Goal: Task Accomplishment & Management: Manage account settings

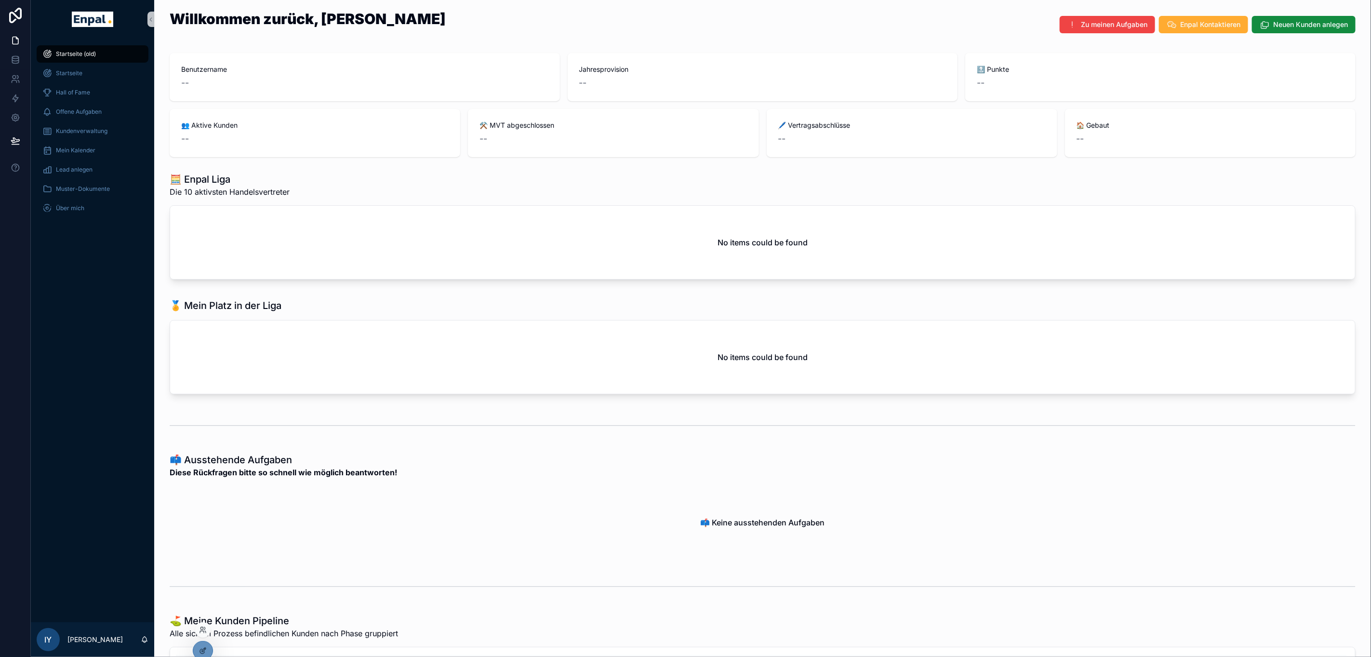
click at [207, 632] on div at bounding box center [202, 629] width 15 height 15
click at [204, 625] on div at bounding box center [202, 629] width 15 height 15
click at [199, 629] on icon at bounding box center [203, 630] width 8 height 8
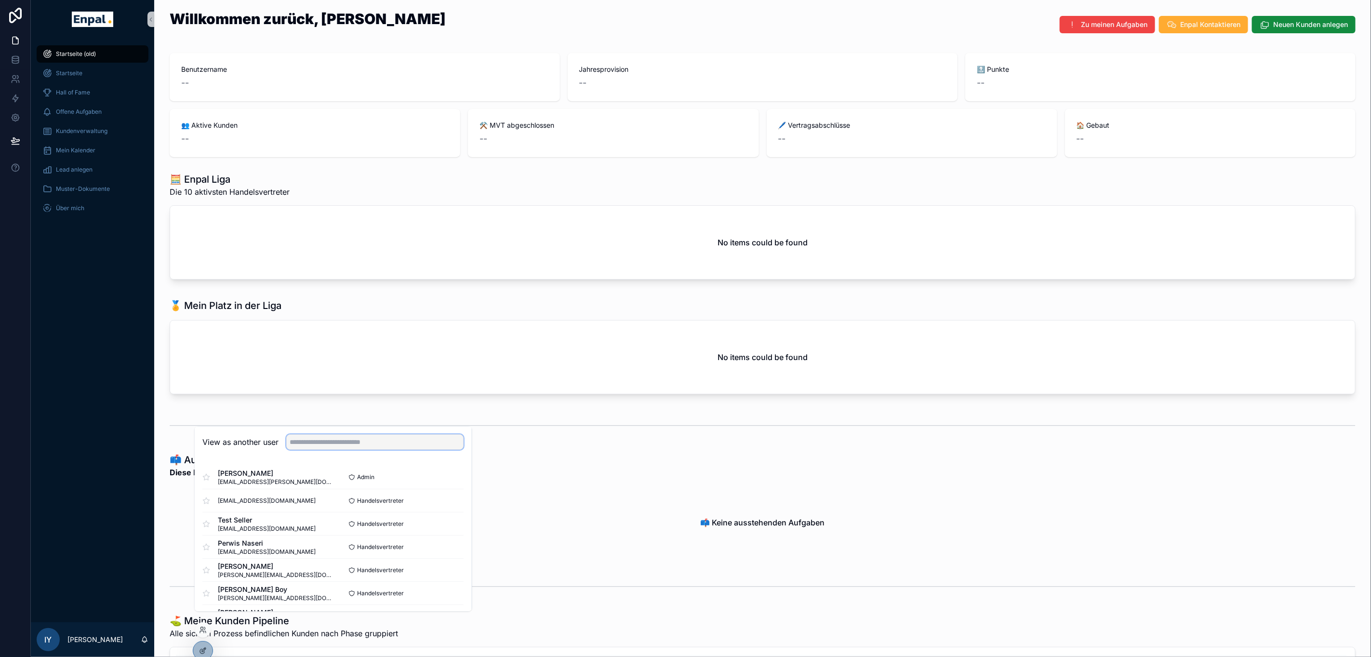
click at [329, 450] on input "text" at bounding box center [375, 442] width 177 height 15
type input "****"
click at [443, 508] on button "Select" at bounding box center [451, 501] width 25 height 14
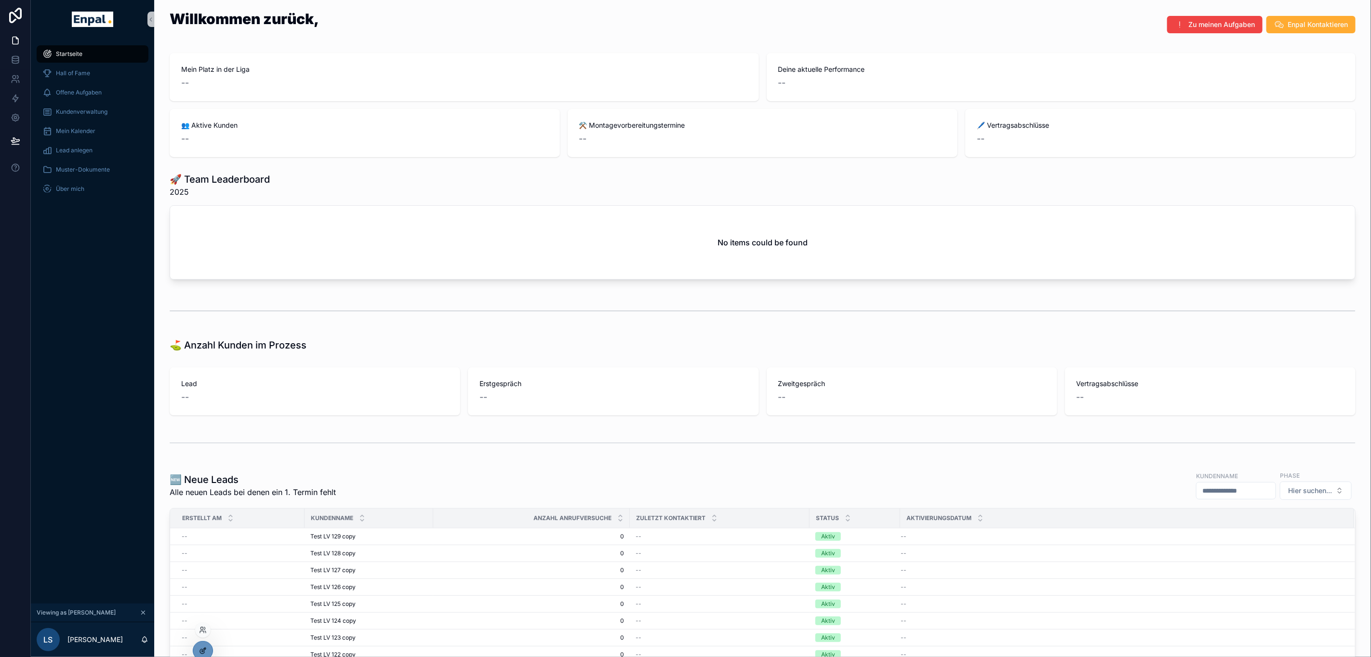
click at [200, 647] on icon at bounding box center [203, 651] width 8 height 8
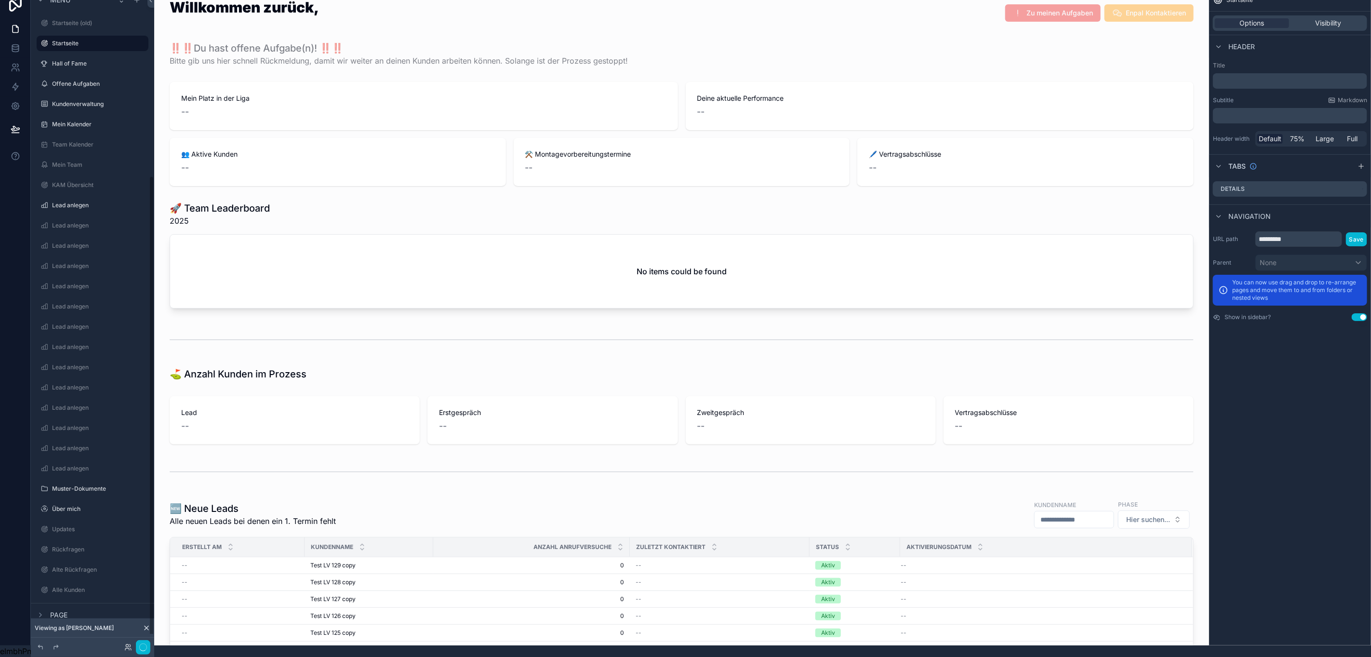
scroll to position [262, 0]
click at [101, 521] on label "Customer Journey 2.0 Folder" at bounding box center [92, 525] width 80 height 8
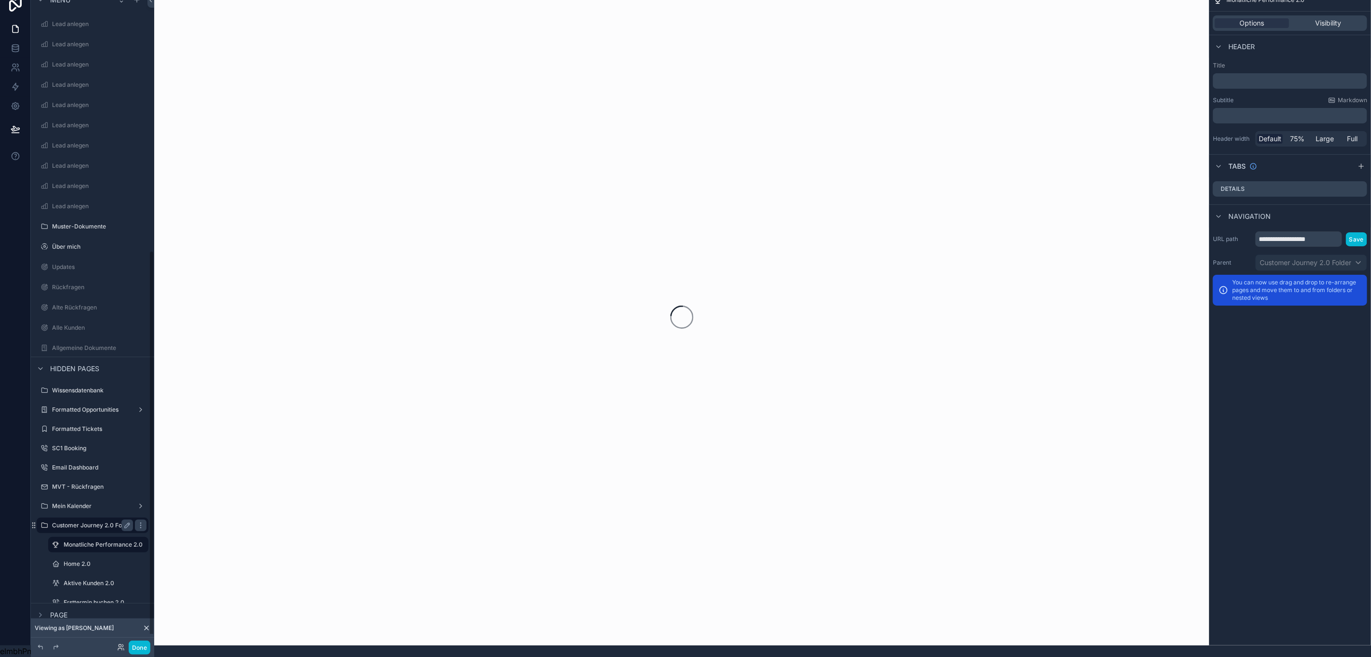
scroll to position [436, 0]
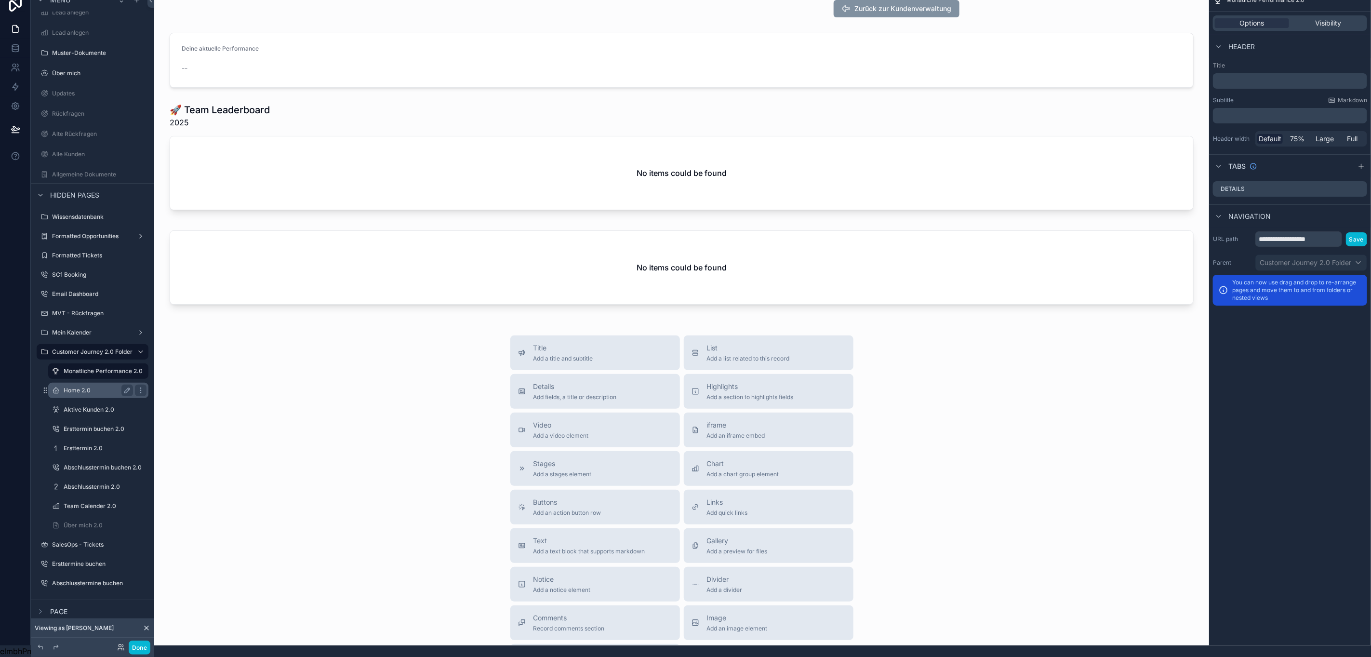
click at [90, 386] on label "Home 2.0" at bounding box center [97, 390] width 66 height 8
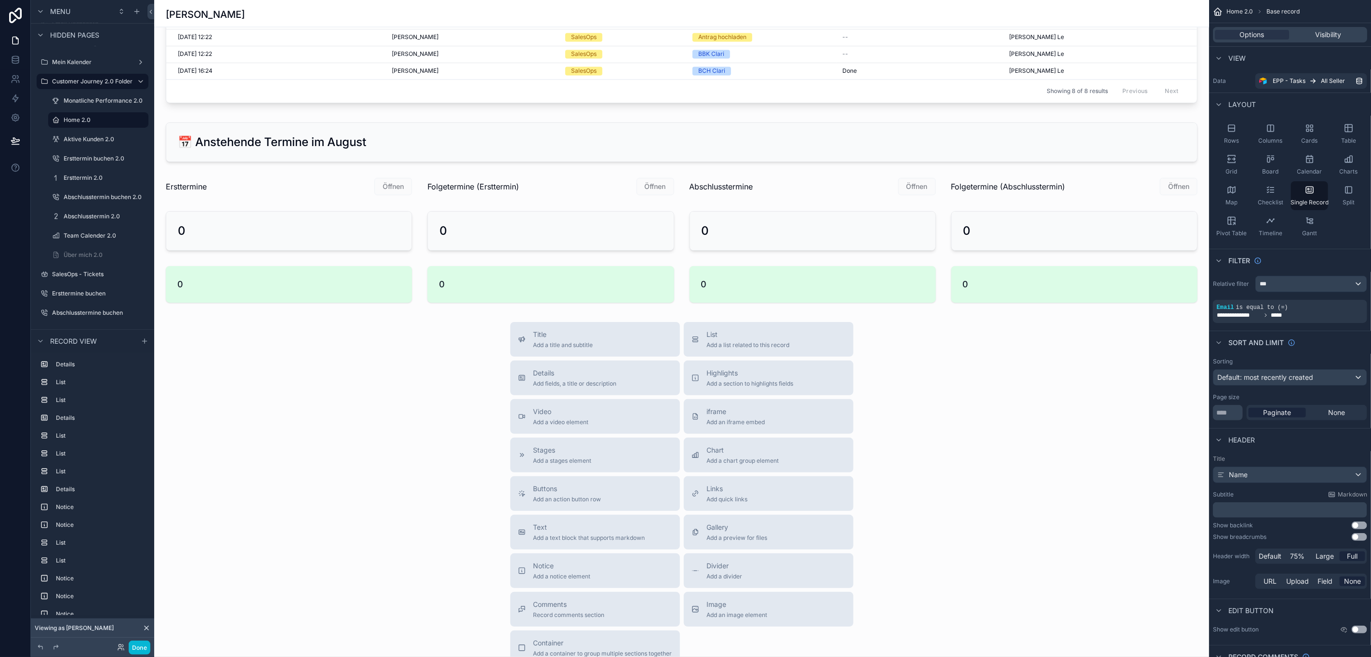
scroll to position [1373, 0]
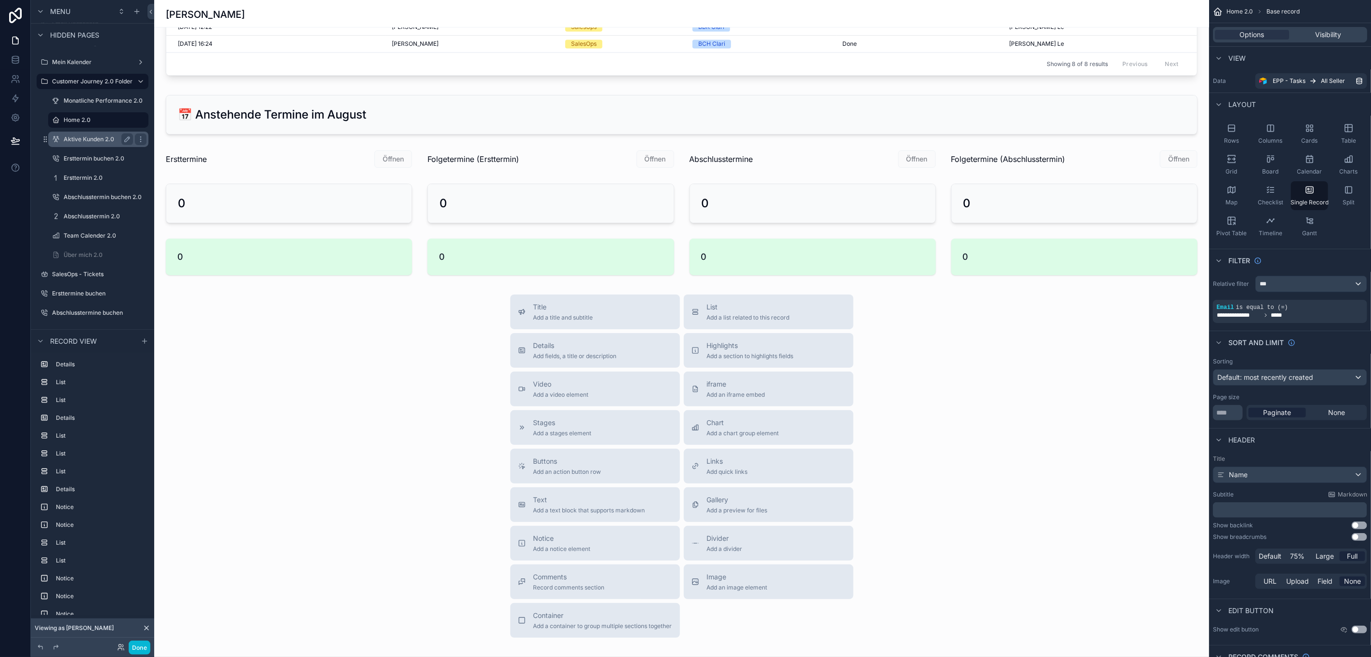
click at [84, 138] on label "Aktive Kunden 2.0" at bounding box center [97, 139] width 66 height 8
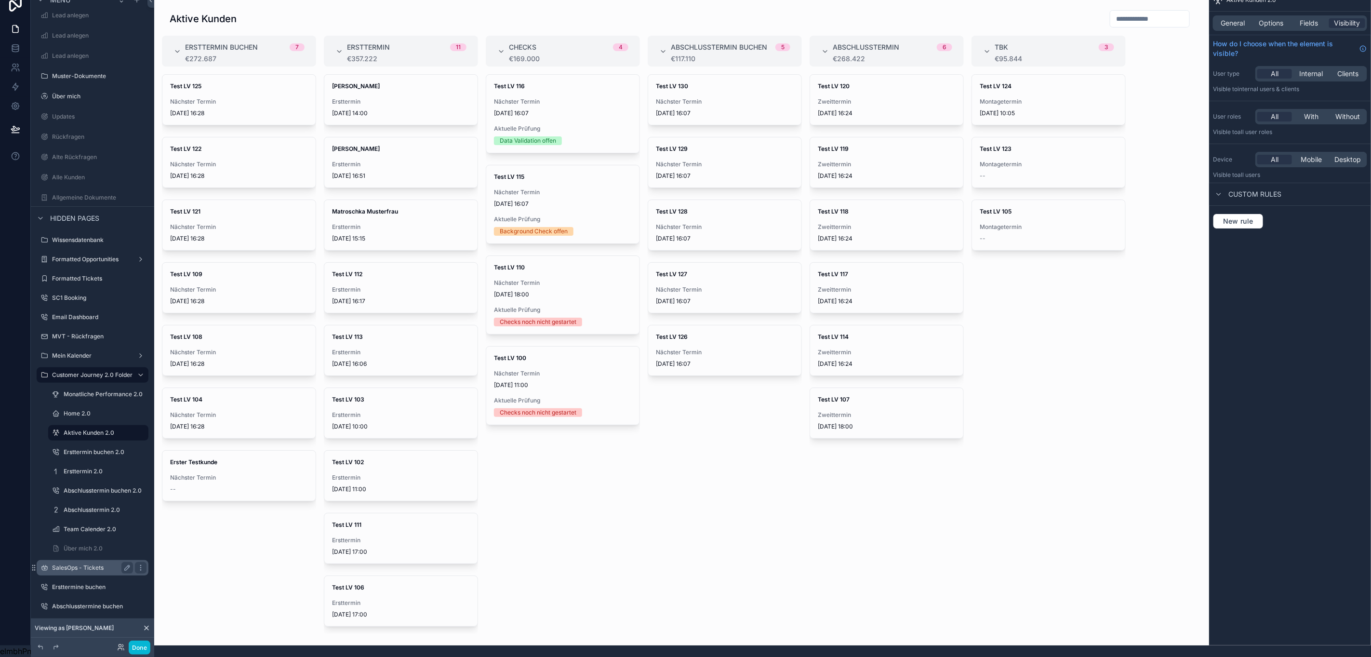
click at [92, 562] on div "SalesOps - Tickets" at bounding box center [92, 568] width 81 height 12
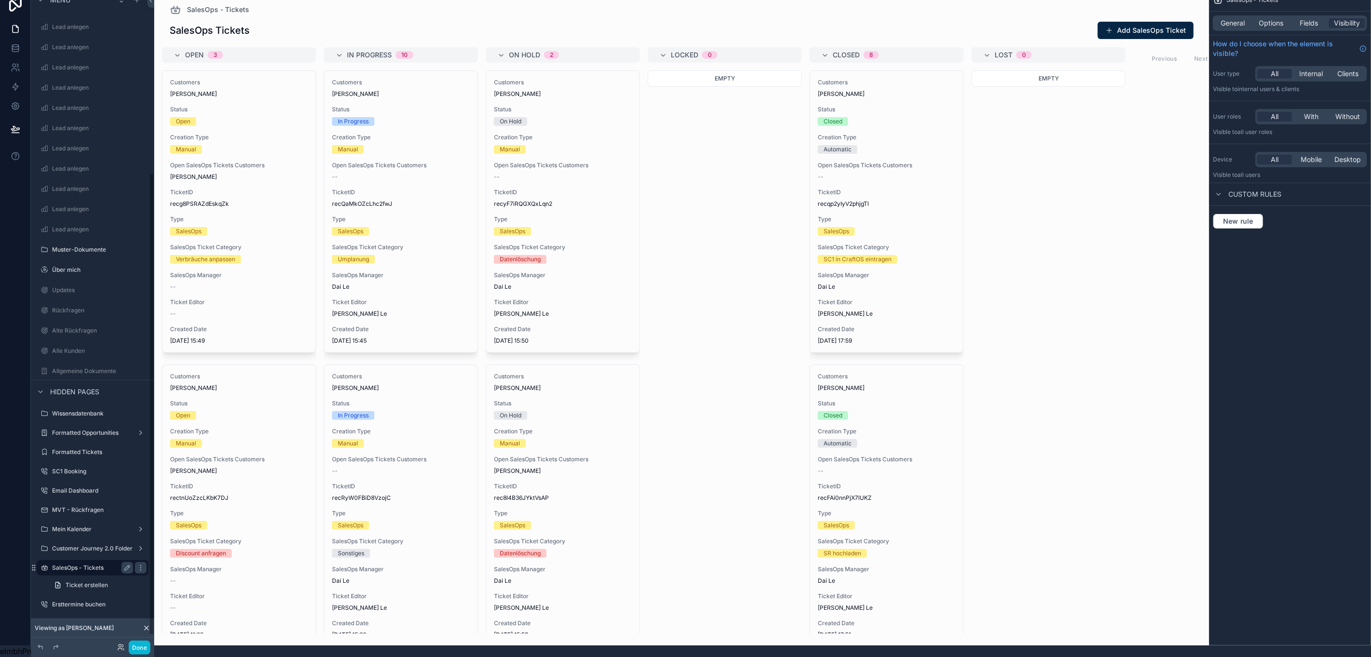
scroll to position [256, 0]
click at [94, 392] on label "Wissensdatenbank" at bounding box center [90, 396] width 77 height 8
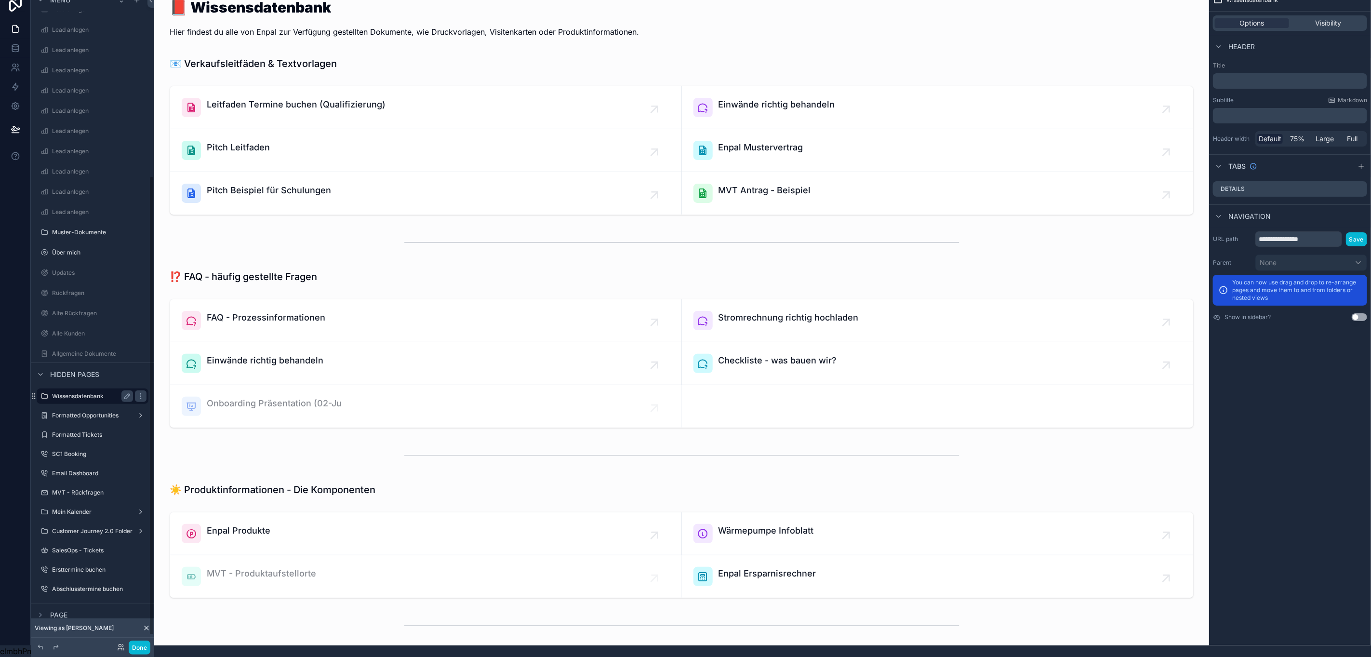
scroll to position [262, 0]
click at [90, 404] on div "Formatted Opportunities" at bounding box center [92, 410] width 81 height 12
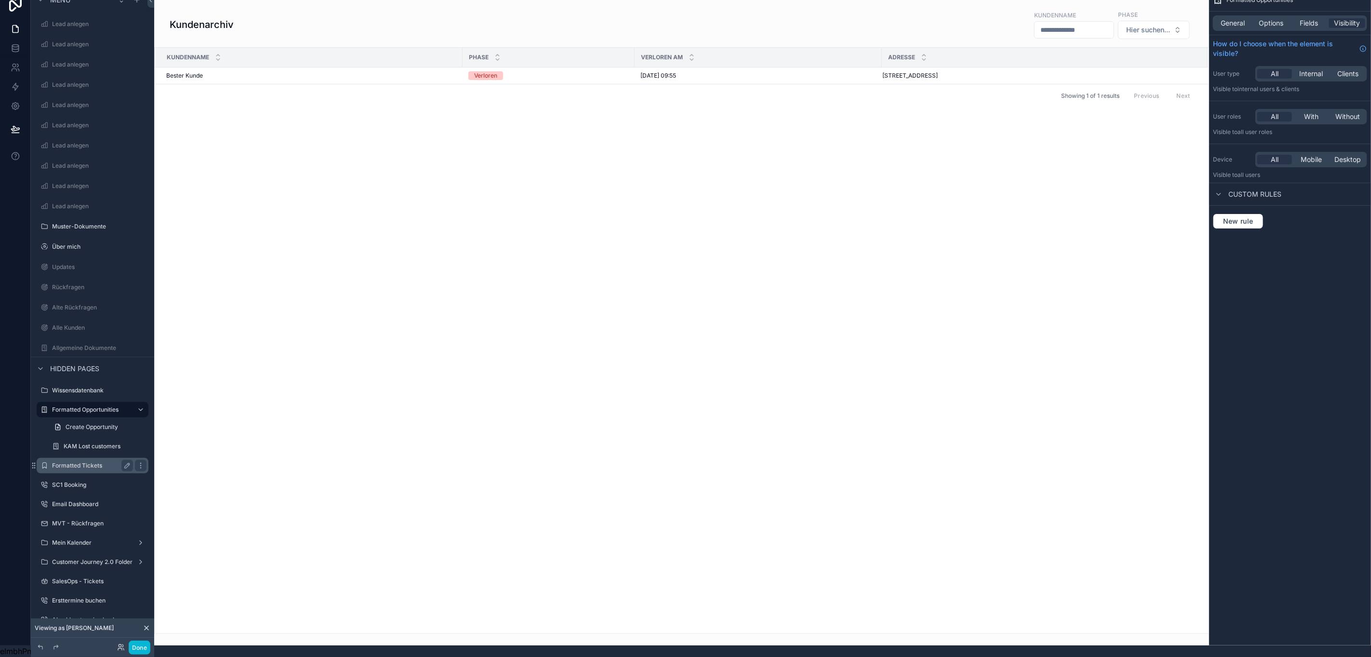
click at [90, 462] on label "Formatted Tickets" at bounding box center [90, 466] width 77 height 8
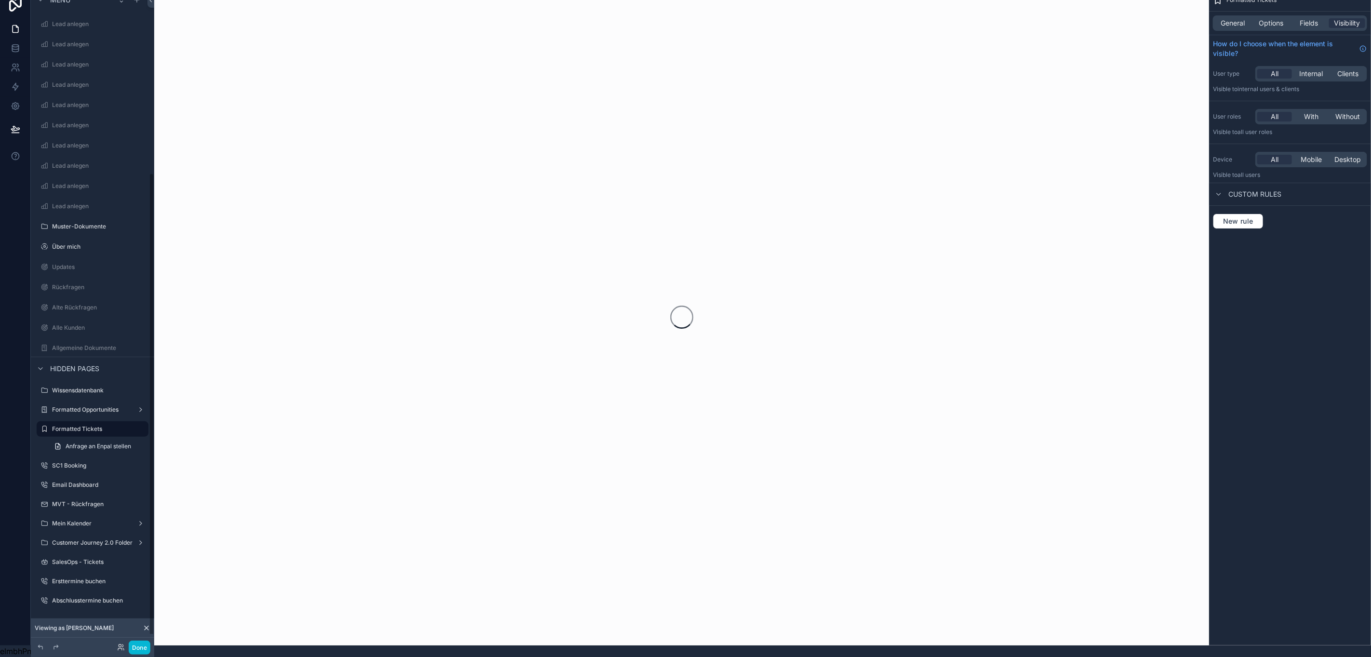
scroll to position [256, 0]
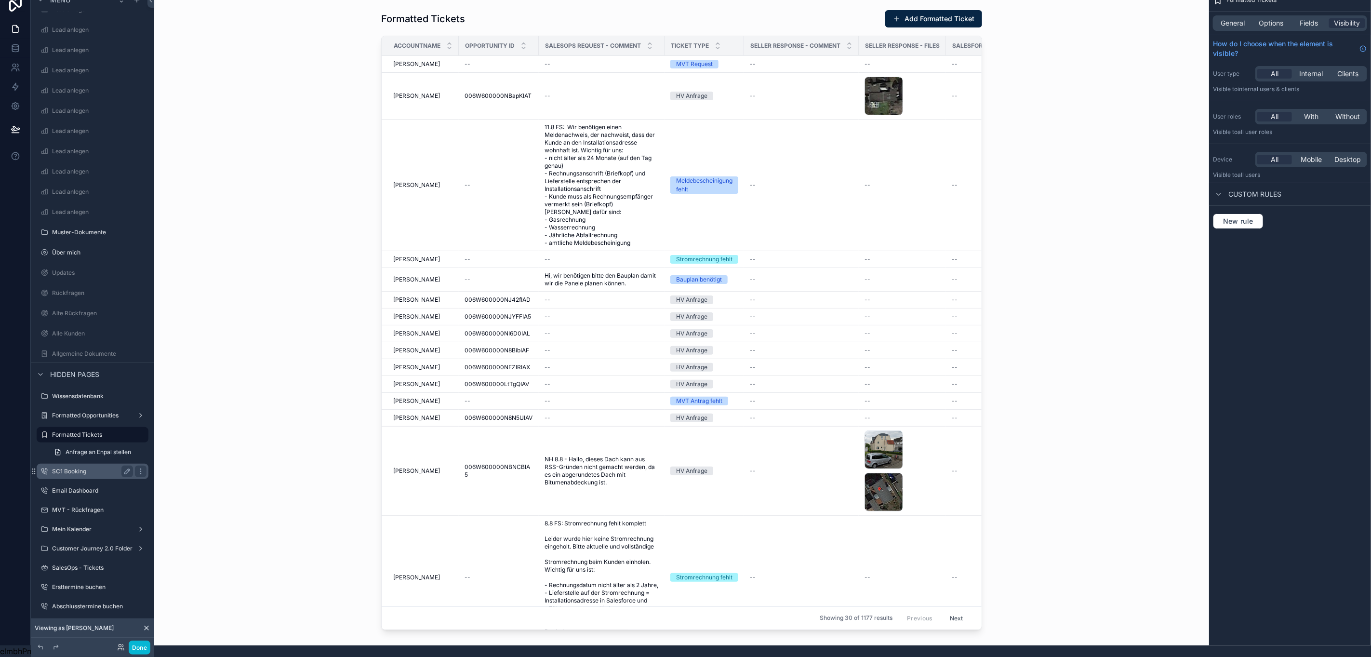
click at [84, 467] on label "SC1 Booking" at bounding box center [90, 471] width 77 height 8
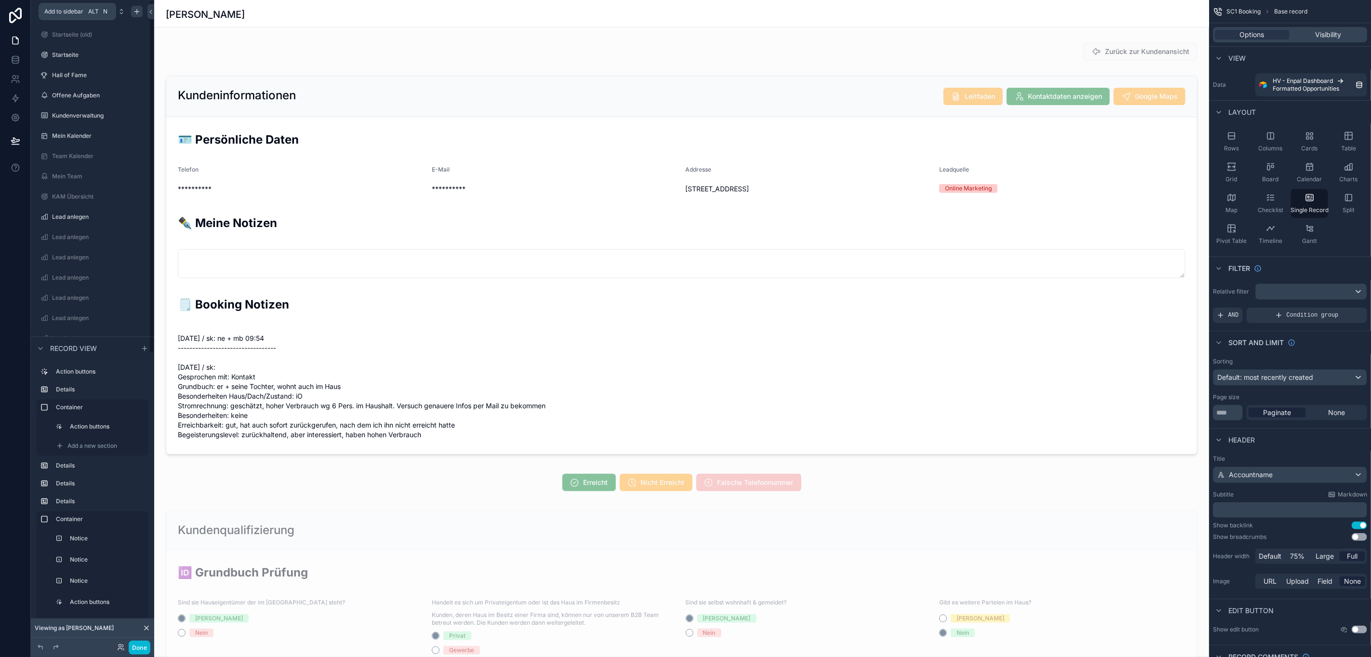
click at [134, 12] on icon "scrollable content" at bounding box center [137, 12] width 8 height 8
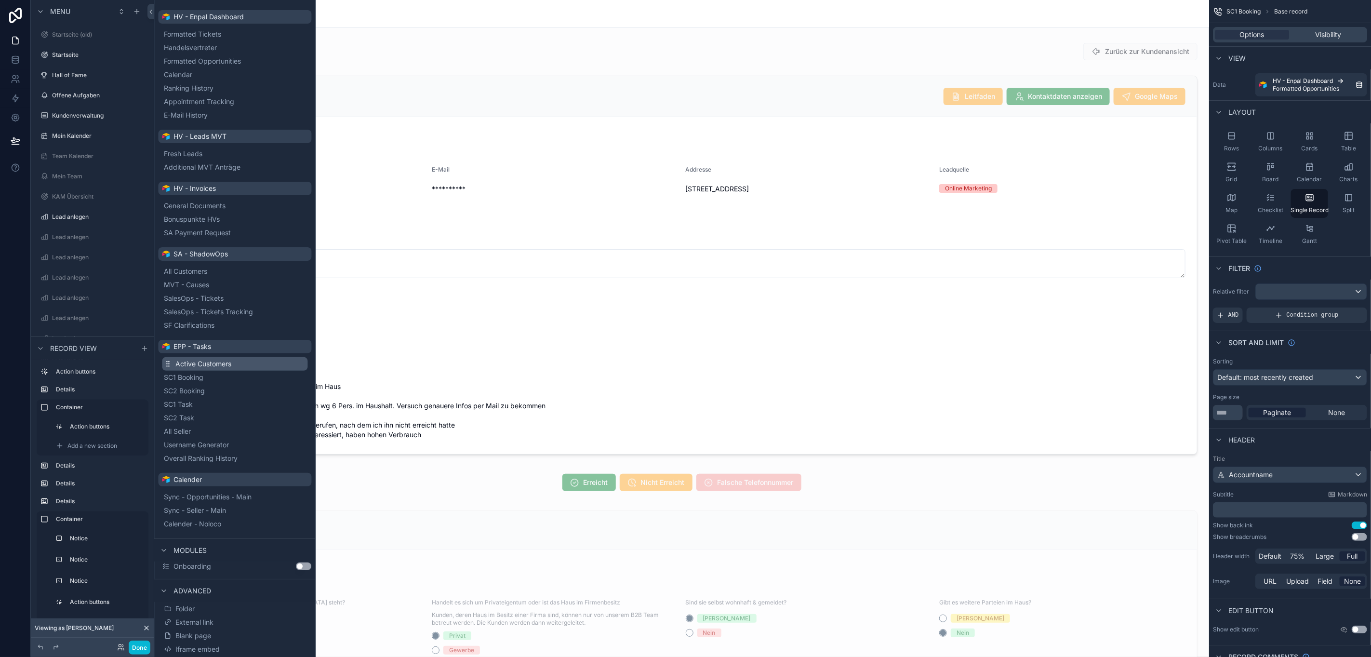
scroll to position [58, 0]
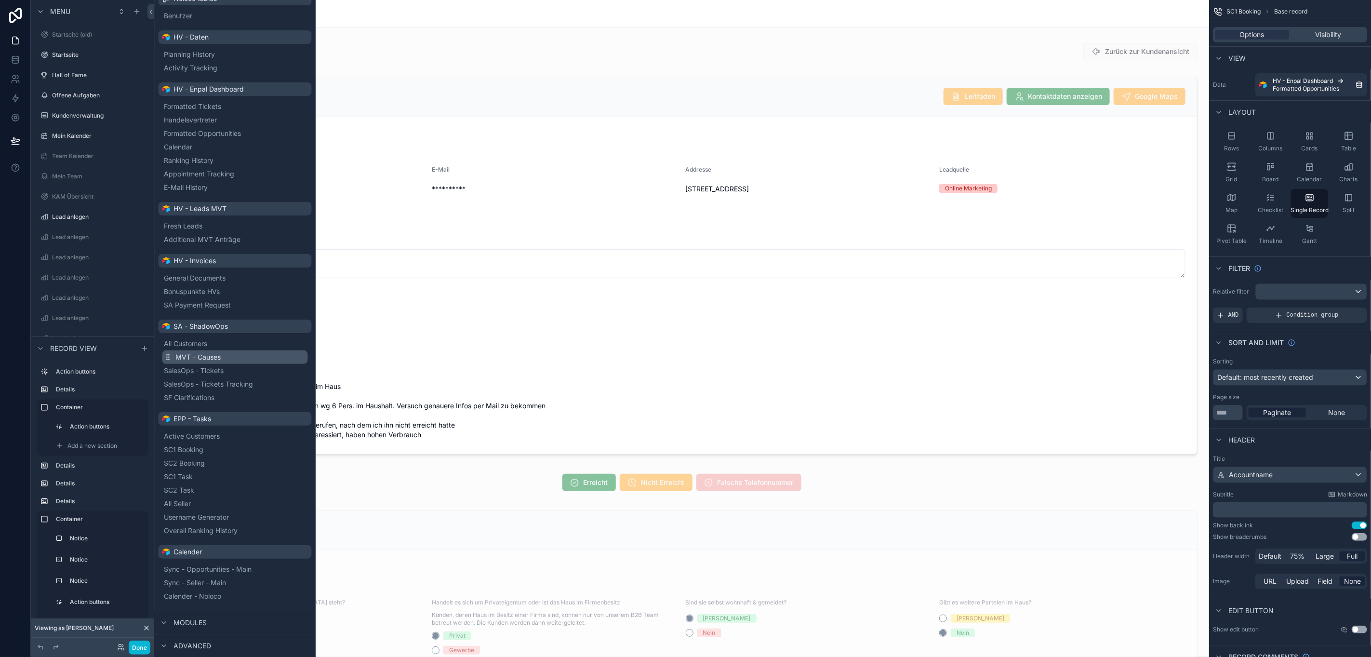
click at [232, 350] on button "MVT - Causes" at bounding box center [235, 356] width 146 height 13
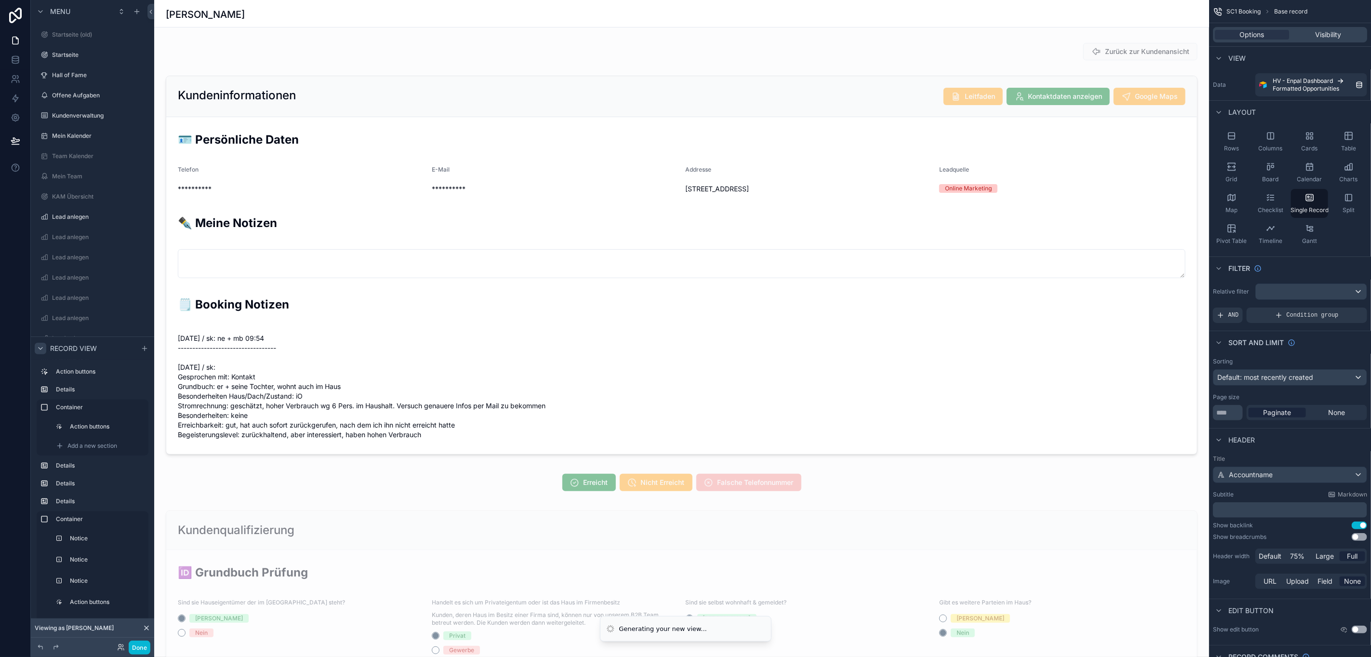
click at [45, 354] on div "scrollable content" at bounding box center [41, 348] width 12 height 12
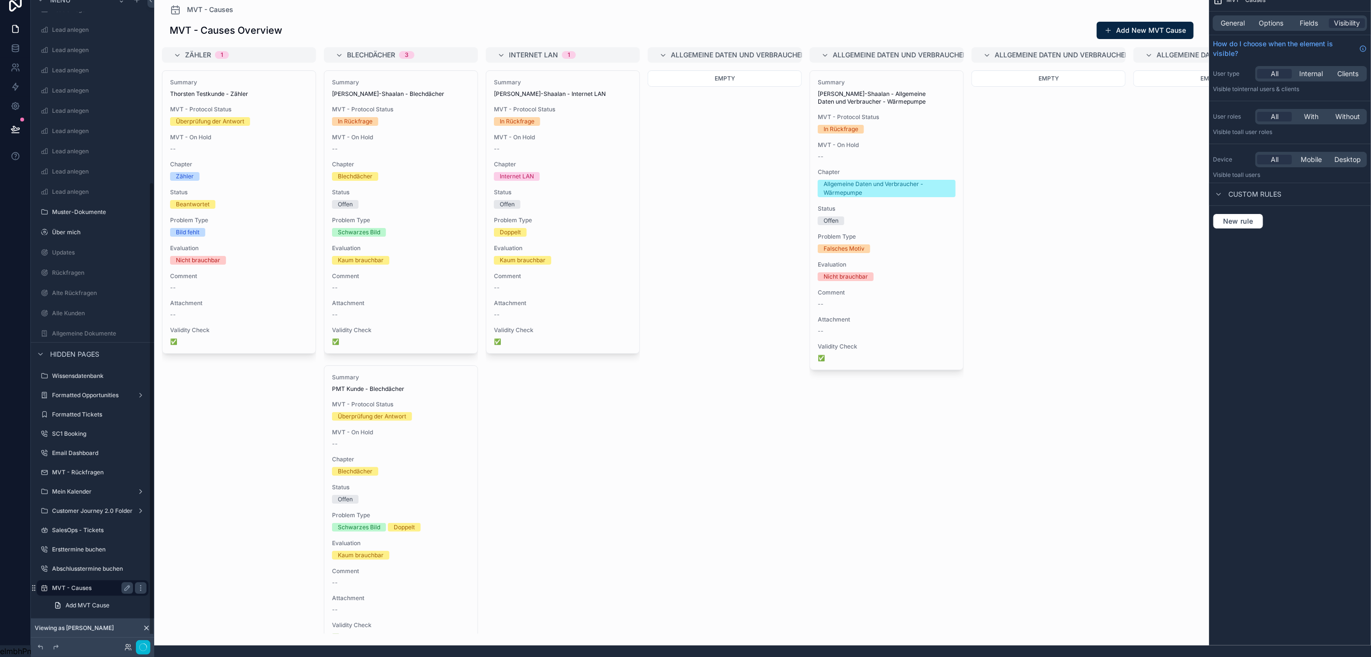
scroll to position [275, 0]
click at [1239, 18] on span "General" at bounding box center [1233, 23] width 24 height 10
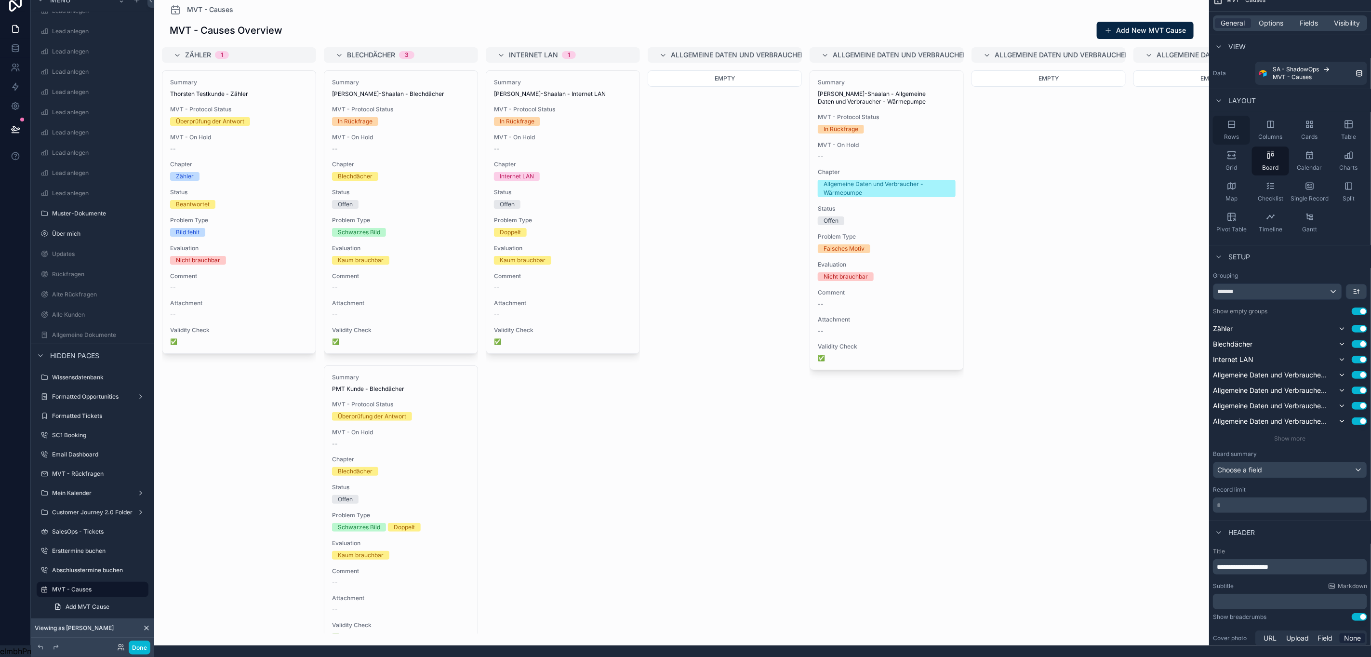
click at [1245, 119] on div "Rows" at bounding box center [1231, 130] width 37 height 29
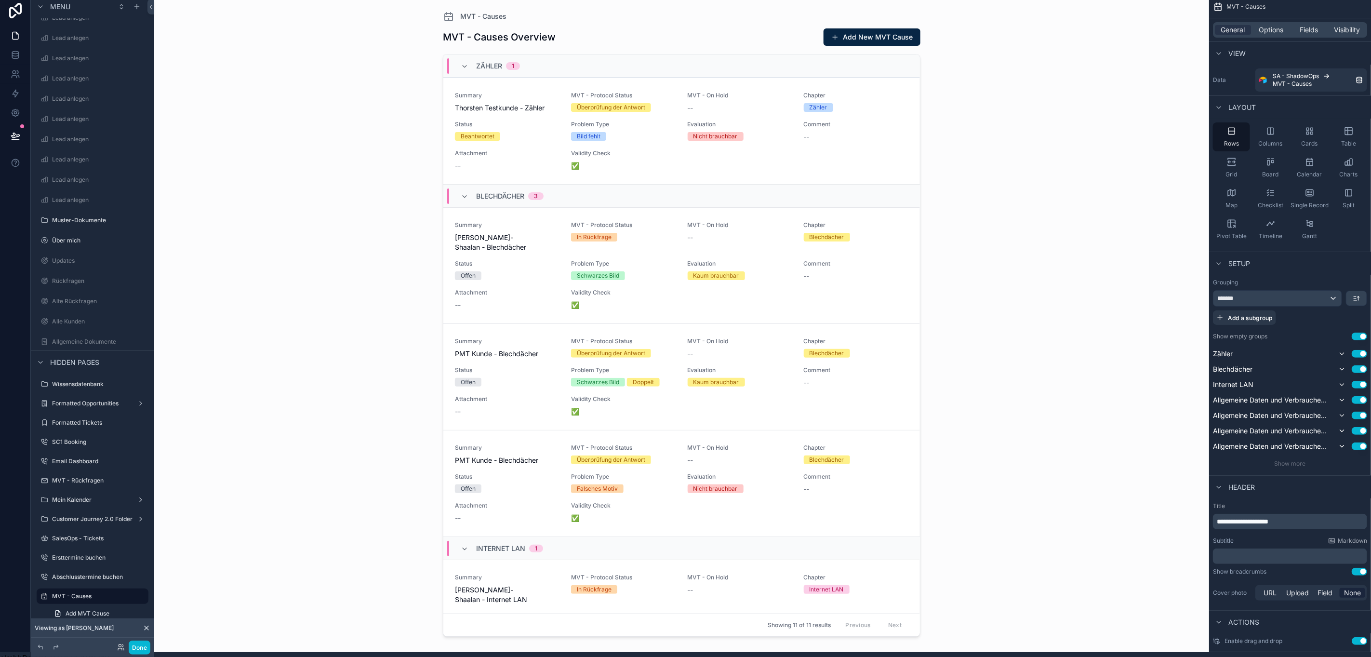
scroll to position [0, 0]
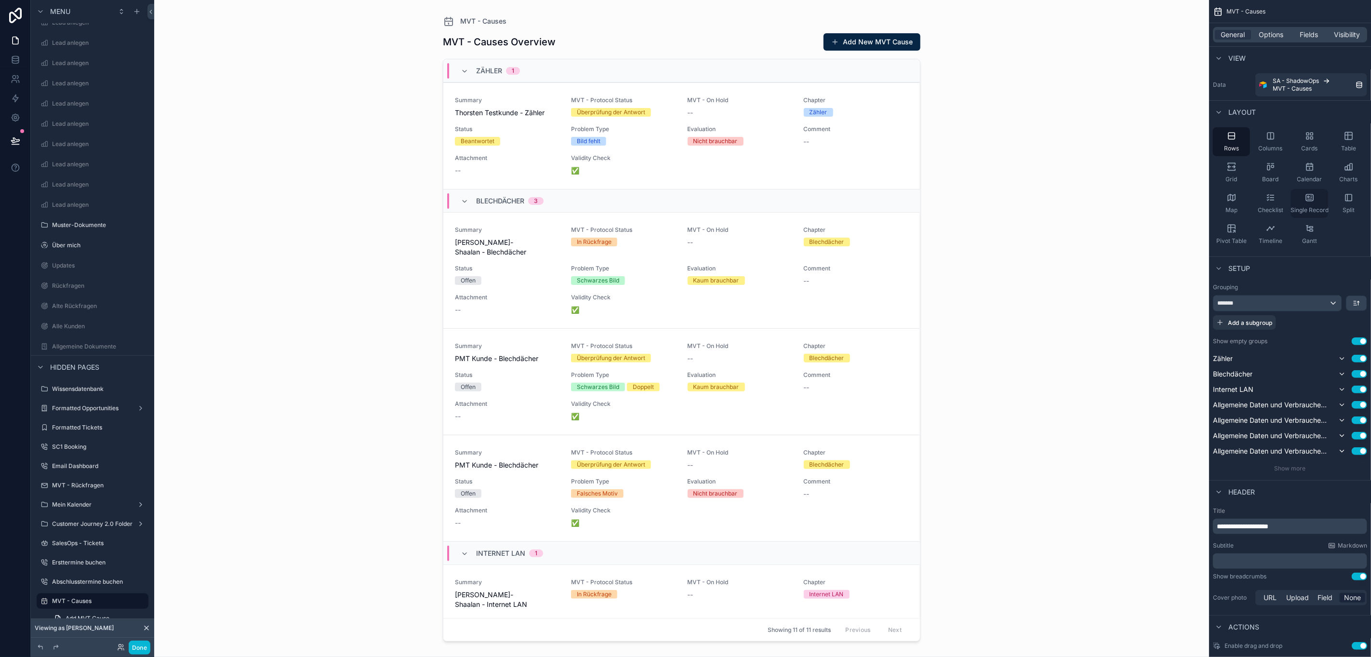
click at [1323, 207] on span "Single Record" at bounding box center [1309, 210] width 38 height 8
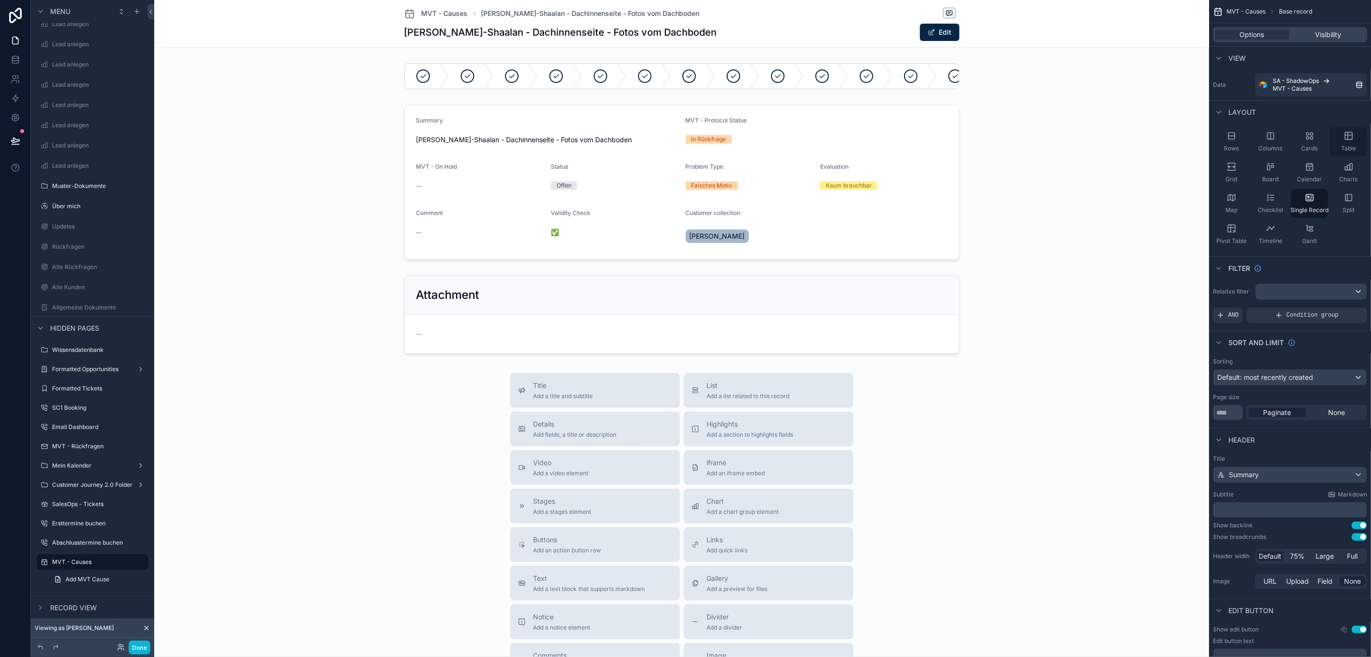
click at [1355, 149] on span "Table" at bounding box center [1348, 149] width 15 height 8
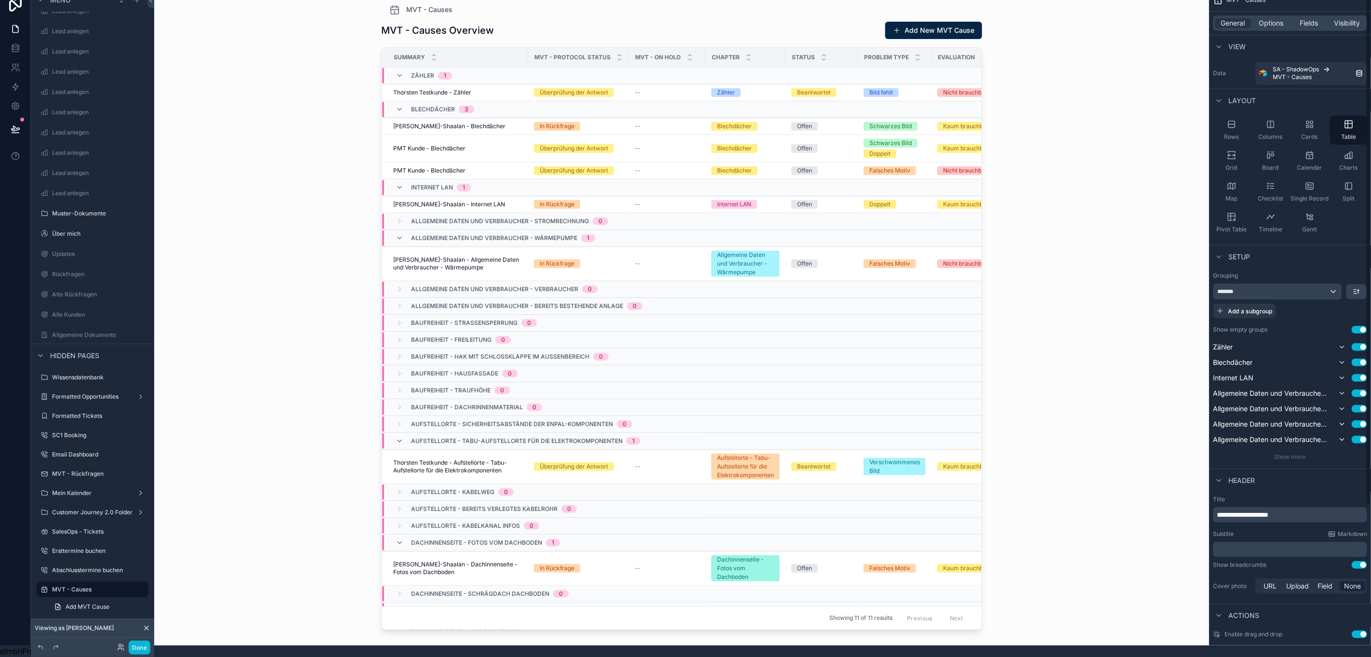
scroll to position [0, 11]
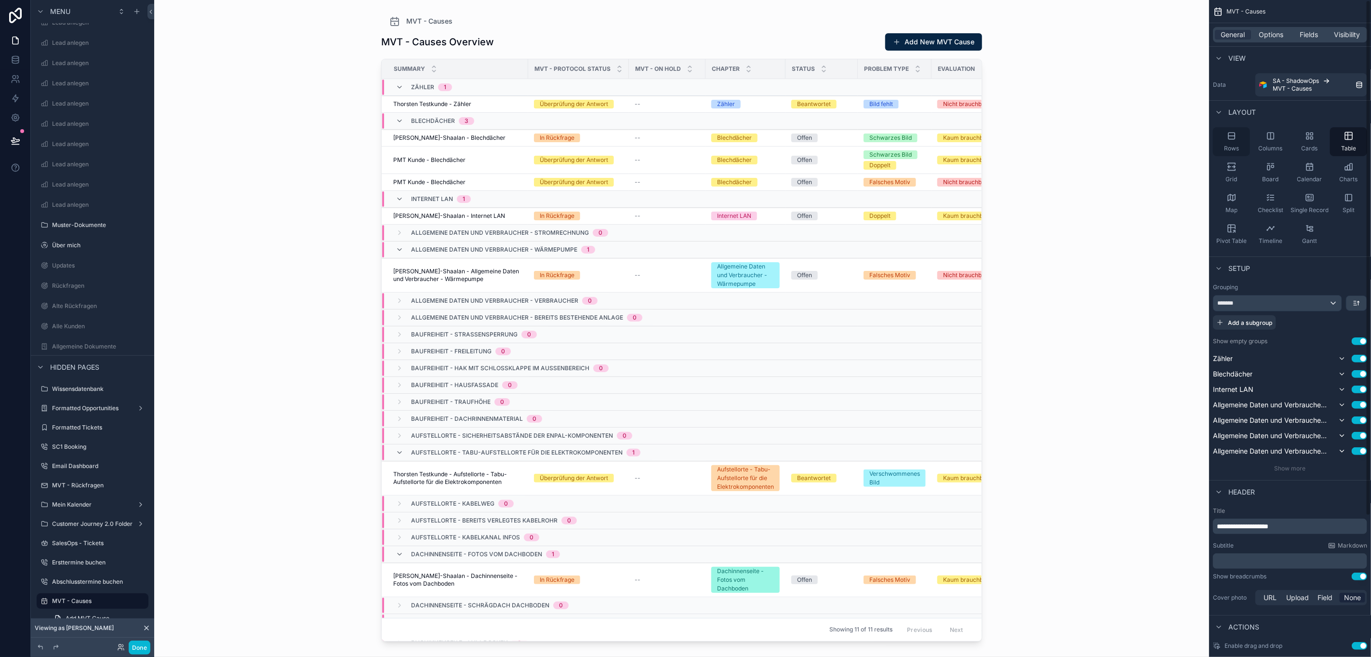
click at [1235, 142] on div "Rows" at bounding box center [1231, 141] width 37 height 29
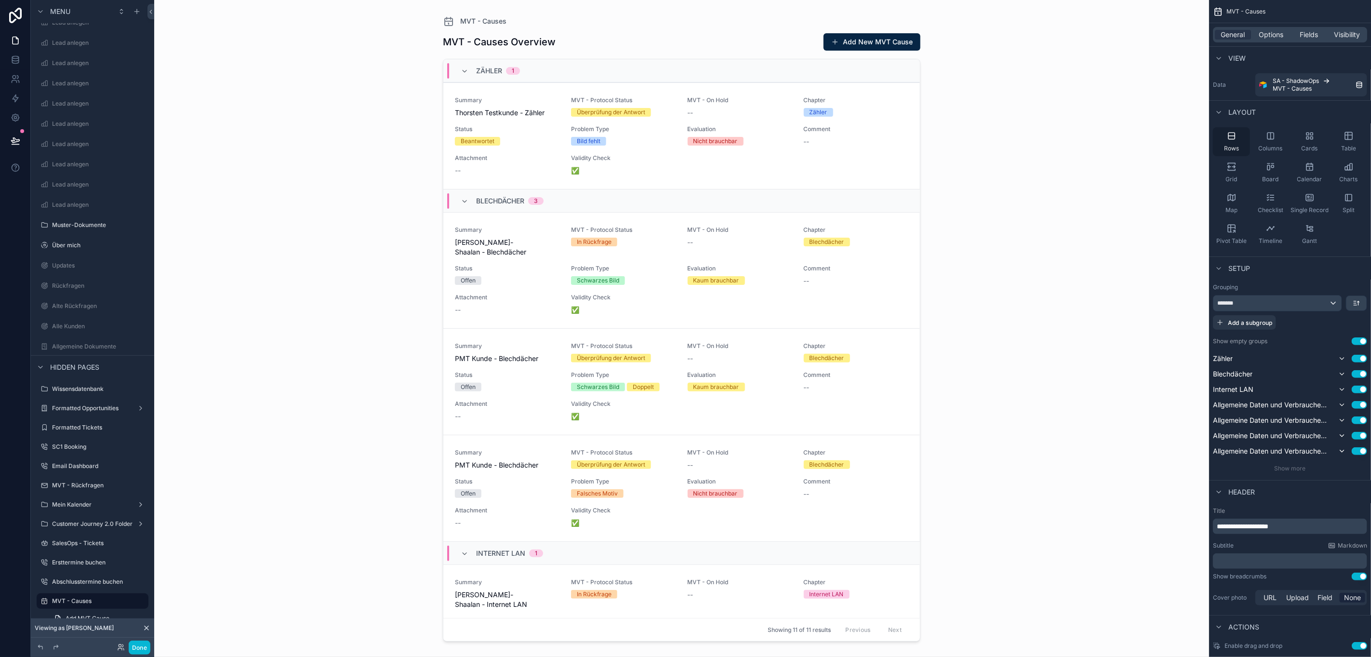
scroll to position [22, 11]
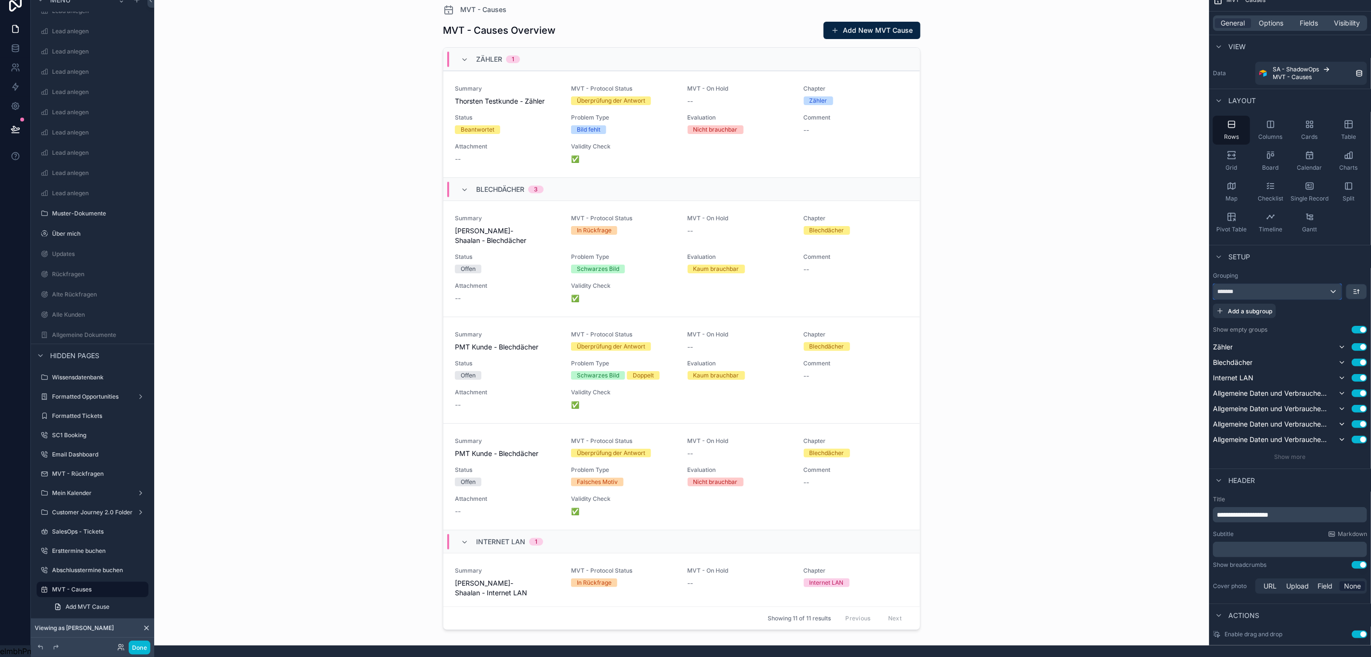
click at [1288, 285] on div "*******" at bounding box center [1277, 291] width 128 height 15
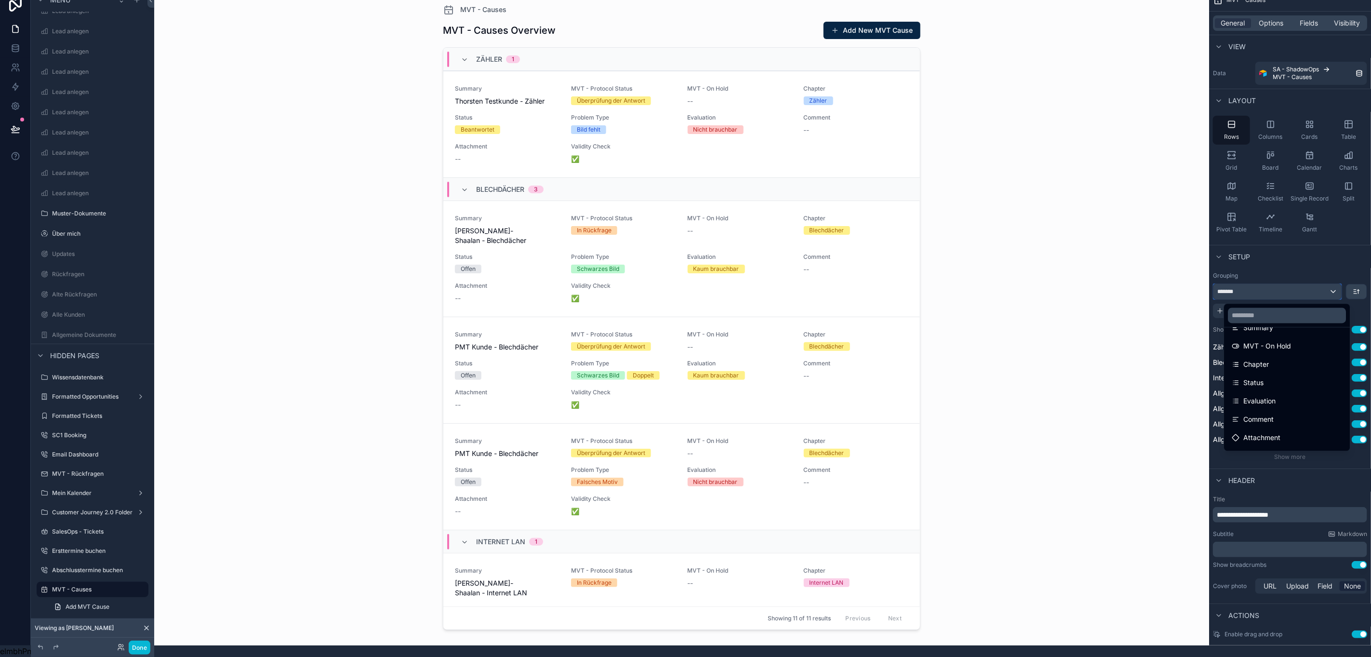
scroll to position [0, 0]
click at [1265, 308] on input "text" at bounding box center [1287, 315] width 118 height 15
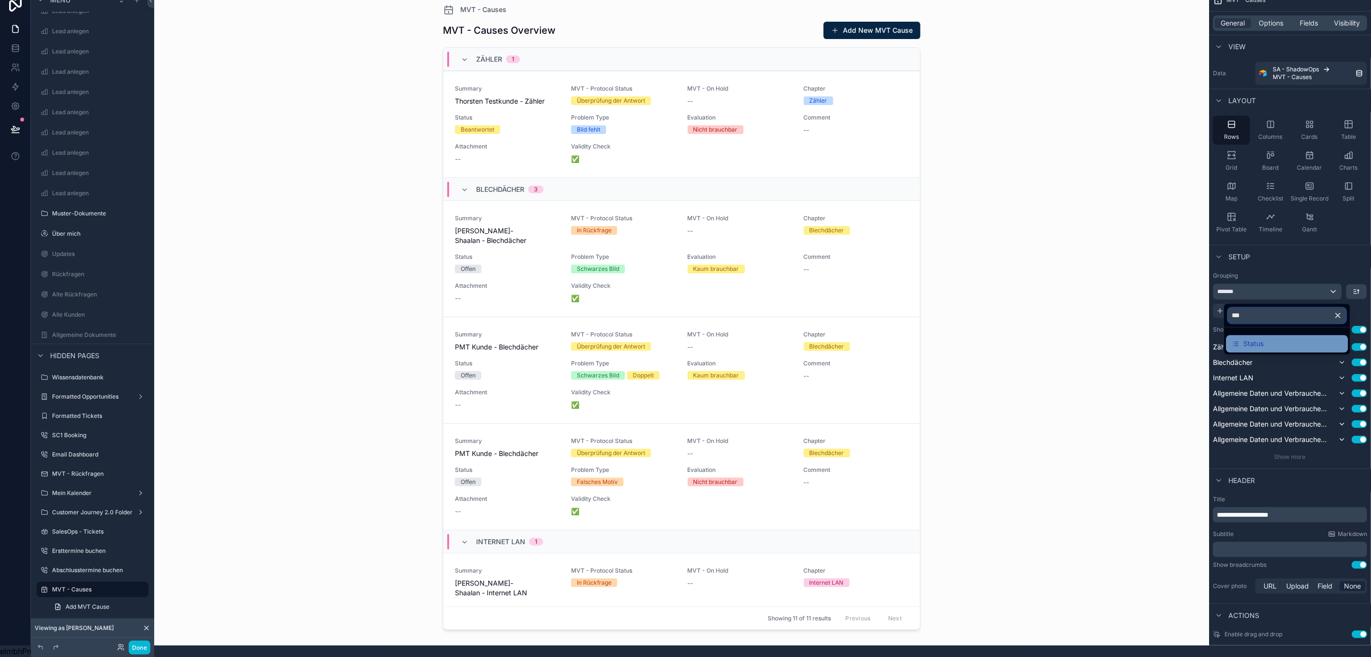
type input "***"
click at [1261, 335] on div "Status" at bounding box center [1287, 343] width 122 height 17
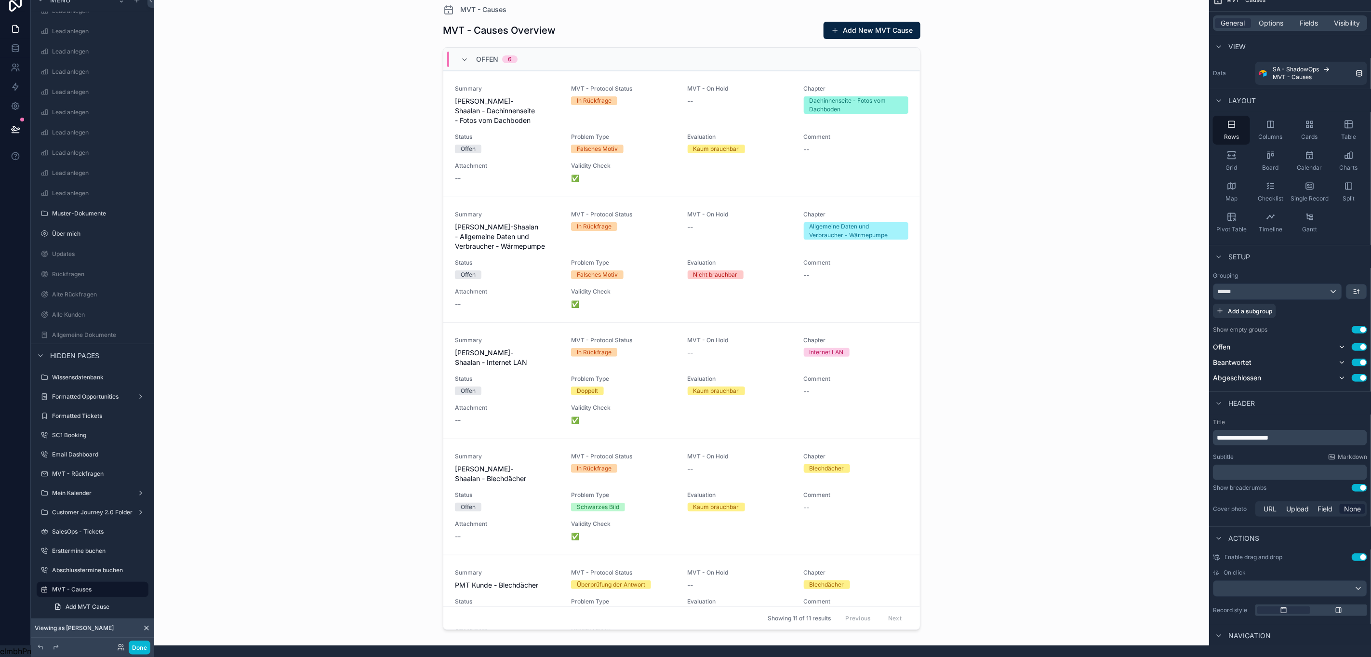
click at [1037, 263] on div "MVT - Causes MVT - Causes Overview Add New MVT Cause Offen 6 Summary Sara Al-Sh…" at bounding box center [681, 316] width 1055 height 657
click at [917, 279] on div "scrollable content" at bounding box center [681, 310] width 493 height 645
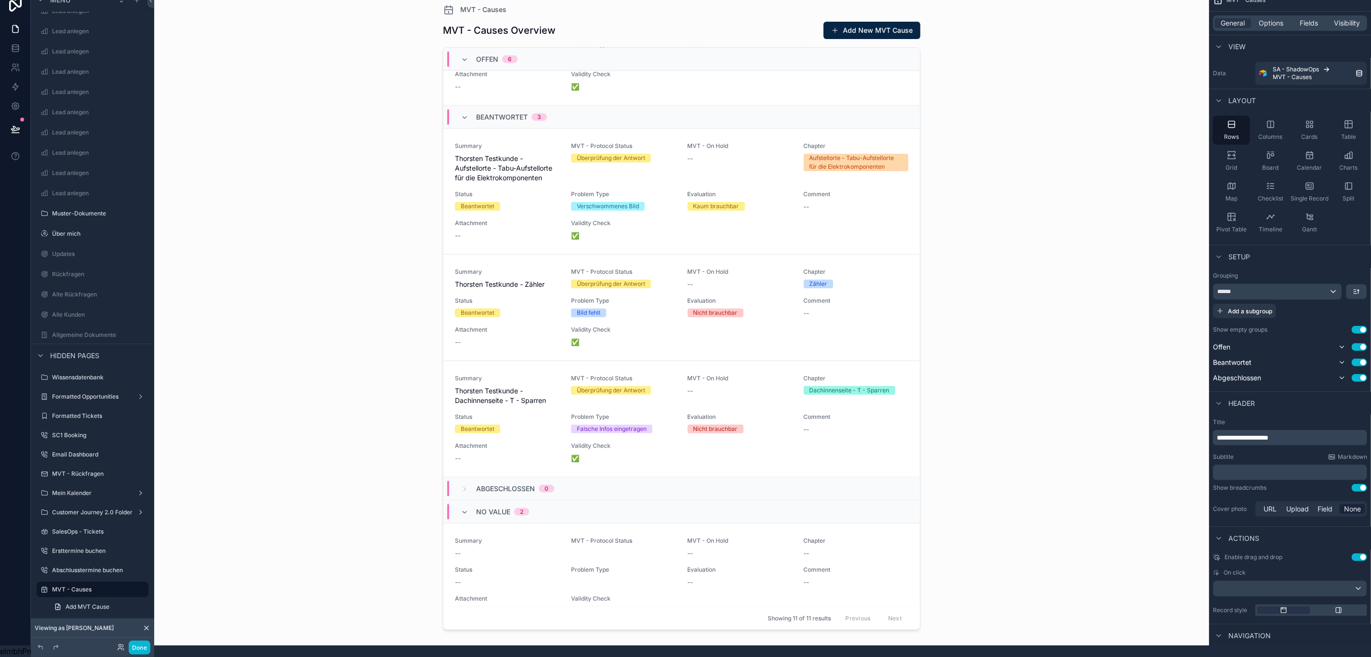
scroll to position [764, 0]
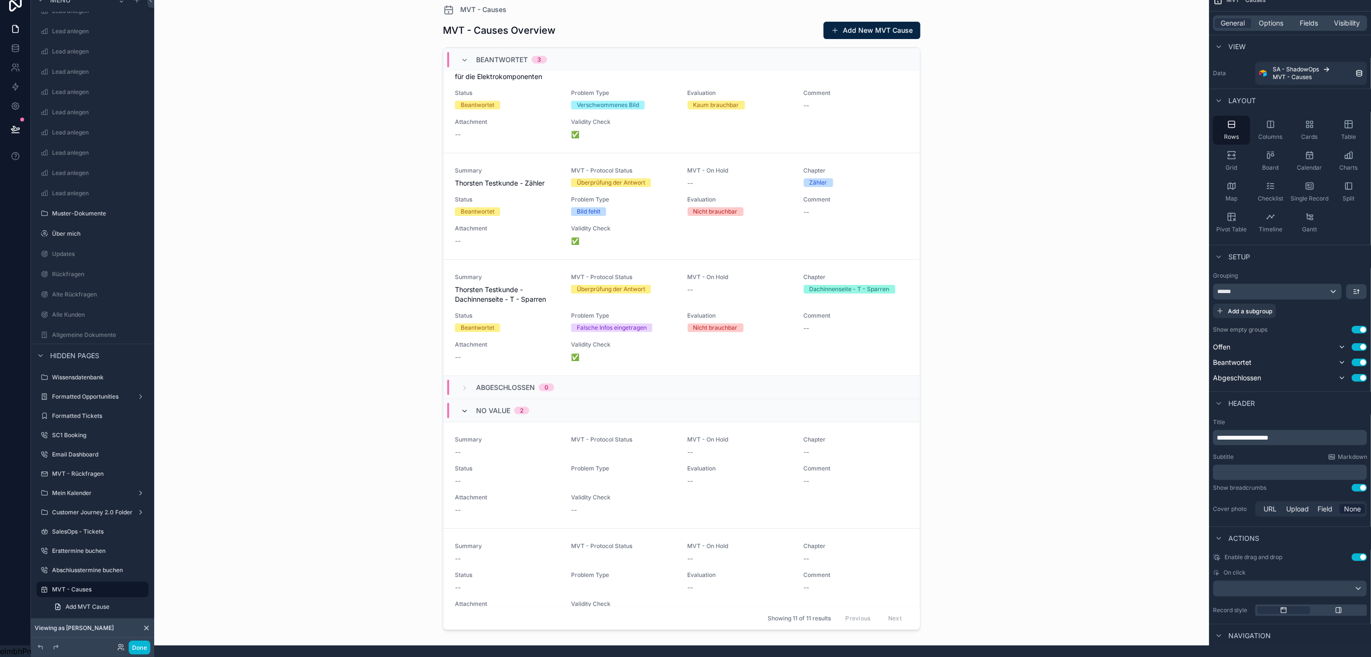
click at [461, 407] on icon "scrollable content" at bounding box center [465, 411] width 8 height 8
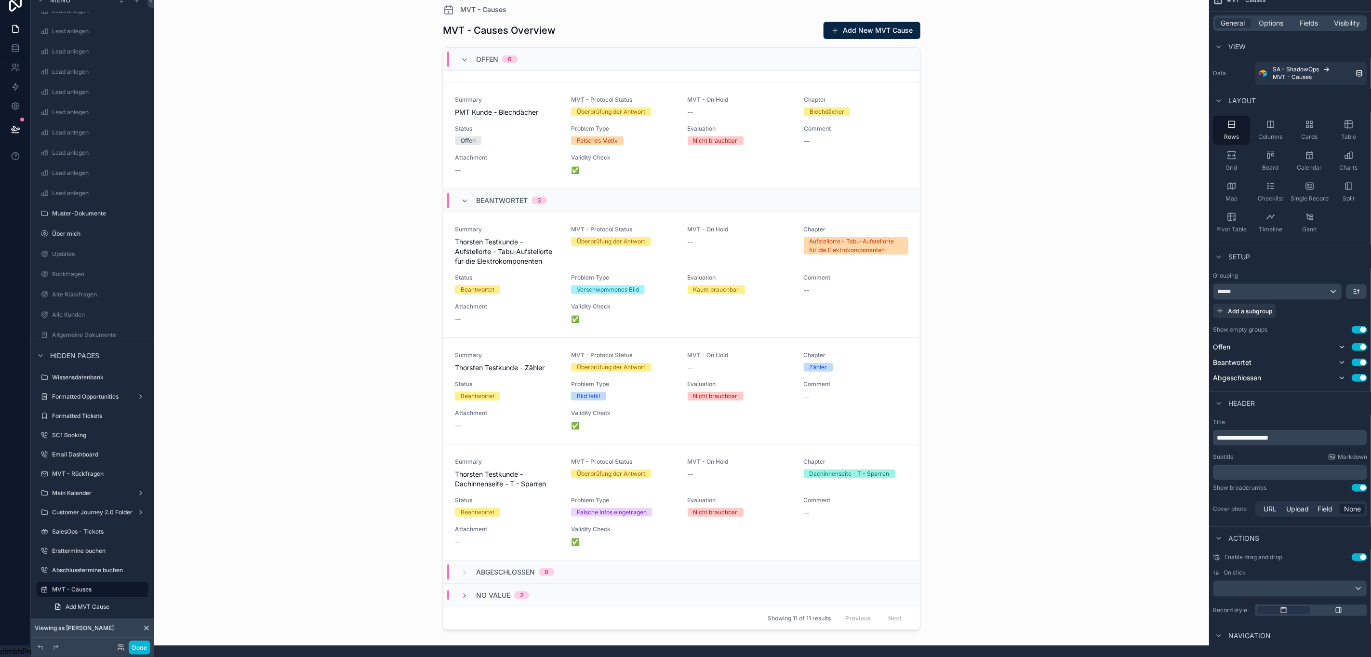
scroll to position [551, 0]
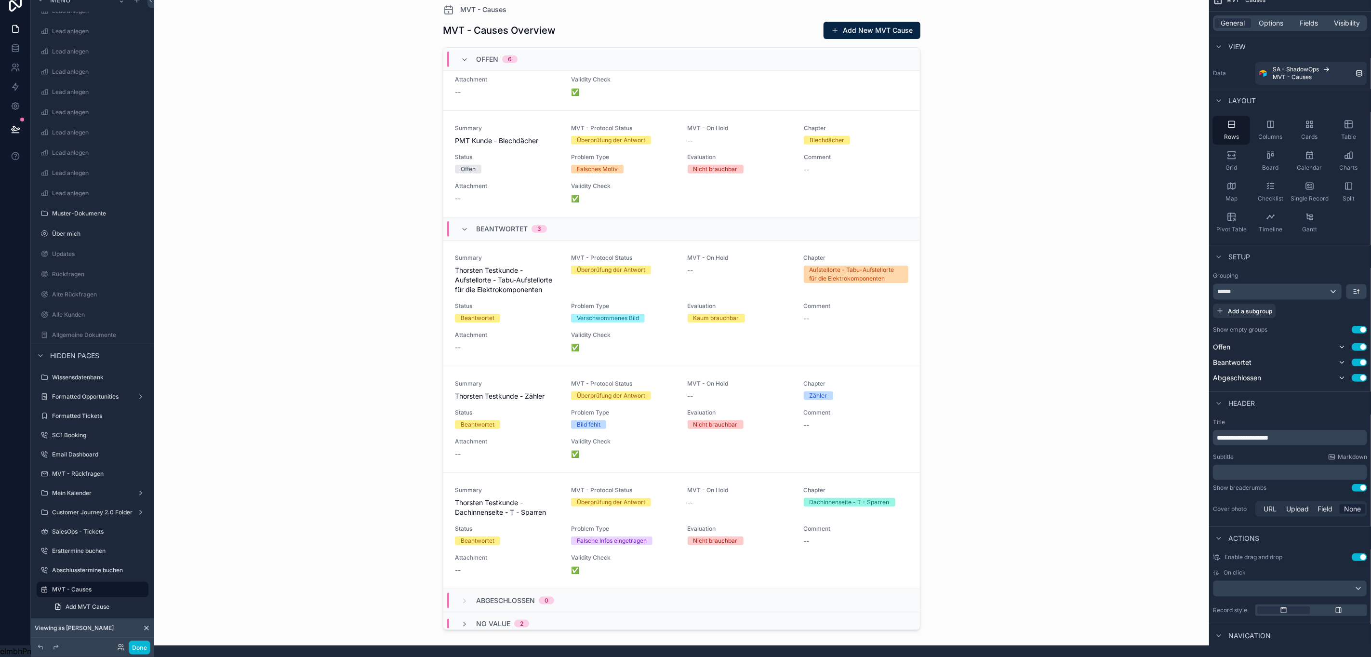
click at [464, 593] on div "Abgeschlossen 0" at bounding box center [507, 600] width 93 height 15
click at [1361, 374] on button "Use setting" at bounding box center [1359, 378] width 15 height 8
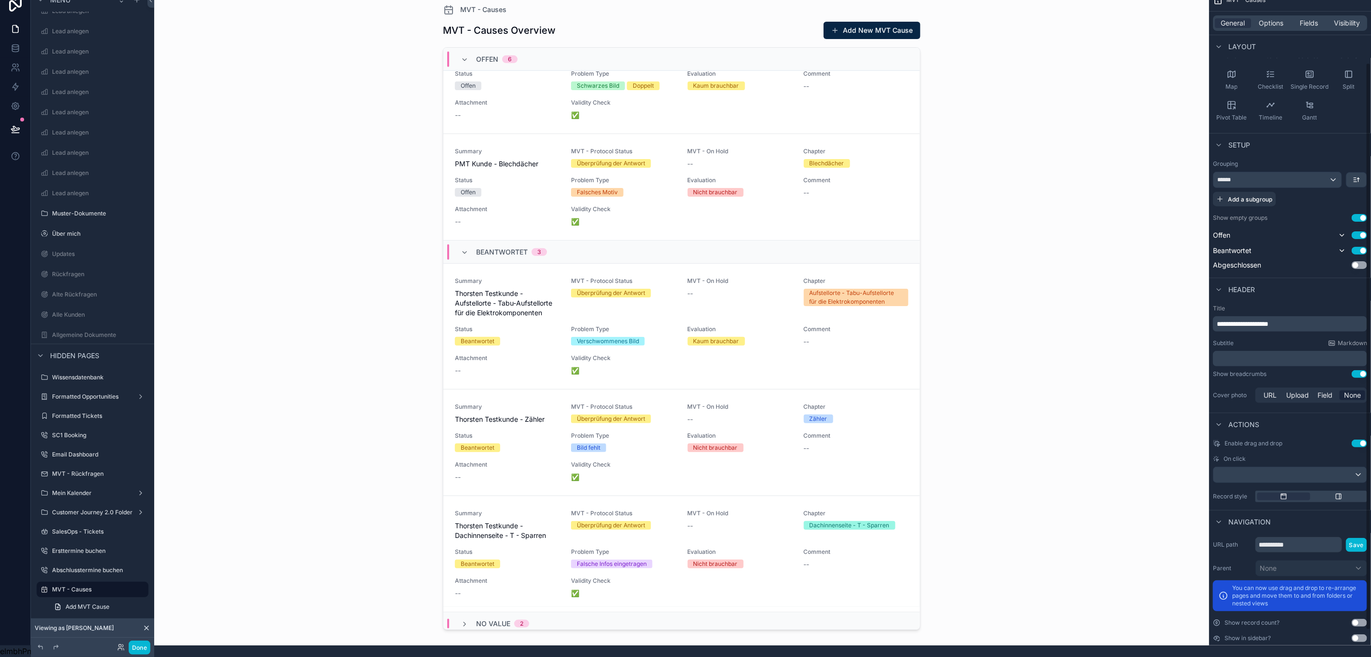
scroll to position [119, 0]
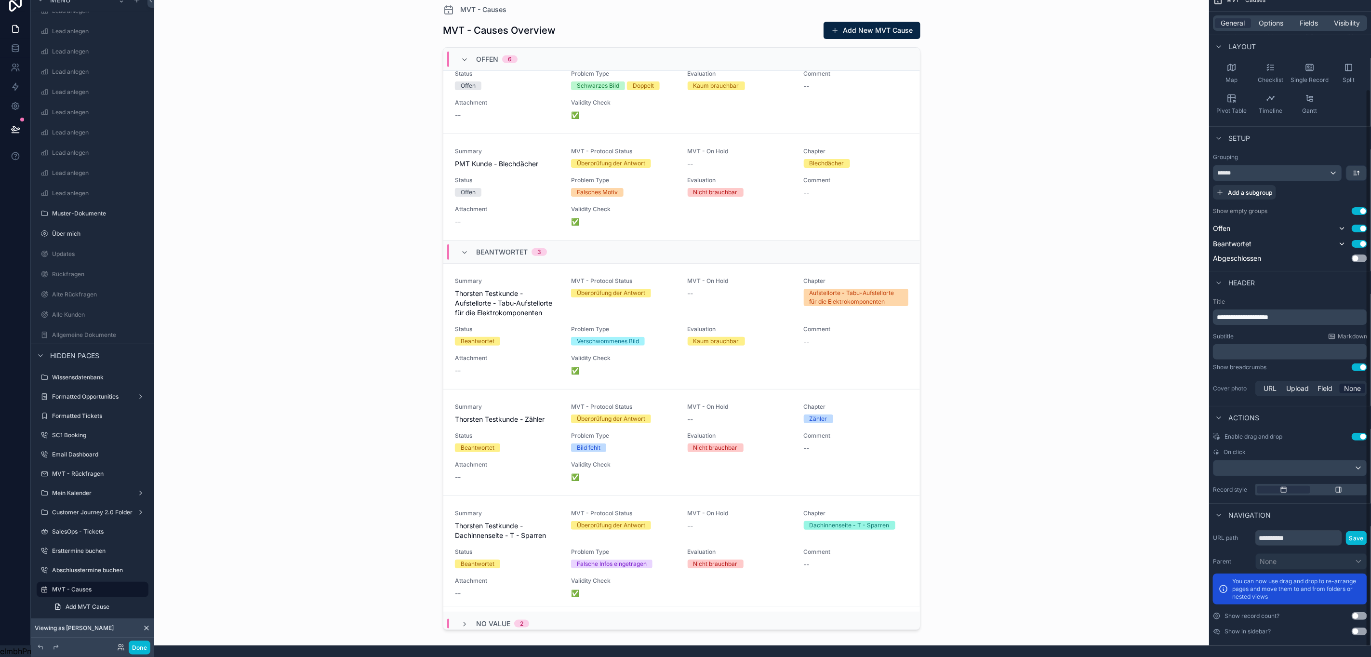
click at [1359, 207] on button "Use setting" at bounding box center [1359, 211] width 15 height 8
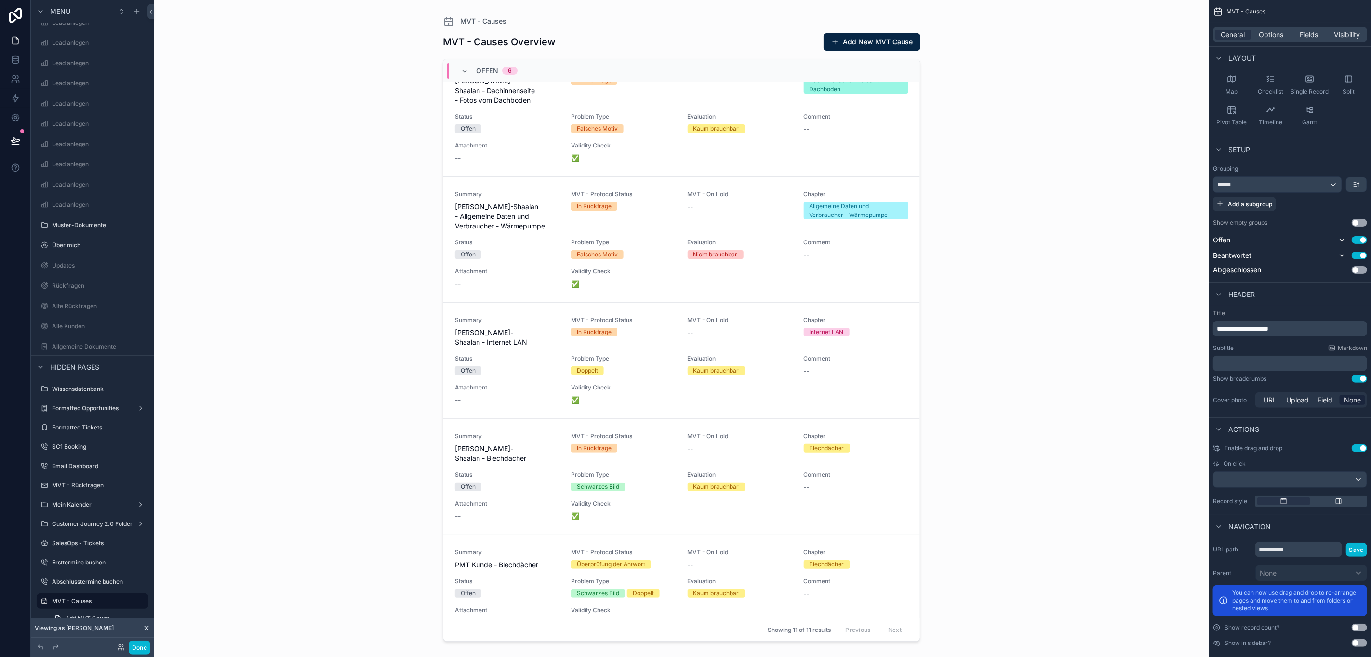
scroll to position [0, 0]
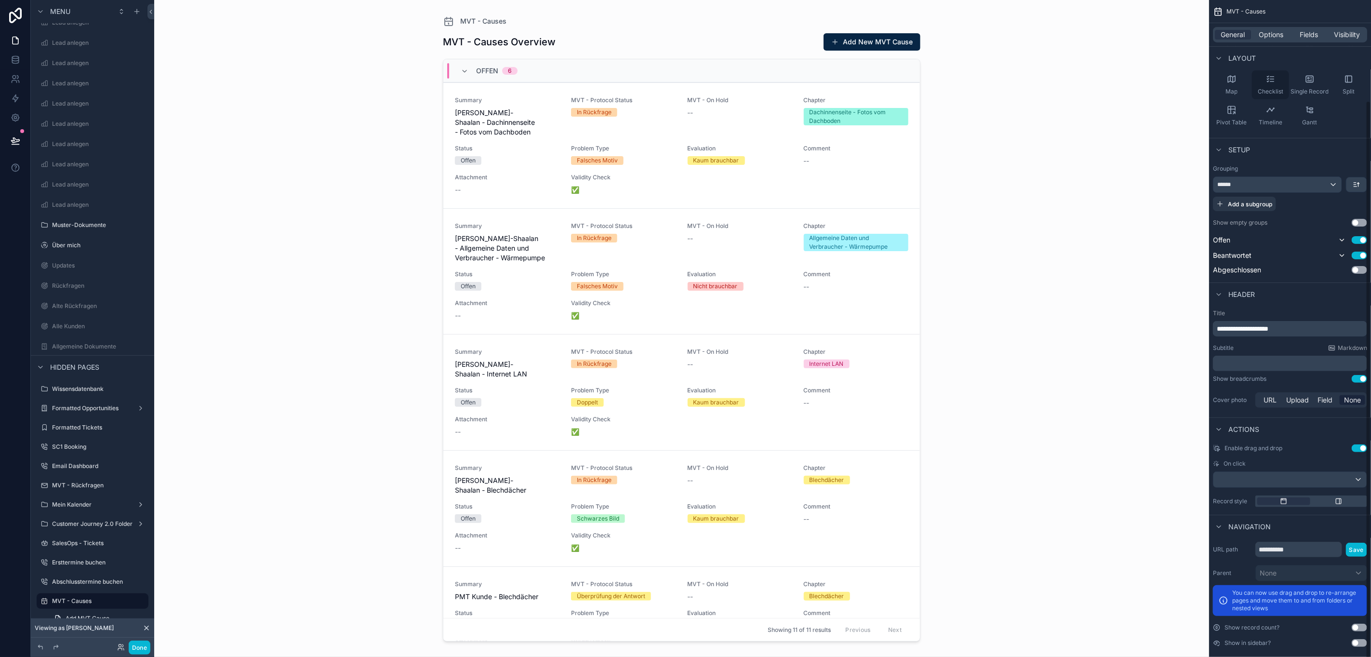
click at [1268, 78] on icon "scrollable content" at bounding box center [1271, 79] width 10 height 10
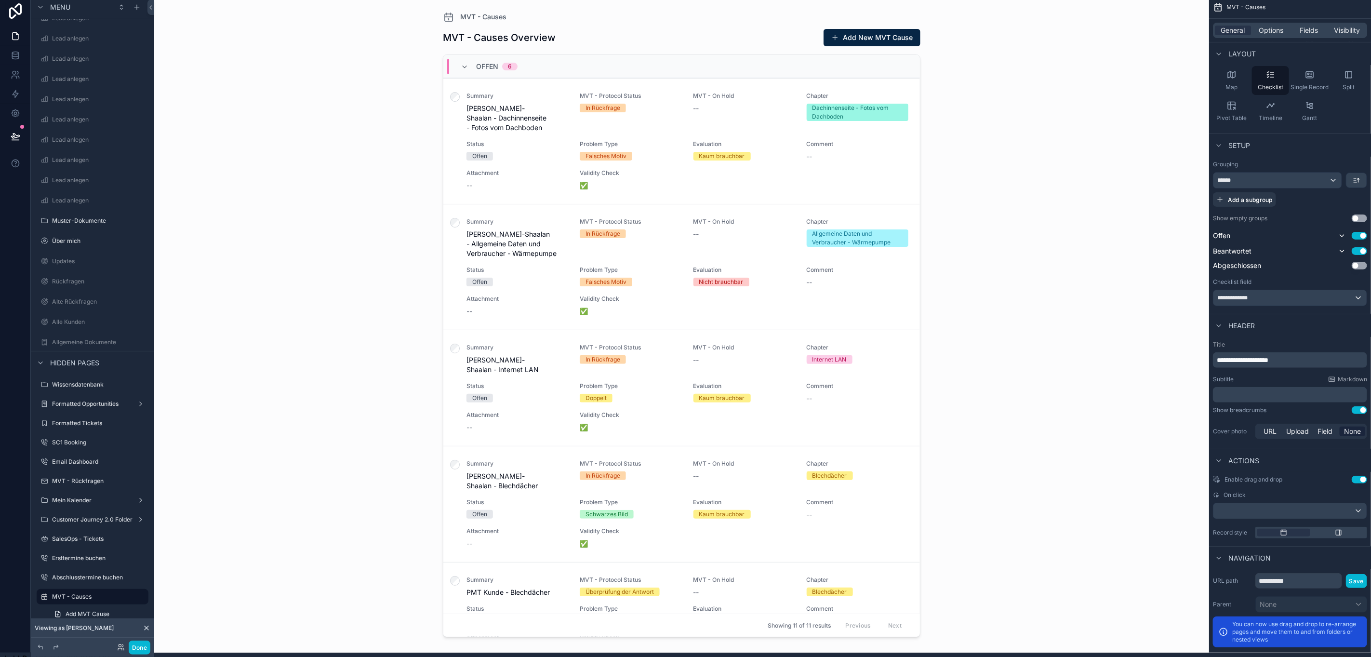
scroll to position [0, 11]
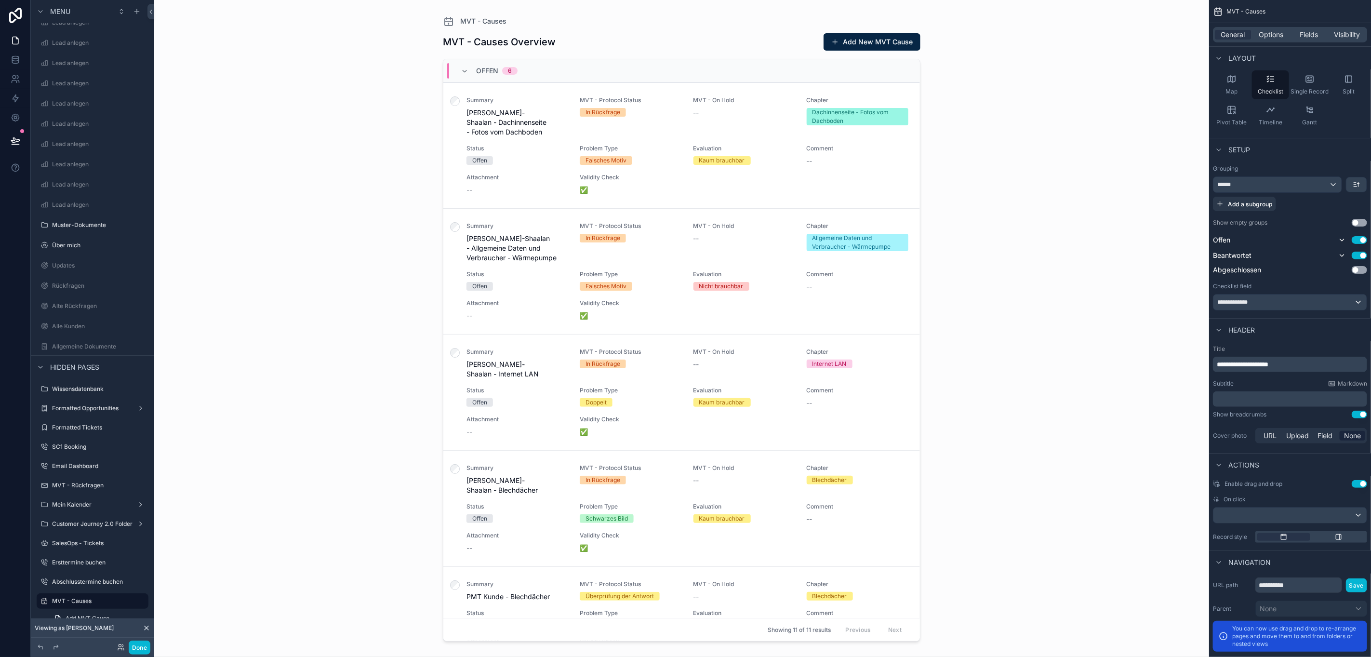
click at [1354, 415] on button "Use setting" at bounding box center [1359, 415] width 15 height 8
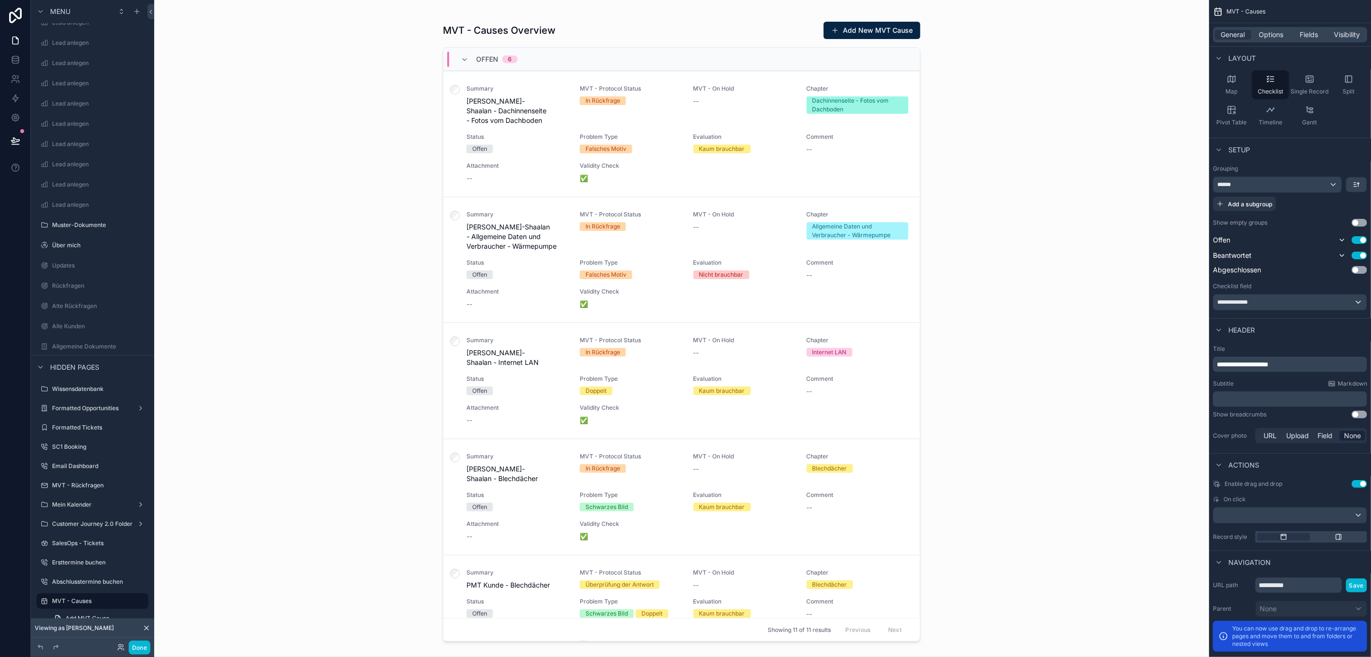
scroll to position [22, 11]
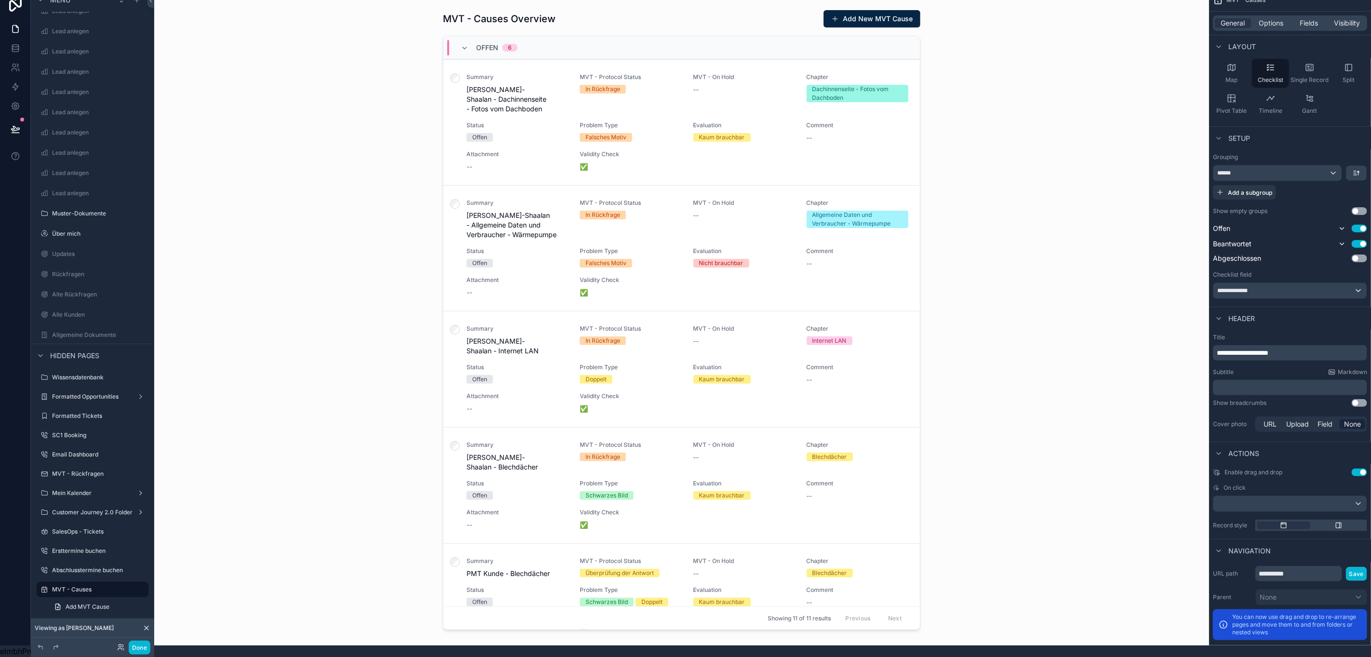
click at [1358, 468] on button "Use setting" at bounding box center [1359, 472] width 15 height 8
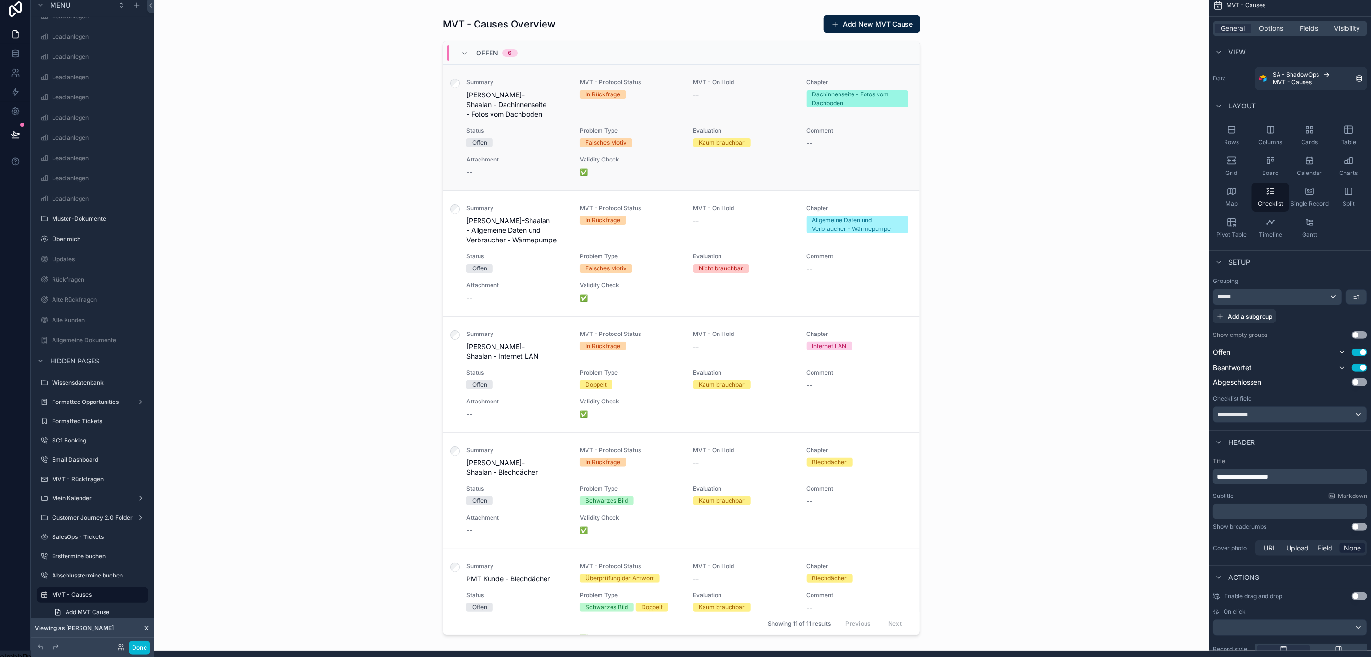
scroll to position [0, 11]
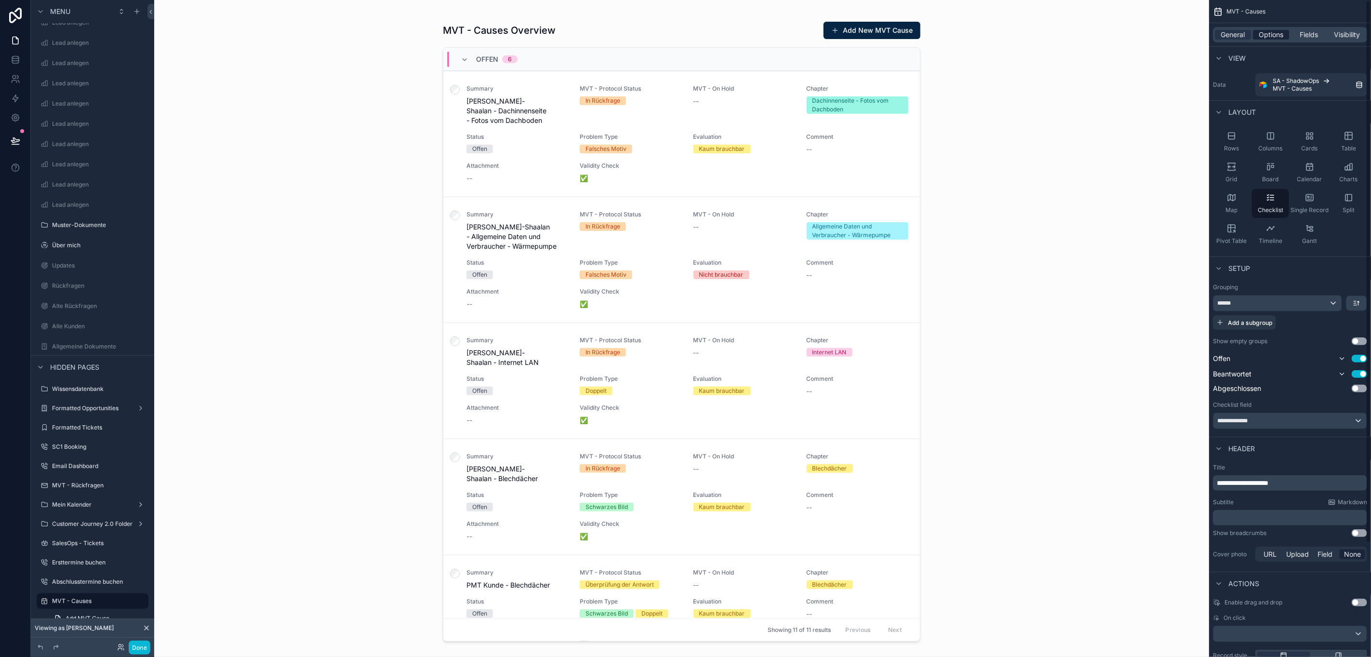
click at [1276, 36] on span "Options" at bounding box center [1271, 35] width 25 height 10
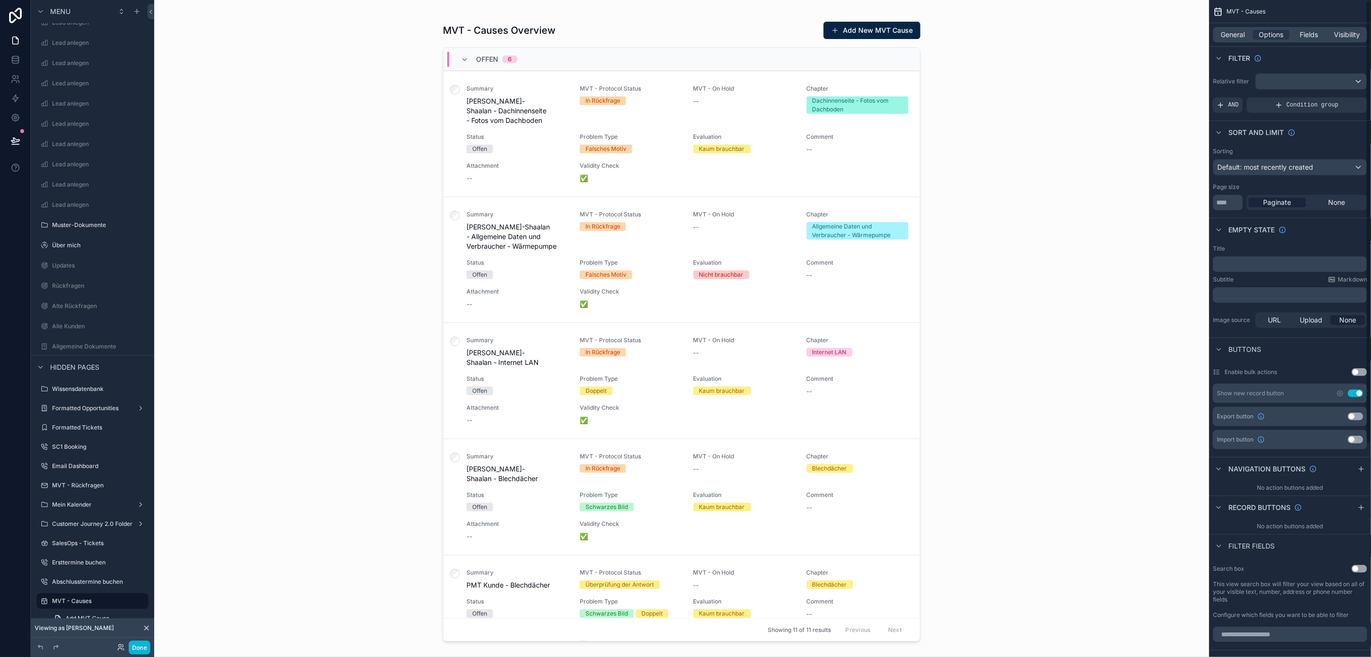
click at [1356, 395] on button "Use setting" at bounding box center [1355, 393] width 15 height 8
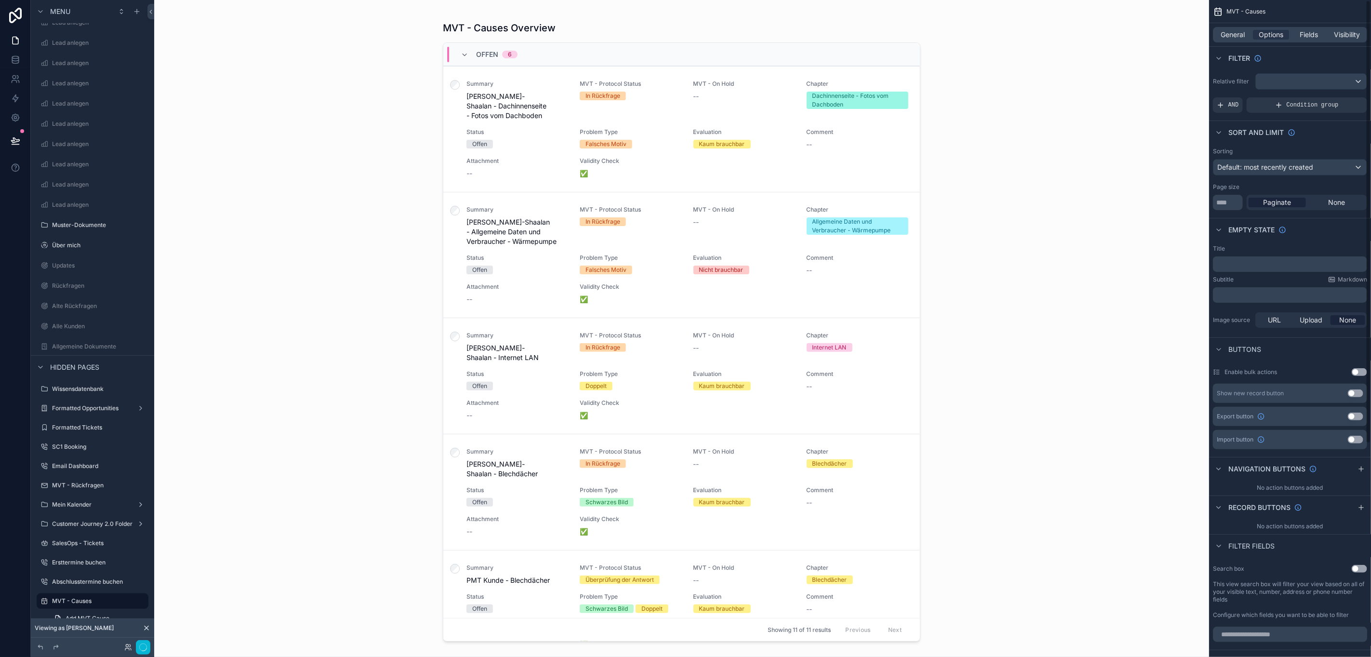
scroll to position [22, 11]
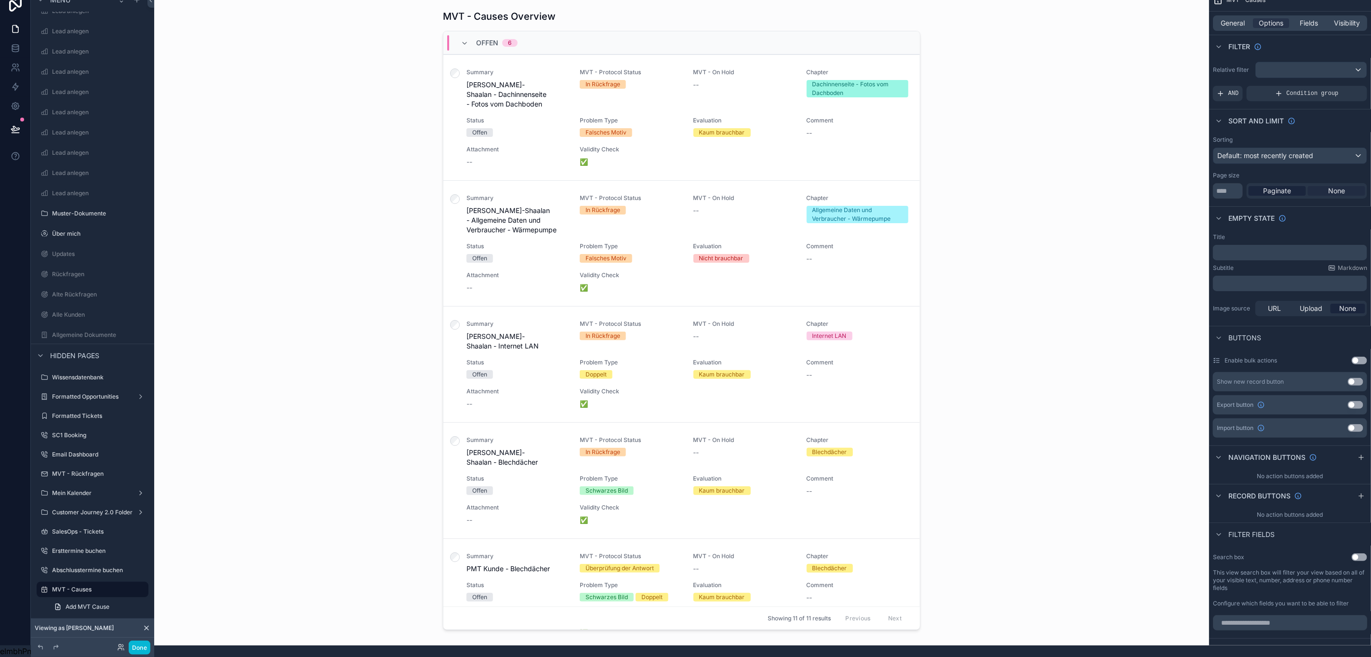
click at [1333, 186] on span "None" at bounding box center [1336, 191] width 17 height 10
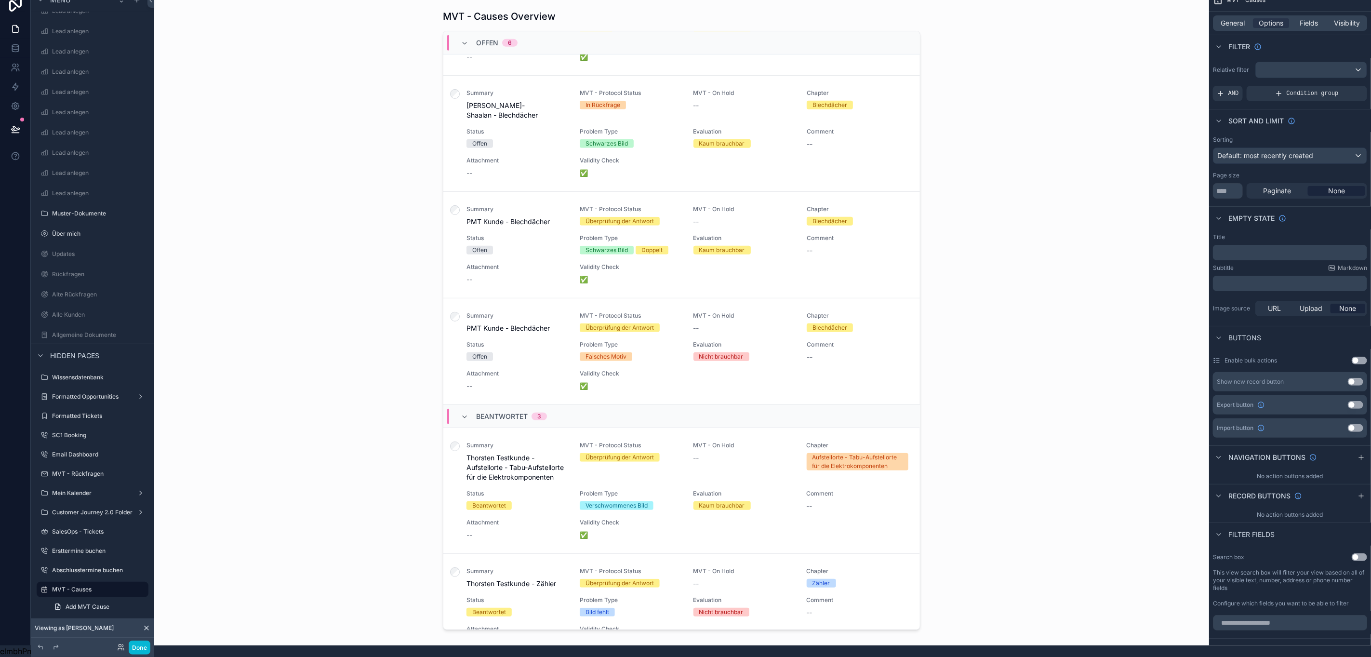
scroll to position [361, 0]
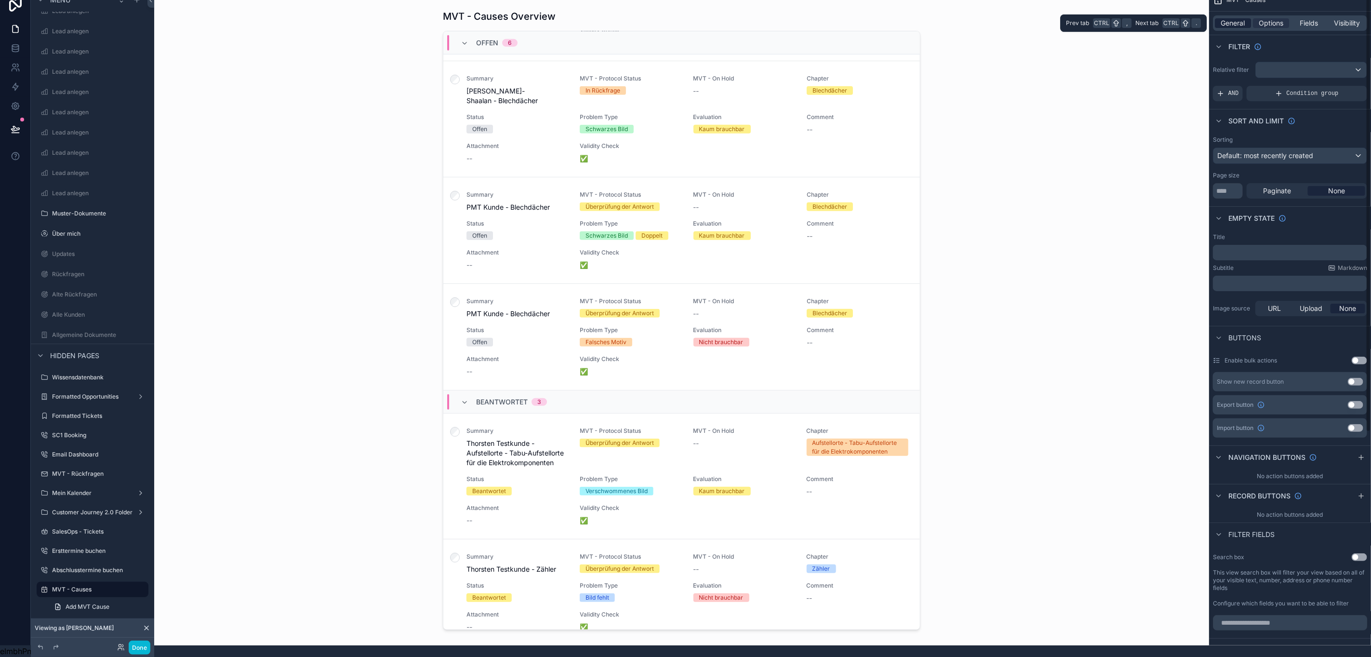
click at [1241, 18] on span "General" at bounding box center [1233, 23] width 24 height 10
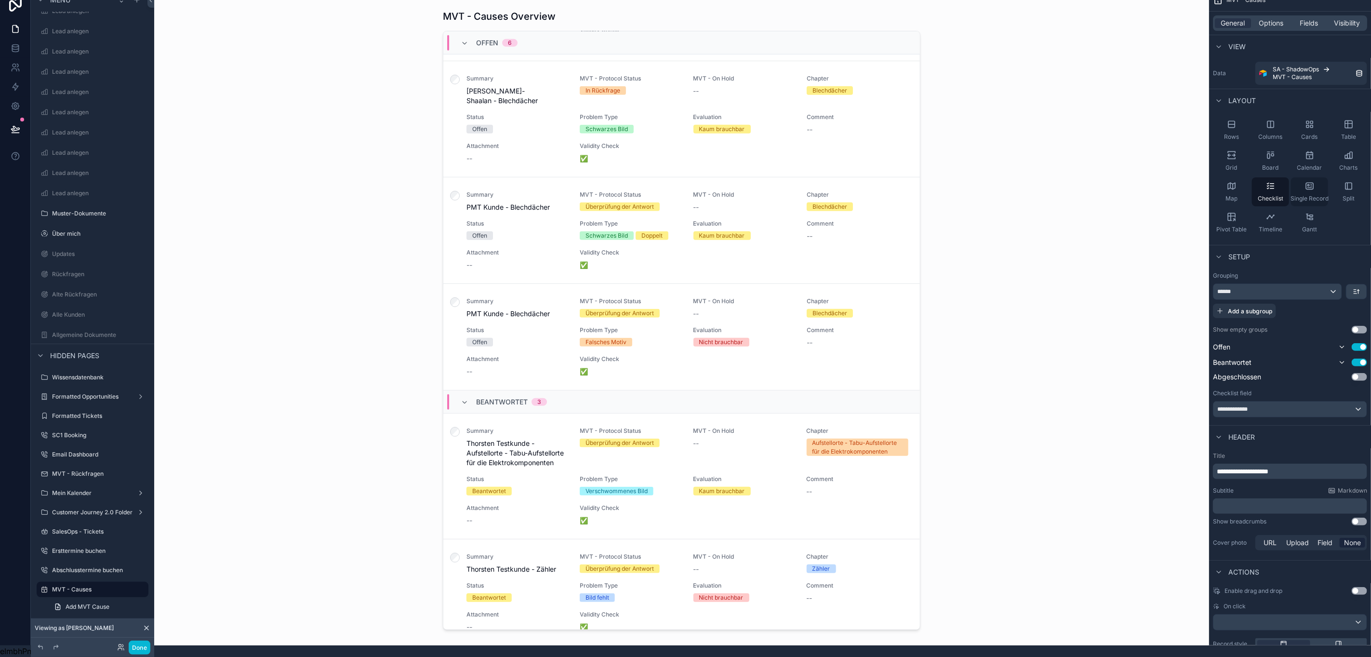
click at [1317, 195] on span "Single Record" at bounding box center [1309, 199] width 38 height 8
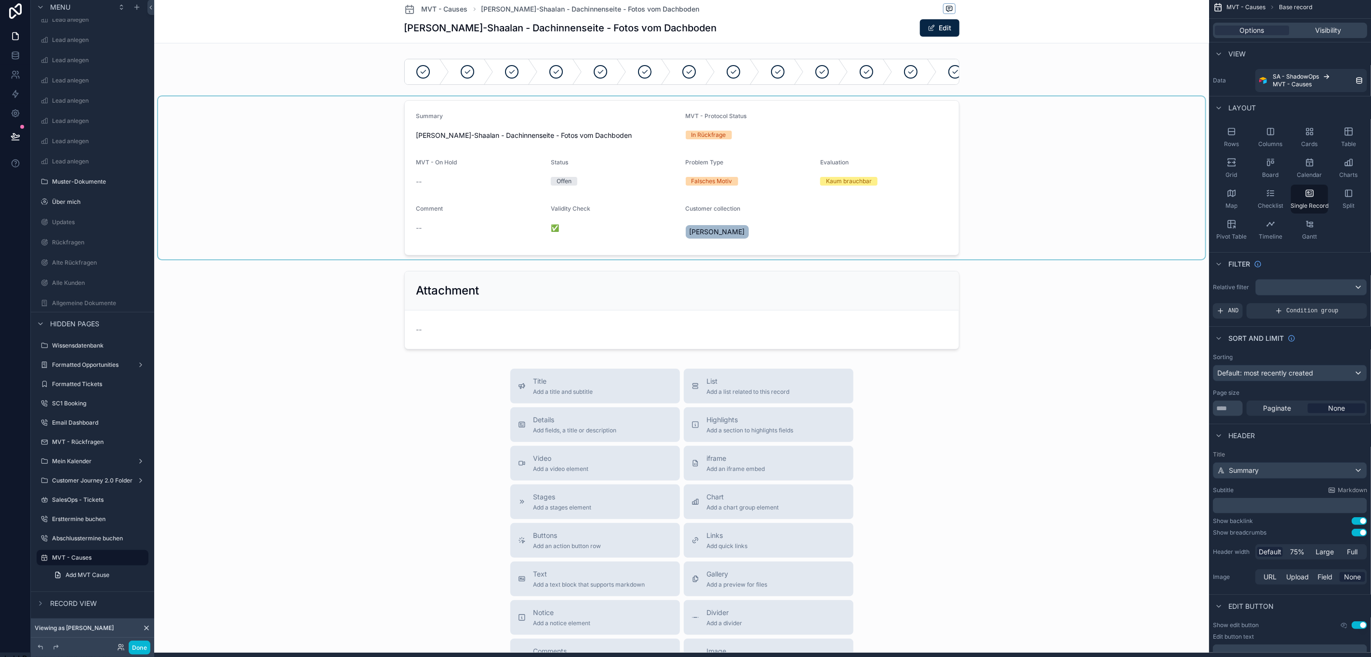
scroll to position [0, 11]
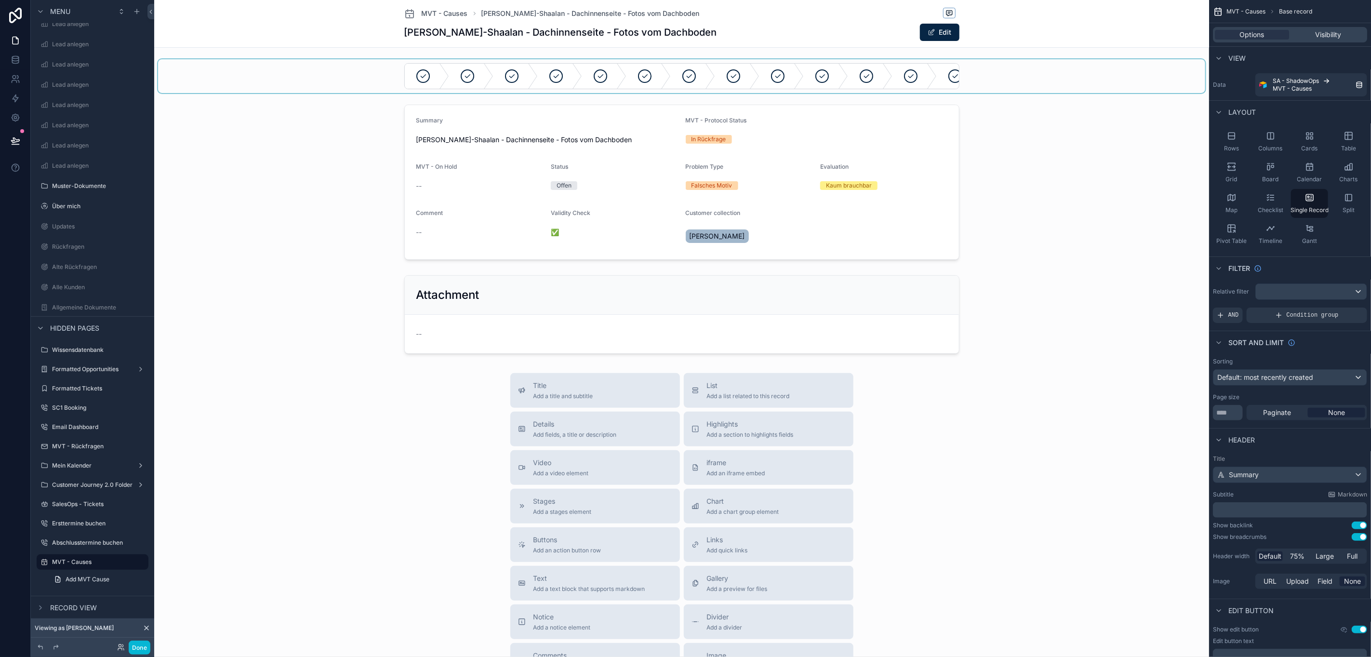
click at [1023, 85] on div "scrollable content" at bounding box center [681, 76] width 1047 height 34
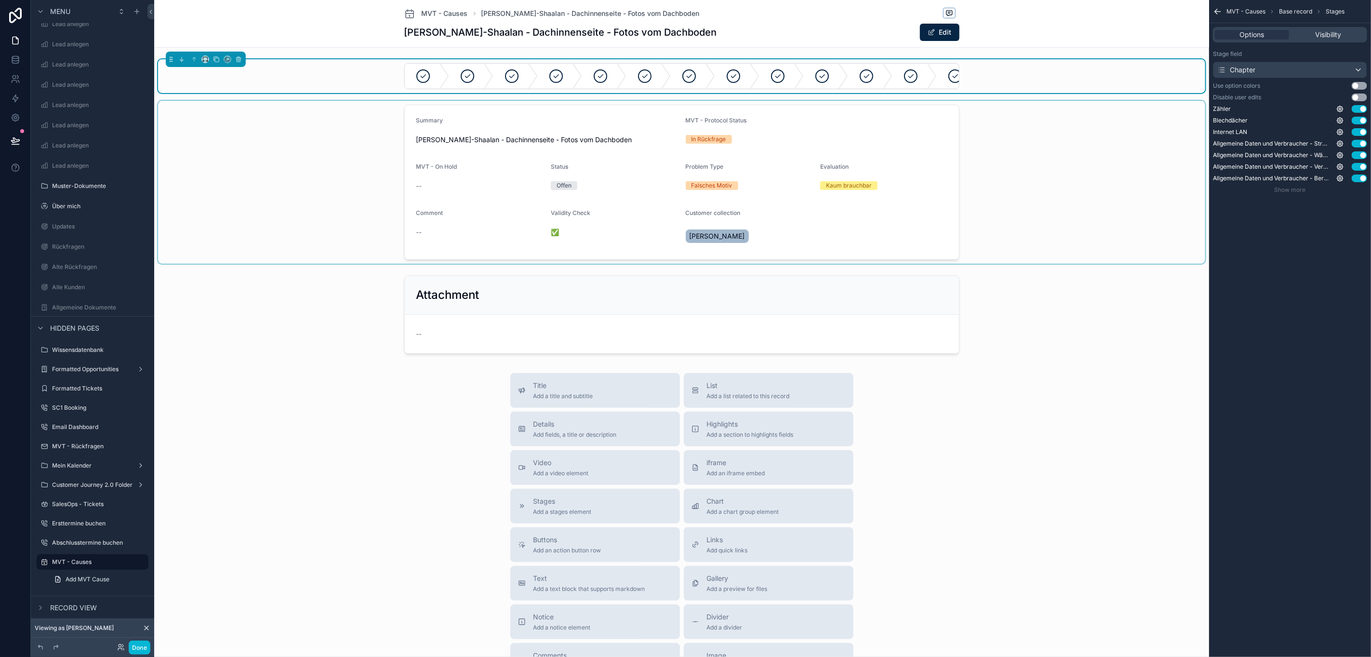
click at [998, 222] on div "scrollable content" at bounding box center [681, 182] width 1047 height 163
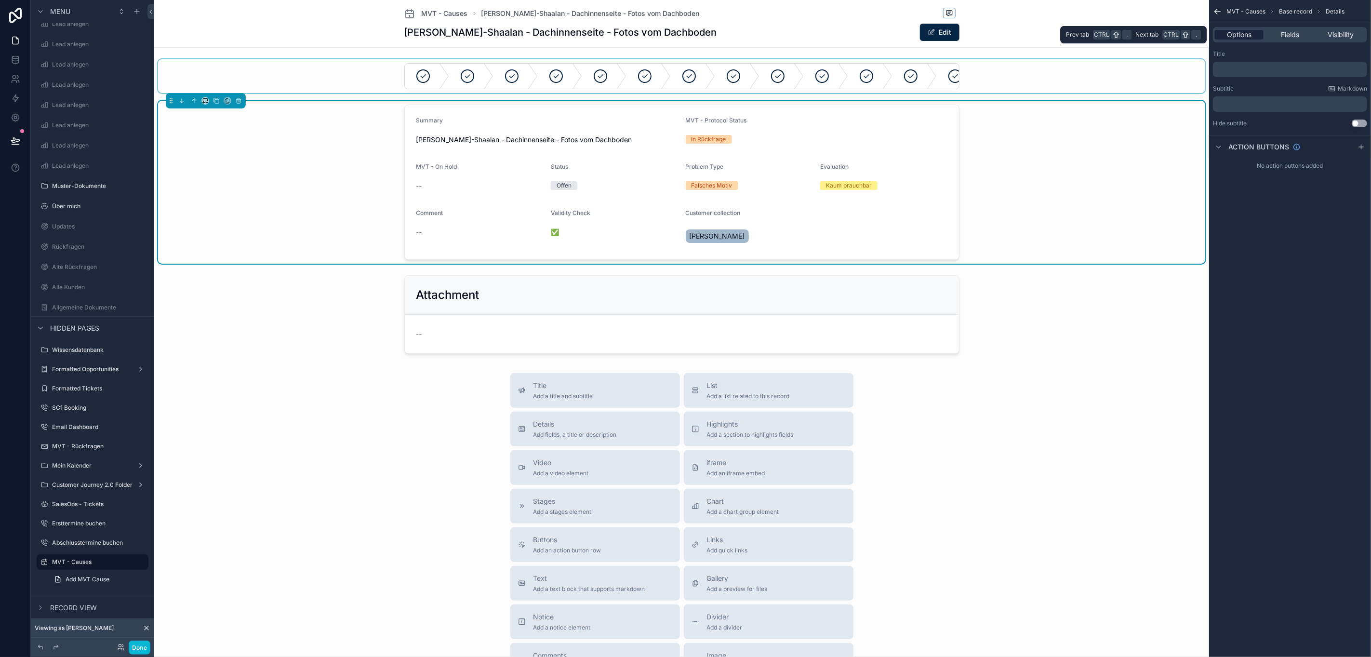
click at [1240, 38] on span "Options" at bounding box center [1239, 35] width 25 height 10
click at [1221, 14] on icon "scrollable content" at bounding box center [1218, 12] width 10 height 10
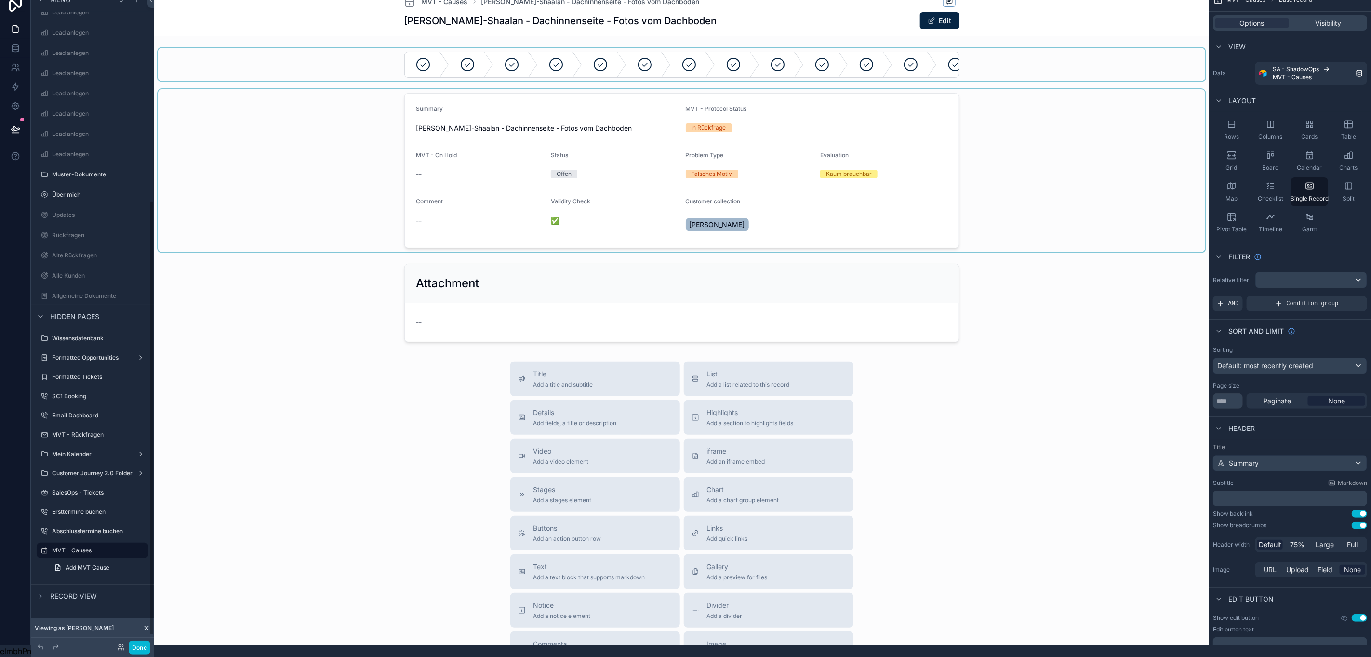
scroll to position [22, 11]
click at [1343, 119] on div "Table" at bounding box center [1348, 130] width 37 height 29
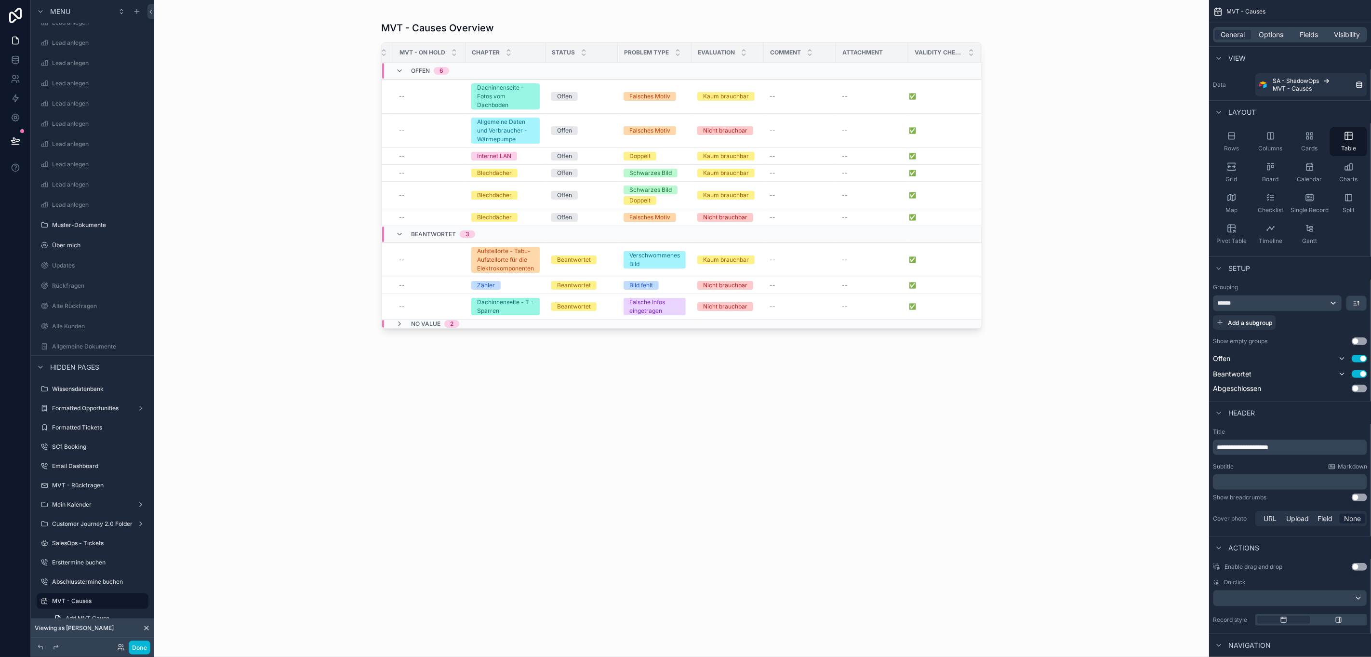
scroll to position [0, 0]
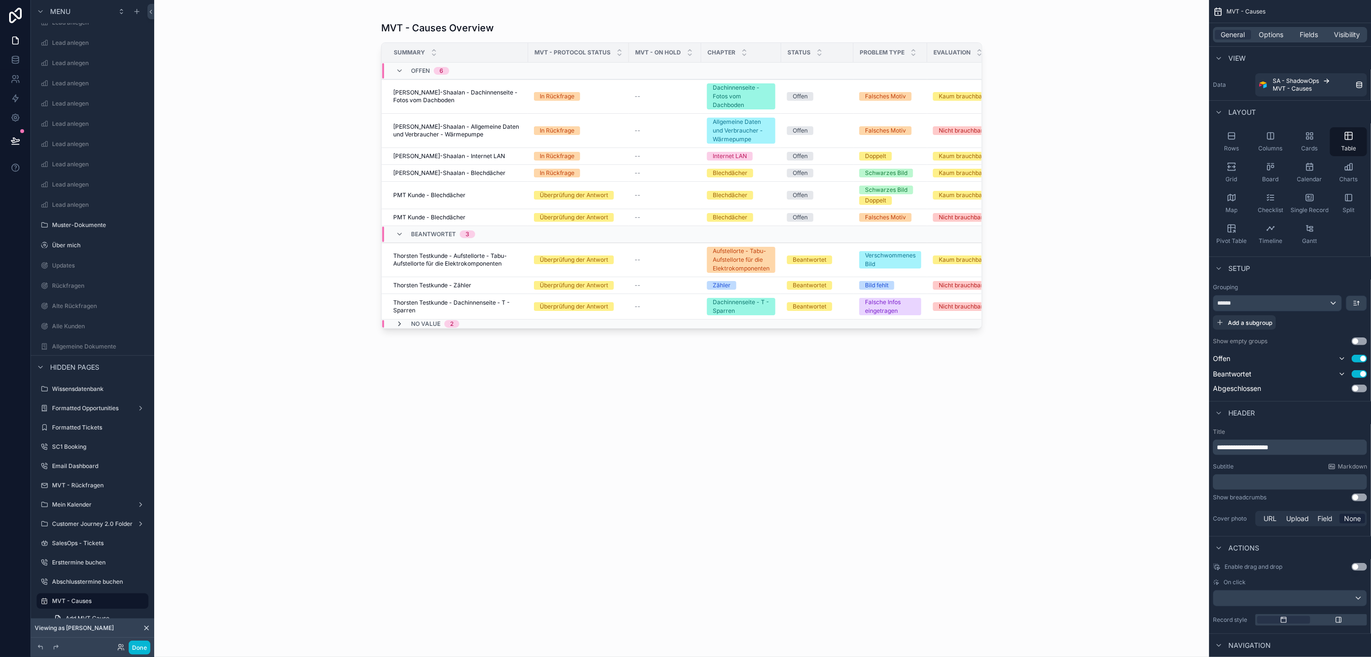
click at [396, 327] on icon "scrollable content" at bounding box center [400, 324] width 8 height 8
click at [396, 327] on icon "scrollable content" at bounding box center [400, 328] width 8 height 8
click at [1232, 145] on span "Rows" at bounding box center [1231, 149] width 15 height 8
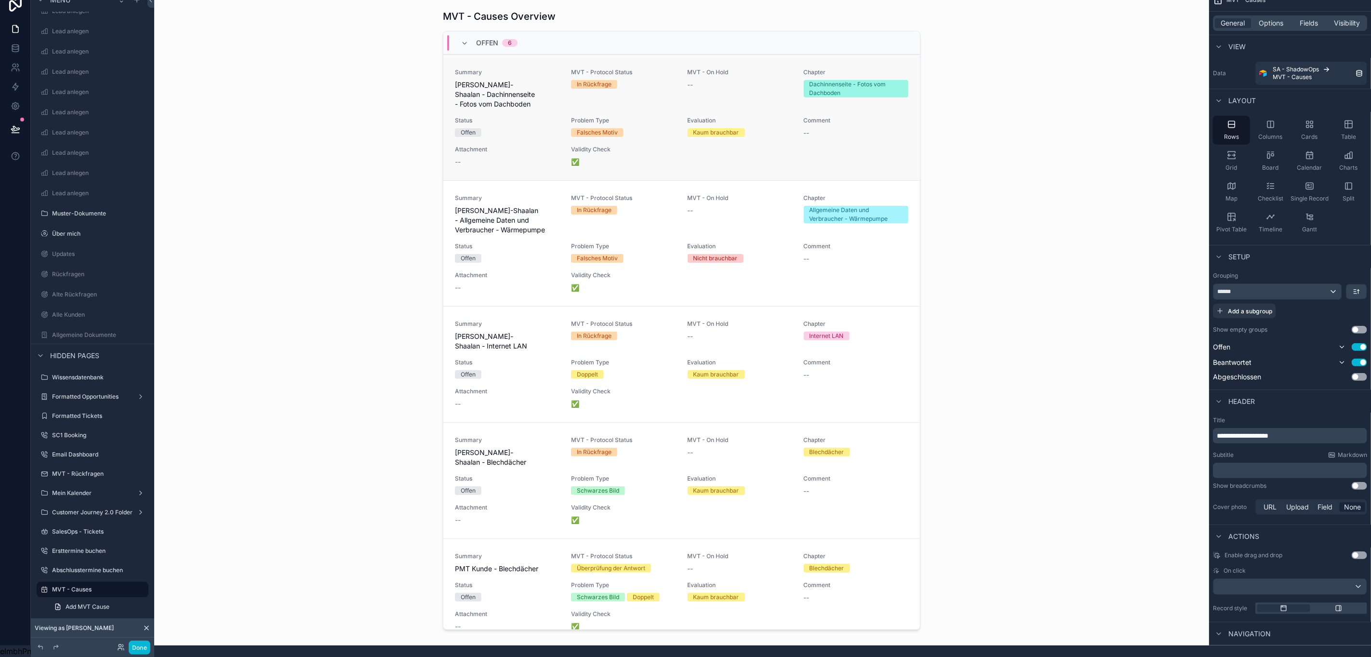
click at [752, 80] on div "MVT - On Hold --" at bounding box center [740, 88] width 105 height 40
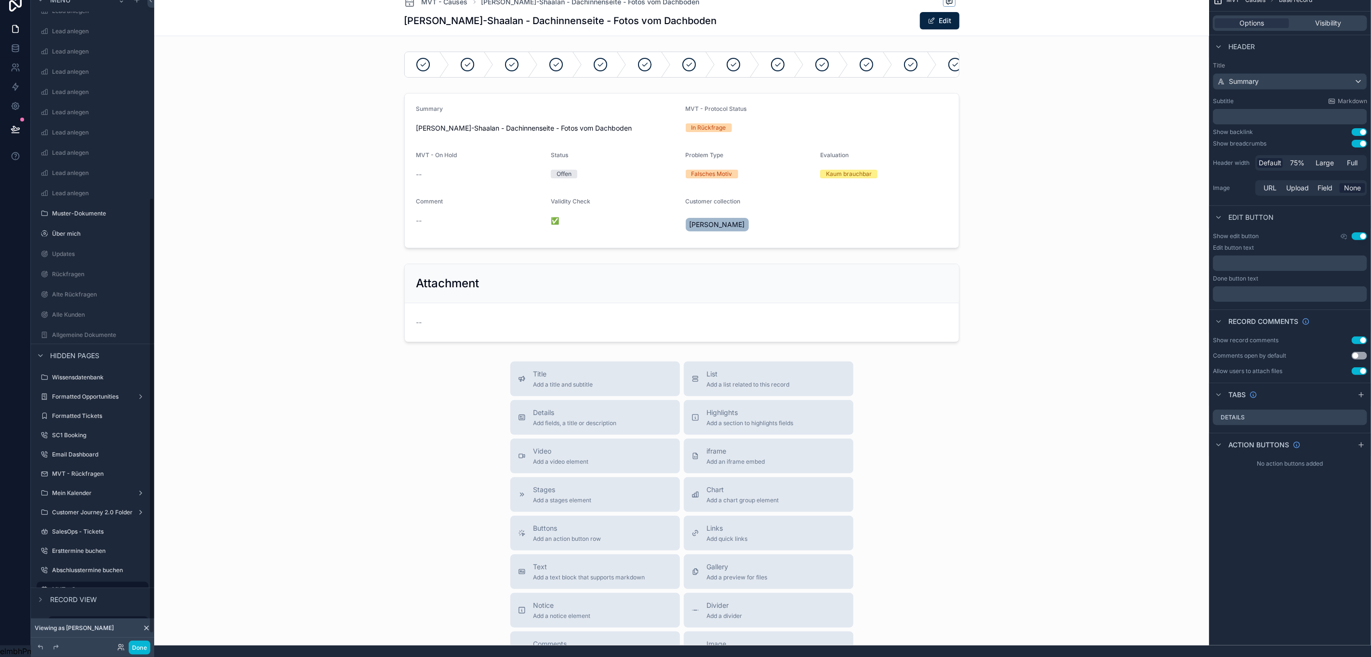
scroll to position [314, 0]
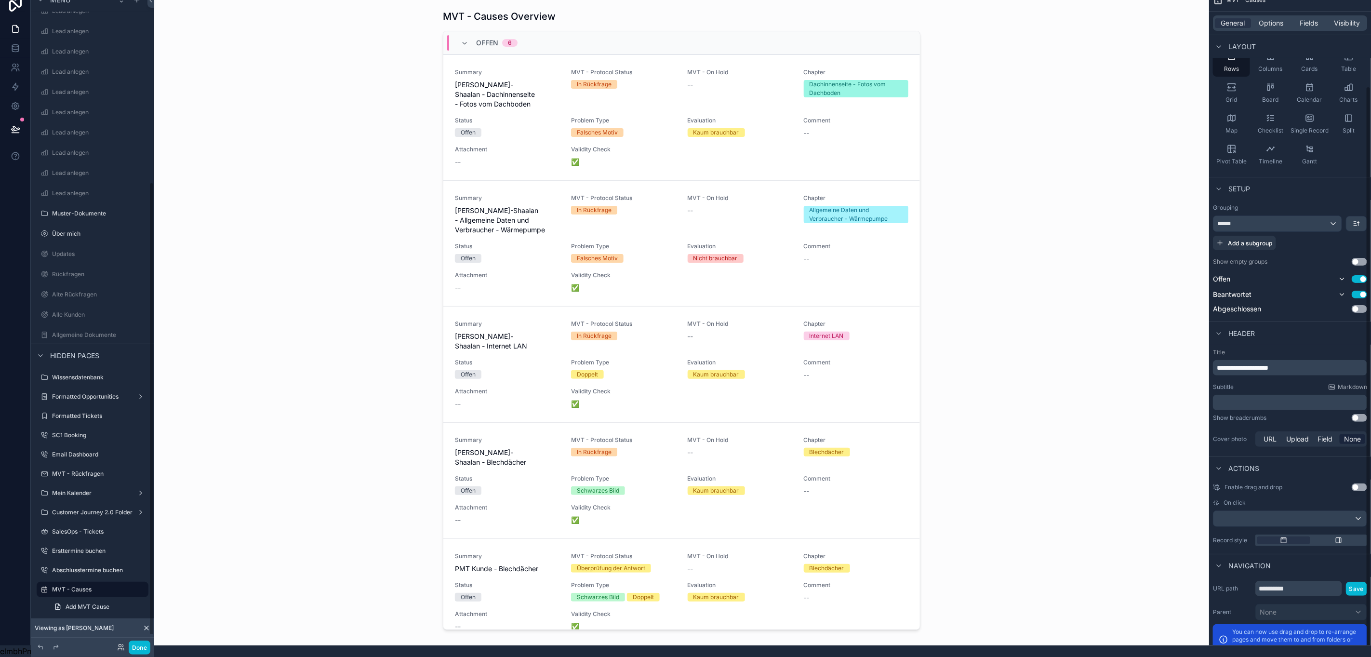
scroll to position [119, 0]
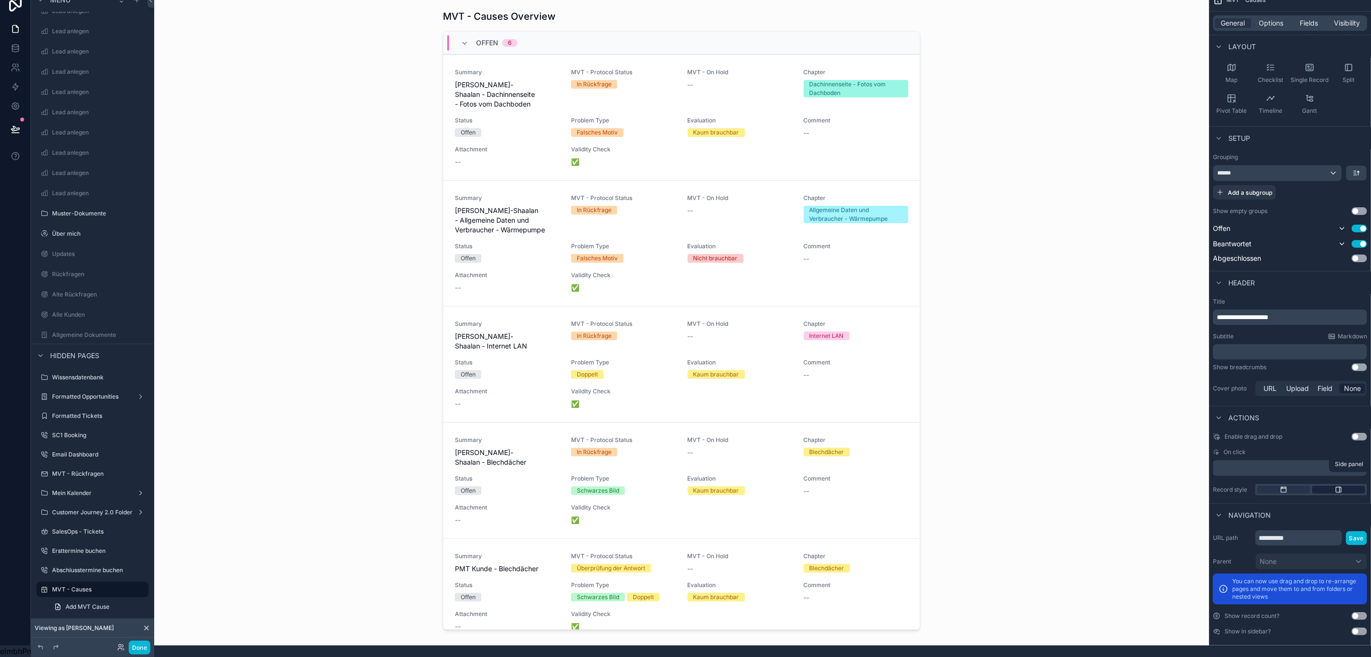
click at [1345, 486] on div "scrollable content" at bounding box center [1338, 490] width 53 height 8
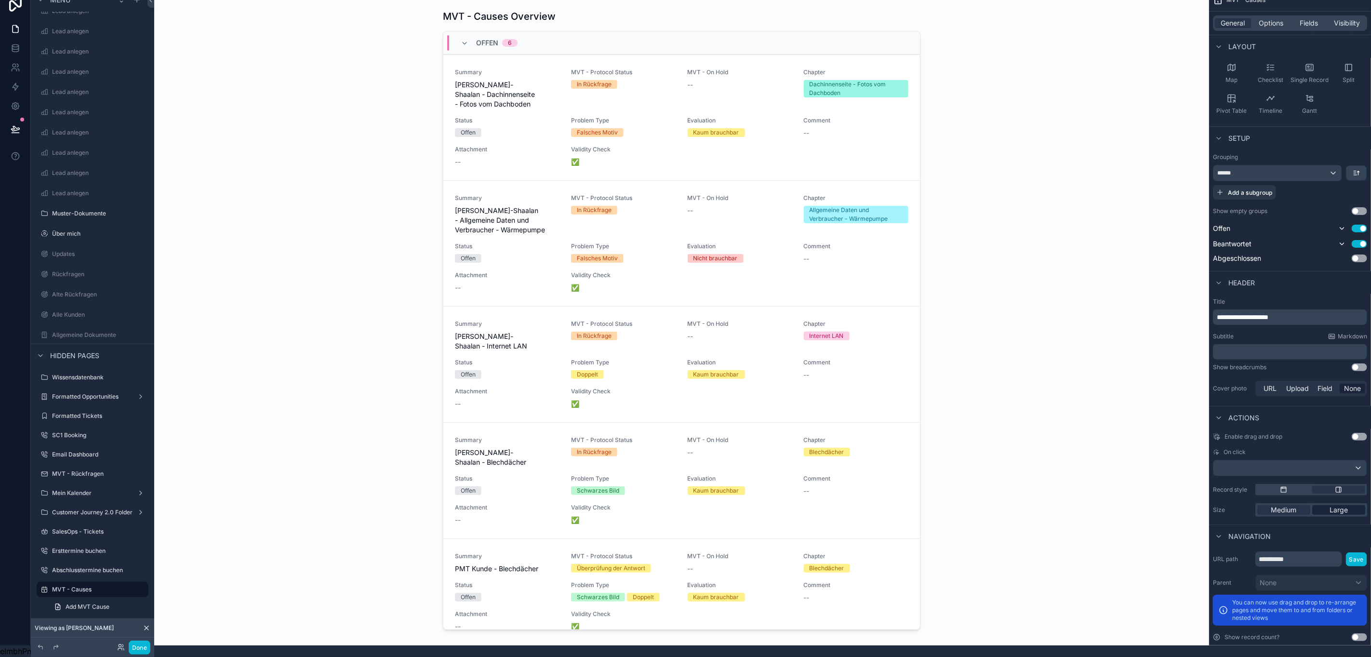
click at [1324, 505] on div "Large" at bounding box center [1338, 510] width 53 height 10
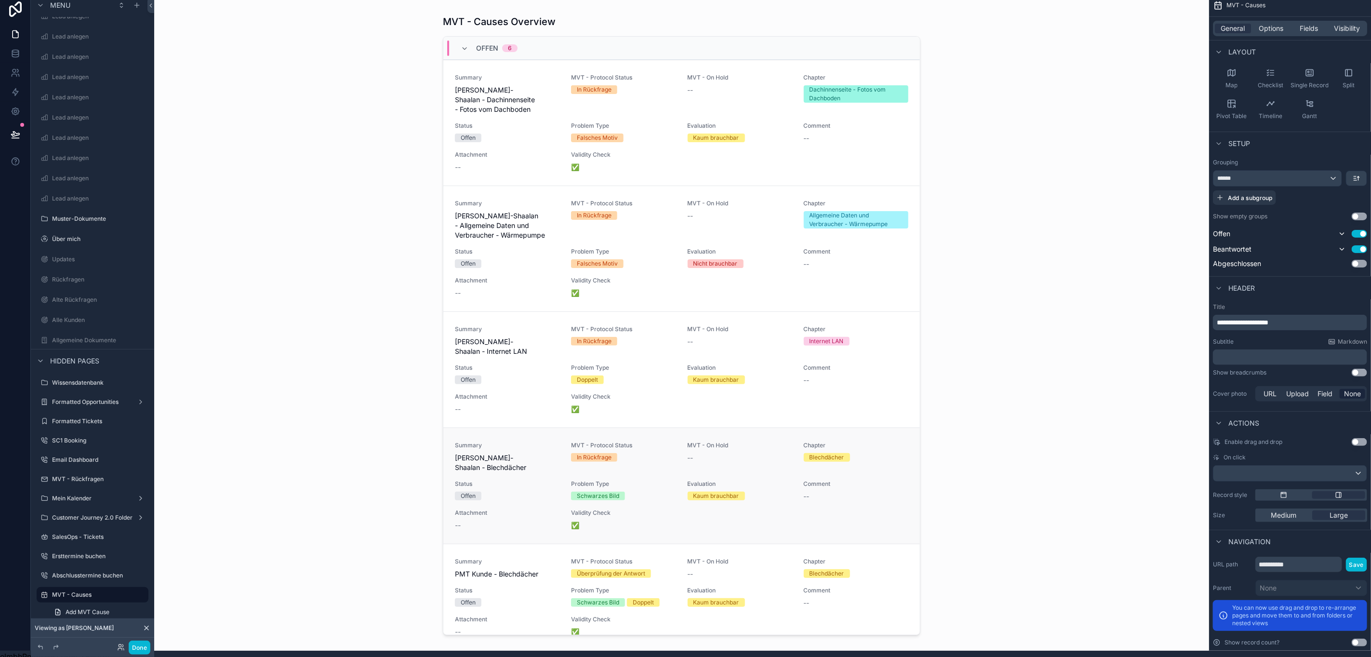
scroll to position [0, 11]
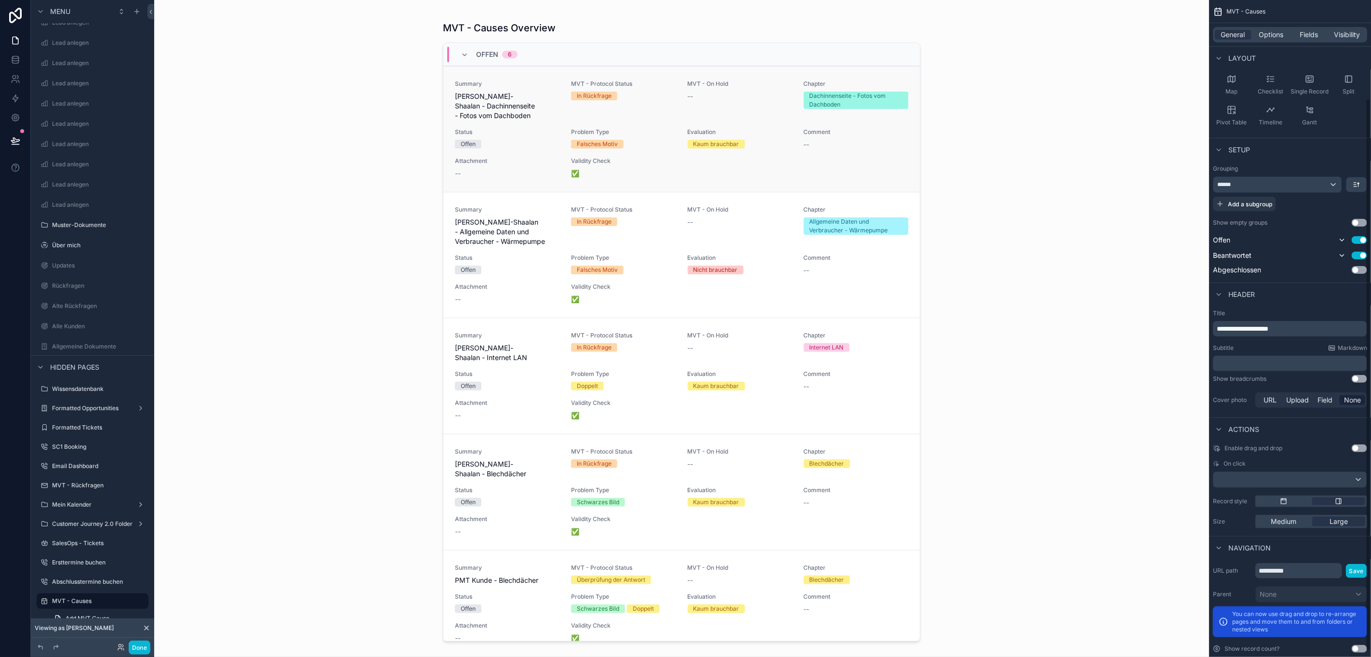
click at [728, 129] on span "Evaluation" at bounding box center [740, 132] width 105 height 8
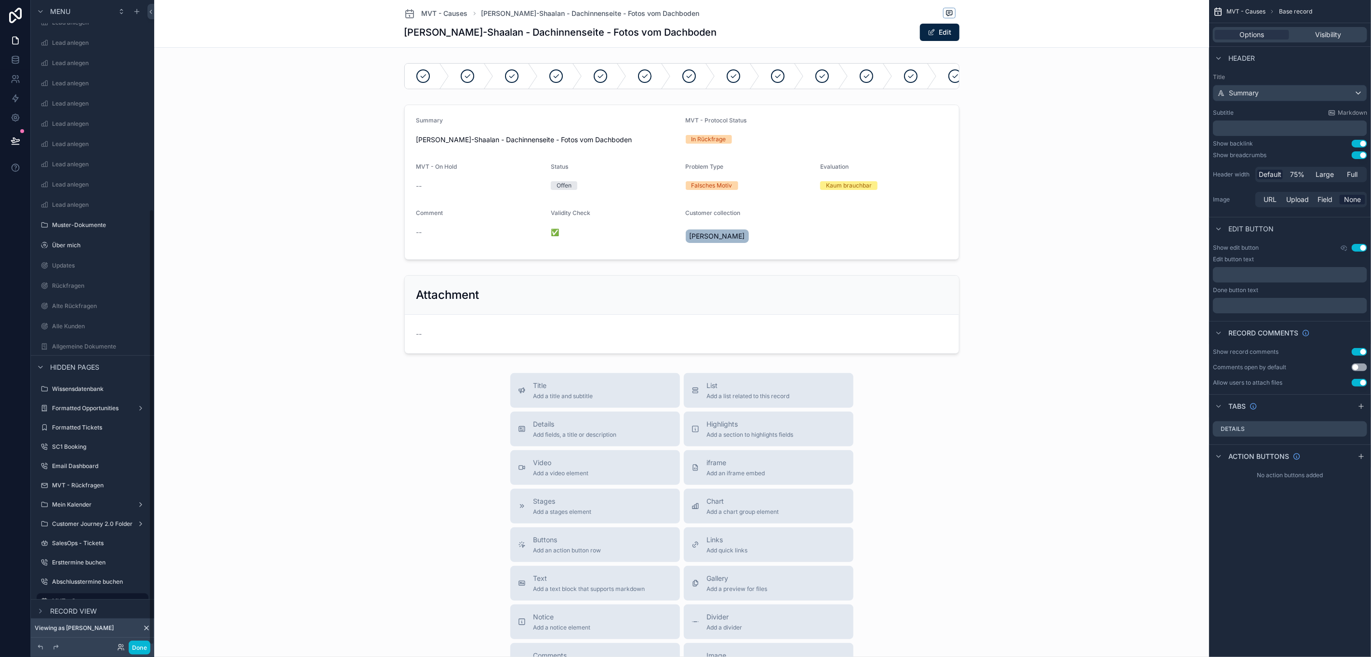
scroll to position [314, 0]
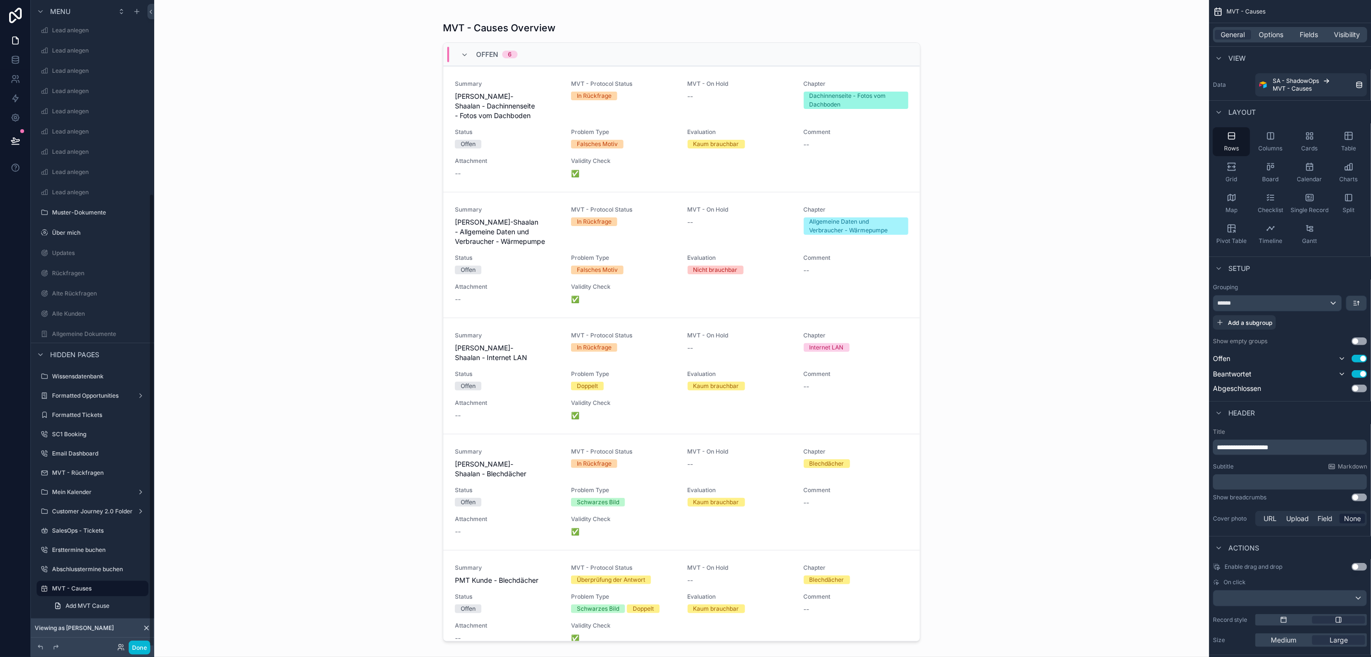
scroll to position [275, 0]
click at [1355, 358] on button "Use setting" at bounding box center [1359, 359] width 15 height 8
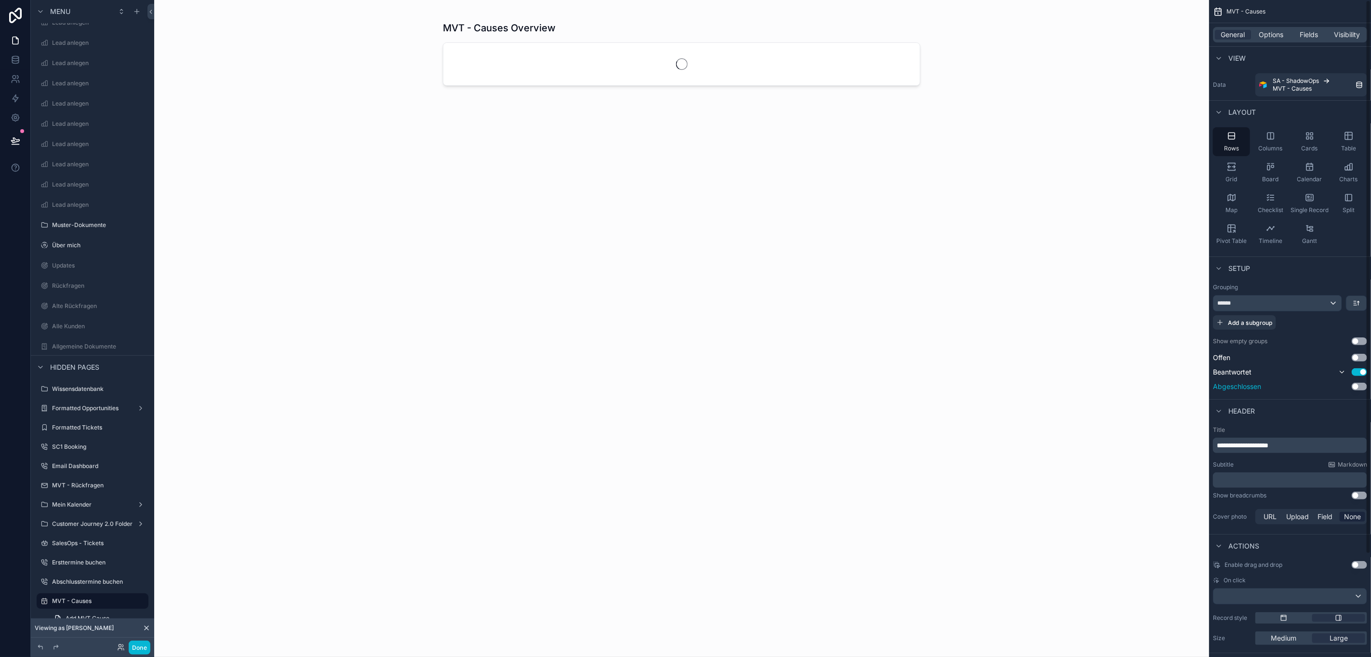
scroll to position [22, 11]
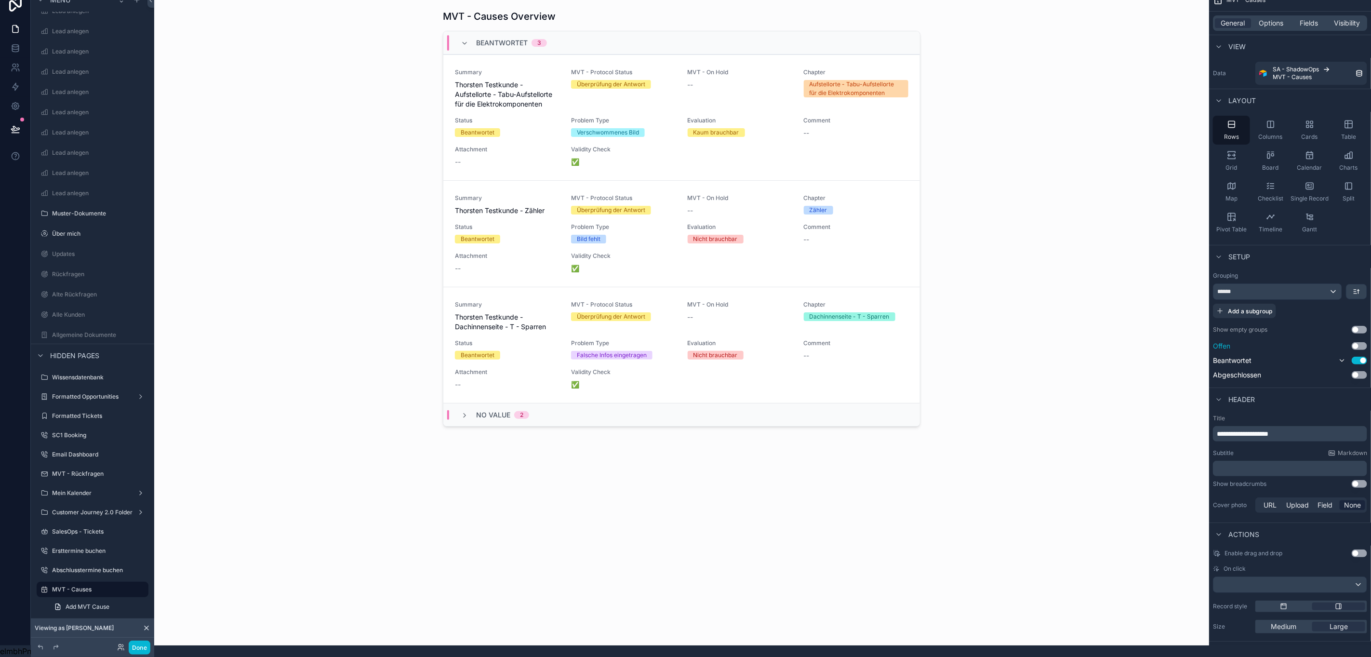
click at [1360, 342] on button "Use setting" at bounding box center [1359, 346] width 15 height 8
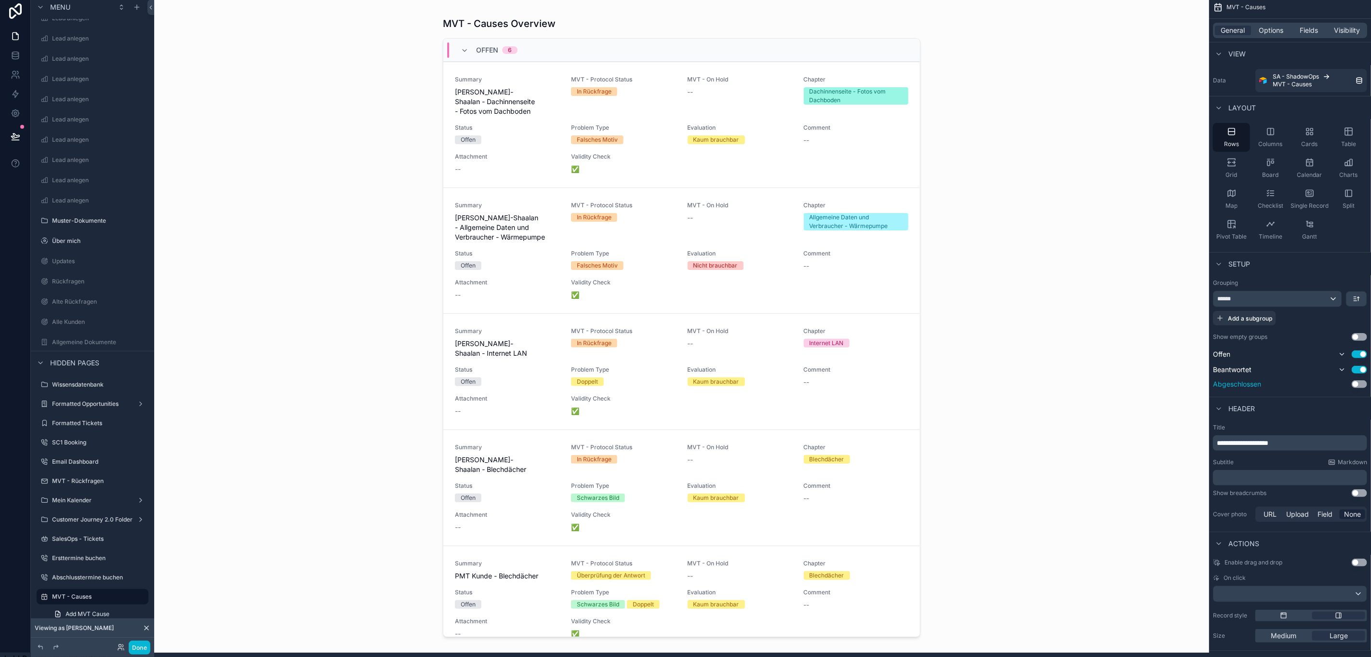
scroll to position [0, 11]
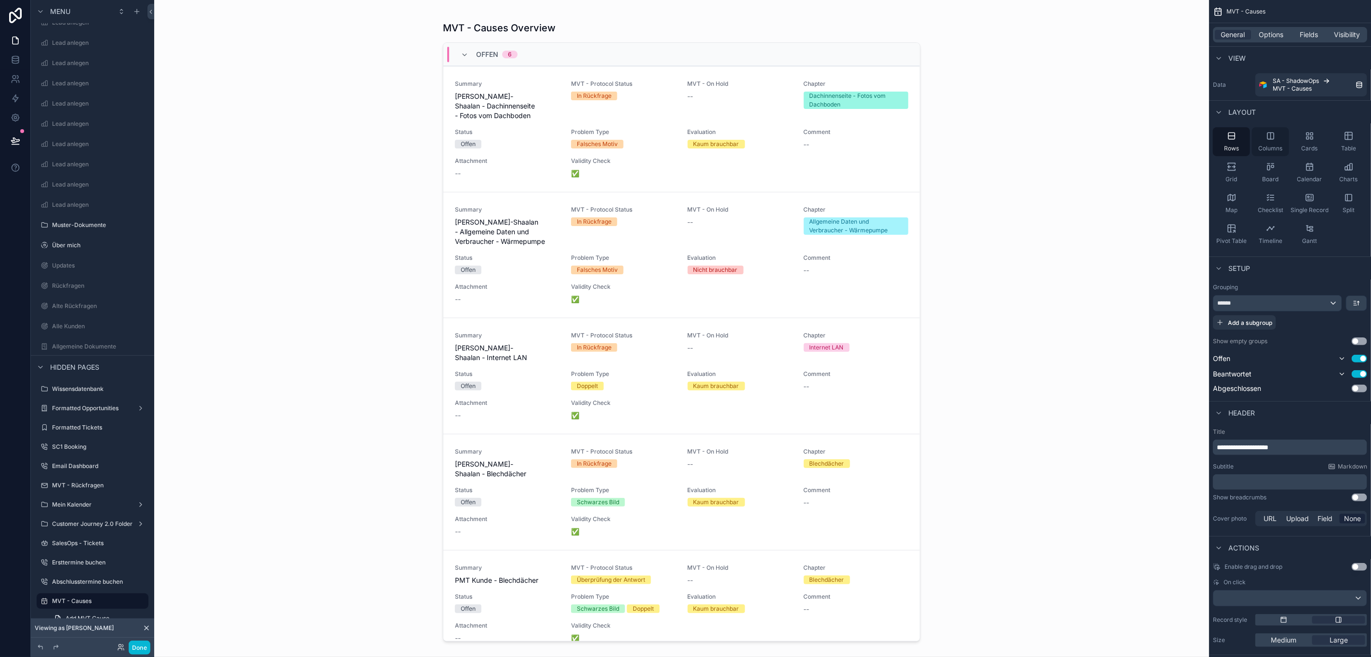
click at [1279, 148] on span "Columns" at bounding box center [1271, 149] width 24 height 8
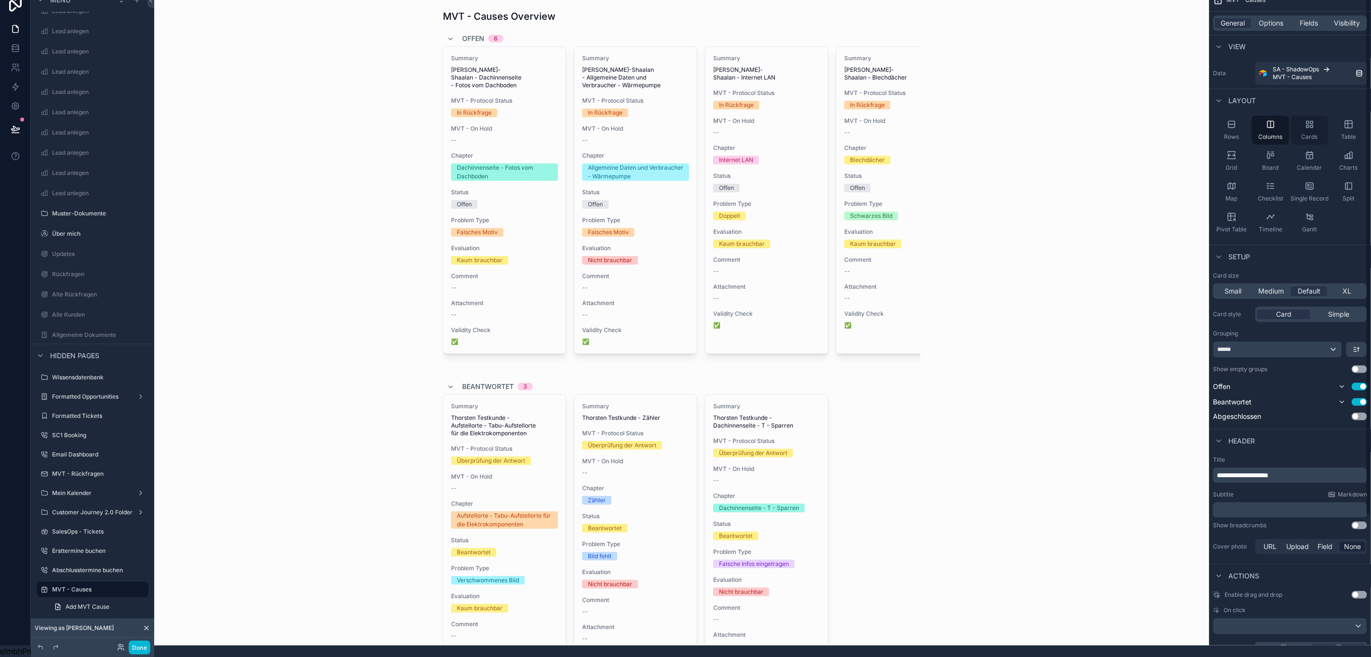
click at [1314, 119] on div "Cards" at bounding box center [1309, 130] width 37 height 29
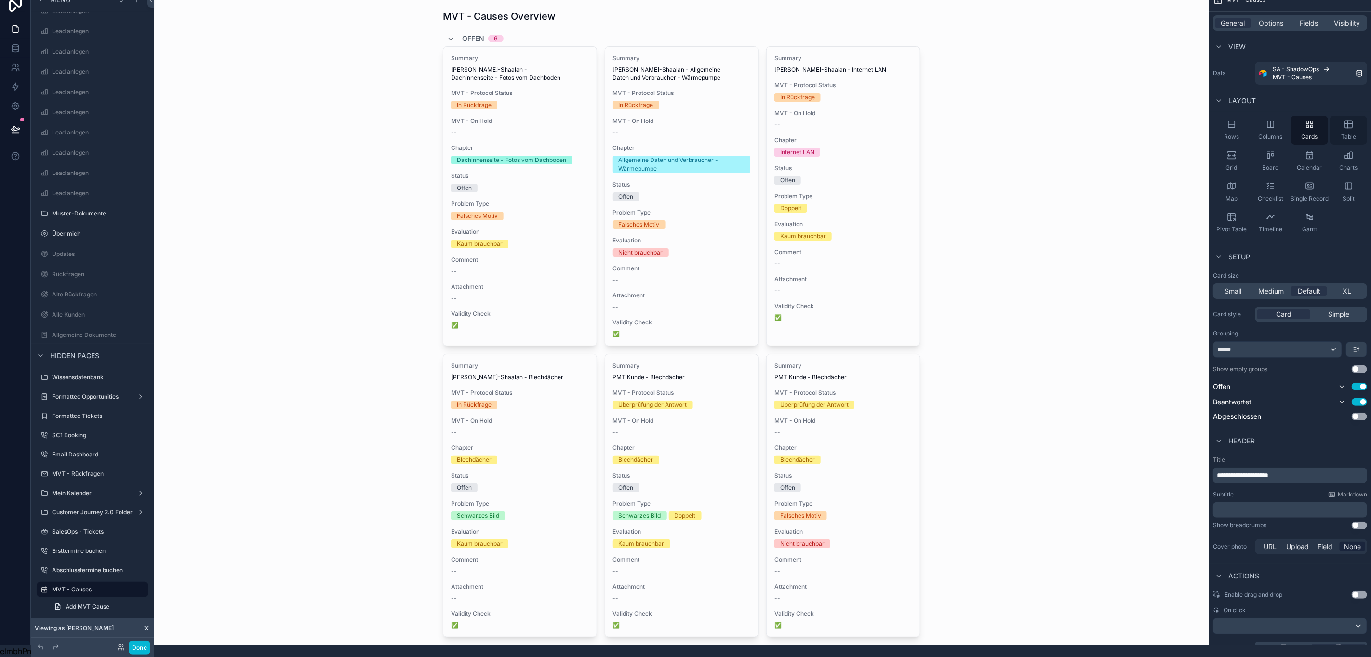
click at [1337, 116] on div "Table" at bounding box center [1348, 130] width 37 height 29
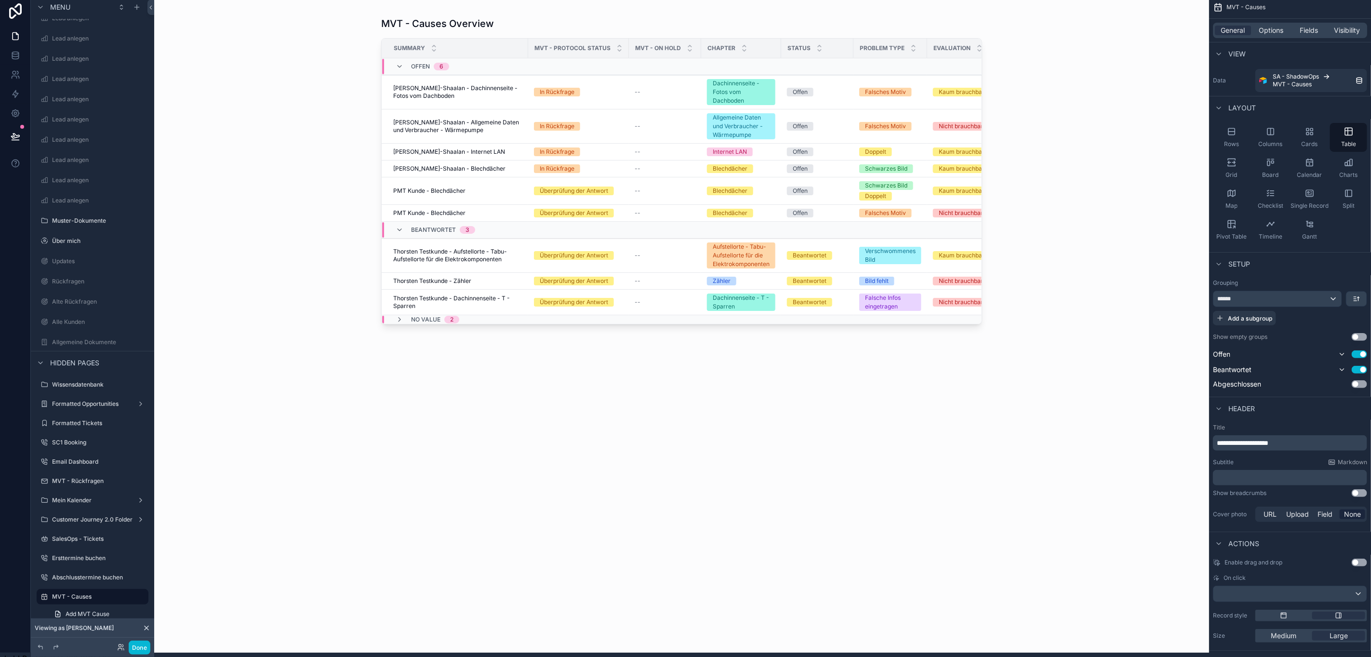
scroll to position [0, 11]
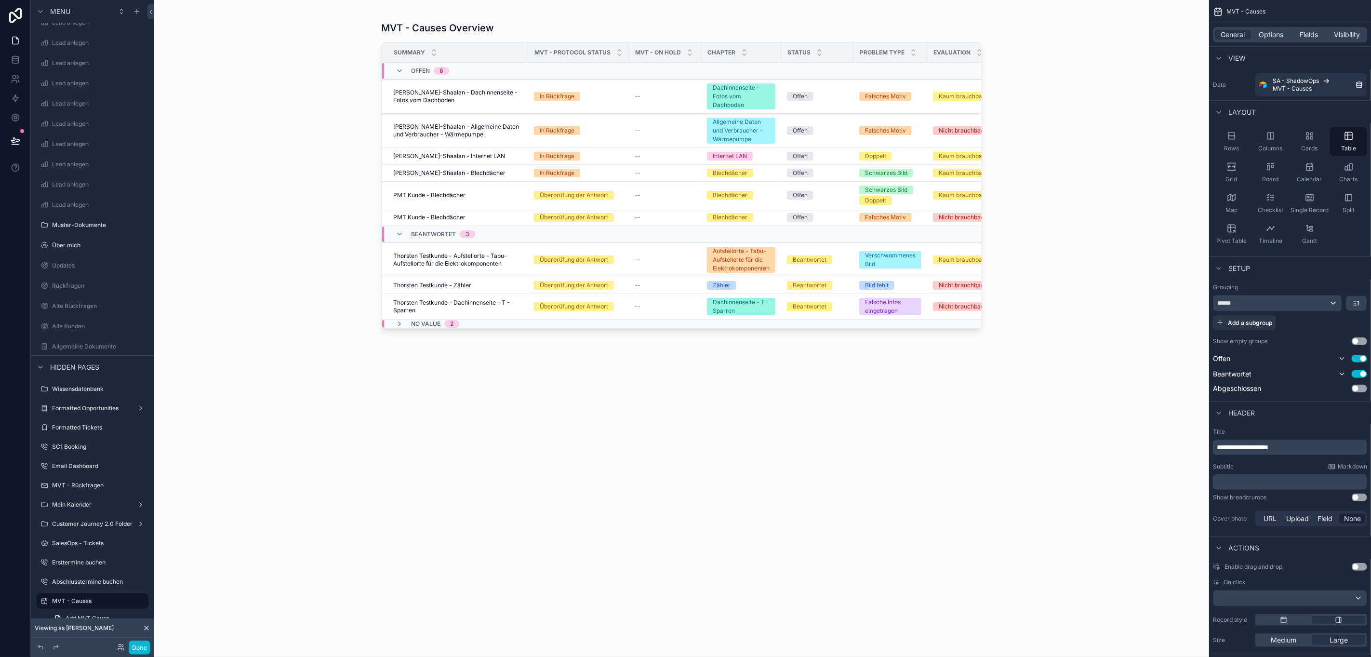
click at [401, 324] on div "No value 2" at bounding box center [428, 324] width 64 height 8
click at [396, 335] on div "No value 2" at bounding box center [428, 327] width 64 height 15
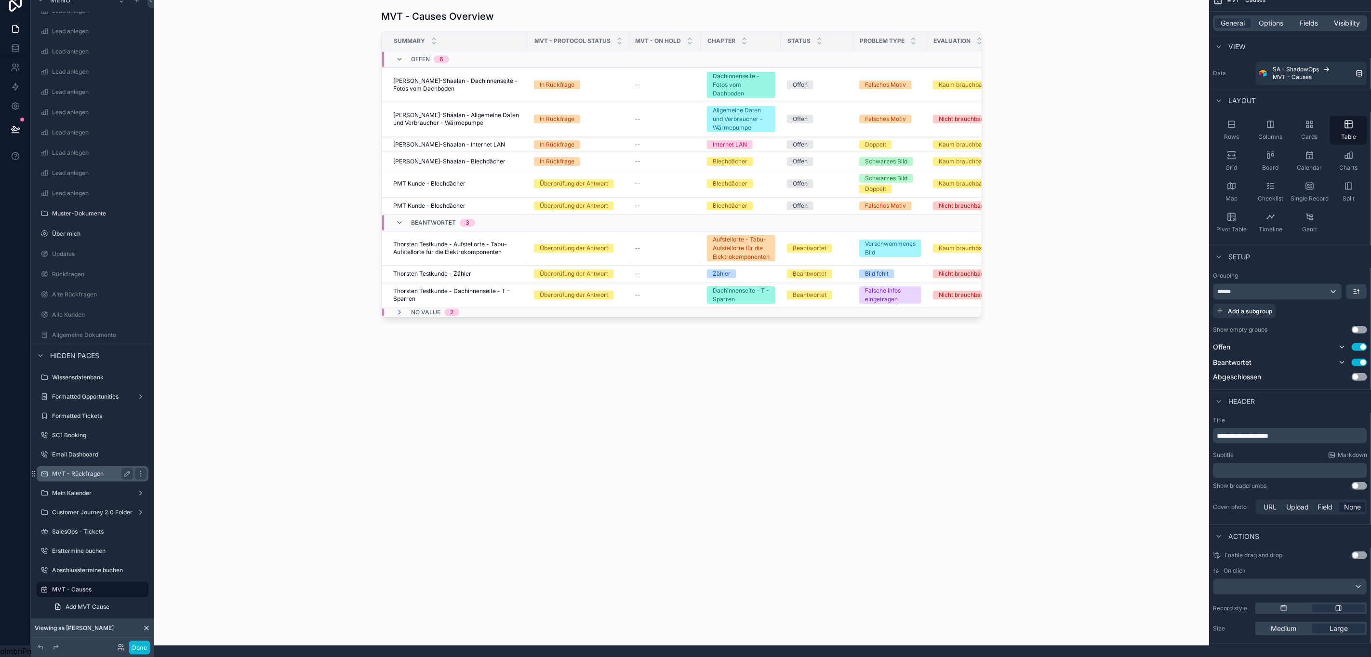
click at [100, 468] on div "MVT - Rückfragen" at bounding box center [92, 474] width 81 height 12
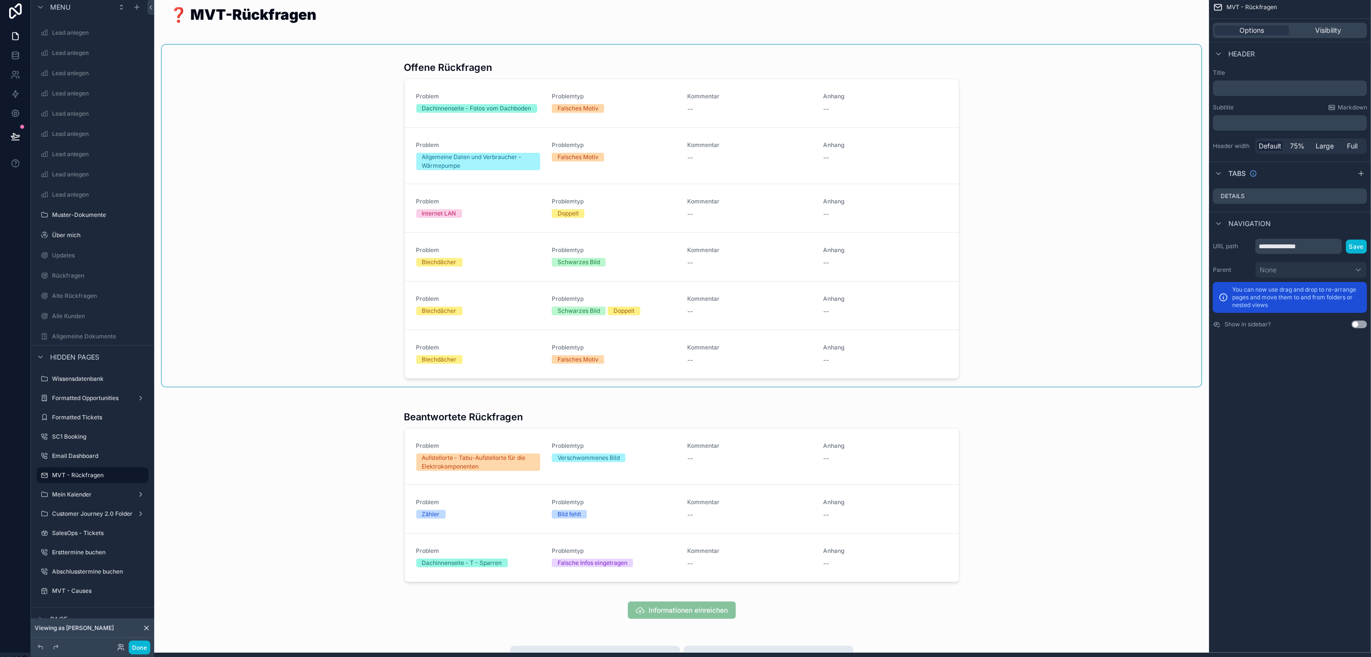
scroll to position [0, 11]
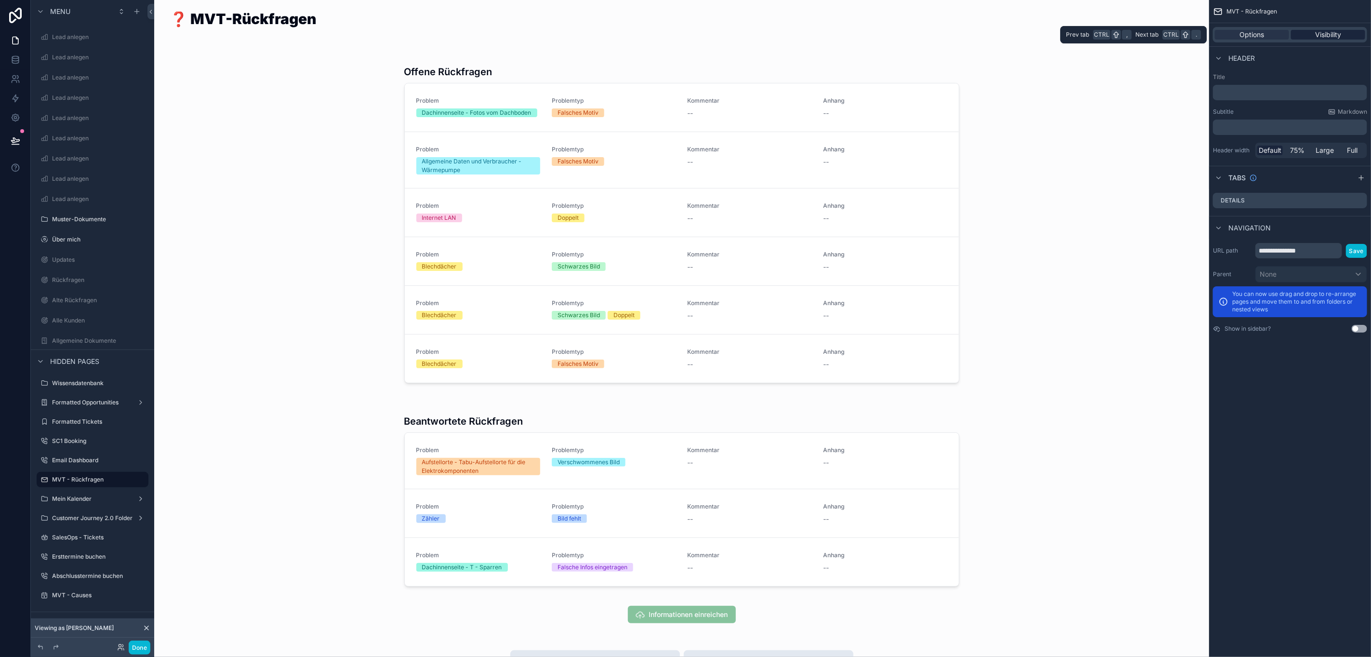
click at [1327, 32] on span "Visibility" at bounding box center [1328, 35] width 26 height 10
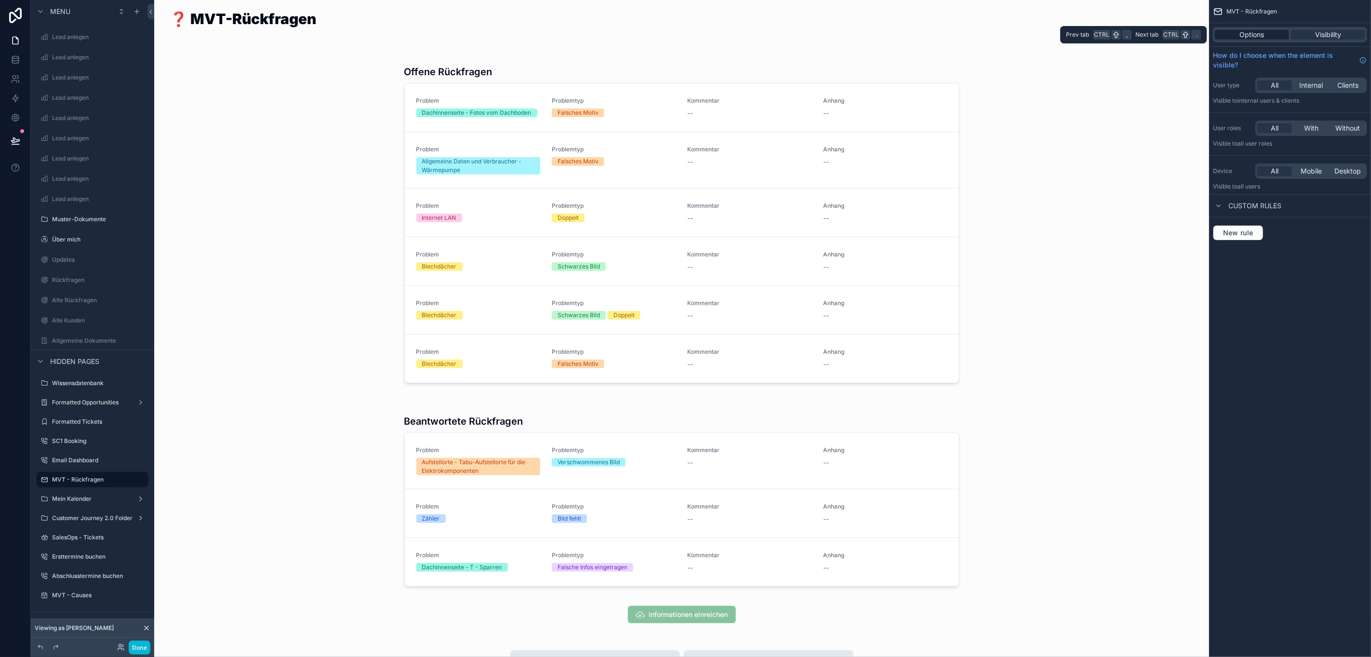
click at [1268, 35] on div "Options" at bounding box center [1252, 35] width 74 height 10
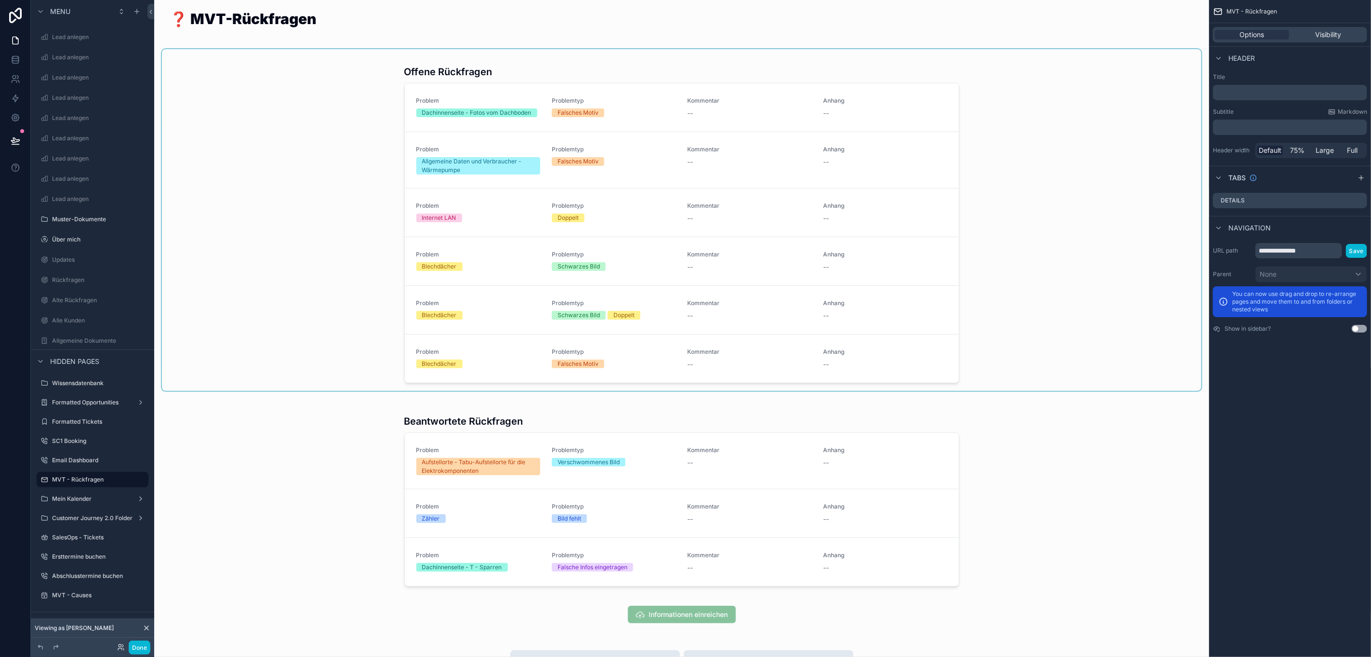
click at [983, 76] on div "scrollable content" at bounding box center [681, 220] width 1039 height 342
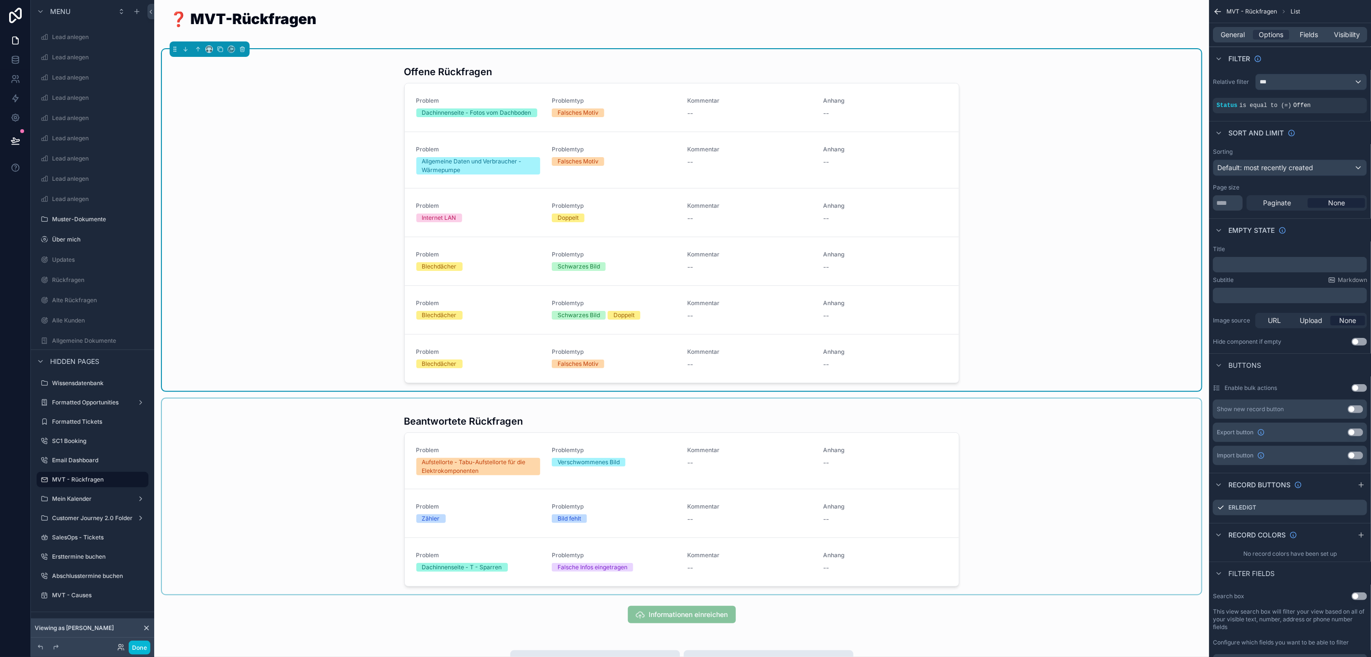
click at [1031, 469] on div "scrollable content" at bounding box center [681, 496] width 1039 height 196
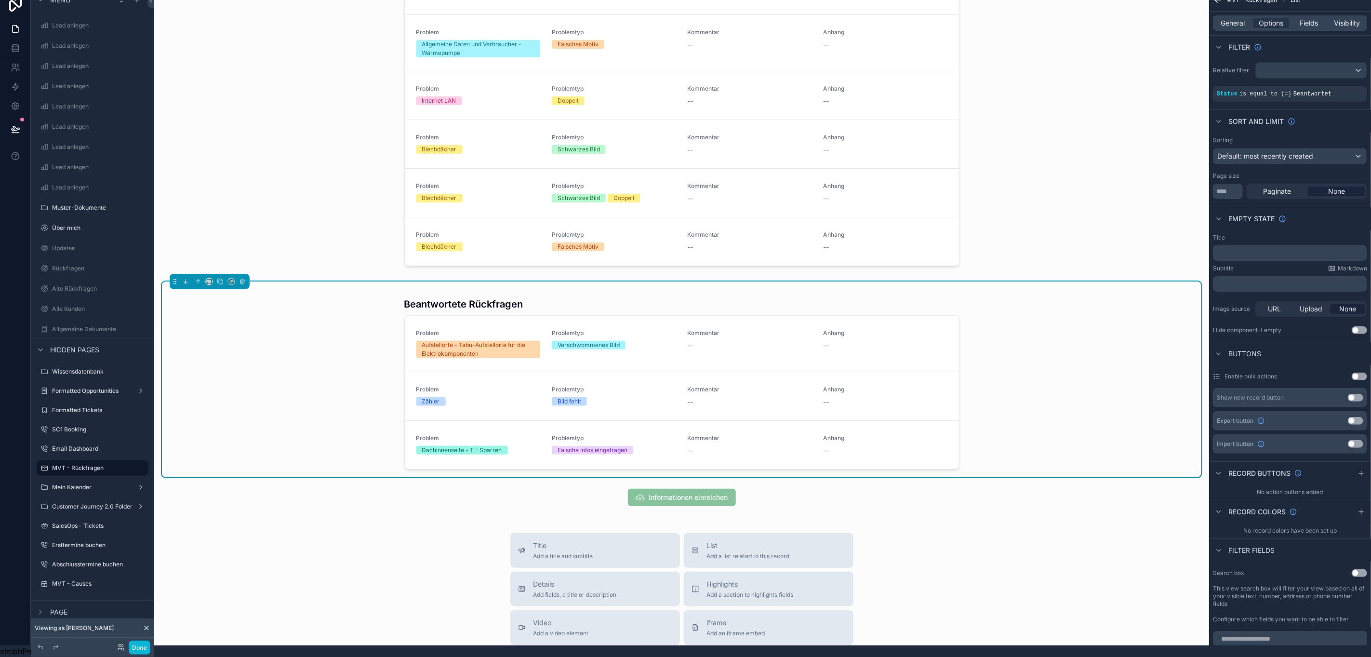
scroll to position [0, 0]
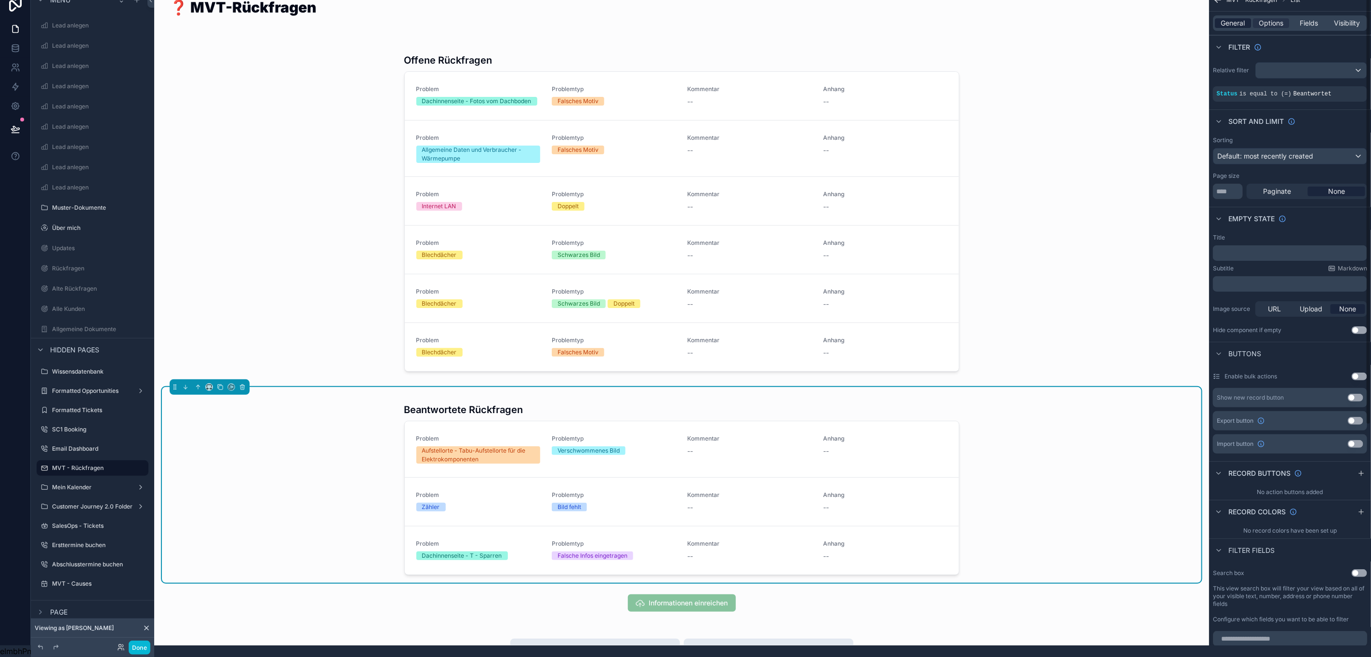
click at [1239, 18] on span "General" at bounding box center [1233, 23] width 24 height 10
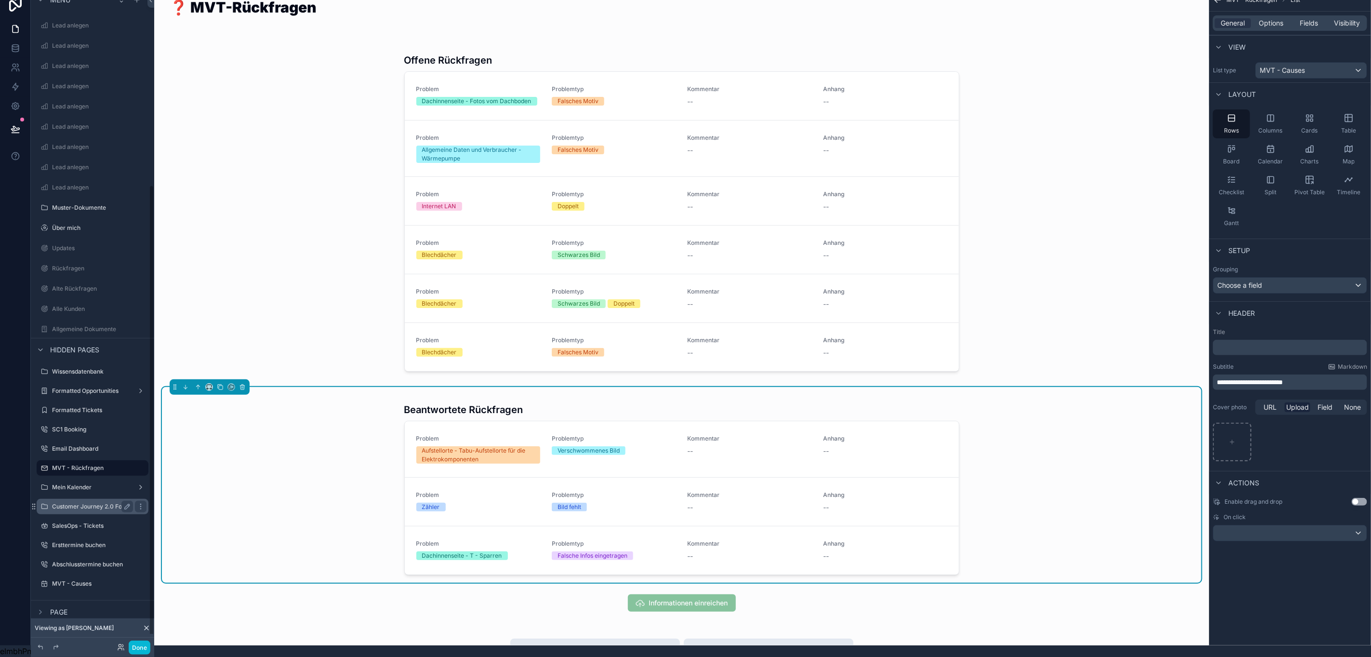
scroll to position [22, 11]
click at [89, 578] on div "MVT - Causes" at bounding box center [92, 584] width 81 height 12
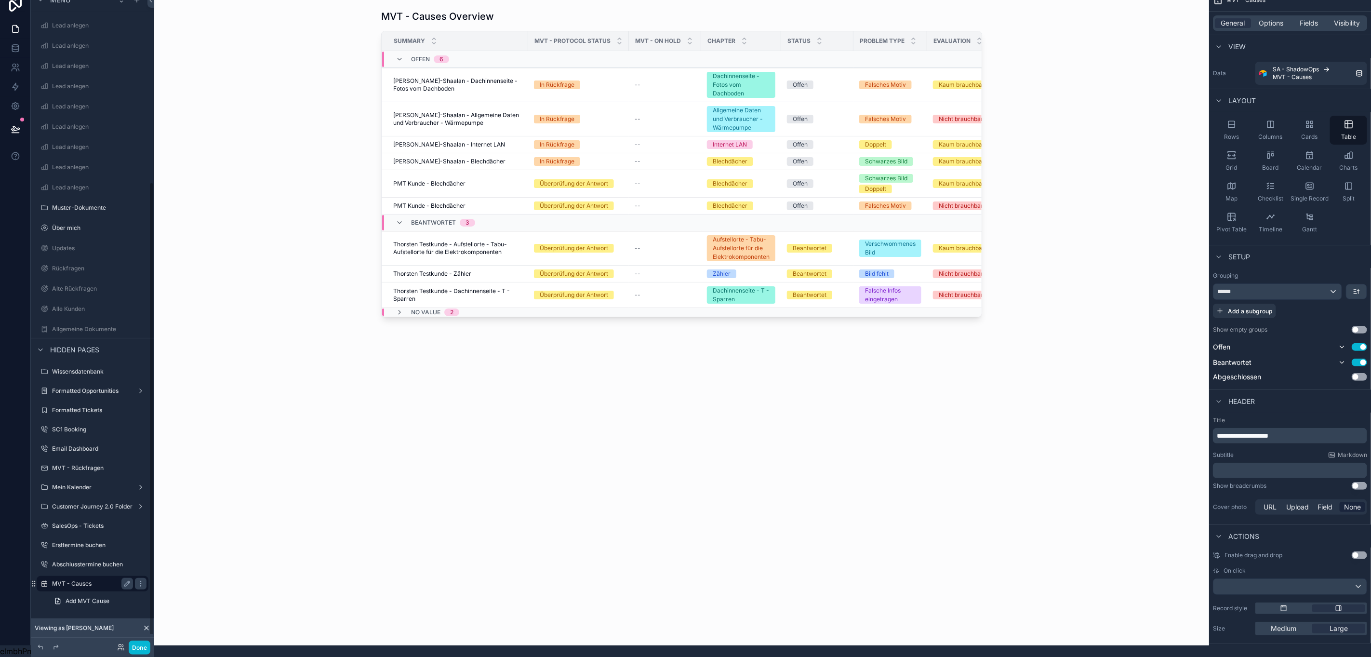
scroll to position [275, 0]
click at [1218, 126] on div "Rows" at bounding box center [1231, 130] width 37 height 29
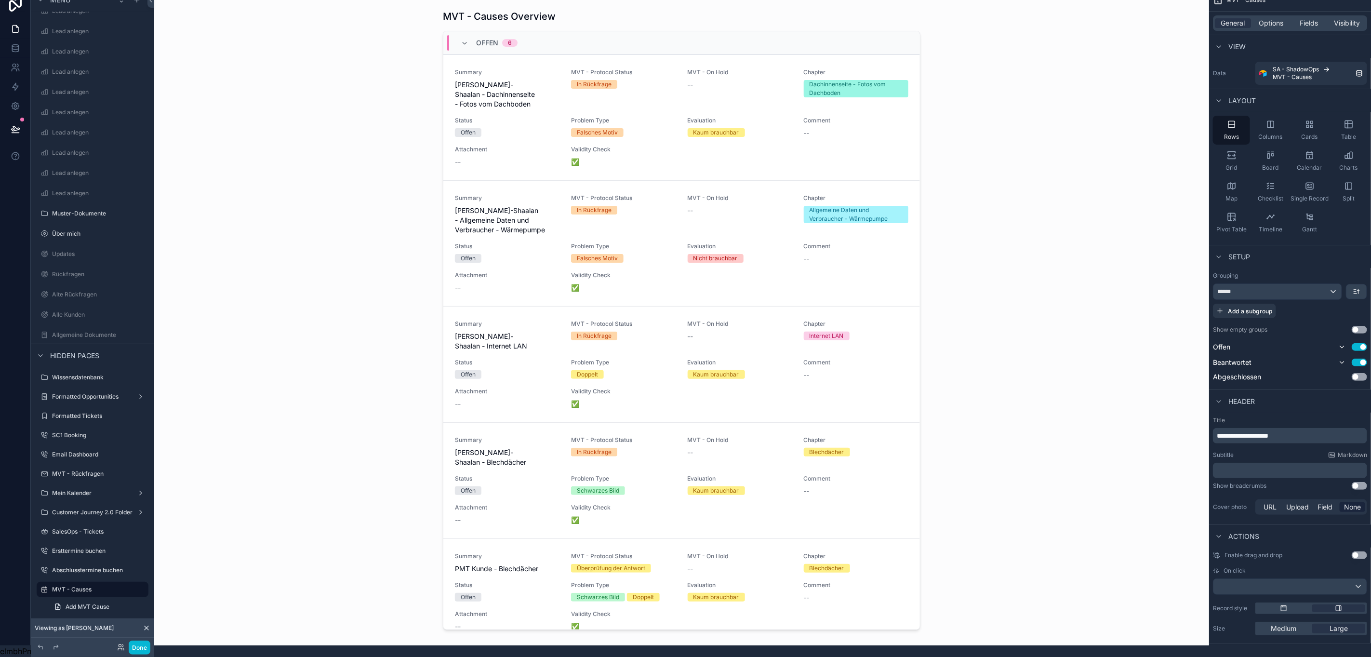
click at [1084, 142] on div "MVT - Causes Overview Offen 6 Summary Sara Al-Shaalan - Dachinnenseite - Fotos …" at bounding box center [681, 316] width 1055 height 657
drag, startPoint x: 914, startPoint y: 281, endPoint x: 911, endPoint y: 393, distance: 112.3
click at [911, 393] on div "scrollable content" at bounding box center [681, 310] width 493 height 645
click at [1333, 284] on div "******" at bounding box center [1277, 291] width 128 height 15
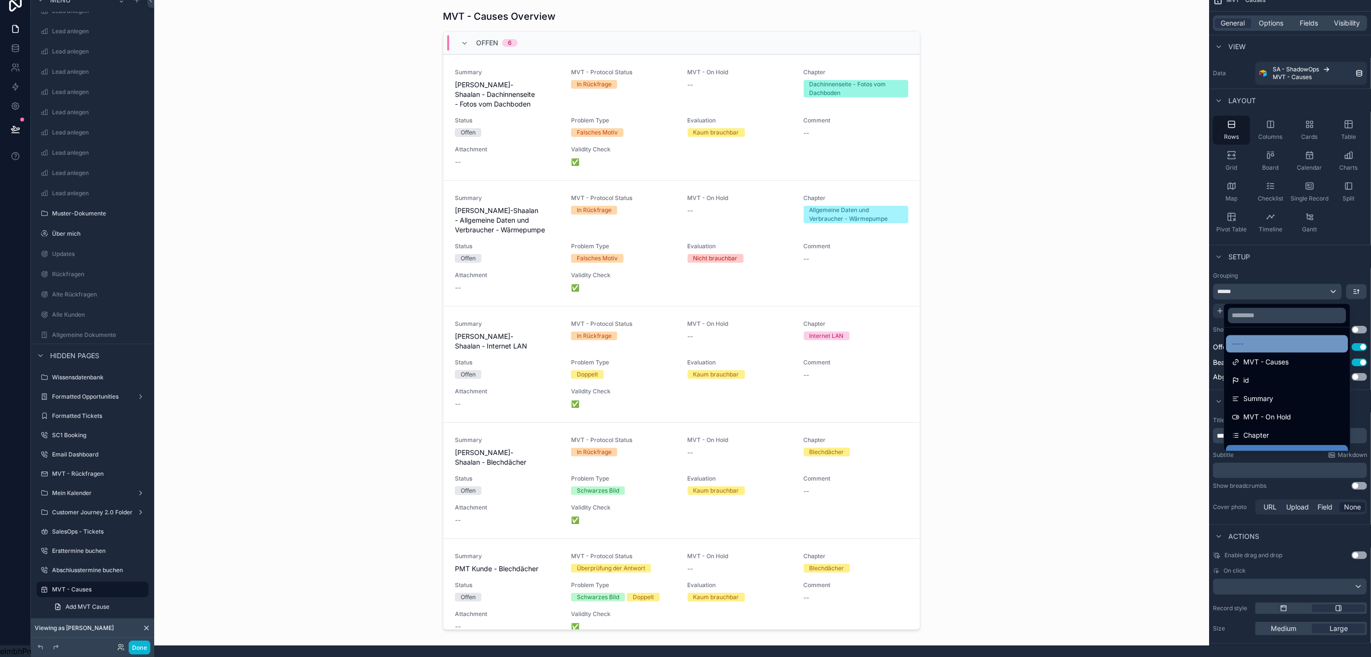
click at [1279, 338] on div "----" at bounding box center [1287, 344] width 110 height 12
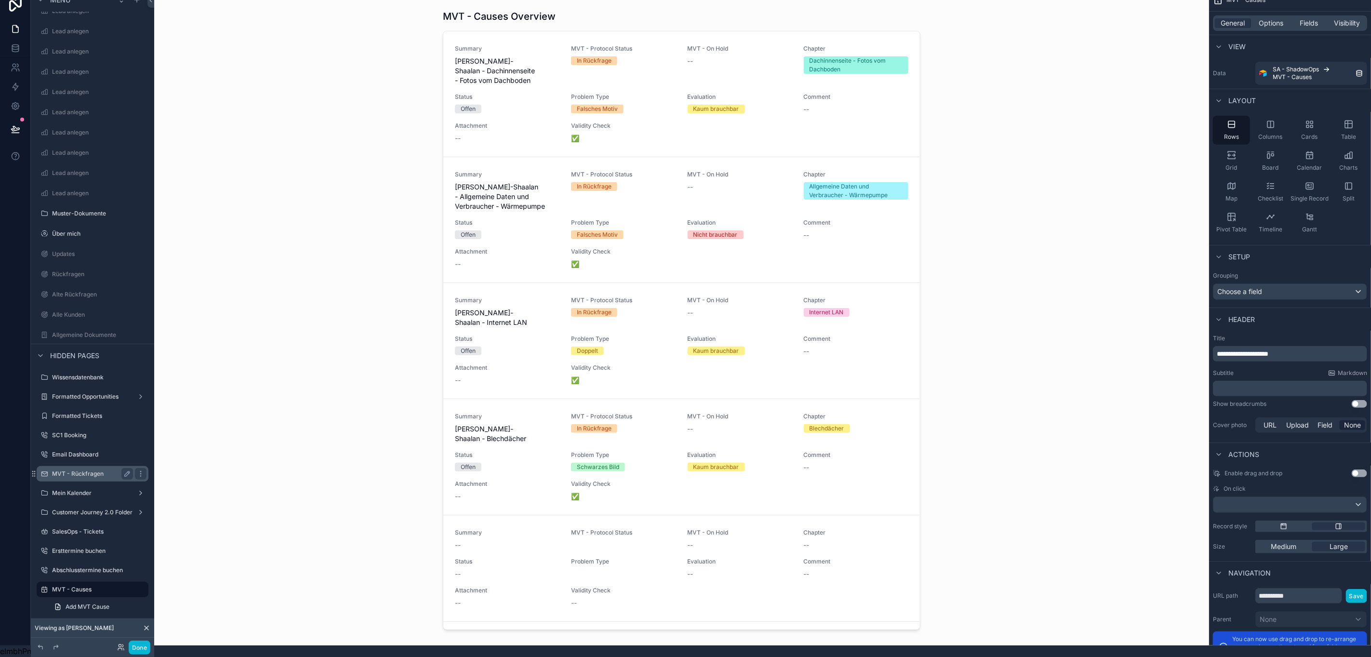
click at [75, 470] on label "MVT - Rückfragen" at bounding box center [90, 474] width 77 height 8
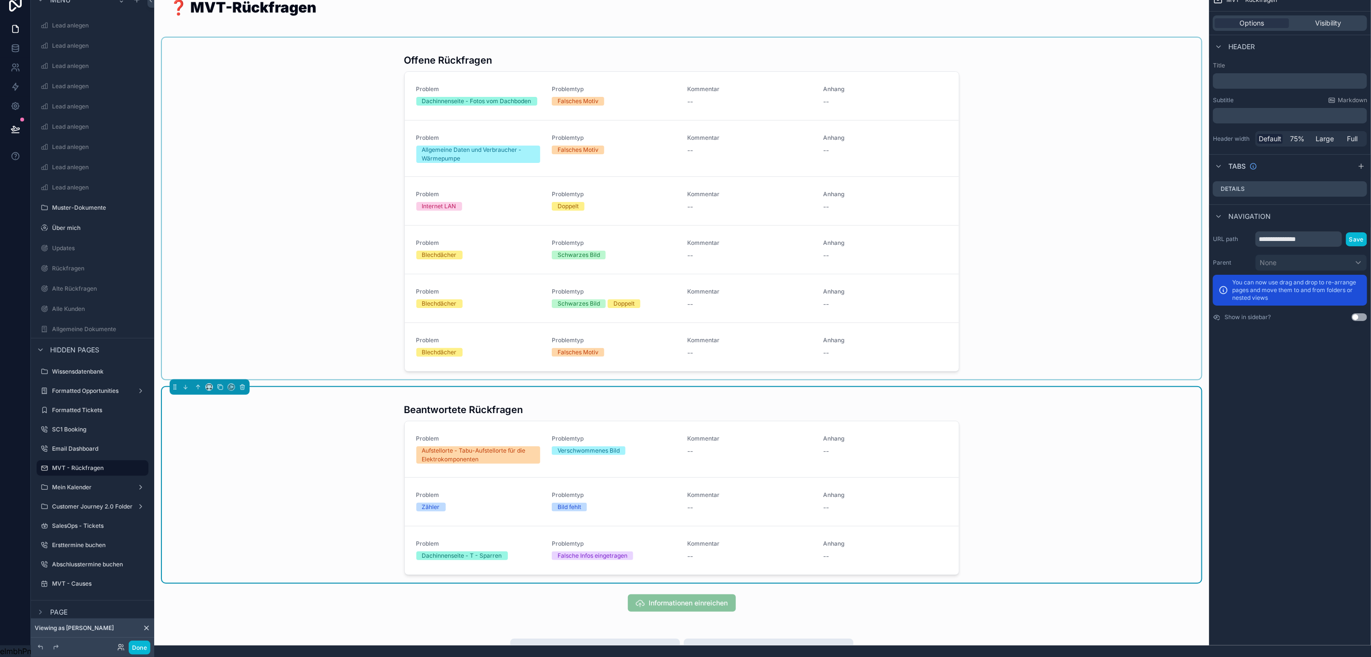
scroll to position [0, 11]
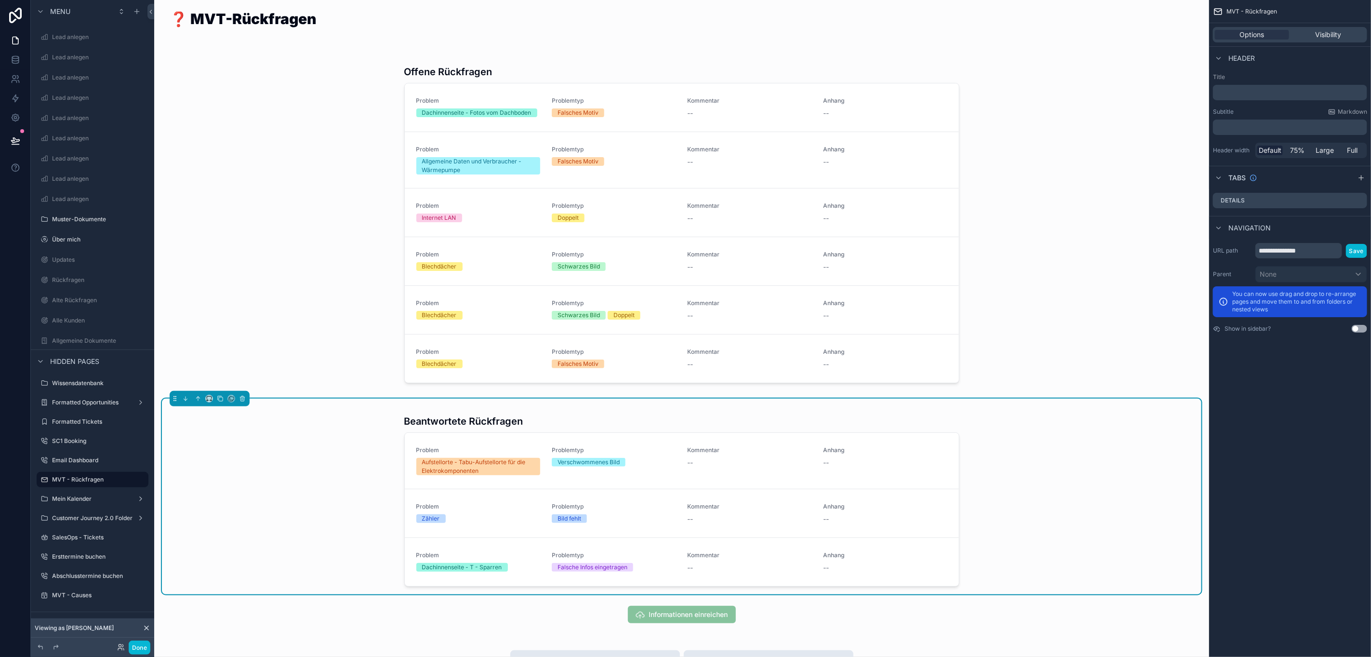
click at [1195, 16] on div "❓ MVT-Rückfragen Offene Rückfragen Problem Dachinnenseite - Fotos vom Dachboden…" at bounding box center [681, 535] width 1055 height 1070
click at [1038, 619] on div "scrollable content" at bounding box center [681, 614] width 1039 height 25
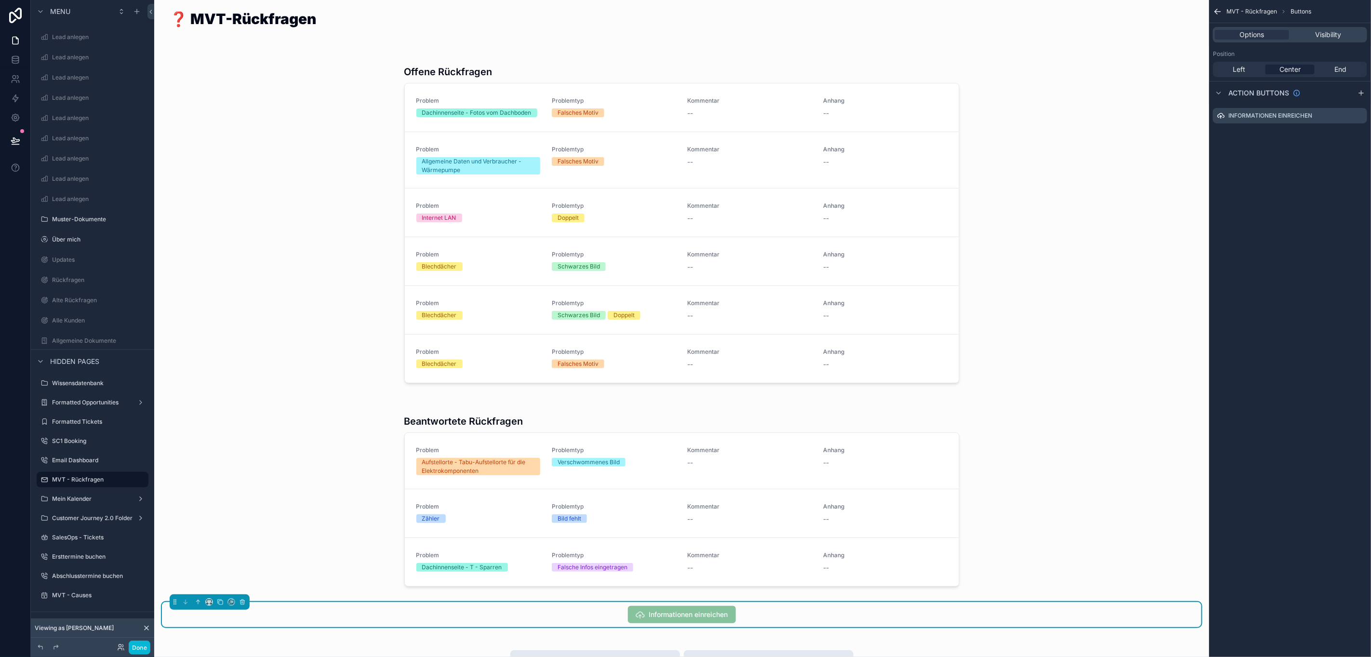
click at [1129, 647] on div "❓ MVT-Rückfragen Offene Rückfragen Problem Dachinnenseite - Fotos vom Dachboden…" at bounding box center [681, 535] width 1055 height 1070
click at [1219, 10] on icon "scrollable content" at bounding box center [1218, 12] width 10 height 10
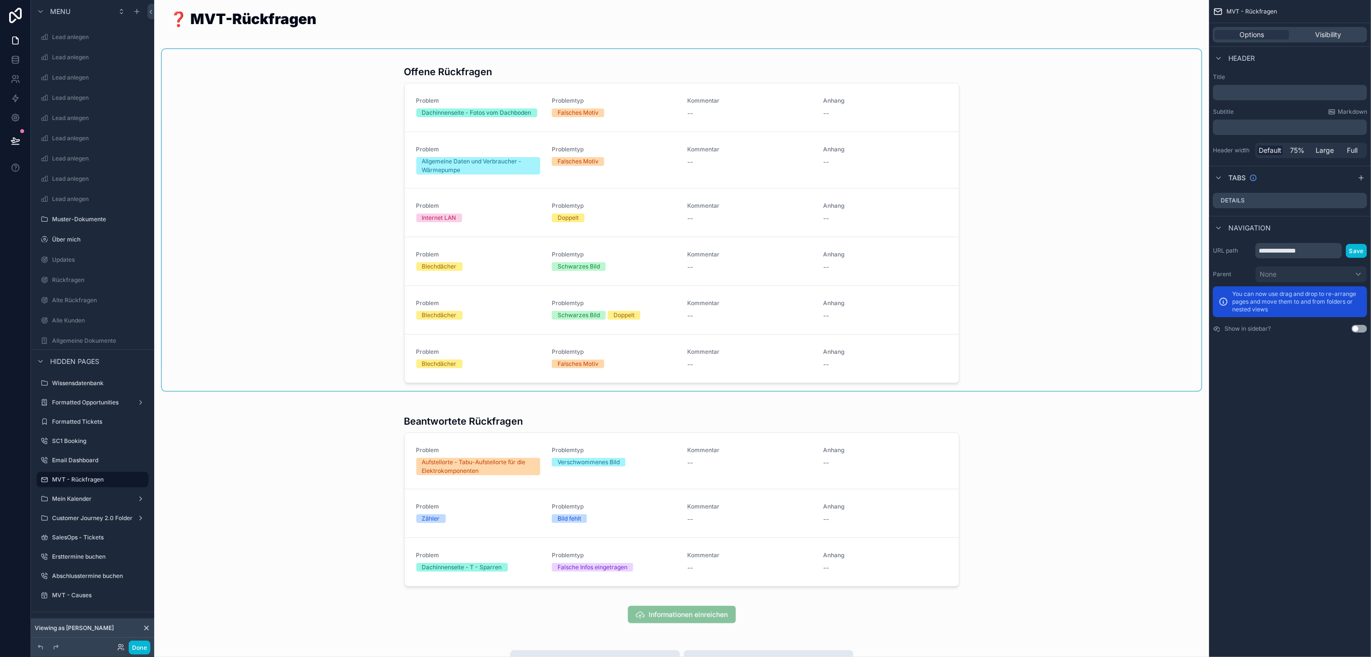
click at [1071, 93] on div "scrollable content" at bounding box center [681, 220] width 1039 height 342
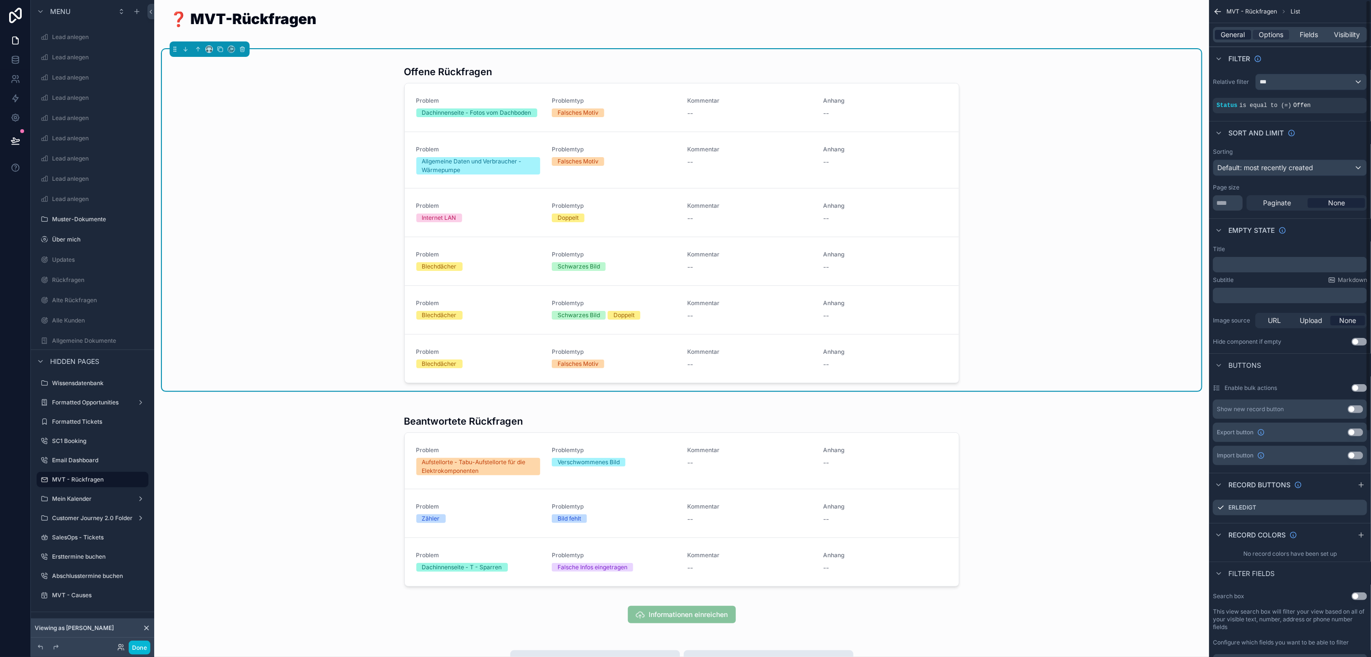
click at [1232, 35] on span "General" at bounding box center [1233, 35] width 24 height 10
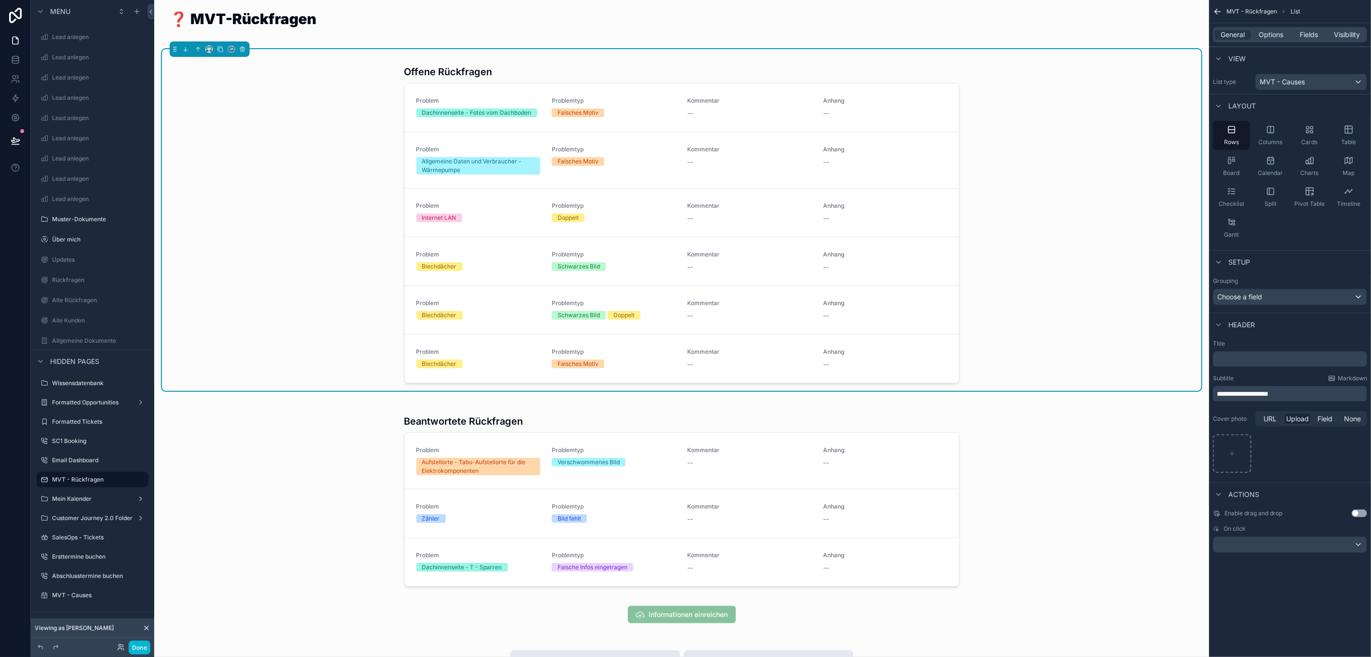
click at [1213, 9] on icon "scrollable content" at bounding box center [1218, 12] width 10 height 10
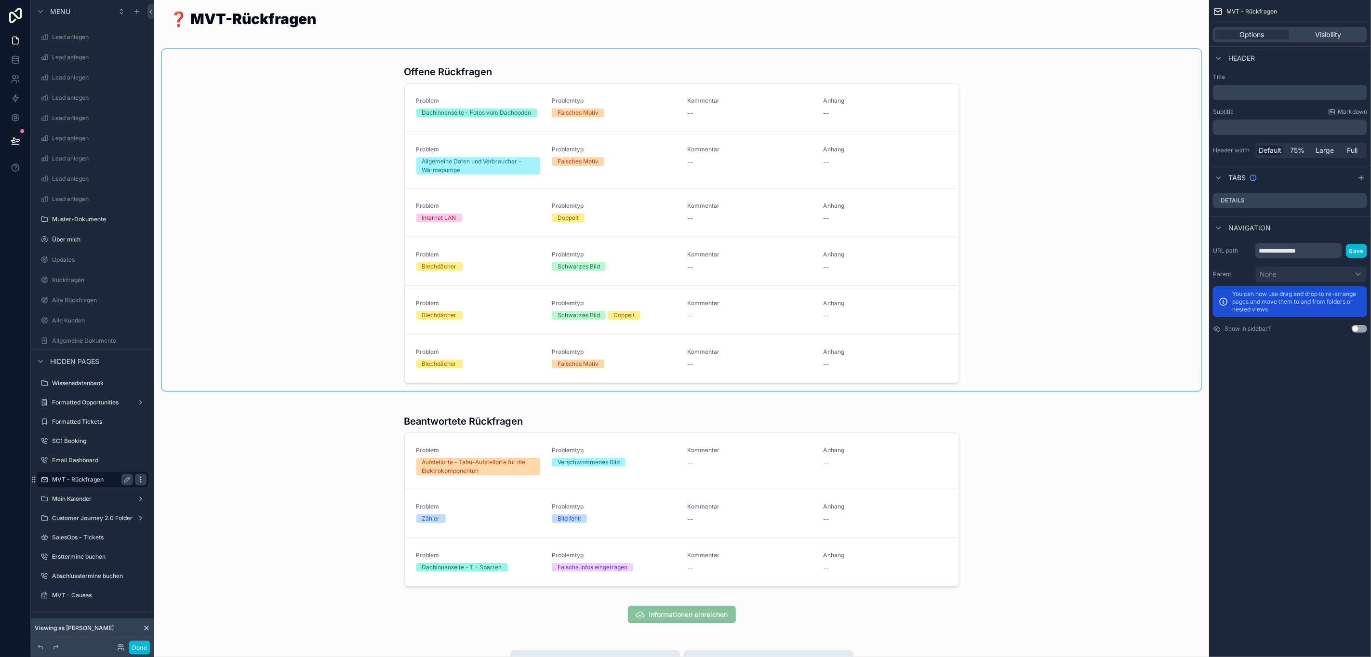
click at [137, 479] on icon "scrollable content" at bounding box center [141, 480] width 8 height 8
click at [231, 415] on div "scrollable content" at bounding box center [681, 496] width 1039 height 196
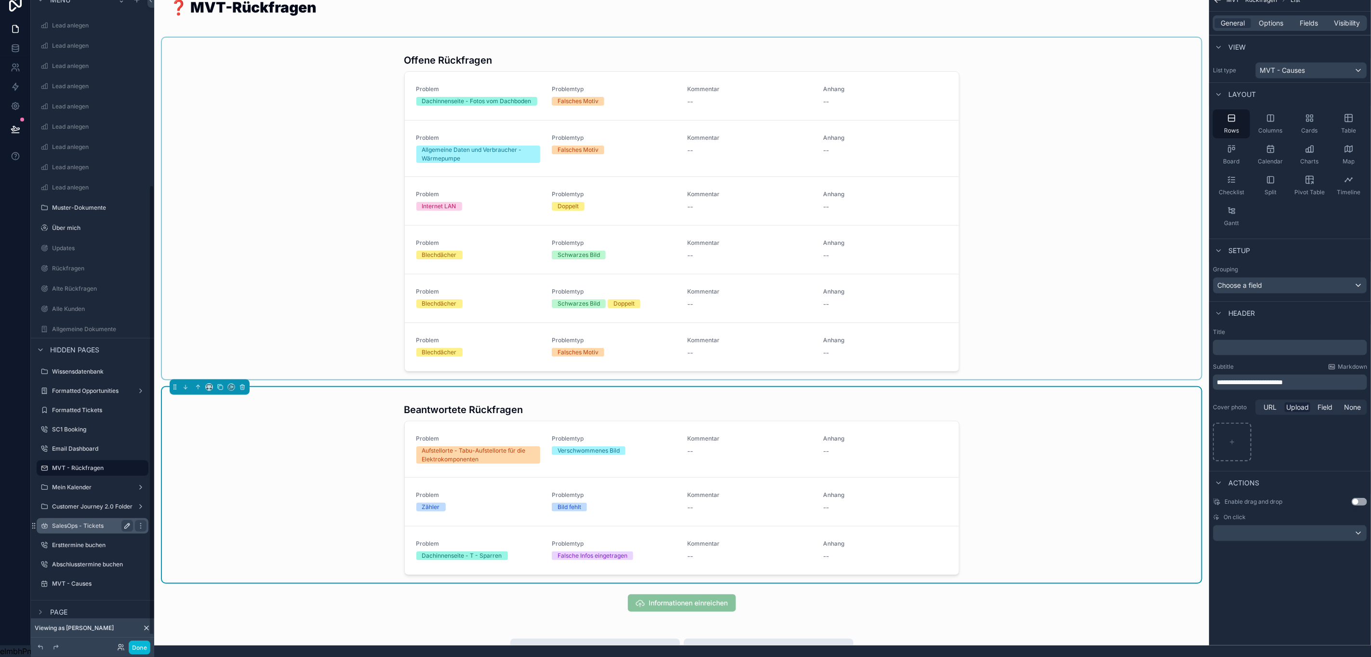
scroll to position [22, 11]
click at [37, 608] on icon "scrollable content" at bounding box center [41, 612] width 8 height 8
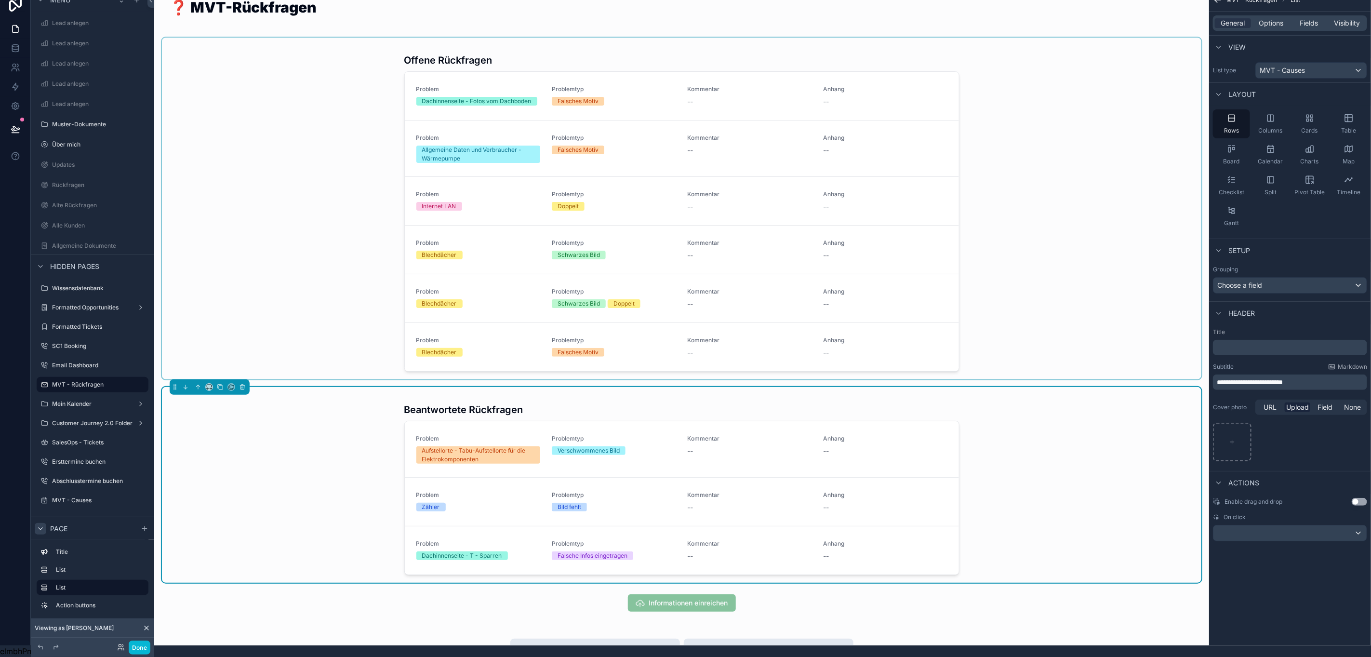
click at [37, 525] on icon "scrollable content" at bounding box center [41, 529] width 8 height 8
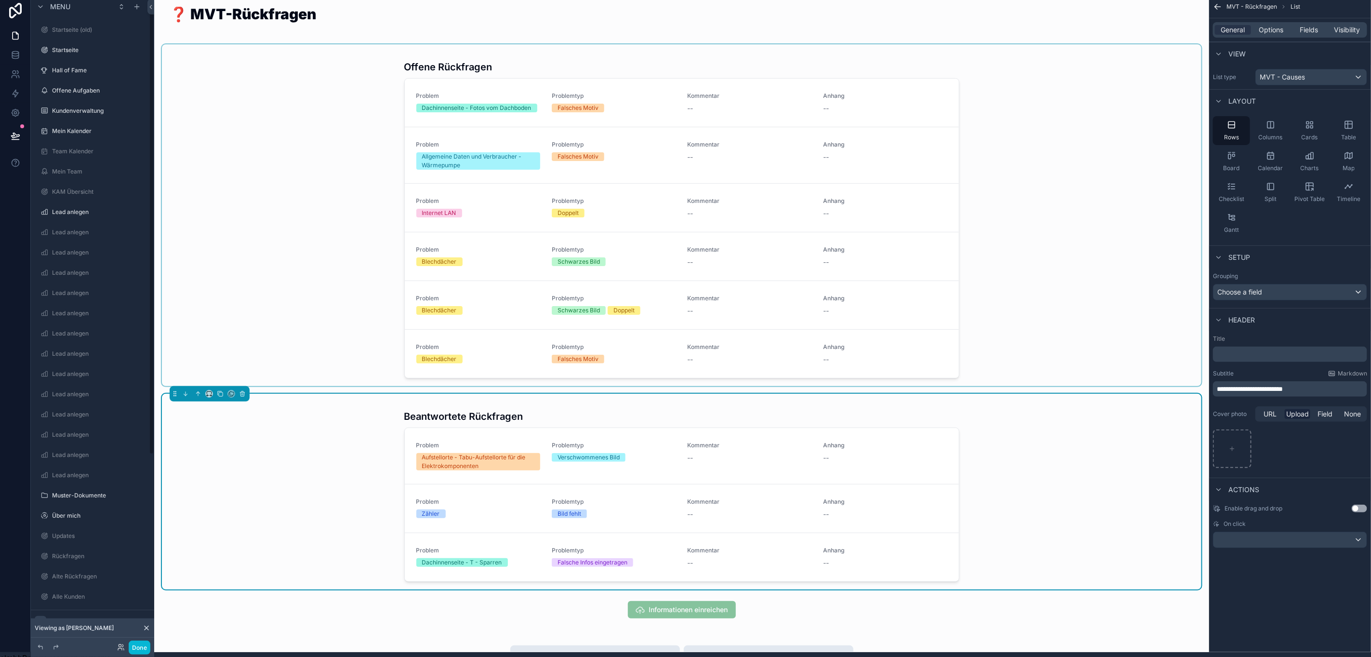
scroll to position [0, 11]
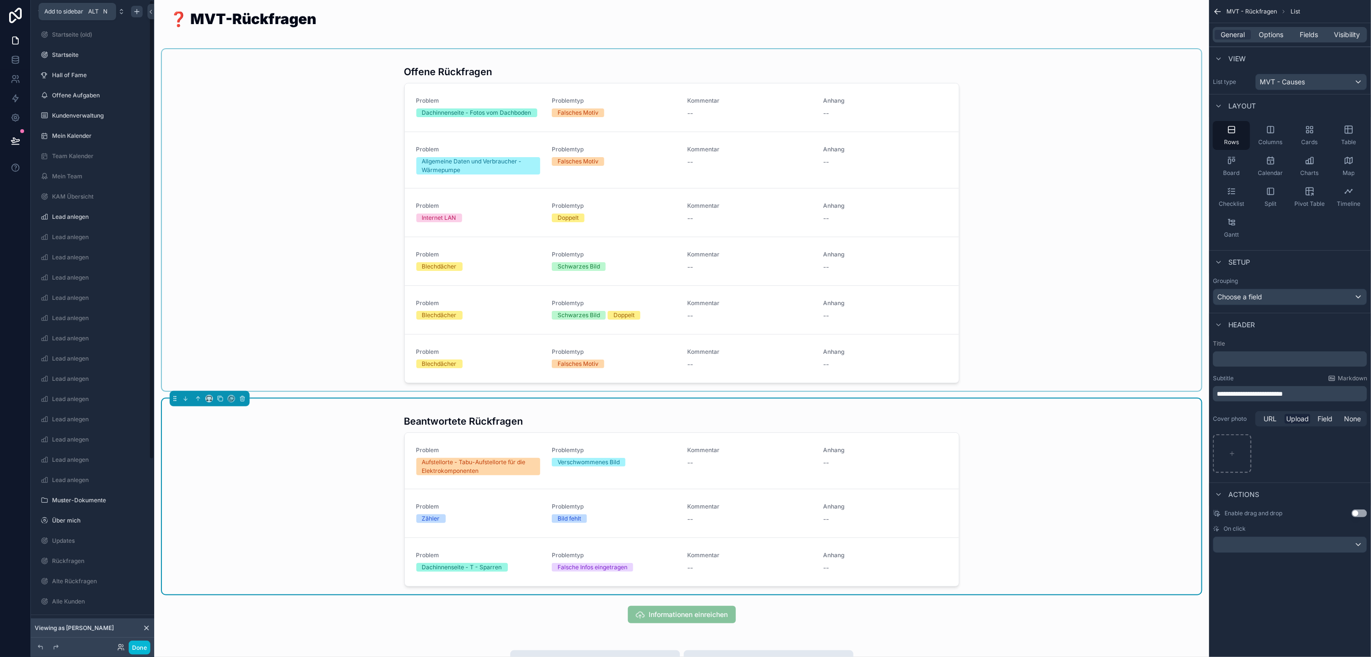
click at [133, 13] on icon "scrollable content" at bounding box center [137, 12] width 8 height 8
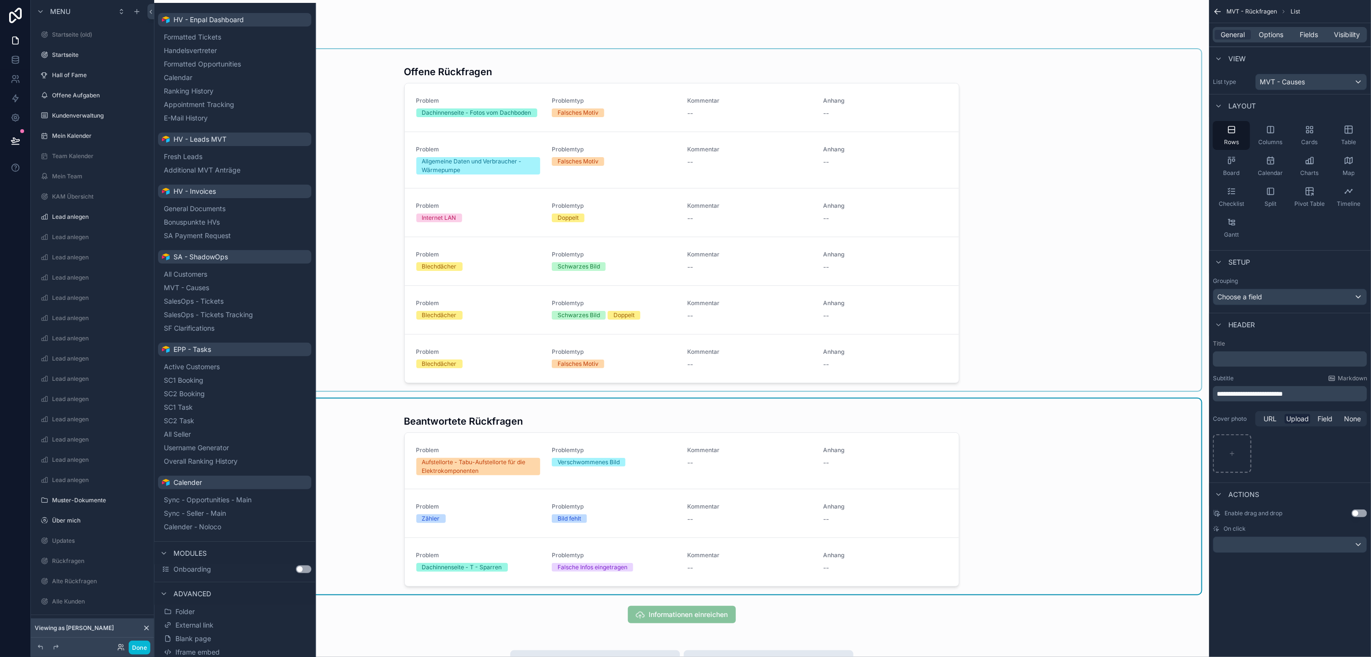
scroll to position [22, 11]
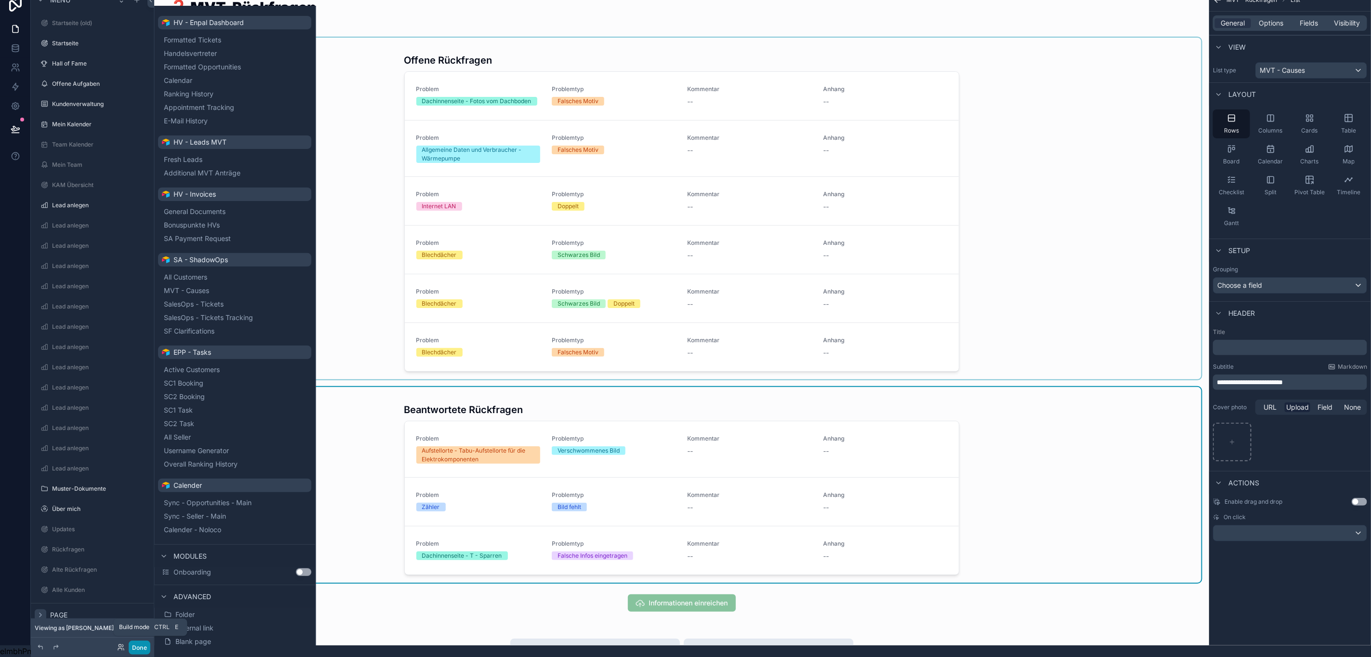
click at [146, 647] on button "Done" at bounding box center [140, 647] width 22 height 14
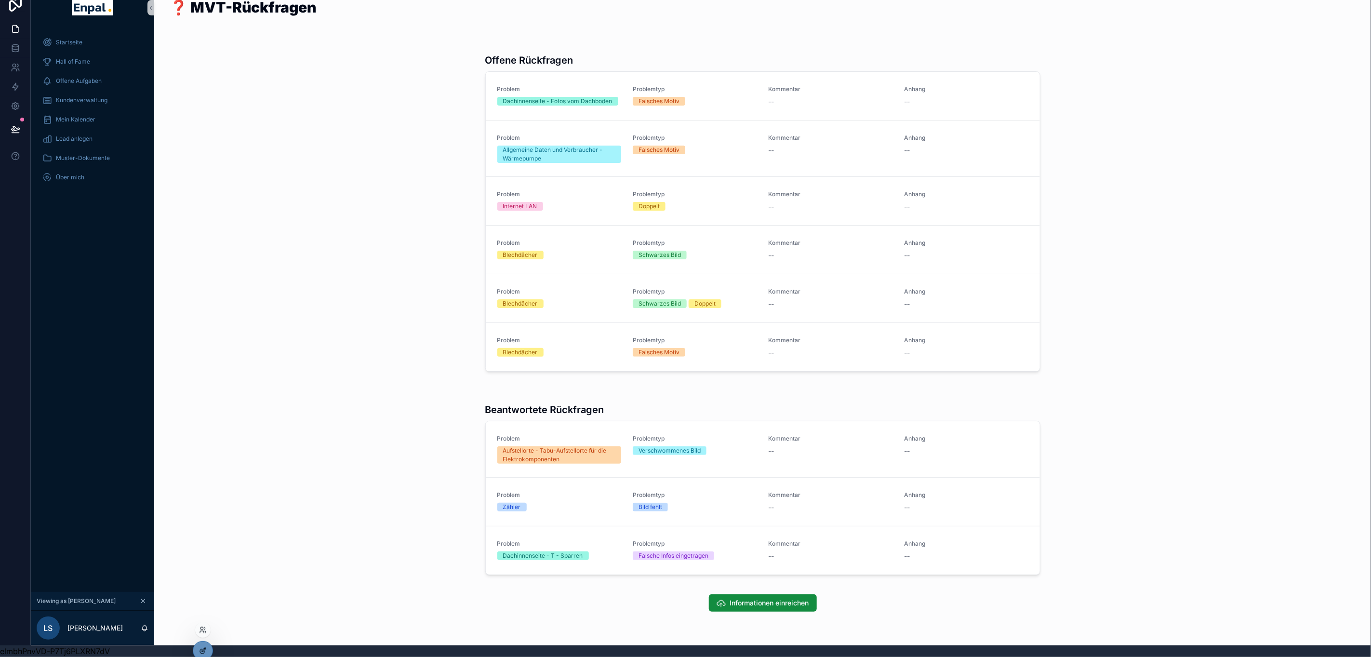
click at [203, 647] on icon at bounding box center [203, 651] width 8 height 8
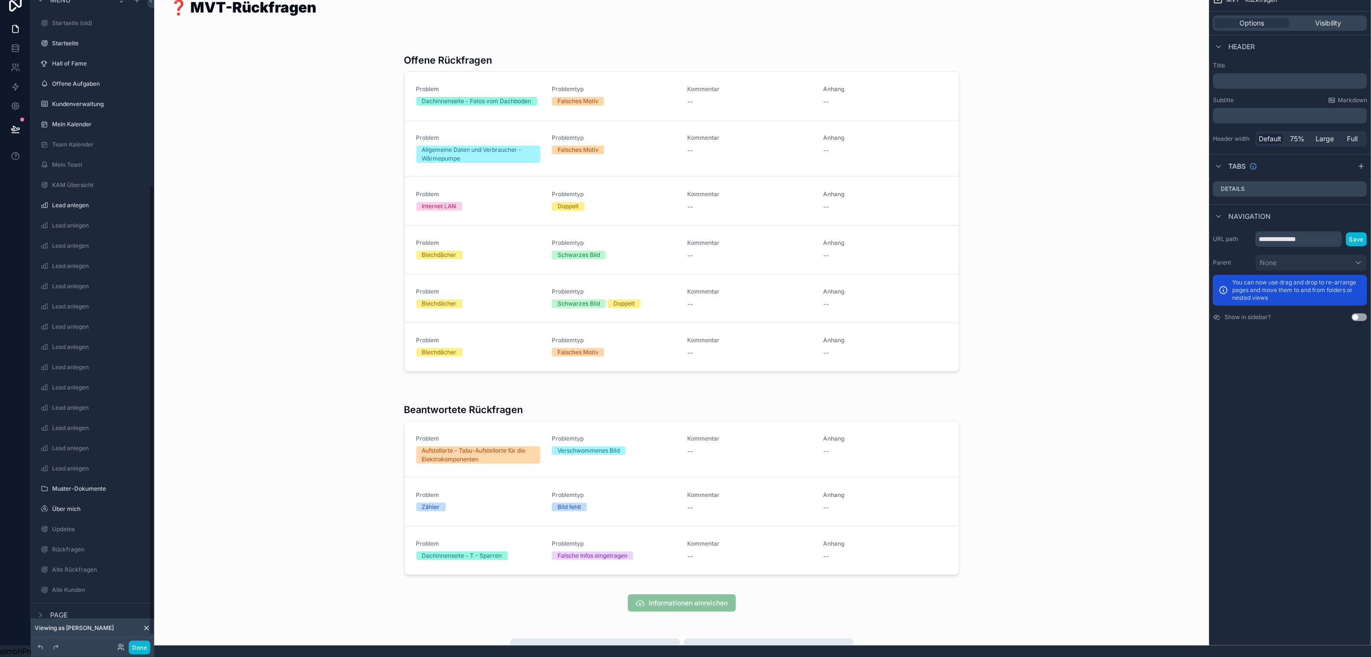
scroll to position [281, 0]
click at [140, 583] on icon "scrollable content" at bounding box center [140, 583] width 0 height 0
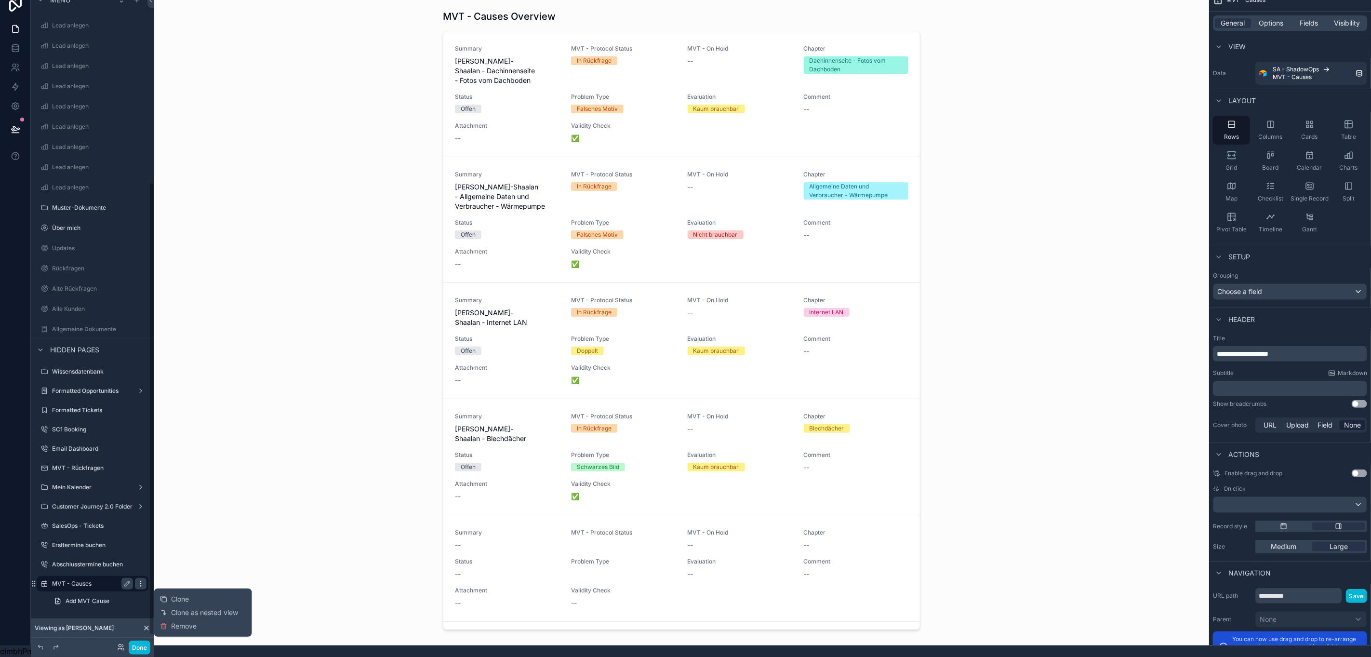
scroll to position [275, 0]
click at [176, 621] on span "Remove" at bounding box center [185, 626] width 26 height 10
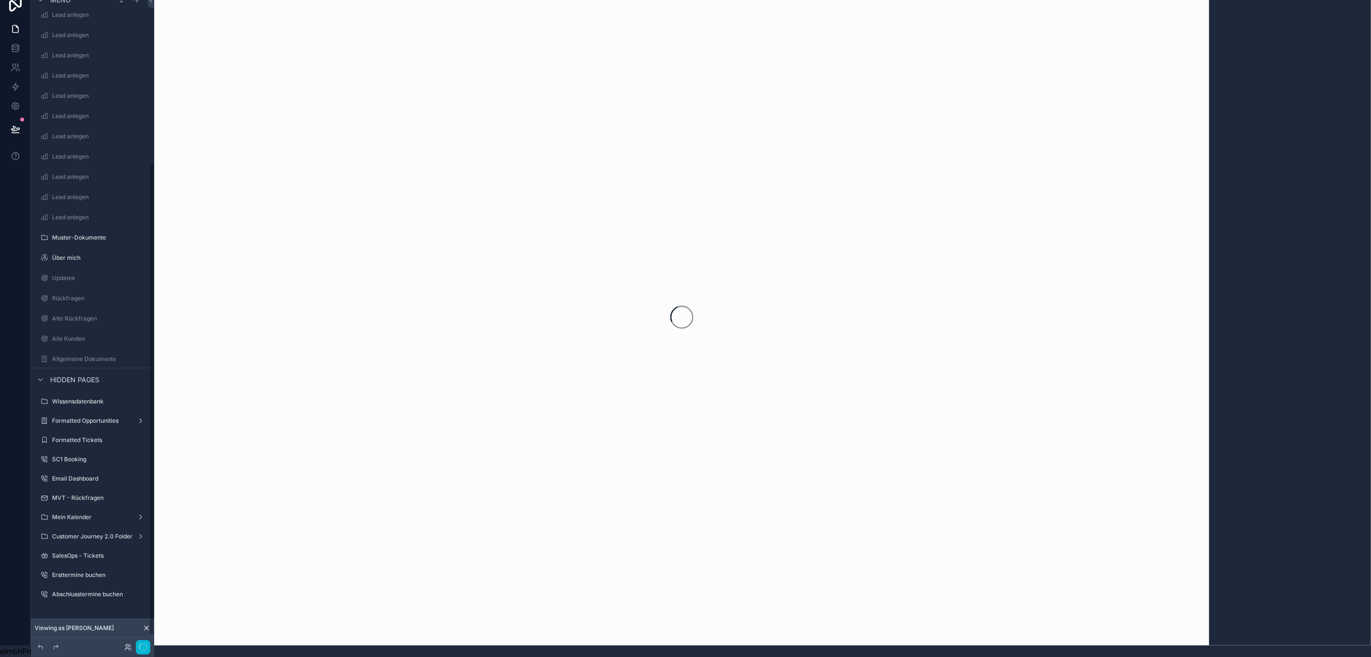
scroll to position [239, 0]
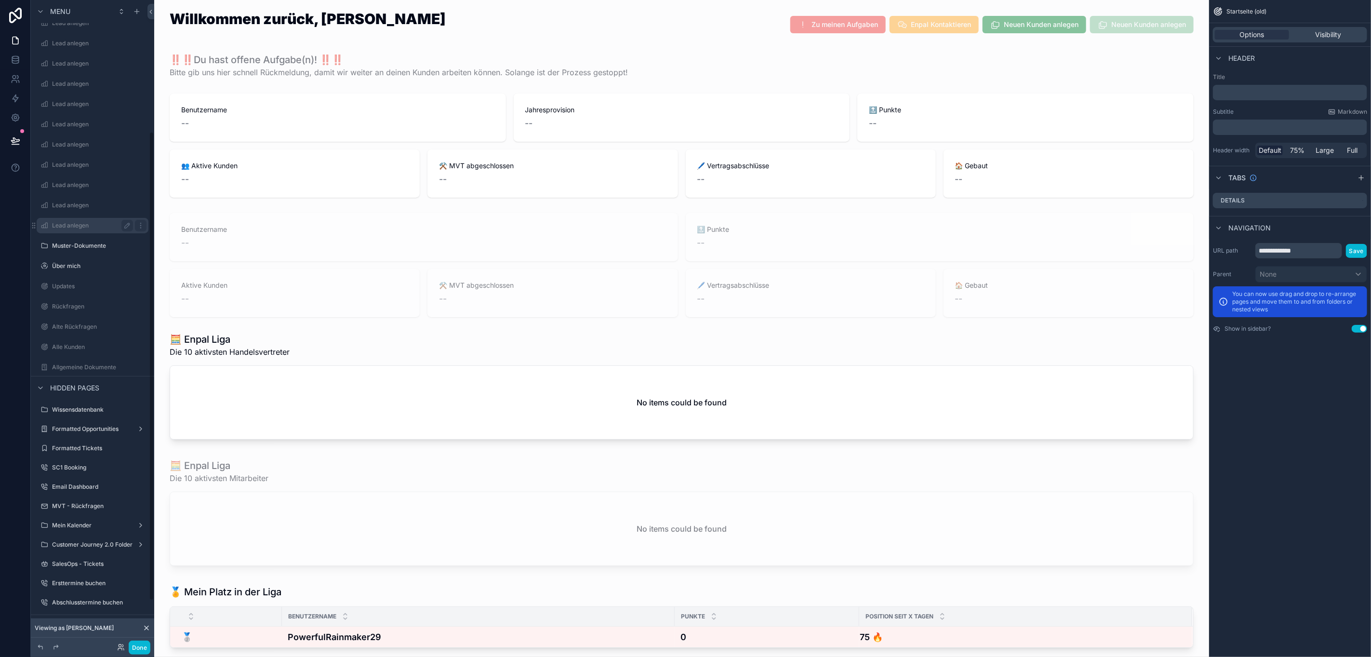
scroll to position [262, 0]
click at [82, 495] on label "MVT - Rückfragen" at bounding box center [90, 498] width 77 height 8
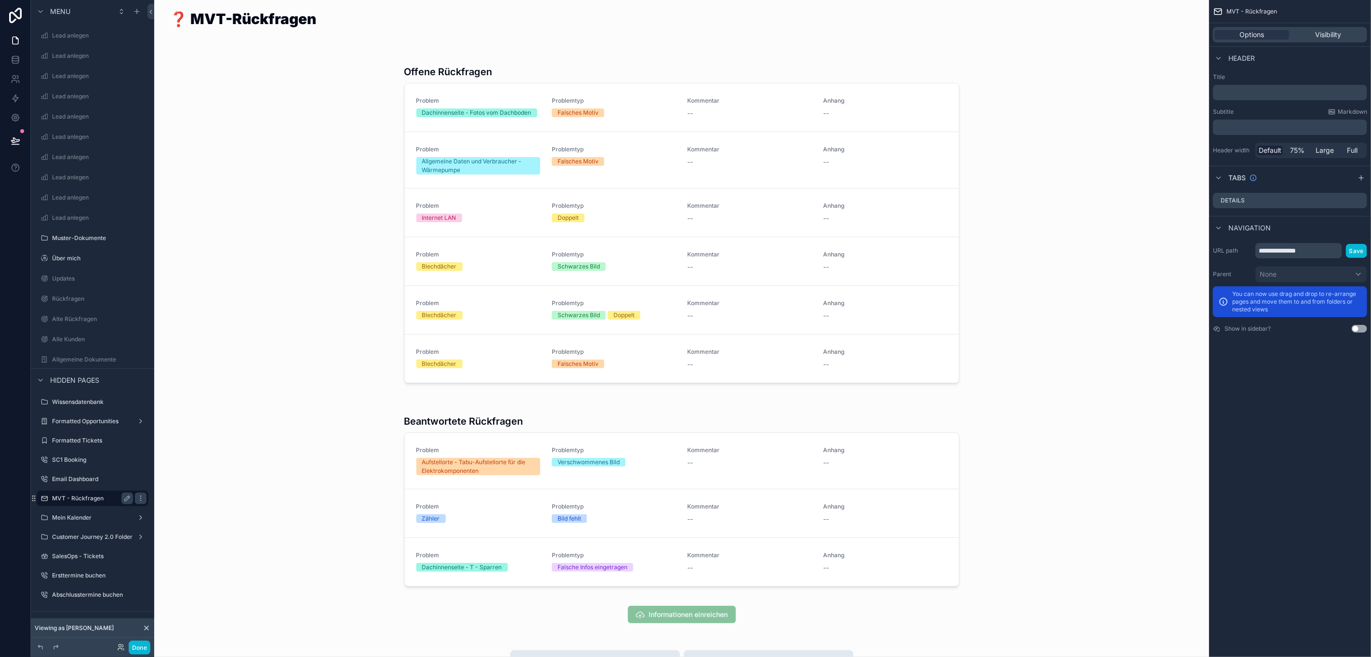
scroll to position [22, 11]
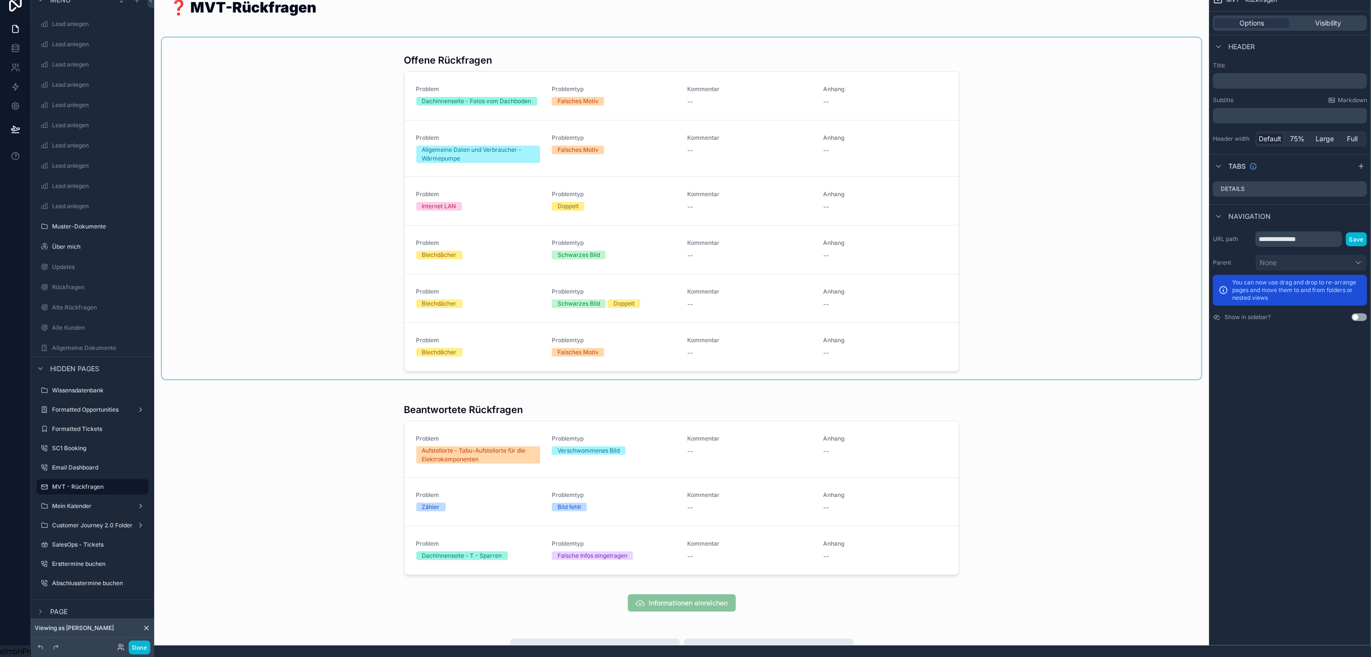
click at [811, 77] on div "scrollable content" at bounding box center [681, 209] width 1039 height 342
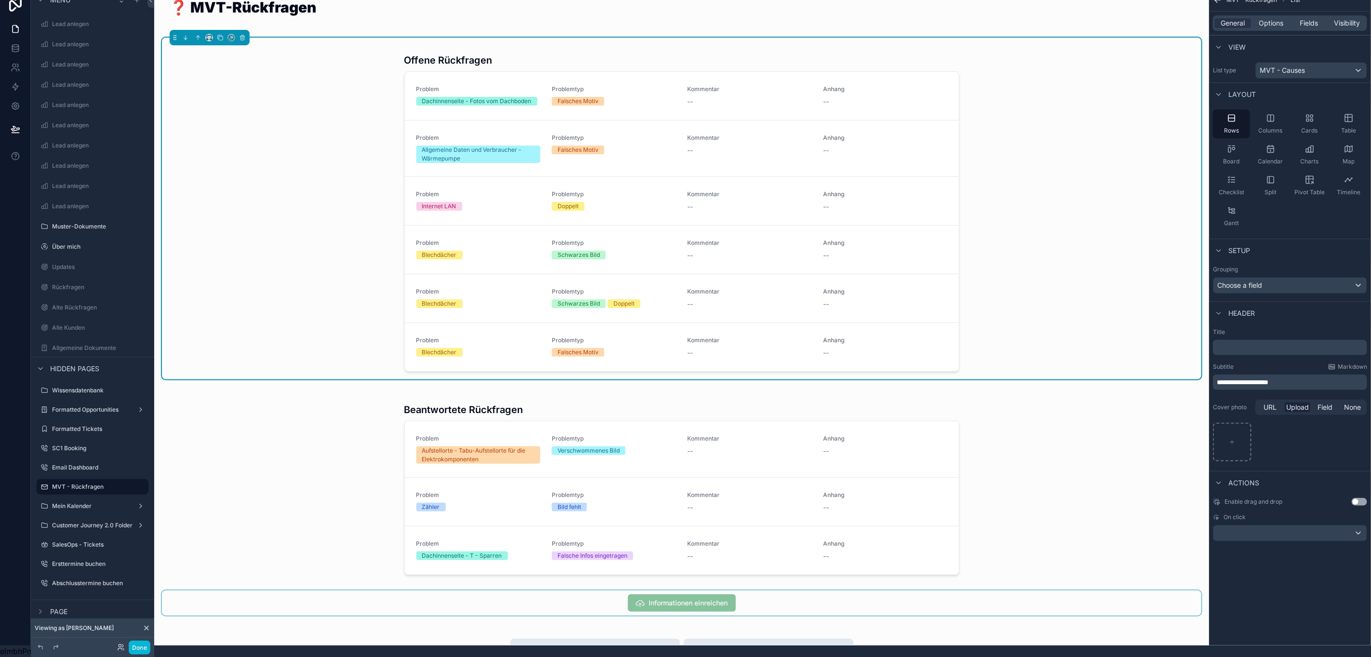
click at [706, 590] on div "scrollable content" at bounding box center [681, 602] width 1039 height 25
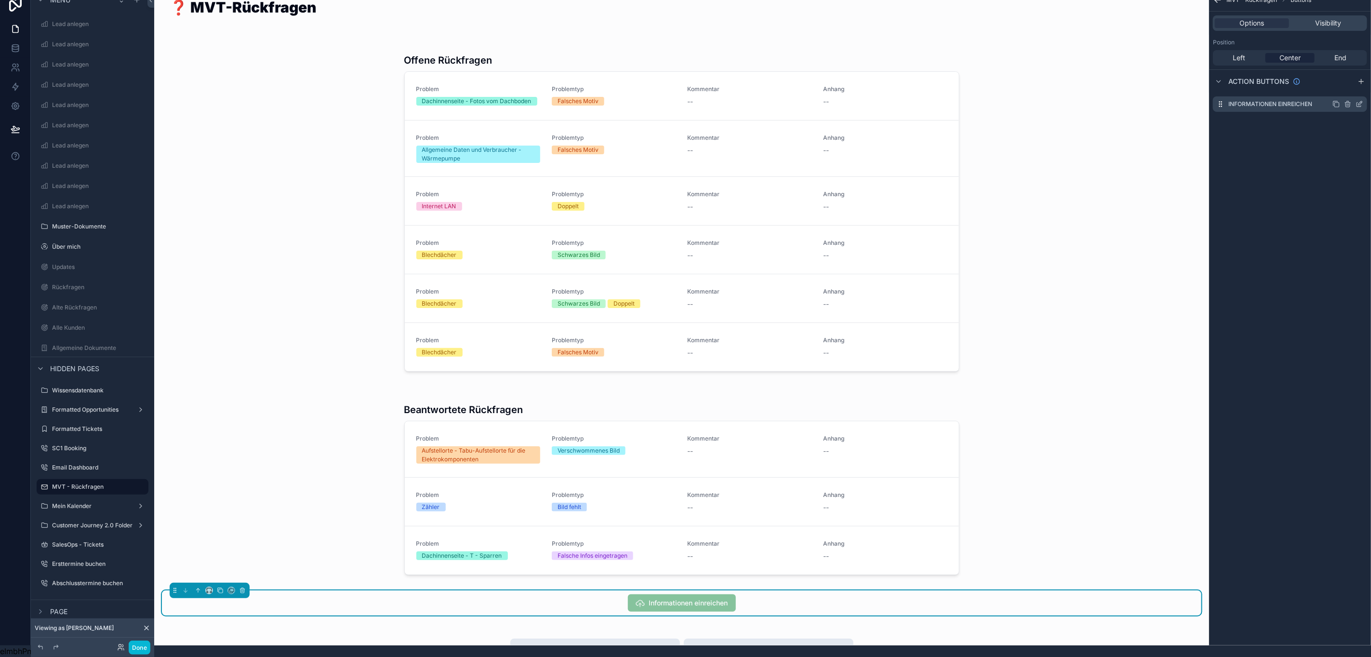
click at [1360, 100] on icon "scrollable content" at bounding box center [1359, 104] width 8 height 8
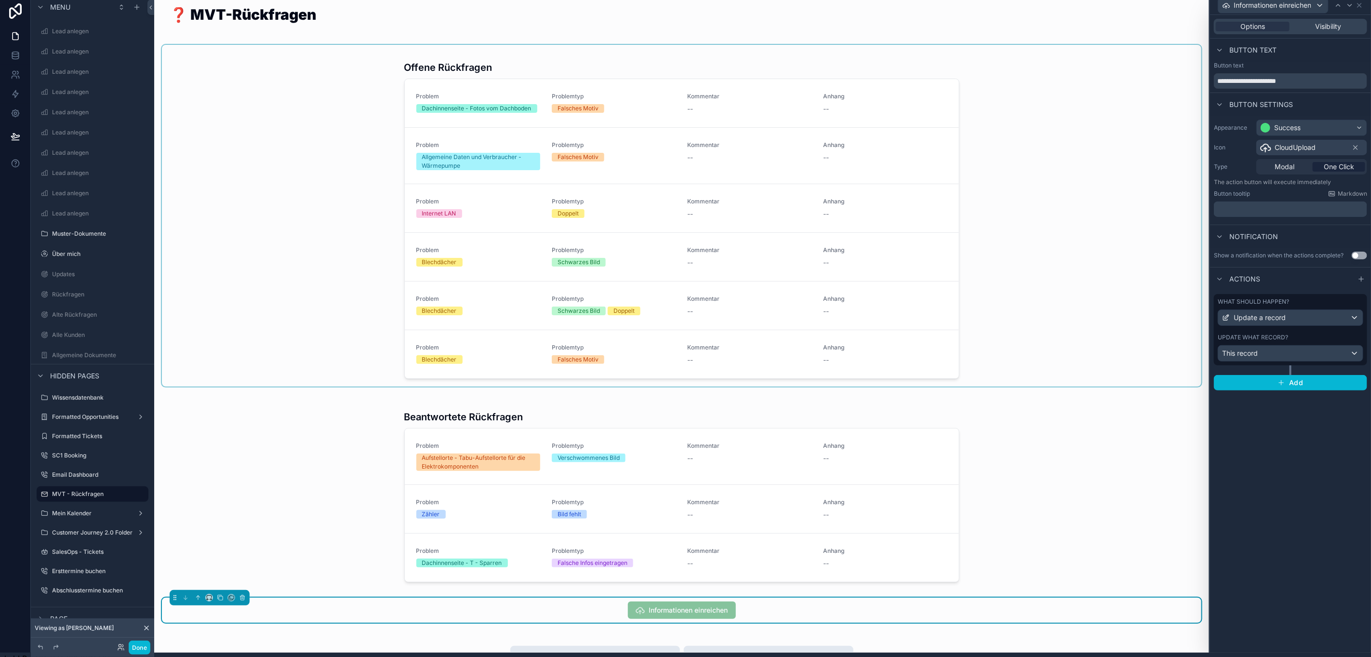
scroll to position [0, 11]
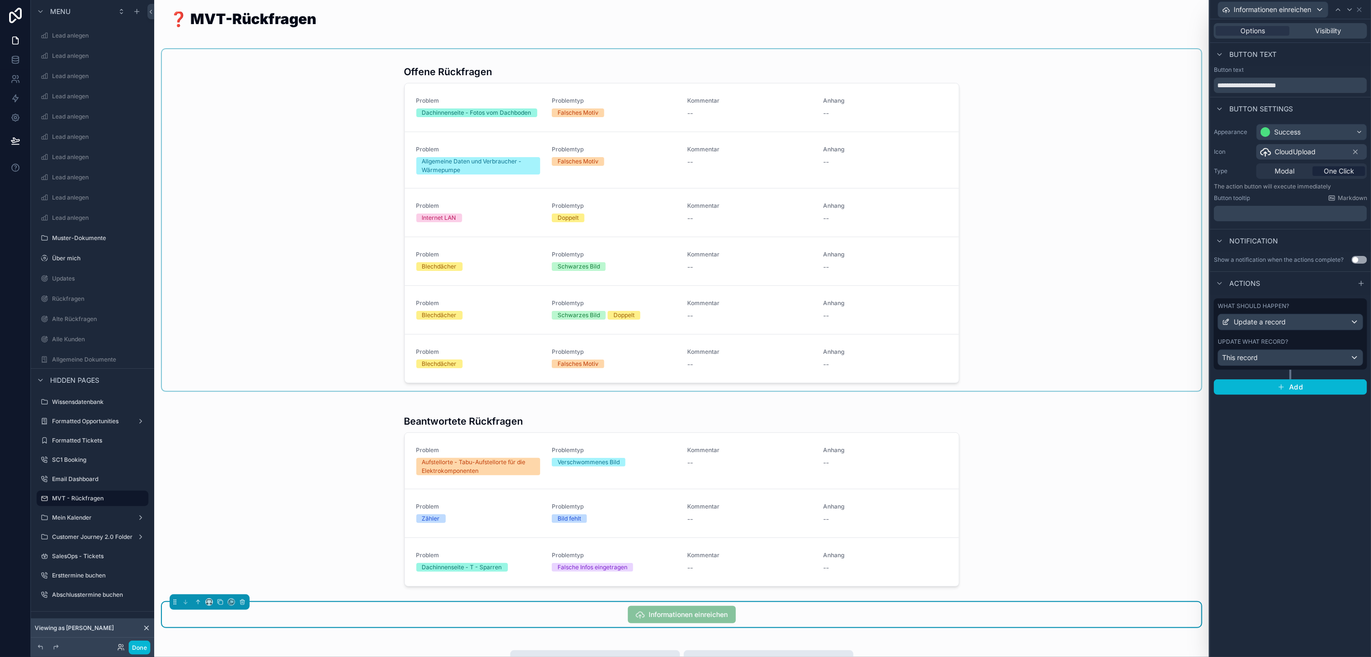
click at [1089, 67] on div "scrollable content" at bounding box center [681, 220] width 1039 height 342
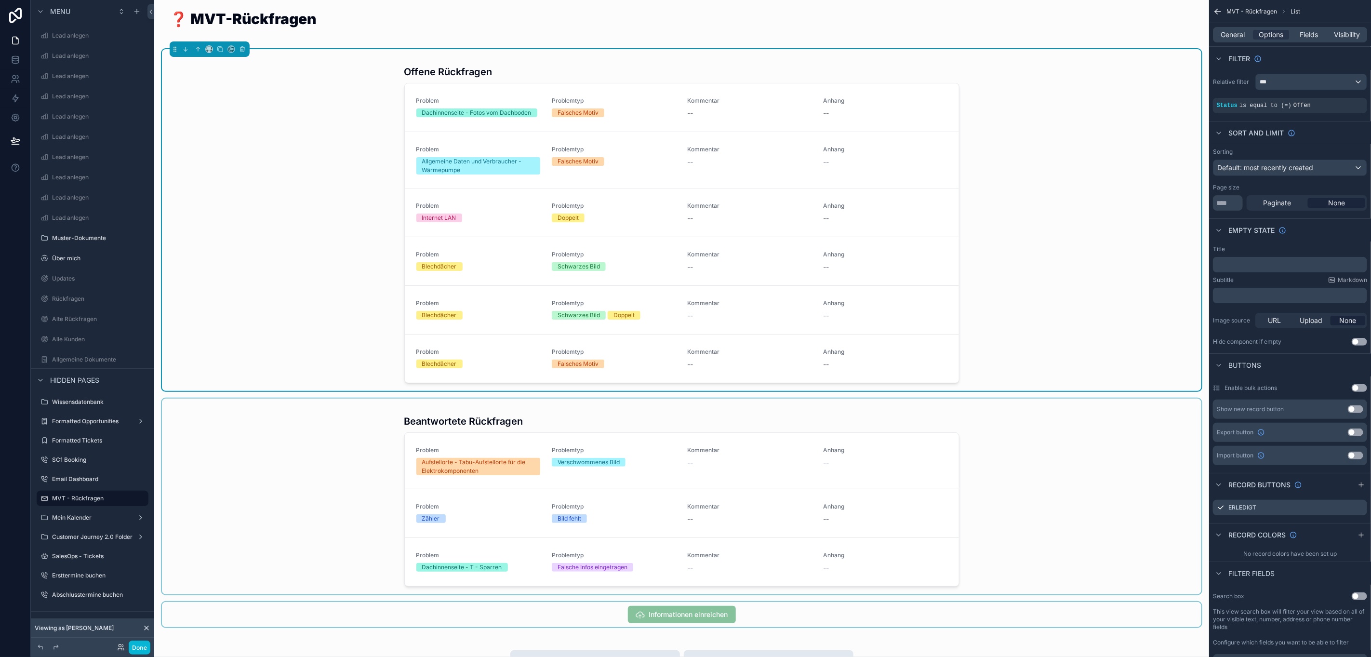
click at [992, 446] on div "scrollable content" at bounding box center [681, 496] width 1039 height 196
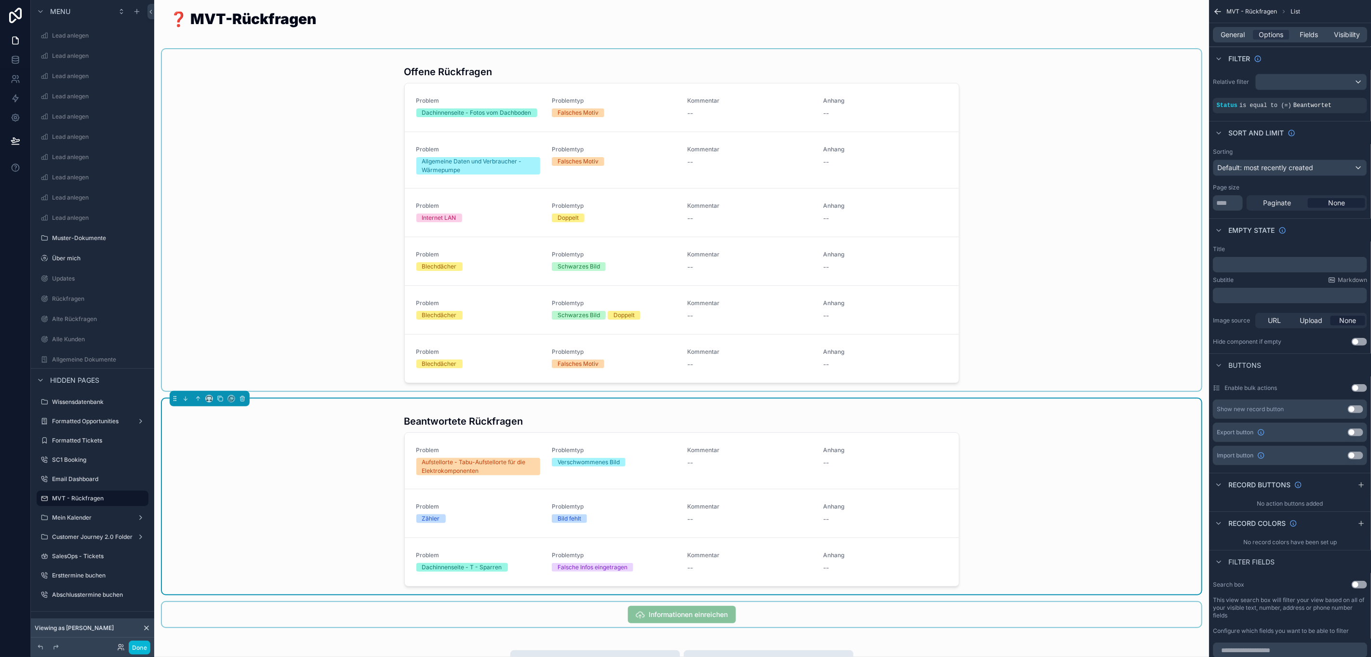
click at [1021, 288] on div "scrollable content" at bounding box center [681, 220] width 1039 height 342
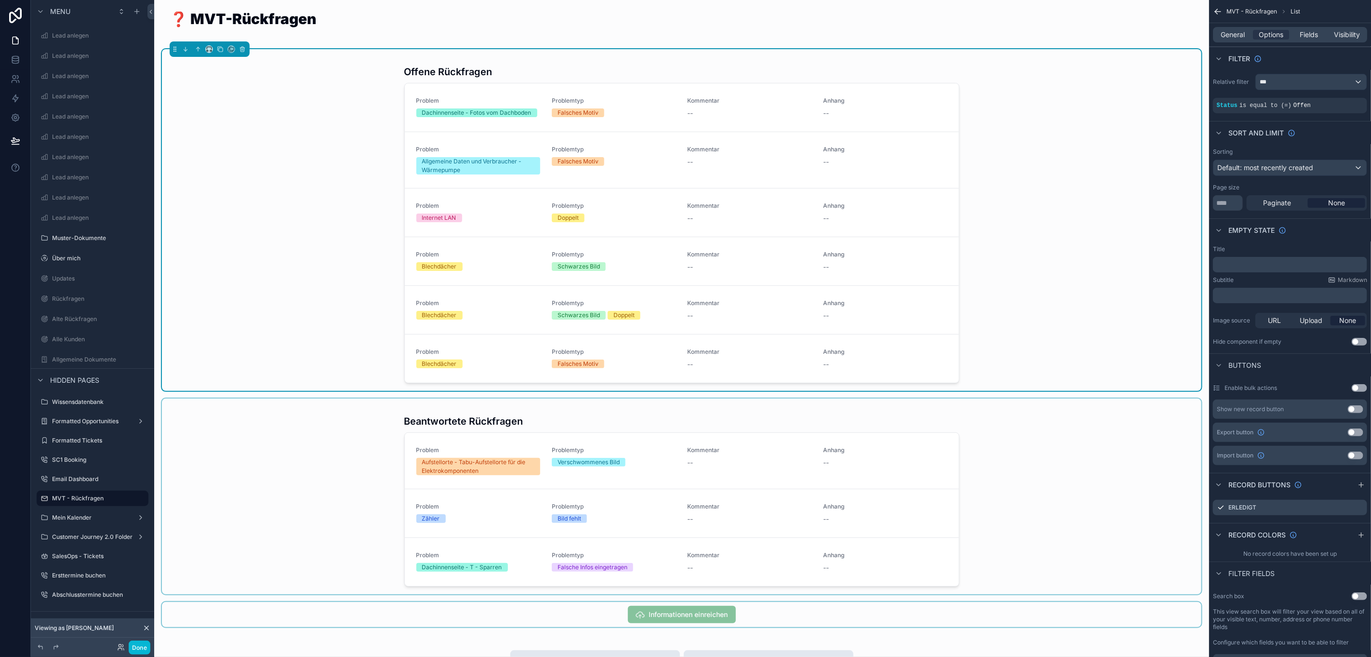
click at [998, 445] on div "scrollable content" at bounding box center [681, 496] width 1039 height 196
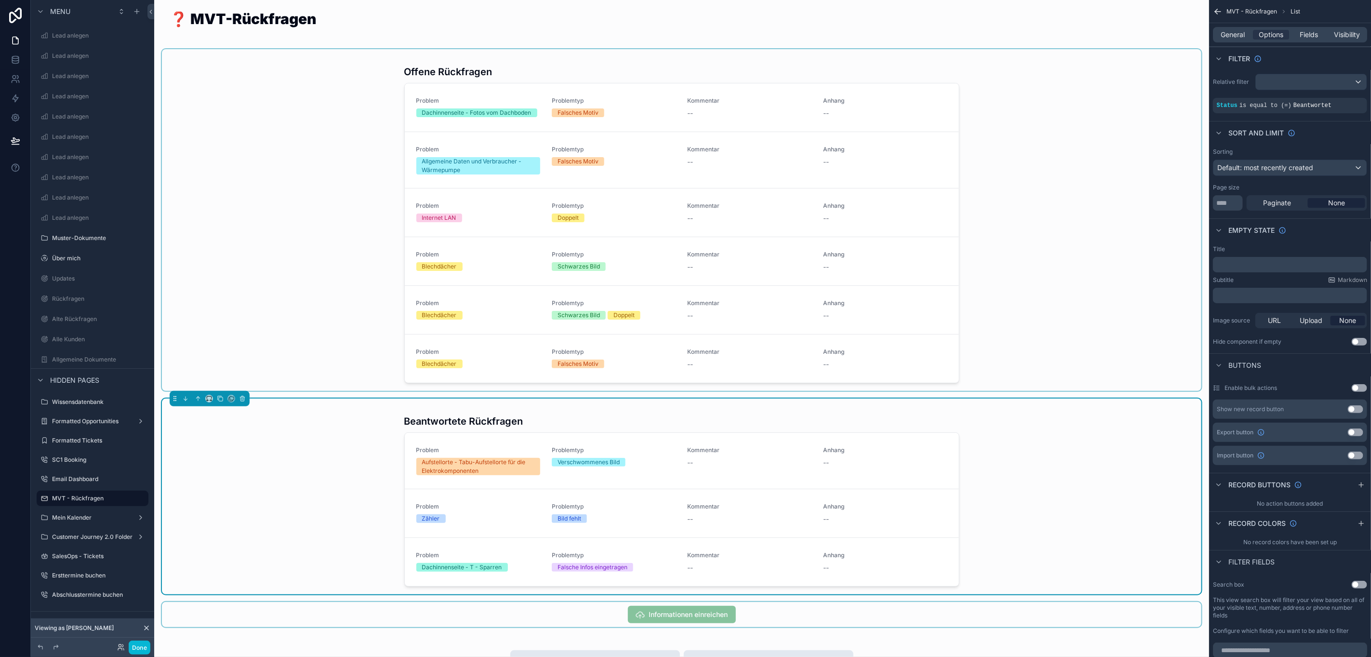
click at [1021, 314] on div "scrollable content" at bounding box center [681, 220] width 1039 height 342
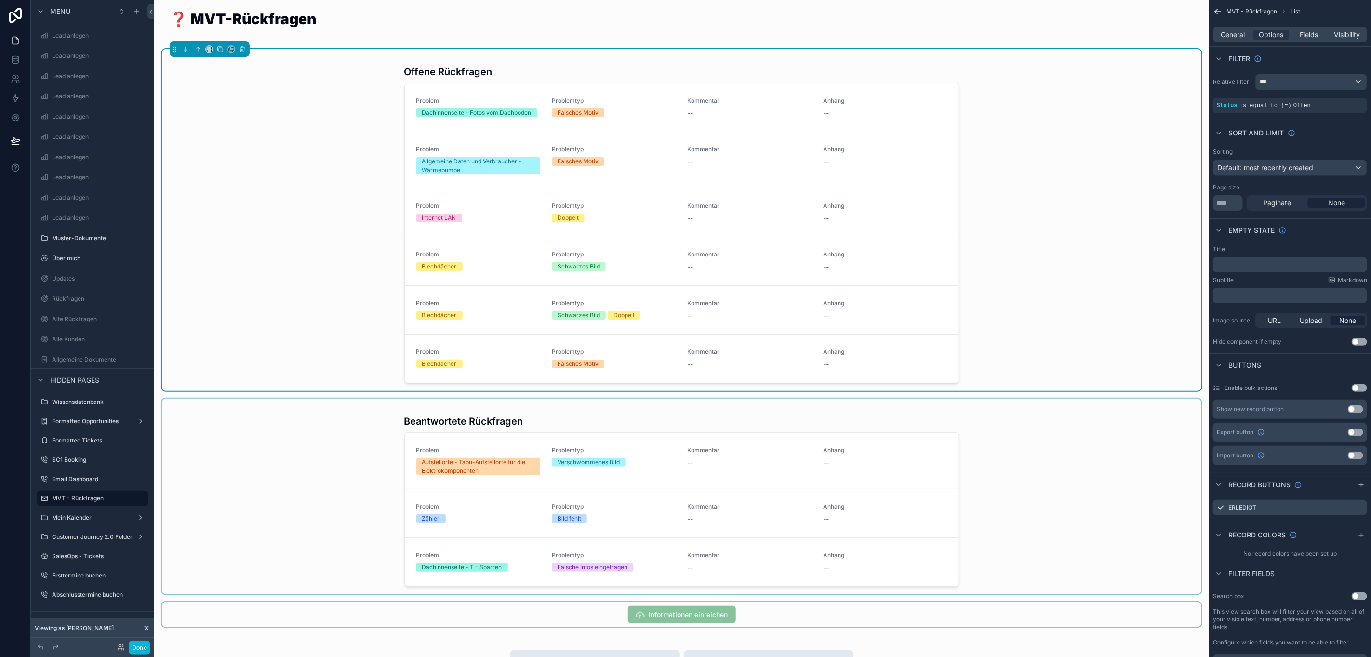
click at [988, 547] on div "scrollable content" at bounding box center [681, 496] width 1039 height 196
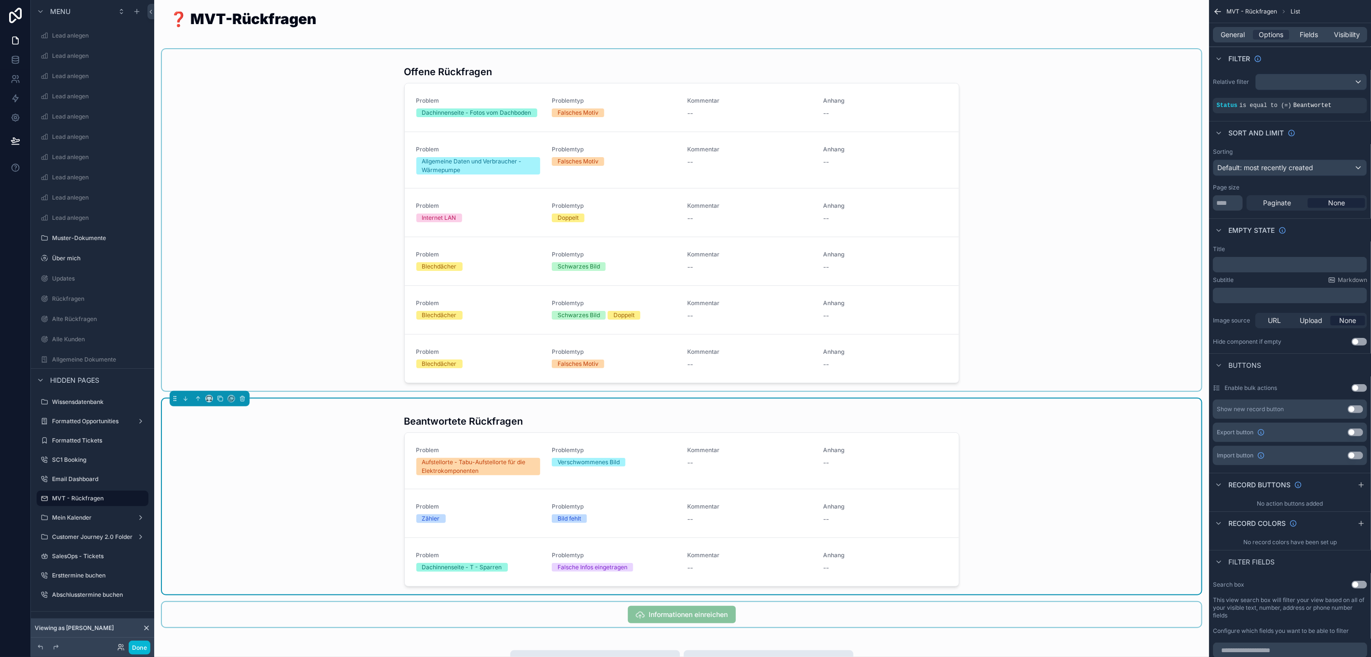
click at [1025, 372] on div "scrollable content" at bounding box center [681, 220] width 1039 height 342
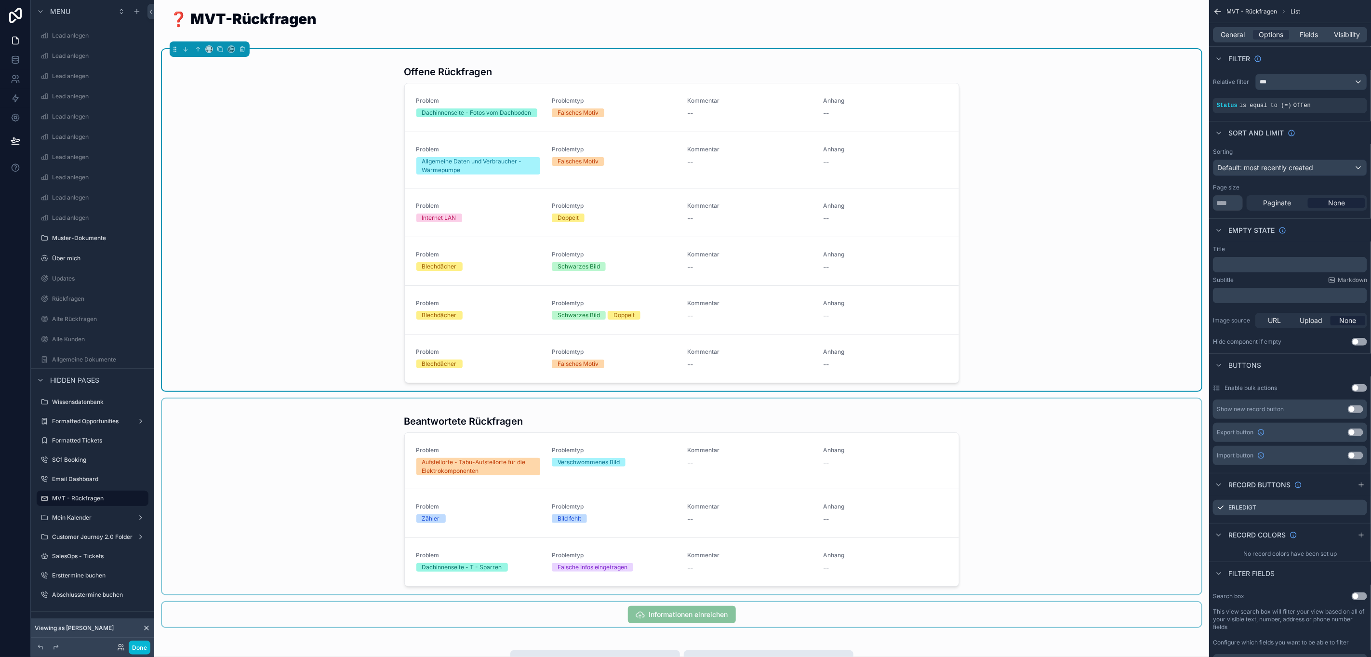
click at [1021, 445] on div "scrollable content" at bounding box center [681, 496] width 1039 height 196
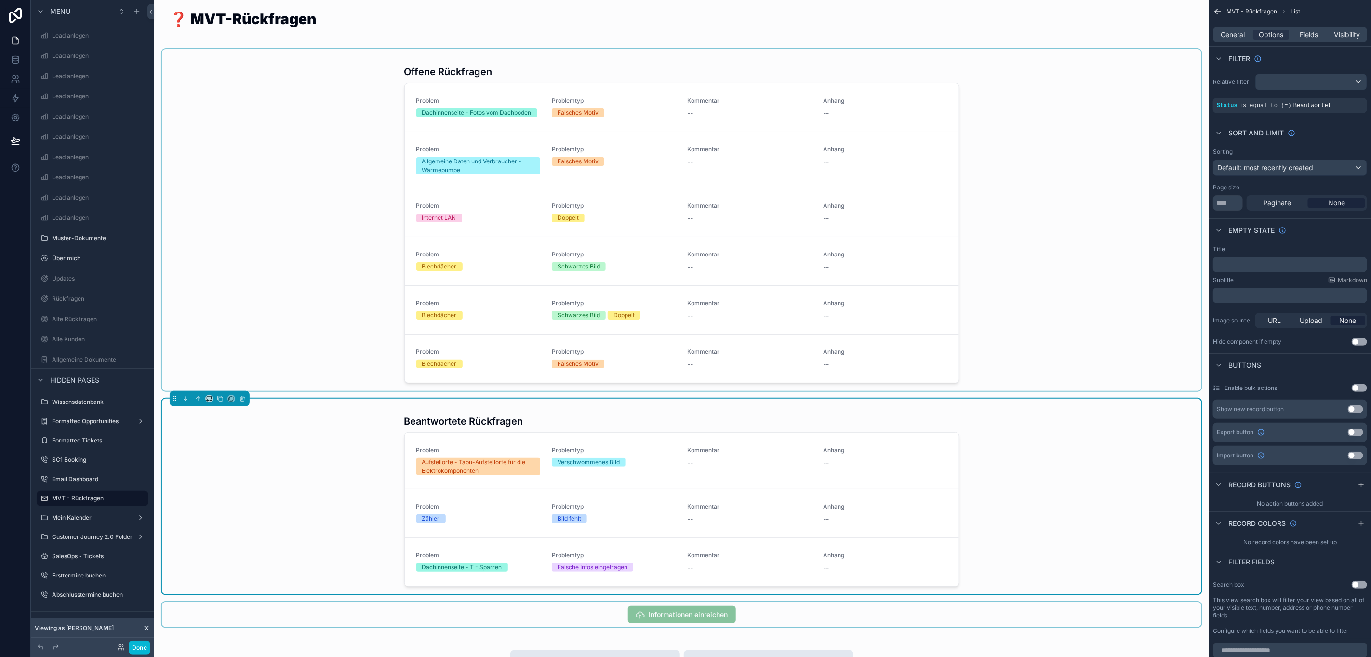
click at [1021, 334] on div "scrollable content" at bounding box center [681, 220] width 1039 height 342
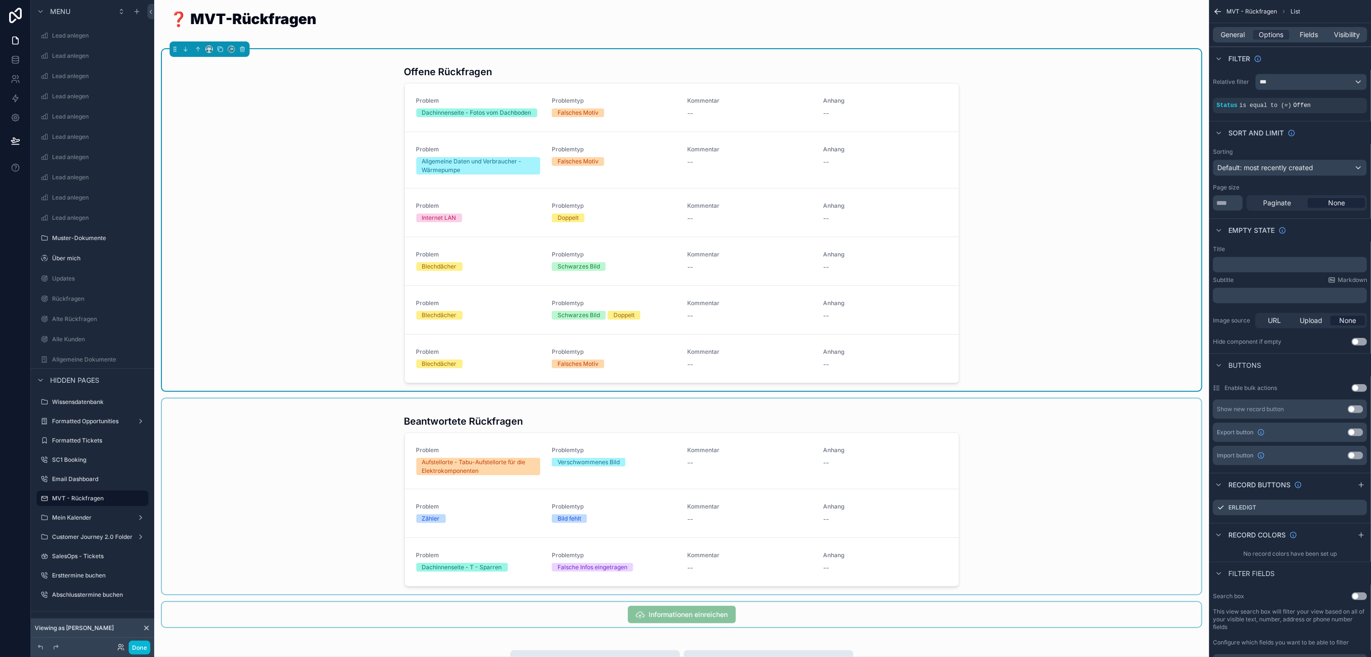
click at [1015, 463] on div "scrollable content" at bounding box center [681, 496] width 1039 height 196
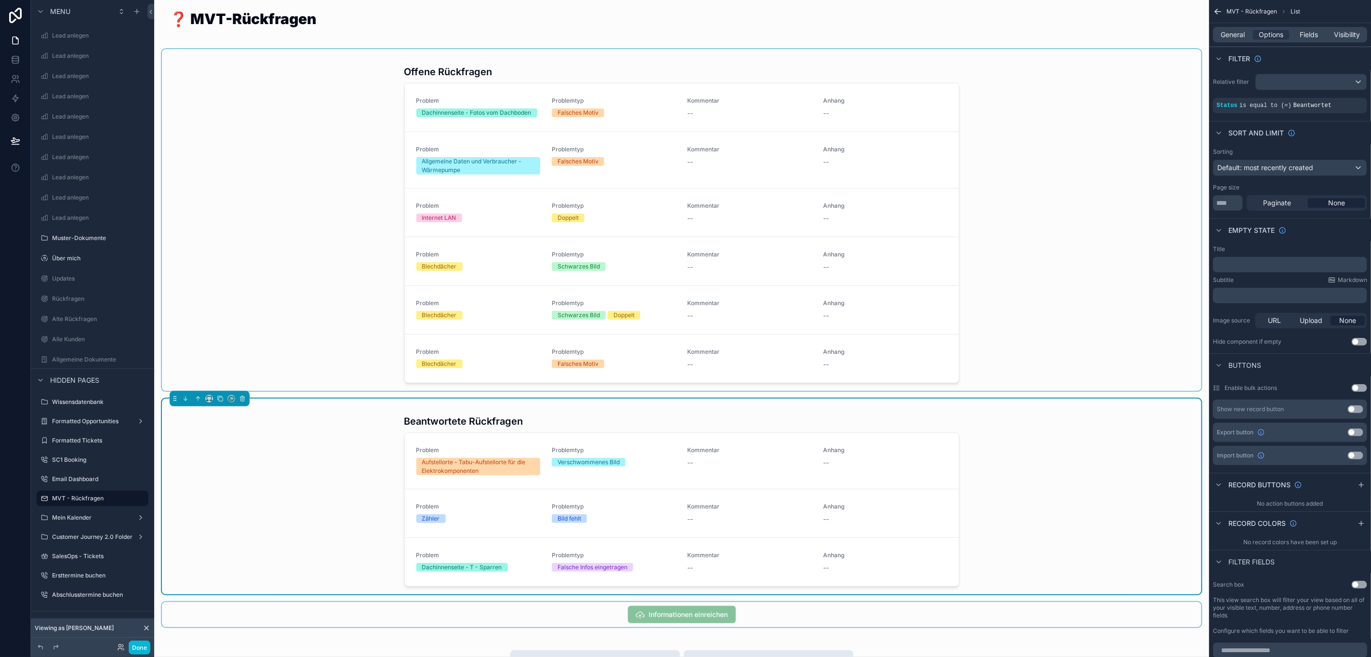
click at [1044, 282] on div "scrollable content" at bounding box center [681, 220] width 1039 height 342
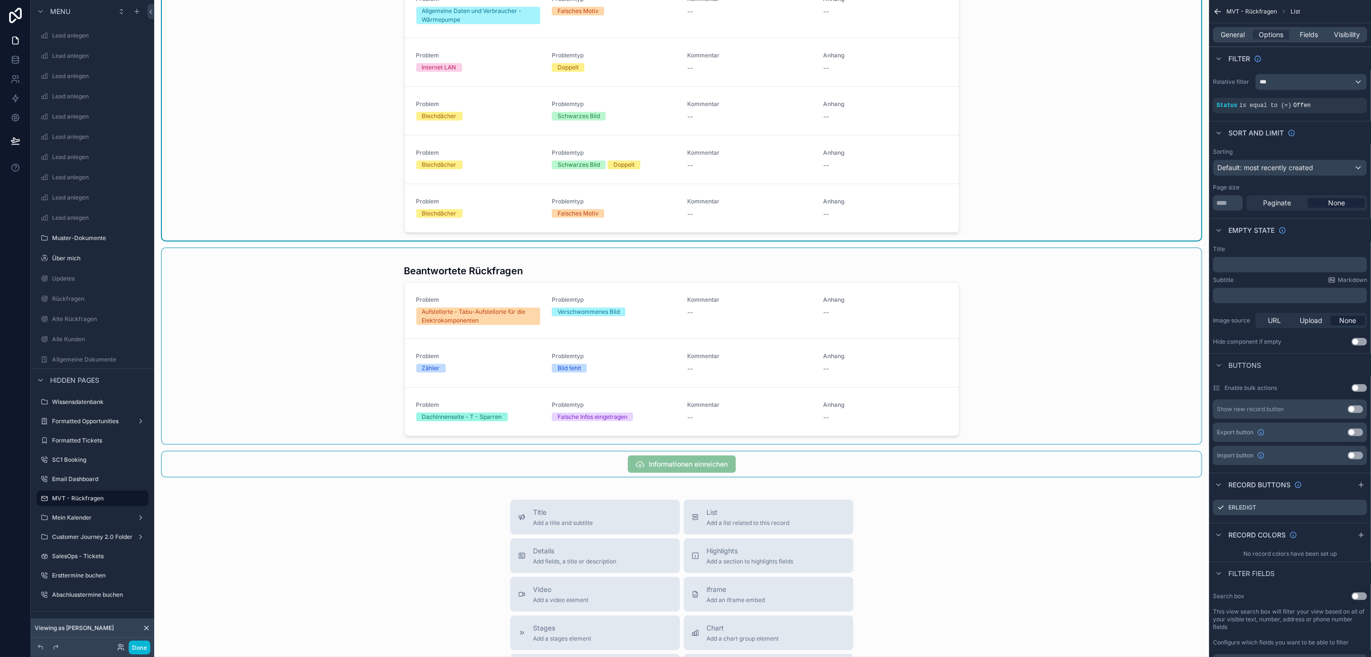
scroll to position [0, 0]
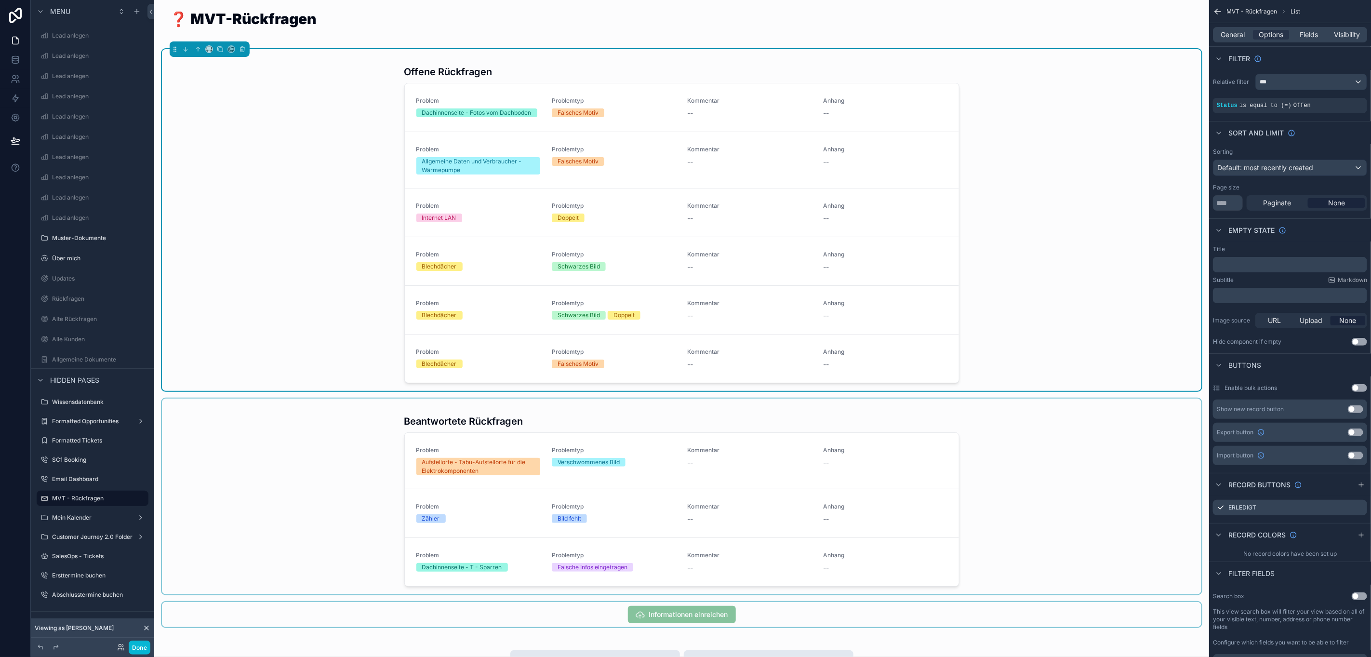
click at [317, 143] on div "Offene Rückfragen Problem Dachinnenseite - Fotos vom Dachboden Problemtyp Falsc…" at bounding box center [681, 220] width 1039 height 342
click at [308, 431] on div "scrollable content" at bounding box center [681, 496] width 1039 height 196
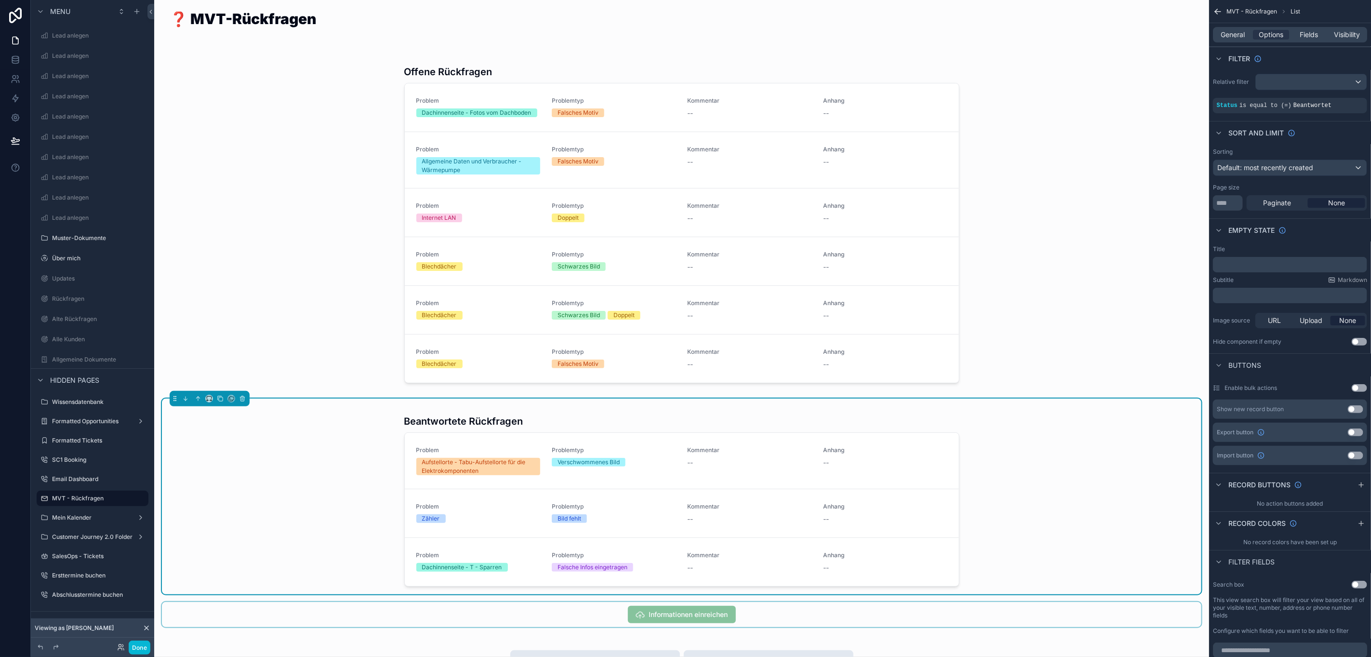
click at [317, 265] on div "scrollable content" at bounding box center [681, 220] width 1039 height 342
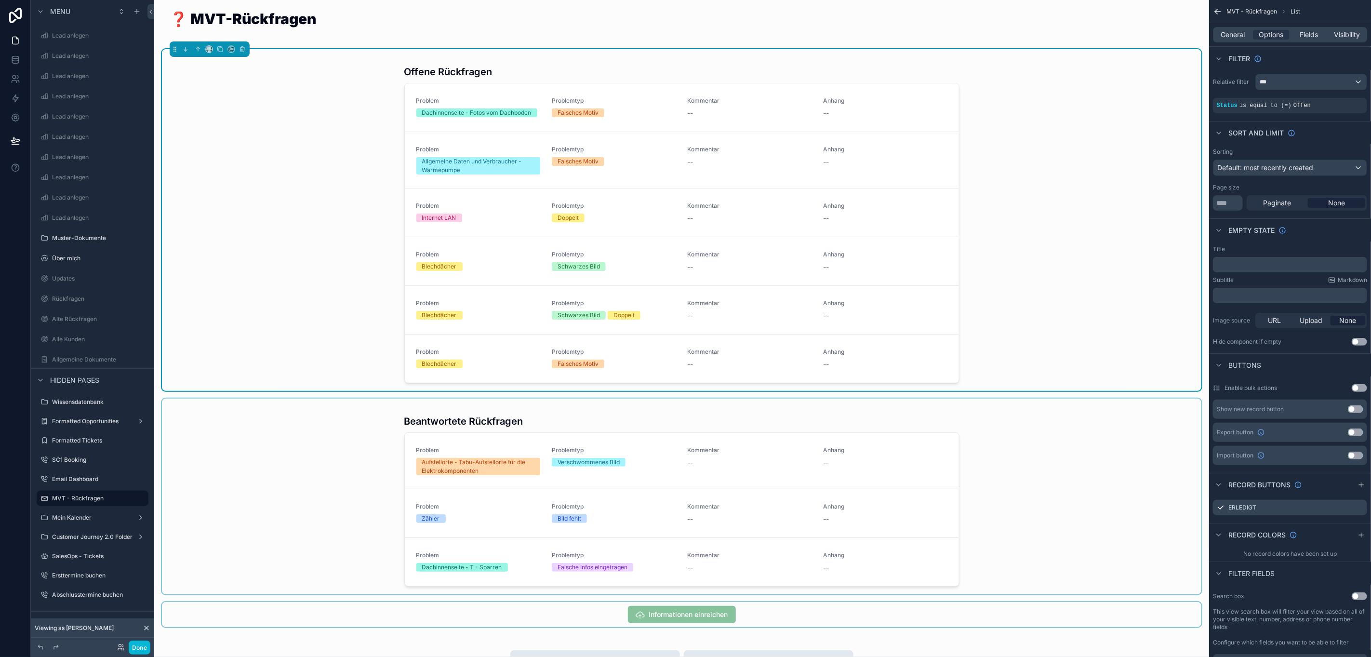
click at [618, 425] on div "scrollable content" at bounding box center [681, 496] width 1039 height 196
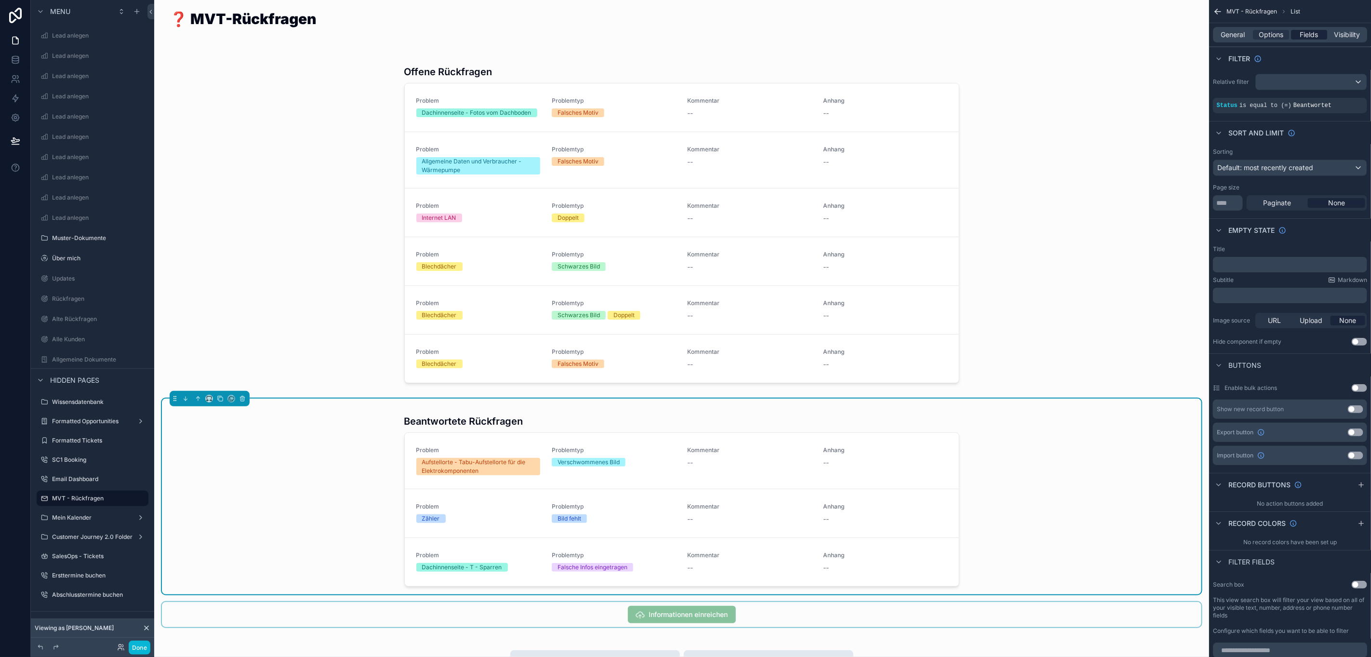
click at [1307, 35] on span "Fields" at bounding box center [1309, 35] width 18 height 10
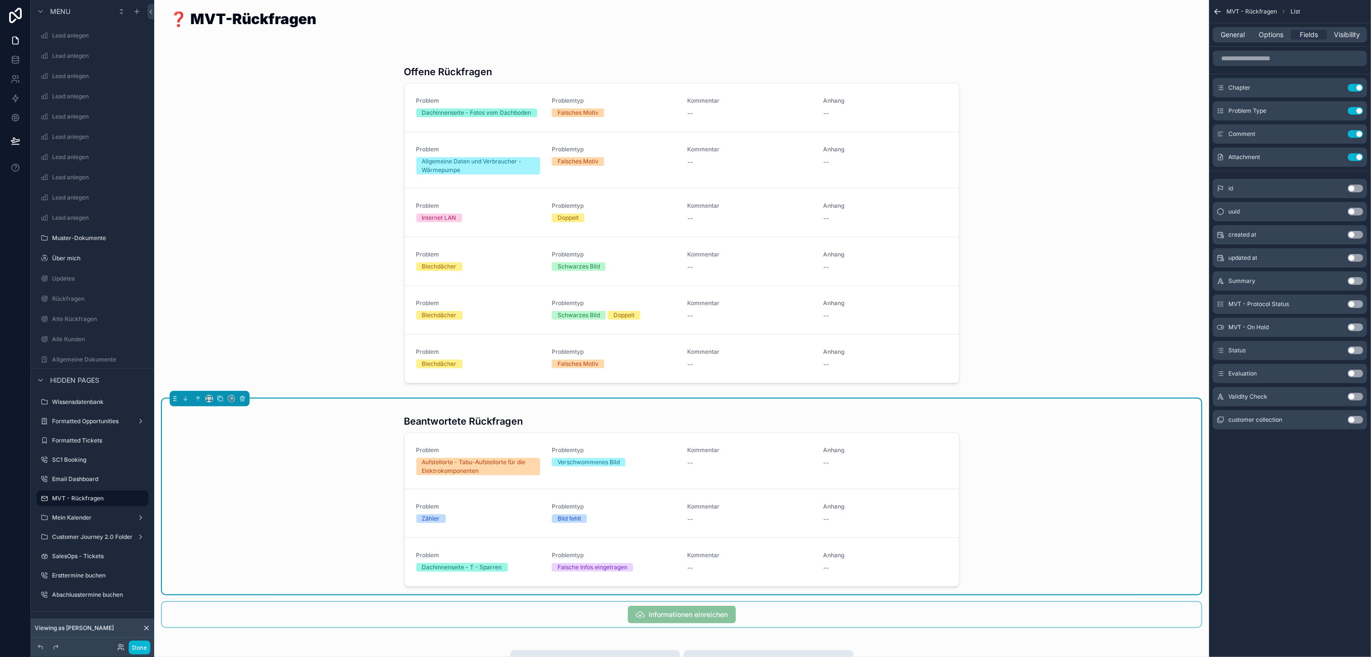
click at [1353, 419] on button "Use setting" at bounding box center [1355, 420] width 15 height 8
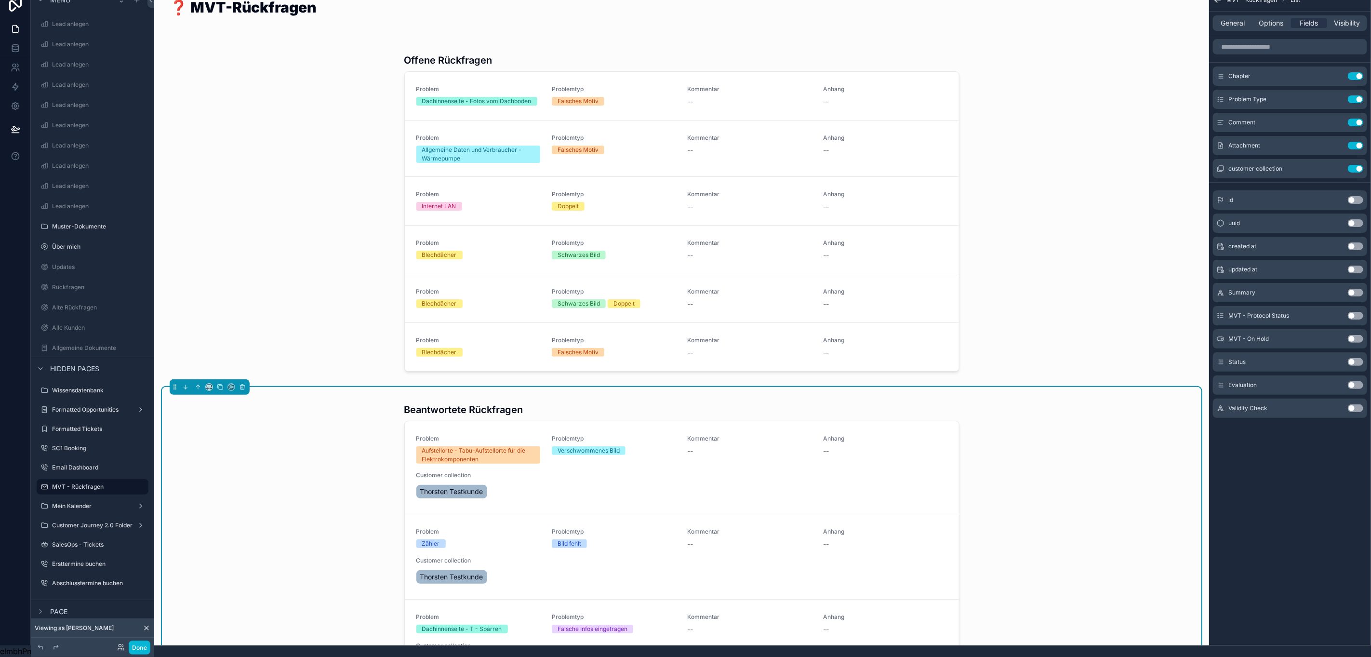
click at [290, 395] on div "Beantwortete Rückfragen Problem Aufstellorte - Tabu-Aufstellorte für die Elektr…" at bounding box center [681, 539] width 1039 height 305
click at [345, 454] on div "Beantwortete Rückfragen Problem Aufstellorte - Tabu-Aufstellorte für die Elektr…" at bounding box center [681, 539] width 1039 height 305
click at [1073, 265] on div "scrollable content" at bounding box center [681, 209] width 1039 height 342
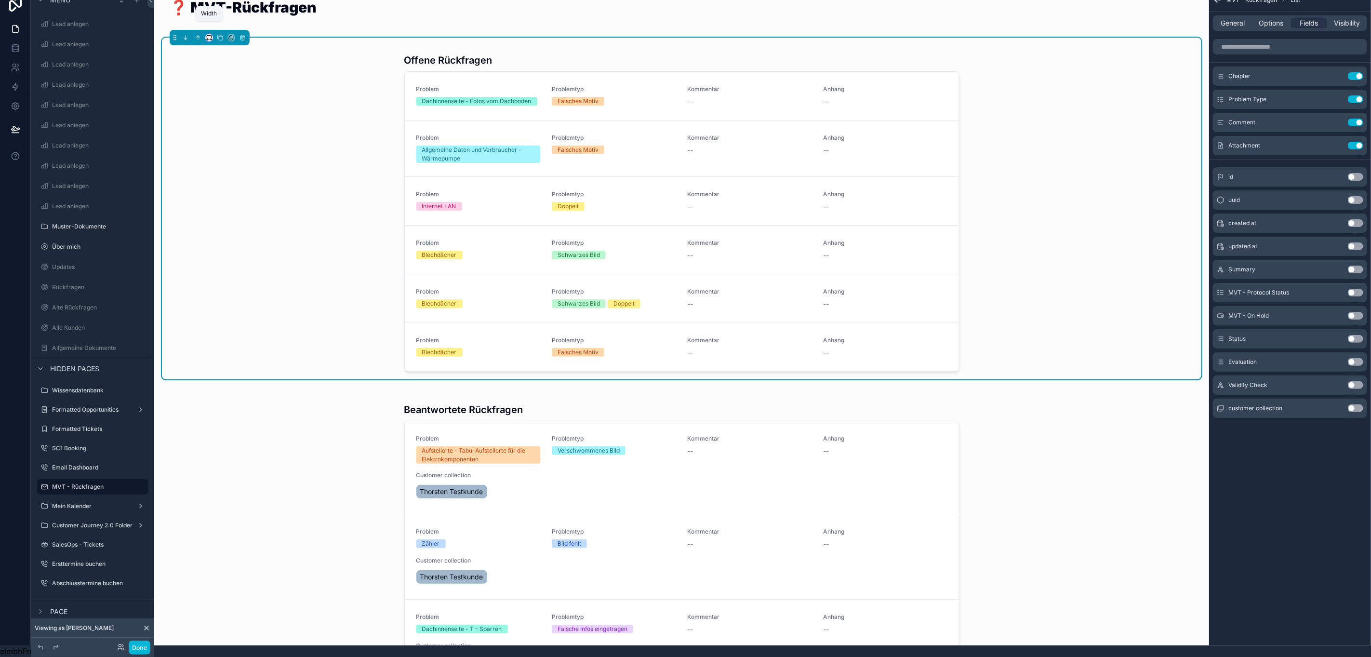
click at [206, 34] on icon "scrollable content" at bounding box center [209, 37] width 7 height 7
click at [223, 157] on div "Full width" at bounding box center [228, 165] width 41 height 17
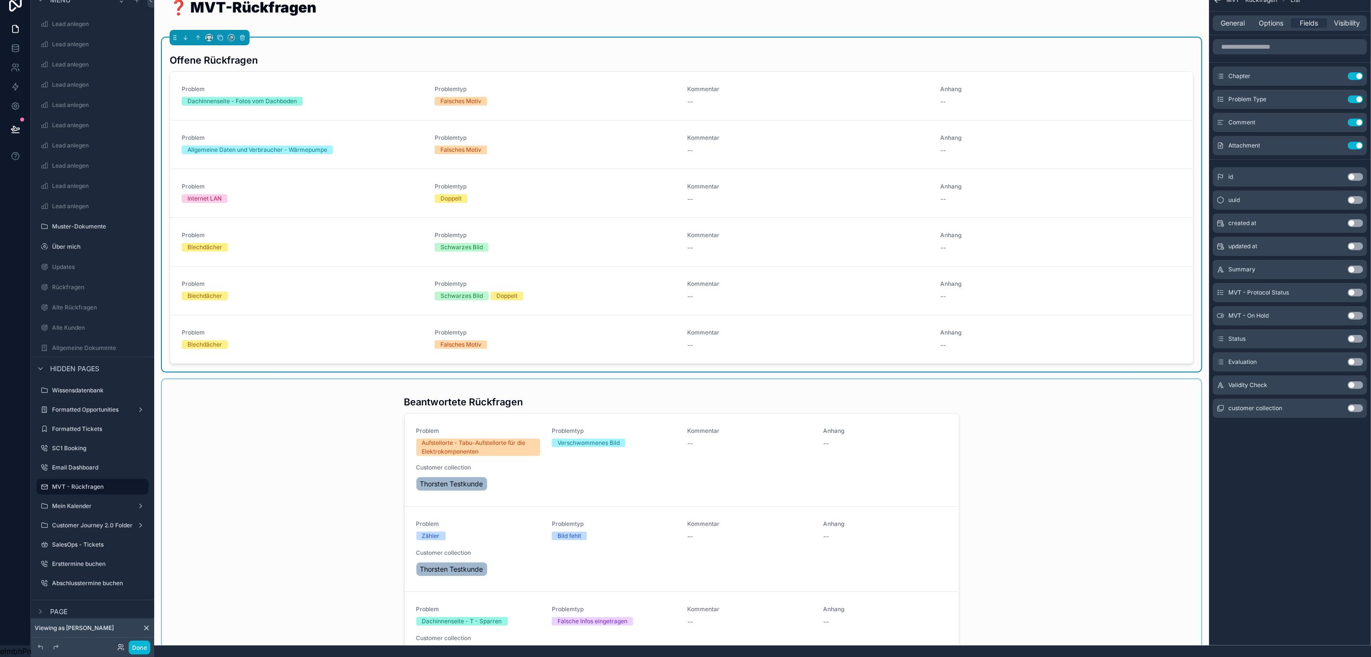
click at [265, 418] on div "scrollable content" at bounding box center [681, 531] width 1039 height 305
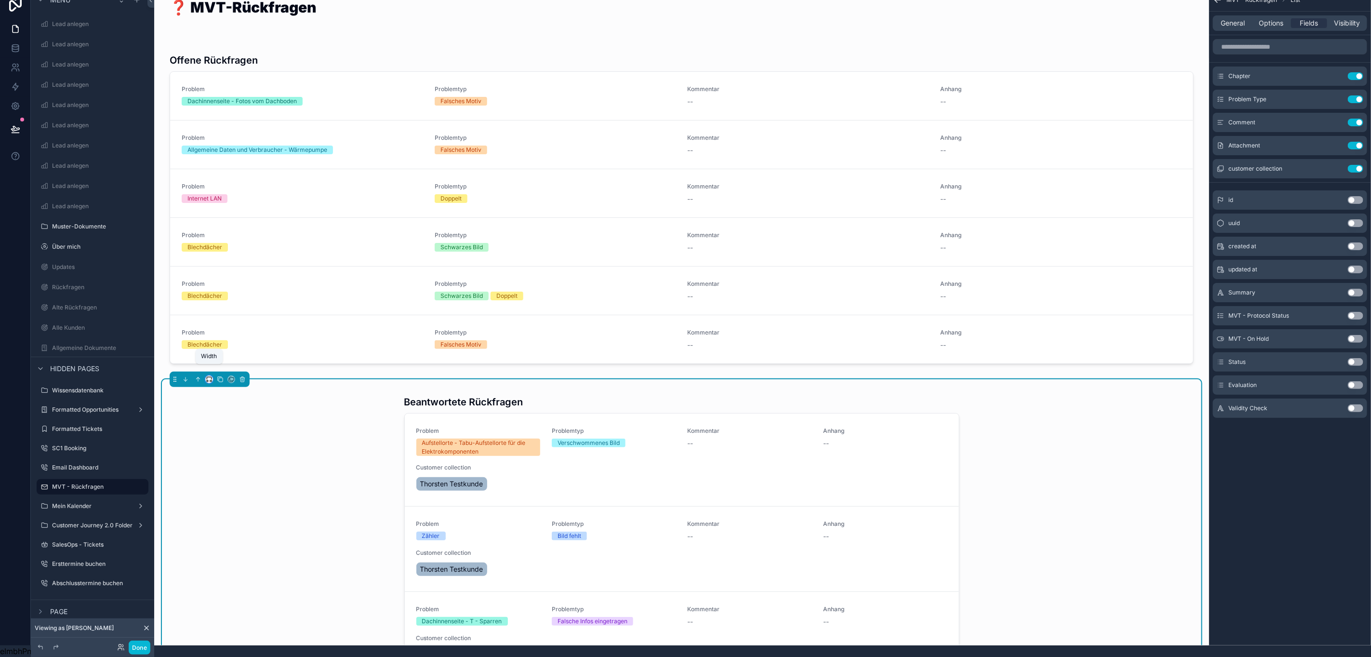
click at [206, 376] on icon "scrollable content" at bounding box center [209, 379] width 7 height 7
click at [232, 500] on div "Full width" at bounding box center [228, 508] width 41 height 17
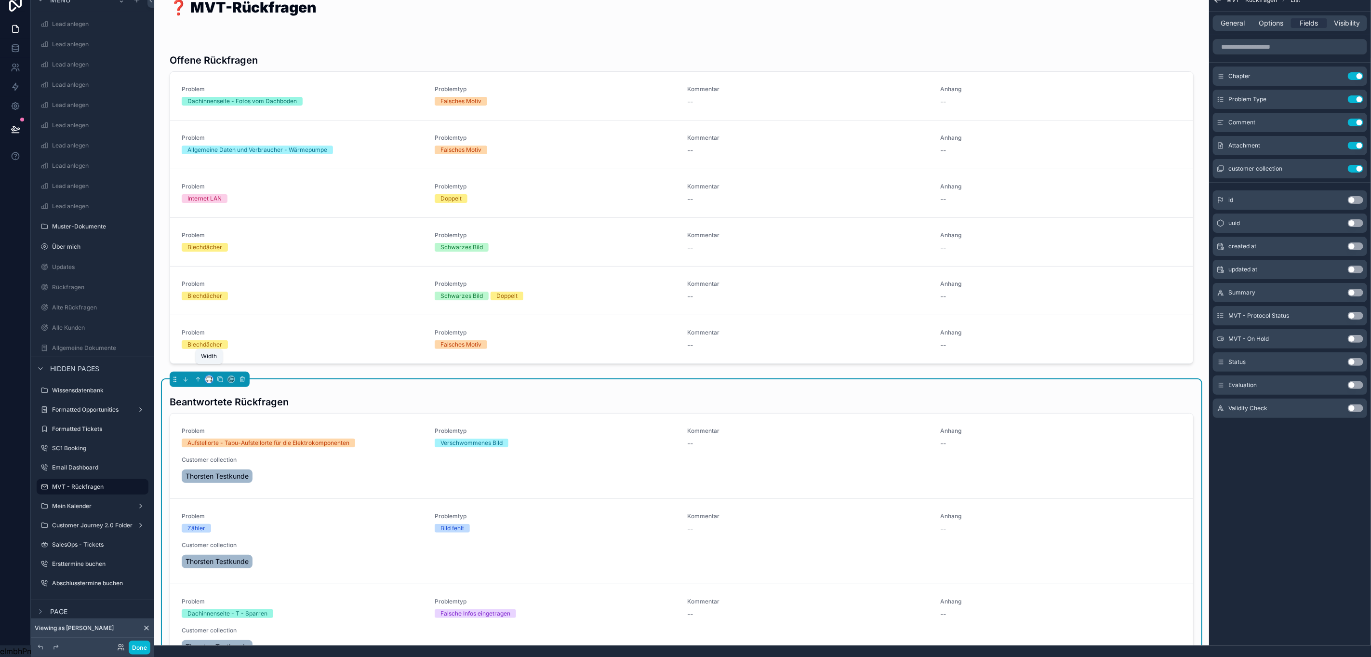
click at [206, 376] on icon "scrollable content" at bounding box center [209, 379] width 7 height 7
click at [224, 448] on div "50%" at bounding box center [230, 454] width 33 height 12
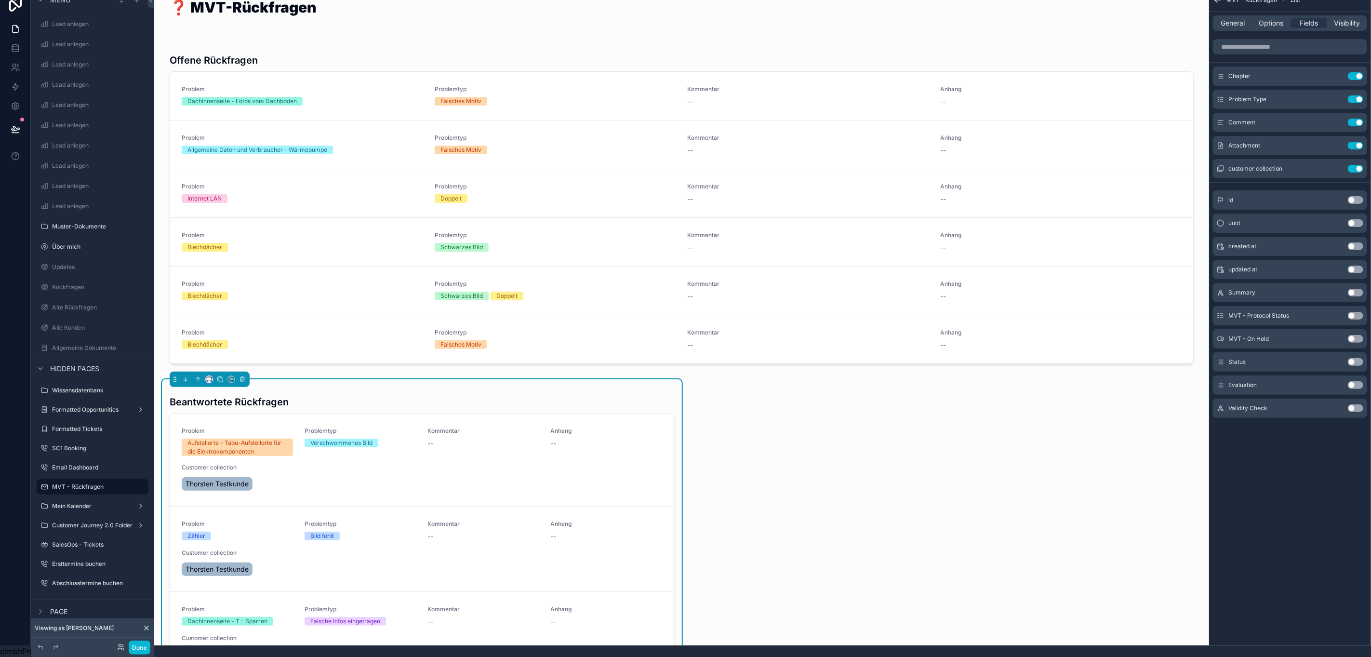
click at [205, 375] on button "scrollable content" at bounding box center [209, 379] width 8 height 8
click at [214, 393] on span "Default" at bounding box center [225, 399] width 23 height 12
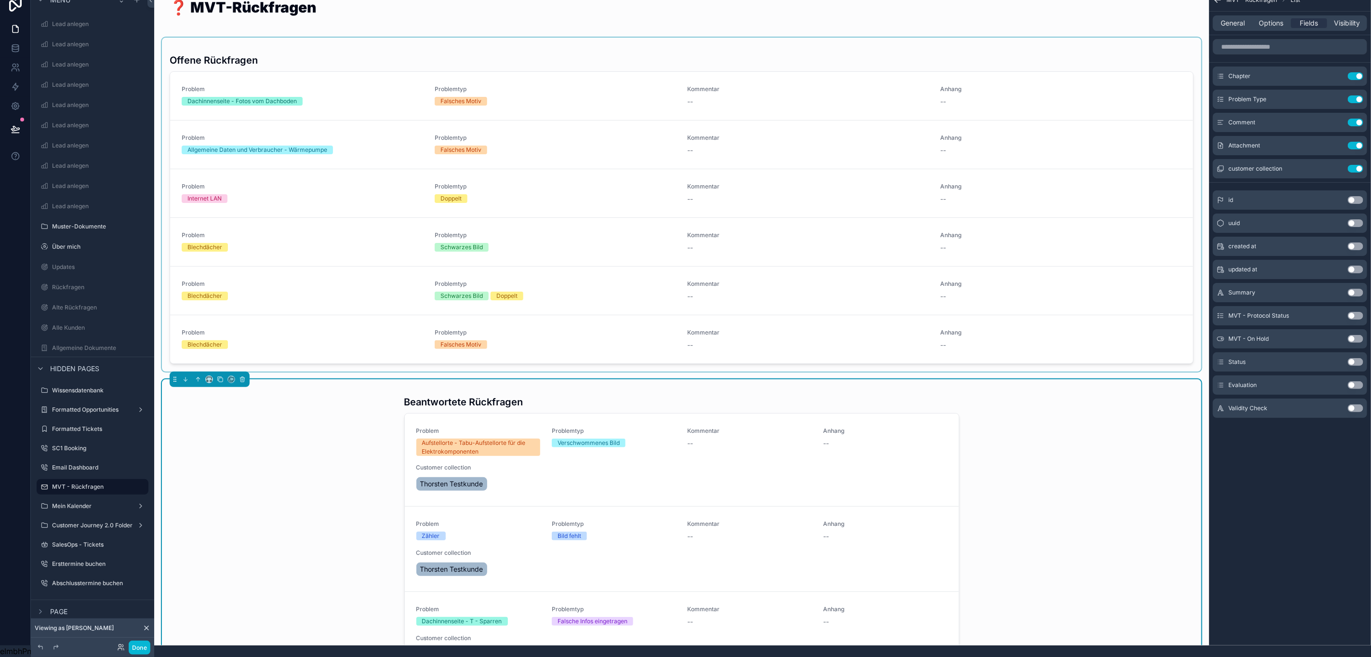
click at [328, 182] on div "scrollable content" at bounding box center [681, 205] width 1039 height 334
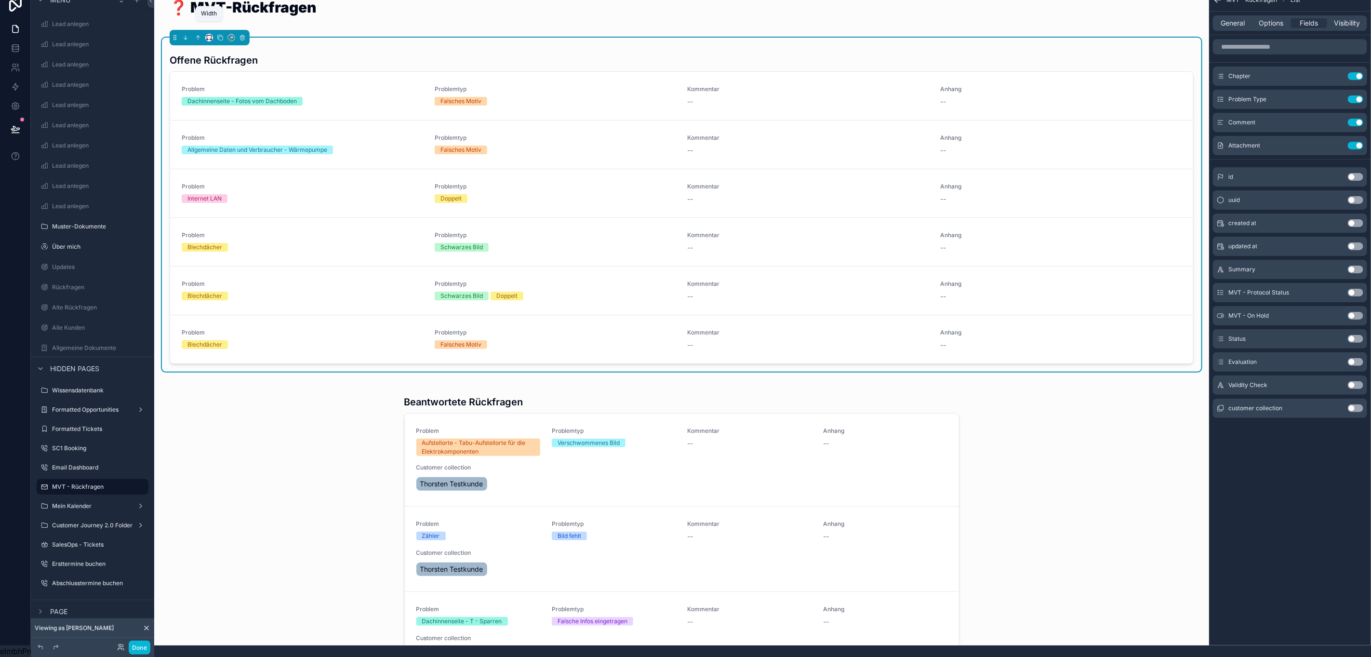
click at [210, 40] on icon "scrollable content" at bounding box center [211, 40] width 2 height 0
click at [214, 50] on span "Default" at bounding box center [225, 56] width 23 height 12
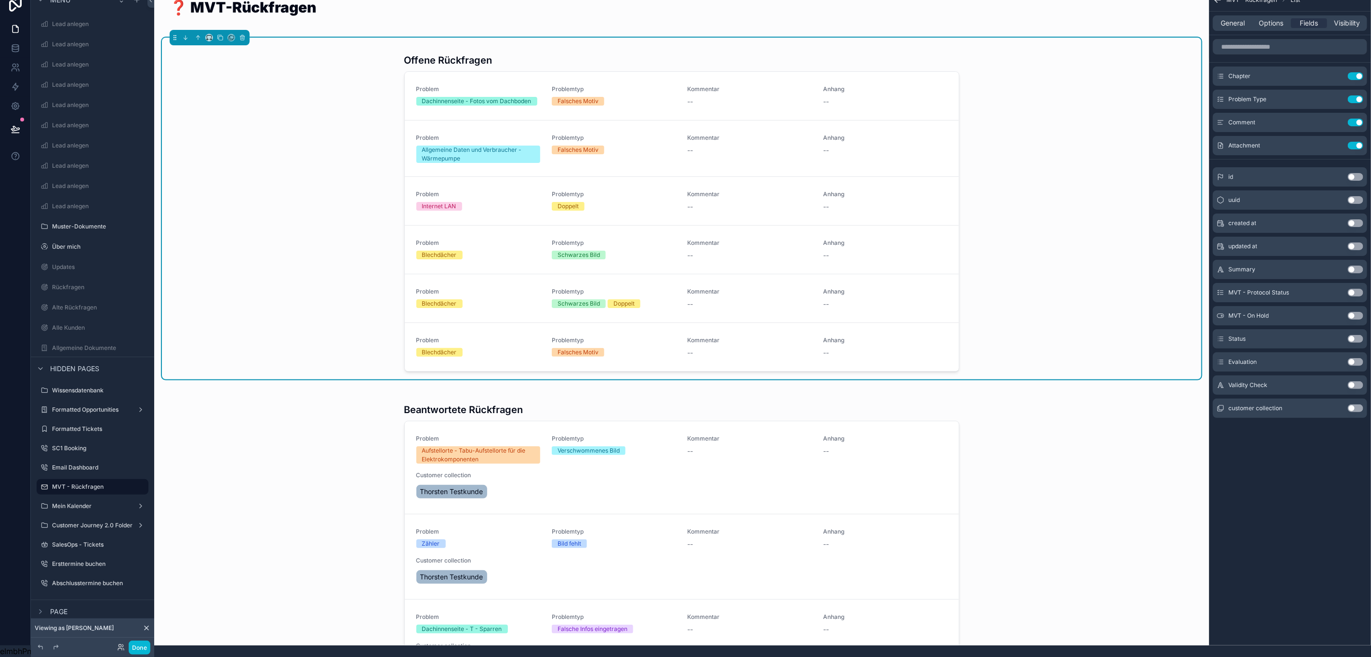
click at [227, 182] on div "Offene Rückfragen Problem Dachinnenseite - Fotos vom Dachboden Problemtyp Falsc…" at bounding box center [681, 209] width 1039 height 342
click at [916, 120] on div "Problem Allgemeine Daten und Verbraucher - Wärmepumpe Problemtyp Falsches Motiv…" at bounding box center [682, 148] width 554 height 56
click at [1228, 18] on span "General" at bounding box center [1233, 23] width 24 height 10
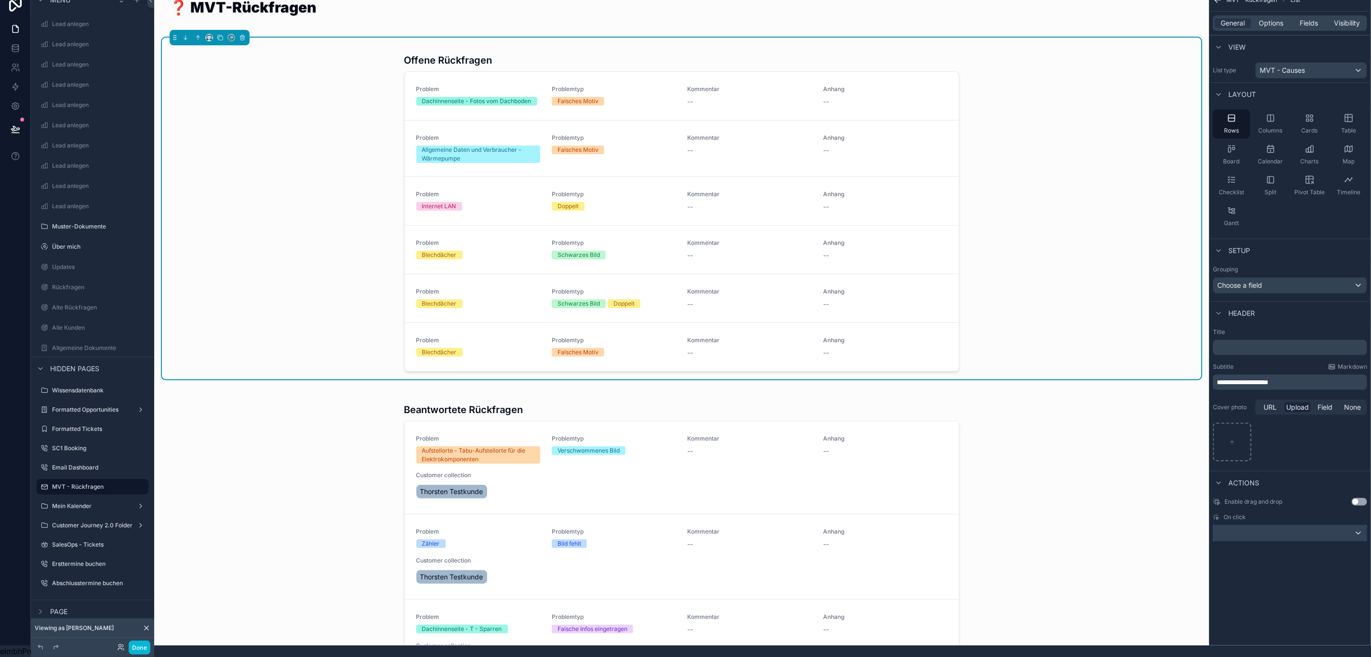
click at [1322, 525] on div "scrollable content" at bounding box center [1289, 532] width 153 height 15
click at [1322, 525] on div "scrollable content" at bounding box center [685, 328] width 1371 height 657
click at [142, 648] on button "Done" at bounding box center [140, 647] width 22 height 14
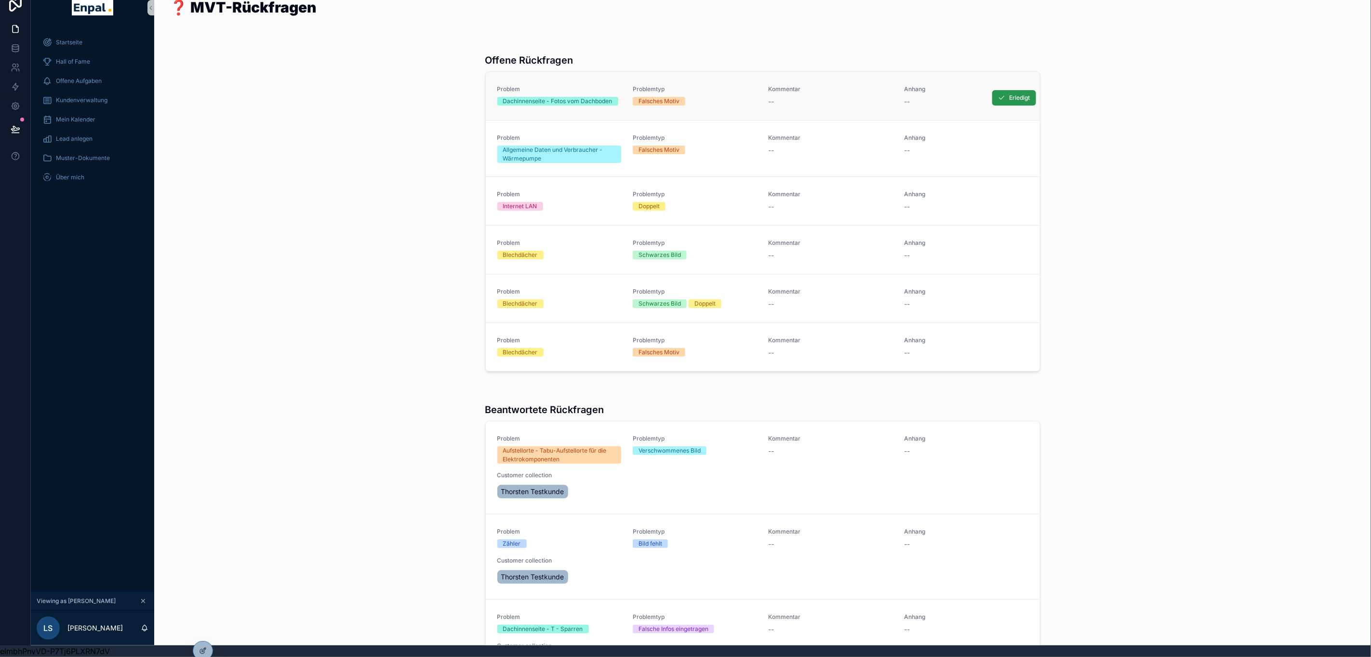
click at [1009, 94] on span "Erledigt" at bounding box center [1019, 98] width 21 height 8
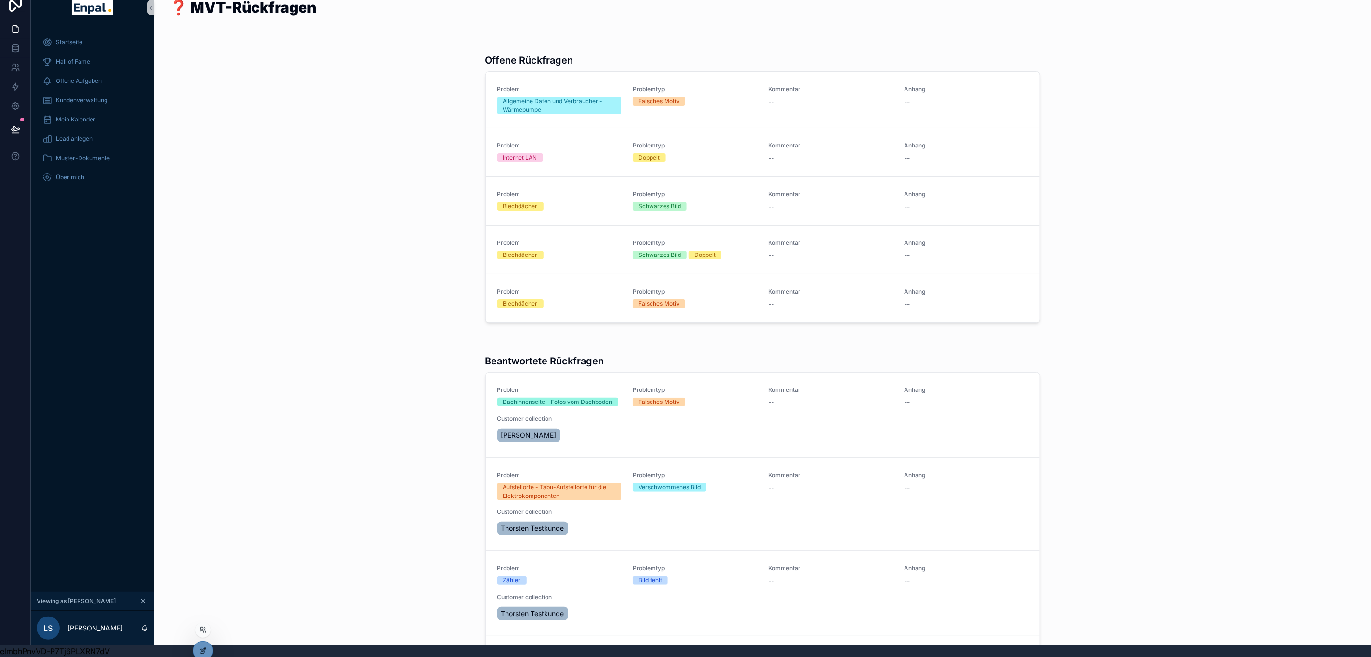
click at [199, 652] on icon at bounding box center [203, 651] width 8 height 8
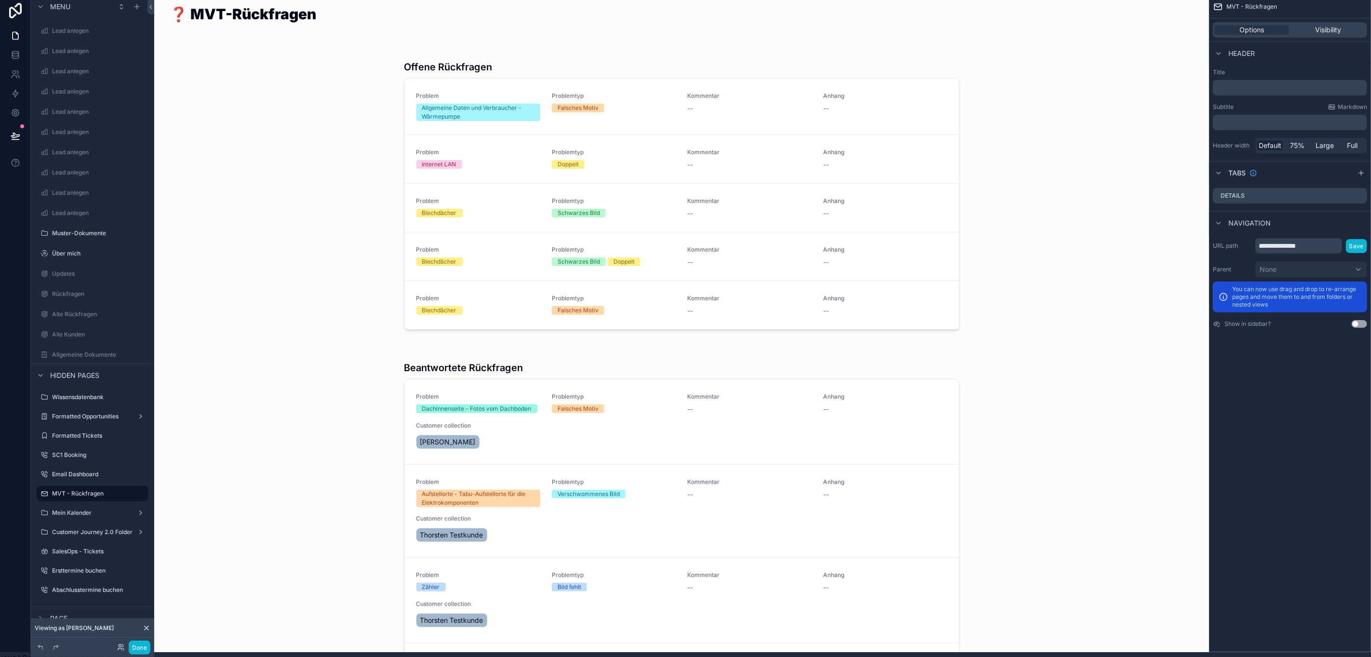
scroll to position [0, 11]
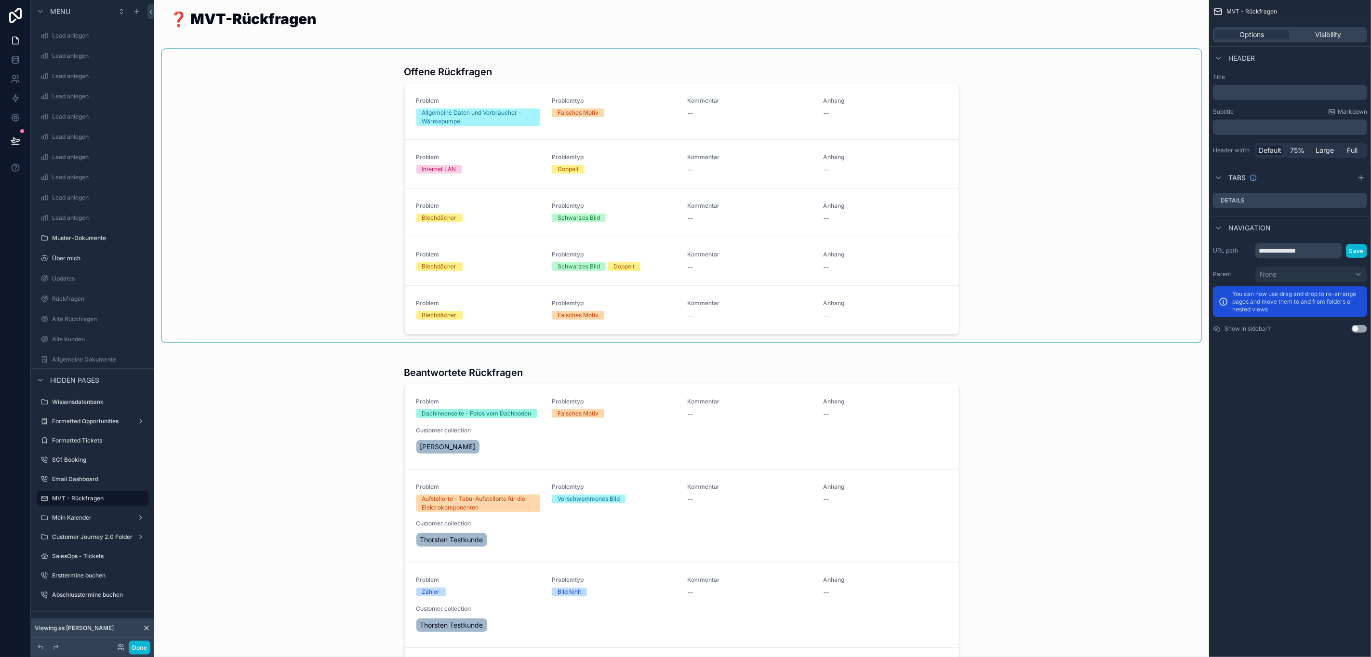
click at [884, 91] on div "scrollable content" at bounding box center [681, 195] width 1039 height 293
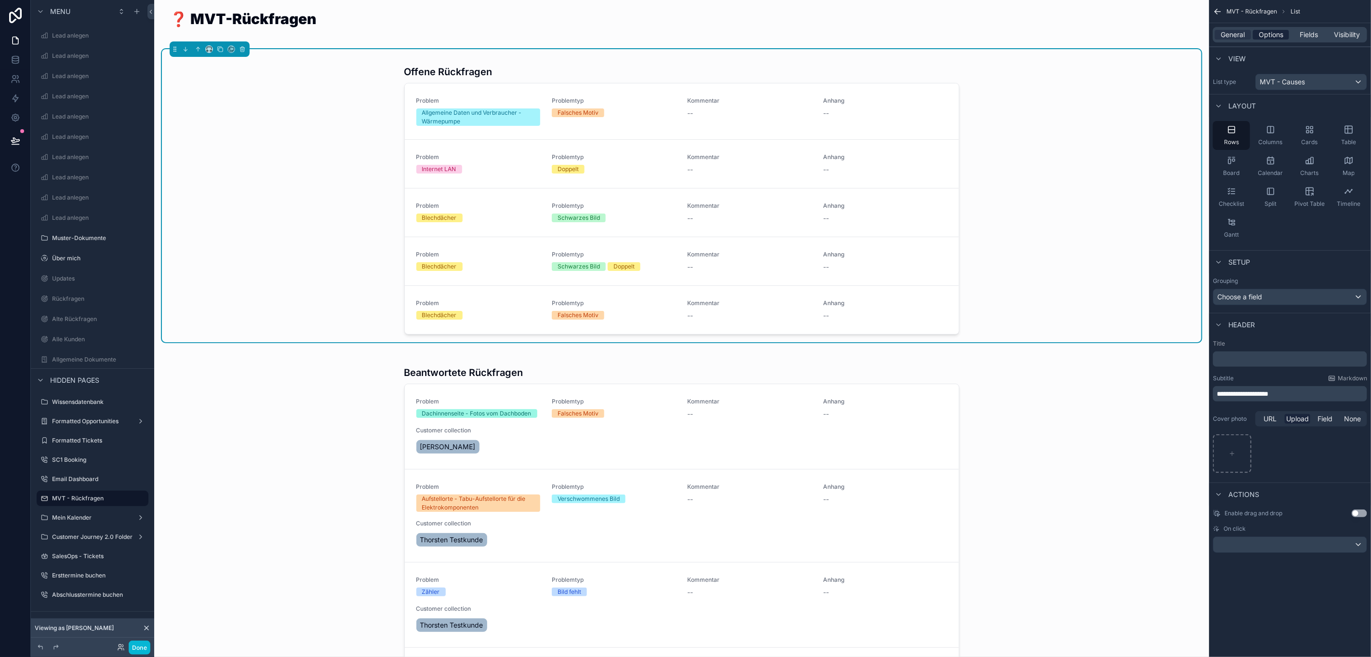
click at [1276, 30] on span "Options" at bounding box center [1271, 35] width 25 height 10
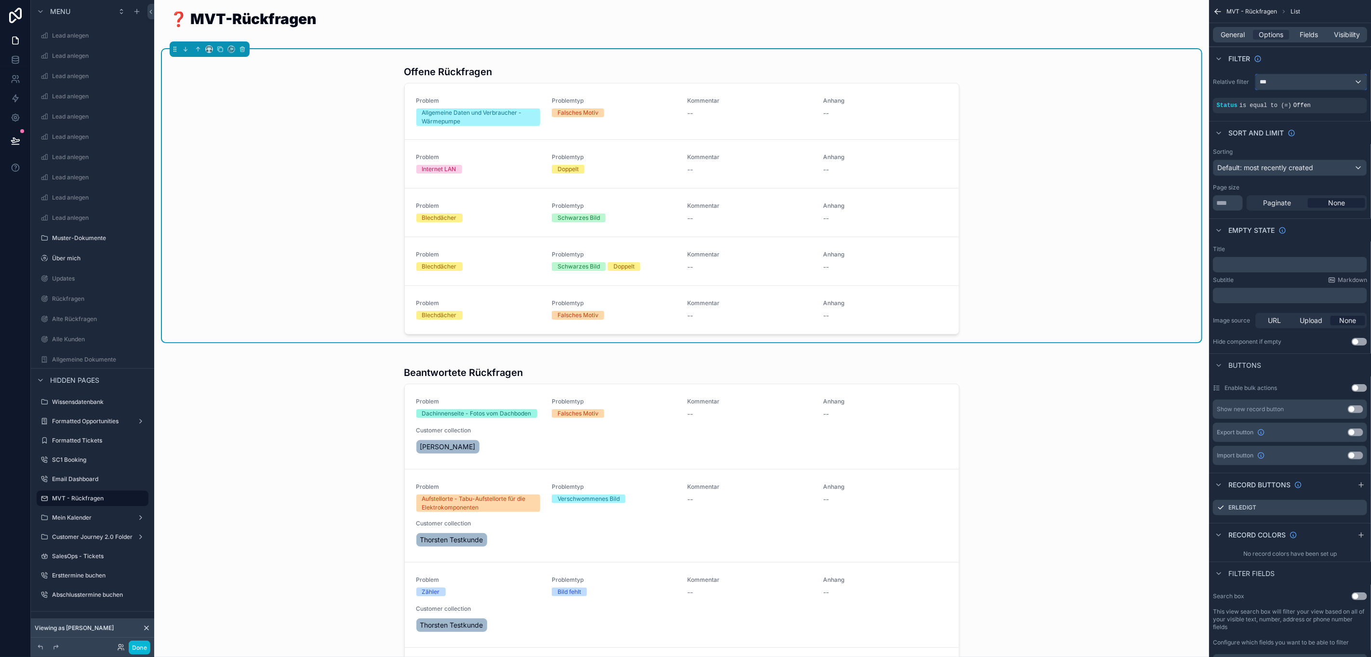
click at [1321, 80] on div "***" at bounding box center [1311, 81] width 111 height 15
click at [1354, 158] on div "Logged in User The current user's values" at bounding box center [1321, 158] width 94 height 23
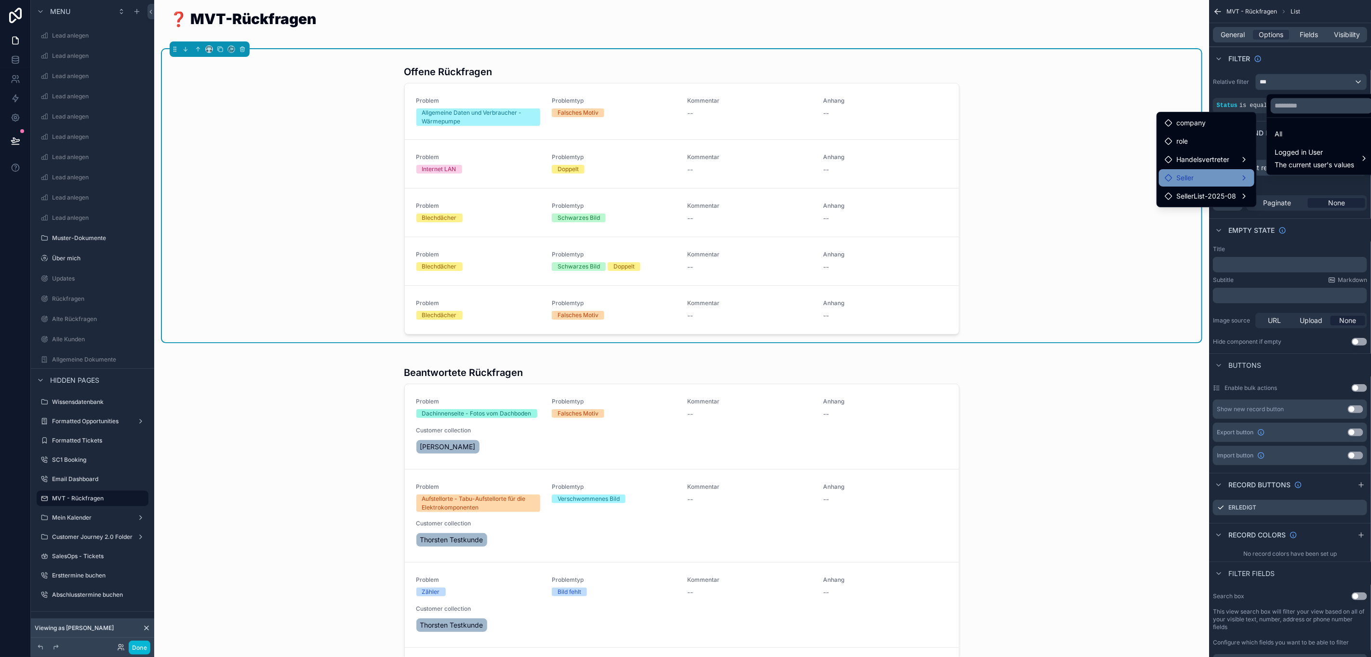
click at [1247, 173] on div "Seller" at bounding box center [1207, 178] width 84 height 12
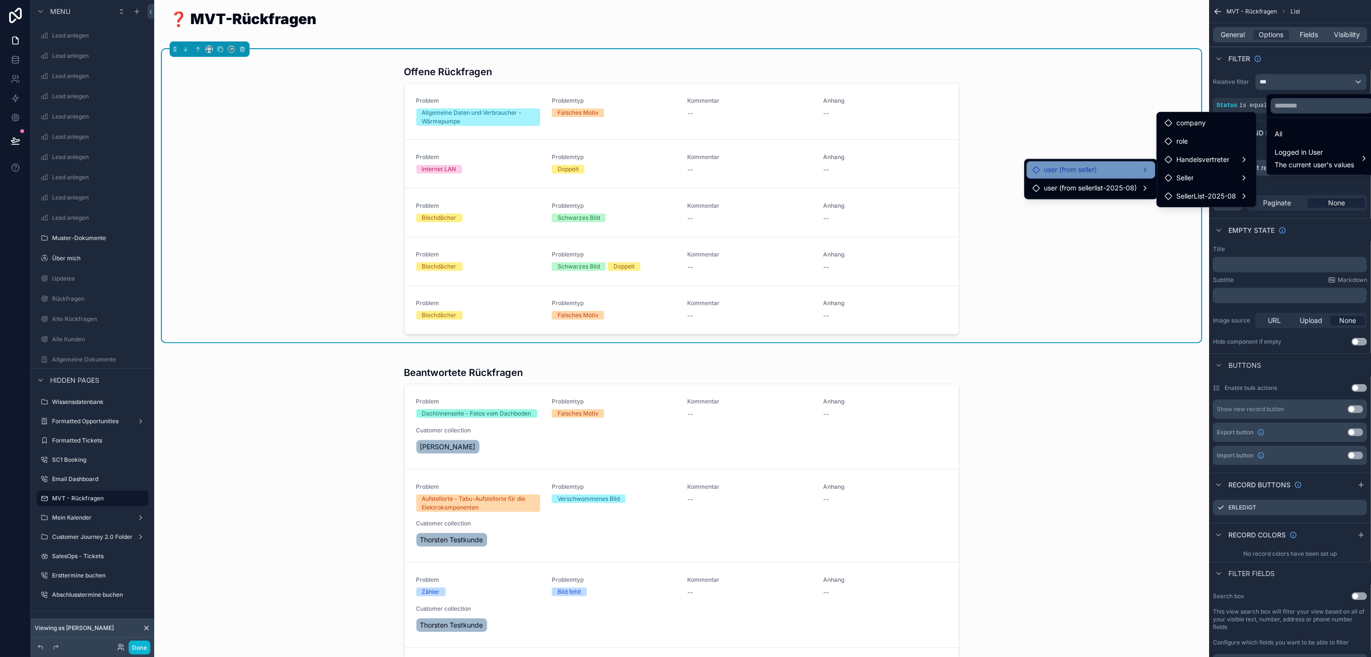
click at [1139, 165] on div "user (from seller)" at bounding box center [1091, 170] width 117 height 12
click at [1237, 188] on div "Seller" at bounding box center [1218, 190] width 84 height 12
click at [1248, 187] on div "Seller" at bounding box center [1218, 190] width 84 height 12
click at [1245, 186] on div "Seller" at bounding box center [1218, 190] width 84 height 12
click at [1343, 155] on span "Logged in User" at bounding box center [1314, 153] width 80 height 12
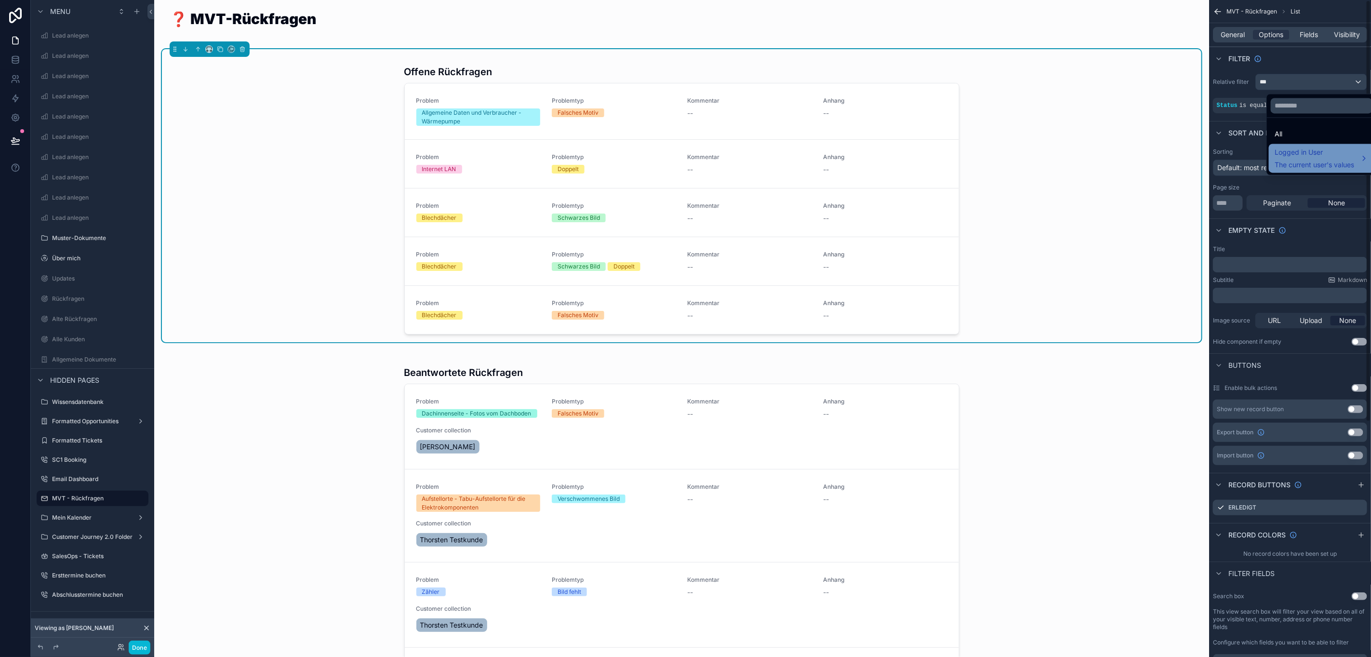
click at [1346, 159] on div "Logged in User The current user's values" at bounding box center [1321, 158] width 94 height 23
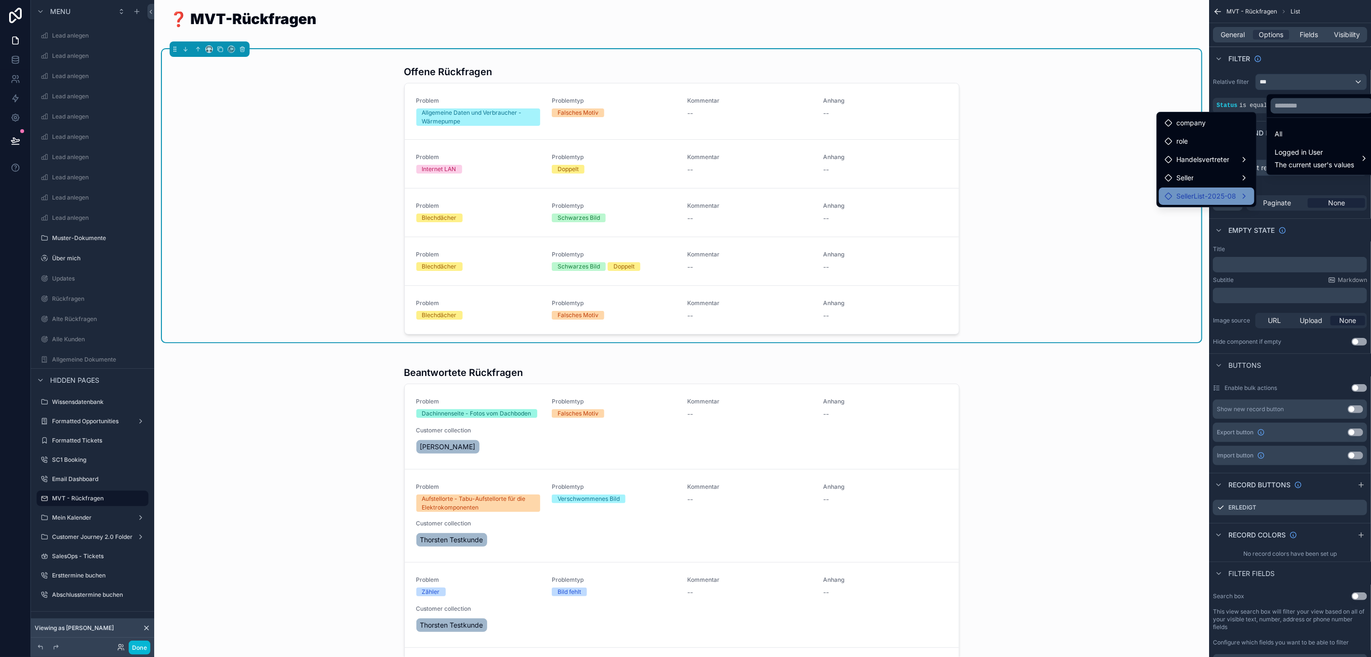
click at [1239, 195] on div "SellerList-2025-08" at bounding box center [1207, 196] width 84 height 12
click at [1143, 202] on div "user (from sellerlist-2025-08)" at bounding box center [1091, 206] width 117 height 12
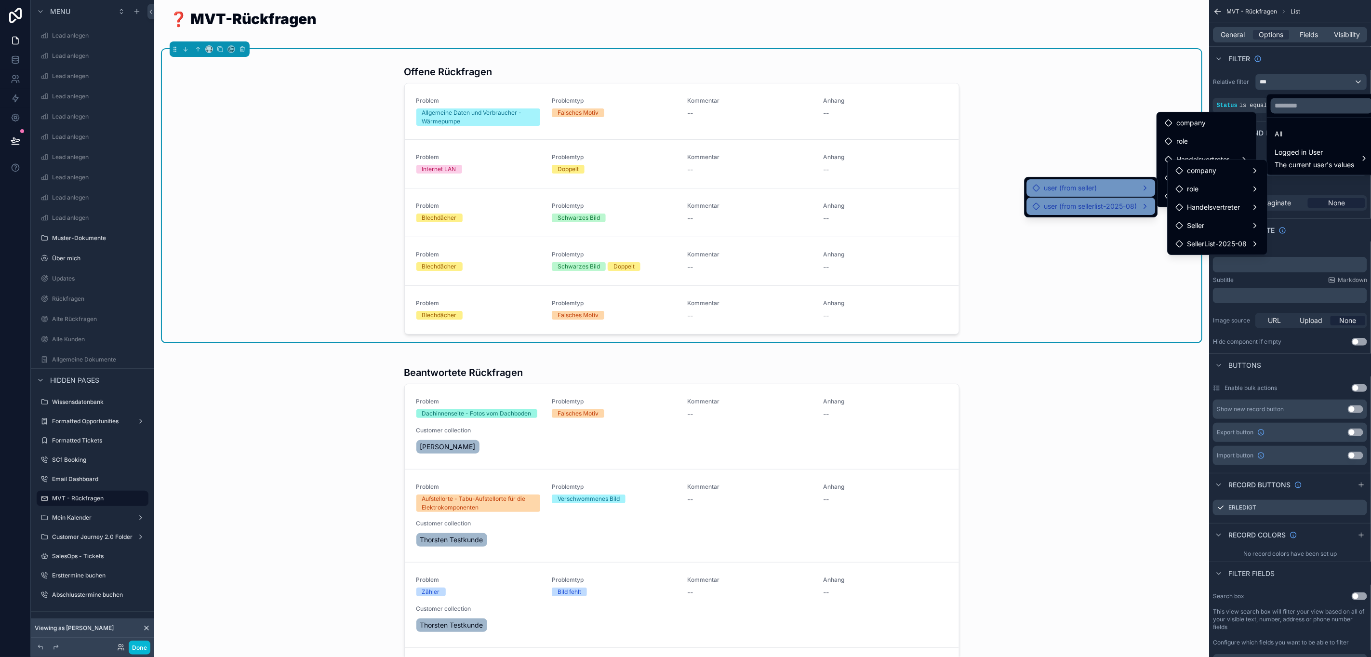
click at [1138, 186] on div "user (from seller)" at bounding box center [1091, 188] width 117 height 12
click at [1239, 212] on div "Seller" at bounding box center [1218, 208] width 84 height 12
click at [1245, 208] on div "Seller" at bounding box center [1218, 208] width 84 height 12
click at [1247, 218] on div "SellerList-2025-08" at bounding box center [1217, 225] width 95 height 17
click at [1300, 173] on ul "All Logged in User The current user's values" at bounding box center [1321, 146] width 109 height 57
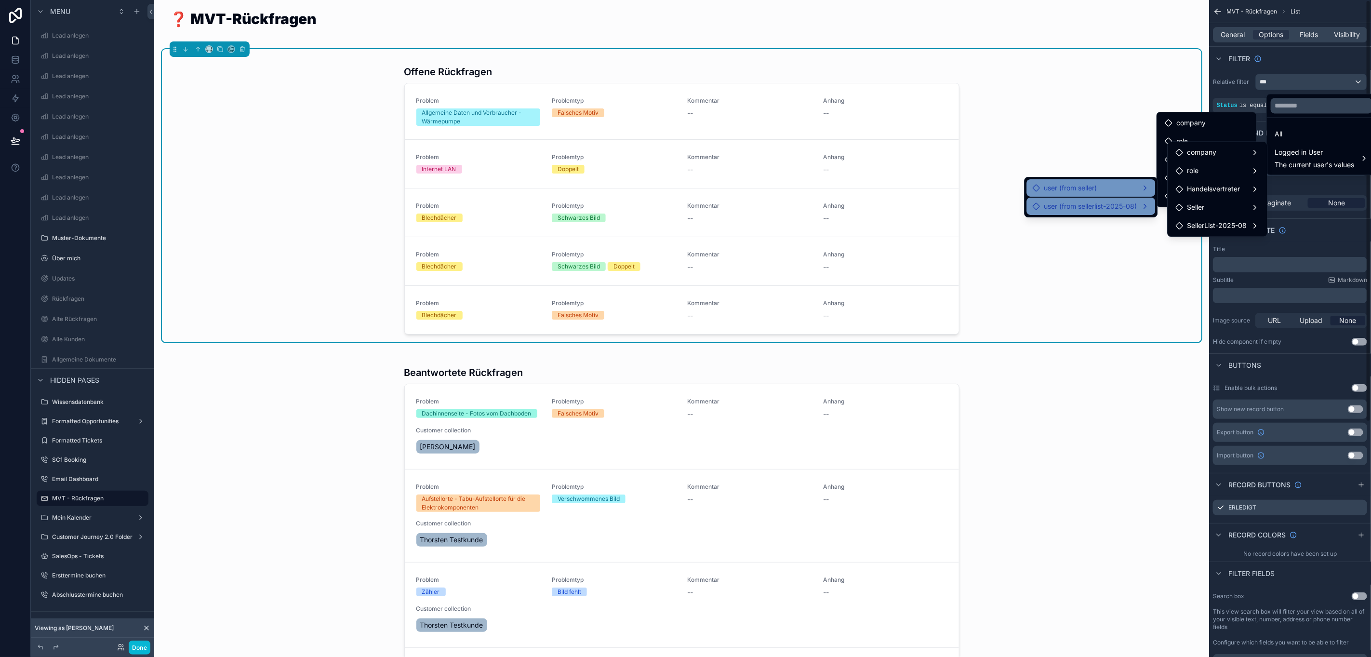
click at [1226, 84] on div "scrollable content" at bounding box center [685, 328] width 1371 height 657
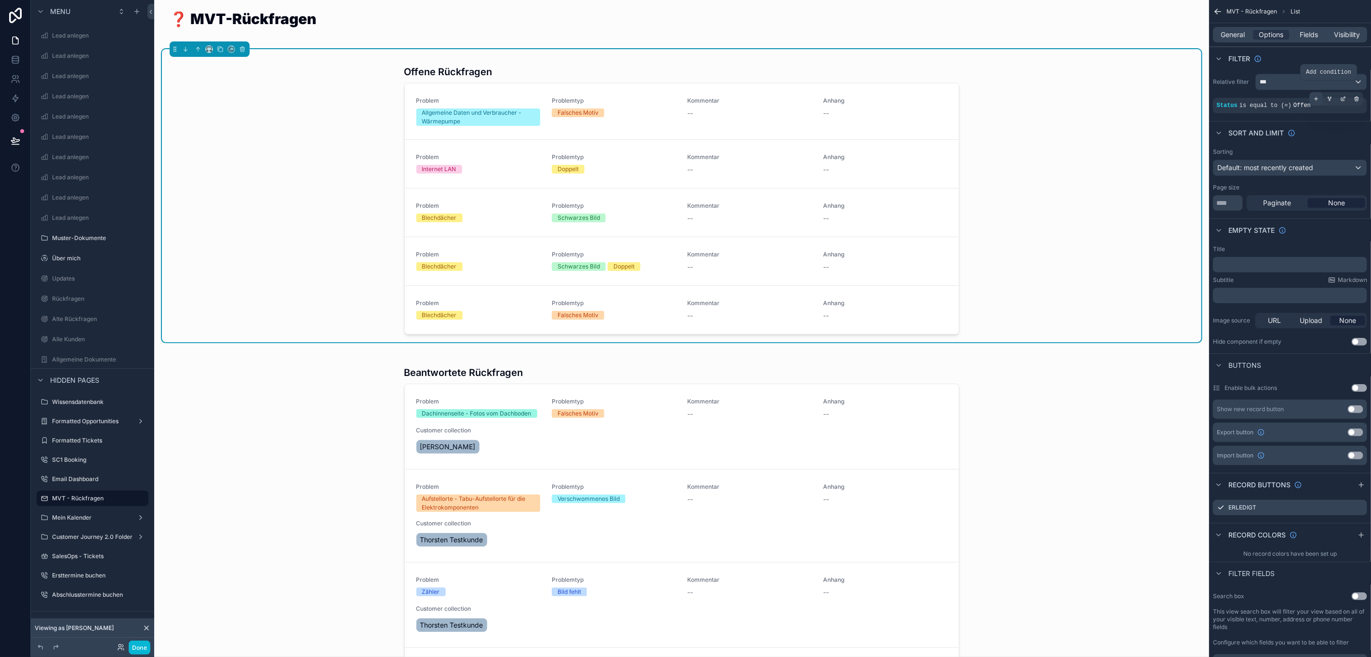
click at [1314, 100] on icon "scrollable content" at bounding box center [1316, 99] width 6 height 6
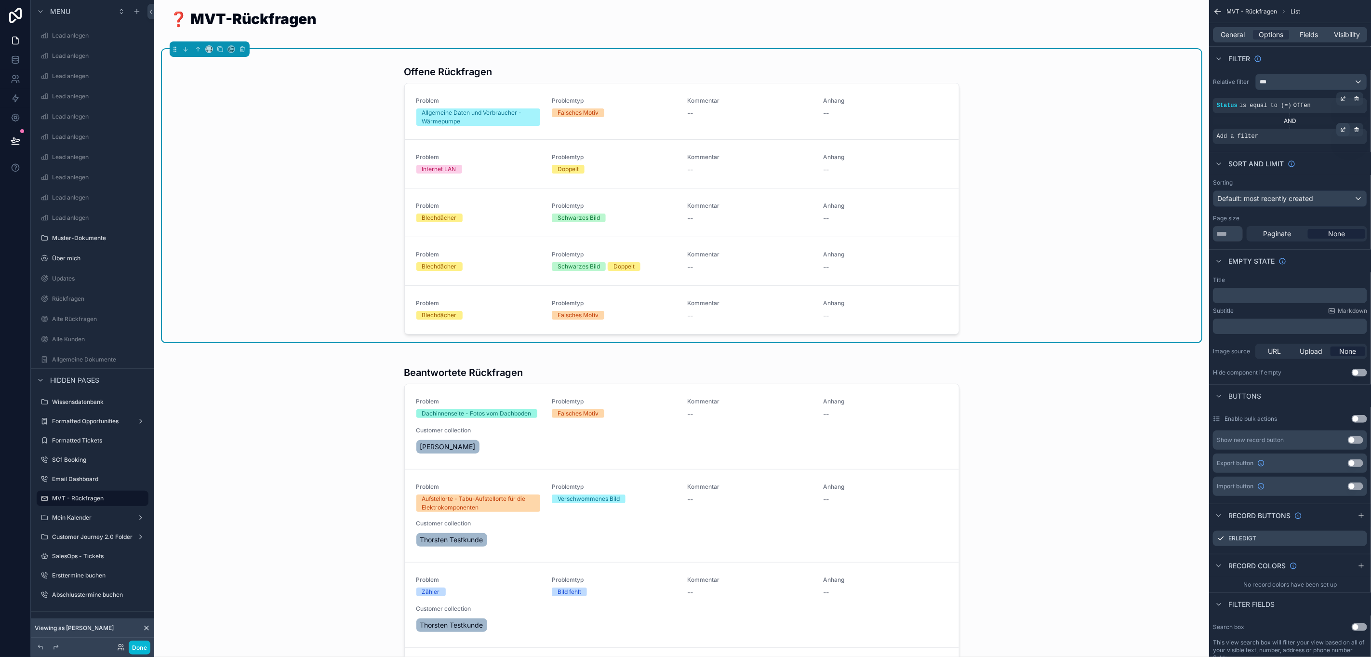
click at [1344, 130] on icon "scrollable content" at bounding box center [1343, 128] width 3 height 3
click at [1122, 119] on span "Select a field" at bounding box center [1115, 122] width 41 height 8
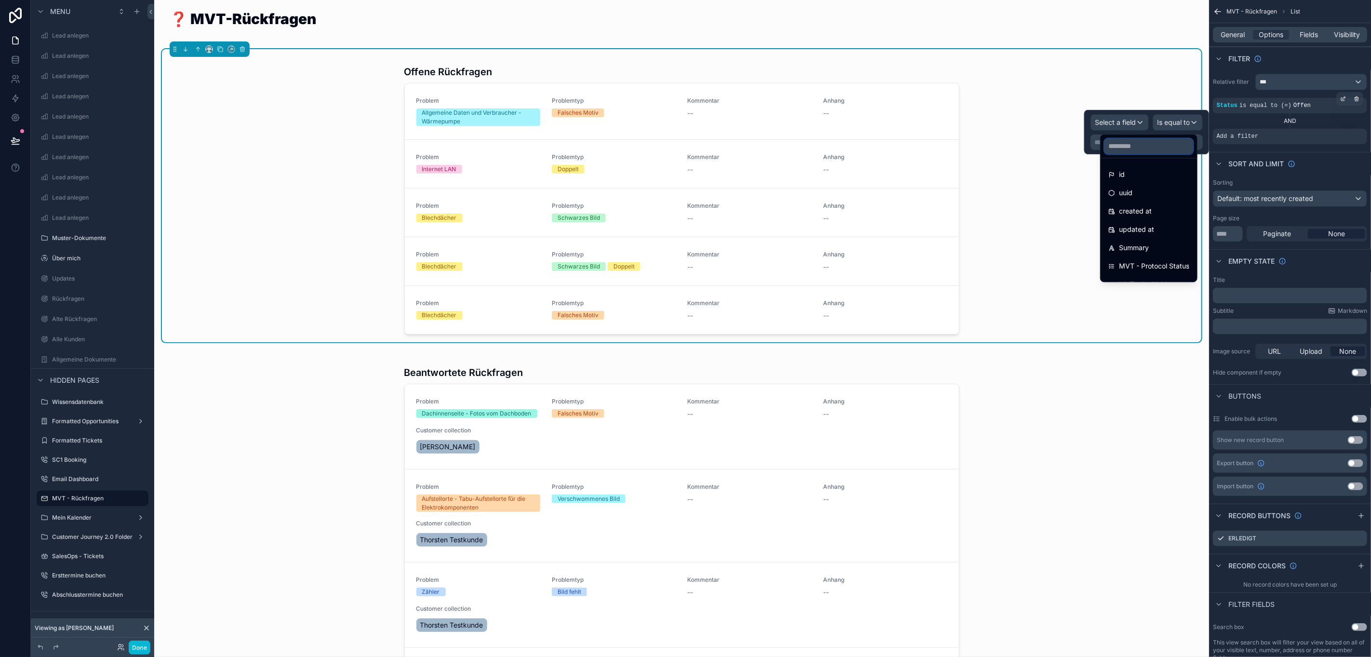
click at [1130, 149] on input "text" at bounding box center [1148, 146] width 89 height 15
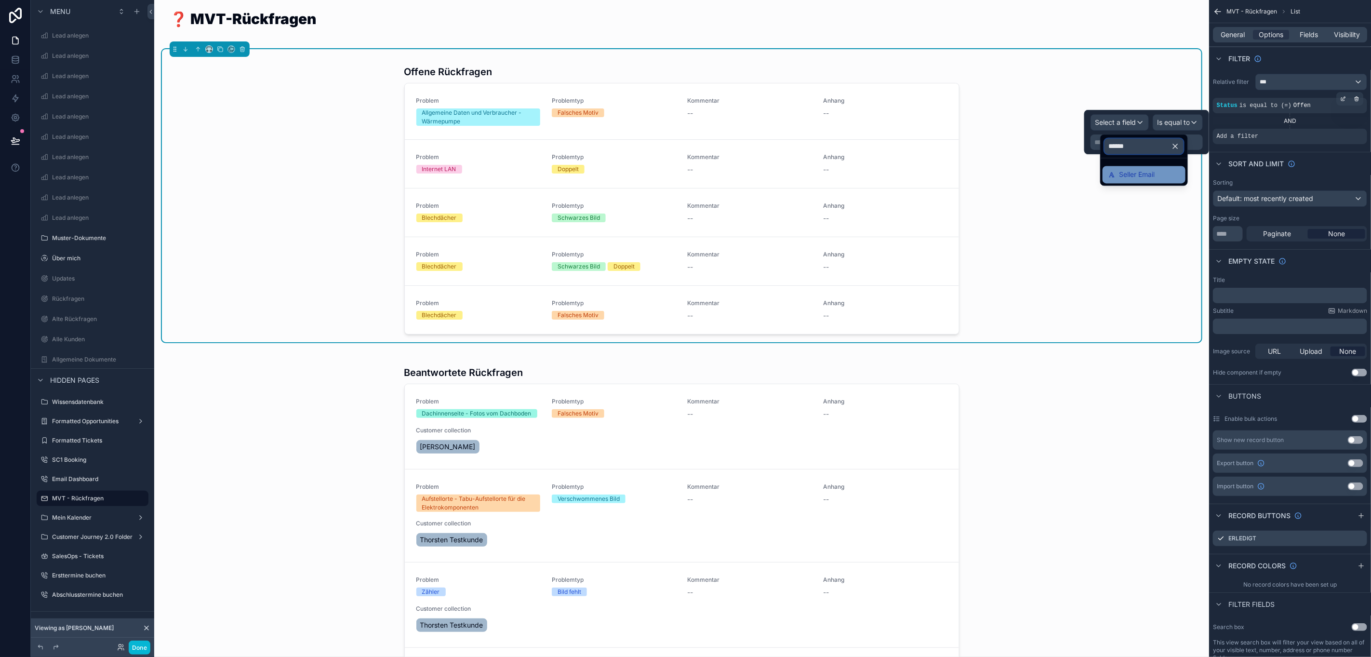
type input "******"
click at [1128, 176] on span "Seller Email" at bounding box center [1137, 175] width 36 height 12
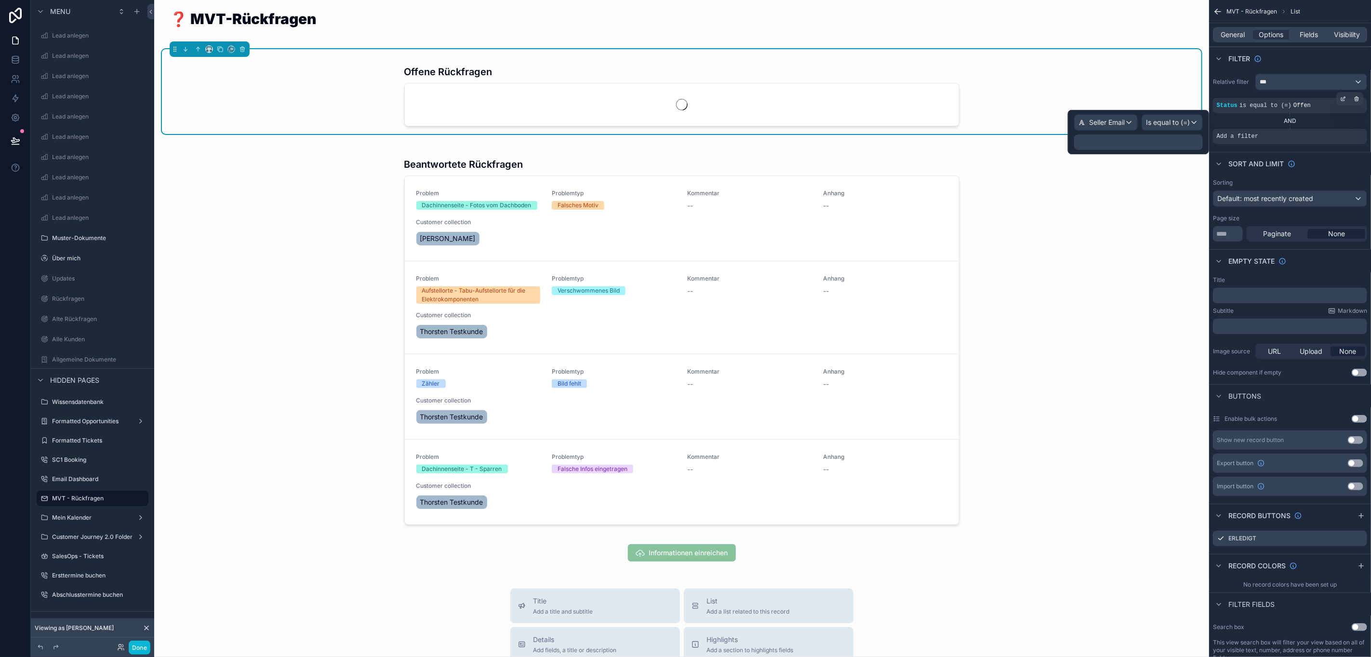
scroll to position [22, 11]
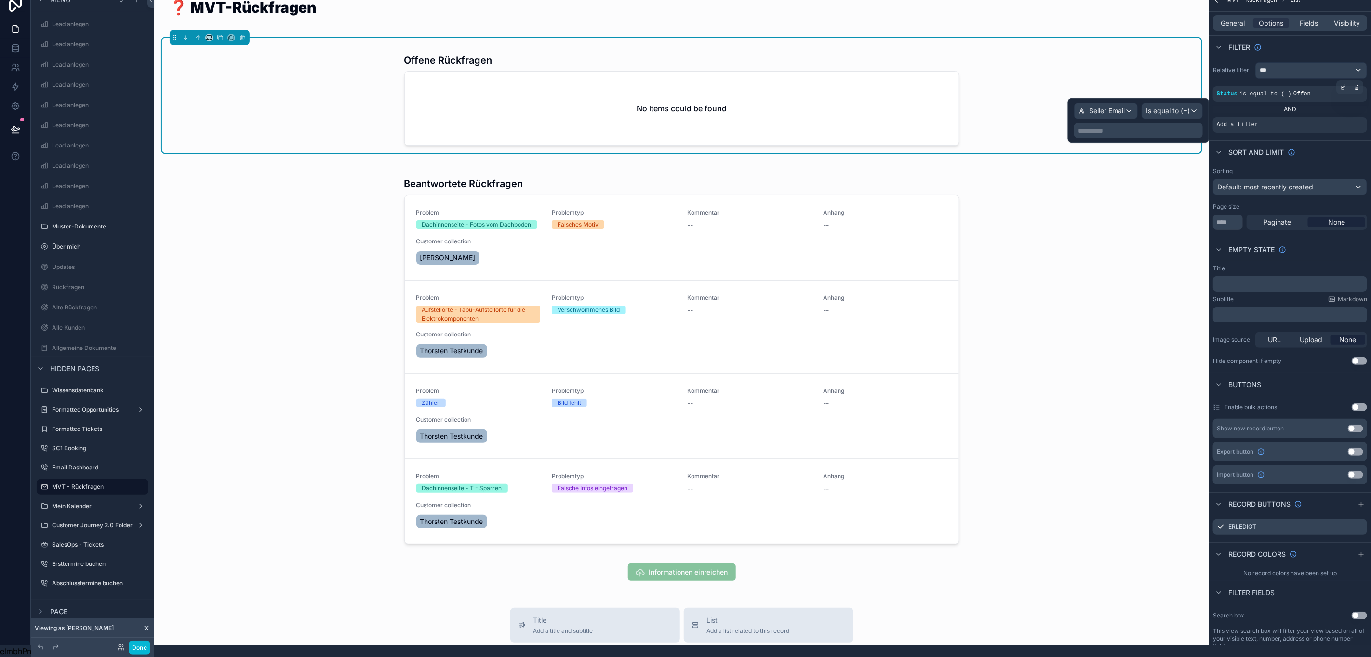
click at [1119, 126] on p "**********" at bounding box center [1139, 131] width 123 height 10
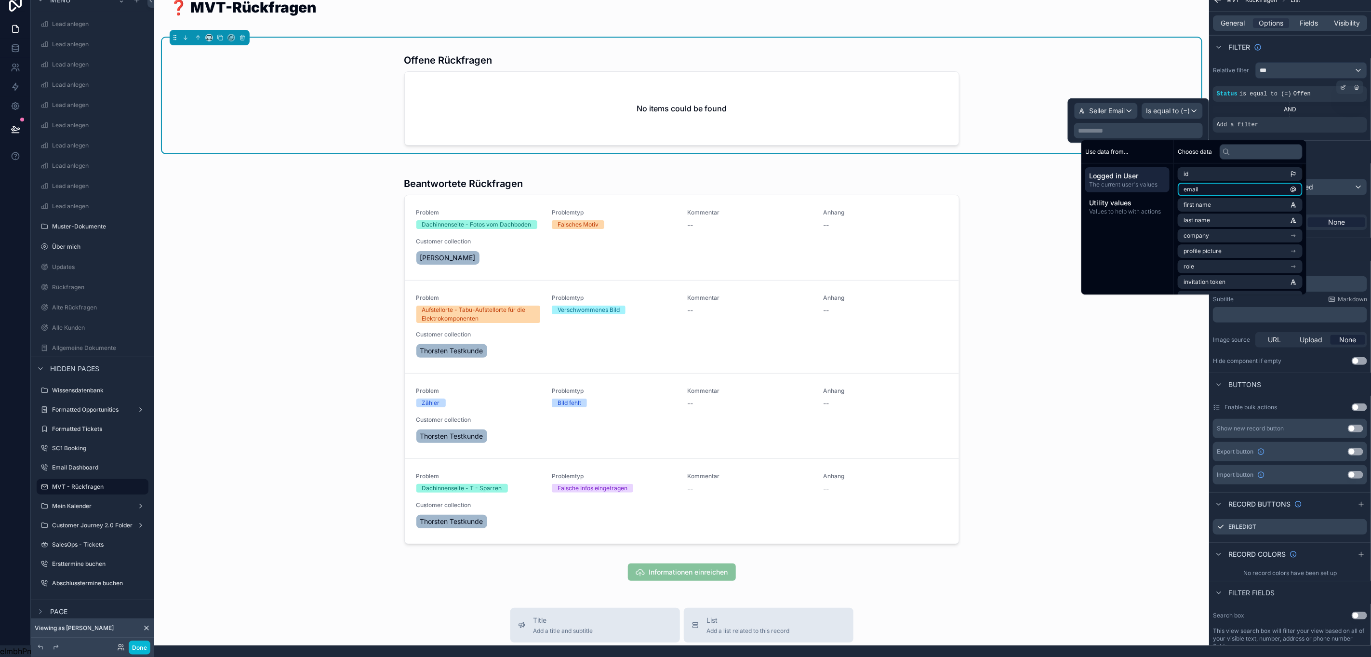
click at [1229, 183] on li "email" at bounding box center [1240, 189] width 125 height 13
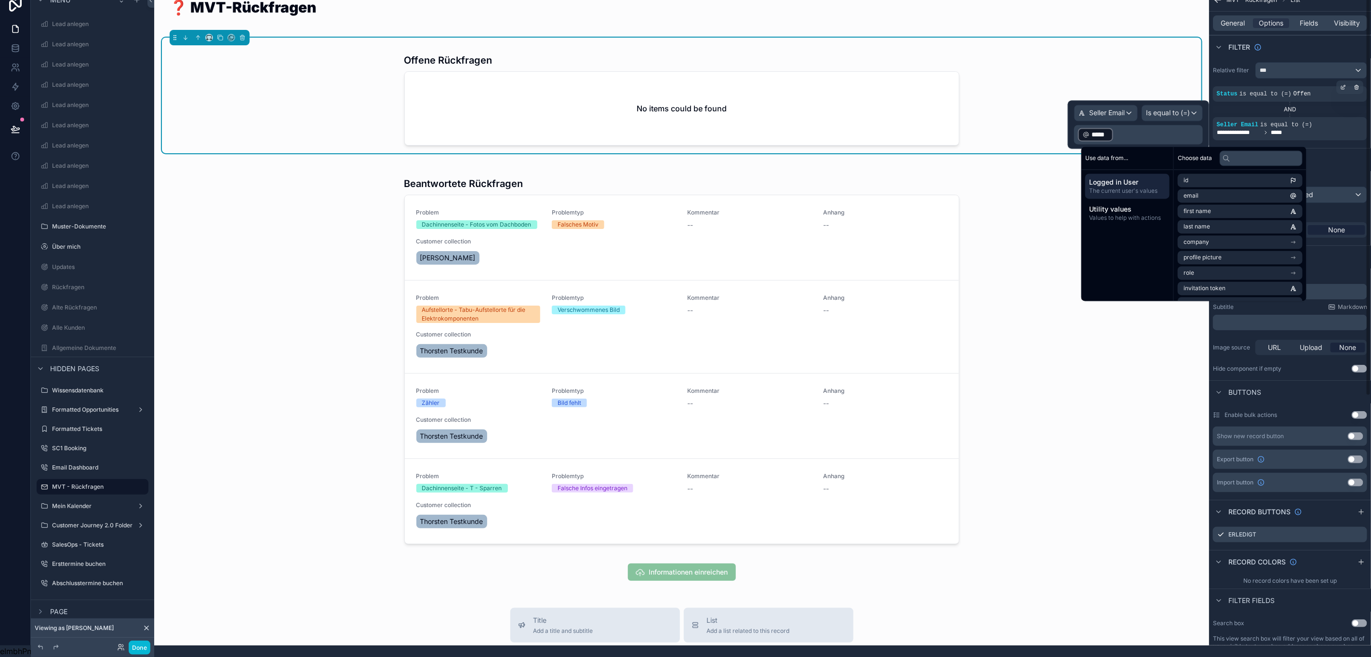
click at [1335, 148] on div "Sort And Limit" at bounding box center [1290, 159] width 162 height 23
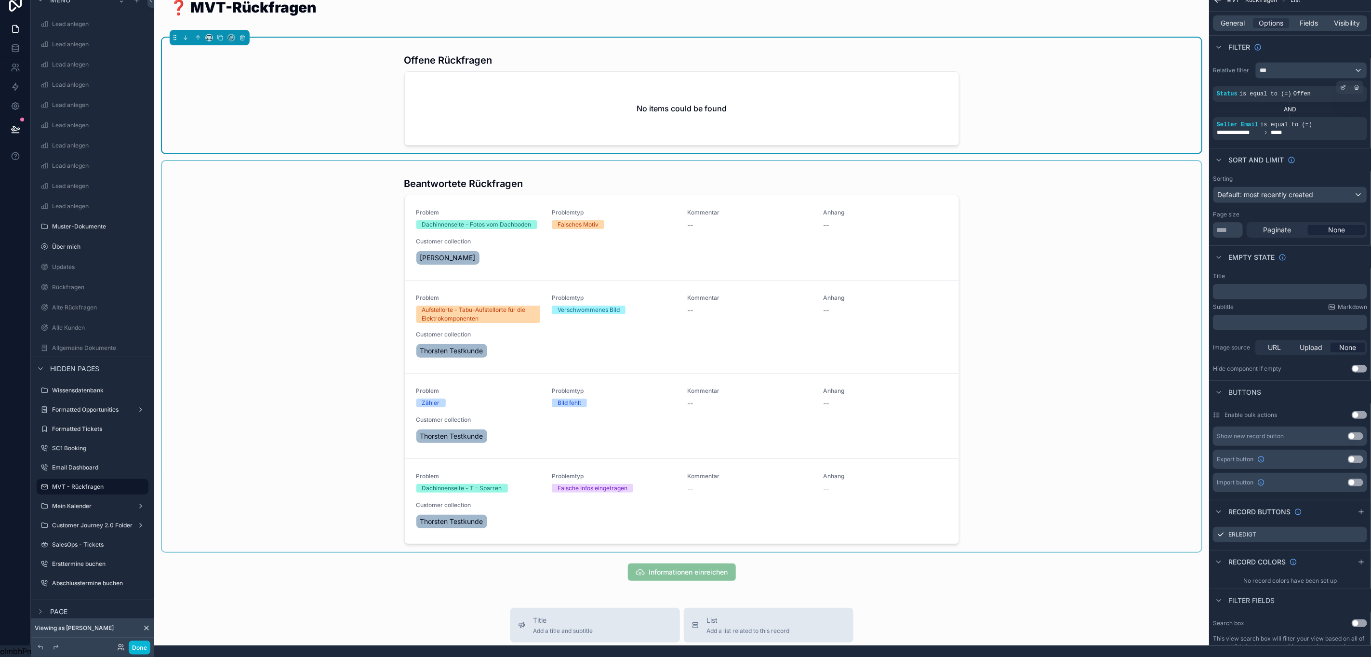
click at [1039, 161] on div "scrollable content" at bounding box center [681, 356] width 1039 height 391
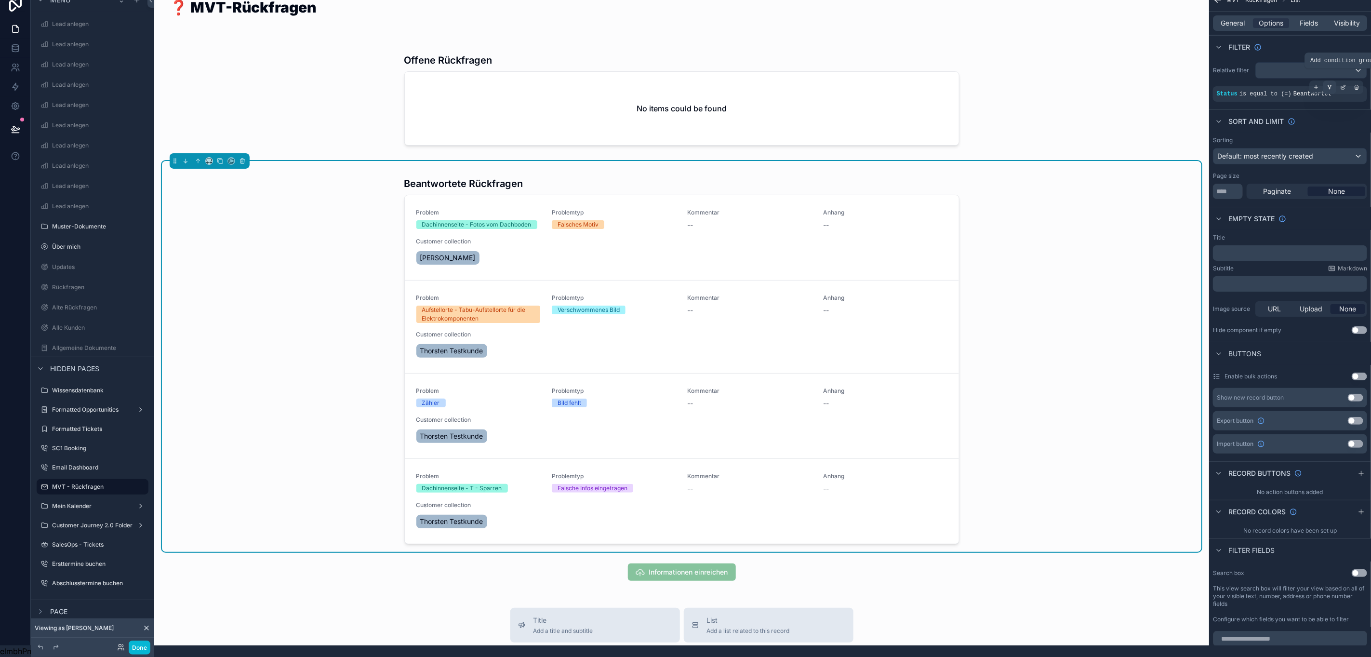
click at [1323, 80] on div "scrollable content" at bounding box center [1329, 86] width 13 height 13
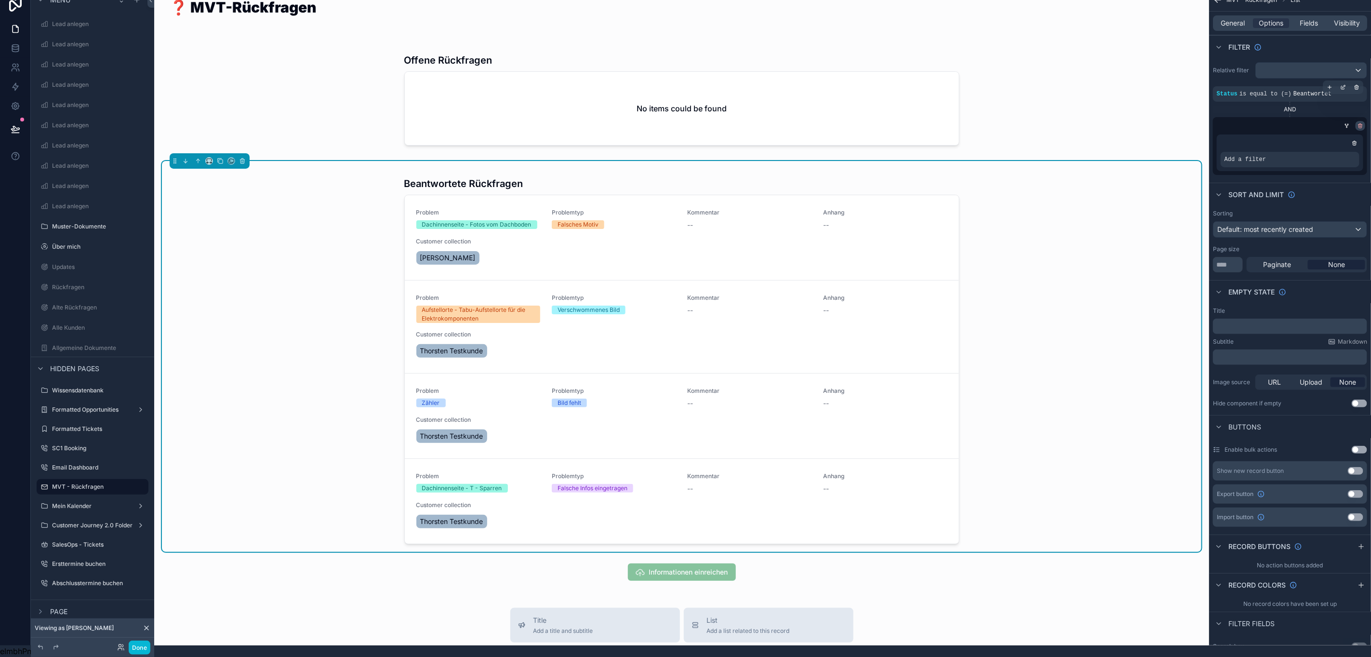
click at [1357, 123] on icon "scrollable content" at bounding box center [1360, 126] width 6 height 6
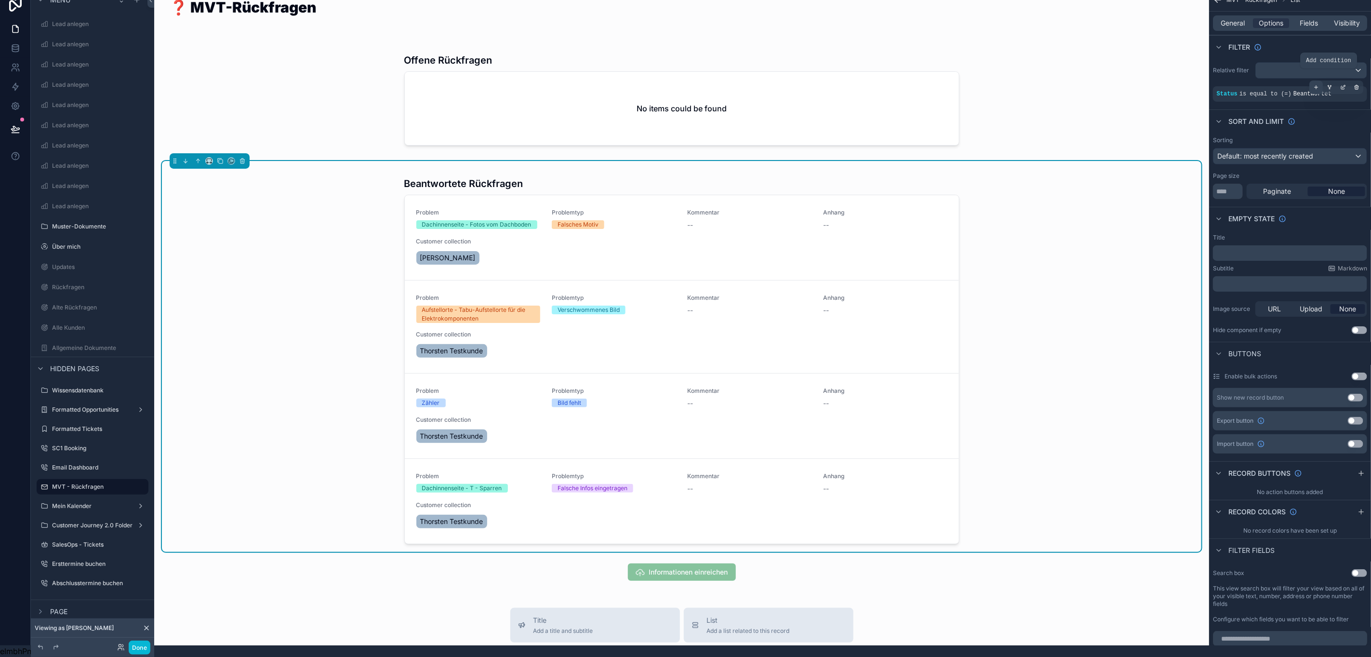
click at [1317, 84] on icon "scrollable content" at bounding box center [1316, 87] width 6 height 6
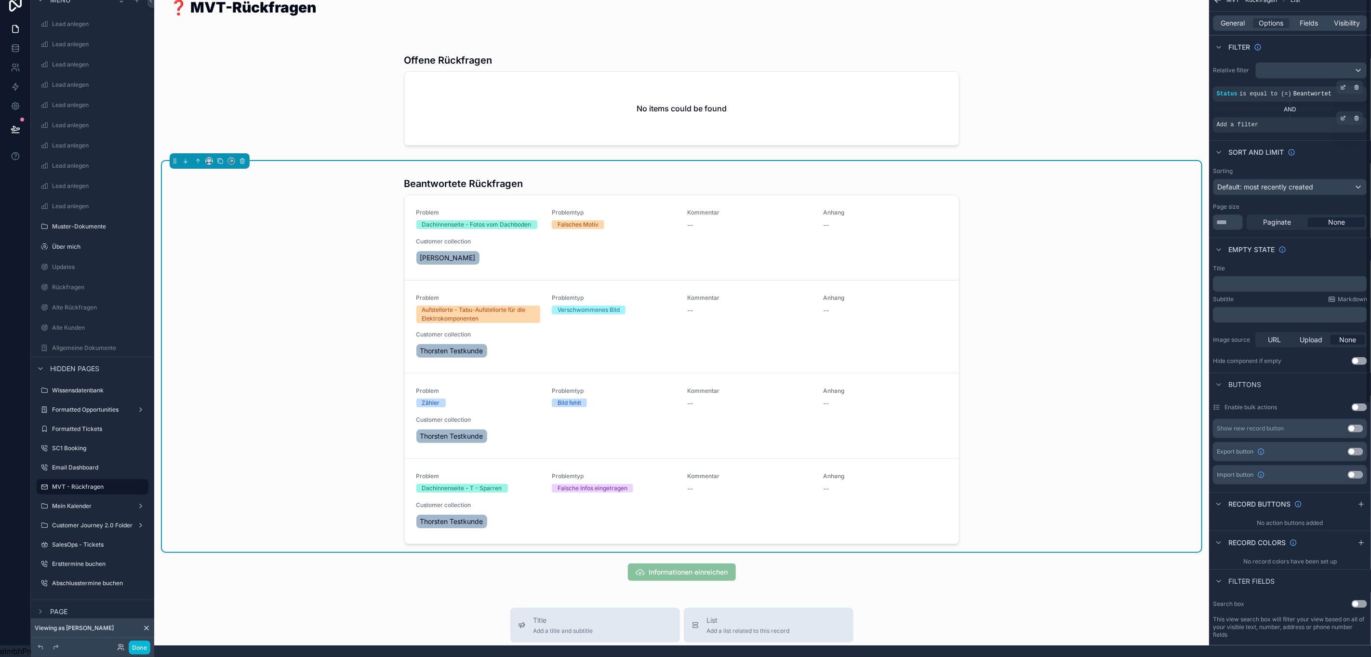
click at [1278, 117] on div "Add a filter" at bounding box center [1290, 124] width 154 height 15
click at [1341, 115] on icon "scrollable content" at bounding box center [1343, 118] width 6 height 6
click at [1128, 106] on span "Select a field" at bounding box center [1115, 110] width 41 height 8
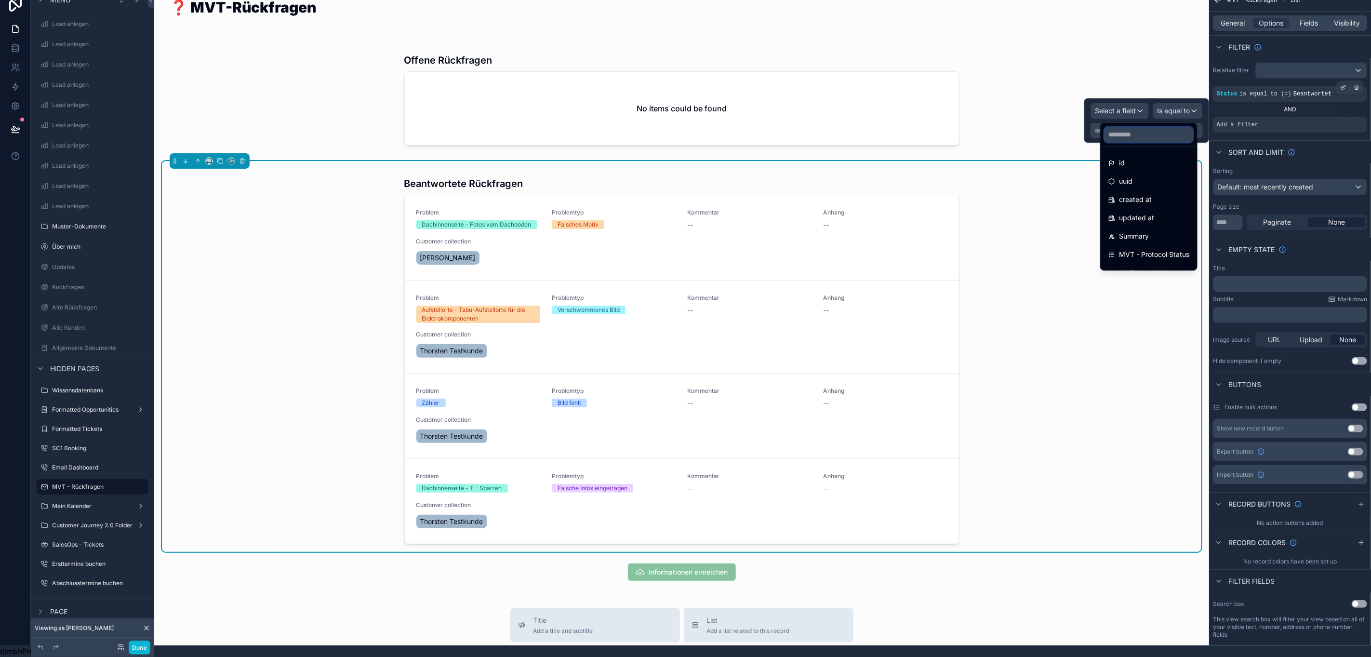
click at [1112, 127] on input "text" at bounding box center [1148, 134] width 89 height 15
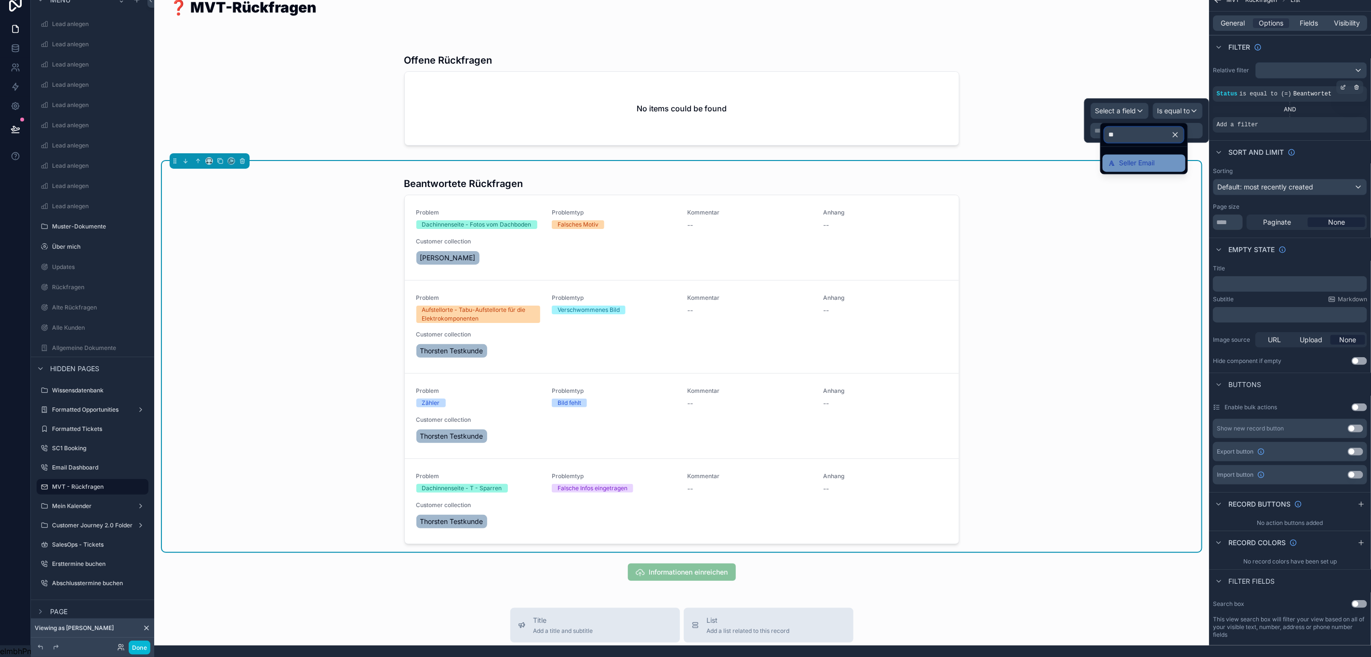
type input "**"
click at [1134, 155] on div "Seller Email" at bounding box center [1143, 163] width 83 height 17
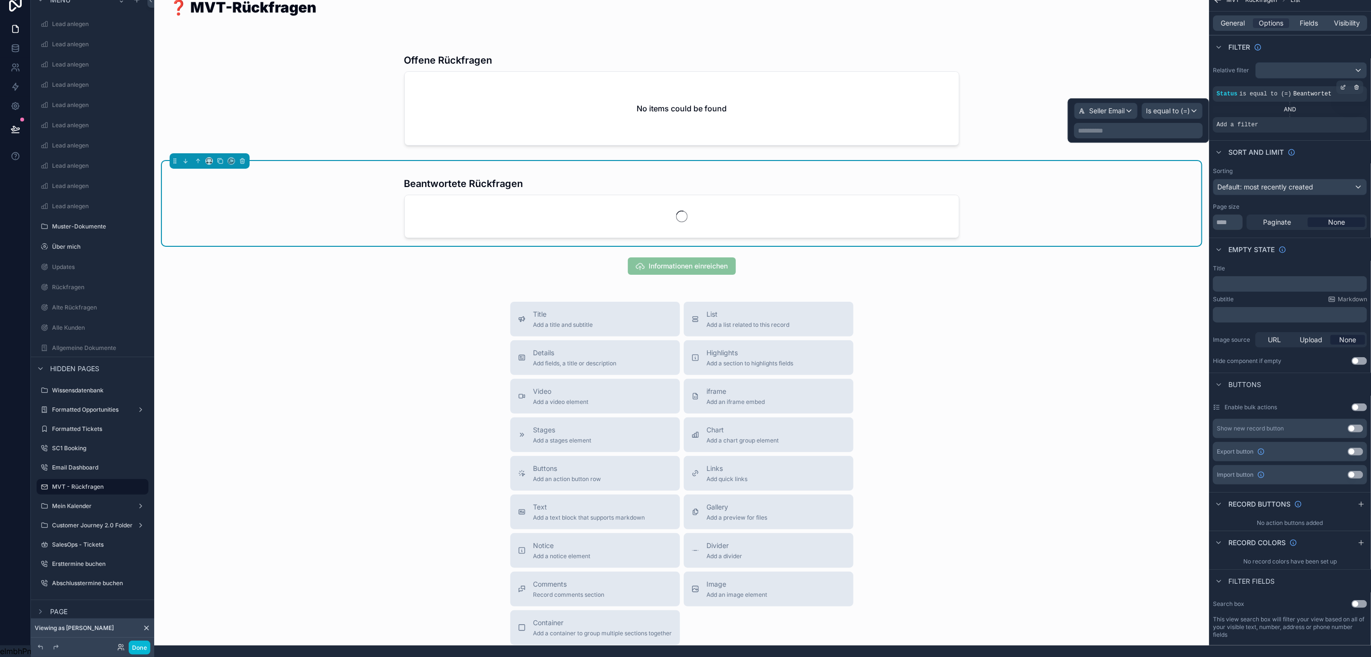
click at [1150, 126] on p "**********" at bounding box center [1139, 131] width 123 height 10
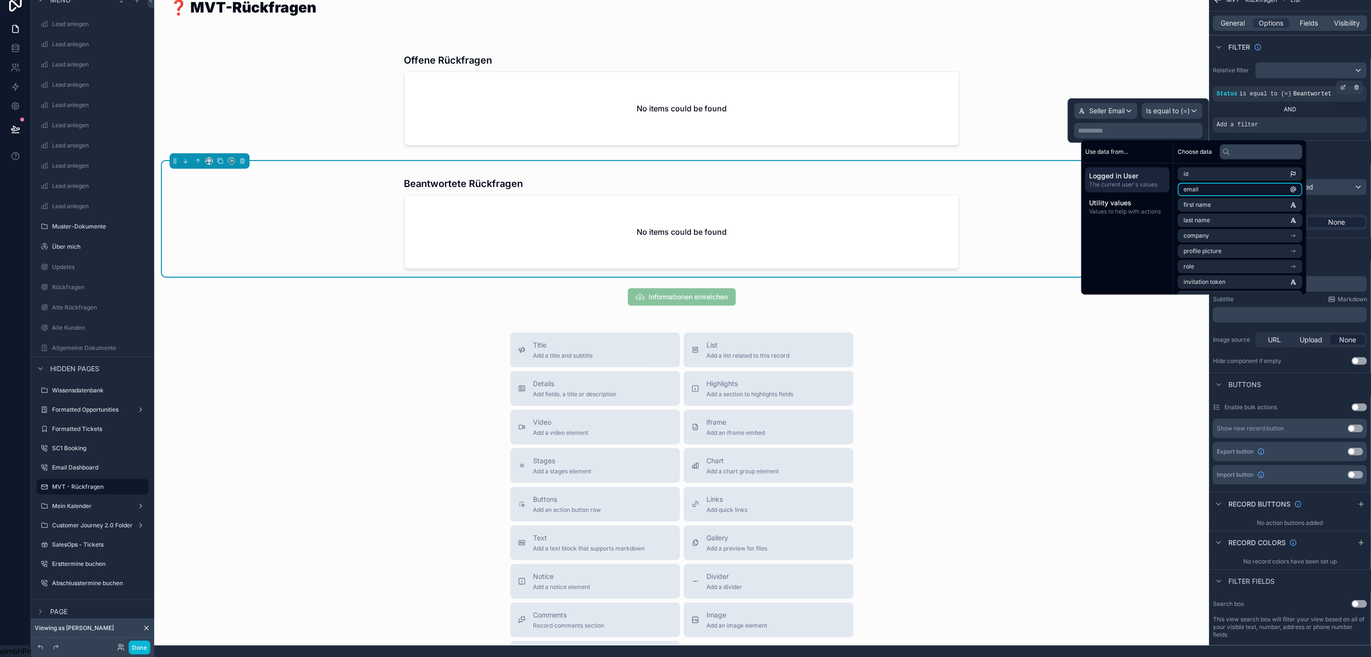
click at [1234, 183] on li "email" at bounding box center [1240, 189] width 125 height 13
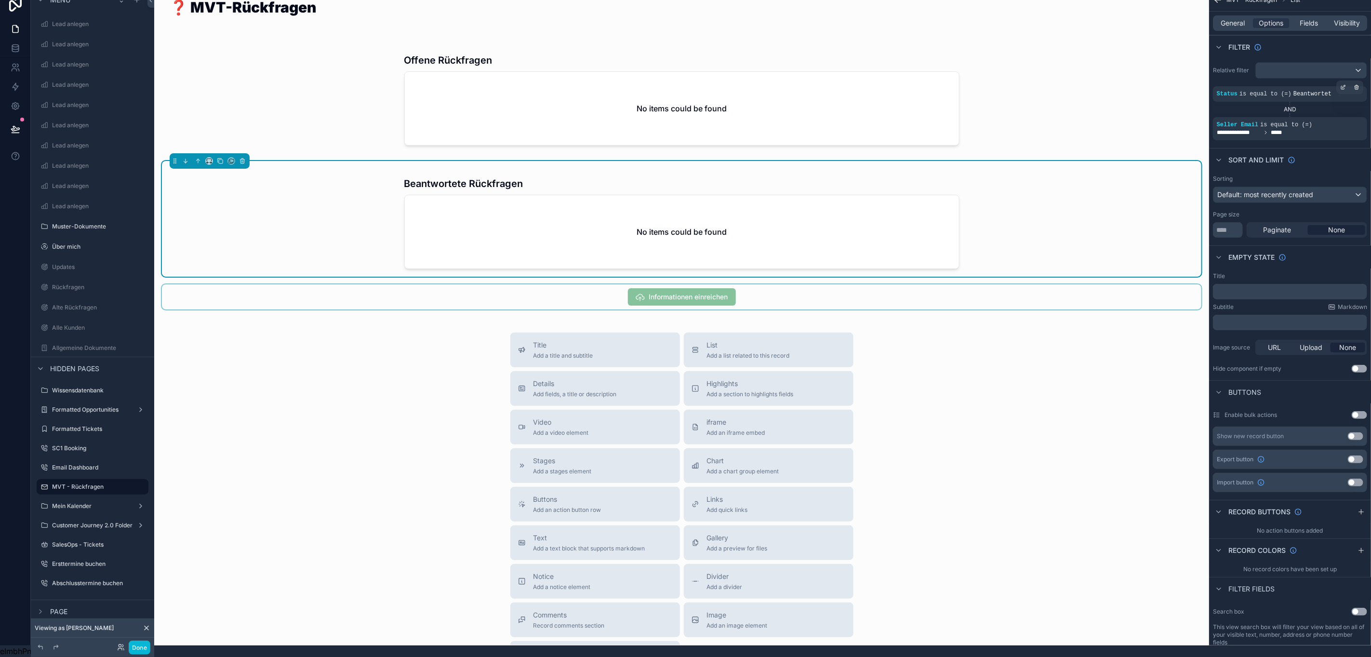
click at [934, 292] on div "scrollable content" at bounding box center [681, 296] width 1039 height 25
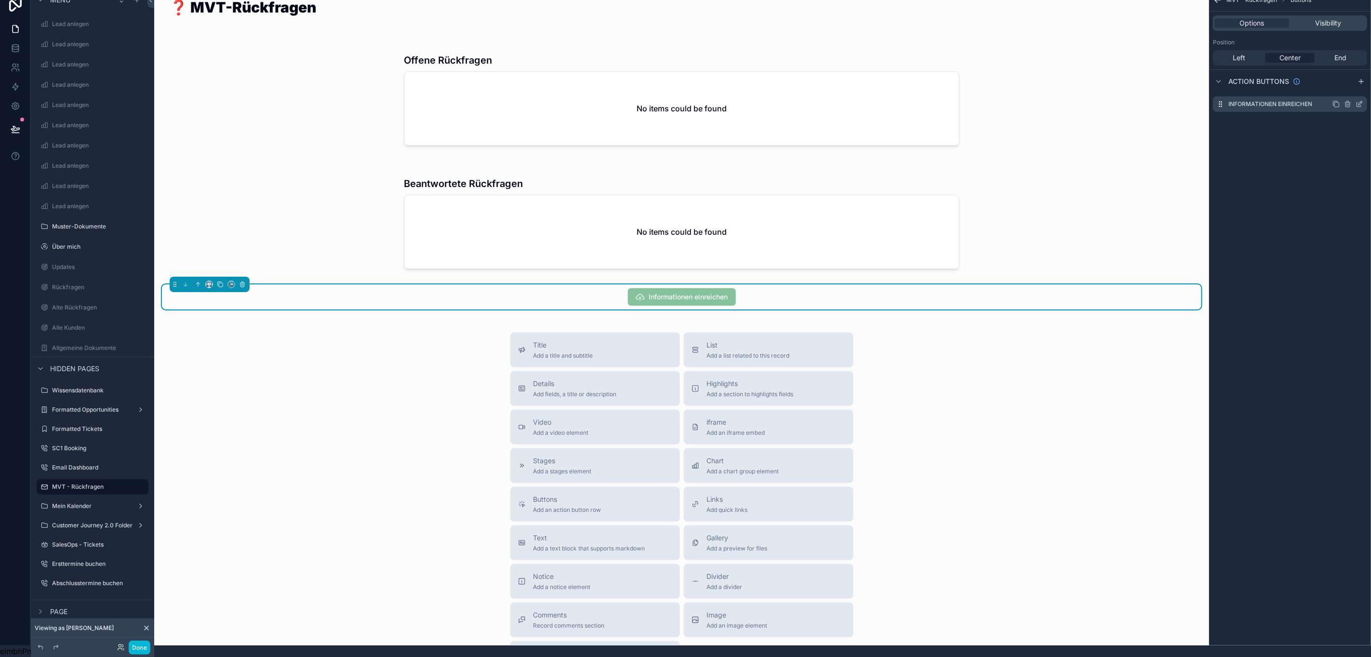
click at [1362, 100] on icon "scrollable content" at bounding box center [1359, 104] width 8 height 8
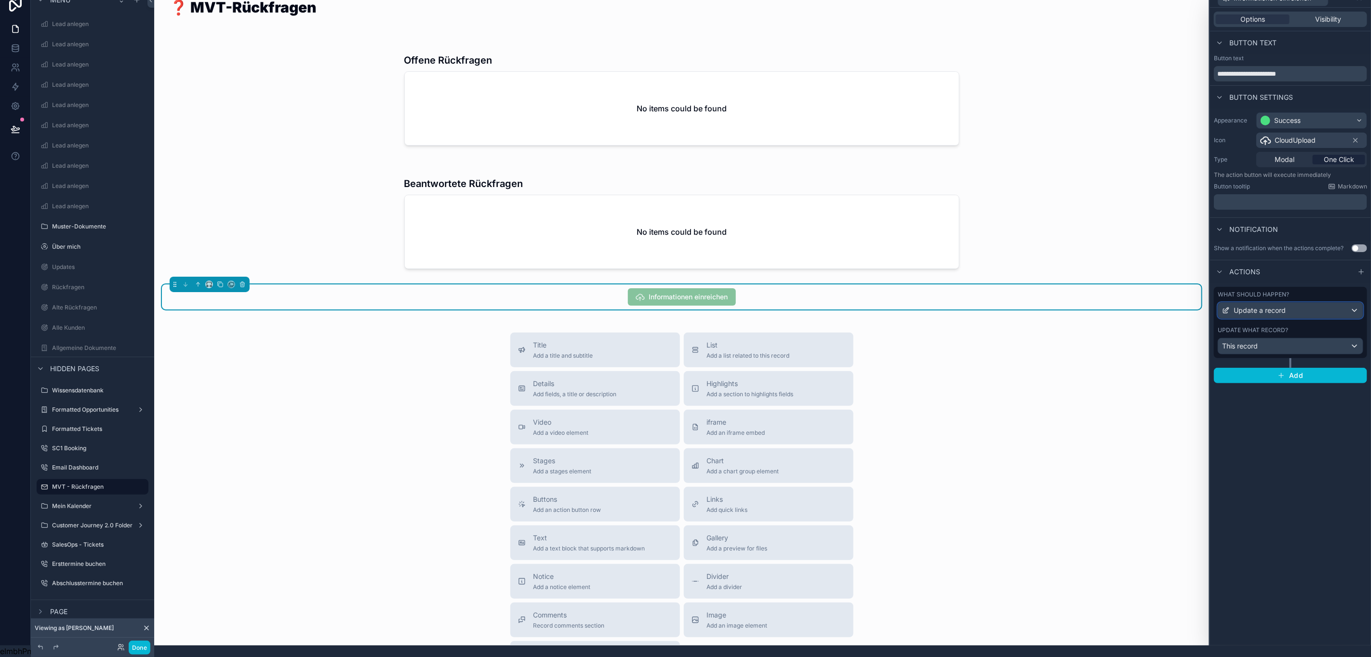
click at [1284, 302] on button "Update a record" at bounding box center [1291, 310] width 146 height 16
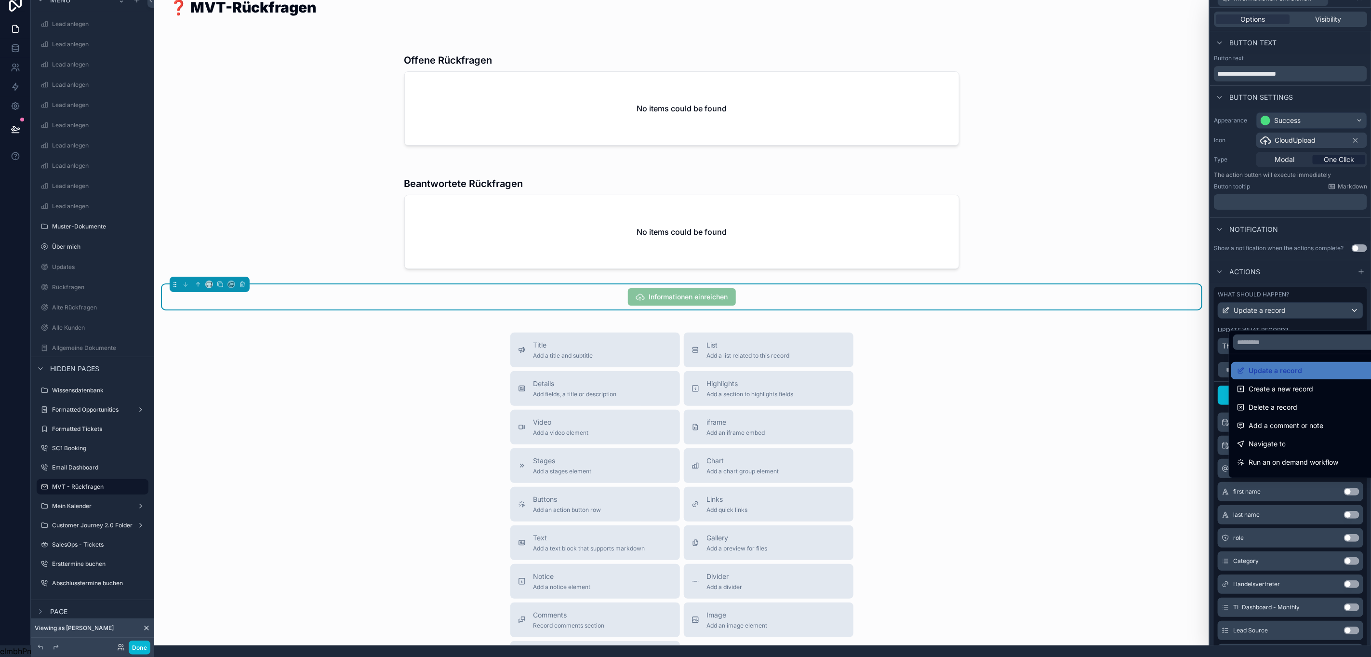
click at [1285, 296] on div at bounding box center [1290, 316] width 161 height 657
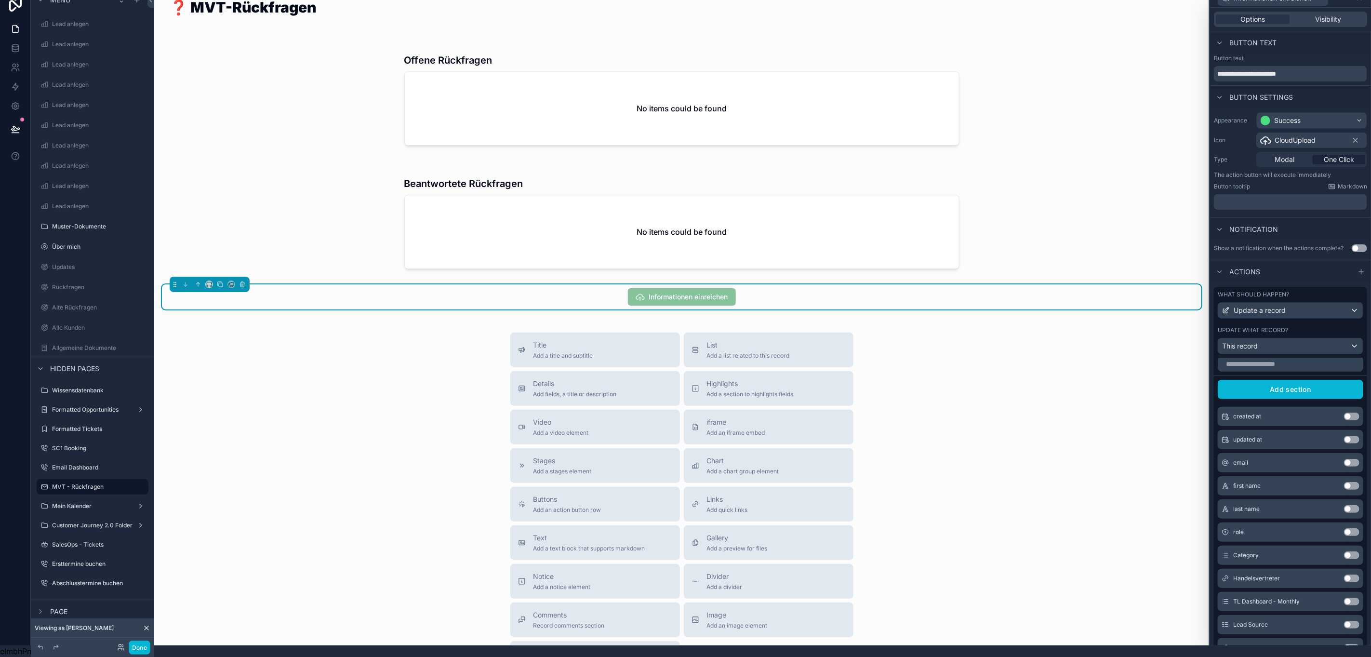
scroll to position [0, 0]
click at [1335, 14] on div "Visibility" at bounding box center [1328, 19] width 74 height 10
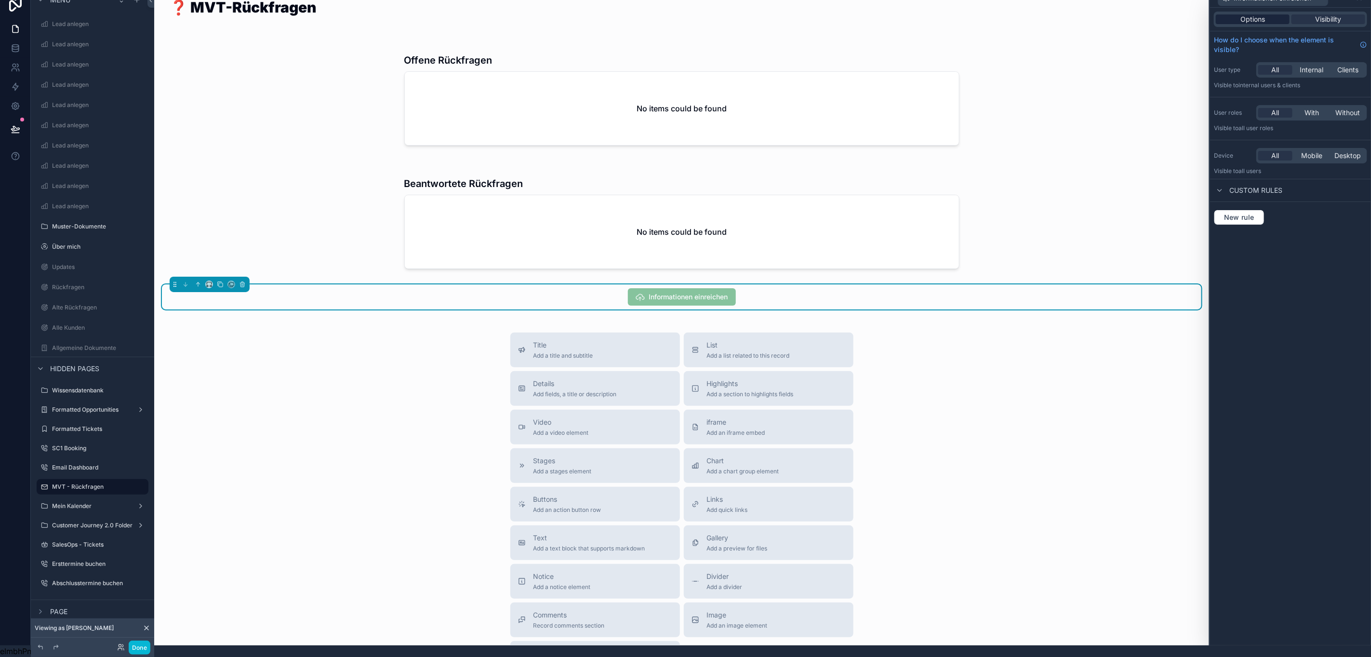
click at [1267, 14] on div "Options" at bounding box center [1253, 19] width 74 height 10
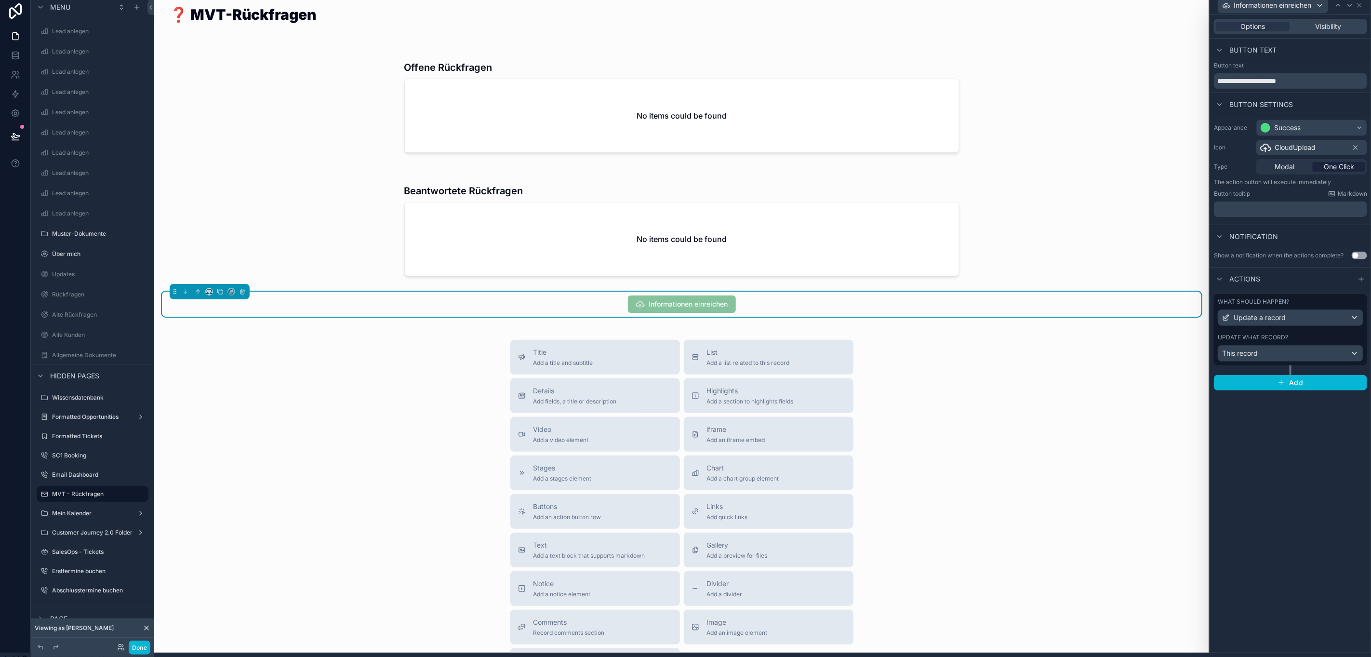
scroll to position [0, 11]
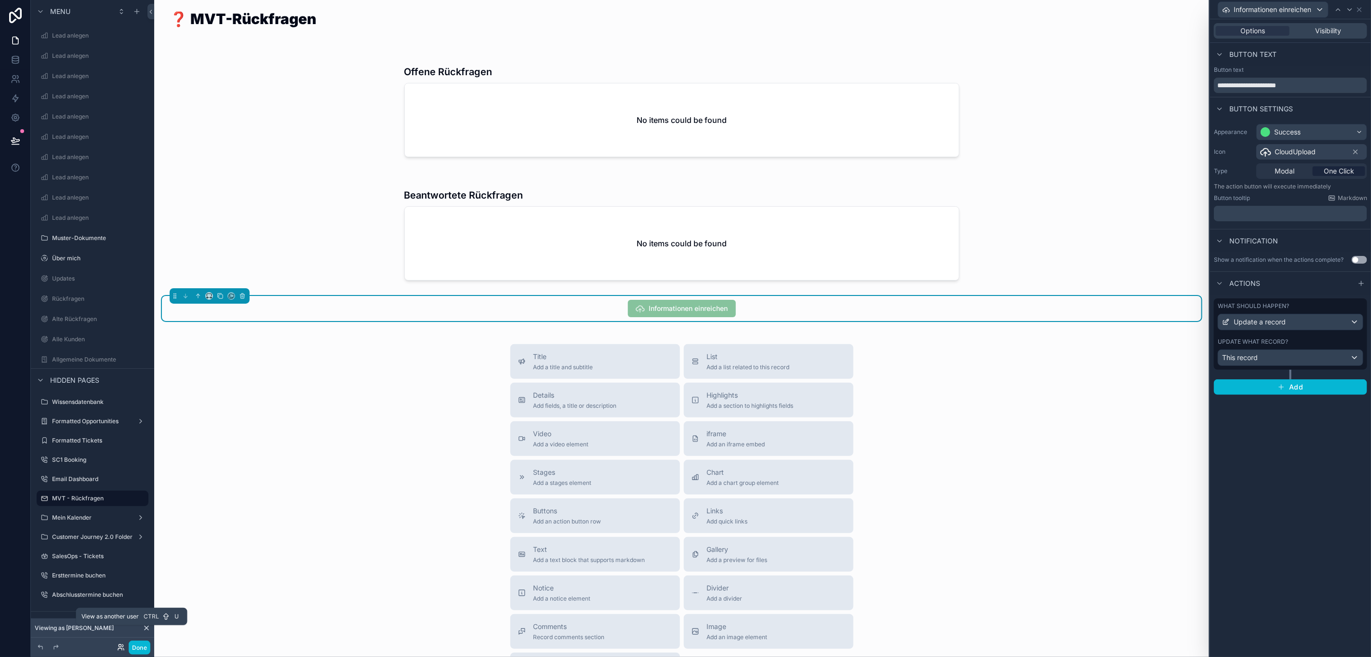
click at [119, 644] on icon at bounding box center [121, 647] width 8 height 8
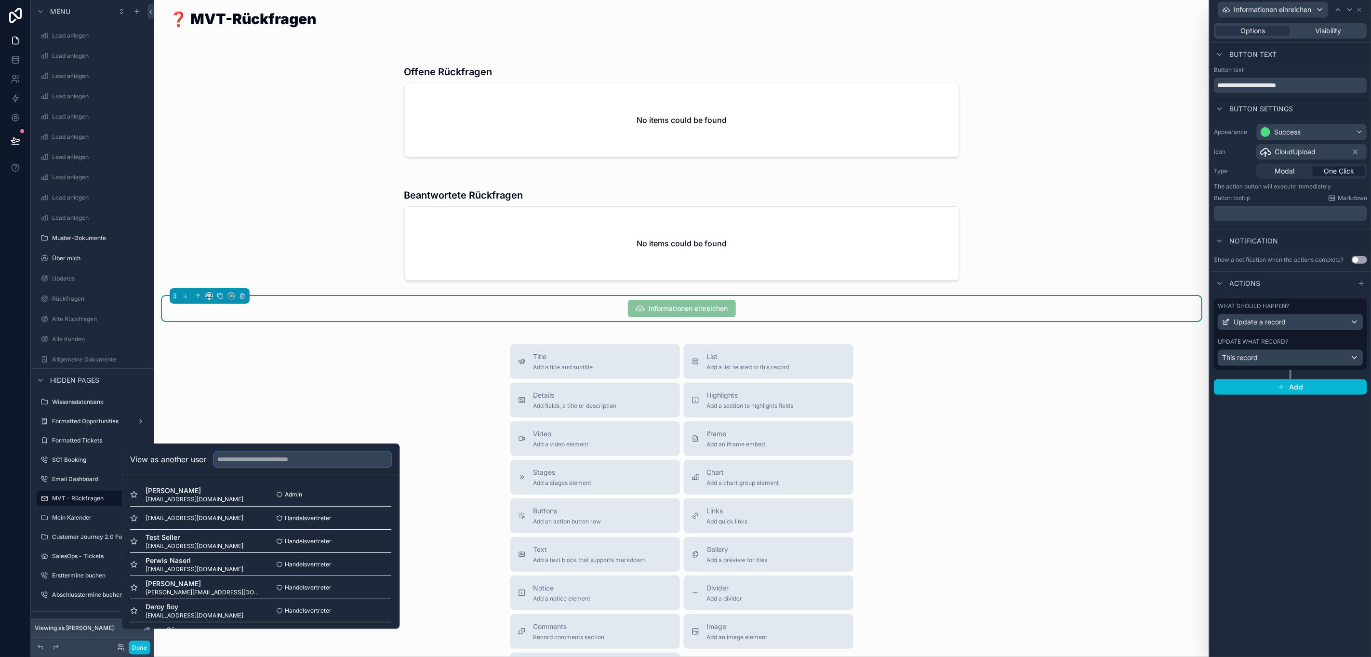
click at [255, 467] on input "text" at bounding box center [302, 459] width 177 height 15
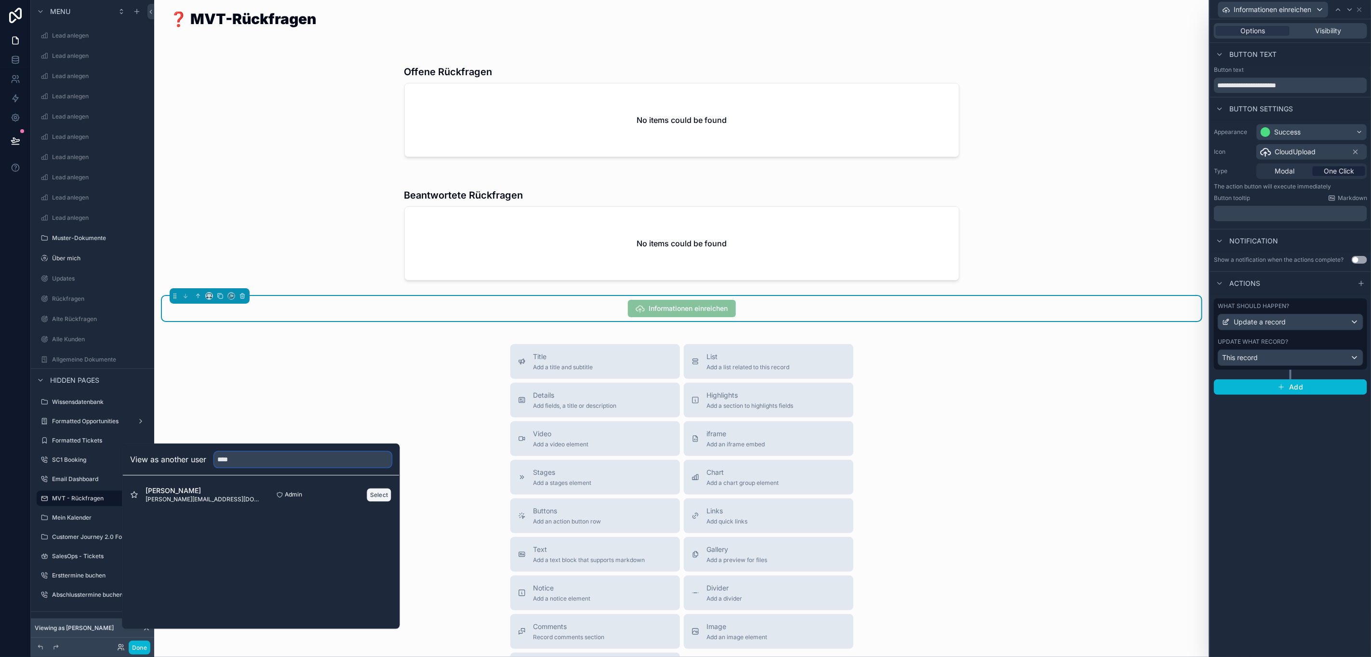
type input "****"
click at [374, 502] on button "Select" at bounding box center [379, 495] width 25 height 14
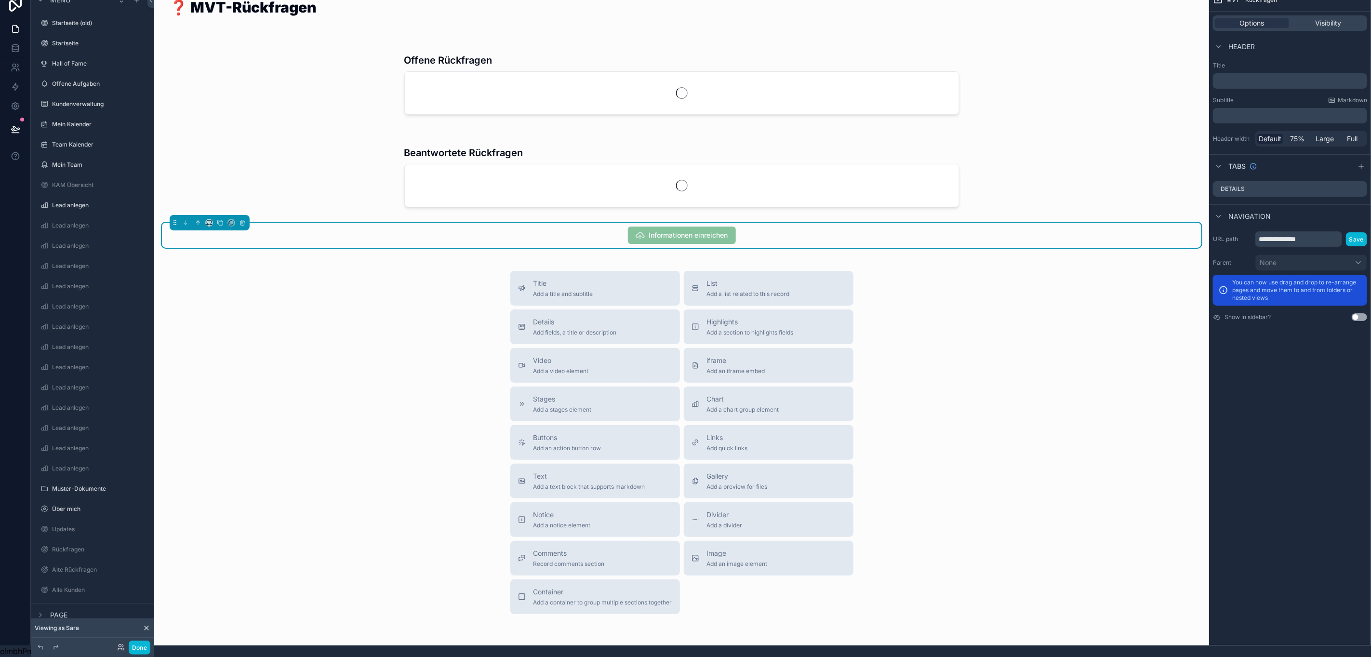
scroll to position [262, 0]
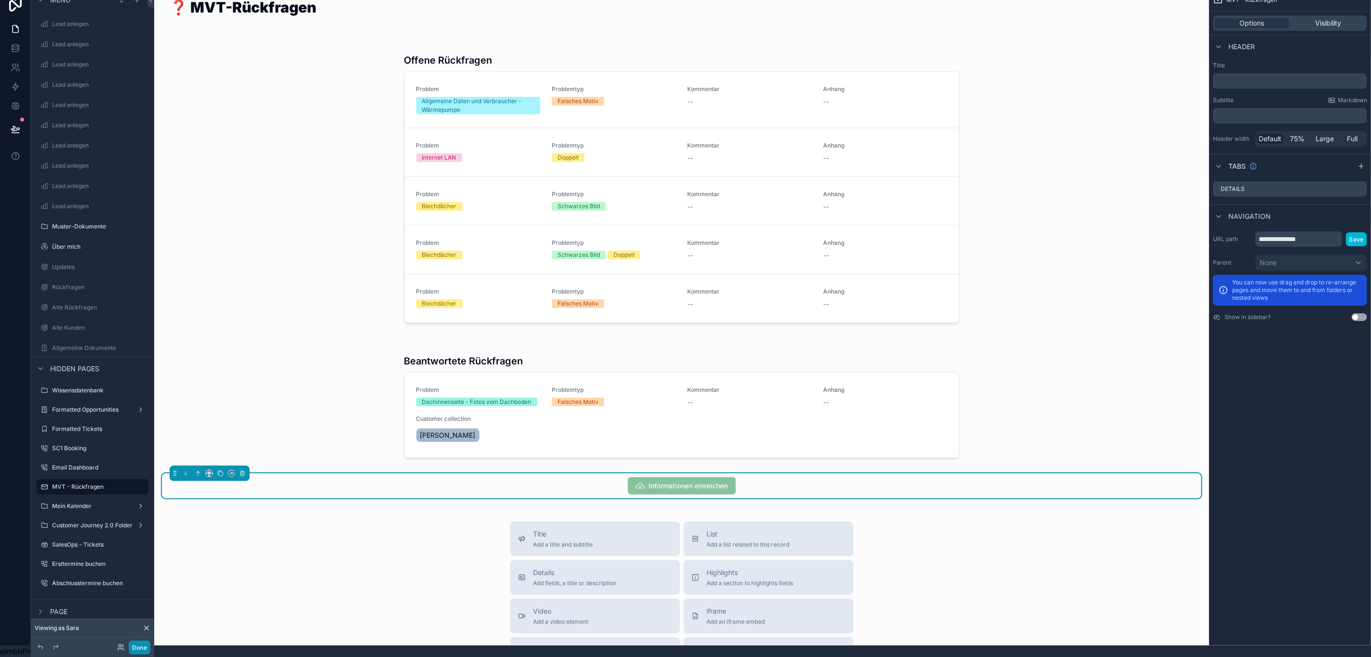
click at [133, 650] on button "Done" at bounding box center [140, 647] width 22 height 14
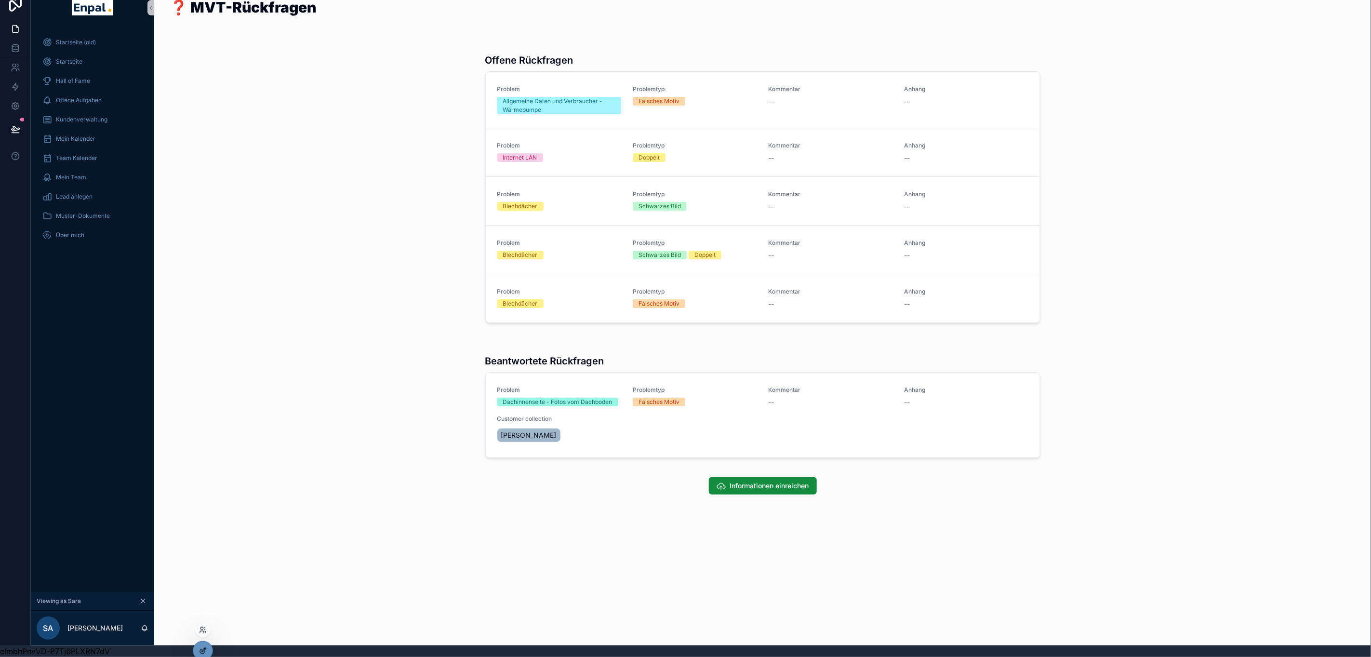
click at [207, 648] on div at bounding box center [202, 650] width 19 height 18
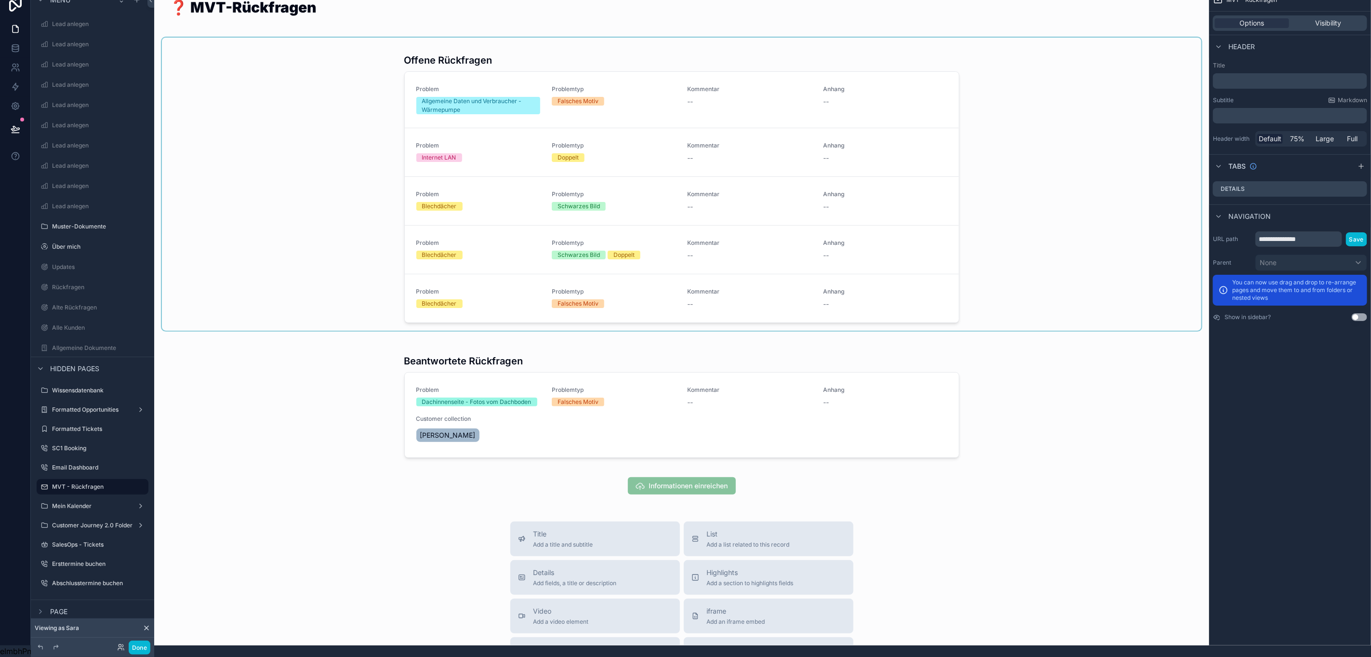
click at [899, 106] on div "scrollable content" at bounding box center [681, 184] width 1039 height 293
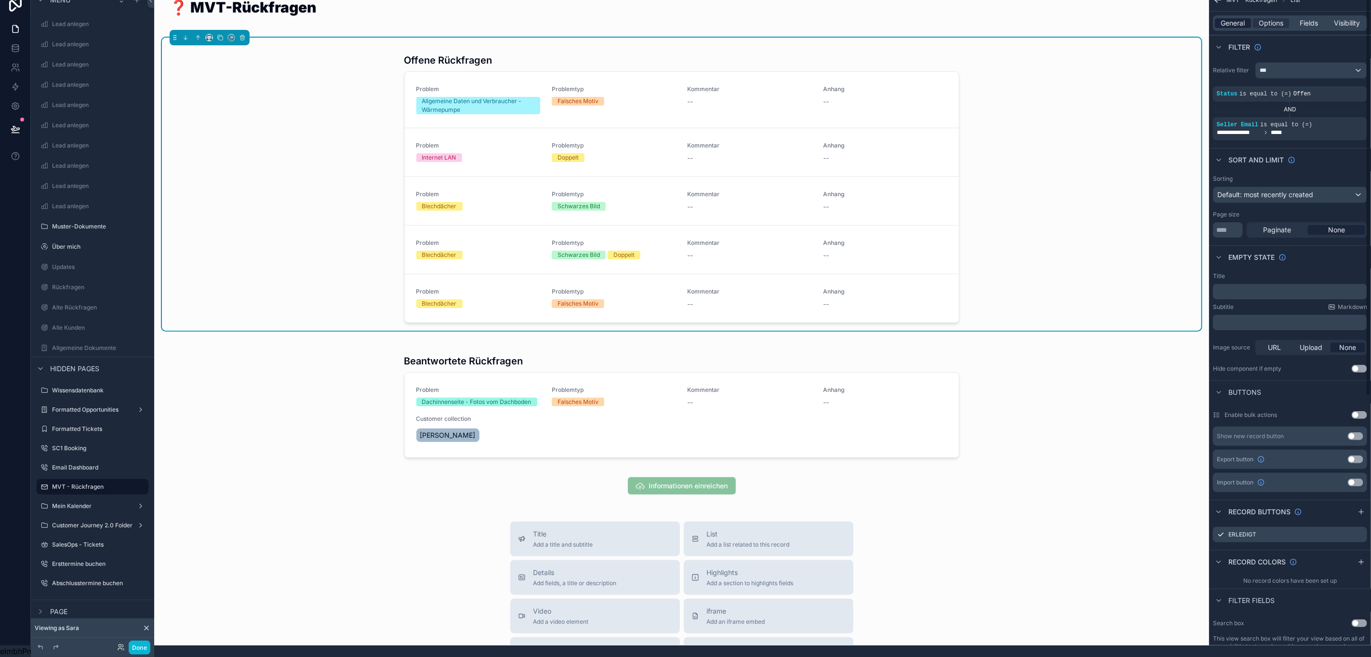
click at [1244, 18] on span "General" at bounding box center [1233, 23] width 24 height 10
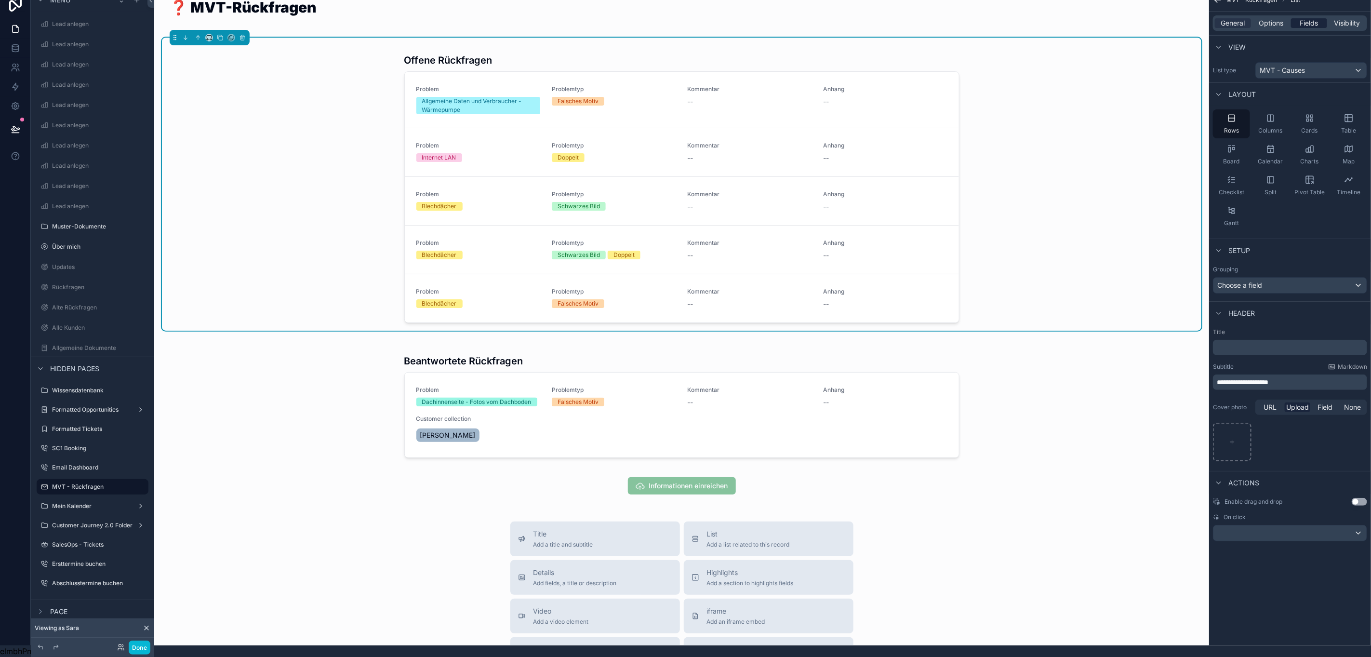
click at [1299, 18] on div "Fields" at bounding box center [1309, 23] width 36 height 10
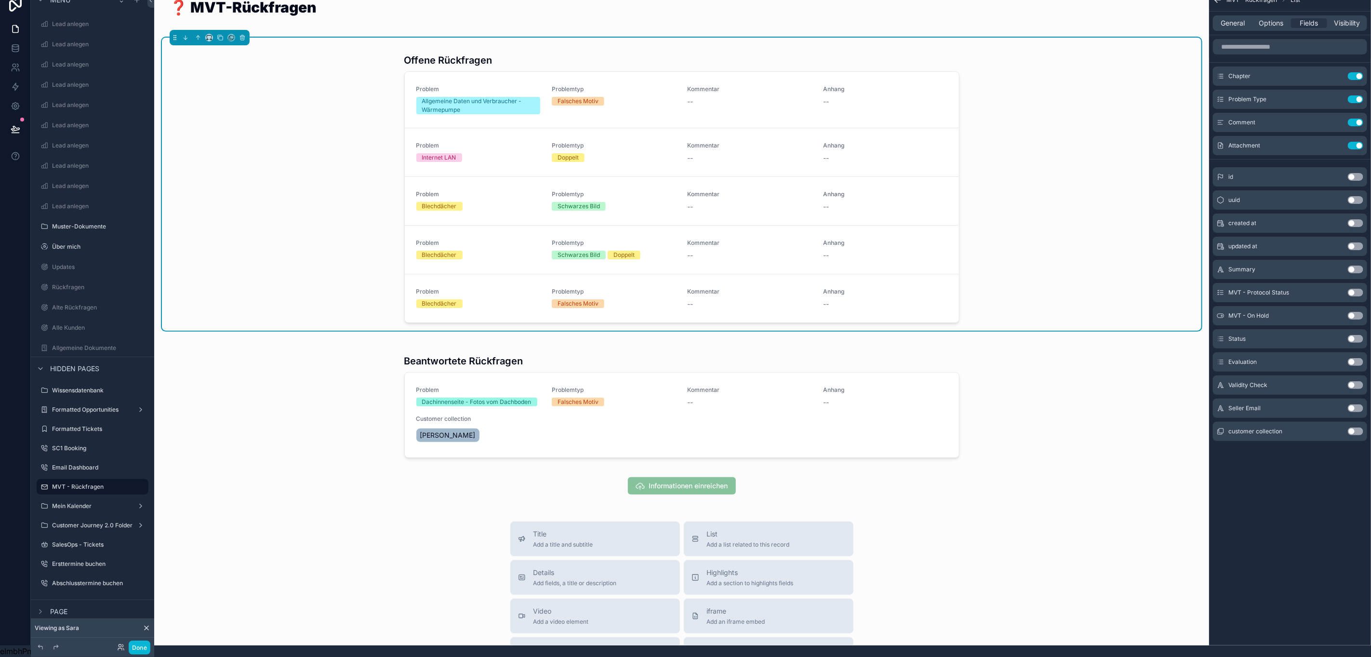
click at [1359, 427] on button "Use setting" at bounding box center [1355, 431] width 15 height 8
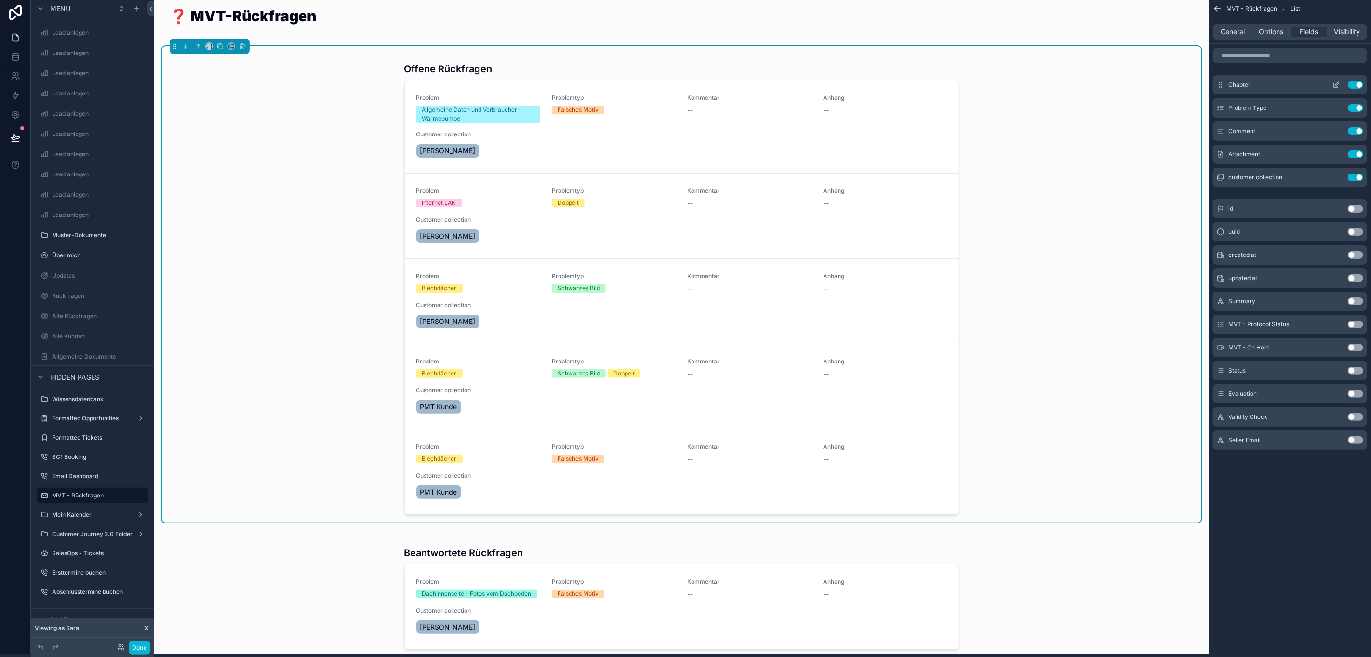
scroll to position [0, 11]
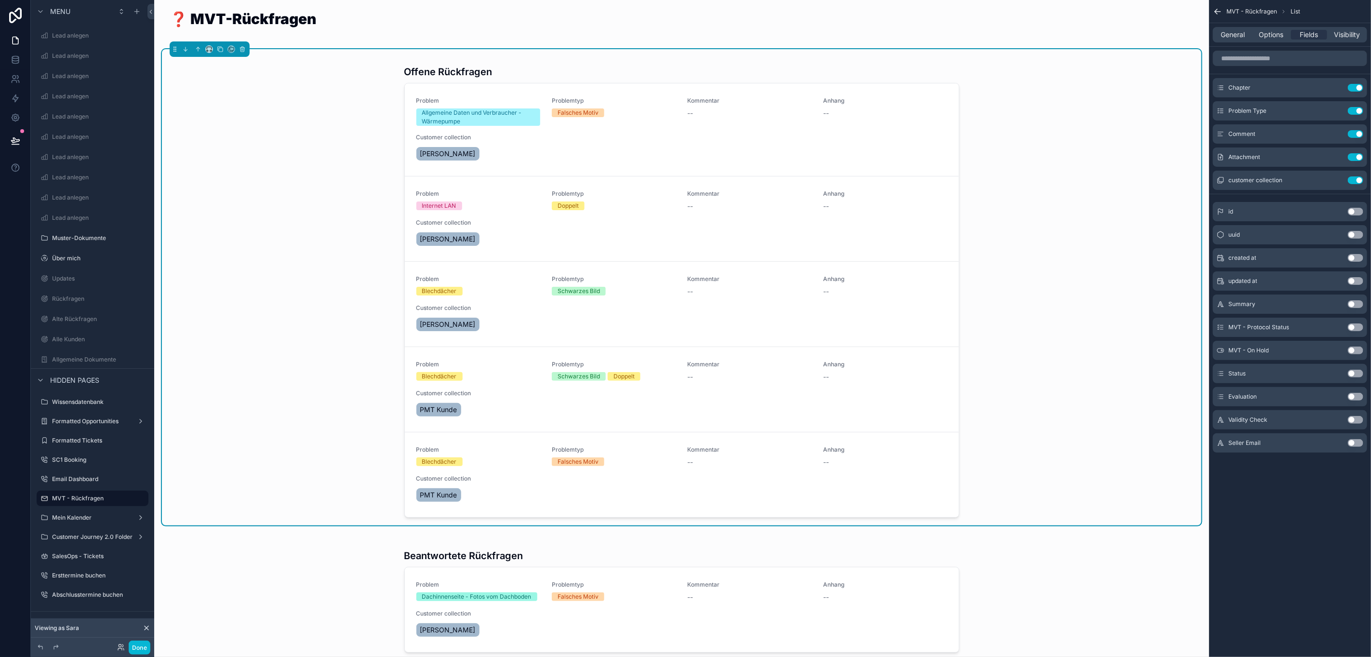
click at [1219, 12] on icon "scrollable content" at bounding box center [1218, 12] width 6 height 0
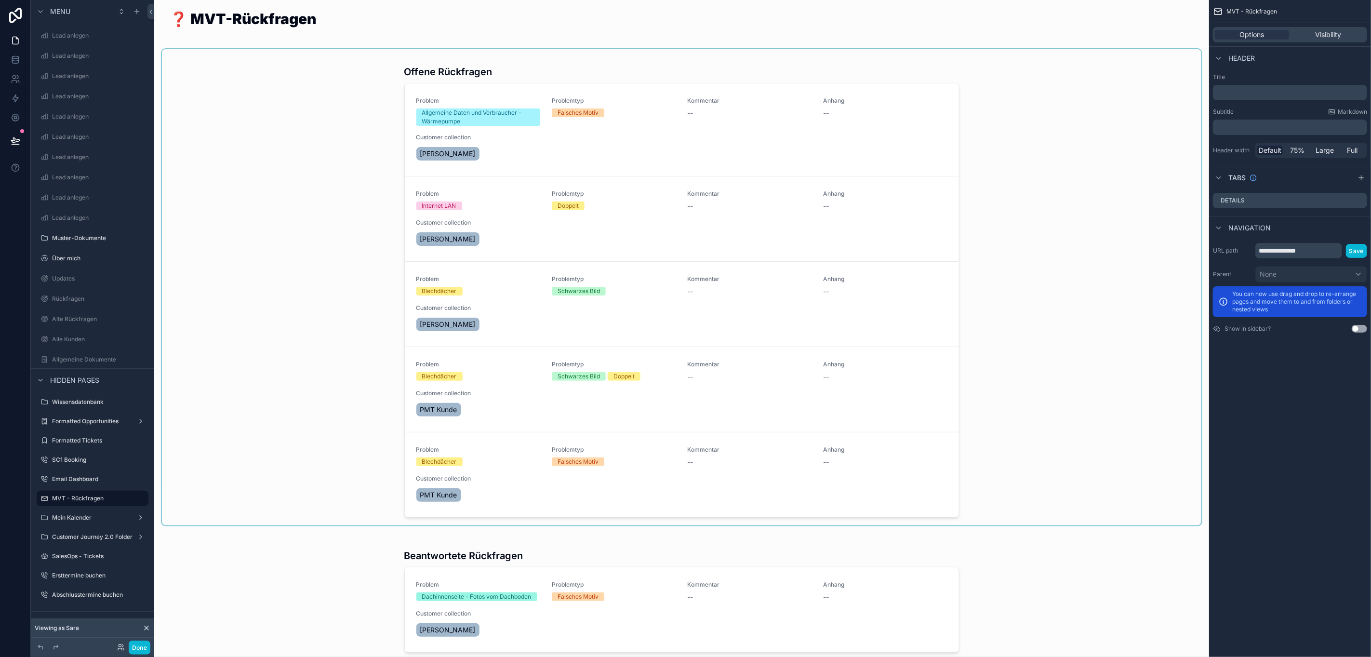
click at [962, 168] on div "scrollable content" at bounding box center [681, 287] width 1039 height 476
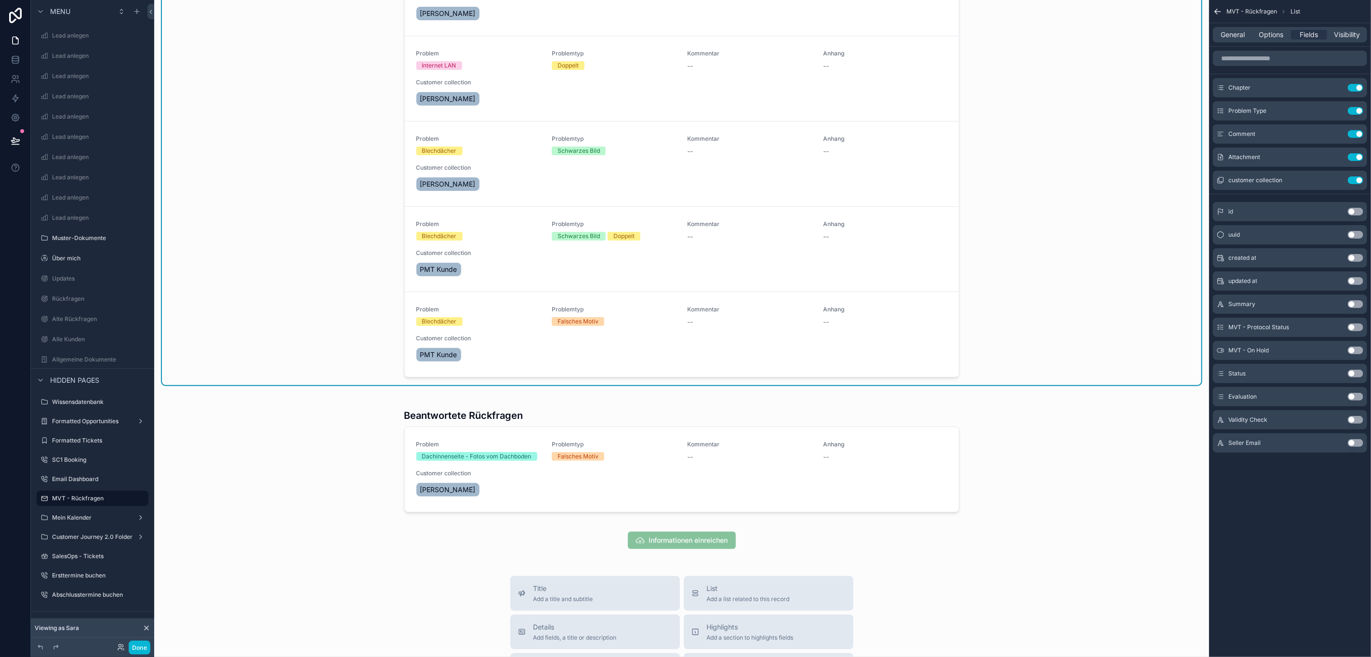
scroll to position [361, 0]
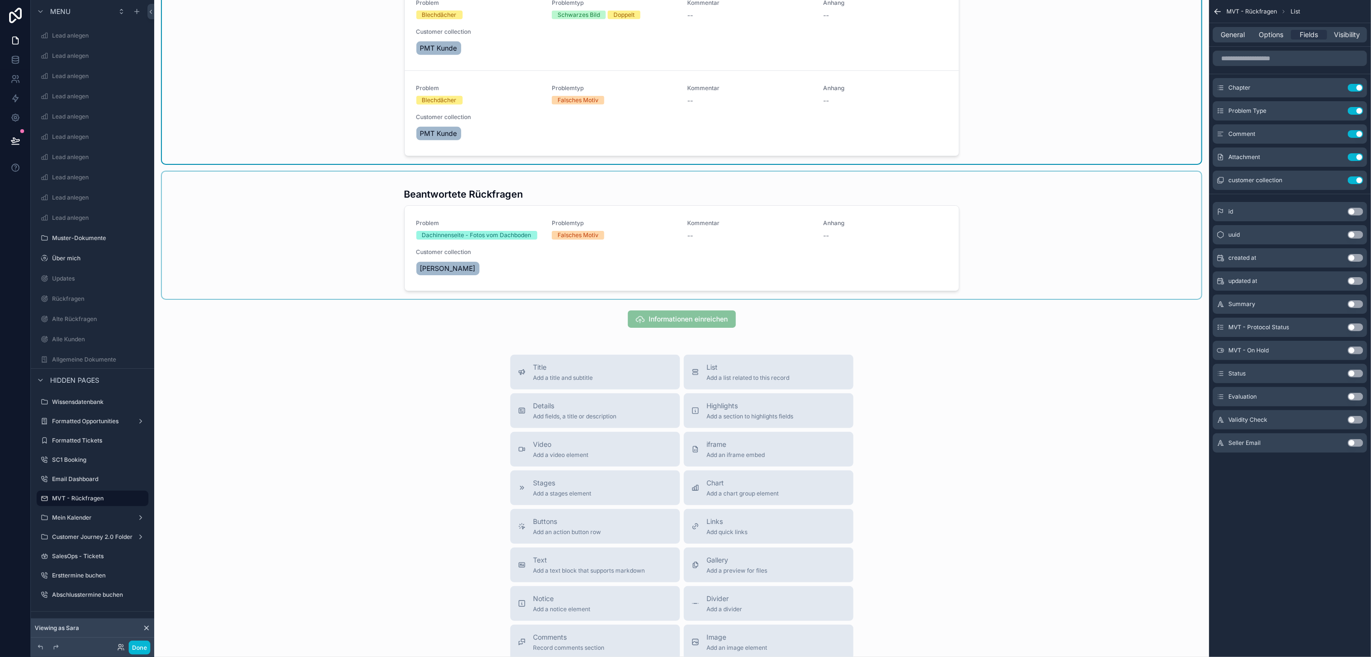
click at [979, 191] on div "scrollable content" at bounding box center [681, 235] width 1039 height 127
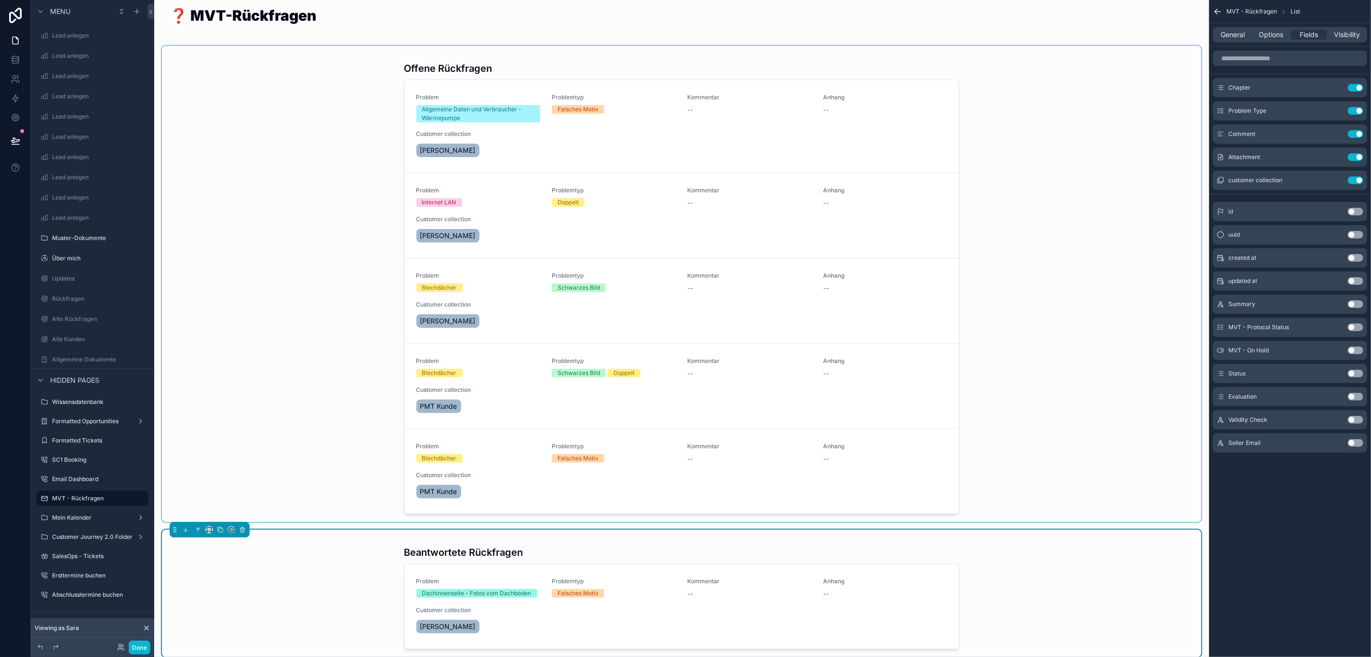
scroll to position [0, 0]
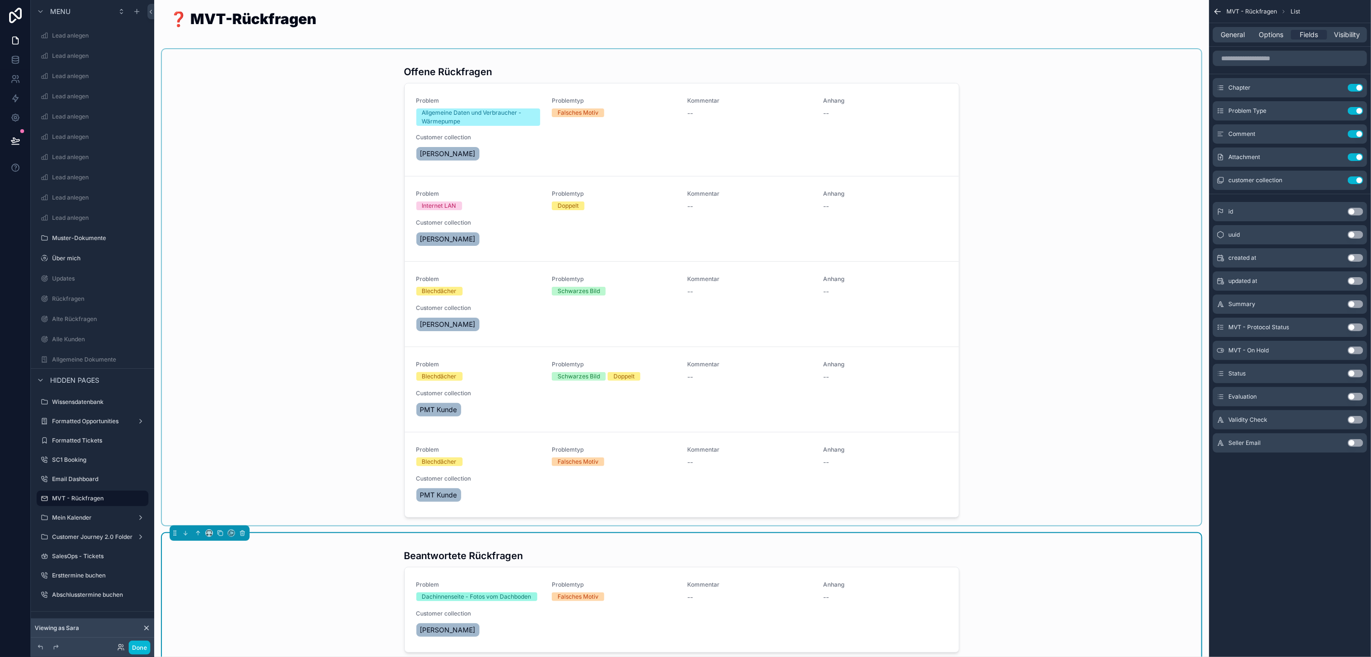
click at [256, 105] on div "scrollable content" at bounding box center [681, 287] width 1039 height 476
click at [1277, 32] on span "Options" at bounding box center [1271, 35] width 25 height 10
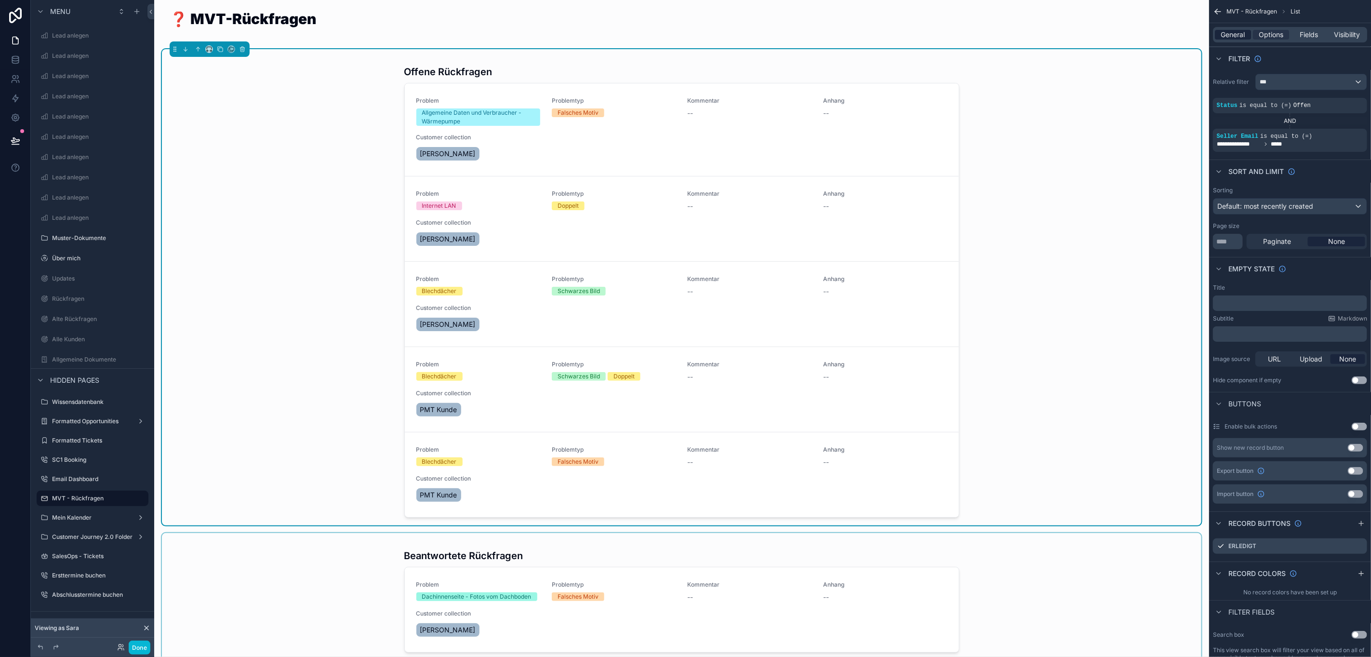
click at [1235, 32] on span "General" at bounding box center [1233, 35] width 24 height 10
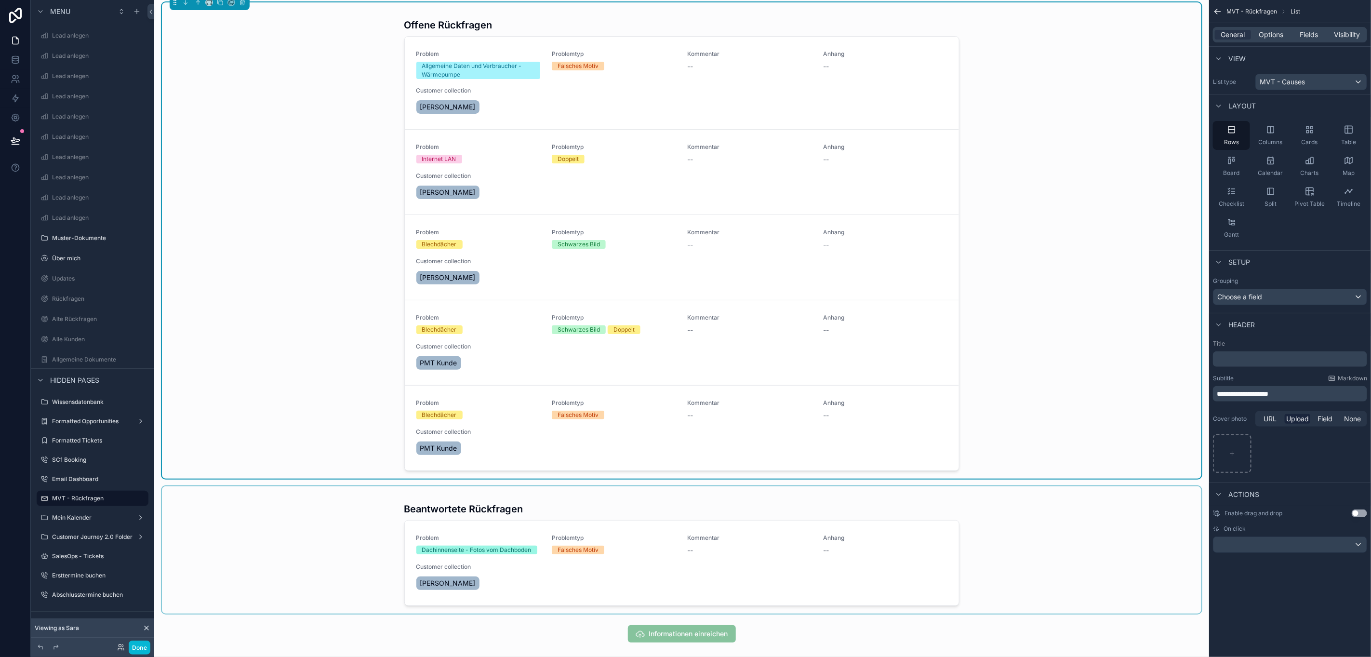
scroll to position [72, 0]
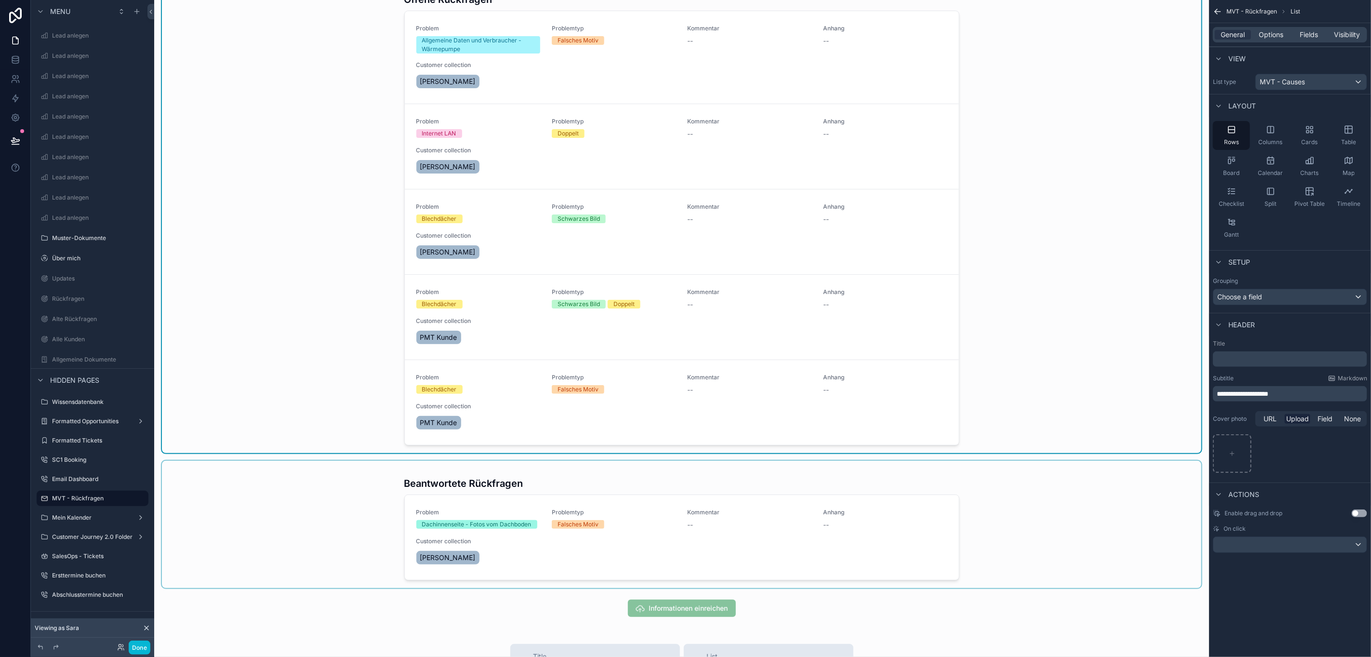
click at [230, 496] on div "scrollable content" at bounding box center [681, 524] width 1039 height 127
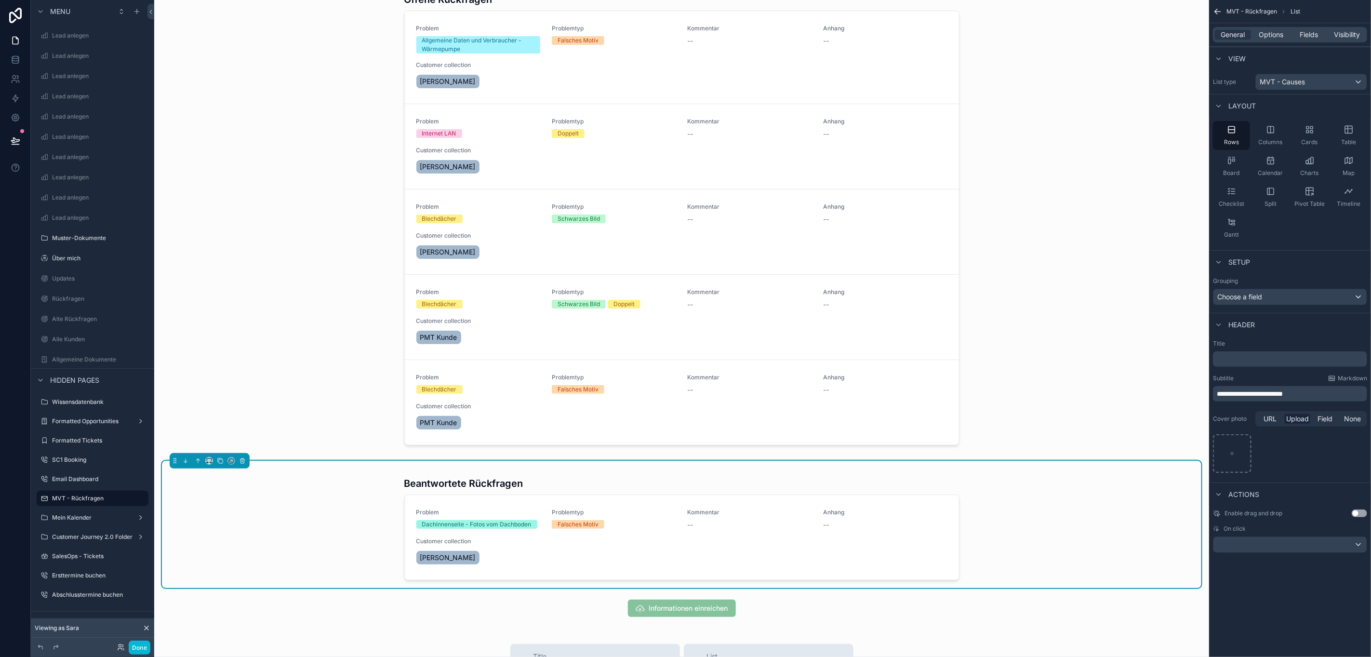
click at [260, 386] on div "scrollable content" at bounding box center [681, 215] width 1039 height 476
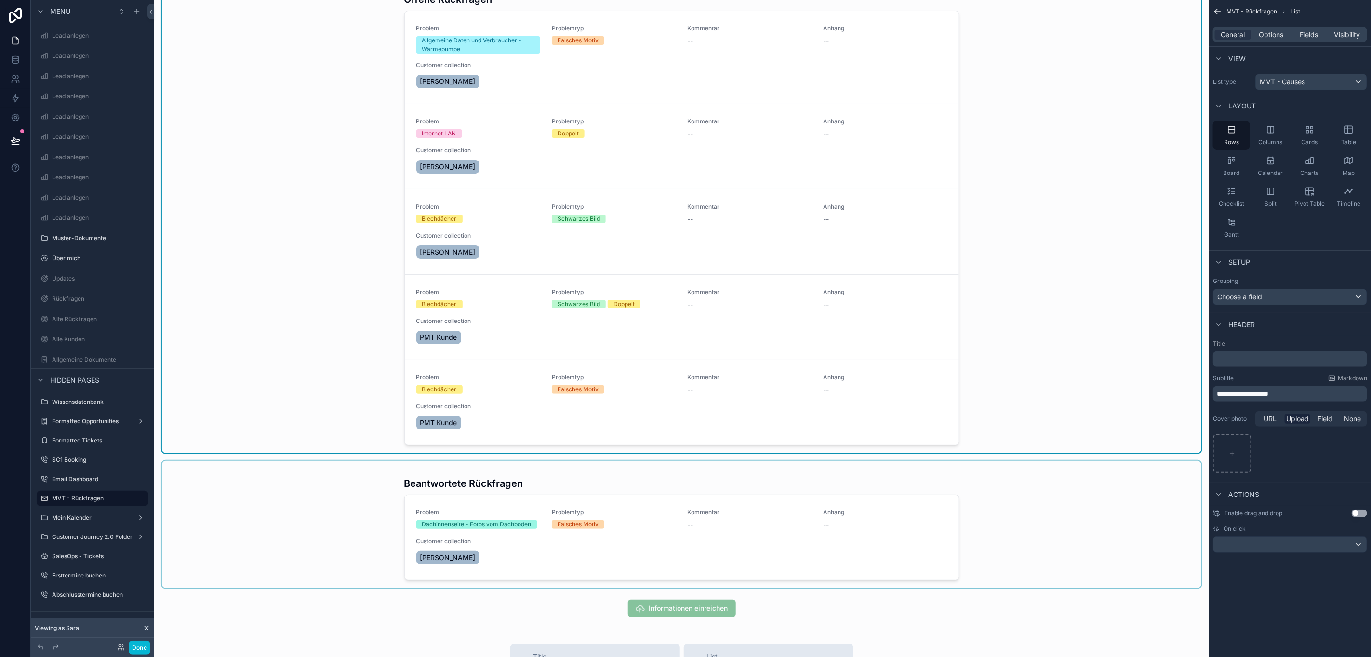
click at [263, 506] on div "scrollable content" at bounding box center [681, 524] width 1039 height 127
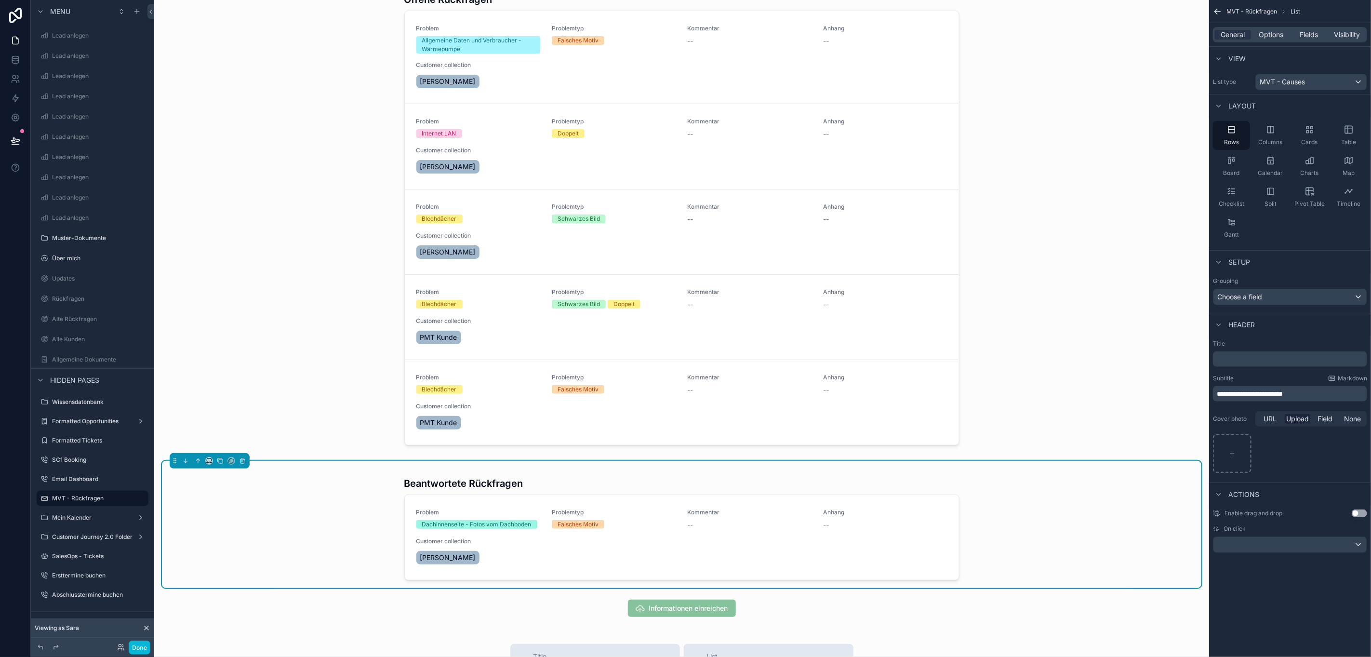
click at [288, 413] on div "scrollable content" at bounding box center [681, 215] width 1039 height 476
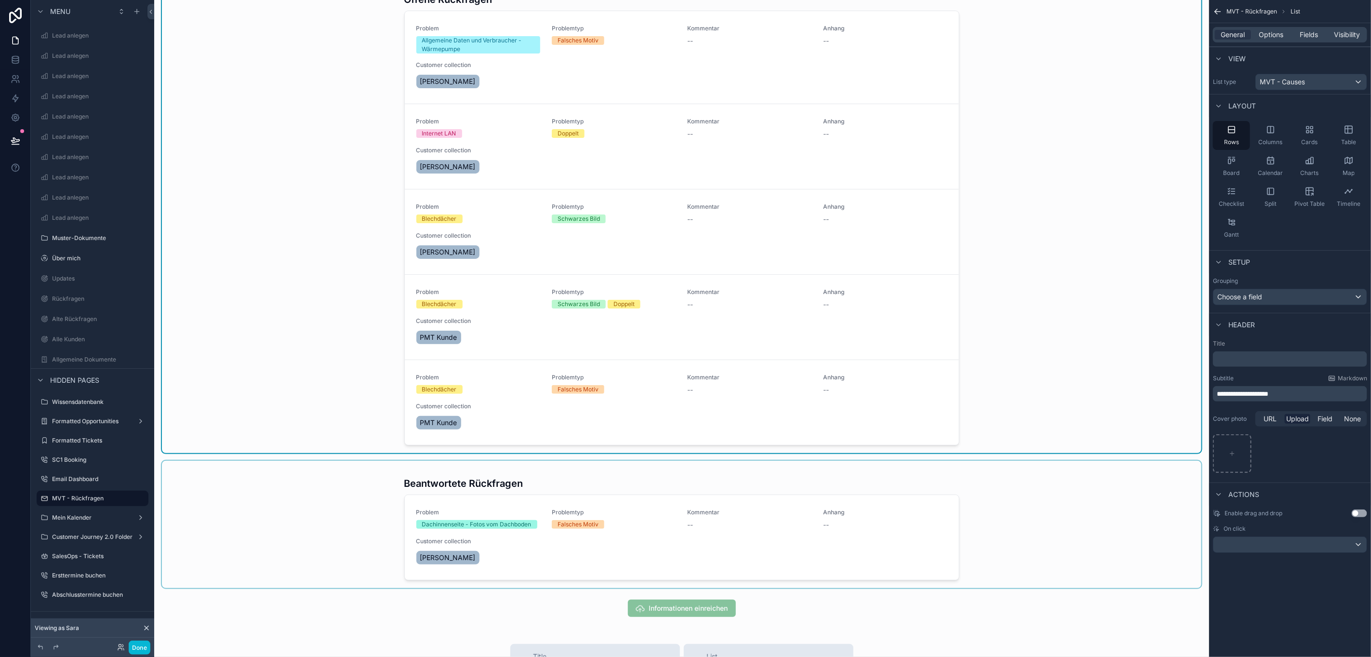
click at [282, 517] on div "scrollable content" at bounding box center [681, 524] width 1039 height 127
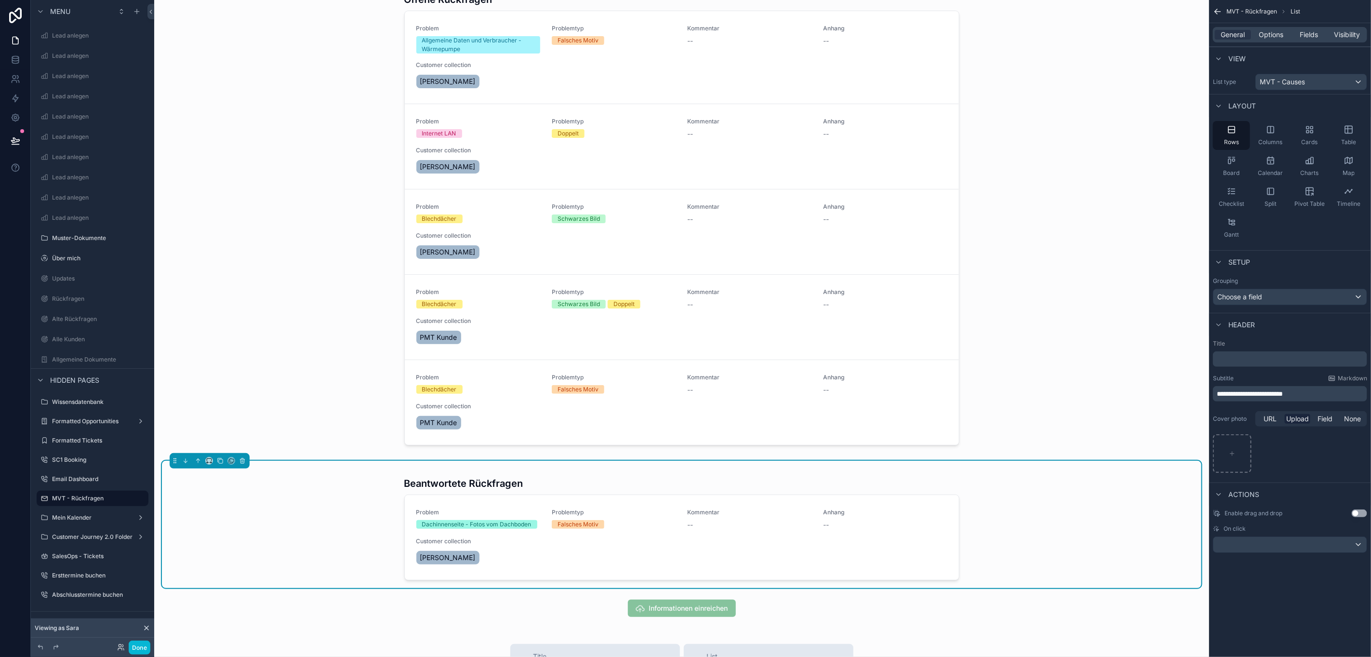
click at [299, 416] on div "scrollable content" at bounding box center [681, 215] width 1039 height 476
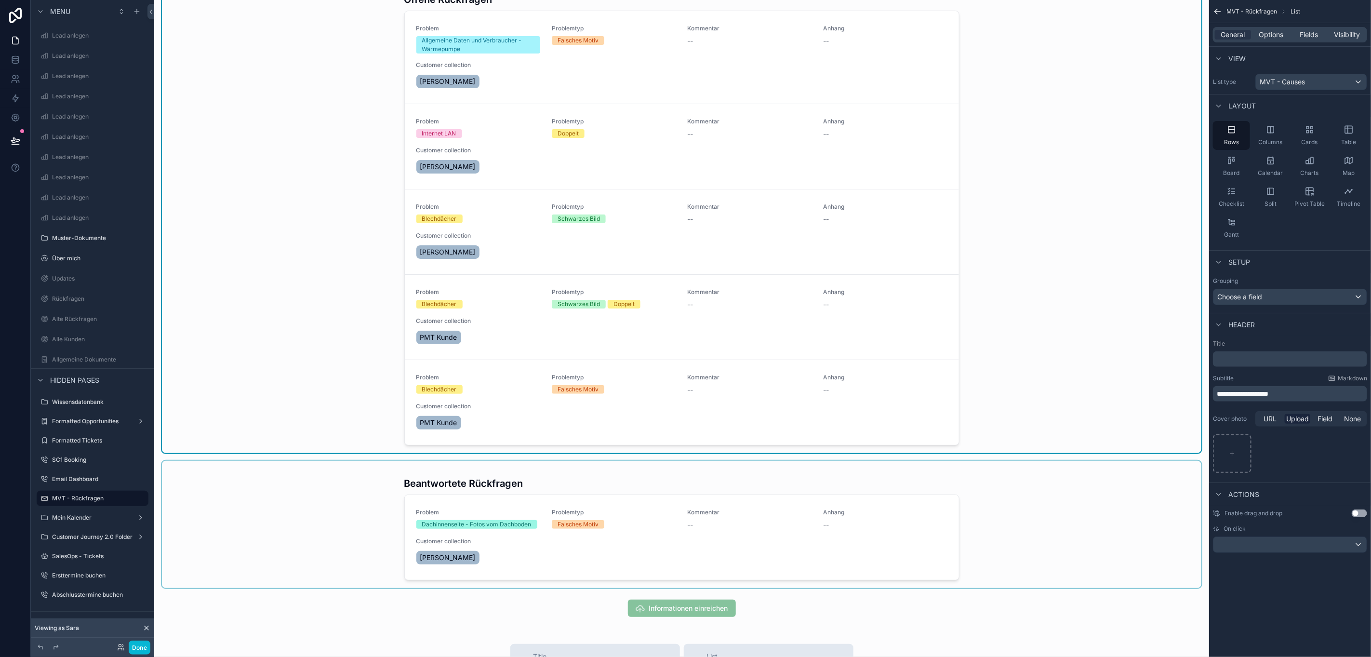
click at [272, 531] on div "scrollable content" at bounding box center [681, 524] width 1039 height 127
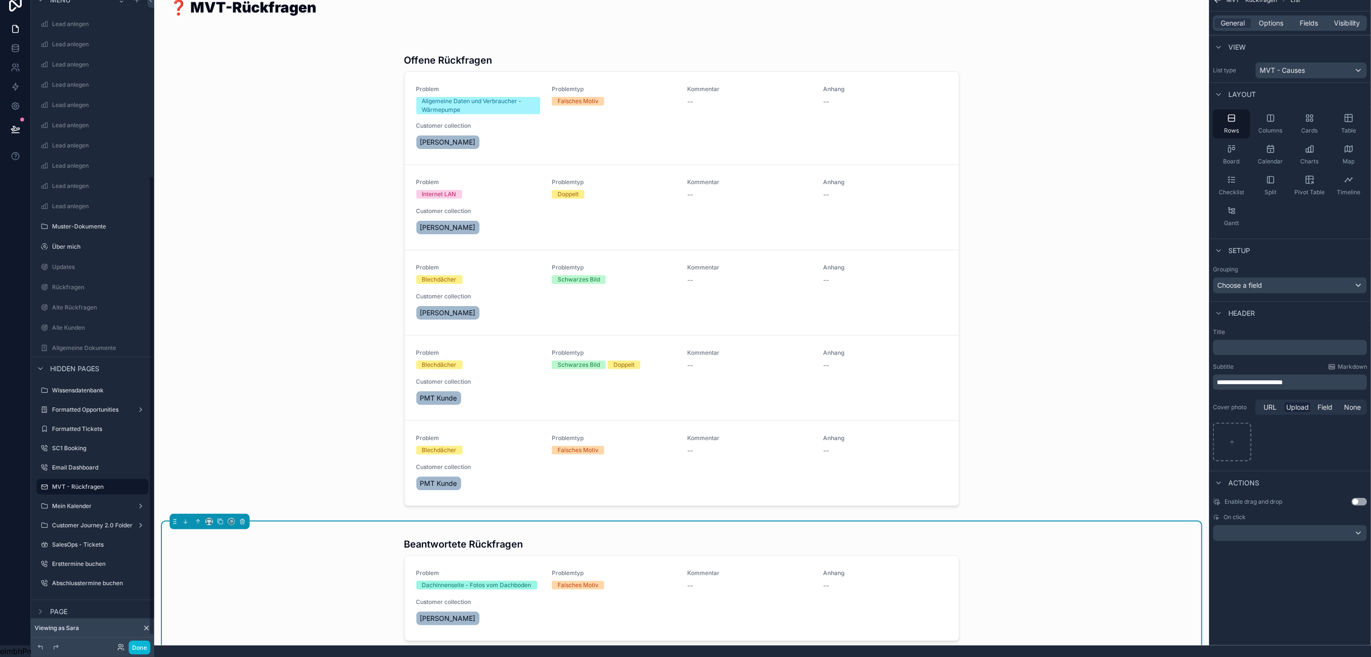
scroll to position [22, 11]
click at [78, 521] on label "Customer Journey 2.0 Folder" at bounding box center [92, 525] width 80 height 8
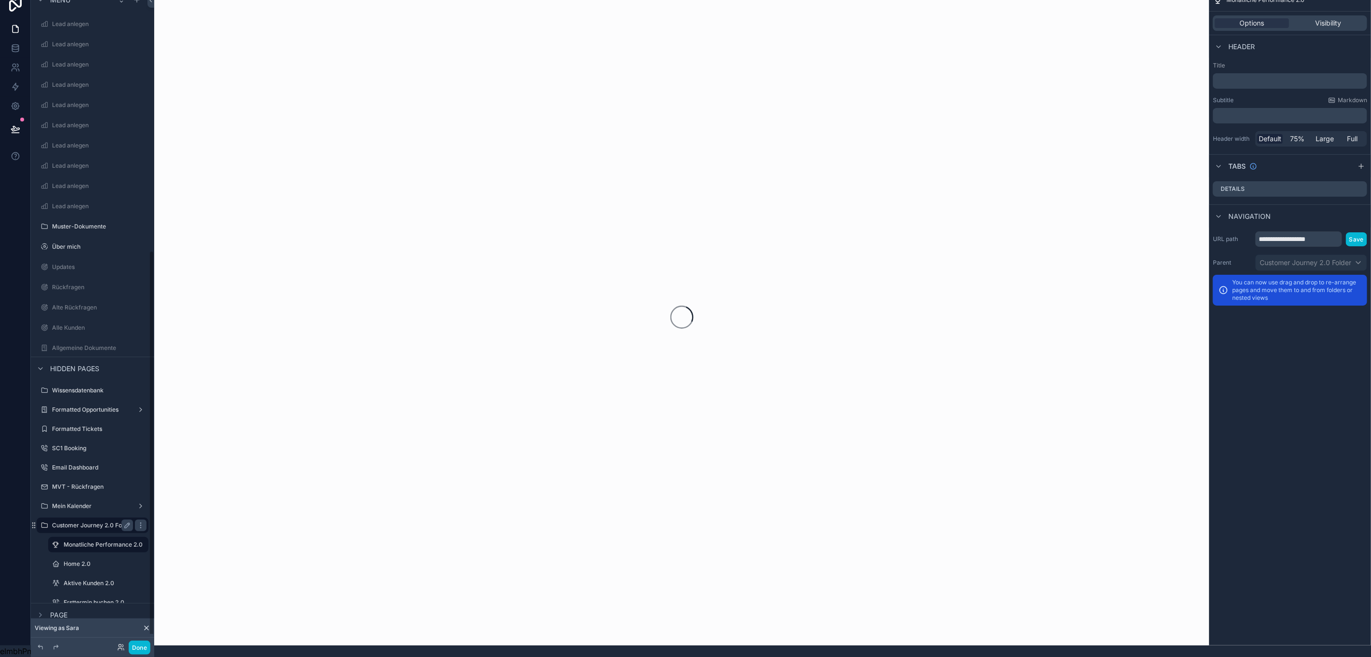
scroll to position [436, 0]
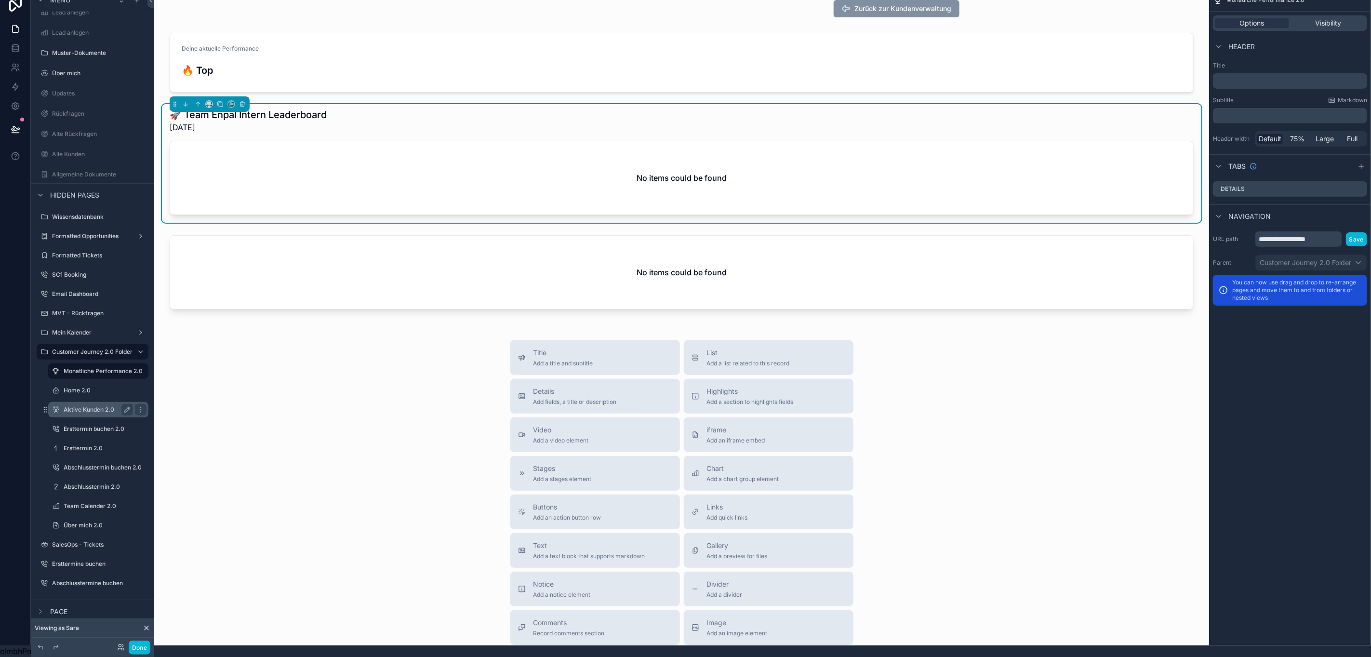
click at [93, 406] on label "Aktive Kunden 2.0" at bounding box center [97, 410] width 66 height 8
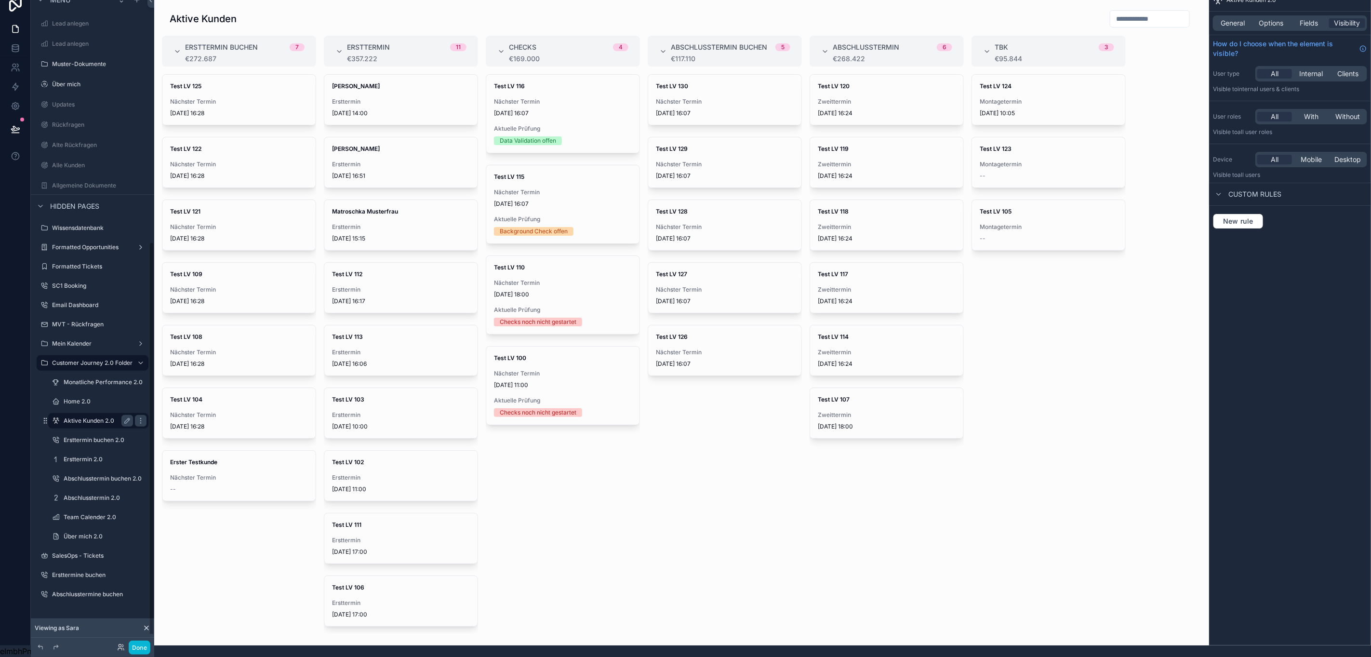
scroll to position [412, 0]
click at [593, 104] on div "scrollable content" at bounding box center [681, 316] width 1055 height 657
click at [681, 109] on span "[DATE] 16:07" at bounding box center [725, 113] width 138 height 8
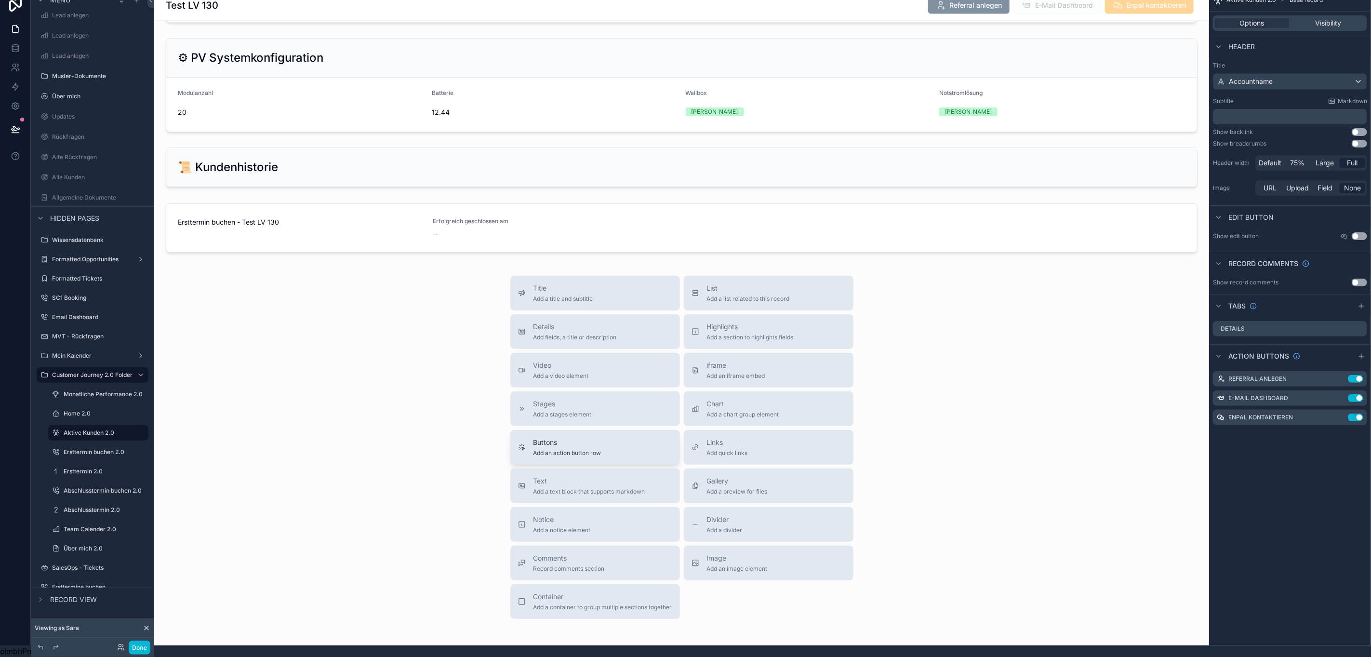
scroll to position [1184, 0]
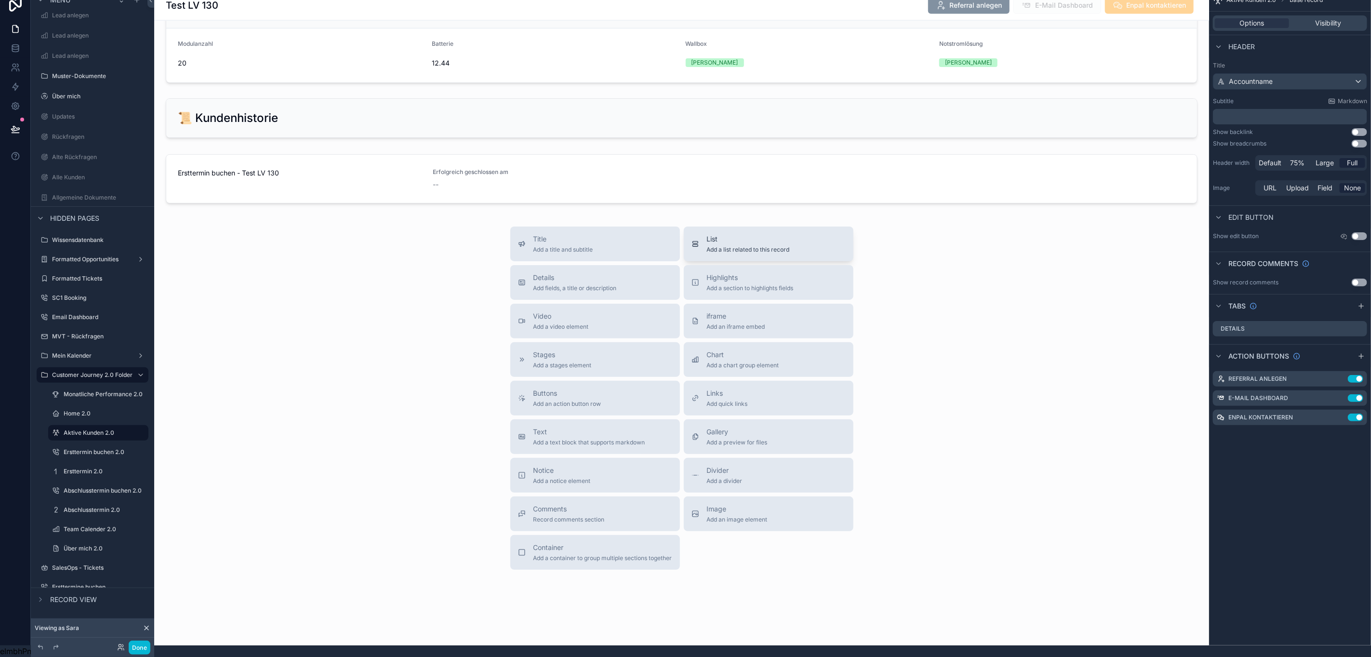
click at [742, 253] on button "List Add a list related to this record" at bounding box center [769, 243] width 170 height 35
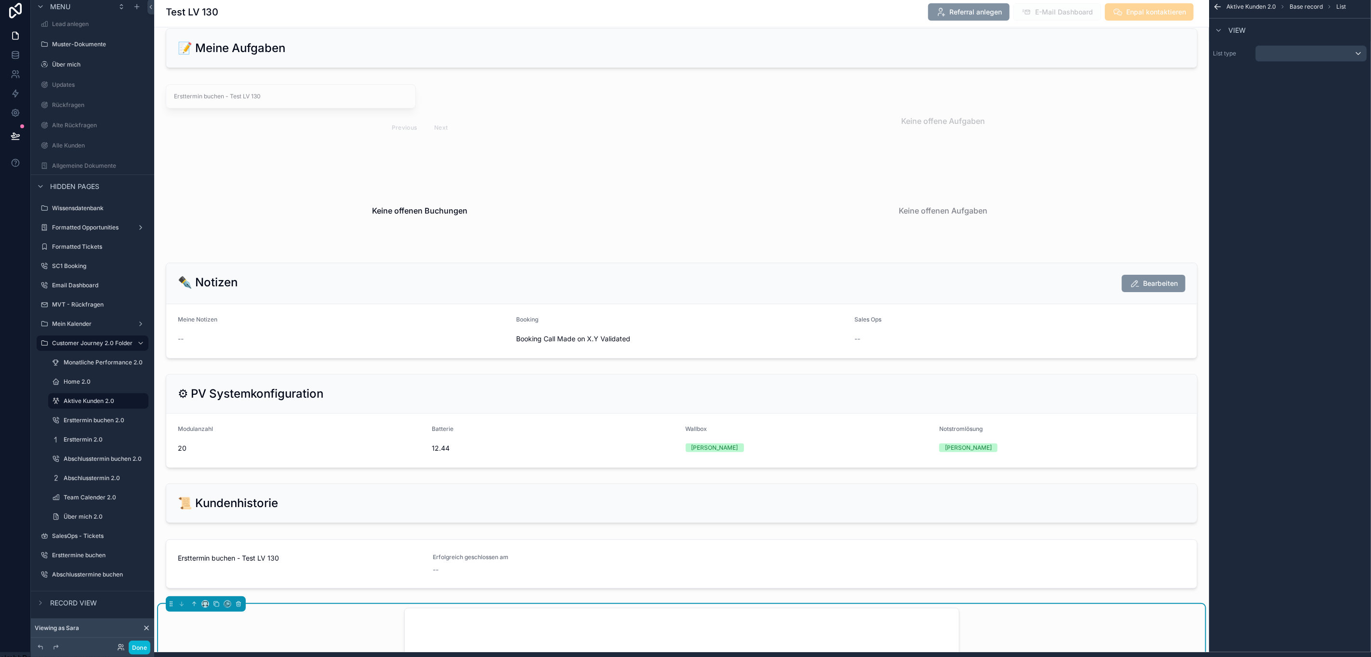
scroll to position [792, 0]
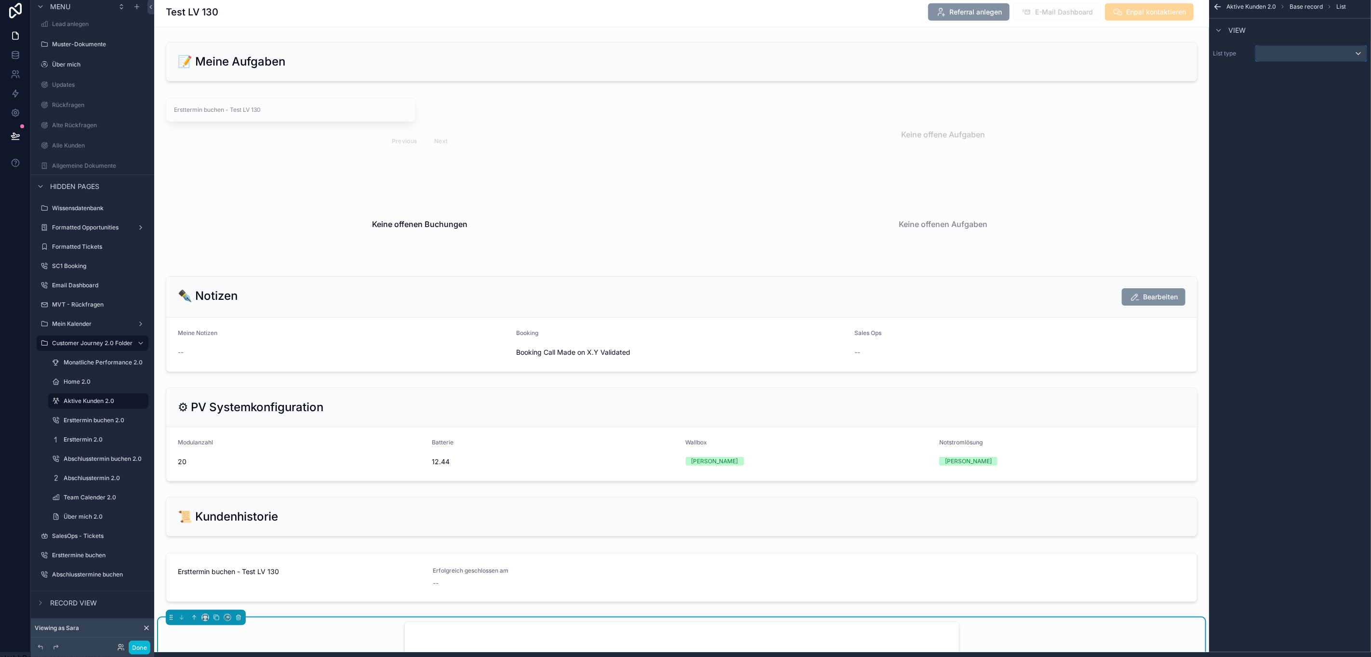
click at [1325, 51] on div "scrollable content" at bounding box center [1311, 53] width 111 height 15
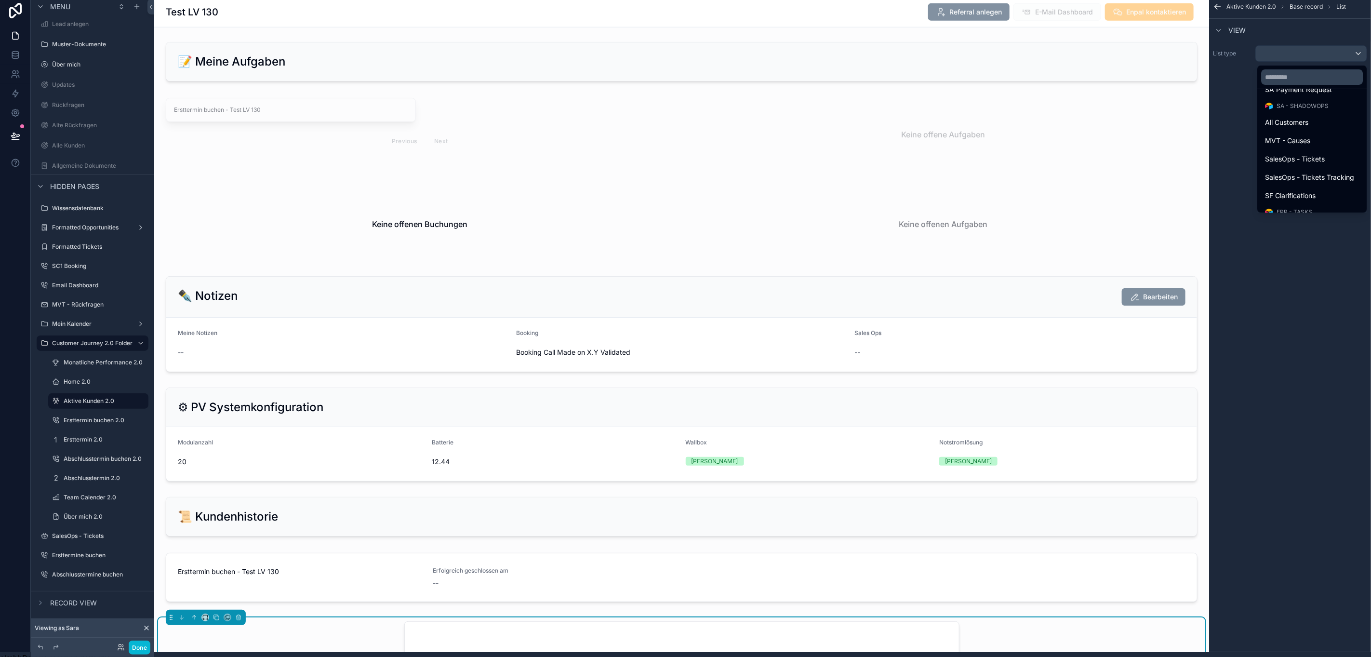
scroll to position [311, 0]
click at [1284, 166] on div "MVT - Causes" at bounding box center [1313, 173] width 106 height 17
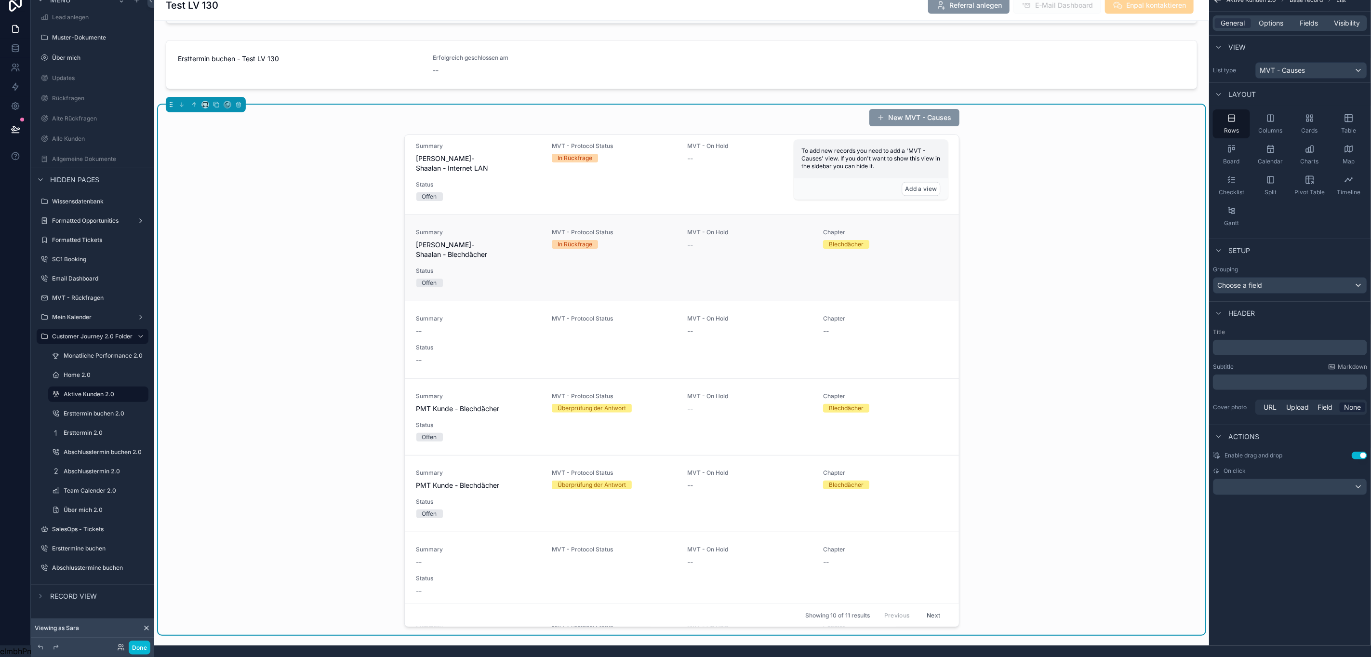
scroll to position [217, 0]
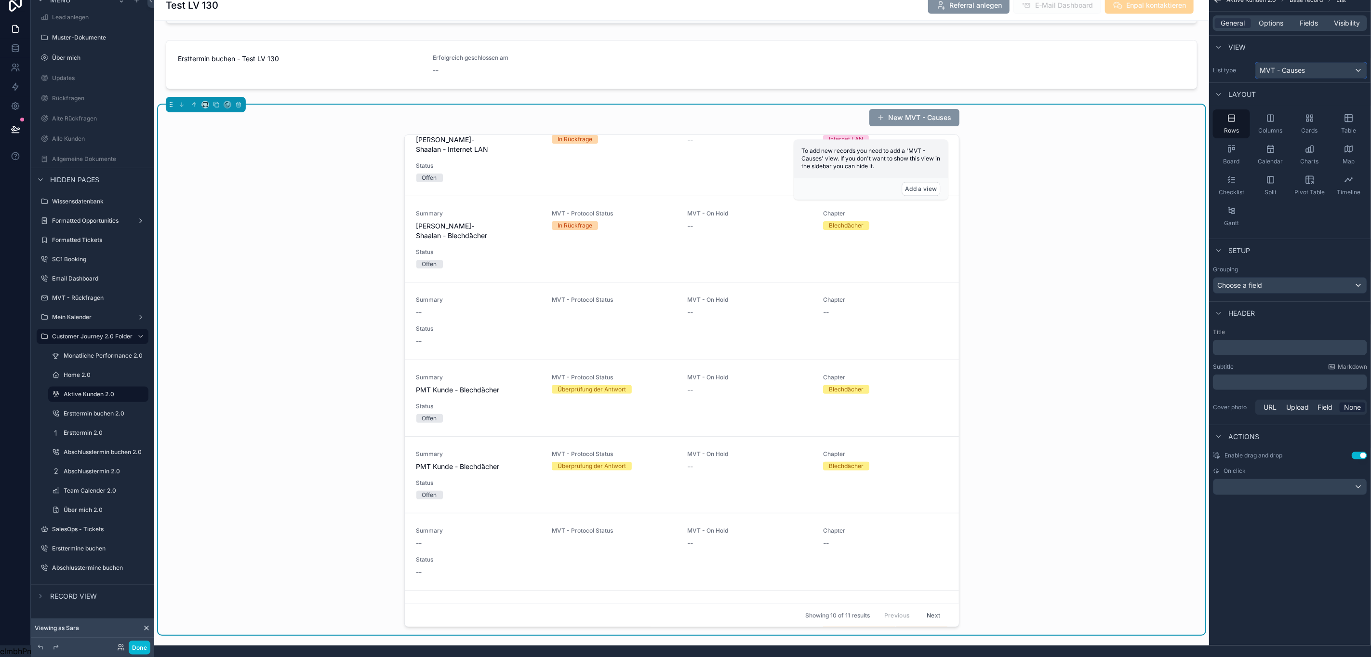
click at [1302, 66] on span "MVT - Causes" at bounding box center [1282, 71] width 45 height 10
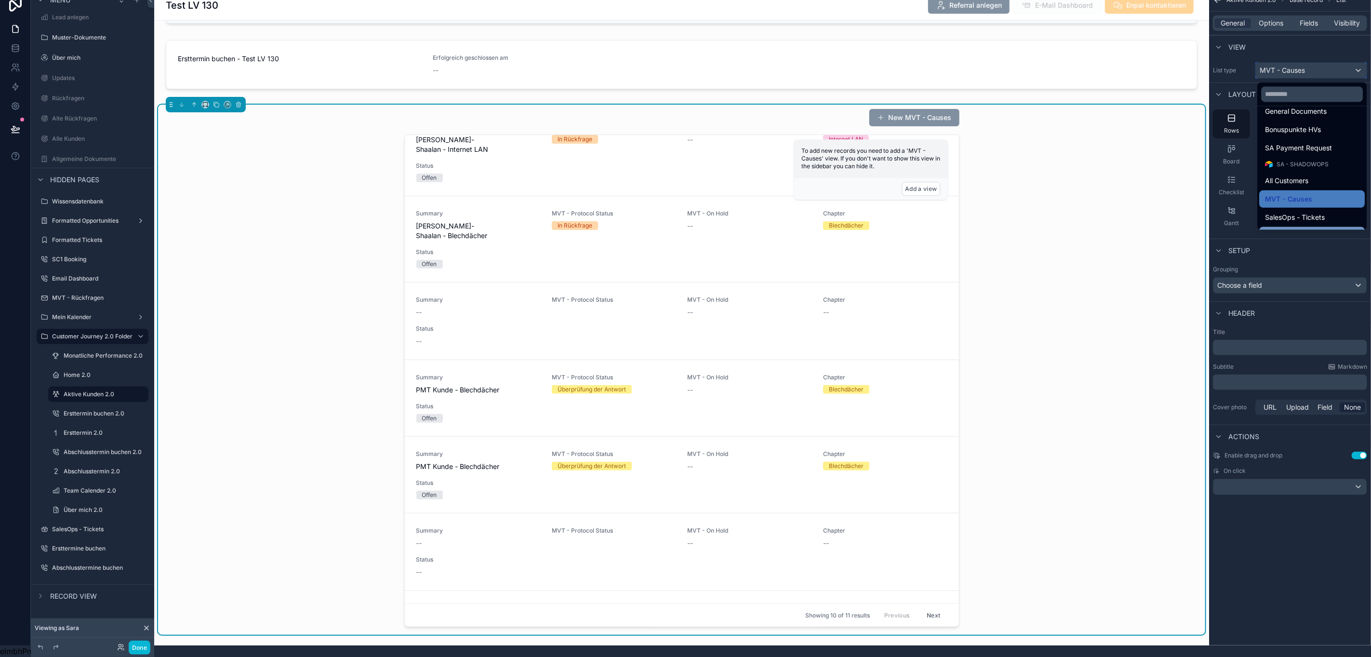
scroll to position [279, 0]
click at [1310, 199] on div "All Customers" at bounding box center [1312, 205] width 94 height 12
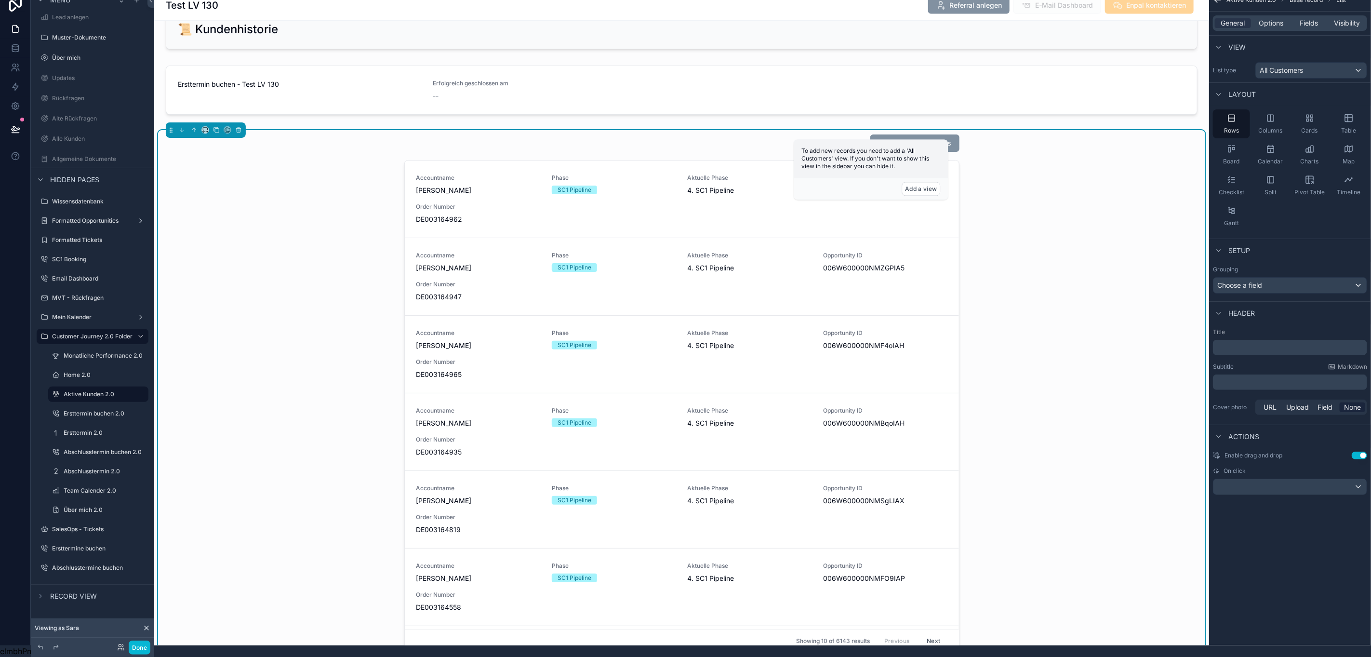
scroll to position [1298, 0]
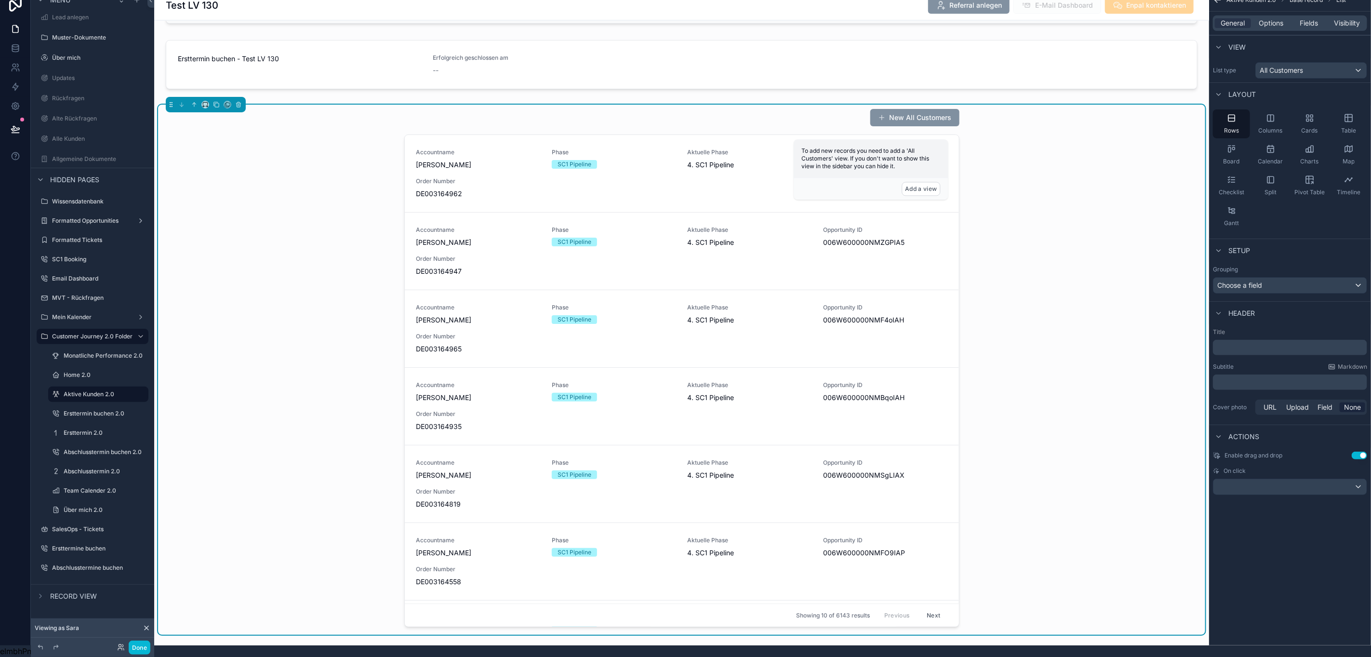
click at [1051, 415] on div "New All Customers Accountname Gert Hosemann Phase SC1 Pipeline Aktuelle Phase 4…" at bounding box center [681, 370] width 1047 height 530
click at [1041, 139] on div "New All Customers Accountname Gert Hosemann Phase SC1 Pipeline Aktuelle Phase 4…" at bounding box center [681, 370] width 1047 height 530
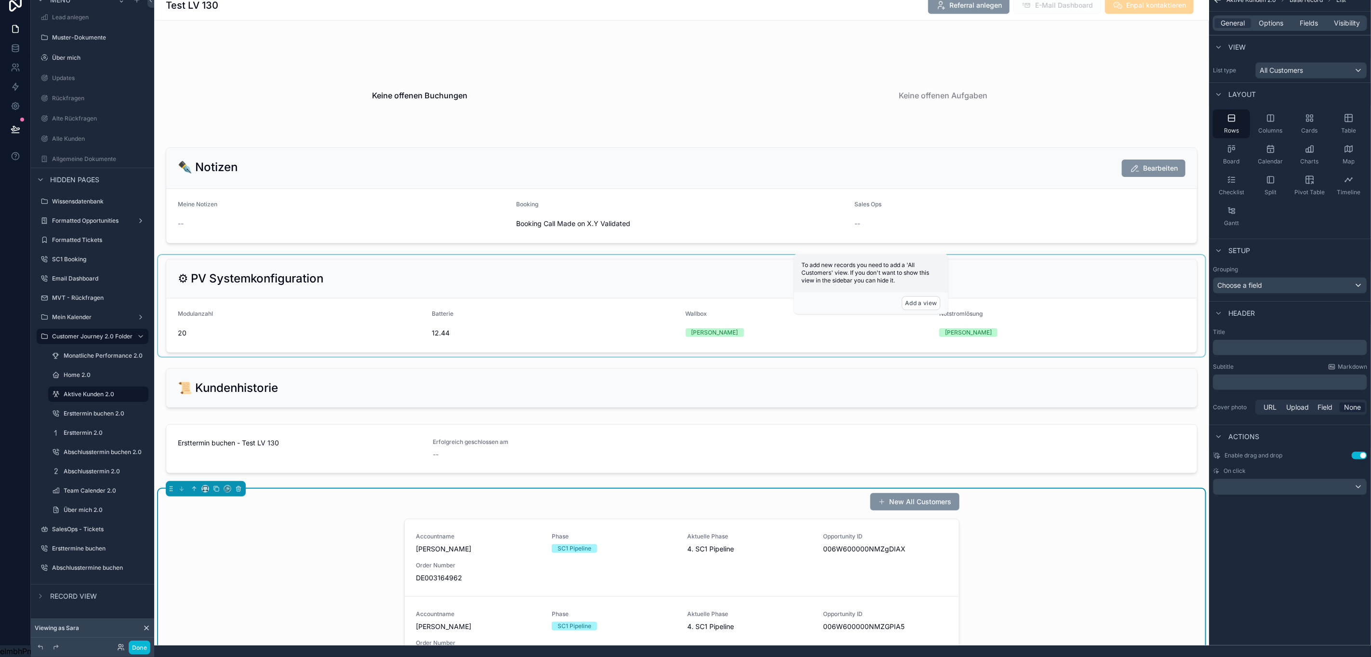
scroll to position [864, 0]
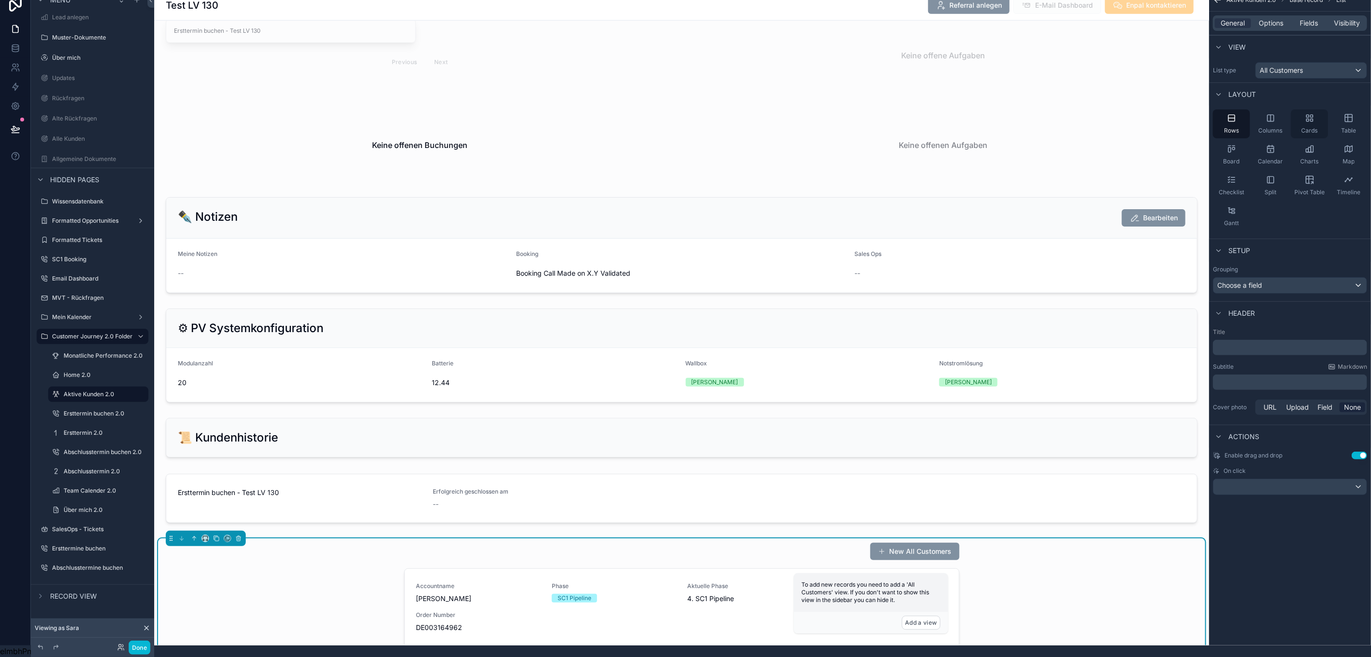
click at [1311, 127] on span "Cards" at bounding box center [1309, 131] width 16 height 8
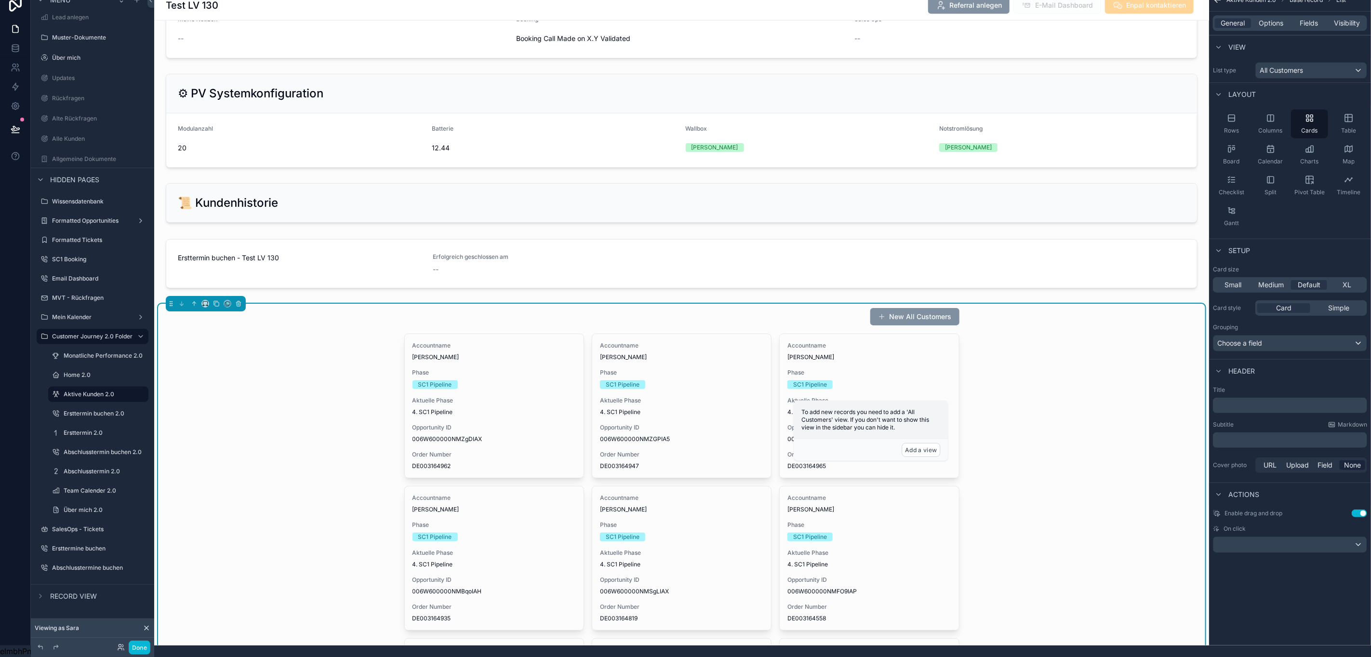
scroll to position [1154, 0]
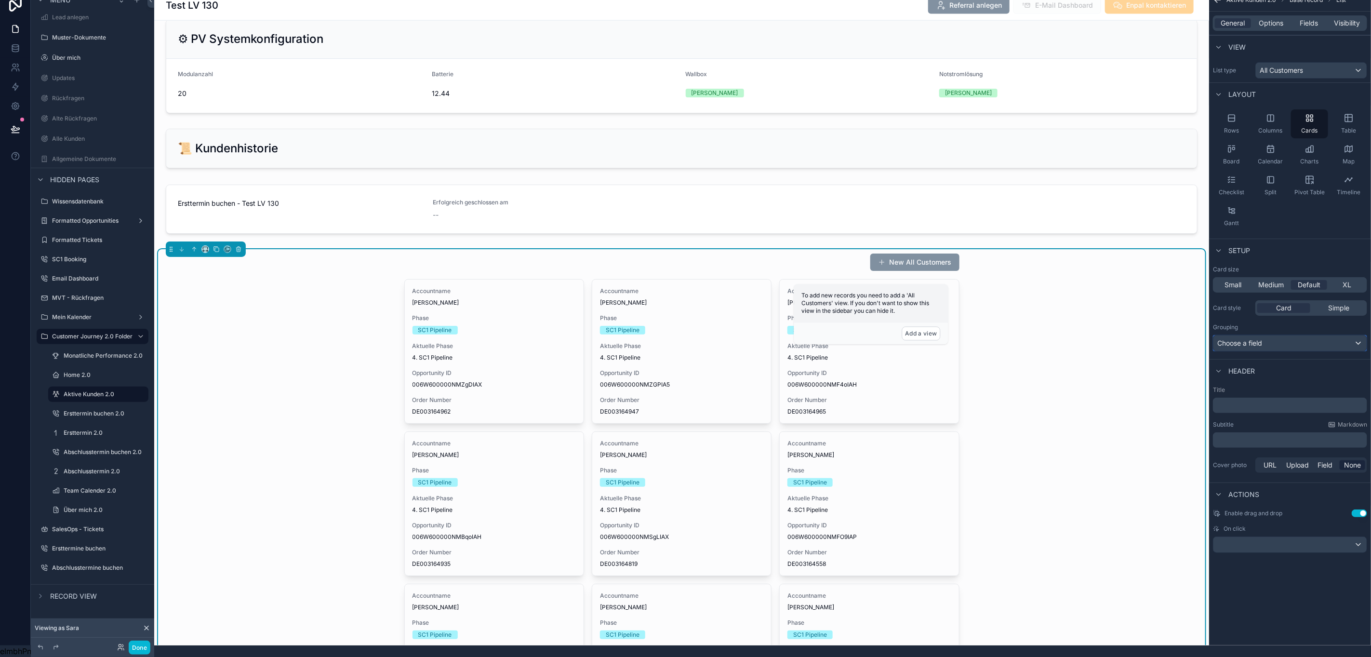
click at [1291, 335] on div "Choose a field" at bounding box center [1289, 342] width 153 height 15
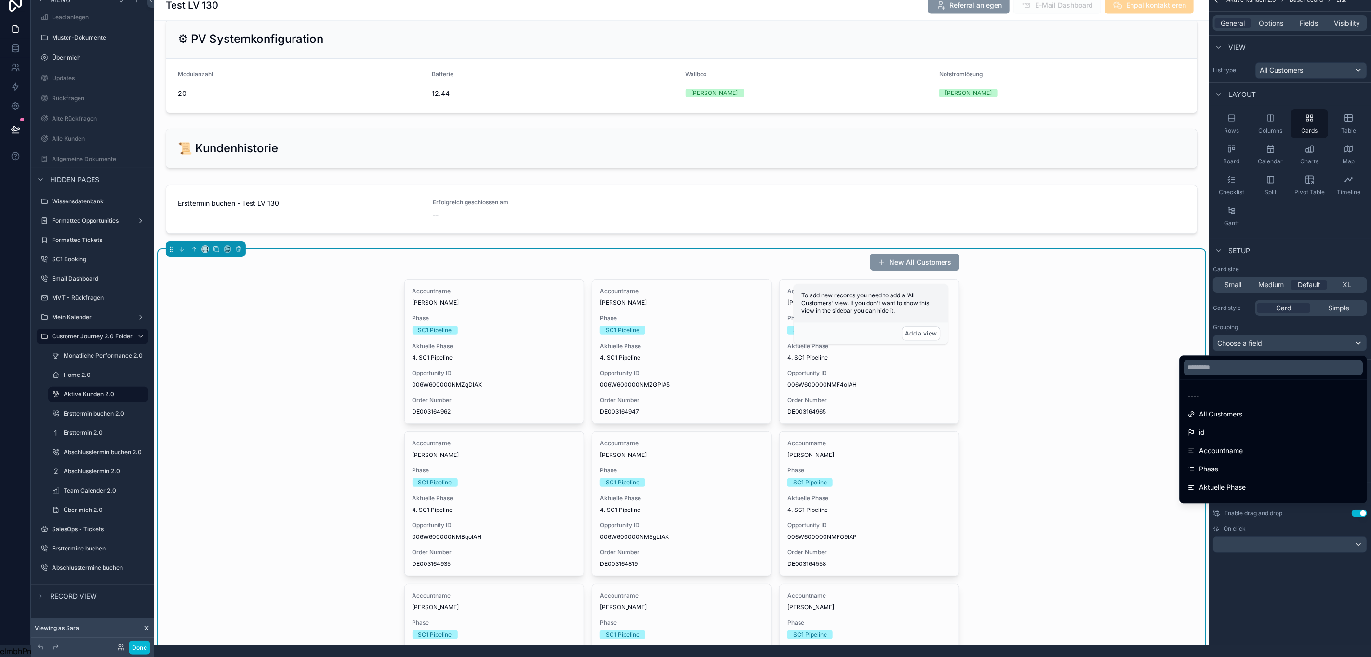
click at [1291, 332] on div "scrollable content" at bounding box center [685, 328] width 1371 height 657
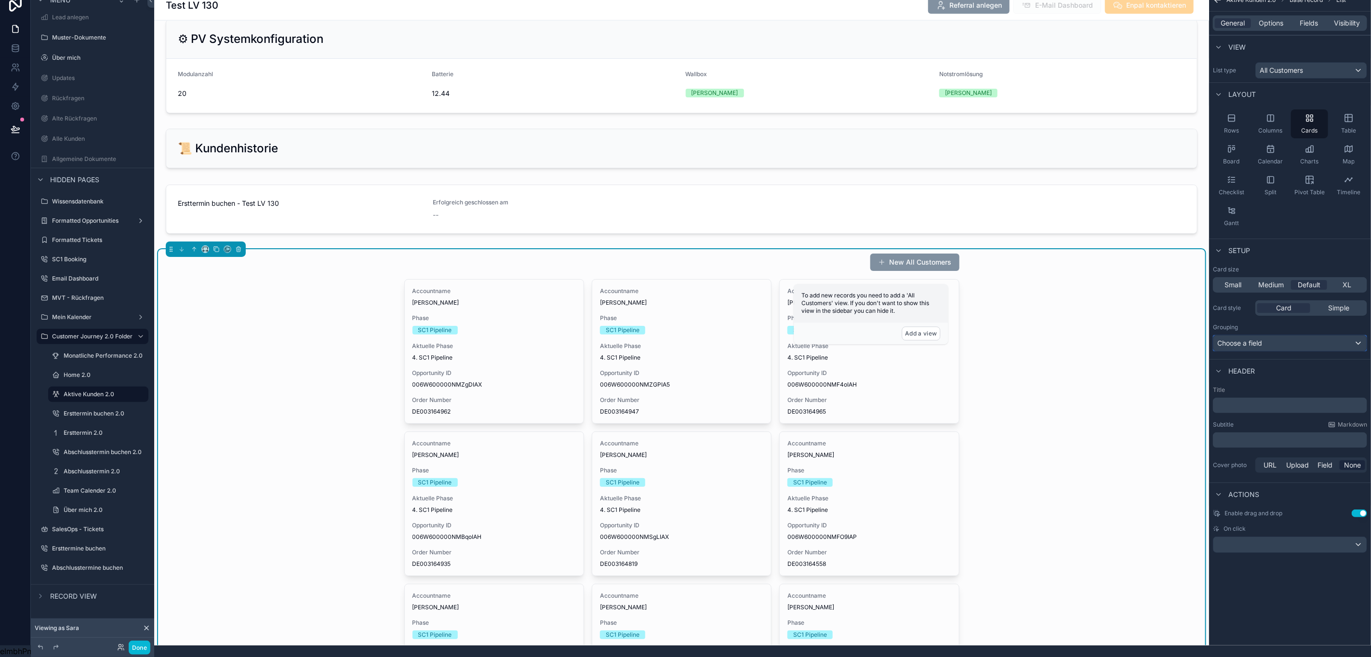
click at [1291, 335] on div "Choose a field" at bounding box center [1289, 342] width 153 height 15
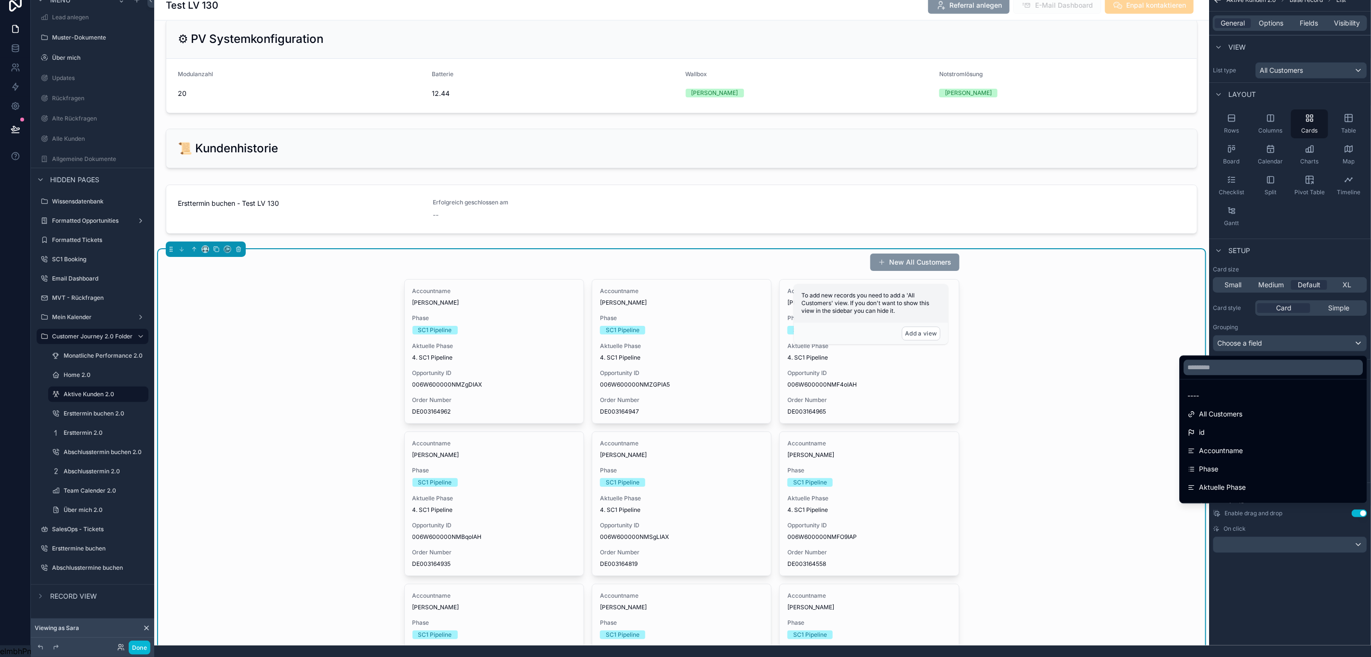
click at [1267, 331] on div "scrollable content" at bounding box center [685, 328] width 1371 height 657
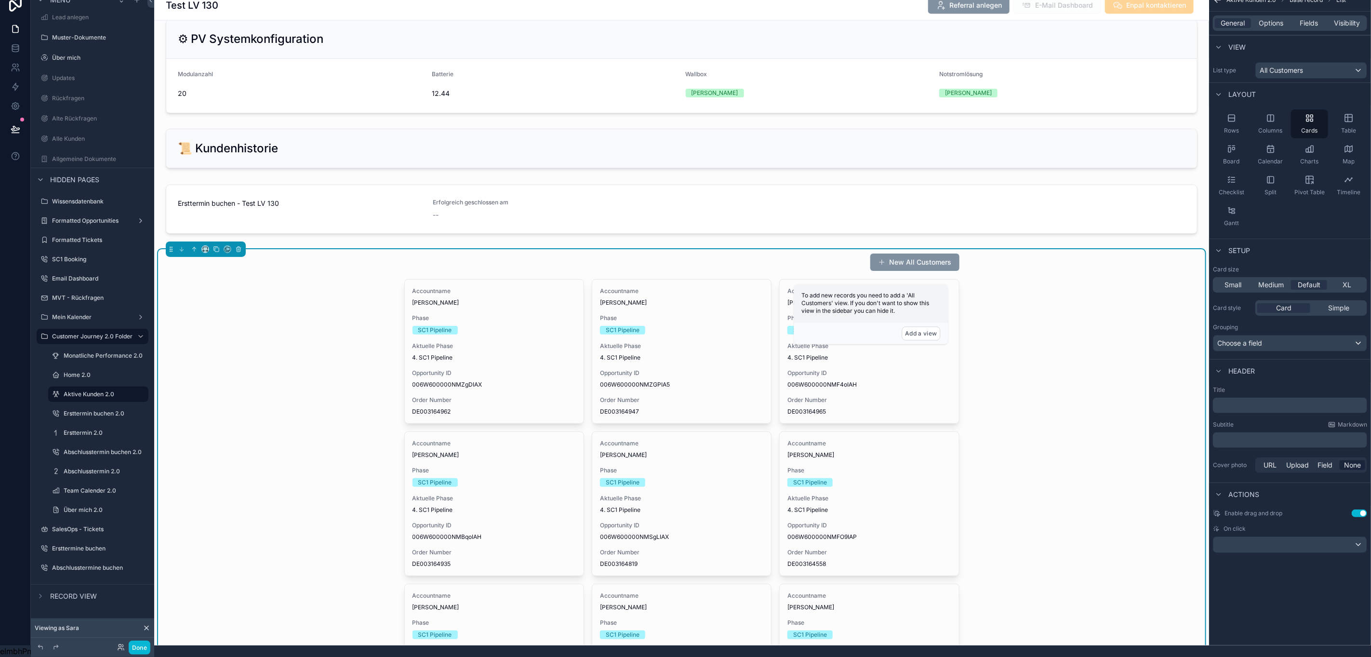
click at [1354, 509] on button "Use setting" at bounding box center [1359, 513] width 15 height 8
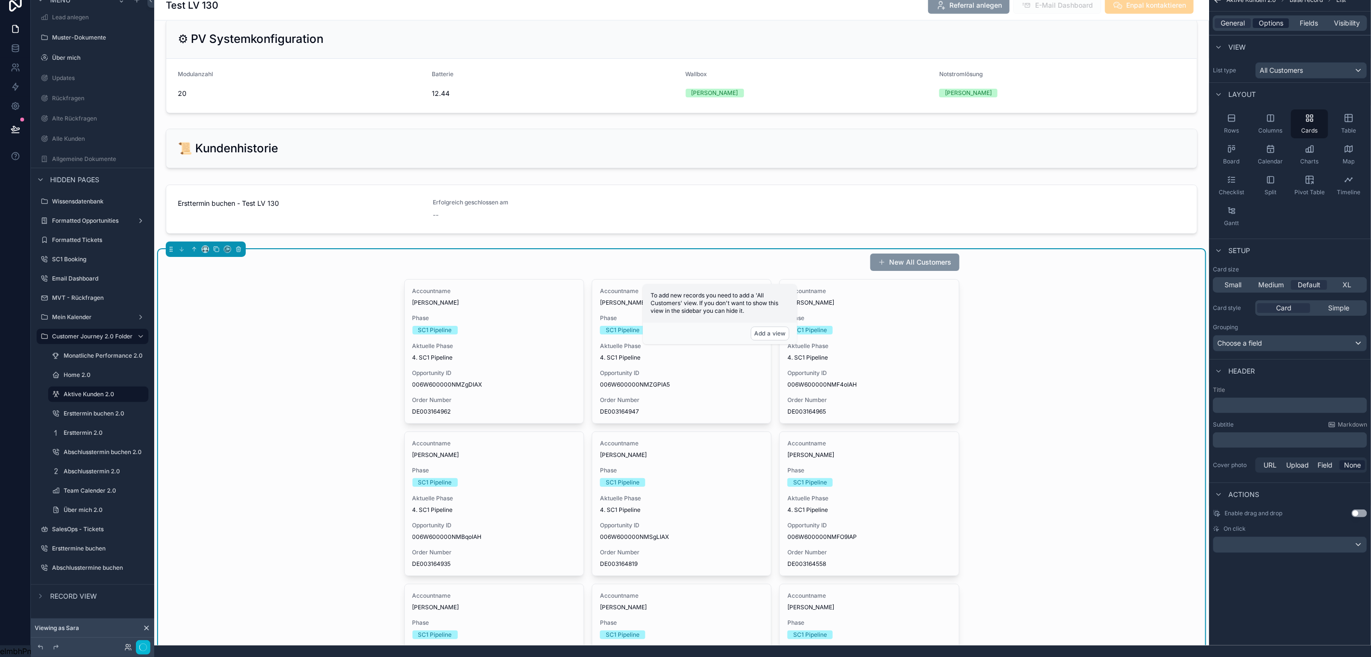
click at [1275, 18] on span "Options" at bounding box center [1271, 23] width 25 height 10
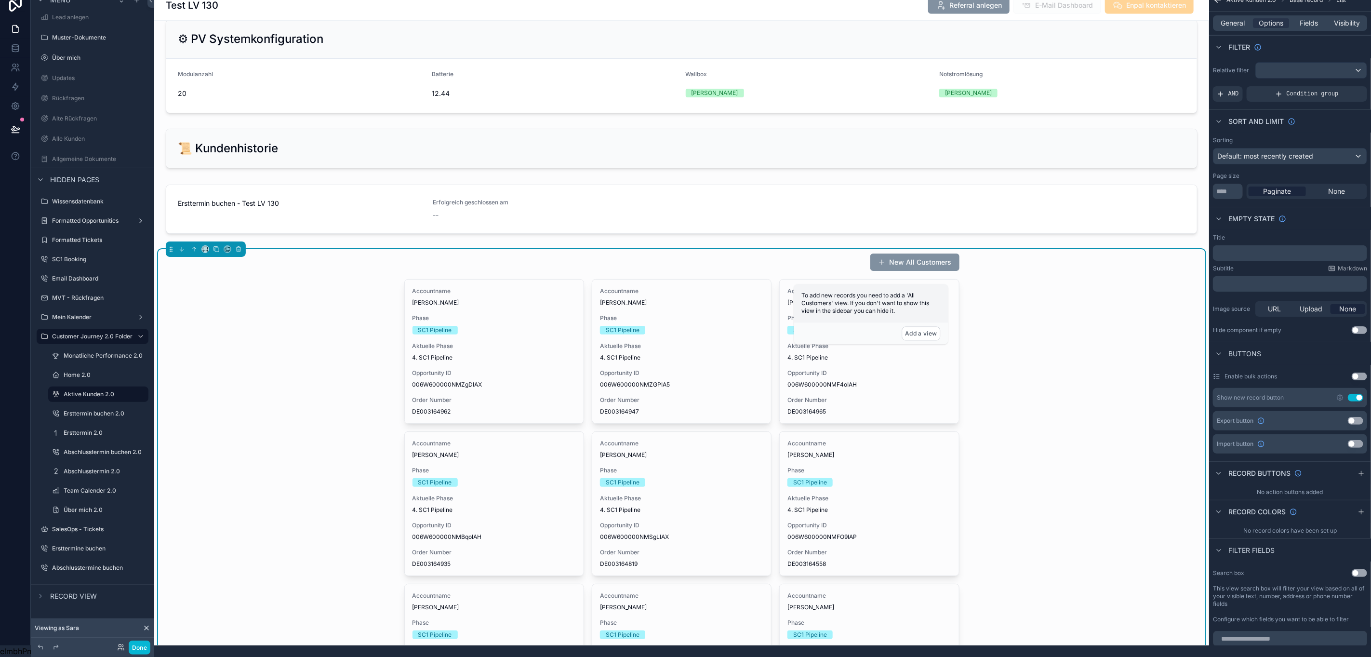
click at [1361, 394] on button "Use setting" at bounding box center [1355, 398] width 15 height 8
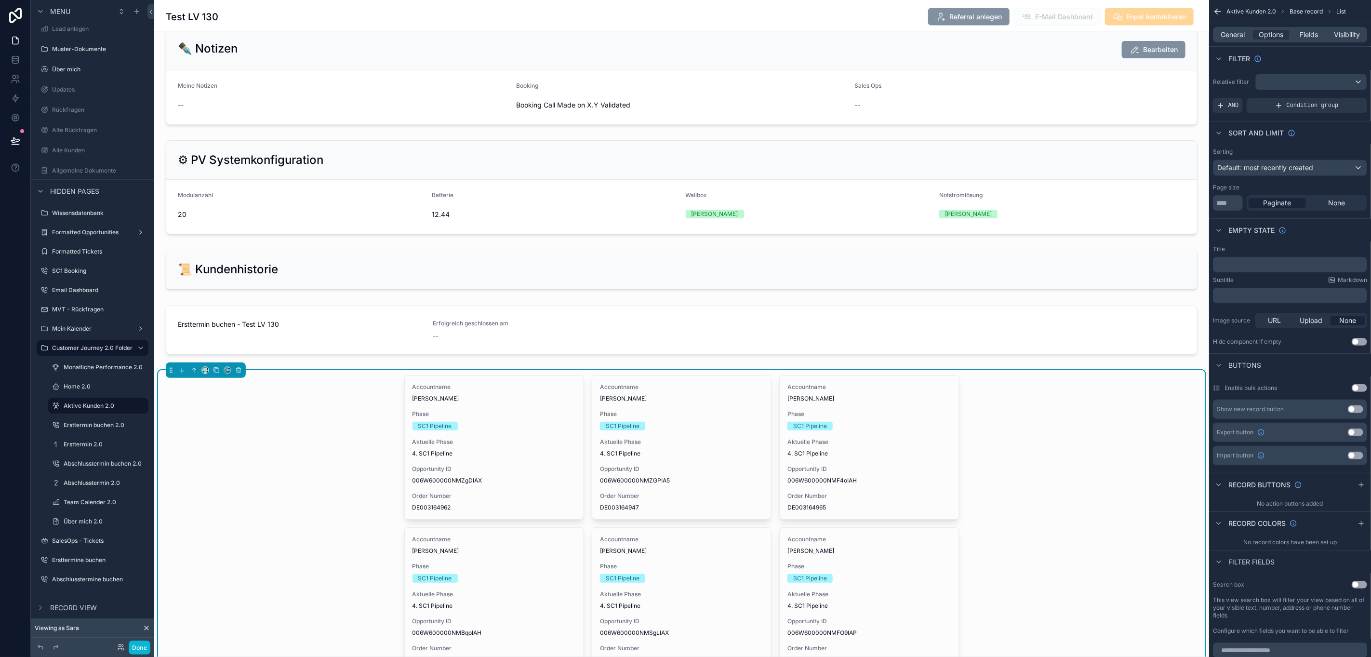
scroll to position [1084, 0]
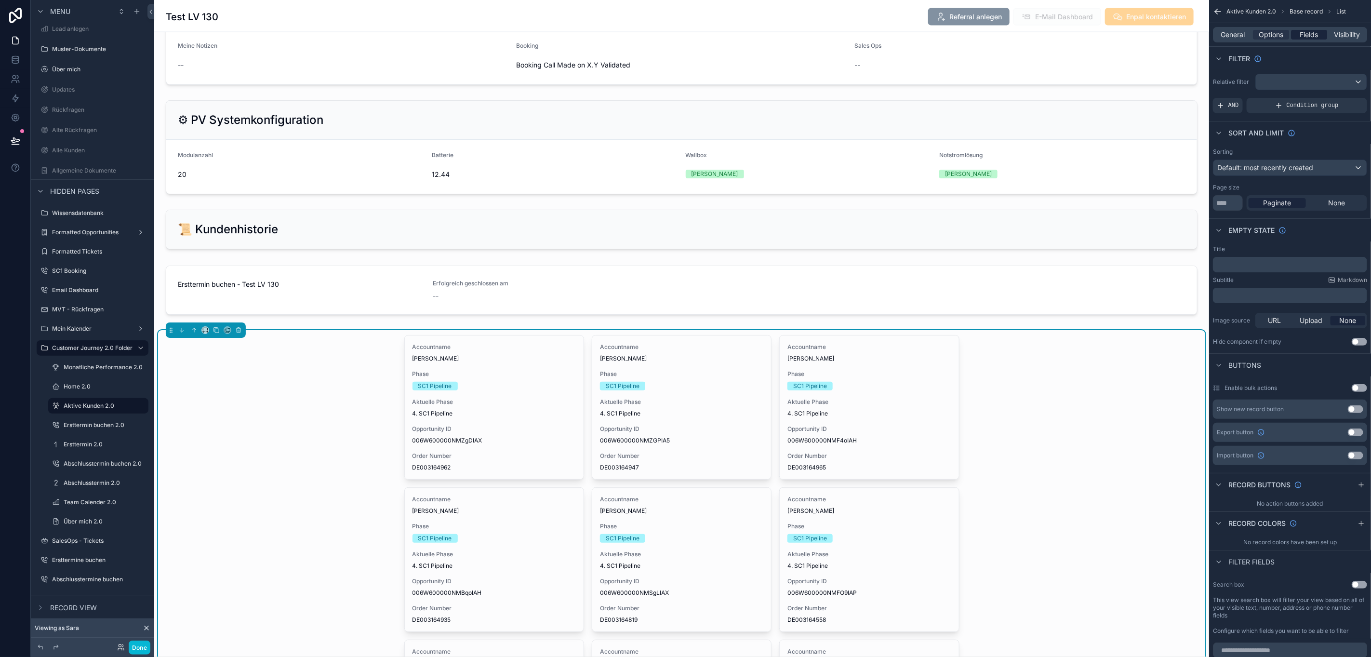
click at [1300, 31] on span "Fields" at bounding box center [1309, 35] width 18 height 10
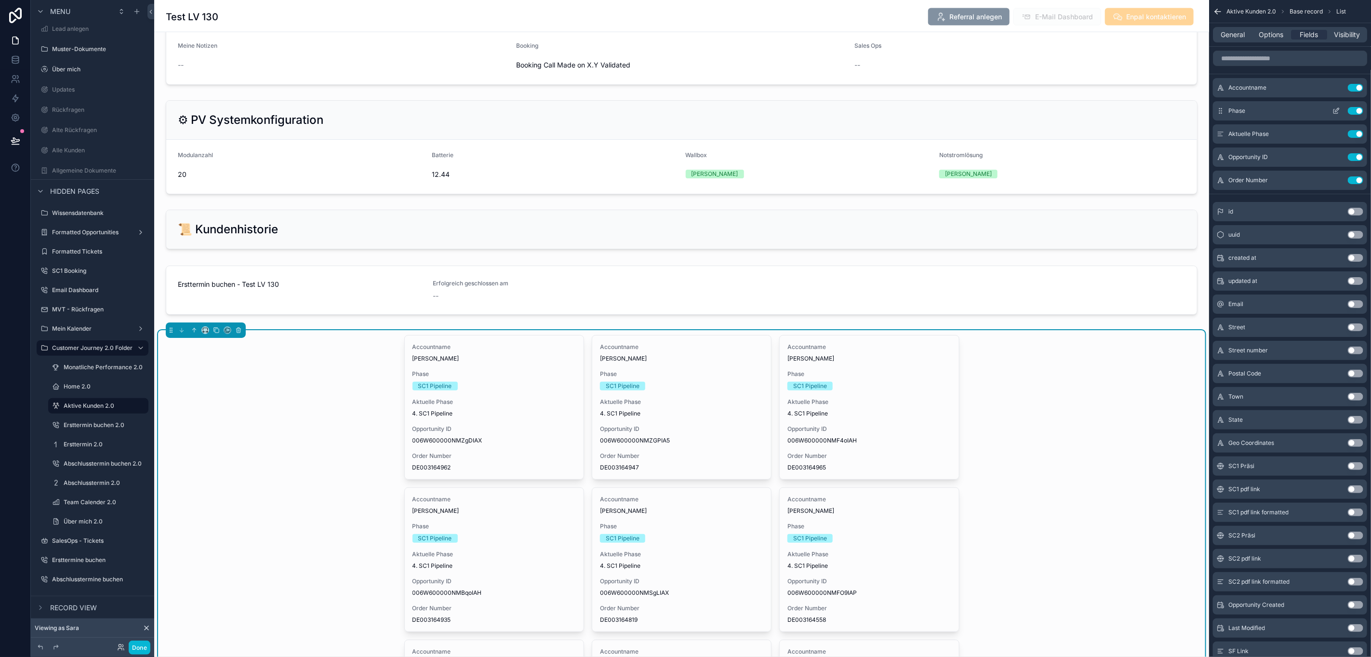
click at [1354, 110] on button "Use setting" at bounding box center [1355, 111] width 15 height 8
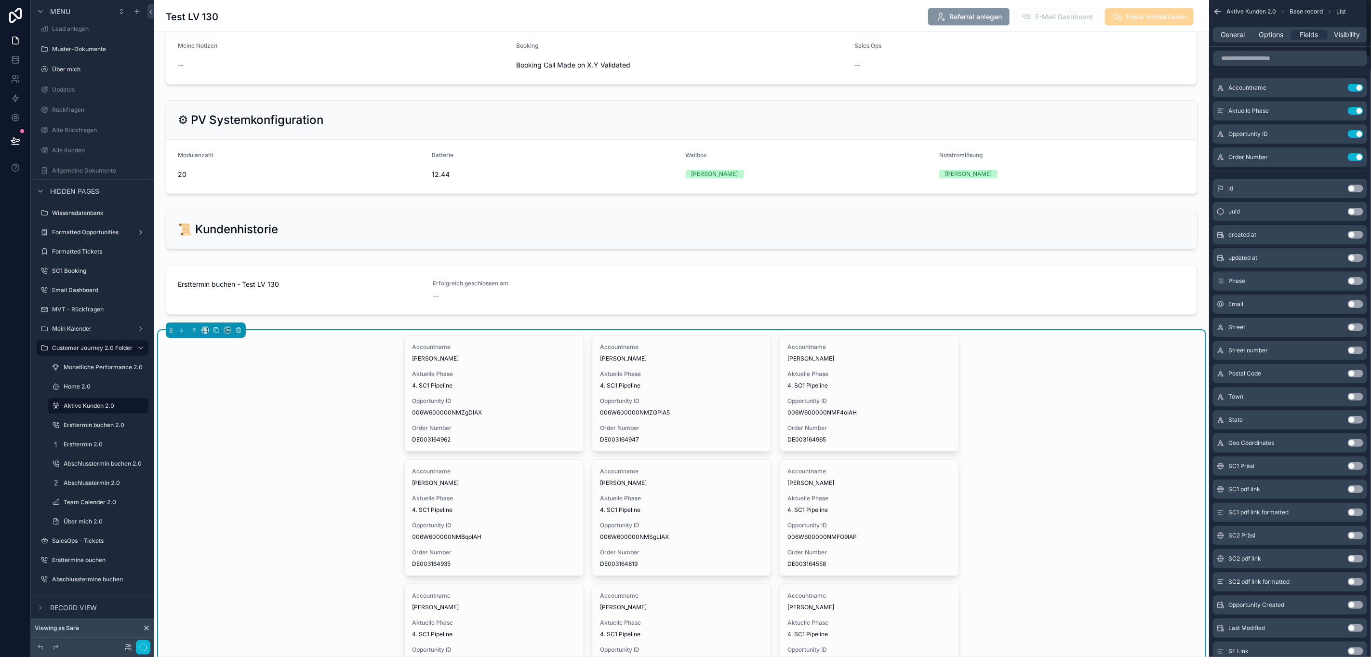
scroll to position [22, 11]
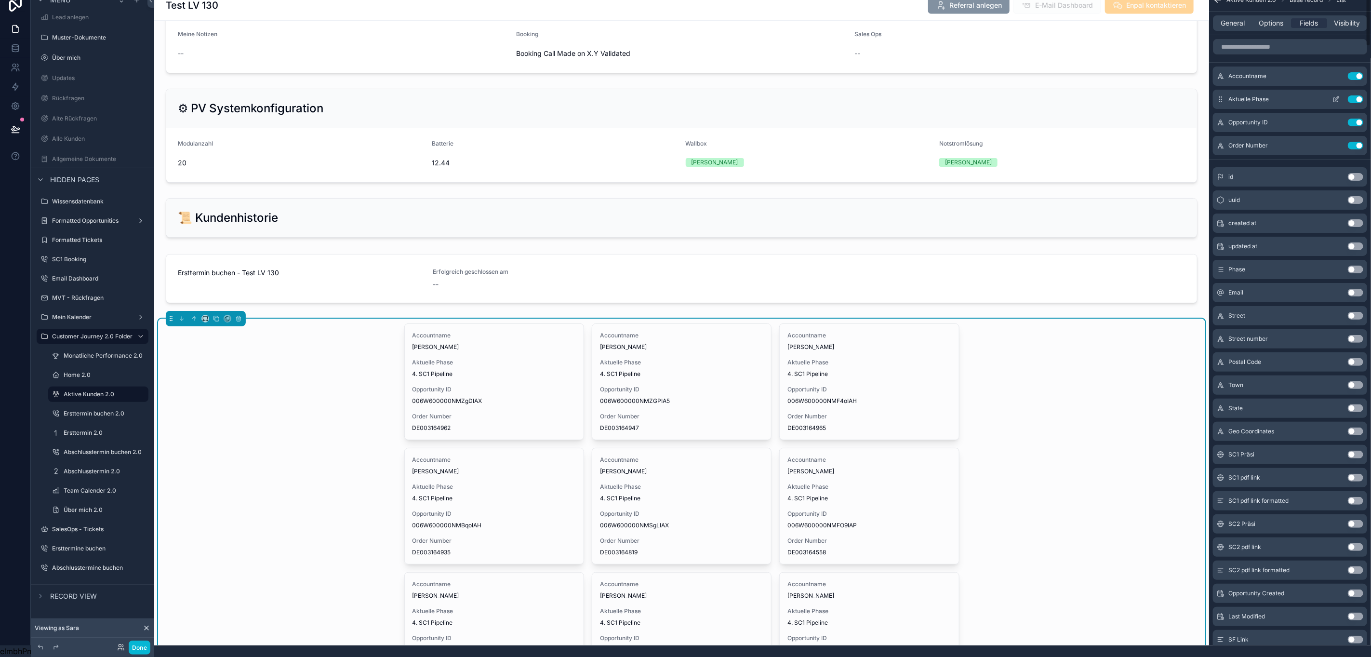
click at [1357, 95] on button "Use setting" at bounding box center [1355, 99] width 15 height 8
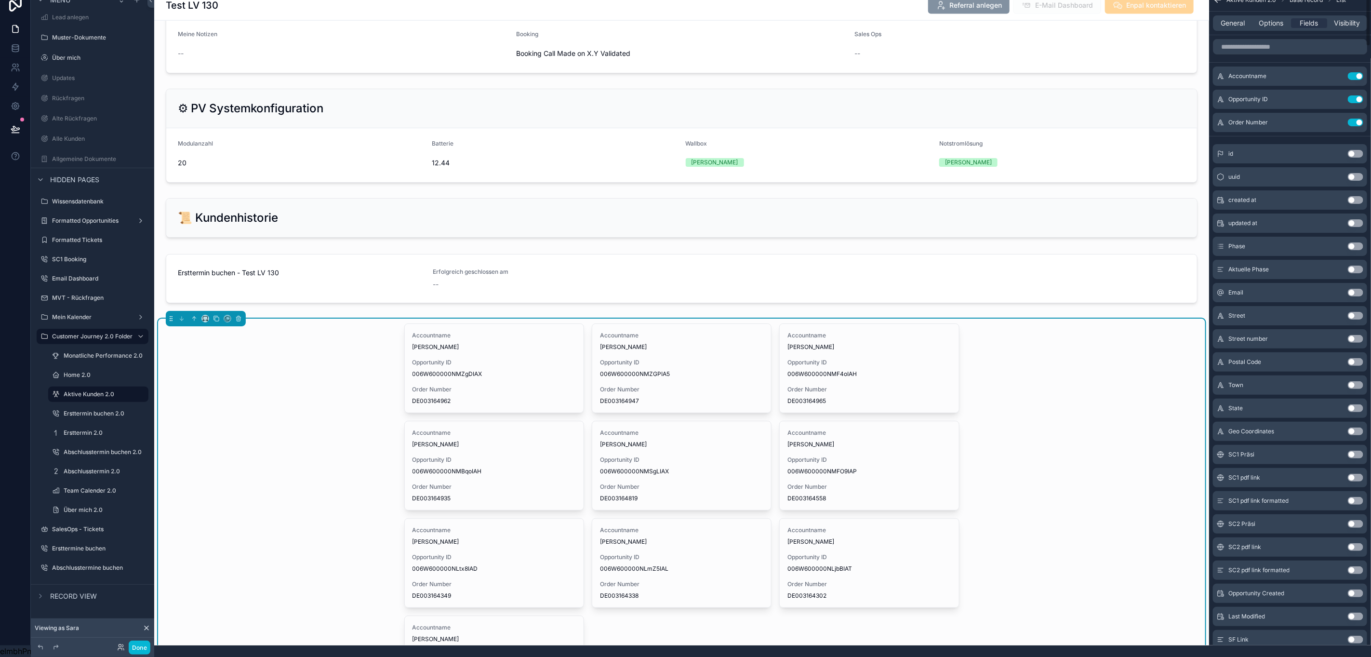
click at [1357, 95] on button "Use setting" at bounding box center [1355, 99] width 15 height 8
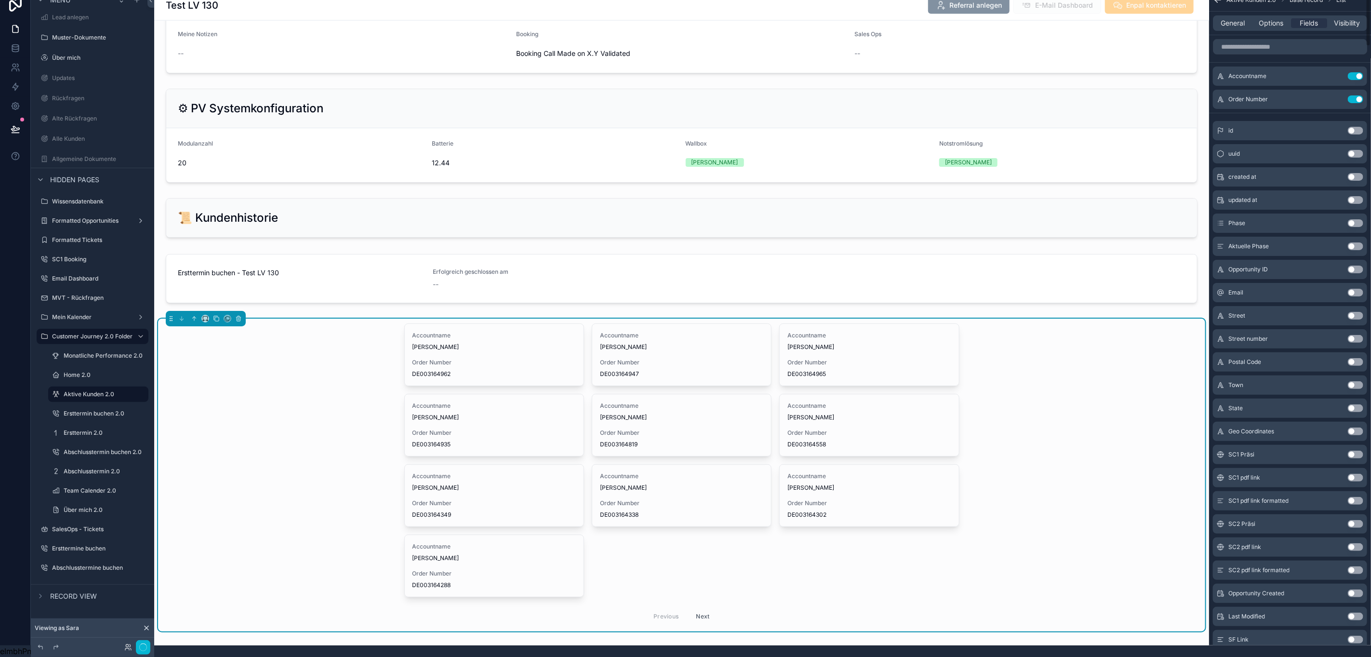
click at [1357, 95] on button "Use setting" at bounding box center [1355, 99] width 15 height 8
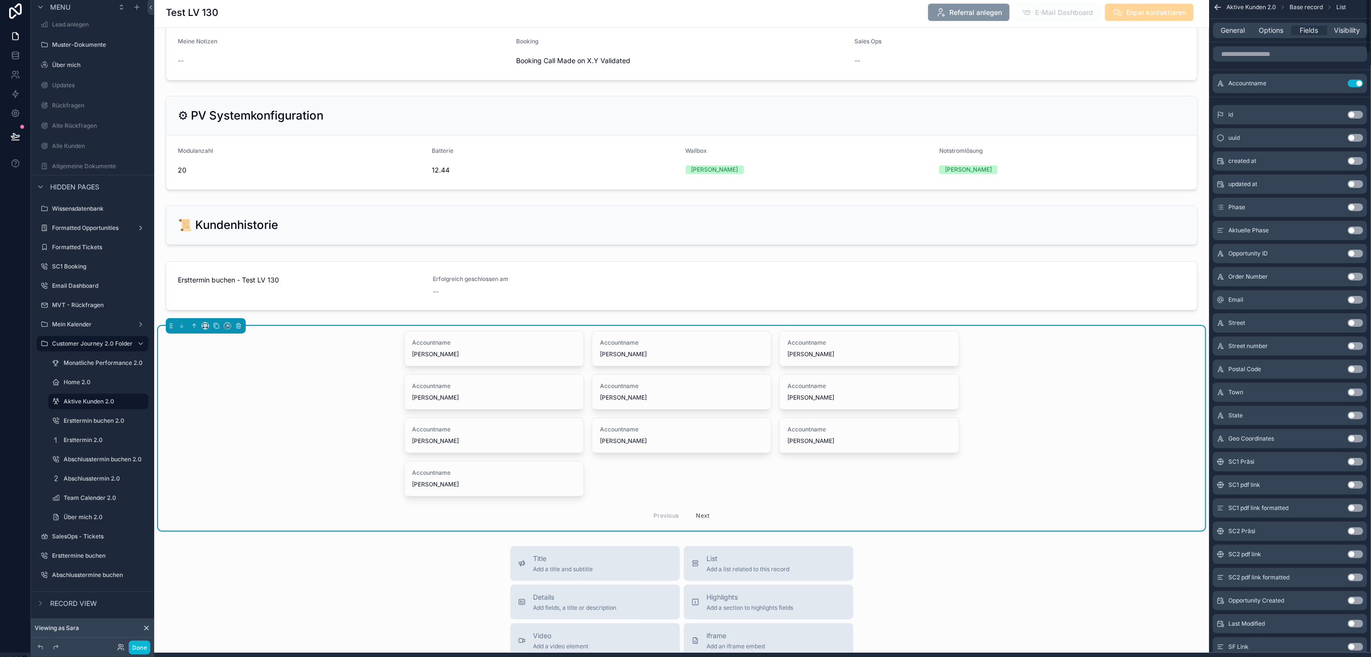
scroll to position [0, 11]
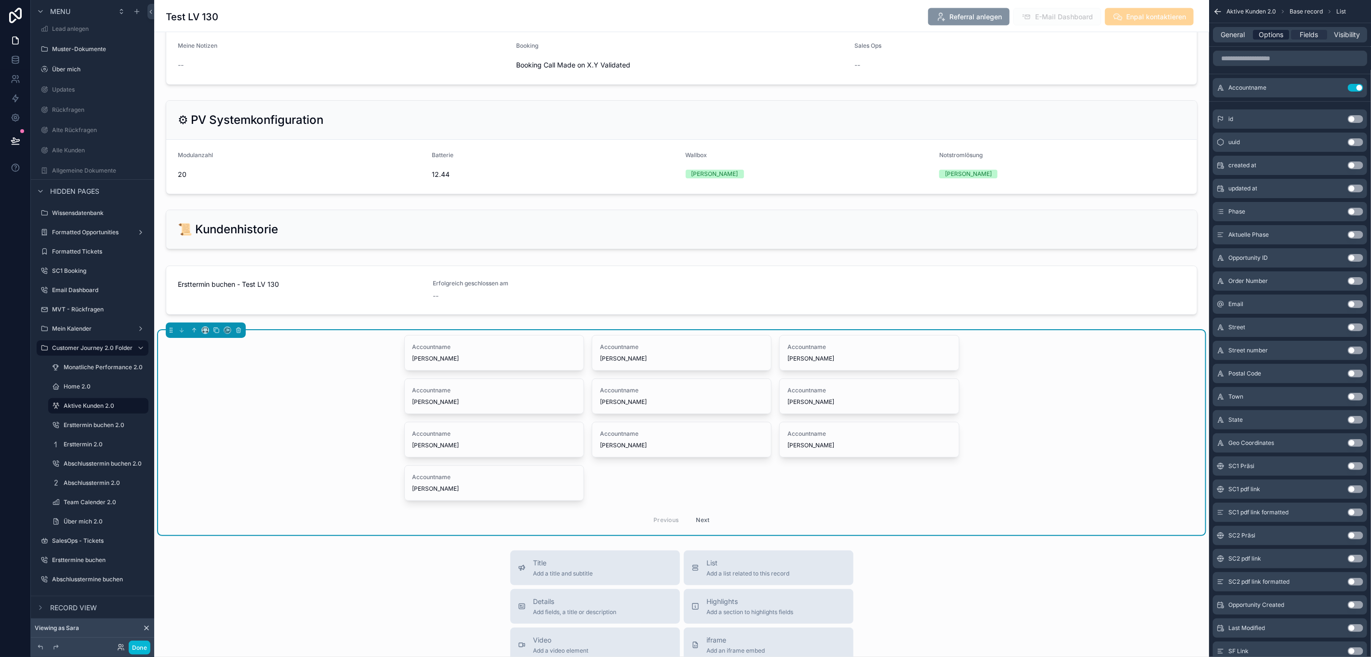
click at [1275, 35] on span "Options" at bounding box center [1271, 35] width 25 height 10
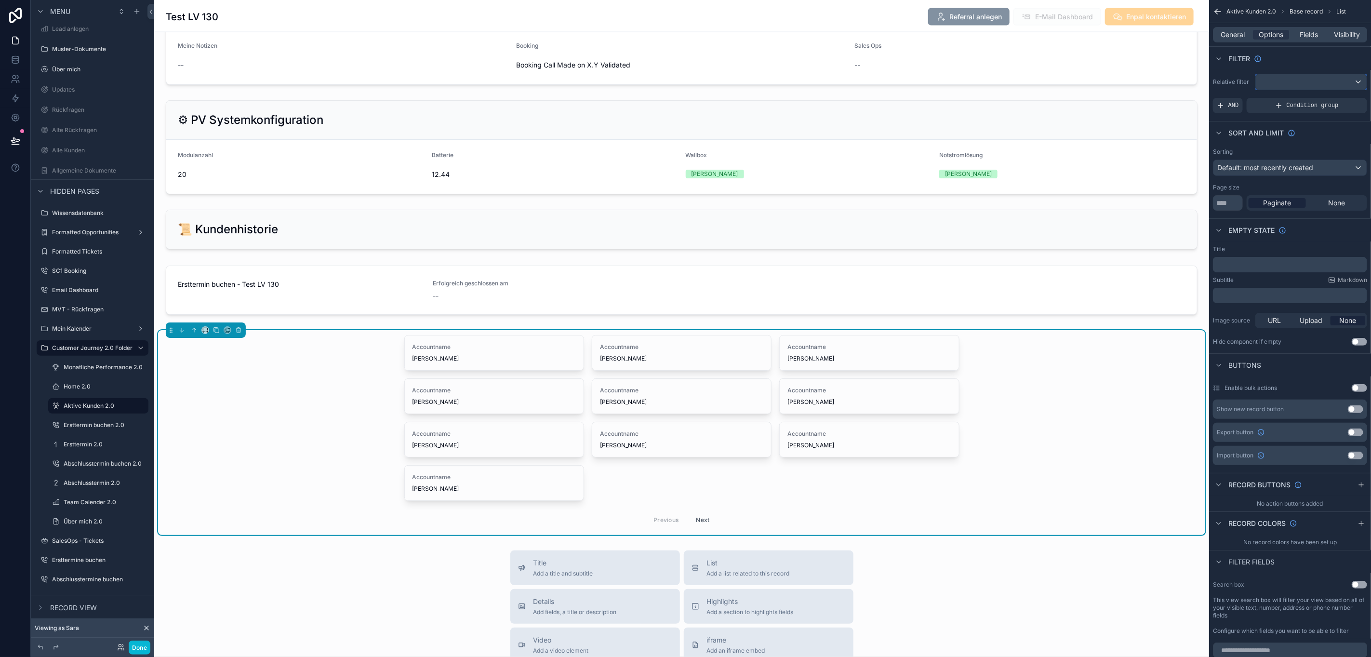
click at [1296, 83] on div "scrollable content" at bounding box center [1311, 81] width 111 height 15
click at [1289, 74] on div "scrollable content" at bounding box center [685, 328] width 1371 height 657
click at [1225, 102] on div "AND" at bounding box center [1228, 105] width 30 height 15
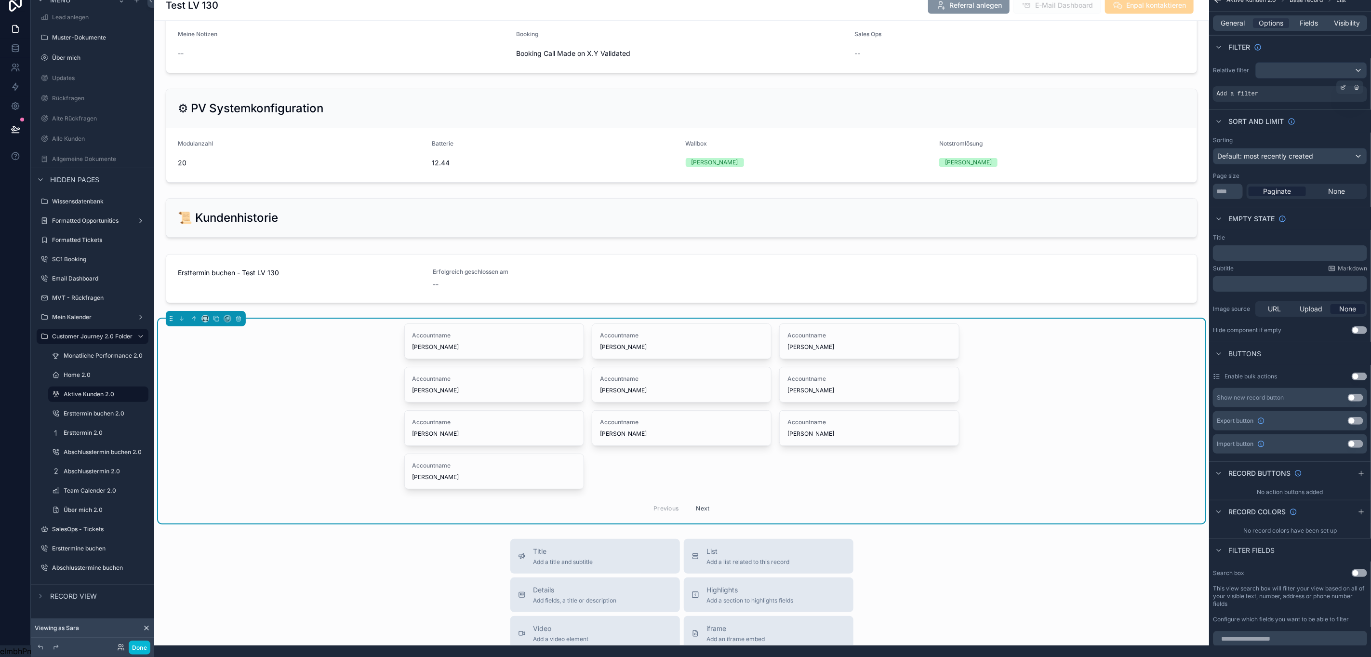
click at [1263, 86] on div "Add a filter" at bounding box center [1290, 93] width 154 height 15
click at [1341, 84] on icon "scrollable content" at bounding box center [1343, 87] width 6 height 6
click at [1130, 76] on span "Select a field" at bounding box center [1115, 80] width 41 height 8
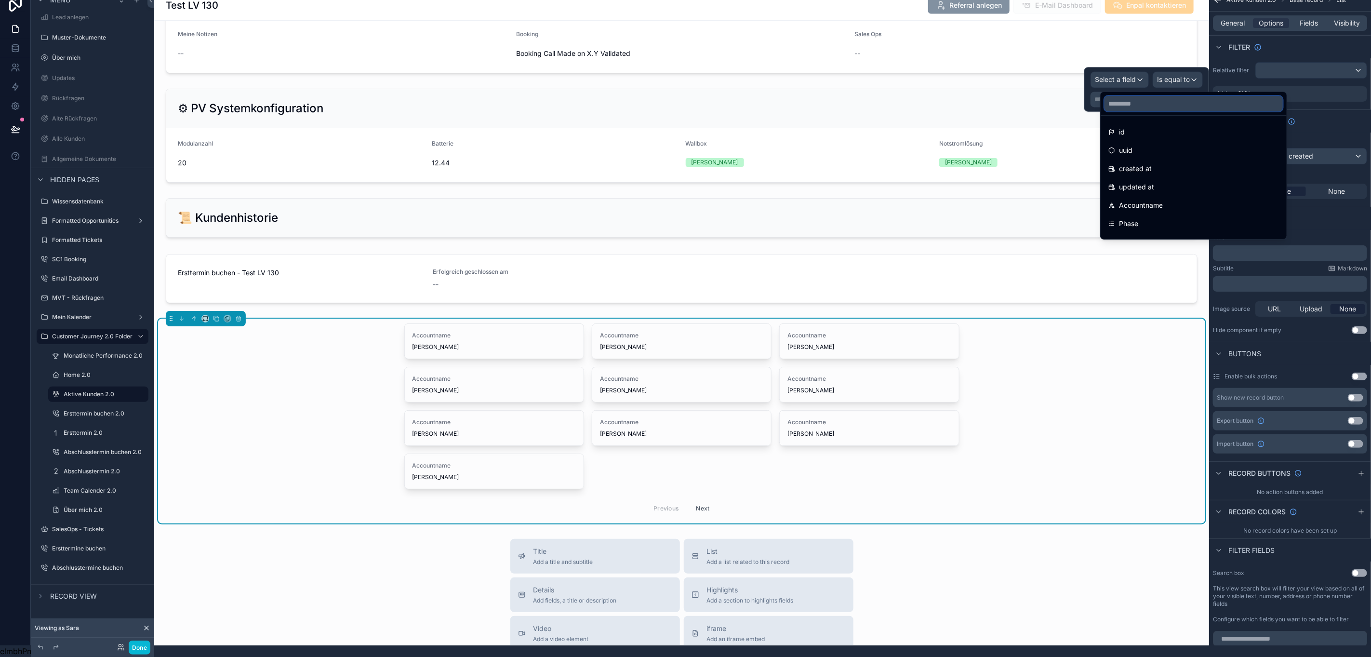
click at [1124, 96] on input "text" at bounding box center [1193, 103] width 178 height 15
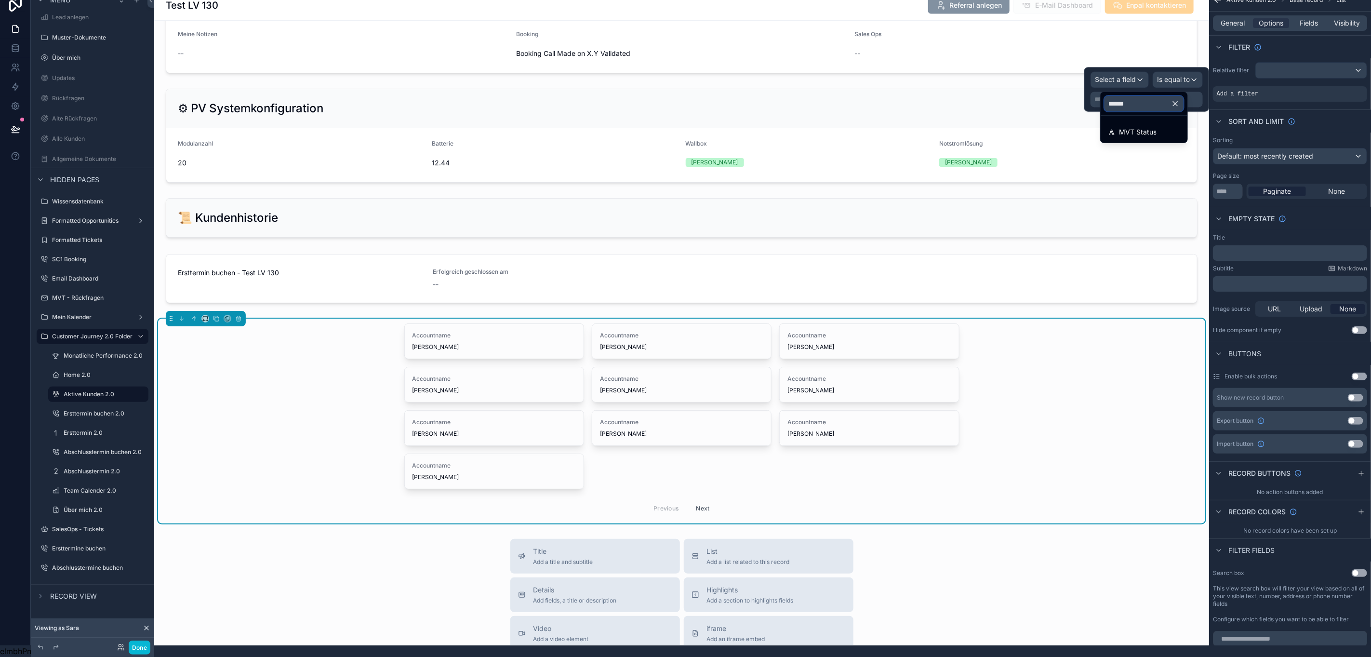
click at [1132, 96] on input "******" at bounding box center [1143, 103] width 79 height 15
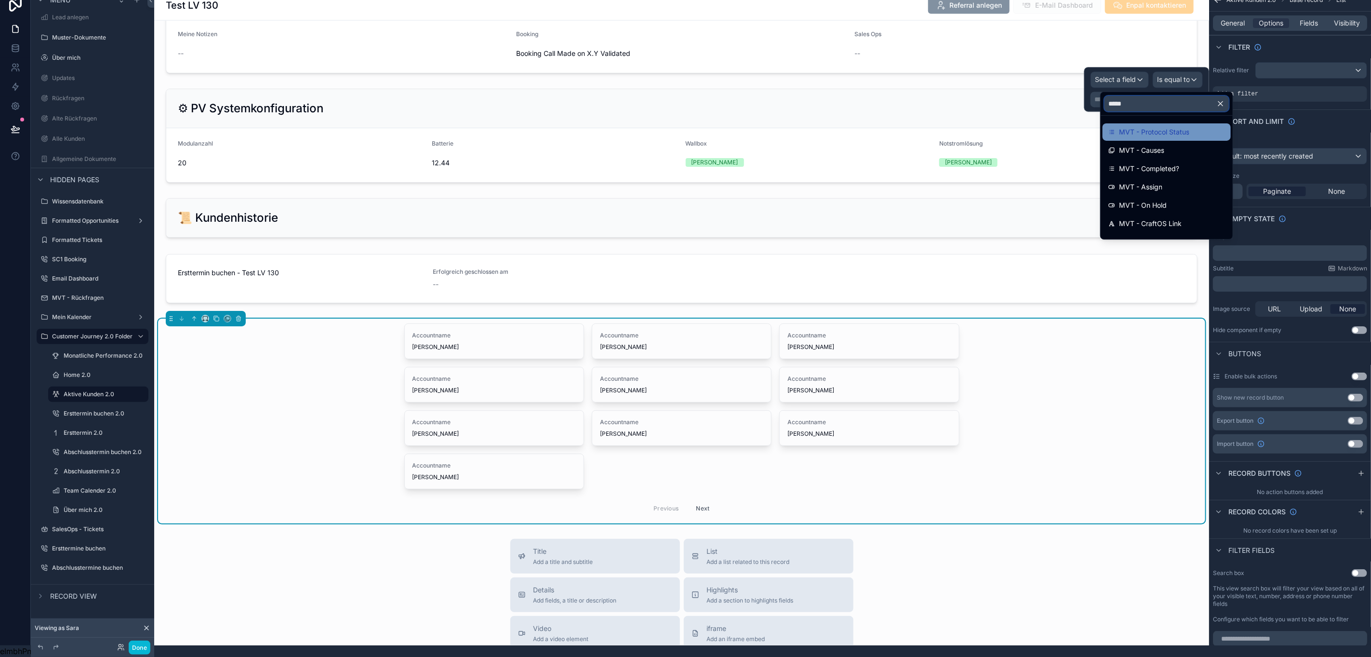
type input "*****"
click at [1141, 126] on span "MVT - Protocol Status" at bounding box center [1154, 132] width 70 height 12
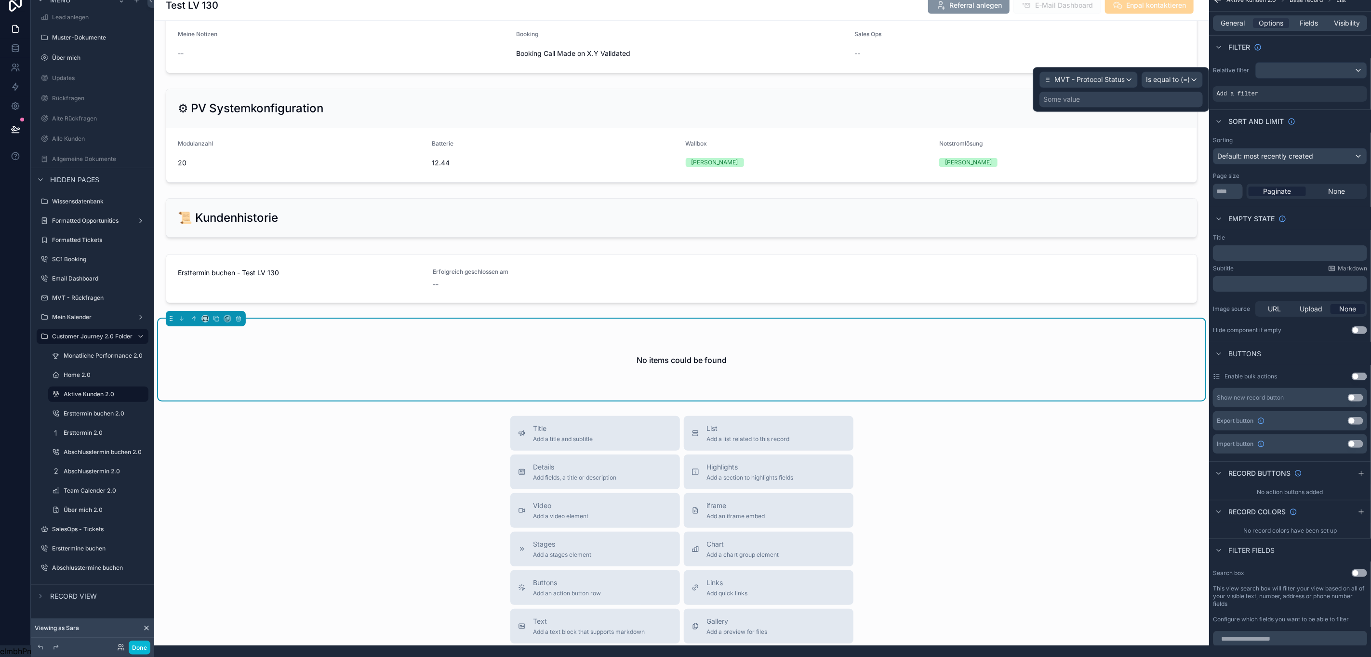
click at [1122, 92] on div "Some value" at bounding box center [1120, 99] width 163 height 15
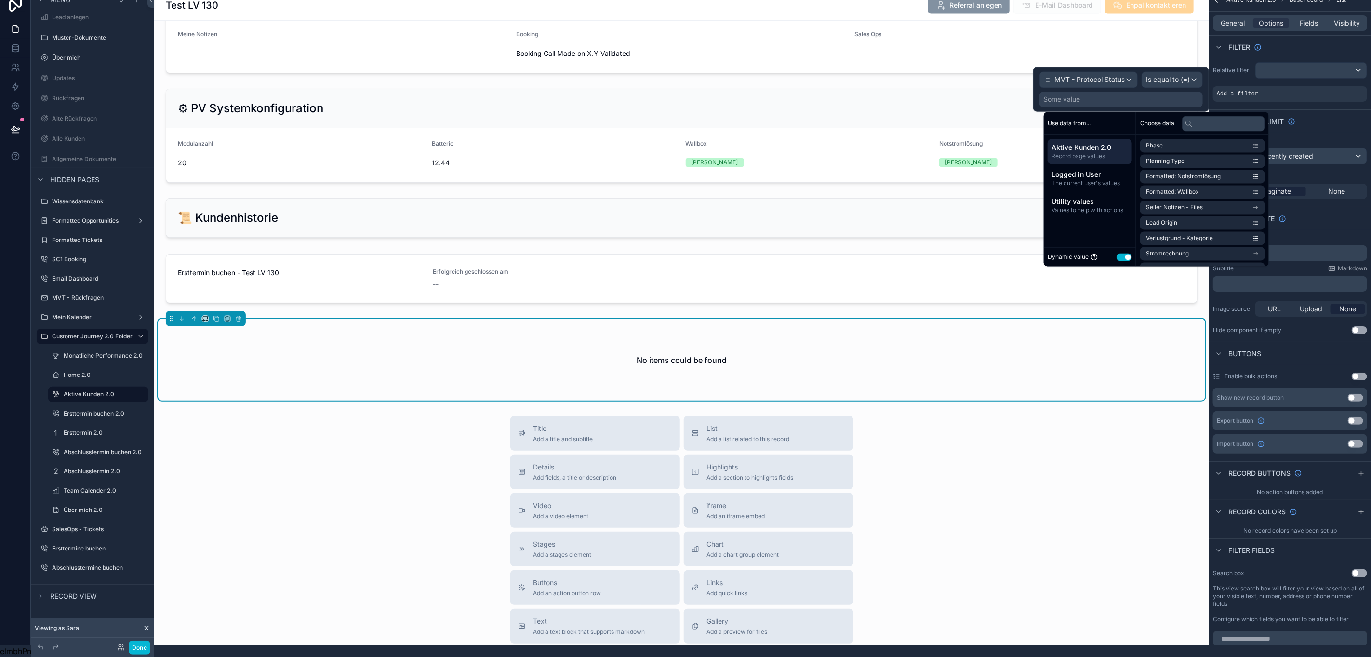
click at [1116, 253] on button "Use setting" at bounding box center [1123, 257] width 15 height 8
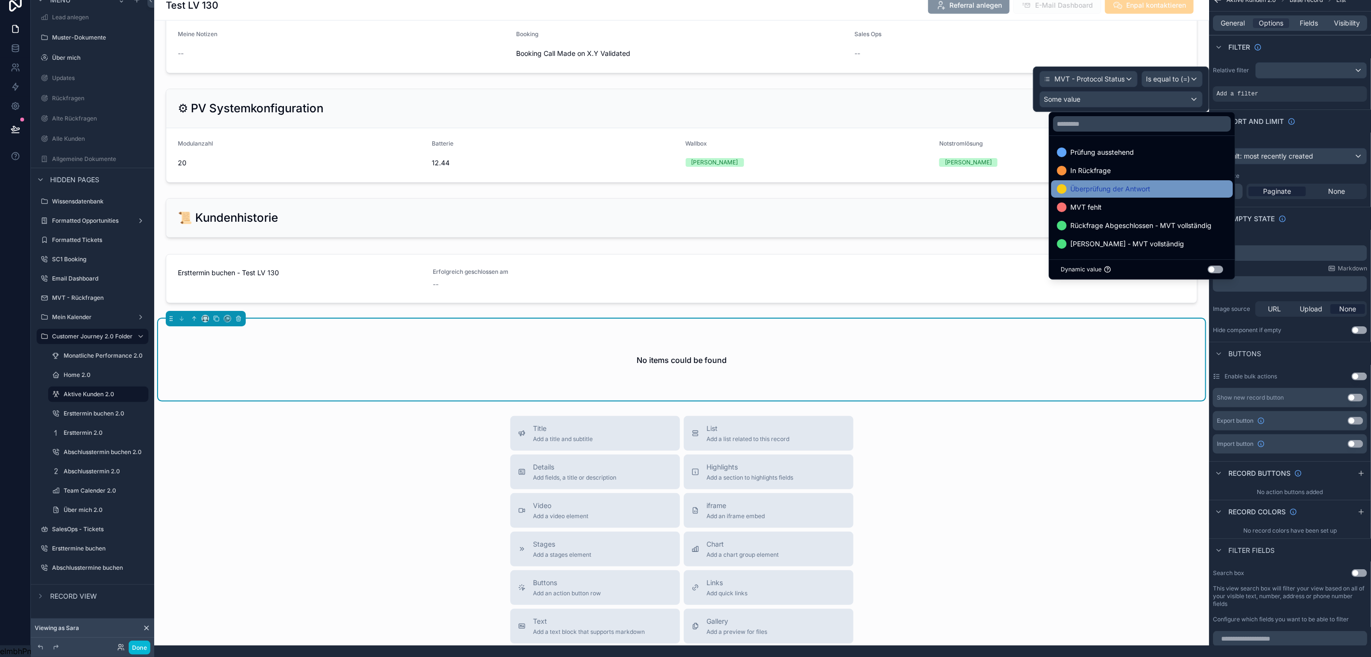
drag, startPoint x: 1115, startPoint y: 153, endPoint x: 1062, endPoint y: 184, distance: 60.2
click at [1115, 162] on div "In Rückfrage" at bounding box center [1142, 170] width 182 height 17
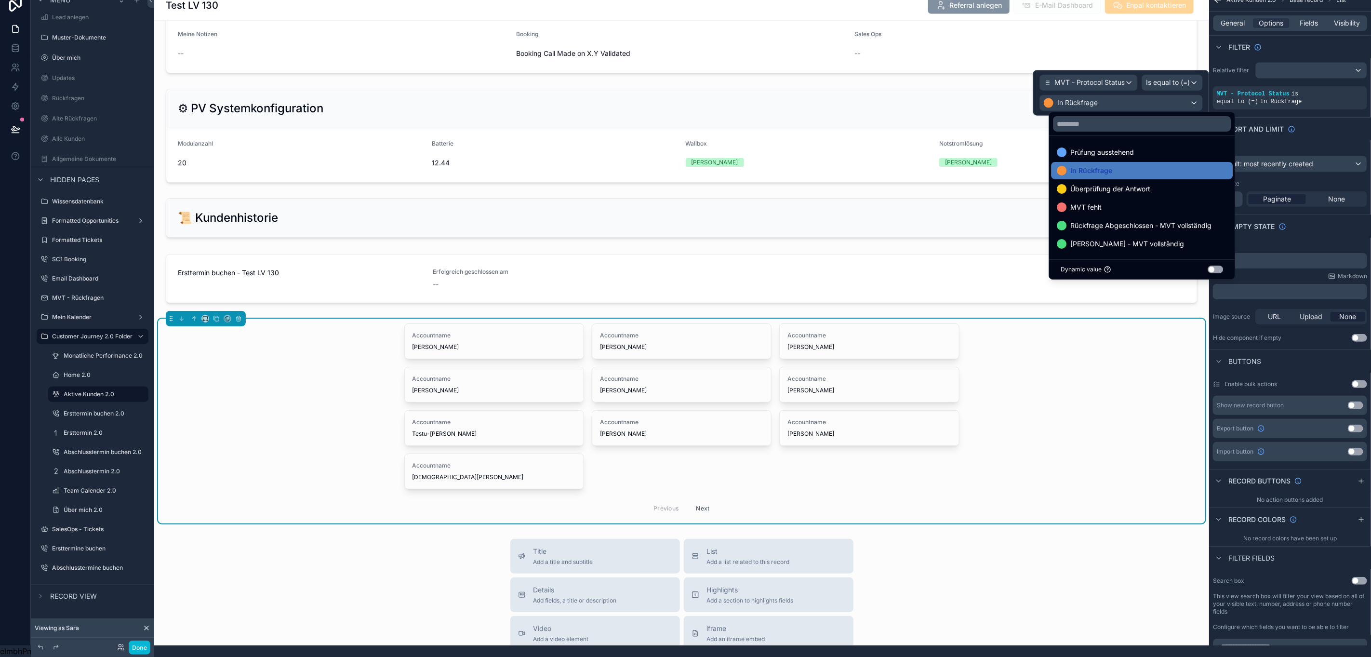
click at [308, 399] on div "Accountname Robert Böttcher Accountname James Bond Accountname Markus Musterman…" at bounding box center [681, 421] width 1047 height 205
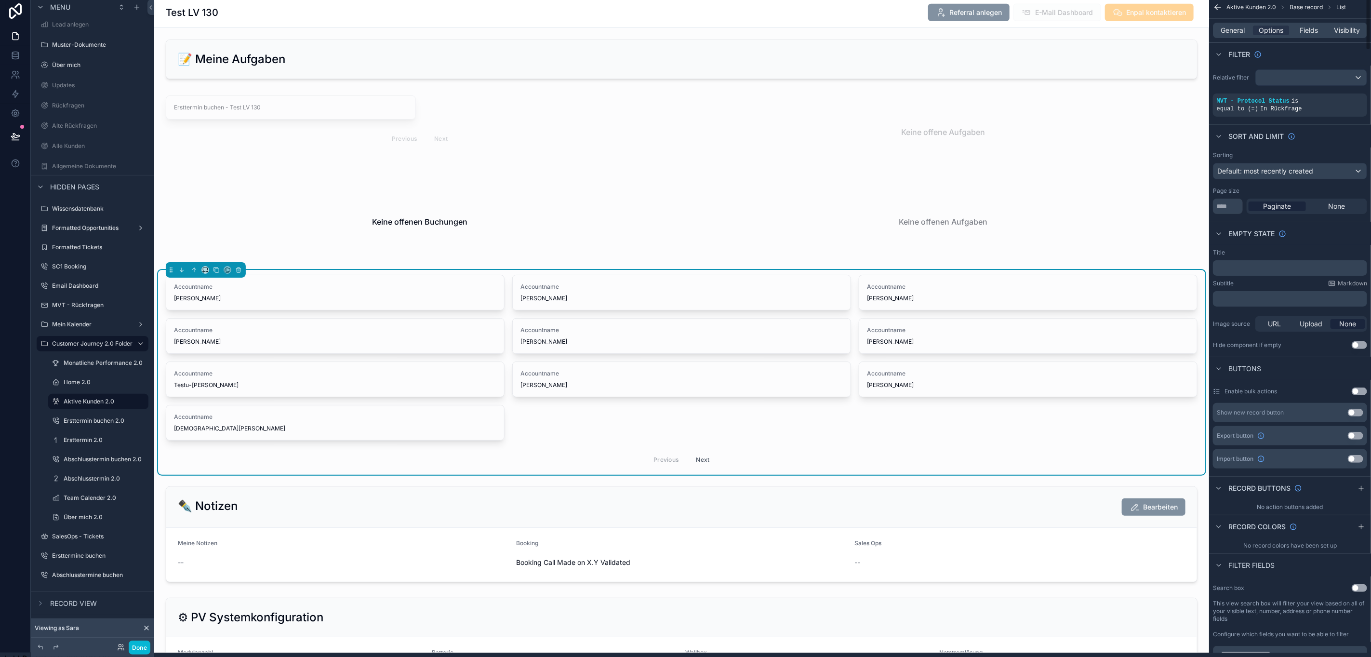
scroll to position [0, 11]
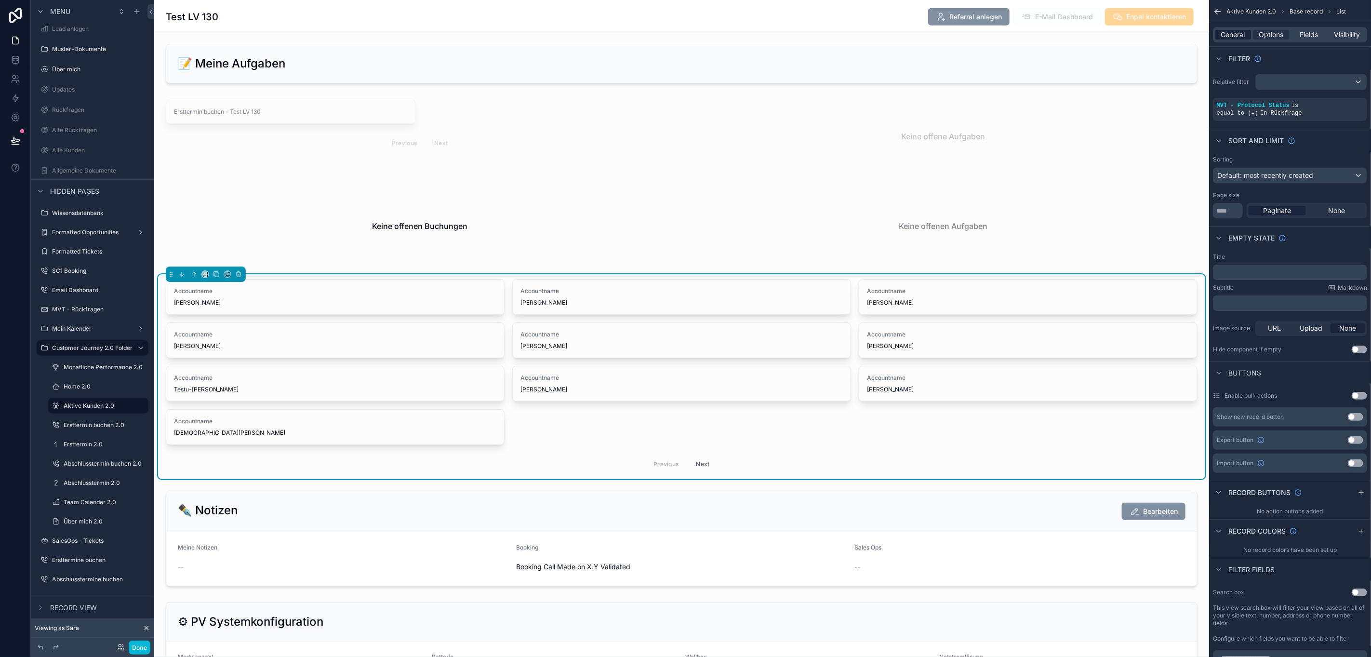
click at [1226, 31] on span "General" at bounding box center [1233, 35] width 24 height 10
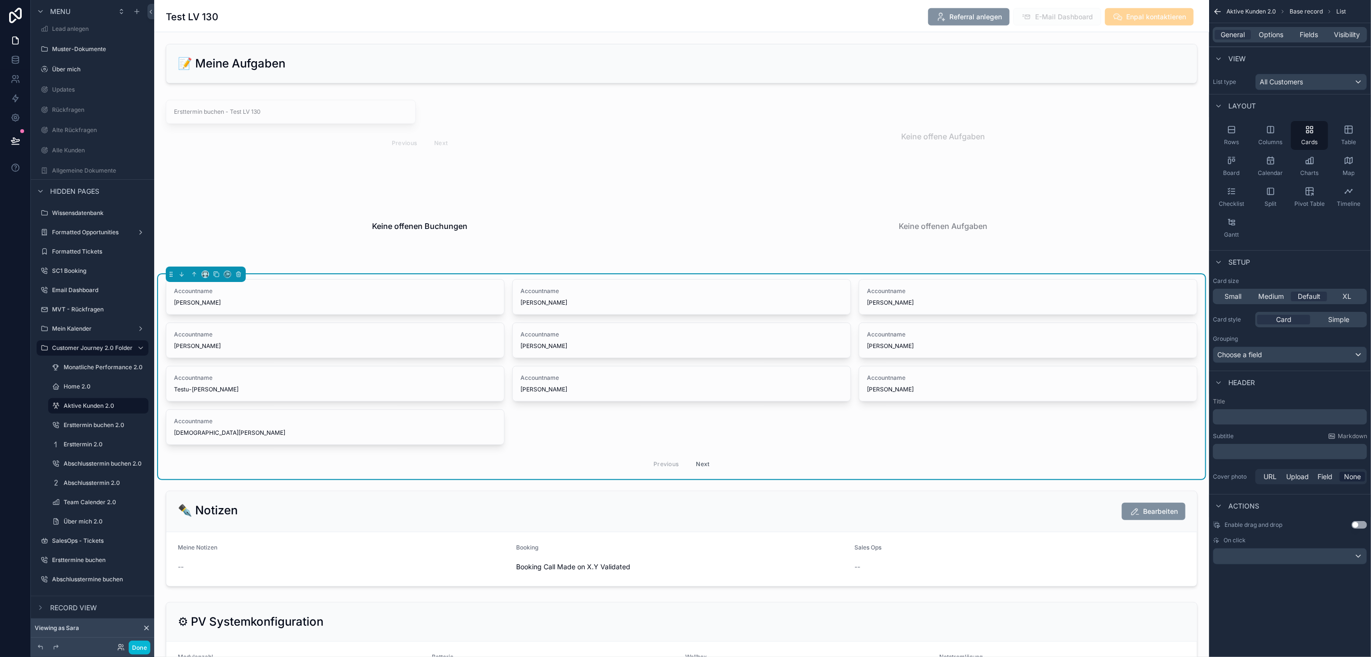
click at [1271, 418] on p "﻿" at bounding box center [1291, 417] width 148 height 10
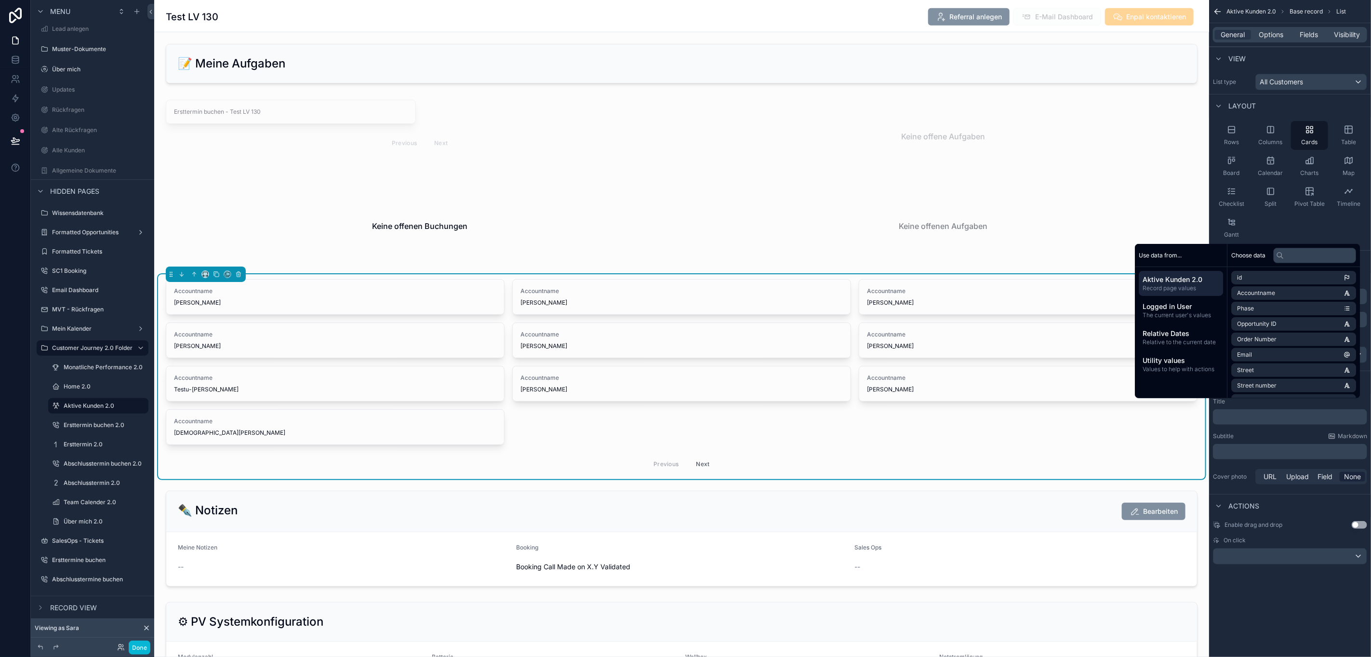
click at [1239, 428] on div "Title ﻿ Subtitle Markdown ﻿ Cover photo URL Upload Field None" at bounding box center [1290, 442] width 162 height 96
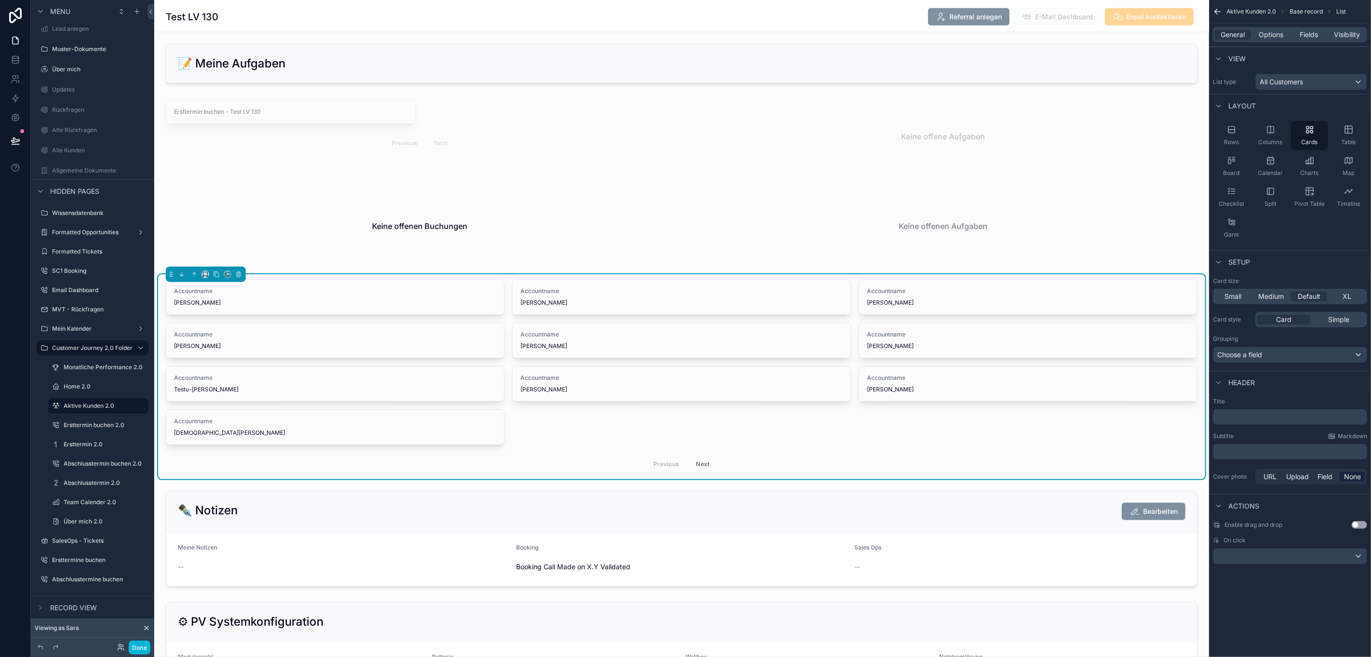
click at [1234, 412] on p "﻿" at bounding box center [1291, 417] width 148 height 10
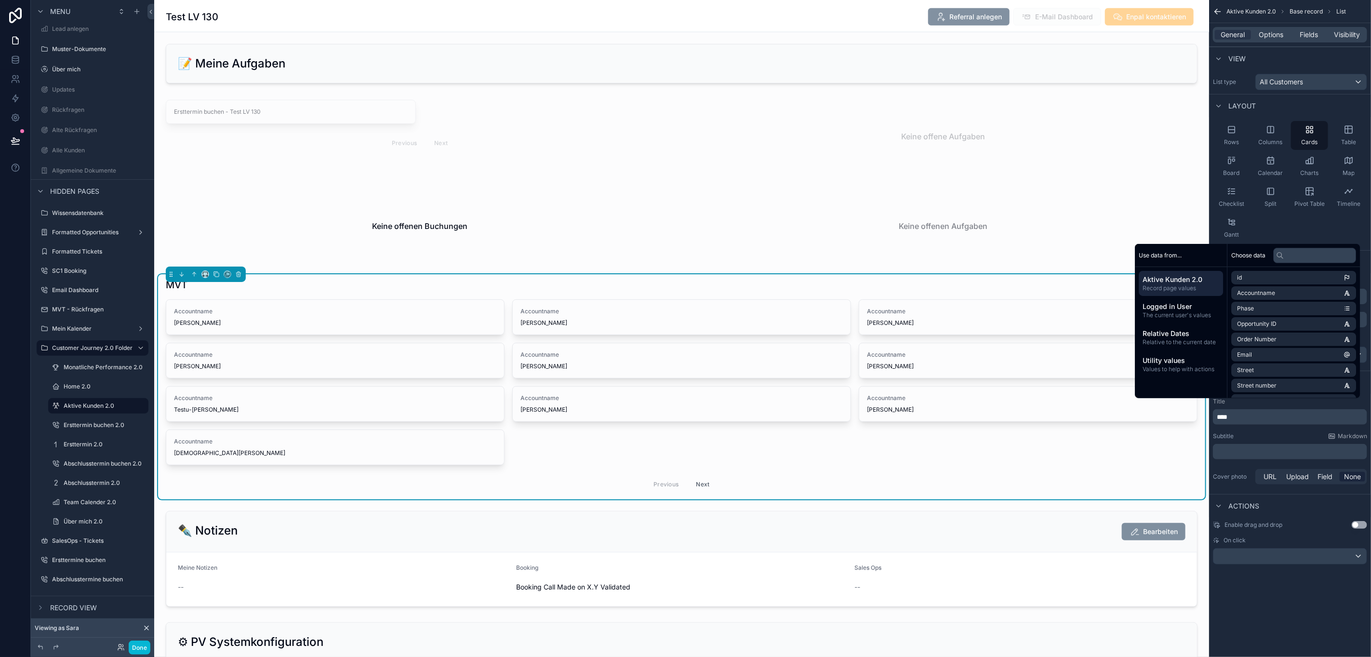
scroll to position [22, 11]
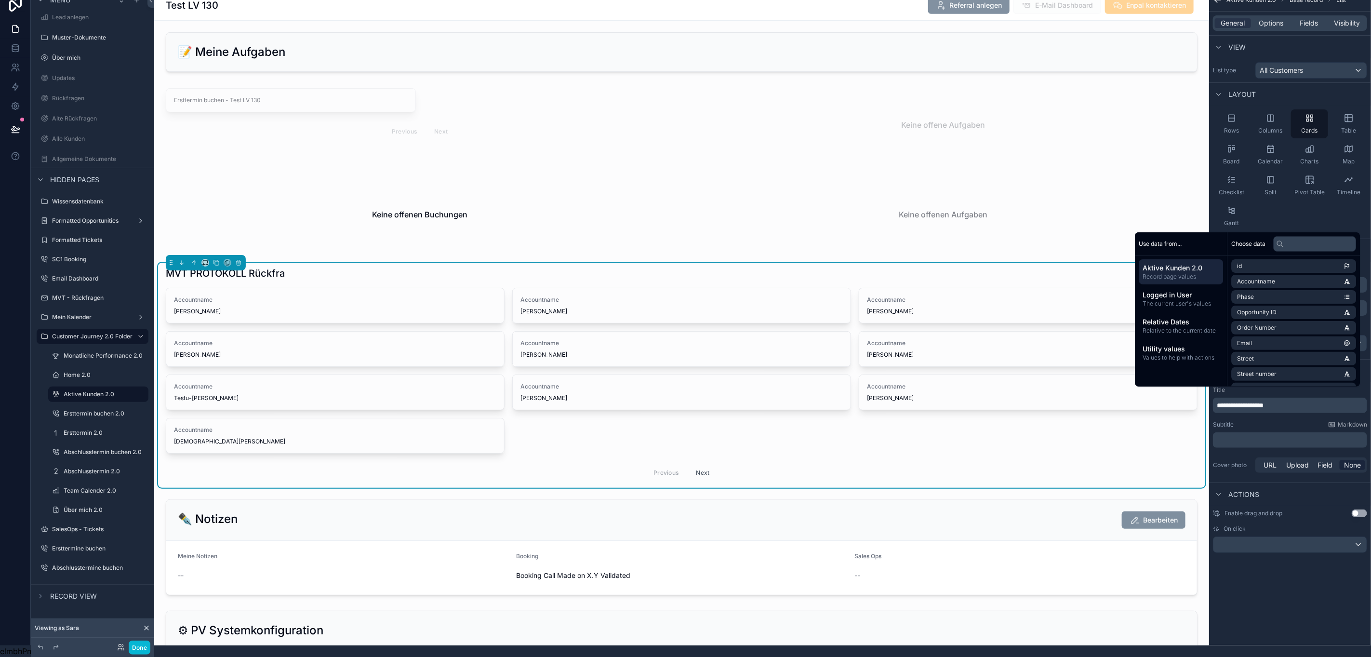
click at [1261, 600] on div "**********" at bounding box center [1290, 316] width 162 height 657
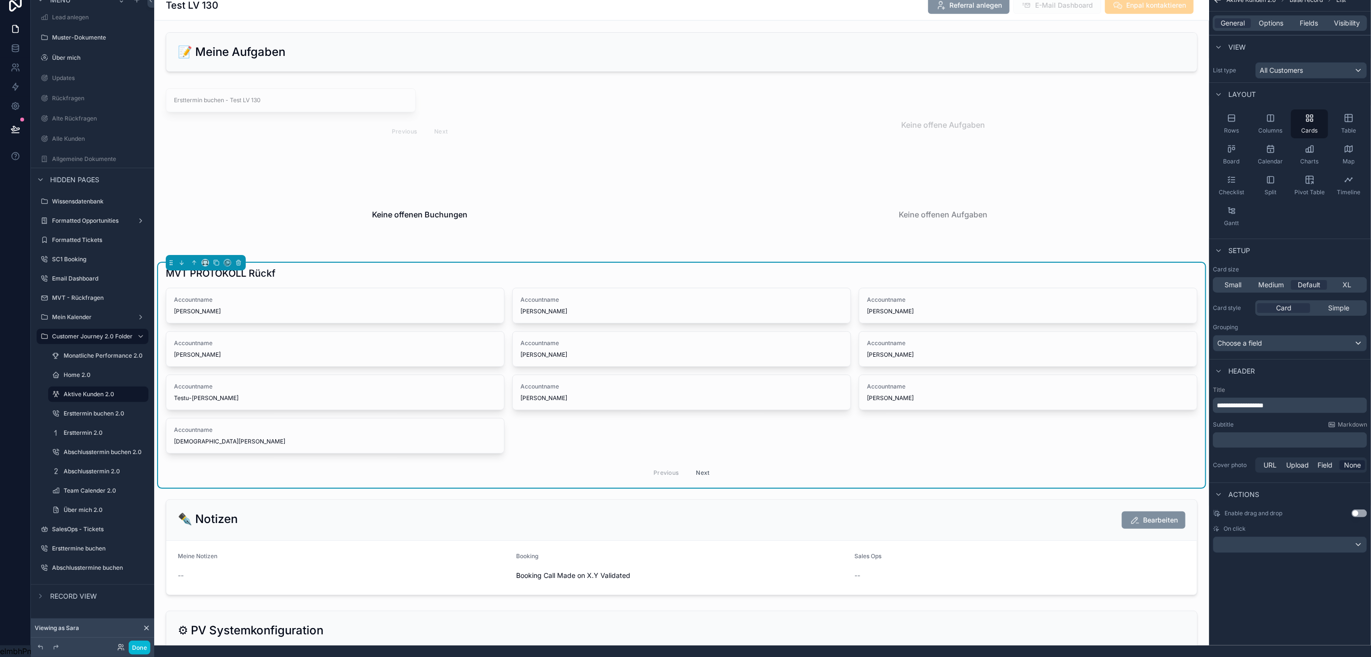
click at [1312, 398] on div "**********" at bounding box center [1290, 405] width 154 height 15
click at [1310, 400] on p "**********" at bounding box center [1291, 405] width 148 height 10
click at [1300, 620] on div "**********" at bounding box center [1290, 316] width 162 height 657
click at [613, 298] on span "Accountname" at bounding box center [681, 300] width 322 height 8
click at [540, 301] on div "Accountname James Bond" at bounding box center [681, 305] width 322 height 19
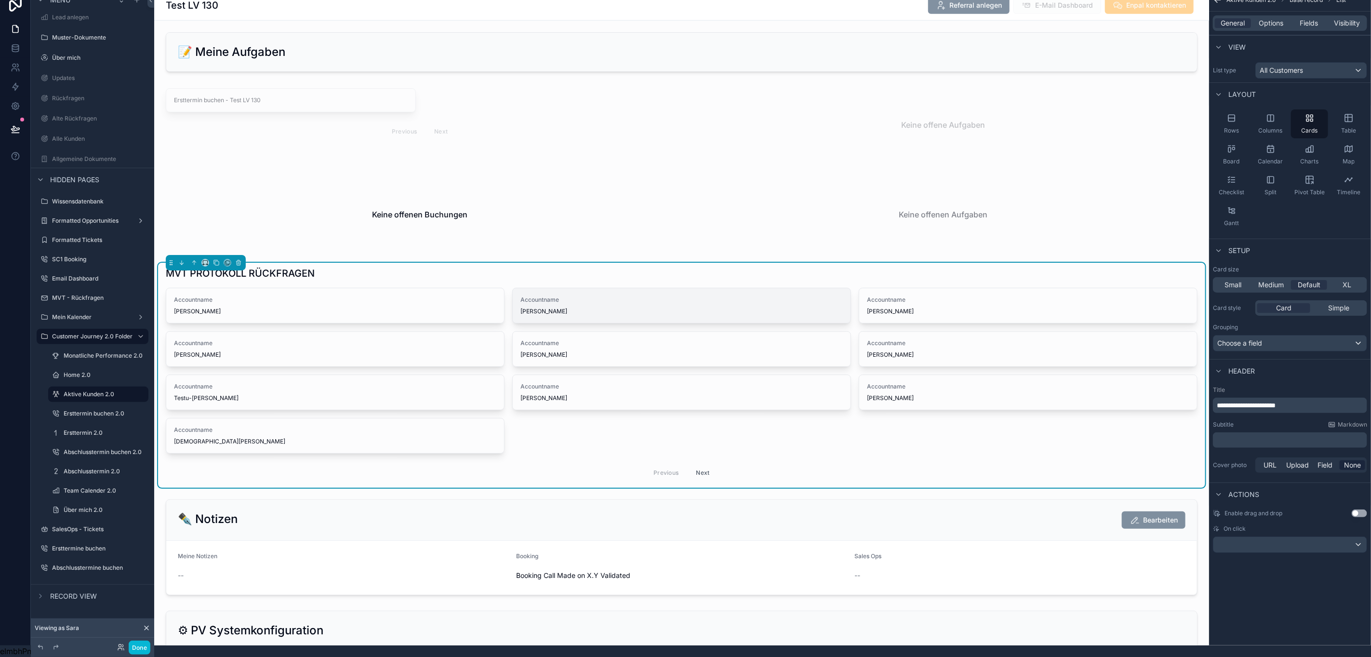
click at [567, 307] on span "James Bond" at bounding box center [681, 311] width 322 height 8
click at [202, 301] on div "Accountname Robert Böttcher" at bounding box center [335, 305] width 322 height 19
click at [332, 339] on span "Accountname" at bounding box center [335, 343] width 322 height 8
click at [1333, 400] on p "**********" at bounding box center [1291, 405] width 148 height 10
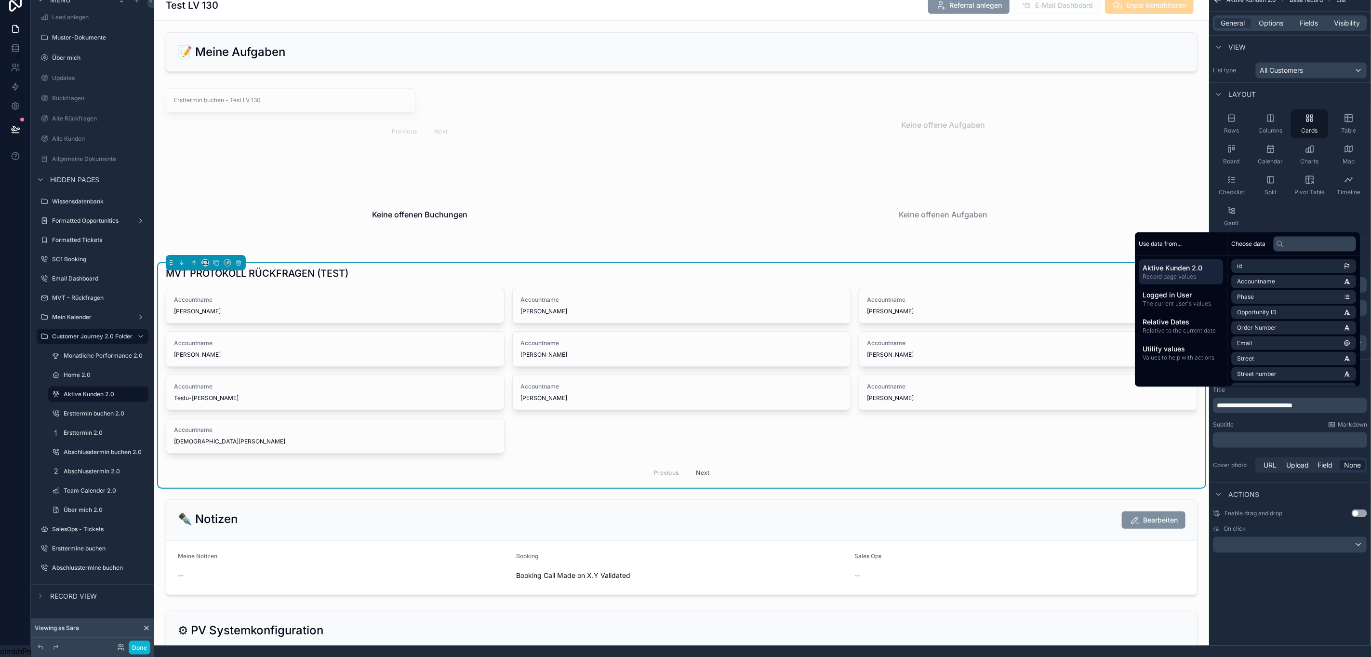
click at [1302, 636] on div "**********" at bounding box center [1290, 316] width 162 height 657
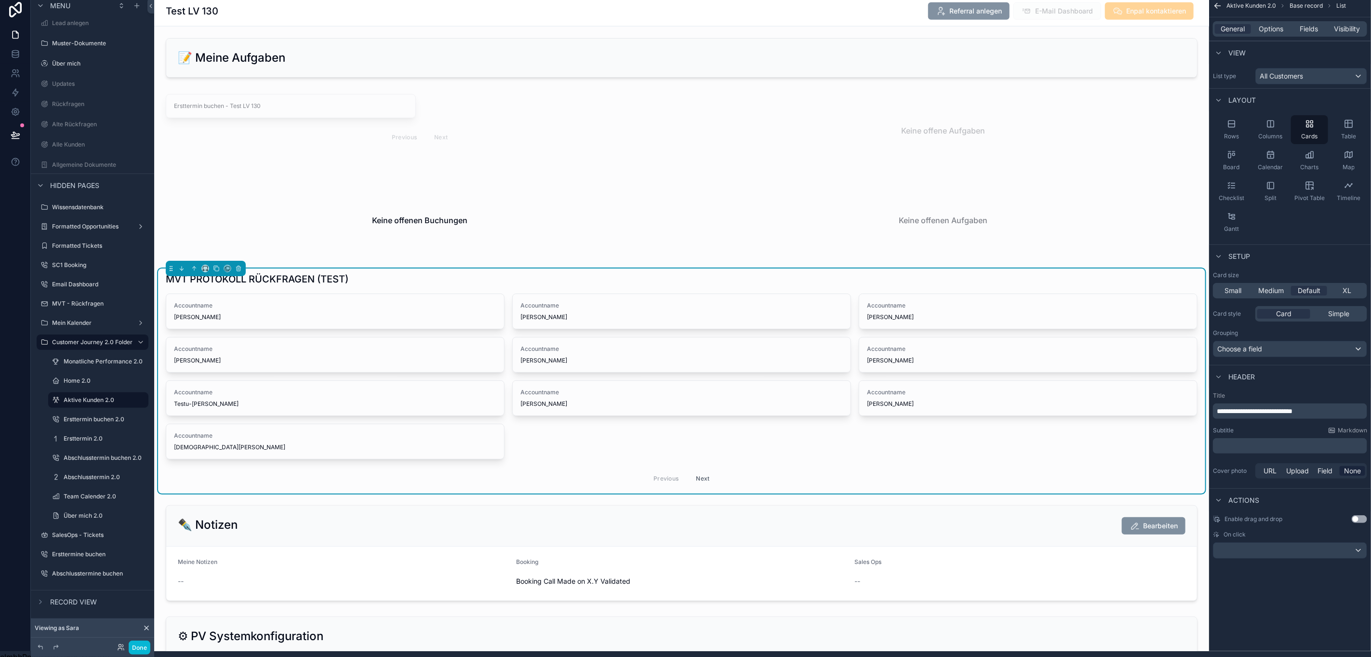
scroll to position [0, 11]
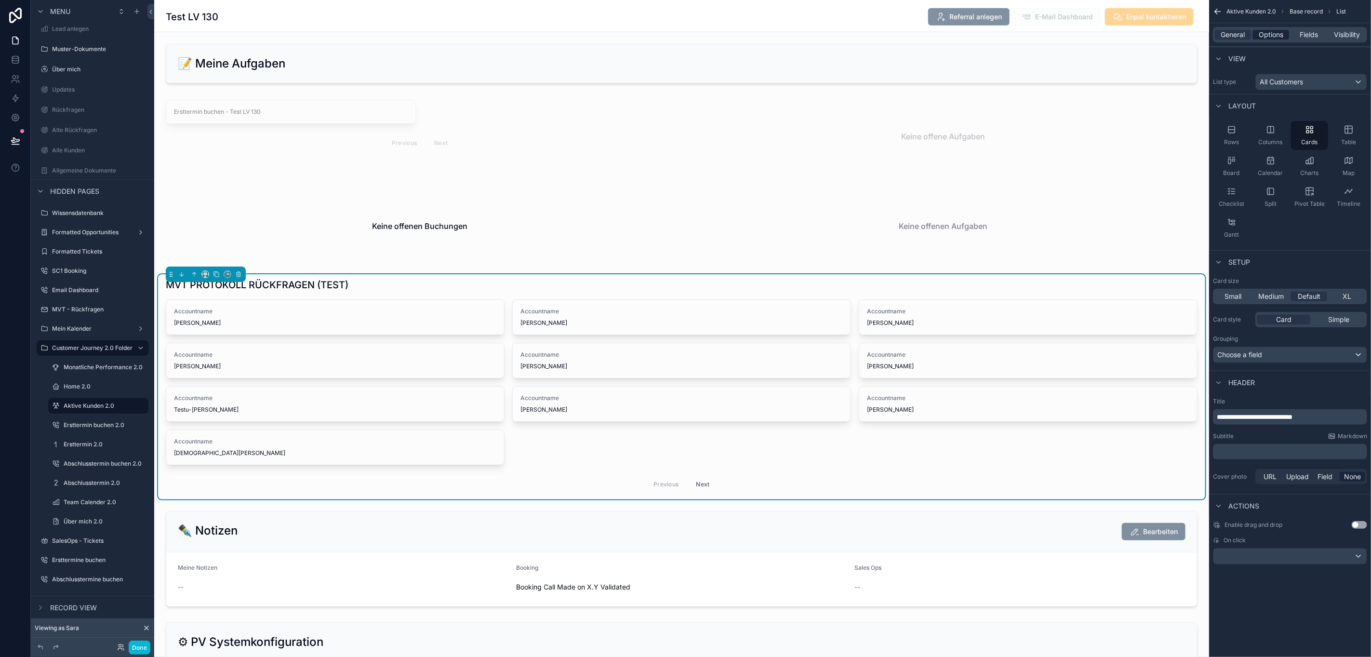
click at [1275, 37] on span "Options" at bounding box center [1271, 35] width 25 height 10
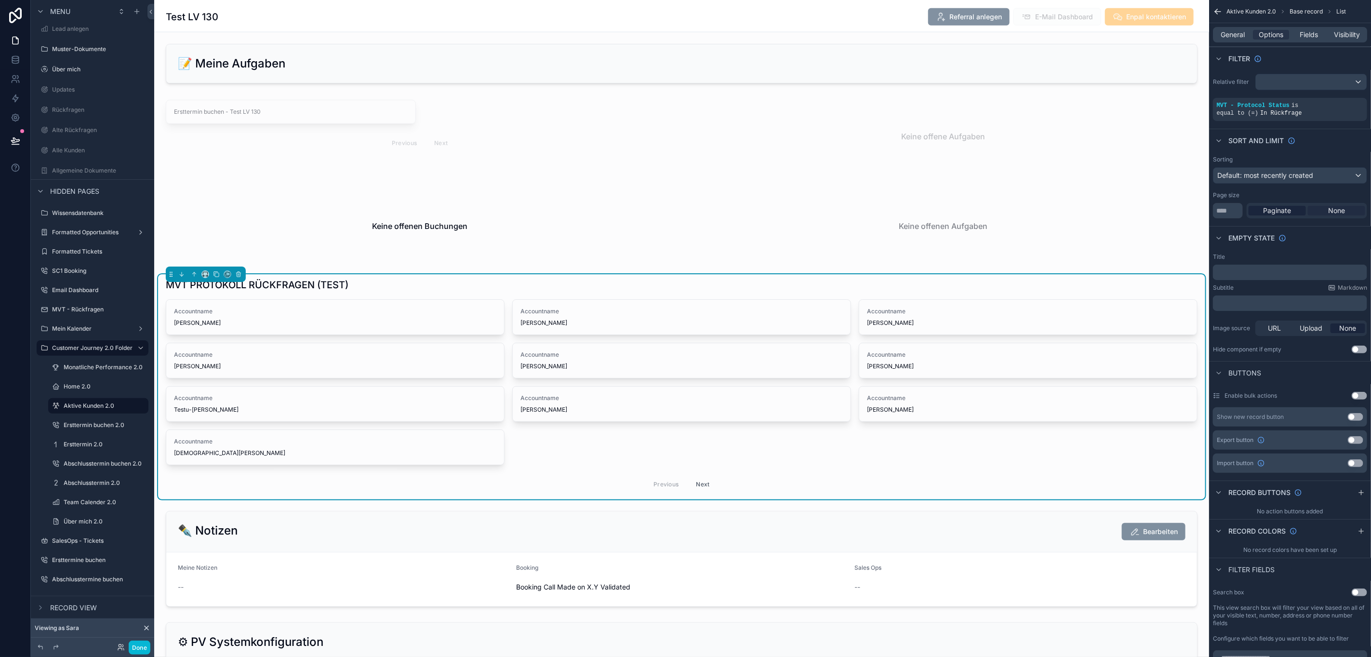
click at [1320, 215] on div "Menu Startseite (old) Startseite Hall of Fame Offene Aufgaben Kundenverwaltung …" at bounding box center [685, 328] width 1371 height 657
click at [1316, 102] on icon "scrollable content" at bounding box center [1316, 99] width 6 height 6
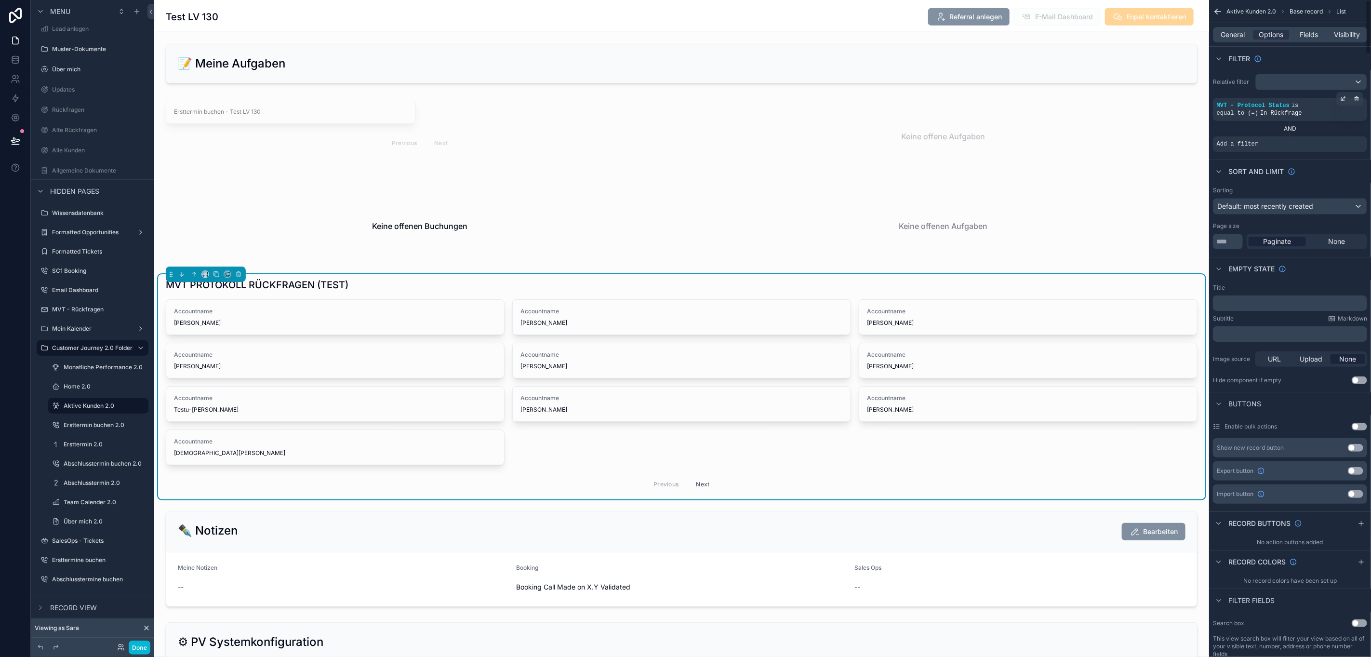
scroll to position [22, 11]
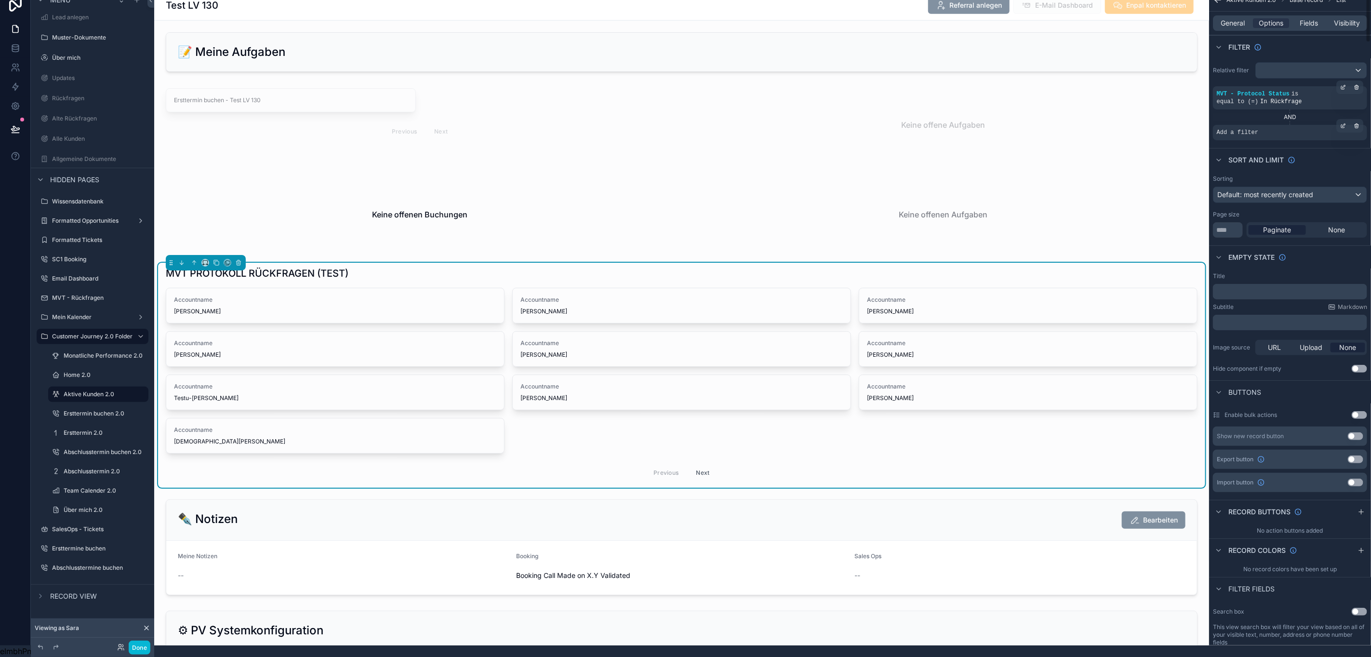
click at [1279, 125] on div "Add a filter" at bounding box center [1290, 132] width 154 height 15
click at [1343, 123] on icon "scrollable content" at bounding box center [1343, 126] width 6 height 6
click at [1128, 110] on div "Select a field" at bounding box center [1119, 117] width 57 height 15
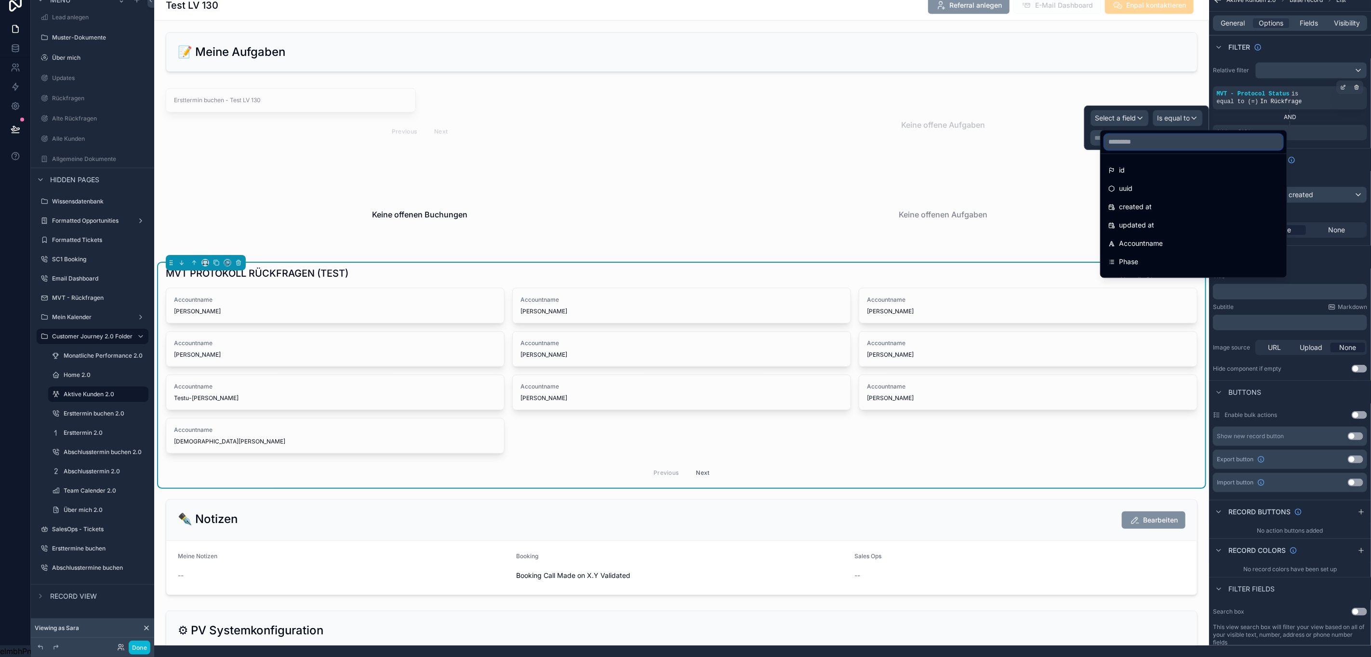
click at [1124, 134] on input "text" at bounding box center [1193, 141] width 178 height 15
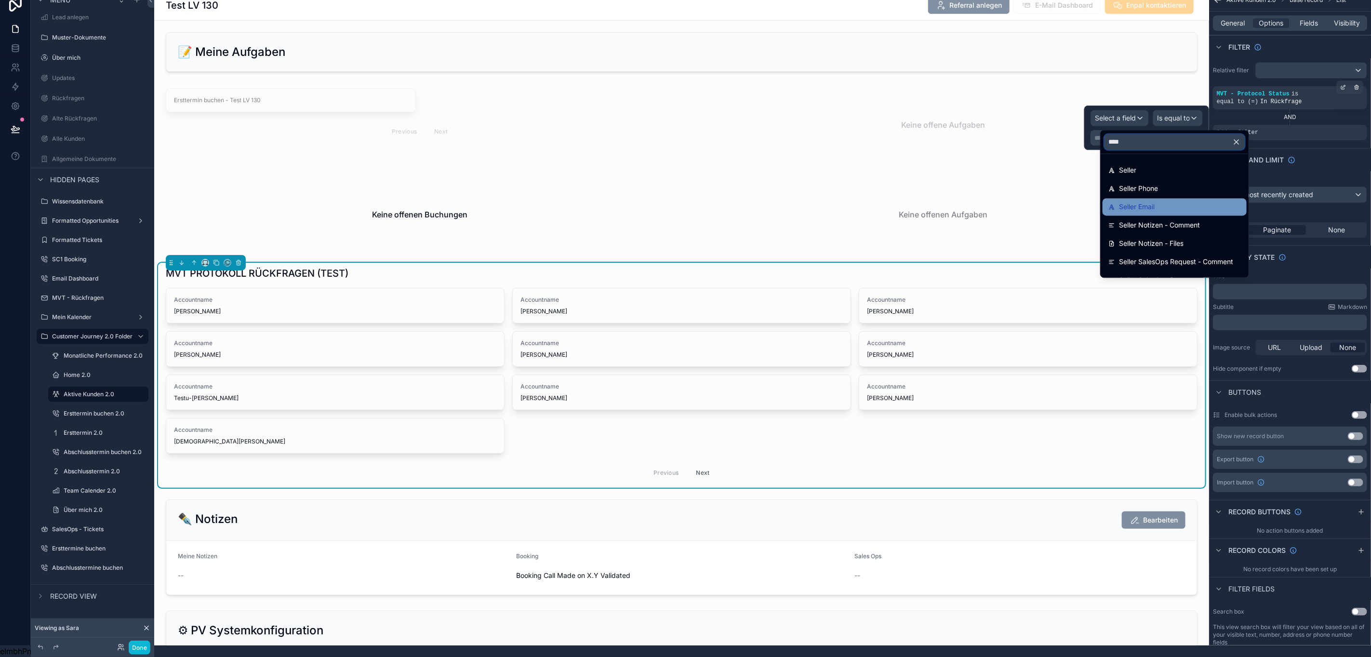
type input "****"
click at [1148, 201] on div "Seller Email" at bounding box center [1174, 207] width 133 height 12
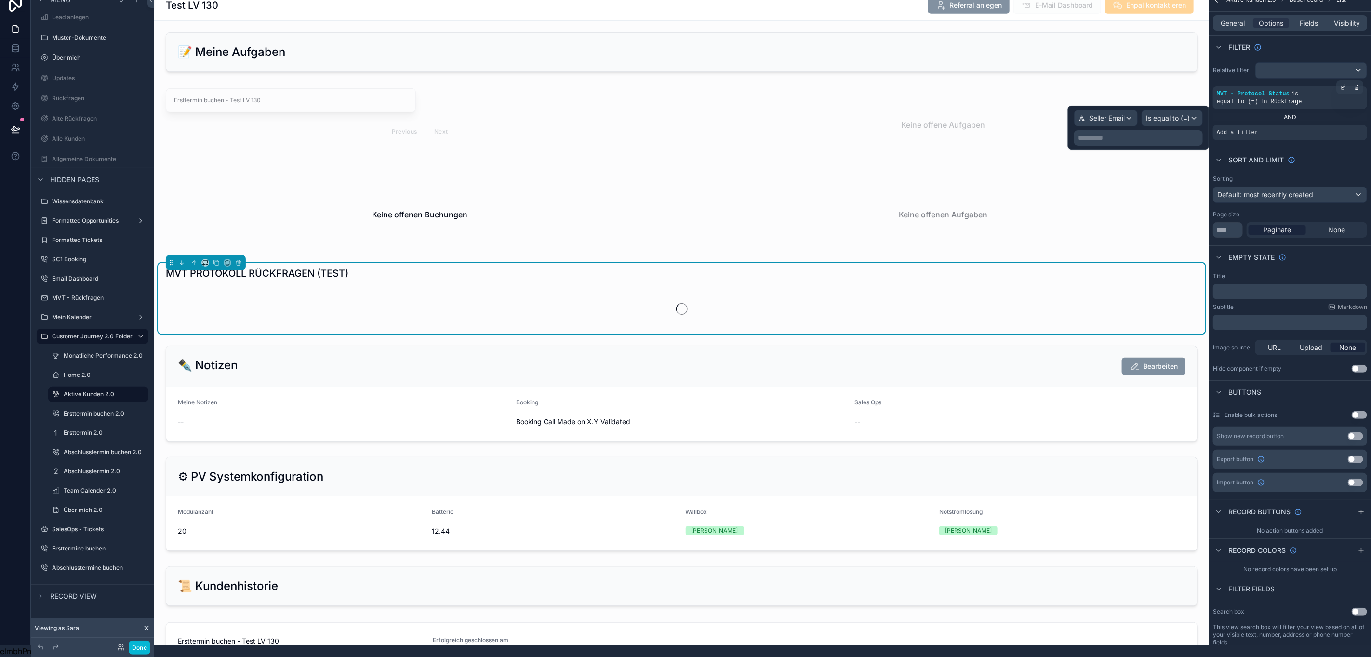
click at [1155, 133] on p "**********" at bounding box center [1139, 138] width 123 height 10
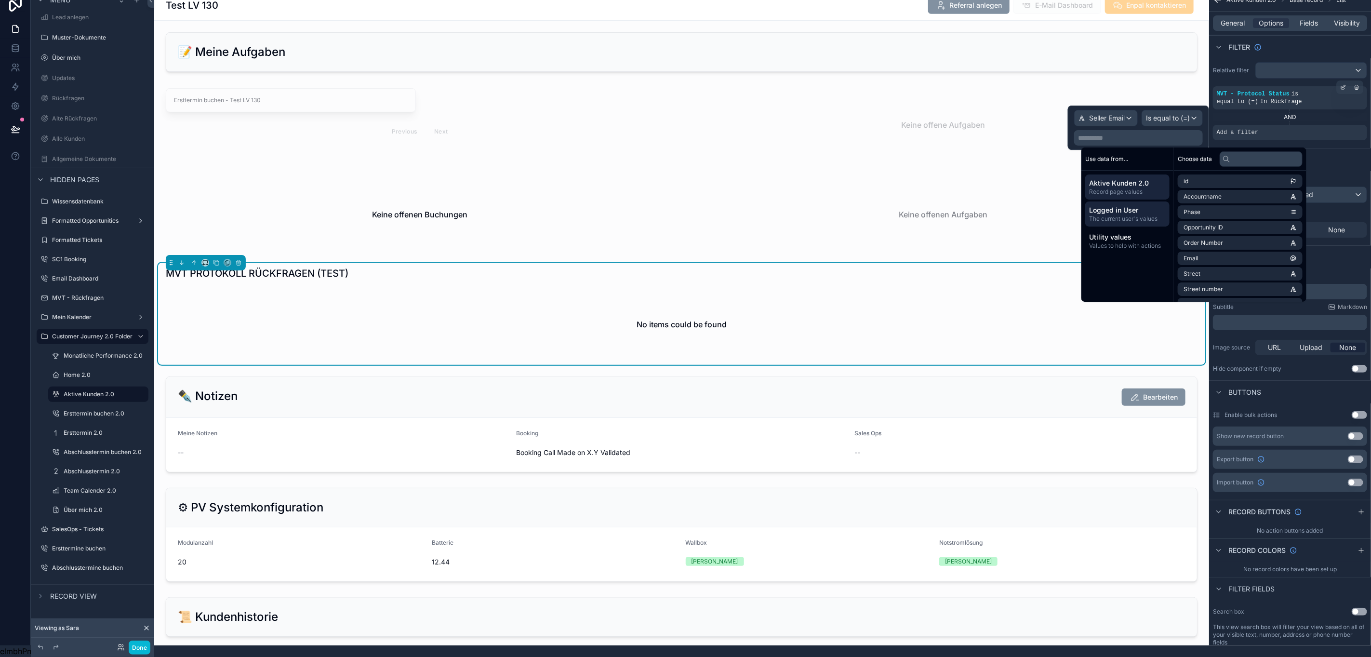
click at [1127, 215] on span "The current user's values" at bounding box center [1127, 219] width 77 height 8
click at [1216, 190] on li "email" at bounding box center [1240, 196] width 125 height 13
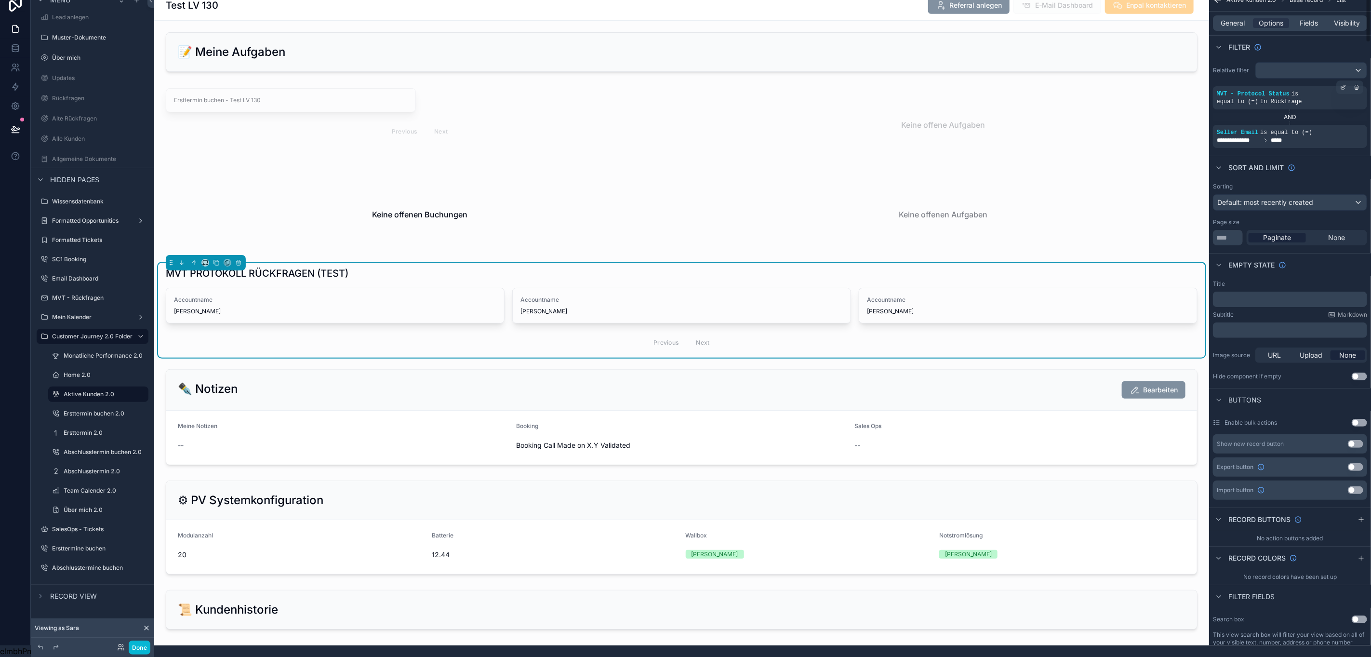
click at [1346, 163] on div "Sort And Limit" at bounding box center [1290, 167] width 162 height 23
click at [924, 307] on span "Sara Al-Shaalan" at bounding box center [1028, 311] width 322 height 8
drag, startPoint x: 924, startPoint y: 307, endPoint x: 887, endPoint y: 293, distance: 39.5
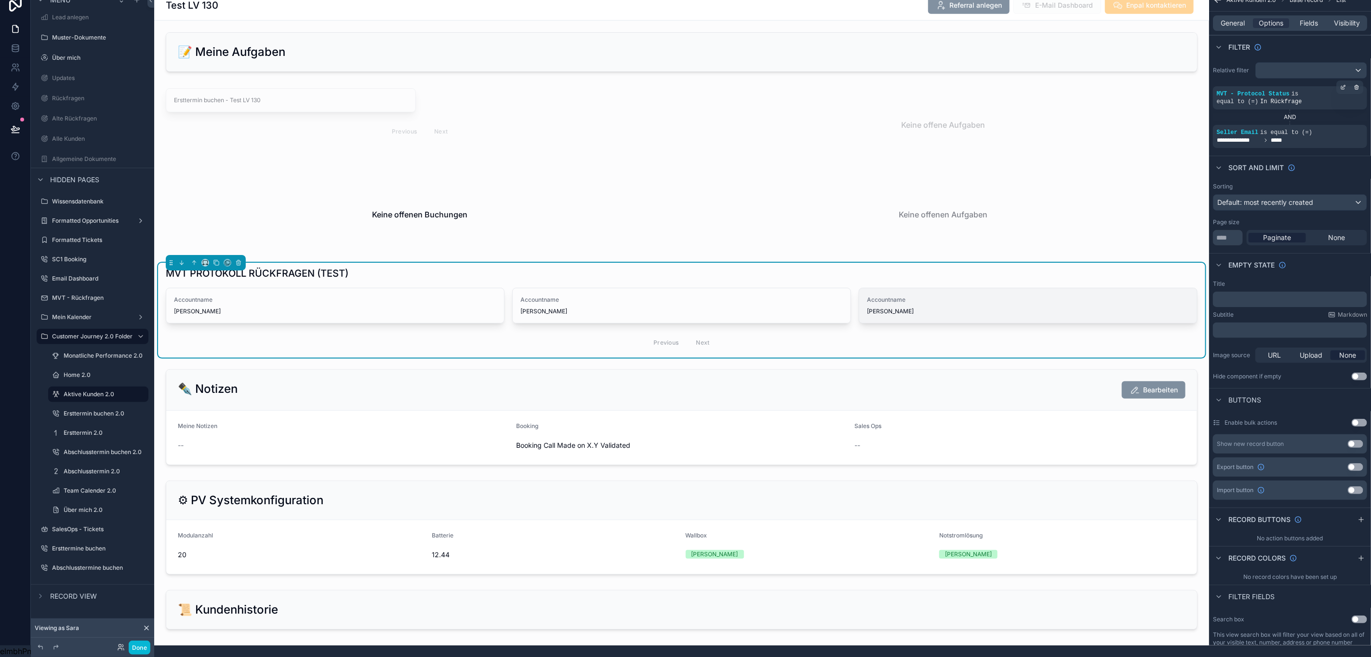
click at [887, 296] on span "Accountname" at bounding box center [1028, 300] width 322 height 8
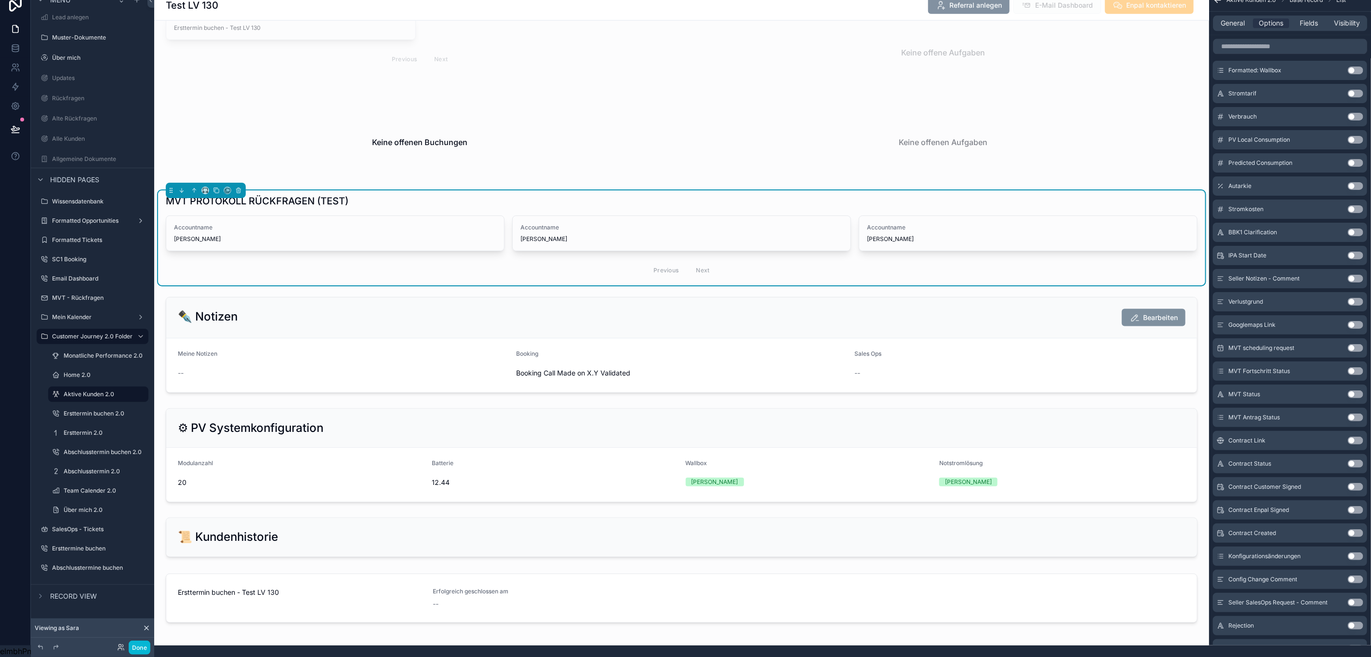
scroll to position [0, 11]
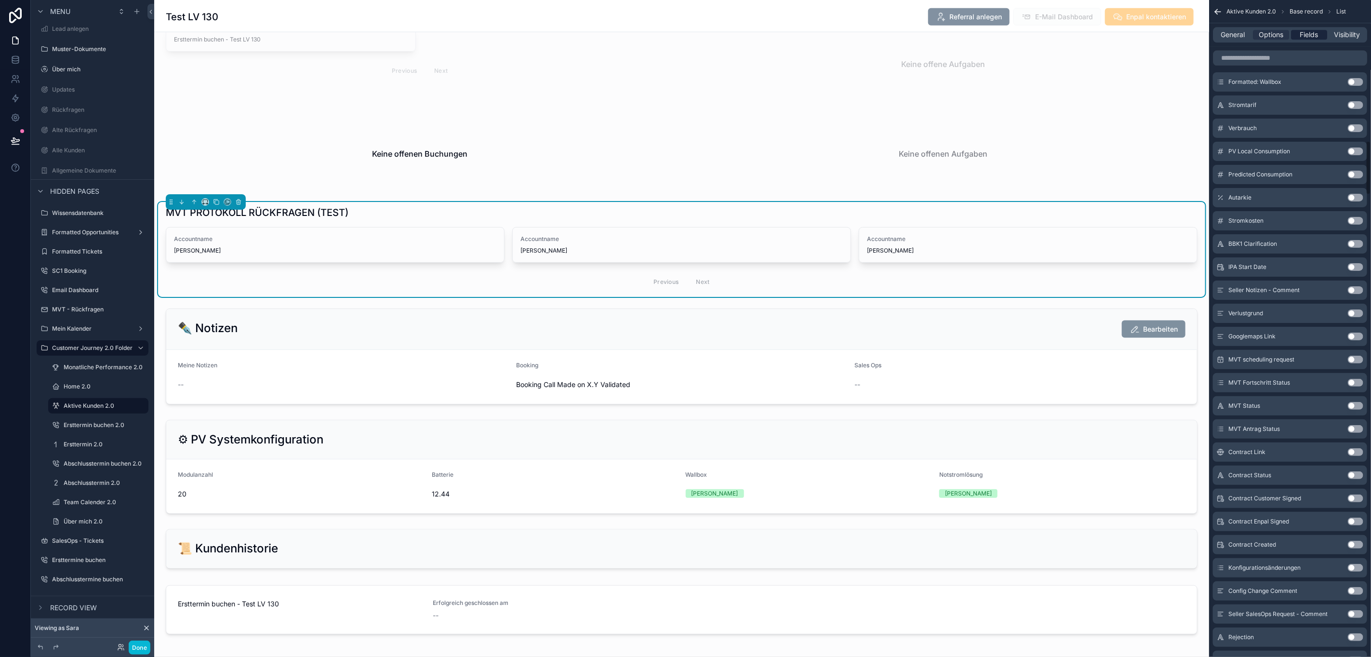
click at [1317, 32] on span "Fields" at bounding box center [1309, 35] width 18 height 10
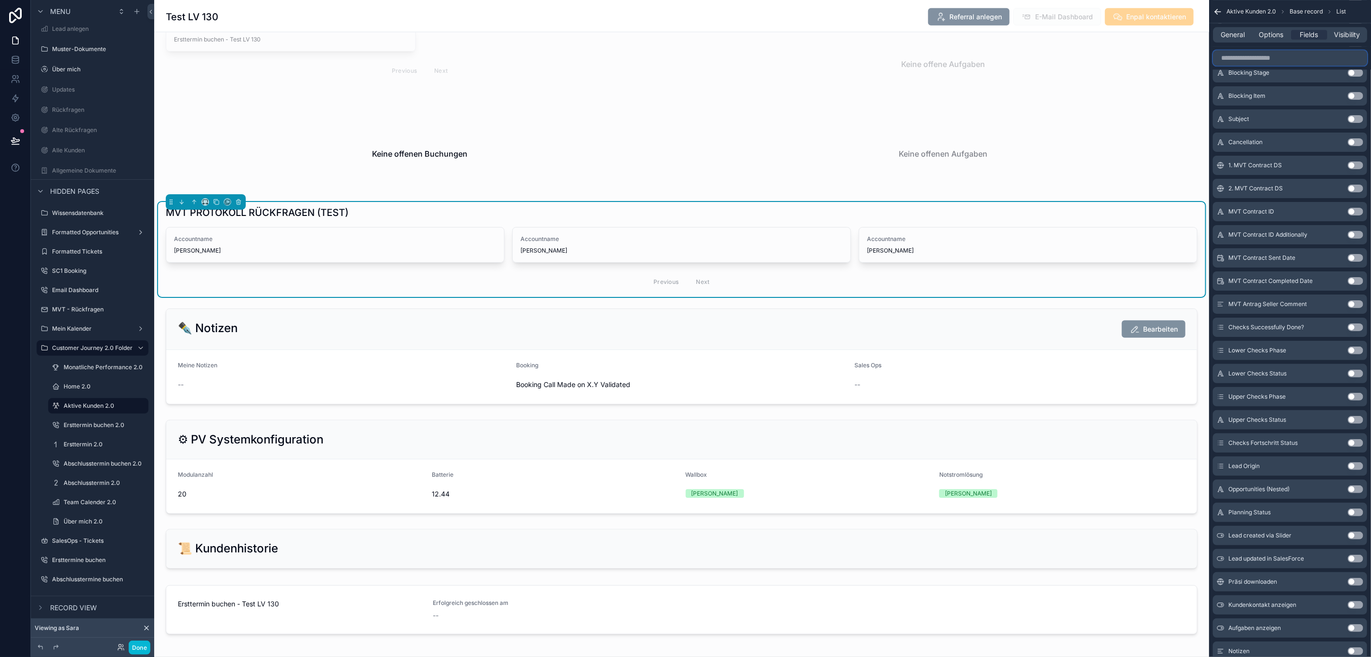
click at [1271, 57] on input "scrollable content" at bounding box center [1290, 57] width 154 height 15
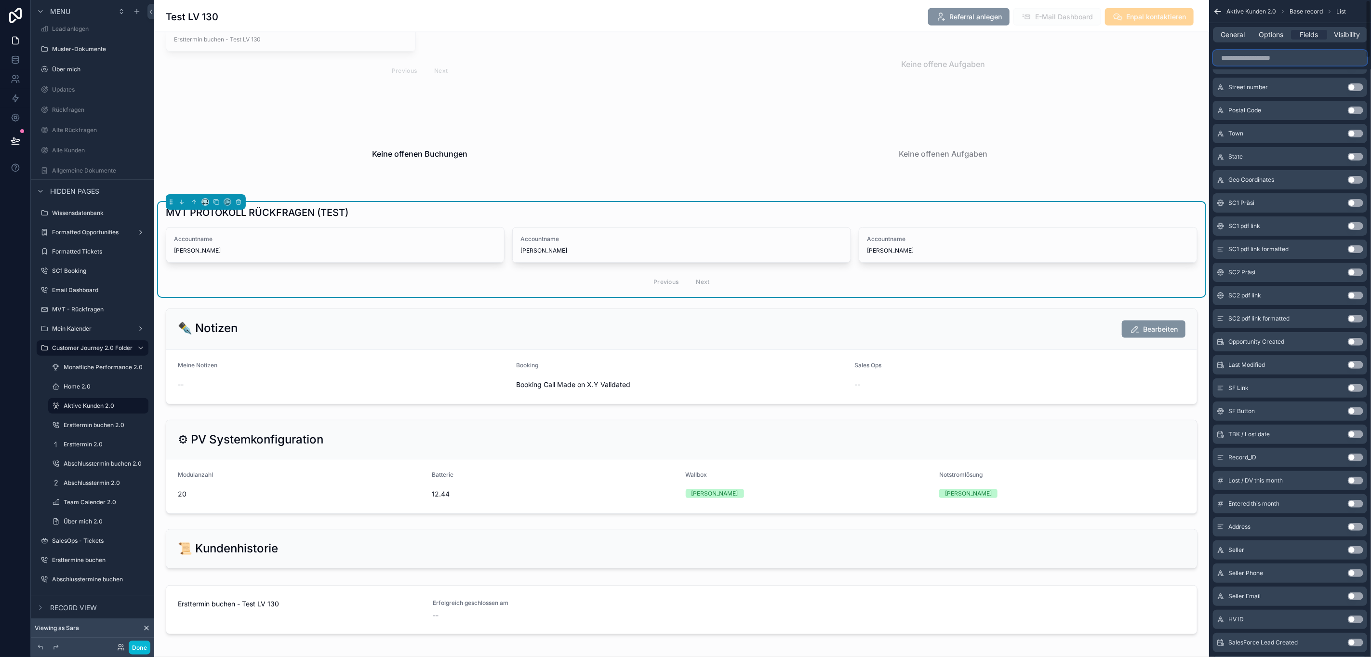
scroll to position [0, 0]
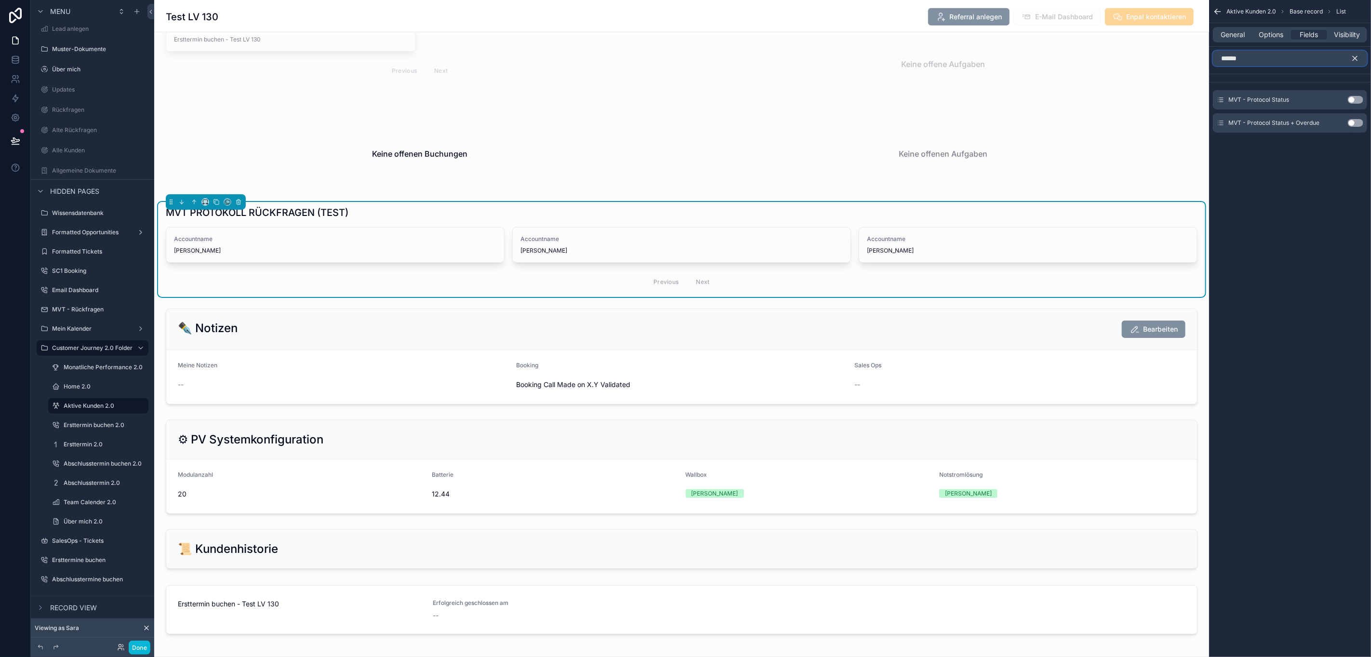
type input "******"
click at [1356, 100] on button "Use setting" at bounding box center [1355, 100] width 15 height 8
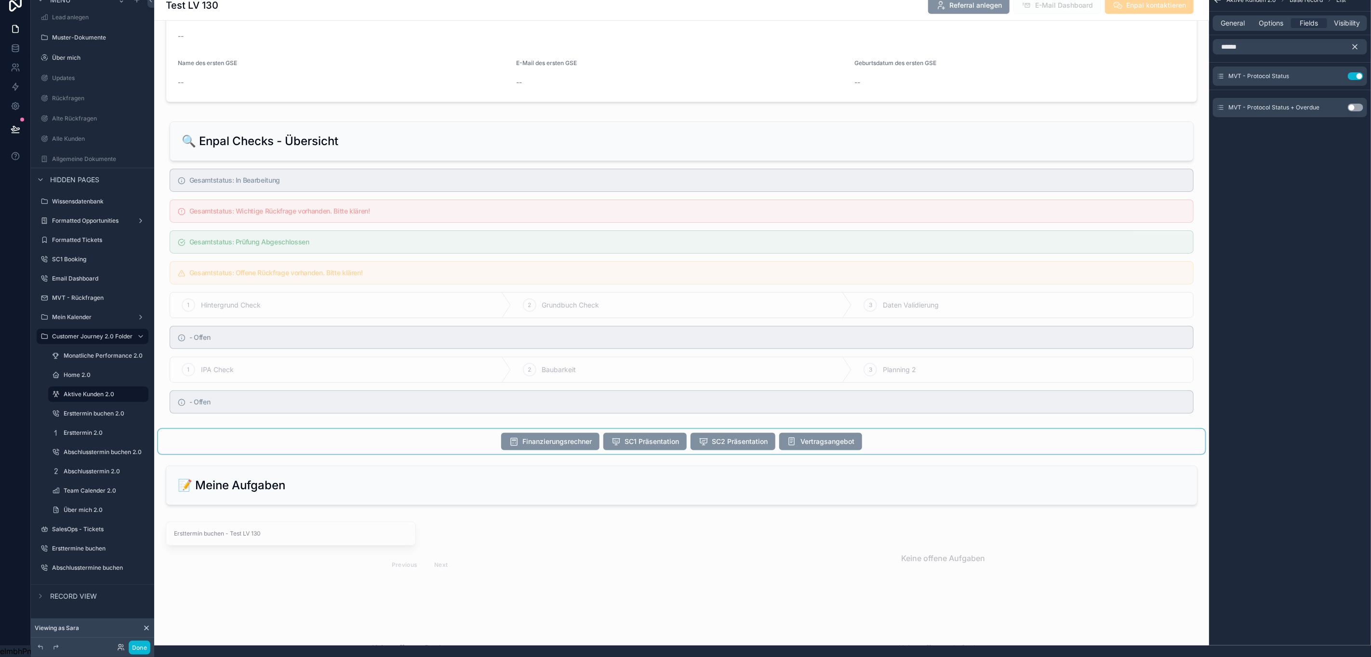
scroll to position [795, 0]
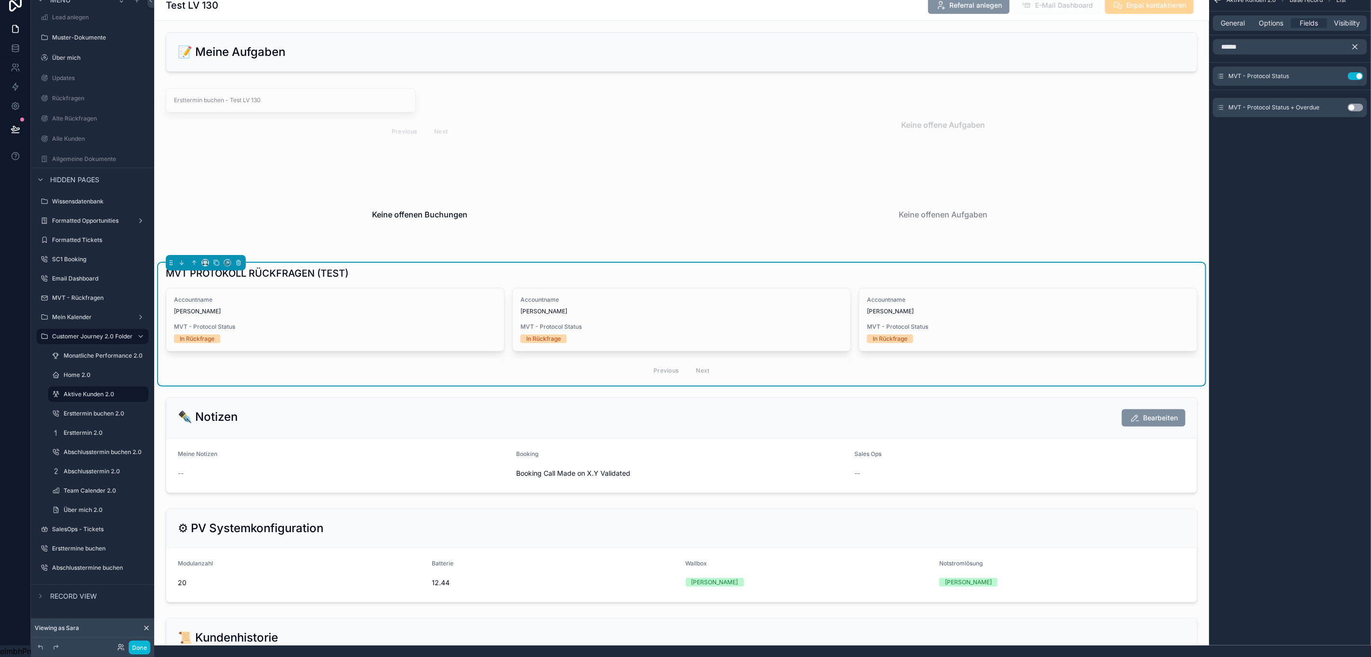
click at [415, 270] on div "MVT PROTOKOLL RÜCKFRAGEN (TEST)" at bounding box center [682, 272] width 1032 height 13
click at [884, 338] on div "In Rückfrage" at bounding box center [890, 338] width 35 height 9
click at [642, 317] on div "Accountname Jason Dudley MVT - Protocol Status In Rückfrage" at bounding box center [682, 319] width 338 height 63
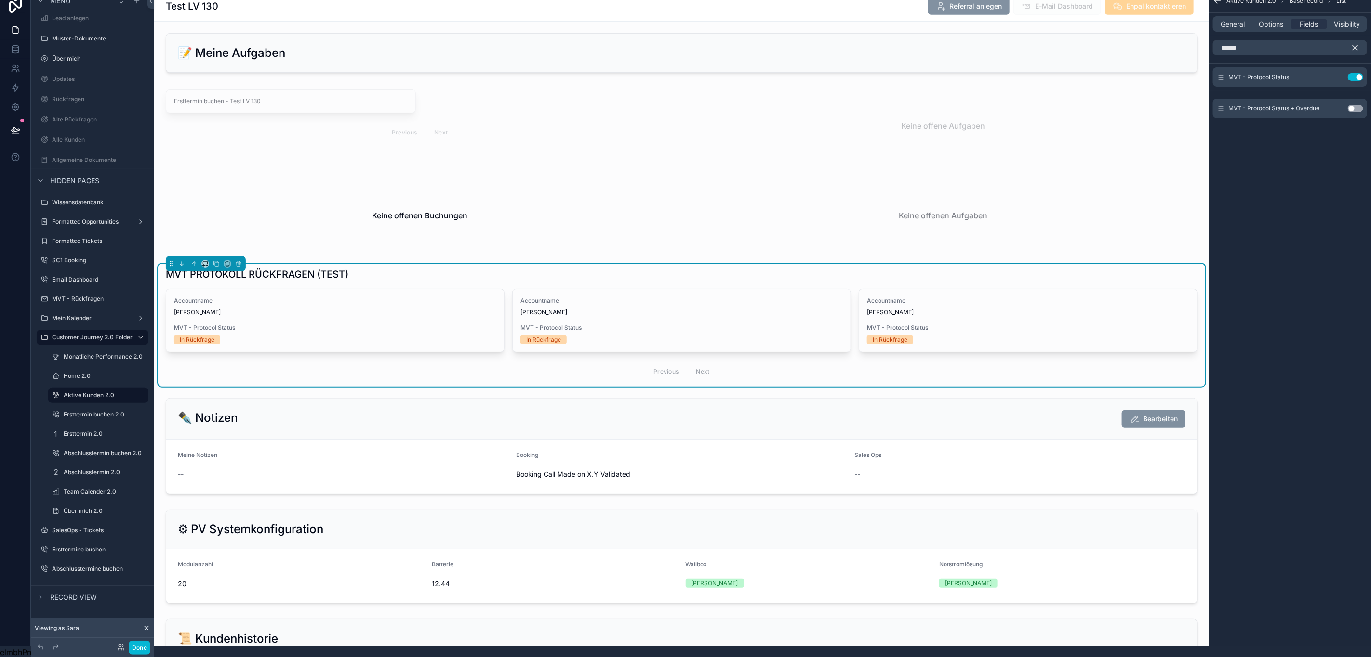
scroll to position [0, 11]
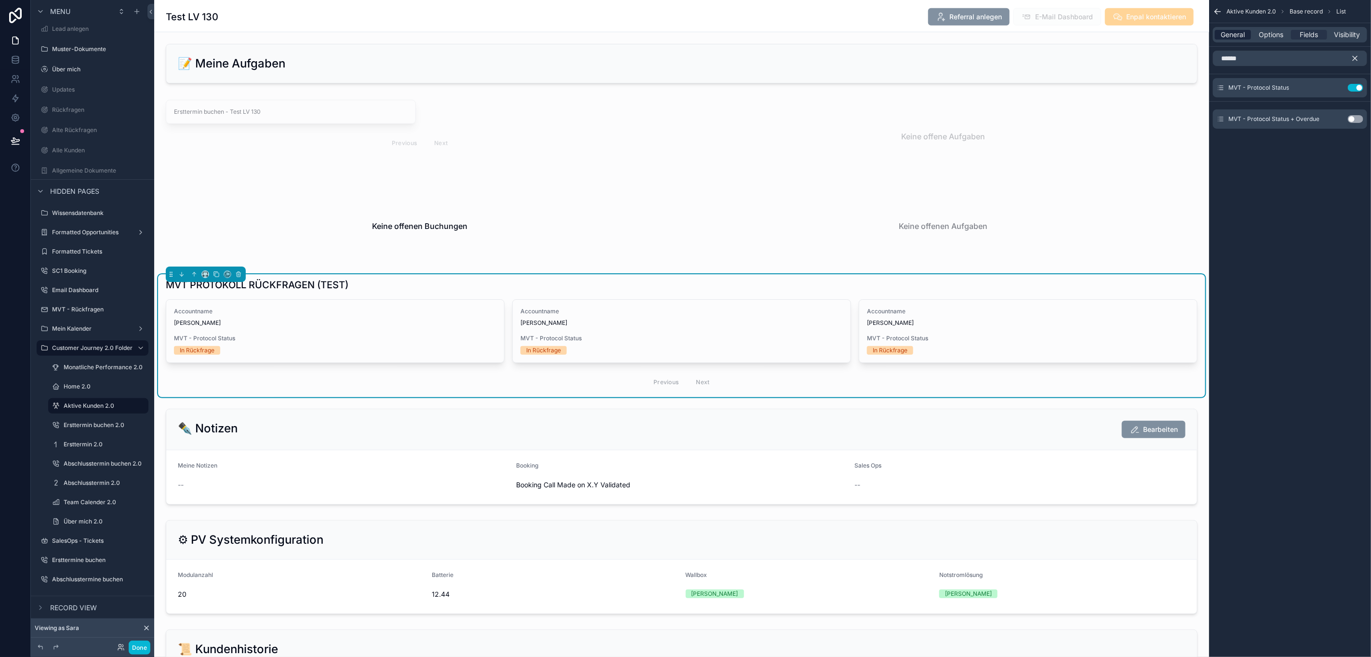
click at [1233, 37] on span "General" at bounding box center [1233, 35] width 24 height 10
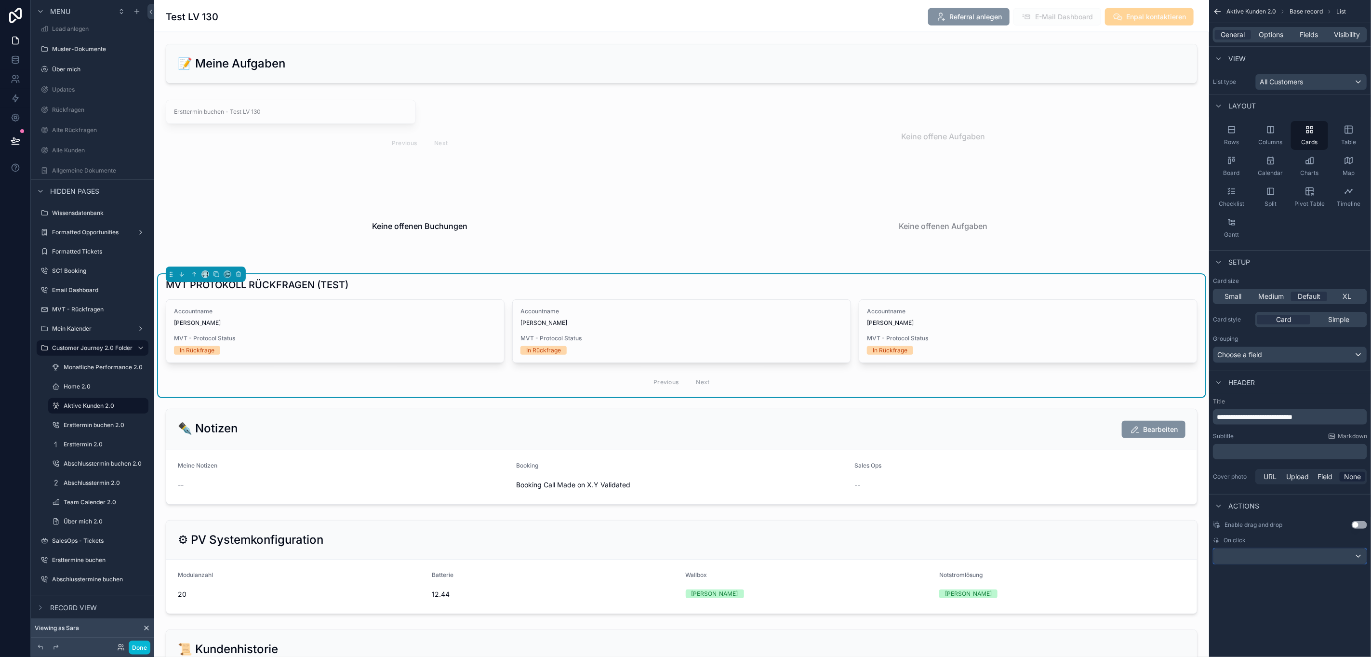
click at [1275, 555] on div "scrollable content" at bounding box center [1289, 555] width 153 height 15
click at [1253, 531] on div "Views" at bounding box center [1289, 528] width 136 height 8
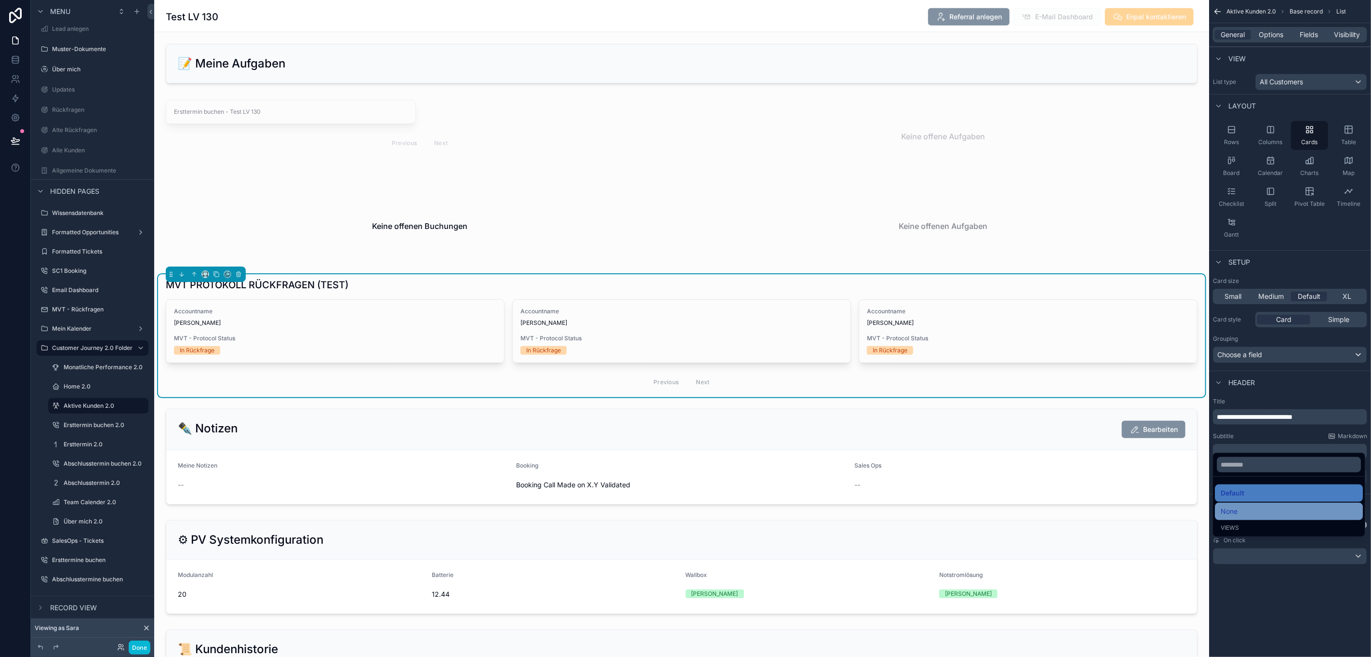
click at [1246, 517] on div "None" at bounding box center [1289, 511] width 136 height 12
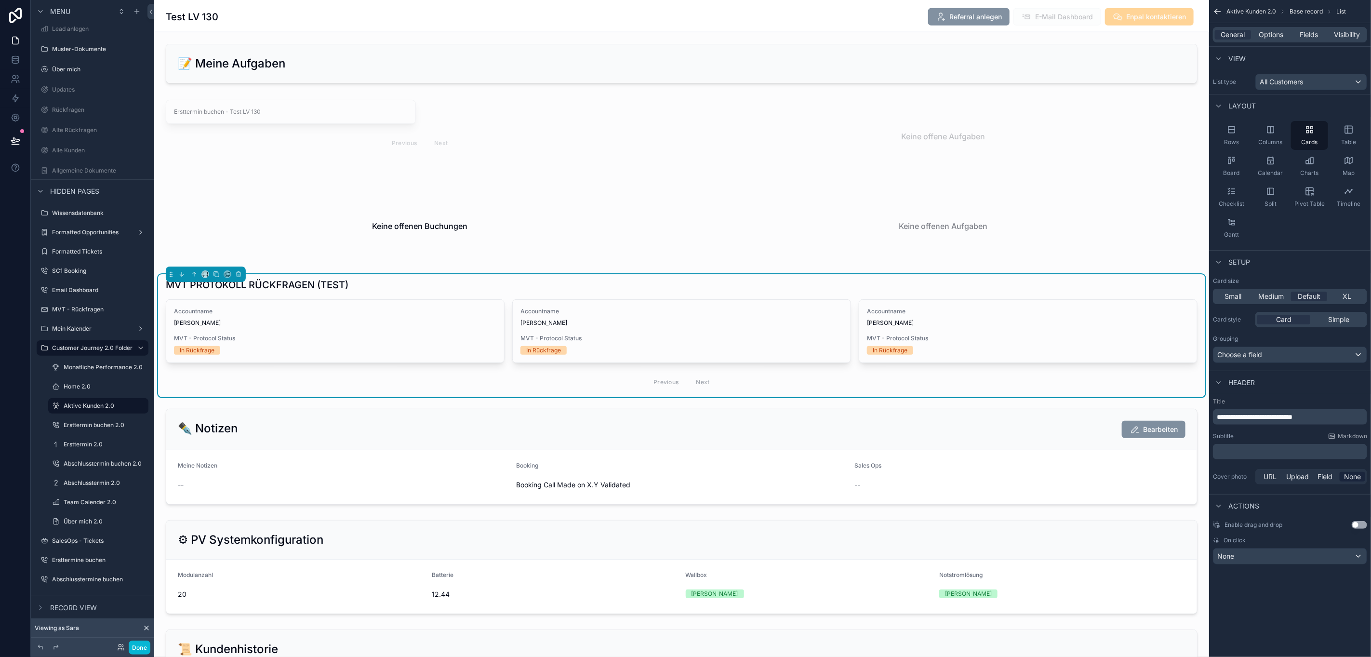
scroll to position [22, 11]
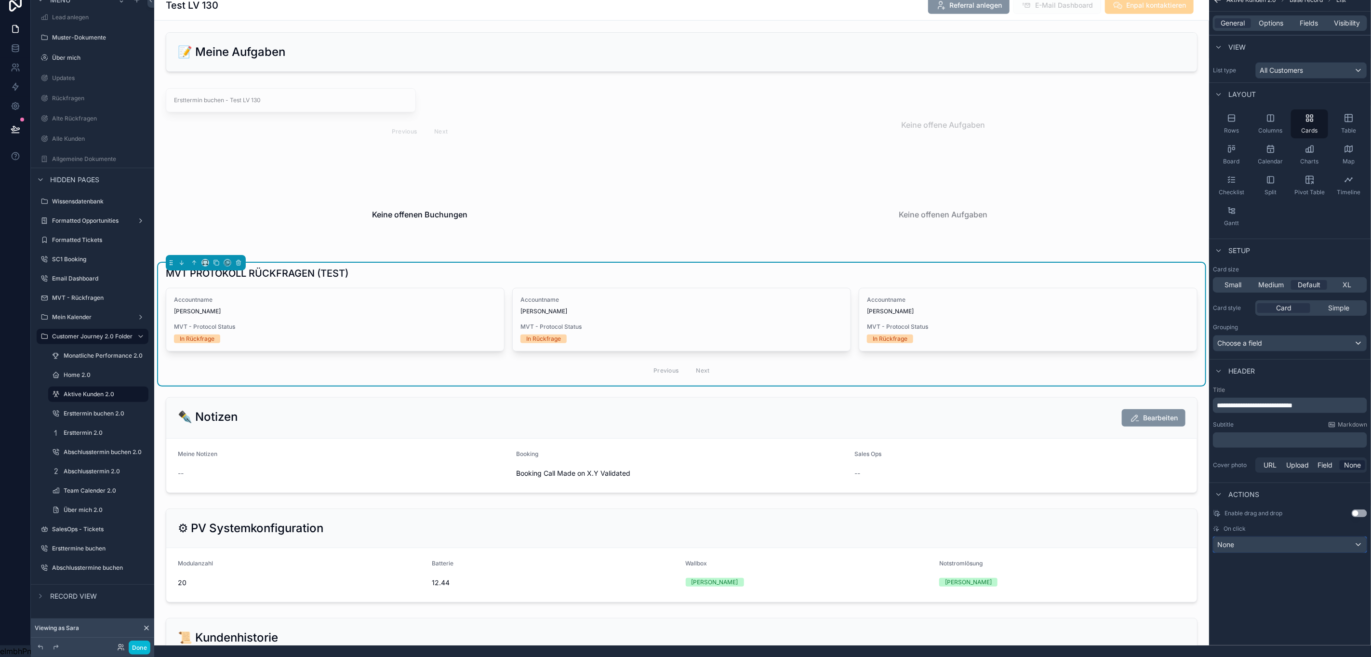
click at [1268, 538] on div "None" at bounding box center [1289, 544] width 153 height 15
click at [1262, 485] on div "Default" at bounding box center [1289, 482] width 136 height 12
click at [1355, 509] on button "Use setting" at bounding box center [1359, 513] width 15 height 8
click at [1323, 537] on div "scrollable content" at bounding box center [1289, 544] width 153 height 15
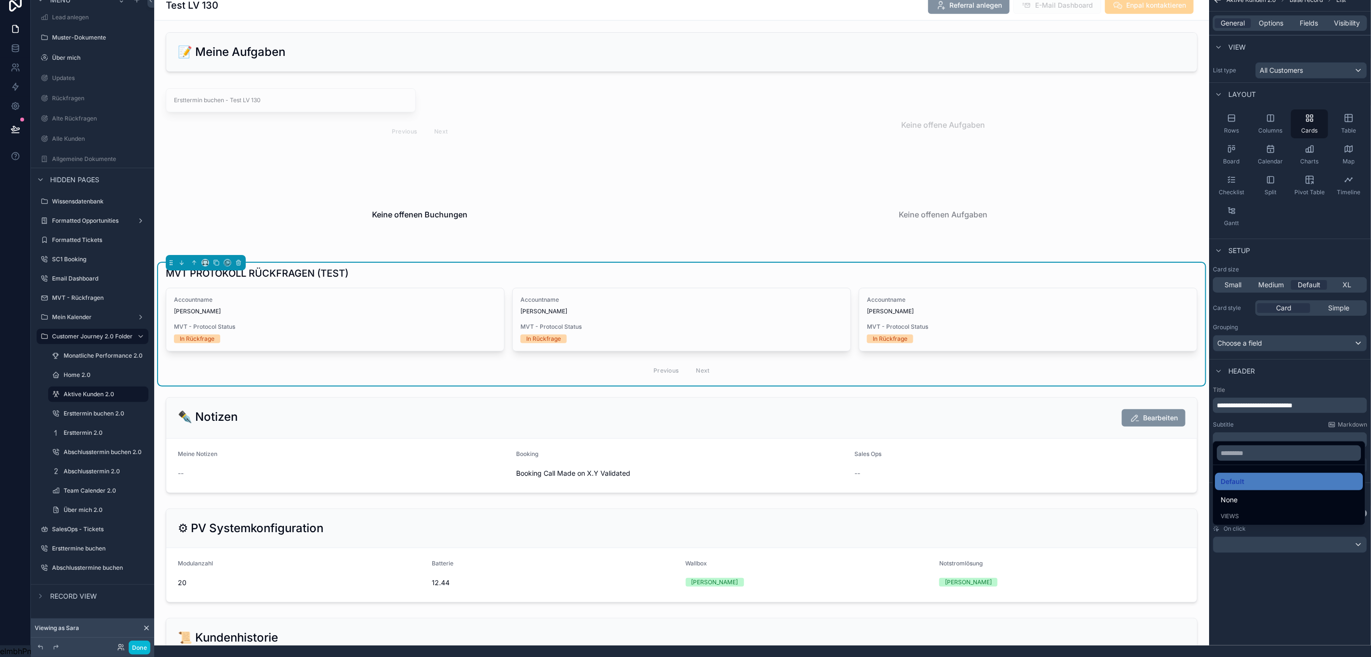
click at [1321, 531] on div "scrollable content" at bounding box center [685, 328] width 1371 height 657
click at [1327, 460] on span "Field" at bounding box center [1324, 465] width 15 height 10
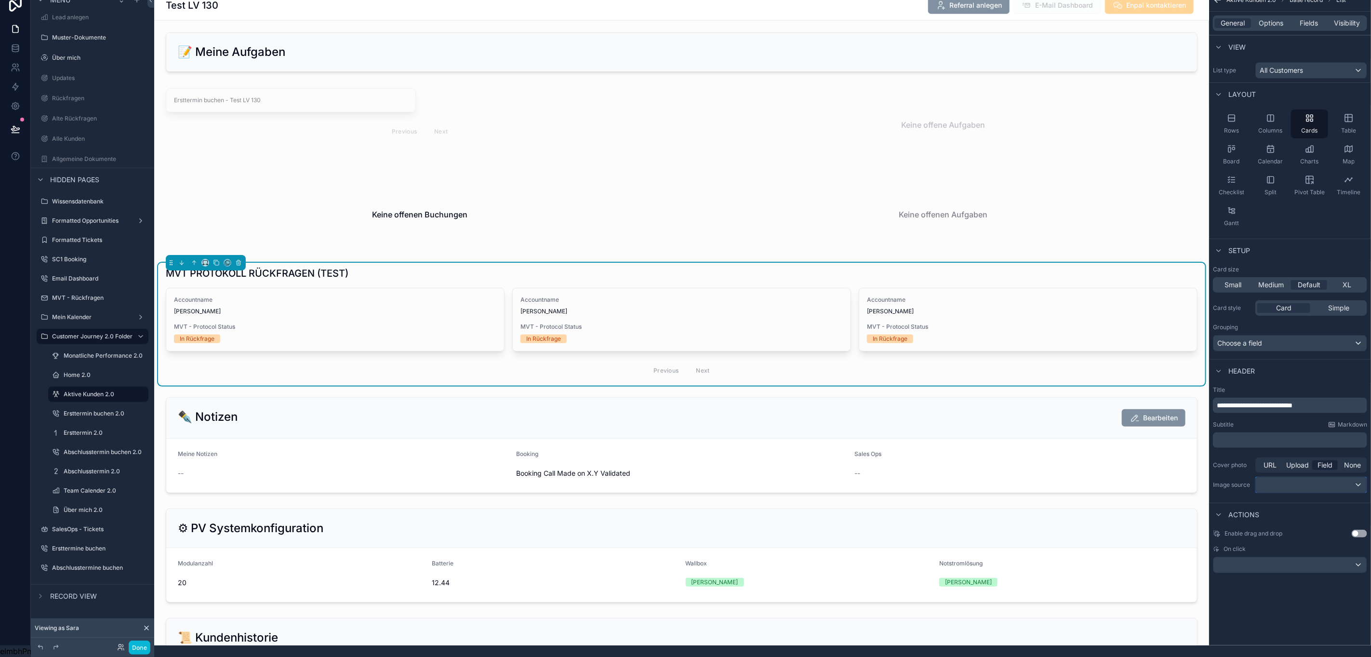
click at [1275, 480] on div "scrollable content" at bounding box center [1311, 484] width 111 height 15
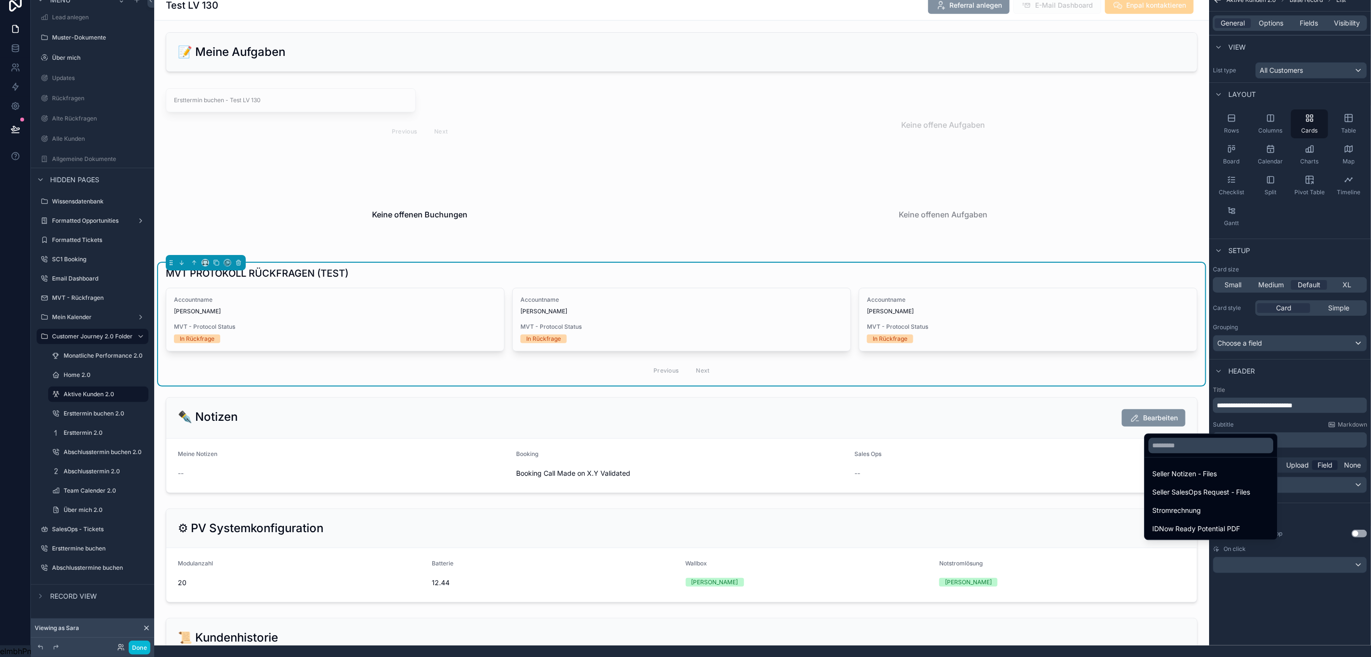
click at [1300, 478] on div "scrollable content" at bounding box center [685, 328] width 1371 height 657
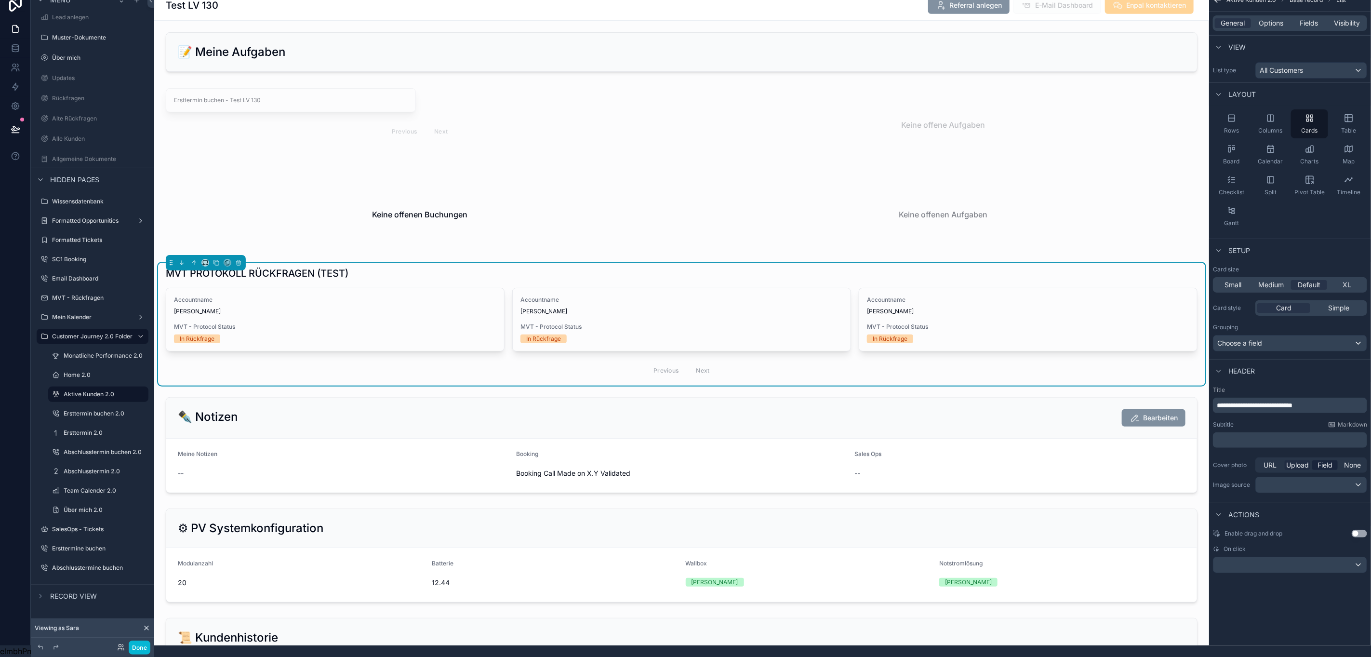
click at [1303, 460] on span "Upload" at bounding box center [1297, 465] width 23 height 10
click at [1265, 460] on span "URL" at bounding box center [1269, 465] width 13 height 10
click at [1351, 460] on span "None" at bounding box center [1352, 465] width 17 height 10
click at [1300, 541] on div "scrollable content" at bounding box center [1289, 544] width 153 height 15
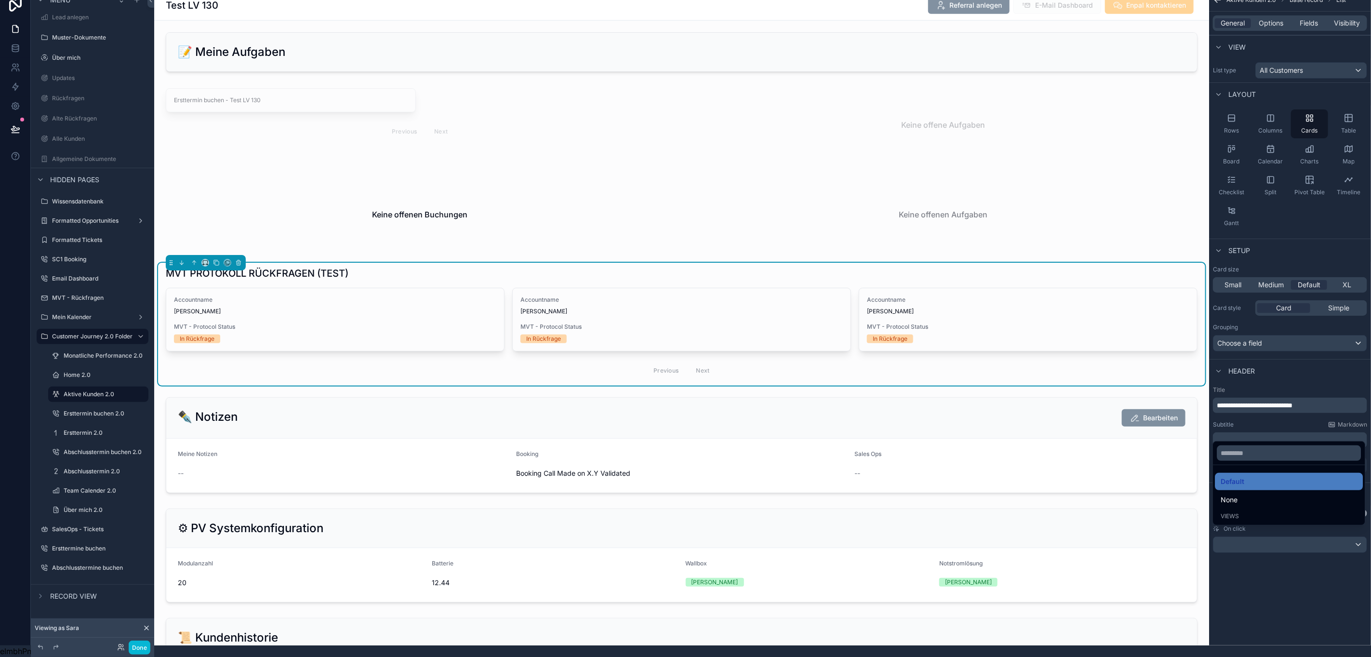
click at [1300, 536] on div "scrollable content" at bounding box center [685, 328] width 1371 height 657
click at [1297, 538] on div "scrollable content" at bounding box center [1289, 544] width 153 height 15
click at [1297, 538] on div "scrollable content" at bounding box center [685, 328] width 1371 height 657
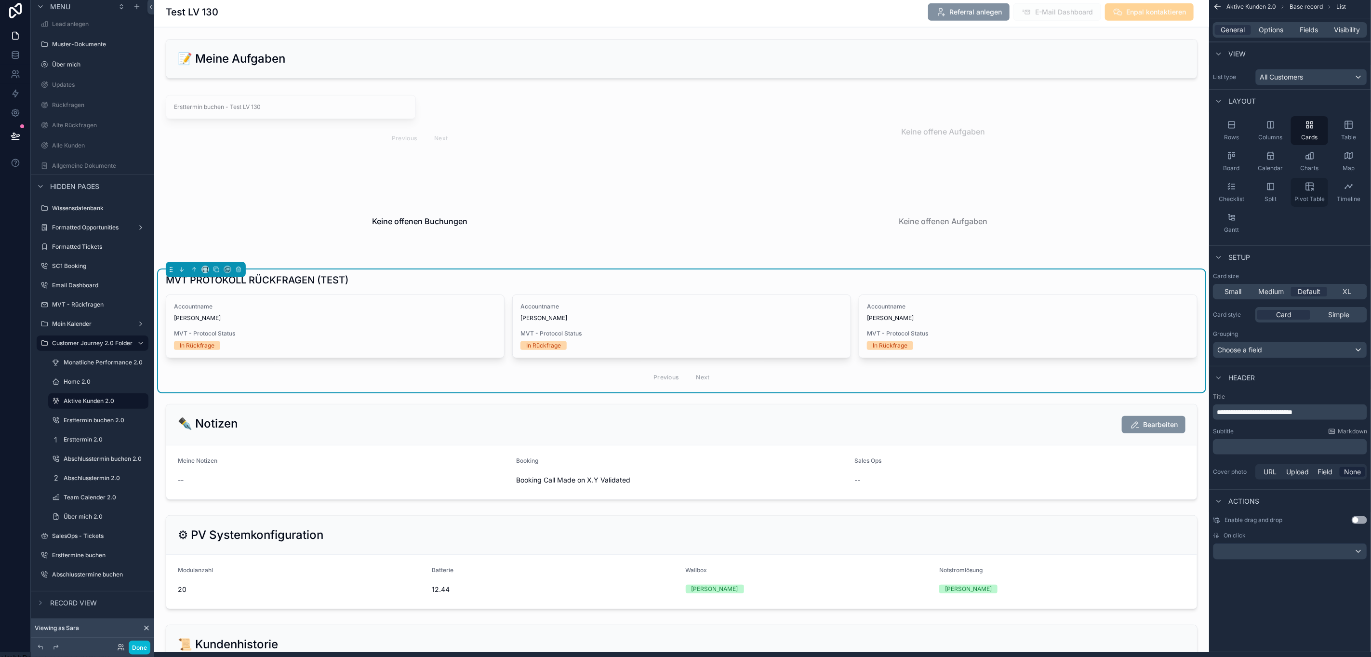
scroll to position [0, 11]
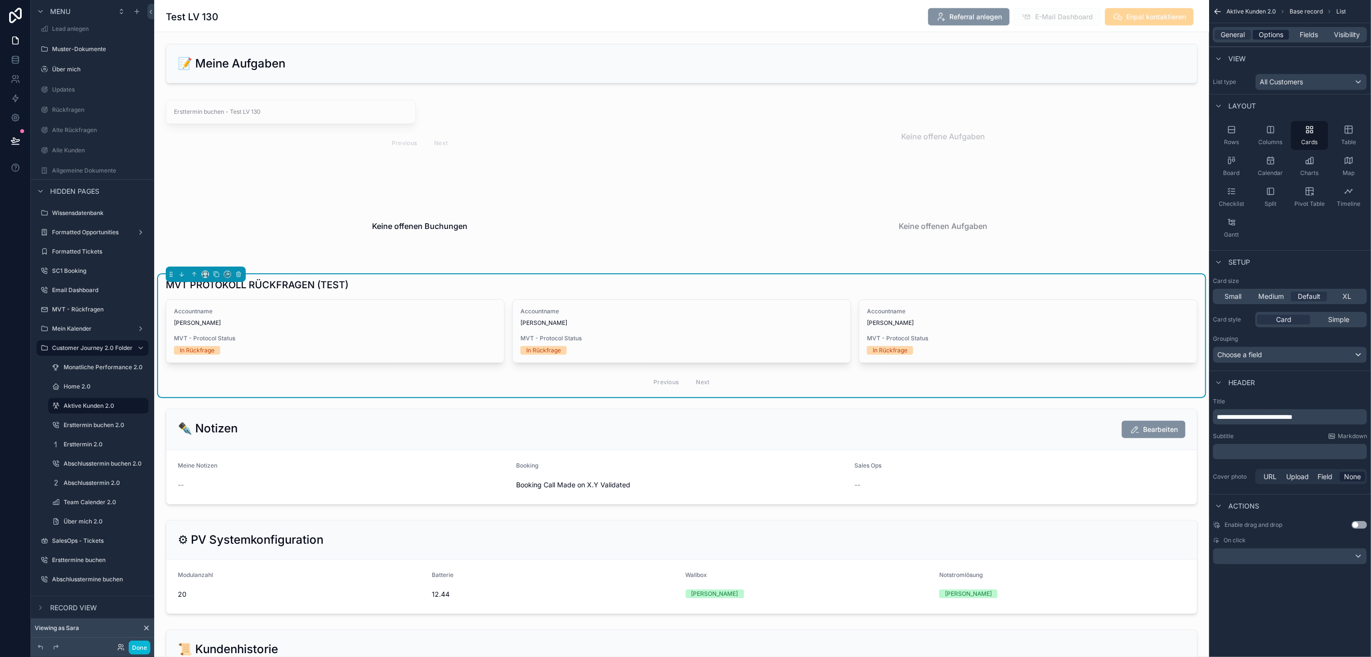
click at [1275, 37] on span "Options" at bounding box center [1271, 35] width 25 height 10
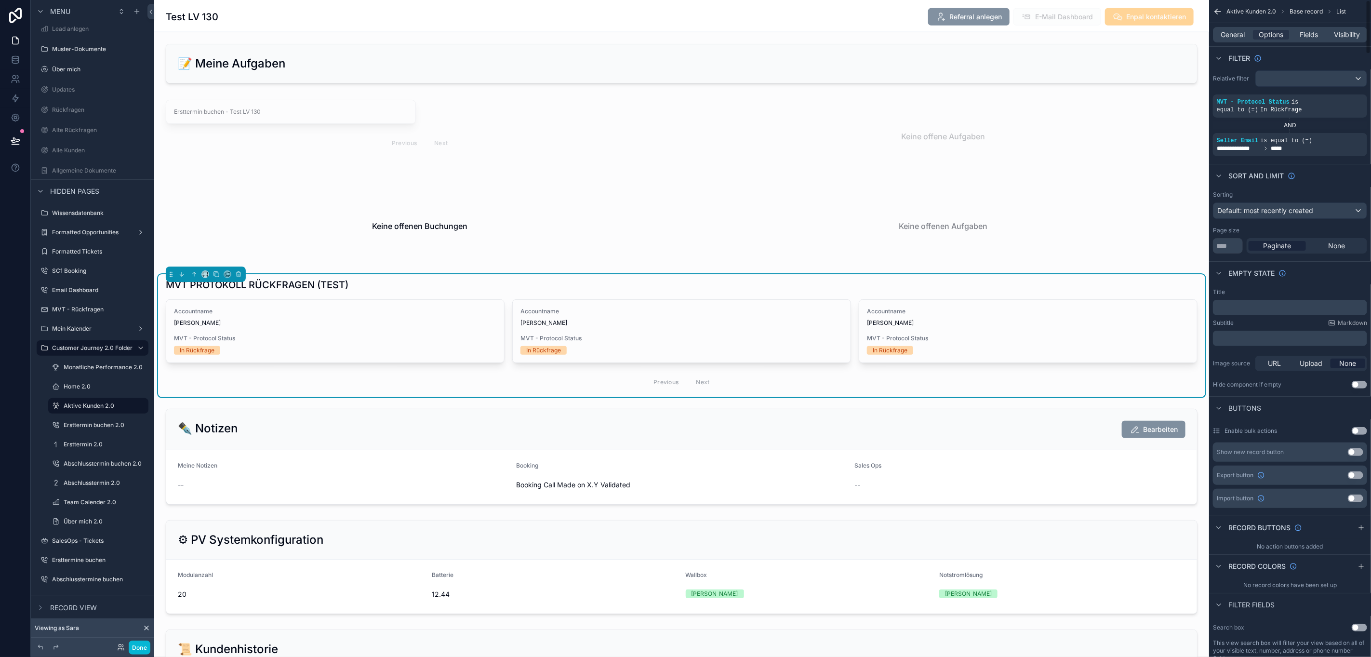
scroll to position [0, 0]
click at [1236, 305] on div "﻿" at bounding box center [1290, 310] width 154 height 15
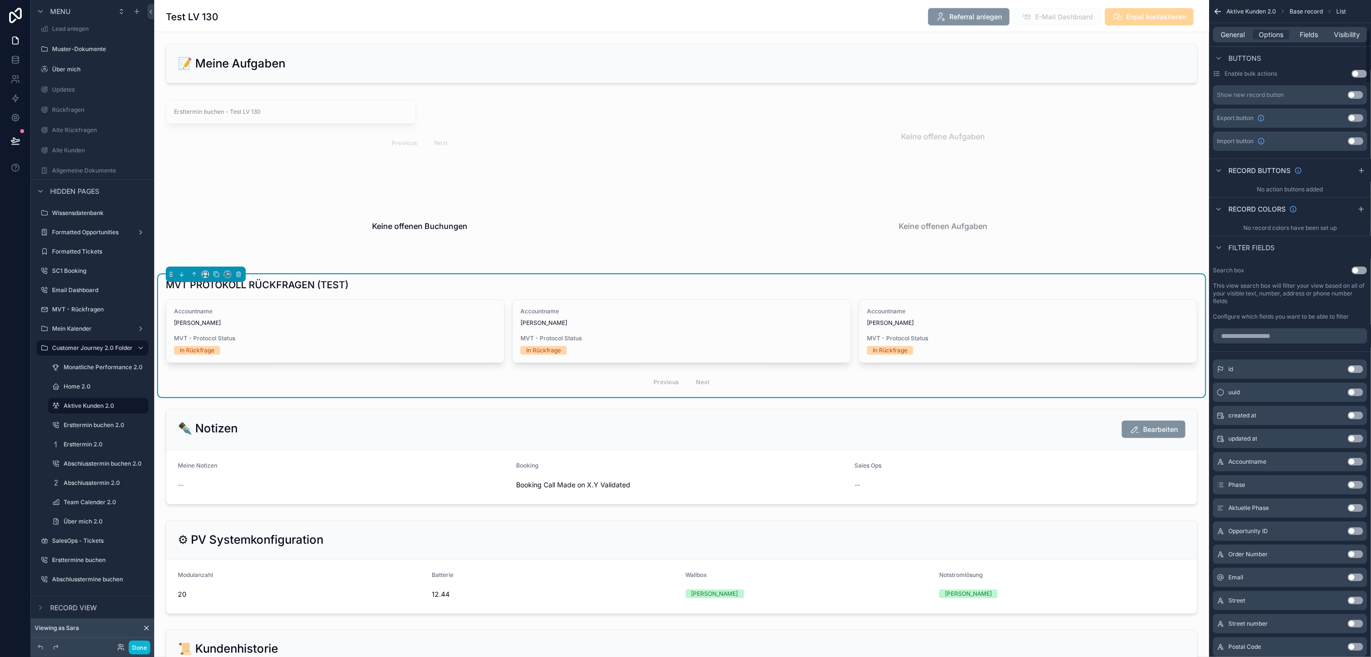
scroll to position [361, 0]
click at [1358, 173] on icon "scrollable content" at bounding box center [1361, 170] width 8 height 8
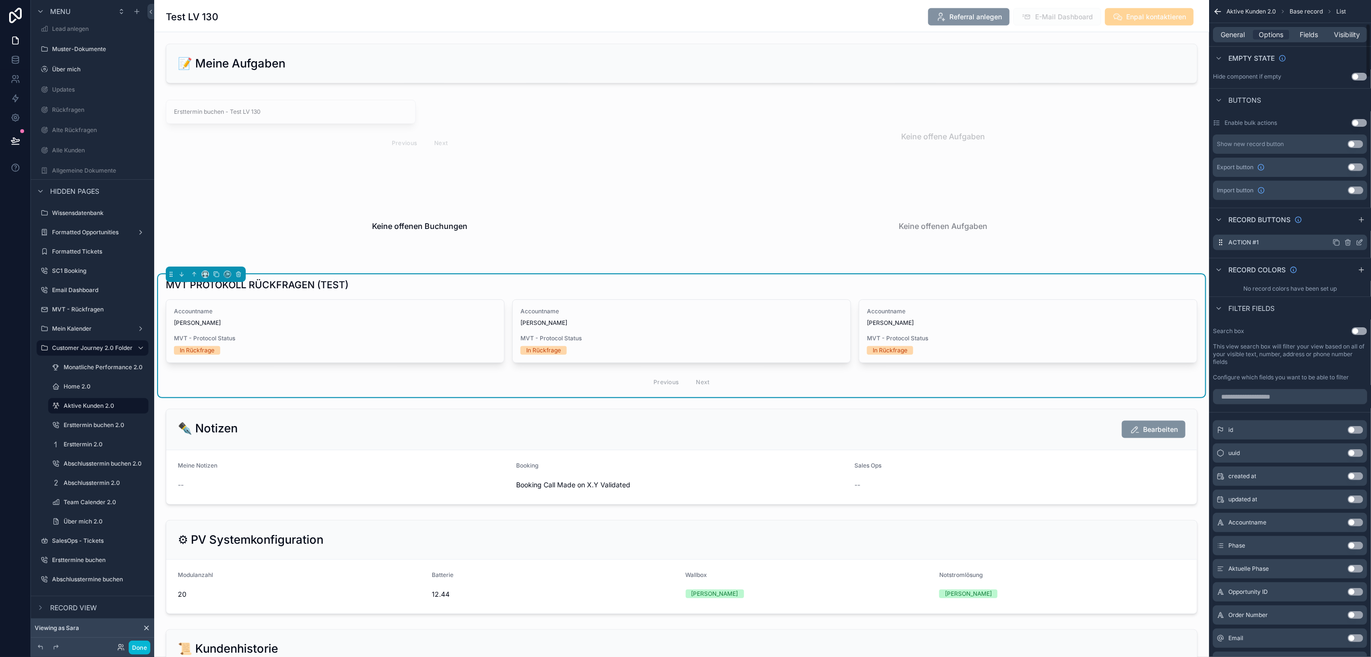
scroll to position [289, 0]
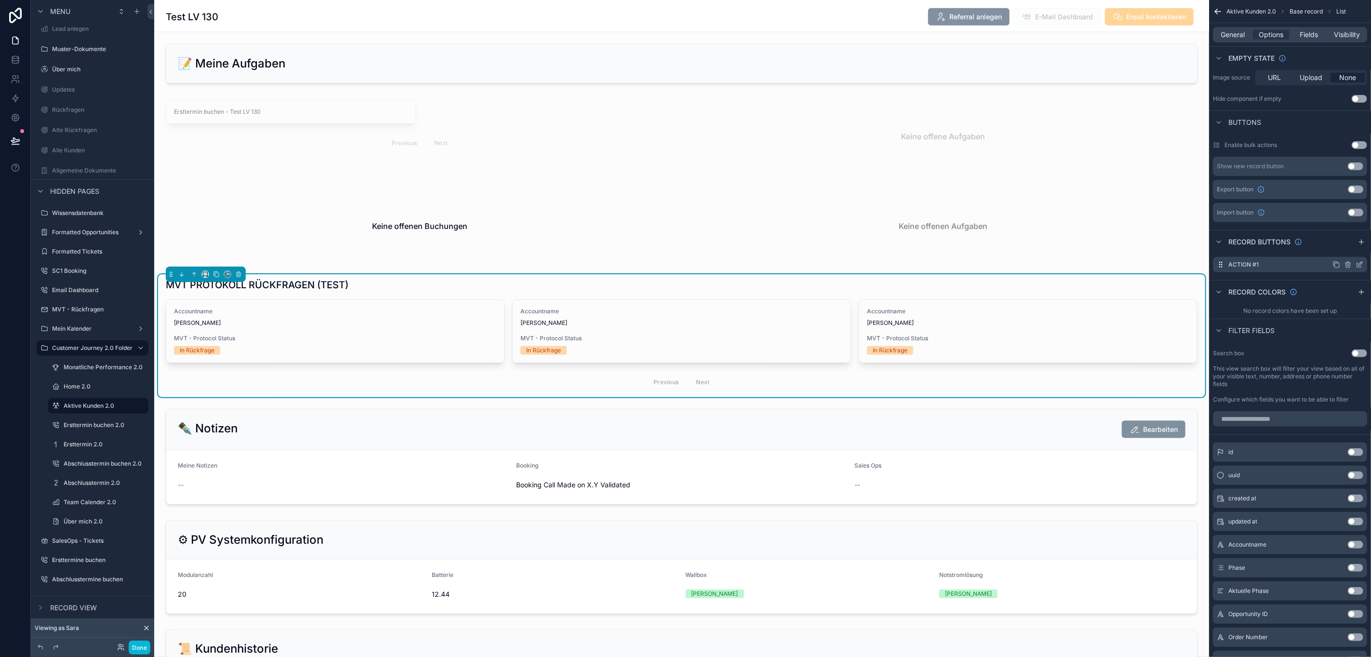
click at [1359, 265] on icon "scrollable content" at bounding box center [1359, 265] width 8 height 8
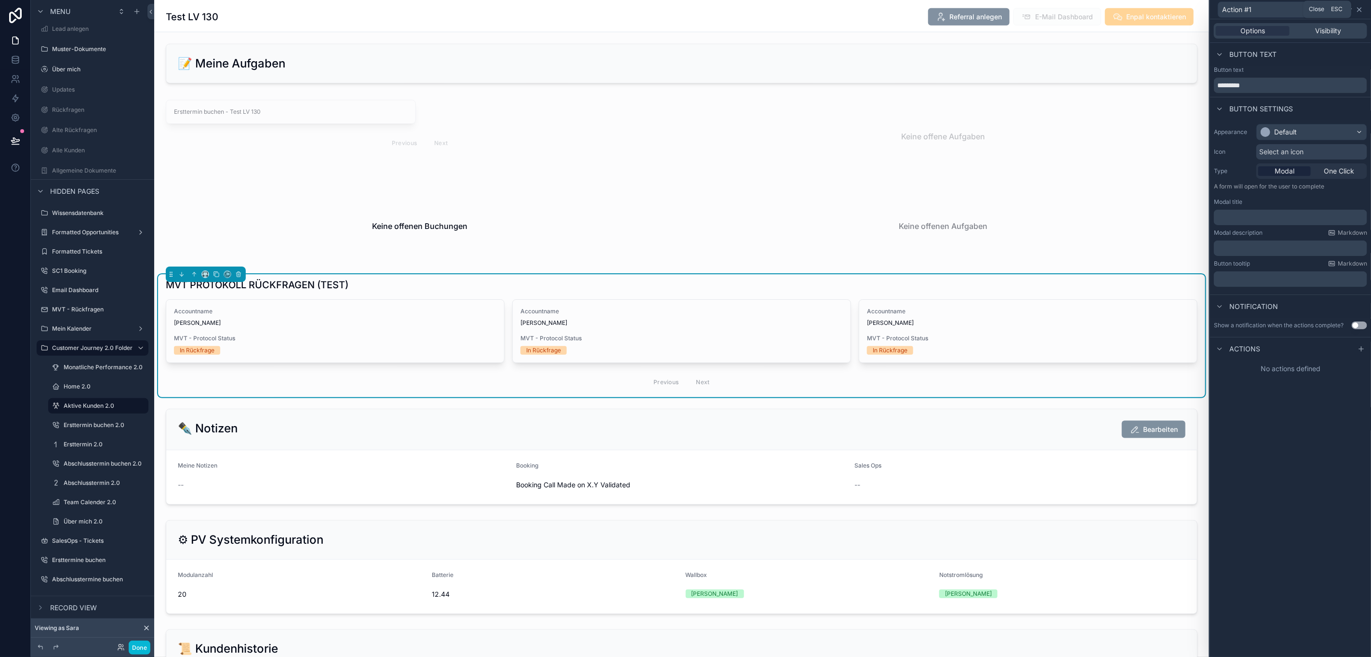
click at [1356, 9] on icon at bounding box center [1359, 10] width 8 height 8
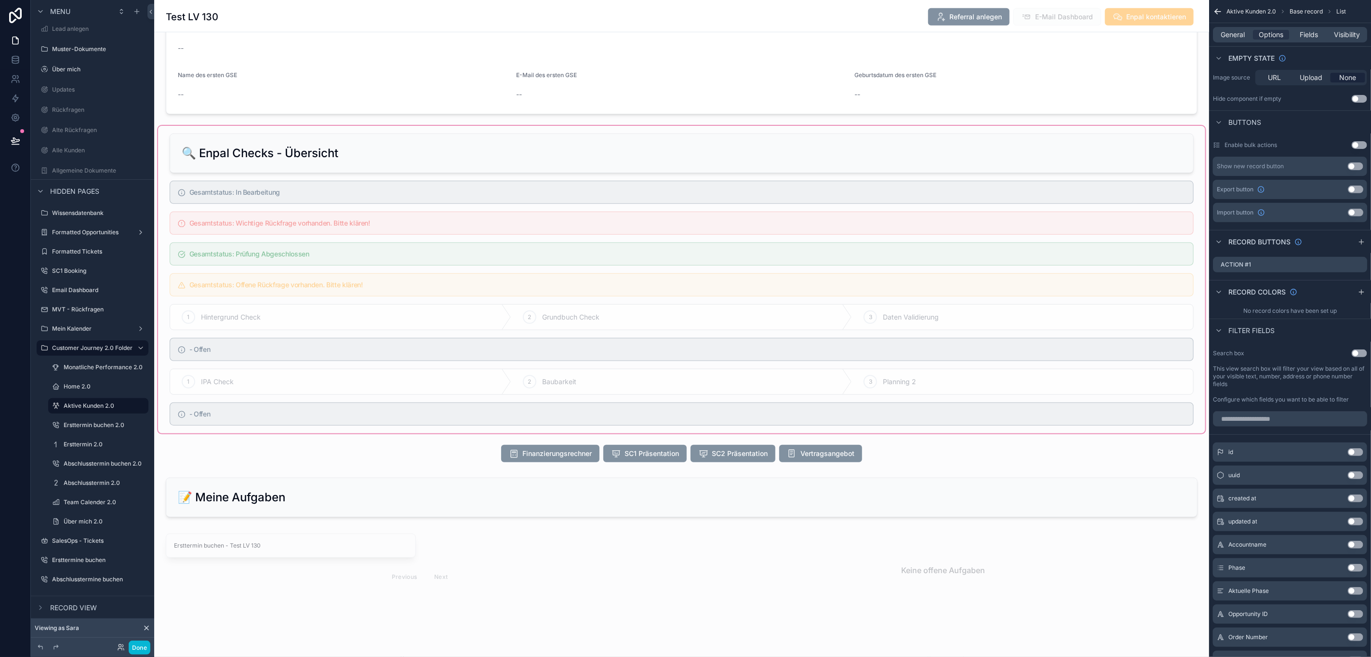
scroll to position [650, 0]
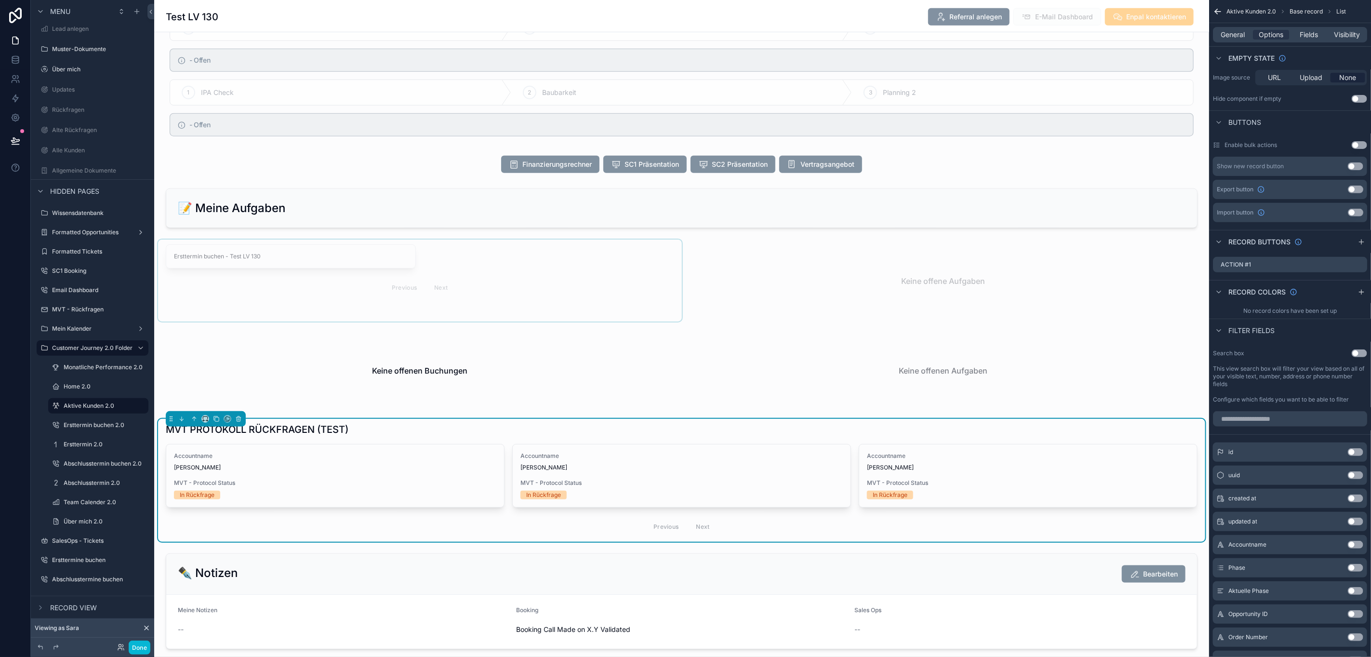
click at [361, 313] on div "scrollable content" at bounding box center [420, 280] width 524 height 82
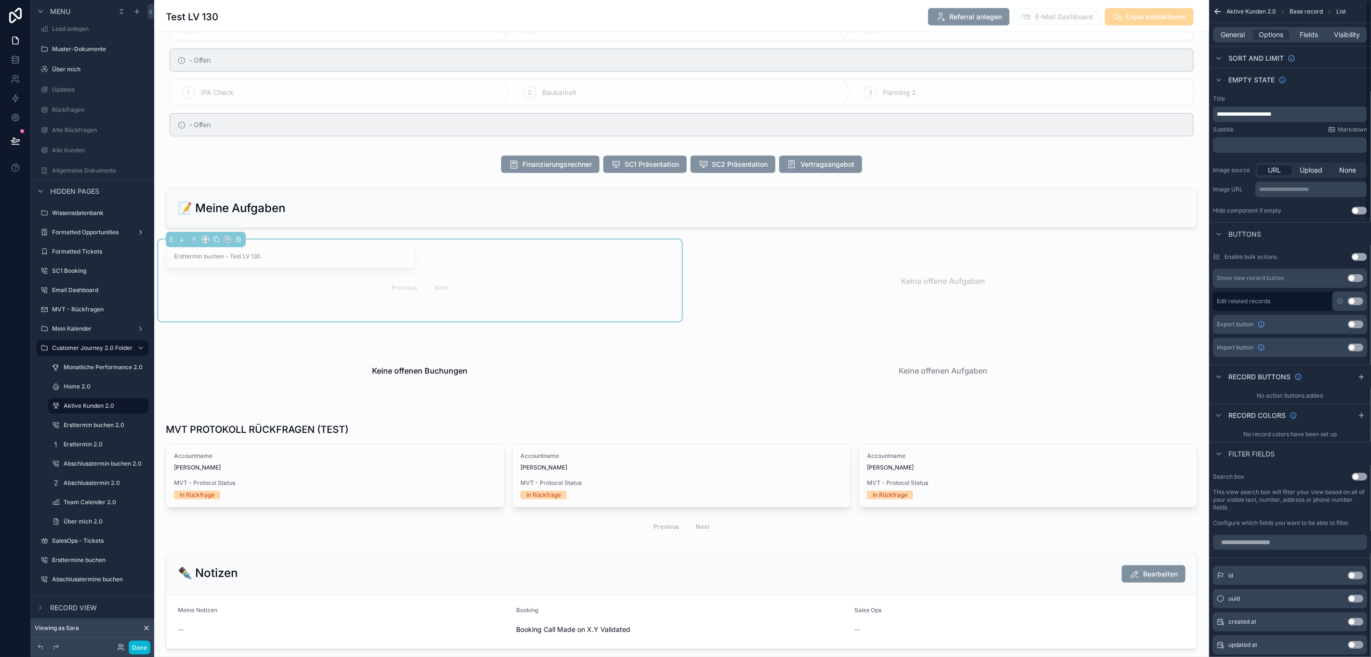
scroll to position [0, 0]
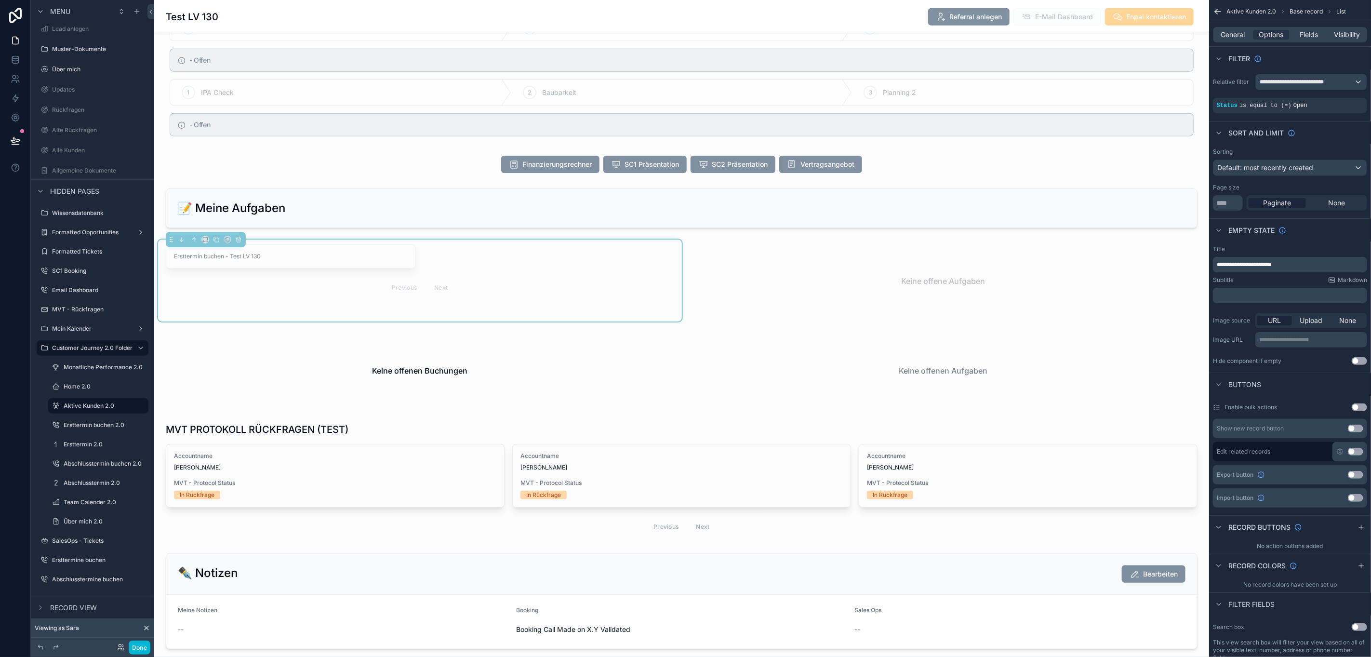
drag, startPoint x: 1333, startPoint y: 207, endPoint x: 1313, endPoint y: 210, distance: 21.0
click at [1333, 207] on span "None" at bounding box center [1336, 203] width 17 height 10
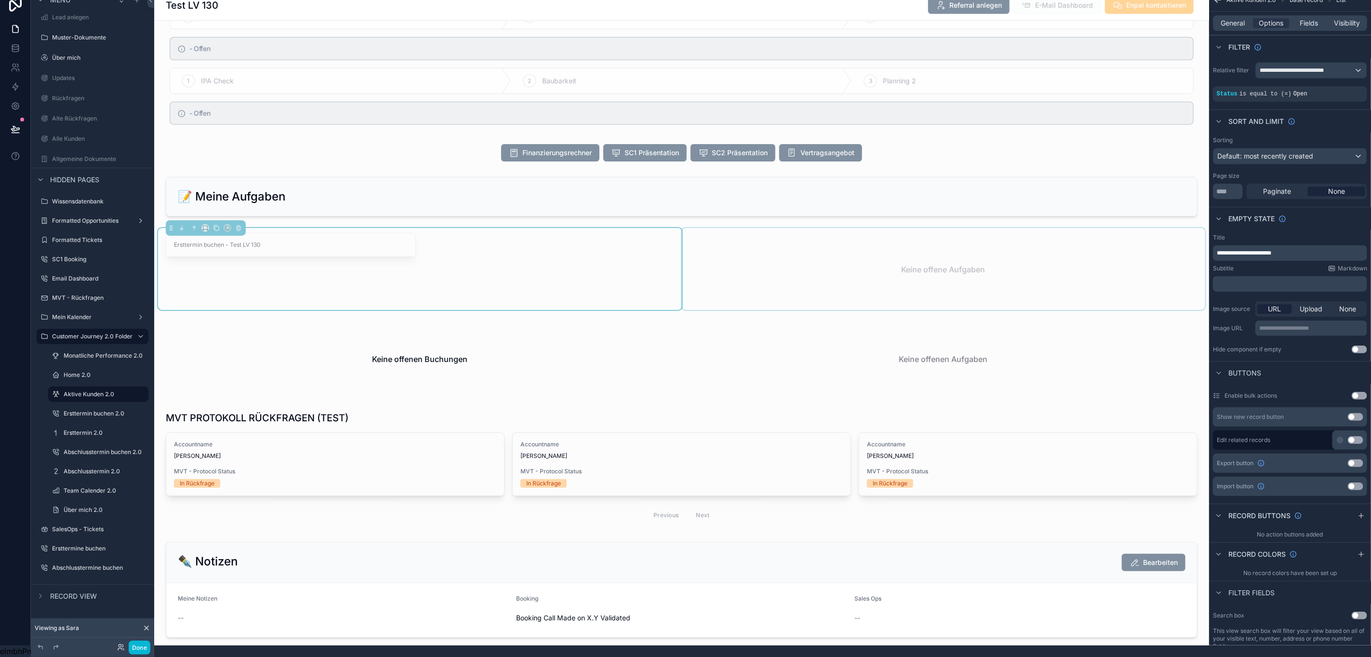
click at [952, 245] on div "scrollable content" at bounding box center [944, 269] width 524 height 82
click at [892, 353] on div "scrollable content" at bounding box center [944, 359] width 524 height 82
click at [1341, 186] on span "None" at bounding box center [1336, 191] width 17 height 10
click at [496, 338] on div "scrollable content" at bounding box center [420, 359] width 524 height 82
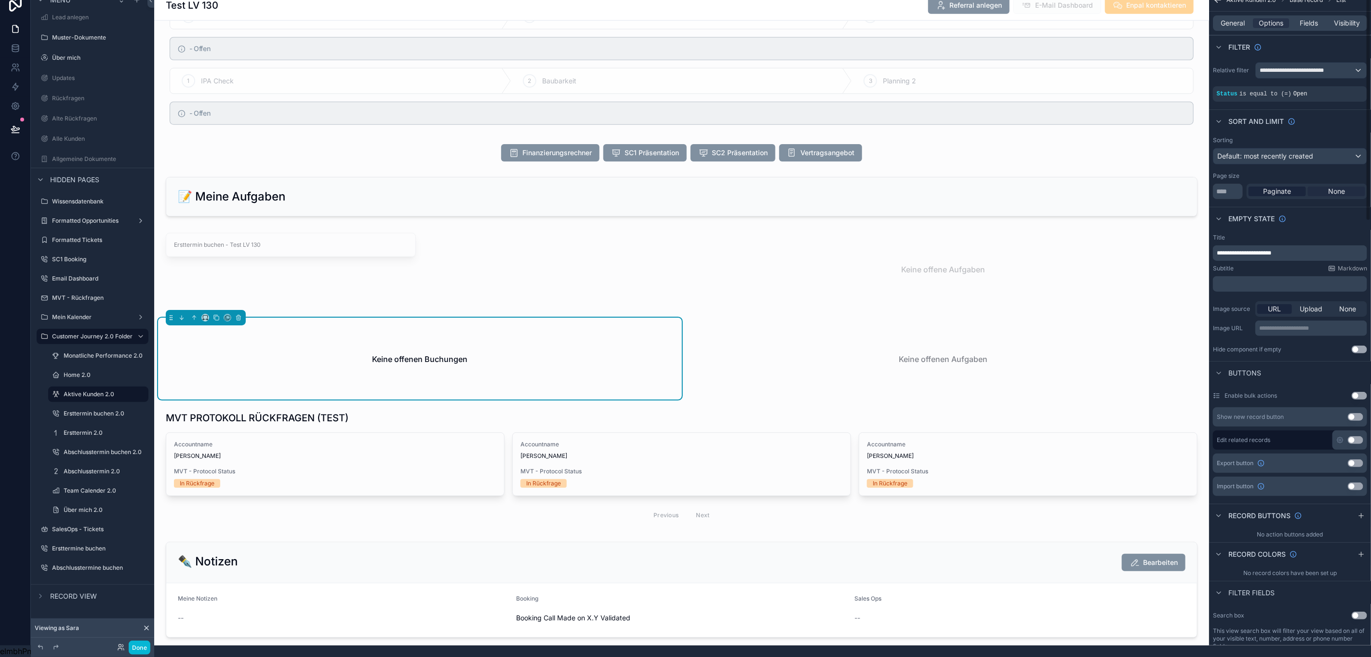
click at [1352, 186] on div "None" at bounding box center [1336, 191] width 57 height 10
click at [750, 423] on div "scrollable content" at bounding box center [681, 468] width 1047 height 123
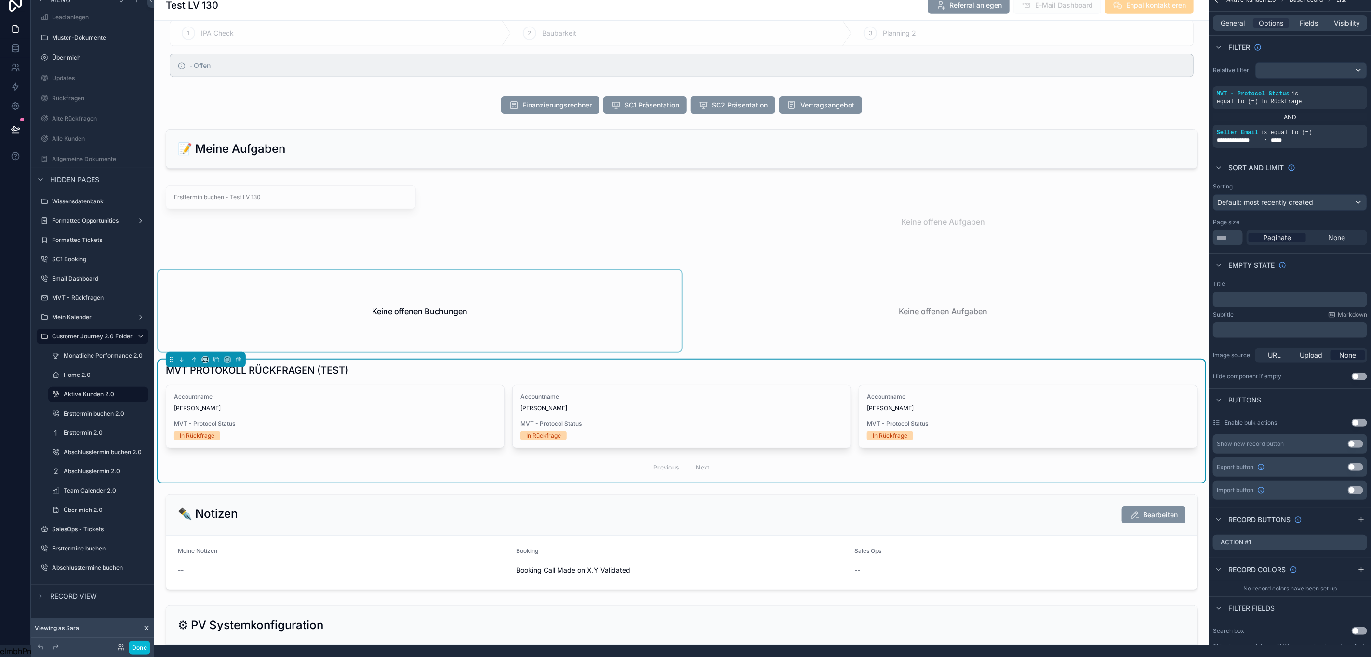
scroll to position [723, 0]
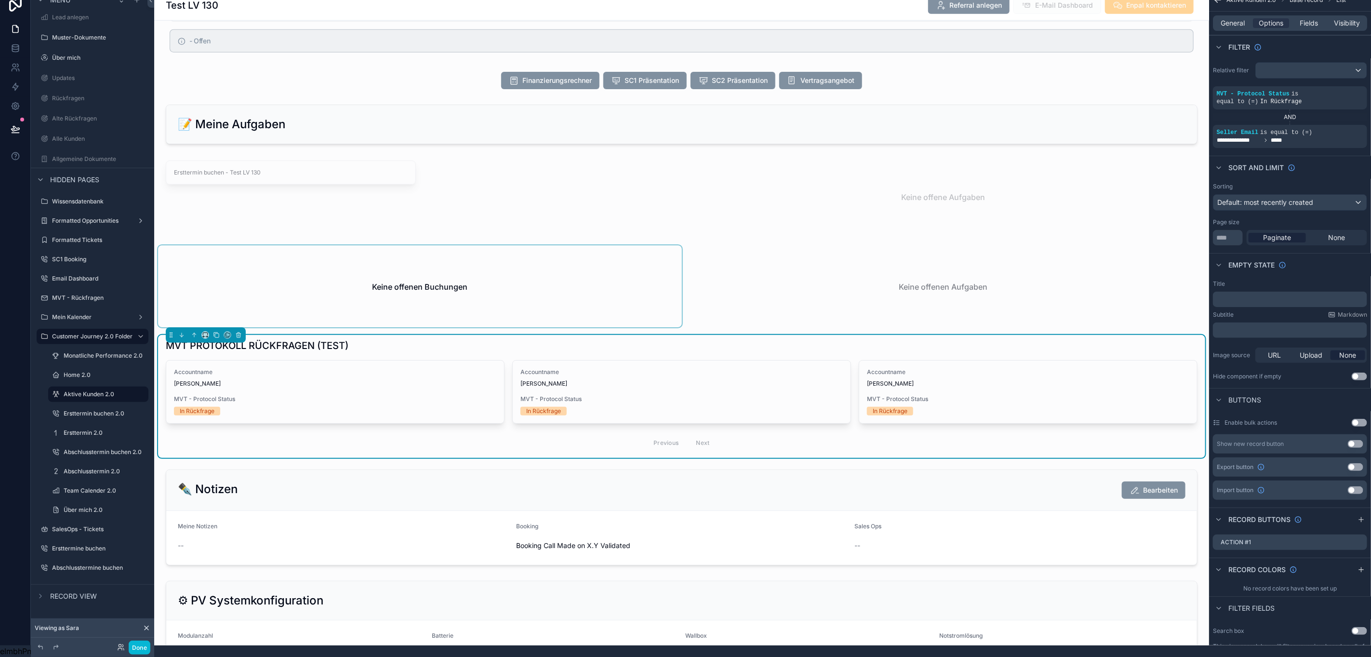
click at [512, 279] on div "scrollable content" at bounding box center [420, 286] width 524 height 82
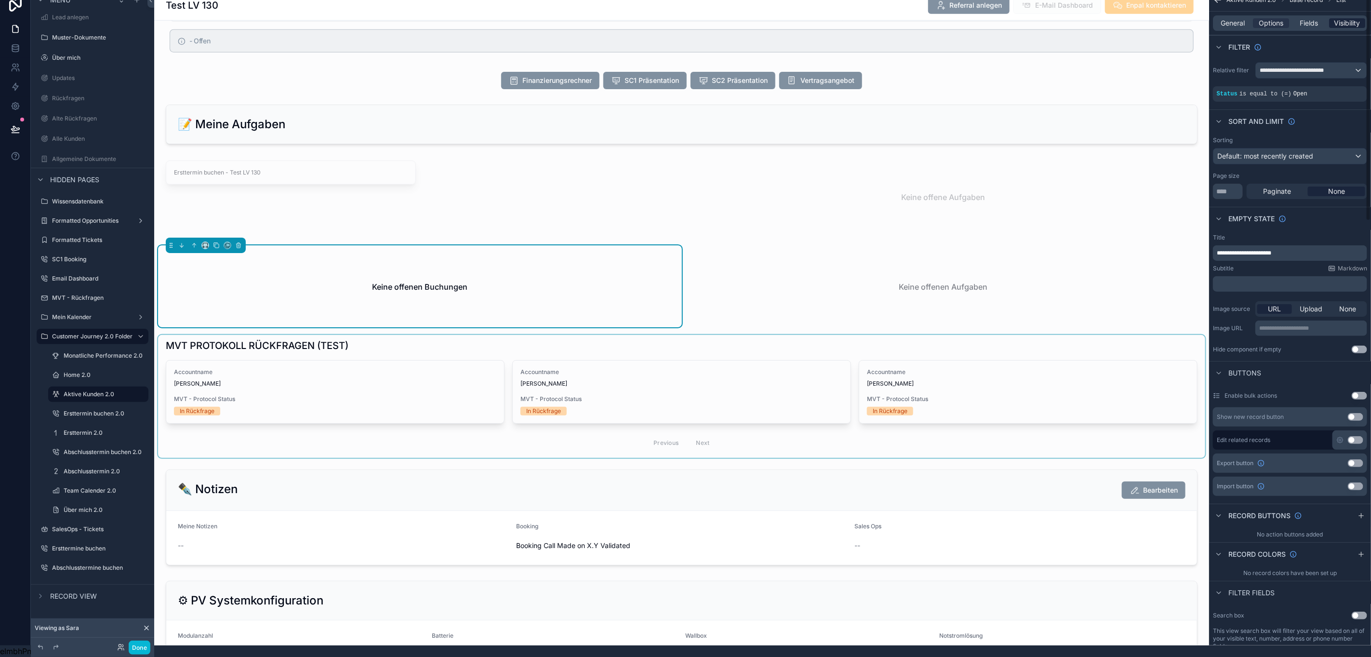
click at [1356, 18] on span "Visibility" at bounding box center [1347, 23] width 26 height 10
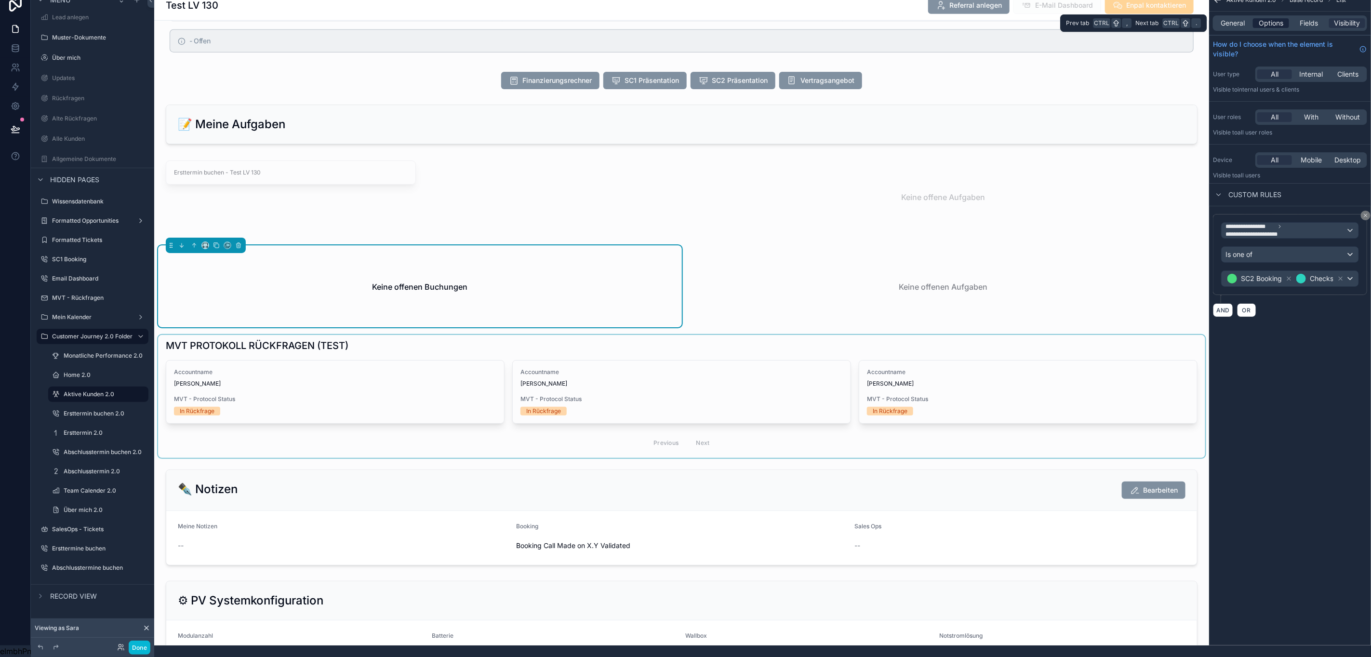
click at [1276, 18] on span "Options" at bounding box center [1271, 23] width 25 height 10
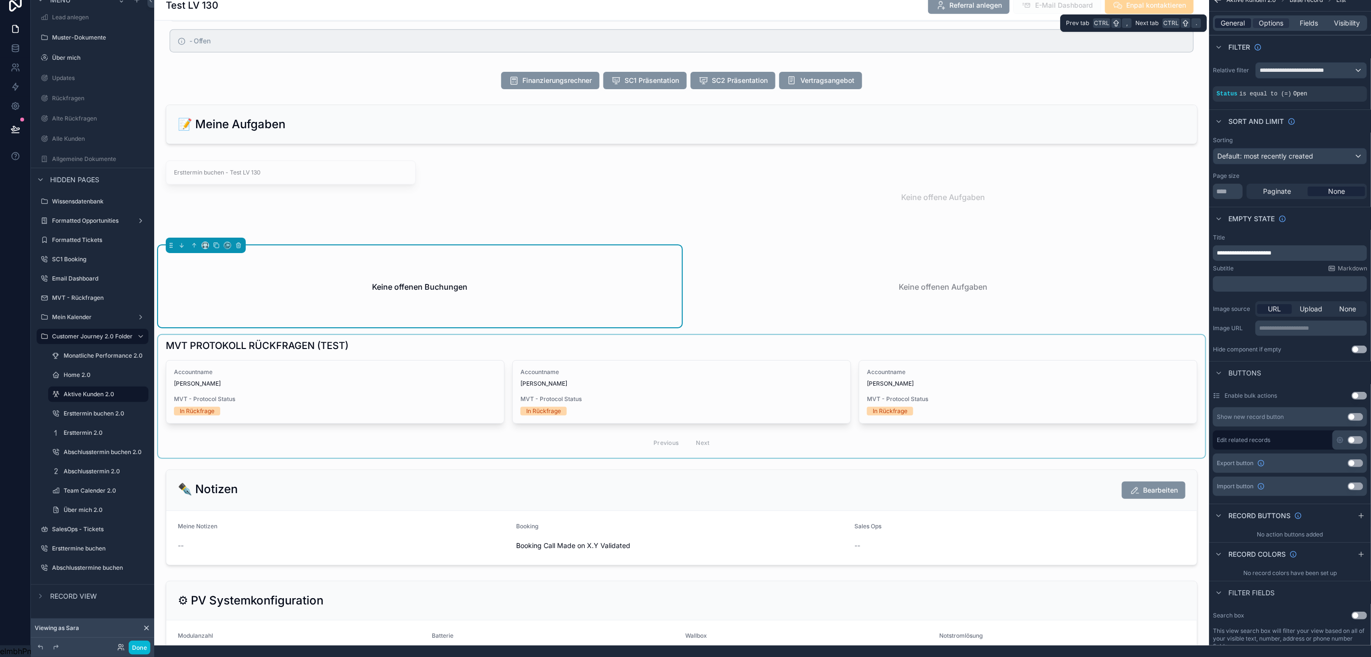
click at [1242, 18] on span "General" at bounding box center [1233, 23] width 24 height 10
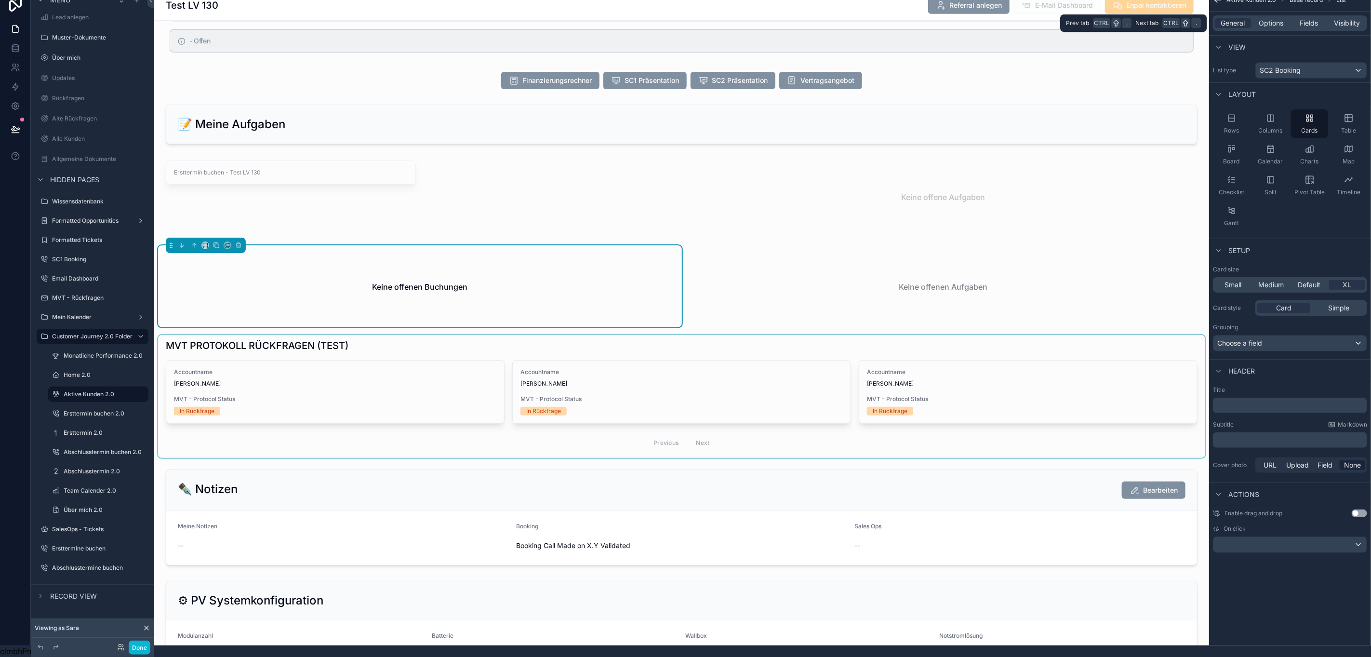
click at [1277, 15] on div "General Options Fields Visibility" at bounding box center [1290, 22] width 154 height 15
click at [1275, 18] on span "Options" at bounding box center [1271, 23] width 25 height 10
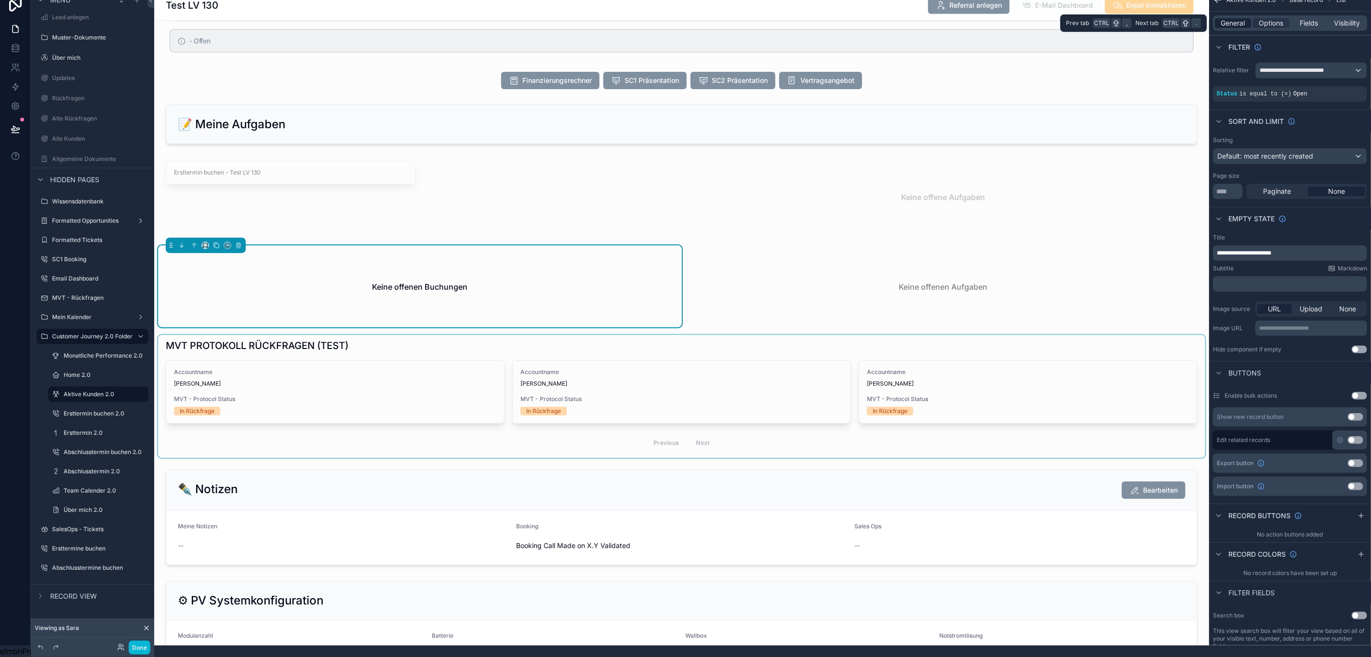
click at [1239, 18] on span "General" at bounding box center [1233, 23] width 24 height 10
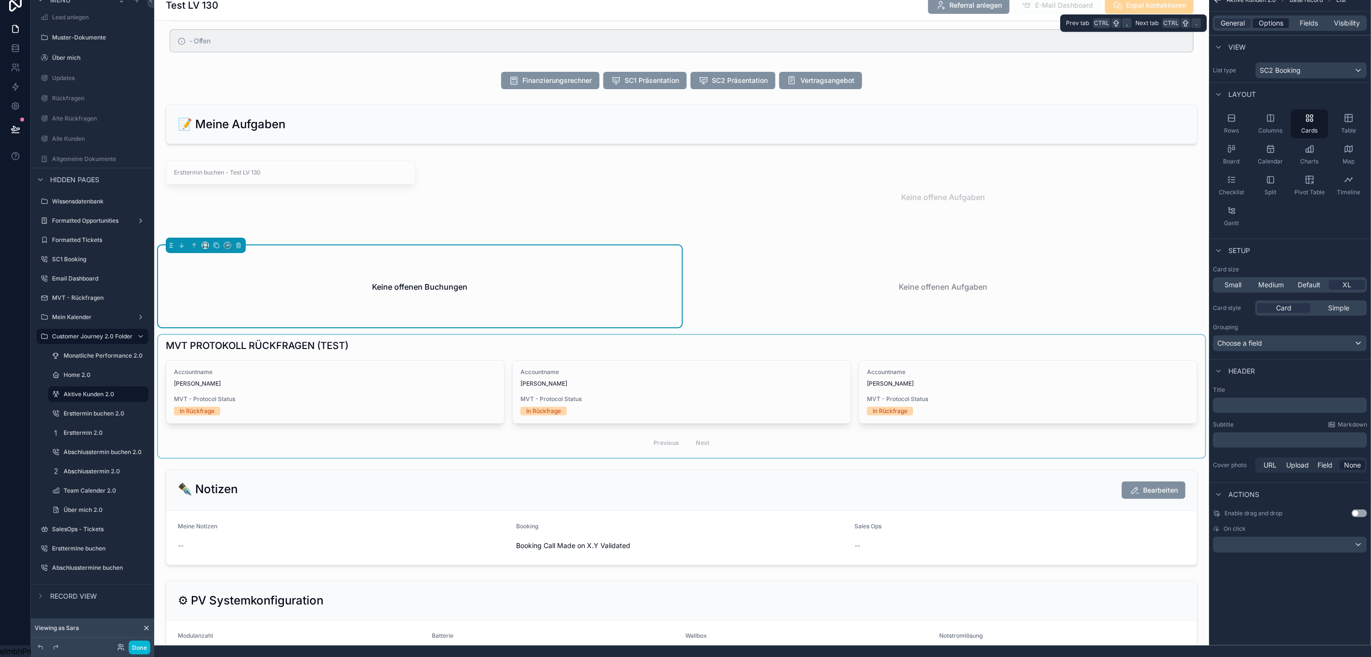
click at [1259, 18] on span "Options" at bounding box center [1271, 23] width 25 height 10
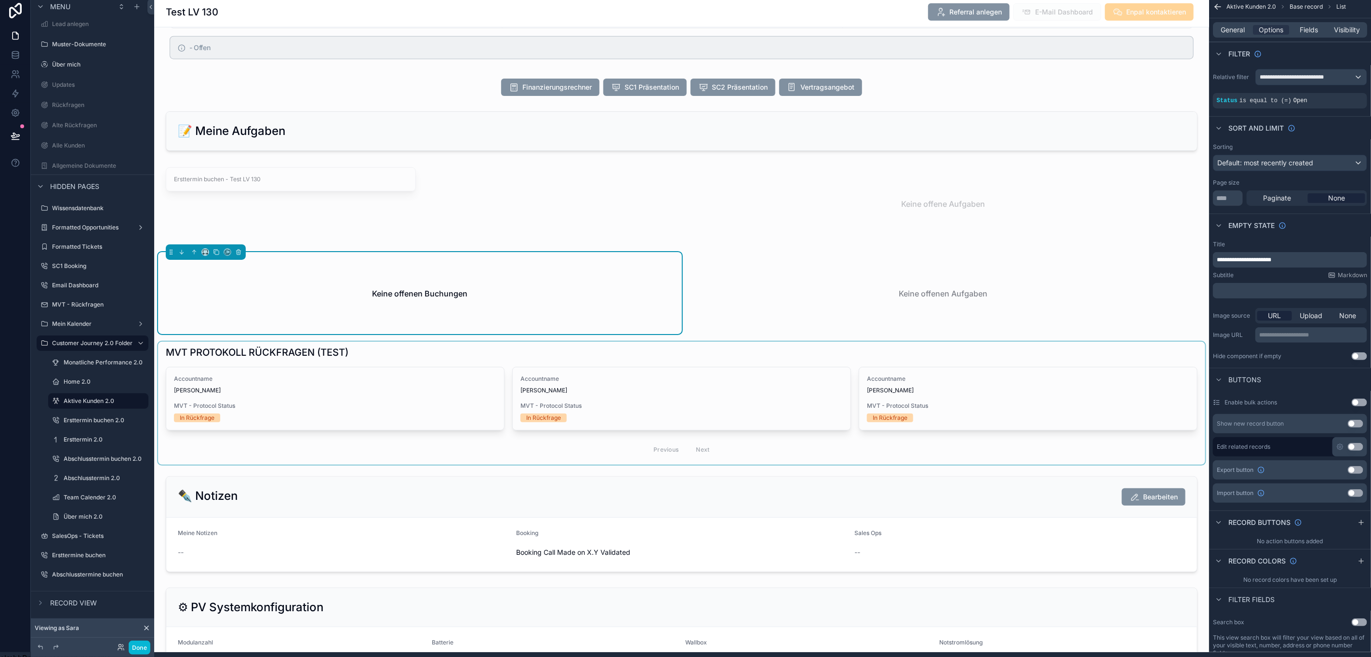
scroll to position [0, 11]
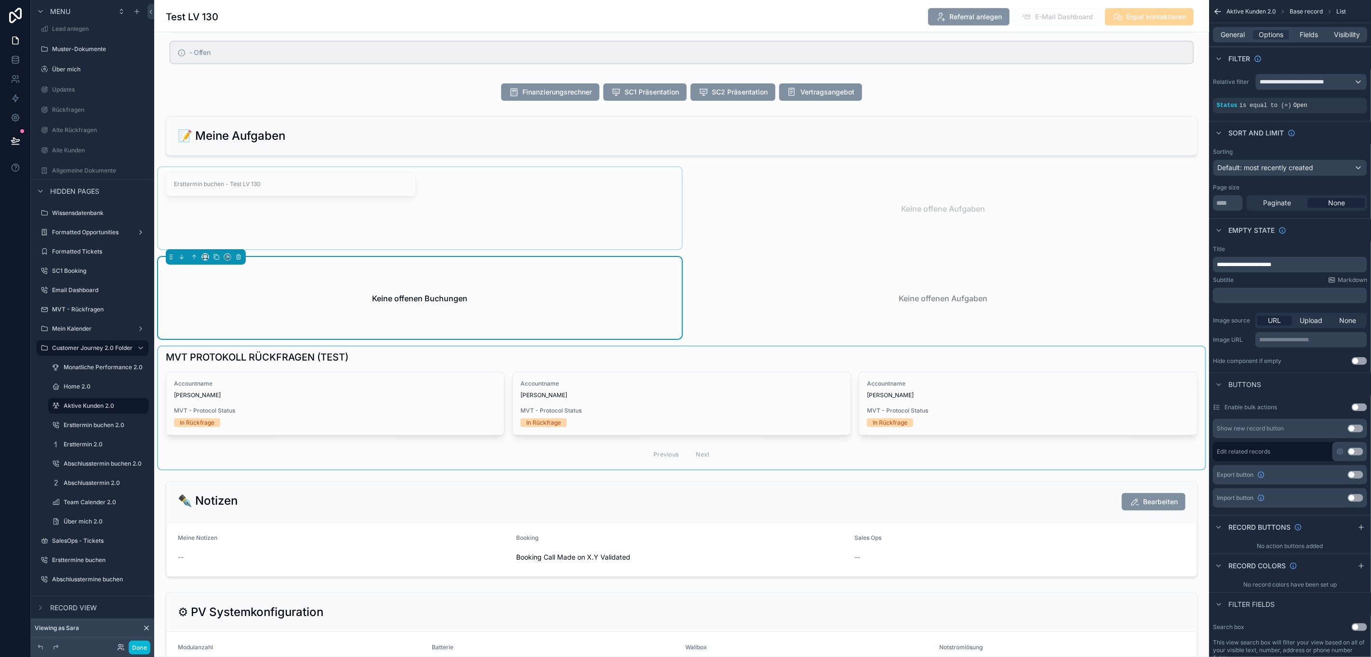
click at [486, 212] on div "scrollable content" at bounding box center [420, 208] width 524 height 82
click at [859, 213] on div "scrollable content" at bounding box center [944, 208] width 524 height 82
click at [571, 317] on div "scrollable content" at bounding box center [420, 298] width 524 height 82
click at [806, 309] on div "scrollable content" at bounding box center [944, 298] width 524 height 82
click at [544, 353] on div "scrollable content" at bounding box center [681, 407] width 1047 height 123
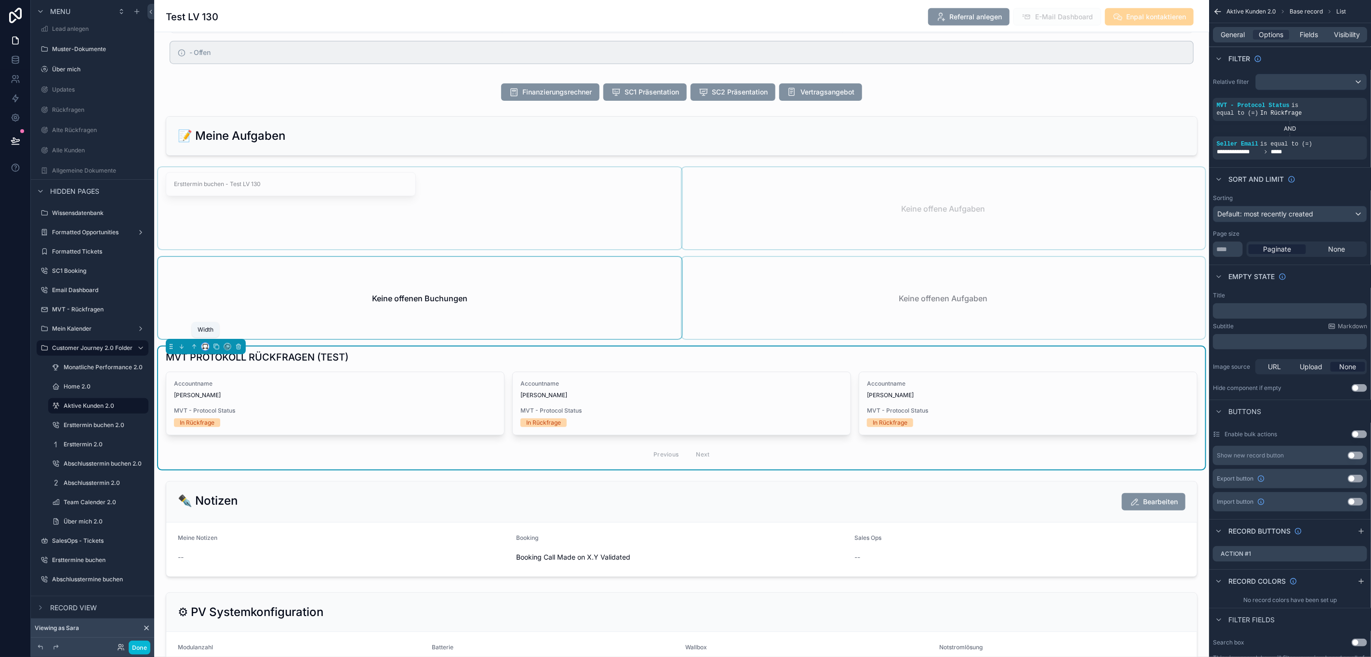
click at [202, 350] on icon "scrollable content" at bounding box center [205, 346] width 7 height 7
click at [210, 419] on div "50%" at bounding box center [226, 427] width 44 height 17
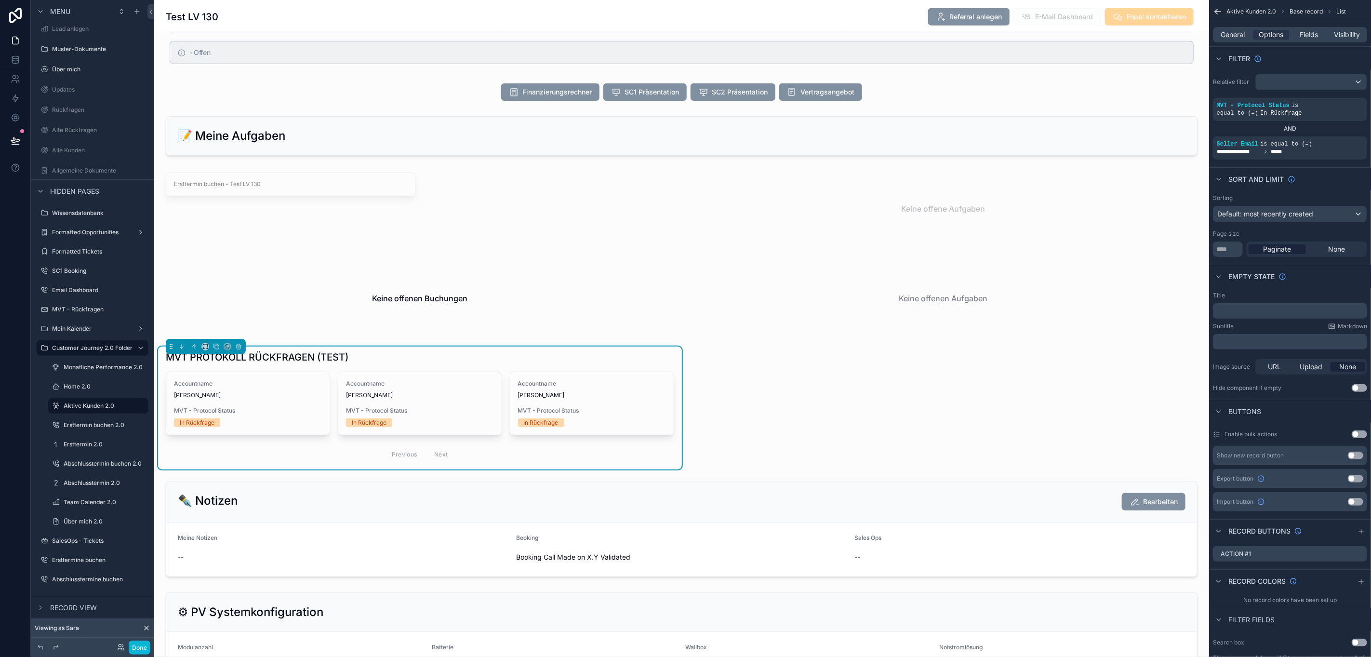
scroll to position [22, 11]
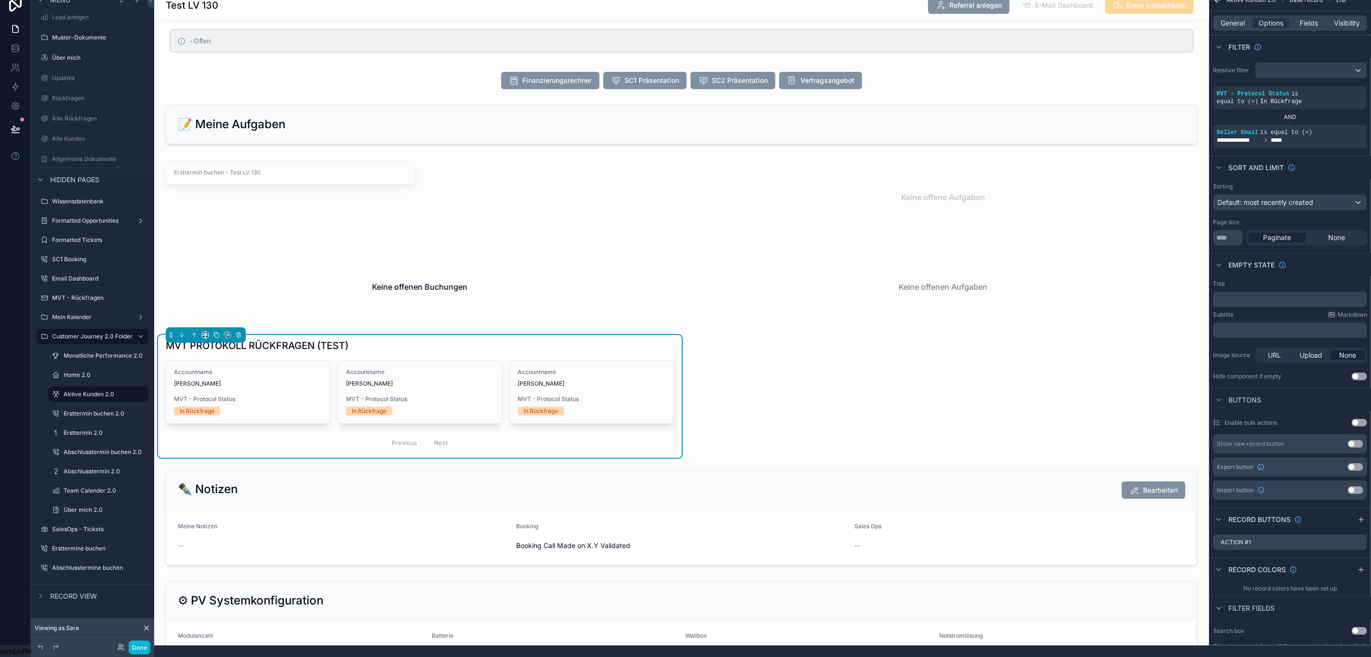
click at [450, 439] on div "Previous Next" at bounding box center [420, 442] width 508 height 23
click at [791, 383] on div "**********" at bounding box center [681, 56] width 1055 height 1493
click at [137, 649] on button "Done" at bounding box center [140, 647] width 22 height 14
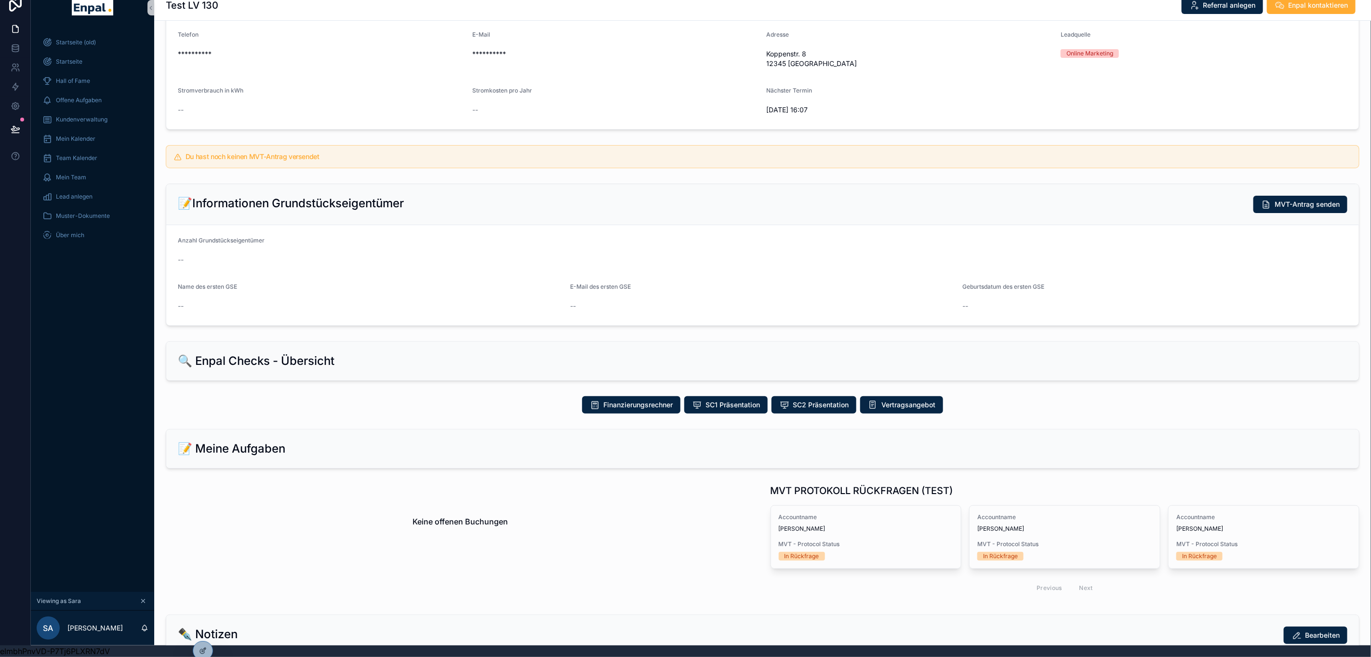
scroll to position [97, 0]
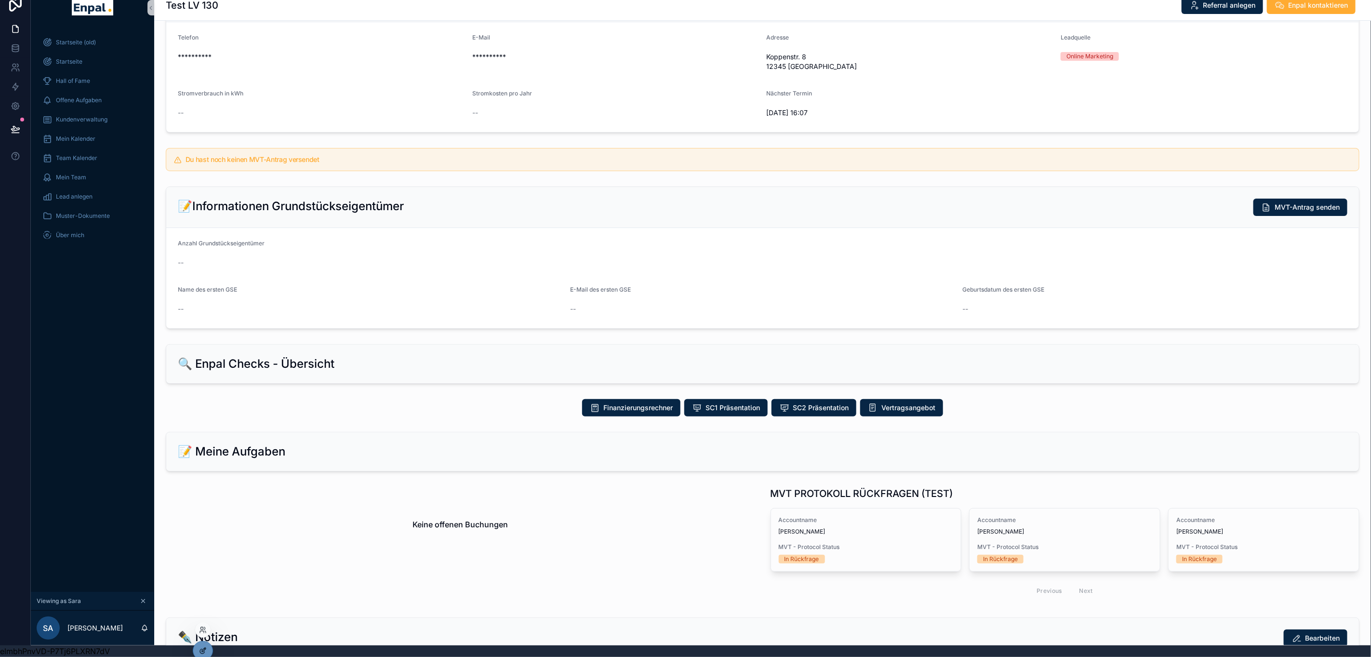
click at [201, 648] on icon at bounding box center [203, 651] width 8 height 8
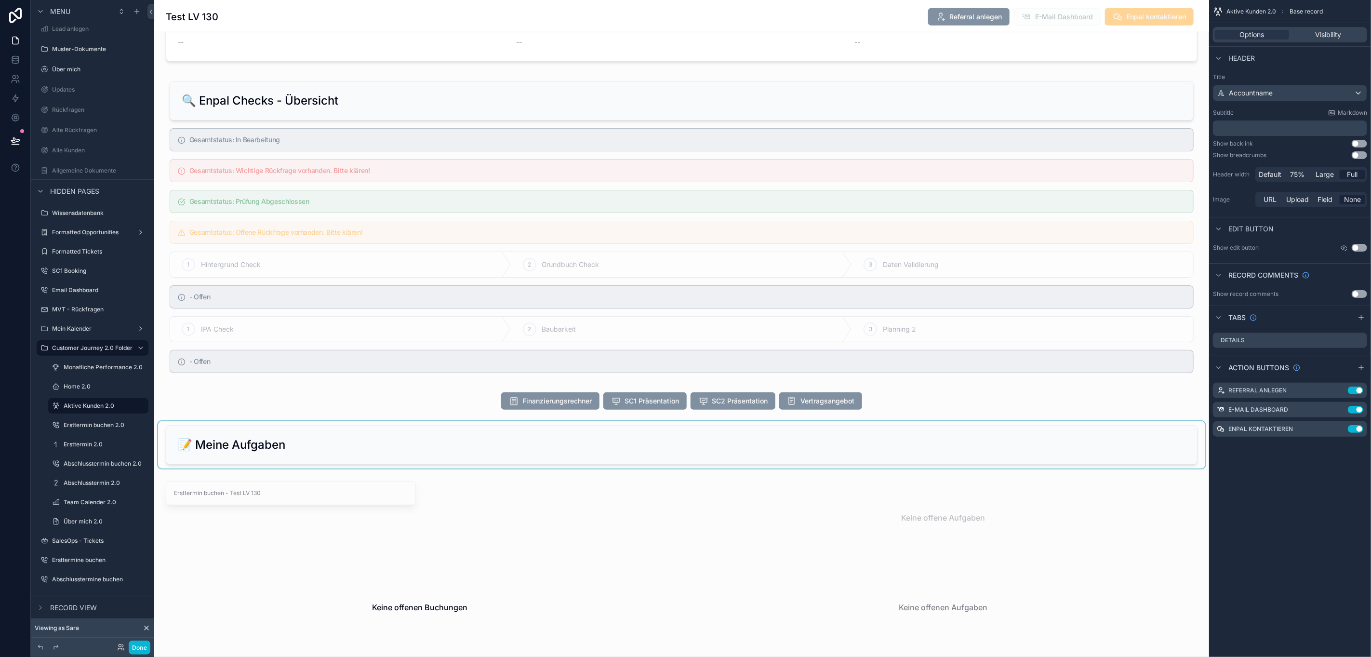
scroll to position [650, 0]
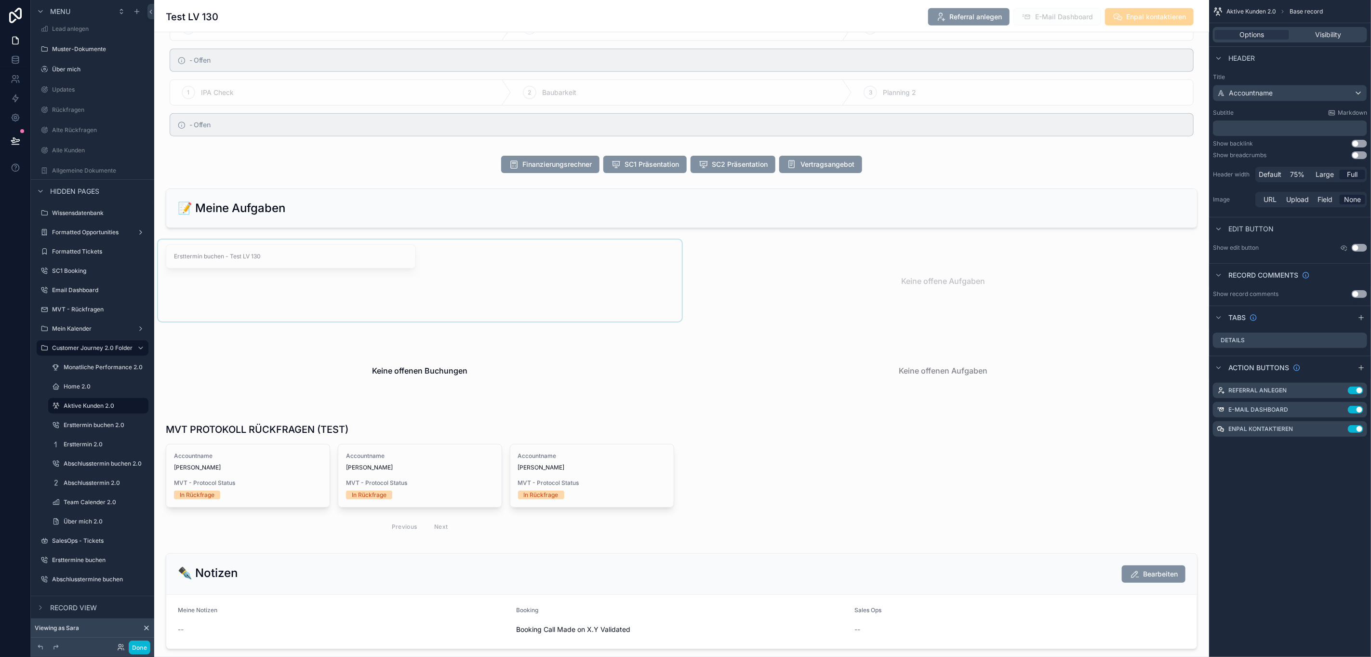
click at [505, 314] on div "scrollable content" at bounding box center [420, 280] width 524 height 82
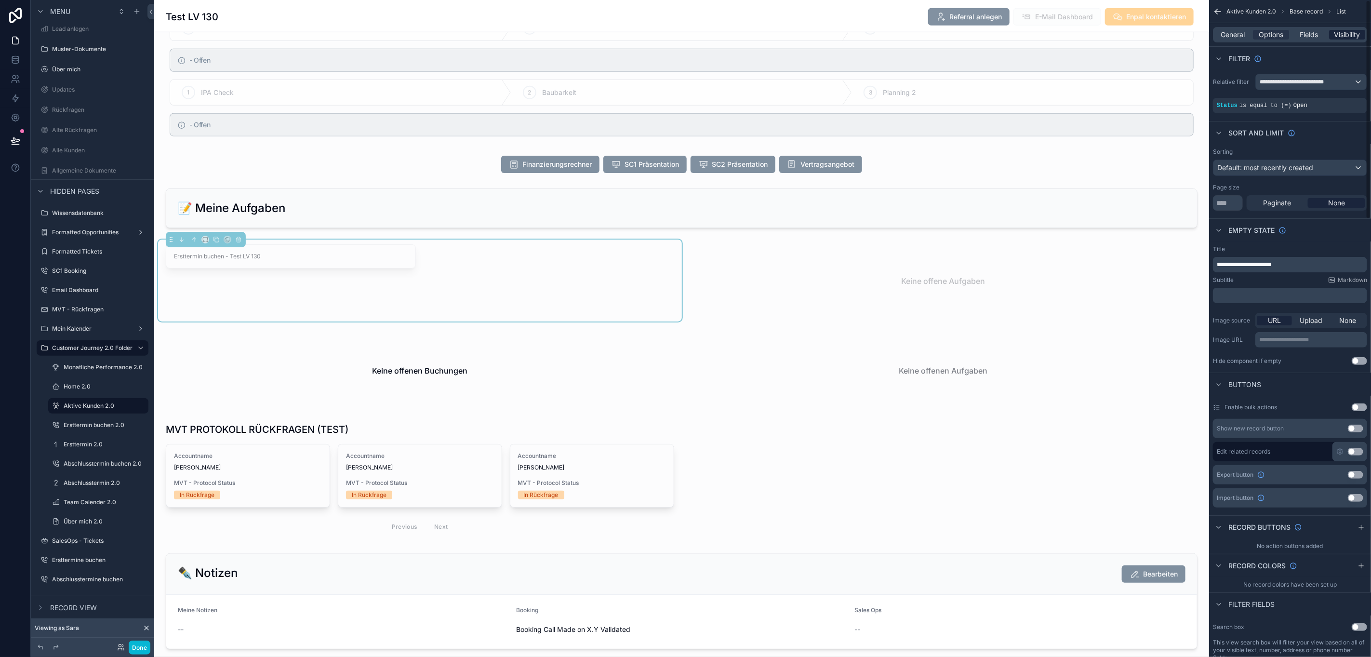
click at [1346, 32] on span "Visibility" at bounding box center [1347, 35] width 26 height 10
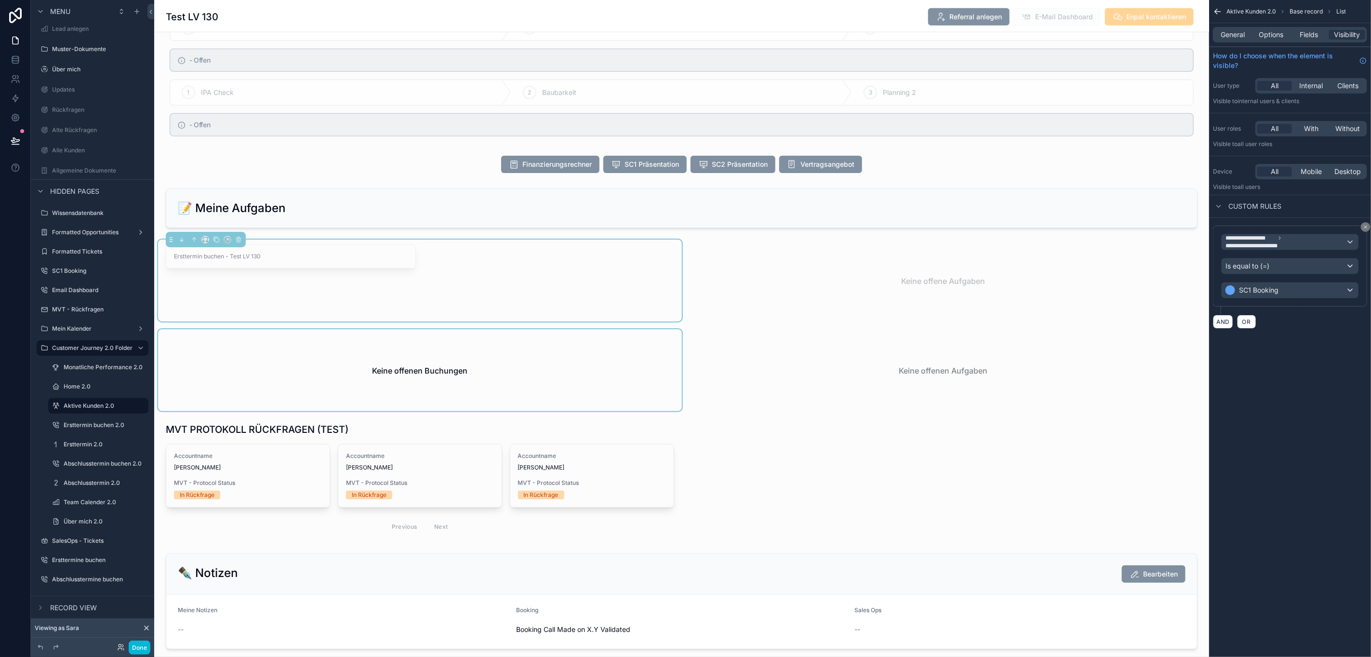
click at [551, 398] on div "scrollable content" at bounding box center [420, 370] width 524 height 82
click at [576, 288] on div "scrollable content" at bounding box center [420, 280] width 524 height 82
click at [577, 379] on div "scrollable content" at bounding box center [420, 370] width 524 height 82
click at [807, 367] on div "scrollable content" at bounding box center [944, 370] width 524 height 82
click at [850, 309] on div "scrollable content" at bounding box center [944, 280] width 524 height 82
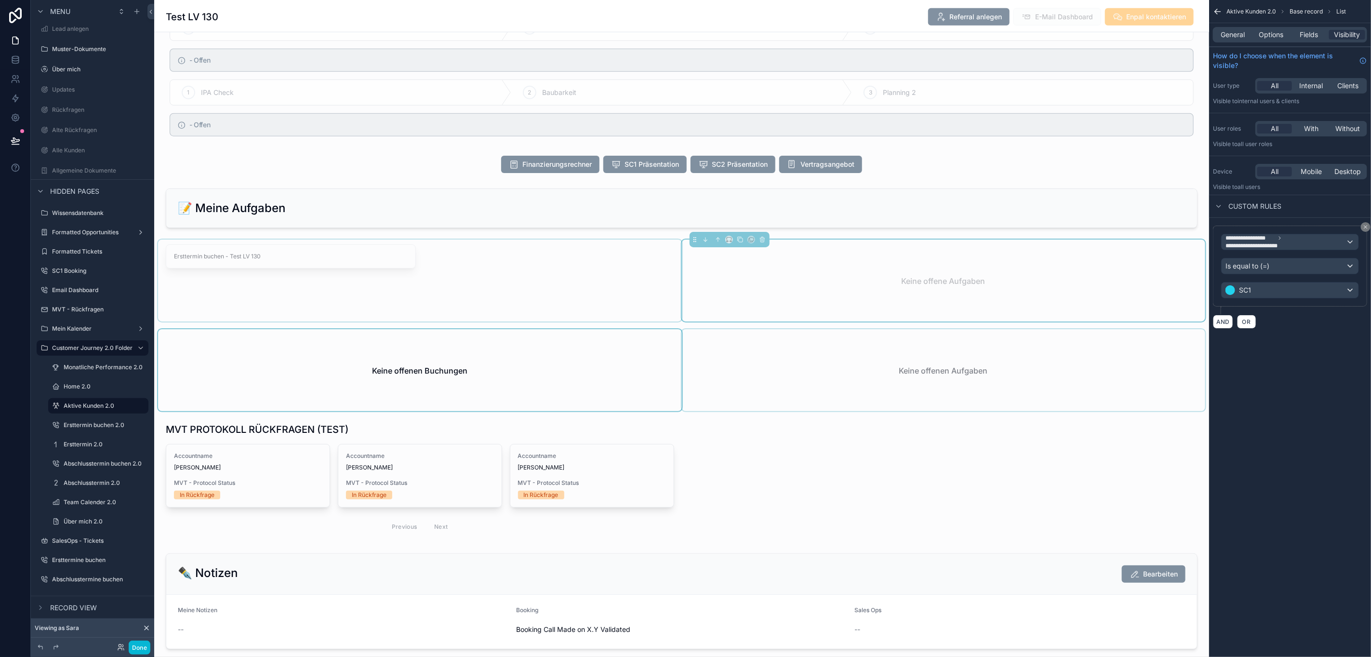
click at [605, 317] on div "scrollable content" at bounding box center [420, 280] width 524 height 82
click at [589, 358] on div "scrollable content" at bounding box center [420, 370] width 524 height 82
click at [775, 372] on div "scrollable content" at bounding box center [944, 370] width 524 height 82
click at [823, 315] on div "scrollable content" at bounding box center [944, 280] width 524 height 82
click at [784, 373] on div "scrollable content" at bounding box center [944, 370] width 524 height 82
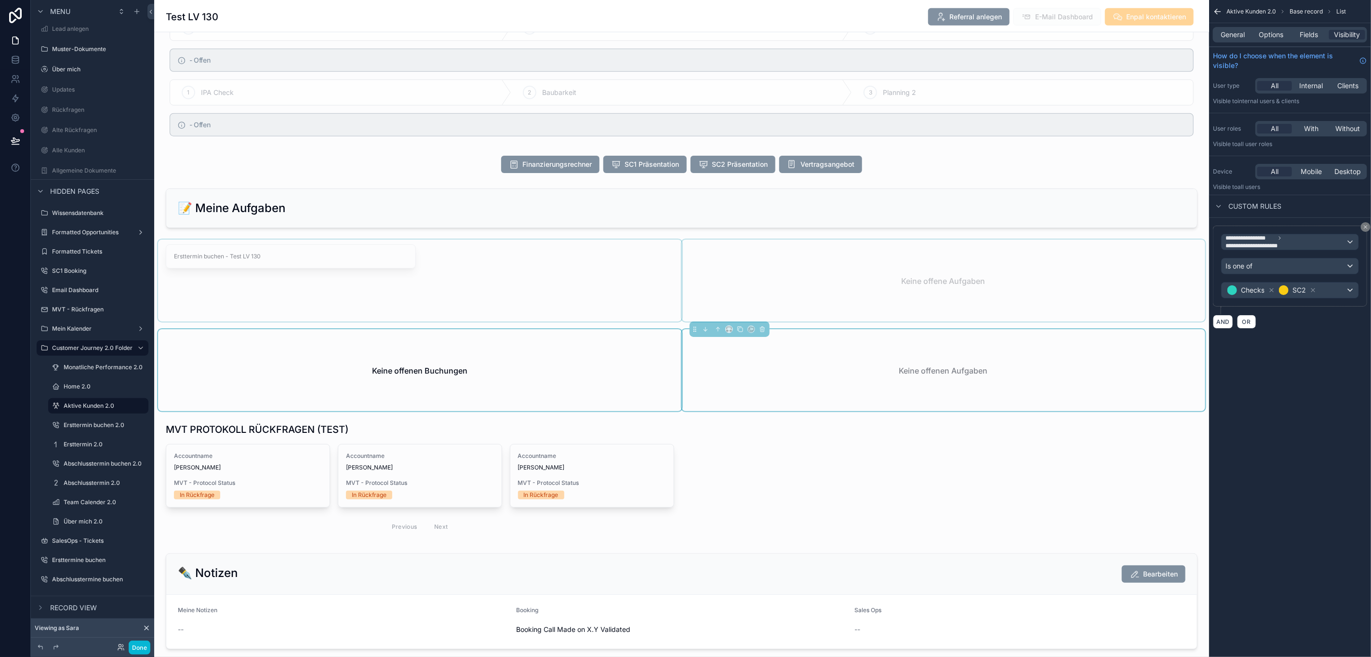
click at [811, 469] on div "**********" at bounding box center [681, 139] width 1055 height 1493
click at [457, 447] on div "scrollable content" at bounding box center [420, 480] width 524 height 123
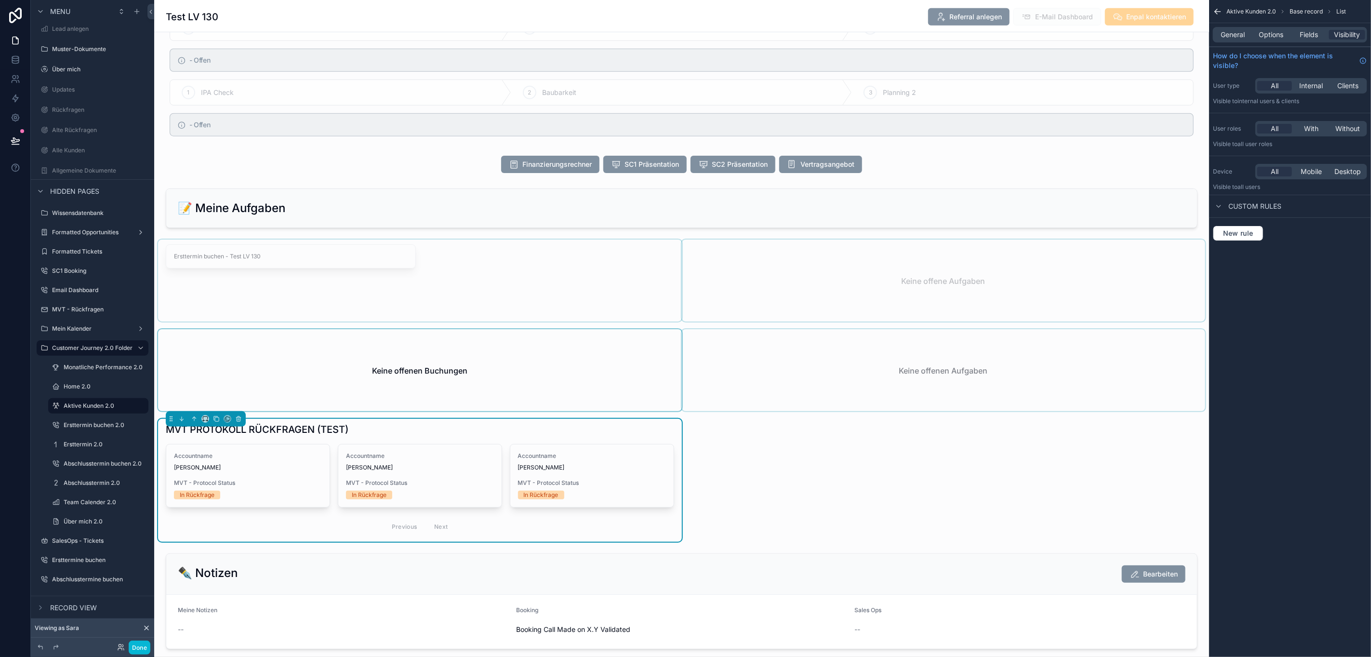
click at [810, 368] on div "scrollable content" at bounding box center [944, 370] width 524 height 82
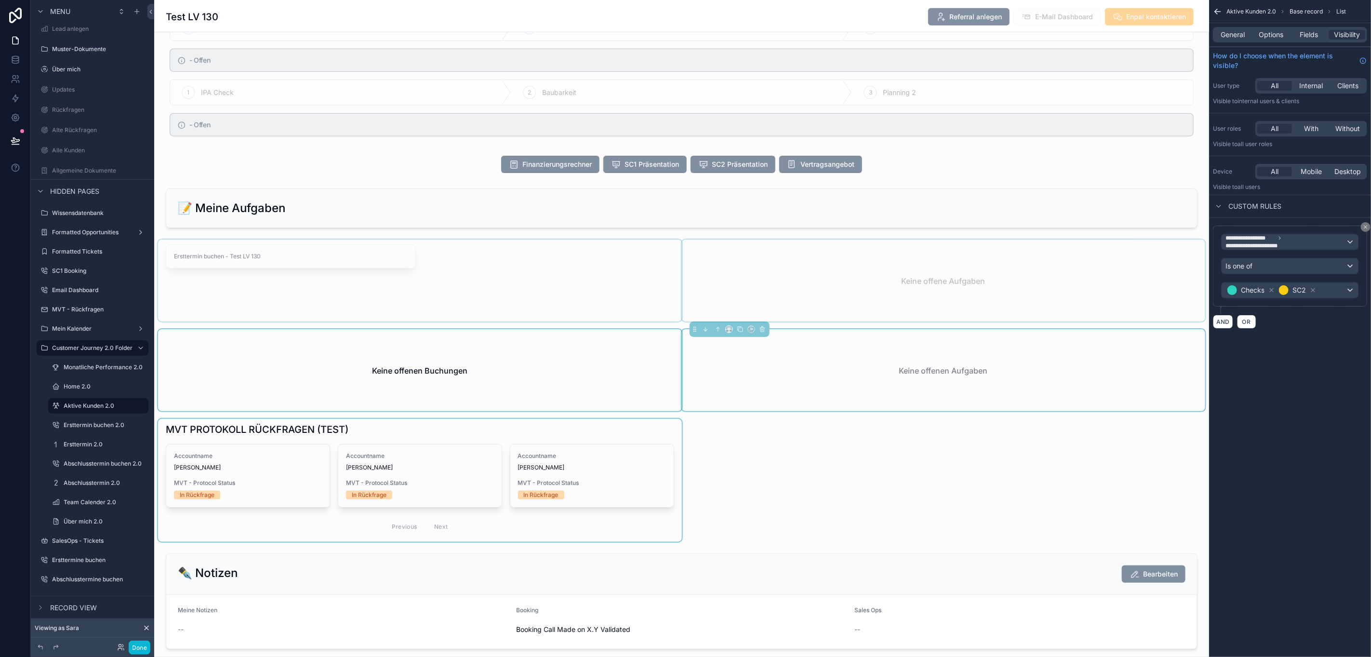
click at [658, 444] on div "scrollable content" at bounding box center [420, 480] width 524 height 123
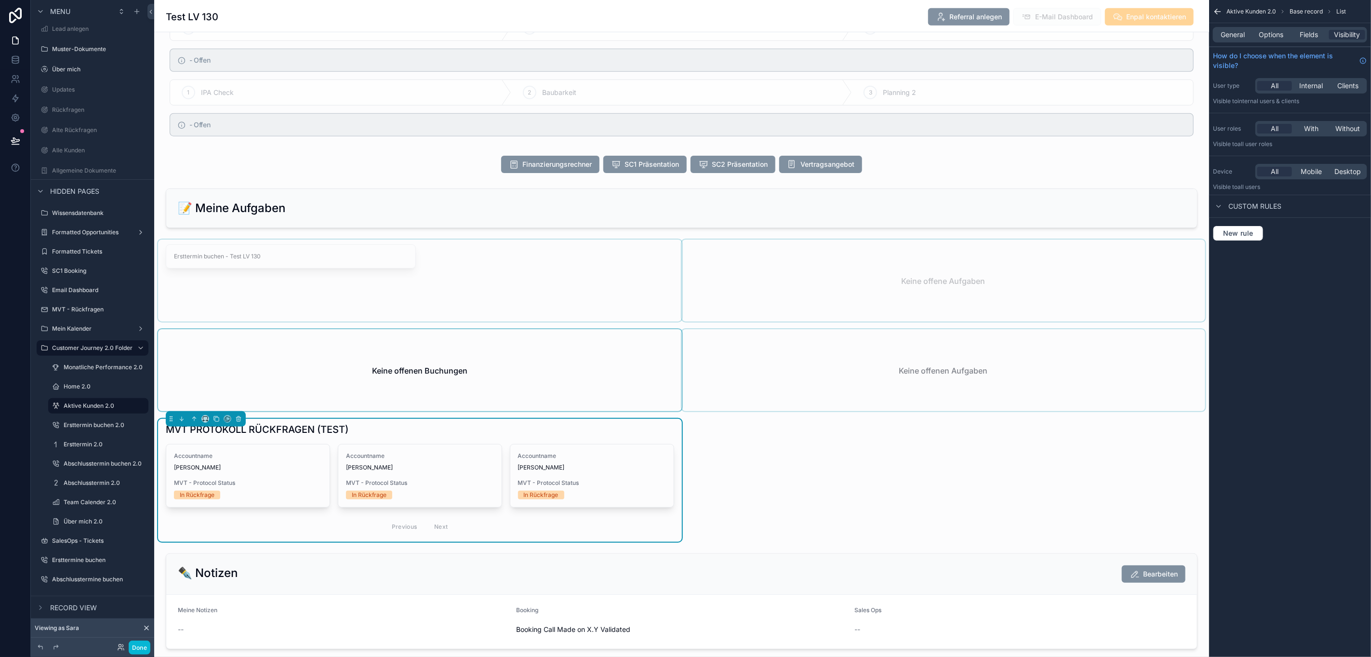
click at [745, 471] on div "**********" at bounding box center [681, 139] width 1055 height 1493
click at [1274, 35] on span "Options" at bounding box center [1271, 35] width 25 height 10
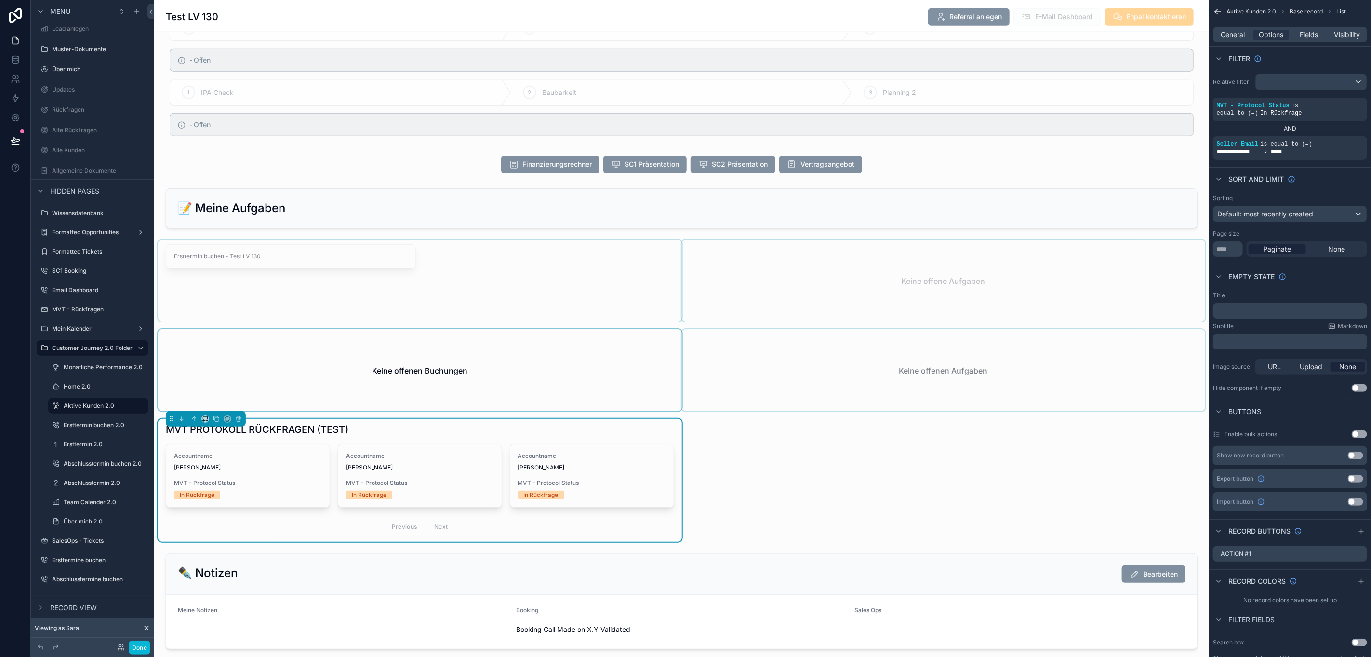
click at [915, 451] on div "**********" at bounding box center [681, 139] width 1055 height 1493
click at [132, 648] on button "Done" at bounding box center [140, 647] width 22 height 14
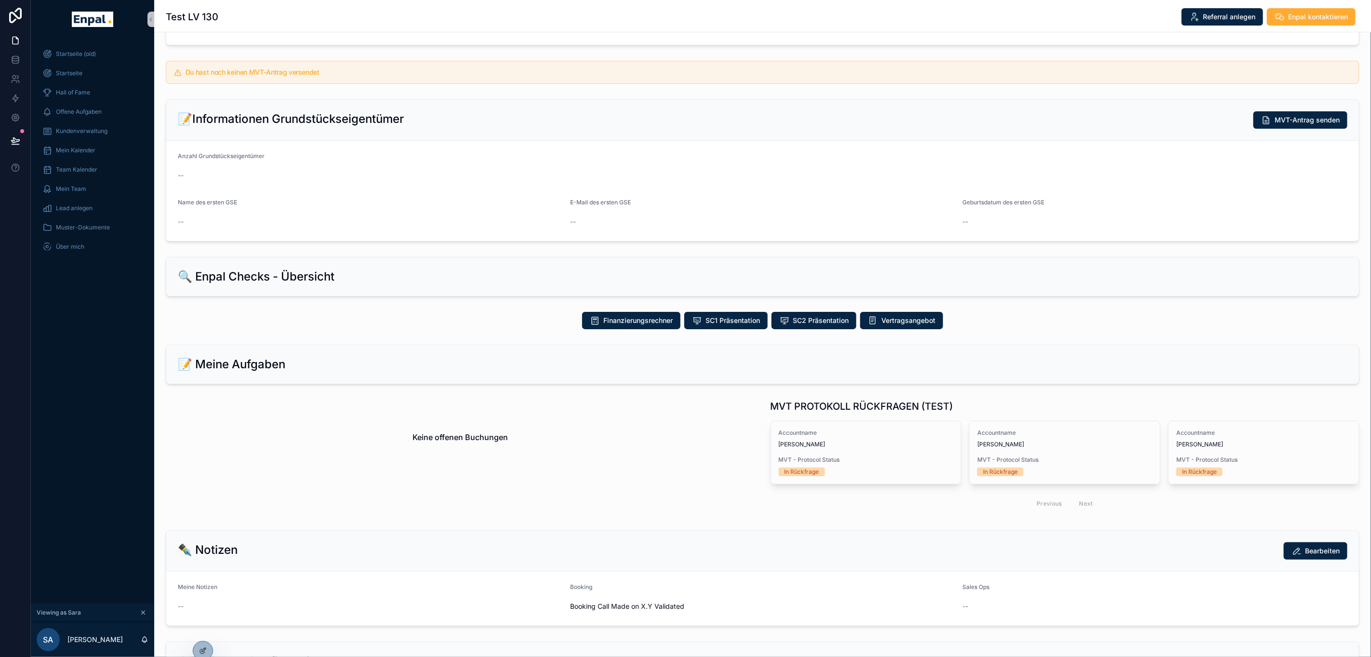
scroll to position [0, 0]
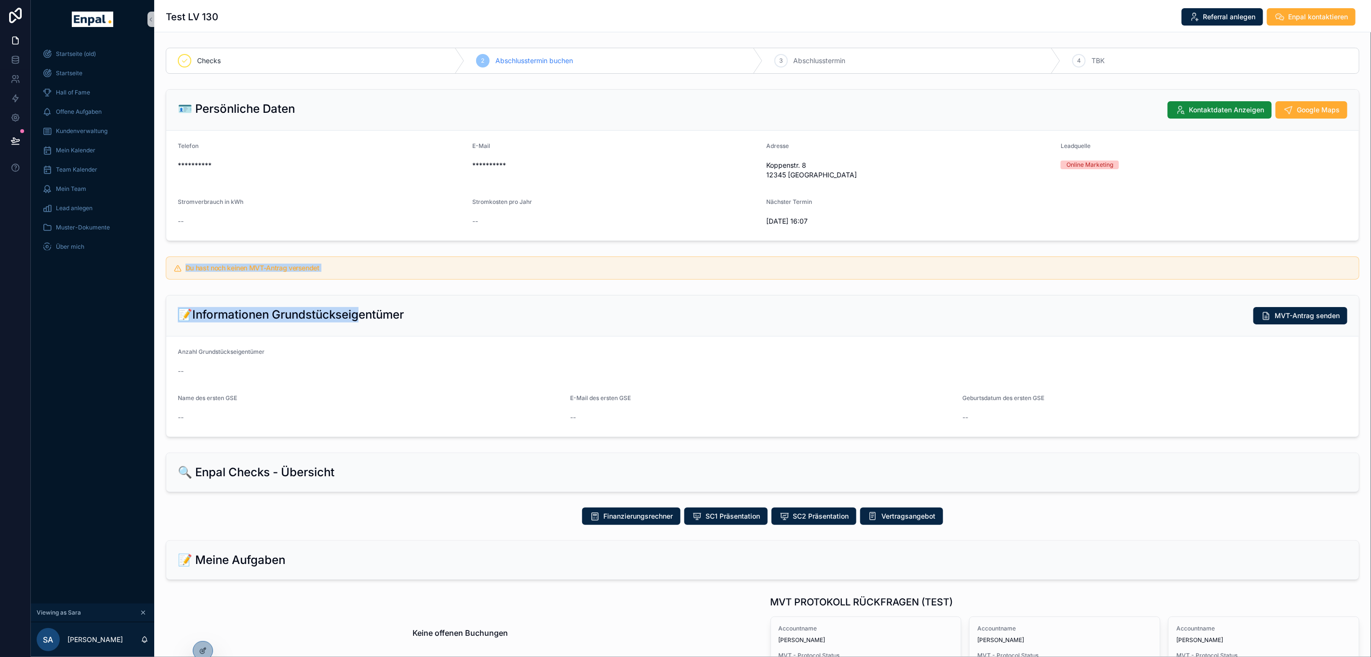
drag, startPoint x: 172, startPoint y: 269, endPoint x: 347, endPoint y: 328, distance: 185.0
click at [347, 328] on div "**********" at bounding box center [762, 551] width 1217 height 1015
drag, startPoint x: 161, startPoint y: 269, endPoint x: 1116, endPoint y: 436, distance: 969.4
click at [1116, 436] on div "**********" at bounding box center [762, 551] width 1217 height 1015
click at [902, 365] on div "--" at bounding box center [762, 370] width 1169 height 15
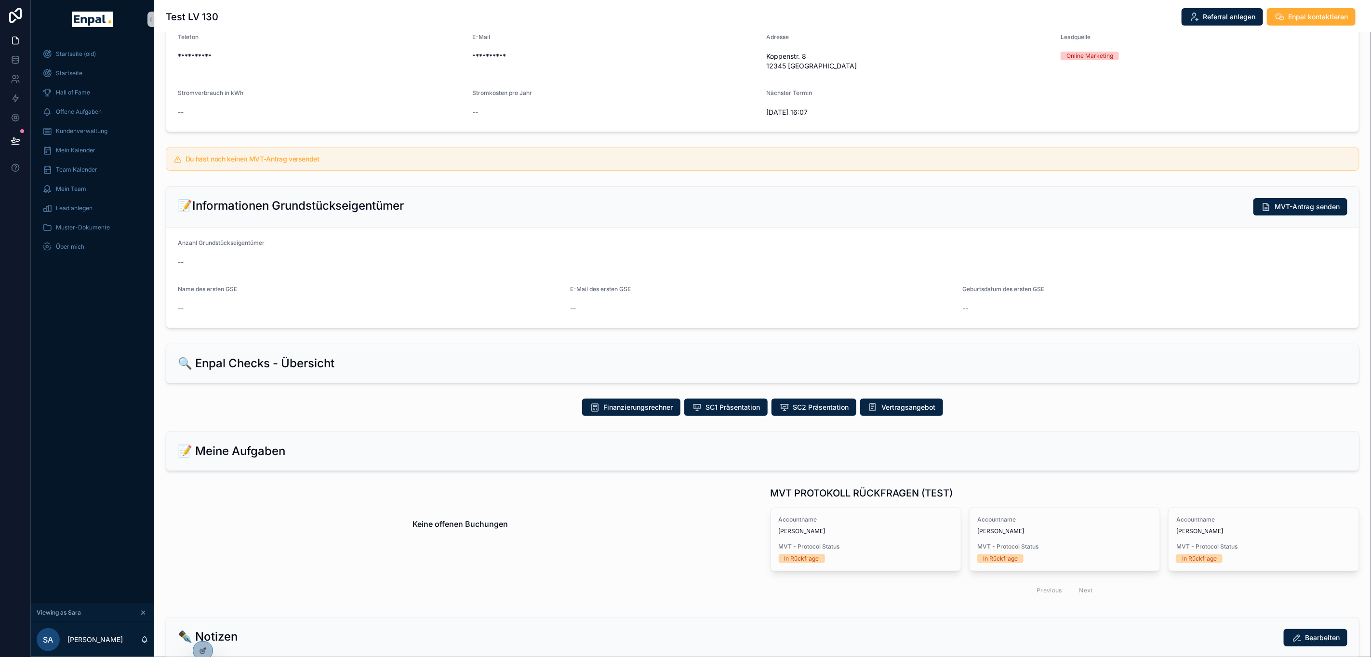
scroll to position [145, 0]
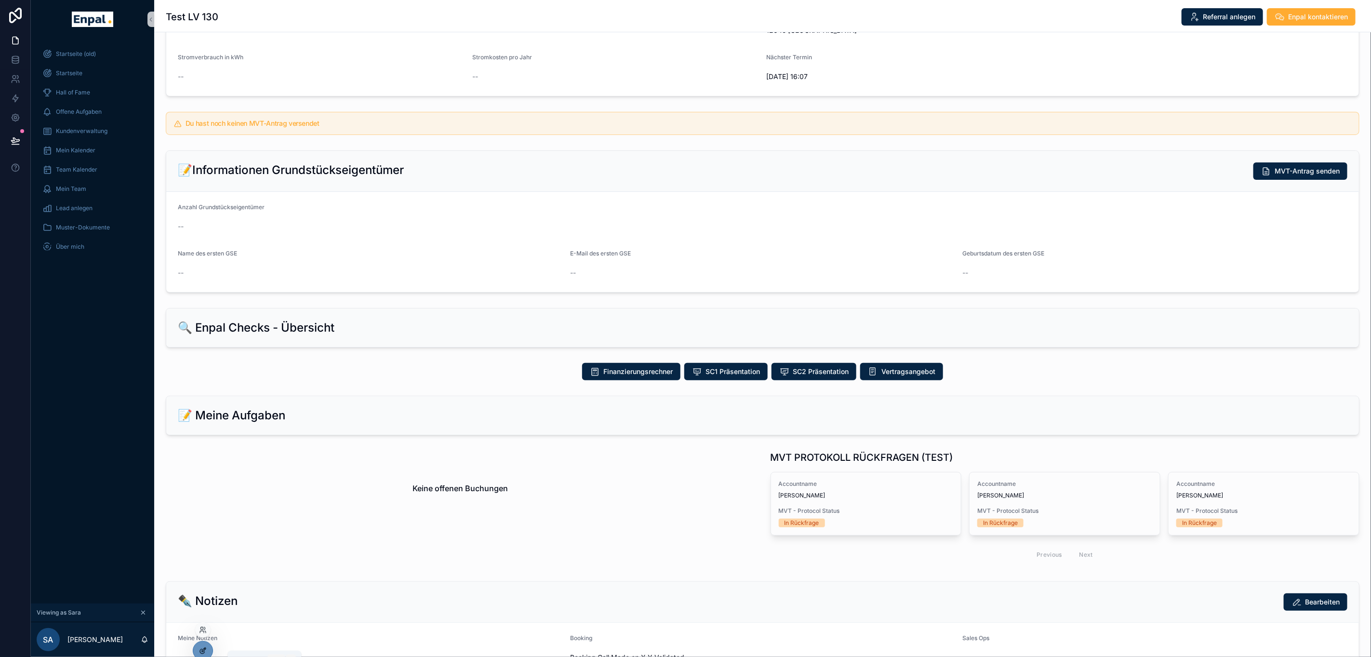
click at [207, 645] on div at bounding box center [202, 650] width 19 height 18
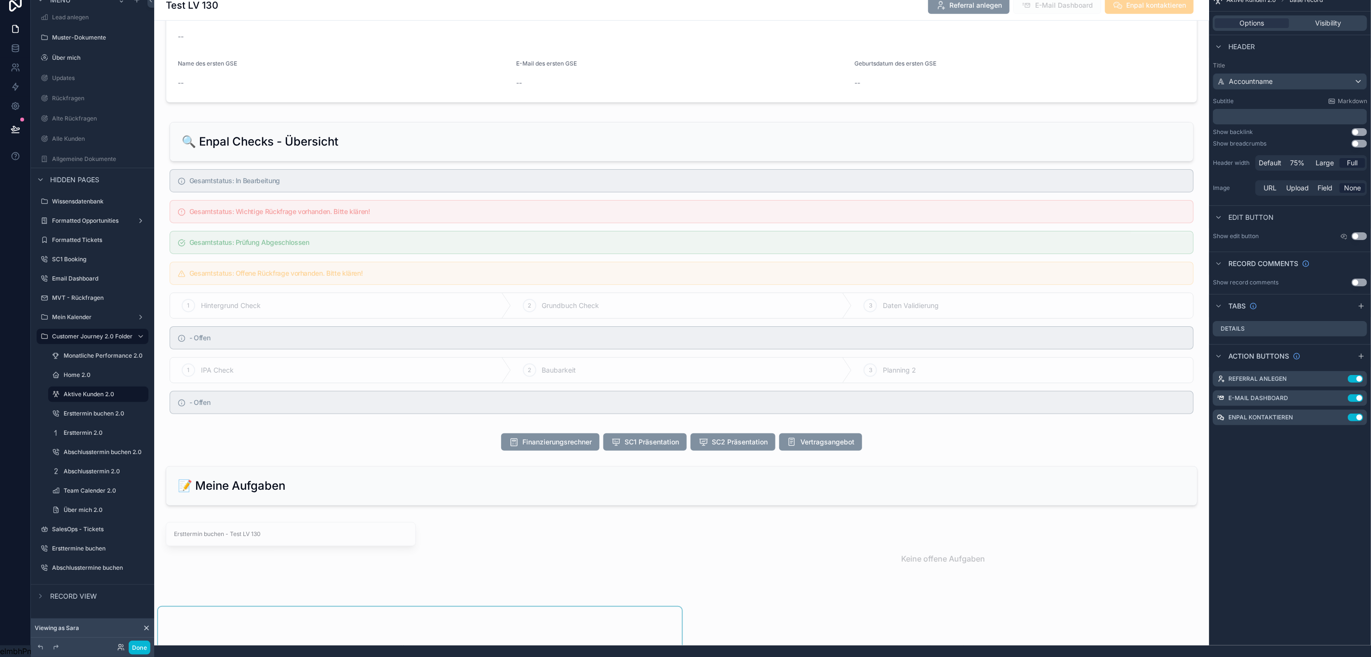
scroll to position [650, 0]
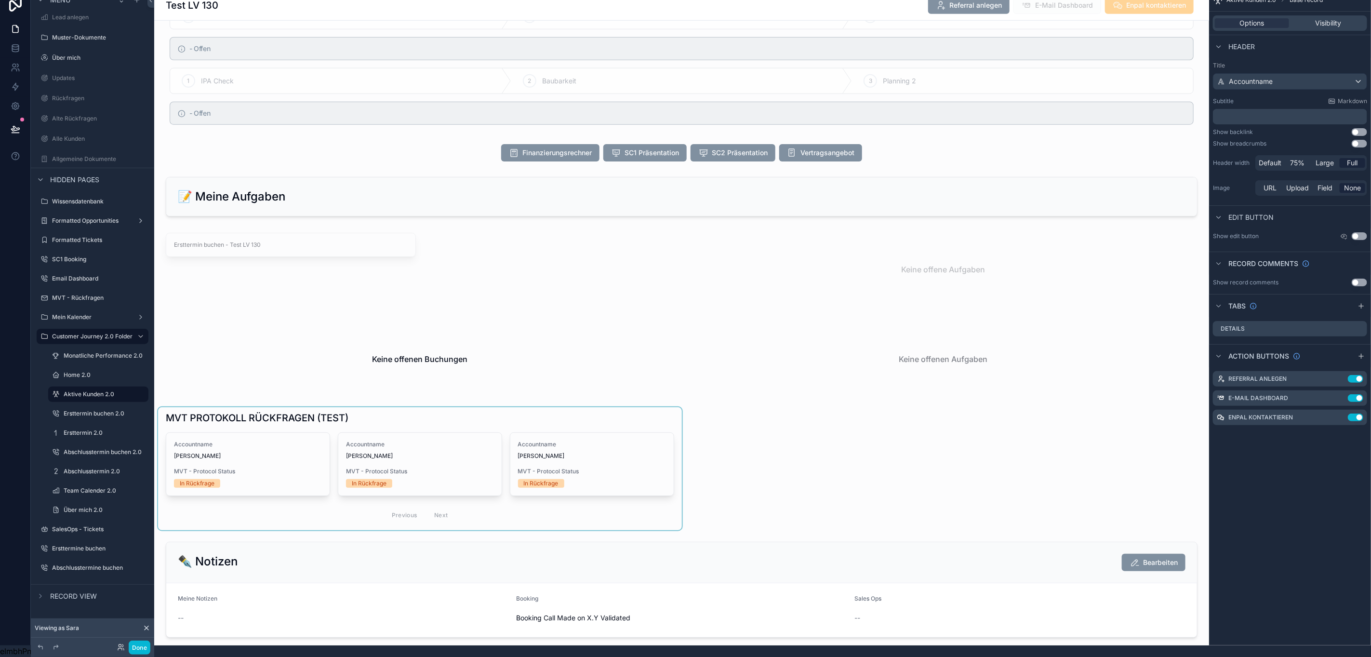
click at [535, 432] on div "scrollable content" at bounding box center [420, 468] width 524 height 123
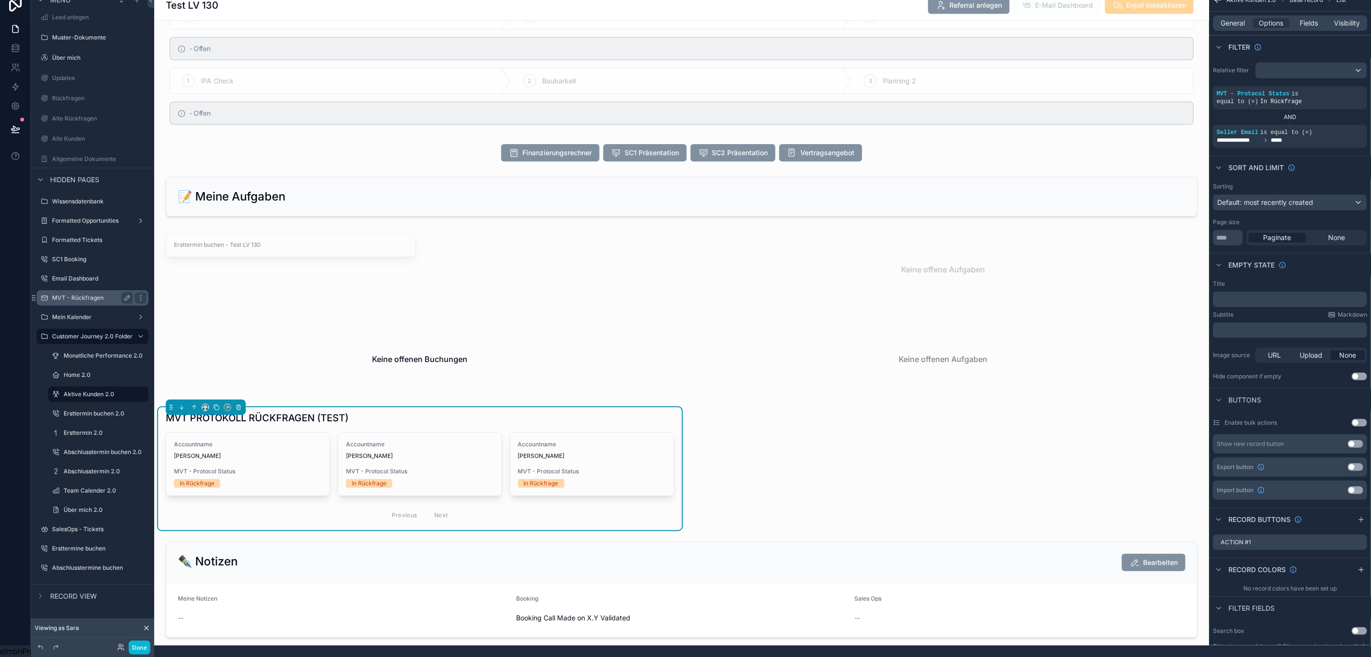
click at [81, 294] on label "MVT - Rückfragen" at bounding box center [90, 298] width 77 height 8
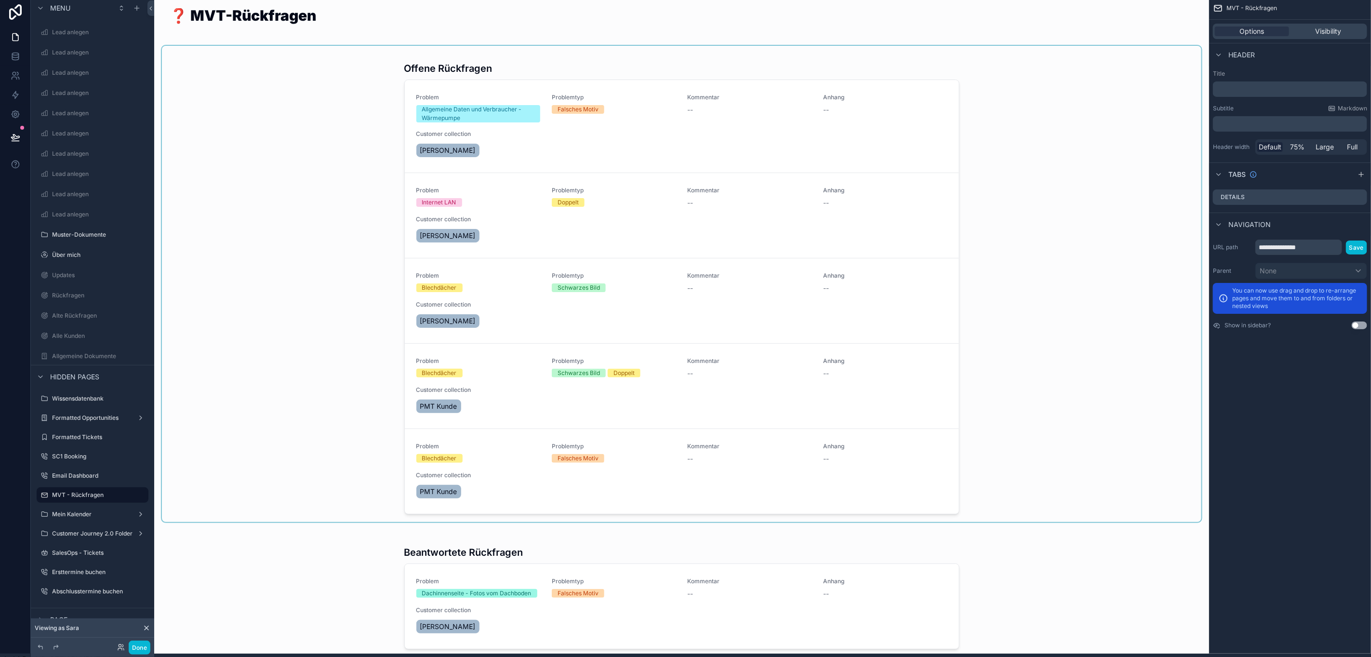
scroll to position [0, 11]
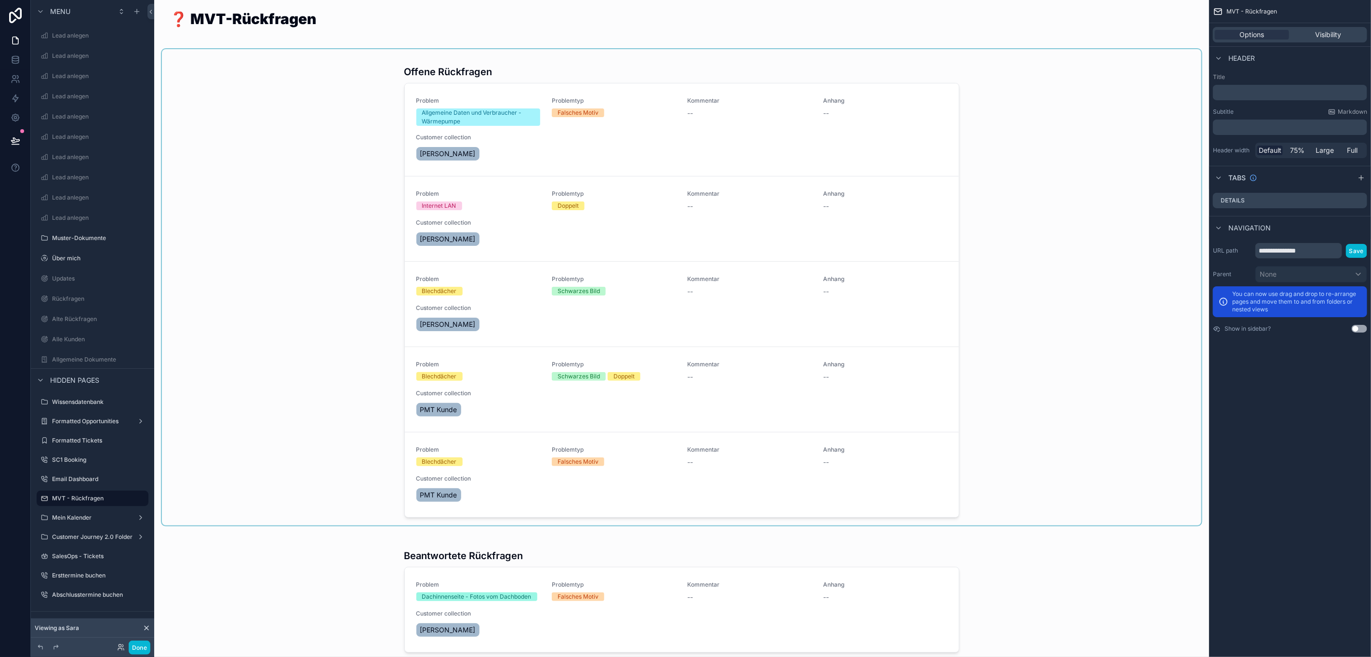
click at [931, 73] on div "scrollable content" at bounding box center [681, 287] width 1039 height 476
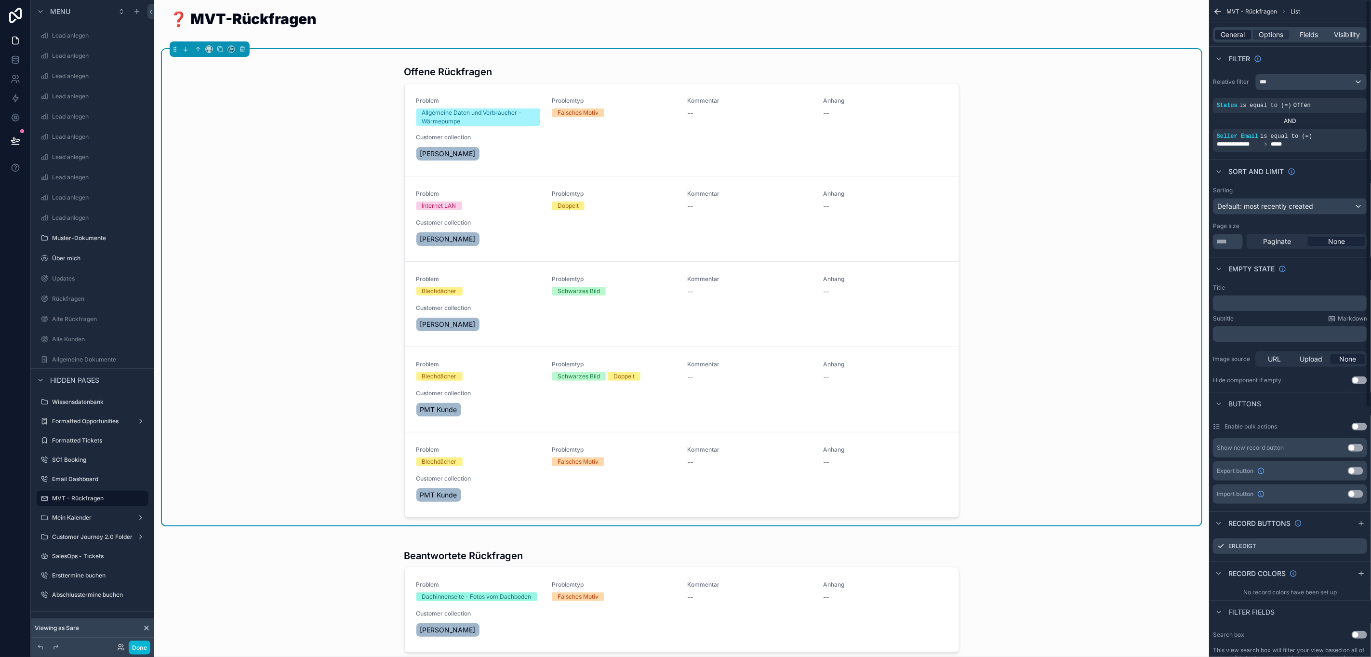
click at [1234, 32] on span "General" at bounding box center [1233, 35] width 24 height 10
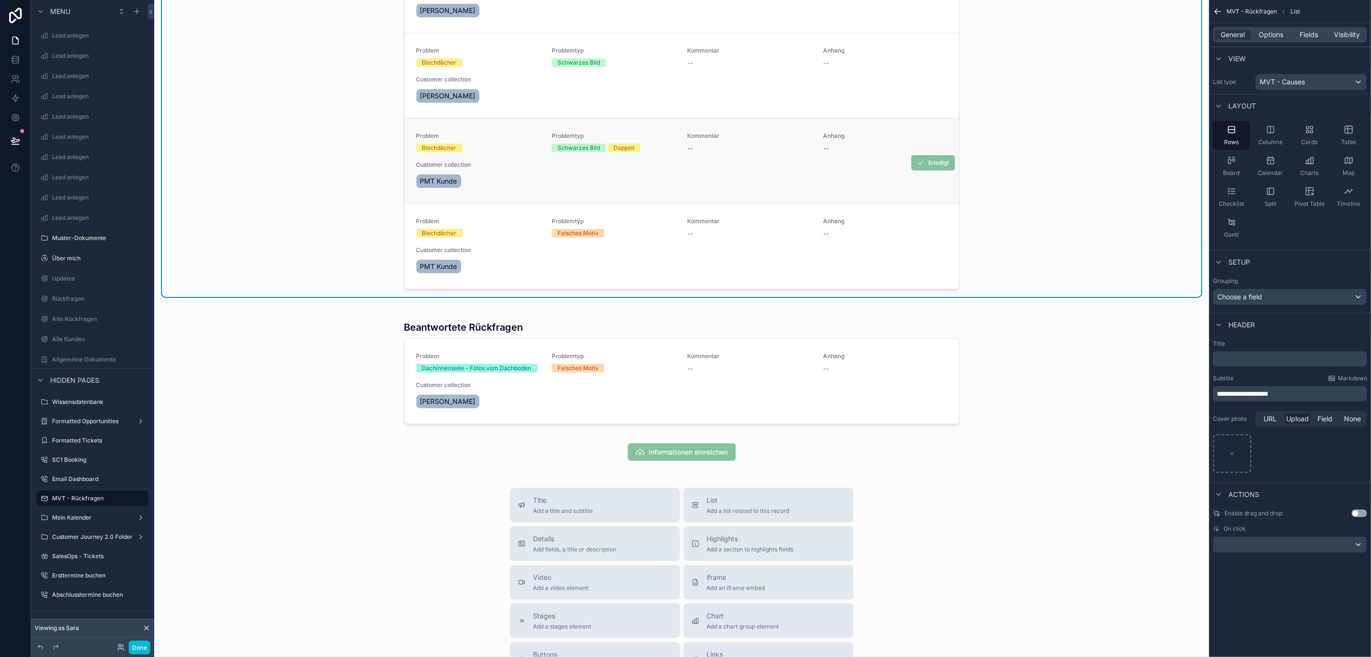
scroll to position [0, 0]
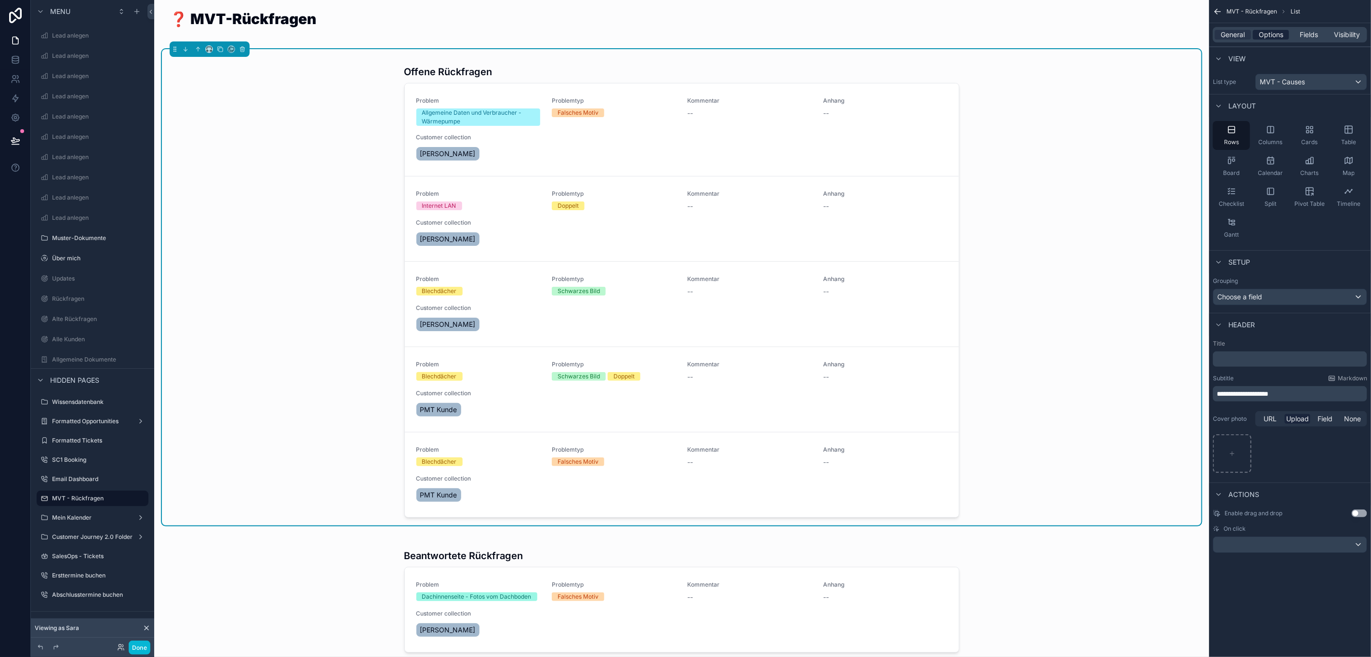
click at [1271, 39] on span "Options" at bounding box center [1271, 35] width 25 height 10
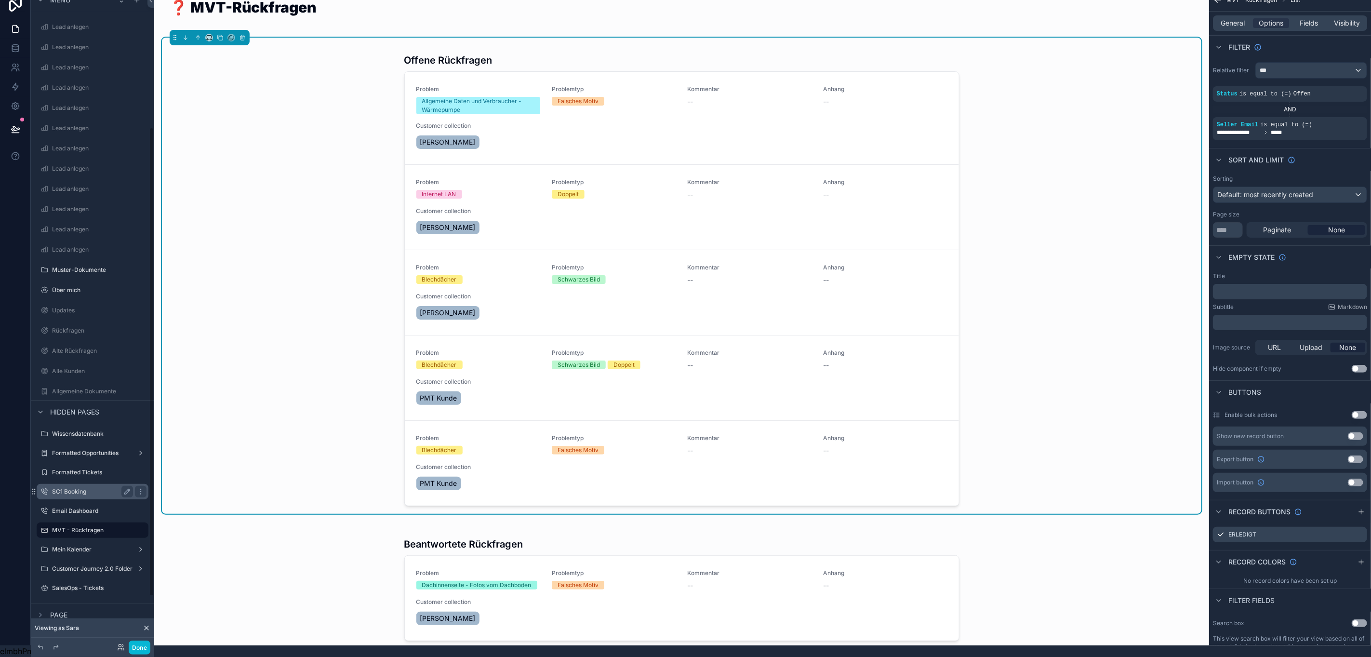
scroll to position [262, 0]
click at [72, 521] on label "Customer Journey 2.0 Folder" at bounding box center [92, 525] width 80 height 8
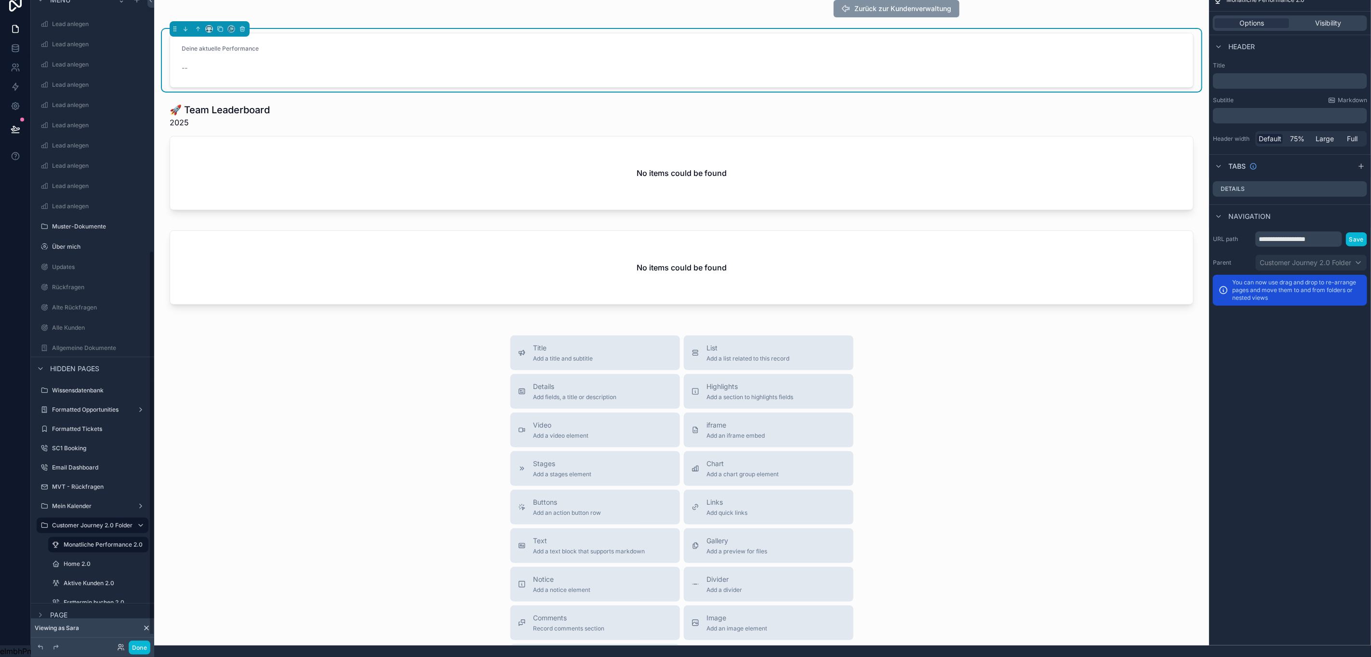
scroll to position [436, 0]
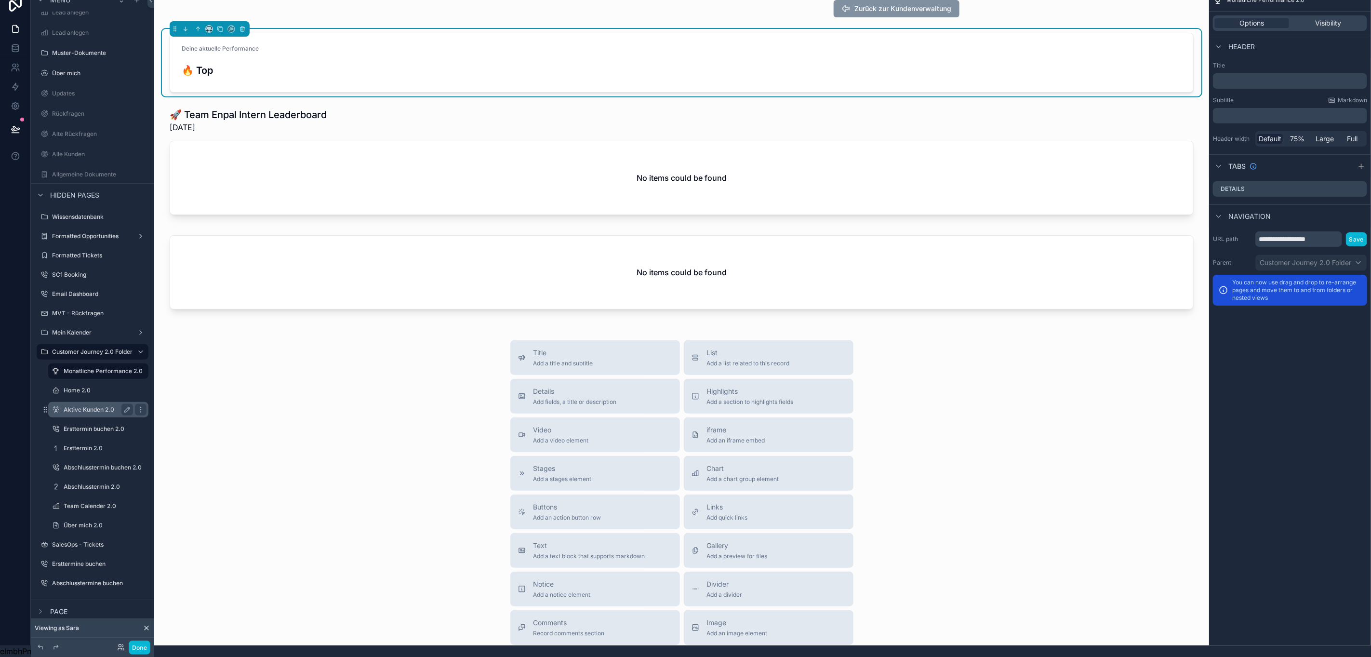
click at [79, 406] on label "Aktive Kunden 2.0" at bounding box center [97, 410] width 66 height 8
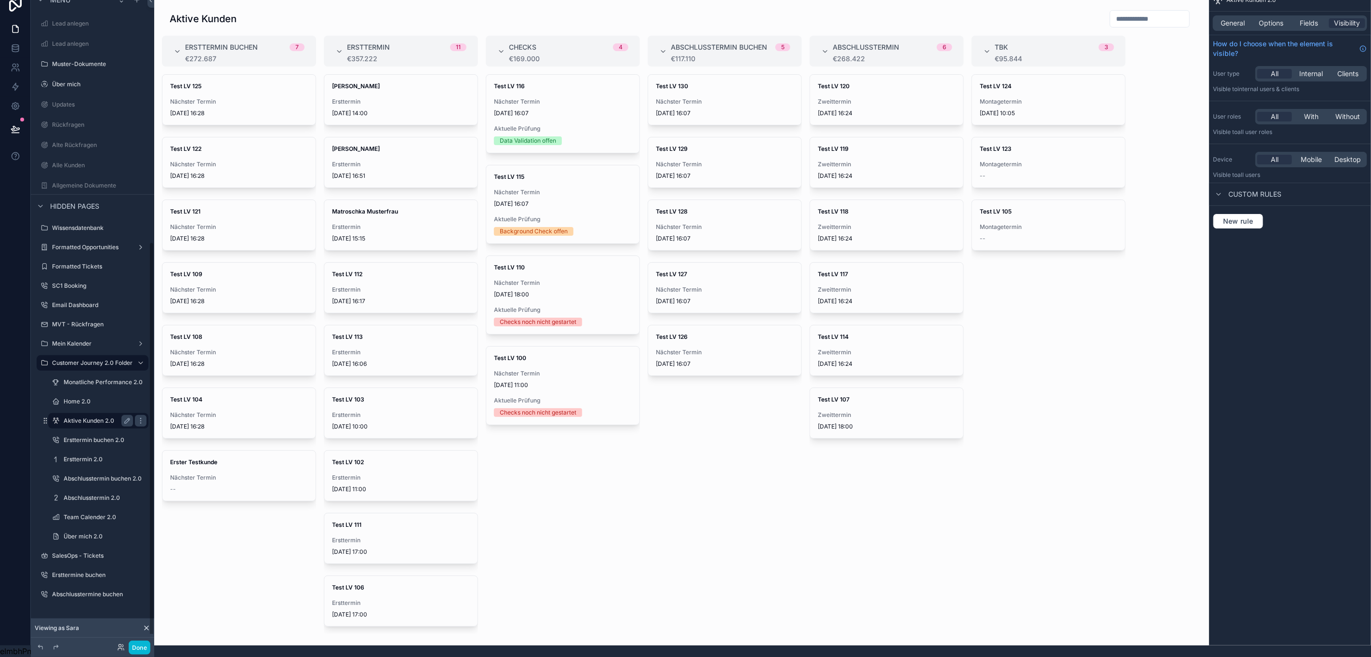
scroll to position [412, 0]
click at [519, 181] on div "scrollable content" at bounding box center [681, 316] width 1055 height 657
click at [493, 171] on div "Test LV 115 Nächster Termin 22.8.2025 16:07 Aktuelle Prüfung Background Check o…" at bounding box center [562, 204] width 153 height 78
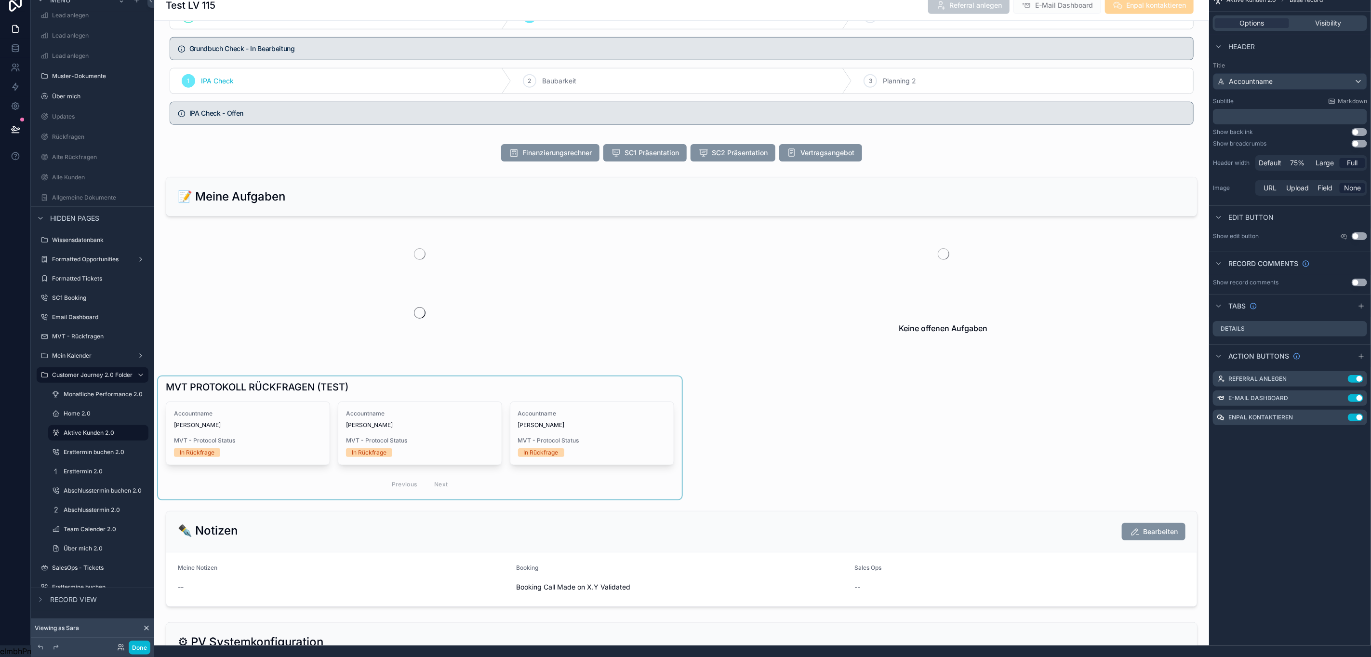
scroll to position [795, 0]
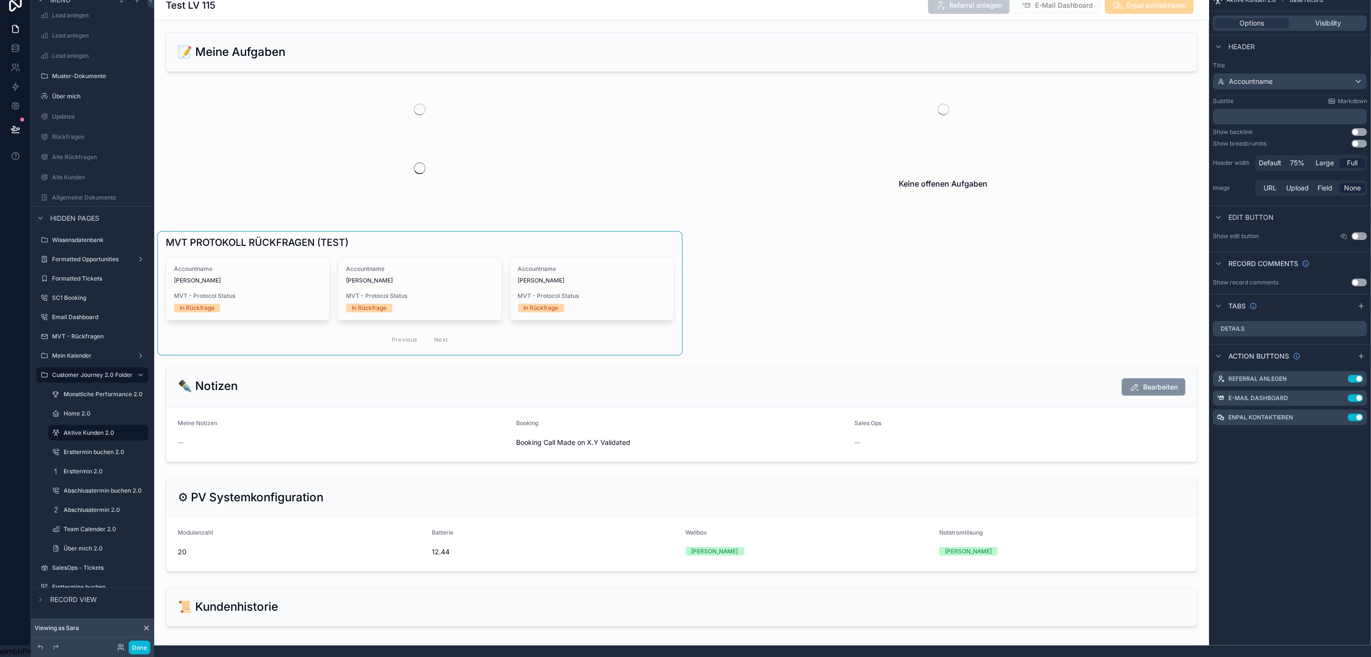
click at [505, 235] on div "scrollable content" at bounding box center [420, 293] width 524 height 123
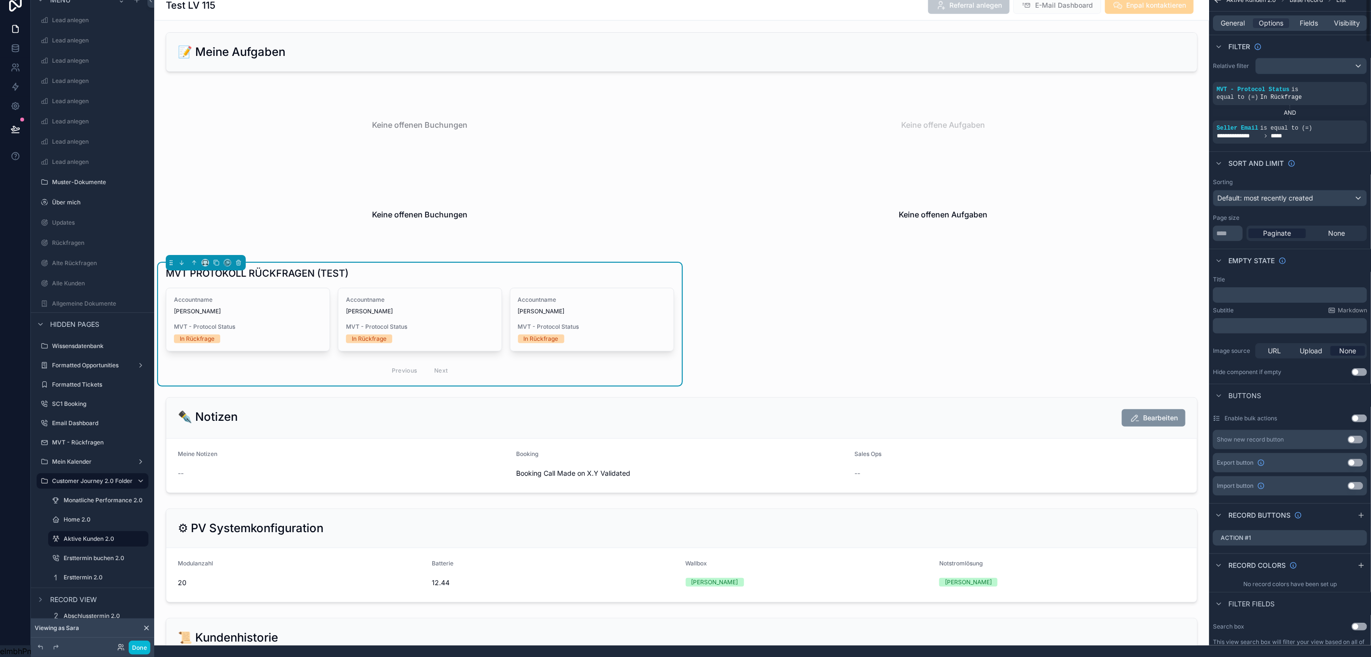
scroll to position [0, 0]
drag, startPoint x: 1232, startPoint y: 16, endPoint x: 1254, endPoint y: 16, distance: 22.2
click at [1232, 18] on span "General" at bounding box center [1233, 23] width 24 height 10
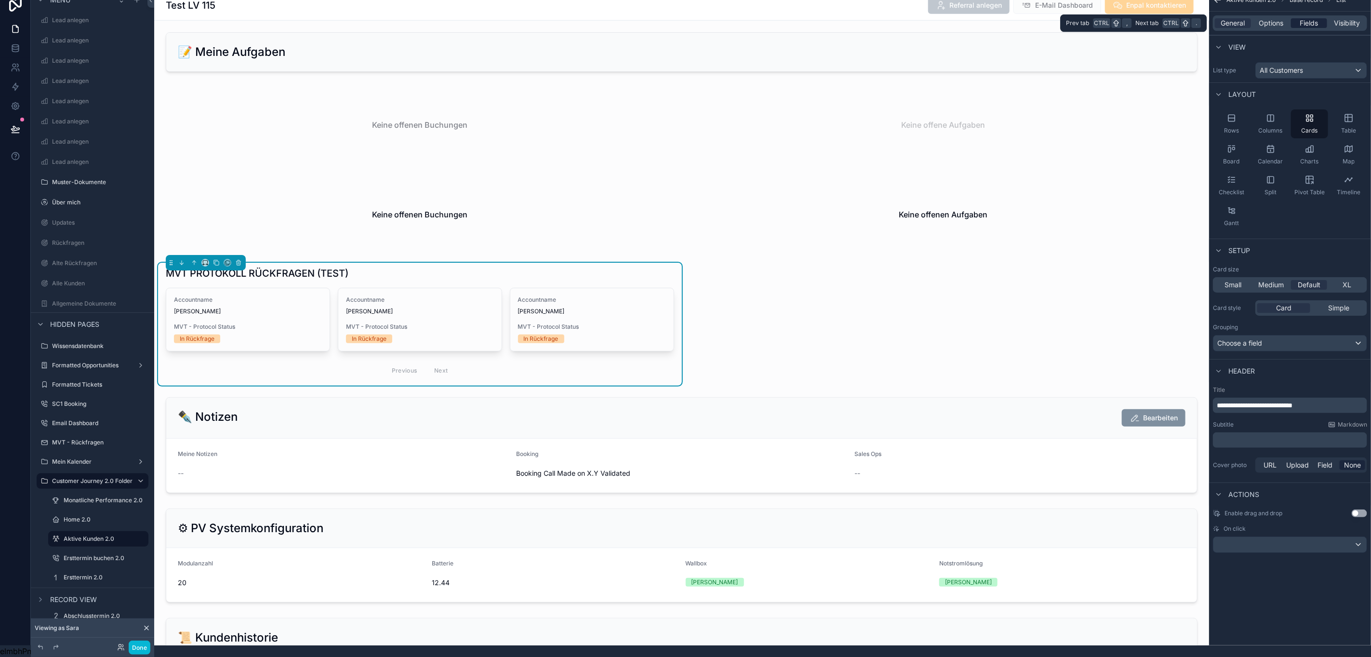
click at [1308, 18] on span "Fields" at bounding box center [1309, 23] width 18 height 10
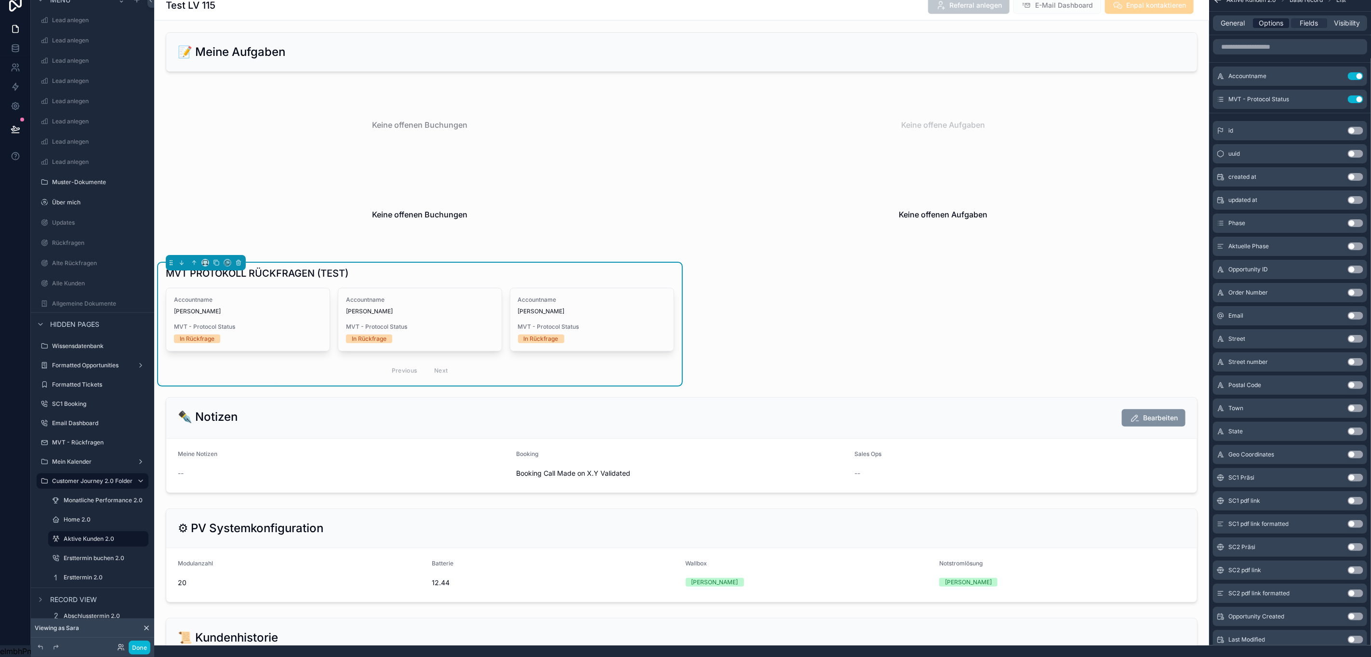
click at [1264, 18] on span "Options" at bounding box center [1271, 23] width 25 height 10
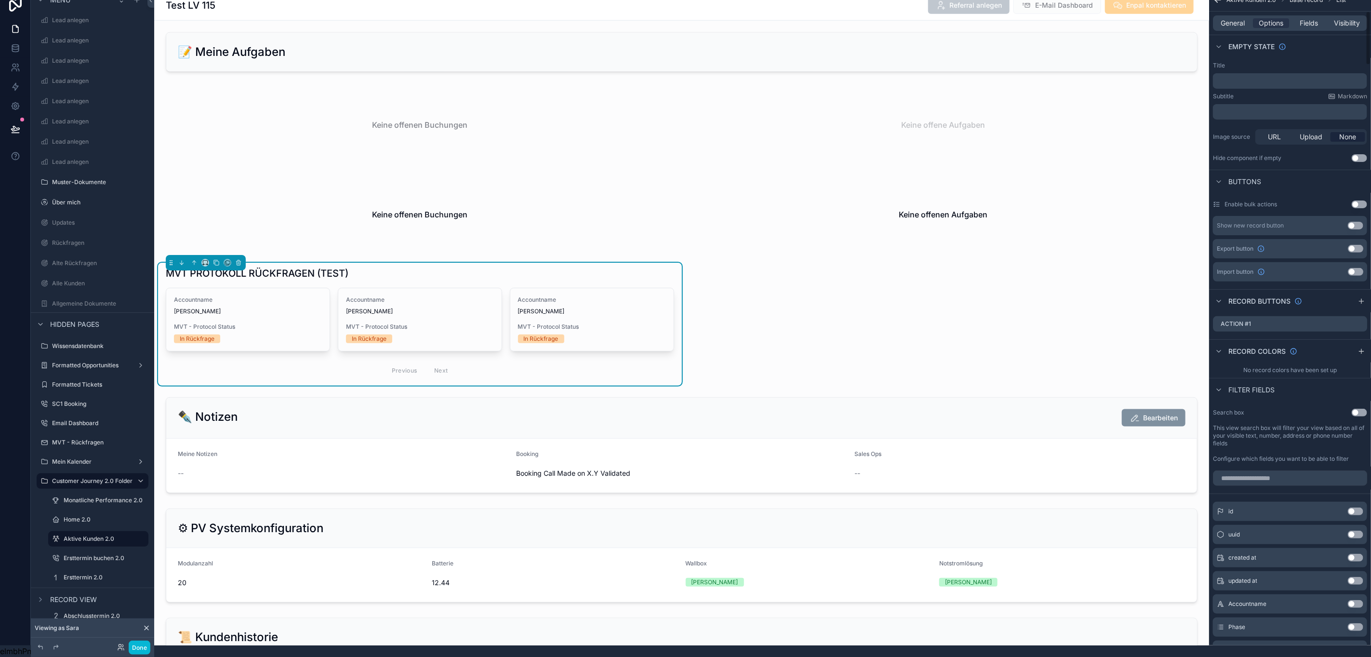
scroll to position [289, 0]
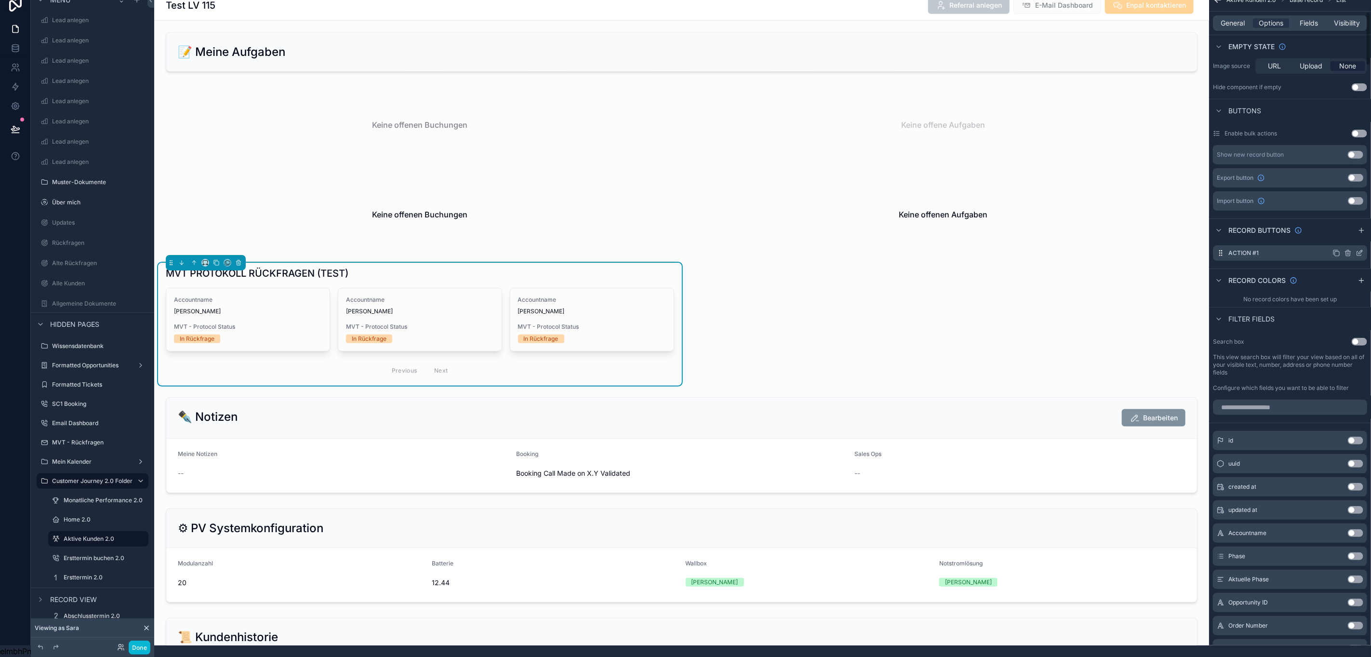
click at [1359, 250] on icon "scrollable content" at bounding box center [1360, 252] width 4 height 4
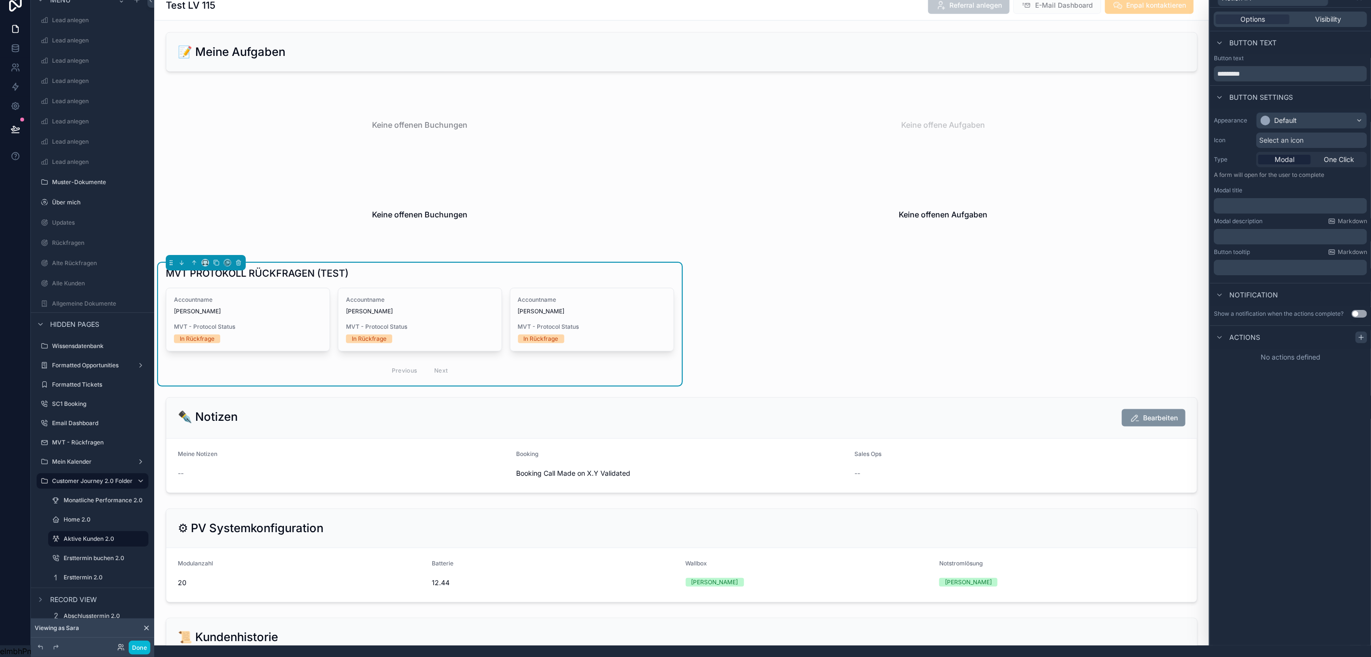
click at [1363, 333] on icon at bounding box center [1361, 337] width 8 height 8
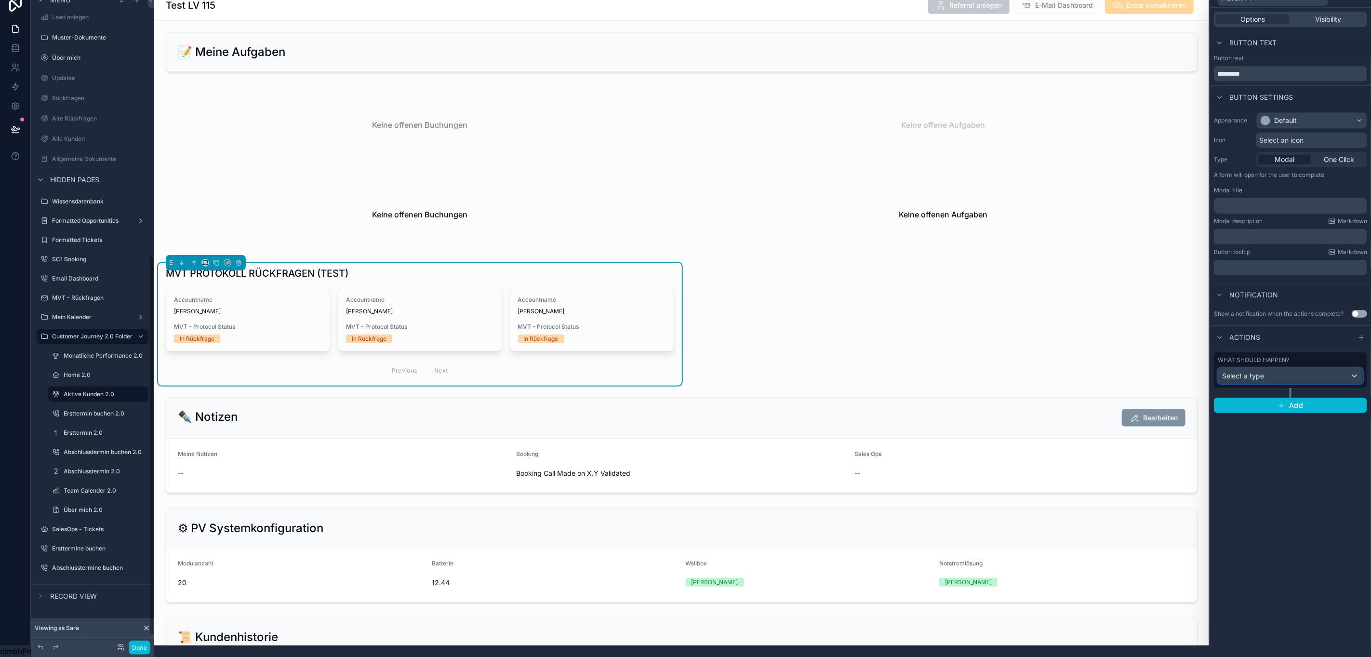
click at [1296, 369] on div "Select a type" at bounding box center [1290, 375] width 145 height 15
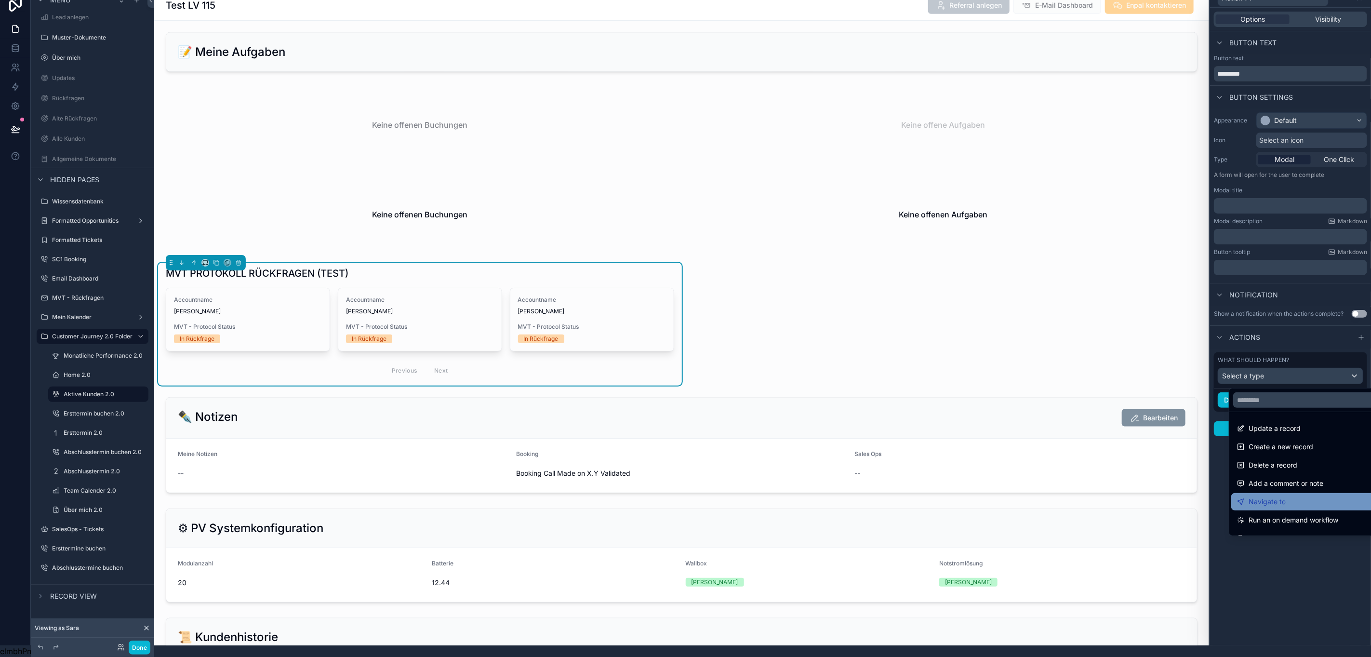
click at [1302, 496] on div "Navigate to" at bounding box center [1312, 502] width 151 height 12
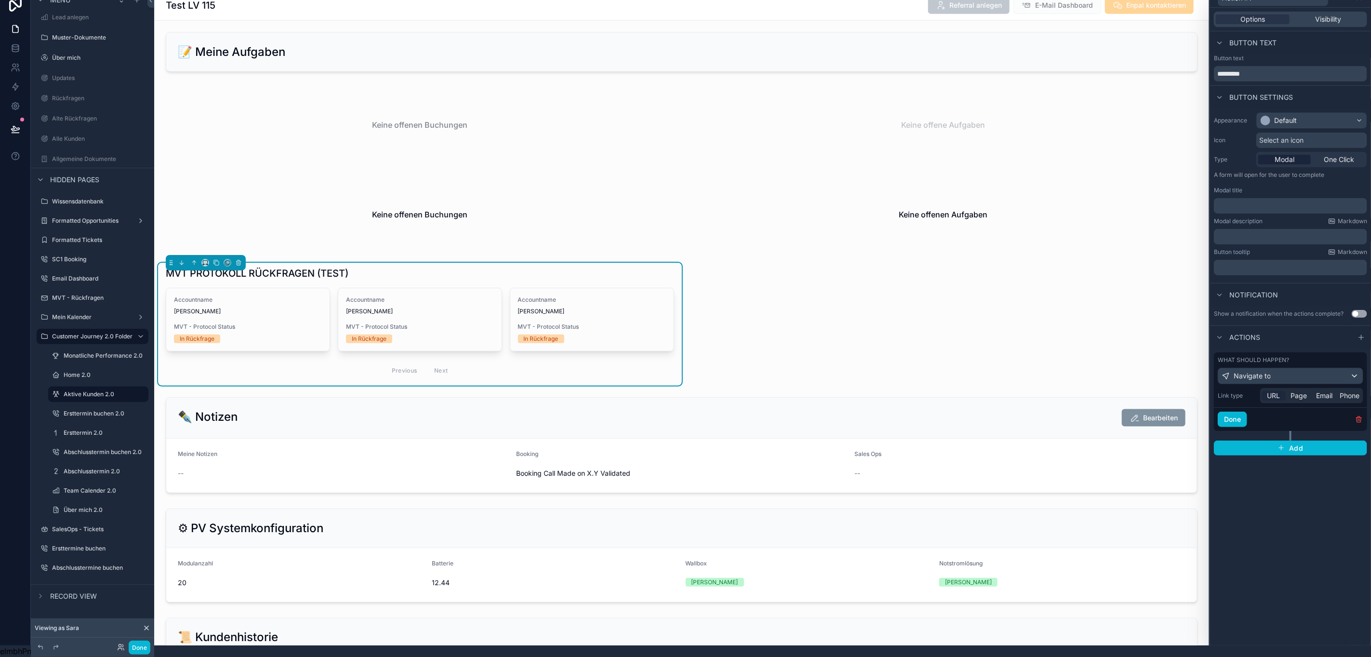
click at [1276, 391] on span "URL" at bounding box center [1273, 396] width 13 height 10
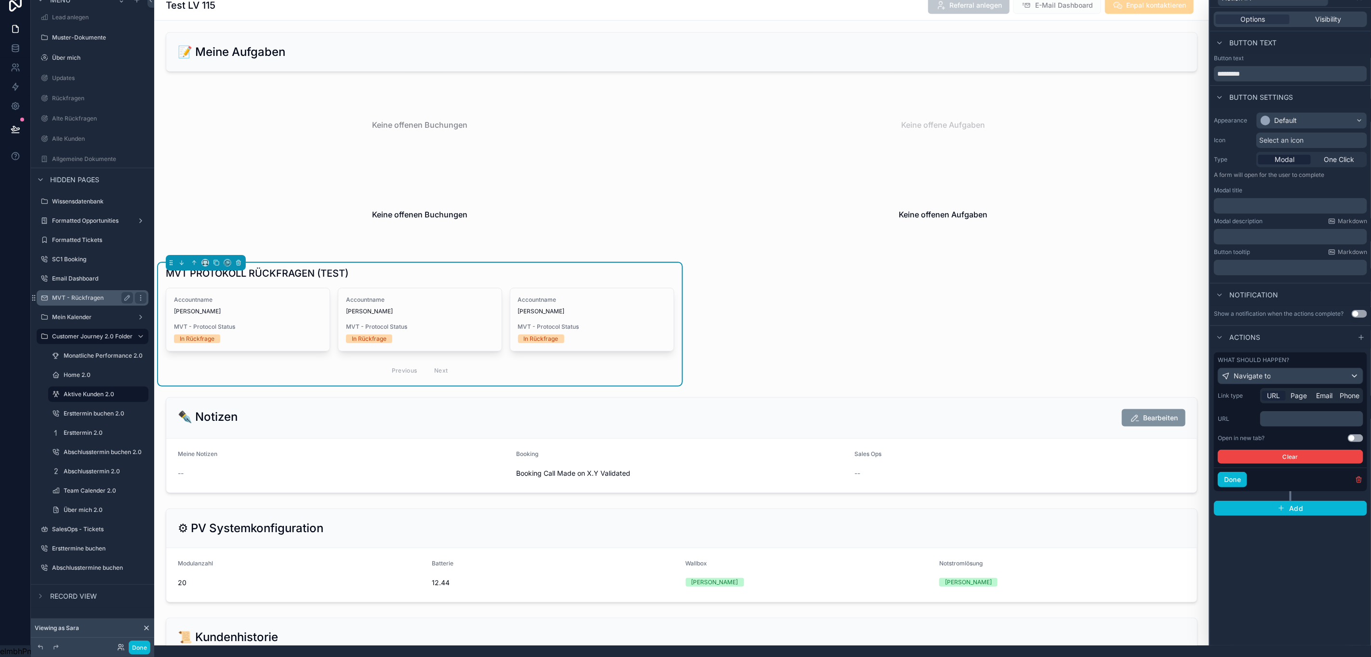
click at [65, 292] on div "MVT - Rückfragen" at bounding box center [92, 298] width 81 height 12
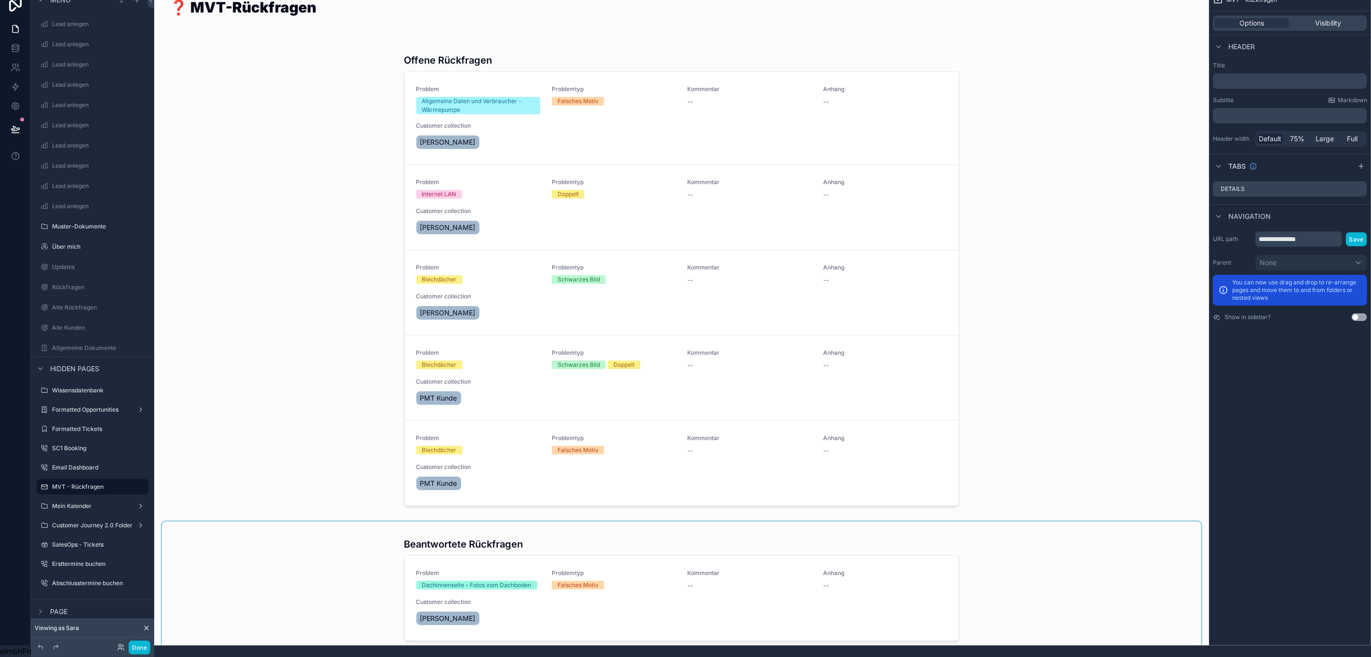
click at [287, 573] on div "scrollable content" at bounding box center [681, 584] width 1039 height 127
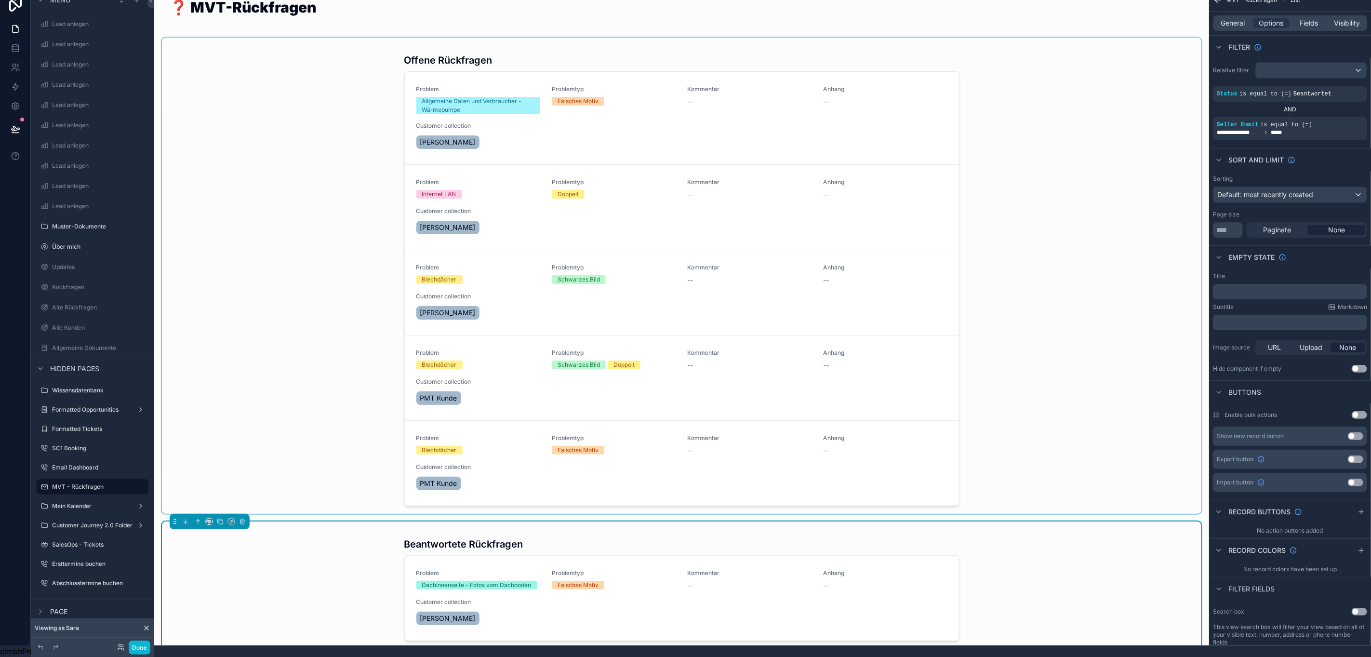
click at [285, 307] on div "scrollable content" at bounding box center [681, 276] width 1039 height 476
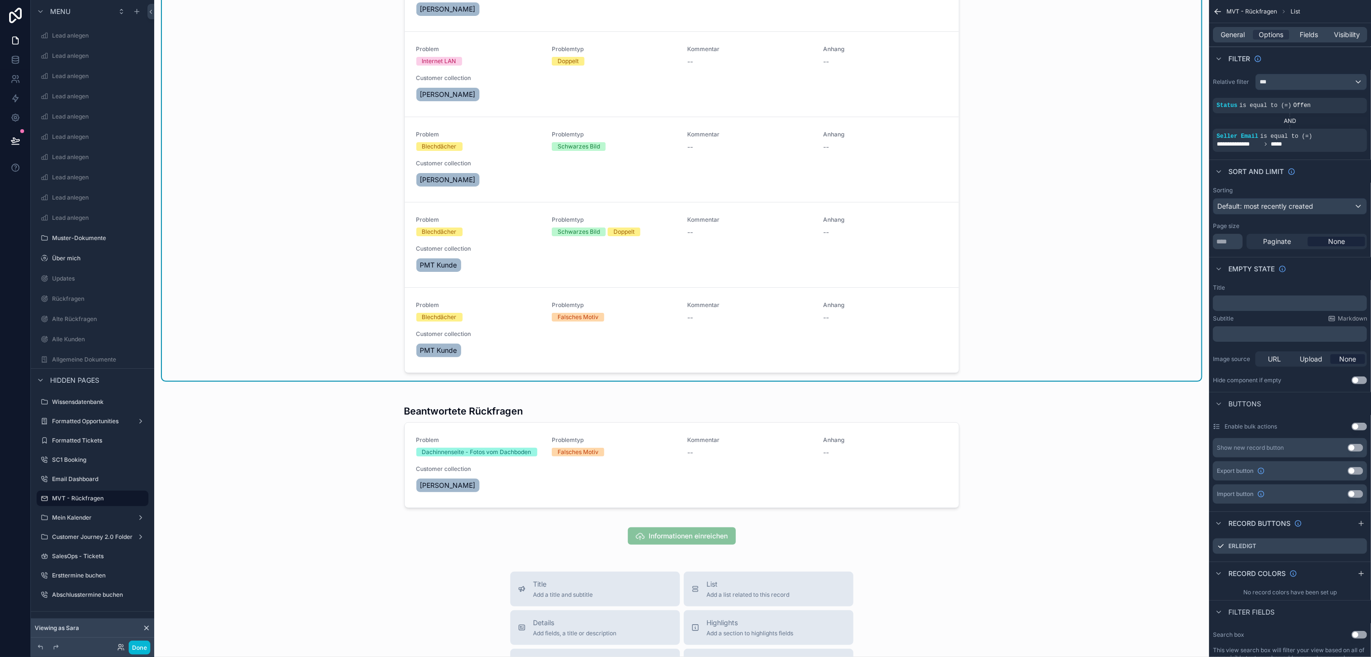
scroll to position [289, 0]
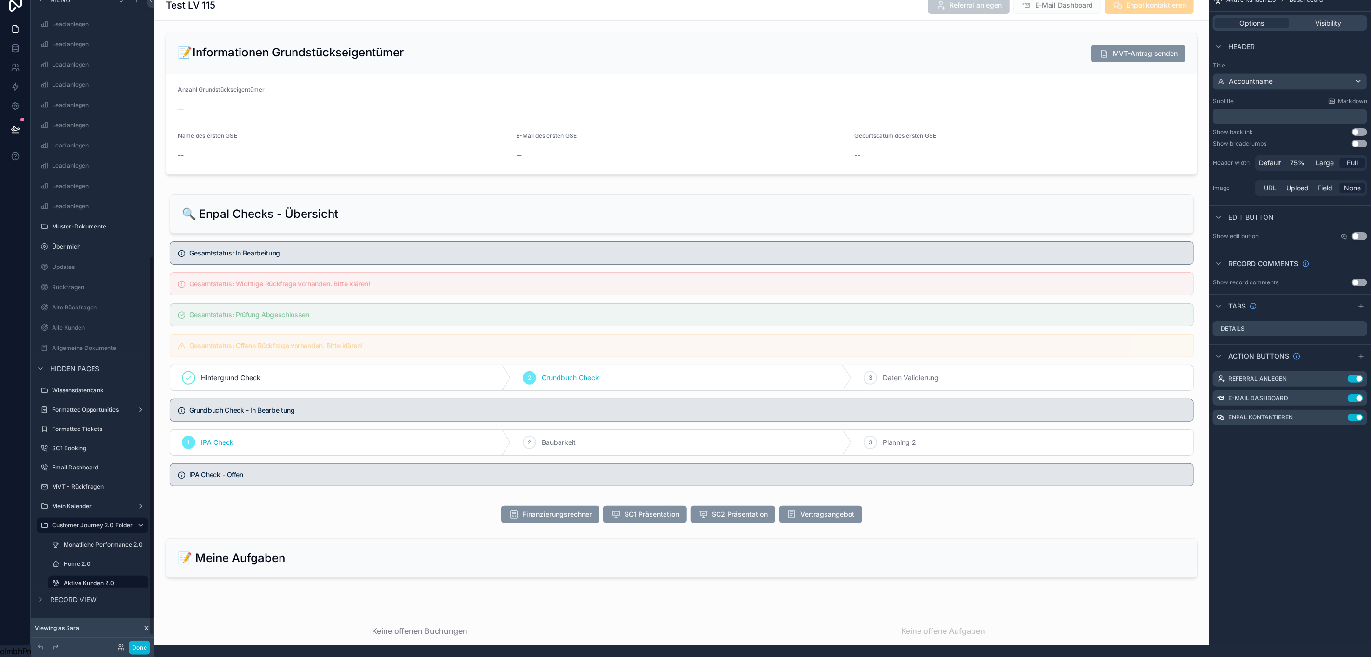
scroll to position [451, 0]
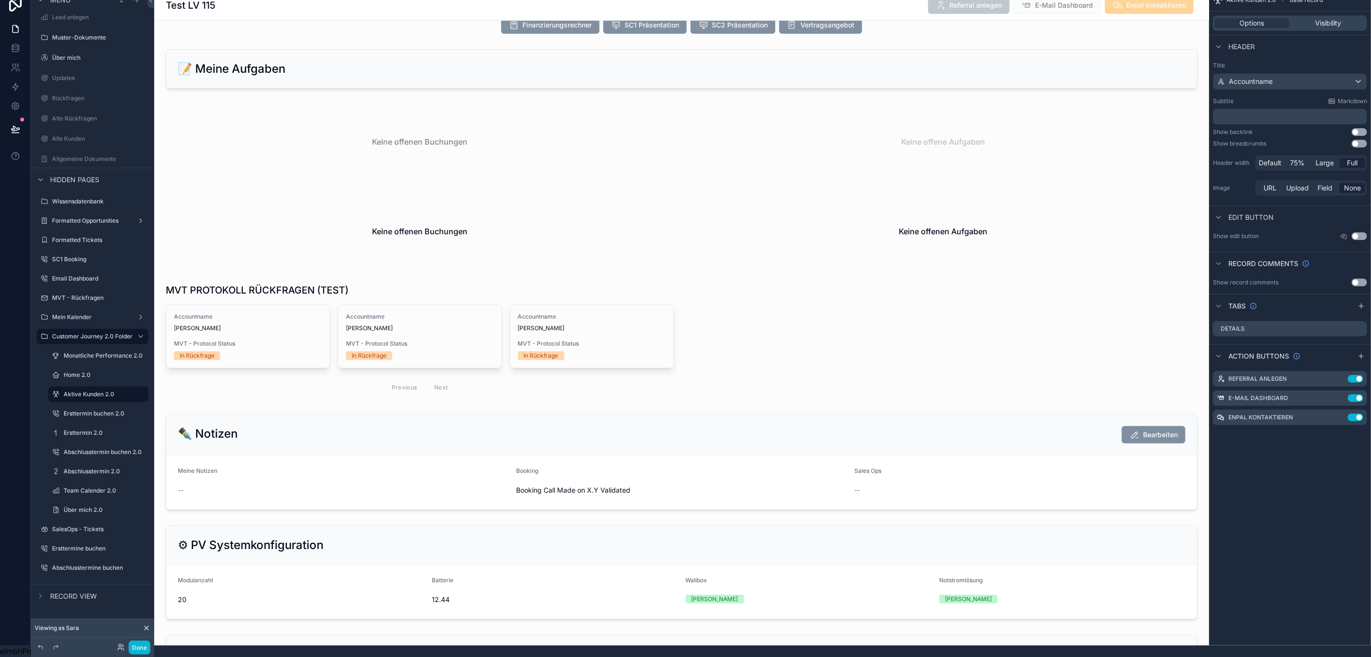
scroll to position [795, 0]
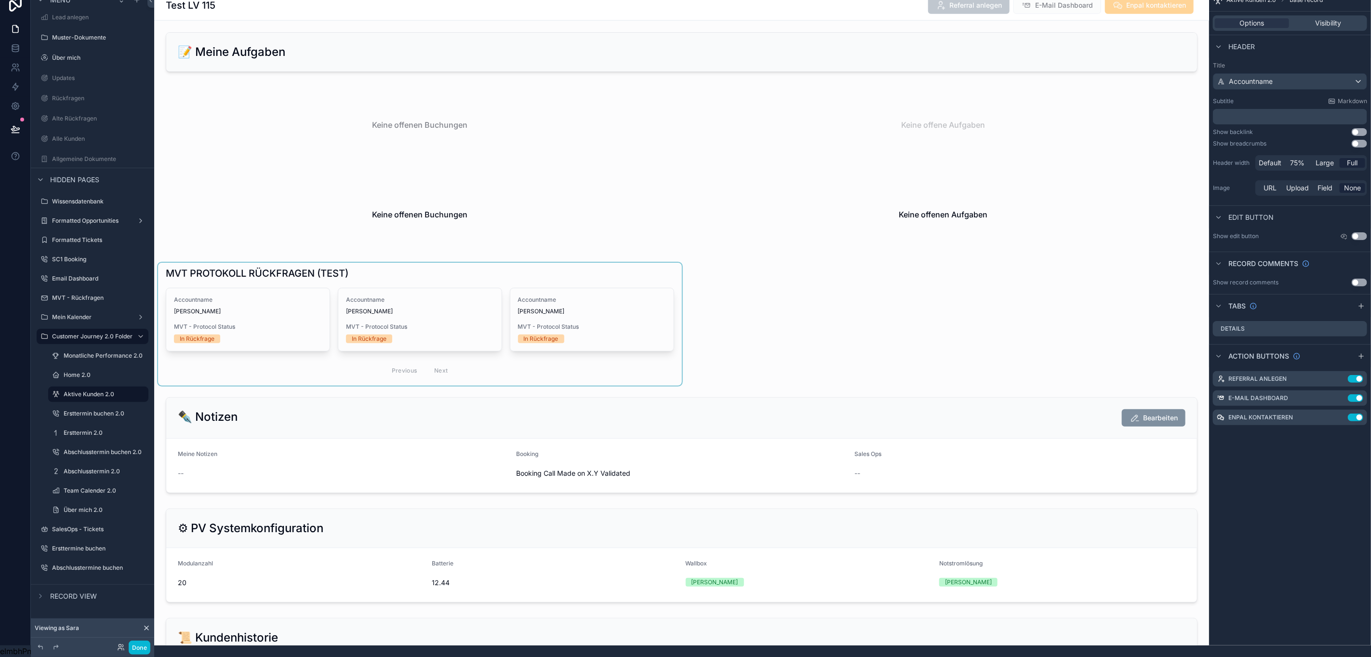
click at [639, 271] on div "scrollable content" at bounding box center [420, 324] width 524 height 123
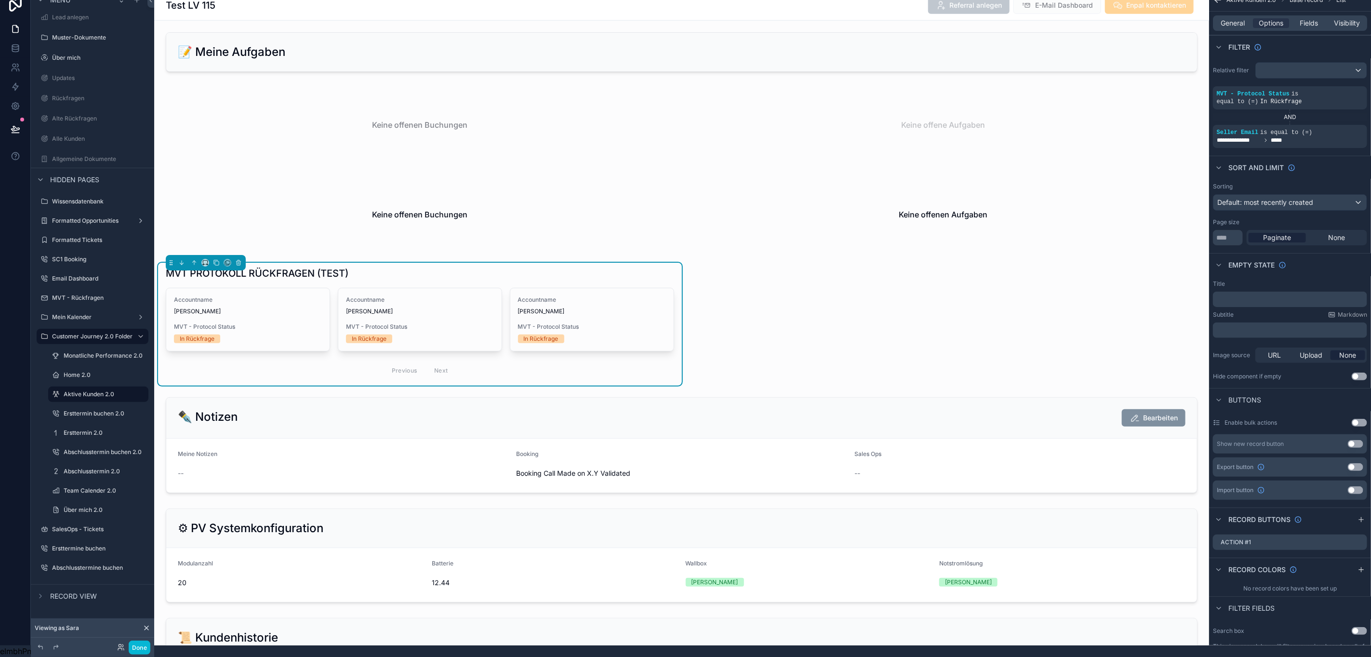
click at [584, 275] on div "MVT PROTOKOLL RÜCKFRAGEN (TEST)" at bounding box center [420, 272] width 508 height 13
click at [541, 196] on div "scrollable content" at bounding box center [420, 214] width 524 height 82
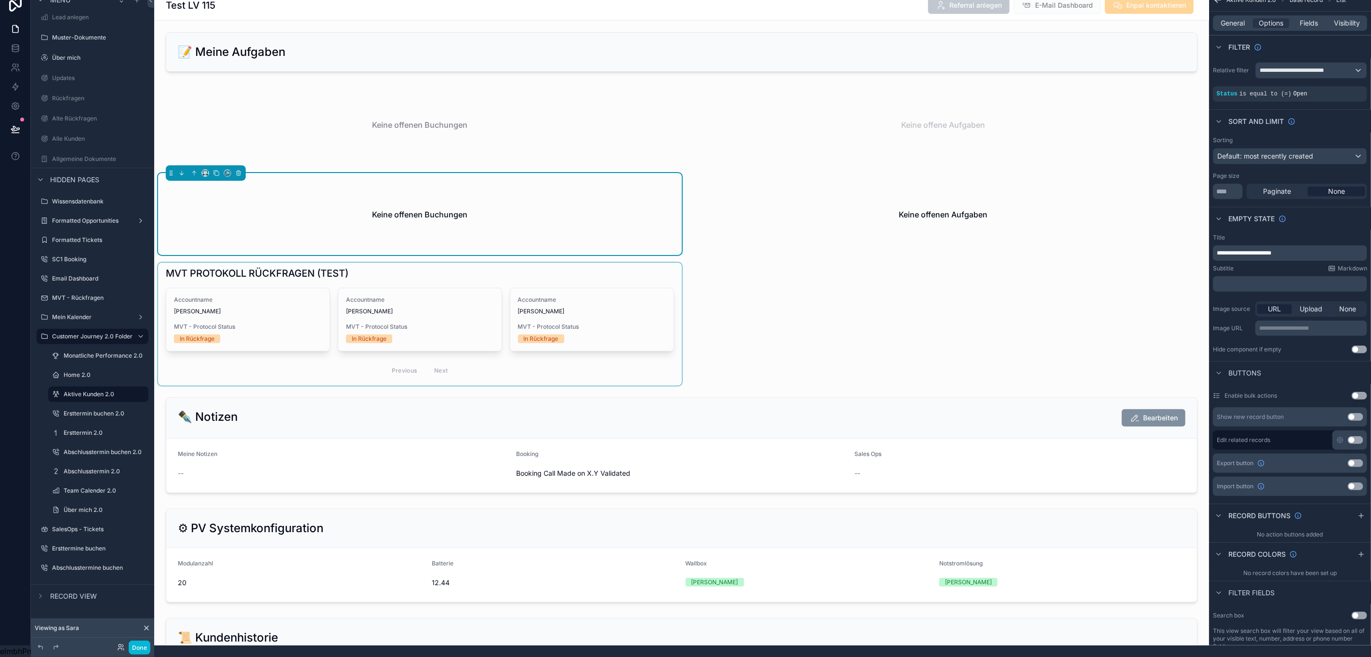
click at [529, 269] on div "scrollable content" at bounding box center [420, 324] width 524 height 123
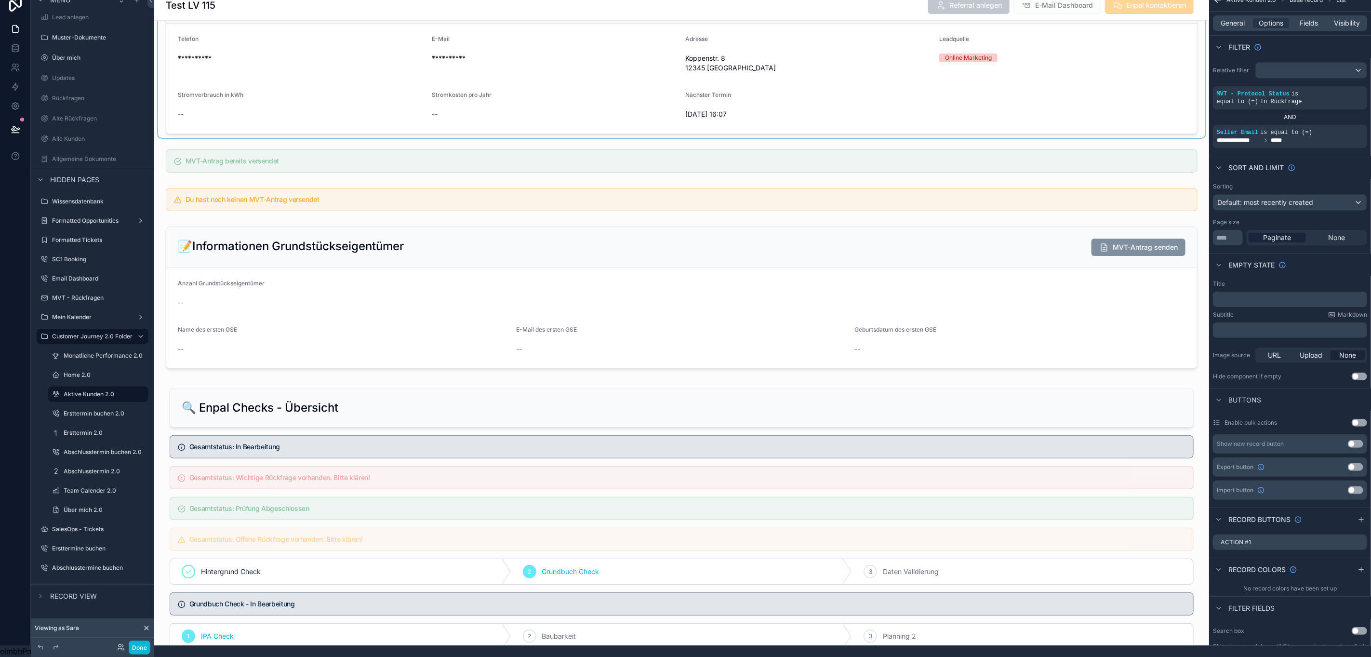
scroll to position [72, 0]
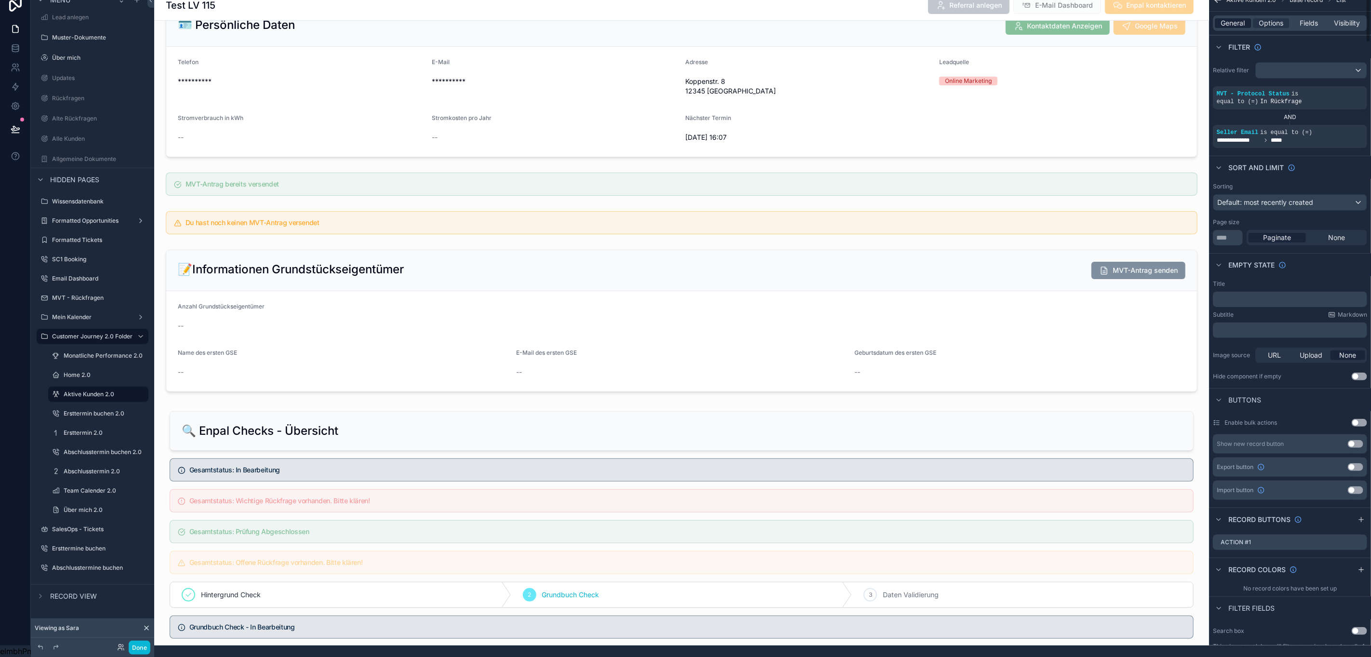
click at [1229, 18] on span "General" at bounding box center [1233, 23] width 24 height 10
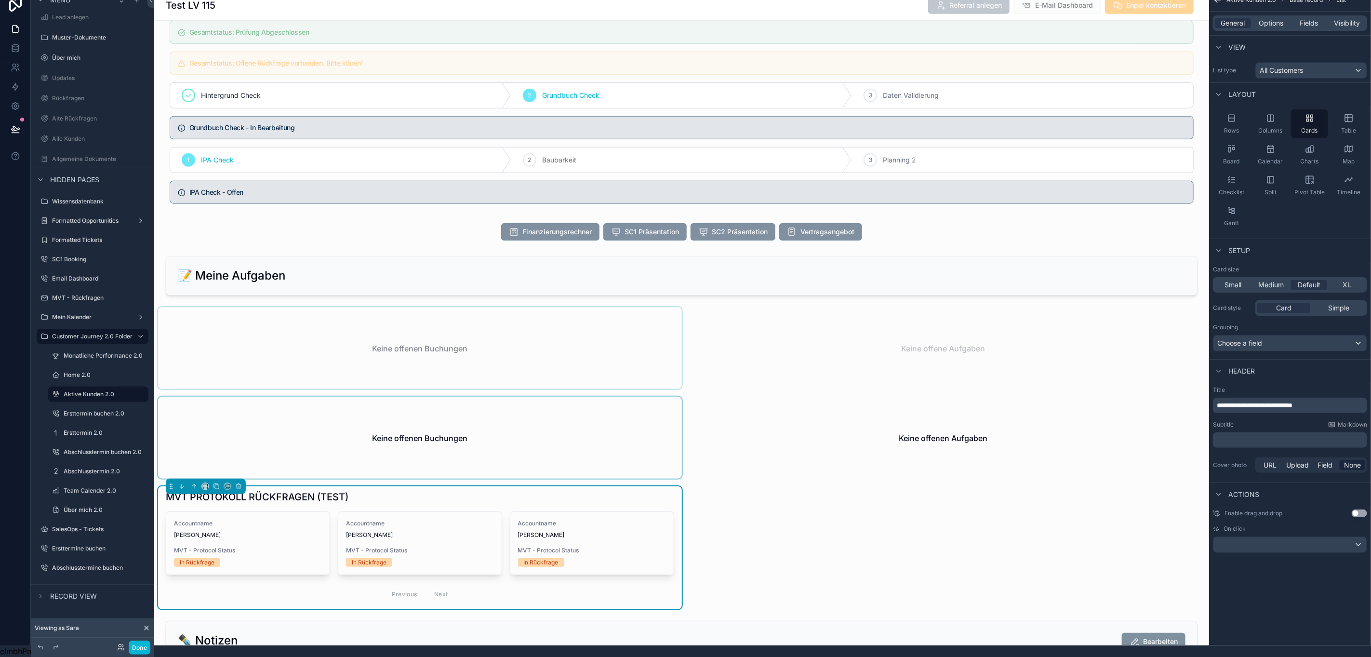
scroll to position [723, 0]
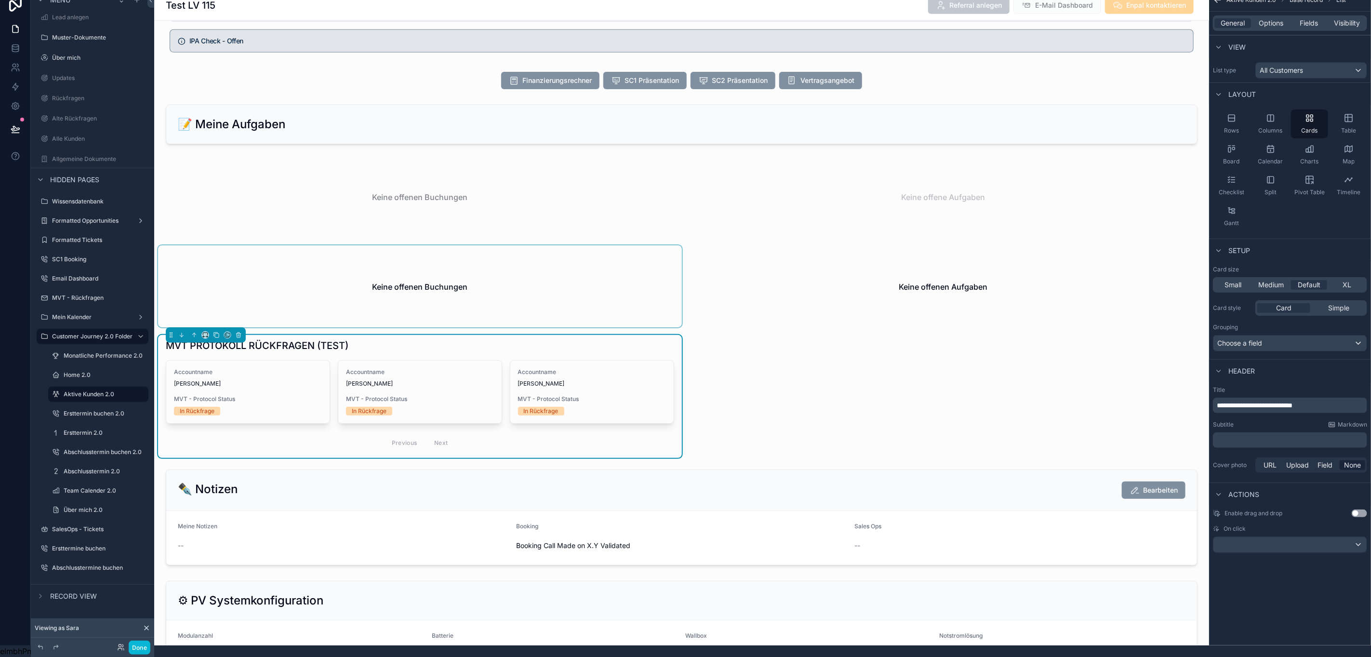
click at [1008, 349] on div "**********" at bounding box center [681, 69] width 1055 height 1518
click at [970, 385] on div "**********" at bounding box center [681, 69] width 1055 height 1518
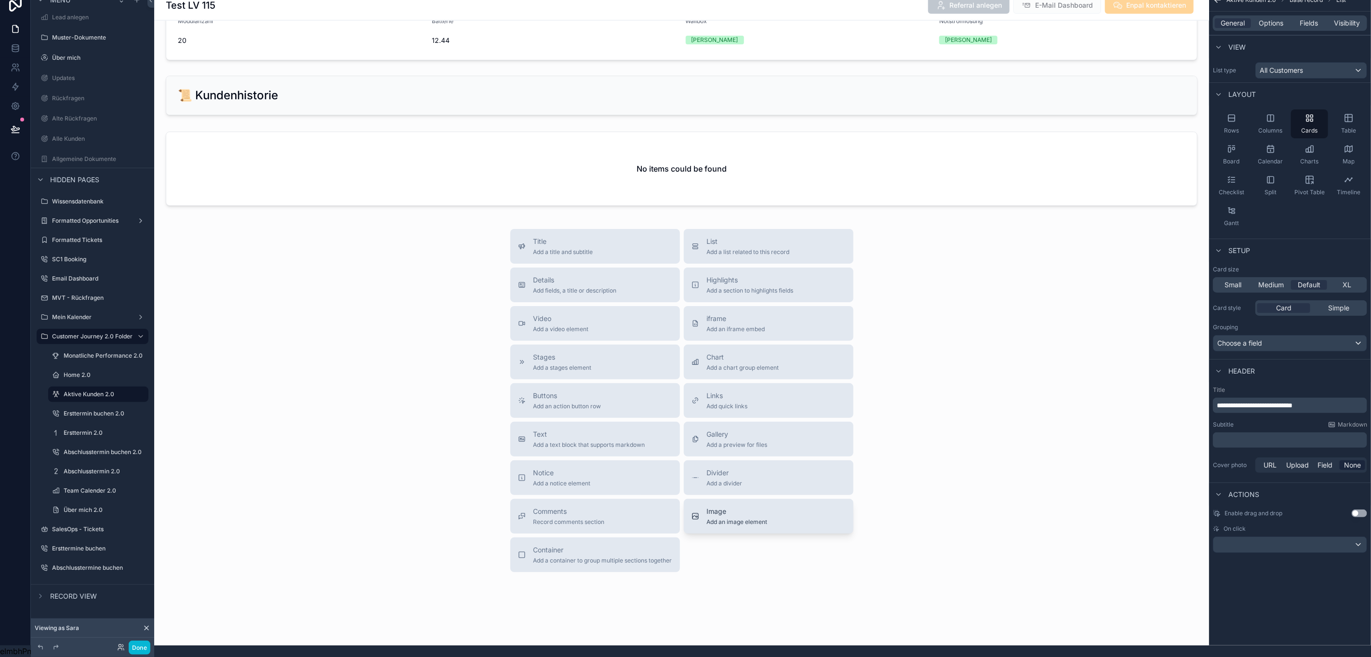
scroll to position [1339, 0]
click at [319, 517] on div "Title Add a title and subtitle List Add a list related to this record Details A…" at bounding box center [681, 398] width 1055 height 343
click at [357, 108] on div "scrollable content" at bounding box center [681, 93] width 1047 height 47
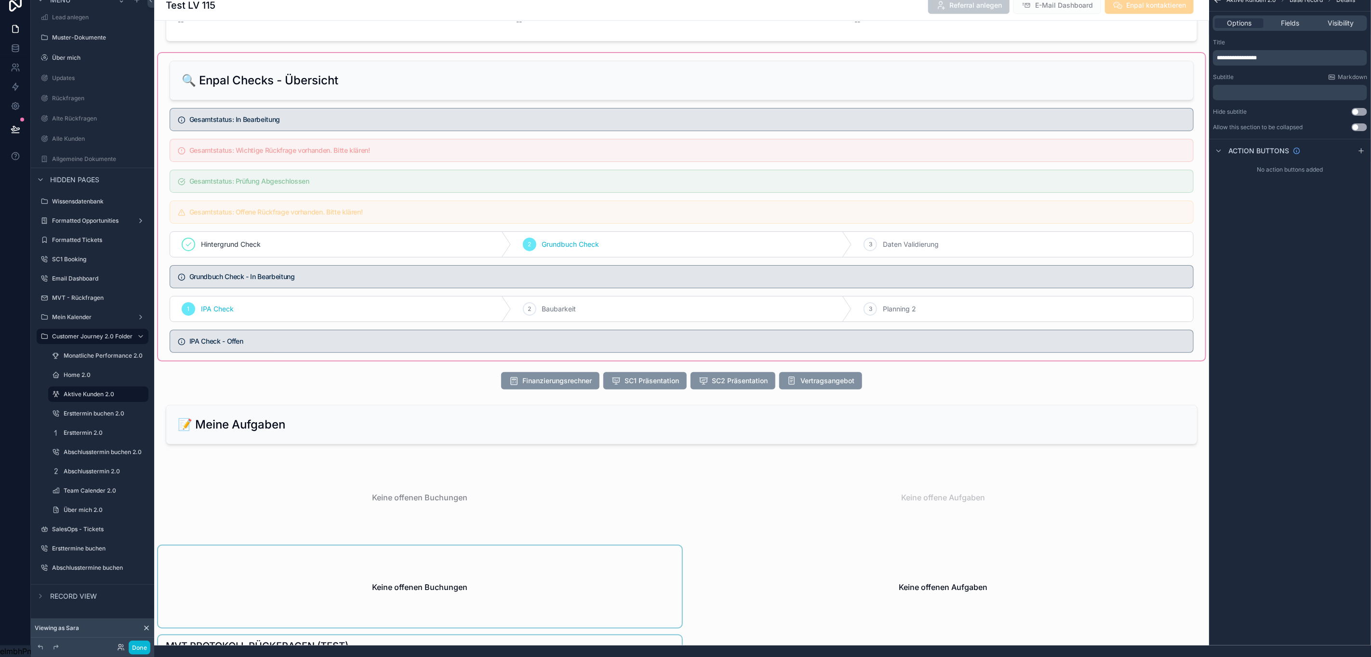
scroll to position [616, 0]
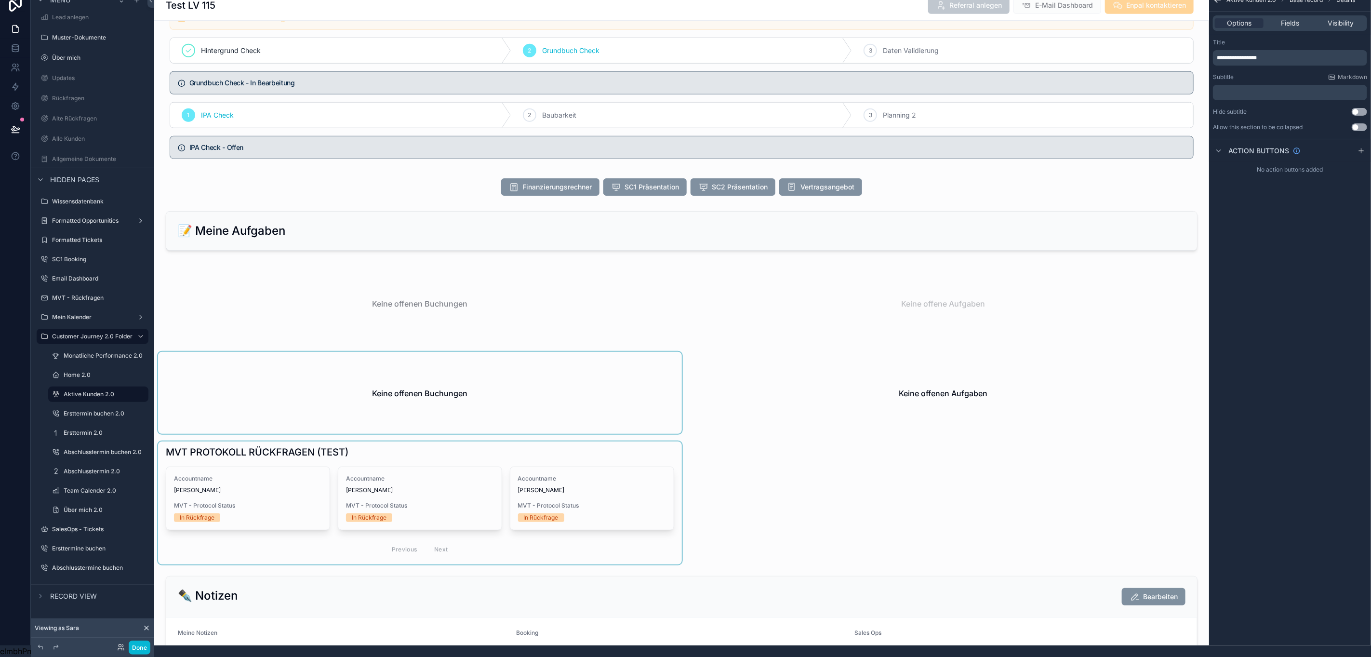
click at [488, 464] on div "scrollable content" at bounding box center [420, 502] width 524 height 123
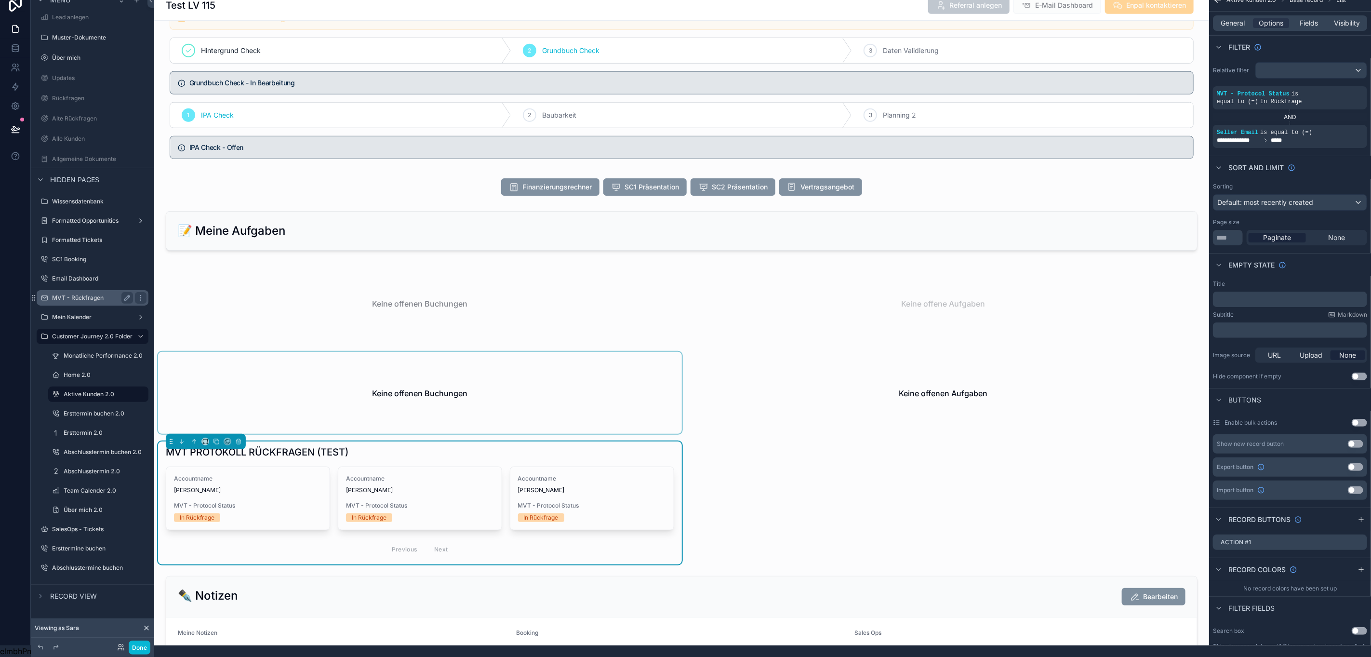
click at [74, 294] on label "MVT - Rückfragen" at bounding box center [90, 298] width 77 height 8
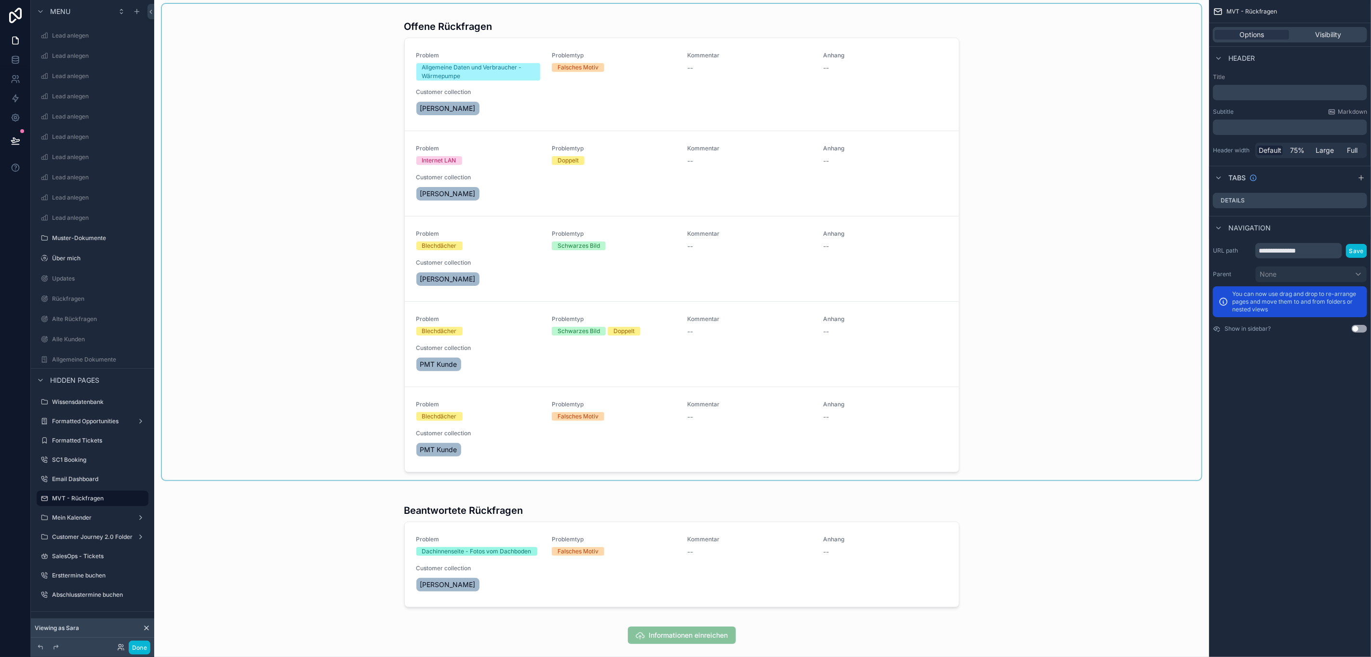
scroll to position [145, 0]
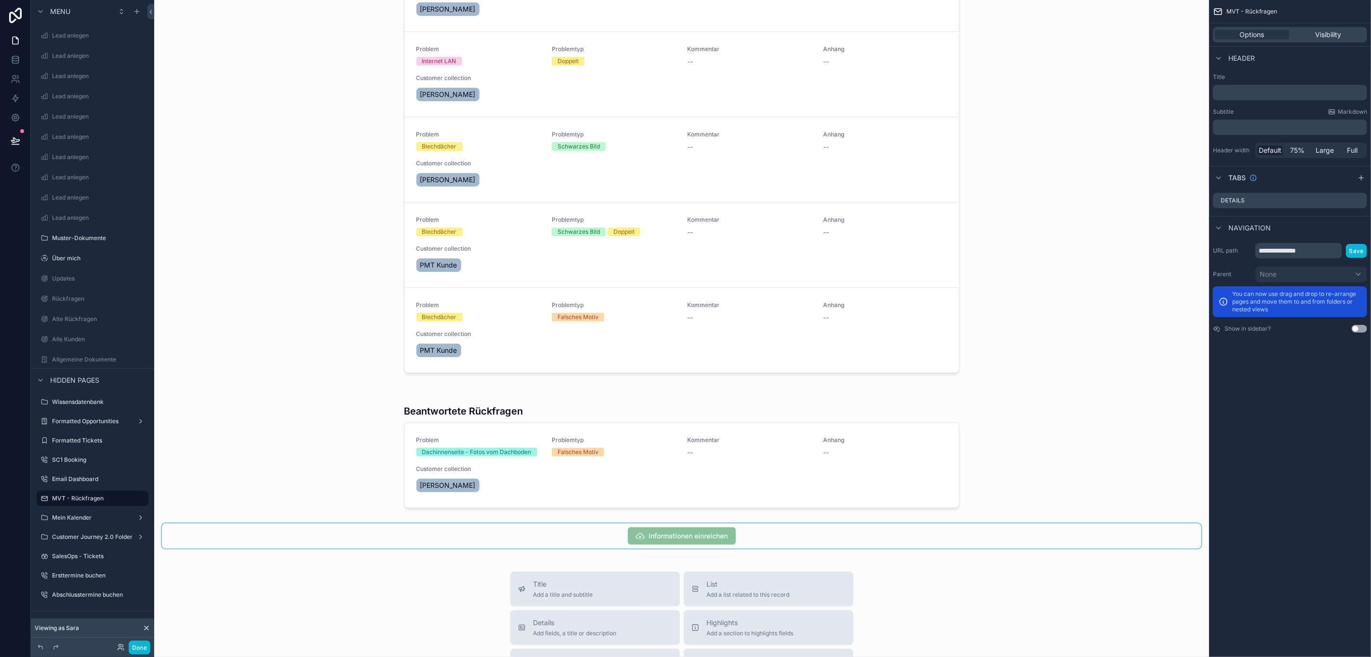
click at [732, 531] on div "scrollable content" at bounding box center [681, 535] width 1039 height 25
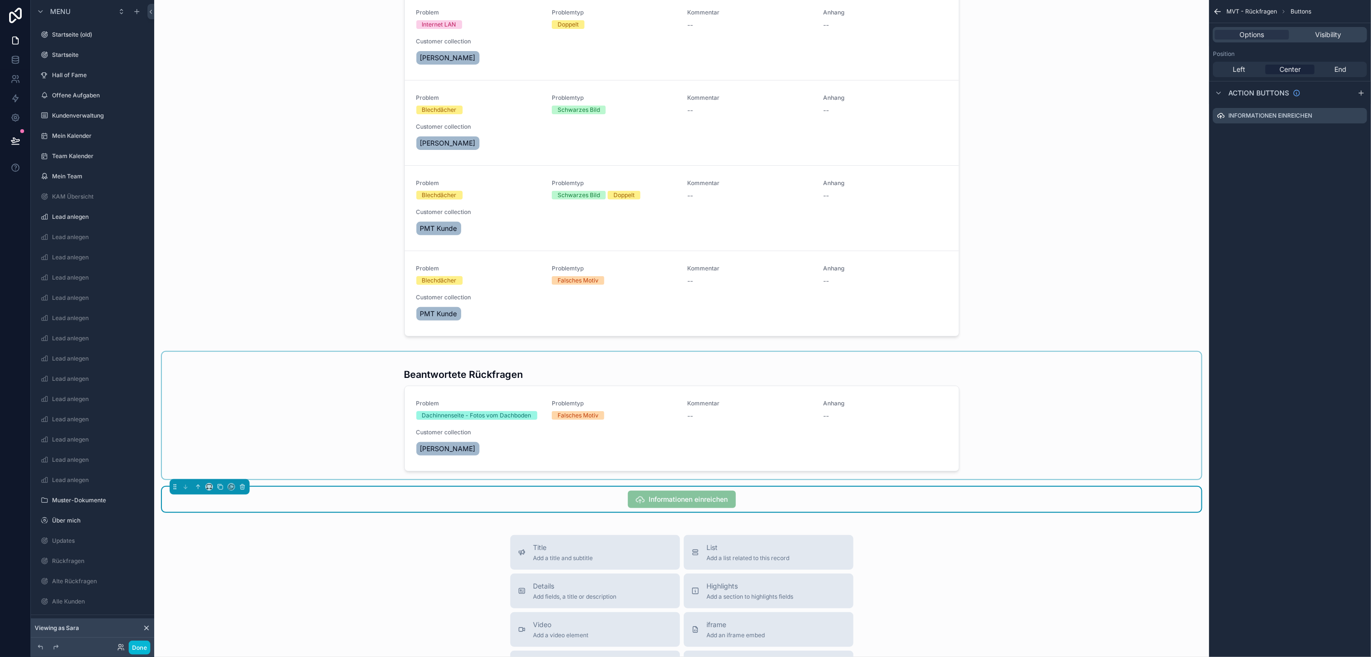
scroll to position [0, 0]
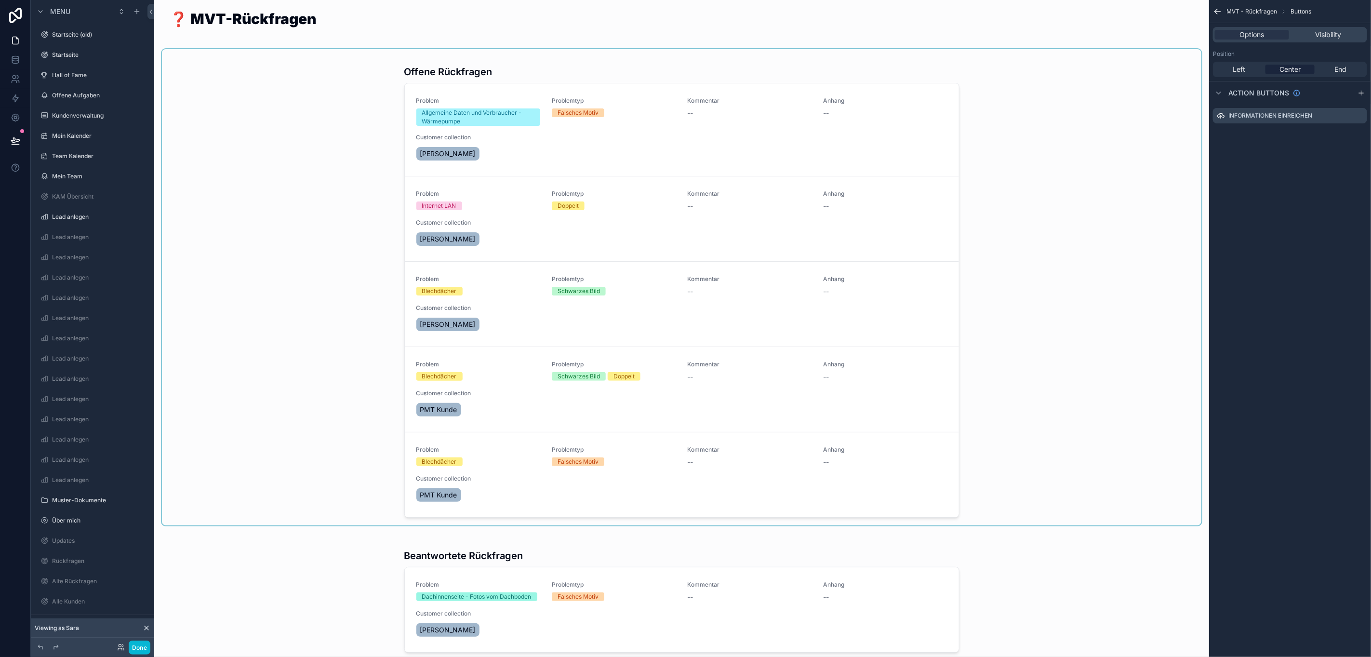
click at [398, 171] on div "scrollable content" at bounding box center [681, 287] width 1039 height 476
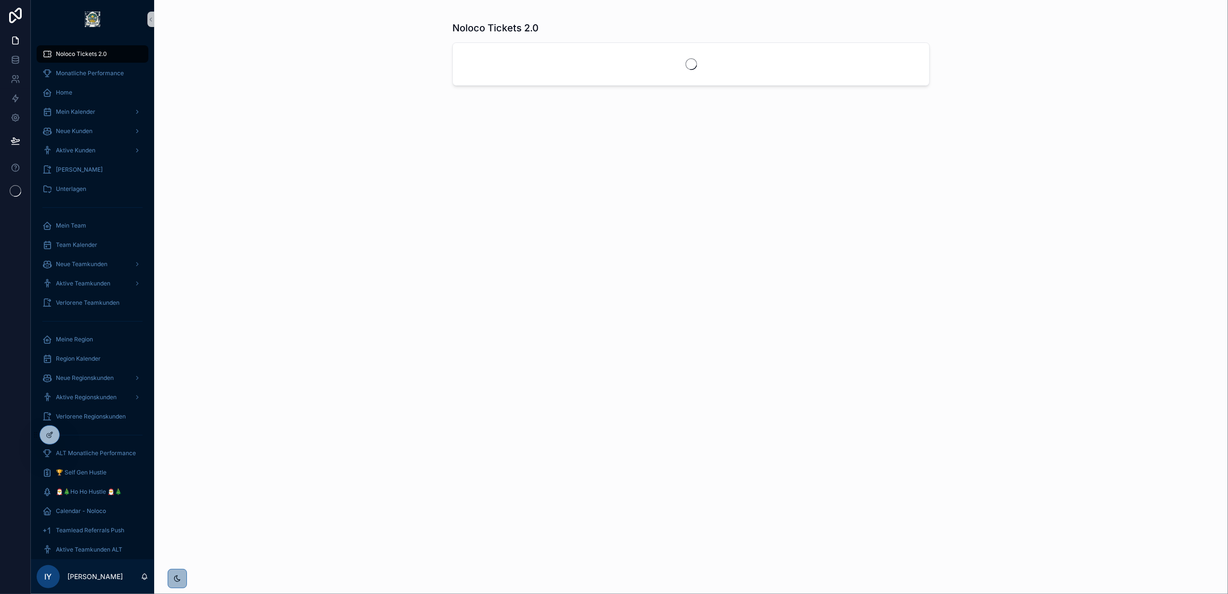
drag, startPoint x: 73, startPoint y: 436, endPoint x: 83, endPoint y: 428, distance: 12.3
click at [0, 0] on icon at bounding box center [0, 0] width 0 height 0
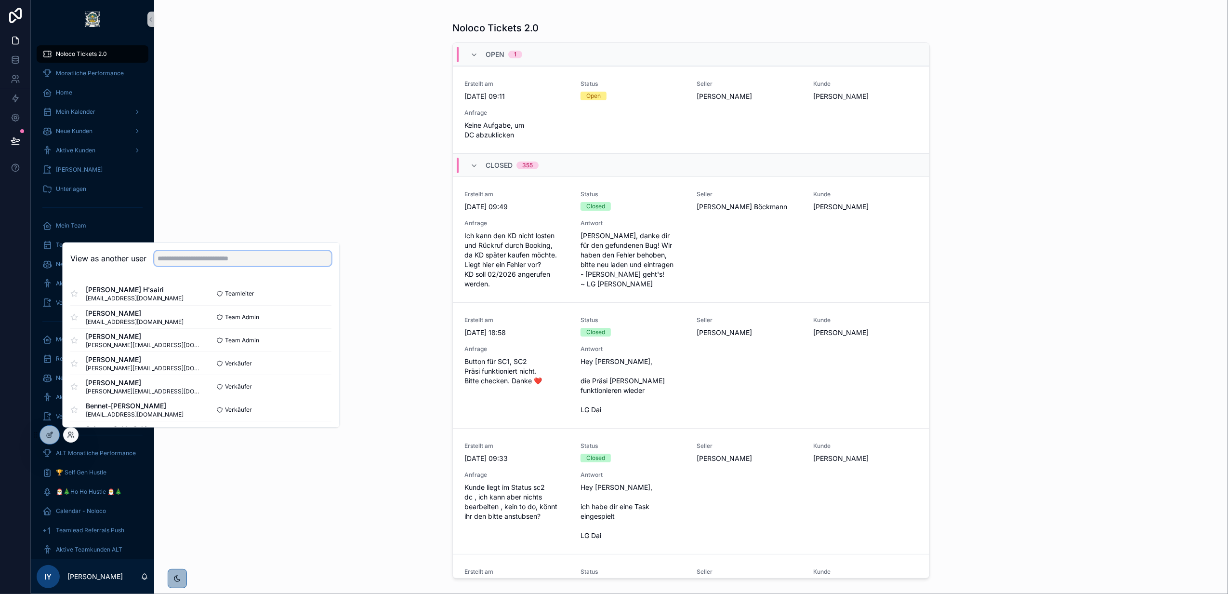
click at [203, 259] on input "text" at bounding box center [242, 258] width 177 height 15
type input "****"
click at [310, 317] on button "Select" at bounding box center [319, 317] width 25 height 14
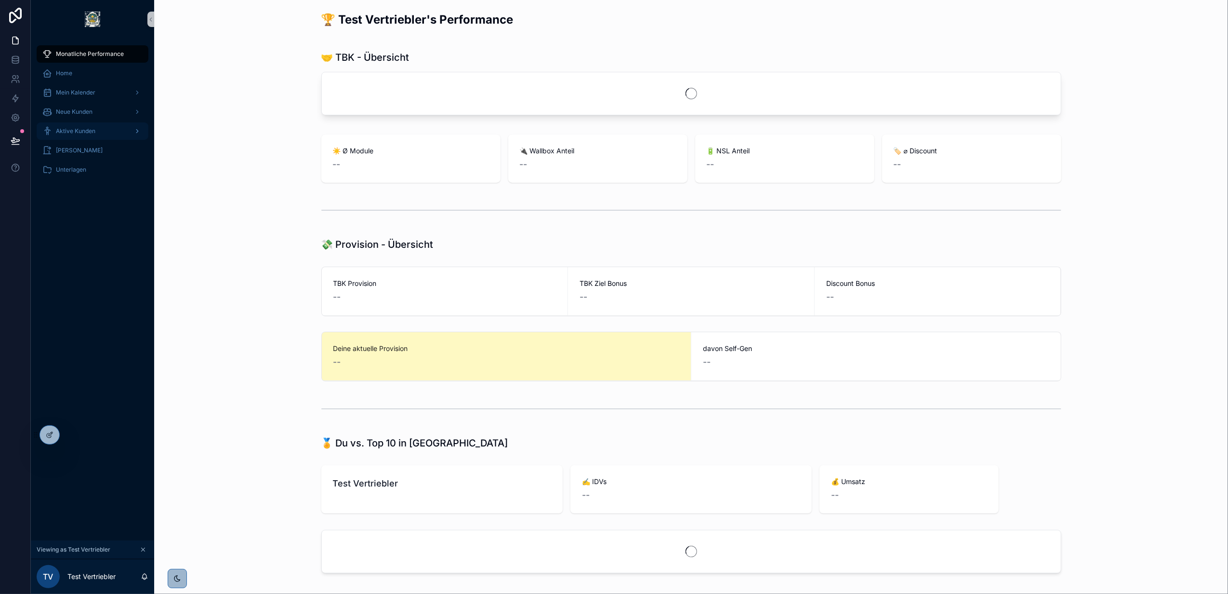
click at [95, 129] on span "Aktive Kunden" at bounding box center [76, 131] width 40 height 8
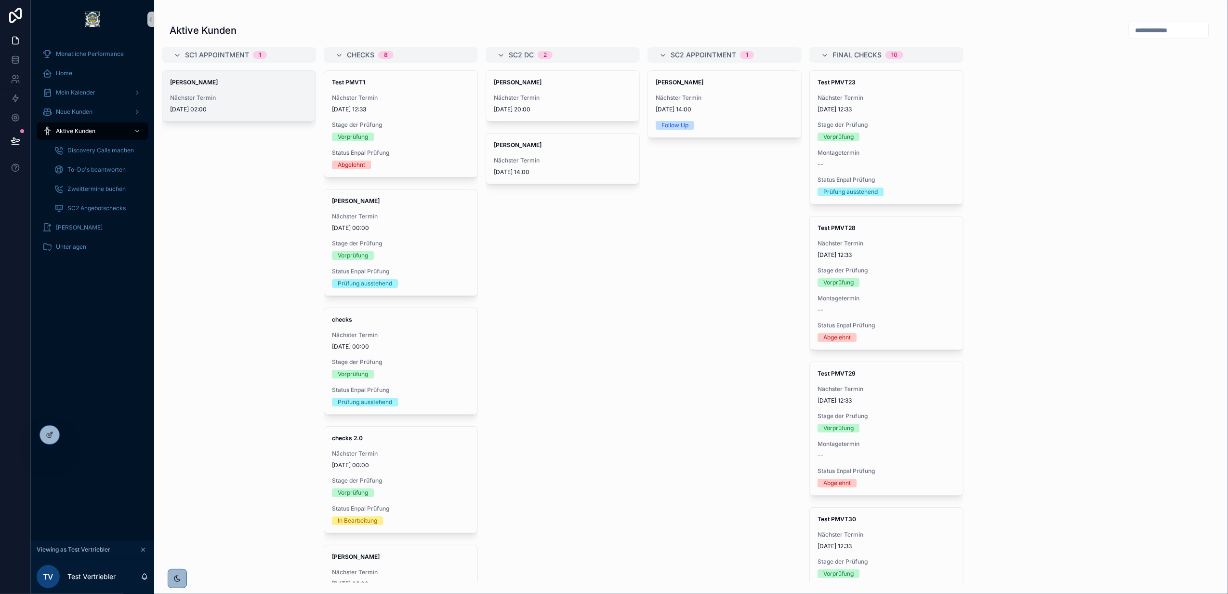
click at [254, 96] on span "Nächster Termin" at bounding box center [239, 98] width 138 height 8
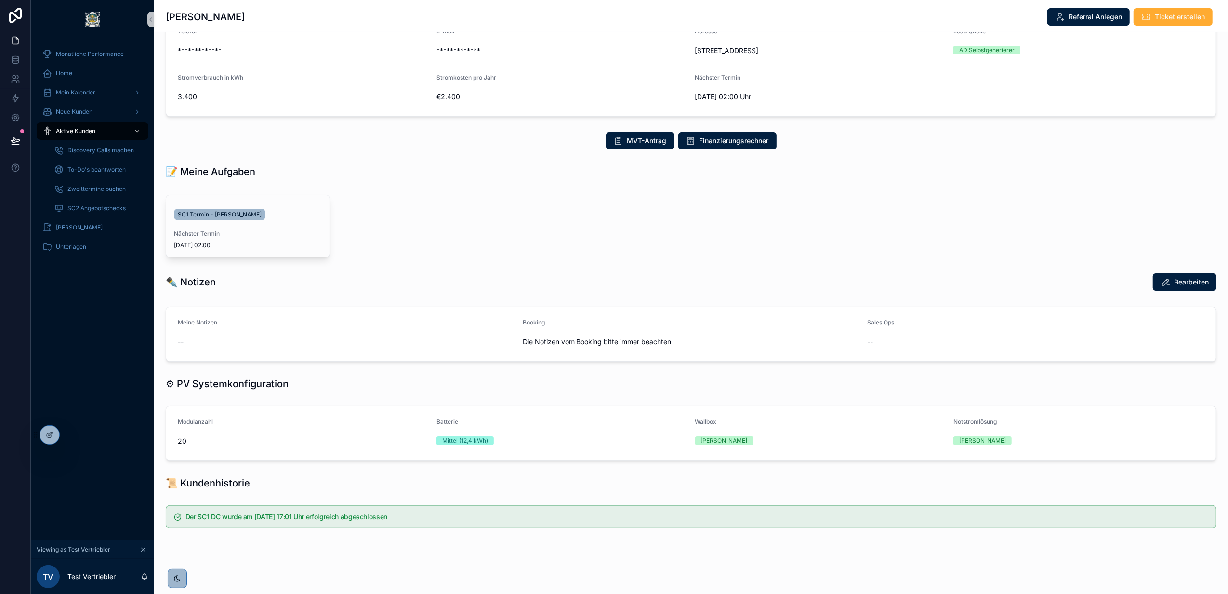
scroll to position [110, 0]
click at [249, 215] on link "SC1 Termin - Tom Parker" at bounding box center [220, 215] width 92 height 12
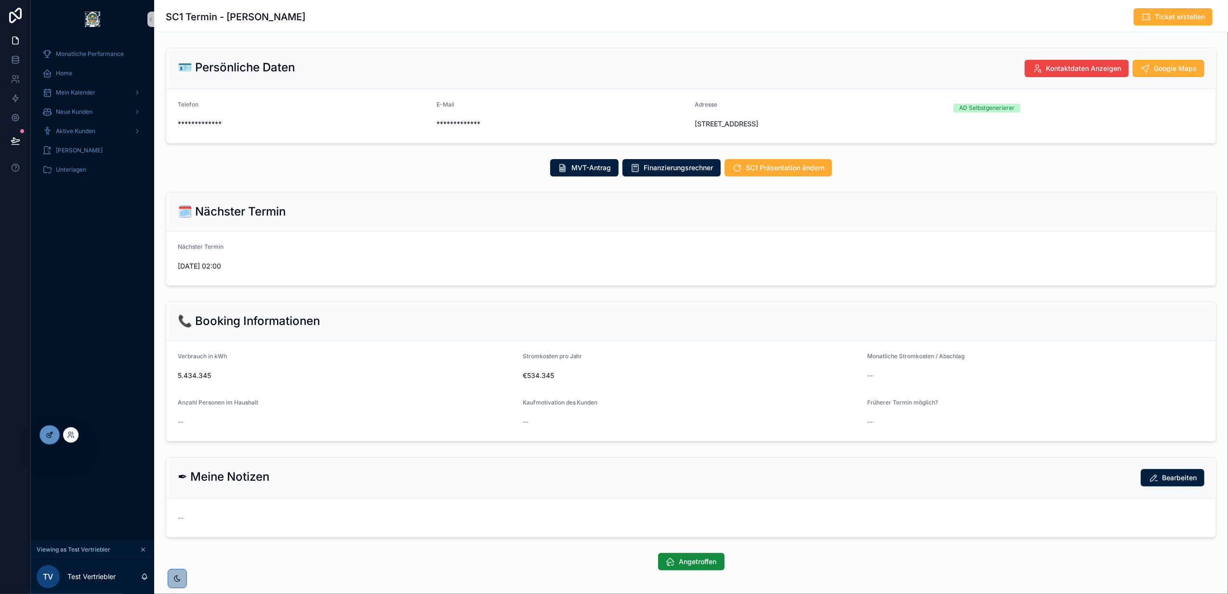
click at [49, 438] on icon at bounding box center [50, 435] width 8 height 8
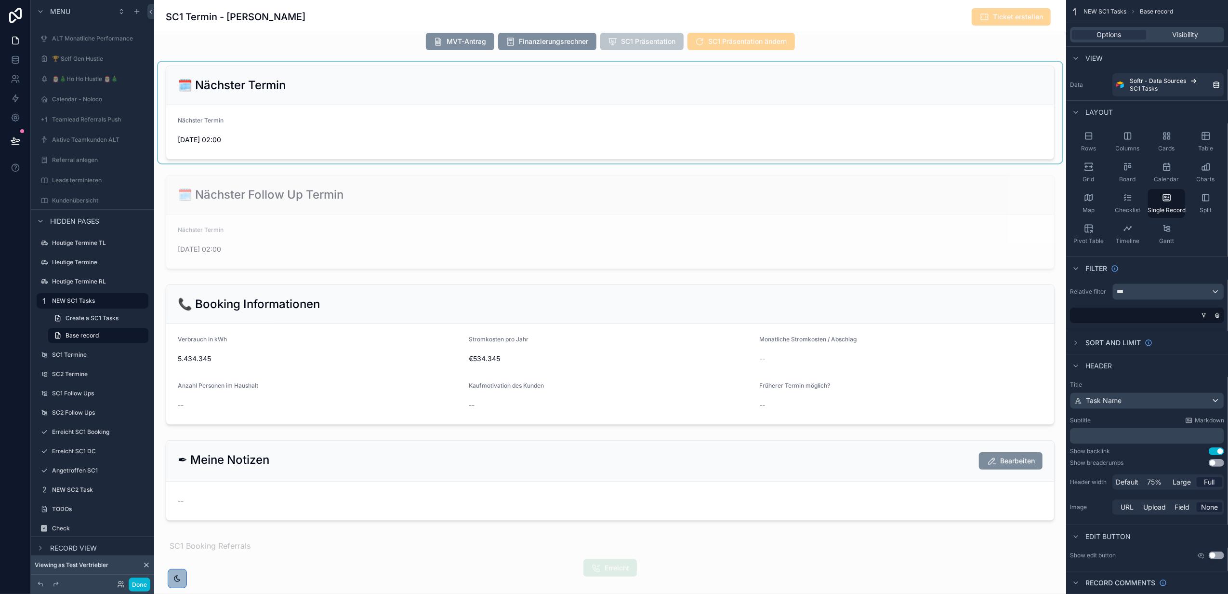
scroll to position [128, 0]
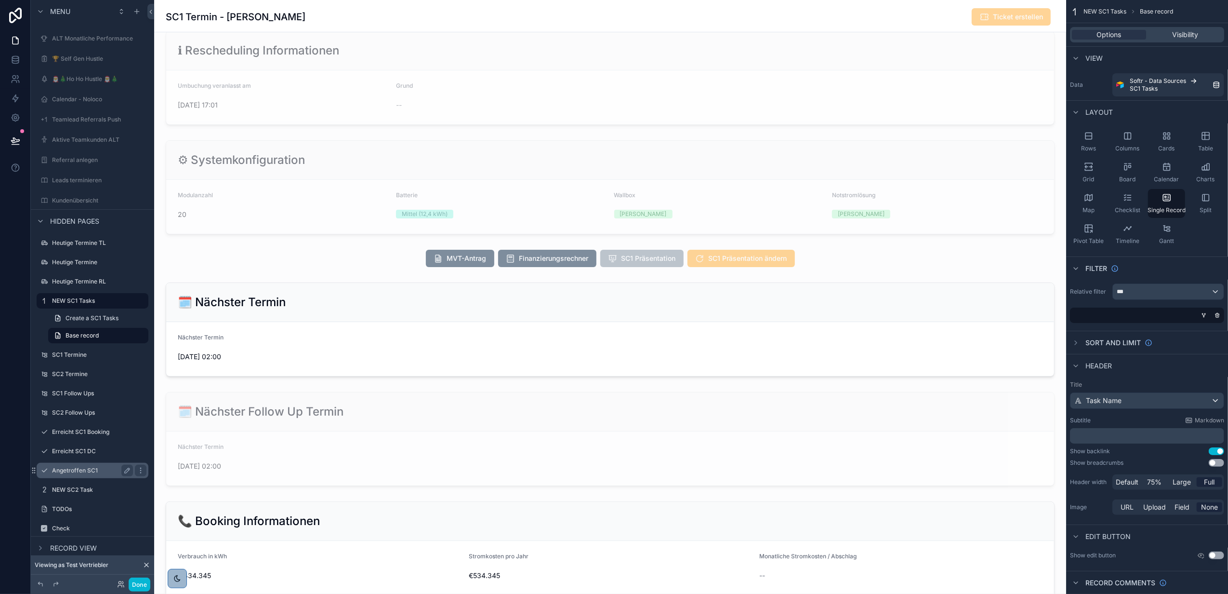
click at [94, 463] on div "Angetroffen SC1" at bounding box center [93, 470] width 108 height 15
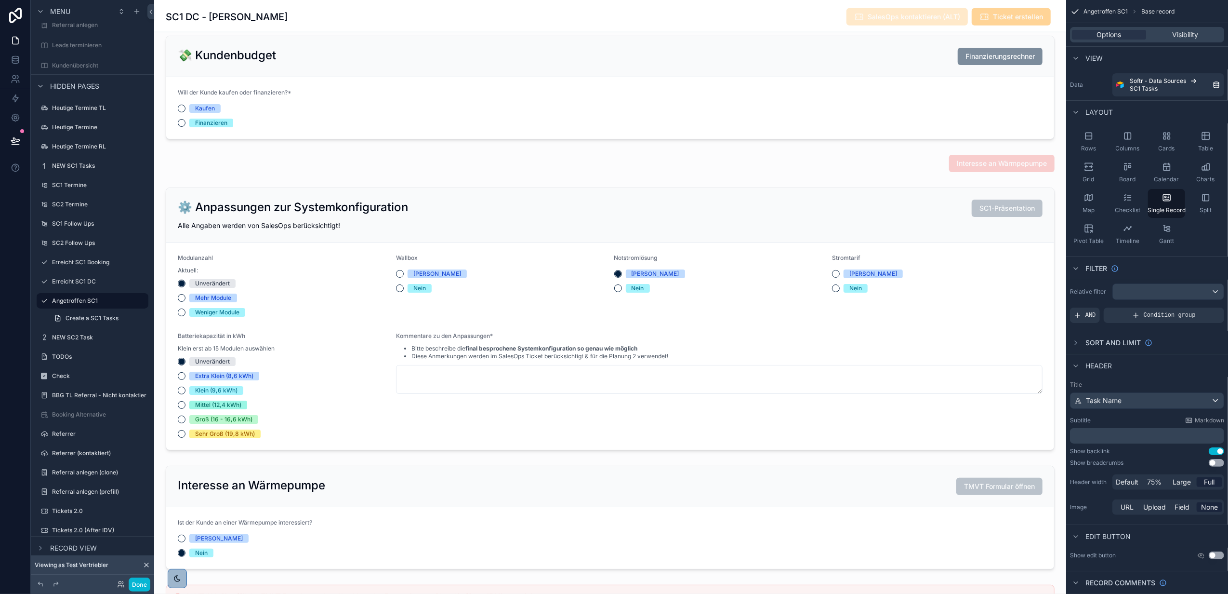
scroll to position [835, 0]
click at [804, 171] on div "scrollable content" at bounding box center [610, 540] width 912 height 2750
click at [703, 172] on div "scrollable content" at bounding box center [610, 163] width 904 height 25
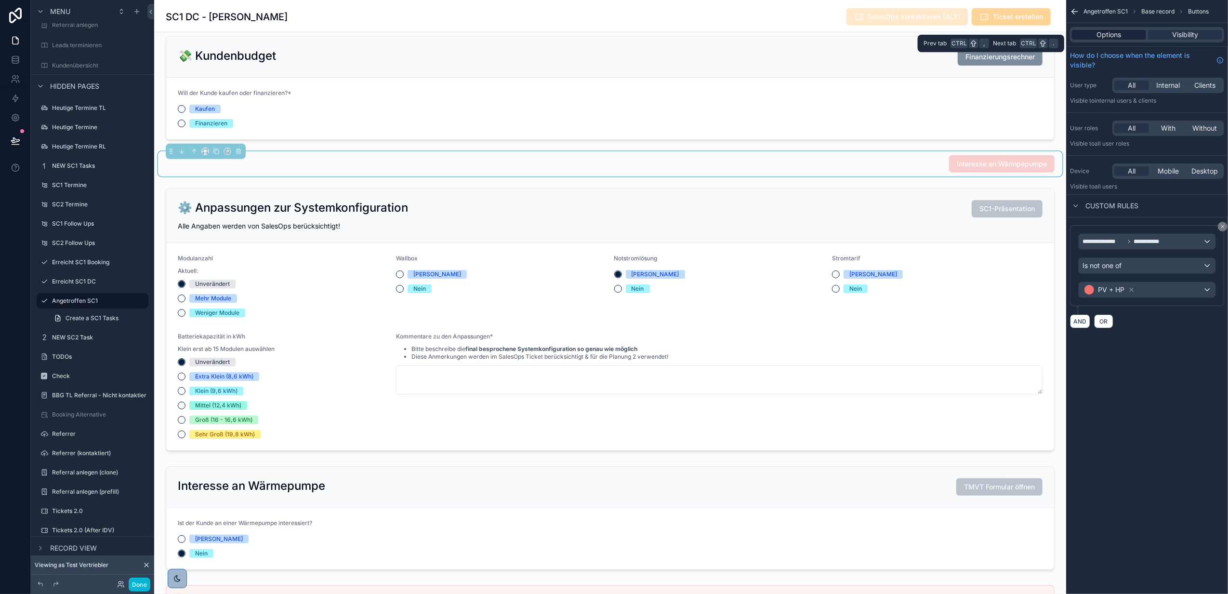
click at [1094, 38] on div "Options" at bounding box center [1109, 35] width 74 height 10
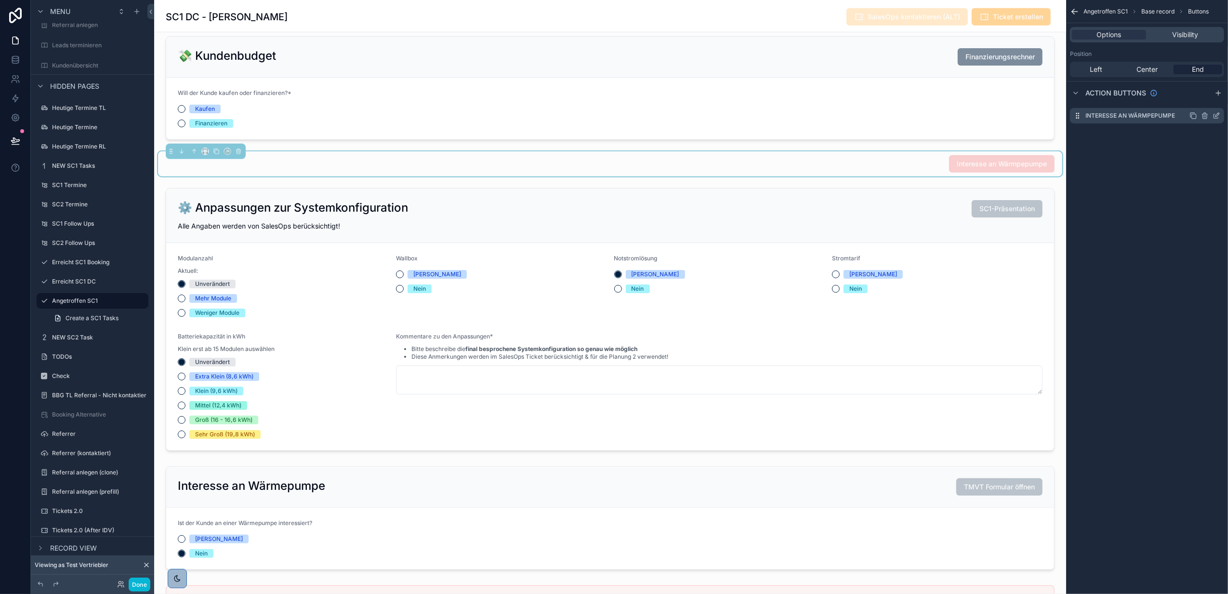
click at [1215, 114] on icon "scrollable content" at bounding box center [1216, 116] width 4 height 4
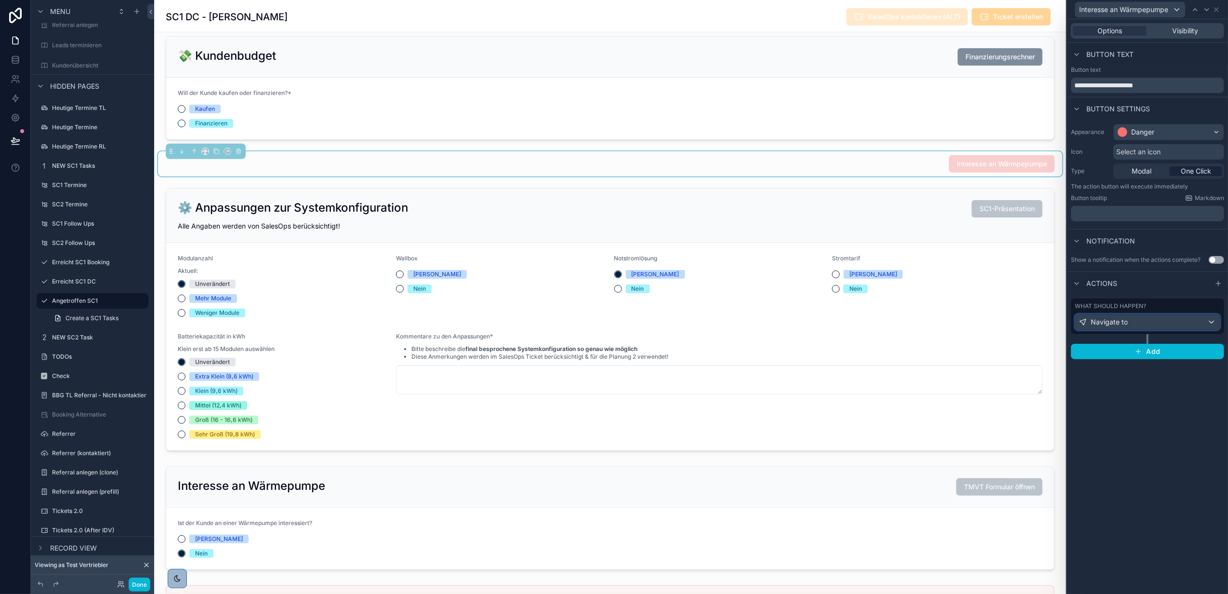
click at [1142, 314] on button "Navigate to" at bounding box center [1148, 322] width 146 height 16
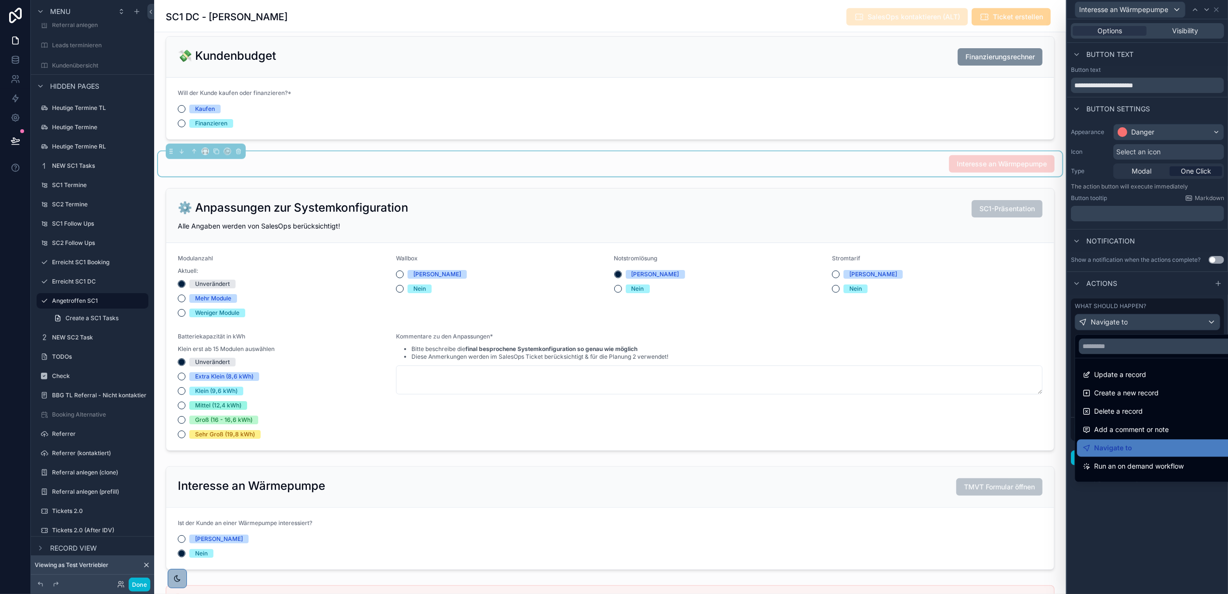
click at [1142, 314] on div at bounding box center [1147, 297] width 161 height 594
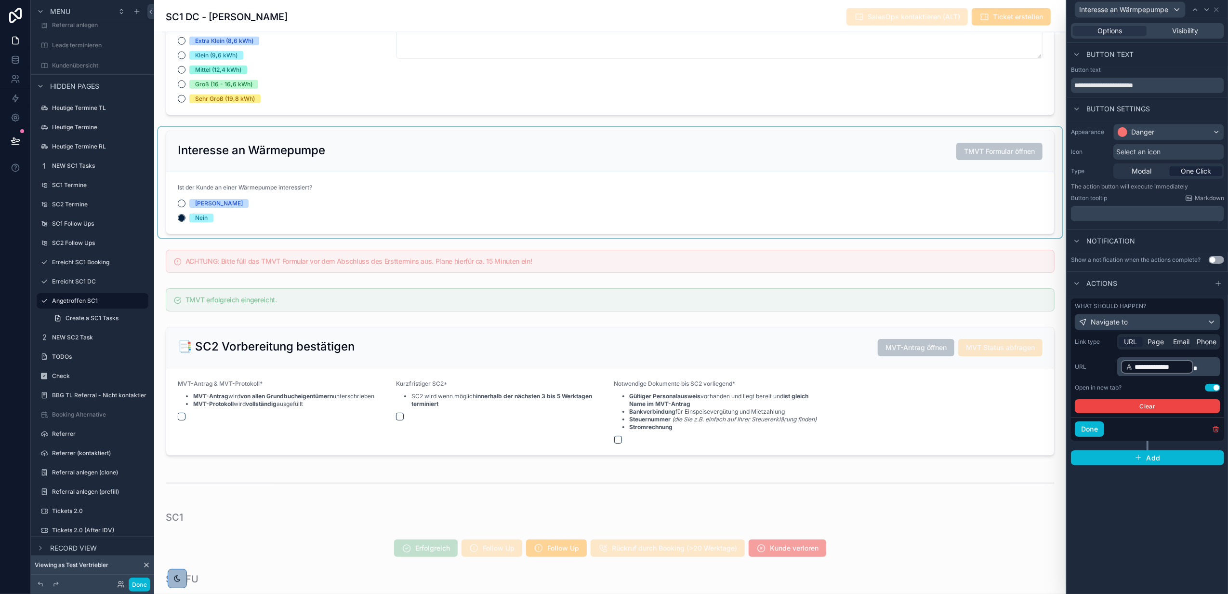
scroll to position [1221, 0]
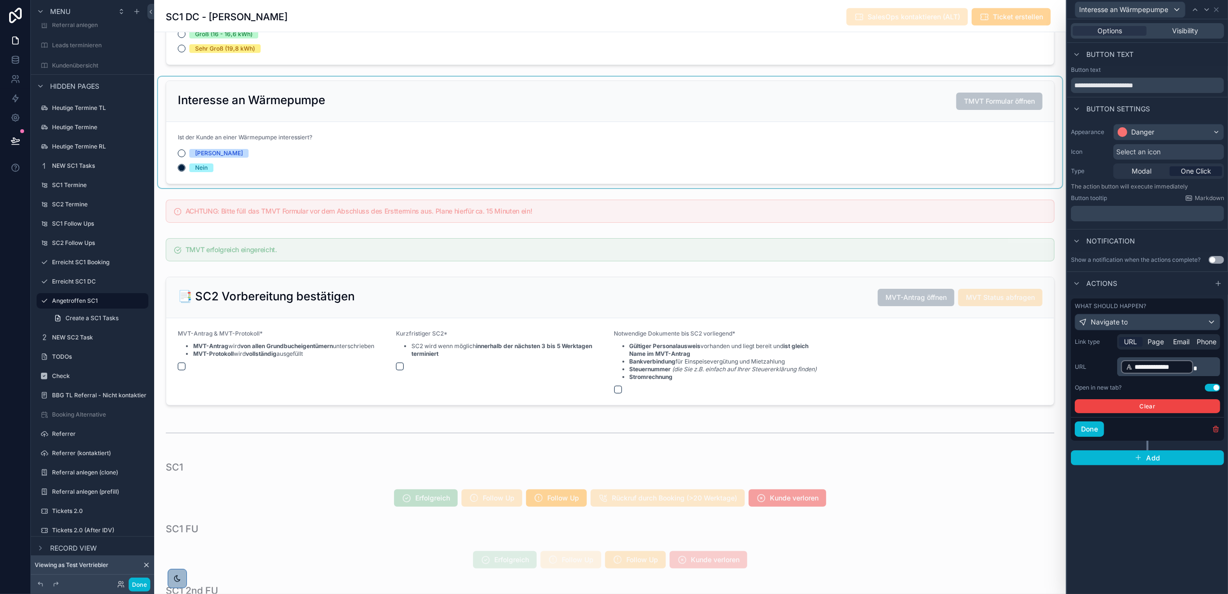
click at [602, 122] on div "scrollable content" at bounding box center [610, 132] width 904 height 111
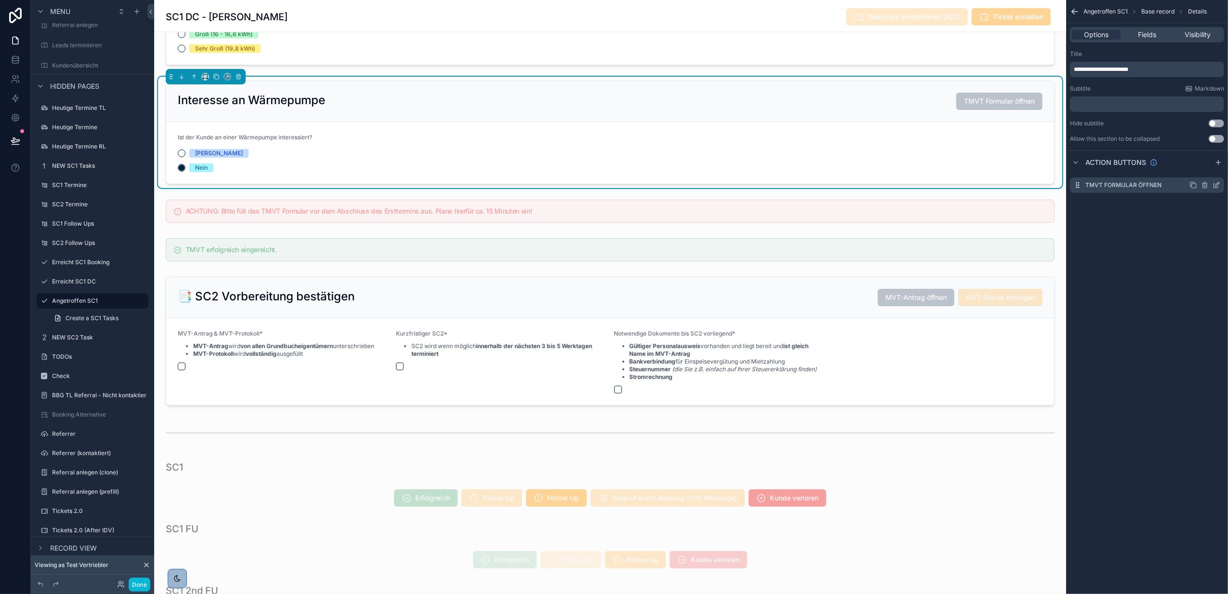
click at [1216, 187] on icon "scrollable content" at bounding box center [1216, 186] width 4 height 4
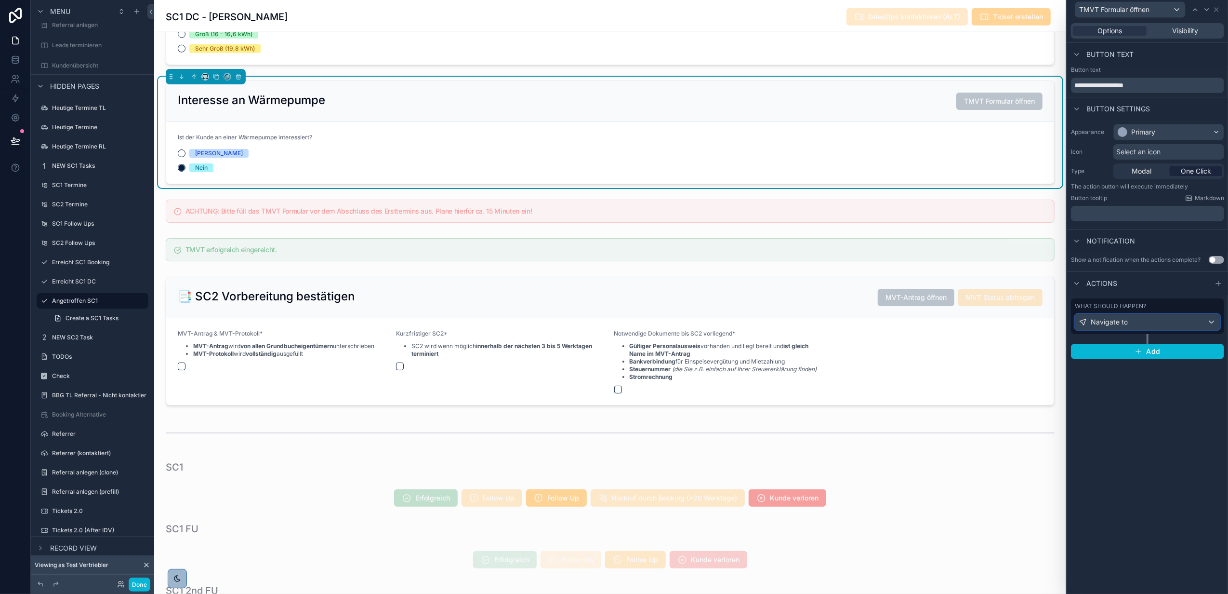
click at [1150, 319] on div "Navigate to" at bounding box center [1147, 321] width 145 height 15
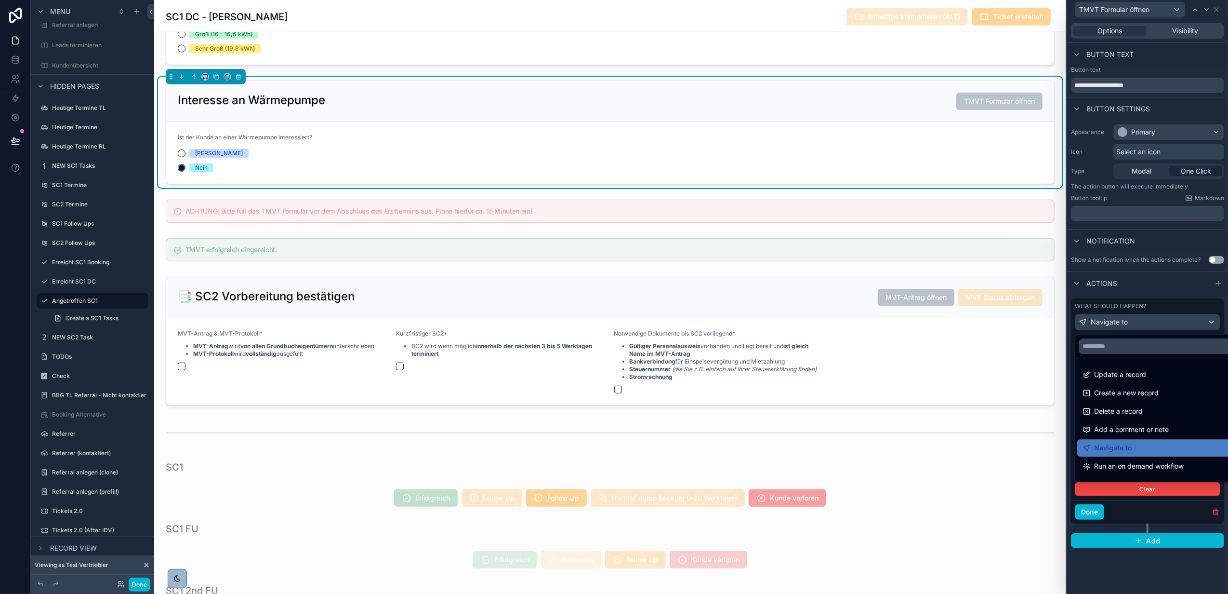
click at [1150, 319] on div at bounding box center [1147, 297] width 161 height 594
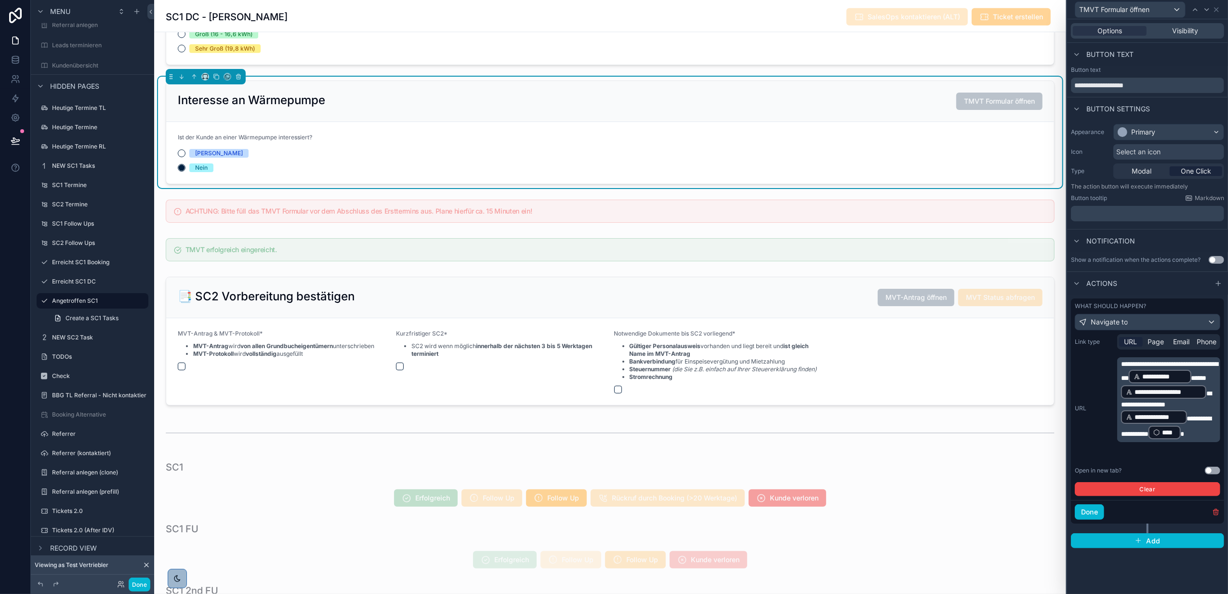
click at [1159, 440] on p "**********" at bounding box center [1169, 399] width 97 height 81
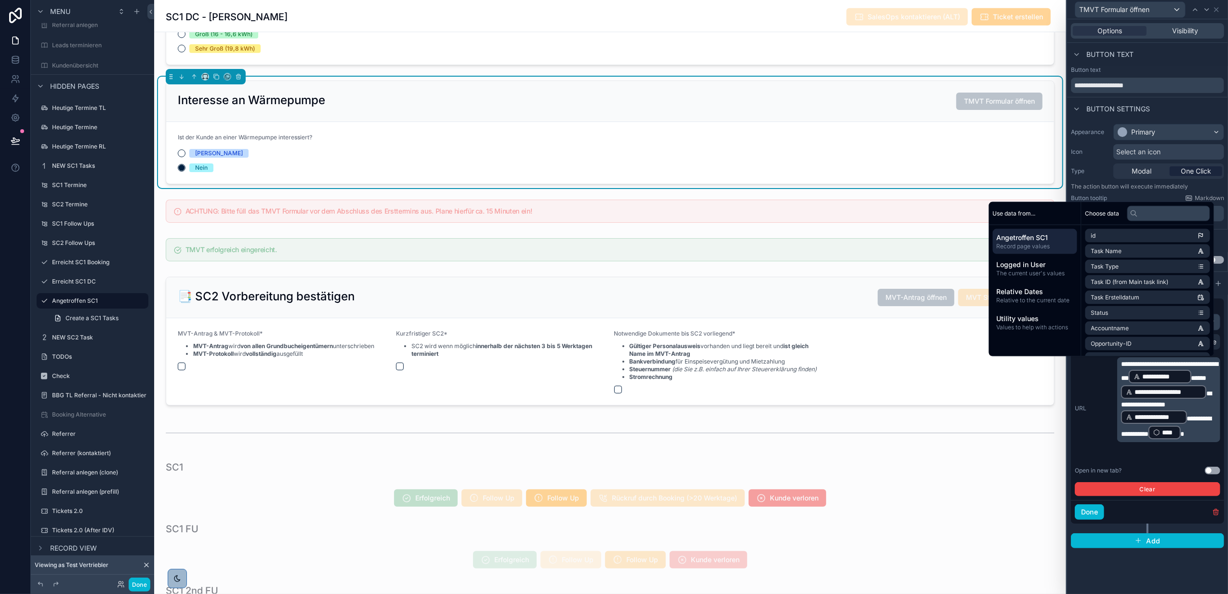
click at [1094, 441] on div "**********" at bounding box center [1148, 408] width 146 height 102
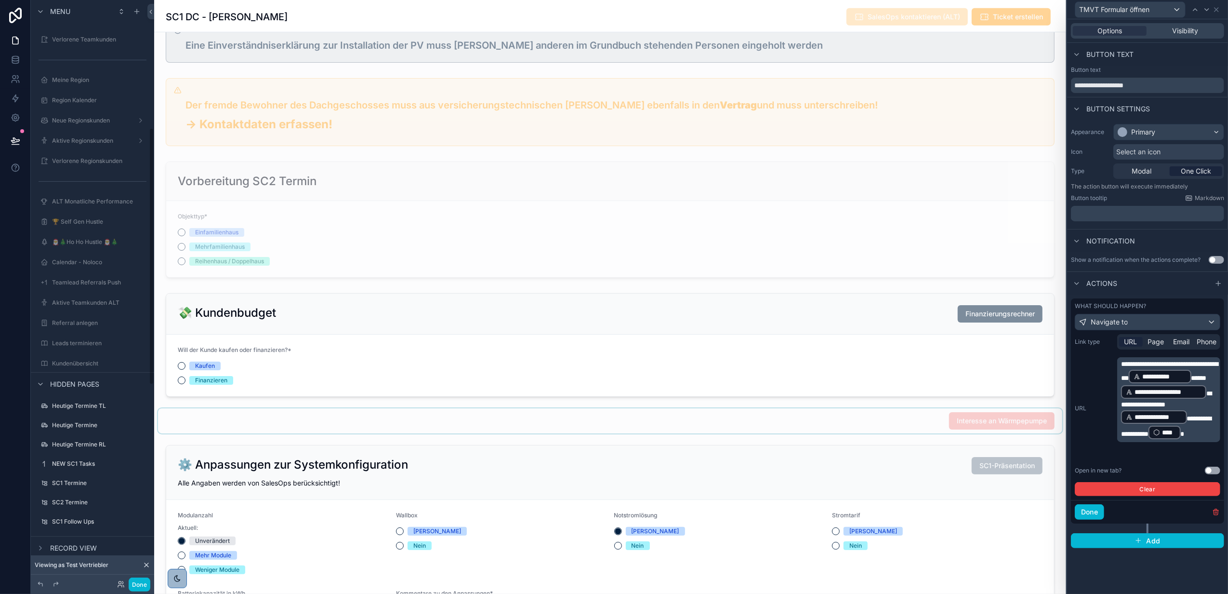
scroll to position [235, 0]
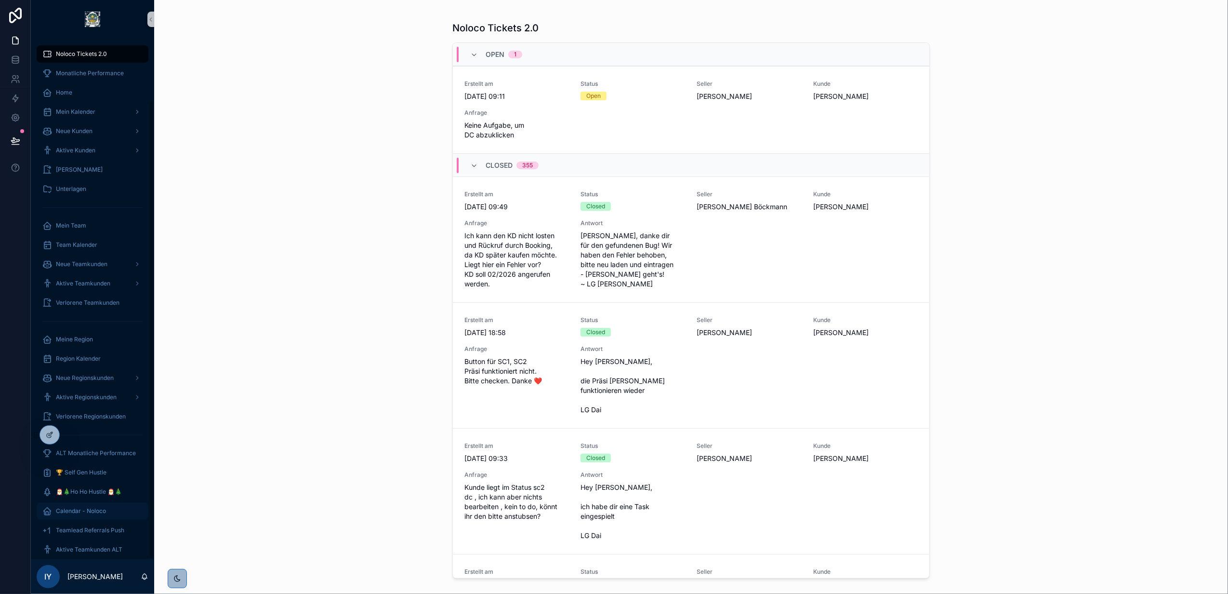
scroll to position [69, 0]
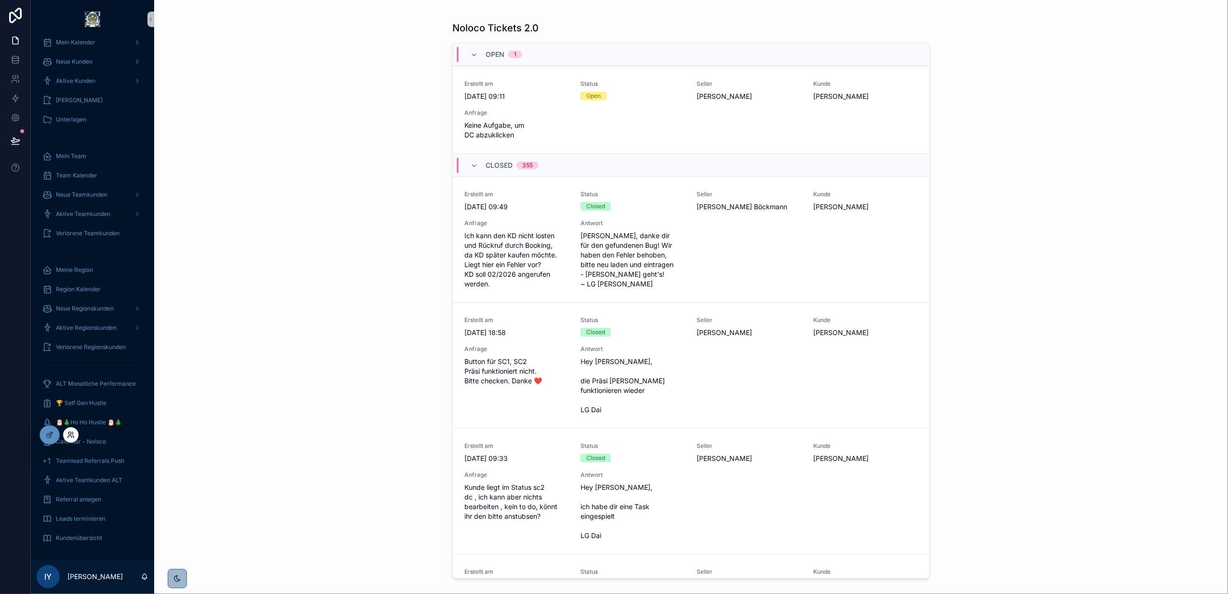
click at [74, 436] on icon at bounding box center [73, 437] width 1 height 2
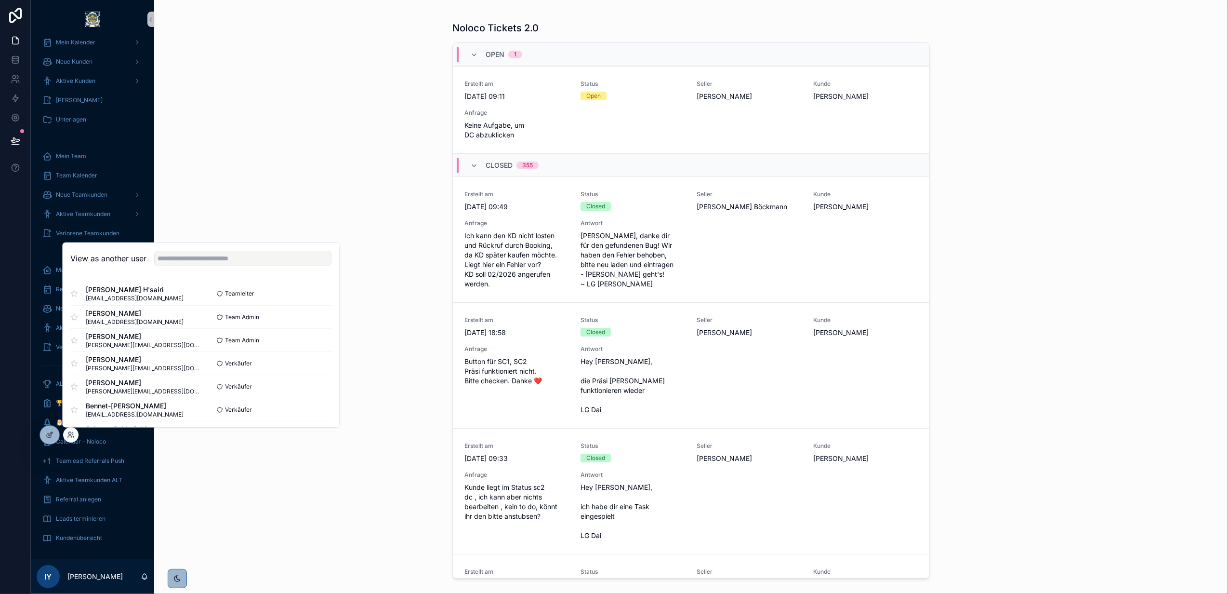
click at [426, 121] on div "Noloco Tickets 2.0 Open 1 Erstellt am 11.8.2025 09:11 Status Open Seller Freder…" at bounding box center [691, 297] width 1074 height 594
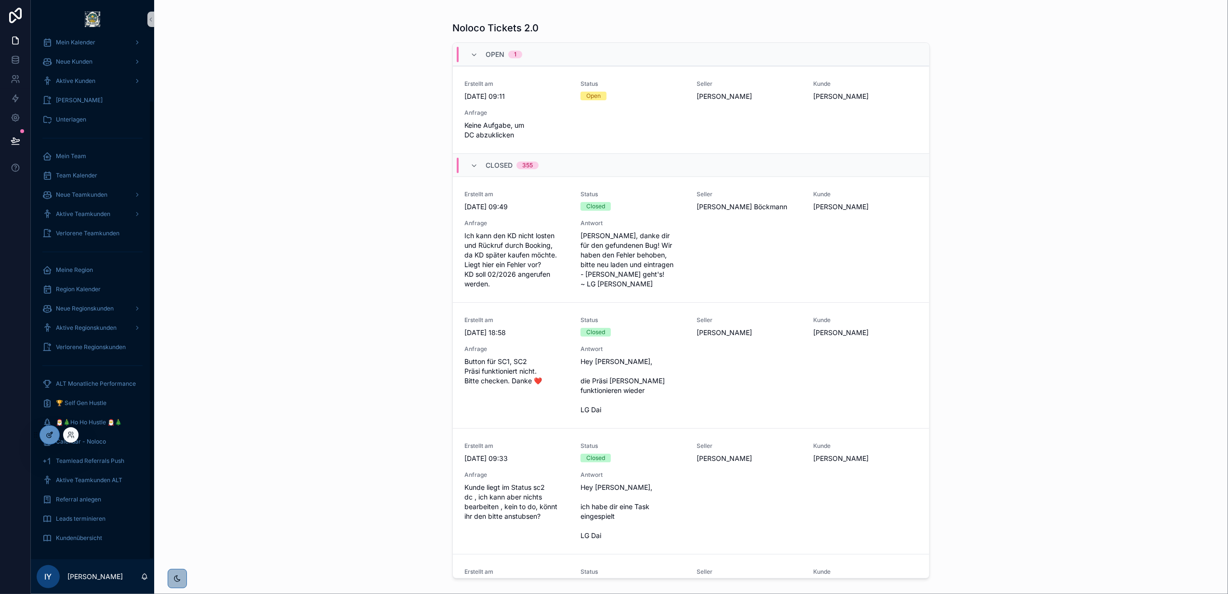
click at [51, 436] on icon at bounding box center [50, 435] width 8 height 8
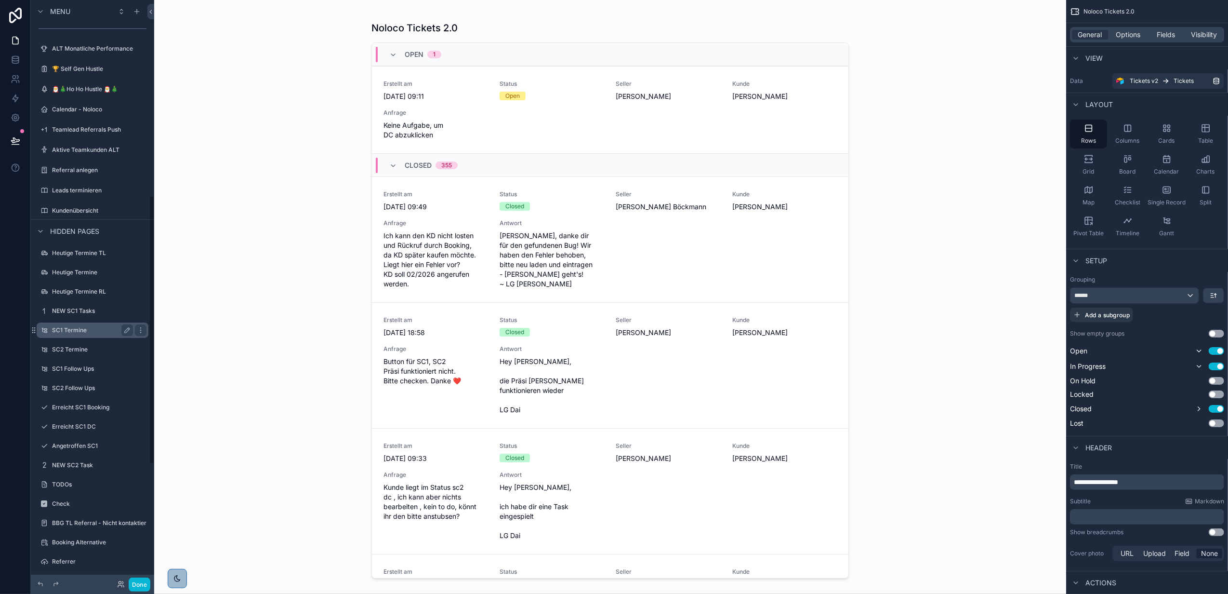
scroll to position [425, 0]
click at [89, 448] on label "Angetroffen SC1" at bounding box center [90, 449] width 77 height 8
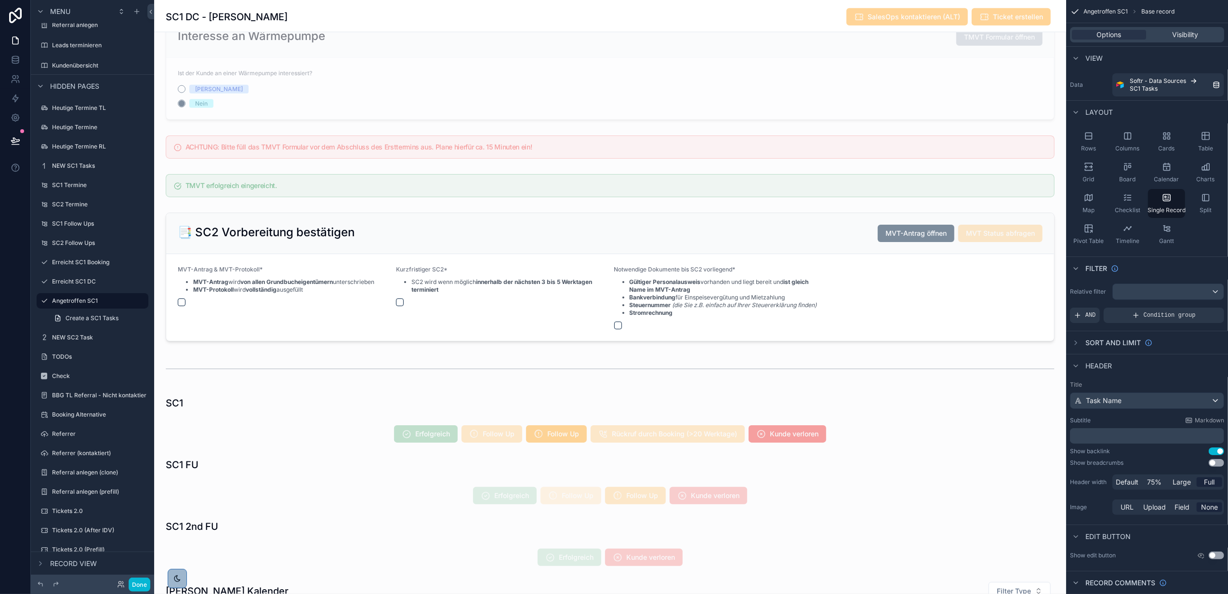
scroll to position [1756, 0]
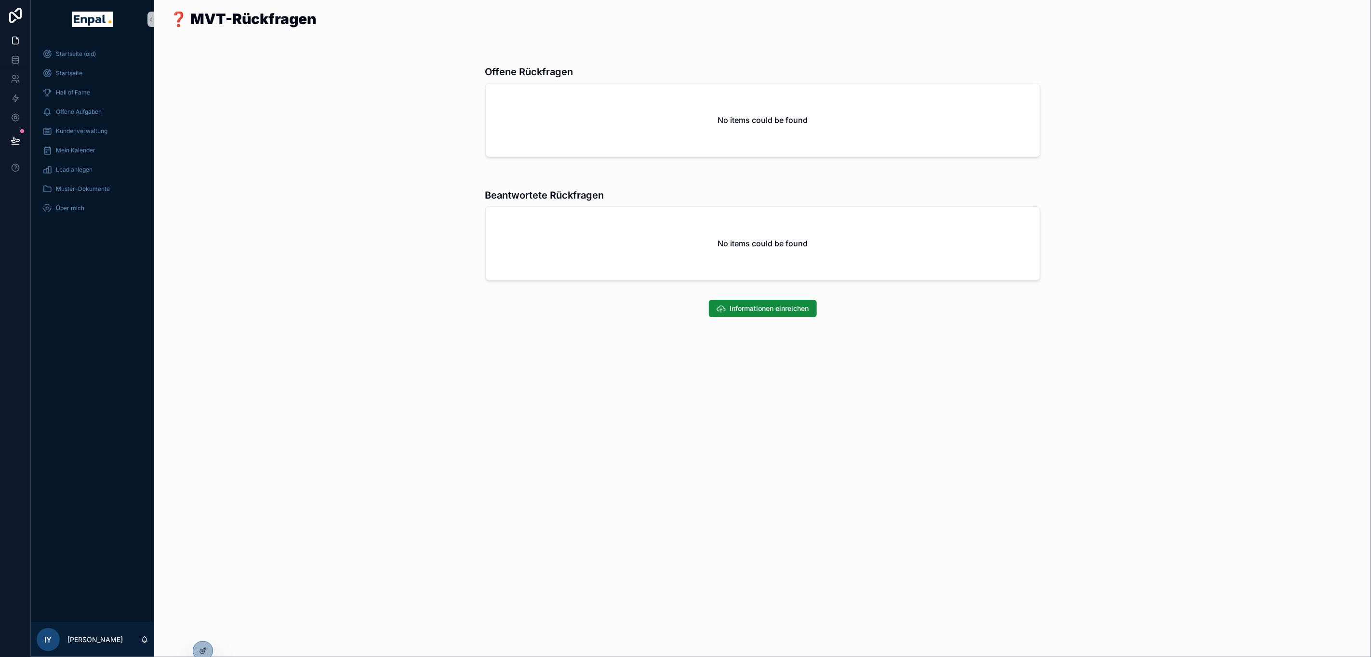
click at [420, 340] on div "❓ MVT-Rückfragen Offene Rückfragen No items could be found Beantwortete Rückfra…" at bounding box center [762, 191] width 1217 height 383
click at [211, 652] on div at bounding box center [202, 650] width 19 height 18
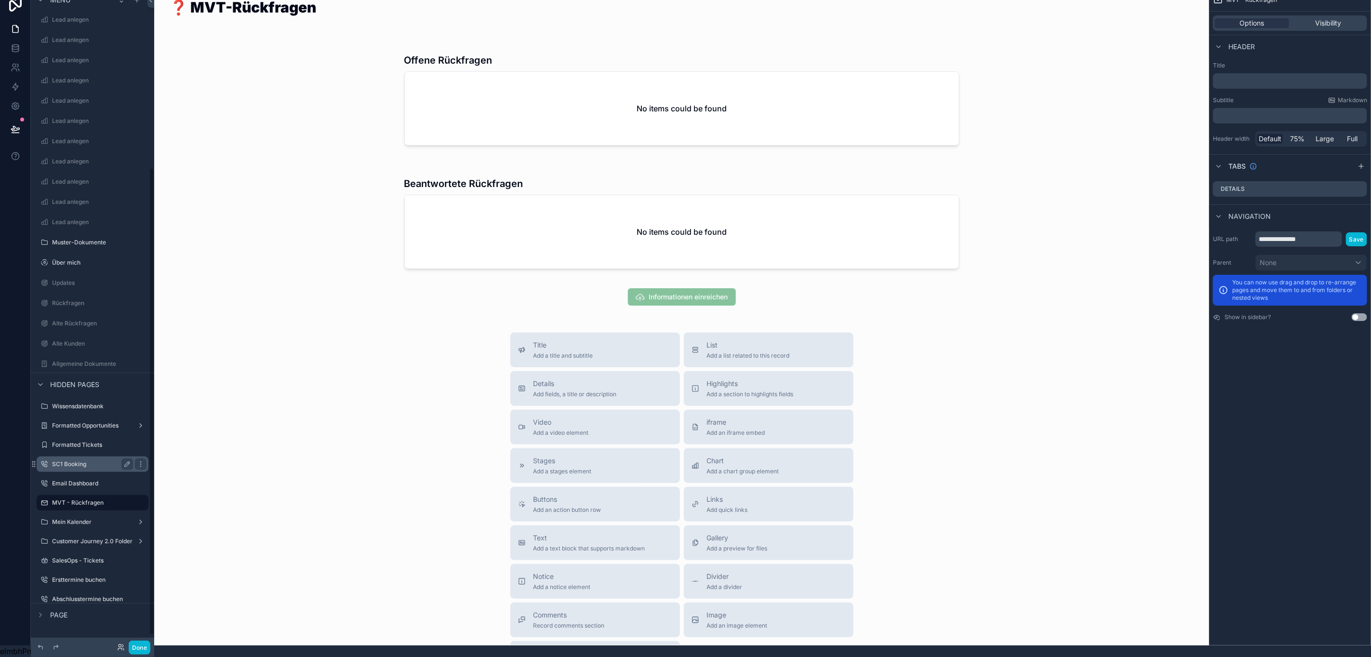
scroll to position [22, 0]
click at [80, 537] on label "Customer Journey 2.0 Folder" at bounding box center [92, 541] width 80 height 8
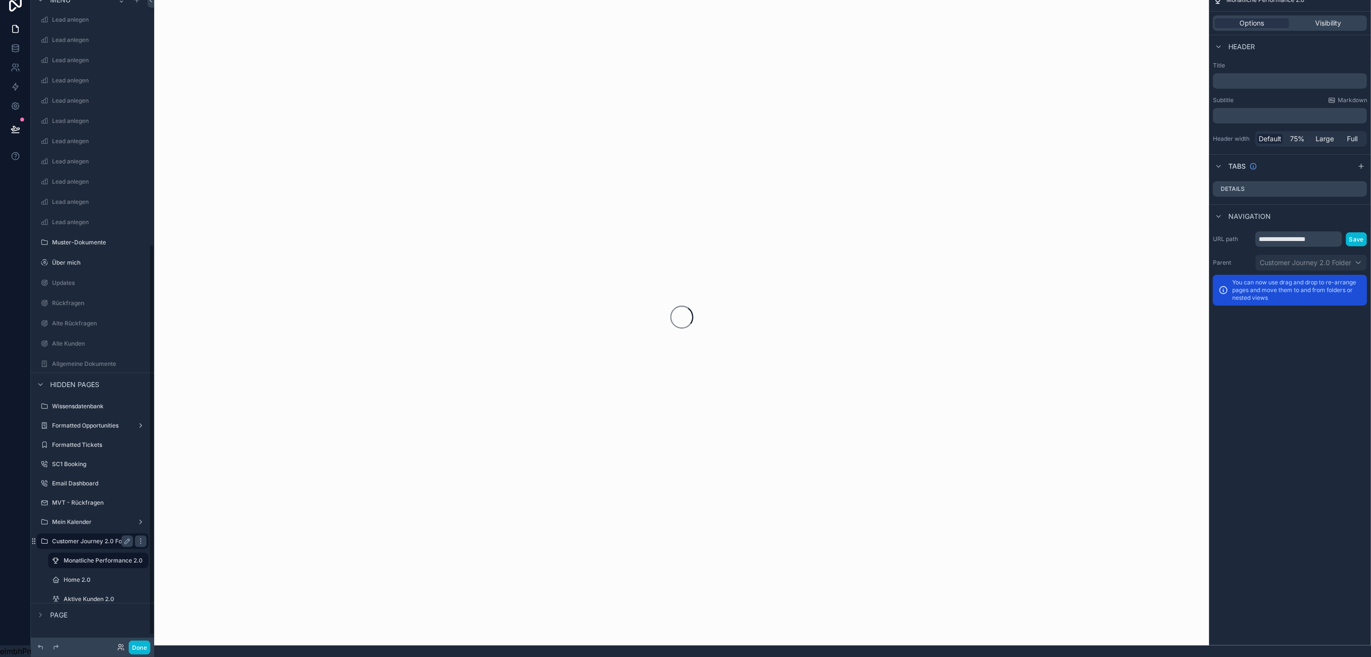
scroll to position [420, 0]
click at [88, 422] on label "Aktive Kunden 2.0" at bounding box center [97, 426] width 66 height 8
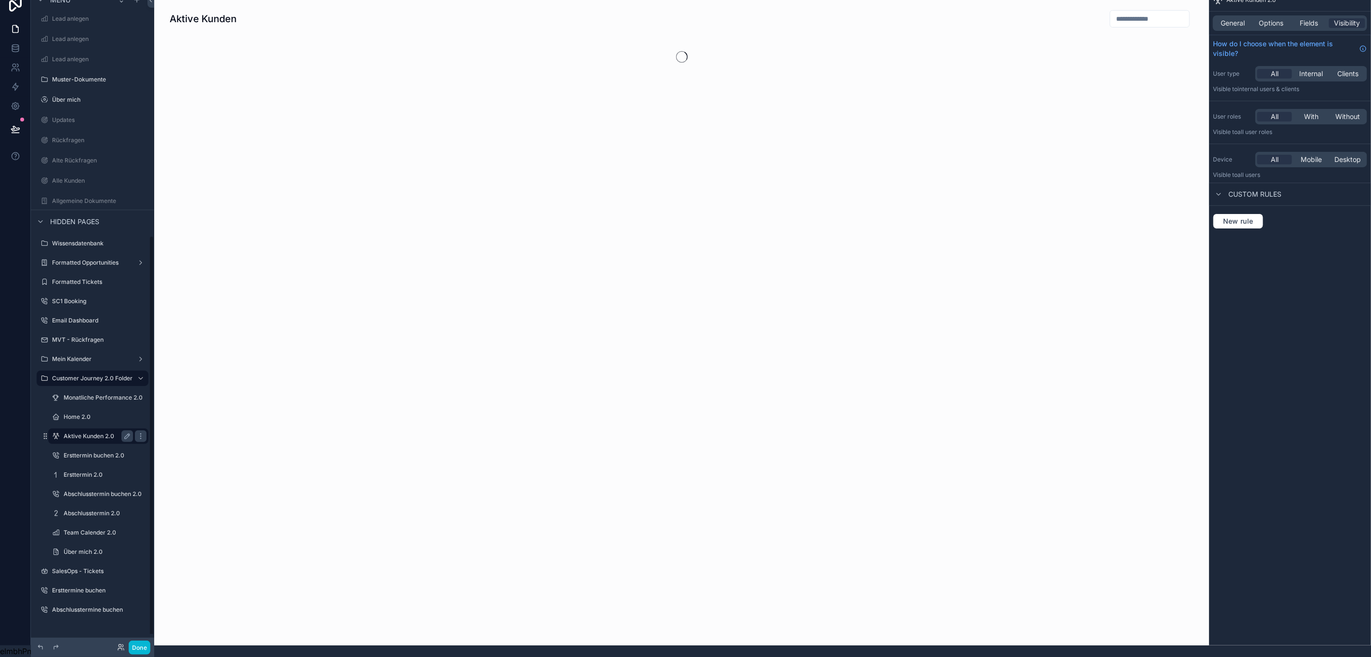
scroll to position [397, 0]
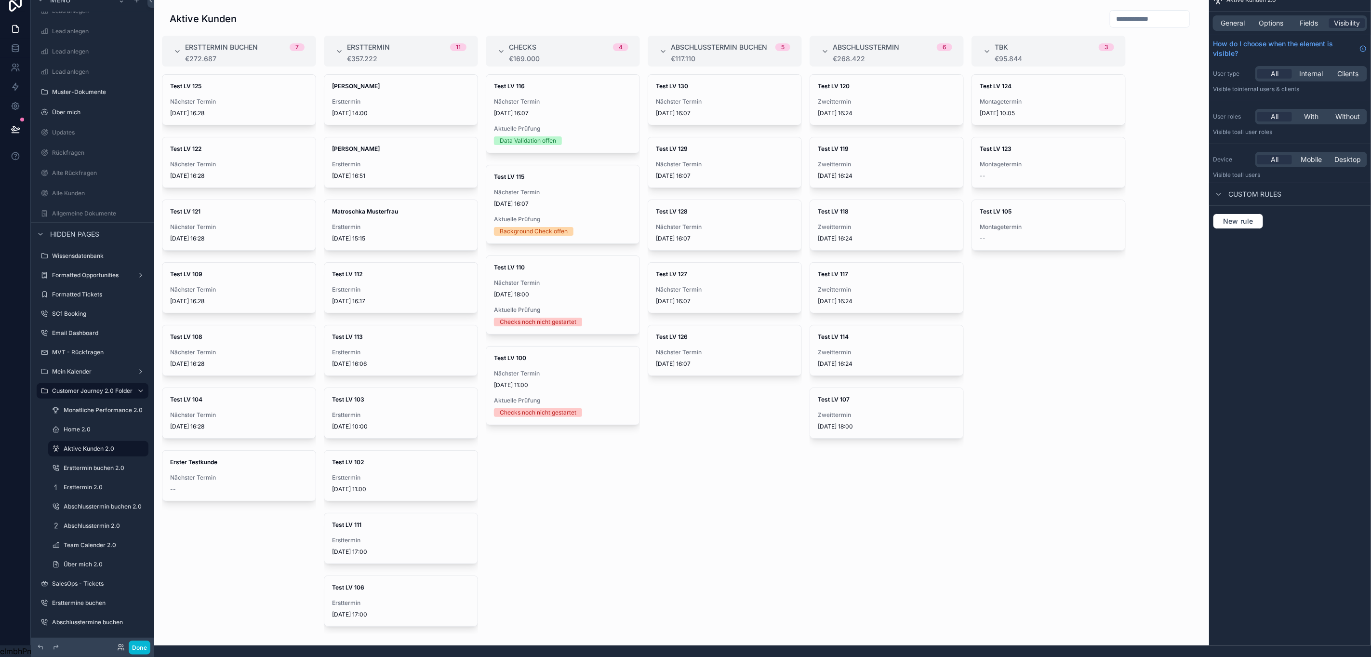
click at [557, 176] on div "scrollable content" at bounding box center [681, 316] width 1055 height 657
click at [538, 188] on div "Nächster Termin 22.8.2025 16:07" at bounding box center [563, 197] width 138 height 19
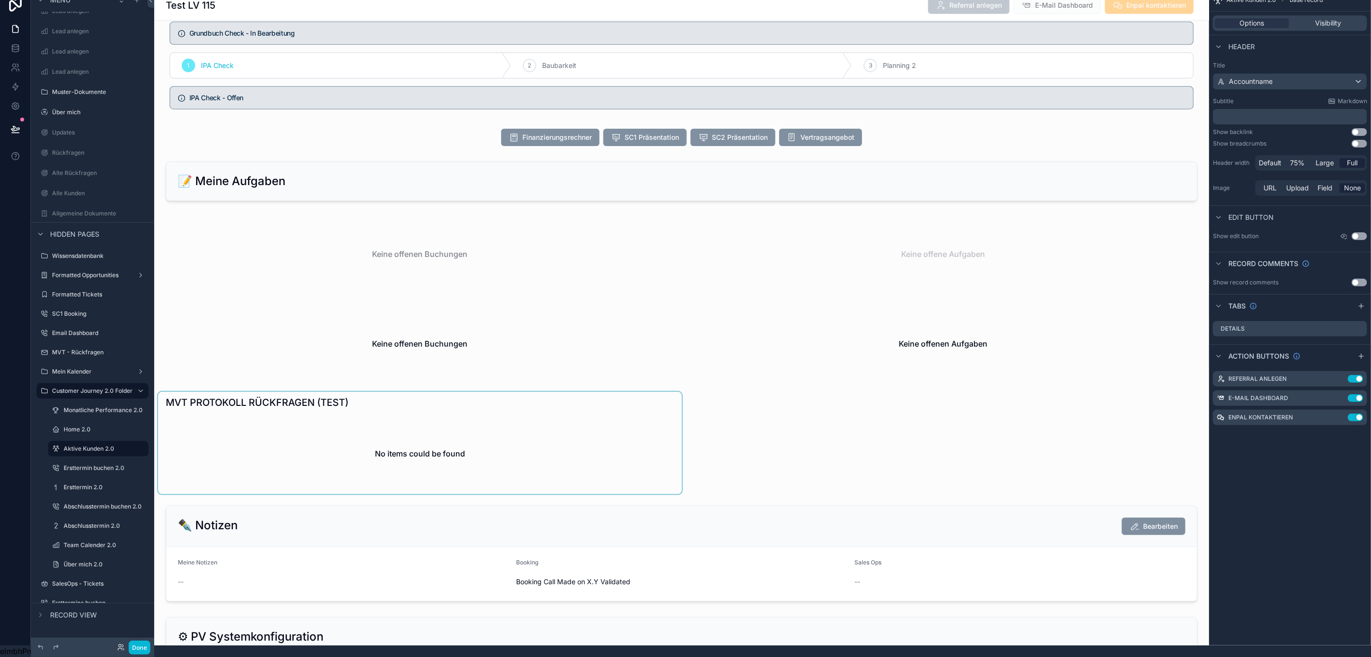
scroll to position [723, 0]
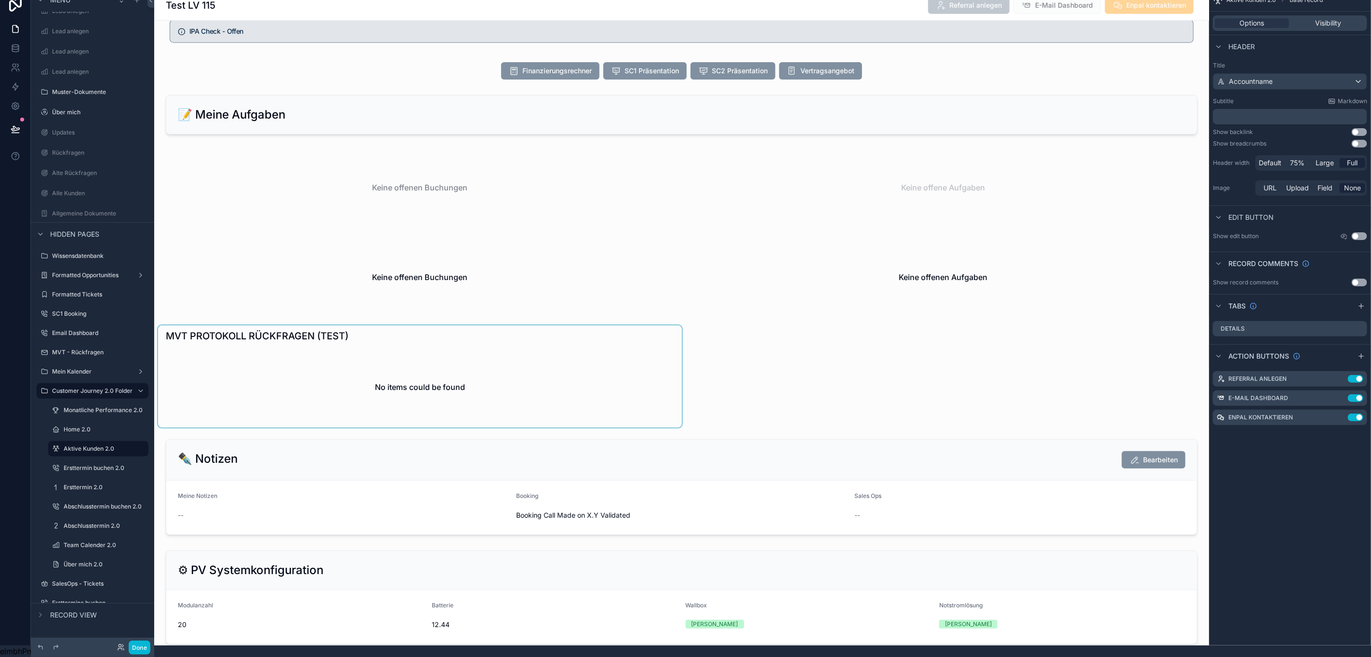
click at [590, 362] on div "scrollable content" at bounding box center [420, 376] width 524 height 102
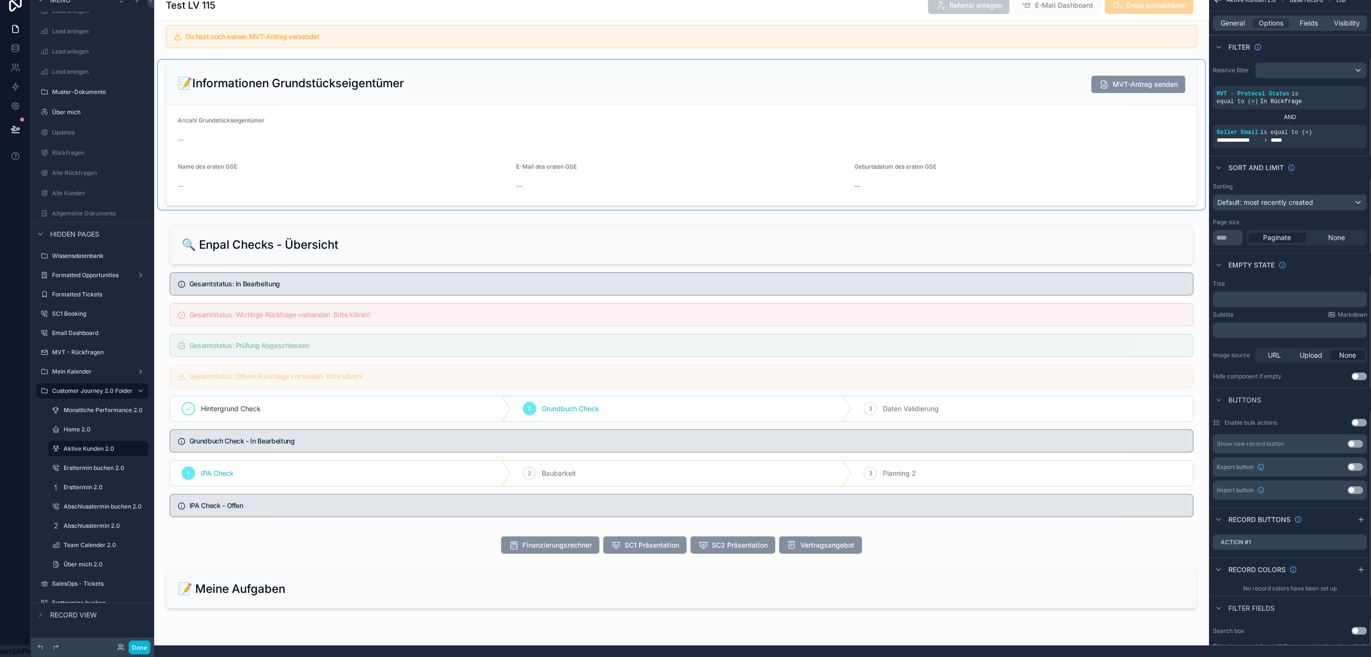
scroll to position [0, 0]
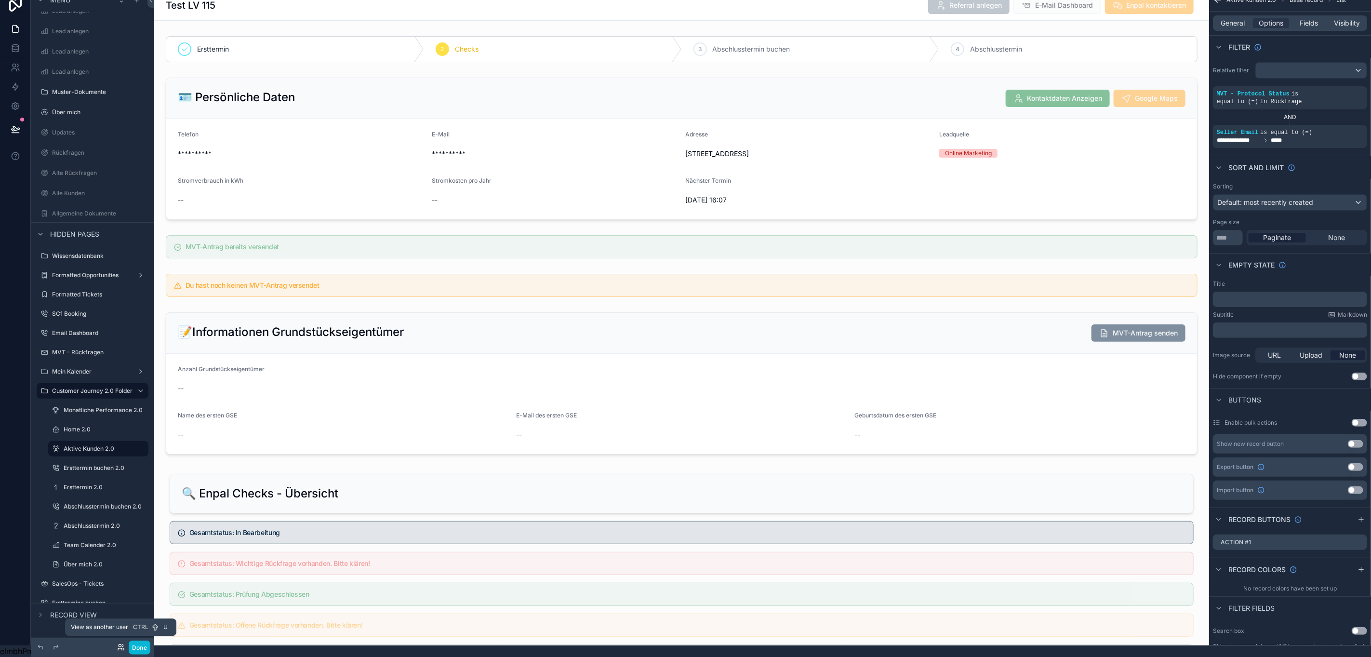
click at [117, 646] on icon at bounding box center [121, 647] width 8 height 8
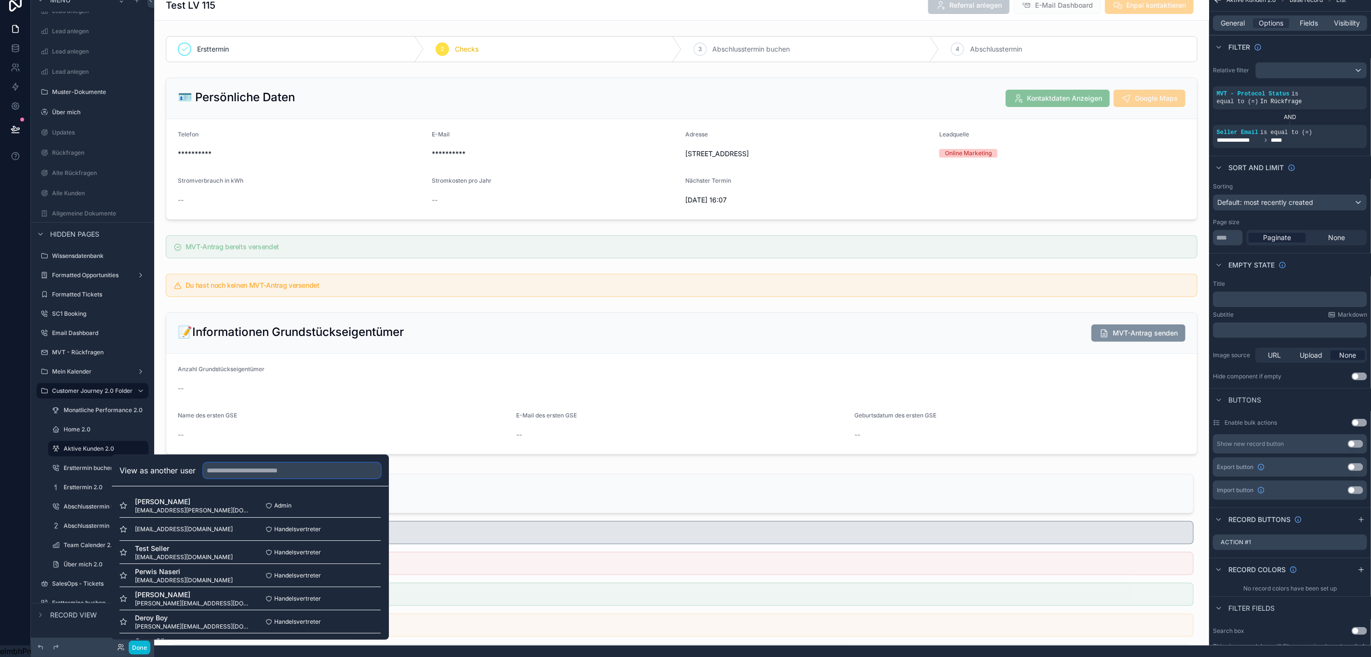
click at [255, 467] on input "text" at bounding box center [291, 470] width 177 height 15
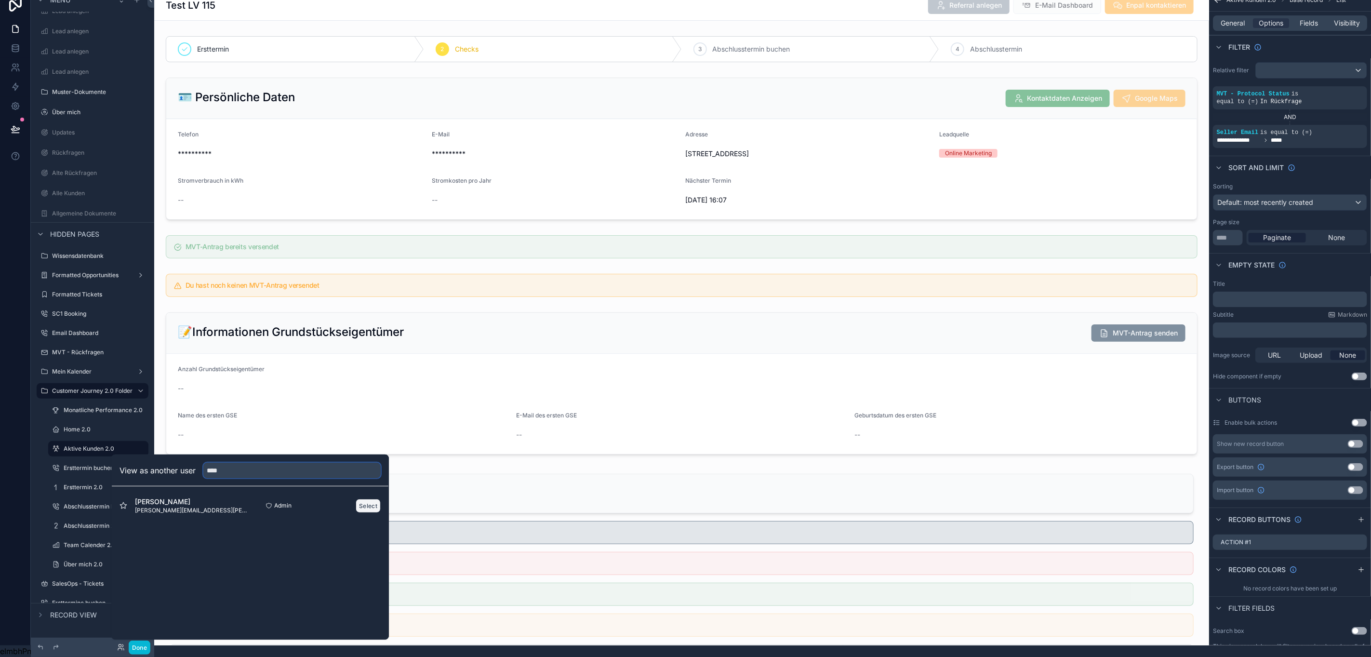
type input "****"
click at [369, 507] on button "Select" at bounding box center [368, 506] width 25 height 14
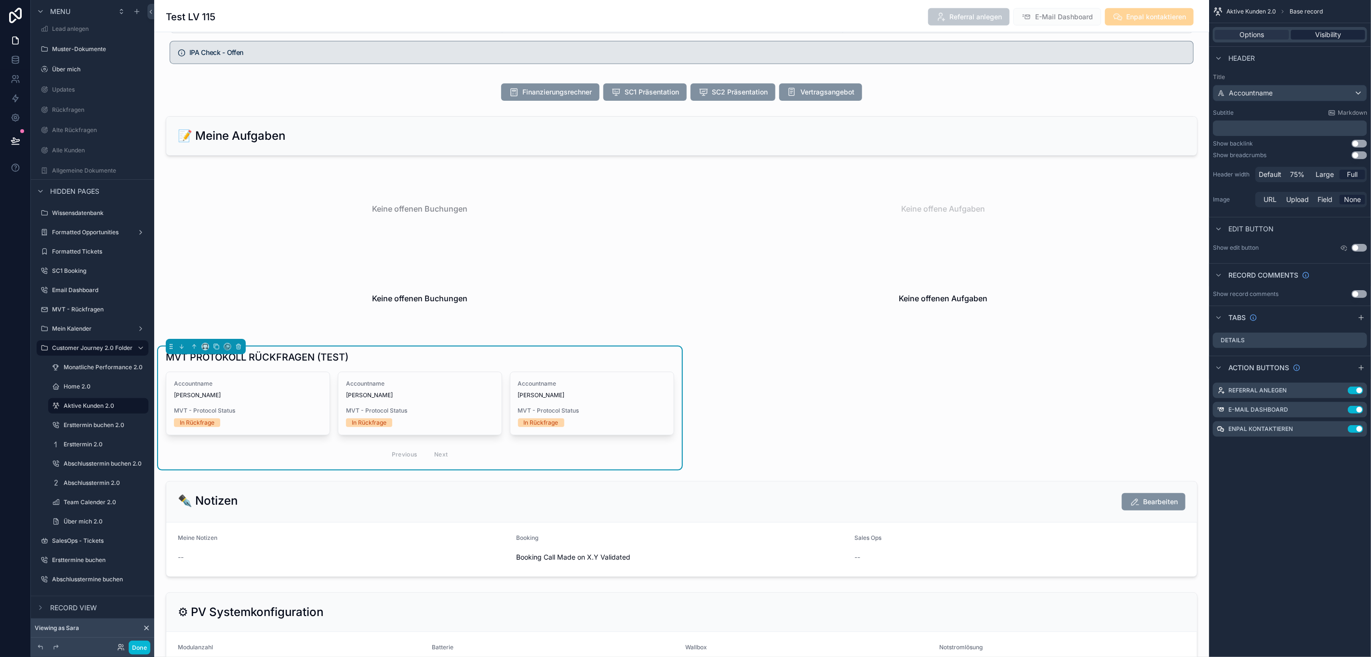
click at [1333, 30] on span "Visibility" at bounding box center [1328, 35] width 26 height 10
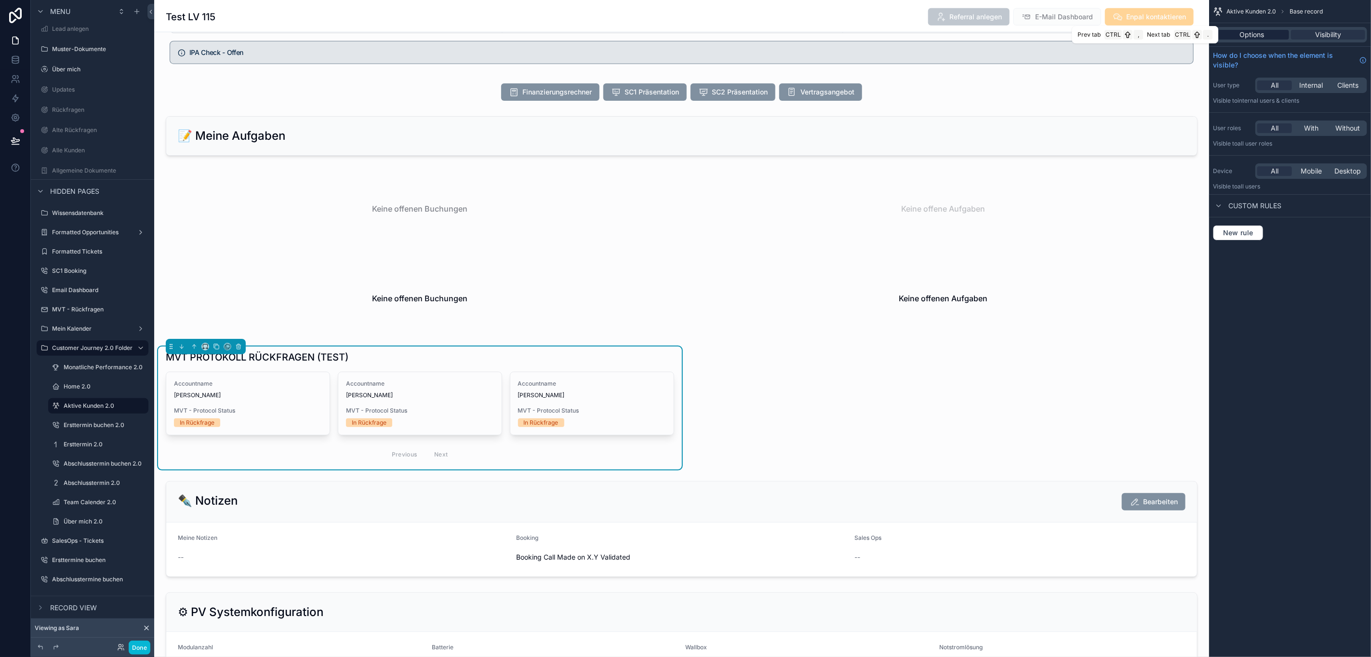
click at [1289, 35] on div "Options" at bounding box center [1252, 35] width 74 height 10
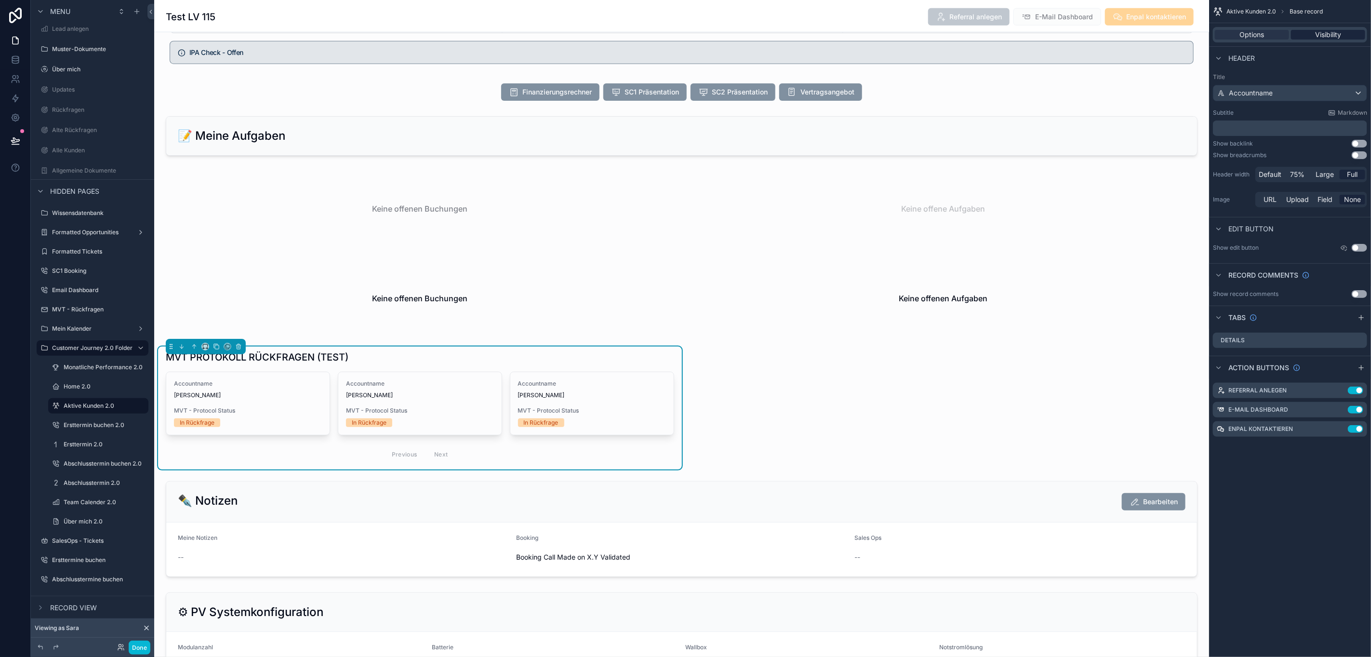
click at [1321, 38] on div "Visibility" at bounding box center [1328, 35] width 74 height 10
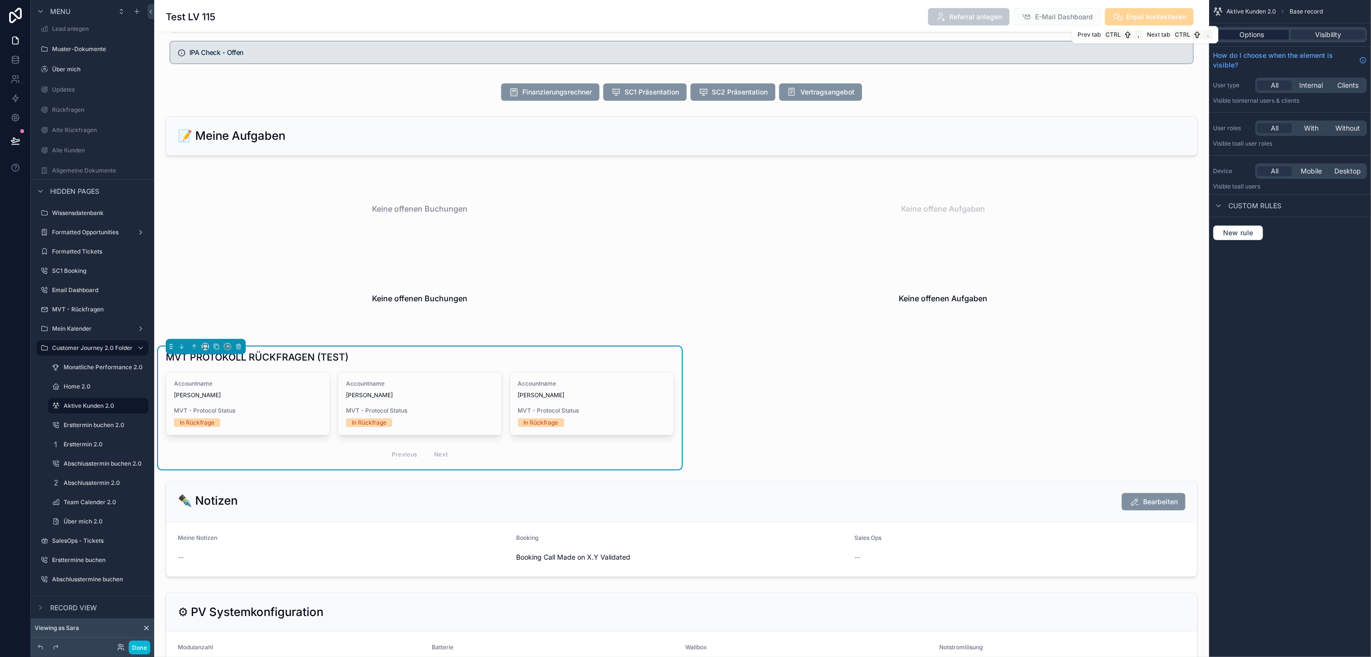
click at [1289, 35] on div "Options" at bounding box center [1252, 35] width 74 height 10
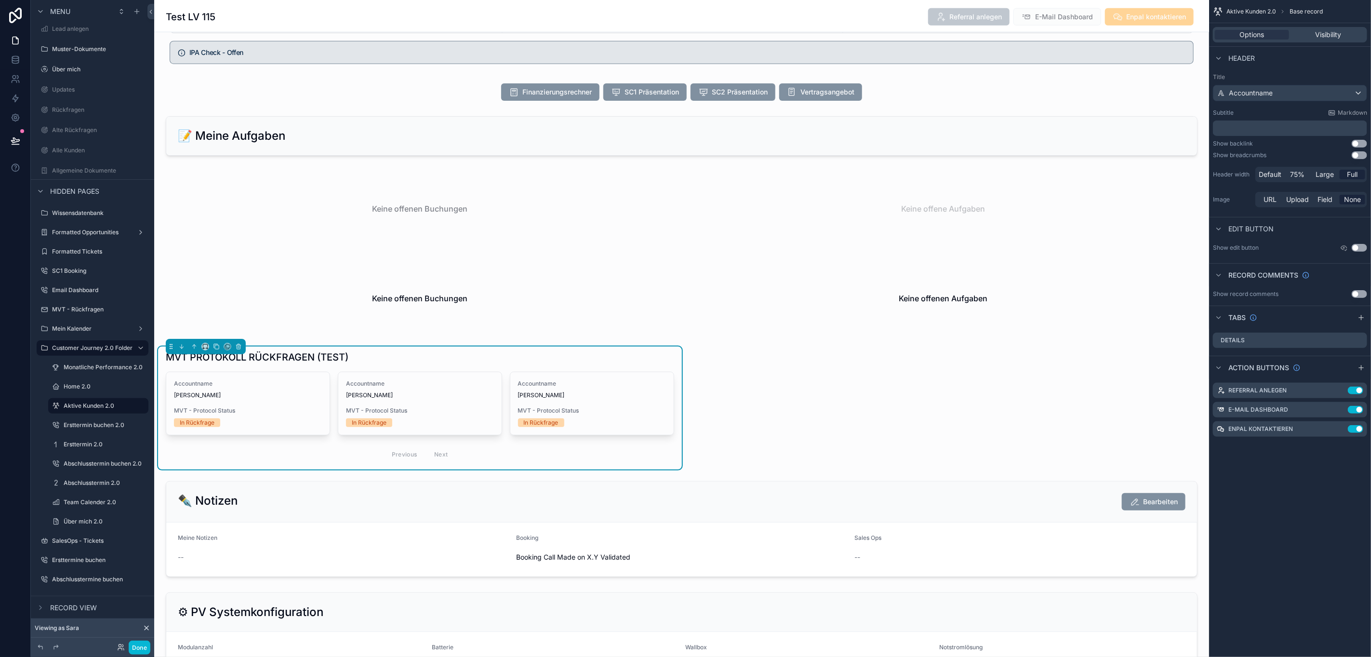
click at [1363, 293] on button "Use setting" at bounding box center [1359, 294] width 15 height 8
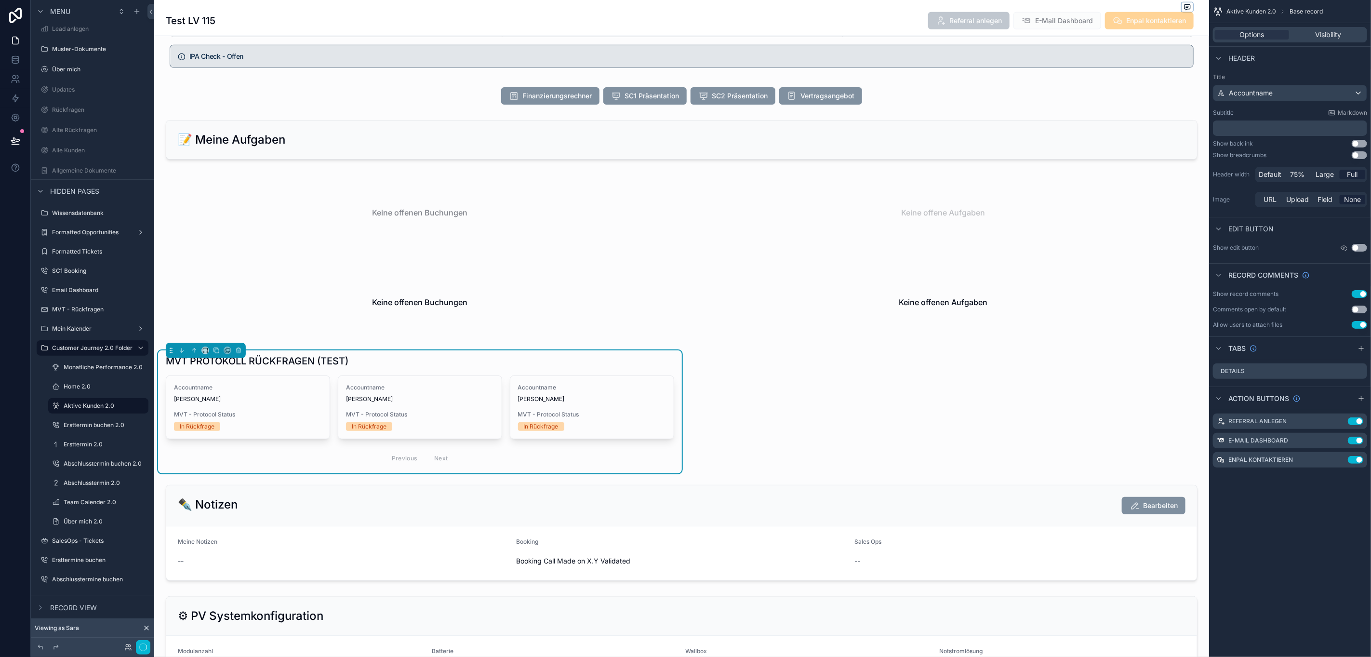
scroll to position [22, 0]
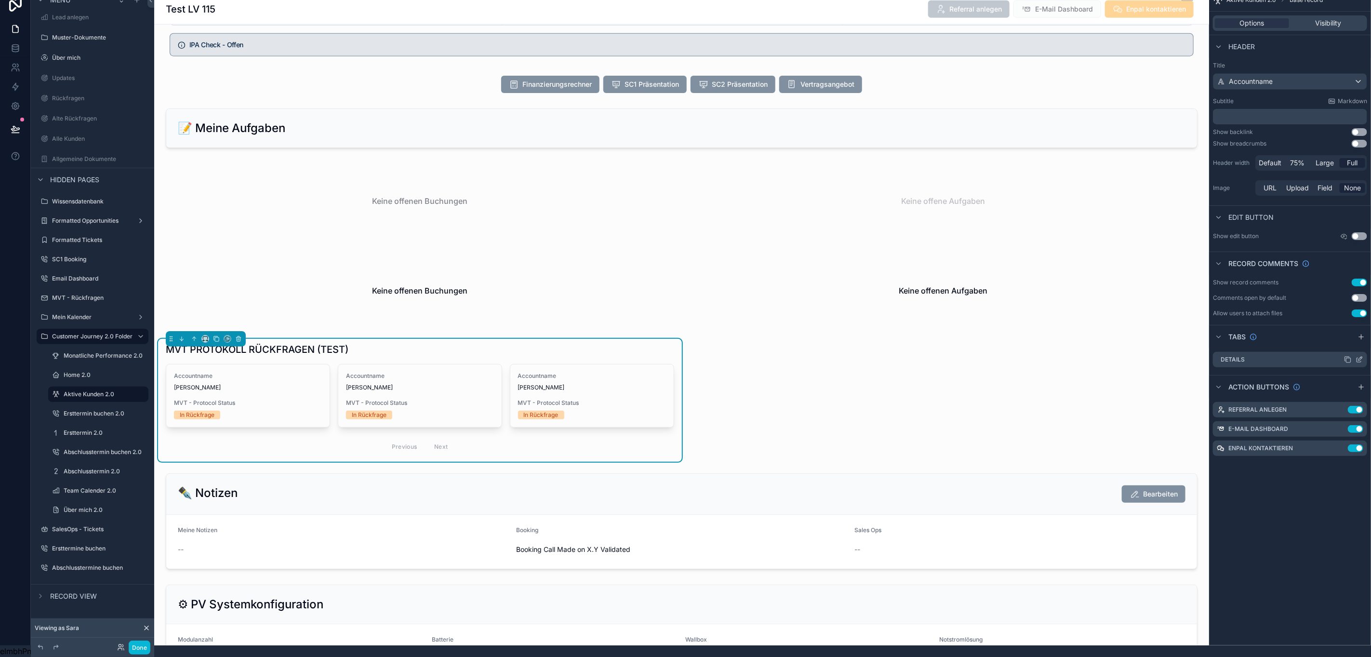
click at [1363, 356] on icon "scrollable content" at bounding box center [1359, 360] width 8 height 8
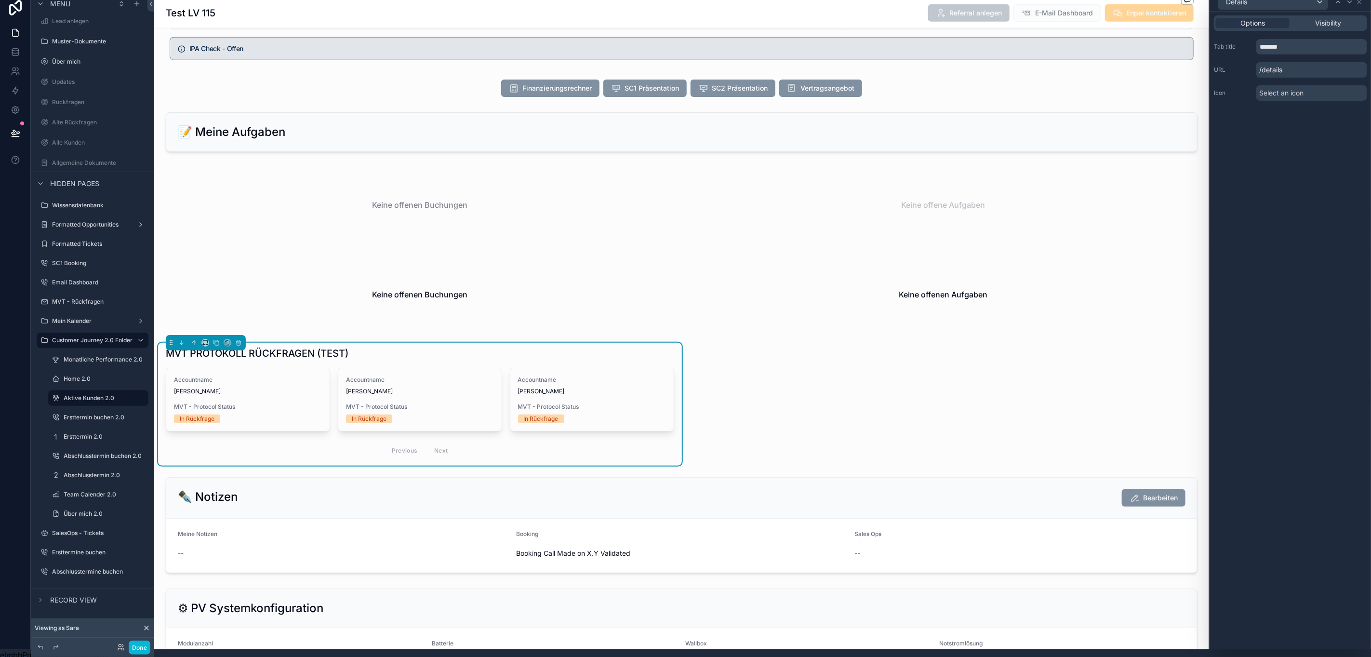
scroll to position [0, 11]
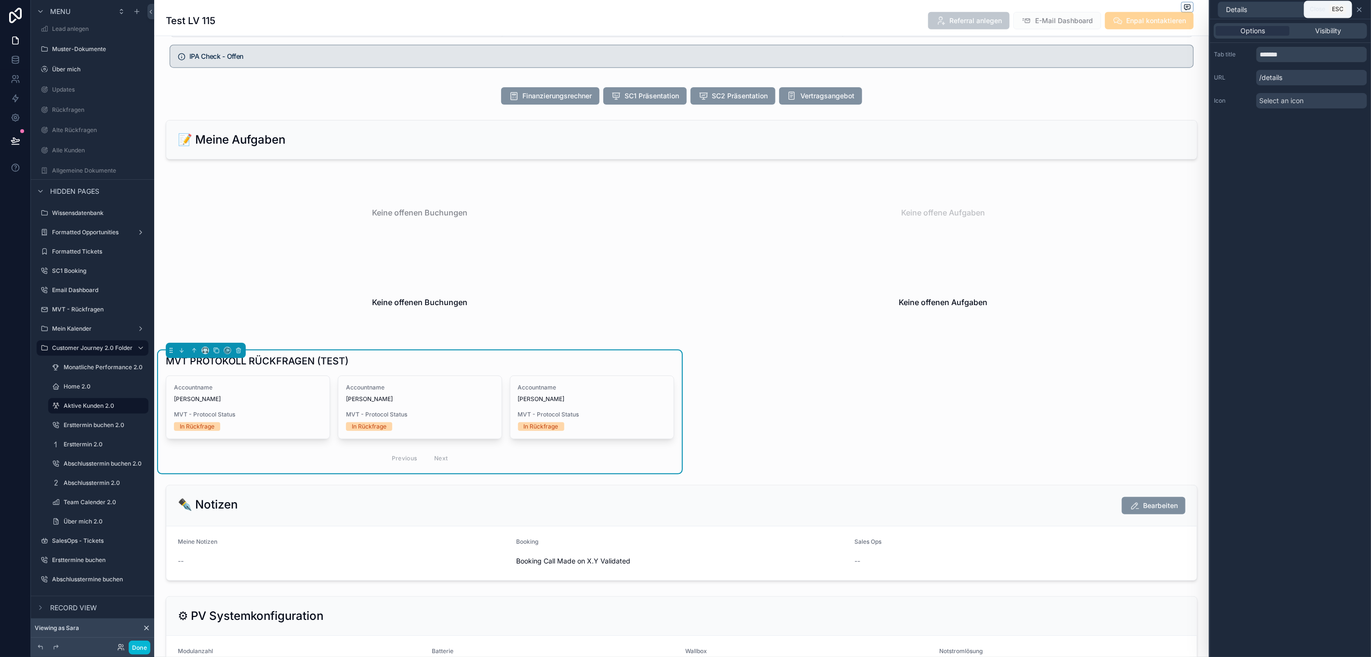
click at [1355, 10] on icon at bounding box center [1359, 10] width 8 height 8
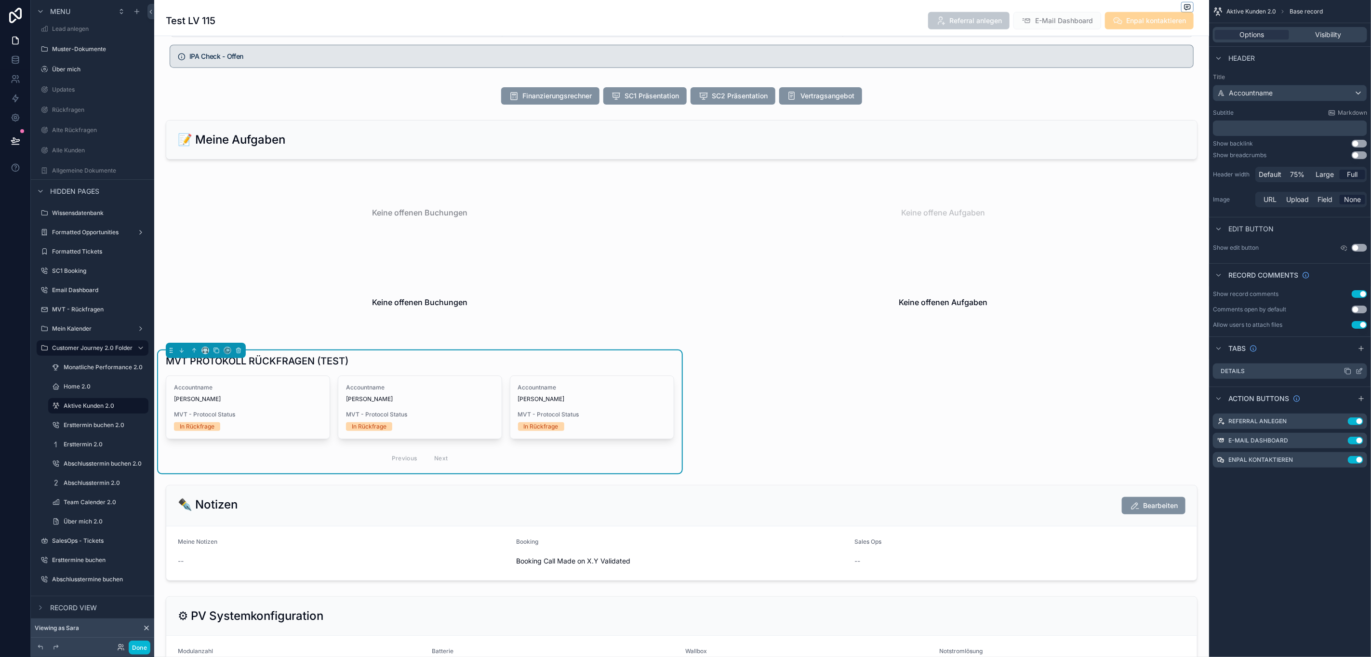
click at [1359, 372] on icon "scrollable content" at bounding box center [1360, 370] width 4 height 4
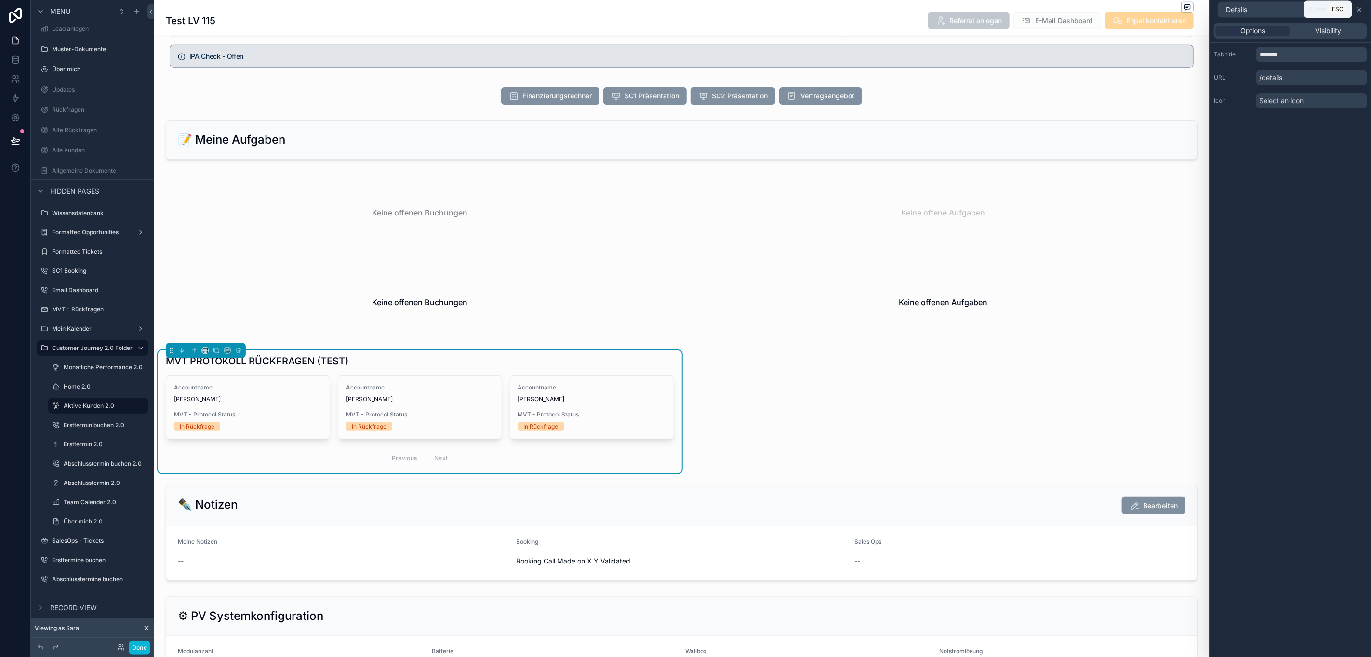
click at [1355, 13] on icon at bounding box center [1359, 10] width 8 height 8
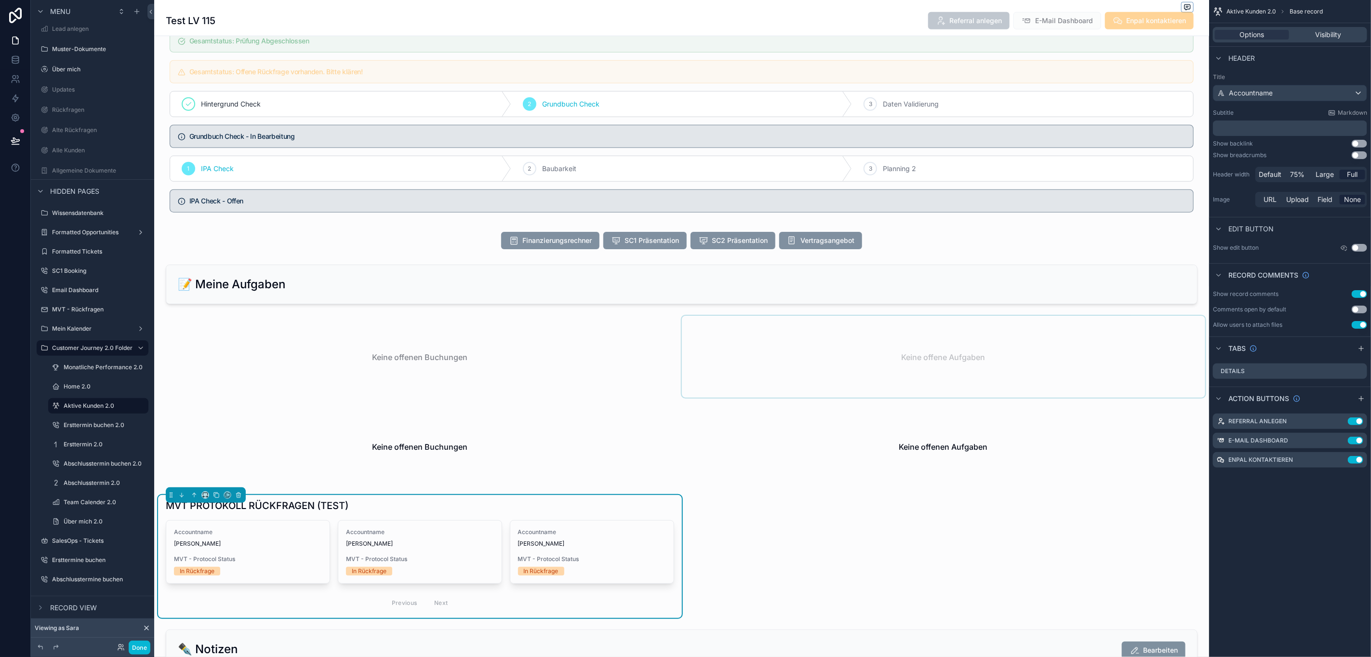
scroll to position [795, 0]
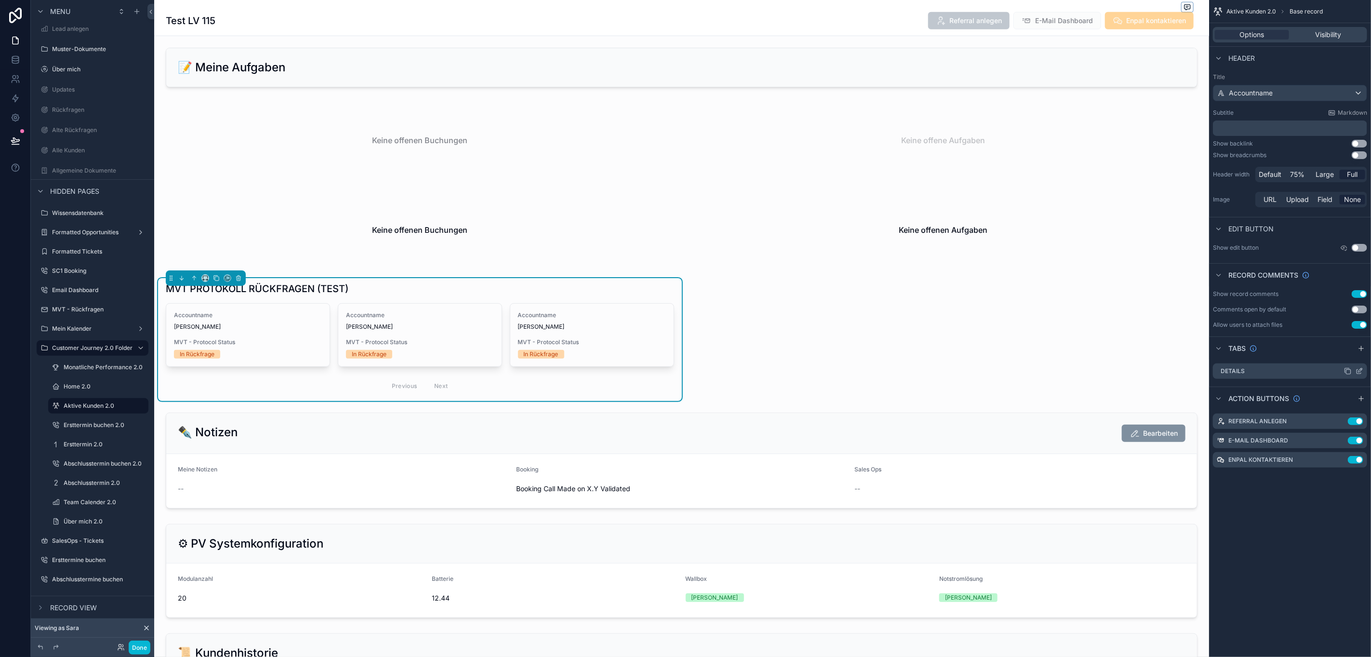
click at [1356, 372] on icon "scrollable content" at bounding box center [1359, 371] width 8 height 8
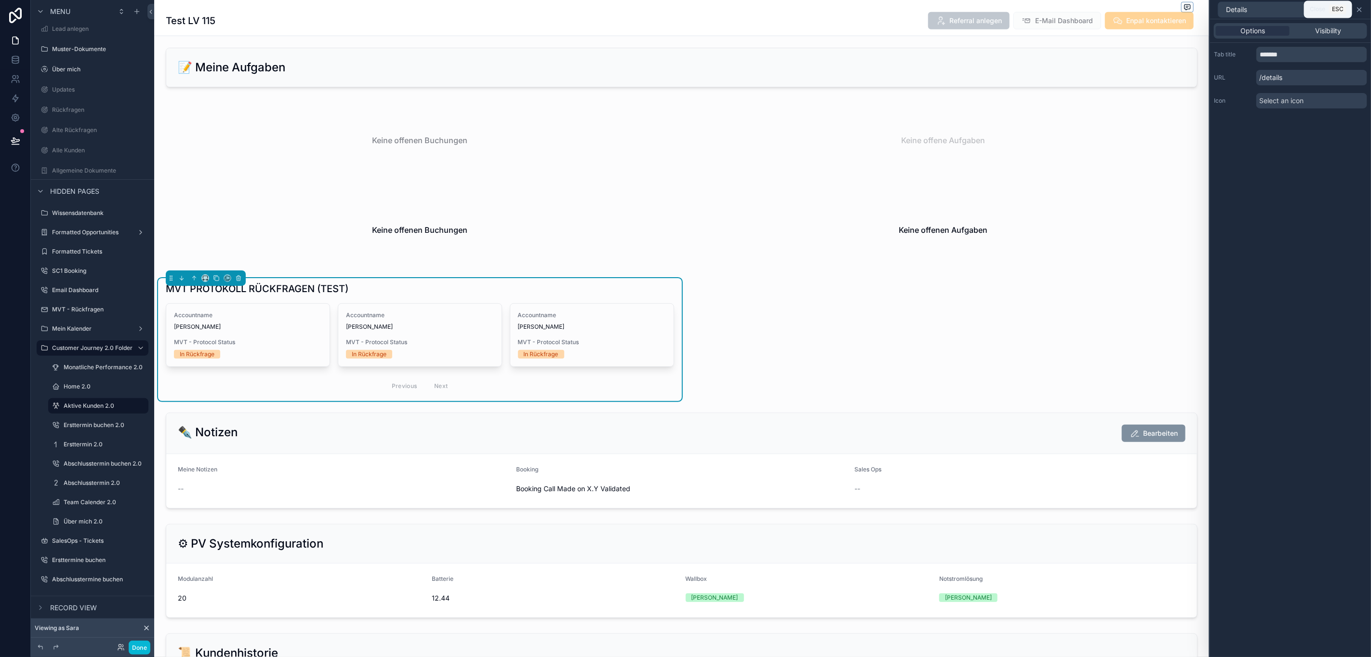
click at [1355, 9] on icon at bounding box center [1359, 10] width 8 height 8
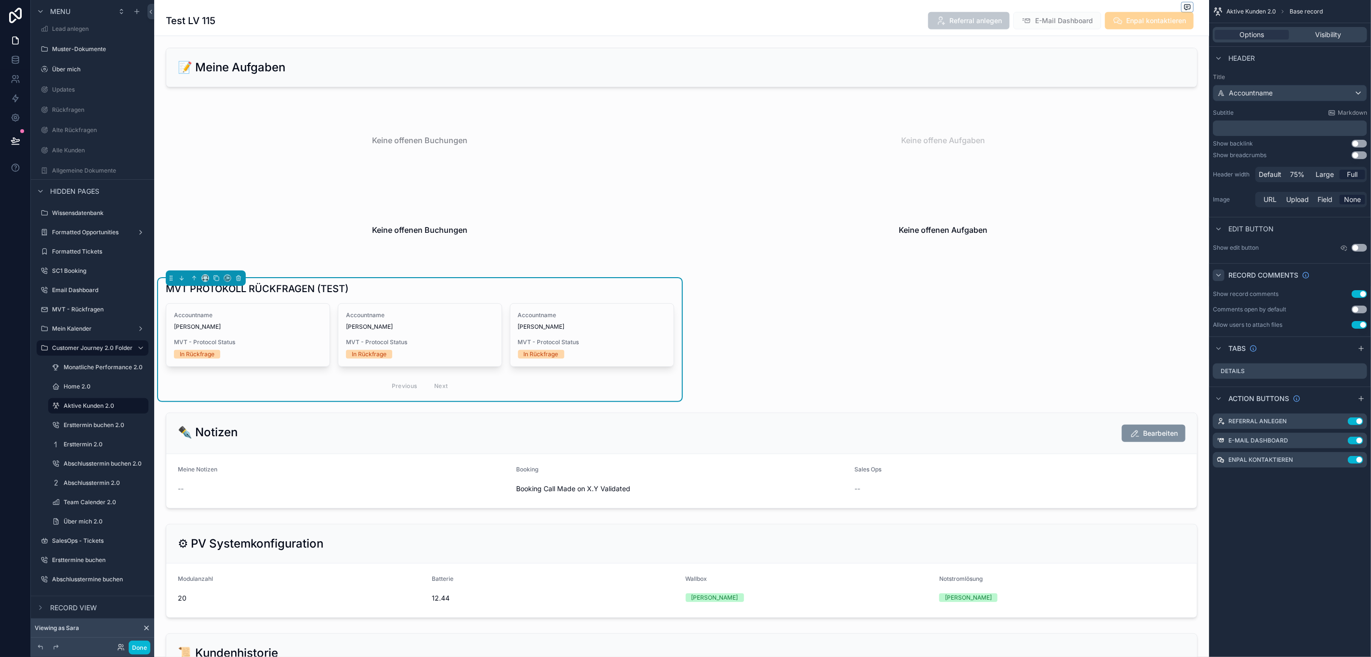
click at [1220, 272] on icon "scrollable content" at bounding box center [1219, 275] width 8 height 8
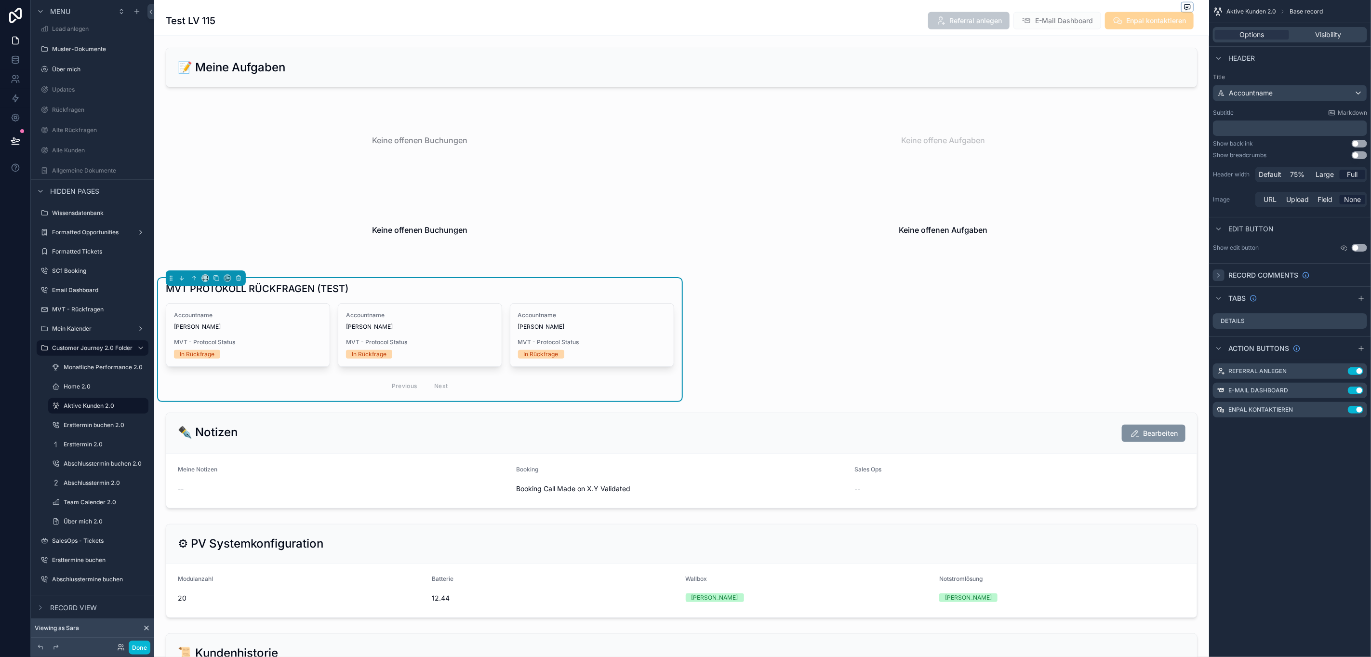
click at [521, 299] on div "MVT PROTOKOLL RÜCKFRAGEN (TEST)" at bounding box center [420, 290] width 508 height 17
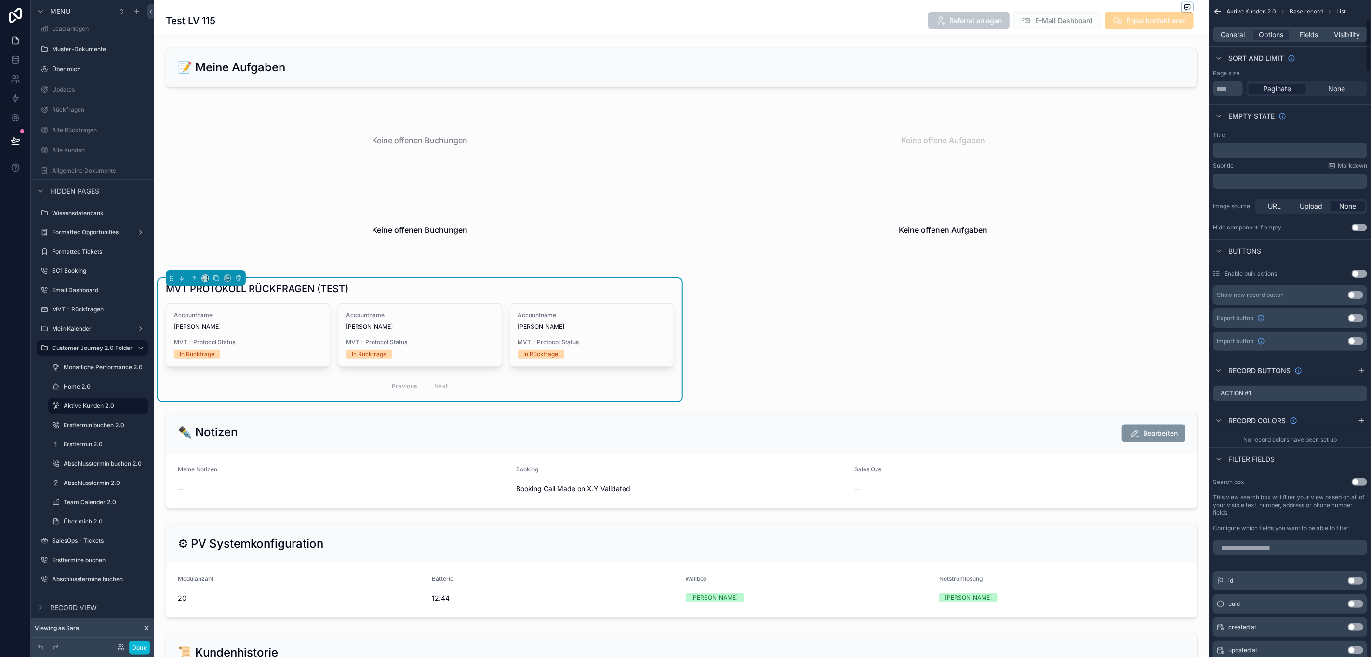
scroll to position [361, 0]
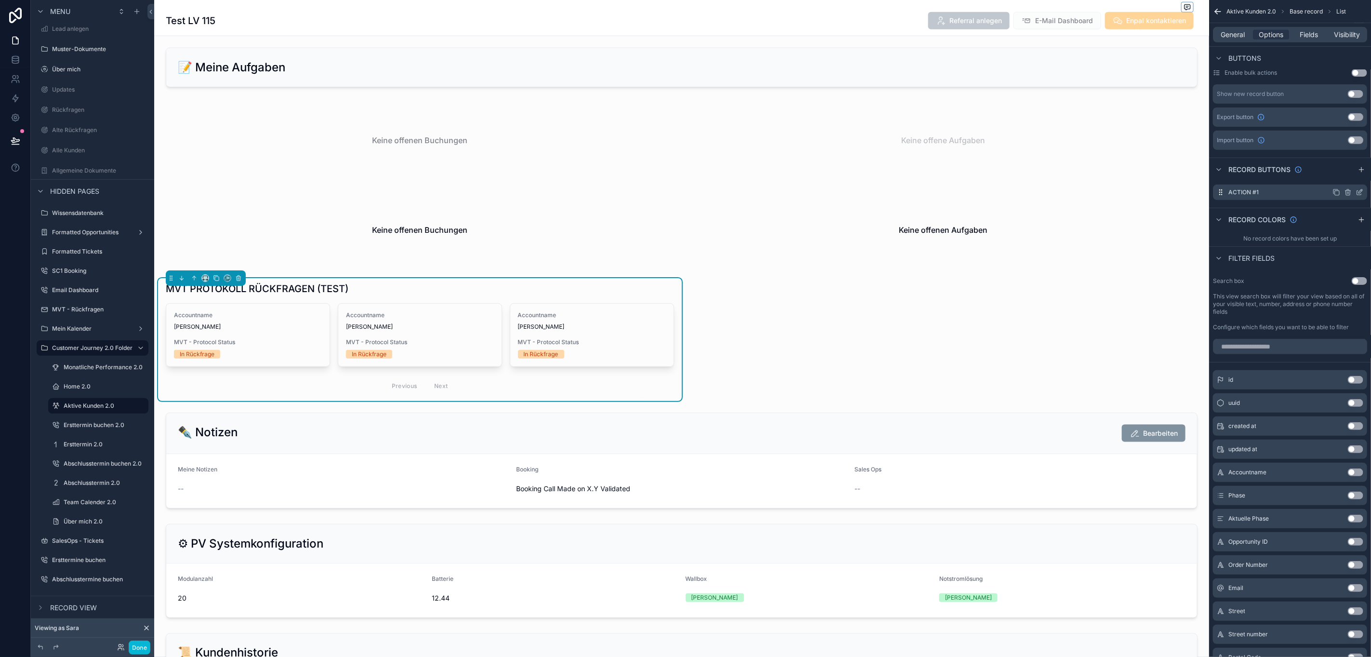
click at [1362, 195] on icon "scrollable content" at bounding box center [1359, 192] width 8 height 8
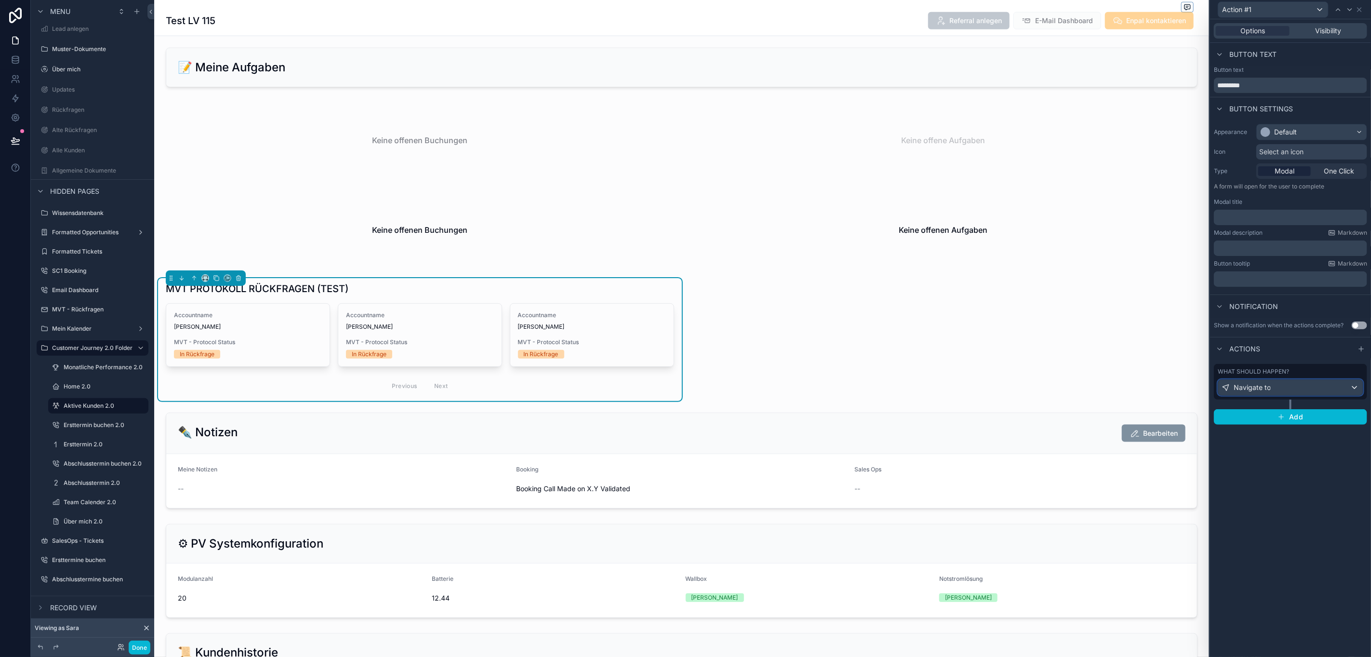
click at [1275, 386] on div "Navigate to" at bounding box center [1290, 387] width 145 height 15
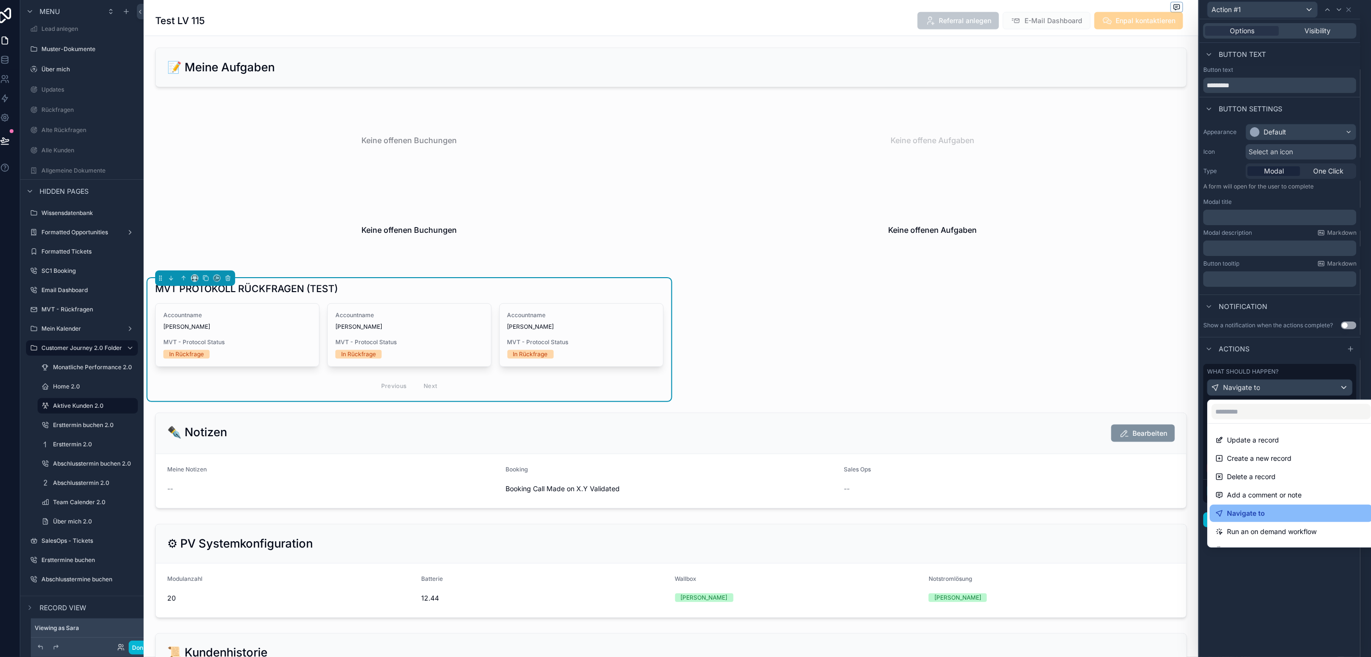
click at [1275, 386] on div at bounding box center [1279, 328] width 161 height 657
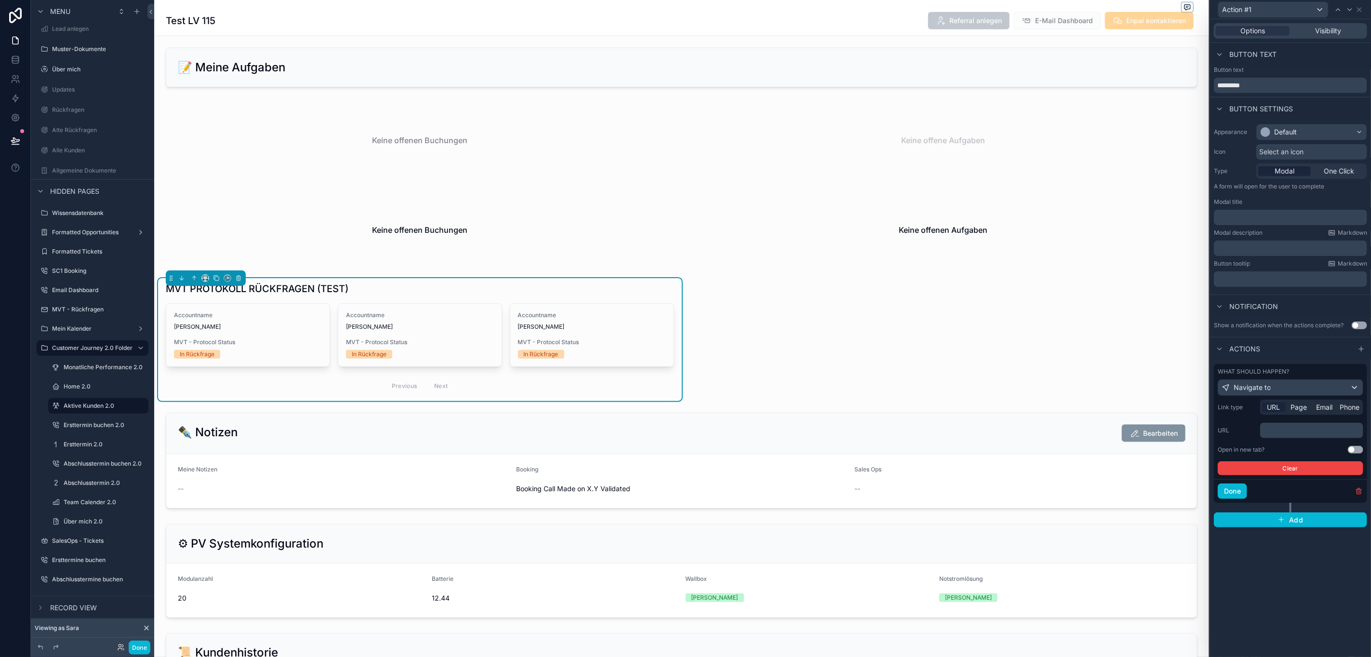
click at [1285, 424] on div "﻿" at bounding box center [1311, 430] width 103 height 15
click at [1291, 408] on span "Page" at bounding box center [1299, 407] width 16 height 10
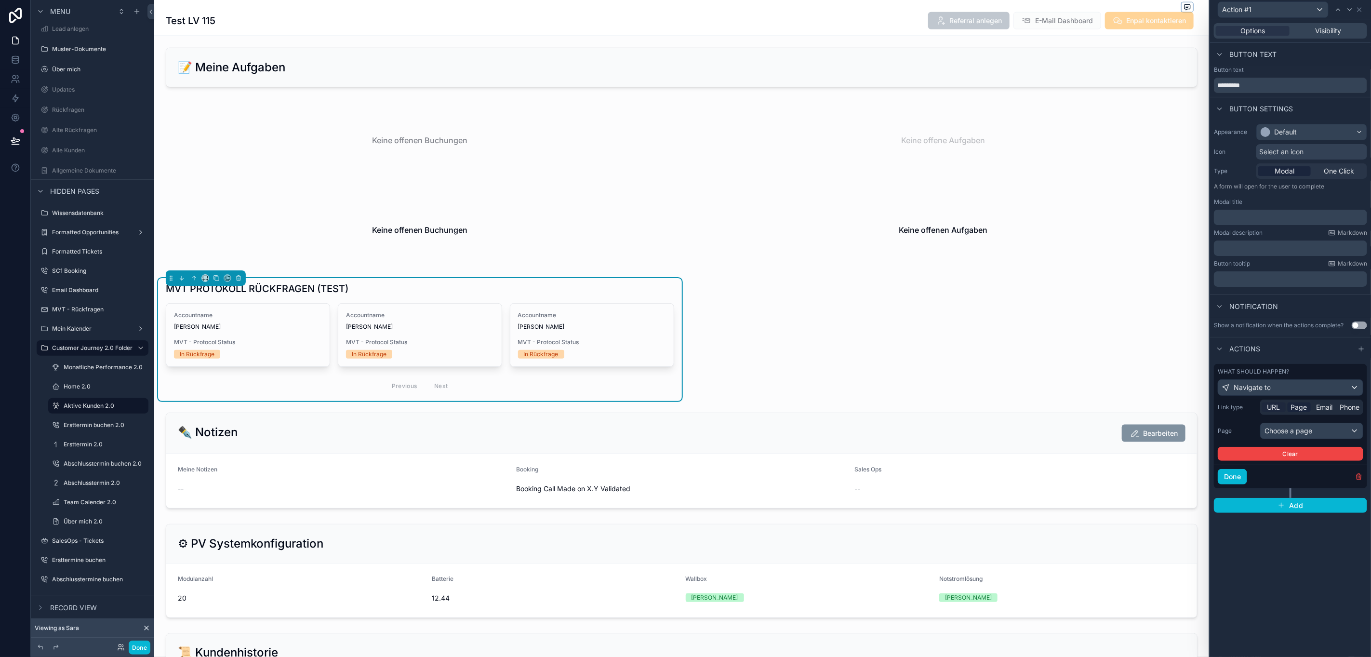
scroll to position [22, 11]
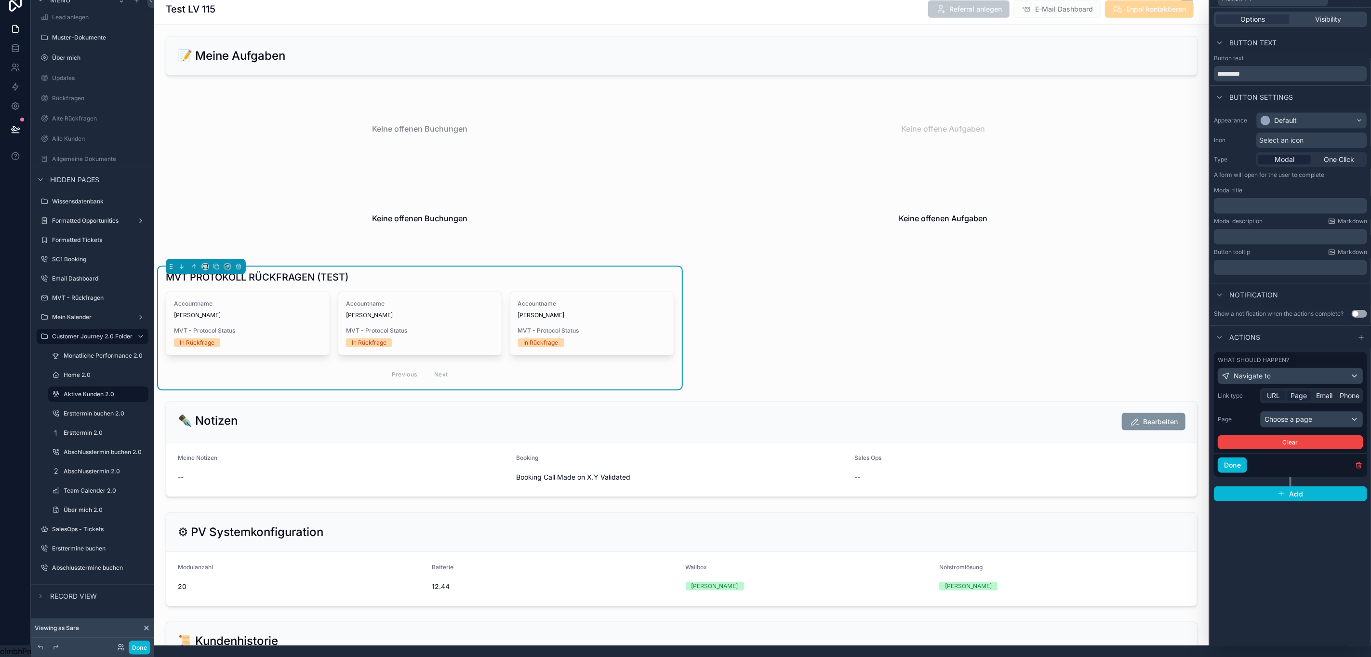
click at [1267, 391] on span "URL" at bounding box center [1273, 396] width 13 height 10
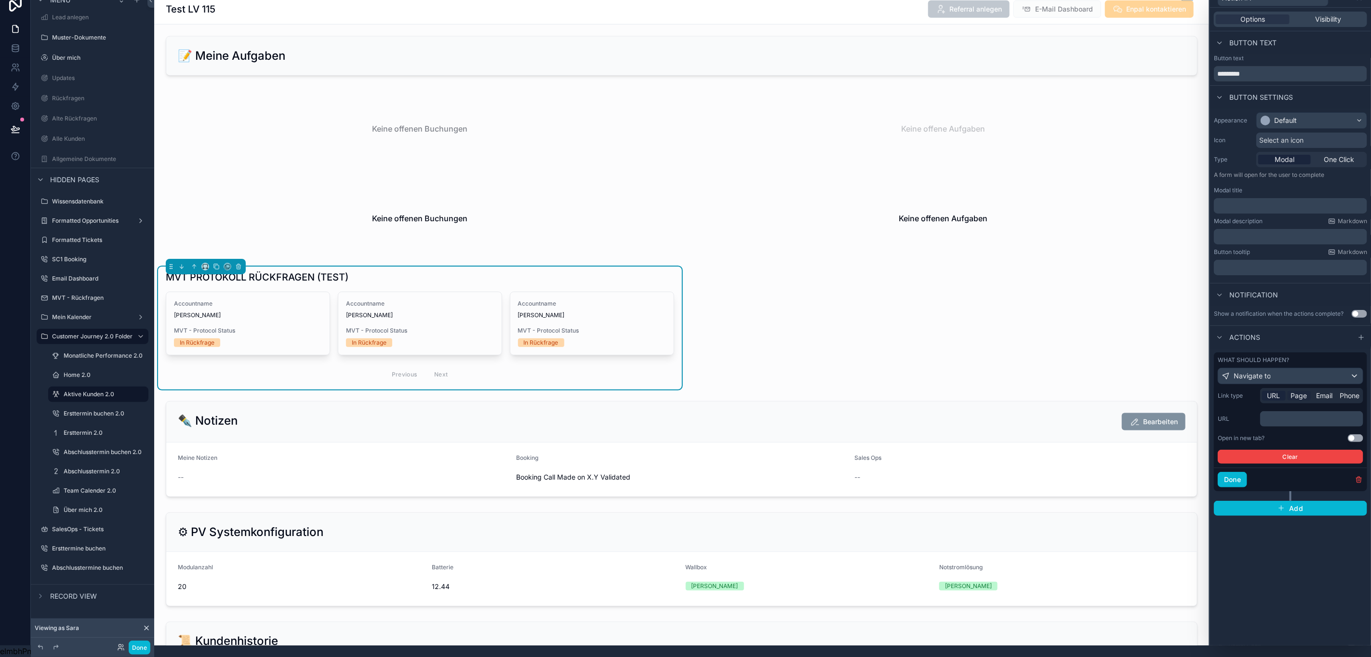
click at [1291, 391] on span "Page" at bounding box center [1299, 396] width 16 height 10
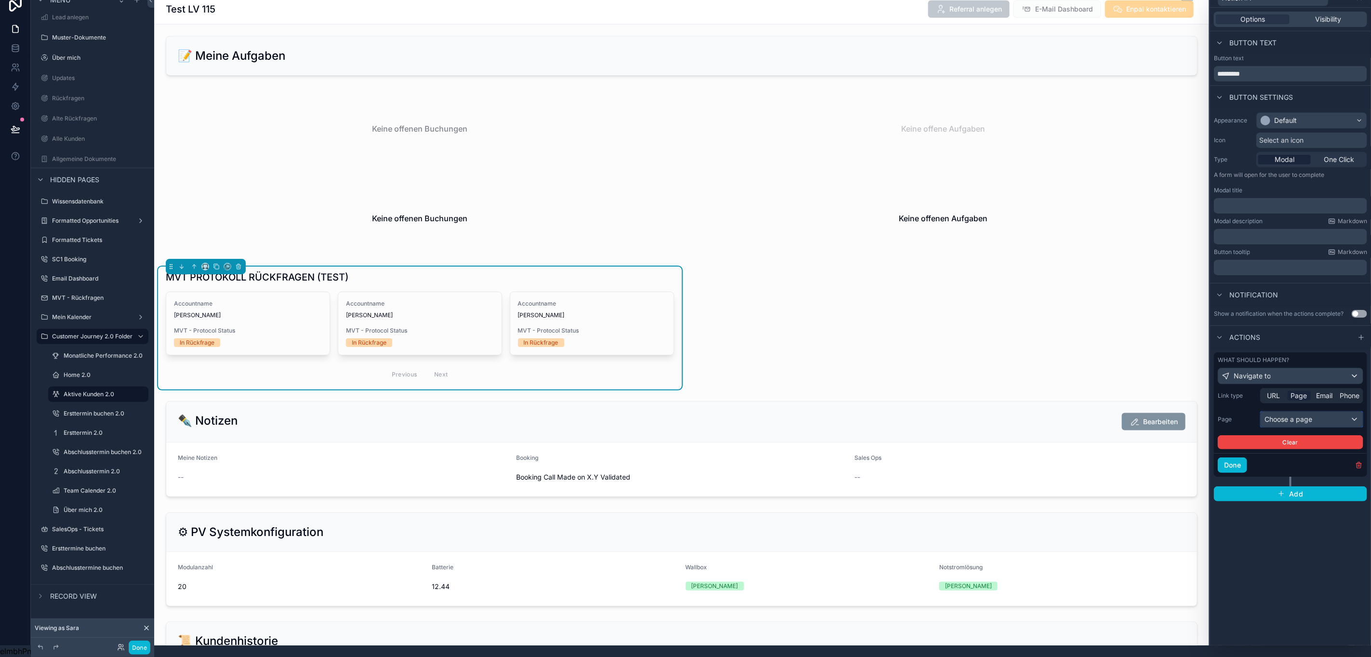
click at [1288, 411] on div "Choose a page" at bounding box center [1312, 418] width 102 height 15
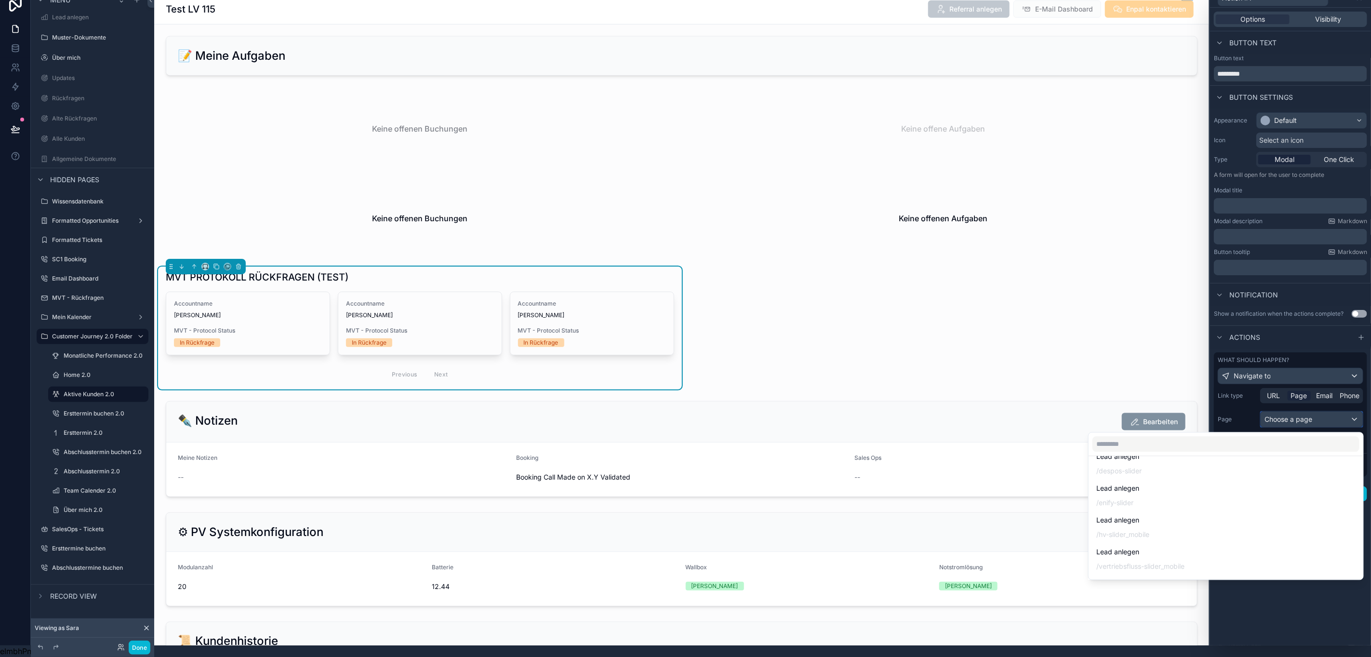
scroll to position [650, 0]
click at [1163, 437] on input "text" at bounding box center [1225, 444] width 267 height 15
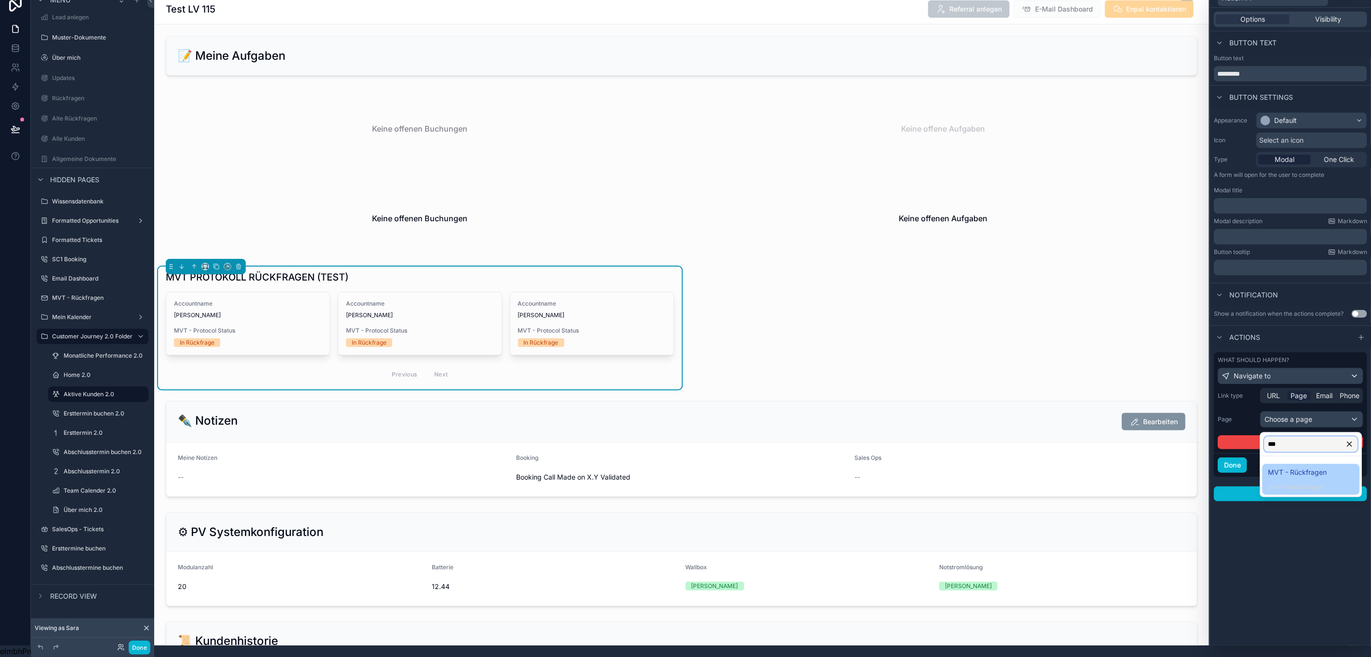
type input "***"
click at [1276, 480] on span "/ mvt-rueckfragen" at bounding box center [1297, 486] width 59 height 12
click at [1234, 457] on button "Done" at bounding box center [1232, 464] width 29 height 15
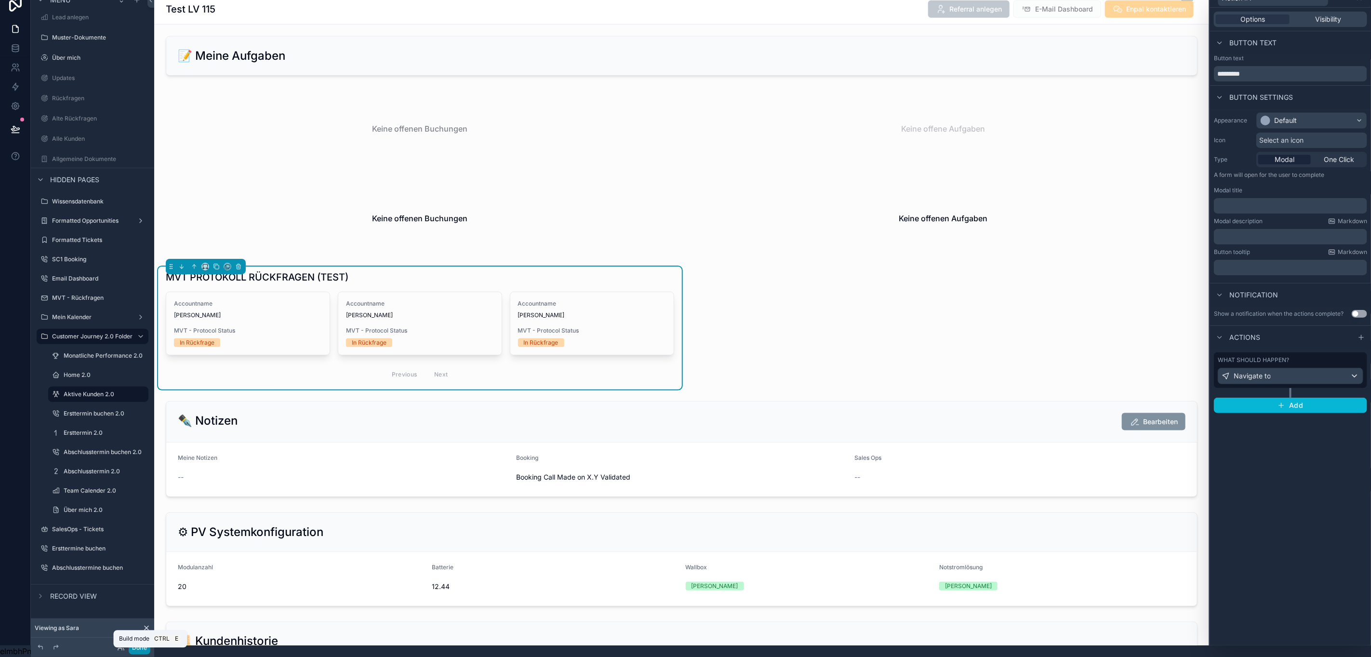
click at [141, 654] on button "Done" at bounding box center [140, 647] width 22 height 14
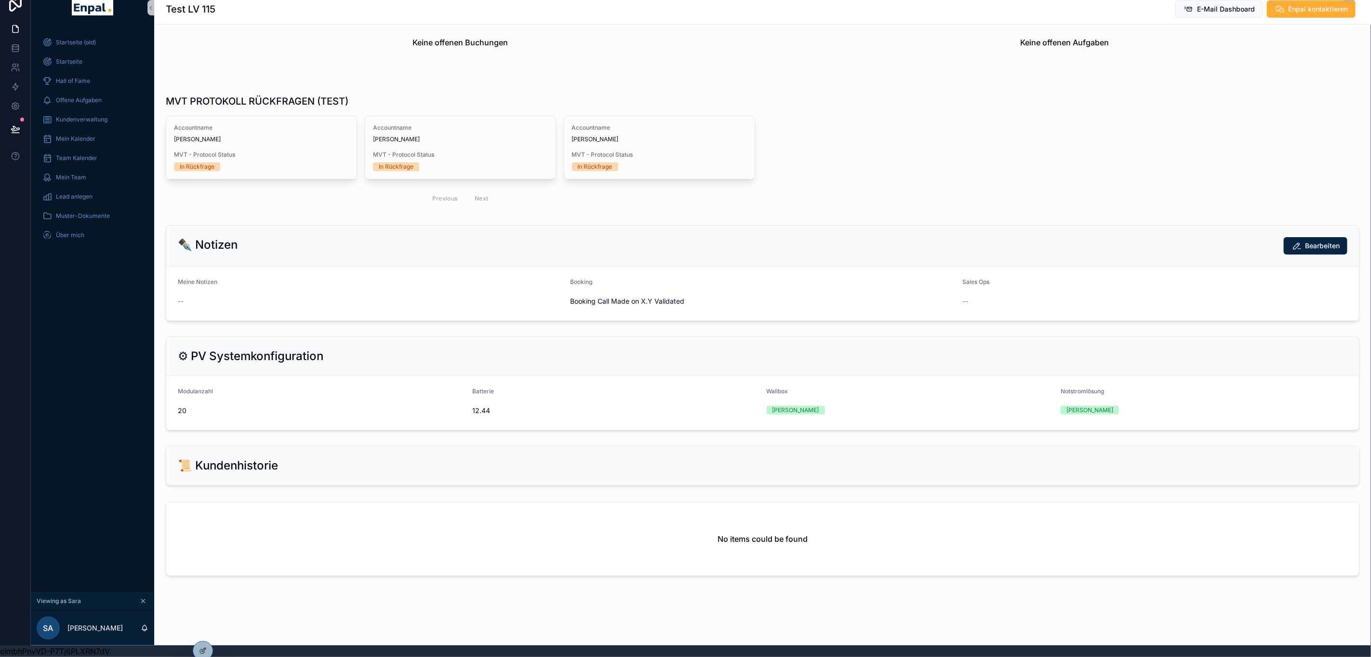
scroll to position [739, 0]
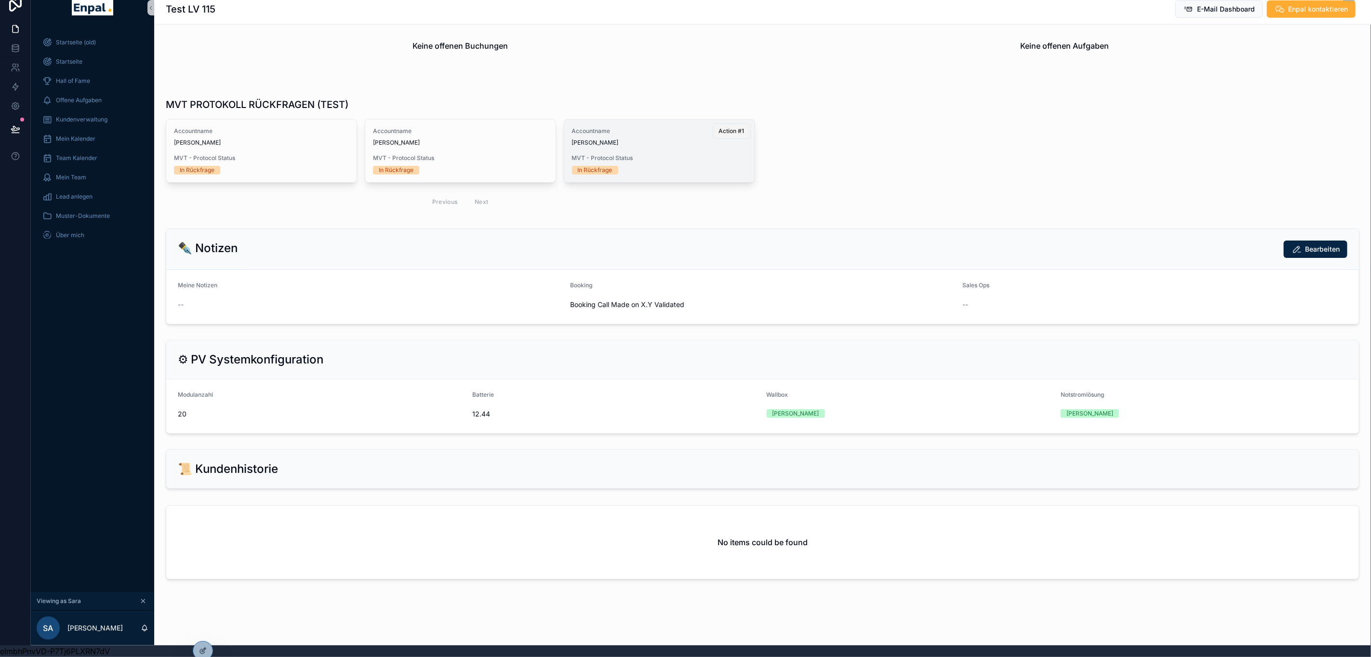
click at [719, 127] on span "Action #1" at bounding box center [732, 131] width 26 height 8
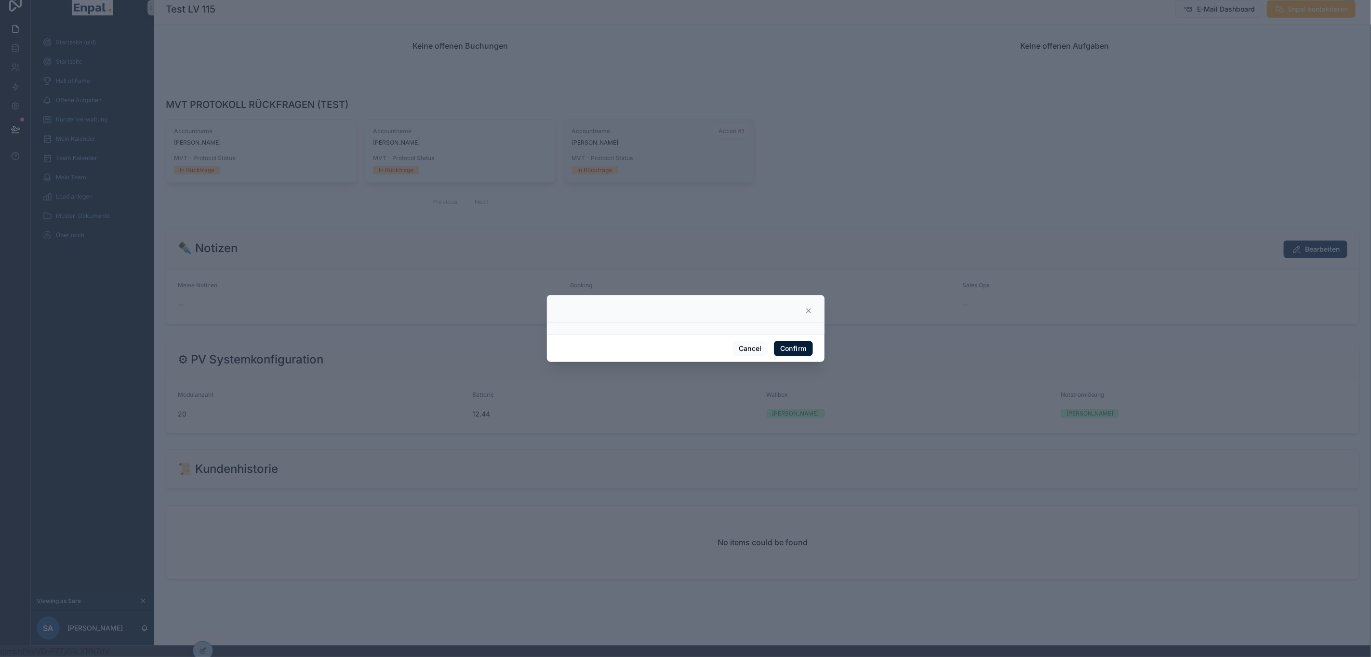
click at [794, 350] on button "Confirm" at bounding box center [793, 348] width 39 height 15
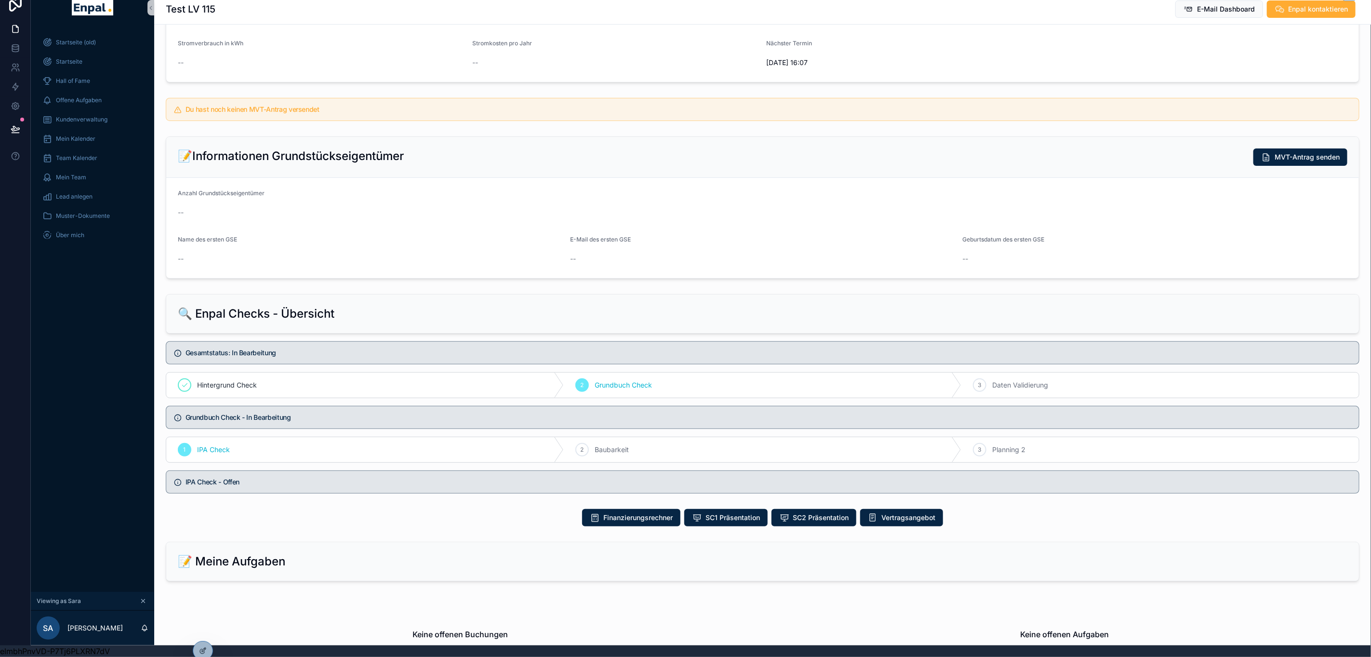
scroll to position [434, 0]
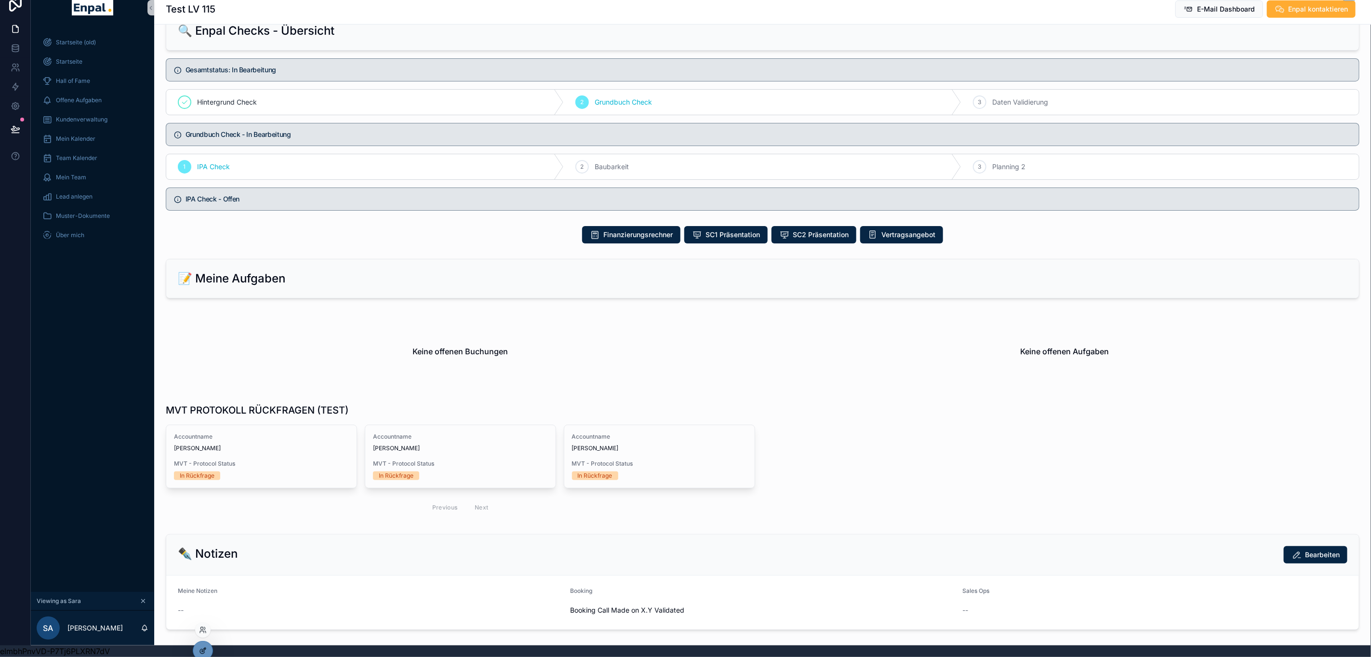
click at [196, 651] on div at bounding box center [202, 650] width 19 height 18
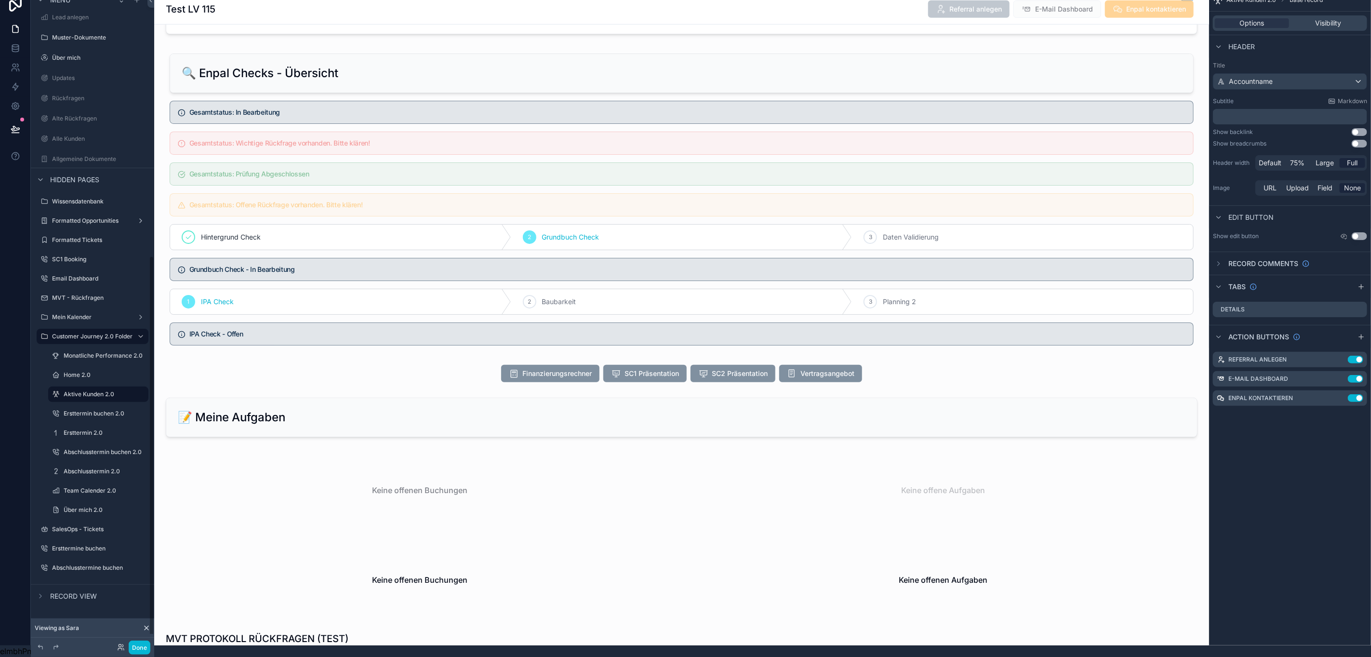
scroll to position [867, 0]
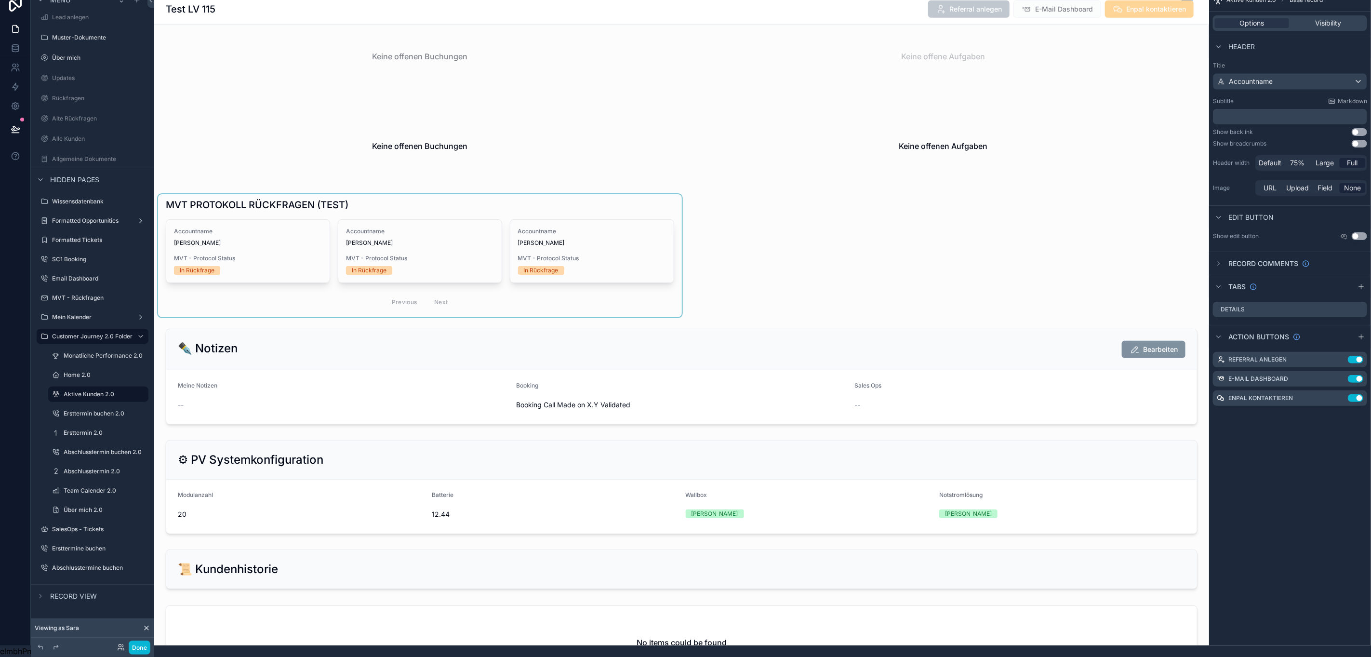
click at [603, 217] on div "scrollable content" at bounding box center [420, 255] width 524 height 123
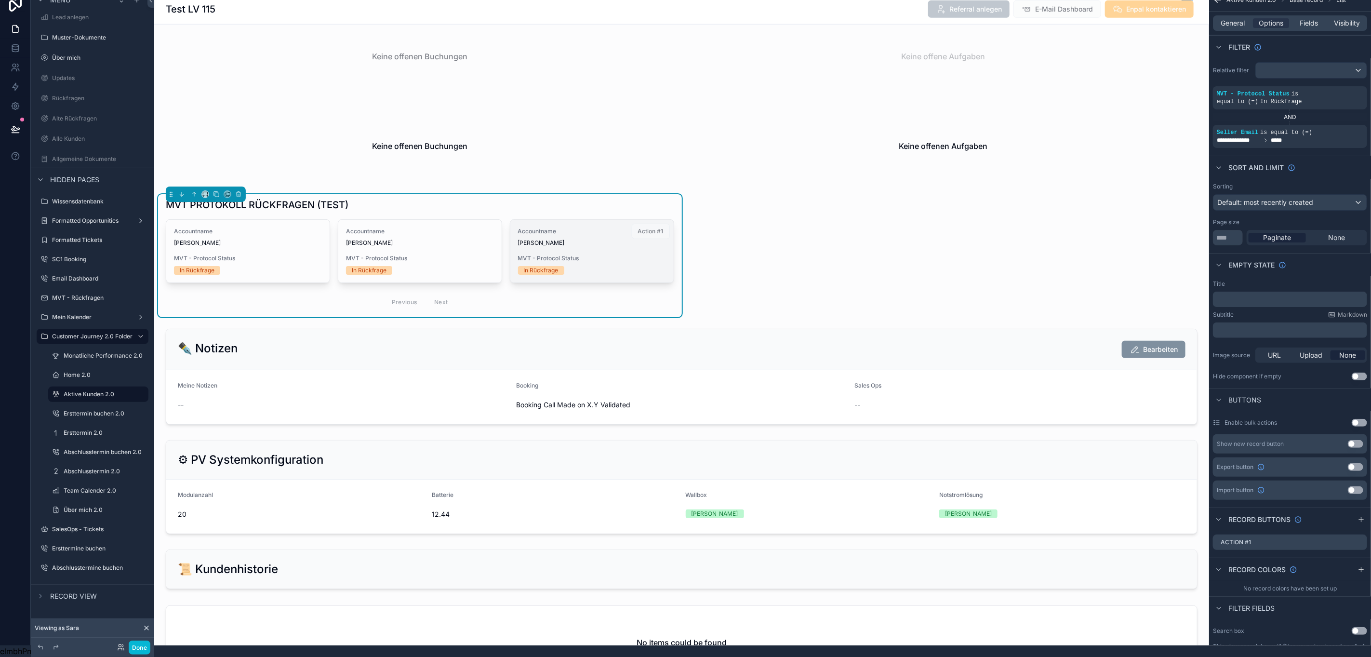
click at [601, 250] on div "Accountname Sara Al-Shaalan MVT - Protocol Status In Rückfrage" at bounding box center [591, 251] width 163 height 63
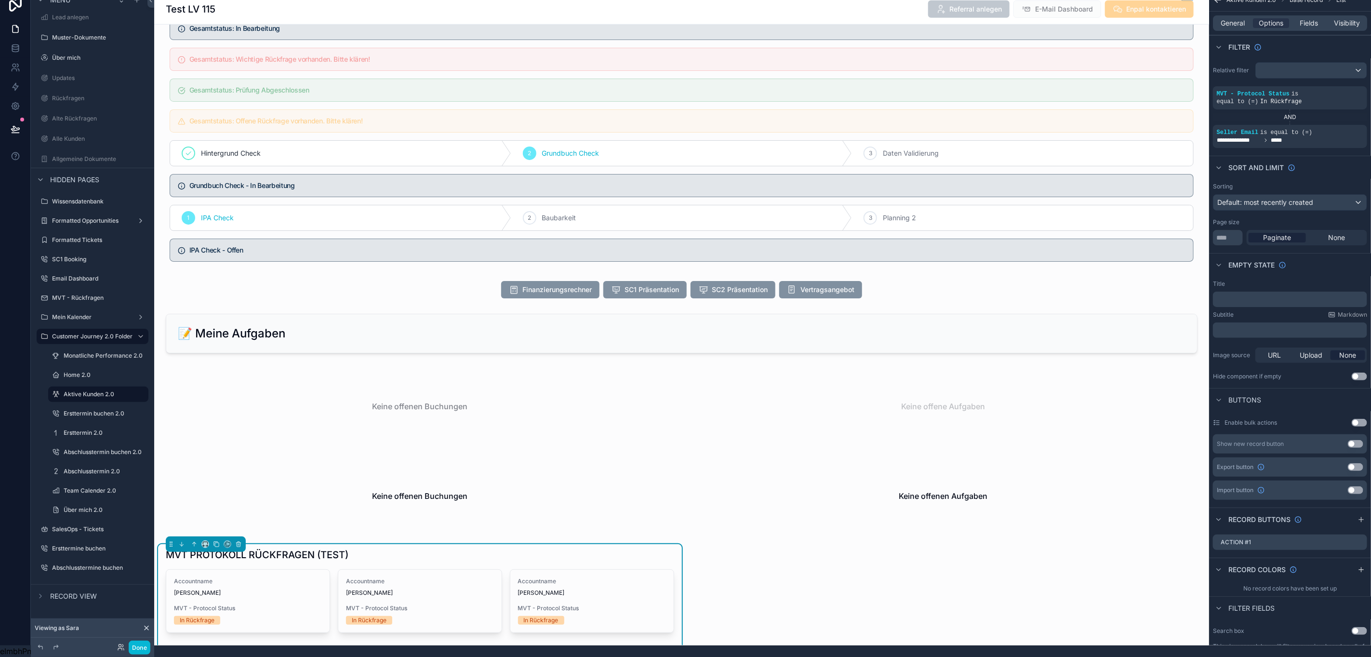
scroll to position [650, 0]
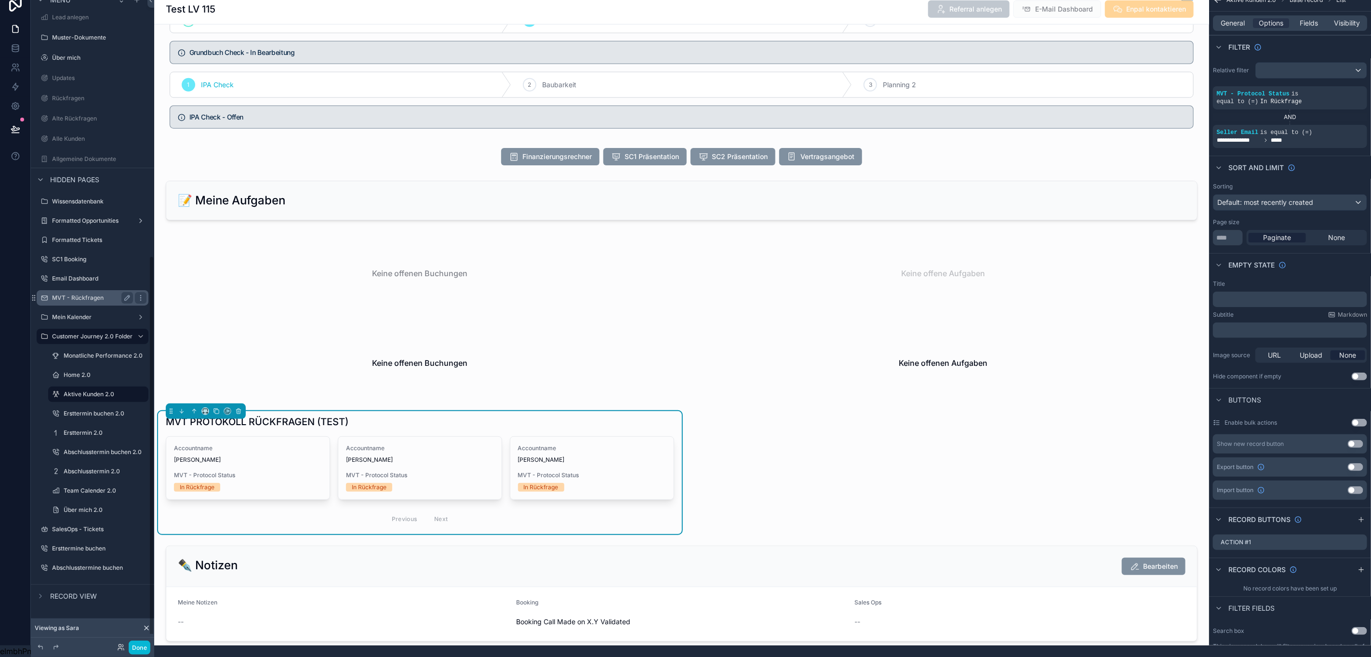
click at [82, 294] on label "MVT - Rückfragen" at bounding box center [90, 298] width 77 height 8
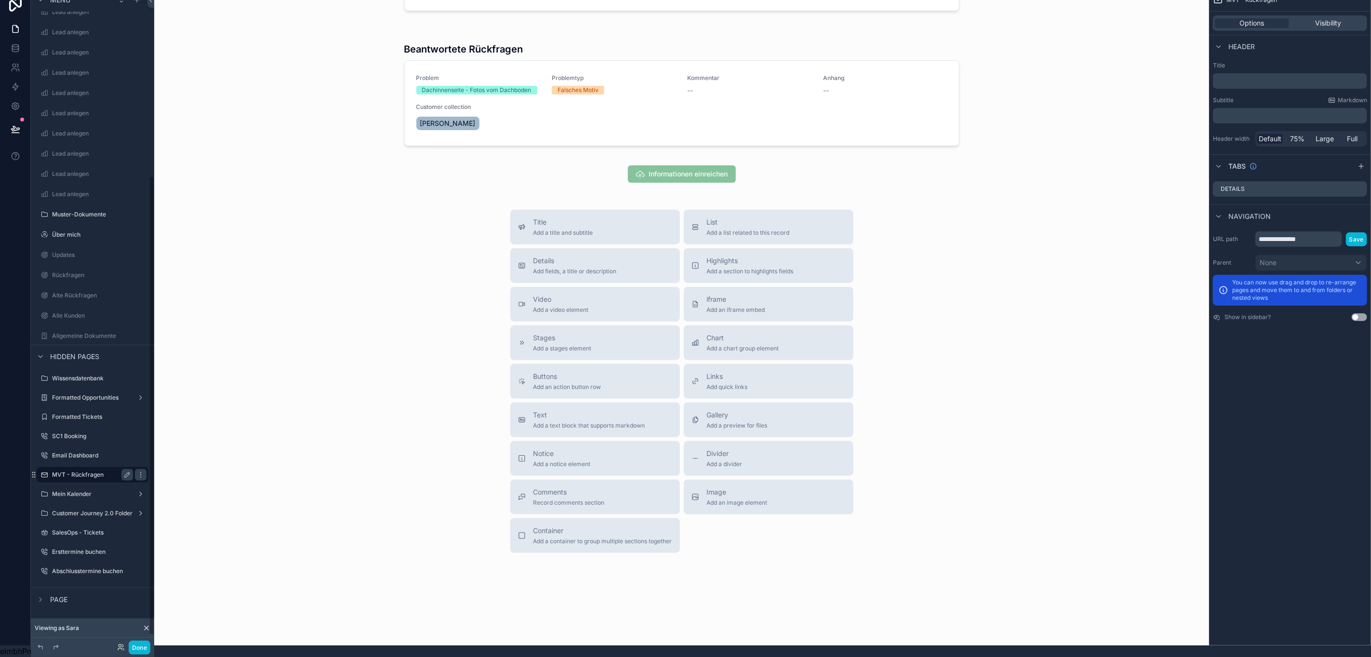
scroll to position [485, 0]
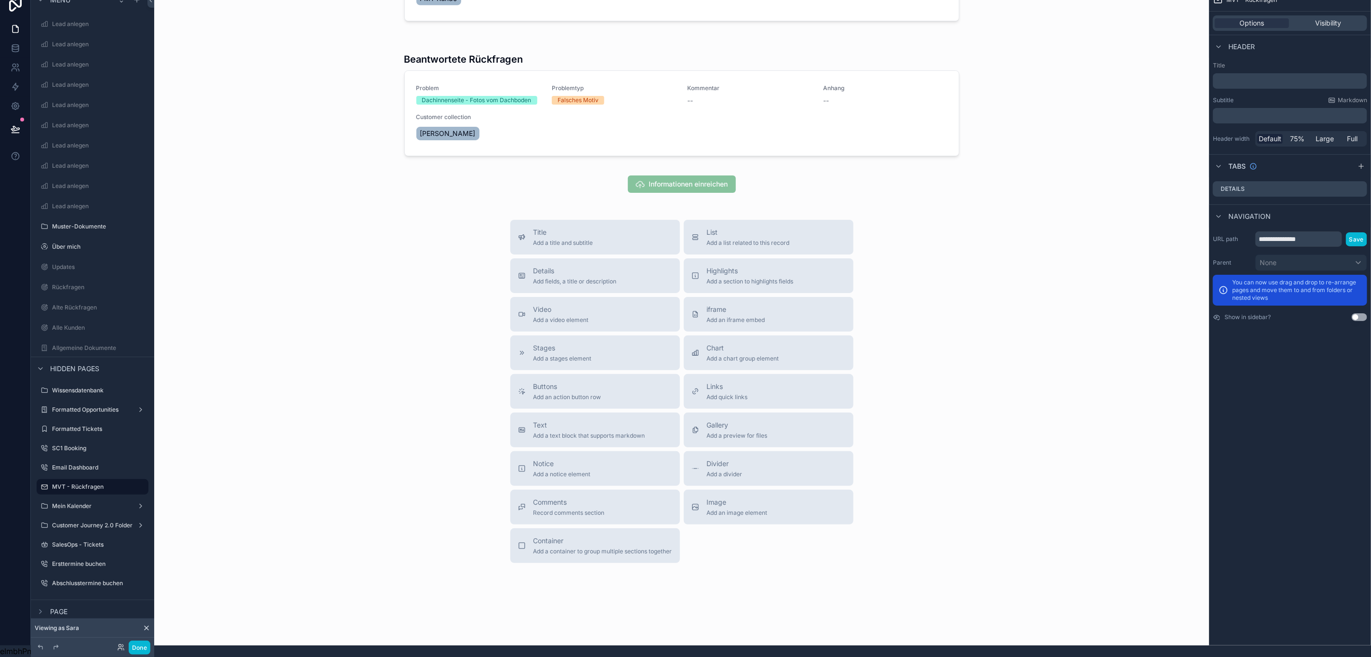
click at [302, 425] on div "Title Add a title and subtitle List Add a list related to this record Details A…" at bounding box center [681, 391] width 1039 height 343
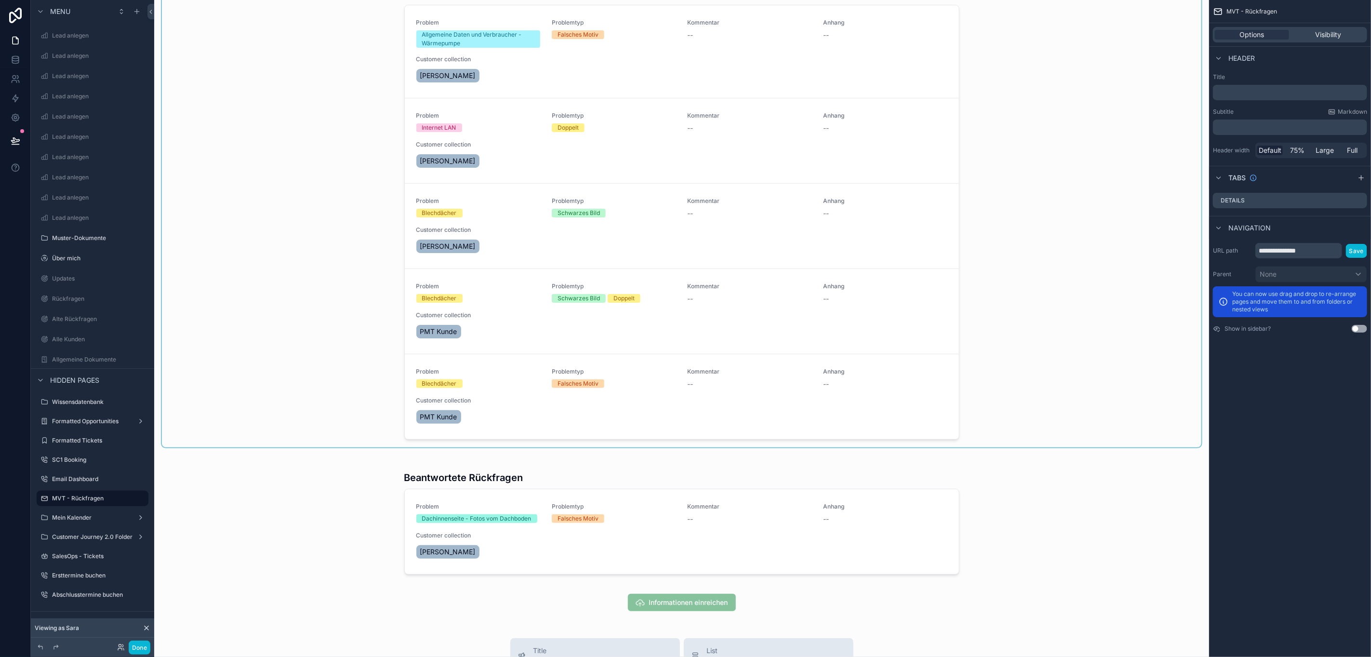
scroll to position [0, 0]
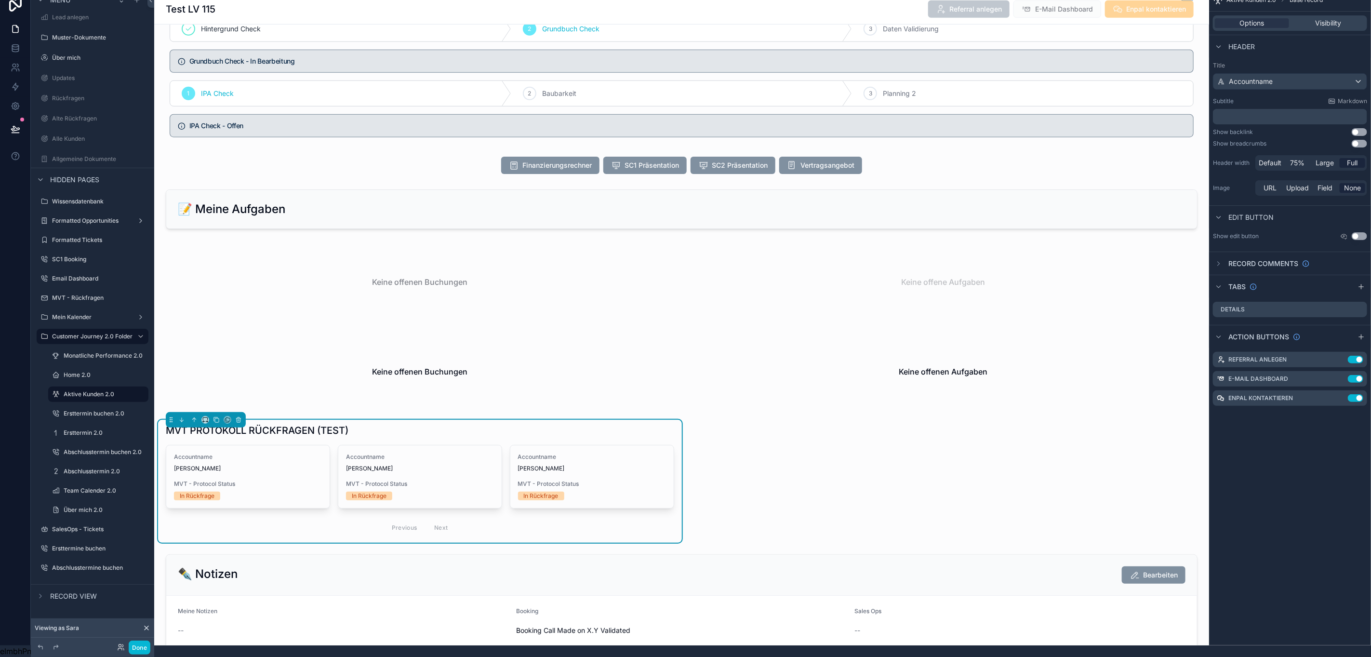
scroll to position [723, 0]
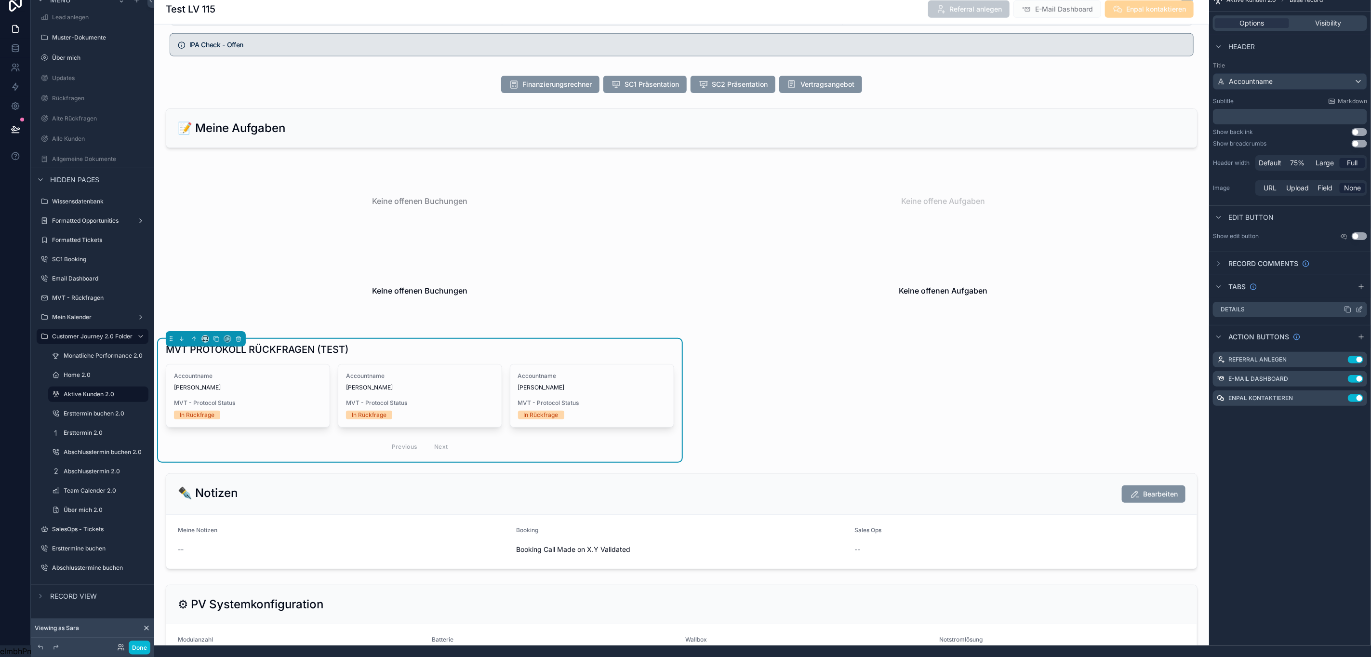
click at [1362, 305] on icon "scrollable content" at bounding box center [1359, 309] width 8 height 8
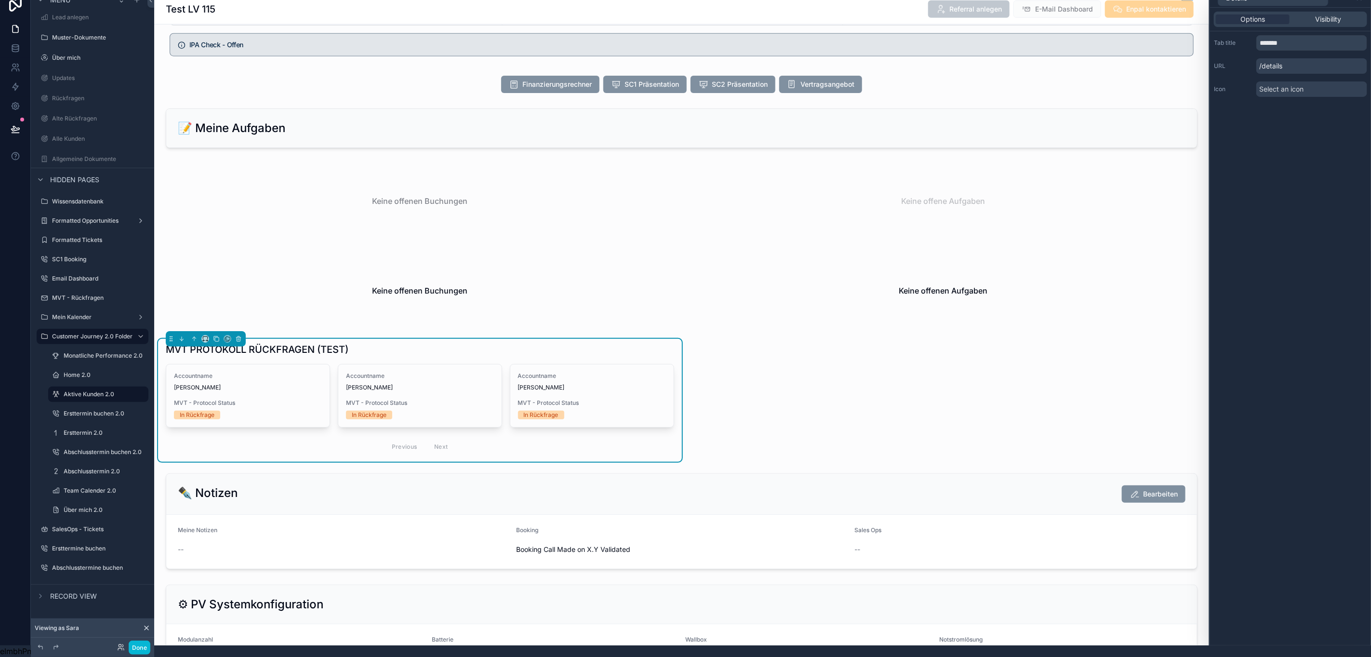
scroll to position [0, 11]
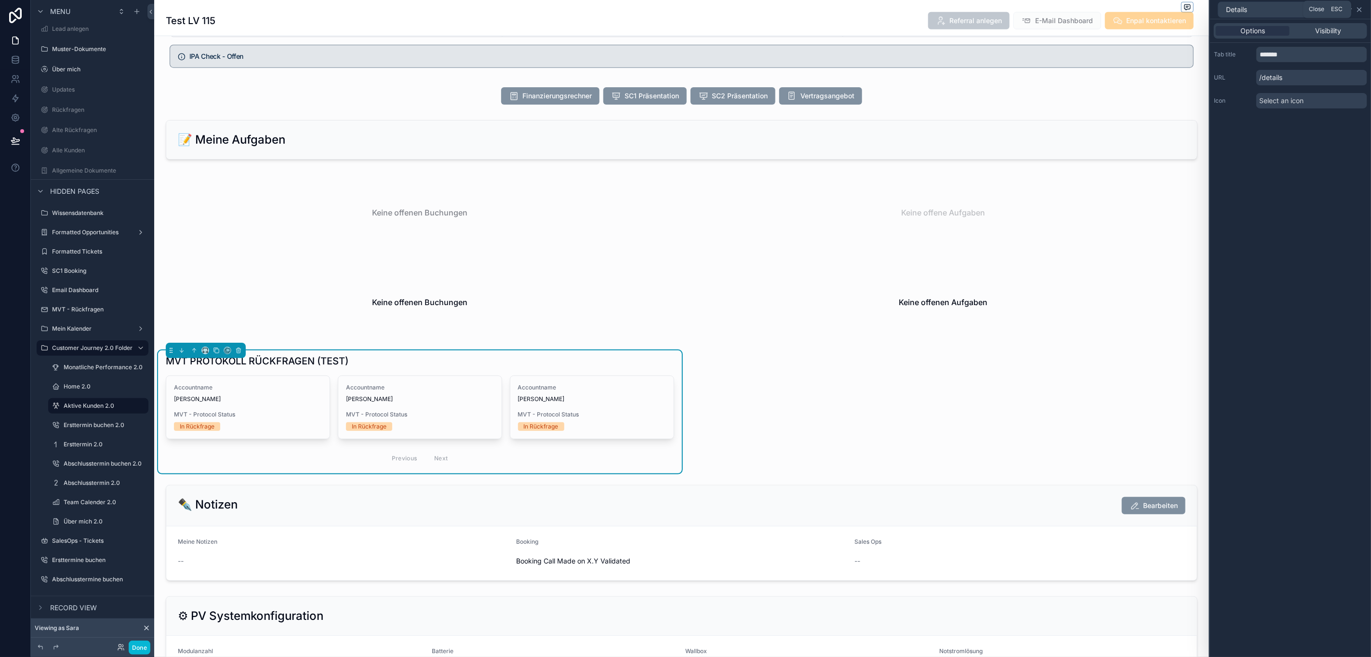
click at [1360, 12] on icon at bounding box center [1359, 10] width 8 height 8
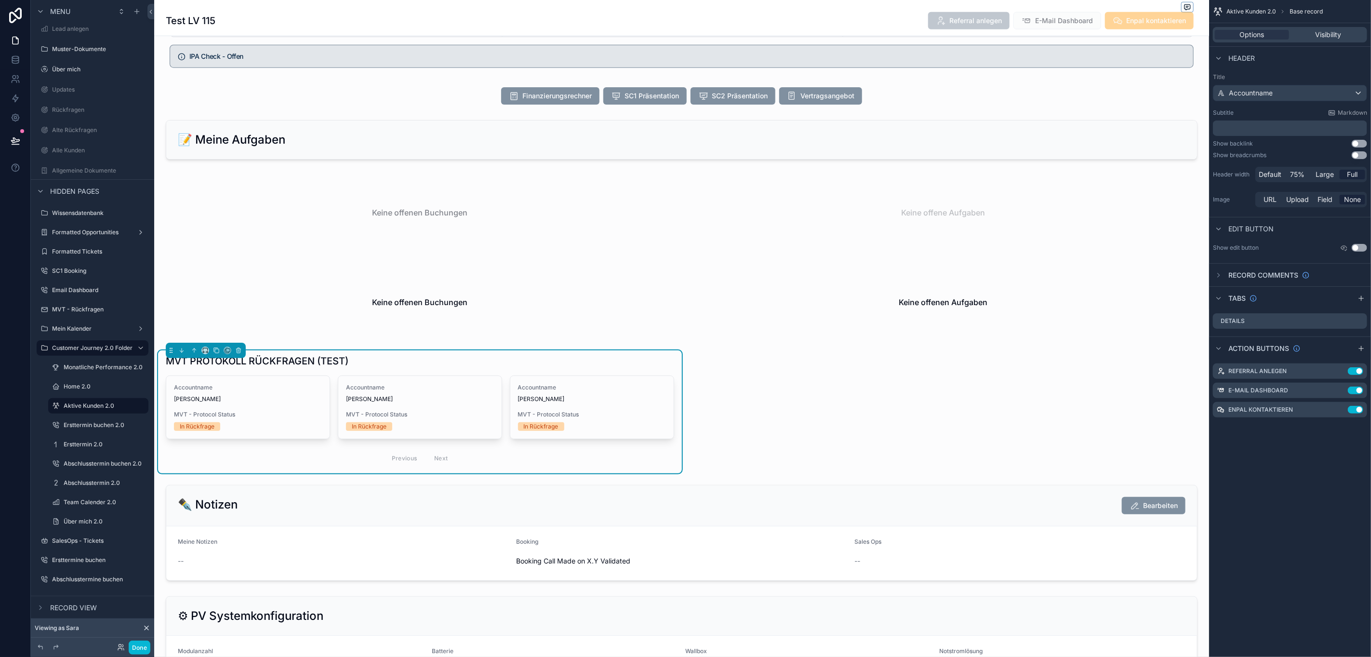
click at [547, 372] on div "MVT PROTOKOLL RÜCKFRAGEN (TEST)" at bounding box center [420, 362] width 508 height 17
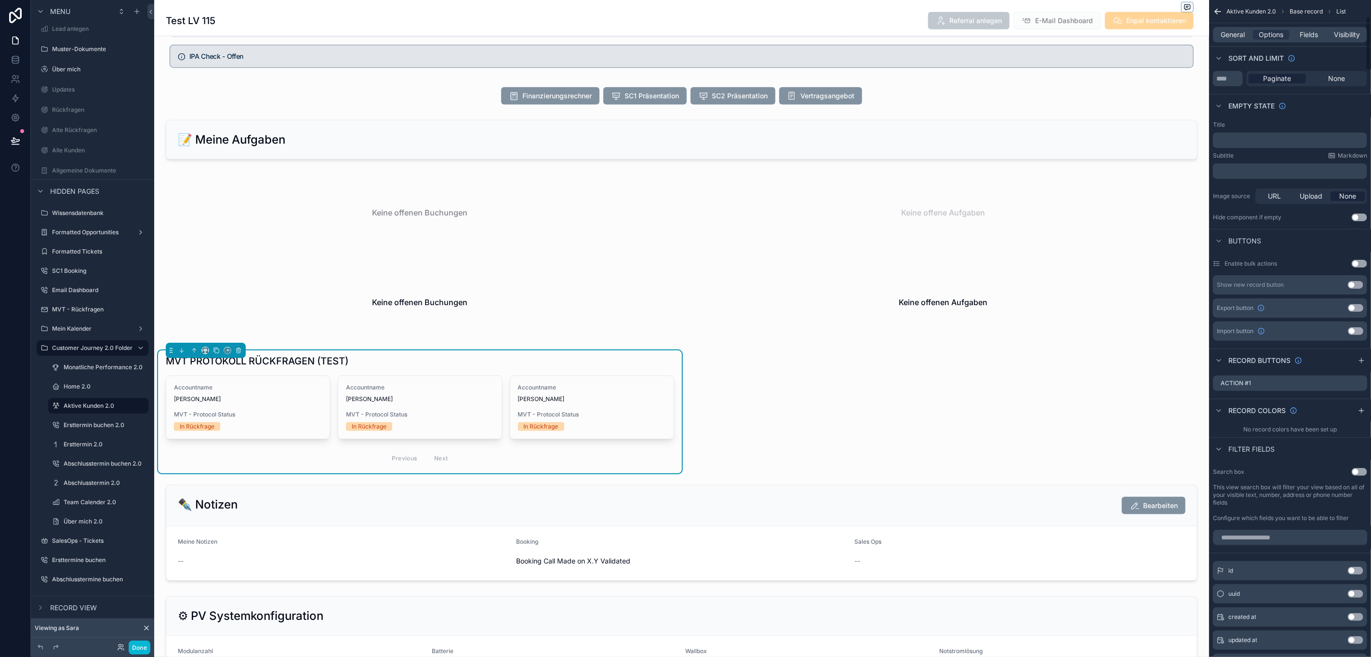
scroll to position [0, 0]
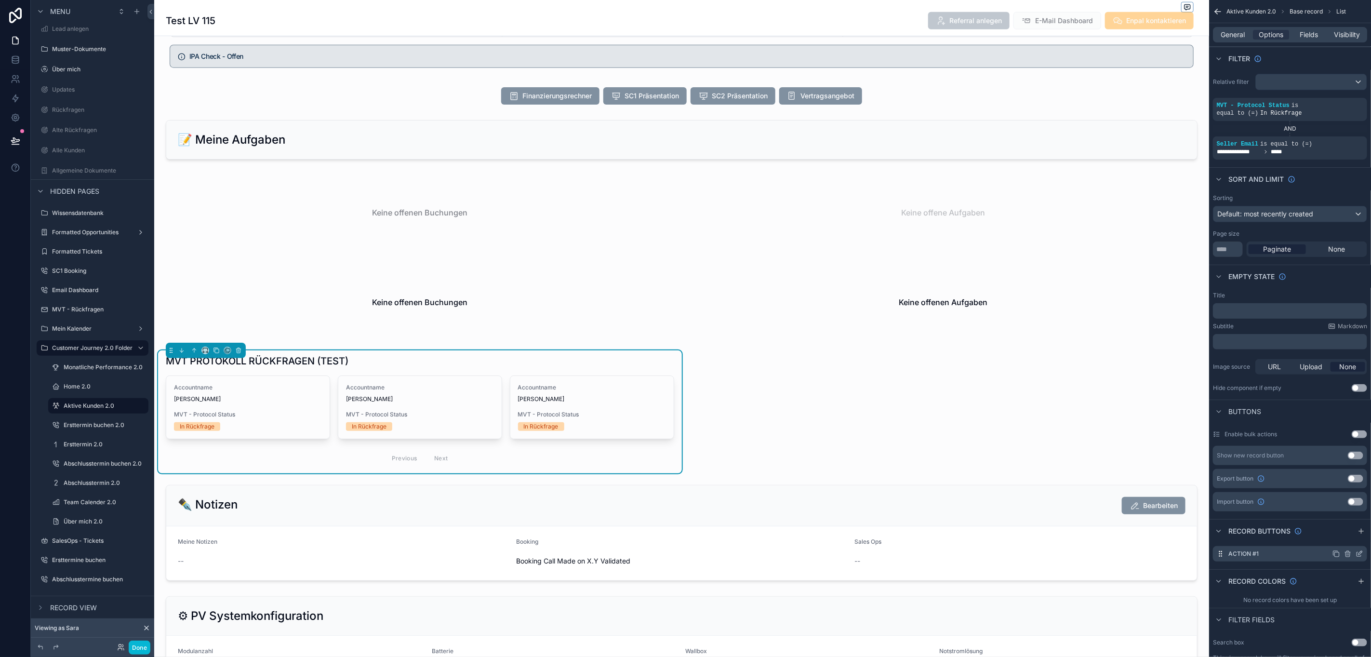
click at [1358, 554] on icon "scrollable content" at bounding box center [1359, 554] width 8 height 8
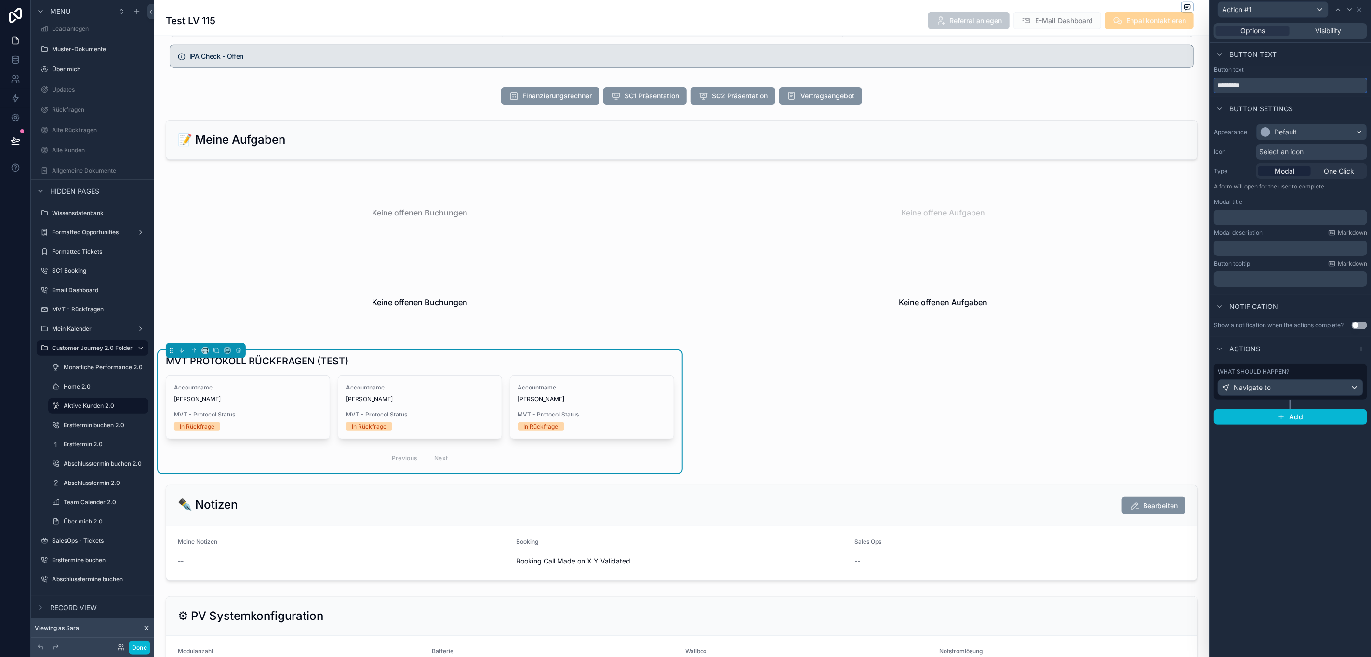
click at [1290, 89] on input "*********" at bounding box center [1290, 85] width 153 height 15
click at [1320, 397] on div "What should happen? Navigate to" at bounding box center [1290, 382] width 153 height 36
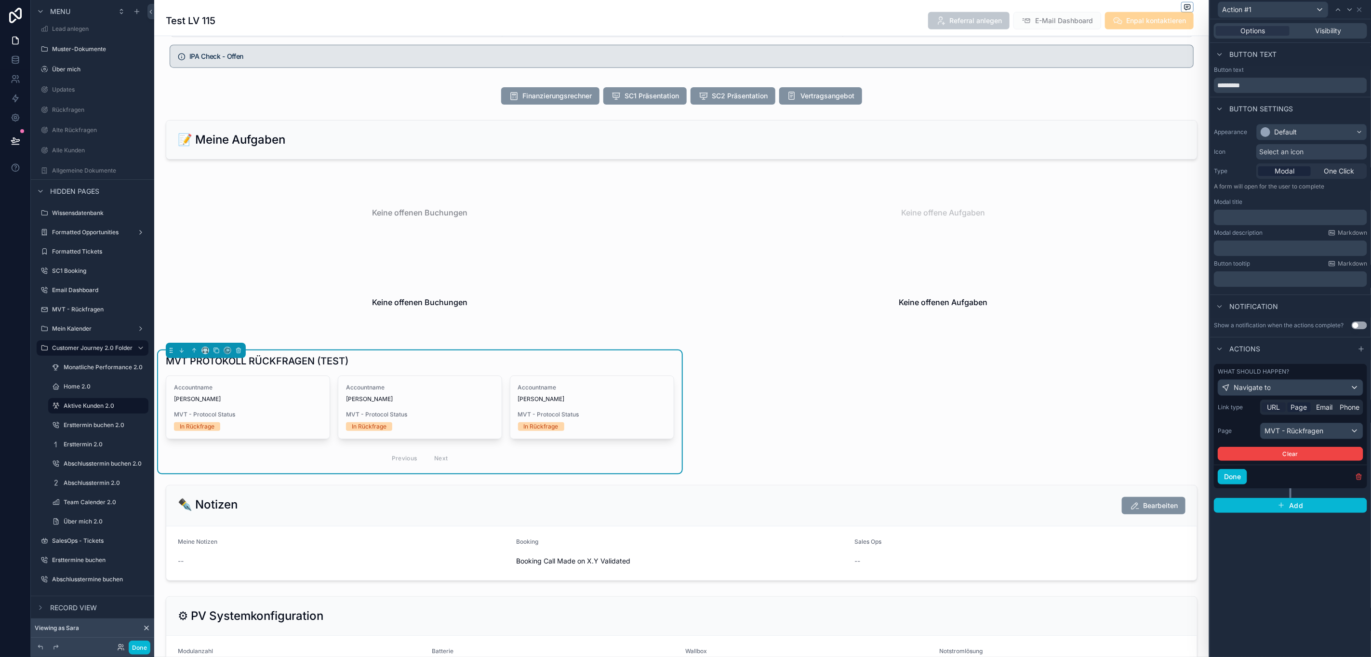
click at [1280, 409] on span "URL" at bounding box center [1273, 407] width 13 height 10
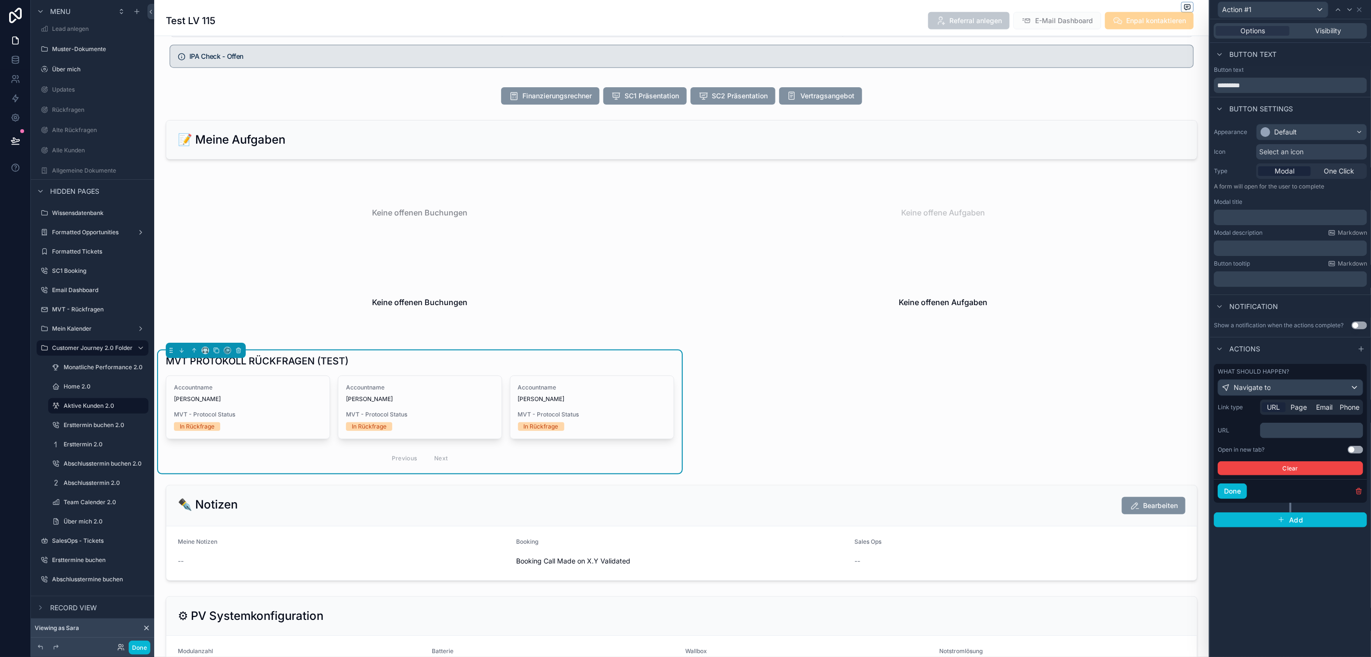
scroll to position [22, 11]
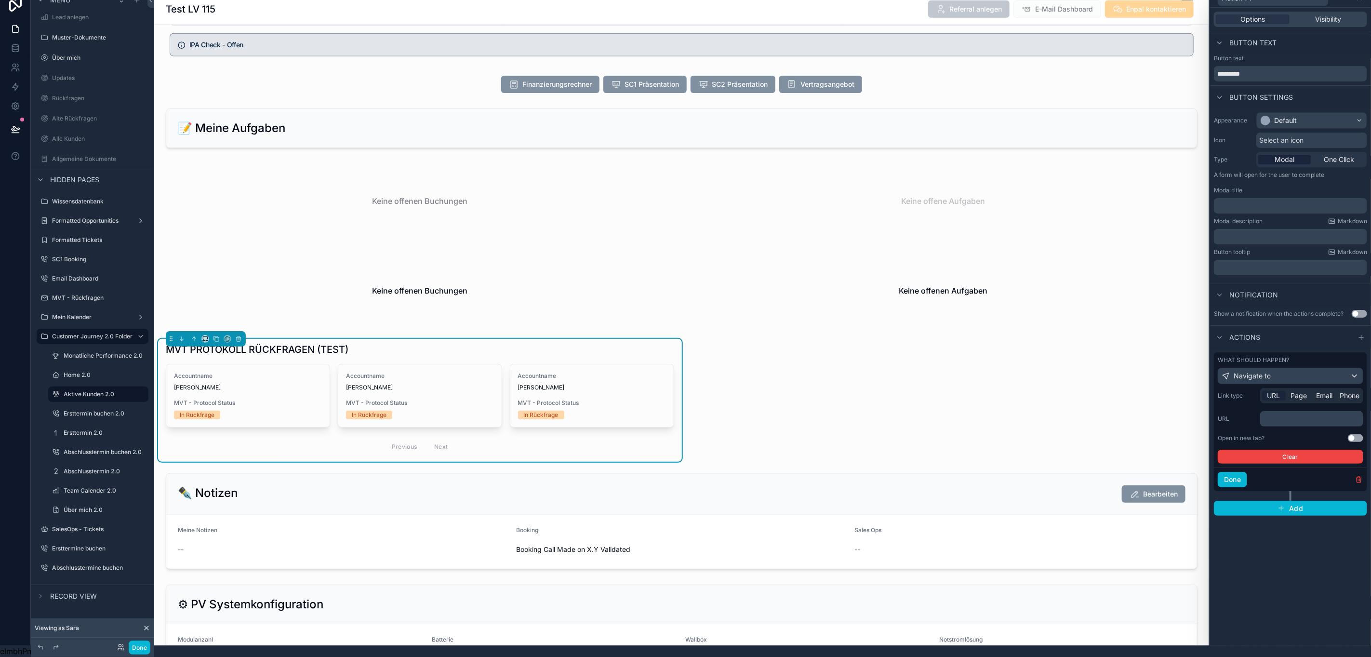
click at [1284, 414] on p "﻿" at bounding box center [1312, 419] width 97 height 10
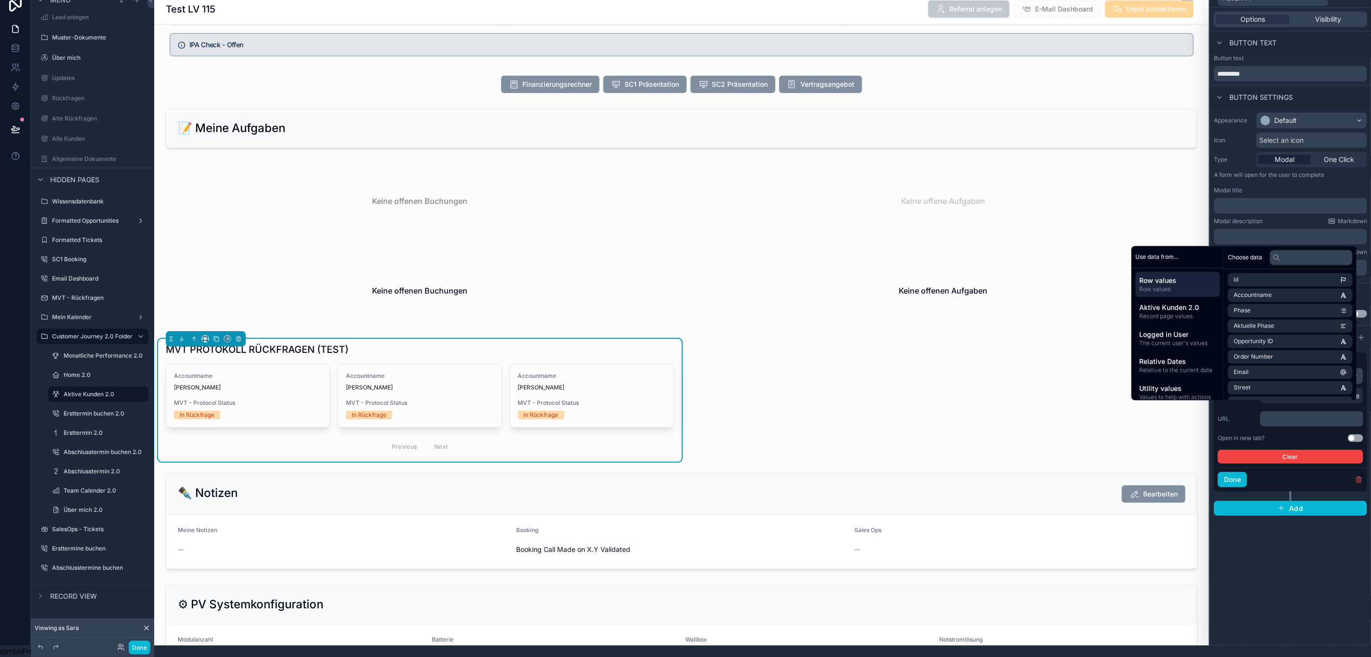
click at [1245, 419] on div "Link type URL Page Email Phone URL ﻿ Open in new tab? Use setting Clear" at bounding box center [1291, 426] width 146 height 76
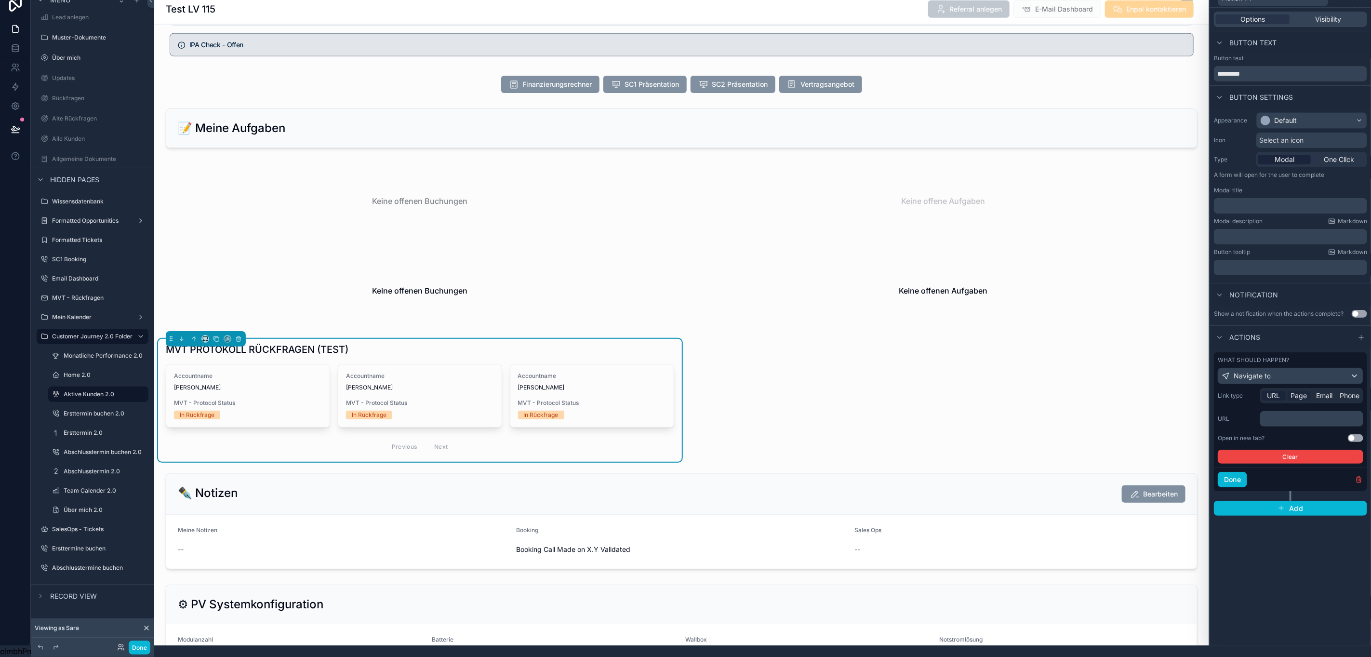
click at [1294, 391] on span "Page" at bounding box center [1299, 396] width 16 height 10
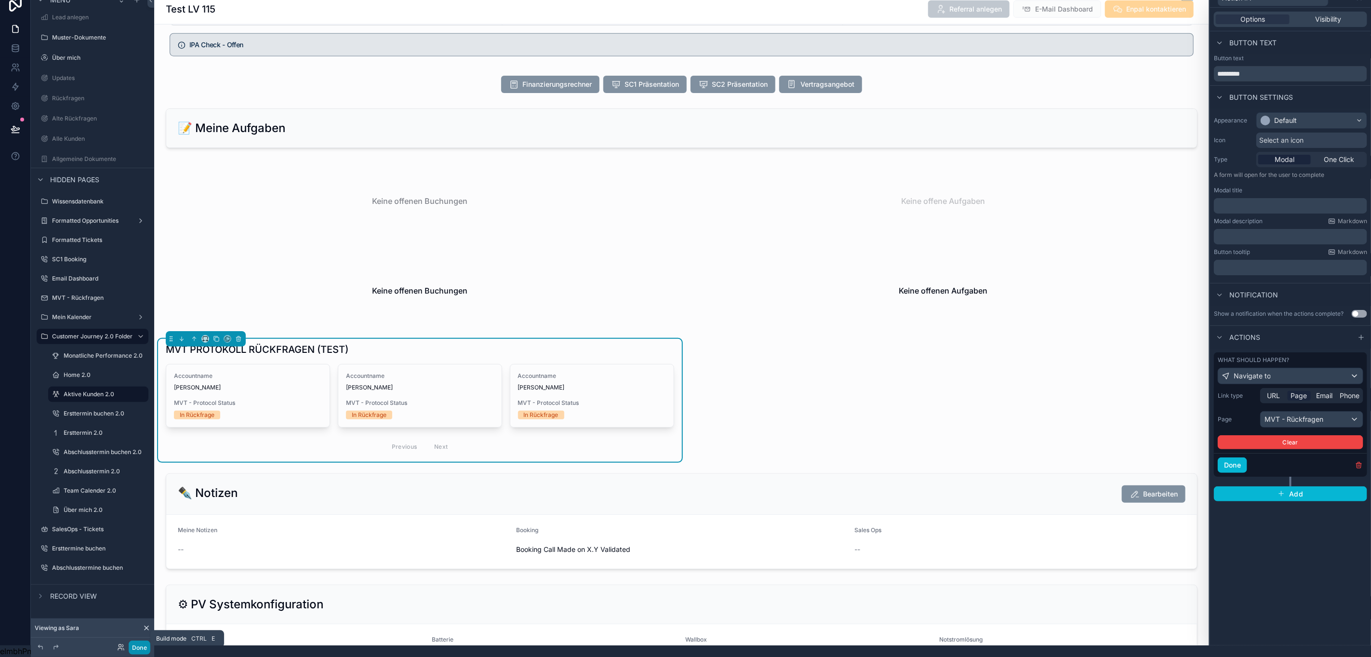
click at [145, 653] on button "Done" at bounding box center [140, 647] width 22 height 14
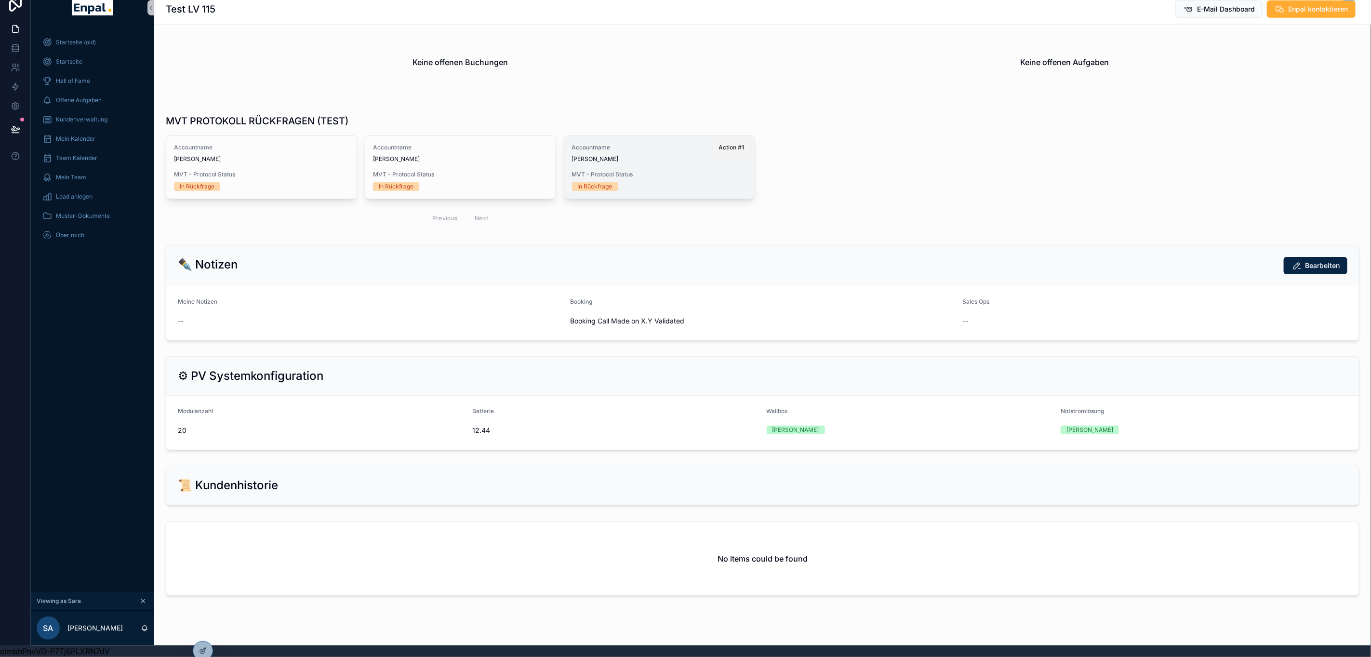
click at [719, 145] on span "Action #1" at bounding box center [732, 148] width 26 height 8
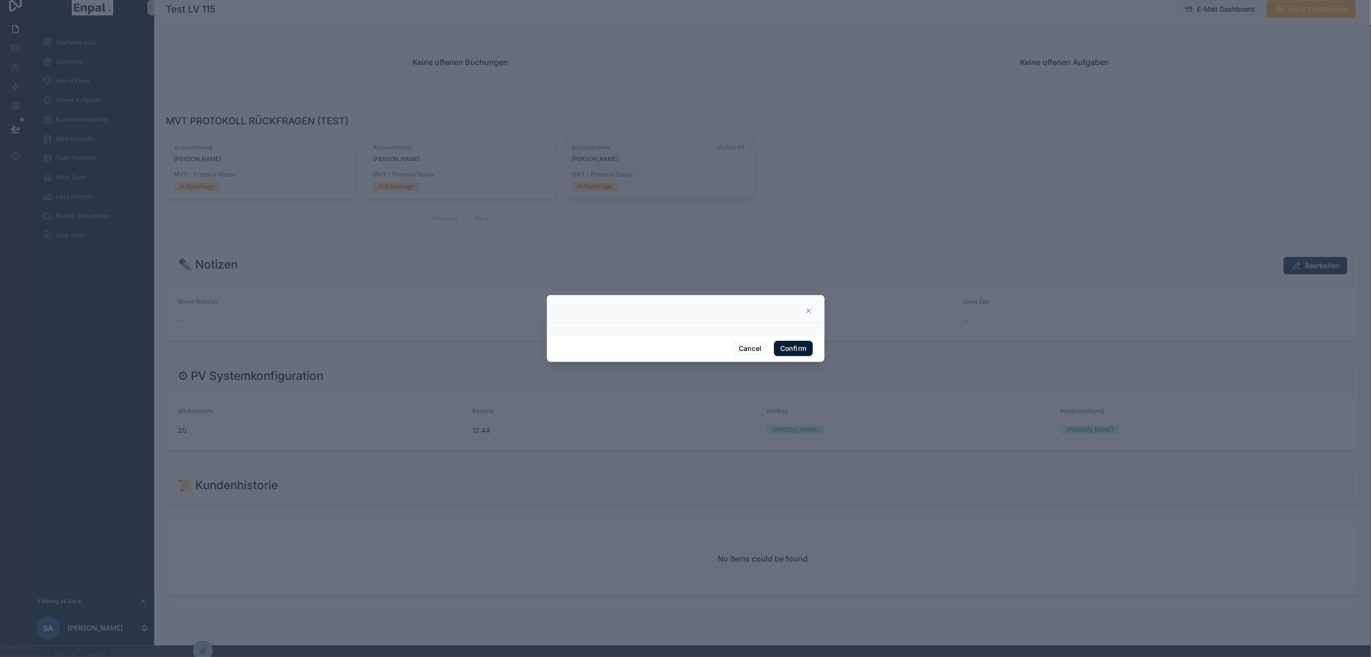
click at [778, 355] on button "Confirm" at bounding box center [793, 348] width 39 height 15
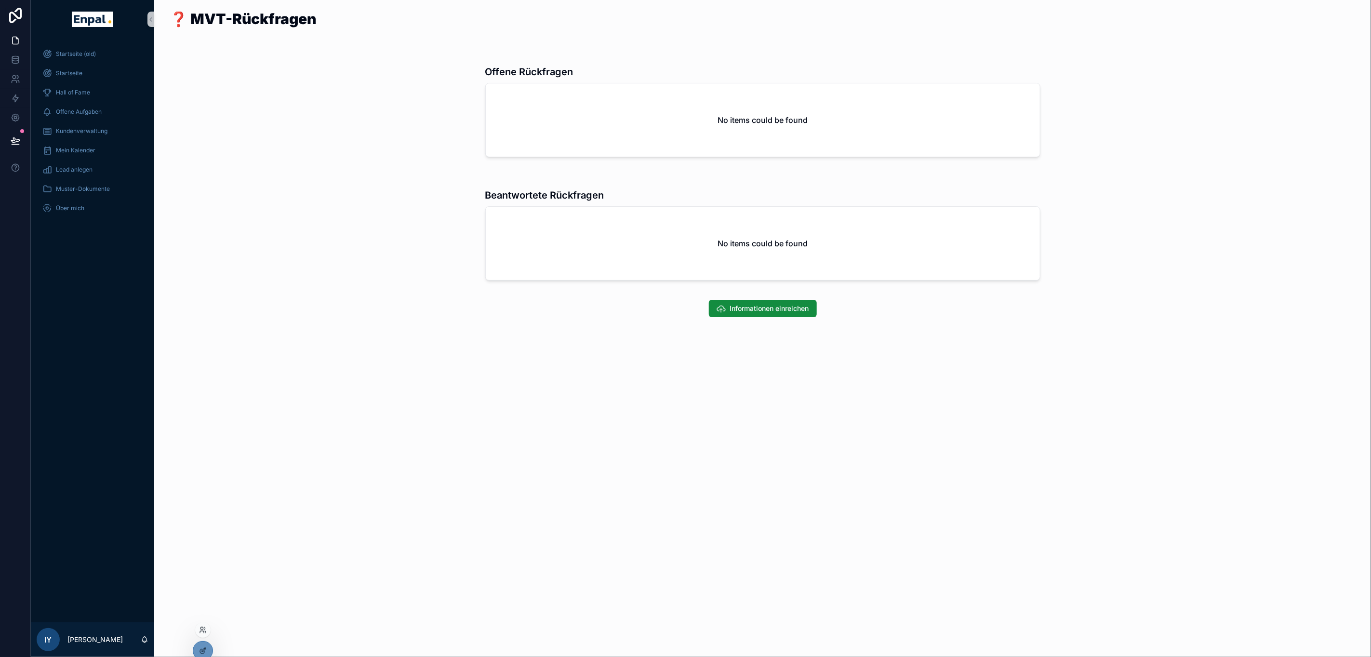
click at [205, 625] on div at bounding box center [202, 629] width 15 height 15
click at [202, 635] on div at bounding box center [202, 629] width 15 height 15
click at [202, 631] on icon at bounding box center [202, 632] width 4 height 2
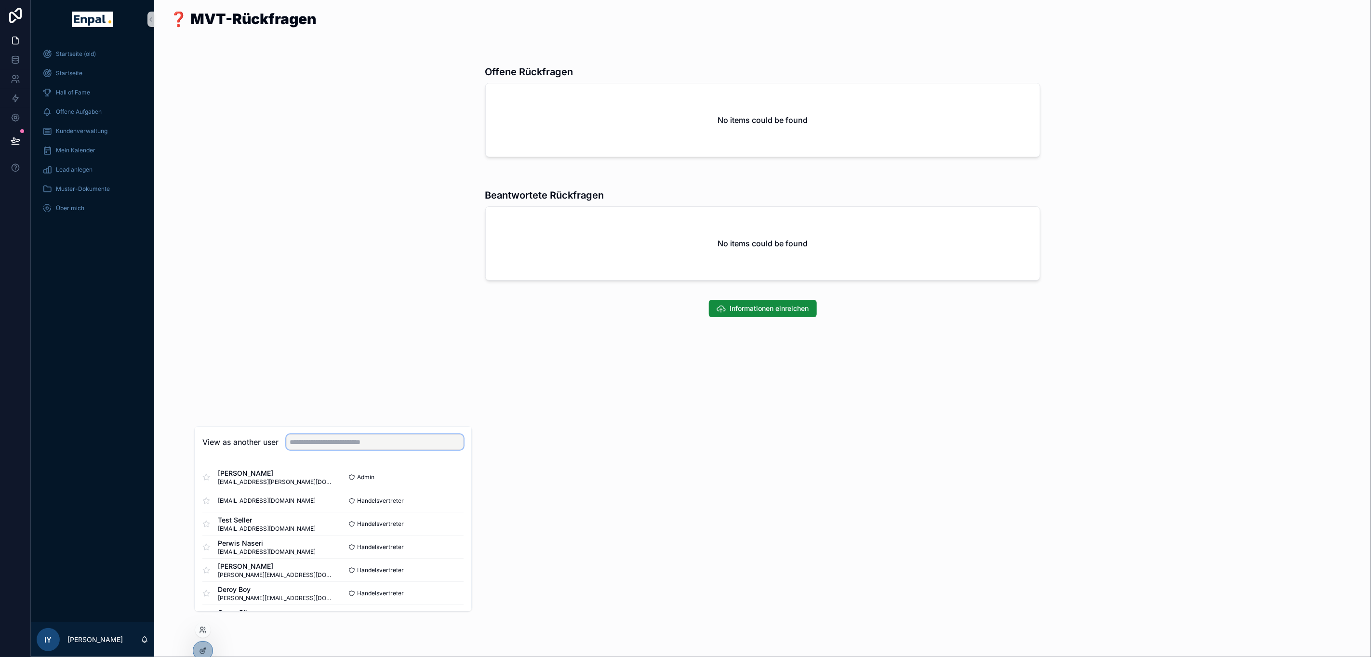
click at [332, 450] on input "text" at bounding box center [375, 442] width 177 height 15
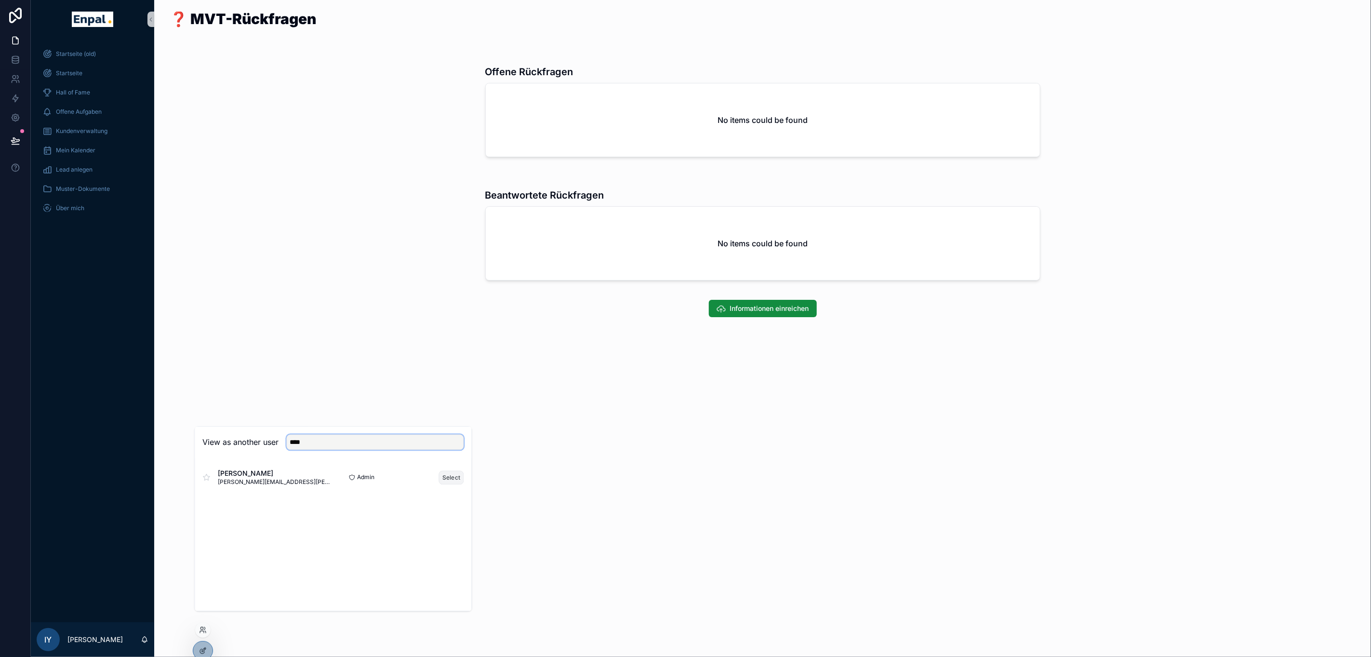
type input "****"
click at [453, 484] on button "Select" at bounding box center [451, 477] width 25 height 14
click at [447, 526] on div "❓ MVT-Rückfragen Offene Rückfragen No items could be found Beantwortete Rückfra…" at bounding box center [762, 328] width 1217 height 657
click at [204, 653] on icon at bounding box center [203, 651] width 8 height 8
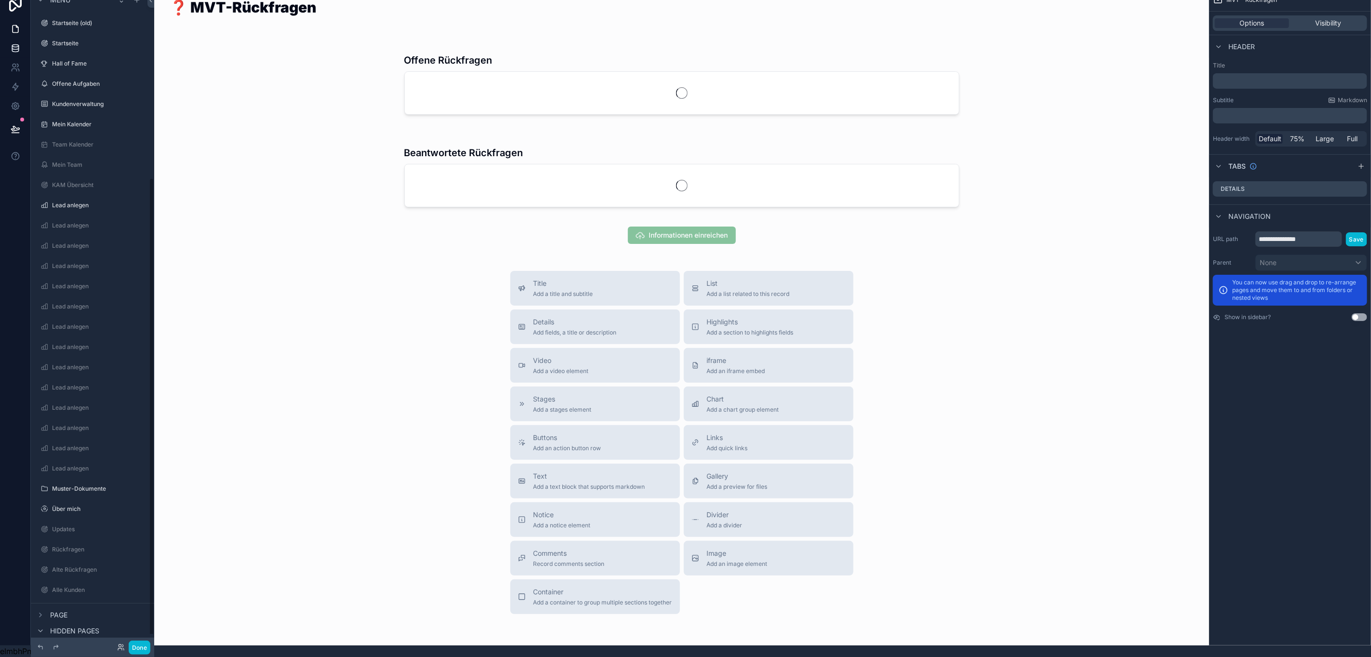
scroll to position [266, 0]
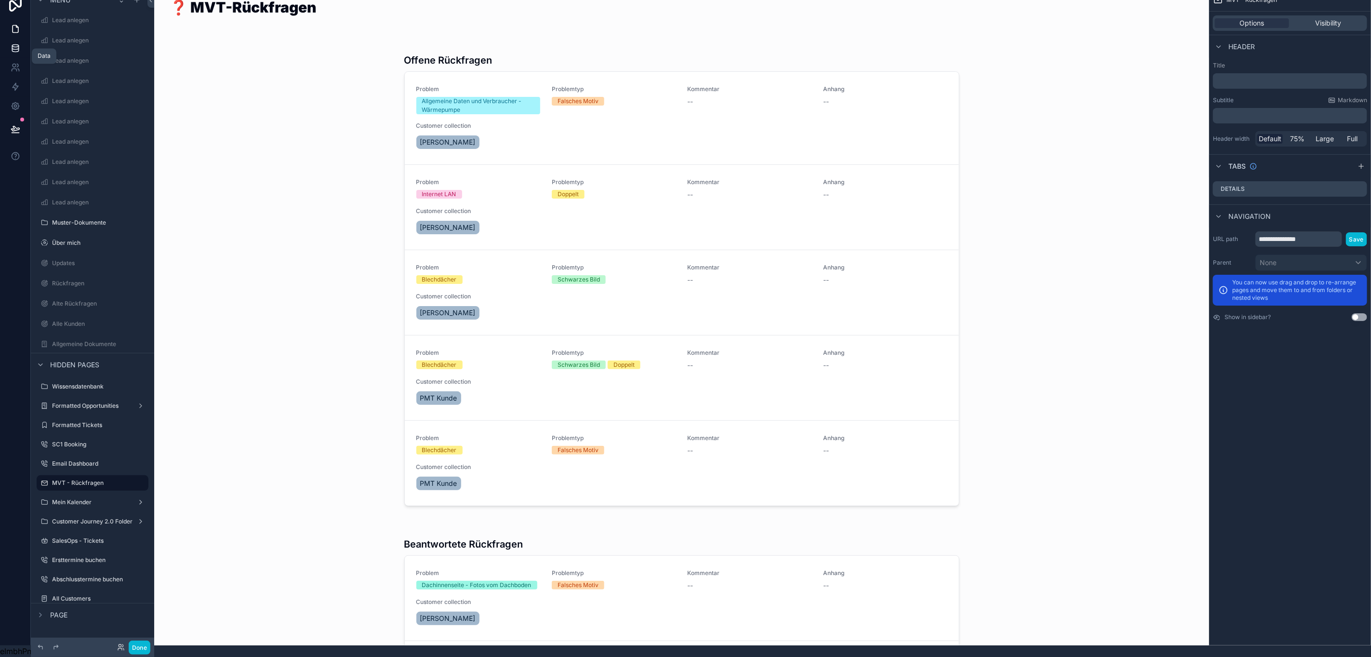
click at [11, 43] on icon at bounding box center [16, 48] width 10 height 10
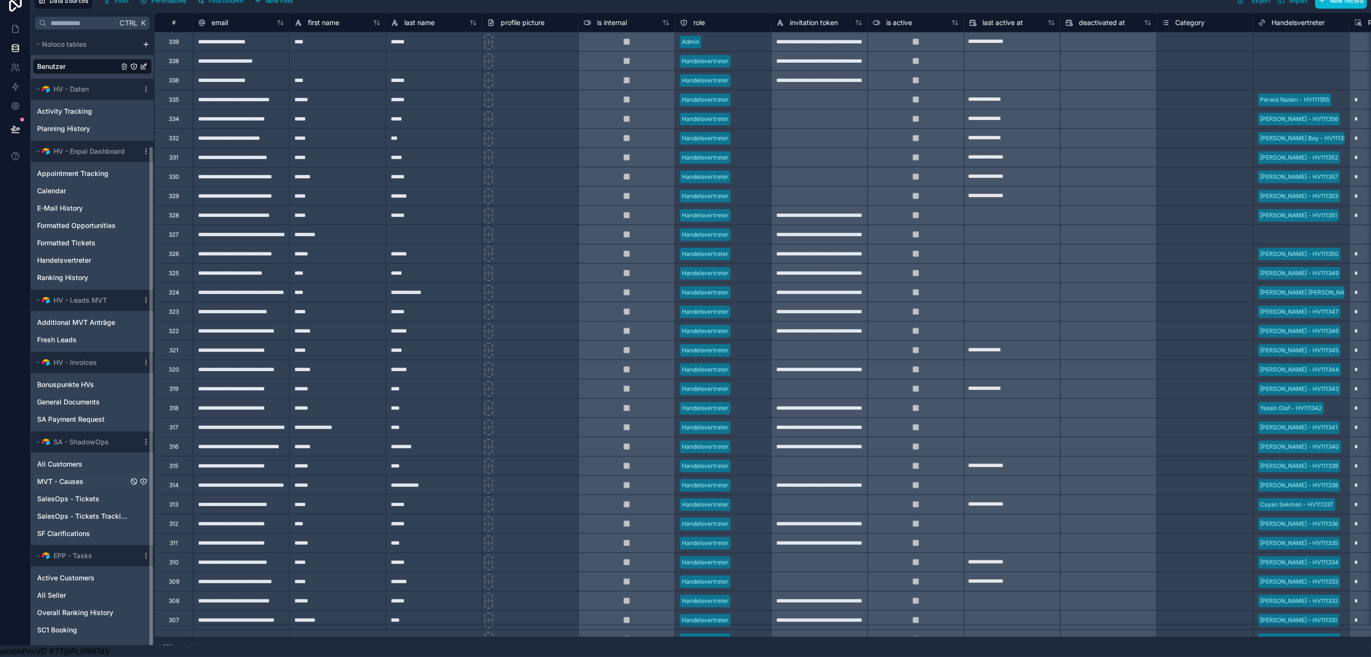
click at [88, 474] on div "MVT - Causes" at bounding box center [92, 481] width 119 height 15
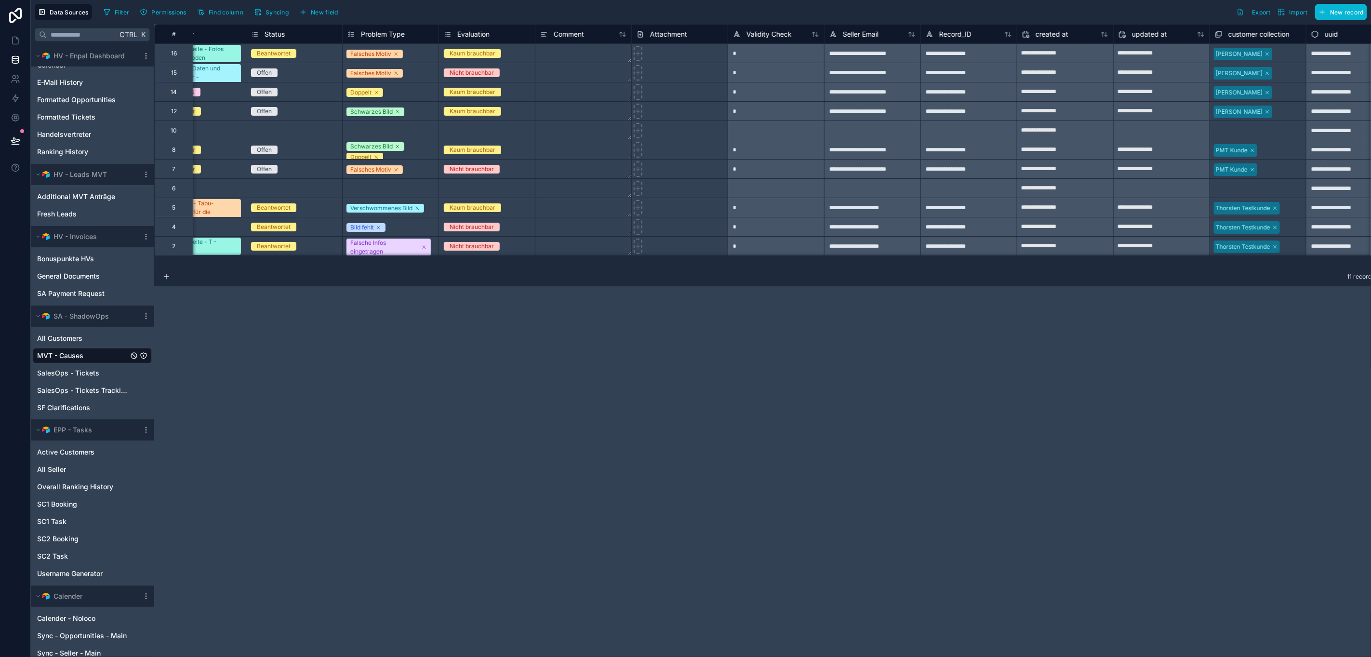
scroll to position [0, 364]
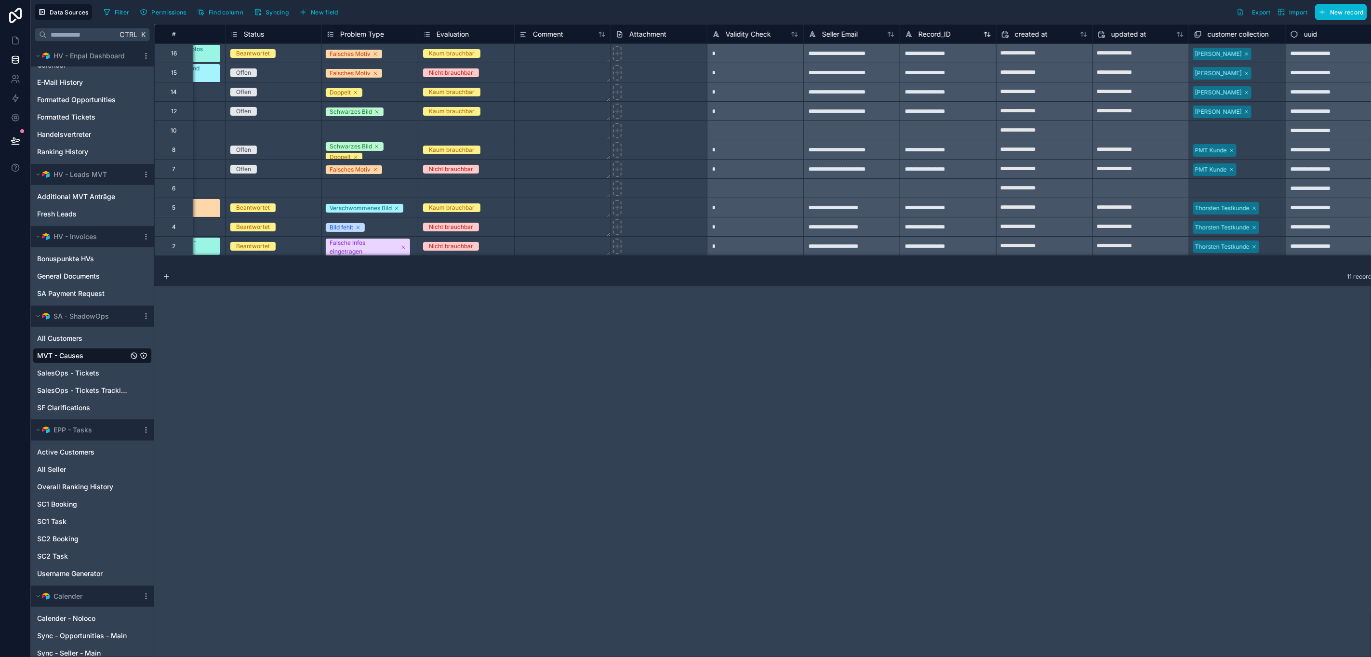
click at [953, 30] on div "Record_ID" at bounding box center [948, 34] width 86 height 12
click at [944, 31] on div "Record_ID" at bounding box center [948, 34] width 86 height 12
click at [905, 33] on icon at bounding box center [909, 34] width 8 height 12
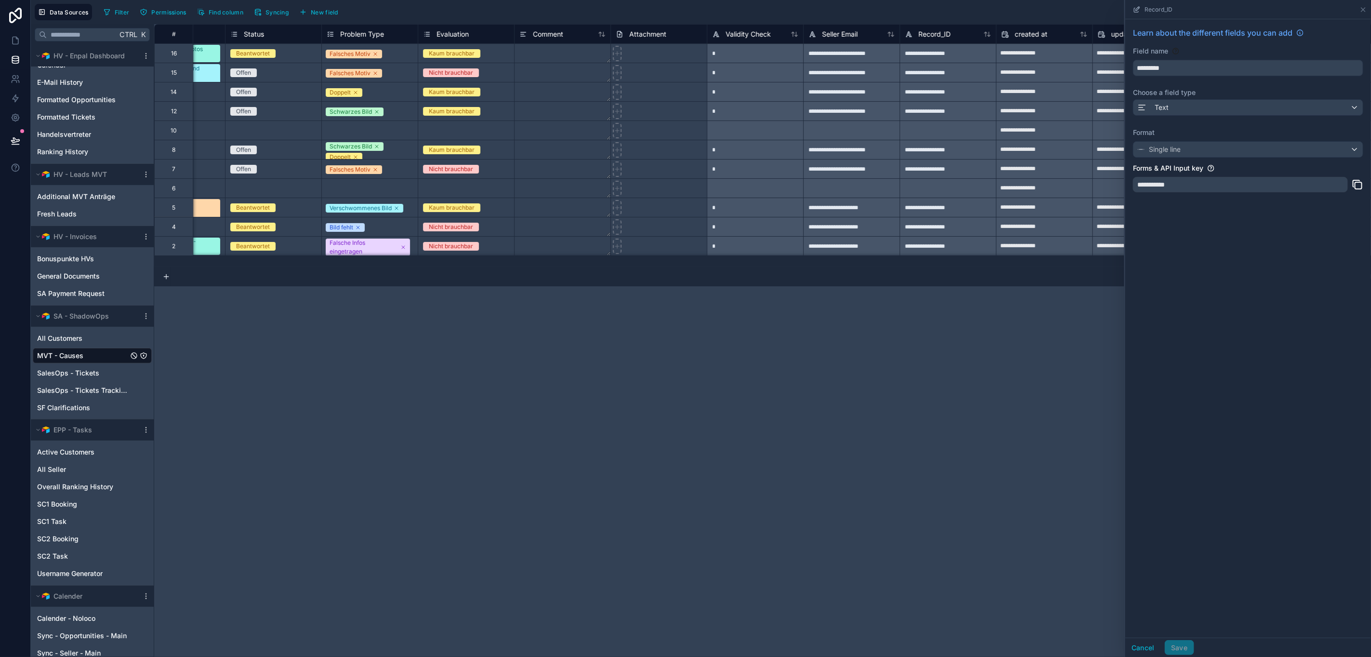
click at [1211, 183] on div "**********" at bounding box center [1240, 184] width 215 height 15
click at [1363, 188] on icon at bounding box center [1358, 185] width 12 height 12
click at [782, 494] on div "**********" at bounding box center [768, 340] width 1228 height 633
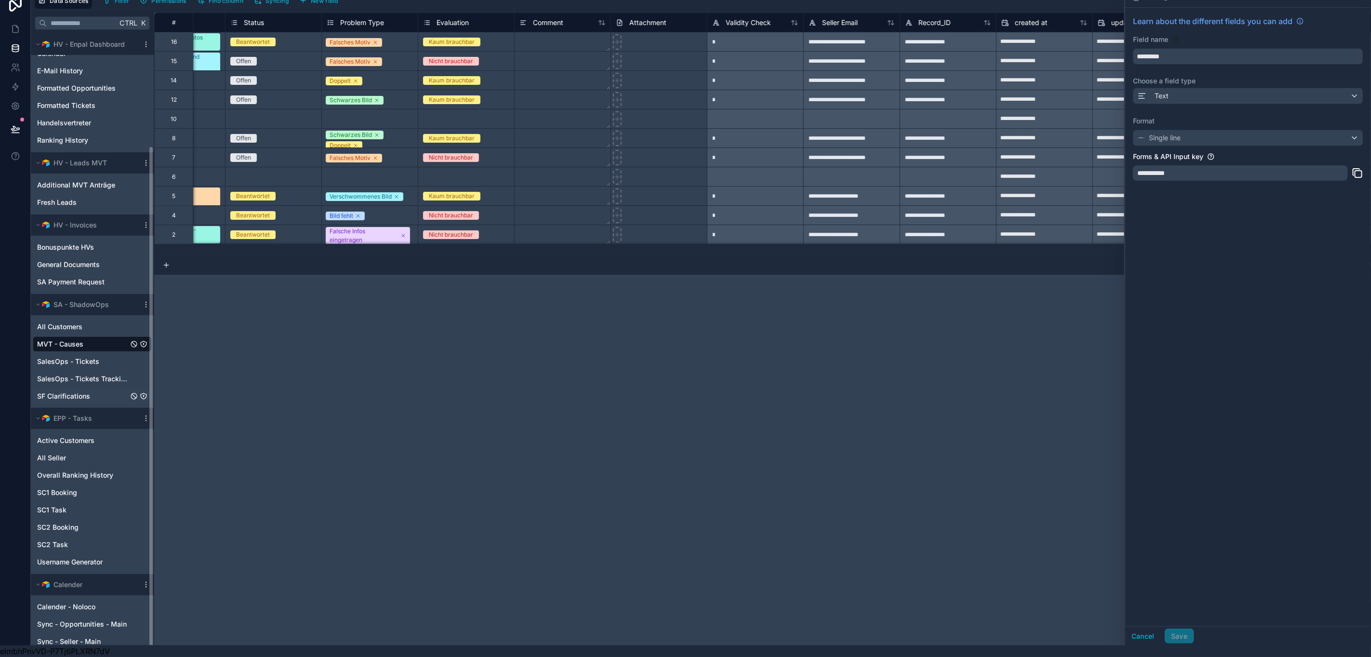
scroll to position [22, 0]
drag, startPoint x: 14, startPoint y: 17, endPoint x: 19, endPoint y: 27, distance: 10.3
click at [14, 24] on icon at bounding box center [16, 29] width 10 height 10
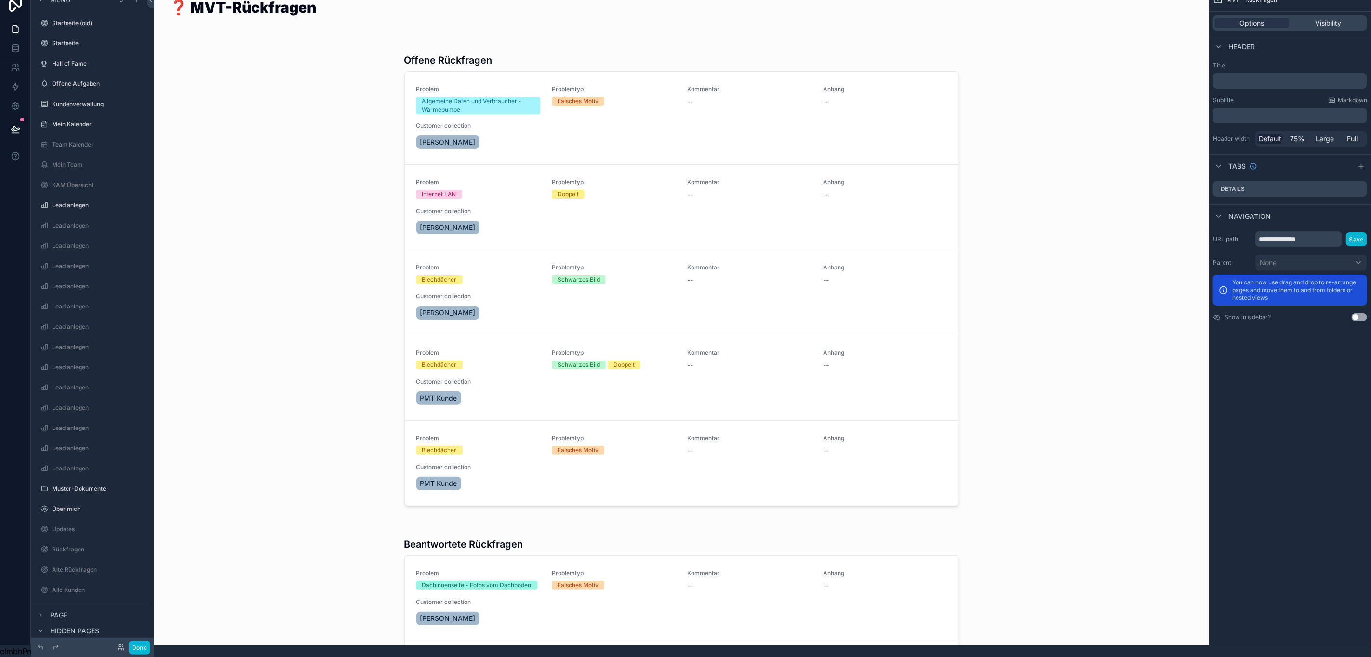
scroll to position [266, 0]
click at [230, 256] on div "scrollable content" at bounding box center [681, 276] width 1039 height 476
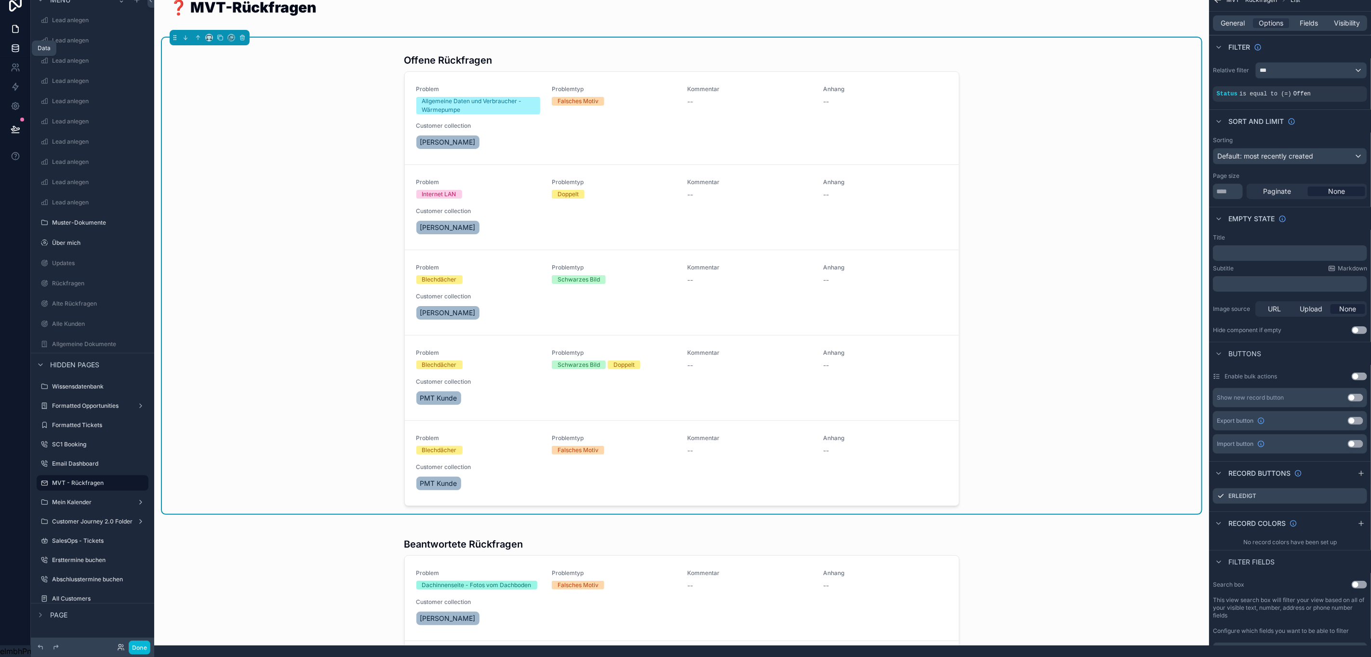
click at [16, 46] on icon at bounding box center [15, 48] width 6 height 4
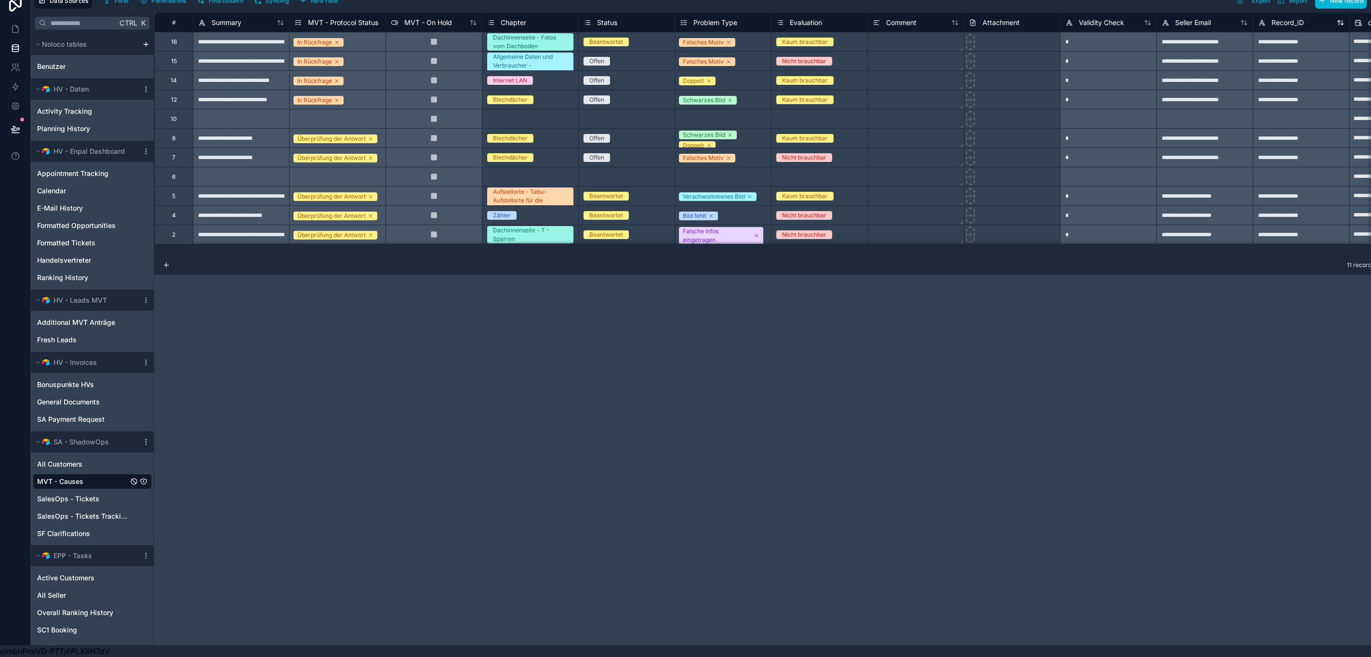
click at [1263, 17] on icon at bounding box center [1262, 23] width 8 height 12
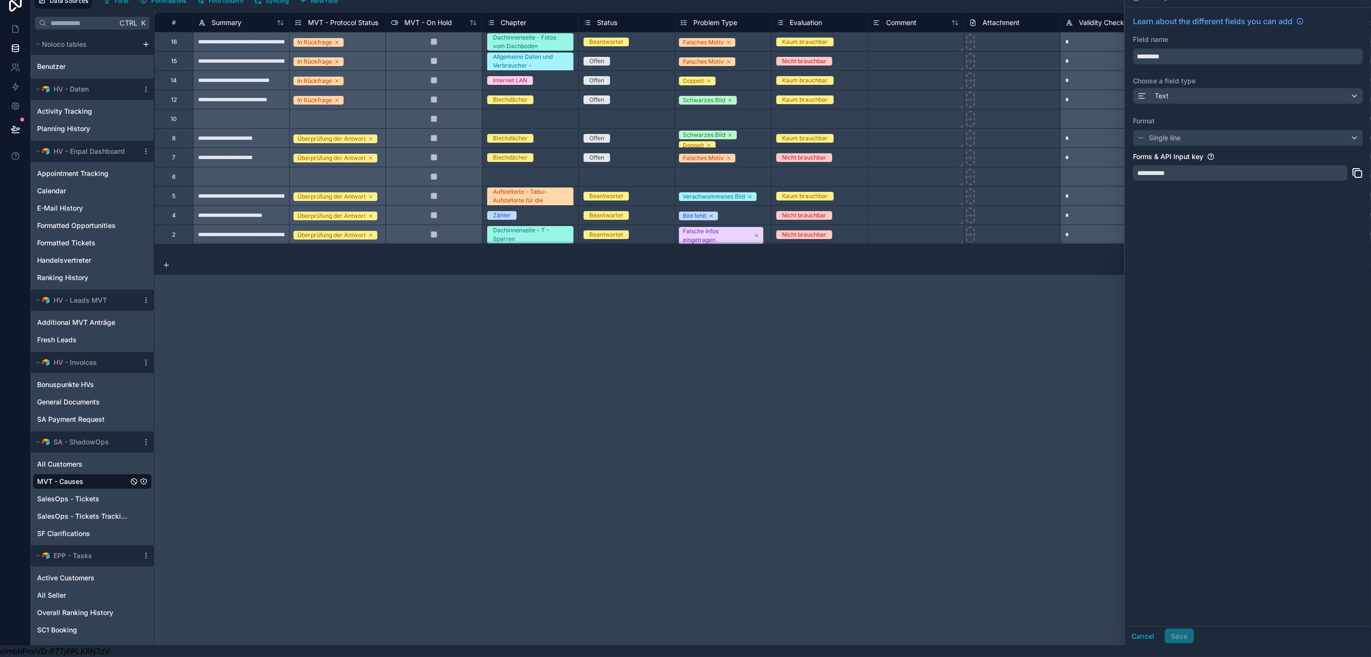
click at [1363, 167] on icon at bounding box center [1358, 173] width 12 height 12
click at [890, 340] on div "**********" at bounding box center [768, 329] width 1228 height 633
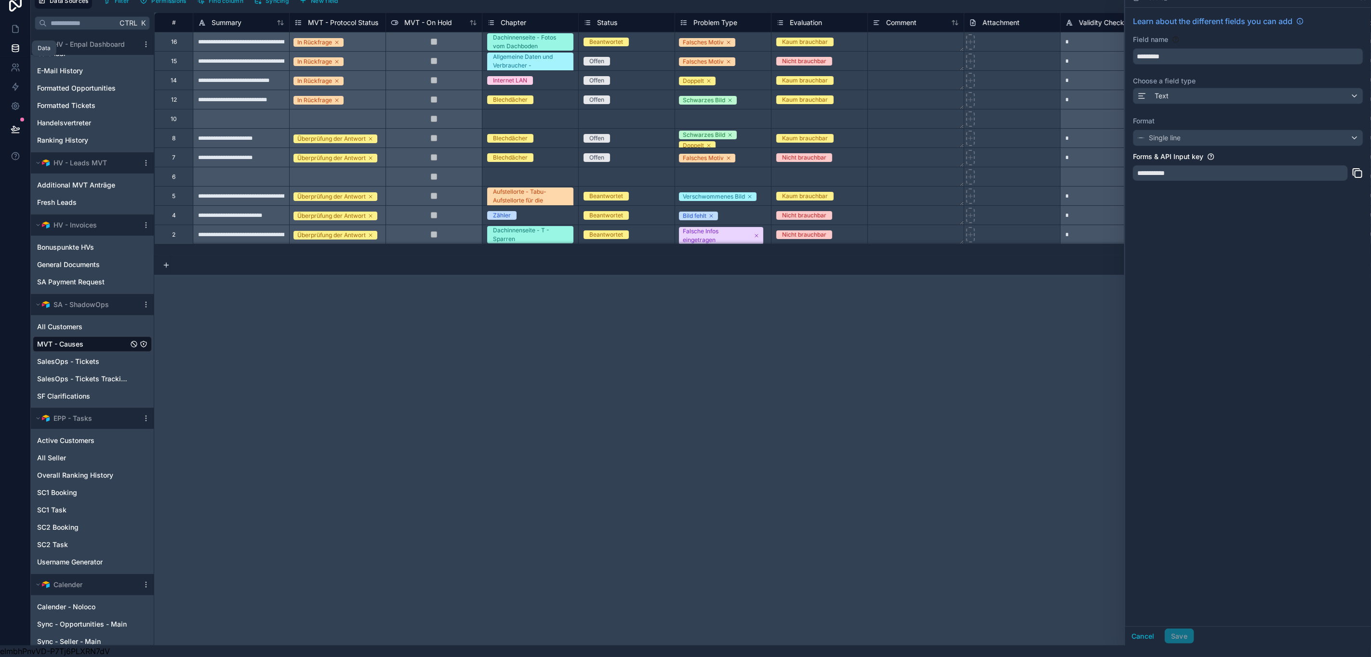
click at [14, 43] on icon at bounding box center [16, 48] width 10 height 10
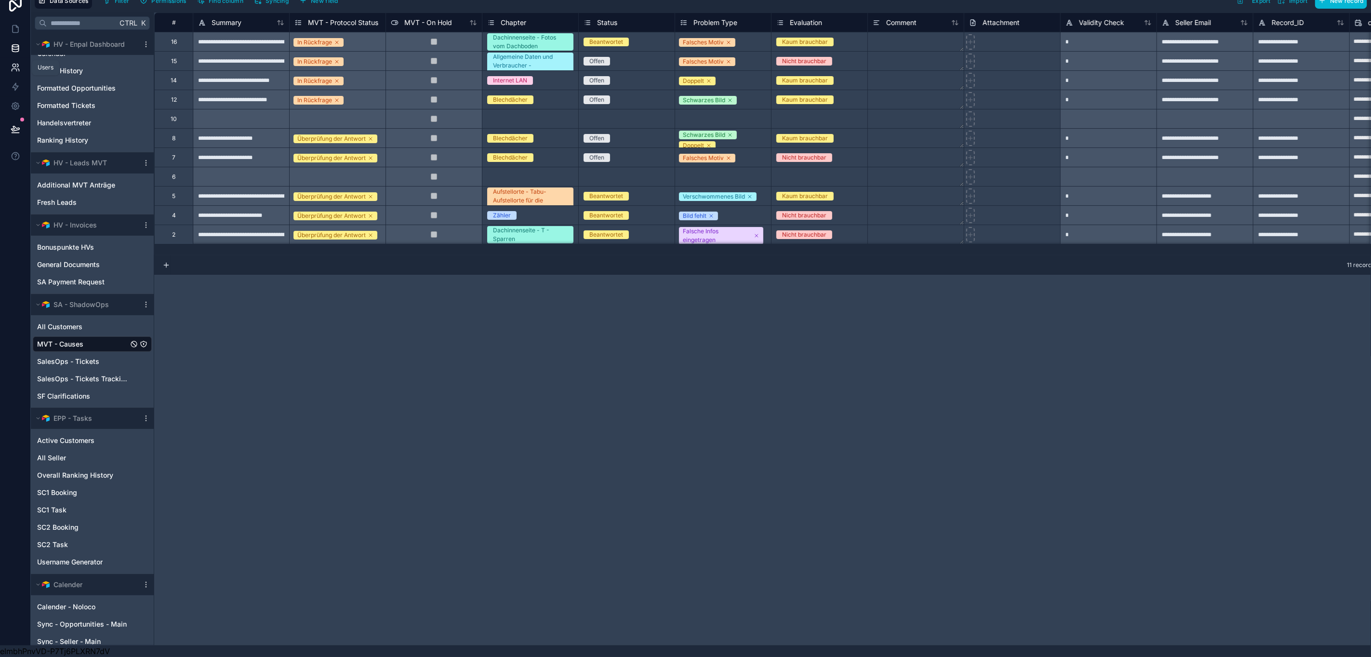
click at [17, 63] on icon at bounding box center [16, 68] width 10 height 10
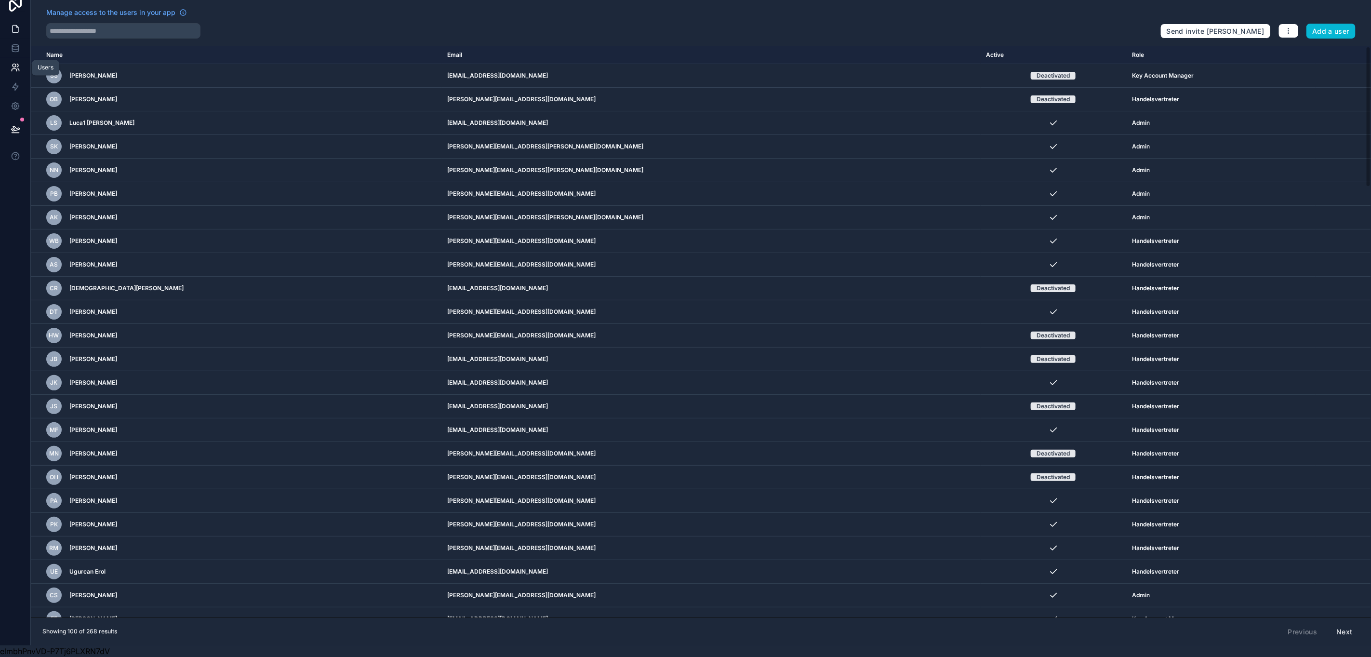
click at [14, 24] on icon at bounding box center [16, 29] width 10 height 10
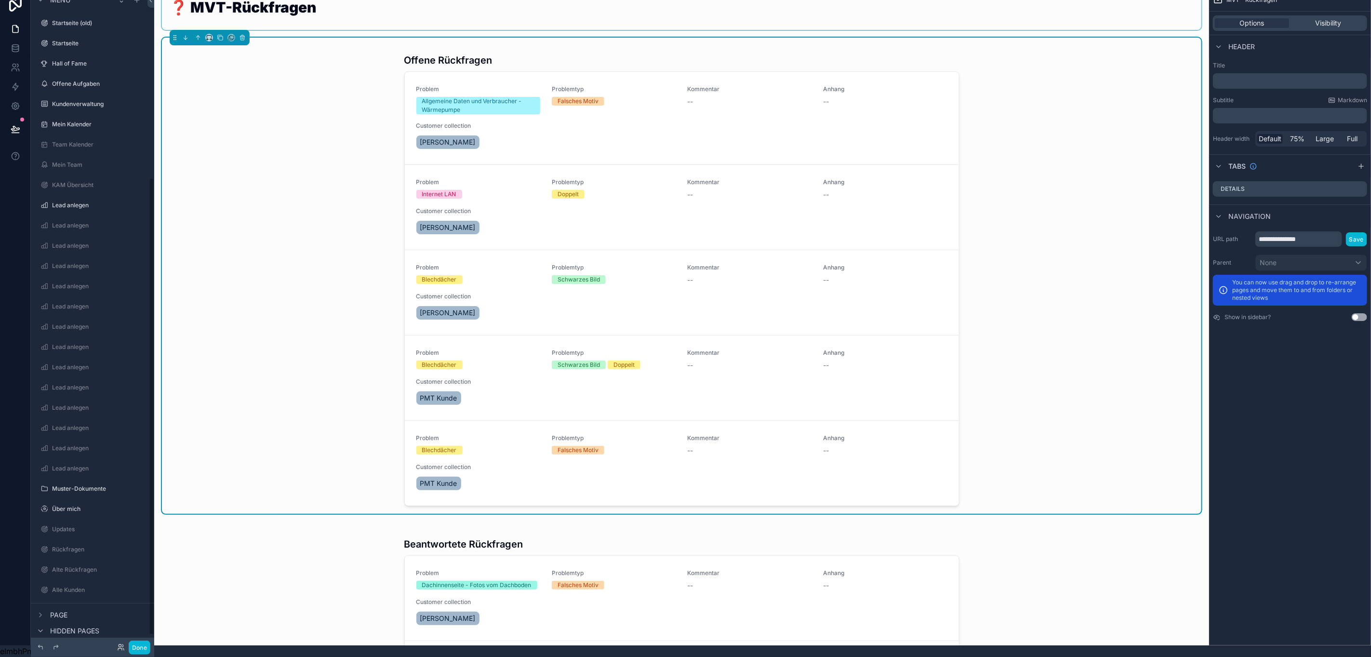
scroll to position [266, 0]
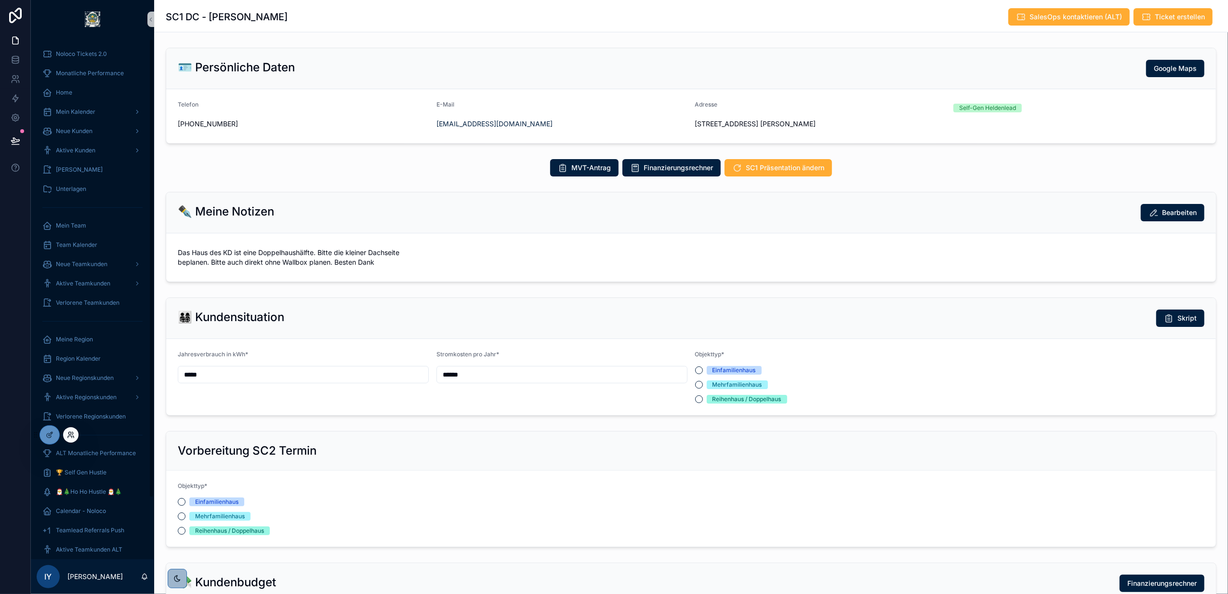
scroll to position [231, 0]
click at [71, 433] on icon at bounding box center [69, 433] width 2 height 2
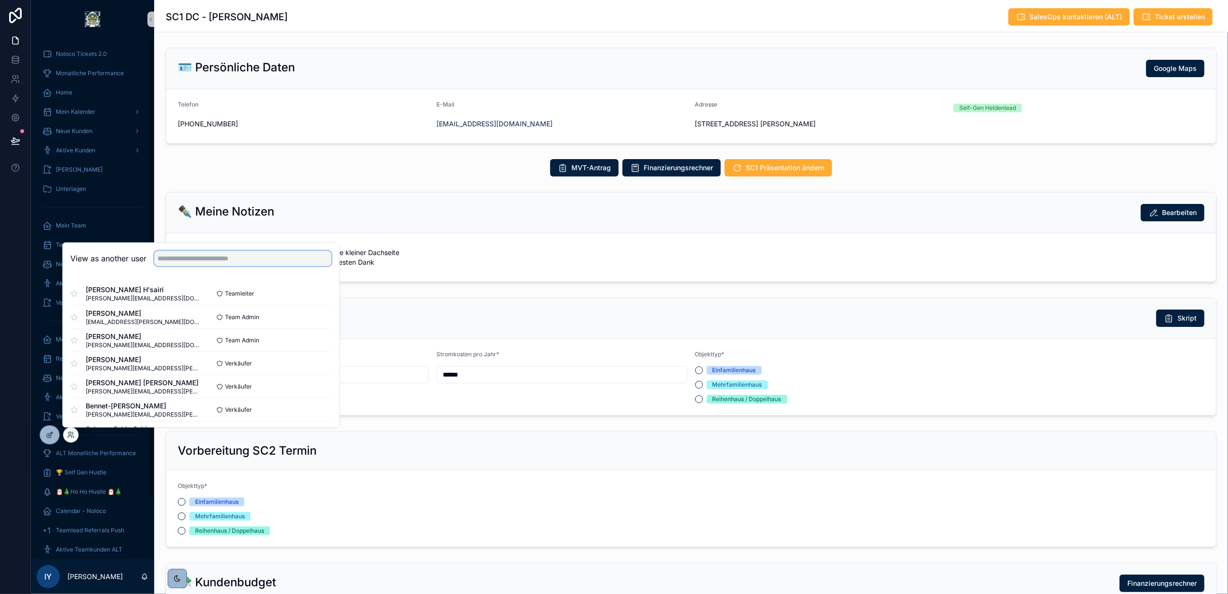
click at [205, 251] on input "text" at bounding box center [242, 258] width 177 height 15
type input "****"
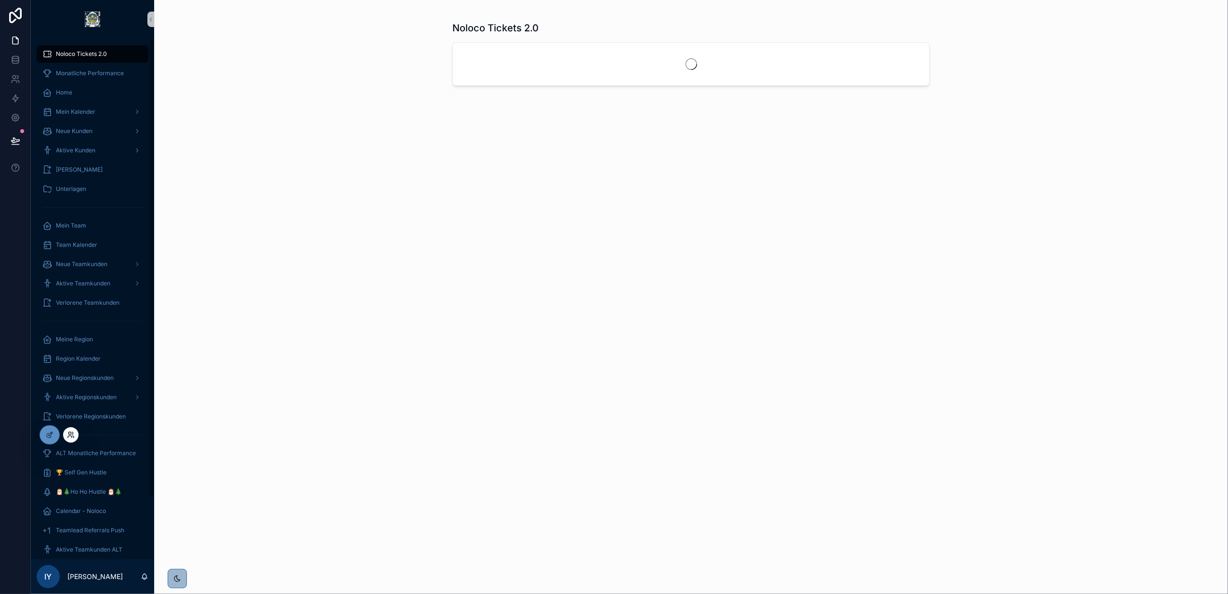
click at [68, 434] on icon at bounding box center [71, 435] width 8 height 8
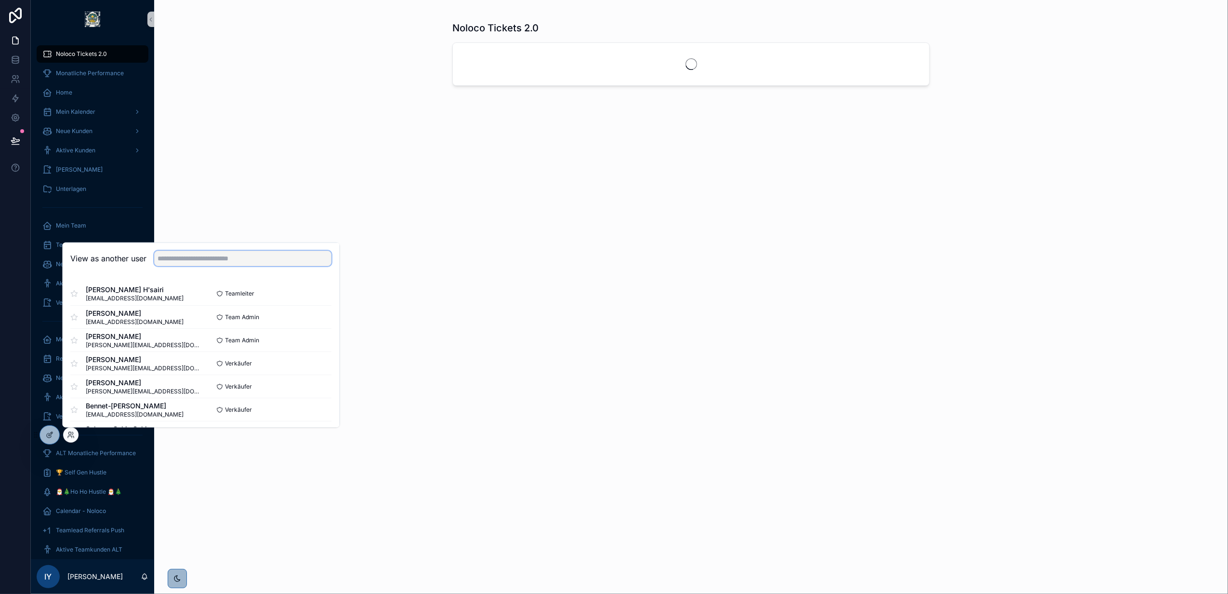
click at [203, 257] on input "text" at bounding box center [242, 258] width 177 height 15
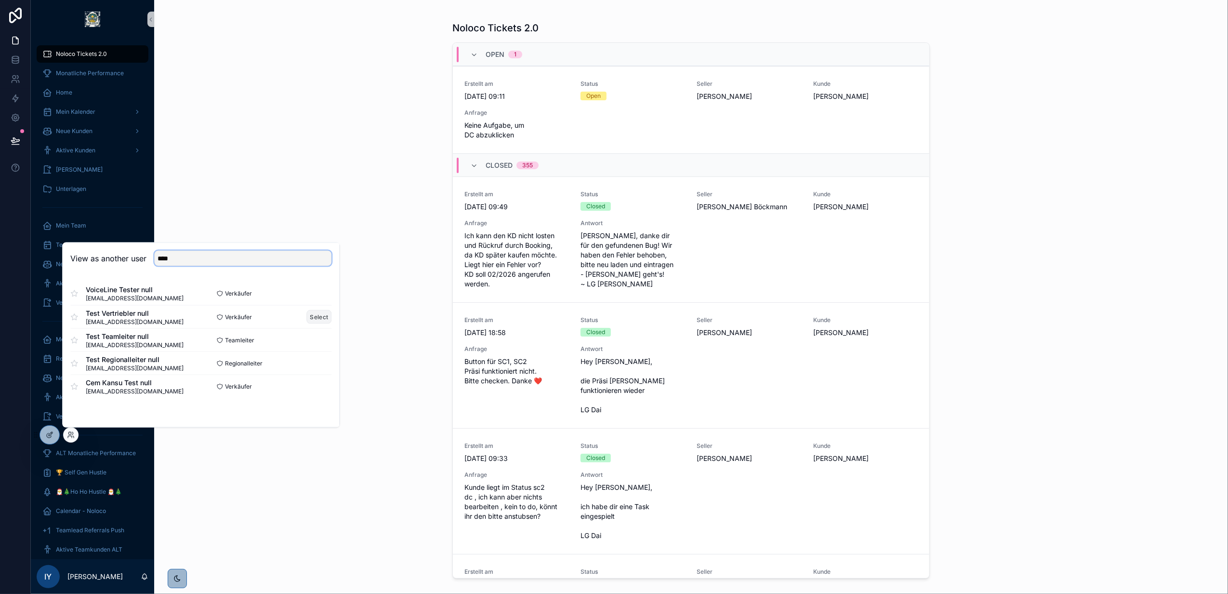
type input "****"
click at [323, 318] on button "Select" at bounding box center [319, 317] width 25 height 14
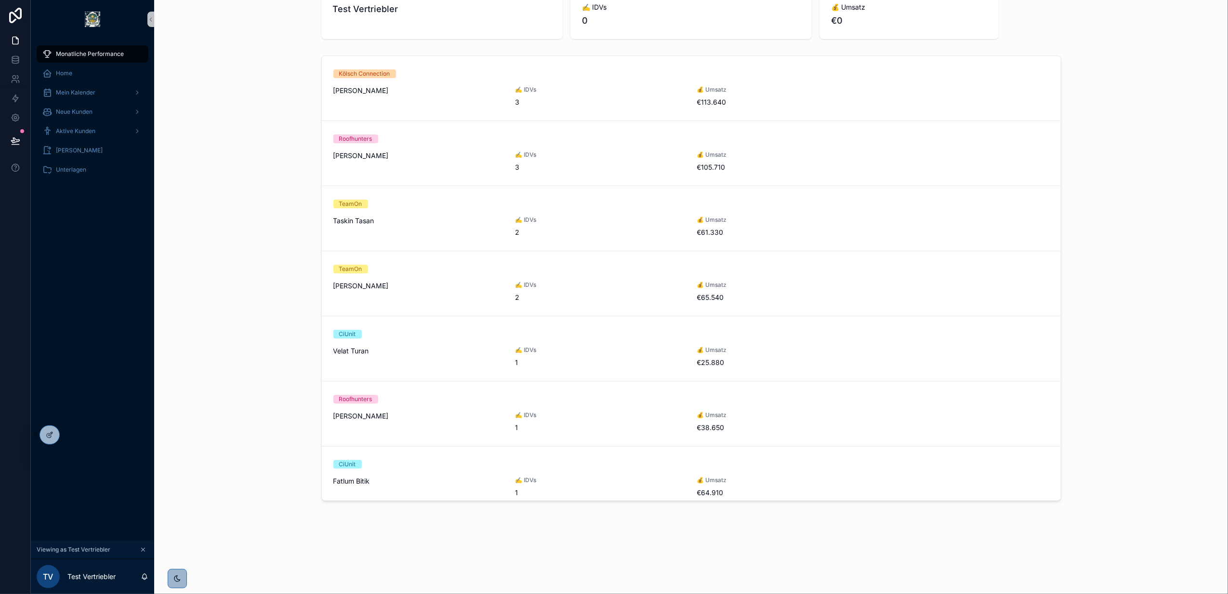
scroll to position [513, 0]
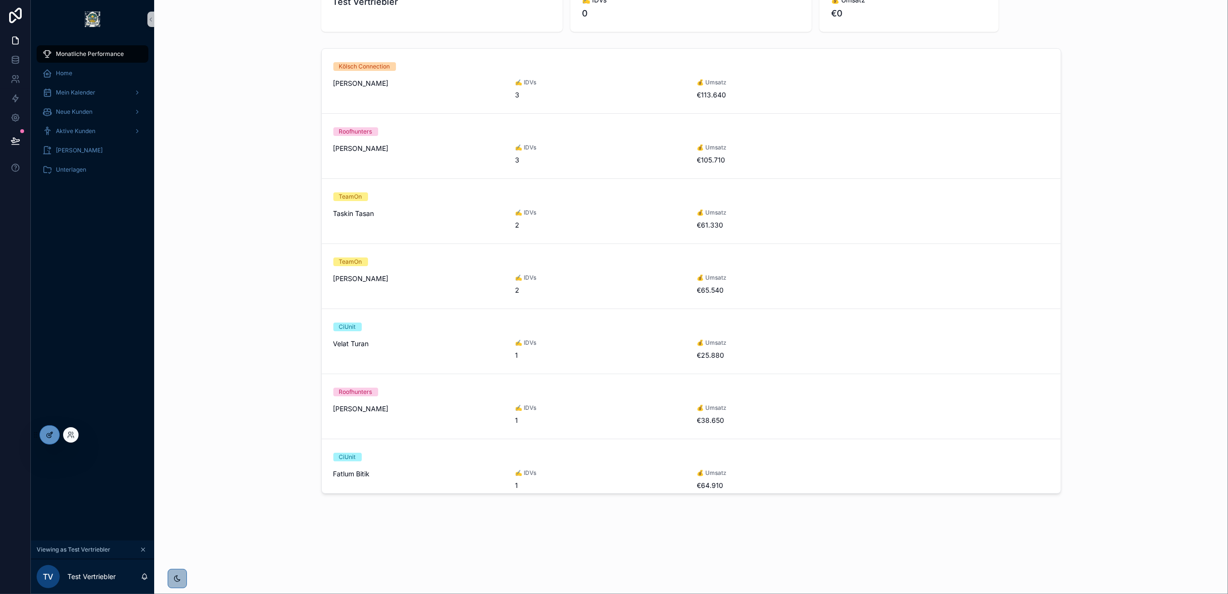
click at [48, 440] on div at bounding box center [49, 434] width 19 height 18
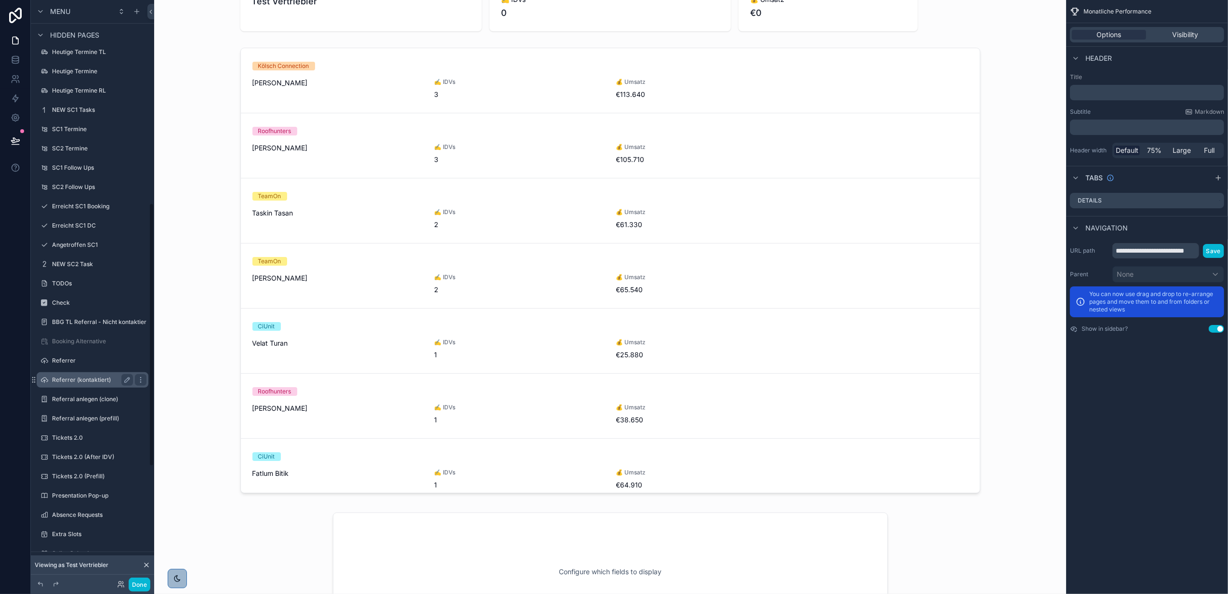
scroll to position [642, 0]
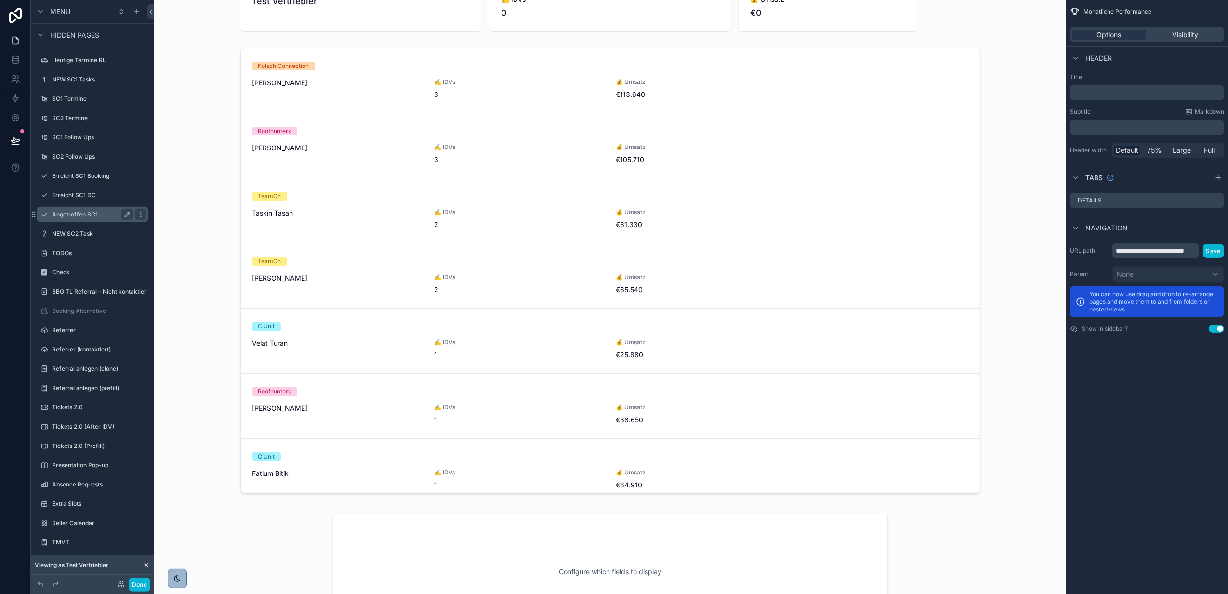
click at [89, 218] on label "Angetroffen SC1" at bounding box center [90, 215] width 77 height 8
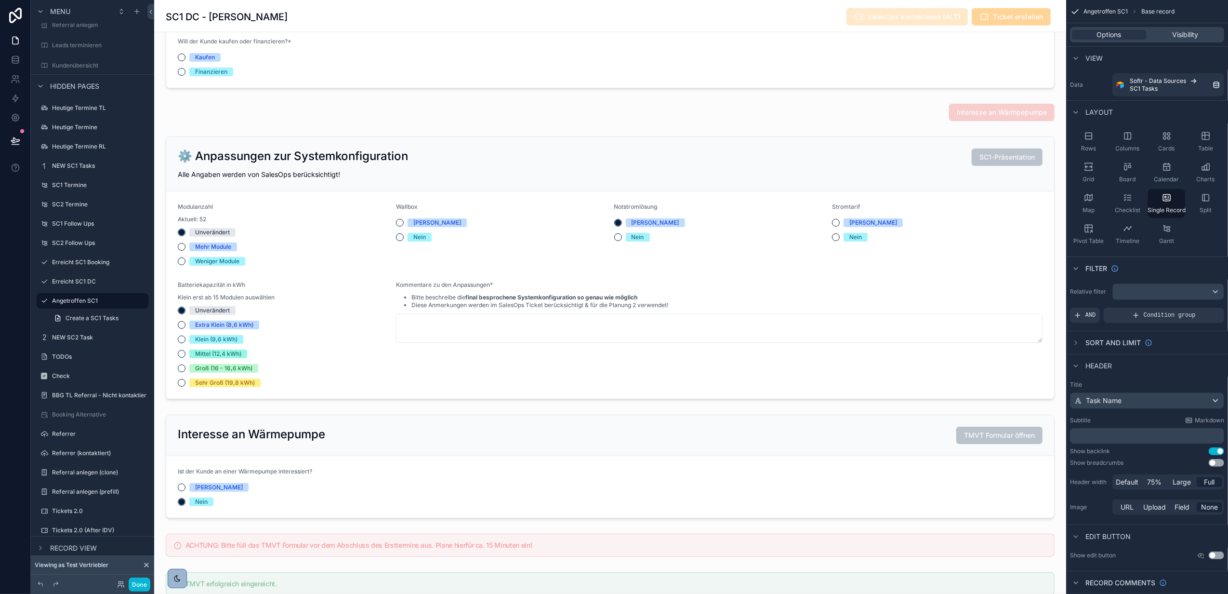
scroll to position [1002, 0]
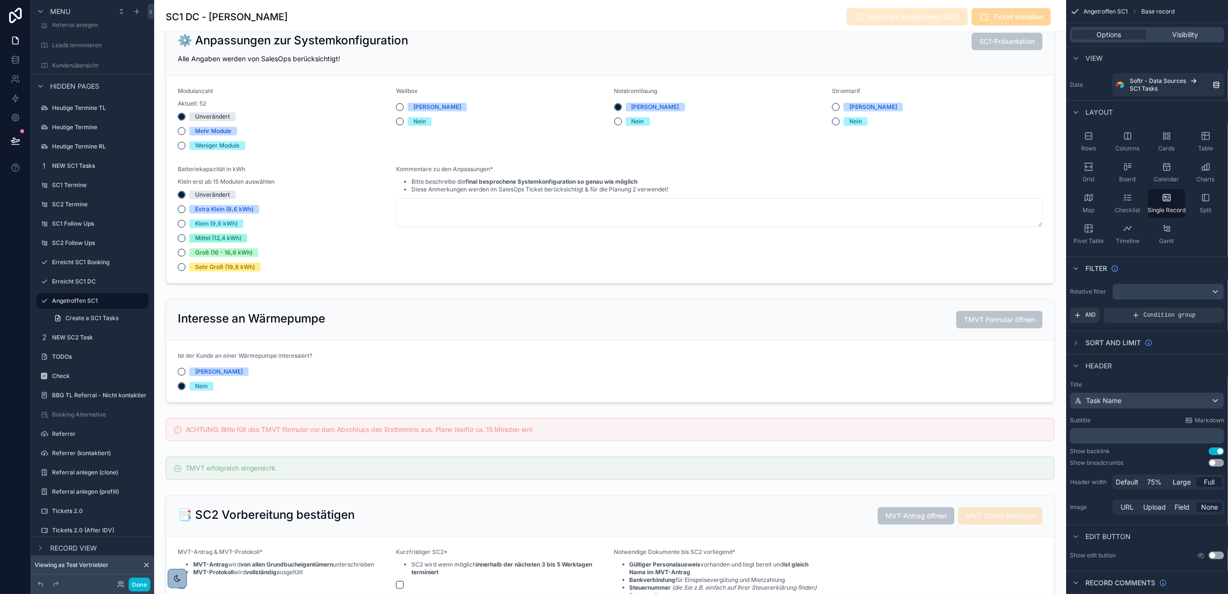
click at [762, 313] on div "scrollable content" at bounding box center [610, 373] width 912 height 2750
click at [813, 327] on div "scrollable content" at bounding box center [610, 350] width 904 height 111
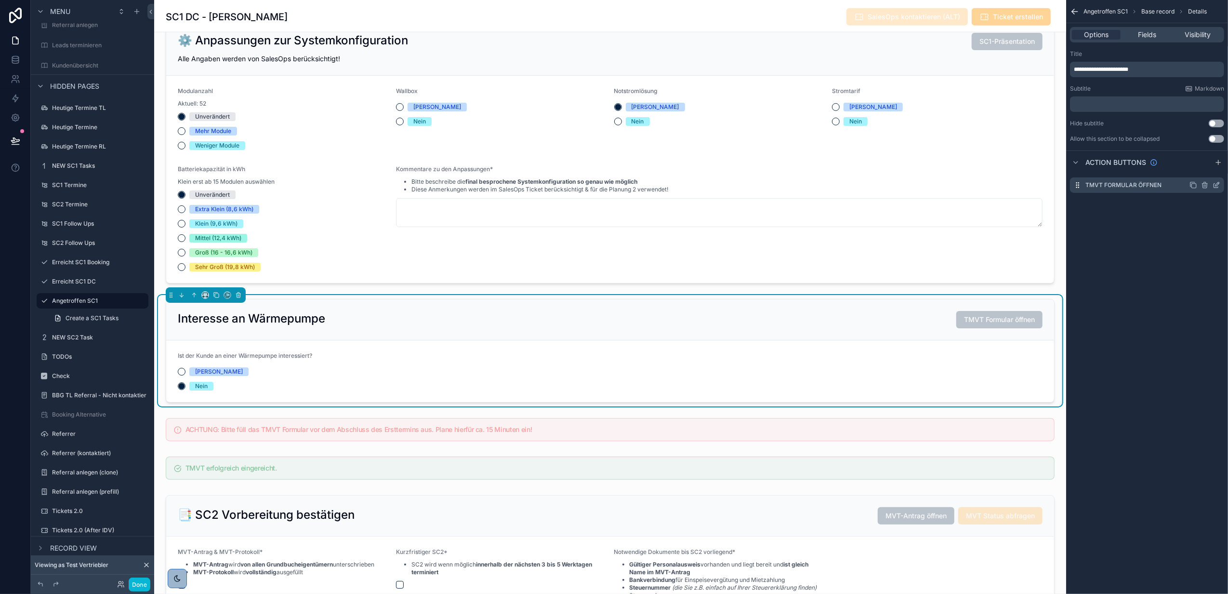
click at [1219, 186] on icon "scrollable content" at bounding box center [1217, 185] width 8 height 8
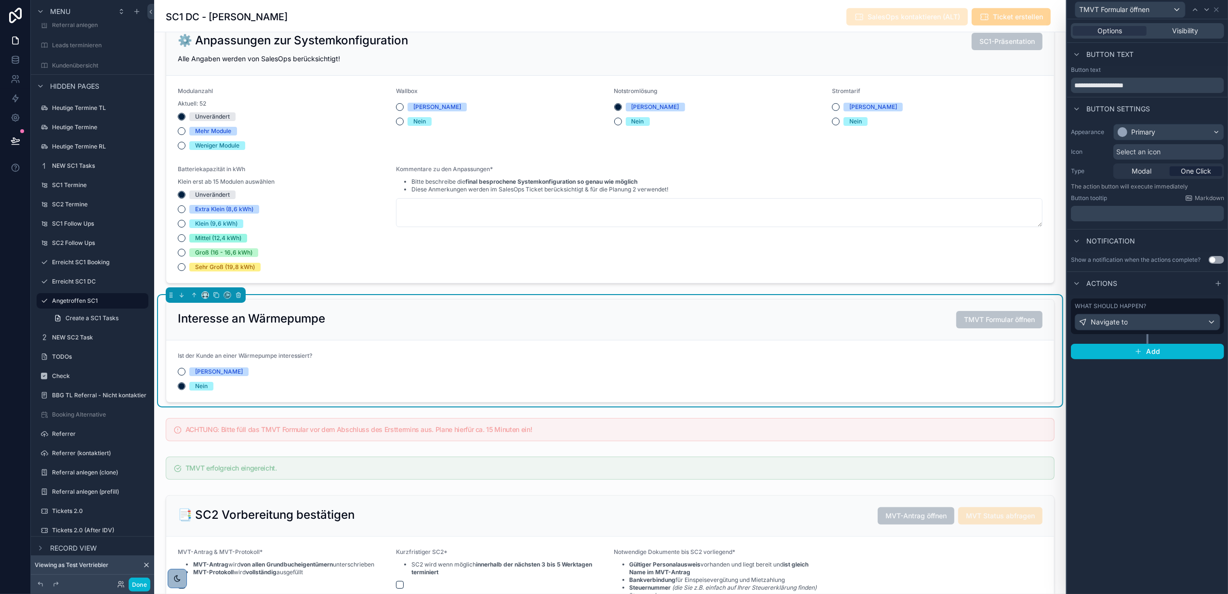
click at [1136, 331] on div "What should happen? Navigate to" at bounding box center [1147, 316] width 153 height 36
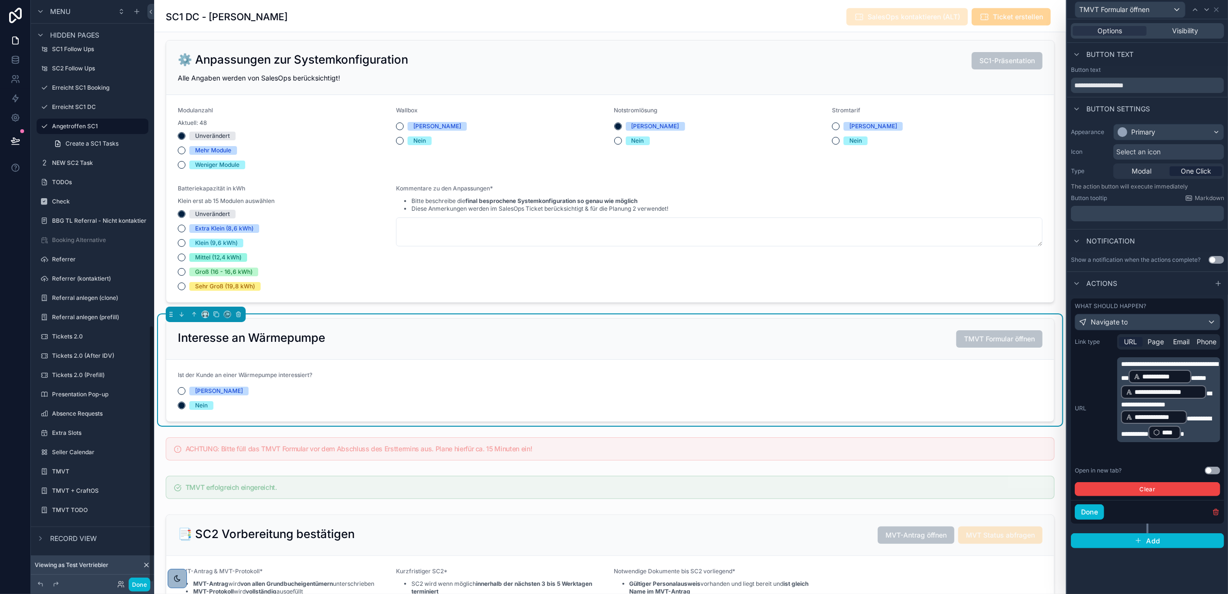
scroll to position [736, 0]
click at [93, 465] on label "TMVT" at bounding box center [90, 466] width 77 height 8
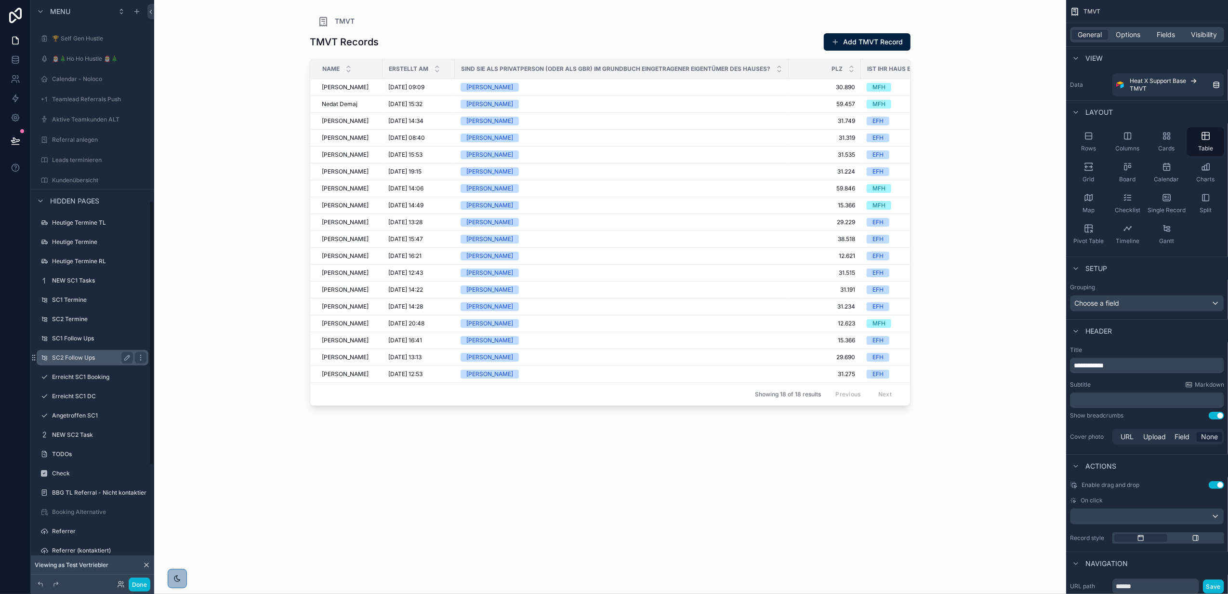
scroll to position [440, 0]
click at [103, 417] on label "Angetroffen SC1" at bounding box center [90, 416] width 77 height 8
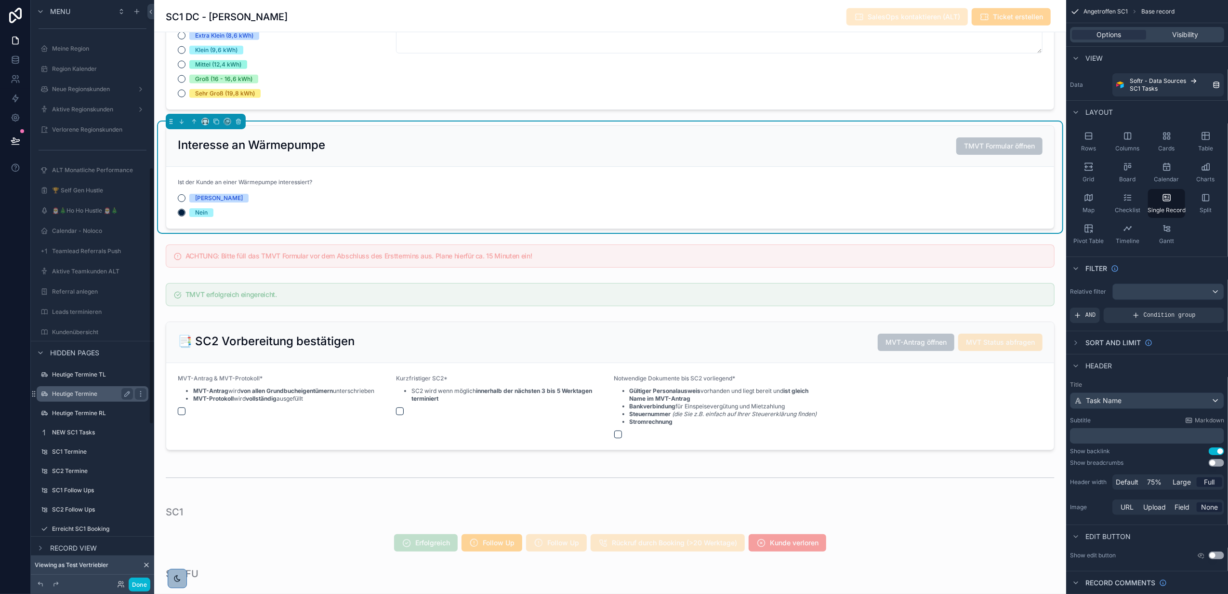
scroll to position [385, 0]
click at [139, 579] on button "Done" at bounding box center [140, 584] width 22 height 14
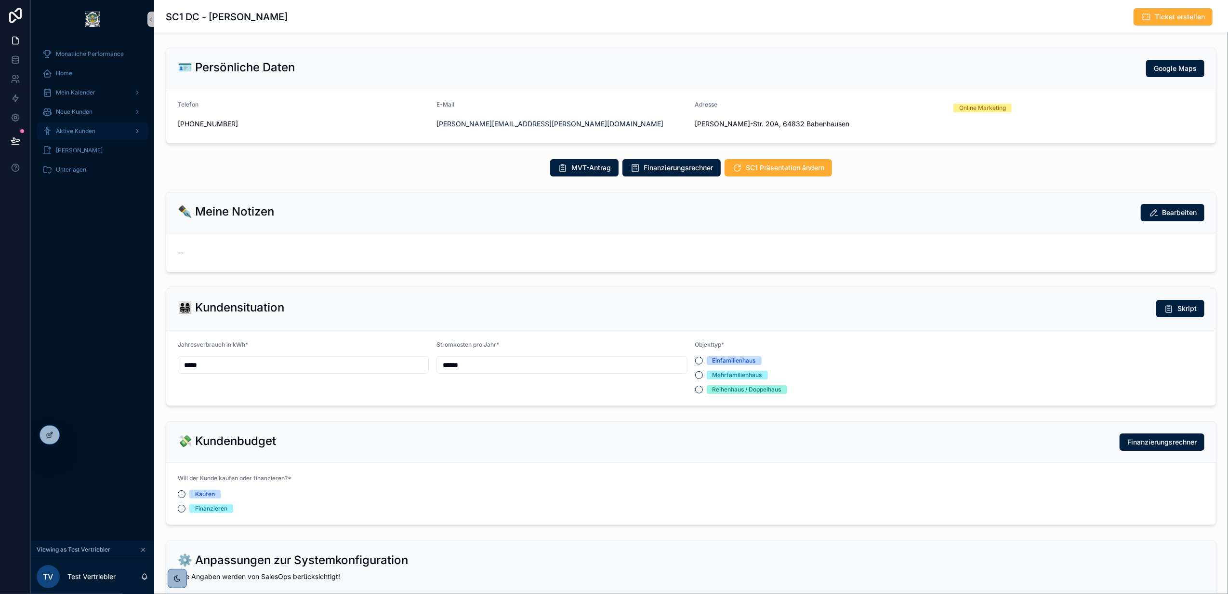
scroll to position [231, 0]
click at [93, 122] on link "Aktive Kunden" at bounding box center [93, 130] width 112 height 17
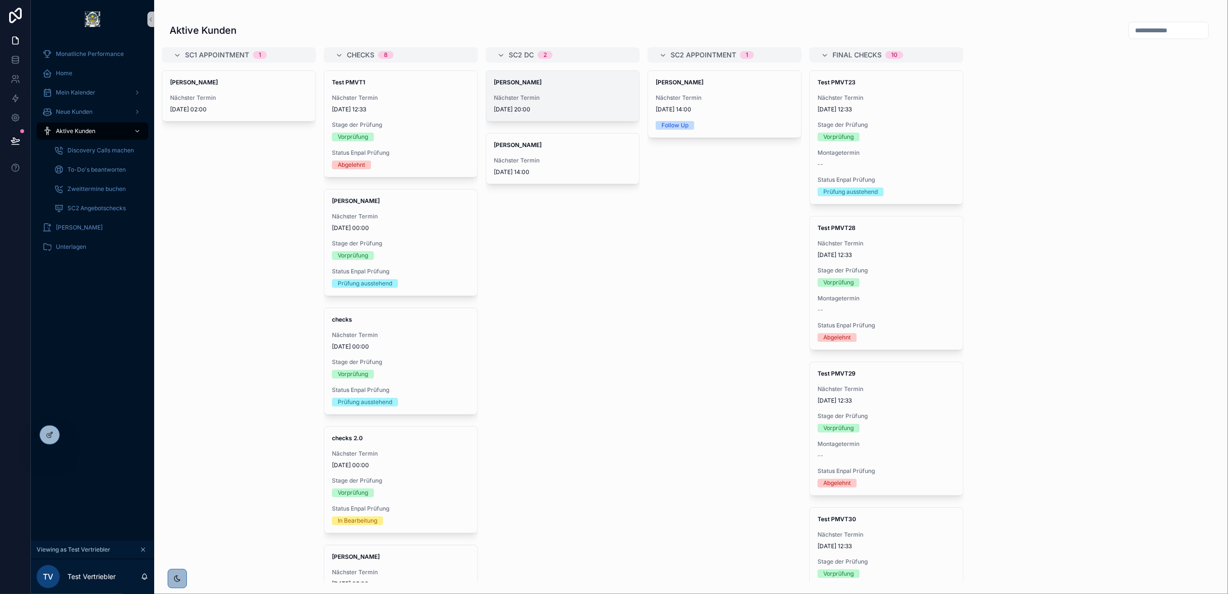
click at [521, 93] on div "Olaf Scholz Nächster Termin 17.6.2025 20:00" at bounding box center [562, 96] width 153 height 50
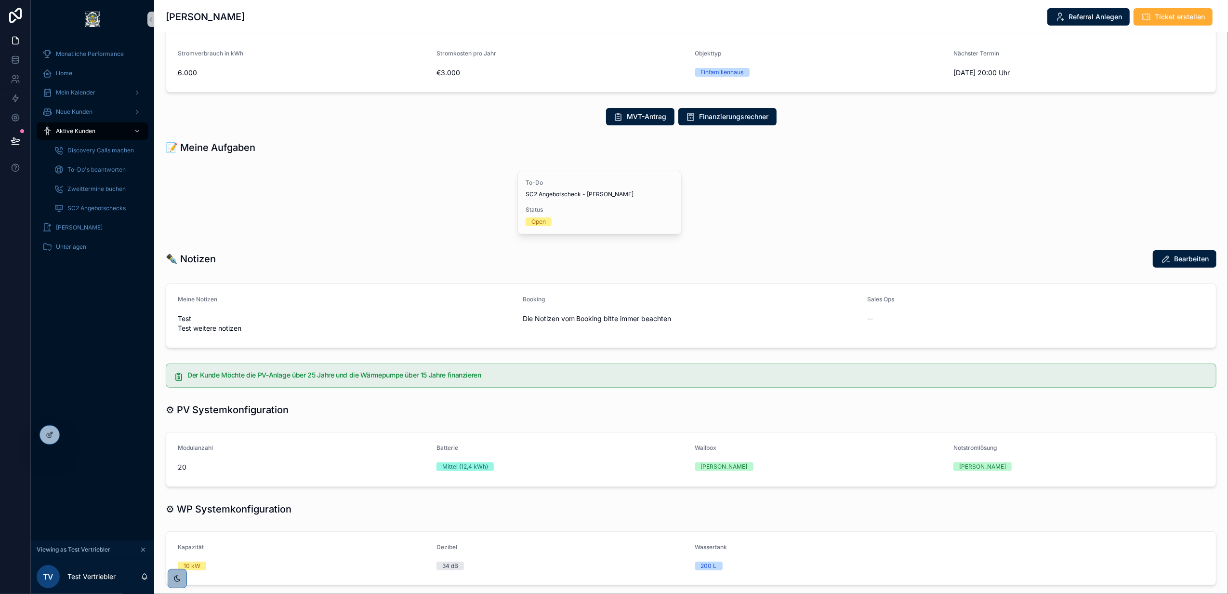
scroll to position [193, 0]
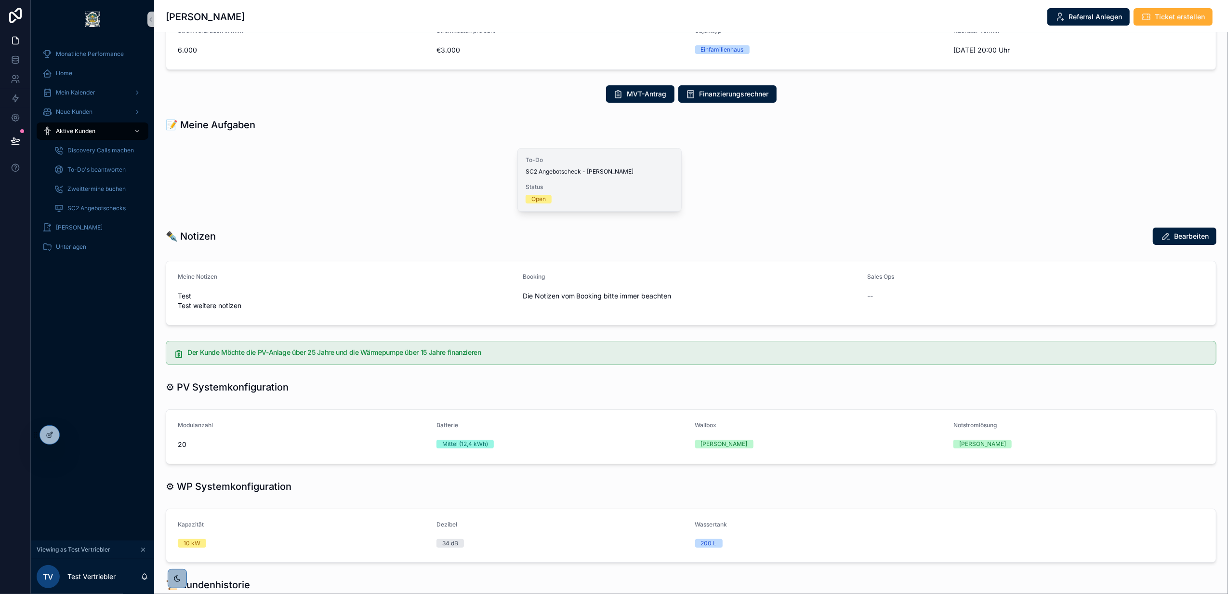
click at [556, 163] on span "To-Do" at bounding box center [600, 160] width 148 height 8
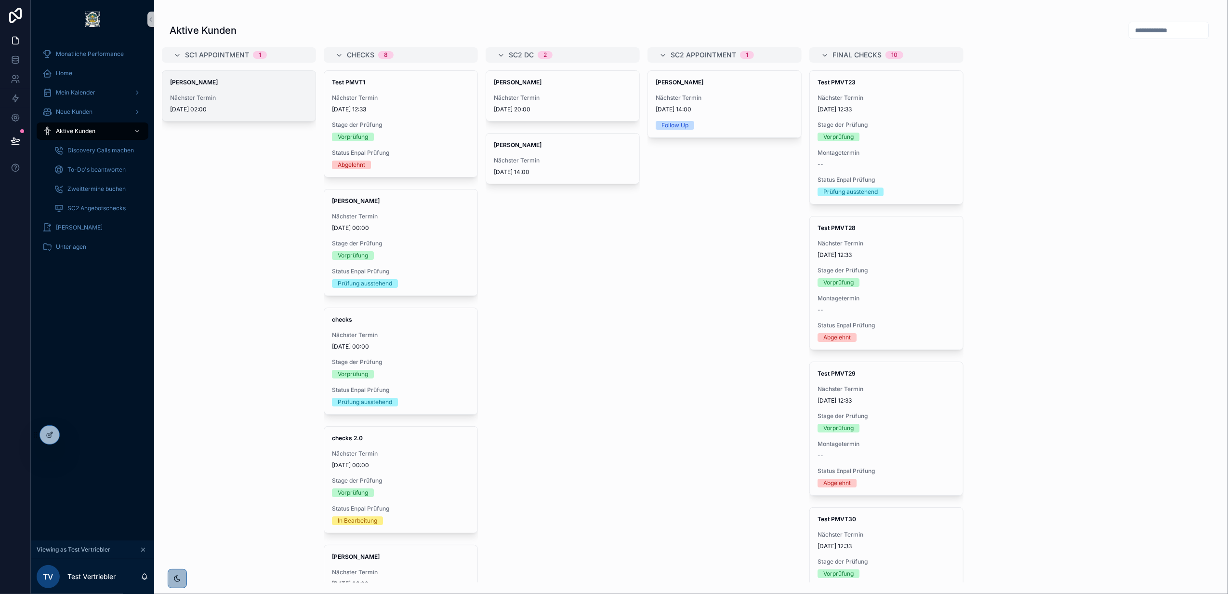
click at [222, 103] on div "Nächster Termin 25.7.2025 02:00" at bounding box center [239, 103] width 138 height 19
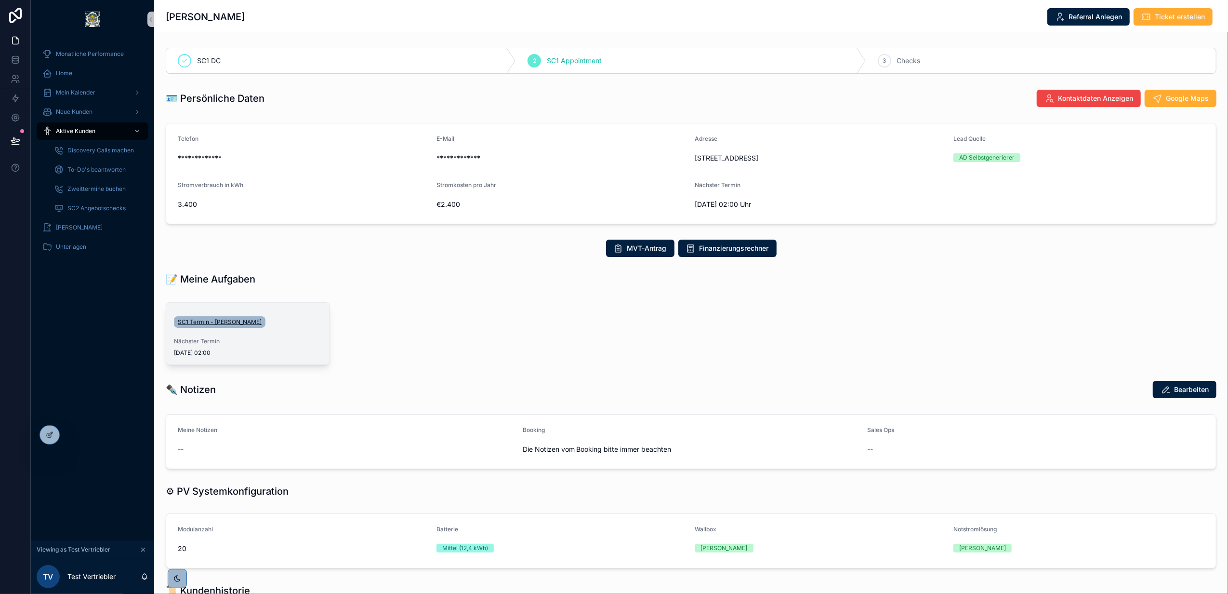
click at [226, 323] on span "SC1 Termin - Tom Parker" at bounding box center [220, 322] width 84 height 8
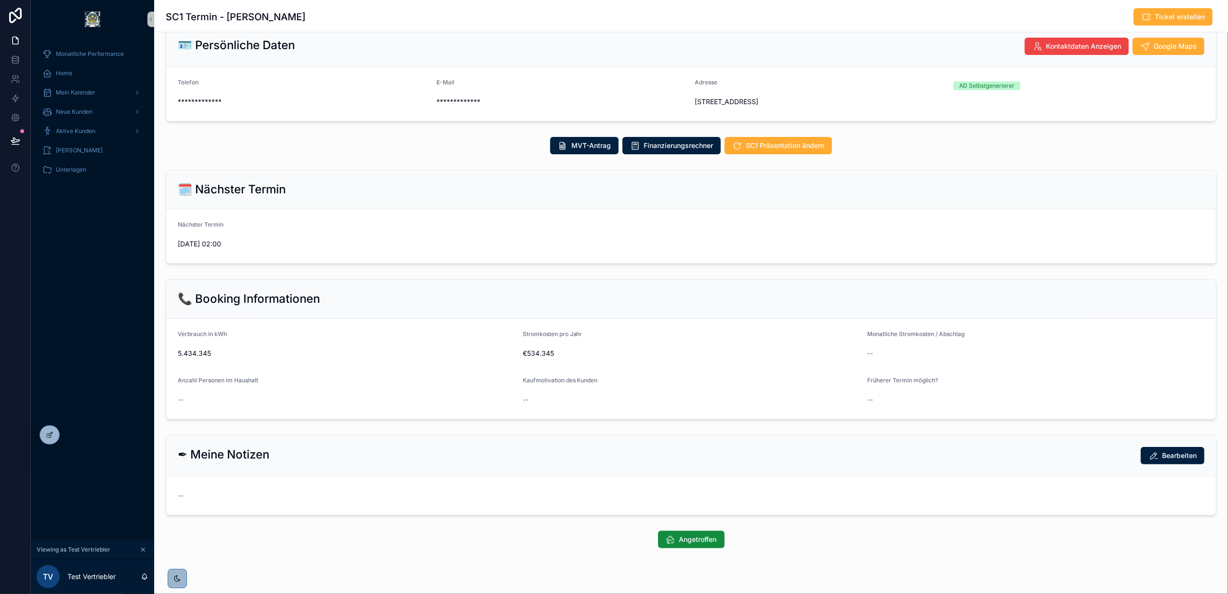
scroll to position [44, 0]
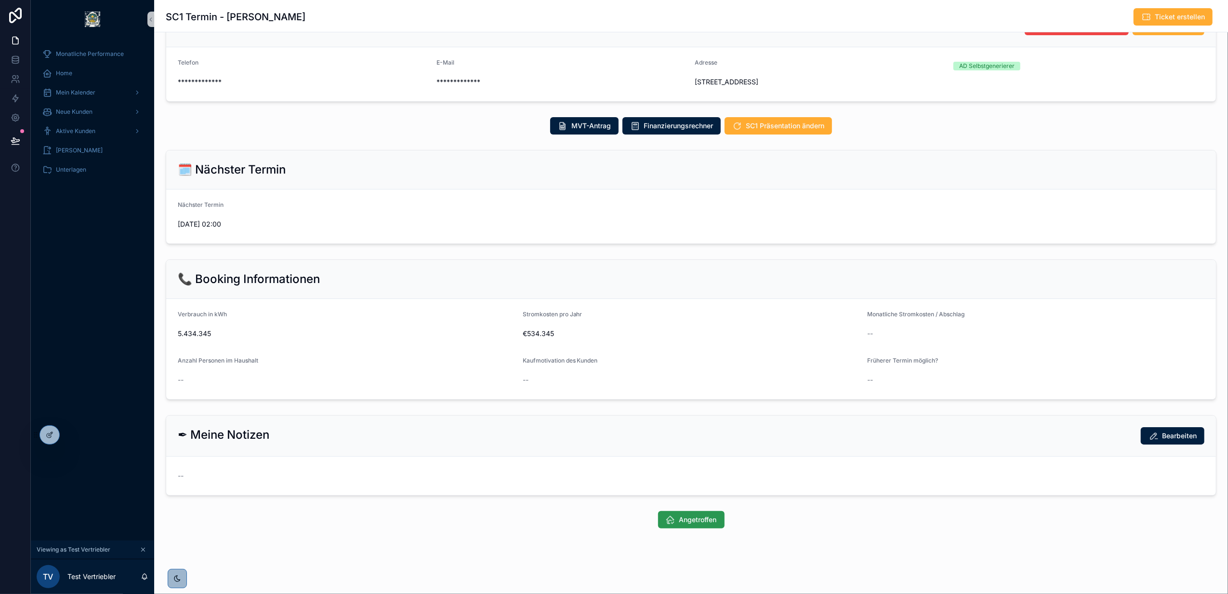
click at [702, 521] on span "Angetroffen" at bounding box center [698, 520] width 38 height 10
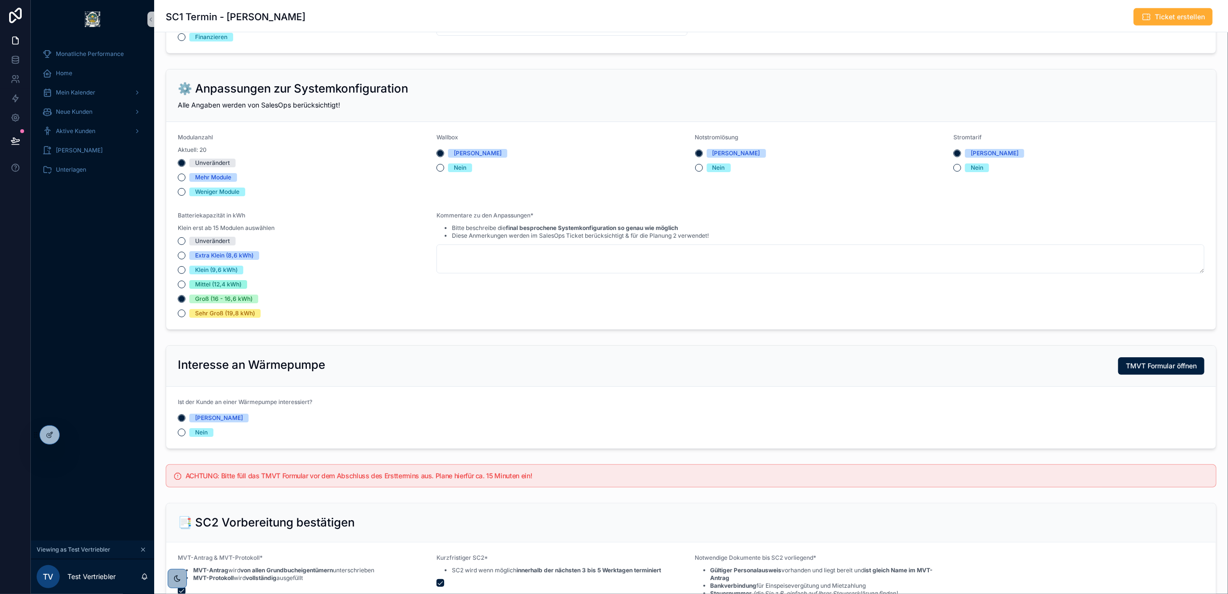
scroll to position [578, 0]
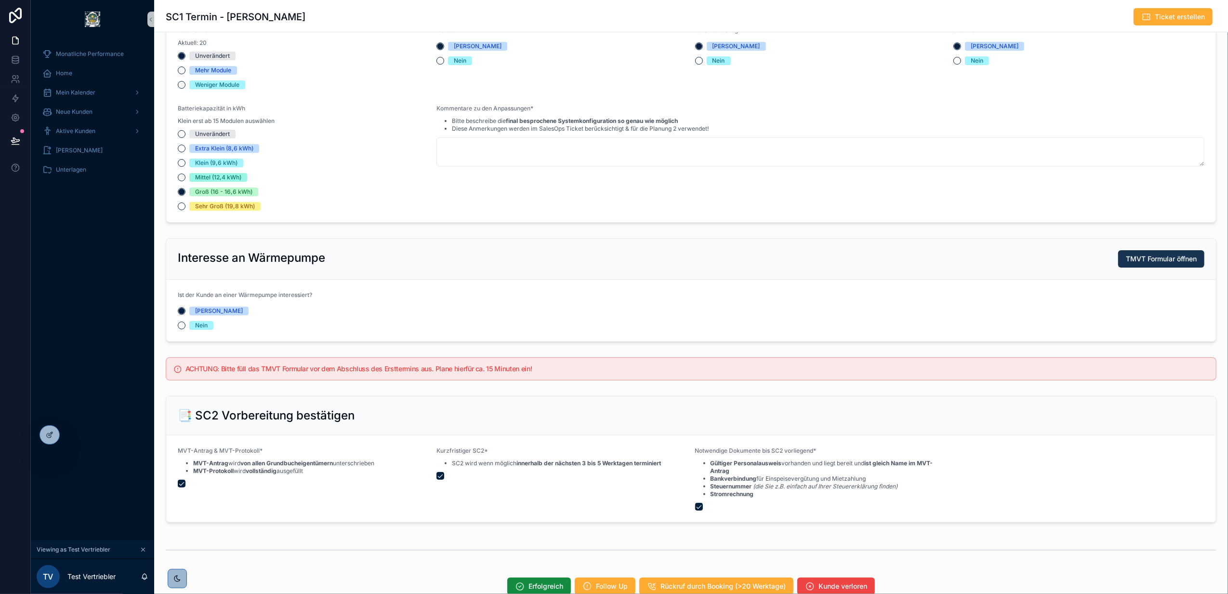
click at [1126, 264] on span "TMVT Formular öffnen" at bounding box center [1161, 259] width 71 height 10
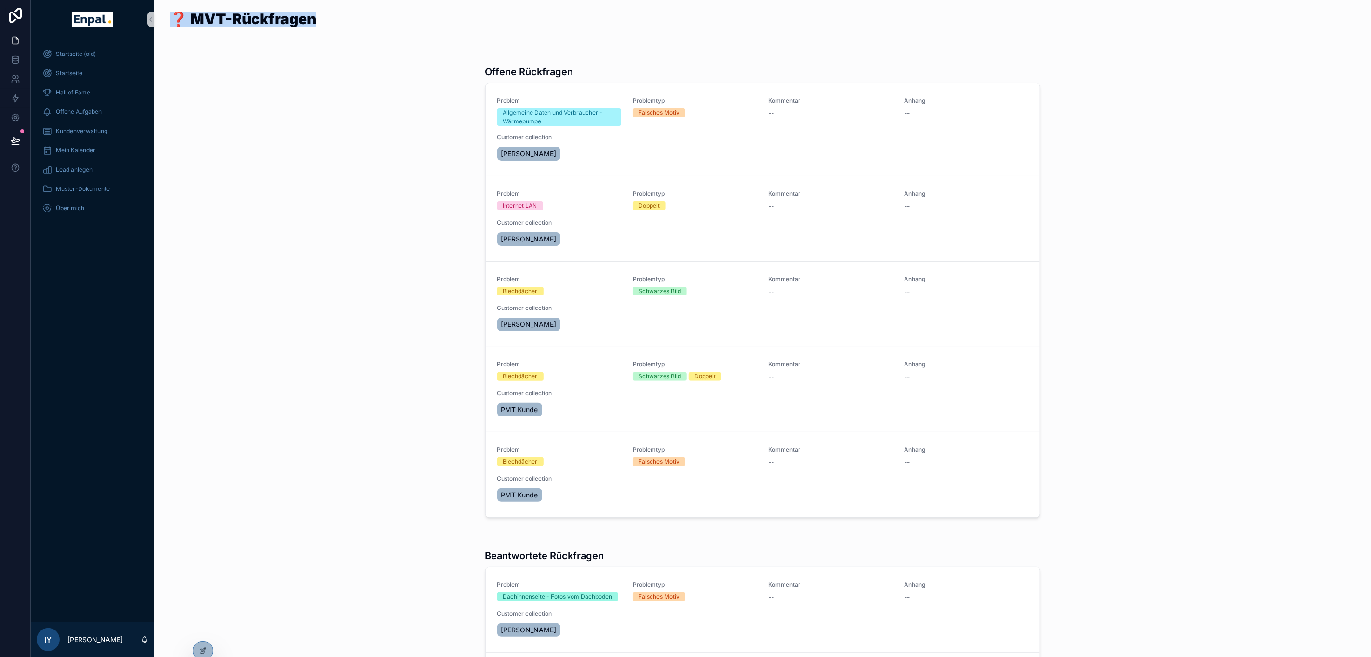
drag, startPoint x: 178, startPoint y: 15, endPoint x: 353, endPoint y: 59, distance: 180.0
click at [351, 58] on div "❓ MVT-Rückfragen Offene Rückfragen Problem Allgemeine Daten und Verbraucher - W…" at bounding box center [762, 509] width 1217 height 1018
drag, startPoint x: 353, startPoint y: 59, endPoint x: 343, endPoint y: 220, distance: 161.3
click at [343, 220] on div "Offene Rückfragen Problem Allgemeine Daten und Verbraucher - Wärmepumpe Problem…" at bounding box center [762, 287] width 1201 height 476
drag, startPoint x: 483, startPoint y: 70, endPoint x: 454, endPoint y: 89, distance: 34.5
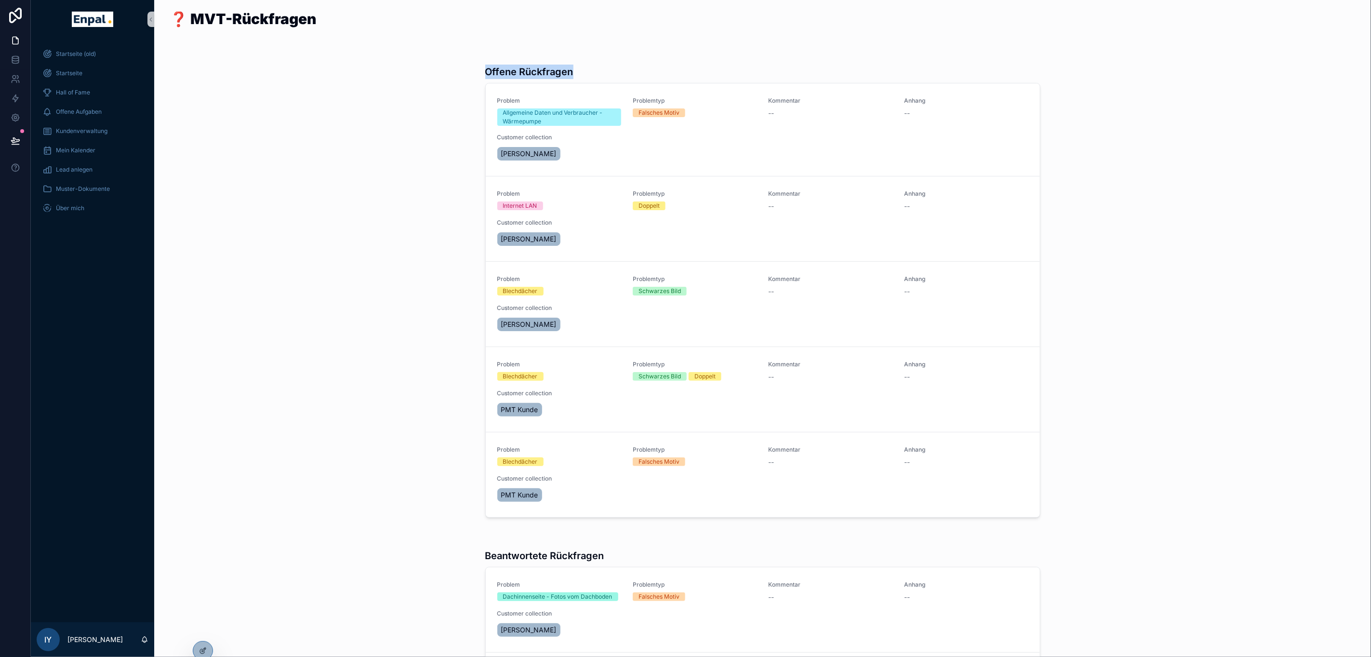
click at [456, 89] on div "Offene Rückfragen Problem Allgemeine Daten und Verbraucher - Wärmepumpe Problem…" at bounding box center [762, 287] width 1201 height 476
drag, startPoint x: 454, startPoint y: 89, endPoint x: 428, endPoint y: 103, distance: 29.8
click at [428, 103] on div "Offene Rückfragen Problem Allgemeine Daten und Verbraucher - Wärmepumpe Problem…" at bounding box center [762, 287] width 1201 height 476
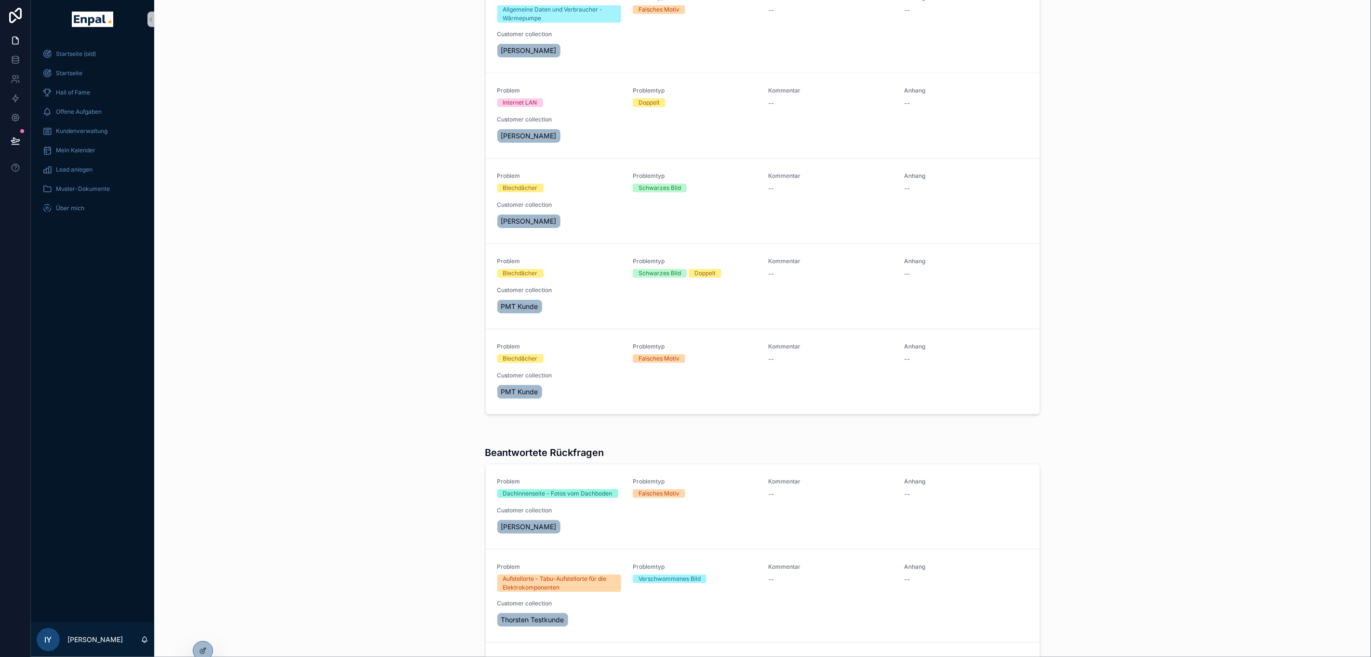
scroll to position [145, 0]
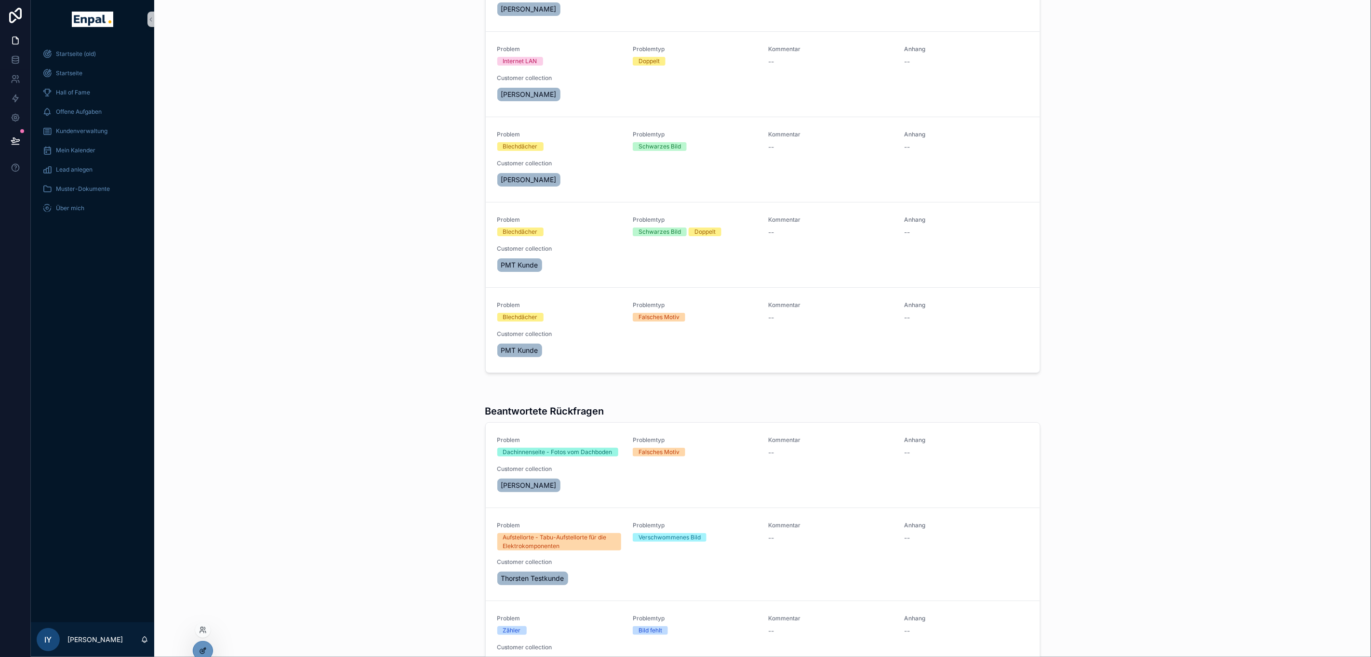
click at [203, 645] on div at bounding box center [202, 650] width 19 height 18
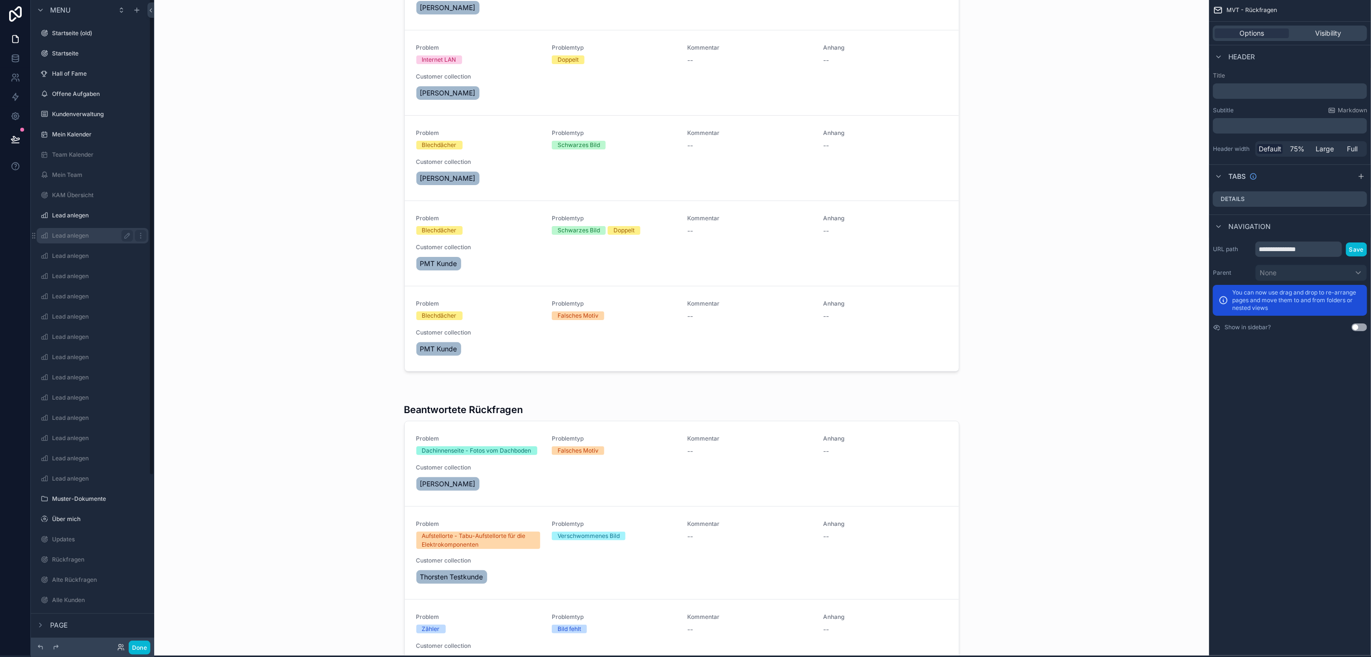
scroll to position [0, 0]
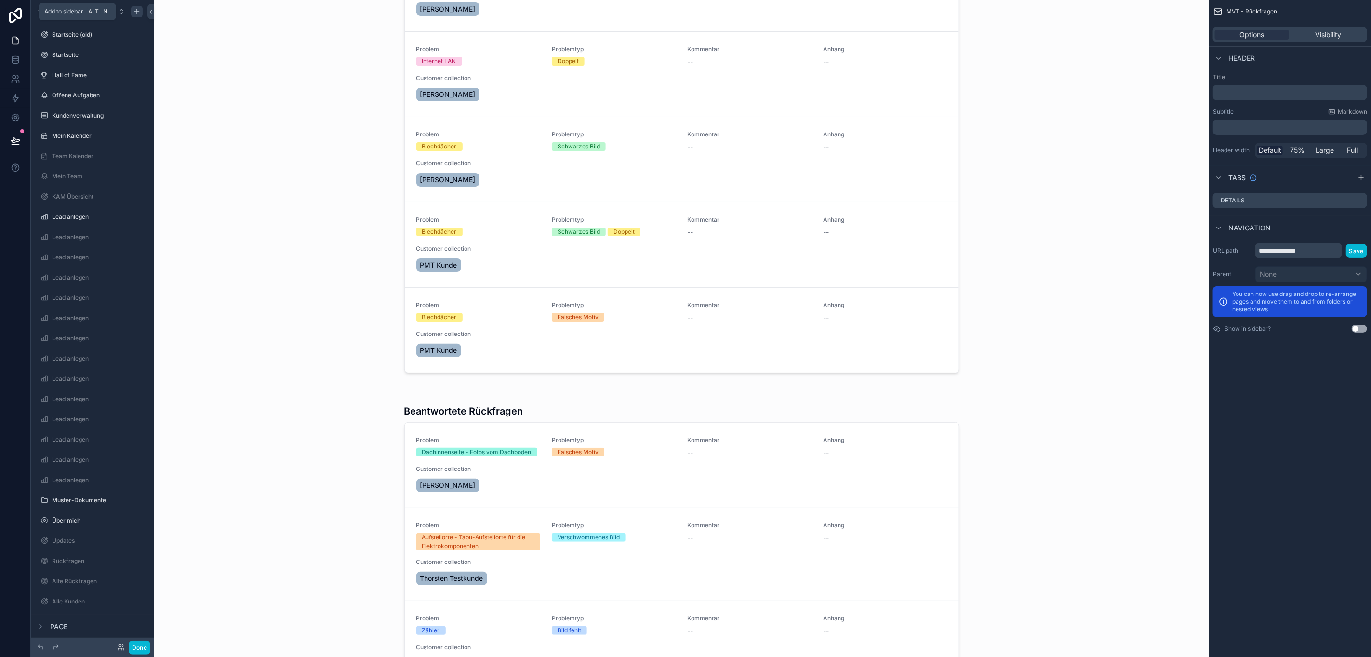
click at [132, 13] on div "scrollable content" at bounding box center [137, 12] width 12 height 12
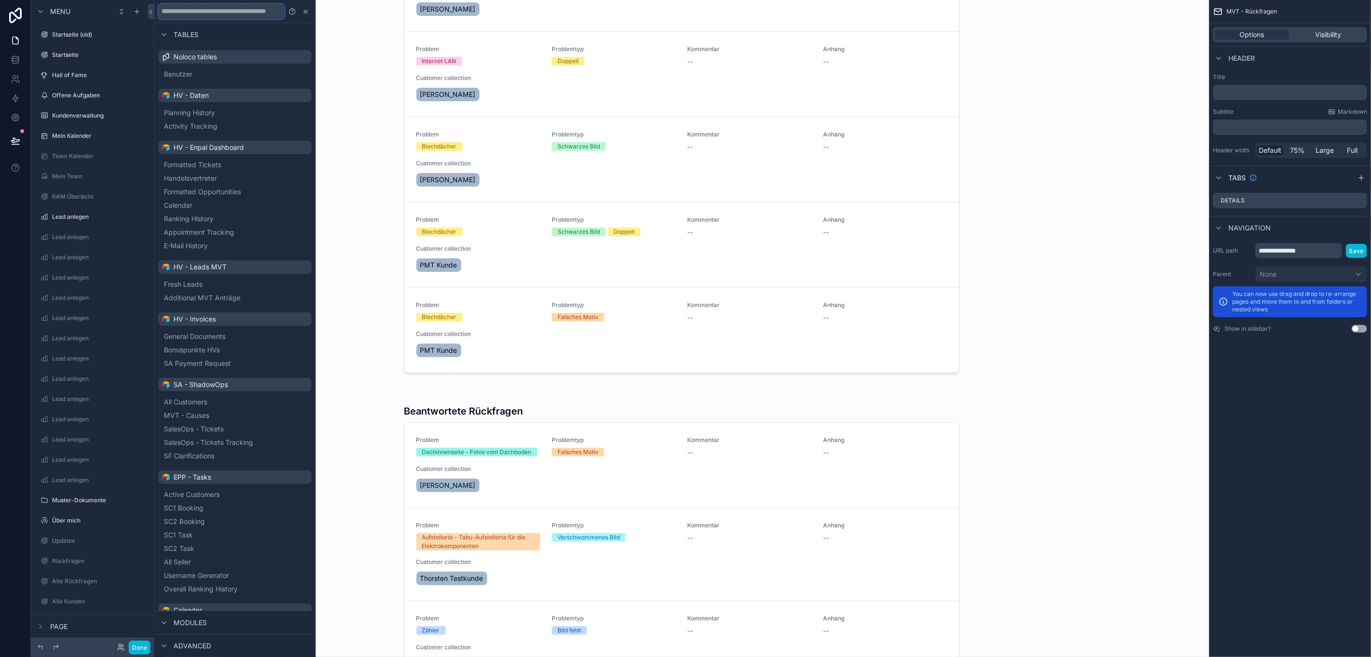
click at [249, 5] on input "text" at bounding box center [222, 11] width 126 height 15
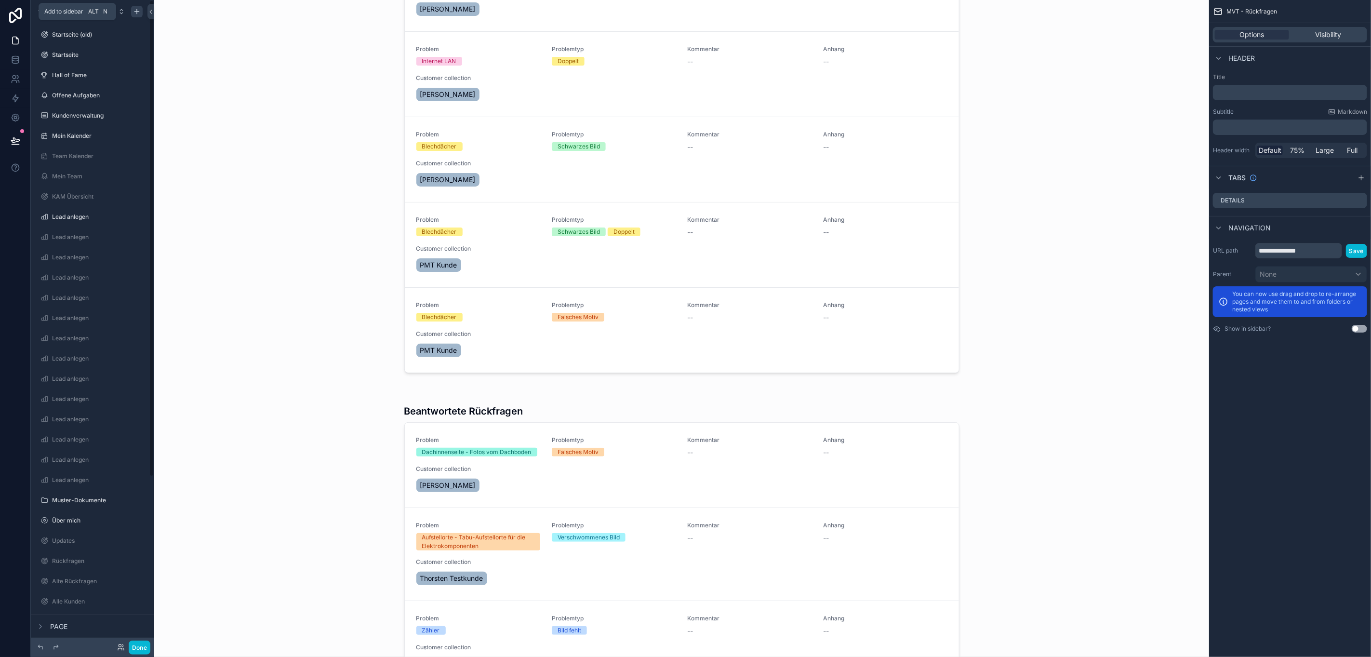
click at [133, 12] on icon "scrollable content" at bounding box center [137, 12] width 8 height 8
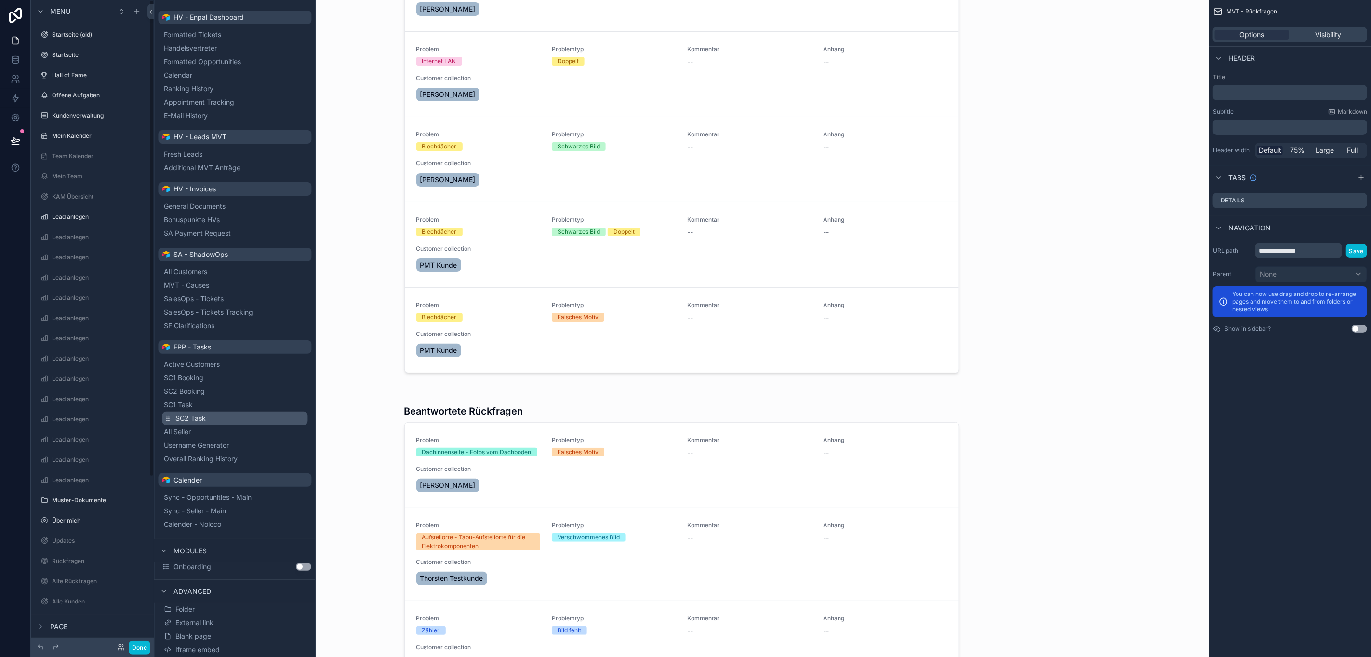
scroll to position [131, 0]
click at [241, 285] on button "MVT - Causes" at bounding box center [235, 284] width 146 height 13
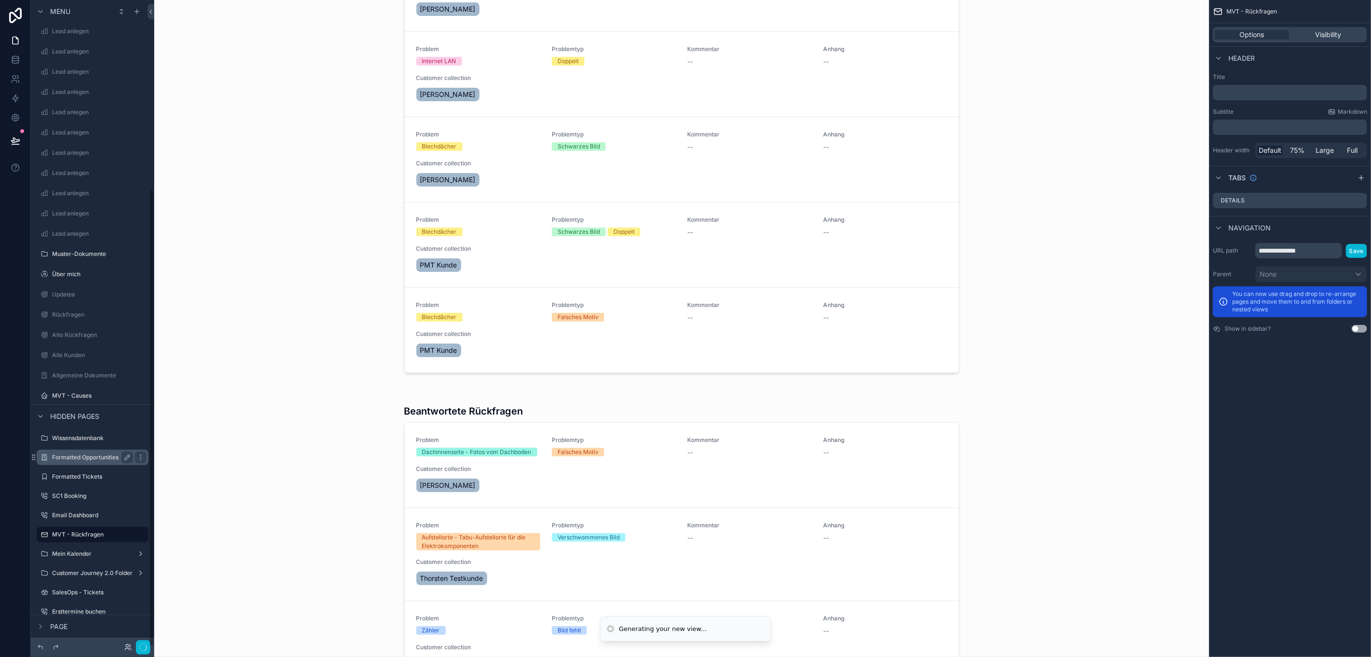
scroll to position [22, 0]
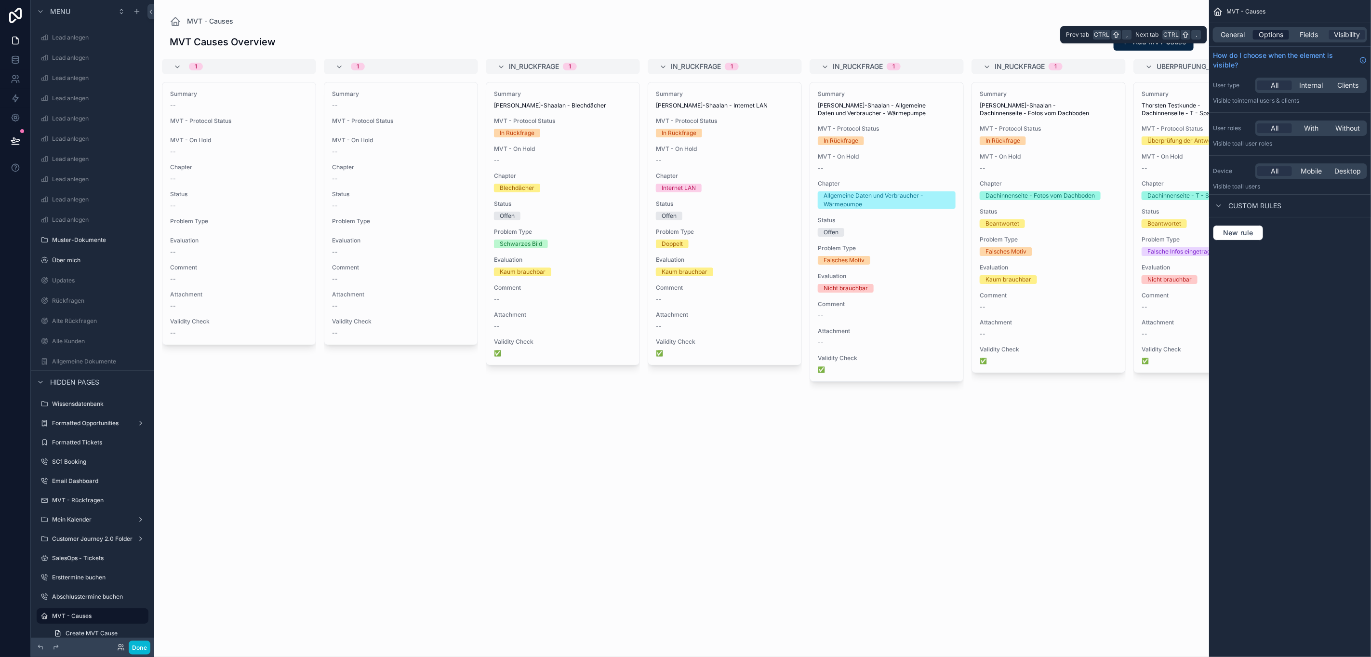
click at [1283, 38] on span "Options" at bounding box center [1271, 35] width 25 height 10
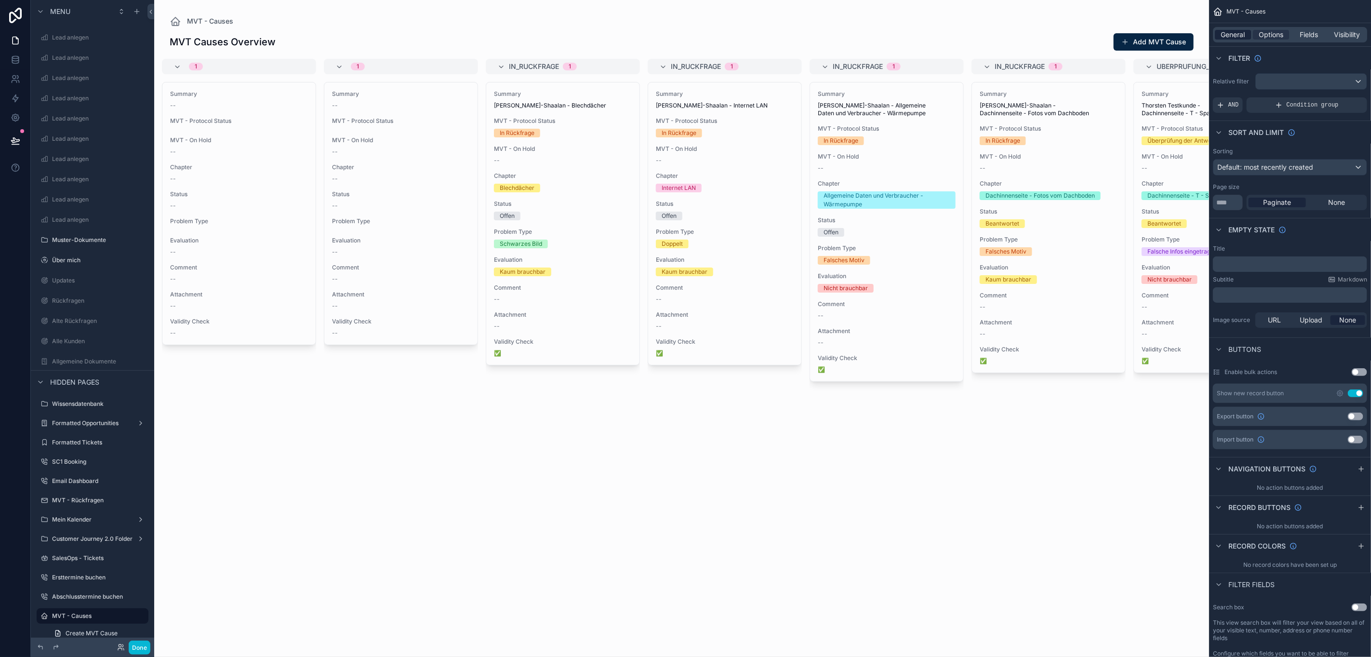
click at [1245, 30] on span "General" at bounding box center [1233, 35] width 24 height 10
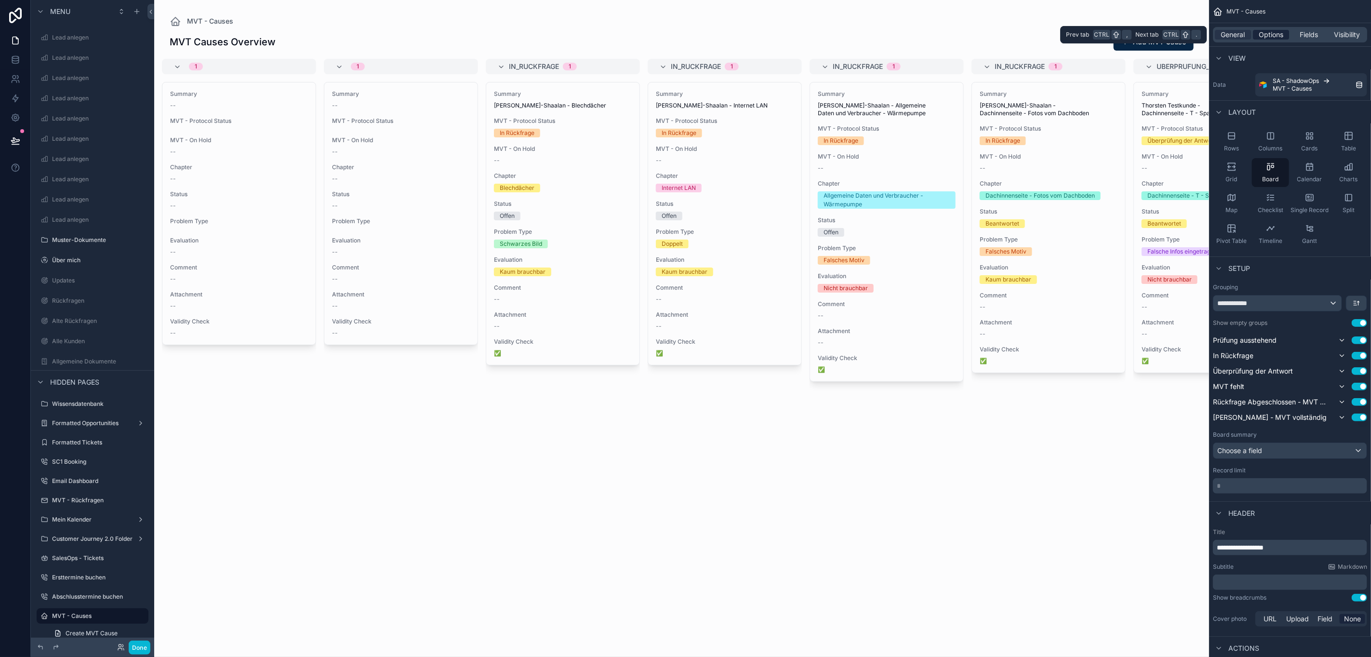
click at [1275, 30] on span "Options" at bounding box center [1271, 35] width 25 height 10
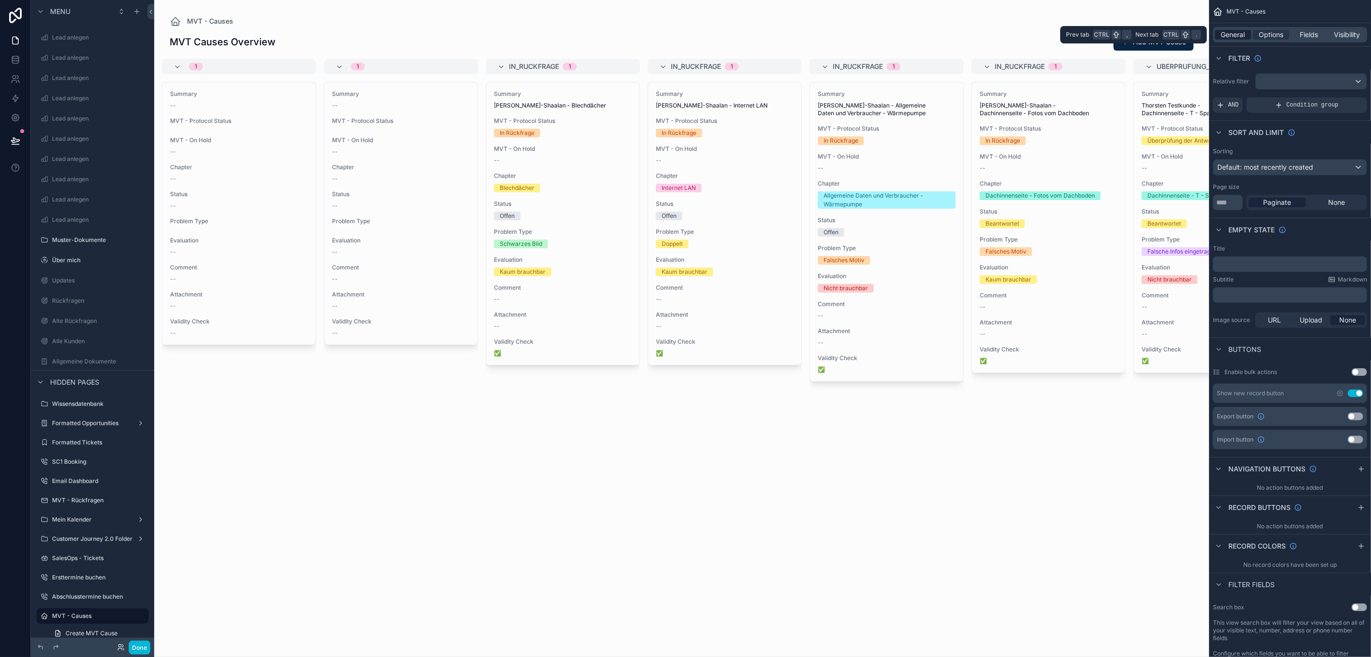
click at [1245, 35] on span "General" at bounding box center [1233, 35] width 24 height 10
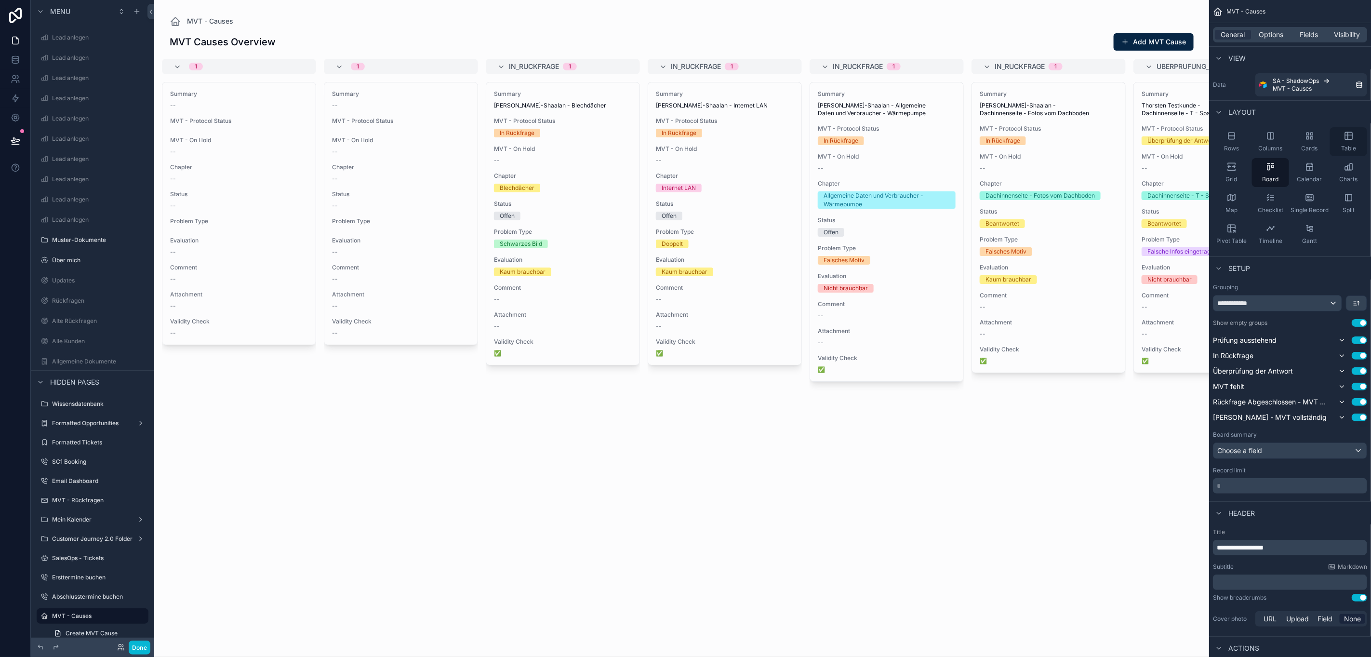
click at [1366, 133] on div "Table" at bounding box center [1348, 141] width 37 height 29
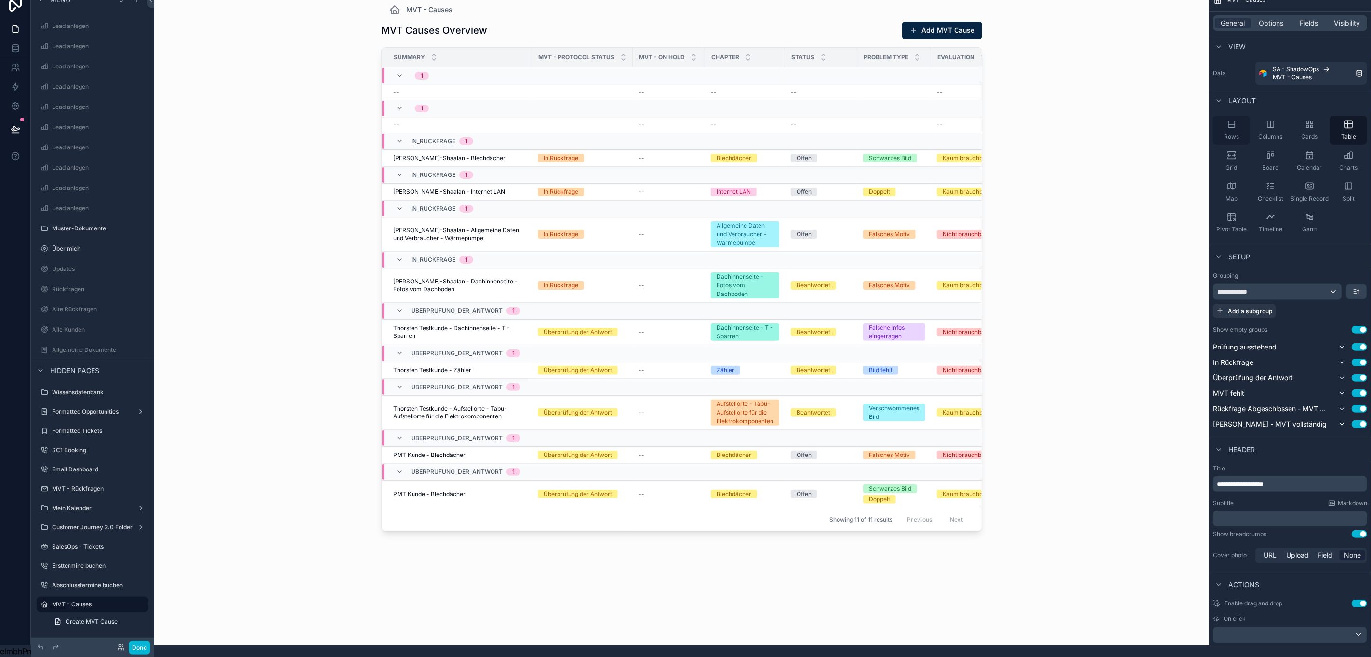
click at [1250, 127] on div "Rows" at bounding box center [1231, 130] width 37 height 29
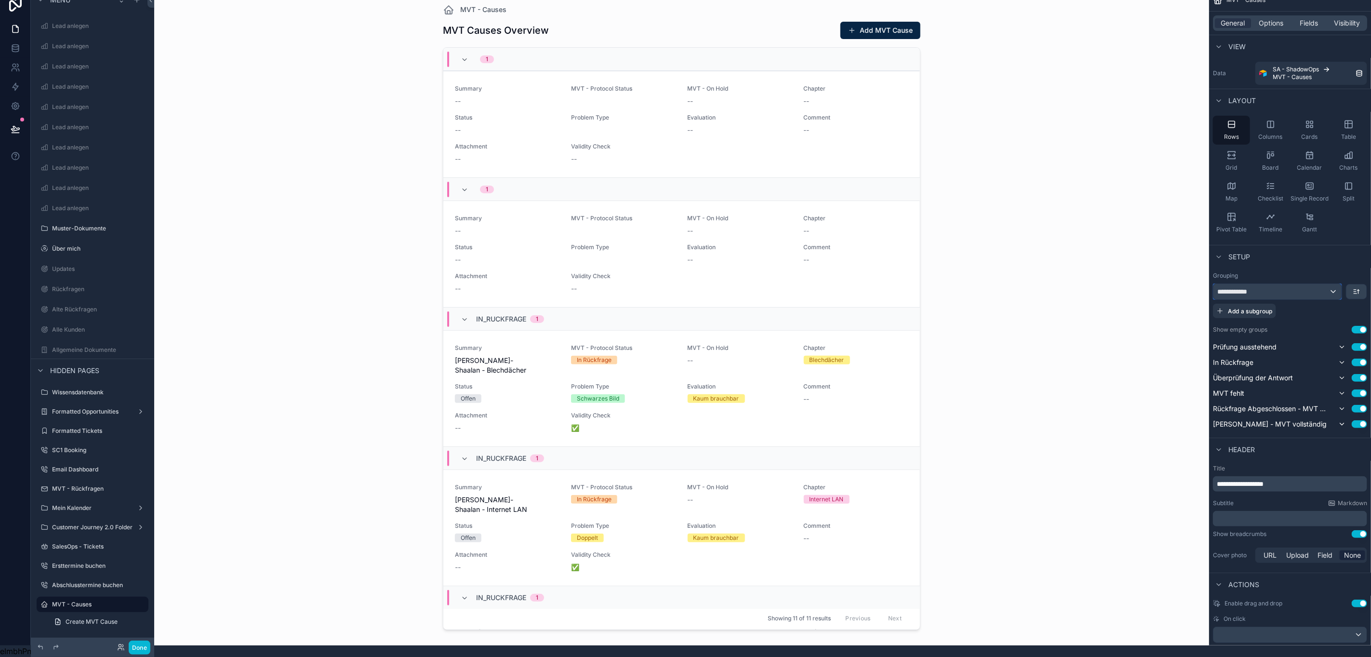
click at [1304, 284] on div "**********" at bounding box center [1277, 291] width 128 height 15
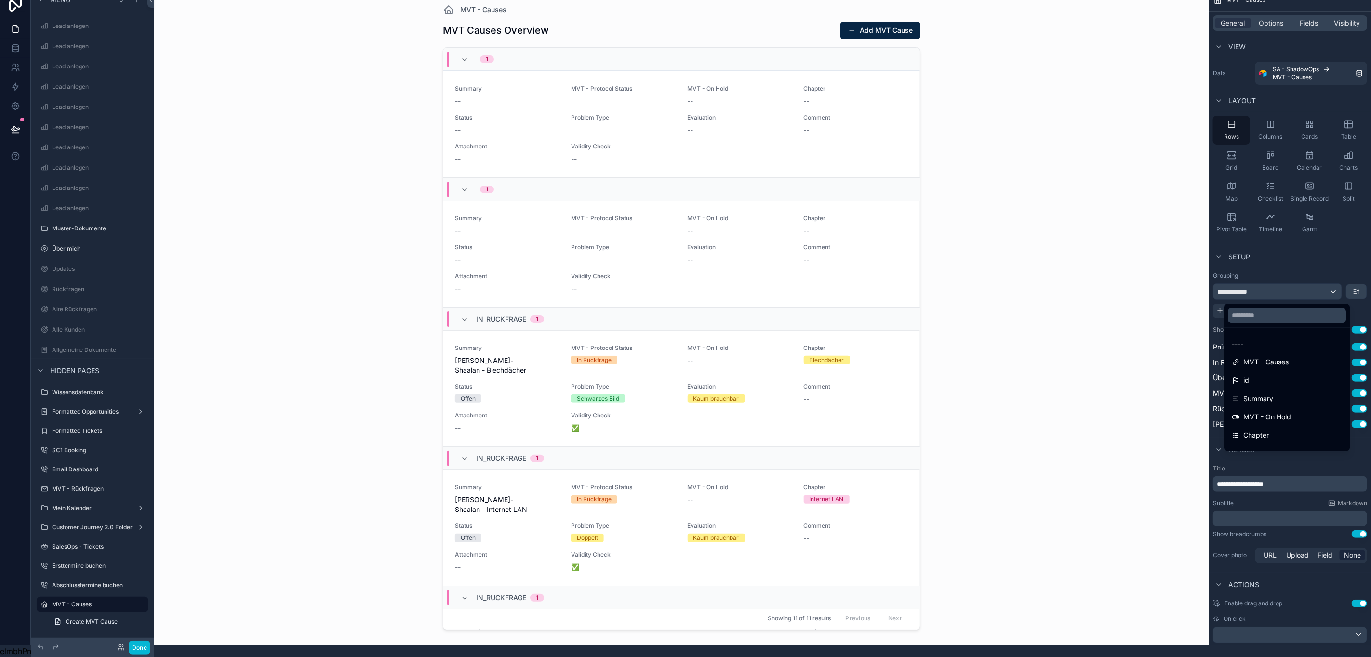
click at [1300, 314] on div at bounding box center [1287, 315] width 126 height 23
click at [1298, 309] on input "text" at bounding box center [1287, 315] width 118 height 15
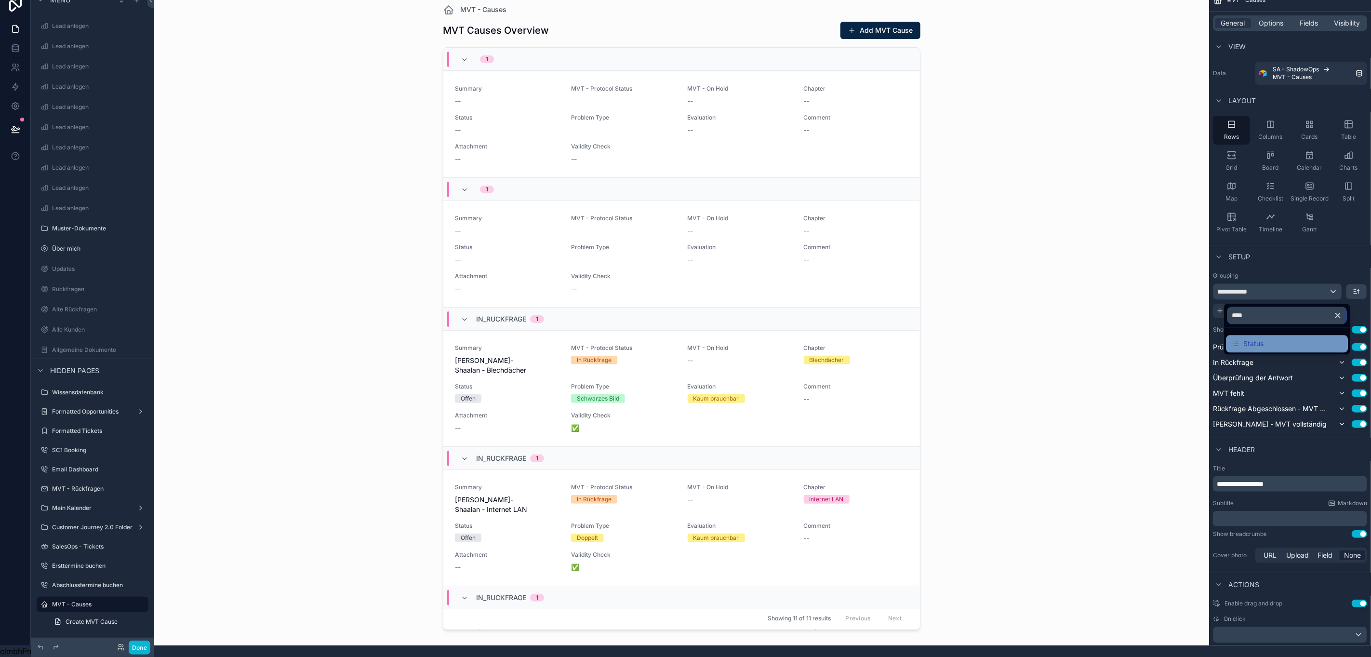
type input "****"
click at [1323, 338] on div "Status" at bounding box center [1287, 344] width 110 height 12
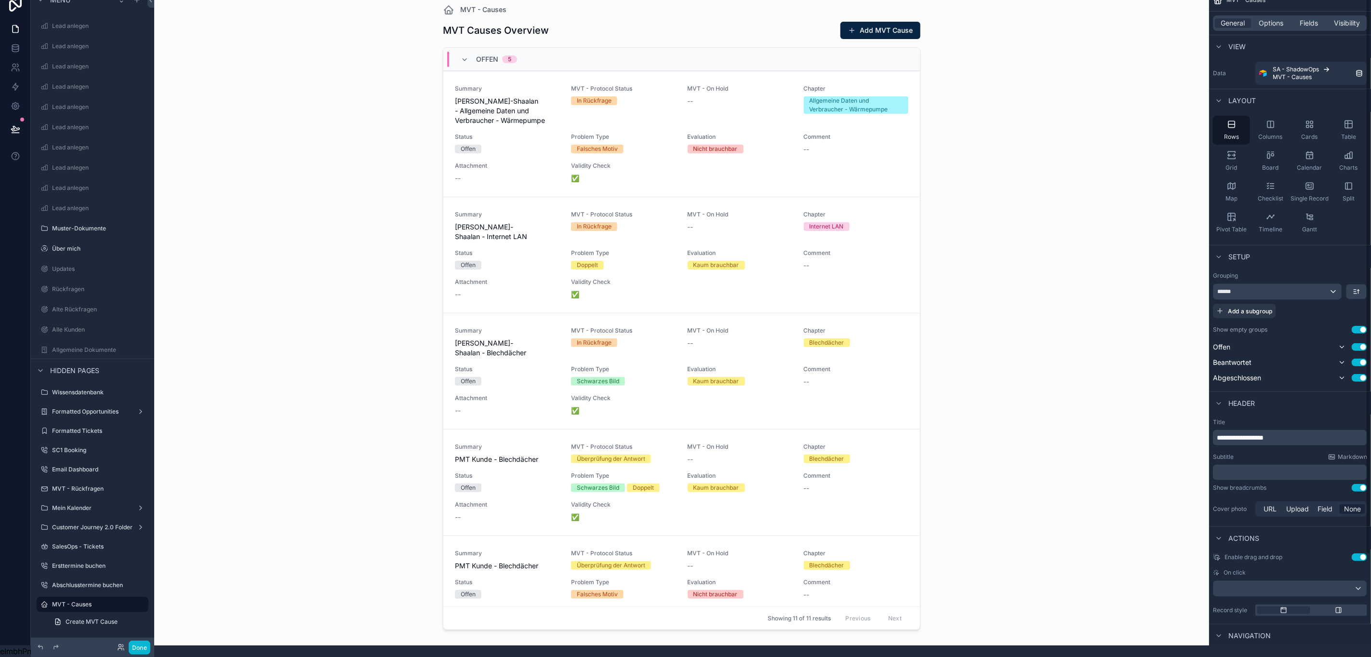
click at [1367, 326] on button "Use setting" at bounding box center [1359, 330] width 15 height 8
click at [1365, 374] on button "Use setting" at bounding box center [1359, 378] width 15 height 8
click at [890, 113] on div "scrollable content" at bounding box center [681, 310] width 493 height 645
click at [1317, 18] on span "Fields" at bounding box center [1309, 23] width 18 height 10
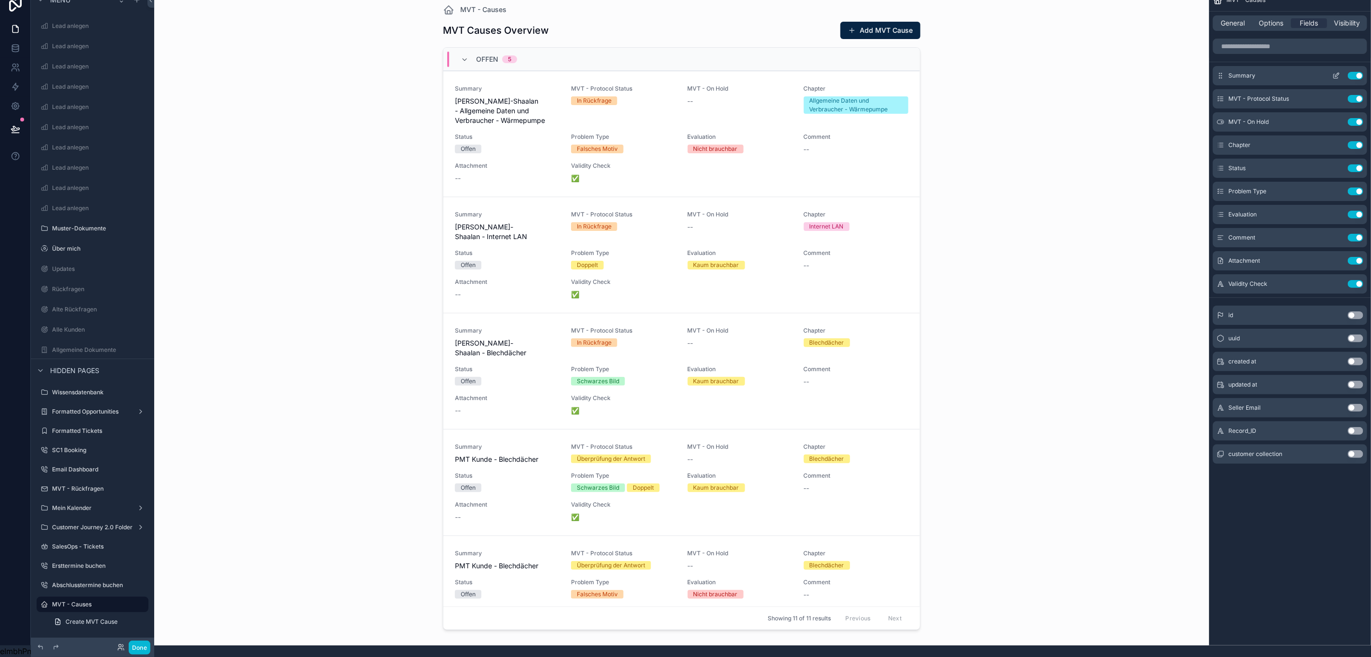
click at [1363, 72] on button "Use setting" at bounding box center [1355, 76] width 15 height 8
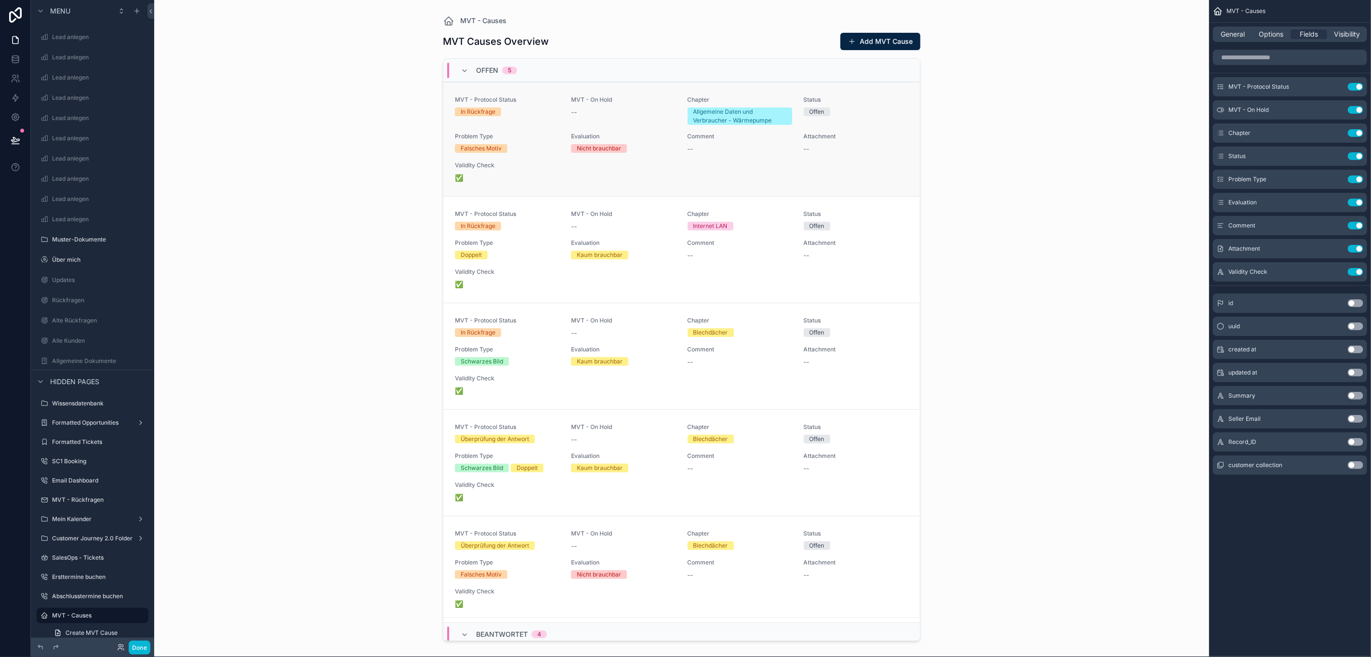
scroll to position [0, 11]
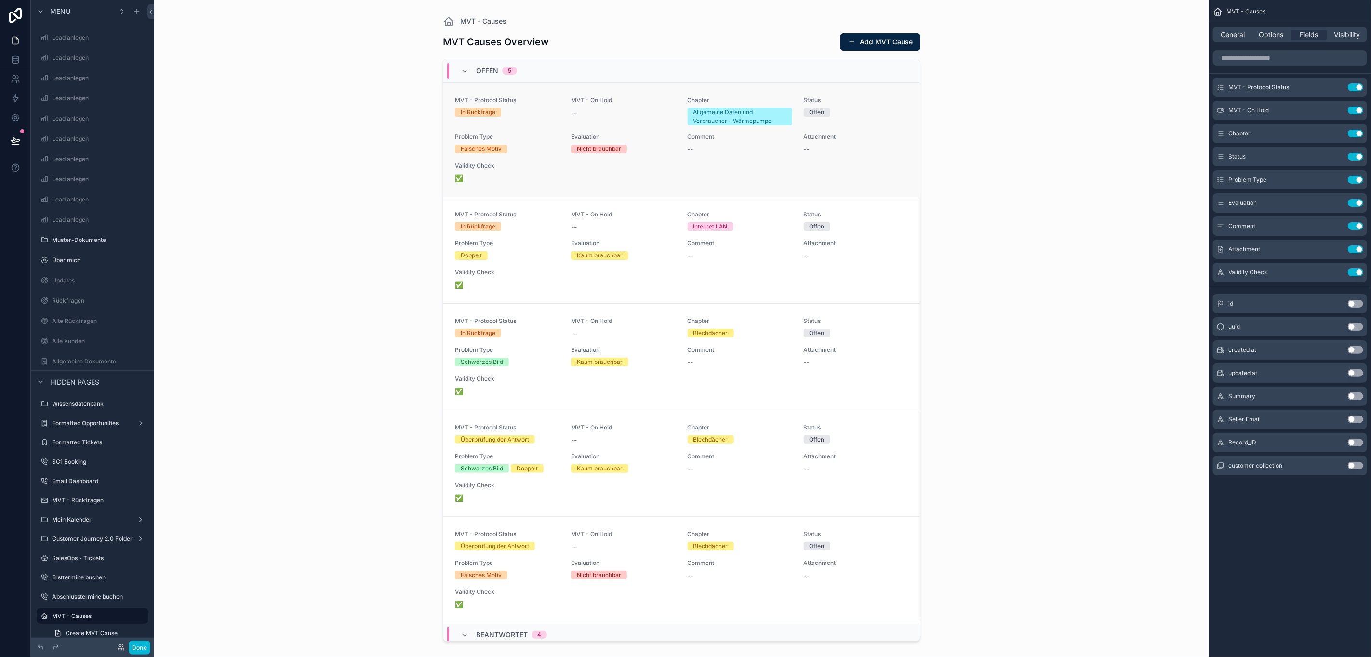
click at [554, 124] on div "MVT - Protocol Status In Rückfrage MVT - On Hold -- Chapter Allgemeine Daten un…" at bounding box center [681, 139] width 453 height 87
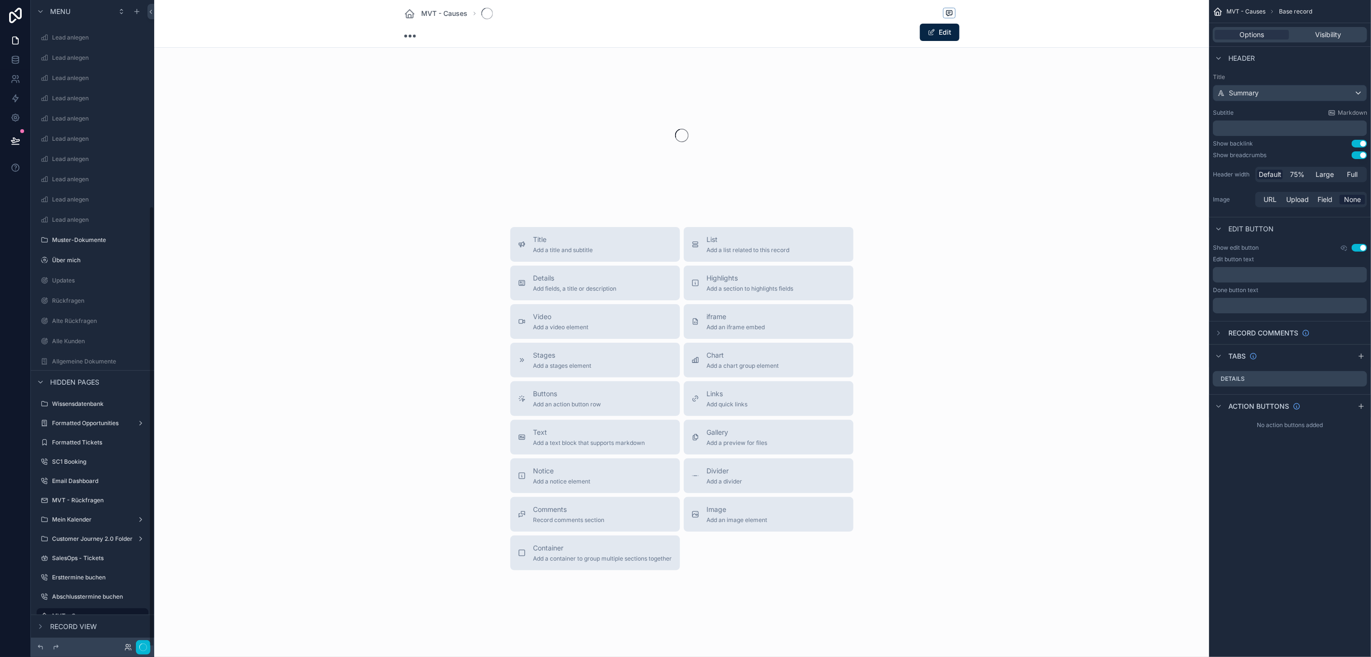
scroll to position [301, 0]
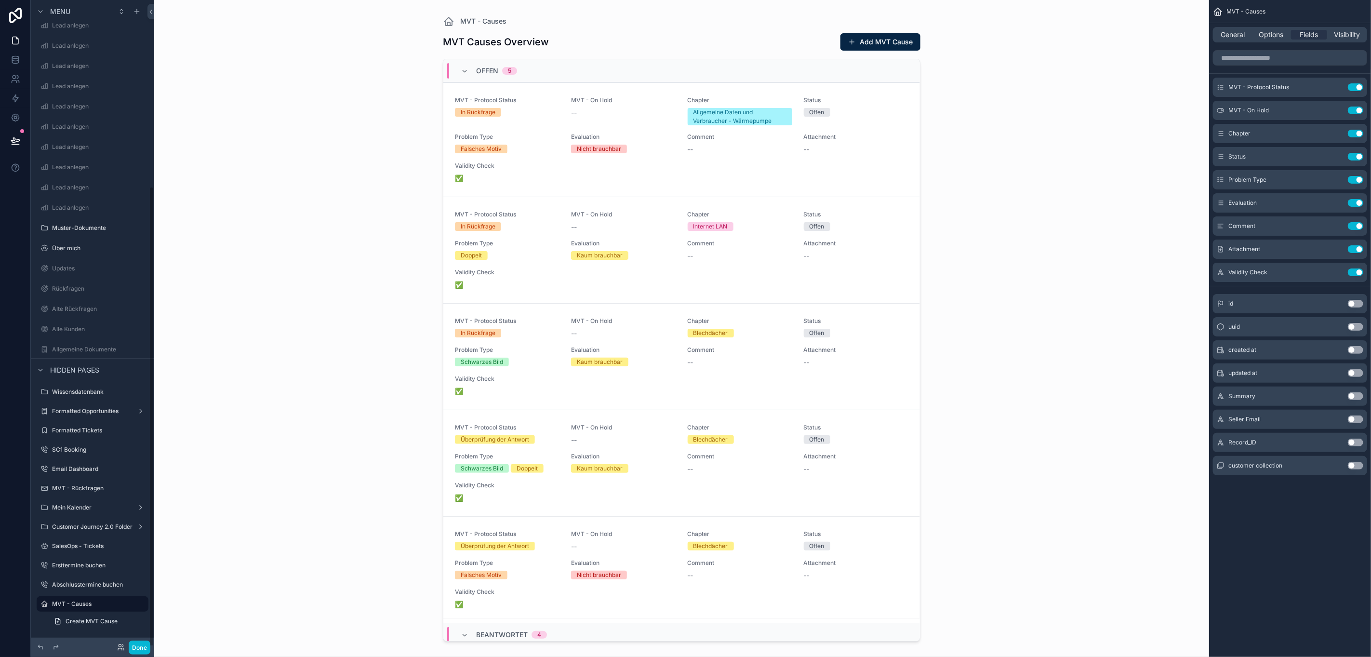
scroll to position [260, 0]
click at [1269, 35] on span "Options" at bounding box center [1271, 35] width 25 height 10
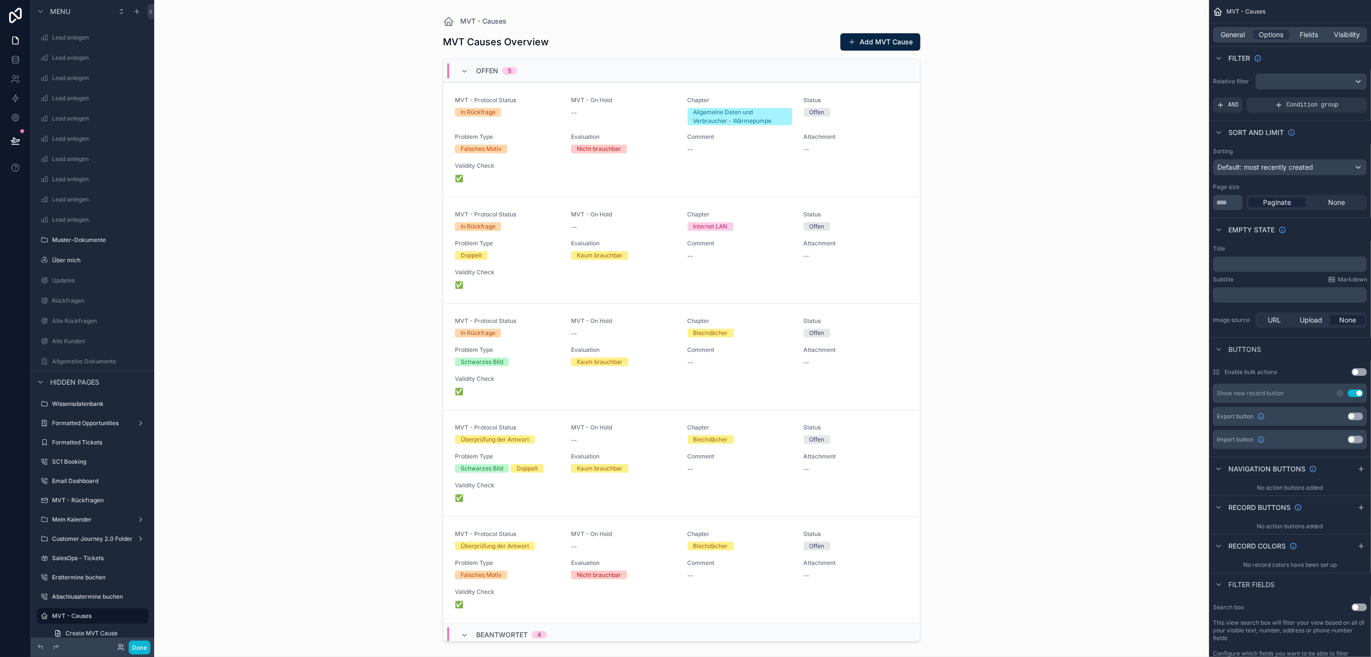
click at [1356, 392] on button "Use setting" at bounding box center [1355, 393] width 15 height 8
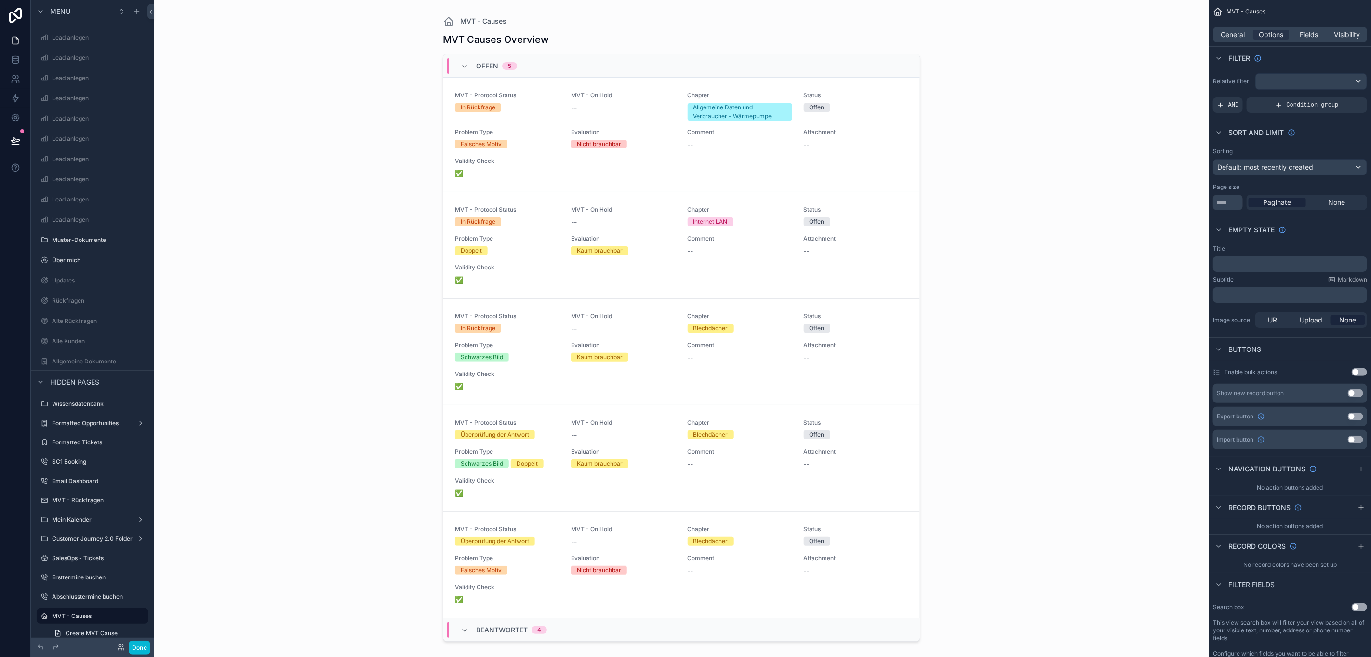
scroll to position [22, 11]
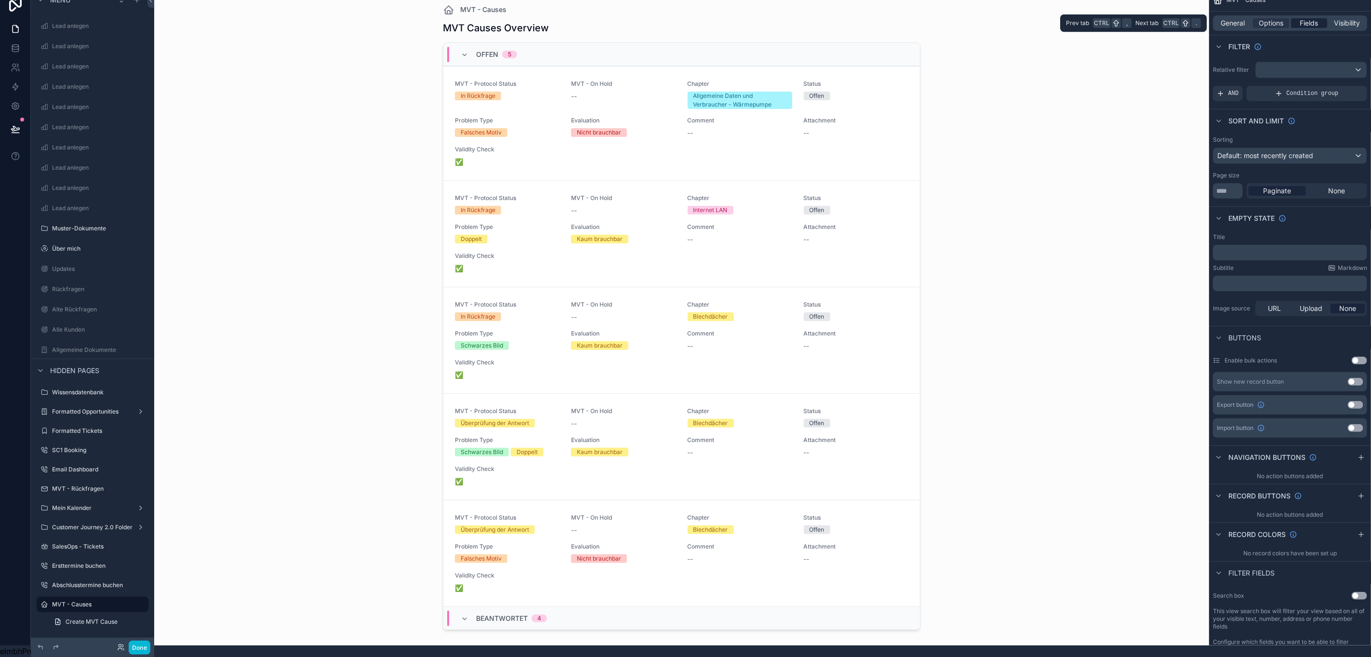
click at [1309, 18] on span "Fields" at bounding box center [1309, 23] width 18 height 10
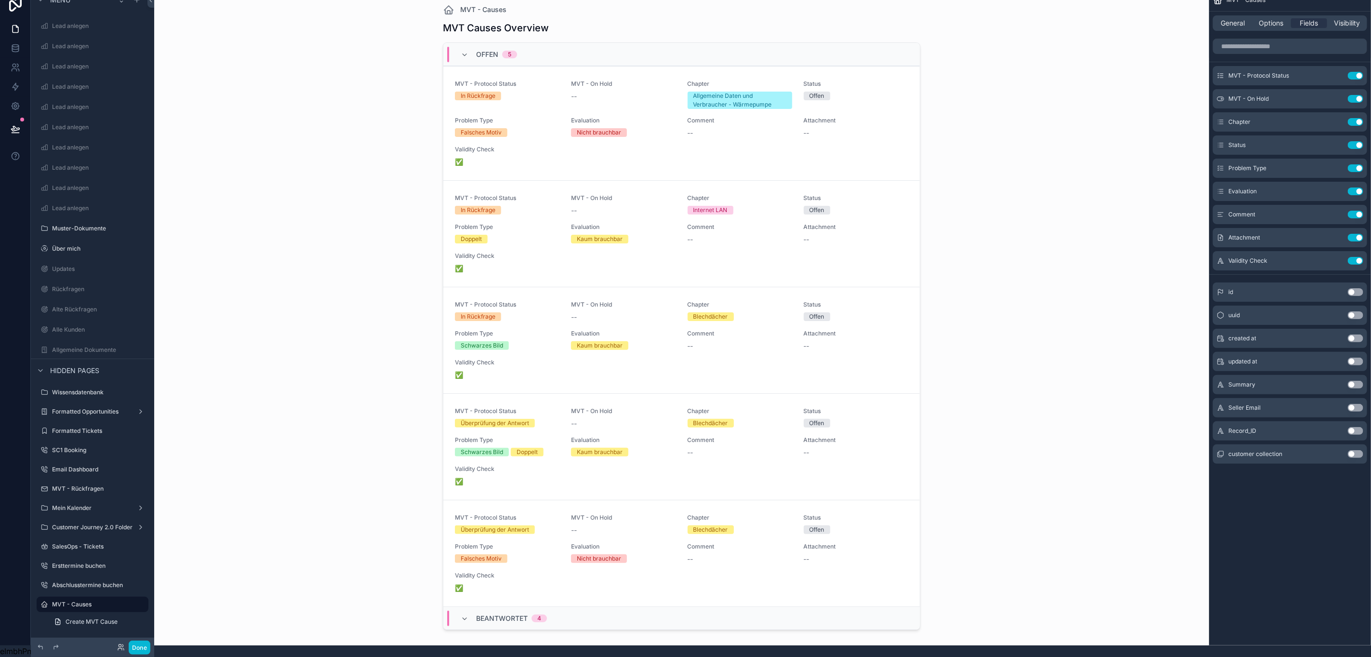
click at [1359, 381] on button "Use setting" at bounding box center [1355, 385] width 15 height 8
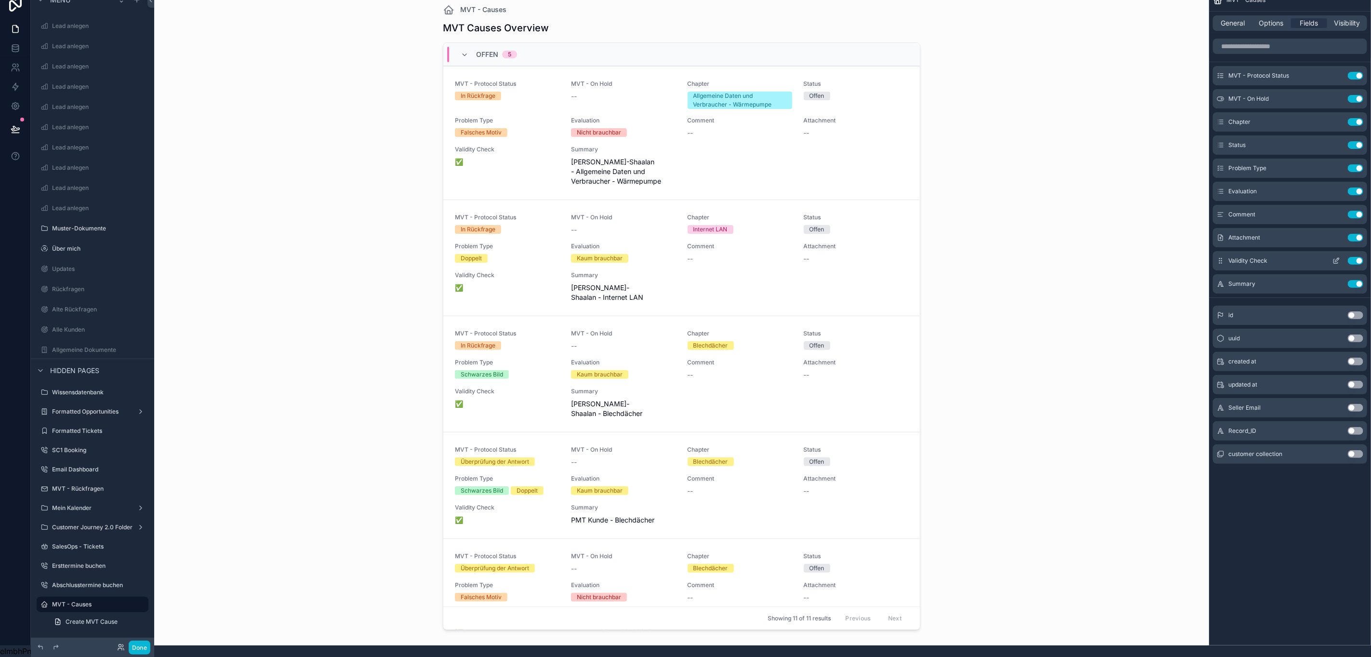
click at [1358, 257] on button "Use setting" at bounding box center [1355, 261] width 15 height 8
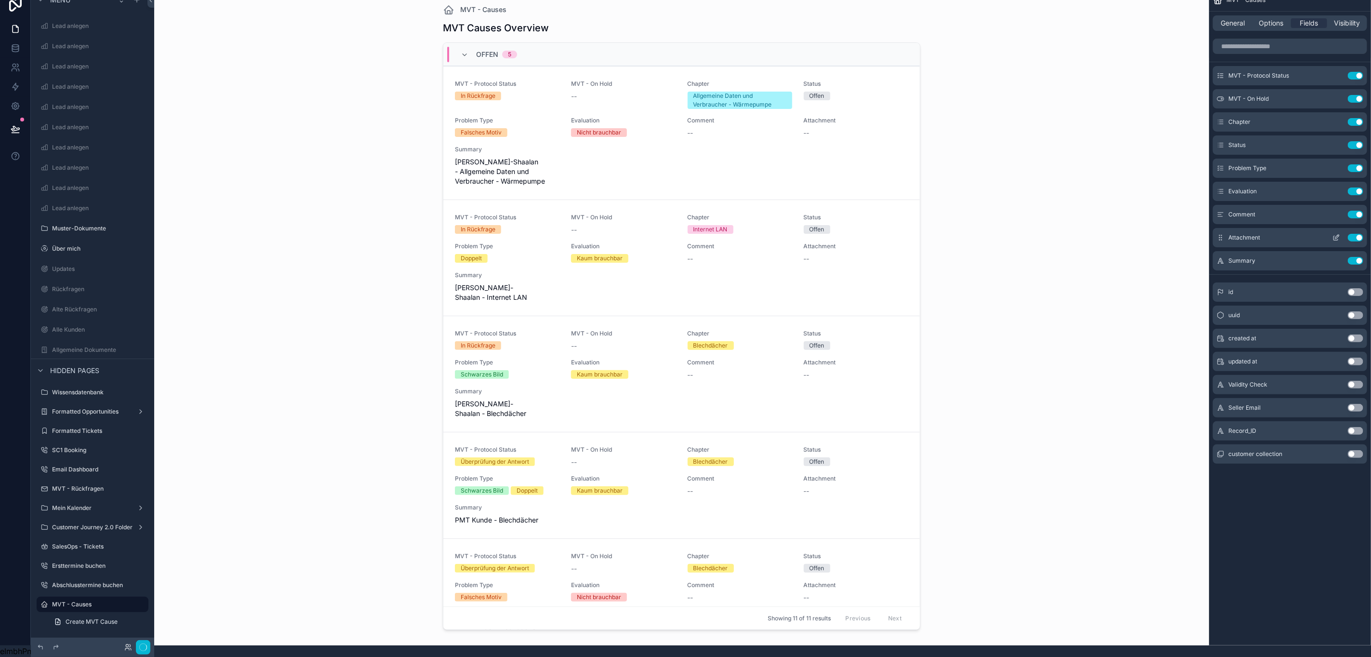
click at [1354, 234] on button "Use setting" at bounding box center [1355, 238] width 15 height 8
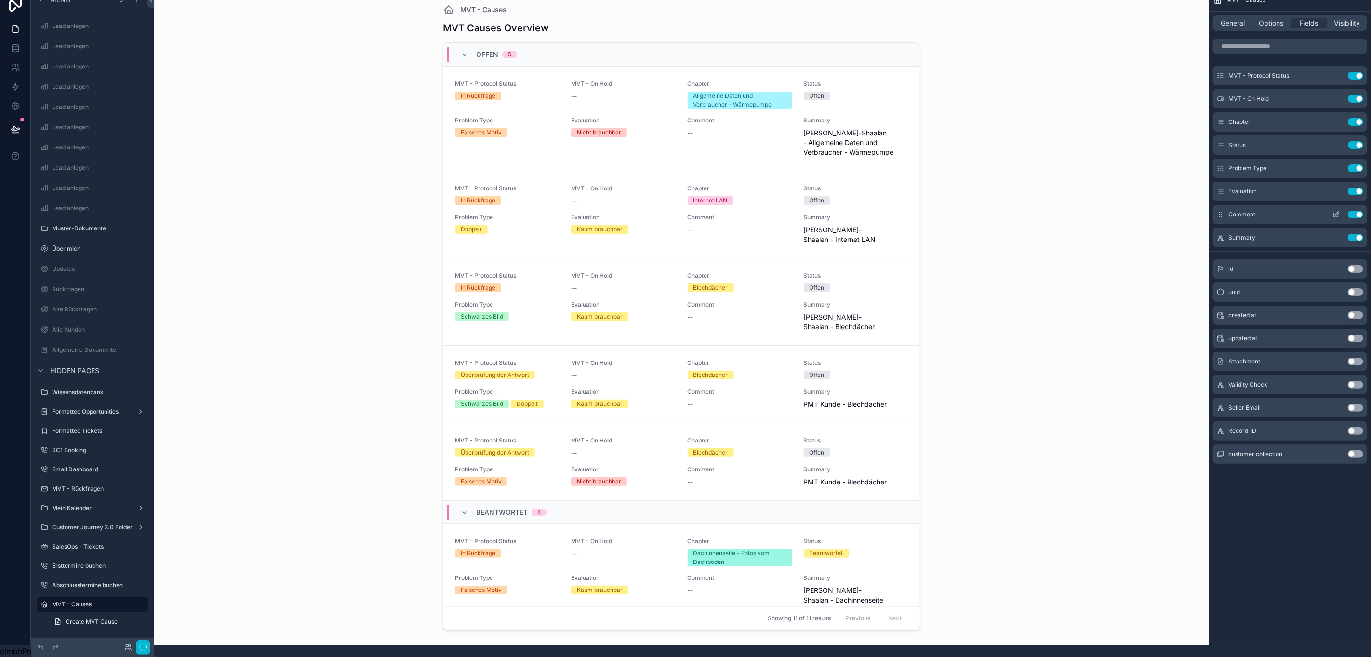
click at [1355, 211] on button "Use setting" at bounding box center [1355, 215] width 15 height 8
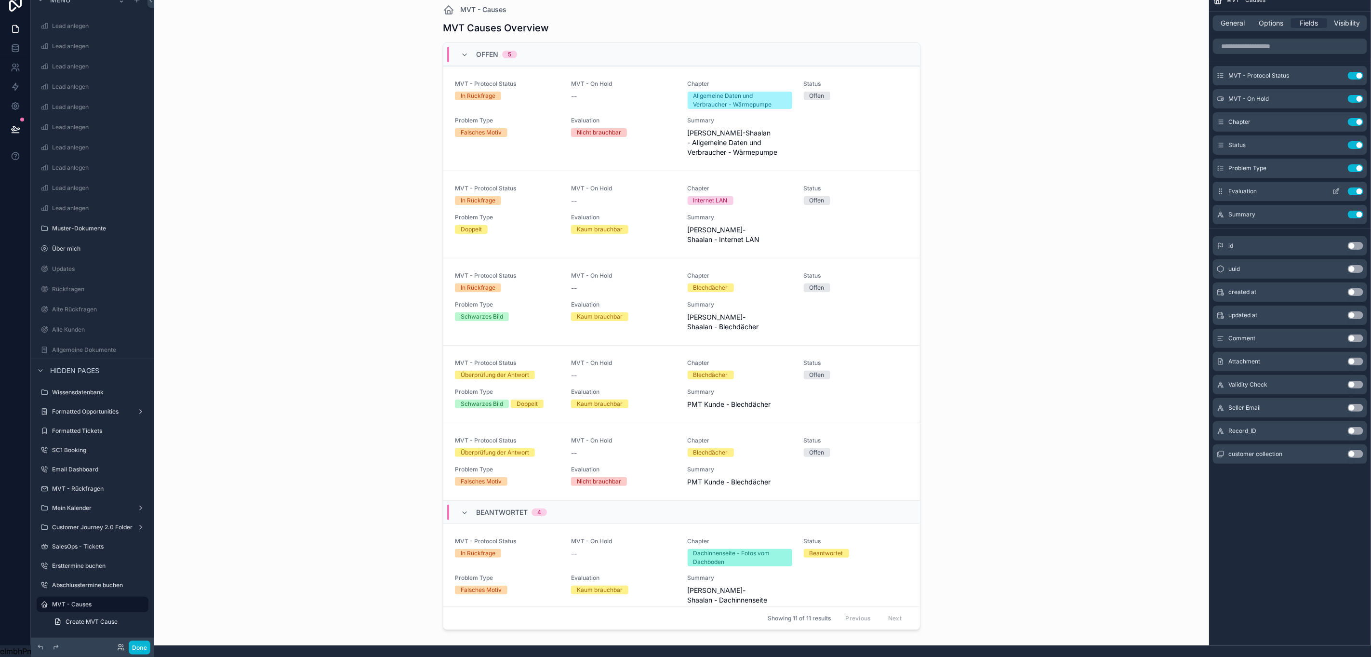
click at [1356, 187] on button "Use setting" at bounding box center [1355, 191] width 15 height 8
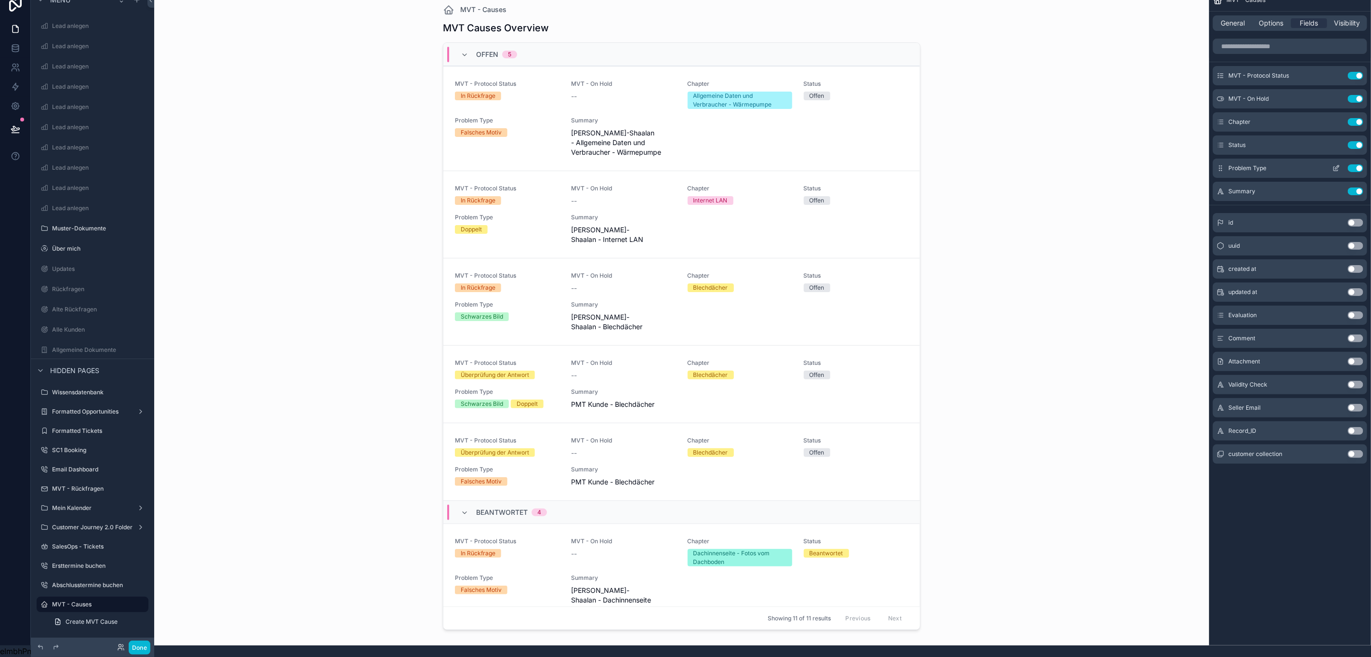
click at [1356, 164] on button "Use setting" at bounding box center [1355, 168] width 15 height 8
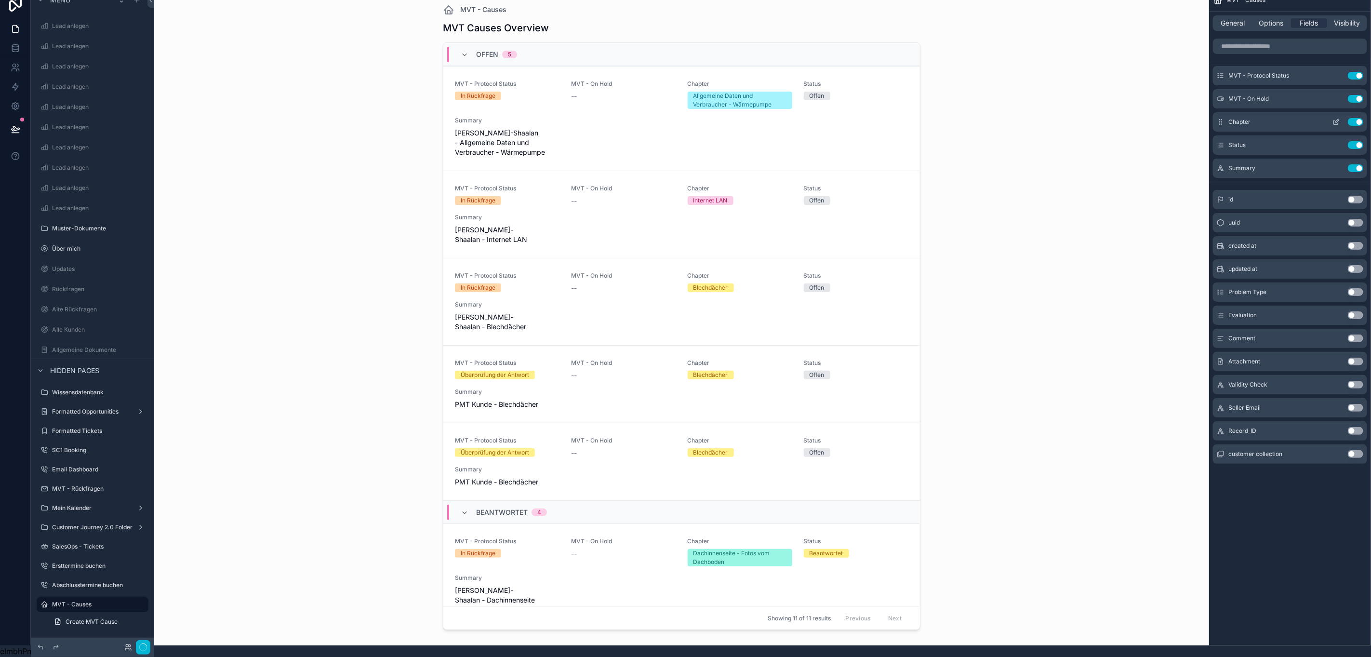
click at [1353, 141] on button "Use setting" at bounding box center [1355, 145] width 15 height 8
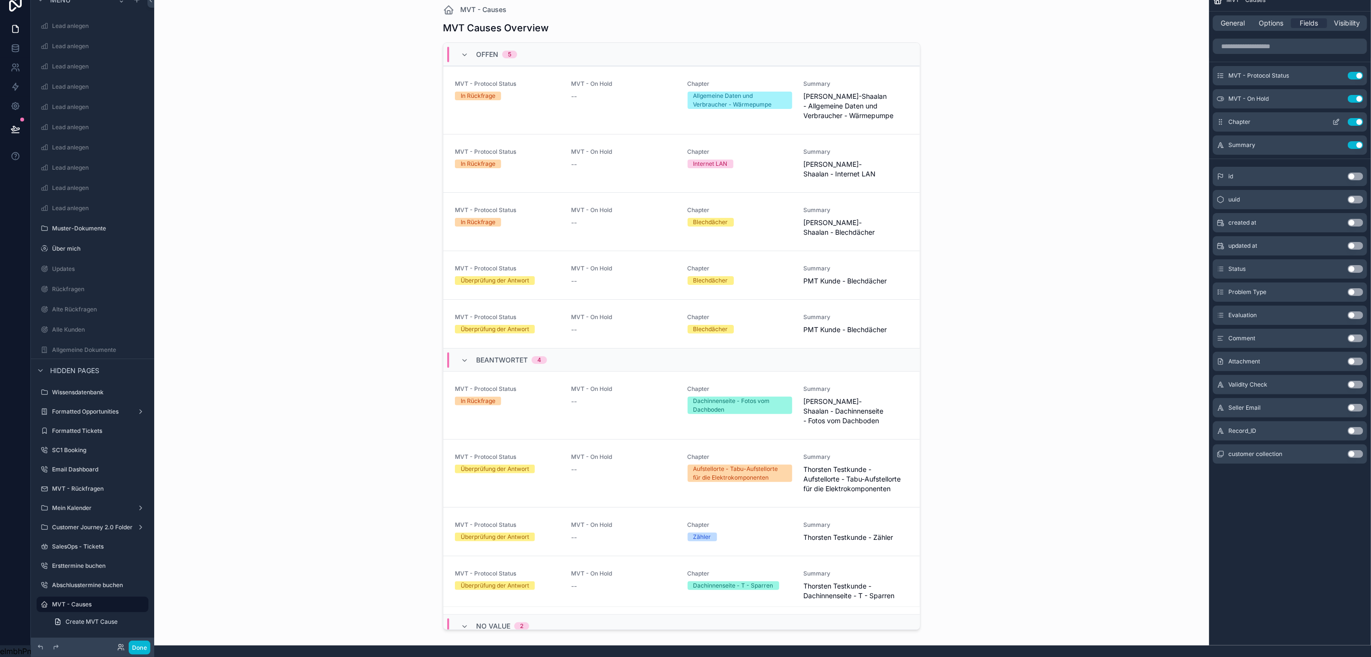
click at [1352, 118] on button "Use setting" at bounding box center [1355, 122] width 15 height 8
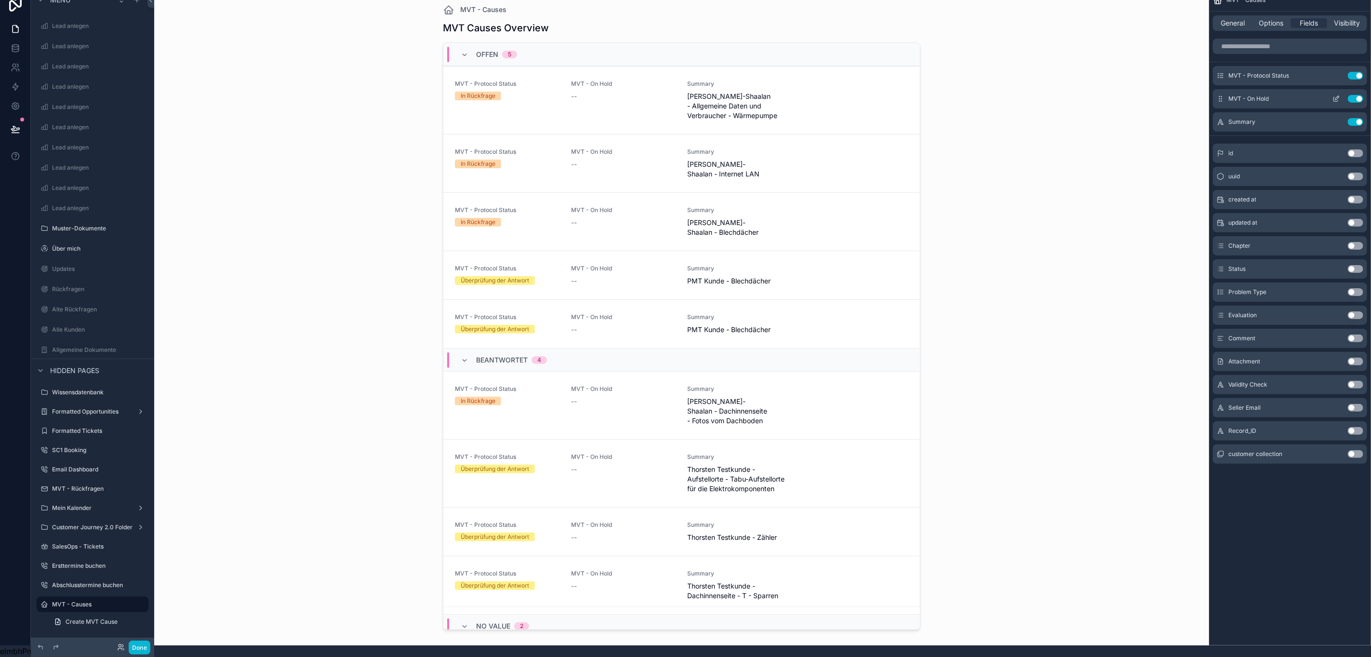
click at [1352, 95] on button "Use setting" at bounding box center [1355, 99] width 15 height 8
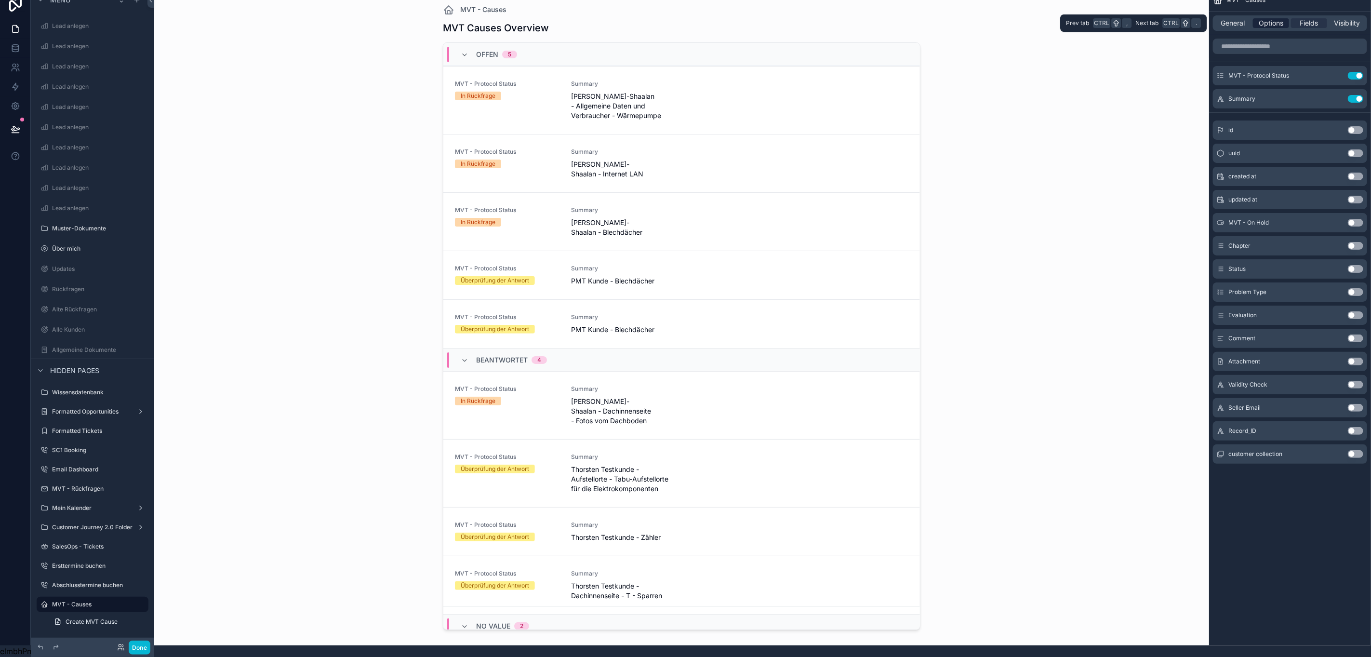
click at [1265, 18] on span "Options" at bounding box center [1271, 23] width 25 height 10
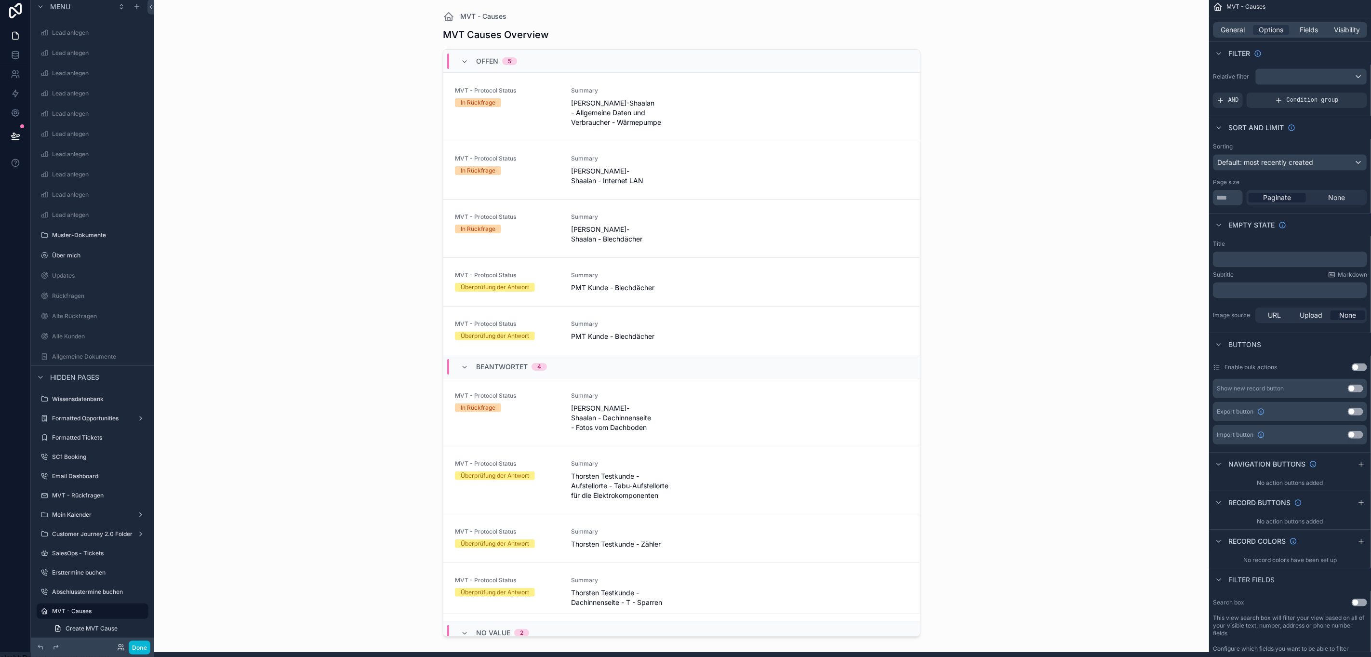
scroll to position [0, 11]
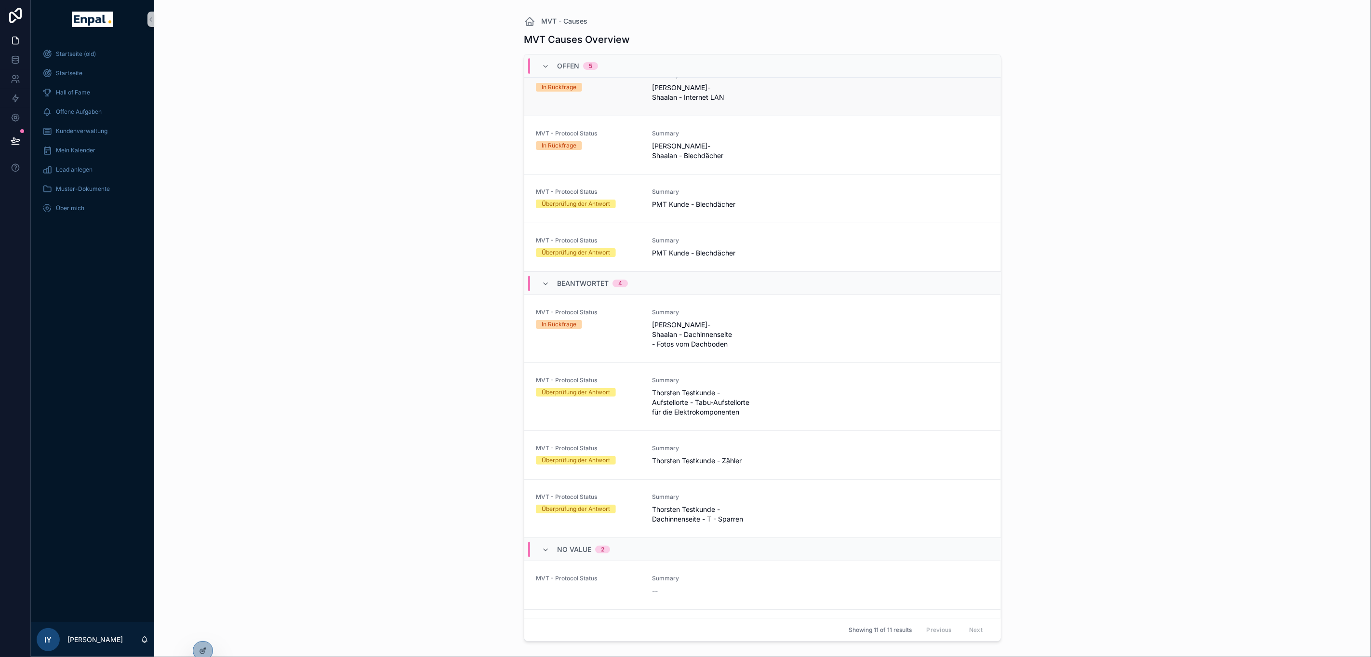
scroll to position [100, 0]
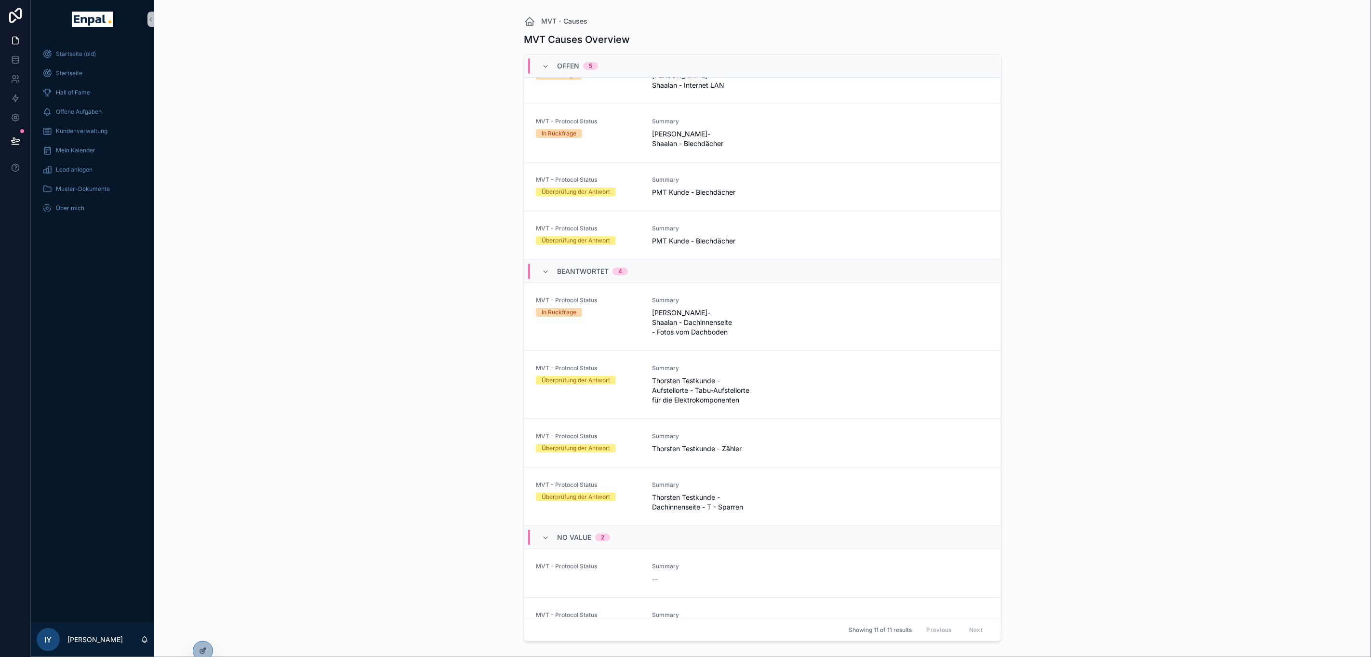
click at [555, 530] on div "No value 2" at bounding box center [576, 537] width 68 height 15
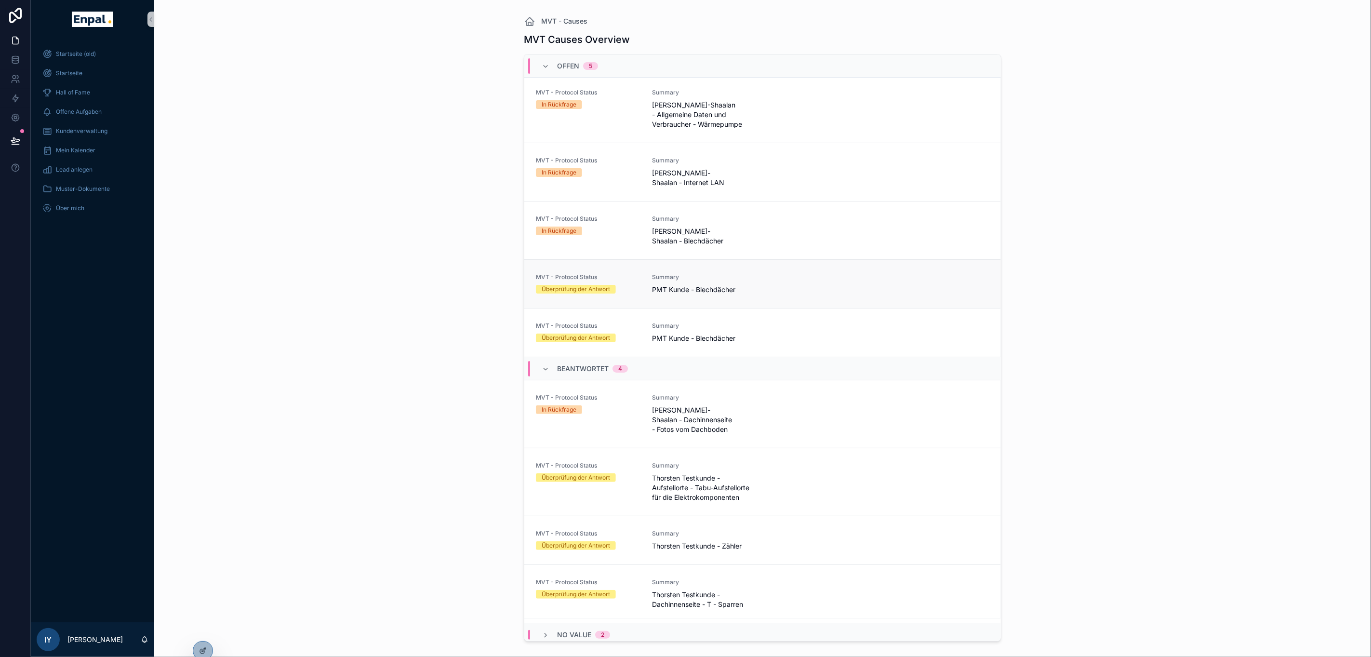
scroll to position [0, 0]
click at [357, 428] on div "MVT - Causes MVT Causes Overview Offen 5 MVT - Protocol Status In Rückfrage Sum…" at bounding box center [762, 328] width 1217 height 657
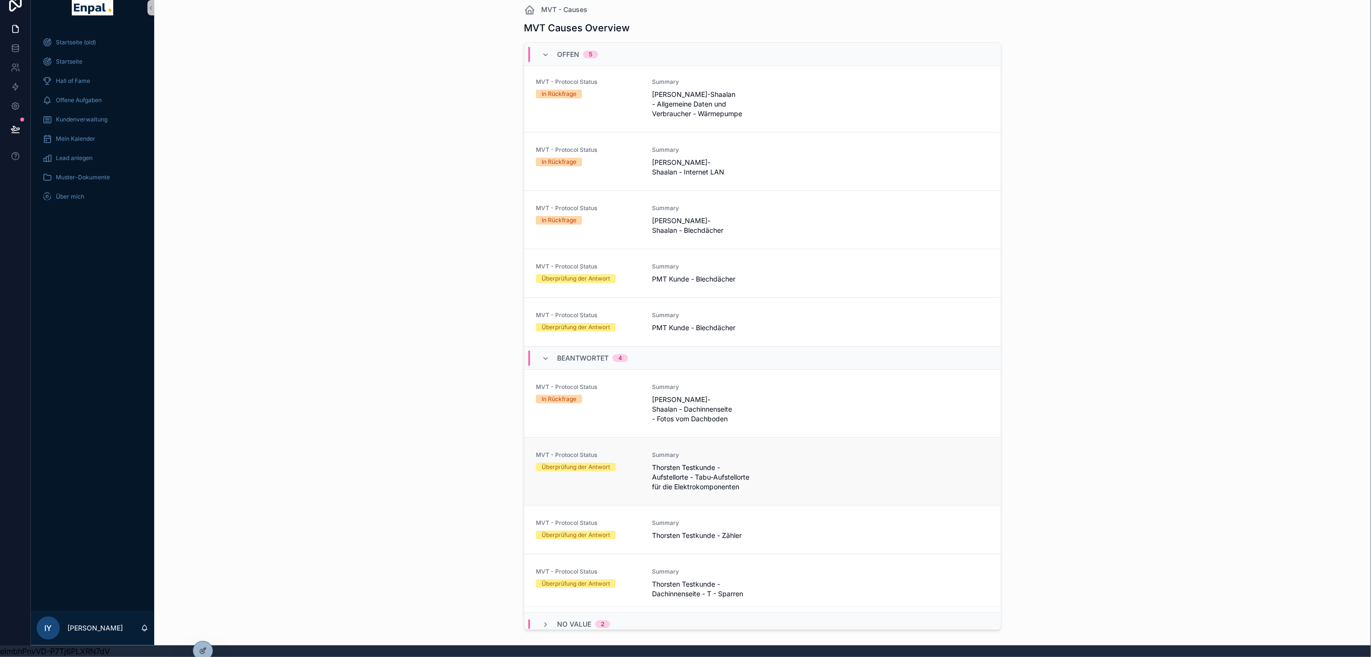
scroll to position [22, 0]
click at [210, 648] on div at bounding box center [202, 650] width 19 height 18
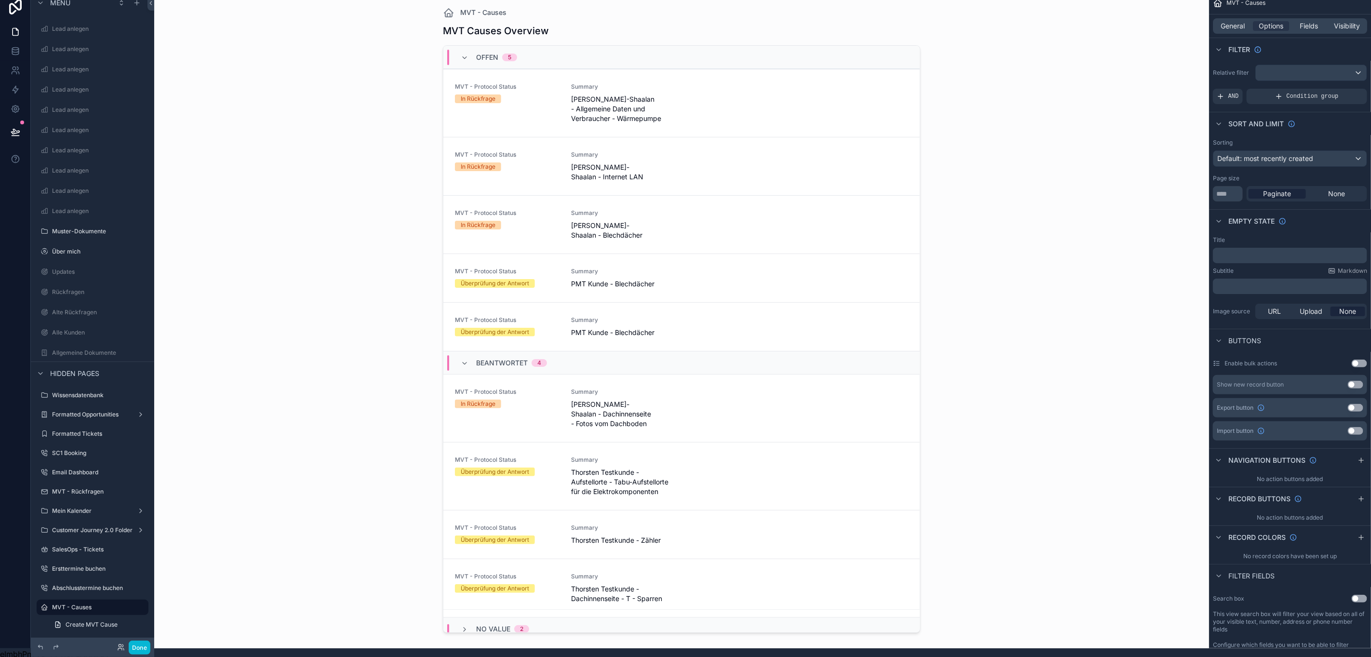
scroll to position [0, 0]
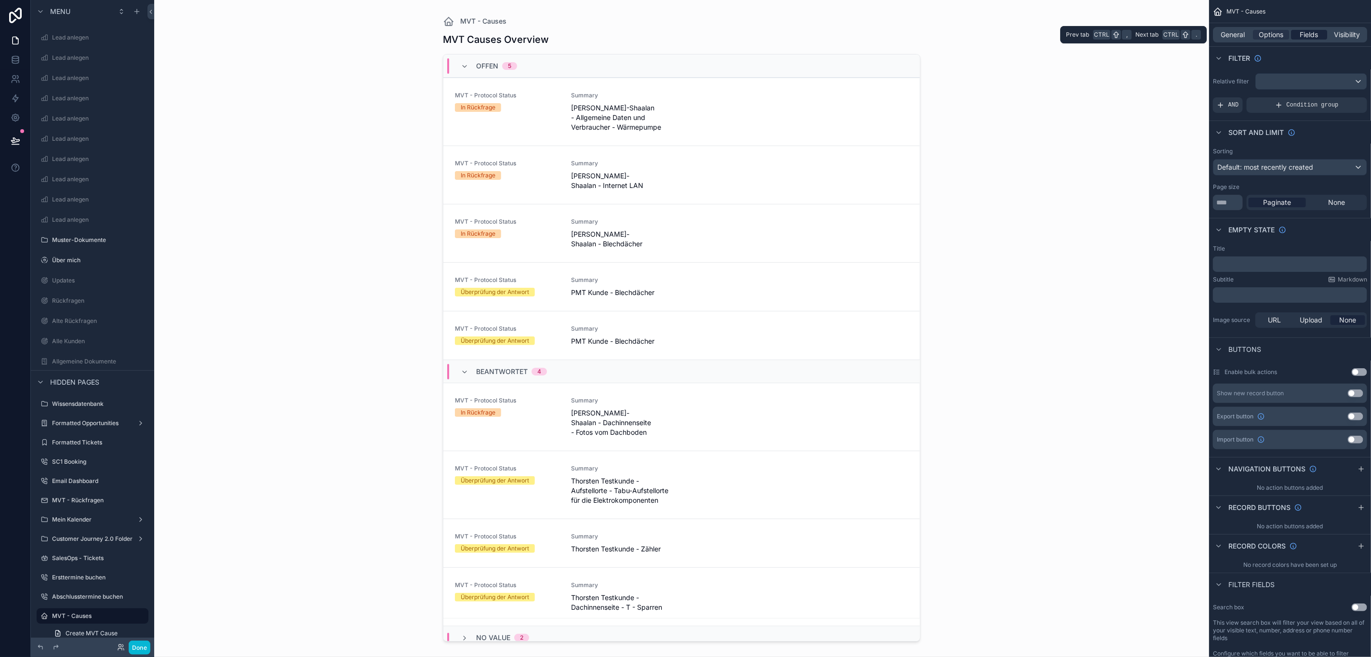
click at [1309, 32] on div "Fields" at bounding box center [1309, 35] width 36 height 10
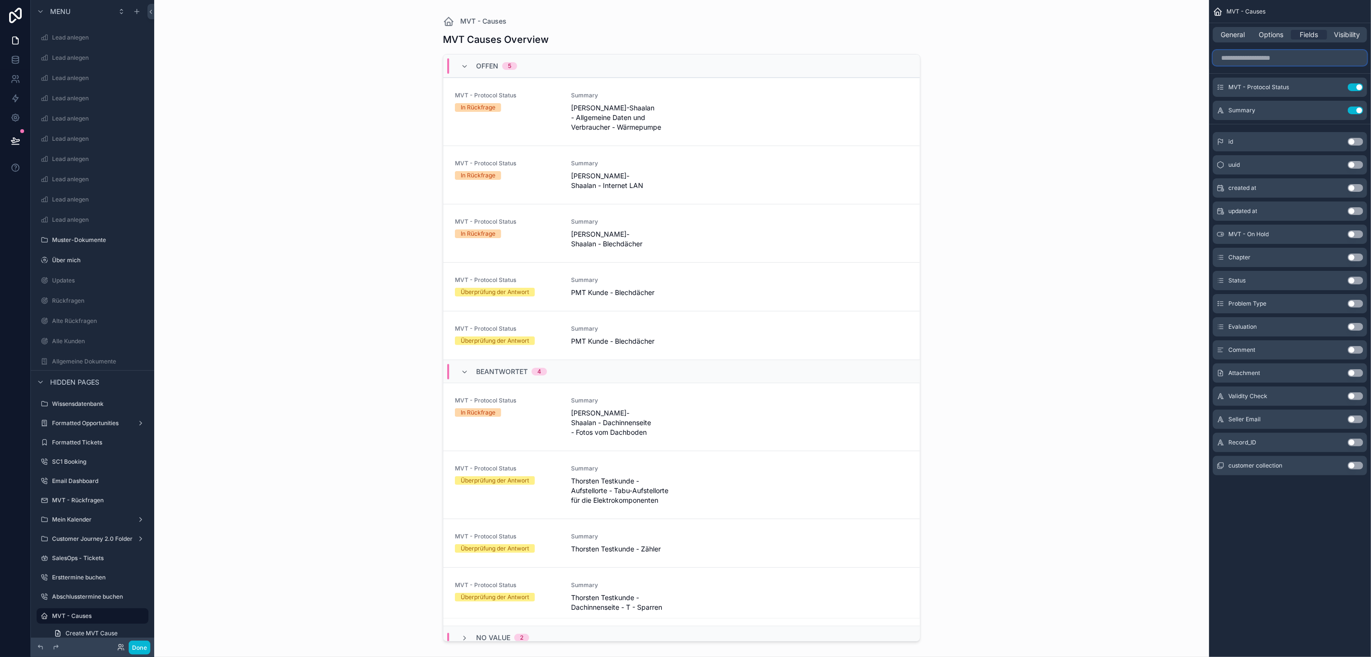
click at [1298, 57] on input "scrollable content" at bounding box center [1290, 57] width 154 height 15
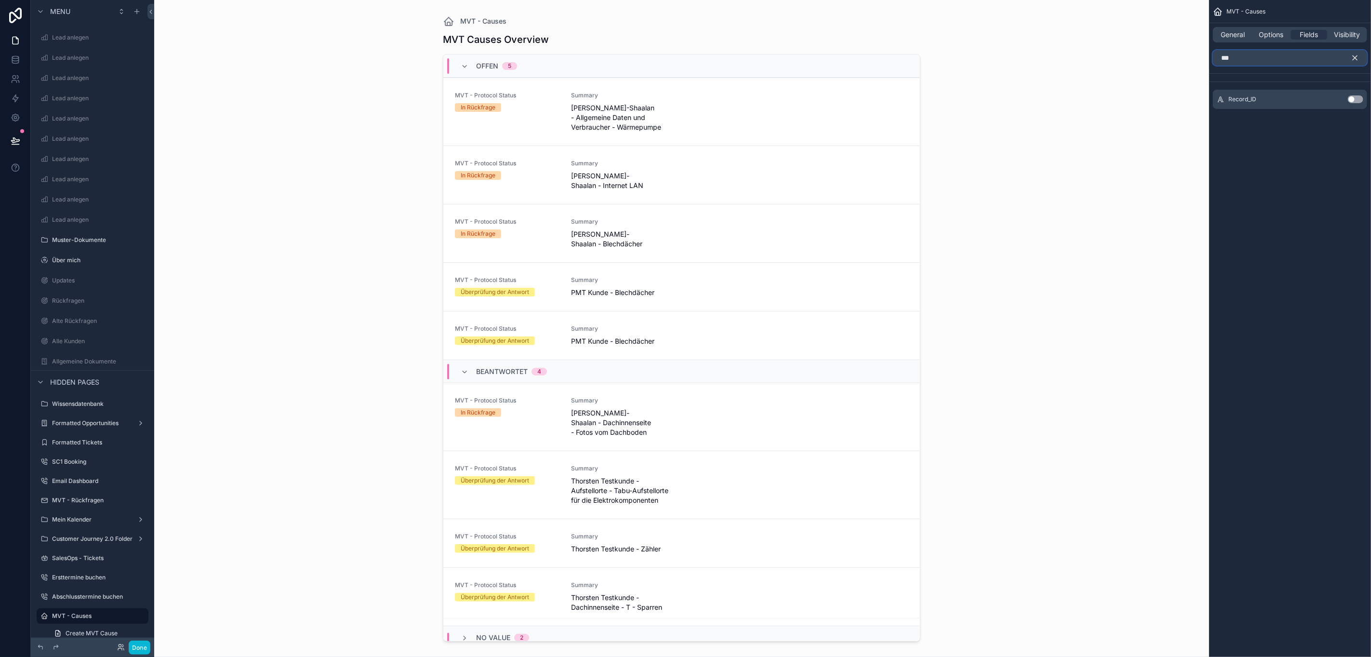
type input "***"
click at [1363, 98] on button "Use setting" at bounding box center [1355, 99] width 15 height 8
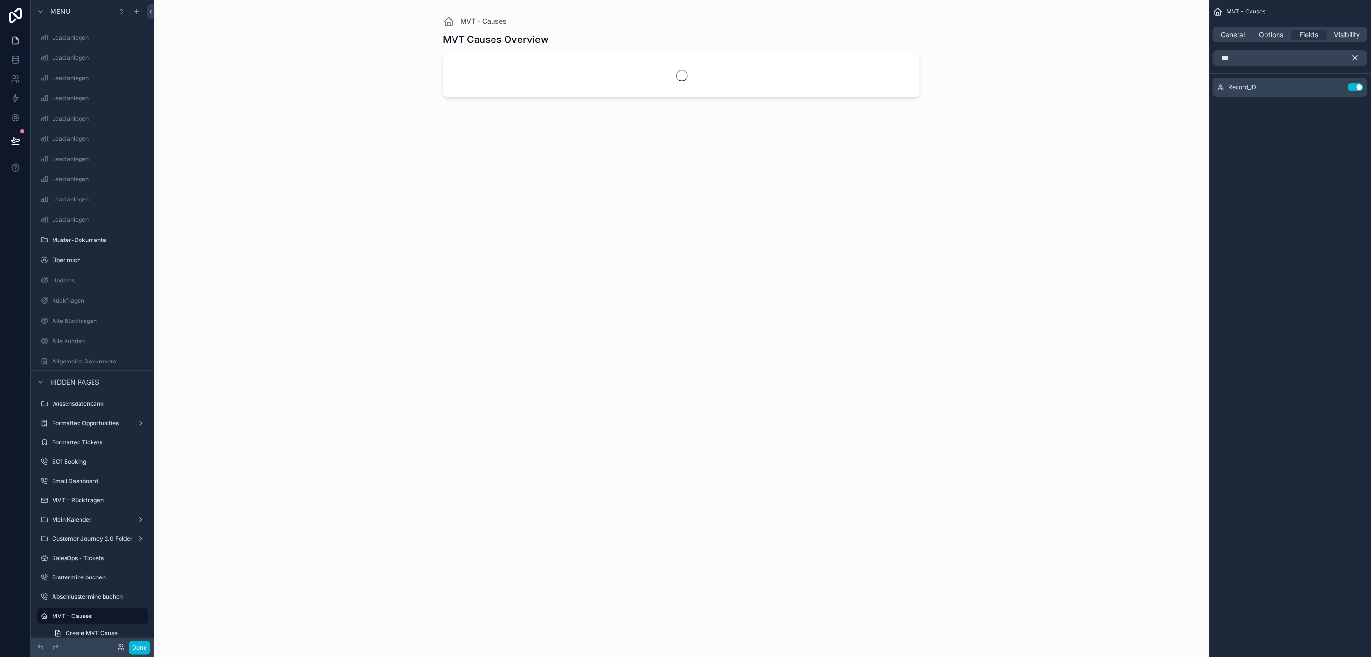
scroll to position [22, 0]
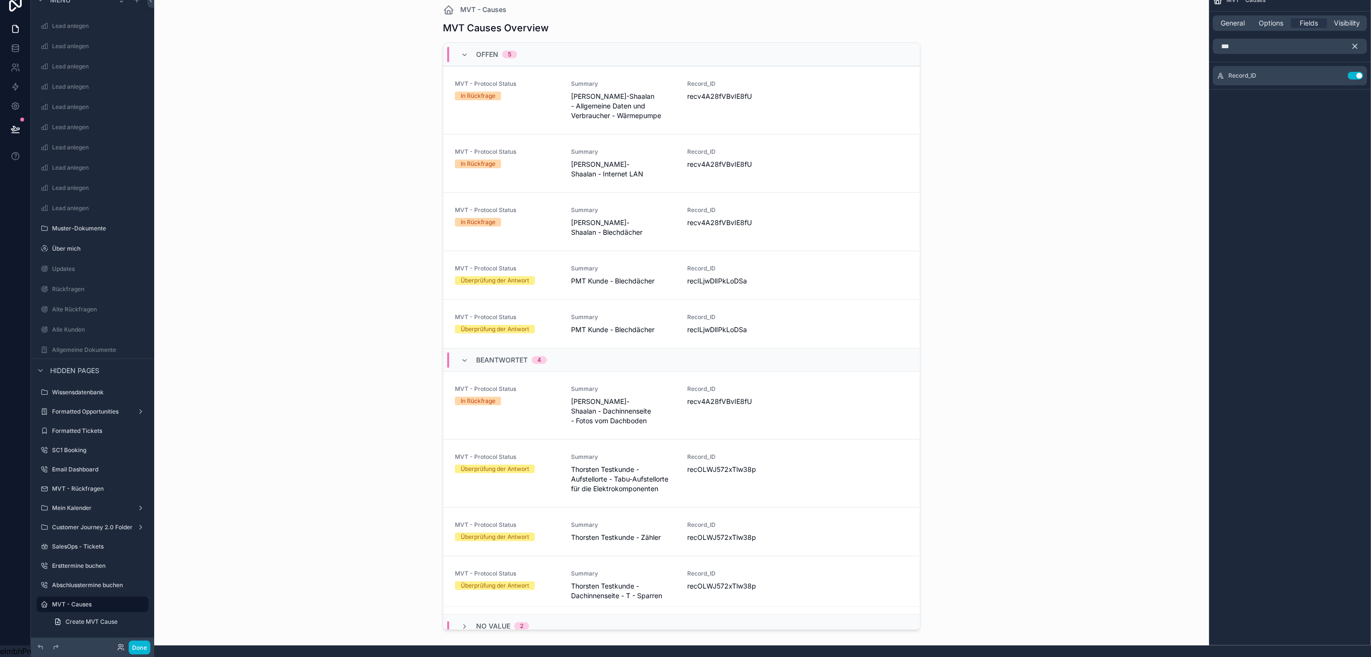
click at [958, 353] on div "MVT - Causes MVT Causes Overview Offen 5 MVT - Protocol Status In Rückfrage Sum…" at bounding box center [681, 316] width 1055 height 657
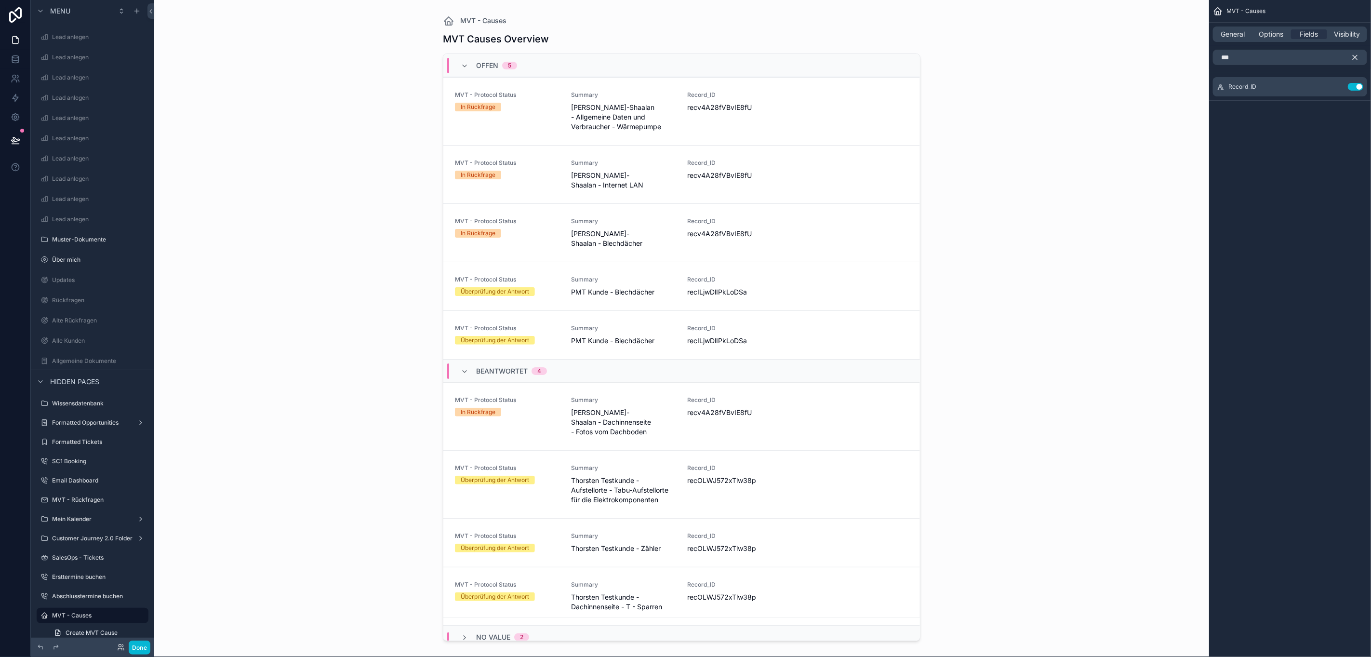
scroll to position [0, 0]
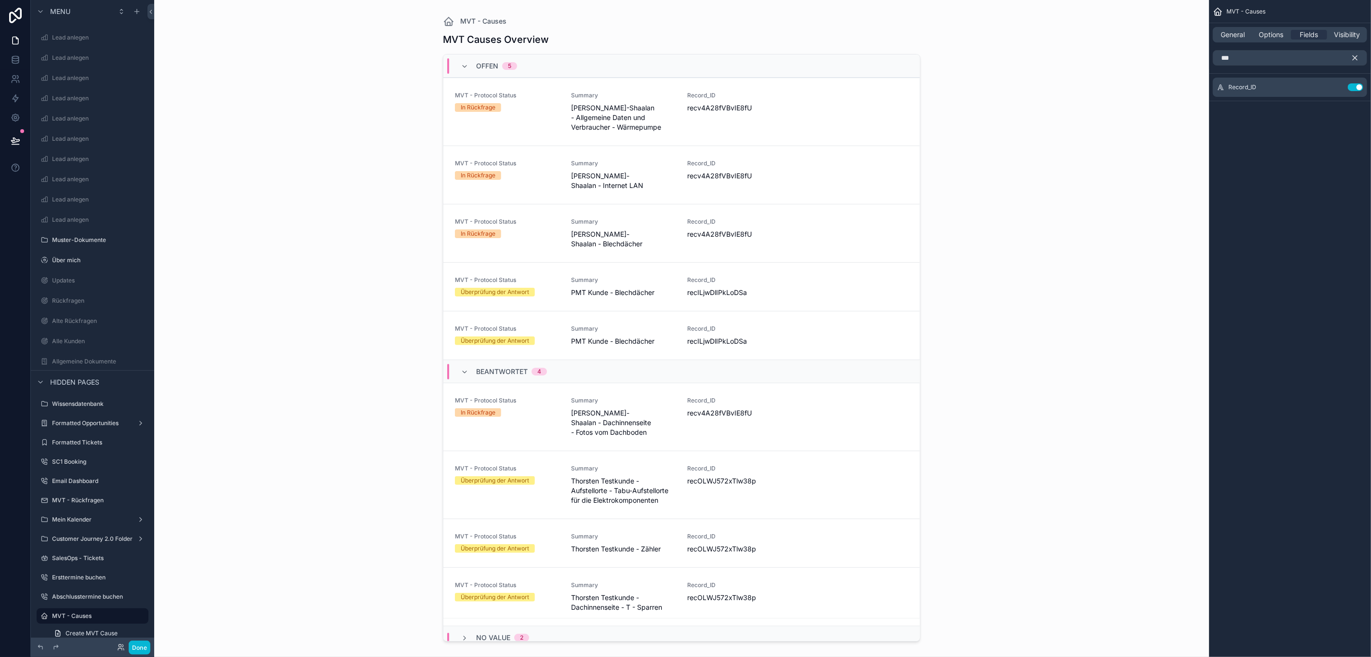
click at [1359, 55] on icon "scrollable content" at bounding box center [1355, 57] width 9 height 9
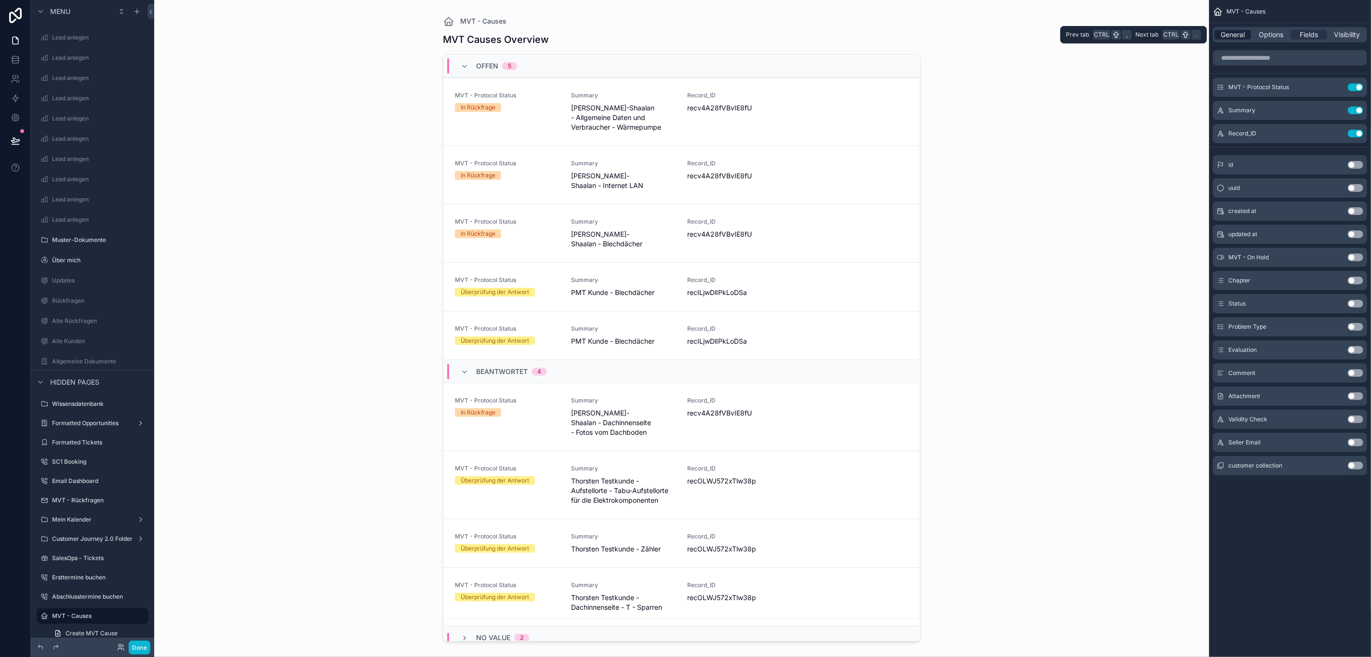
click at [1251, 32] on div "General" at bounding box center [1233, 35] width 36 height 10
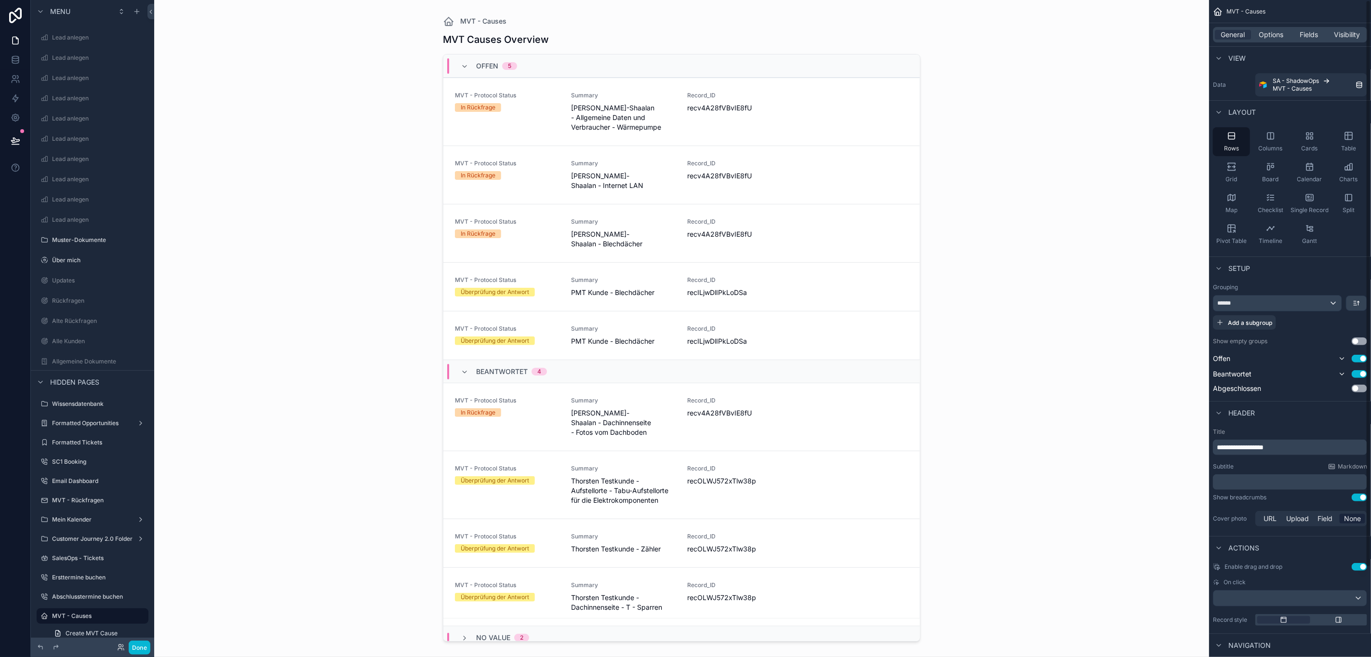
scroll to position [119, 0]
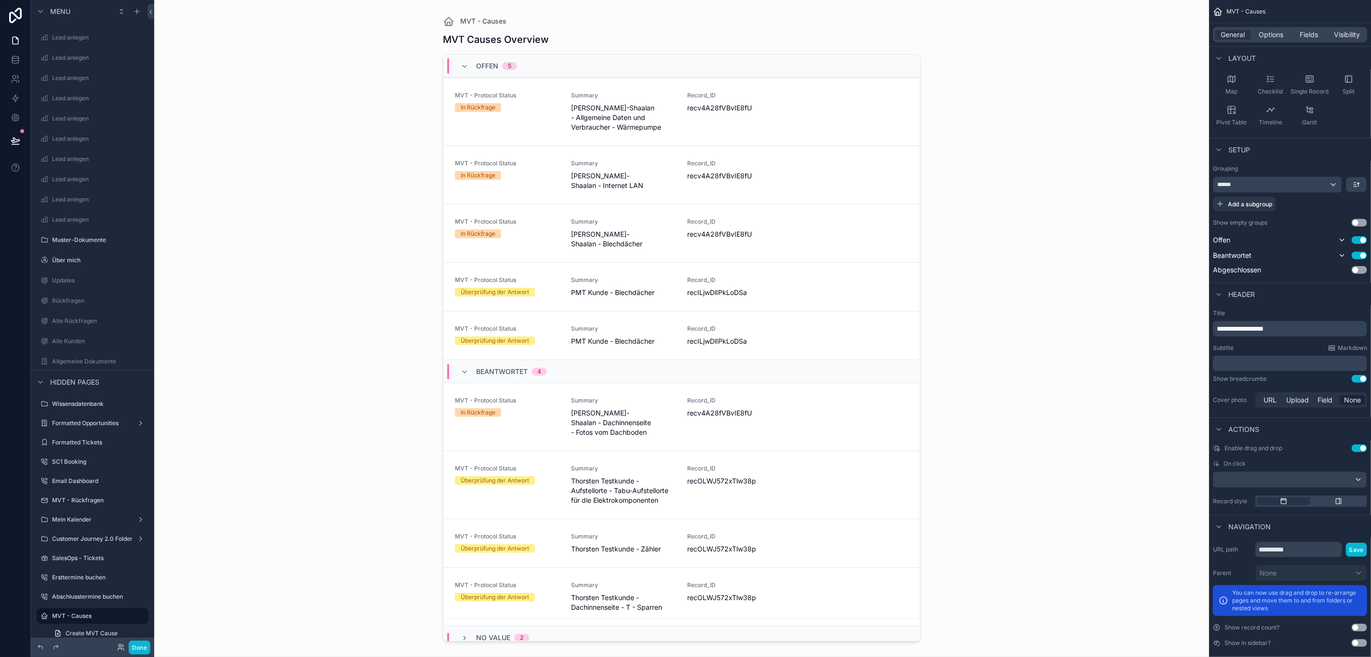
click at [1365, 451] on button "Use setting" at bounding box center [1359, 448] width 15 height 8
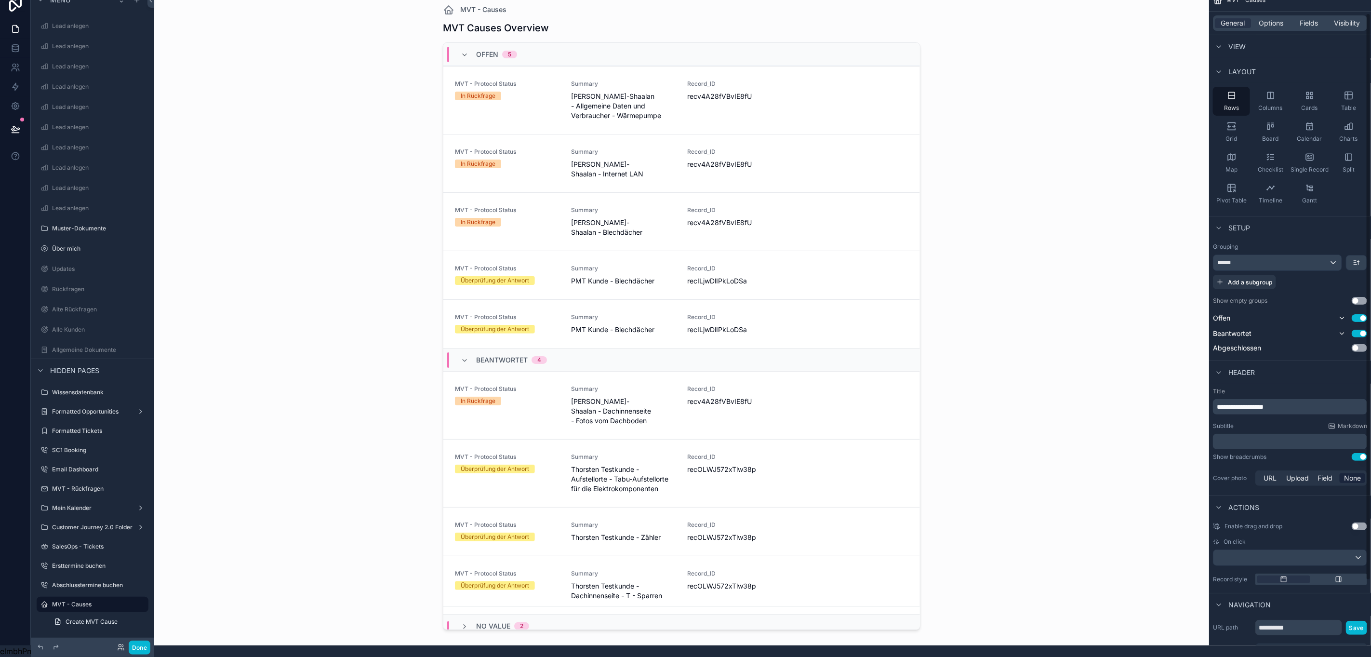
scroll to position [0, 0]
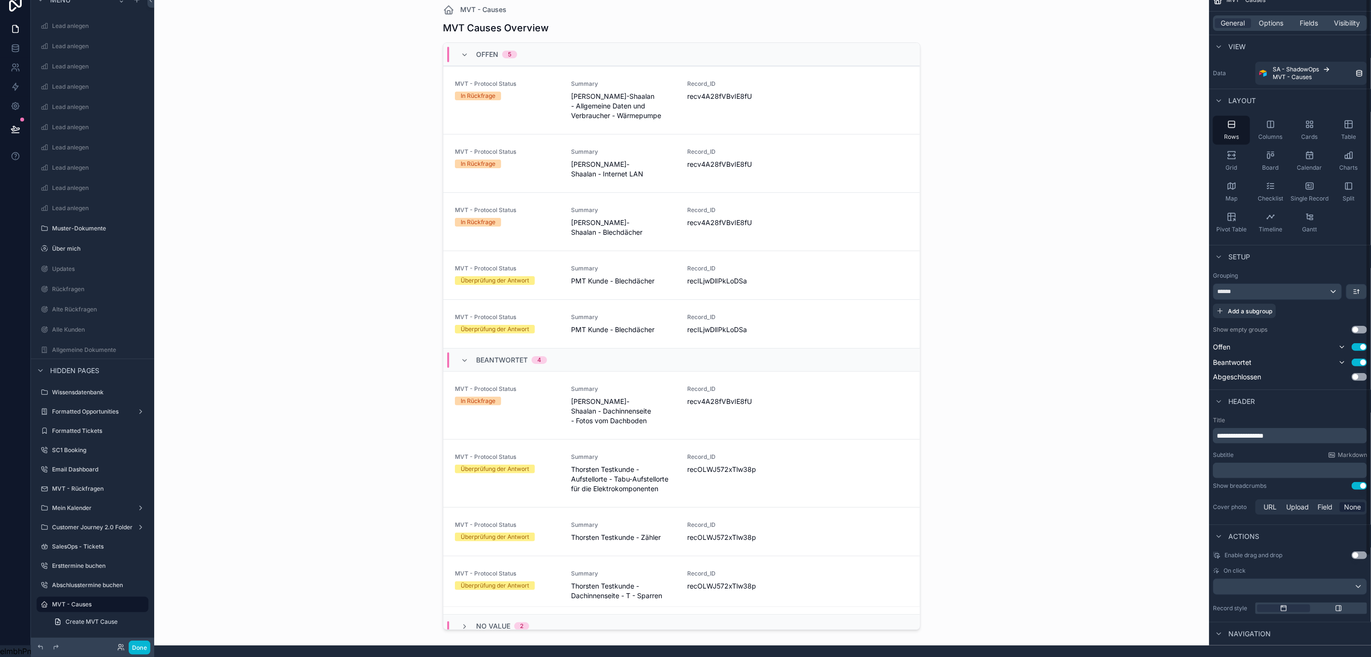
click at [1366, 482] on button "Use setting" at bounding box center [1359, 486] width 15 height 8
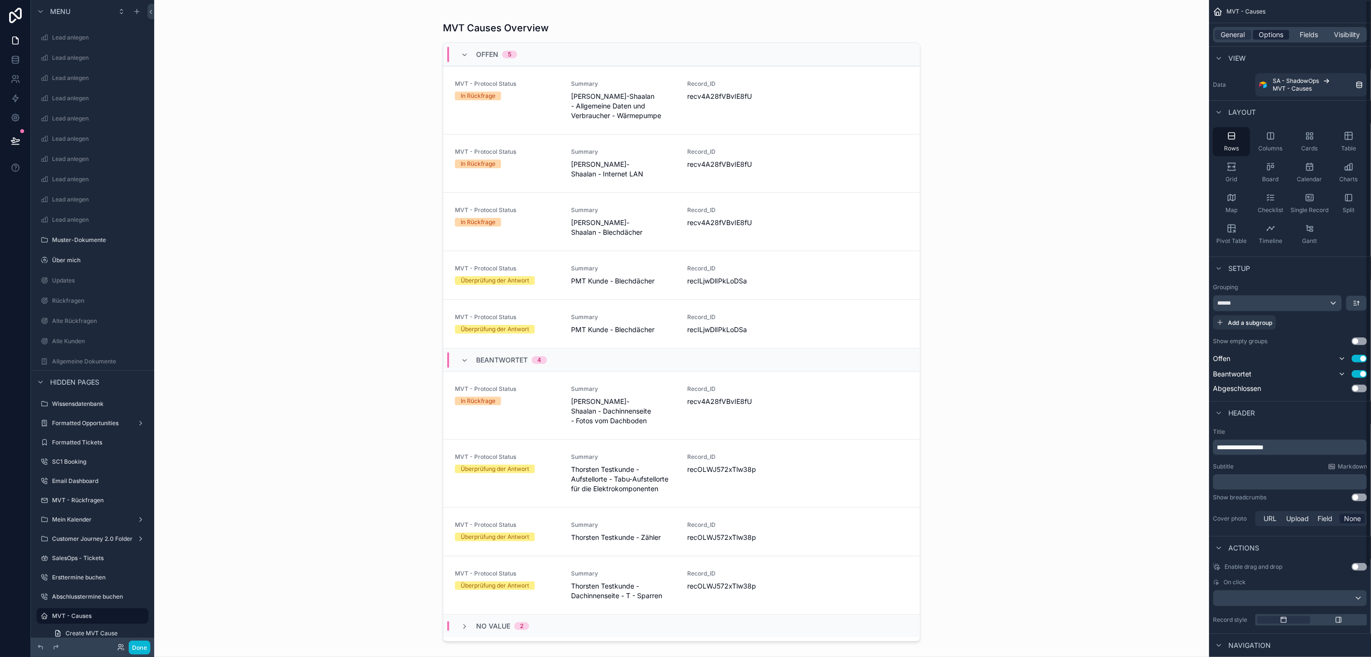
click at [1280, 38] on span "Options" at bounding box center [1271, 35] width 25 height 10
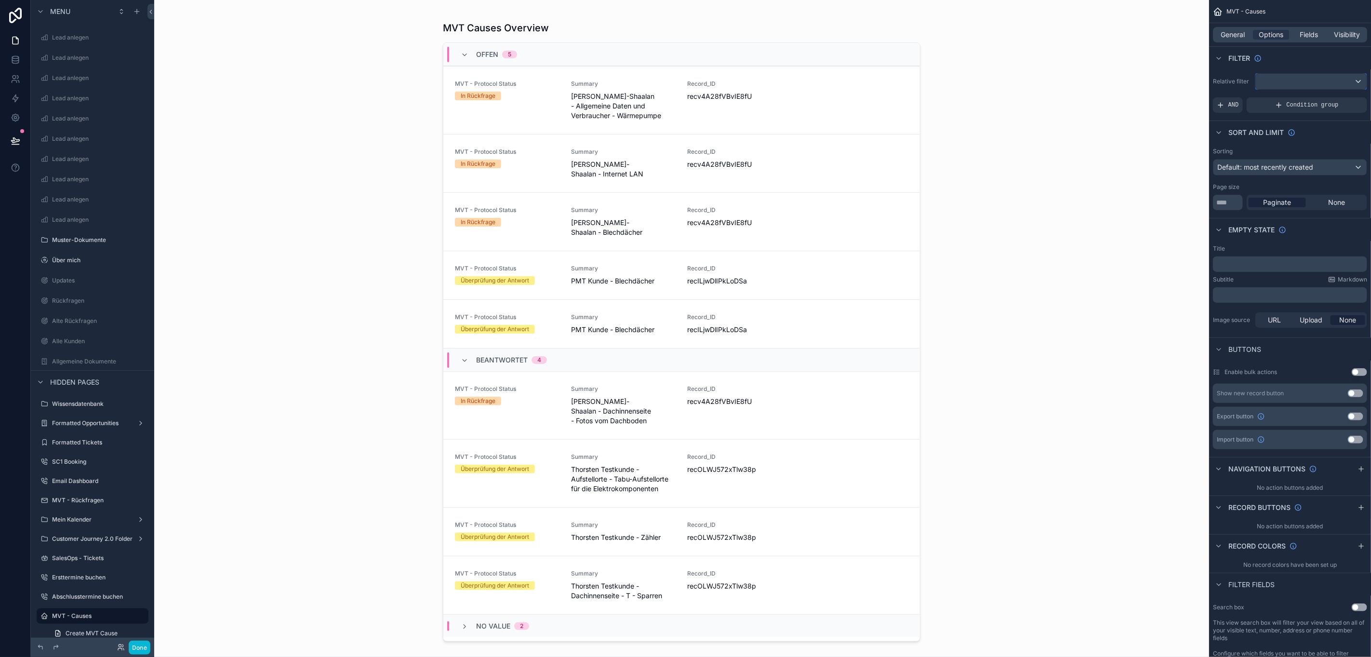
click at [1278, 84] on div "scrollable content" at bounding box center [1311, 81] width 111 height 15
click at [1359, 155] on div "Logged in User The current user's values" at bounding box center [1316, 157] width 94 height 23
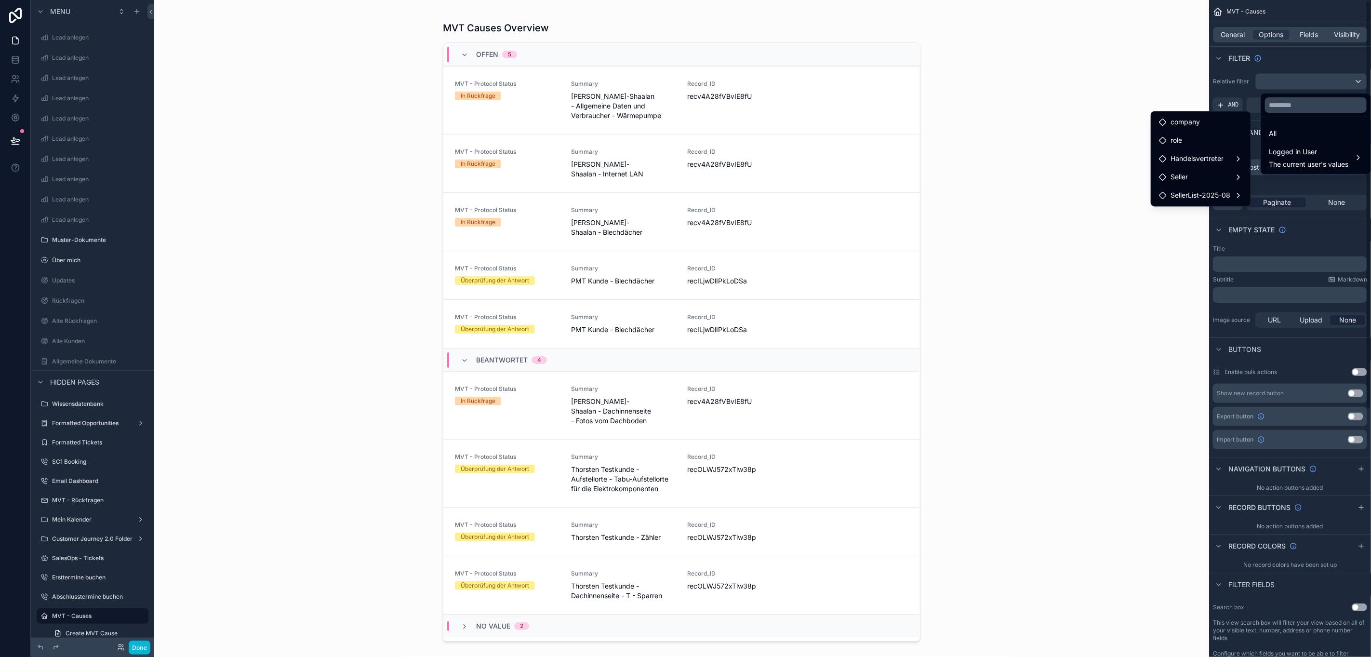
click at [1258, 76] on div "scrollable content" at bounding box center [685, 328] width 1371 height 657
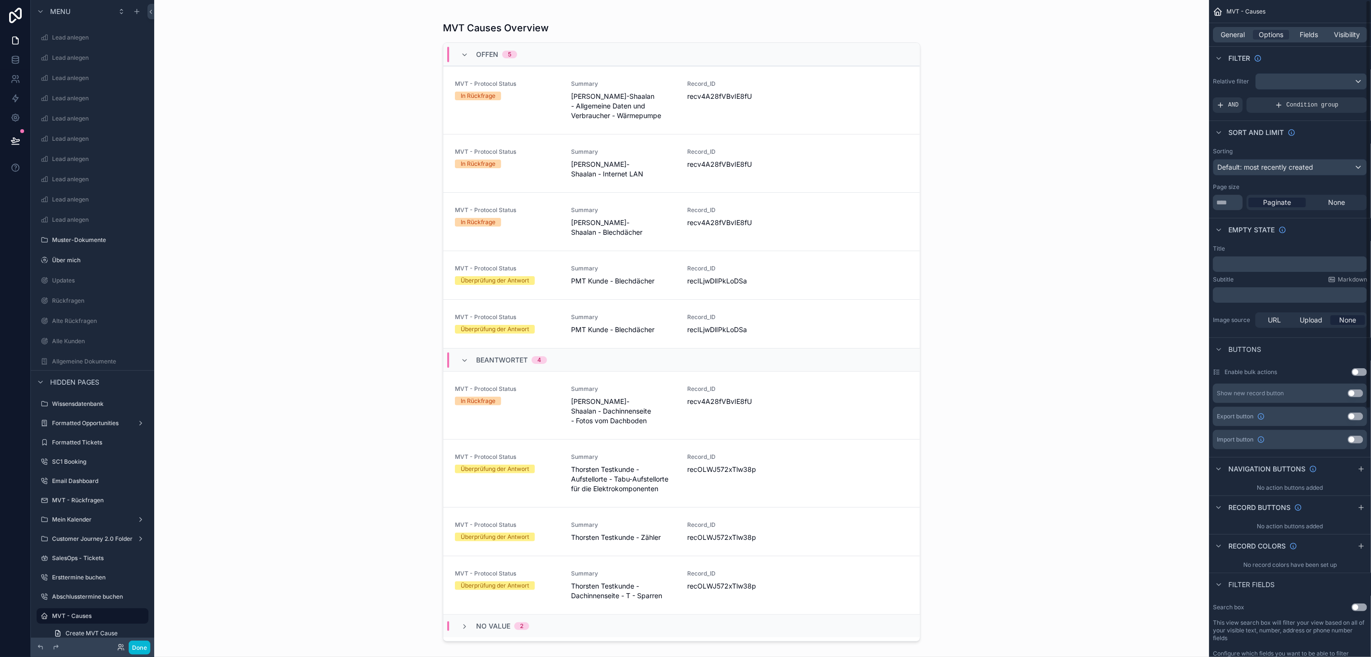
click at [1241, 29] on div "General Options Fields Visibility" at bounding box center [1290, 34] width 154 height 15
click at [1239, 38] on span "General" at bounding box center [1233, 35] width 24 height 10
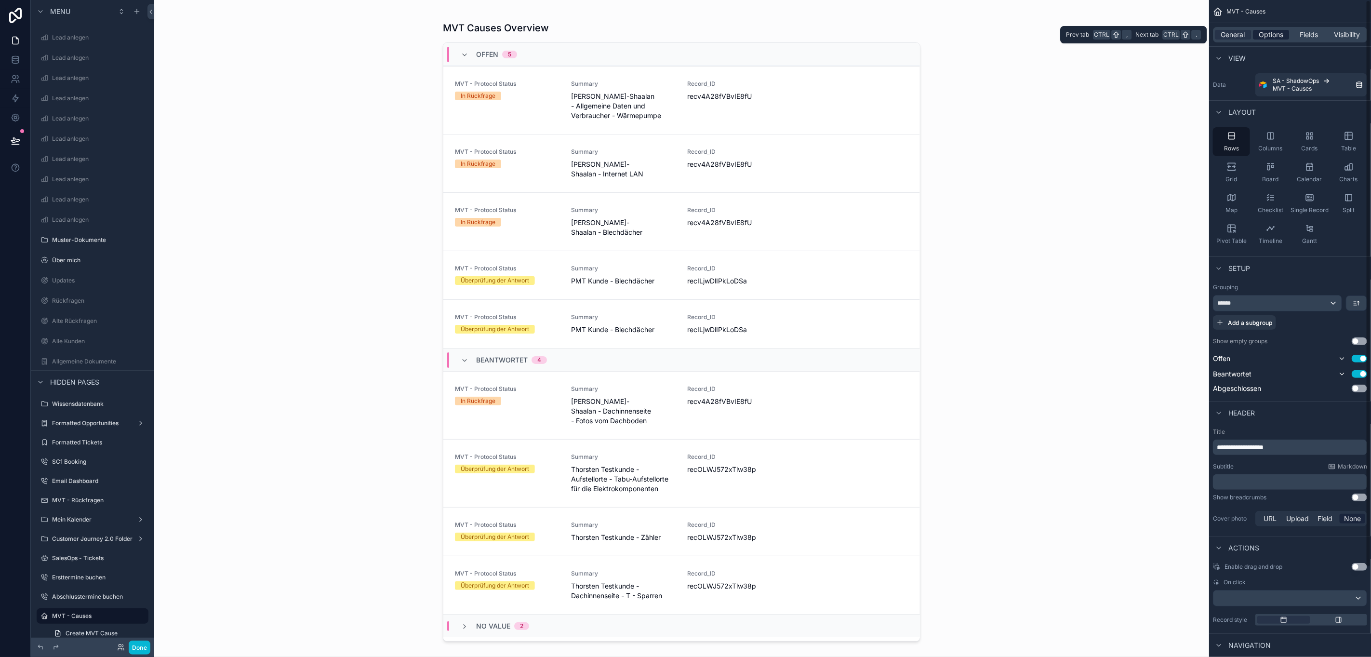
click at [1283, 30] on span "Options" at bounding box center [1271, 35] width 25 height 10
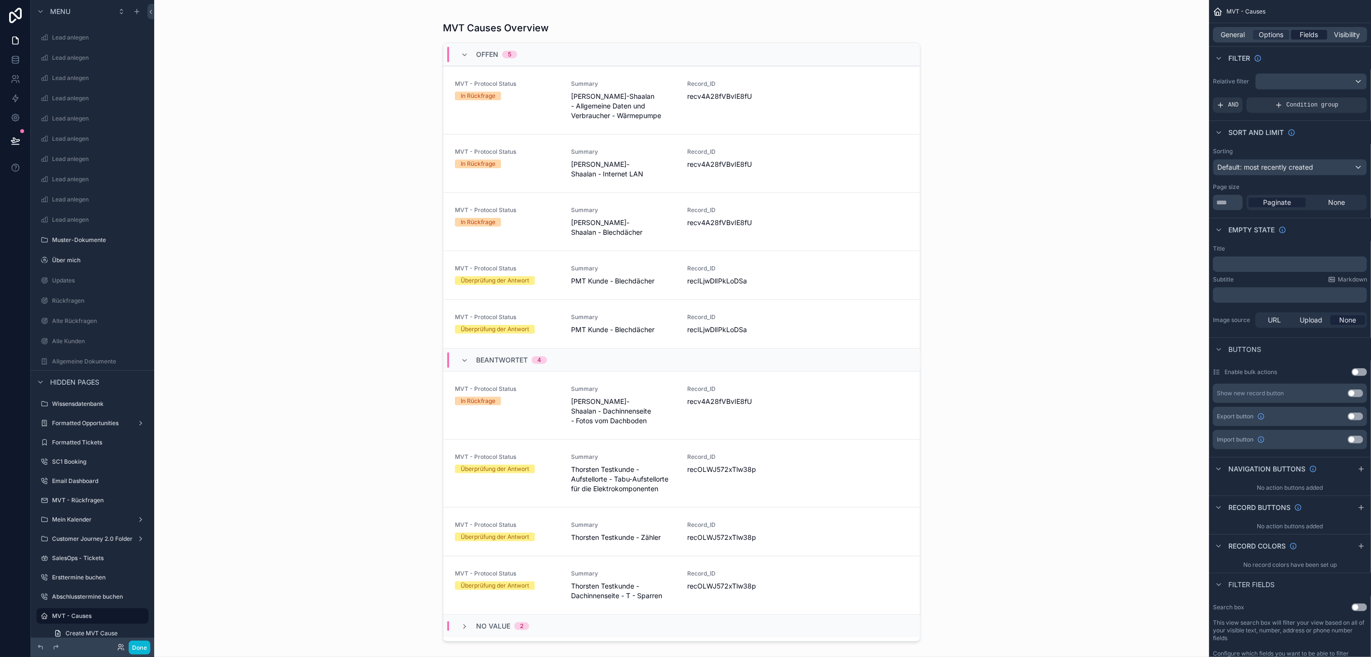
click at [1310, 32] on div "Fields" at bounding box center [1309, 35] width 36 height 10
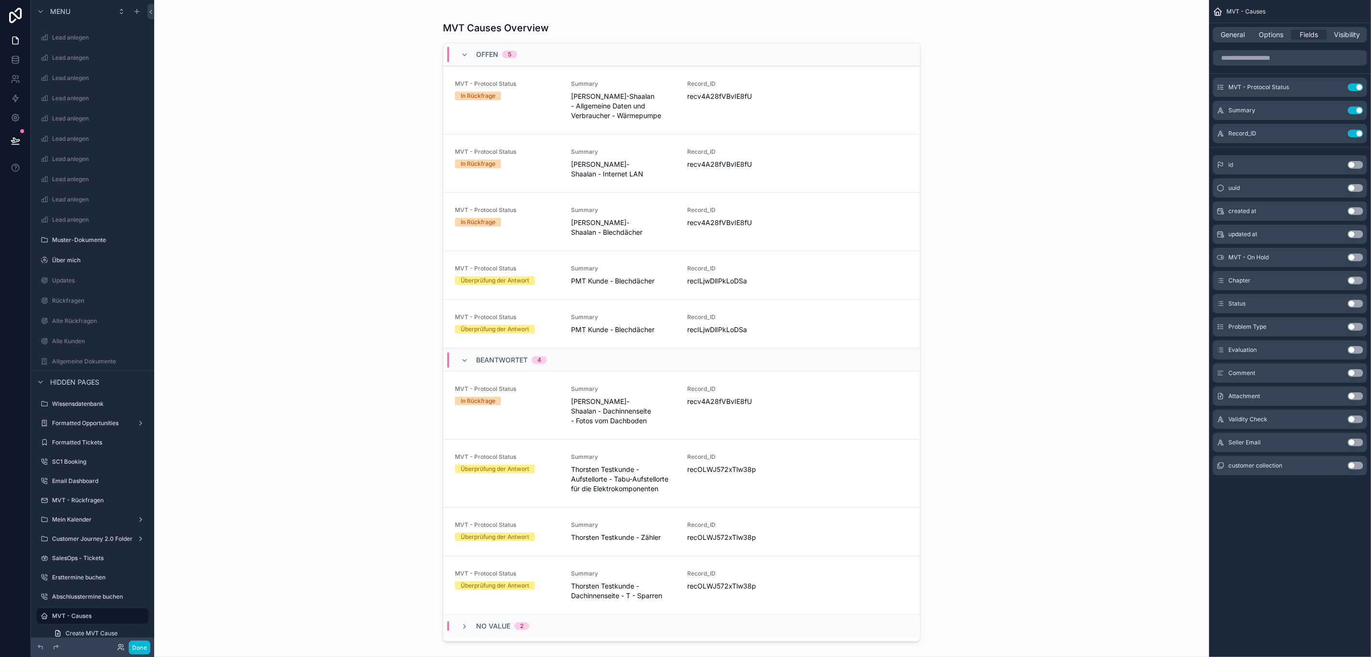
click at [276, 350] on div "MVT Causes Overview Offen 5 MVT - Protocol Status In Rückfrage Summary Sara Al-…" at bounding box center [681, 328] width 1055 height 657
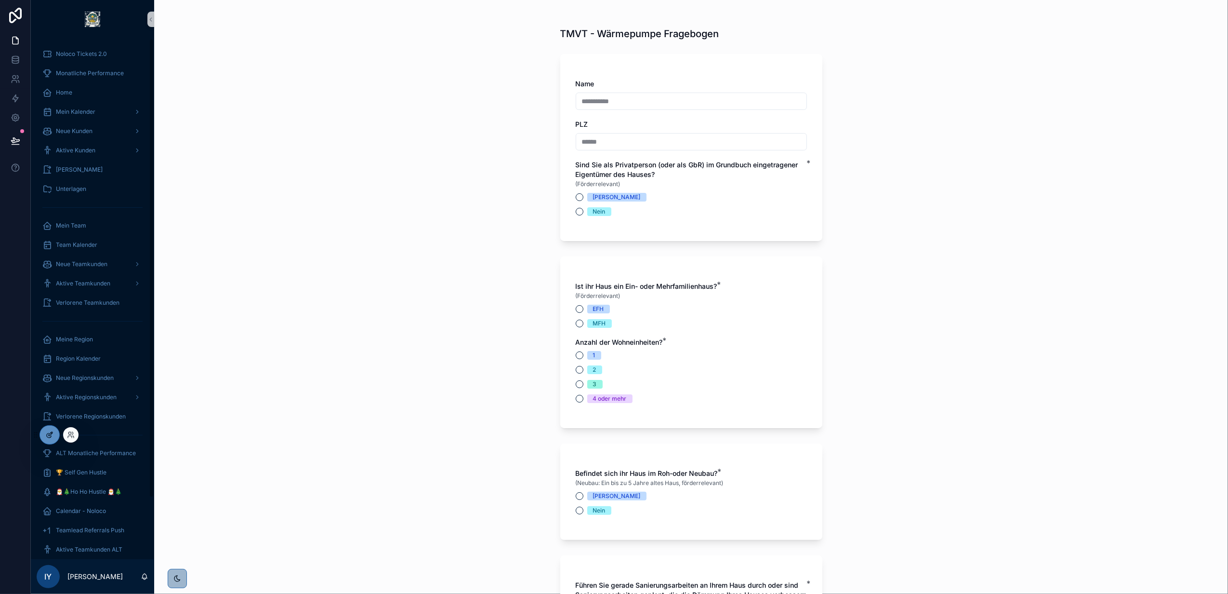
click at [52, 430] on div at bounding box center [49, 434] width 19 height 18
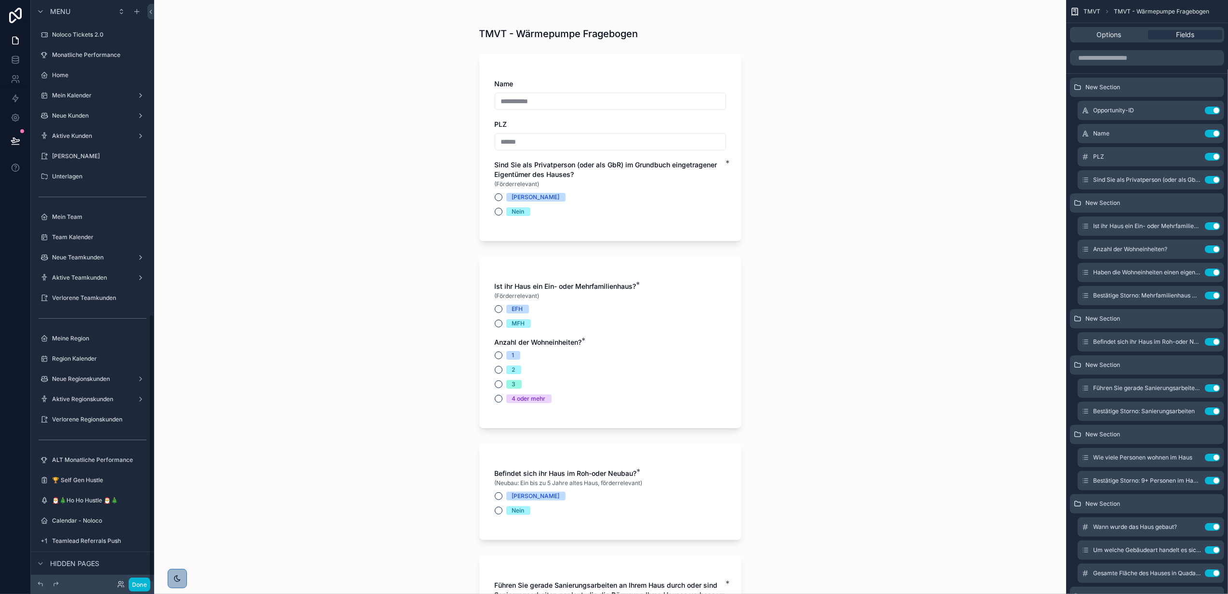
scroll to position [682, 0]
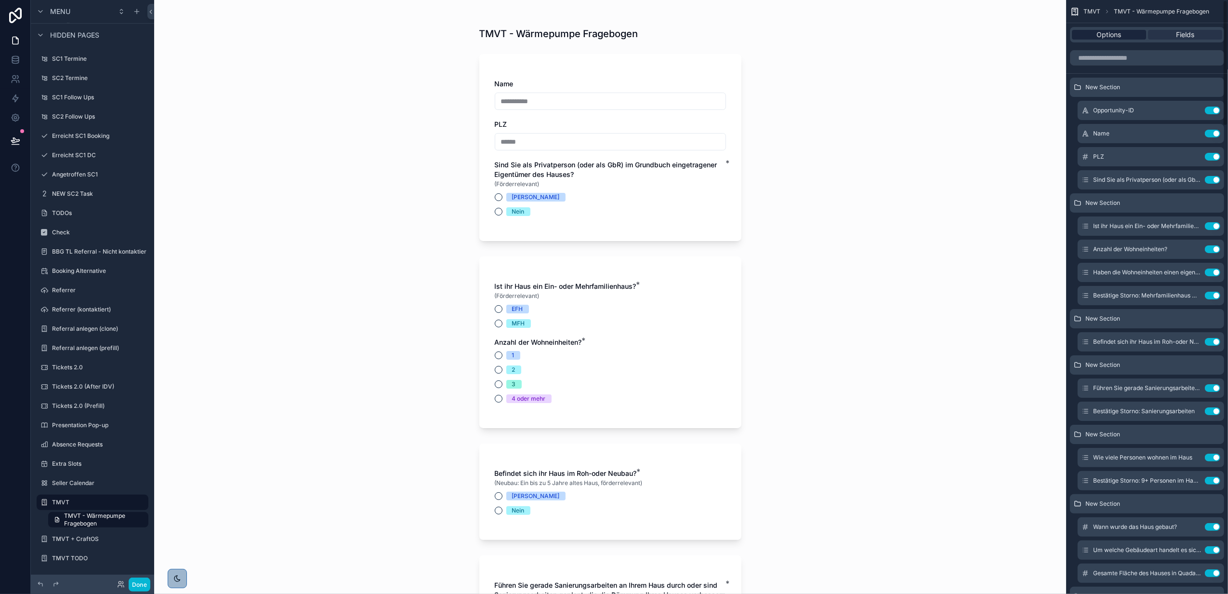
click at [1130, 30] on div "Options" at bounding box center [1109, 35] width 74 height 10
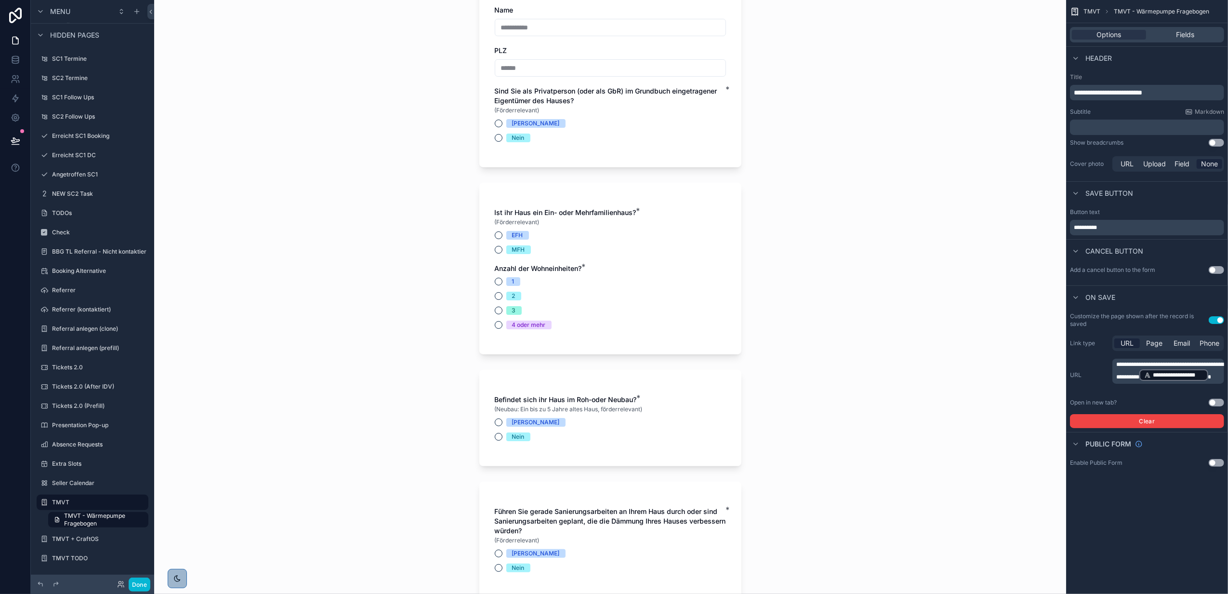
scroll to position [0, 0]
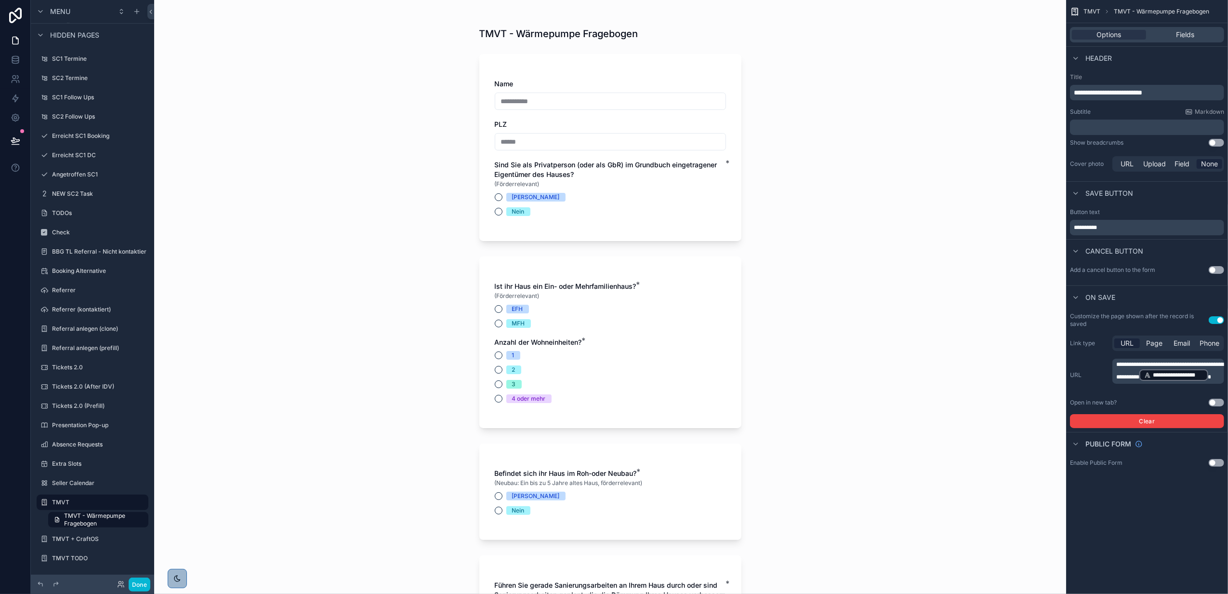
click at [789, 218] on div "**********" at bounding box center [610, 297] width 912 height 594
click at [1200, 373] on p "**********" at bounding box center [1169, 370] width 106 height 21
click at [1200, 380] on p "**********" at bounding box center [1169, 370] width 106 height 21
click at [1143, 571] on div "**********" at bounding box center [1147, 297] width 162 height 594
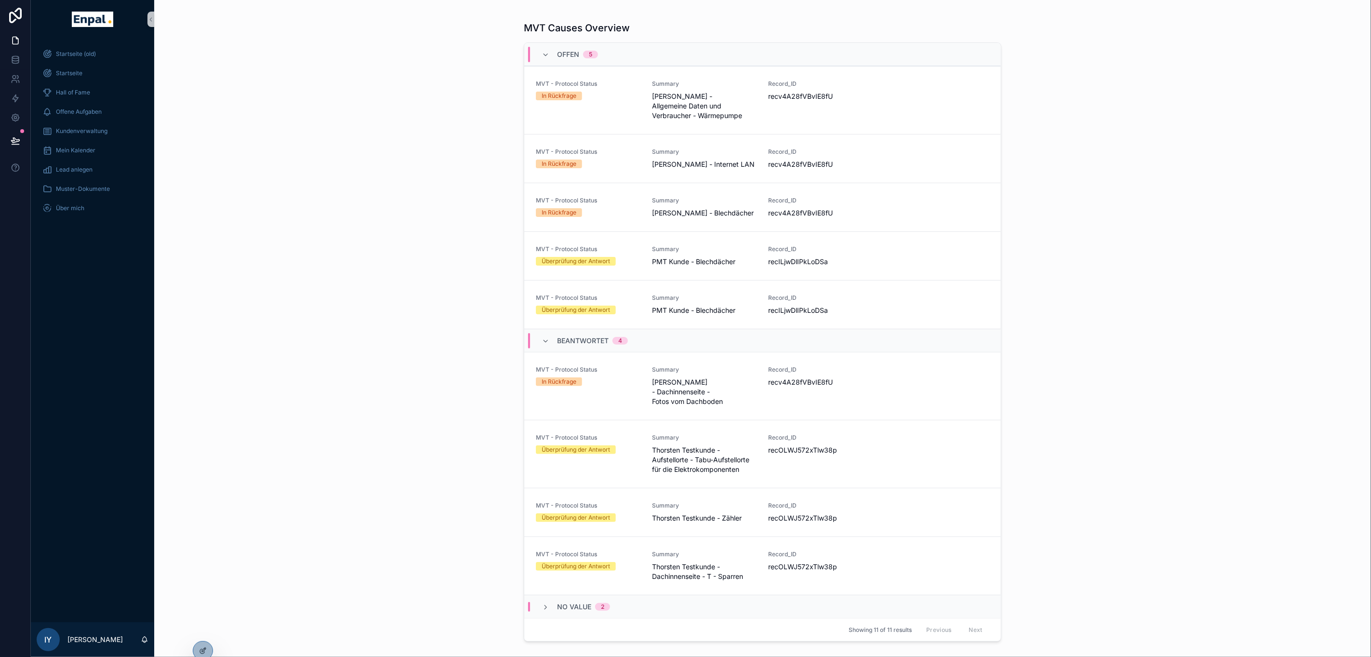
click at [431, 536] on div "MVT Causes Overview Offen 5 MVT - Protocol Status In Rückfrage Summary [PERSON_…" at bounding box center [762, 328] width 1217 height 657
click at [365, 316] on div "MVT Causes Overview Offen 5 MVT - Protocol Status In Rückfrage Summary [PERSON_…" at bounding box center [762, 328] width 1217 height 657
click at [433, 199] on div "MVT Causes Overview Offen 5 MVT - Protocol Status In Rückfrage Summary [PERSON_…" at bounding box center [762, 328] width 1217 height 657
click at [382, 246] on div "MVT Causes Overview Offen 5 MVT - Protocol Status In Rückfrage Summary [PERSON_…" at bounding box center [762, 328] width 1217 height 657
click at [205, 648] on icon at bounding box center [204, 650] width 4 height 4
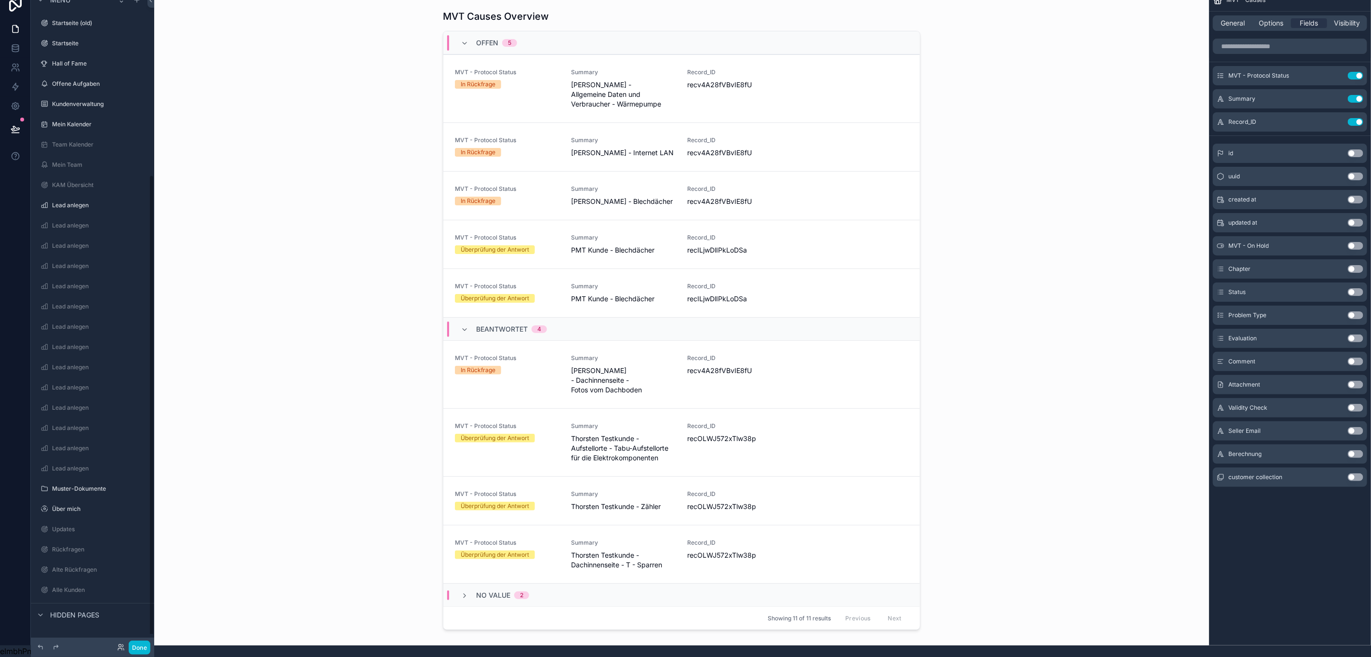
scroll to position [260, 0]
click at [1283, 18] on span "Options" at bounding box center [1271, 23] width 25 height 10
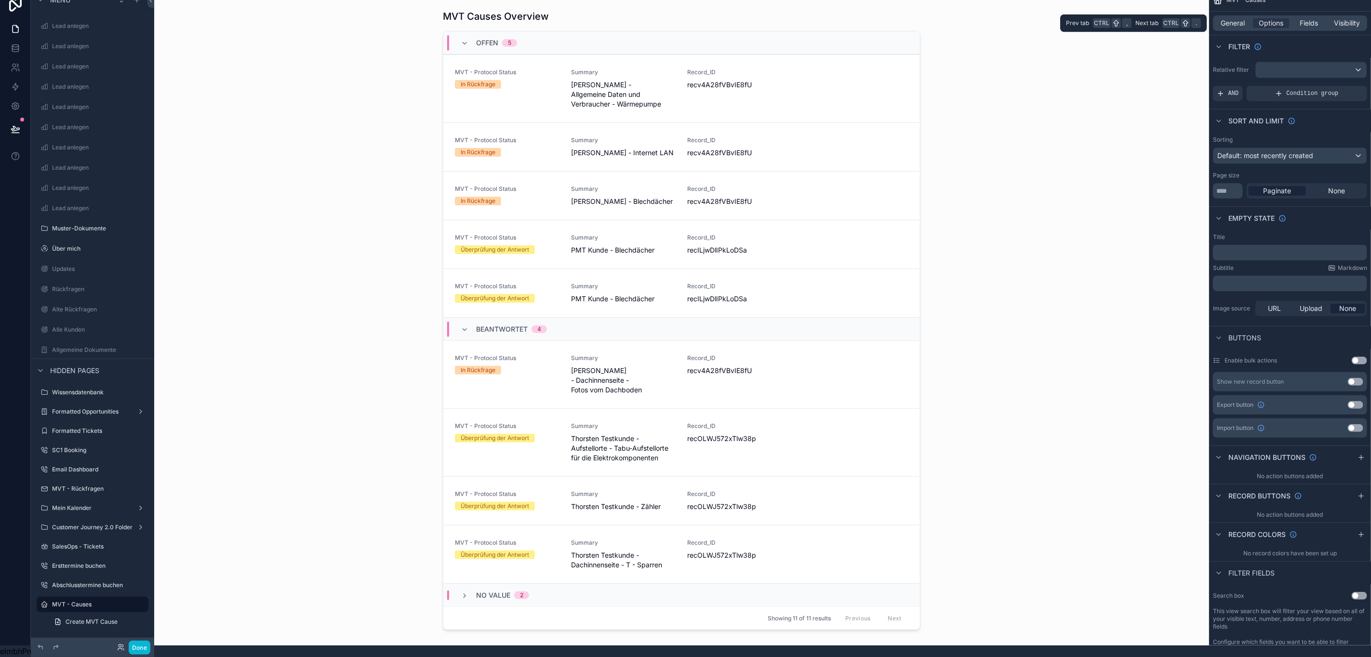
click at [1239, 17] on div "General Options Fields Visibility" at bounding box center [1290, 22] width 154 height 15
click at [1237, 18] on span "General" at bounding box center [1233, 23] width 24 height 10
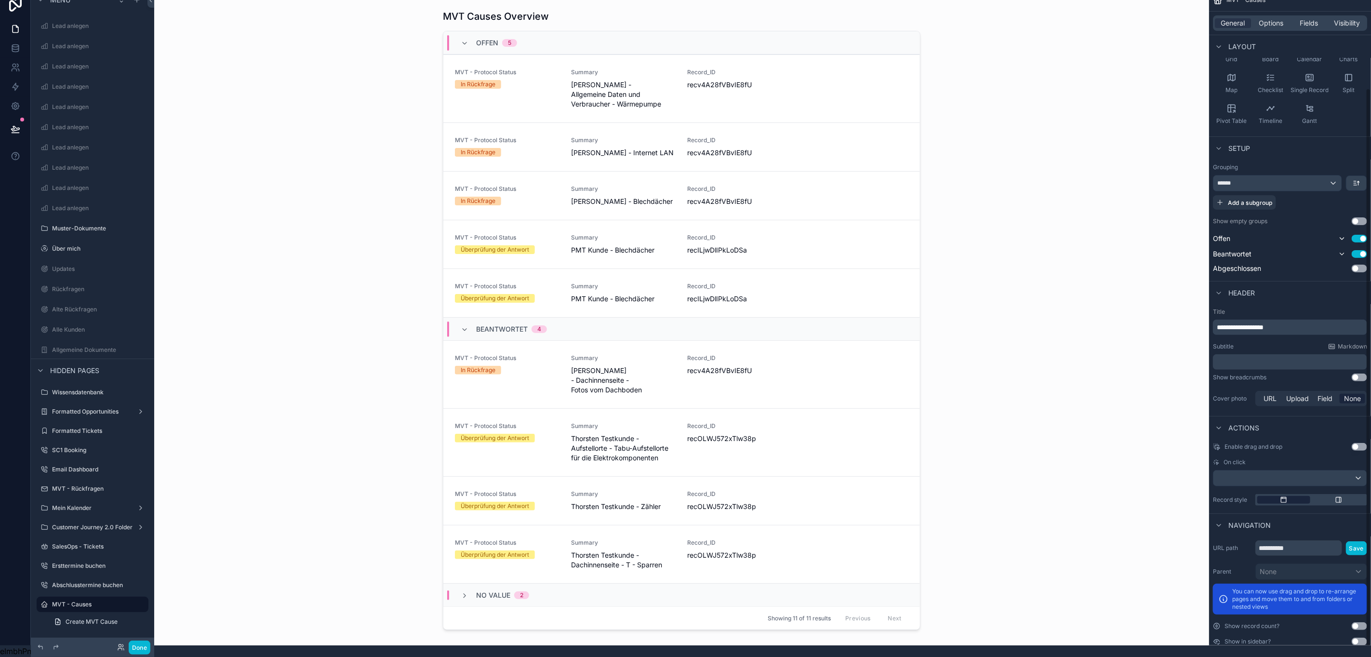
scroll to position [119, 0]
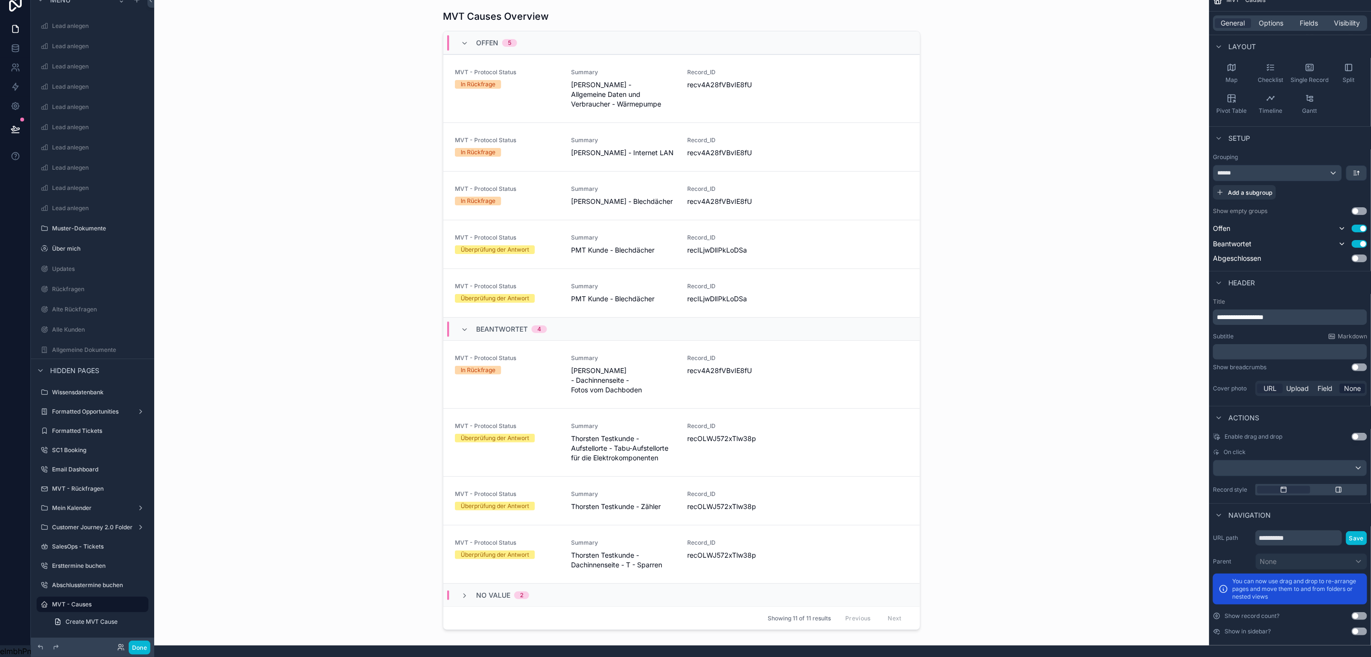
click at [1276, 384] on span "URL" at bounding box center [1269, 389] width 13 height 10
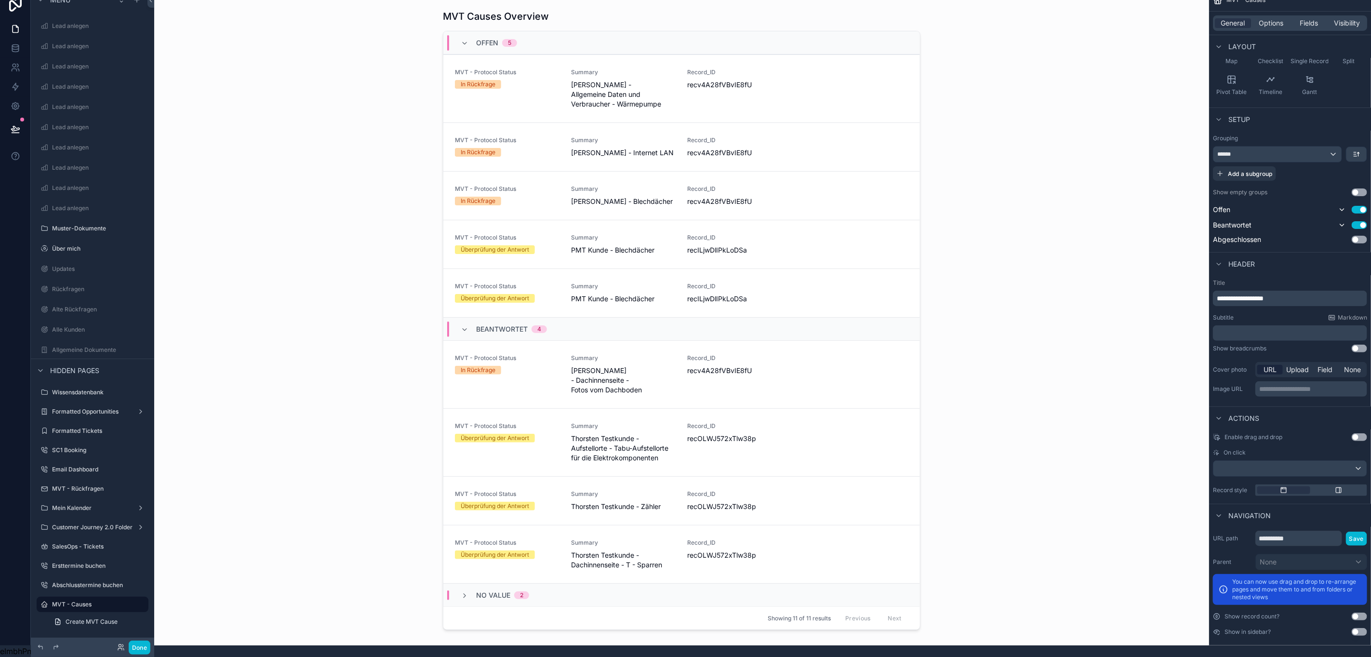
scroll to position [22, 11]
click at [1314, 384] on p "**********" at bounding box center [1312, 389] width 106 height 10
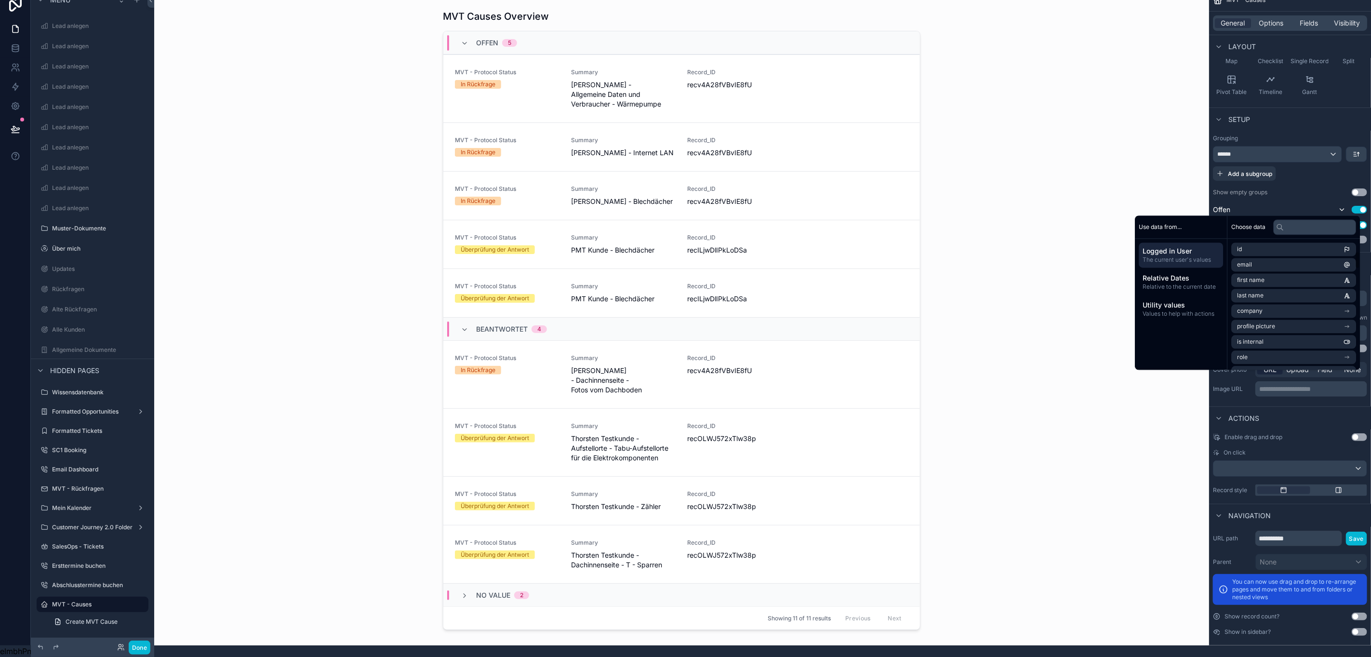
scroll to position [145, 0]
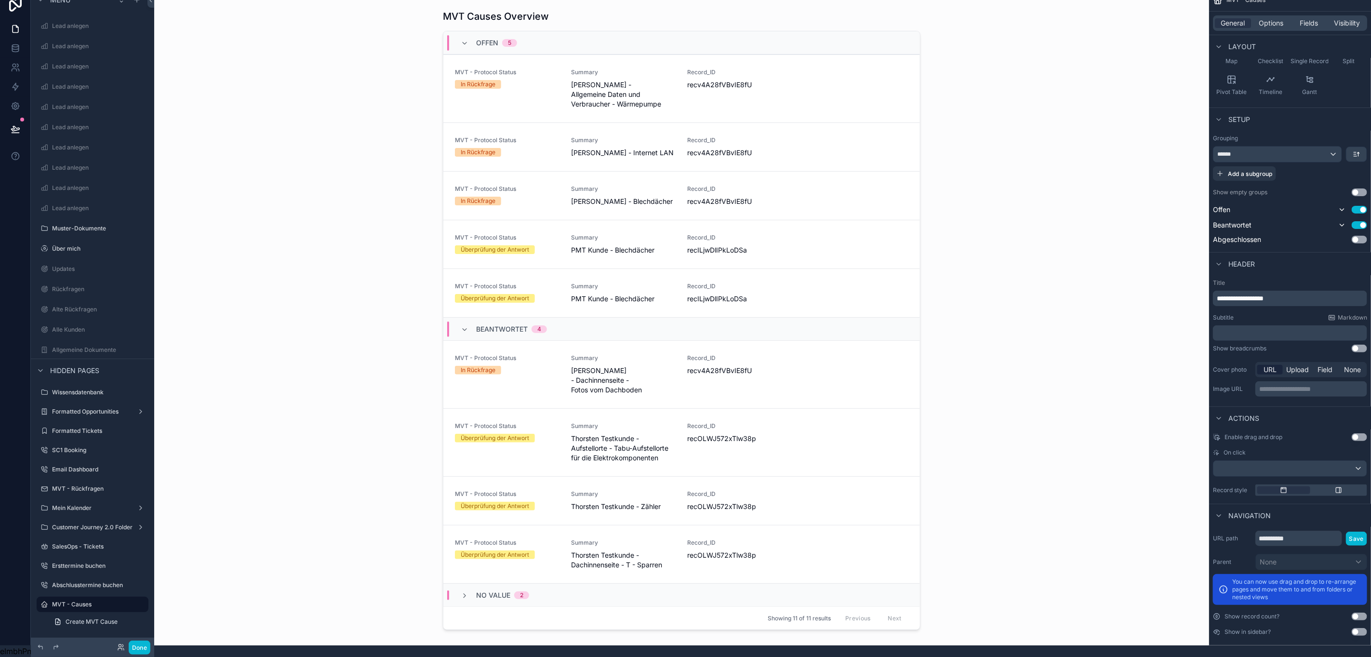
click at [1298, 417] on div "Actions" at bounding box center [1290, 417] width 162 height 23
click at [1350, 365] on div "URL Upload Field None" at bounding box center [1311, 369] width 112 height 15
click at [1350, 365] on span "None" at bounding box center [1352, 370] width 17 height 10
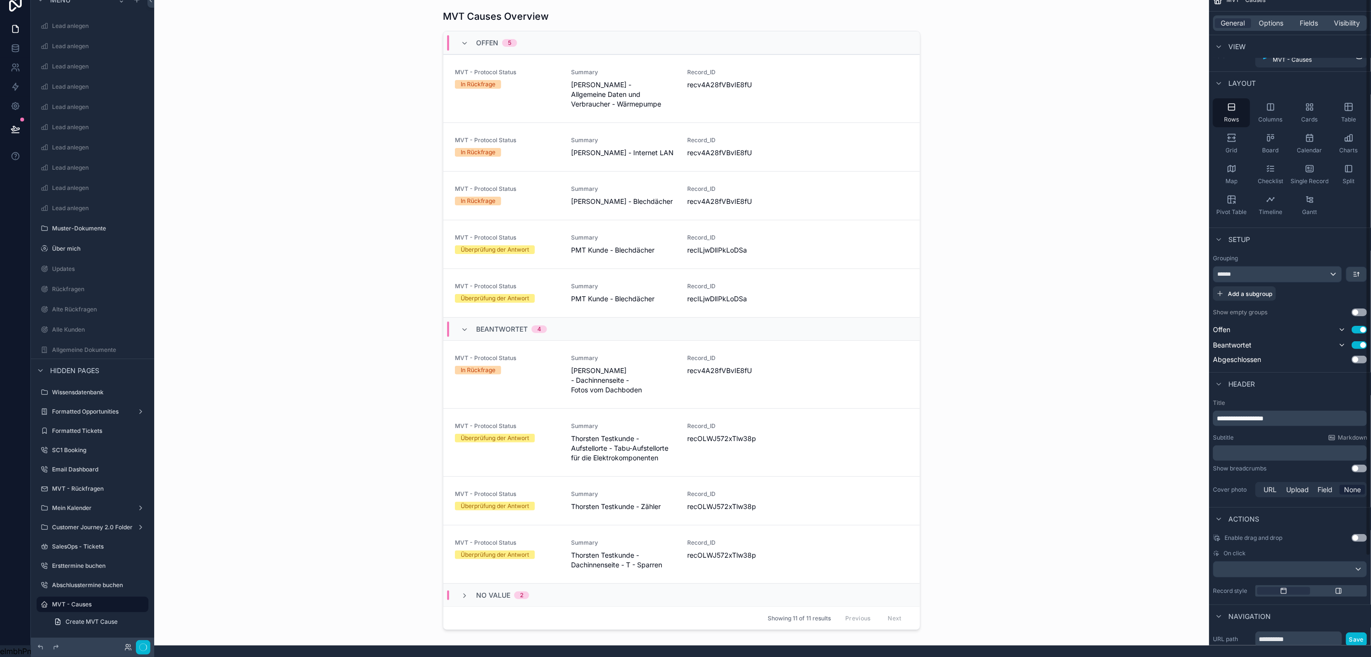
scroll to position [0, 0]
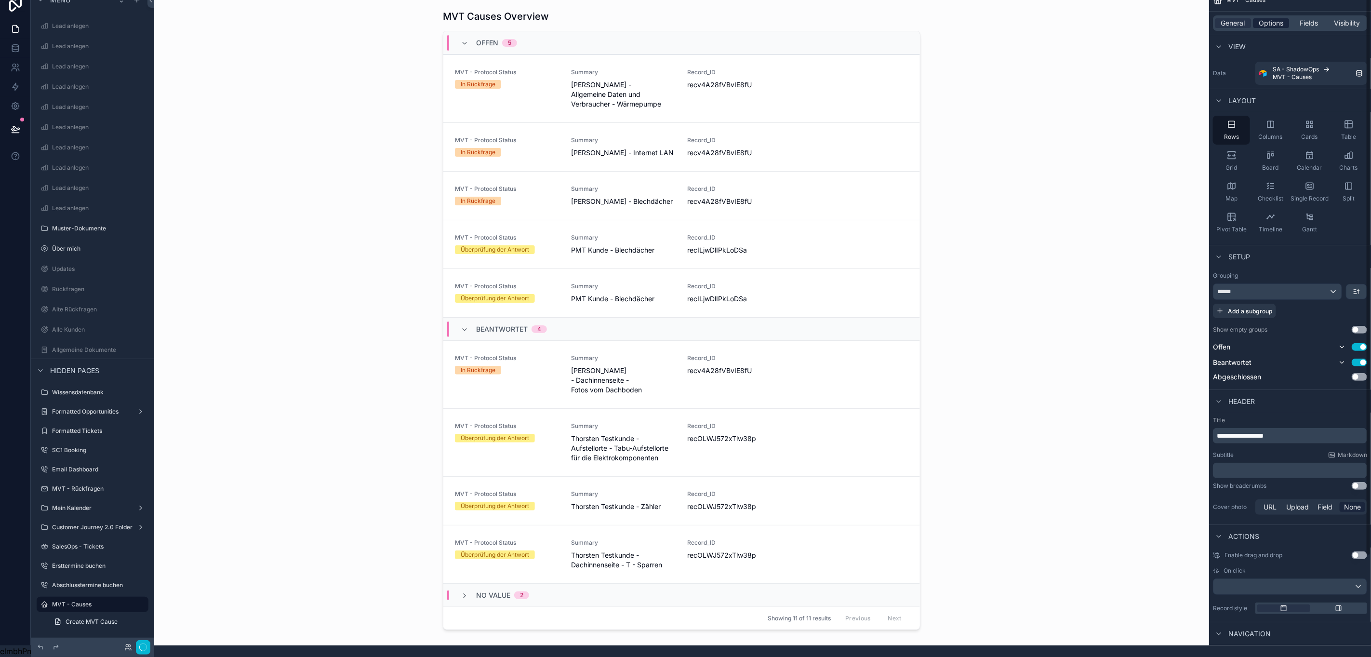
click at [1273, 18] on span "Options" at bounding box center [1271, 23] width 25 height 10
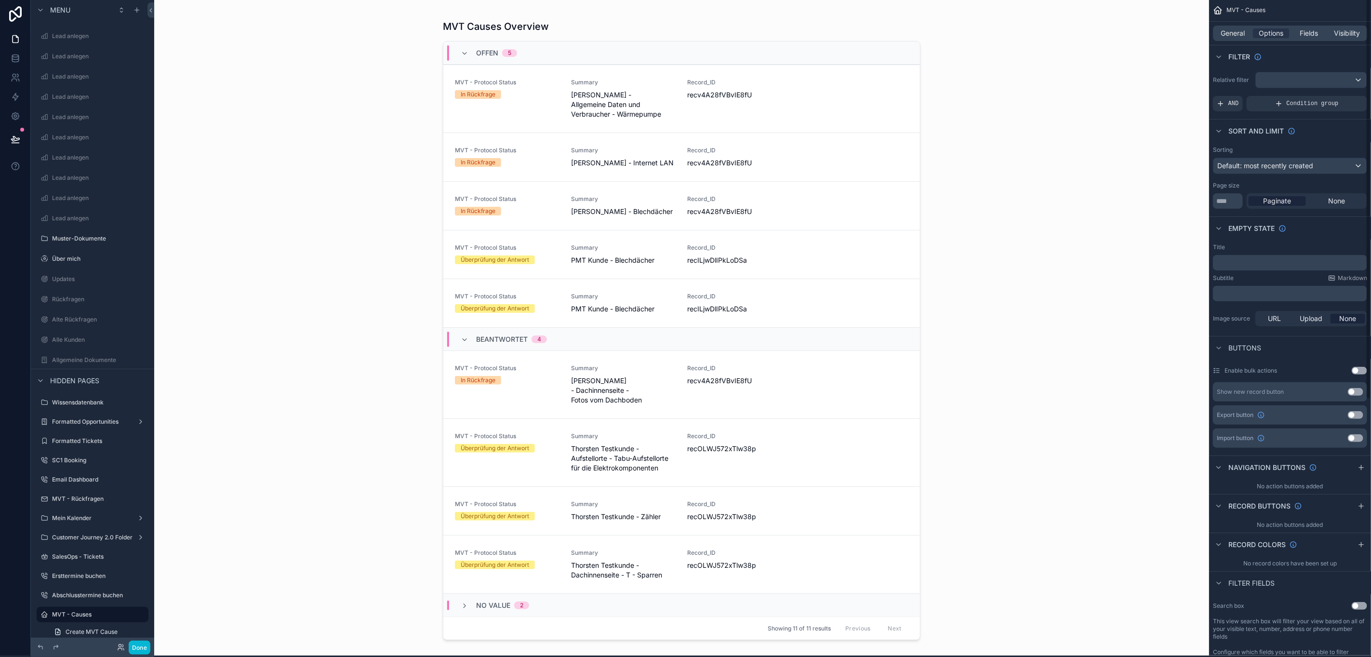
scroll to position [0, 11]
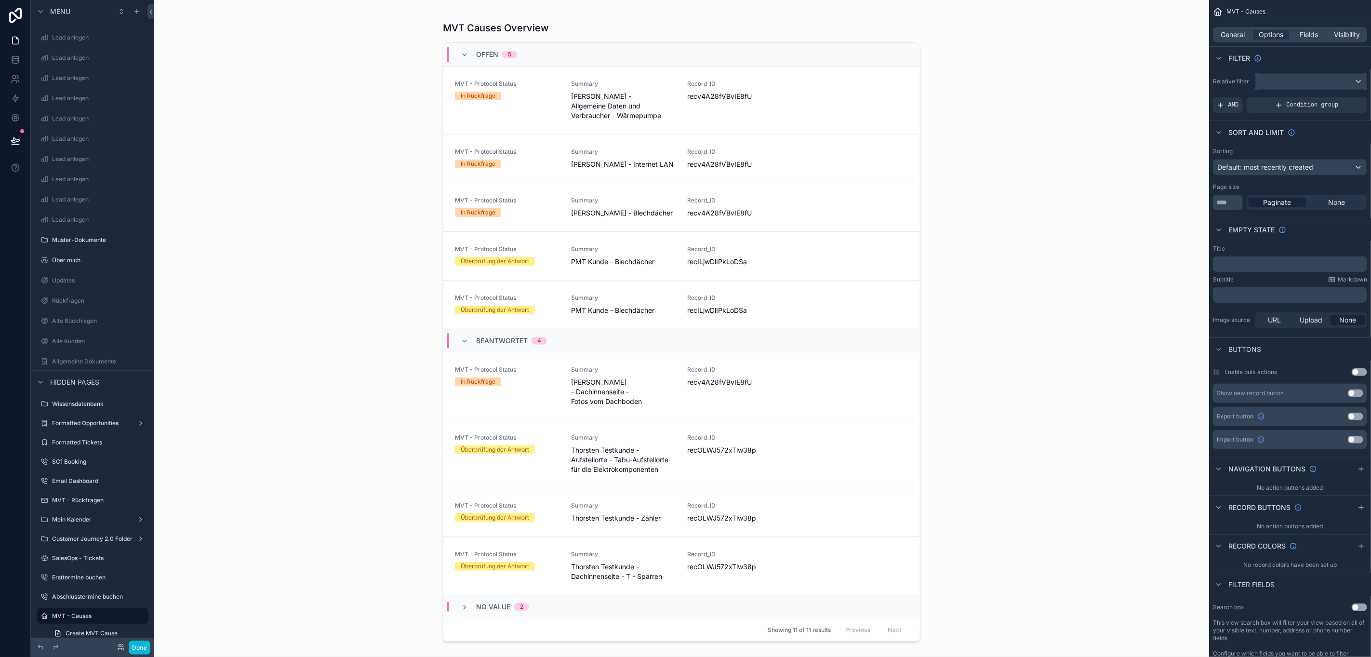
click at [1299, 77] on div "scrollable content" at bounding box center [1311, 81] width 111 height 15
click at [1331, 159] on div "Logged in User The current user's values" at bounding box center [1314, 157] width 80 height 23
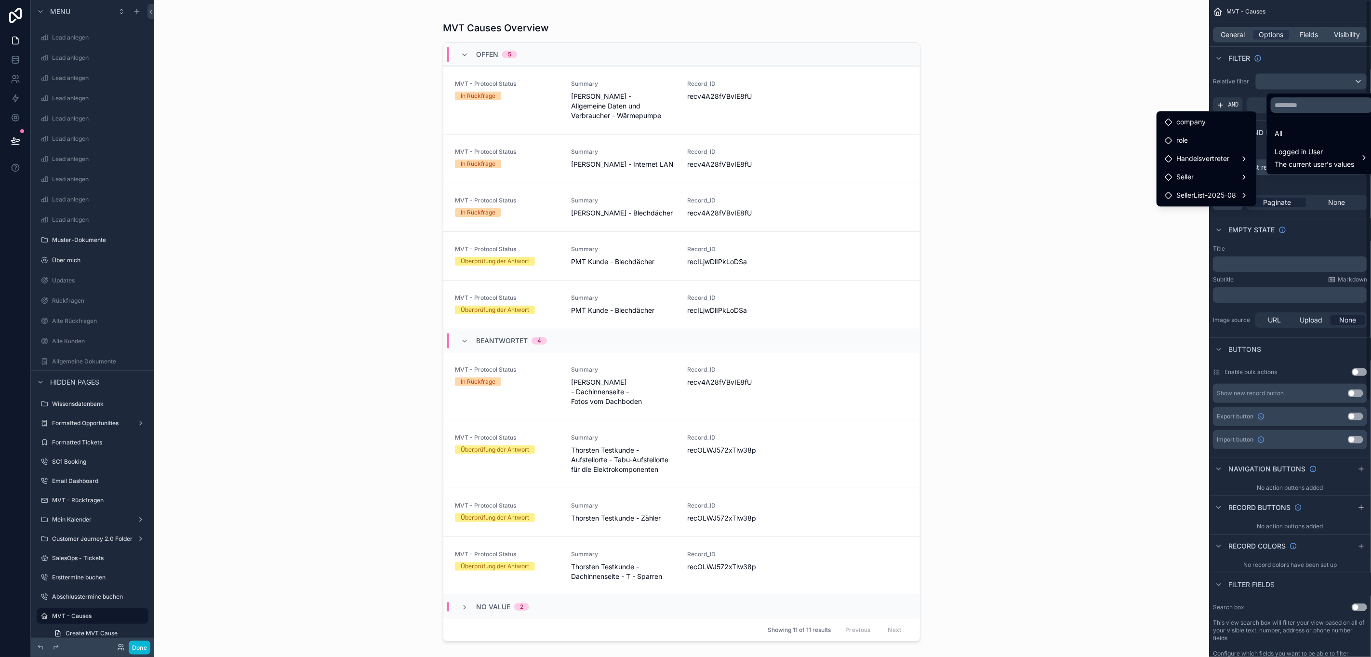
click at [1273, 187] on div "scrollable content" at bounding box center [685, 328] width 1371 height 657
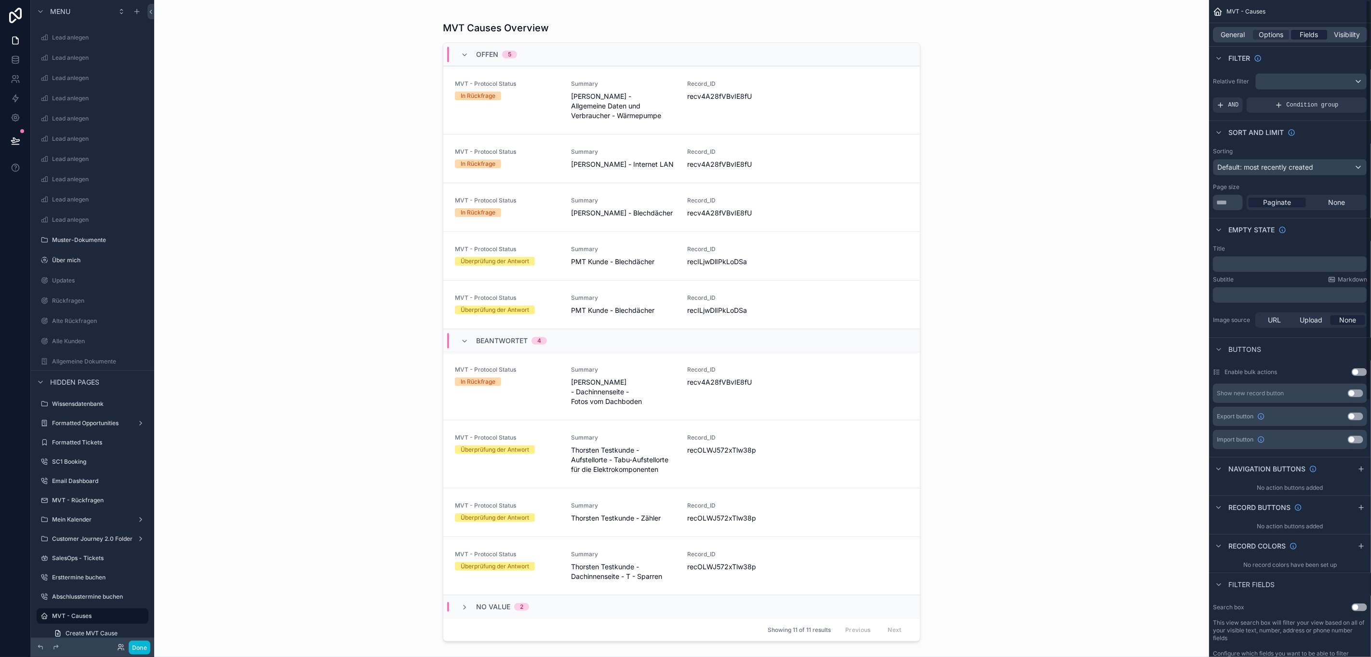
click at [1314, 32] on span "Fields" at bounding box center [1309, 35] width 18 height 10
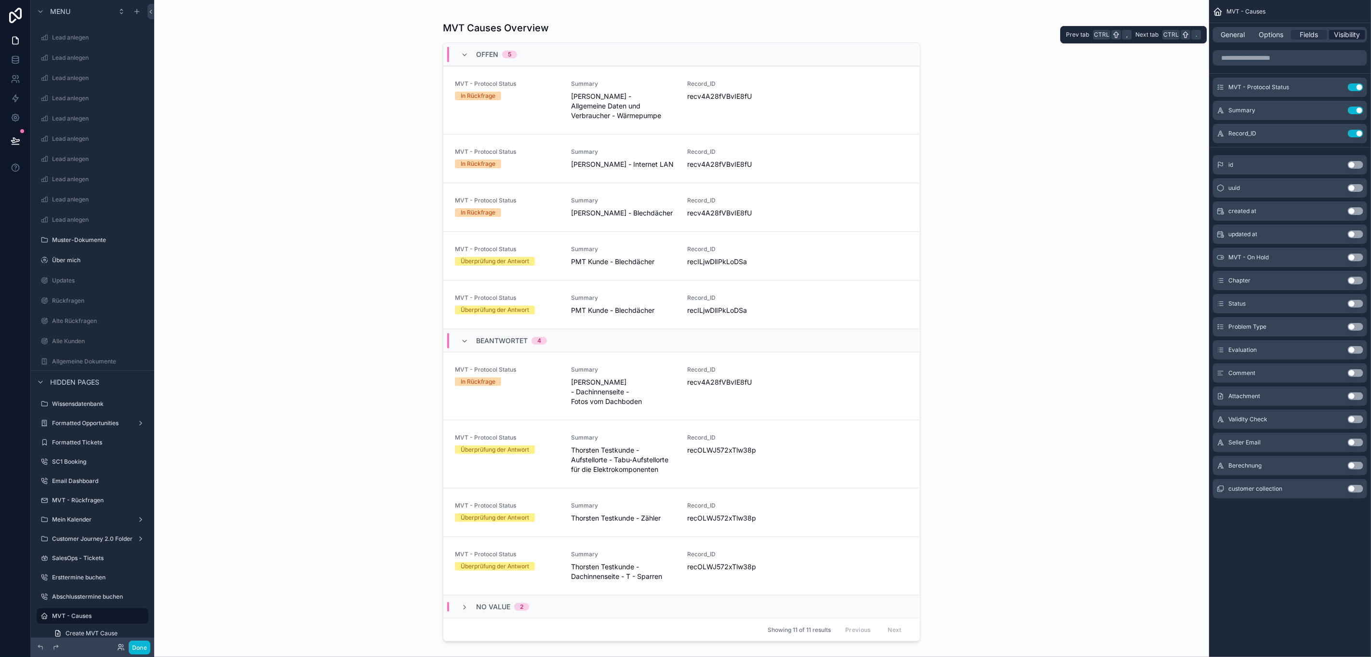
drag, startPoint x: 1326, startPoint y: 29, endPoint x: 1335, endPoint y: 32, distance: 9.1
click at [1327, 29] on div "General Options Fields Visibility" at bounding box center [1290, 34] width 154 height 15
click at [1335, 32] on span "Visibility" at bounding box center [1347, 35] width 26 height 10
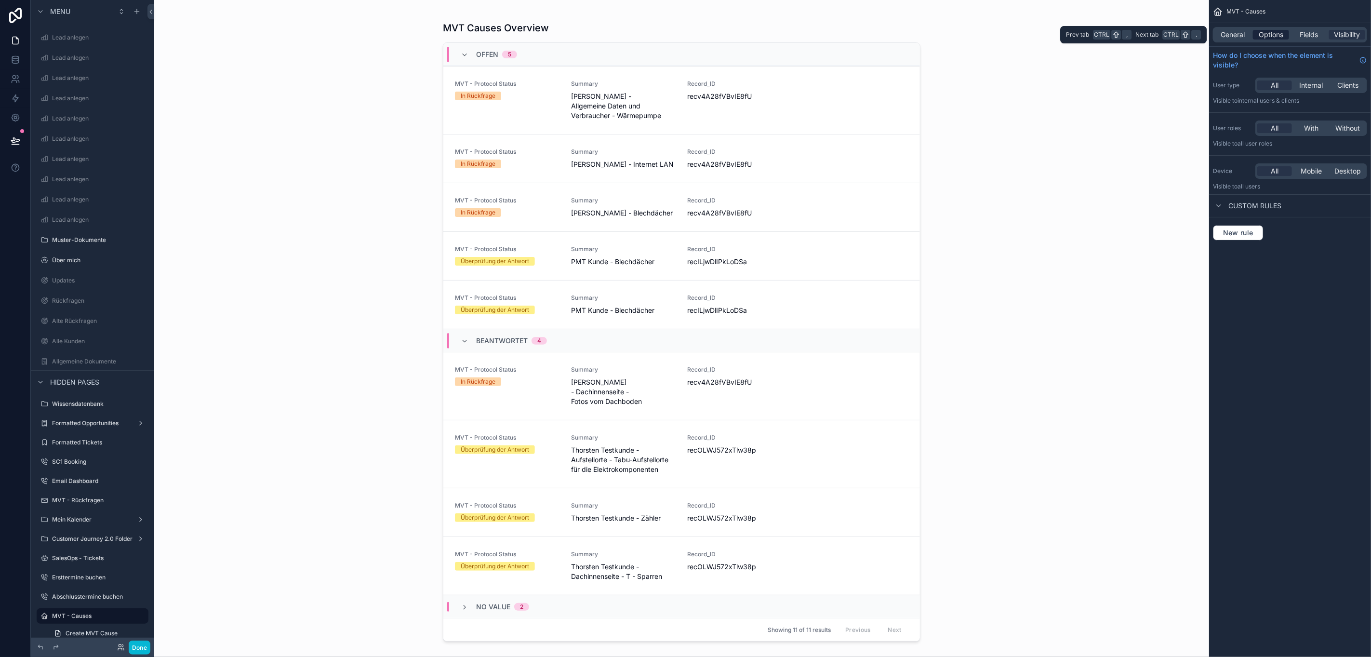
click at [1280, 32] on span "Options" at bounding box center [1271, 35] width 25 height 10
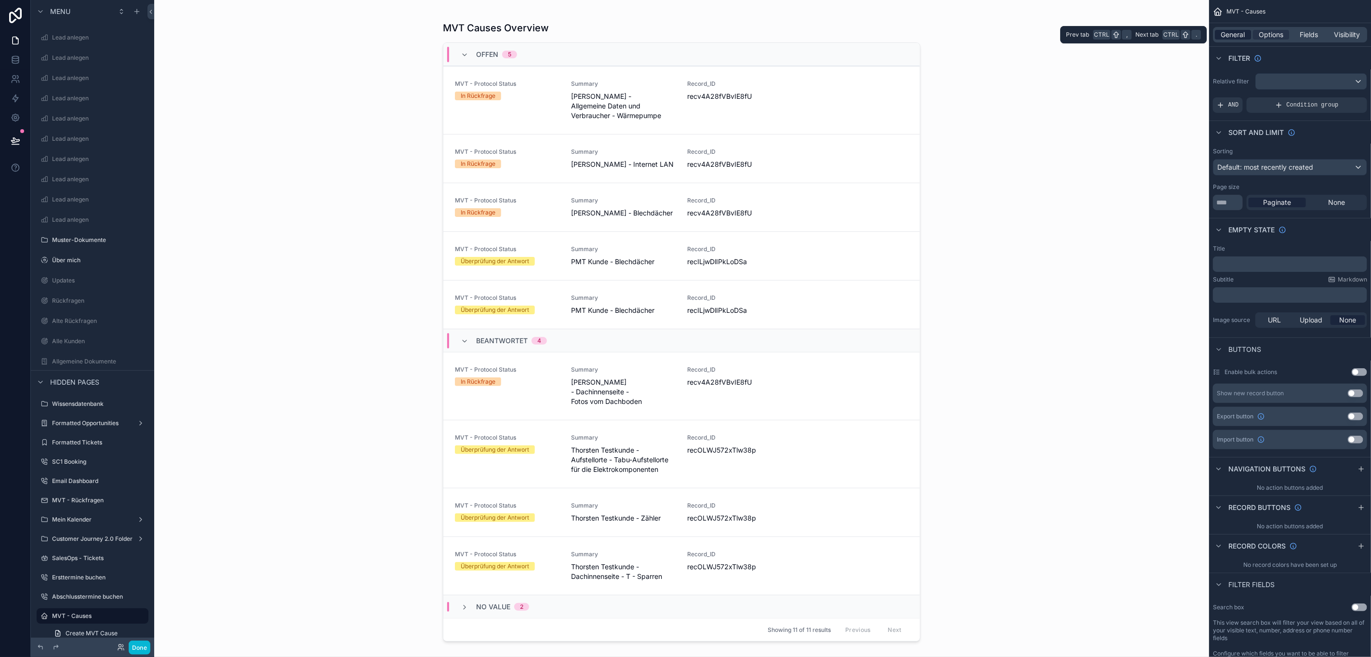
click at [1240, 32] on span "General" at bounding box center [1233, 35] width 24 height 10
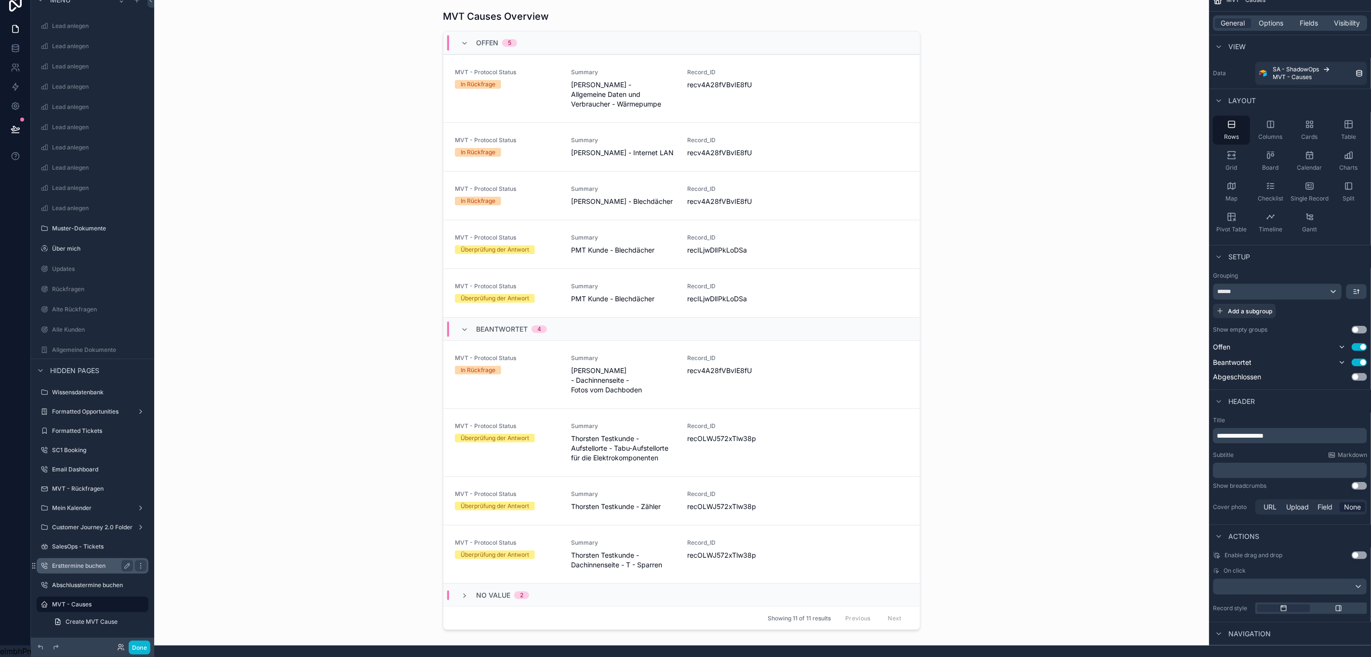
scroll to position [22, 11]
click at [84, 485] on label "MVT - Rückfragen" at bounding box center [90, 489] width 77 height 8
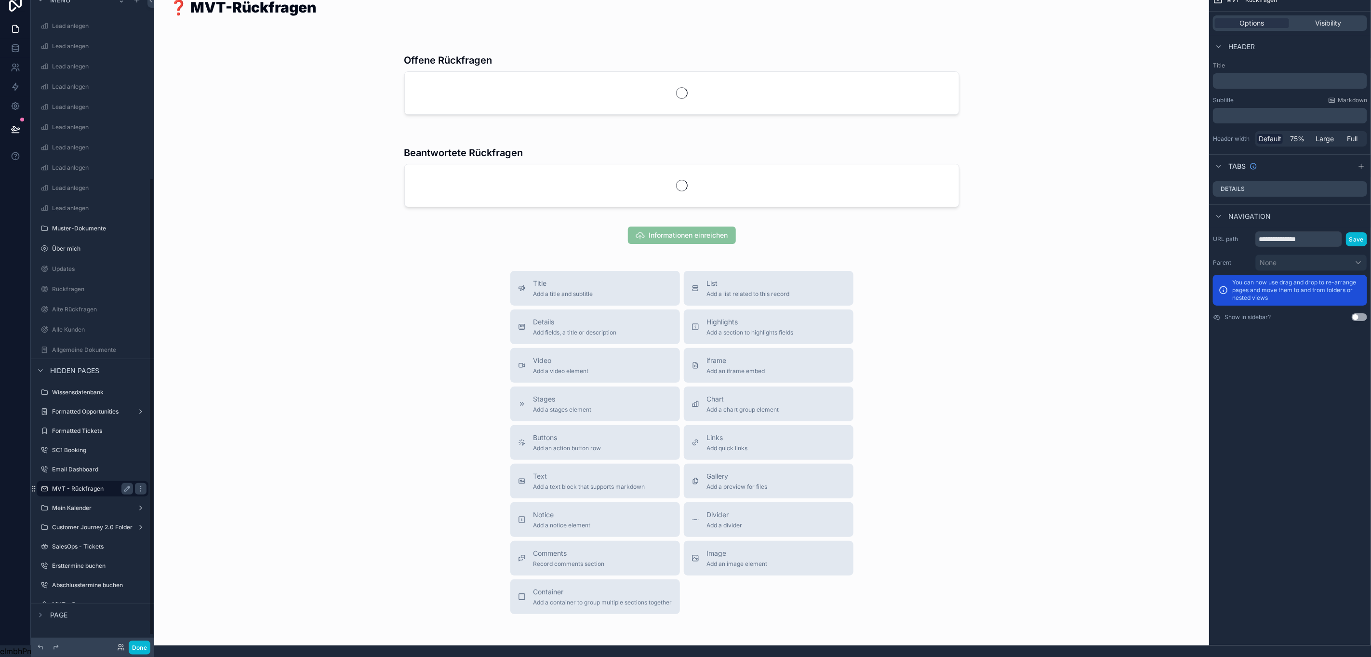
scroll to position [266, 0]
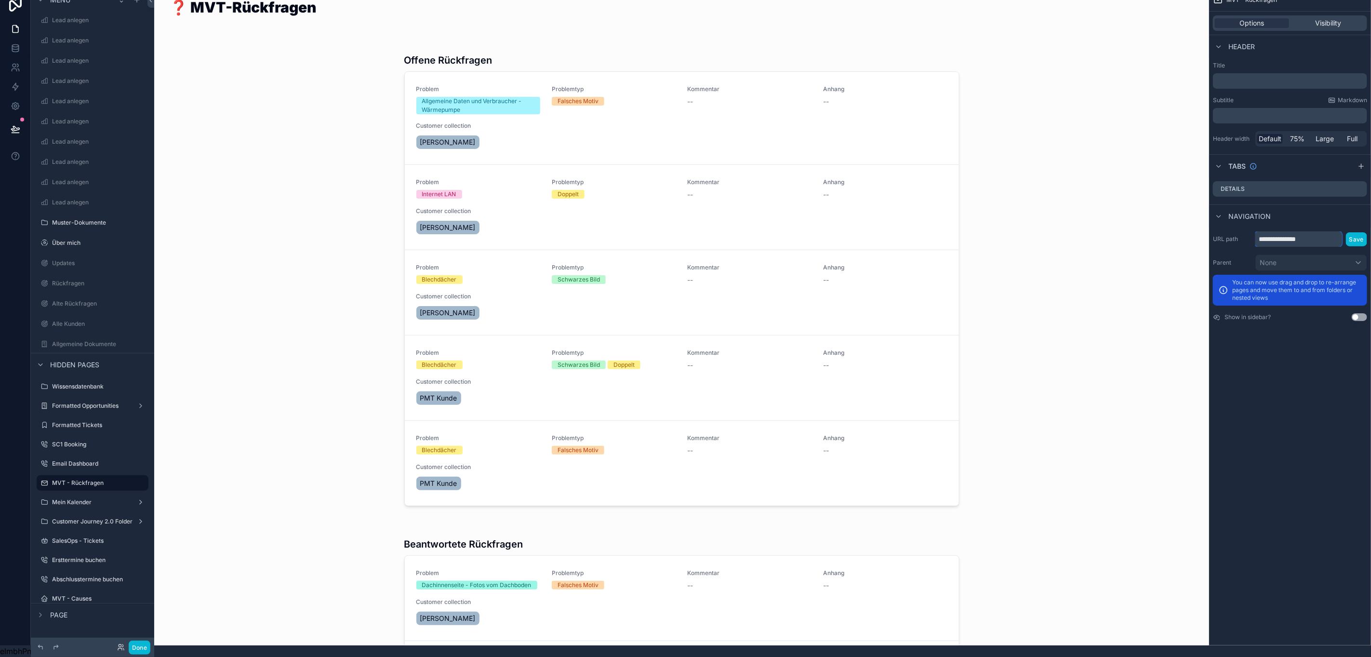
click at [1321, 231] on input "**********" at bounding box center [1298, 238] width 87 height 15
click at [1261, 313] on label "Show in sidebar?" at bounding box center [1247, 317] width 46 height 8
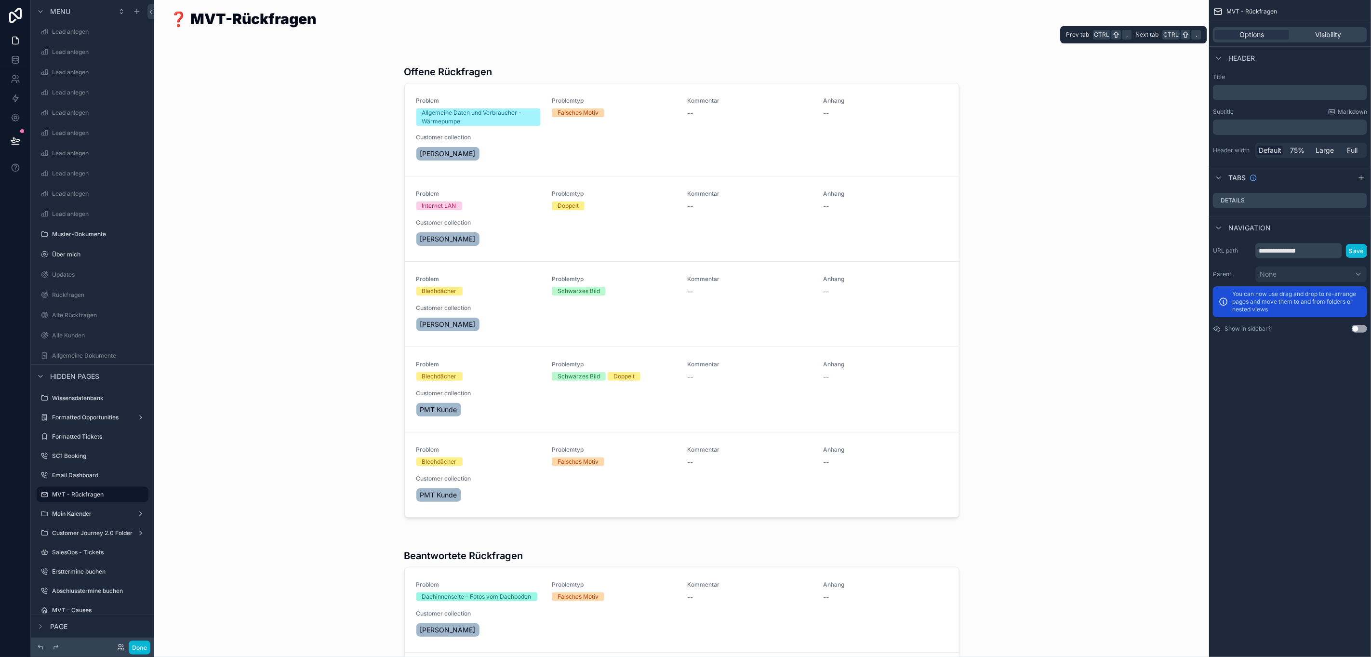
click at [1290, 31] on div "Options Visibility" at bounding box center [1290, 34] width 154 height 15
click at [1306, 32] on div "Visibility" at bounding box center [1328, 35] width 74 height 10
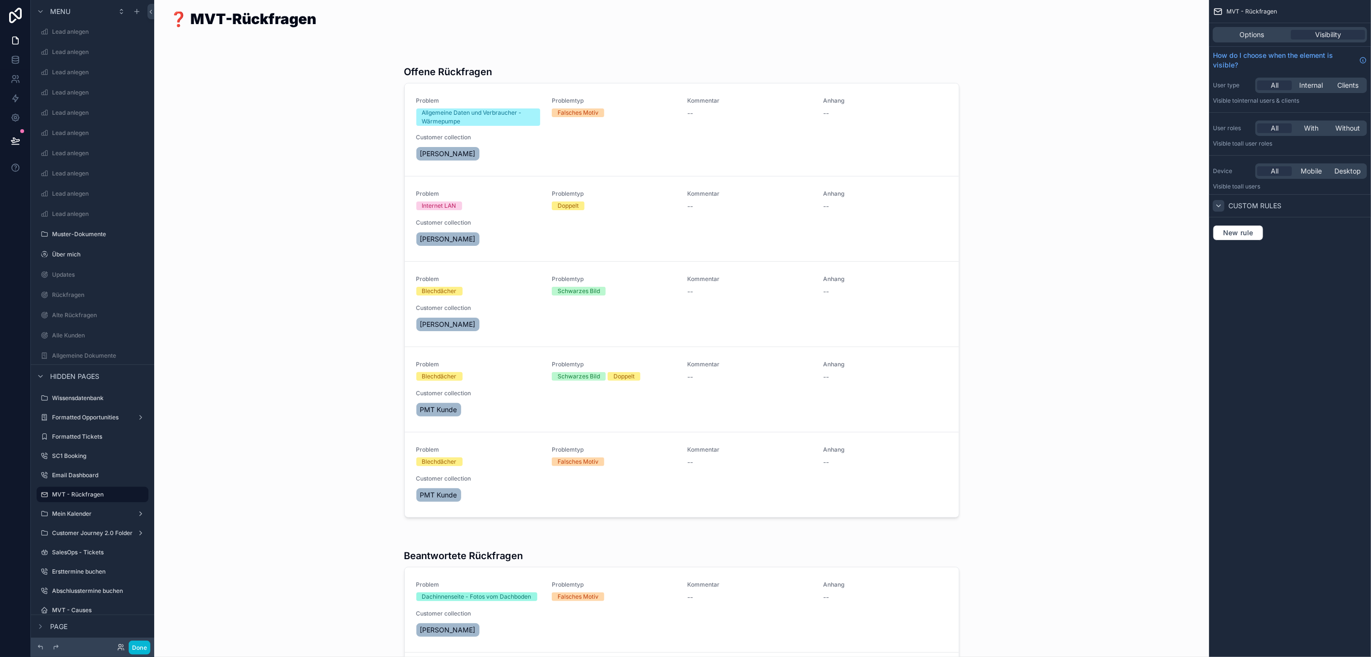
click at [1223, 207] on div "scrollable content" at bounding box center [1219, 206] width 12 height 12
click at [1251, 32] on span "Options" at bounding box center [1252, 35] width 25 height 10
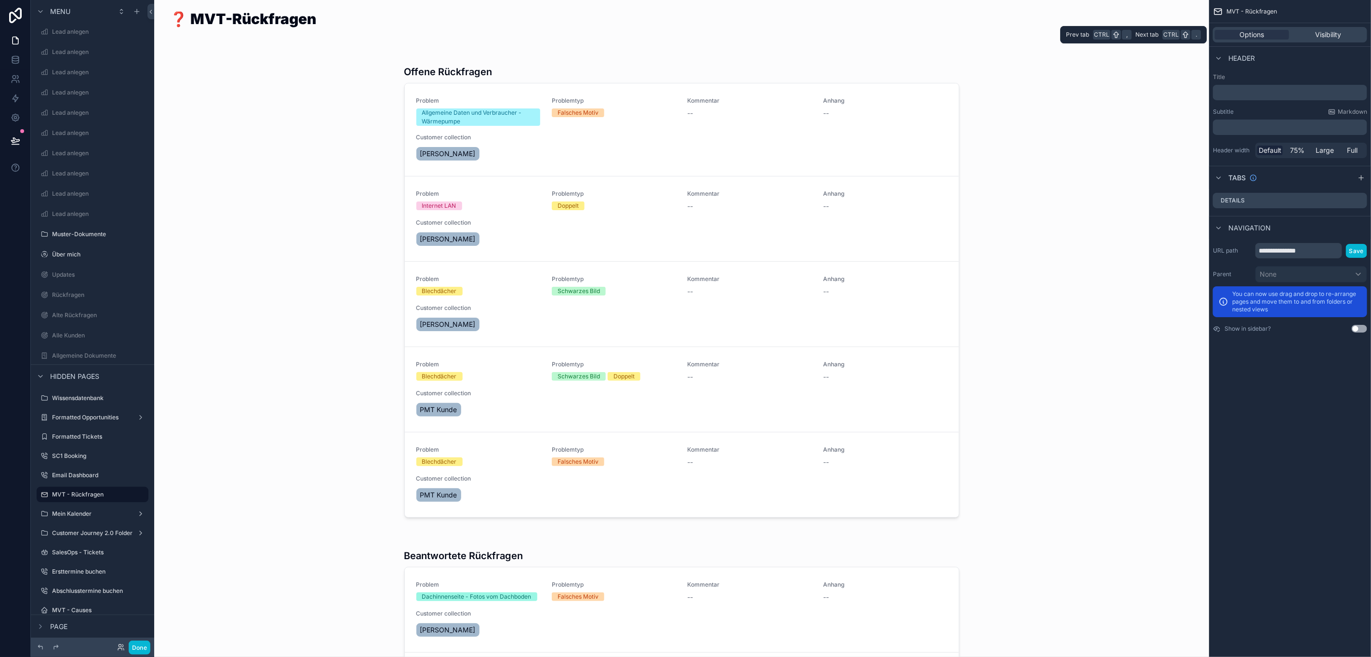
click at [1292, 29] on div "Options Visibility" at bounding box center [1290, 34] width 154 height 15
click at [1309, 32] on div "Visibility" at bounding box center [1328, 35] width 74 height 10
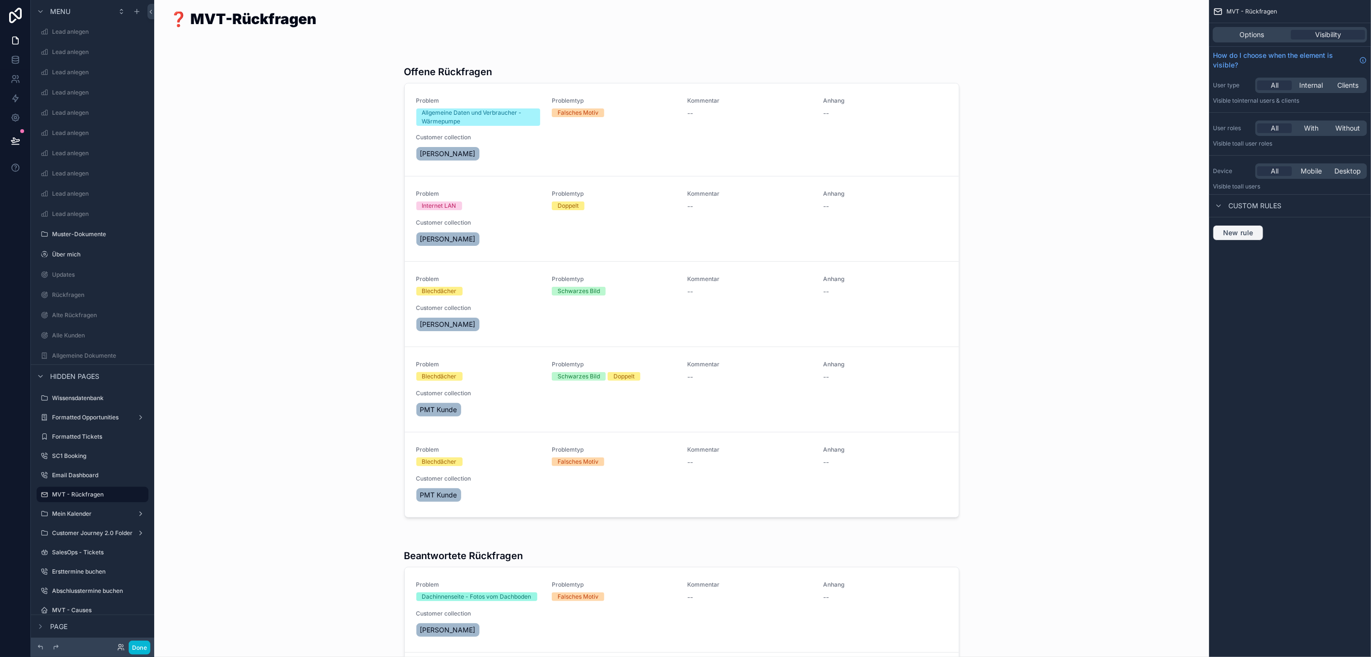
click at [1241, 230] on span "New rule" at bounding box center [1238, 232] width 38 height 9
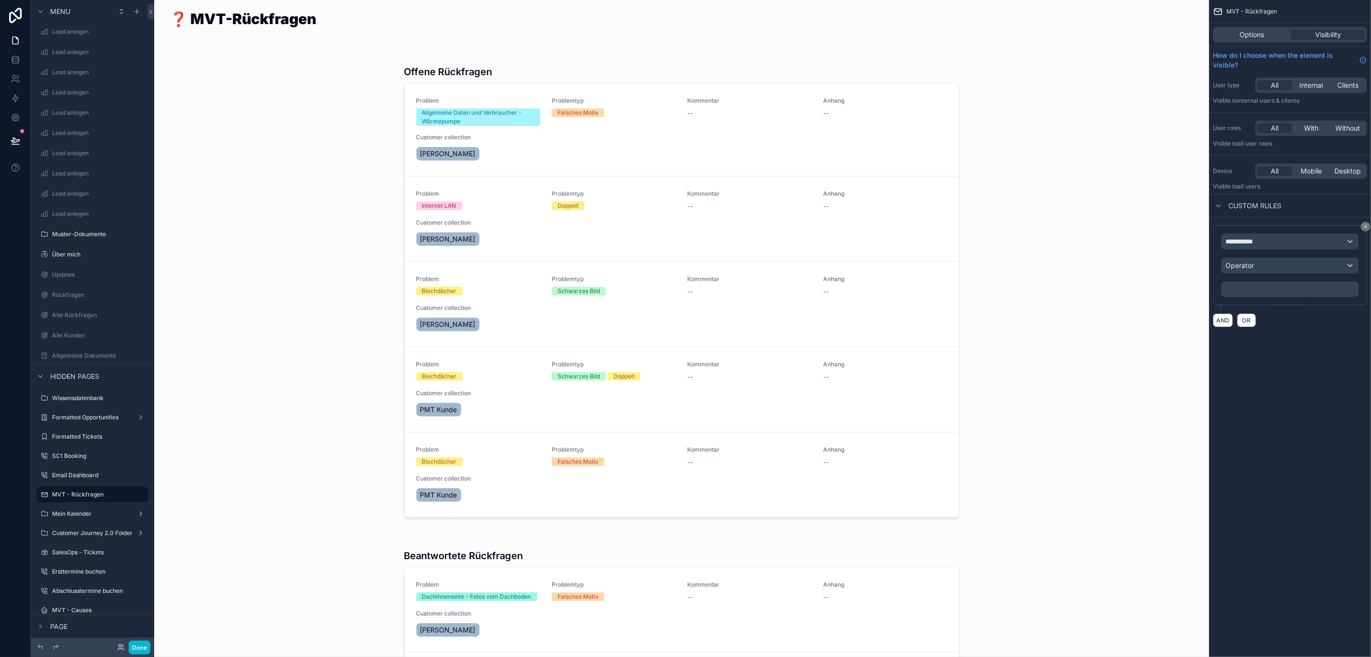
scroll to position [22, 11]
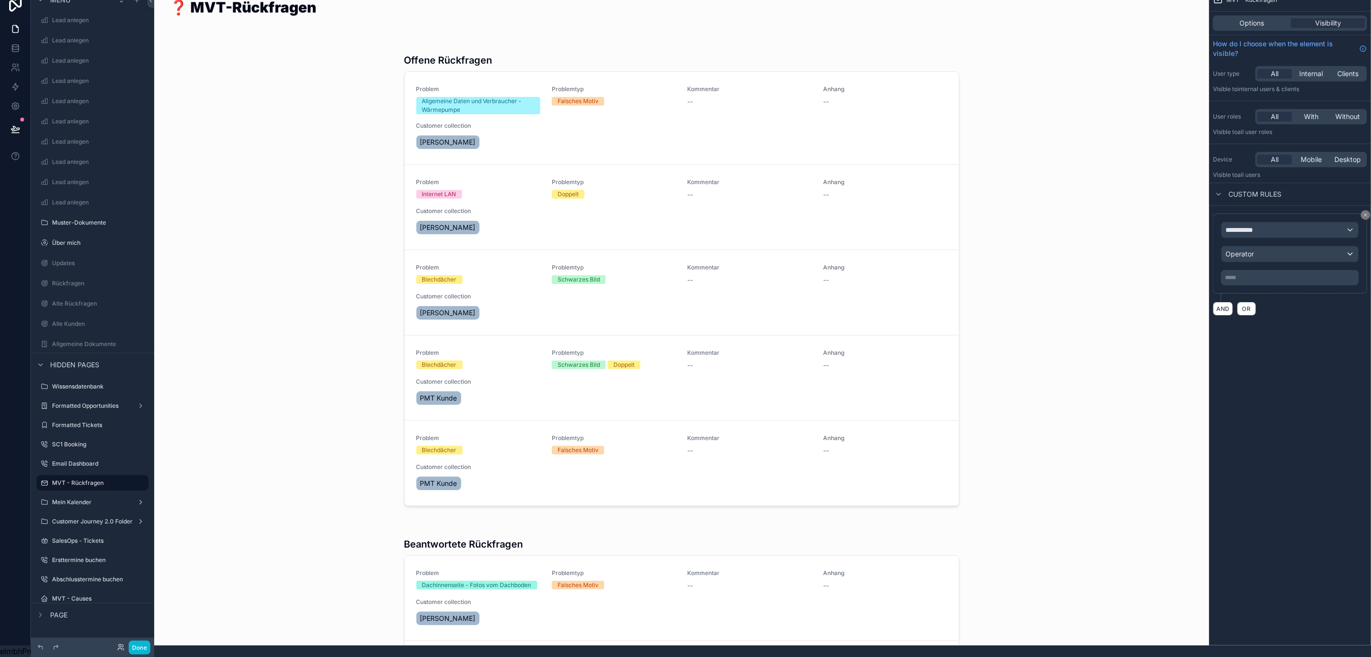
click at [1240, 230] on div "**********" at bounding box center [1290, 254] width 138 height 64
click at [1242, 228] on button "**********" at bounding box center [1290, 230] width 138 height 16
click at [1249, 247] on input "text" at bounding box center [1300, 254] width 127 height 15
type input "**"
click at [1319, 275] on div "Logged in User The current user's values" at bounding box center [1300, 289] width 131 height 29
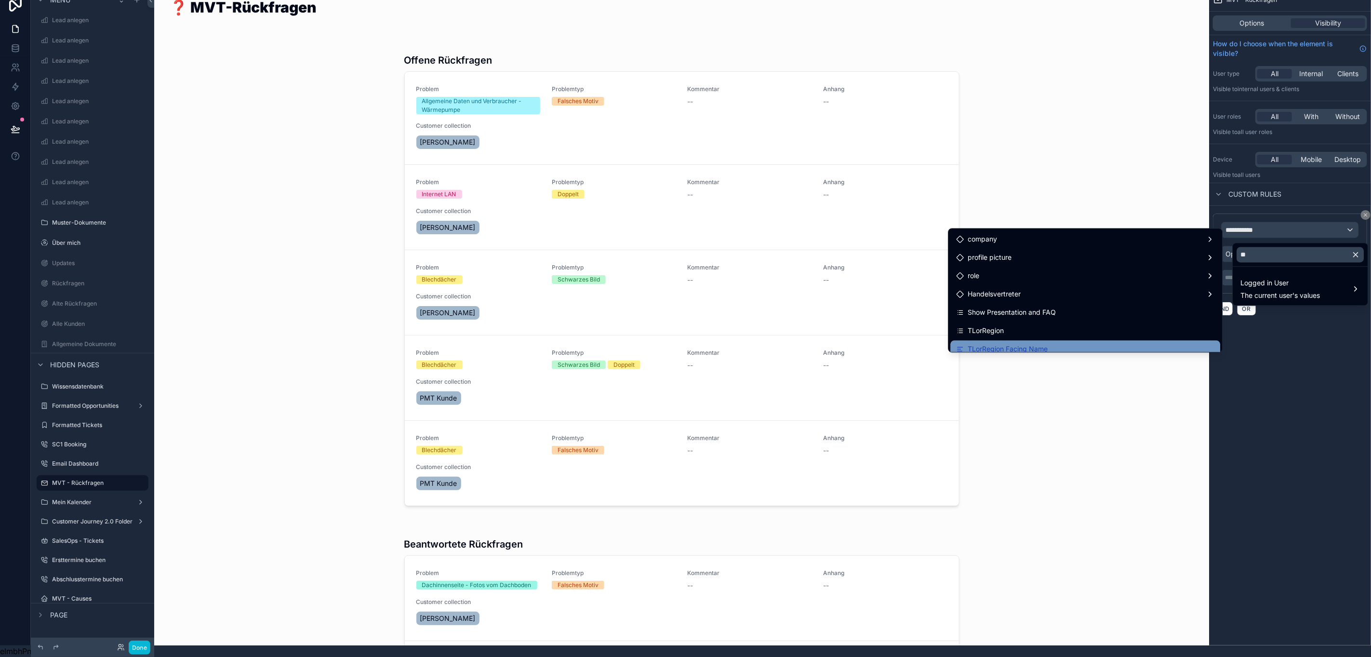
scroll to position [209, 0]
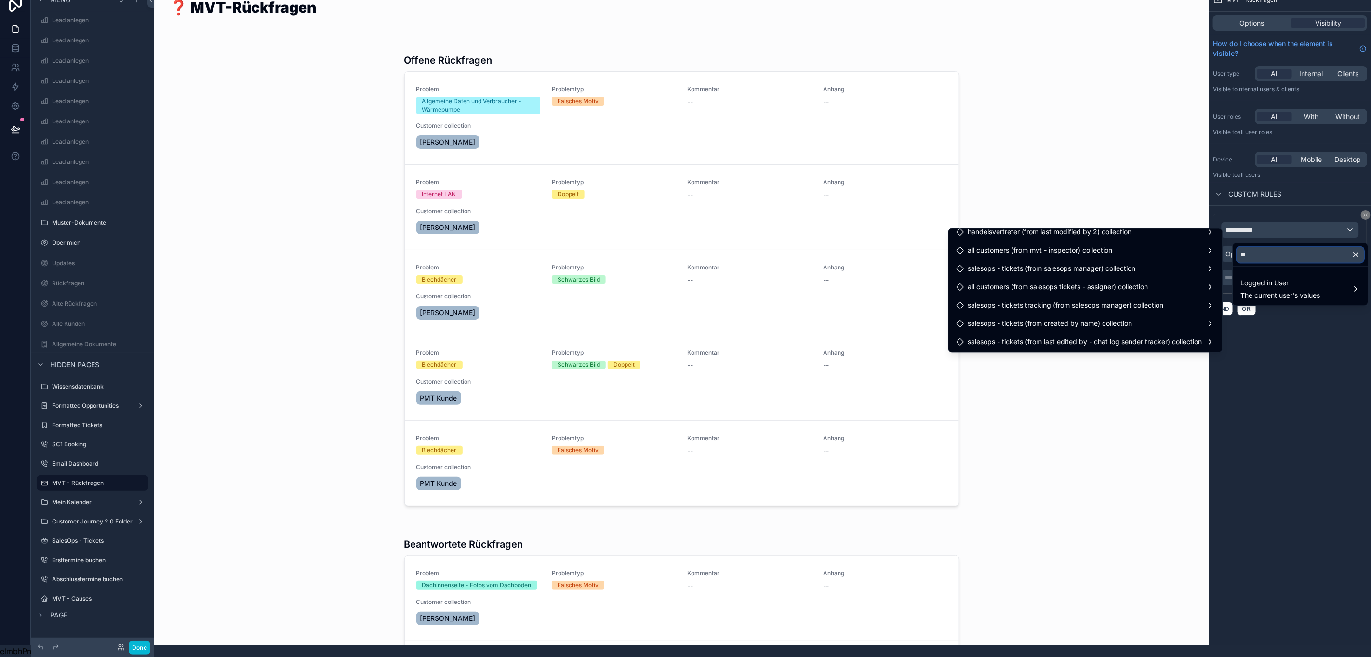
click at [1263, 247] on input "**" at bounding box center [1300, 254] width 127 height 15
click at [1278, 201] on div "scrollable content" at bounding box center [685, 328] width 1371 height 657
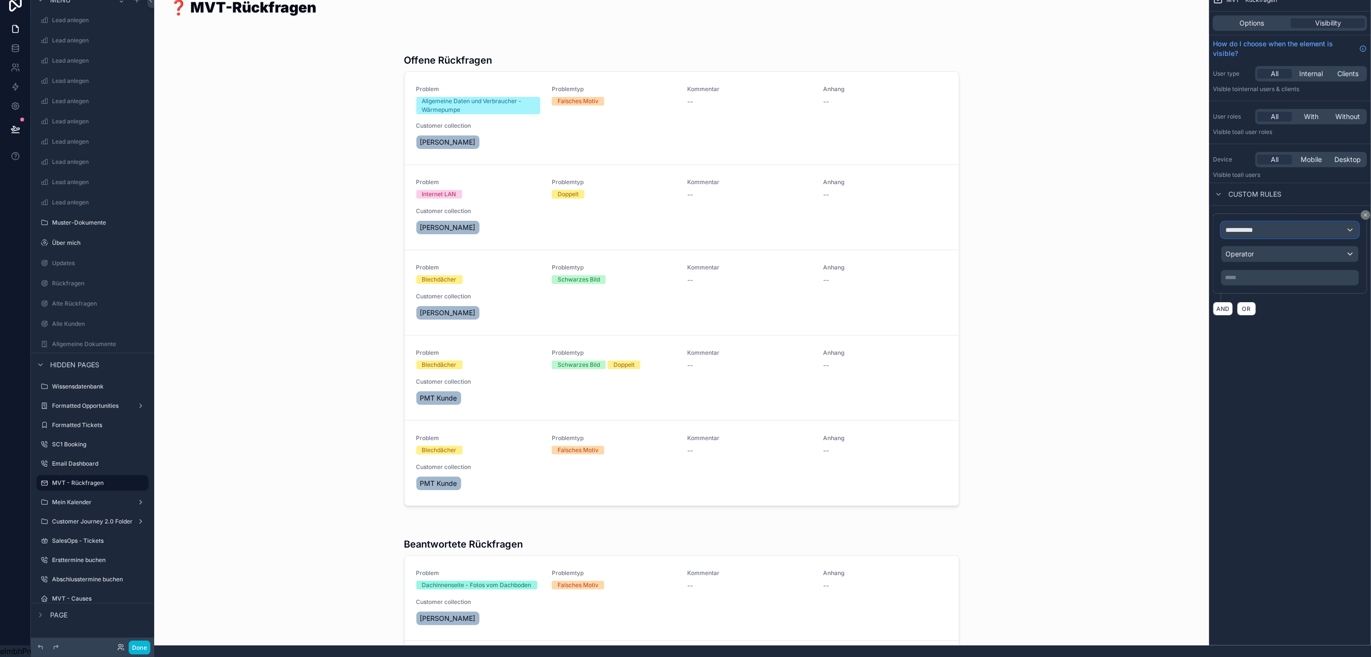
click at [1290, 223] on div "**********" at bounding box center [1289, 229] width 137 height 15
click at [1281, 247] on input "**" at bounding box center [1300, 254] width 127 height 15
click at [1352, 249] on button "button" at bounding box center [1360, 254] width 16 height 23
click at [1293, 247] on input "text" at bounding box center [1300, 254] width 127 height 15
click at [1279, 221] on div "scrollable content" at bounding box center [685, 328] width 1371 height 657
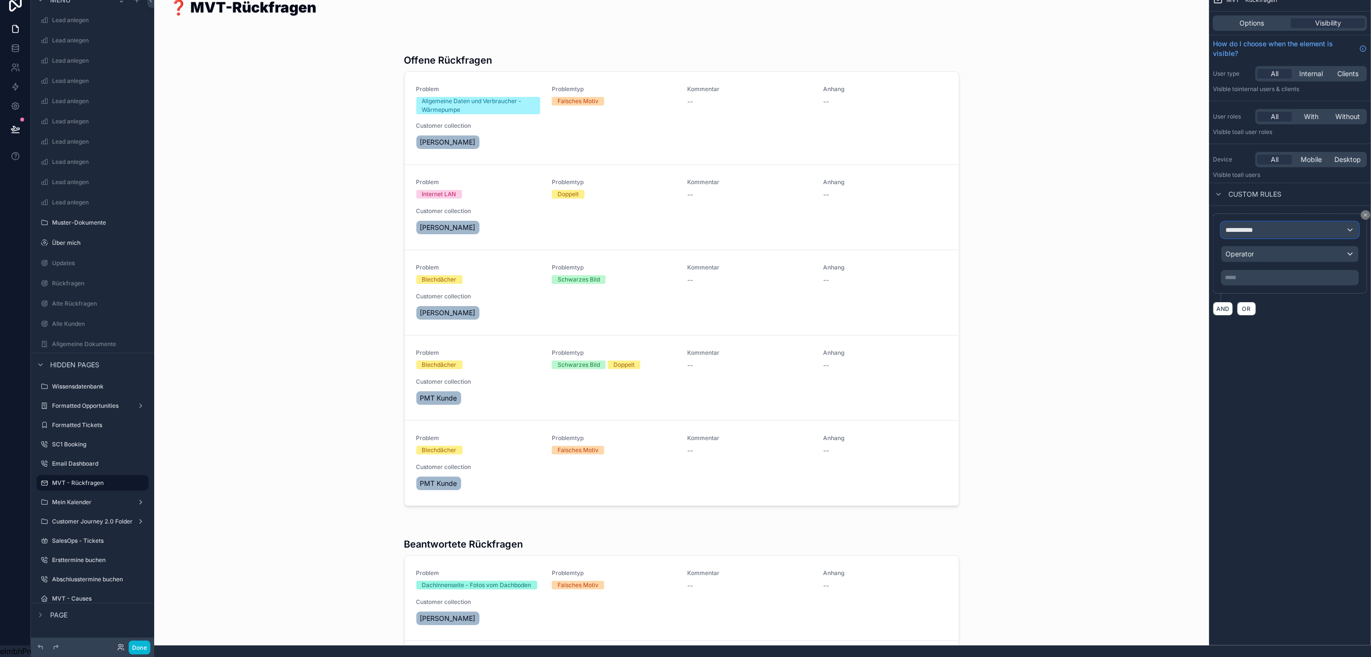
click at [1279, 222] on div "**********" at bounding box center [1289, 229] width 137 height 15
click at [1366, 204] on div "scrollable content" at bounding box center [685, 328] width 1371 height 657
click at [87, 595] on label "MVT - Causes" at bounding box center [90, 599] width 77 height 8
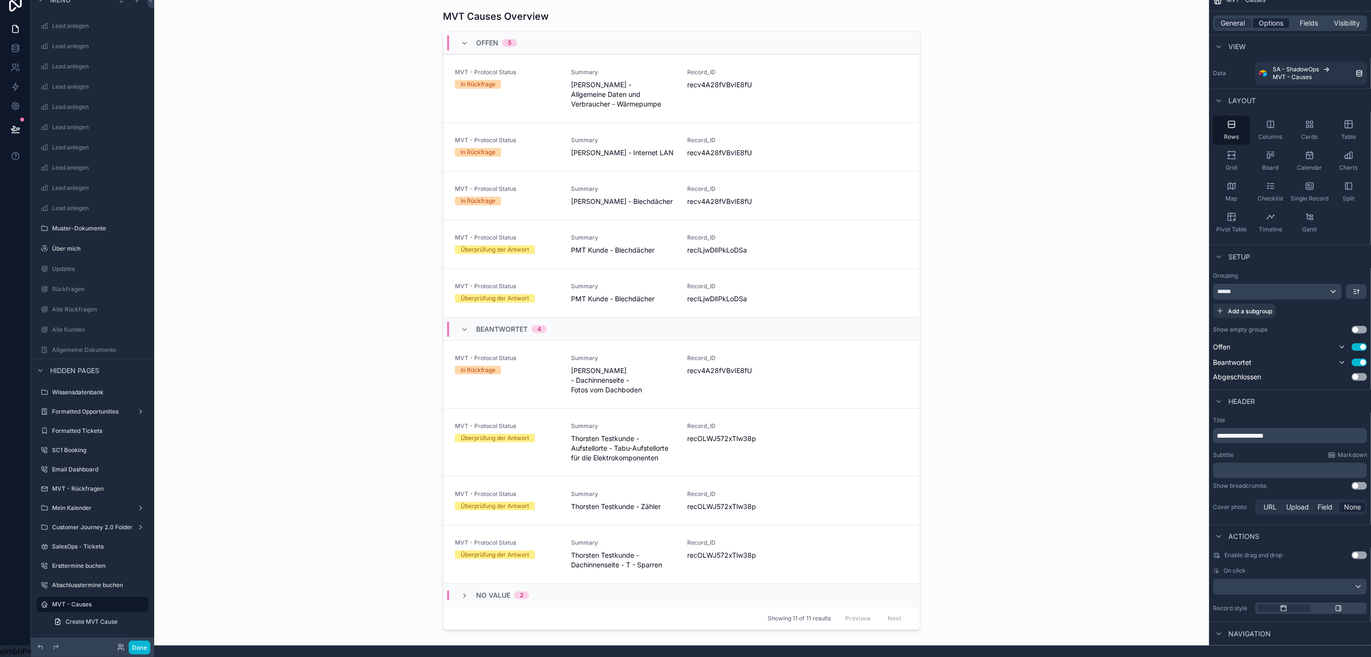
click at [1278, 18] on span "Options" at bounding box center [1271, 23] width 25 height 10
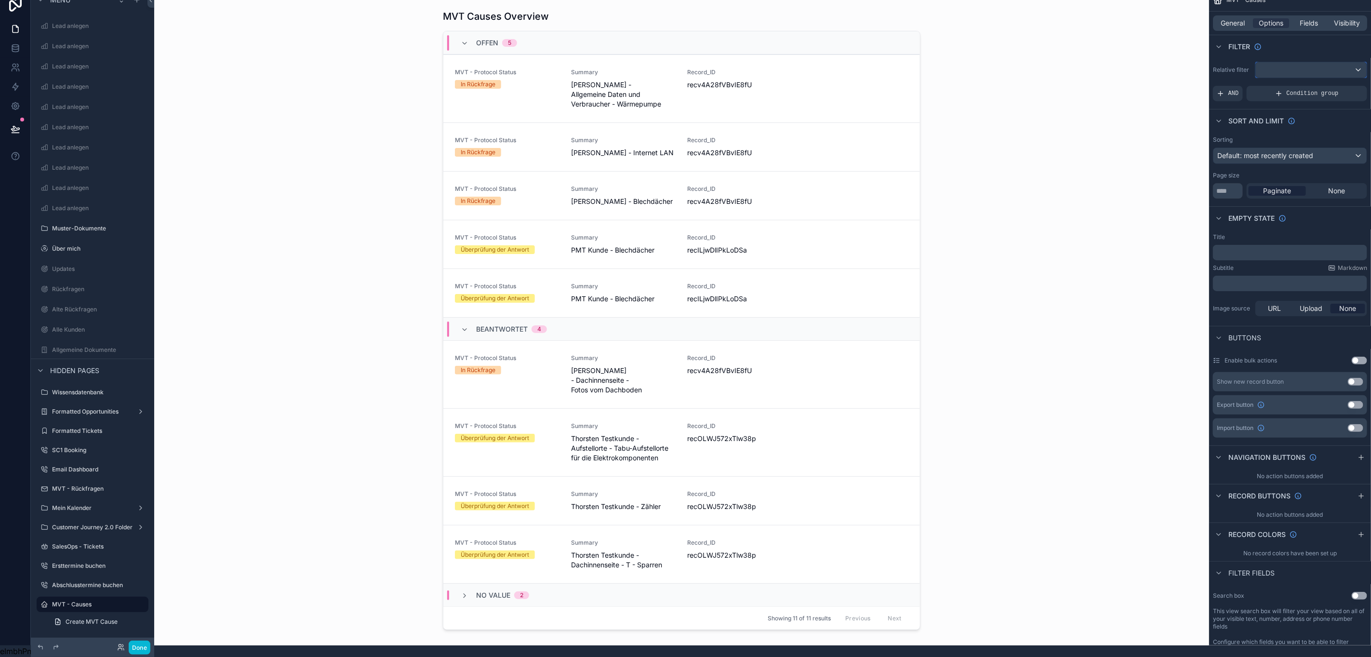
click at [1281, 62] on div "scrollable content" at bounding box center [1311, 69] width 111 height 15
click at [1341, 116] on div "All" at bounding box center [1321, 122] width 94 height 12
click at [1299, 66] on div "***" at bounding box center [1311, 69] width 111 height 15
click at [1313, 134] on span "Logged in User" at bounding box center [1314, 140] width 80 height 12
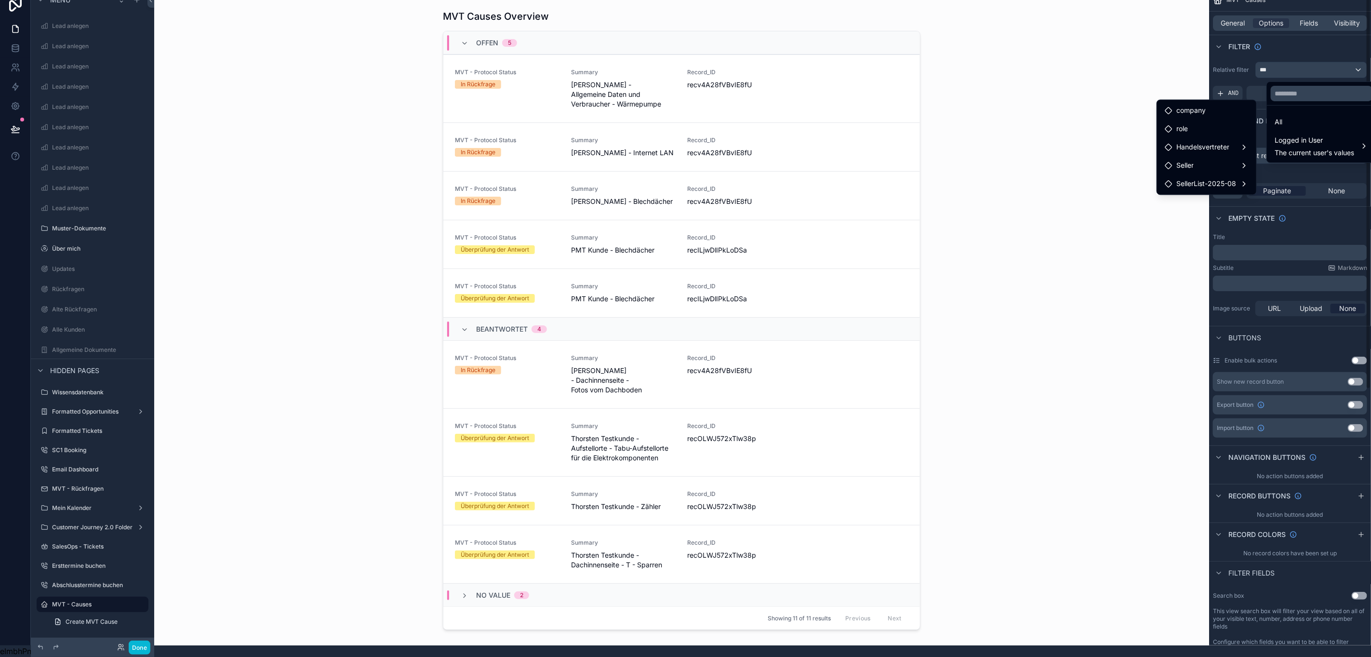
click at [1272, 48] on div "scrollable content" at bounding box center [685, 328] width 1371 height 657
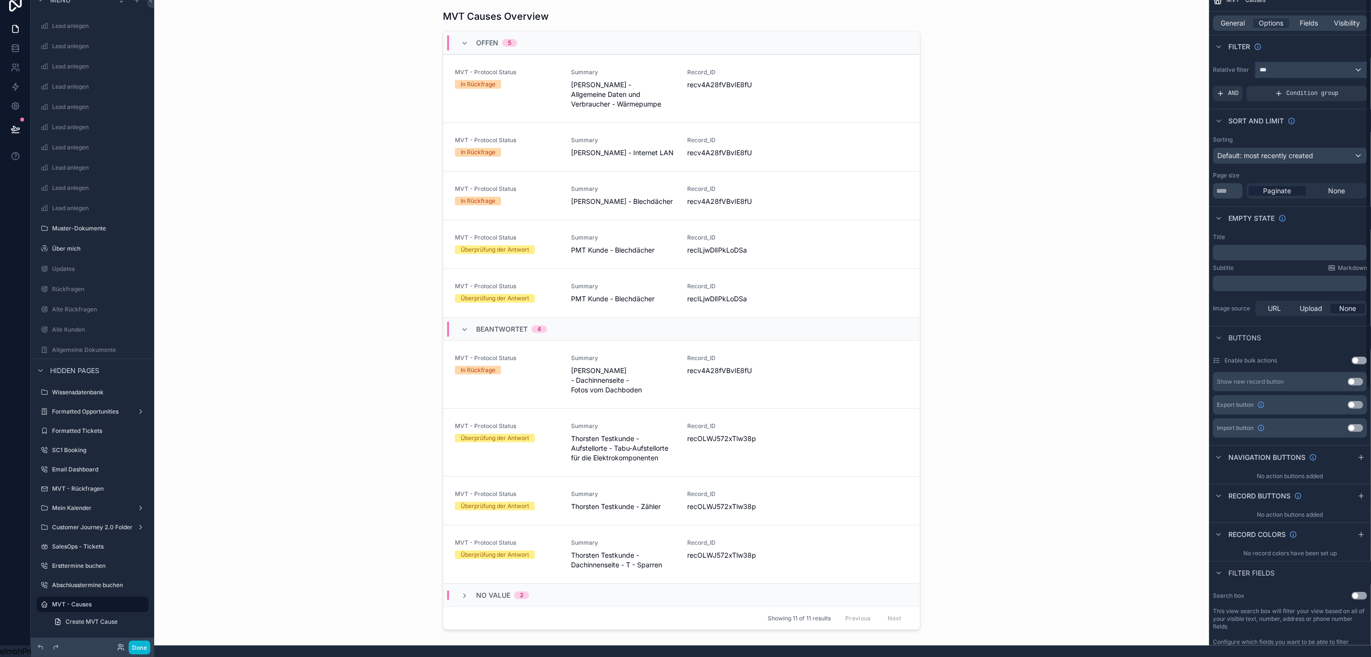
click at [1320, 62] on div "***" at bounding box center [1311, 69] width 111 height 15
click at [1314, 116] on div "All" at bounding box center [1321, 122] width 94 height 12
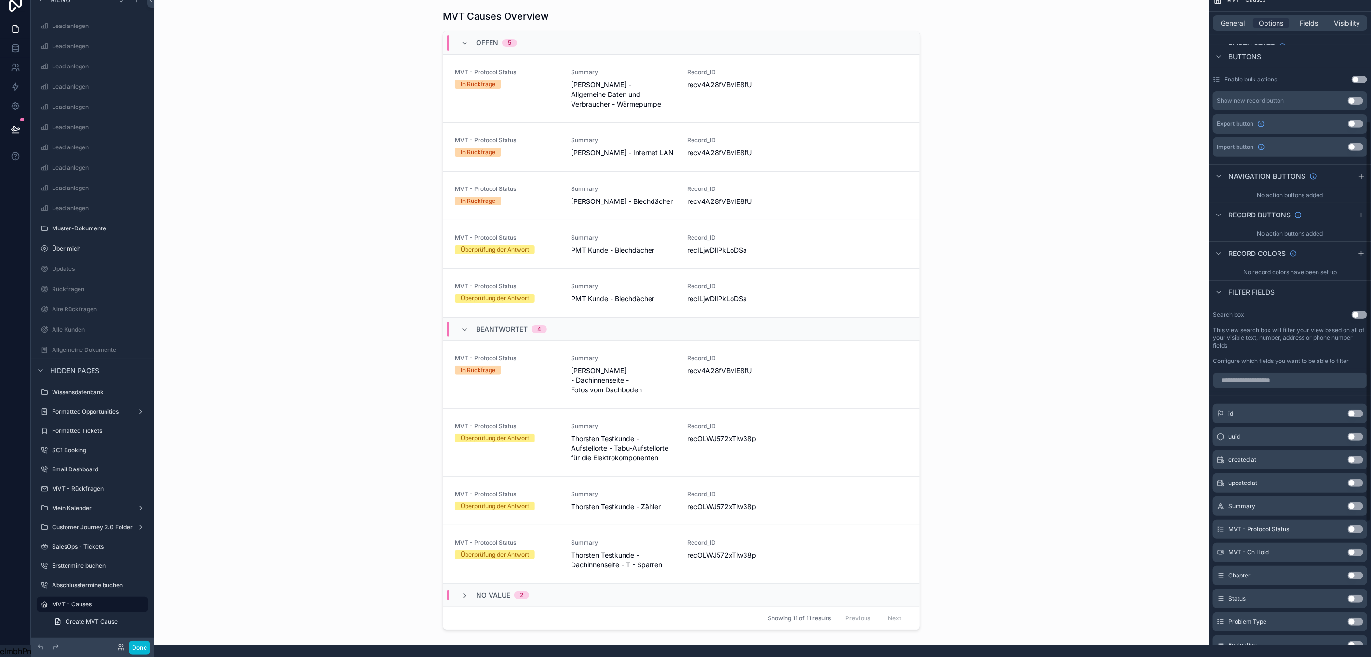
scroll to position [361, 0]
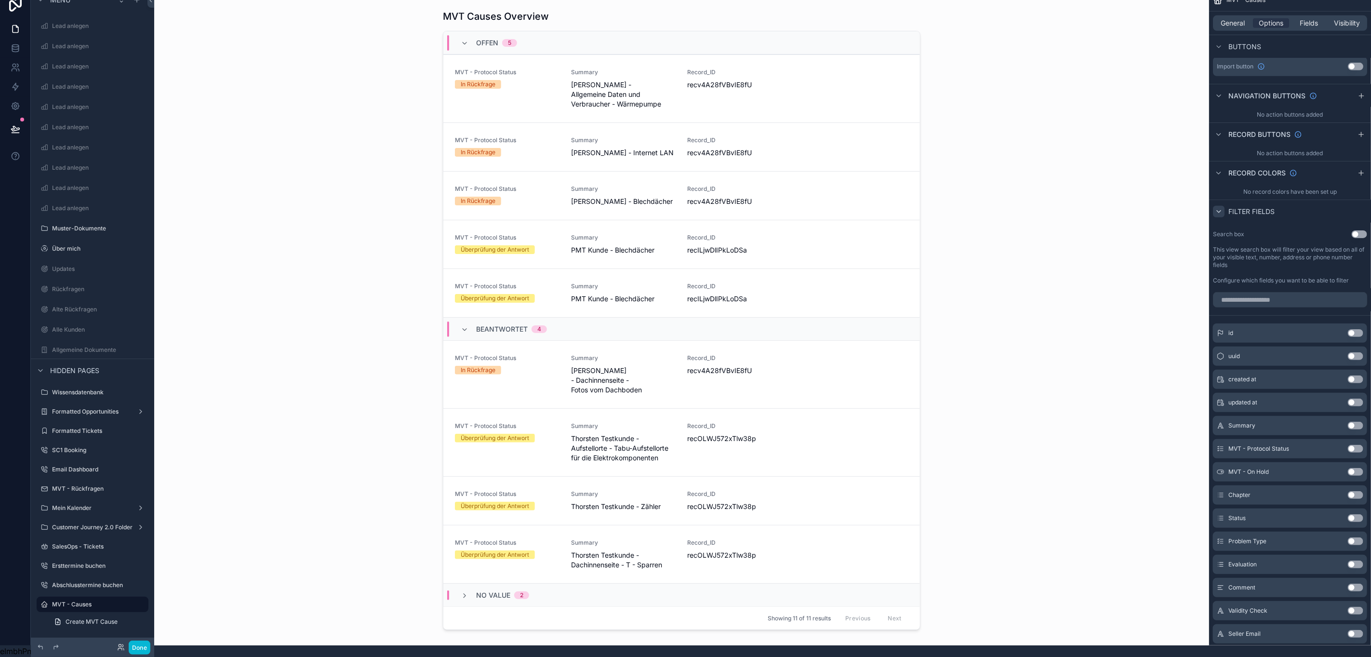
click at [1220, 211] on icon "scrollable content" at bounding box center [1219, 212] width 4 height 2
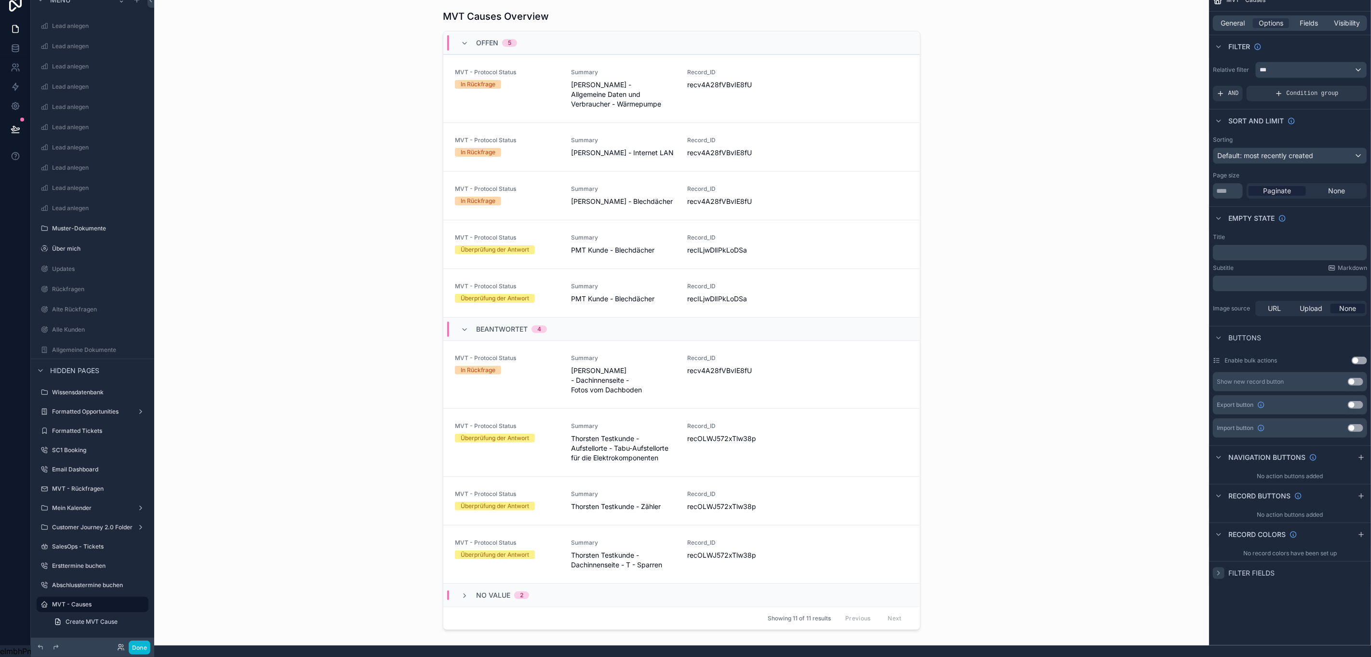
scroll to position [0, 0]
click at [1216, 334] on icon "scrollable content" at bounding box center [1219, 338] width 8 height 8
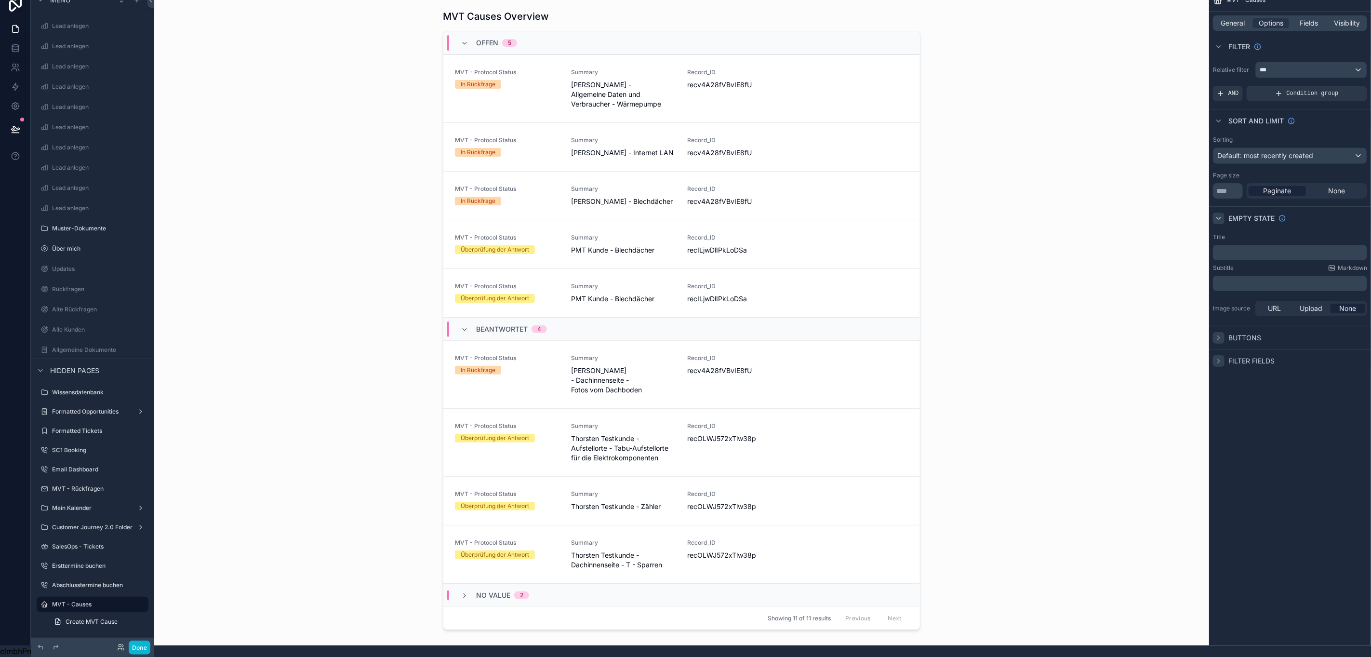
click at [1219, 214] on icon "scrollable content" at bounding box center [1219, 218] width 8 height 8
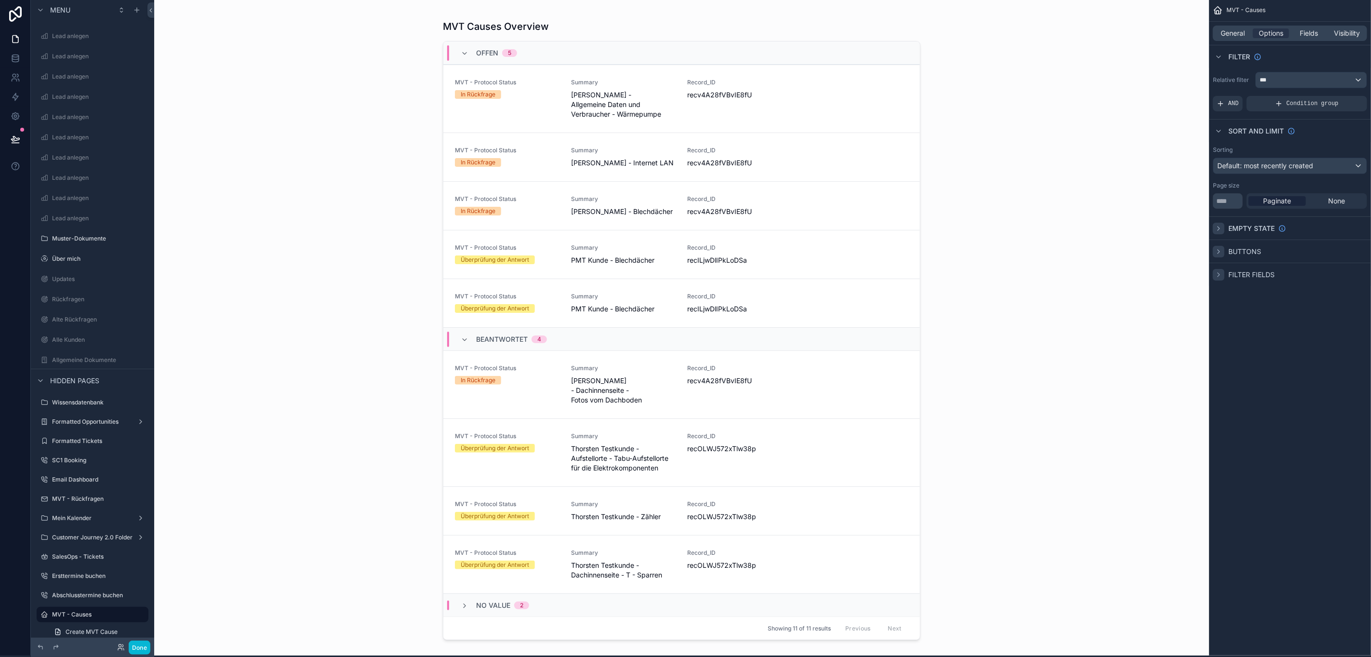
scroll to position [0, 11]
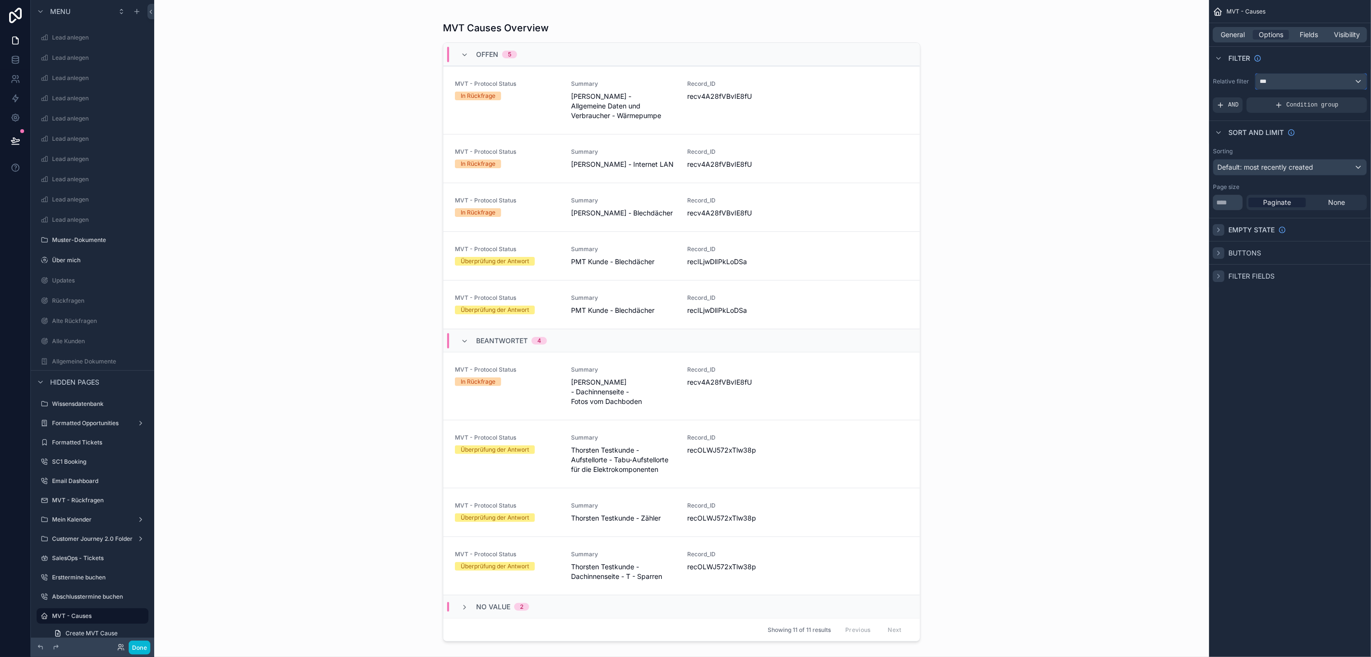
click at [1294, 84] on div "***" at bounding box center [1311, 81] width 111 height 15
click at [1284, 158] on span "Logged in User" at bounding box center [1314, 152] width 80 height 12
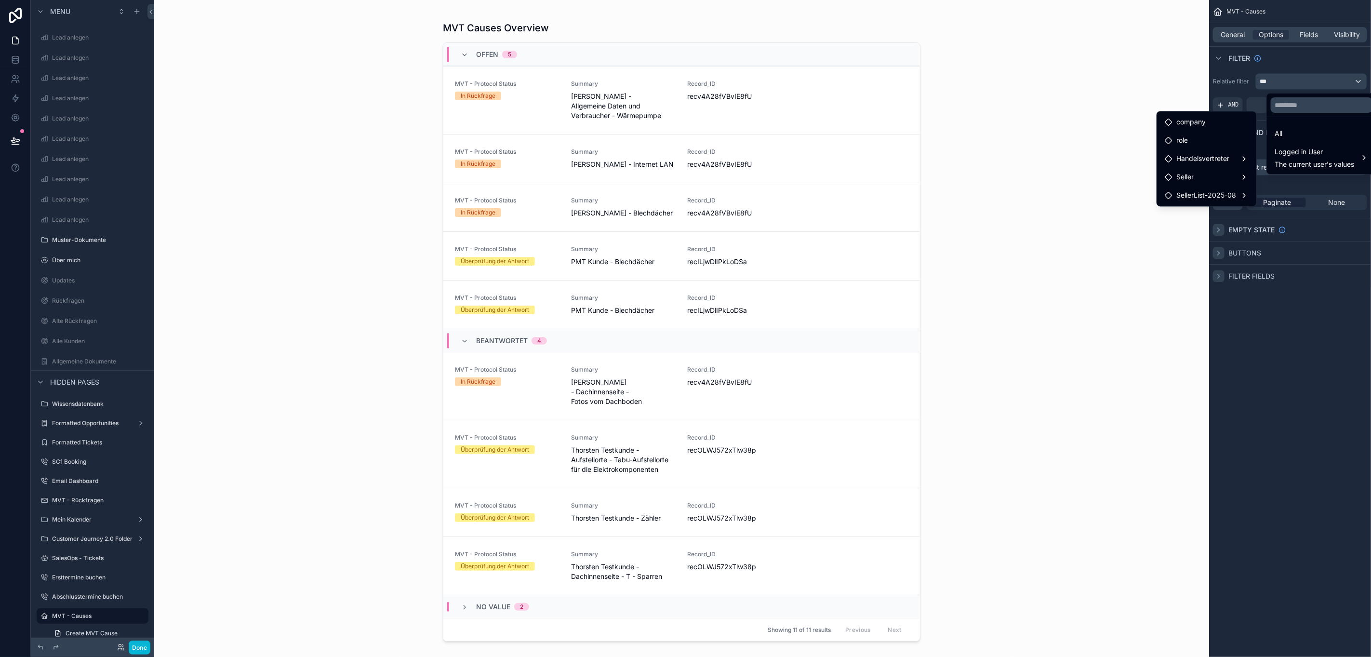
click at [1297, 64] on div "scrollable content" at bounding box center [685, 328] width 1371 height 657
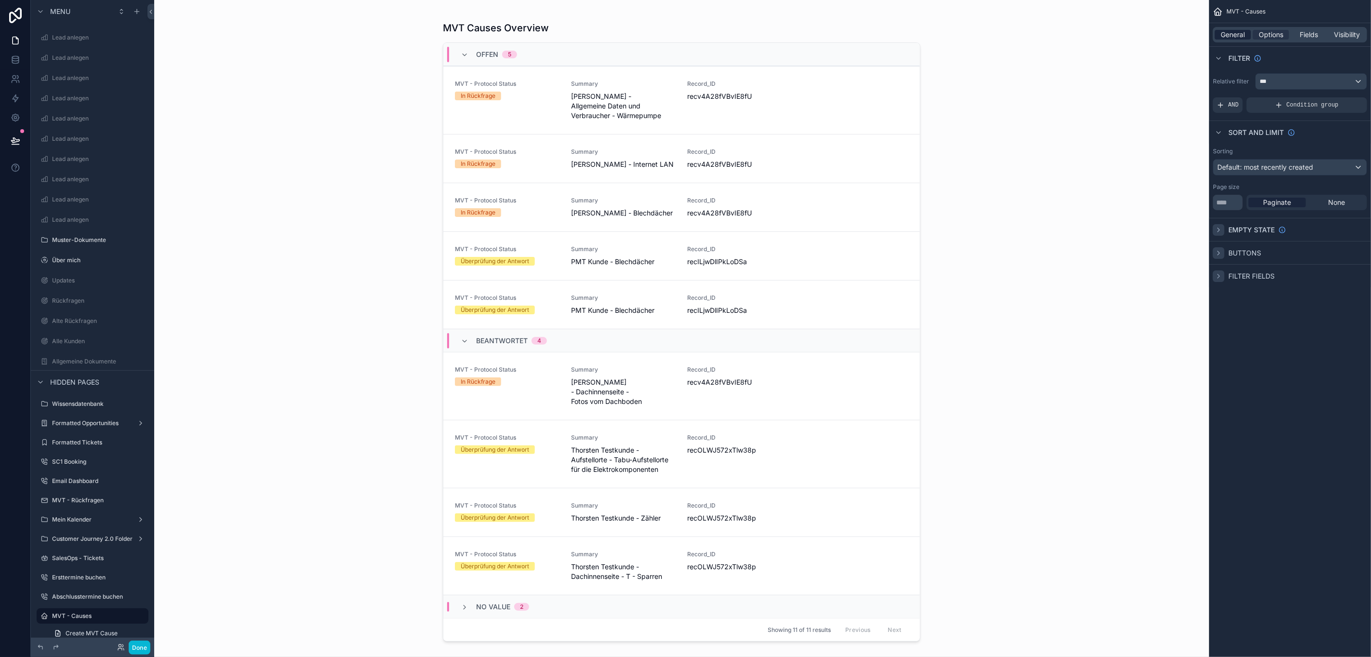
click at [1242, 34] on span "General" at bounding box center [1233, 35] width 24 height 10
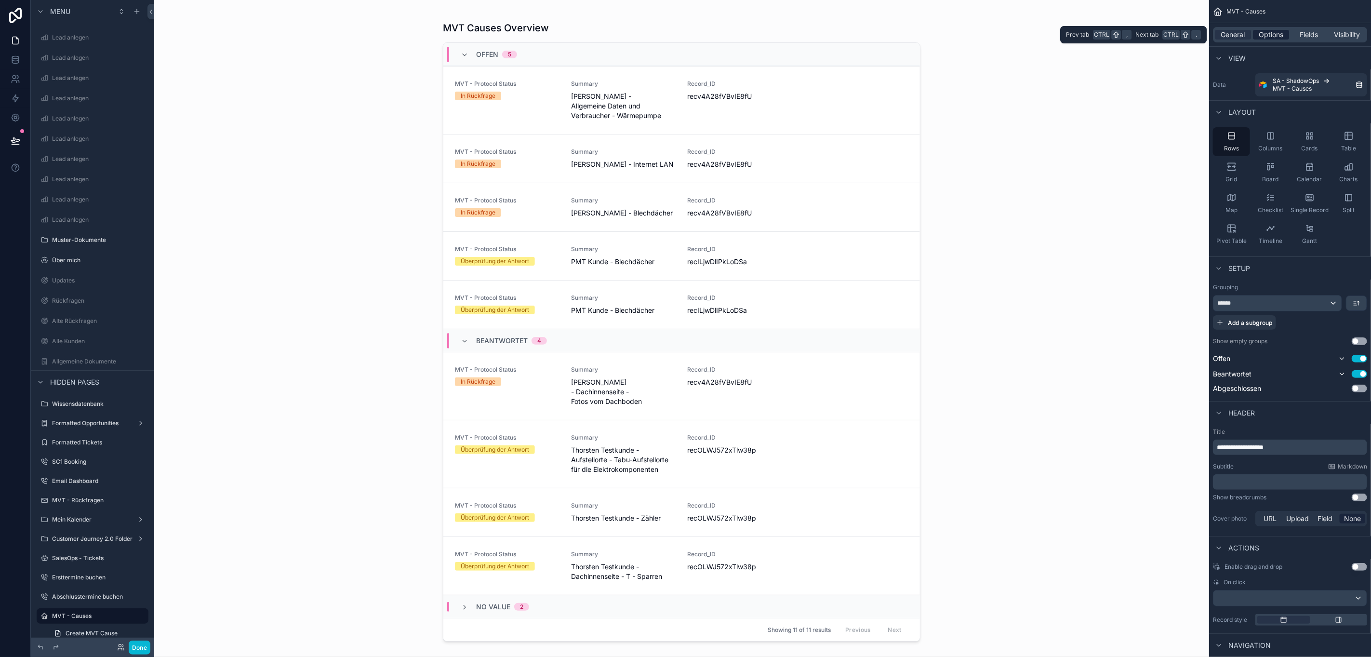
click at [1264, 33] on span "Options" at bounding box center [1271, 35] width 25 height 10
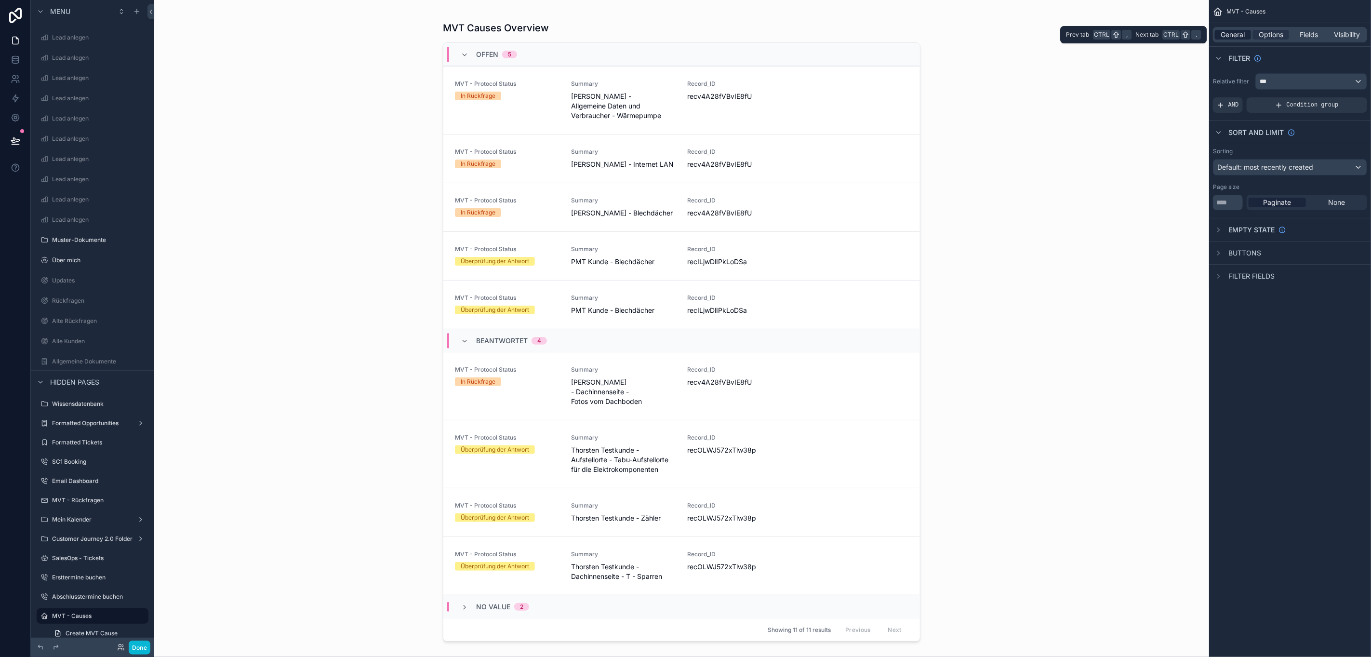
click at [1236, 33] on span "General" at bounding box center [1233, 35] width 24 height 10
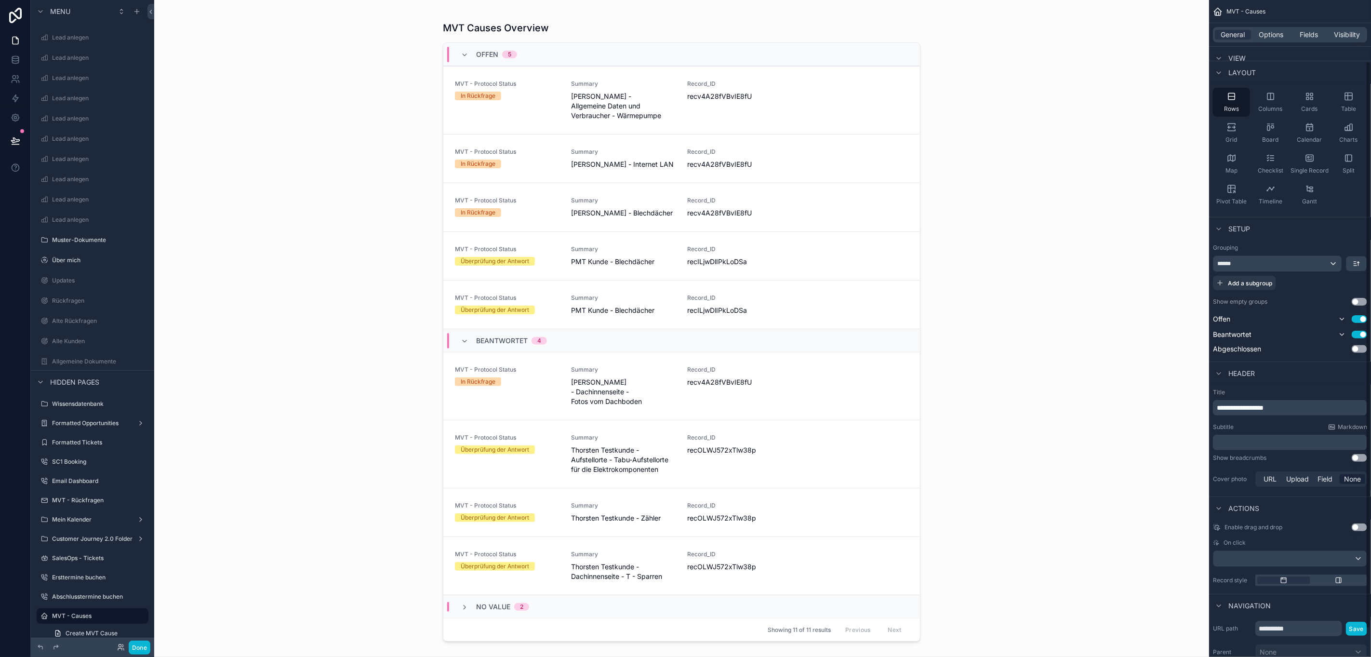
scroll to position [72, 0]
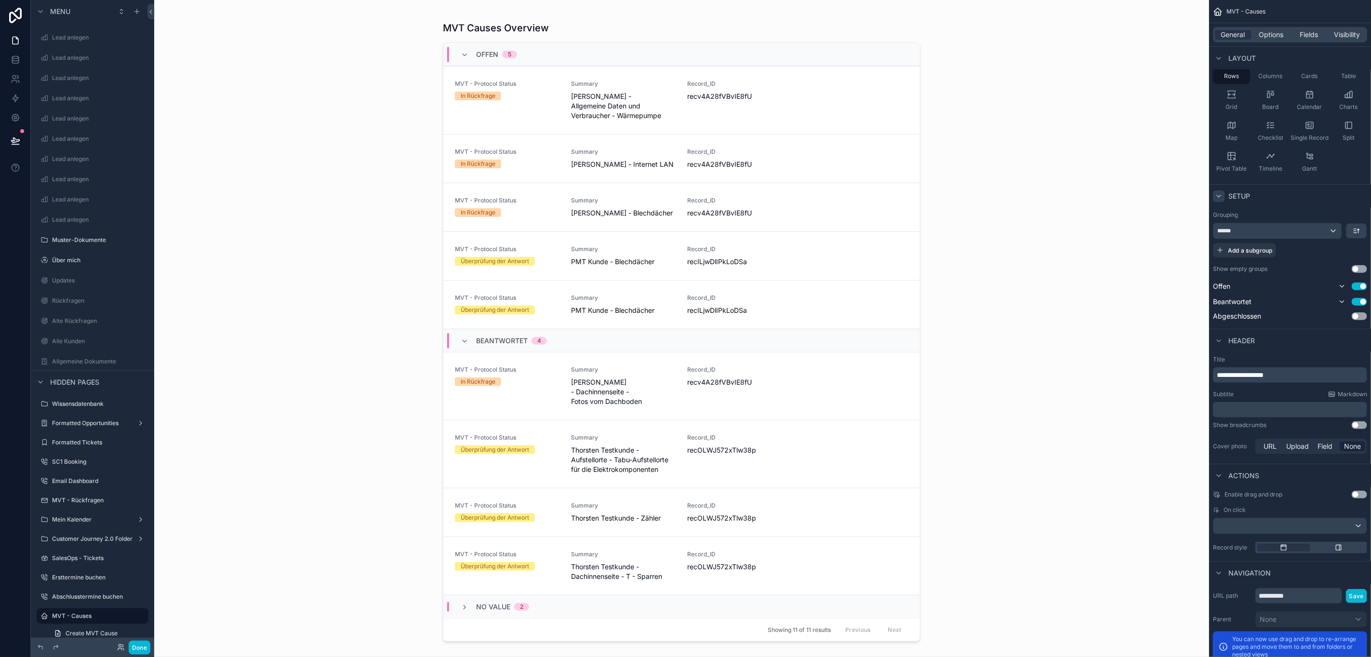
click at [1220, 198] on icon "scrollable content" at bounding box center [1219, 196] width 8 height 8
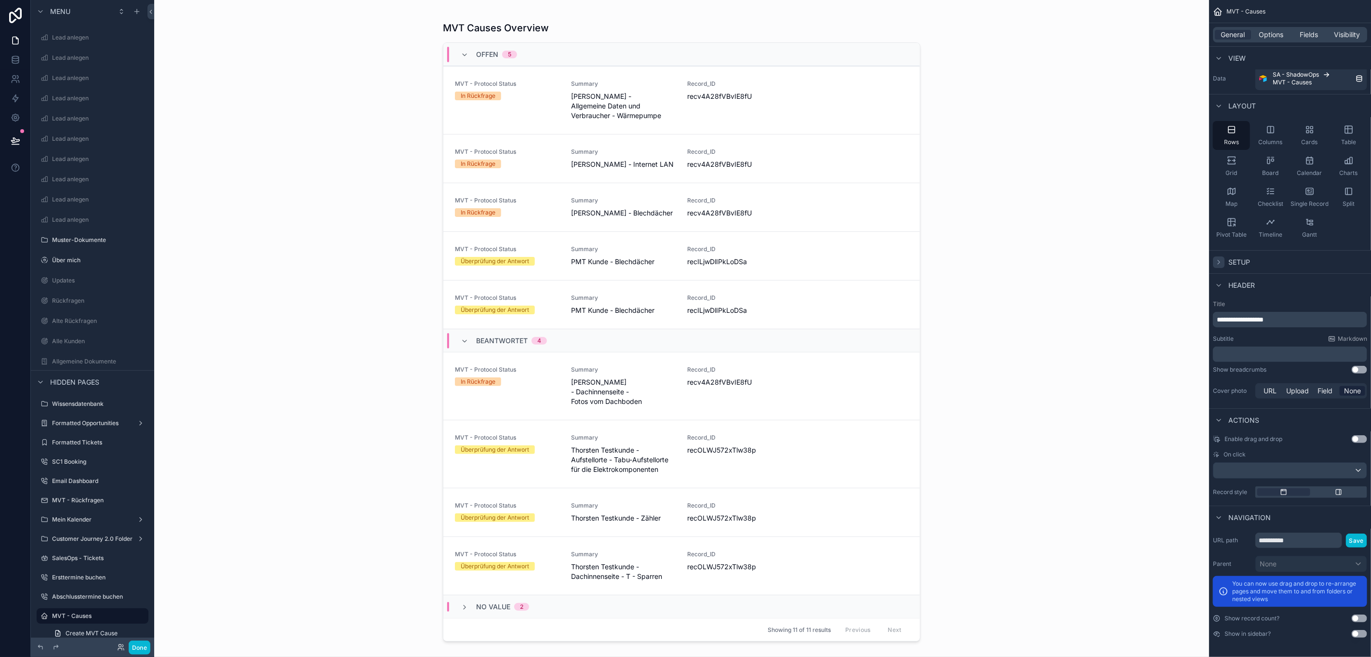
scroll to position [0, 0]
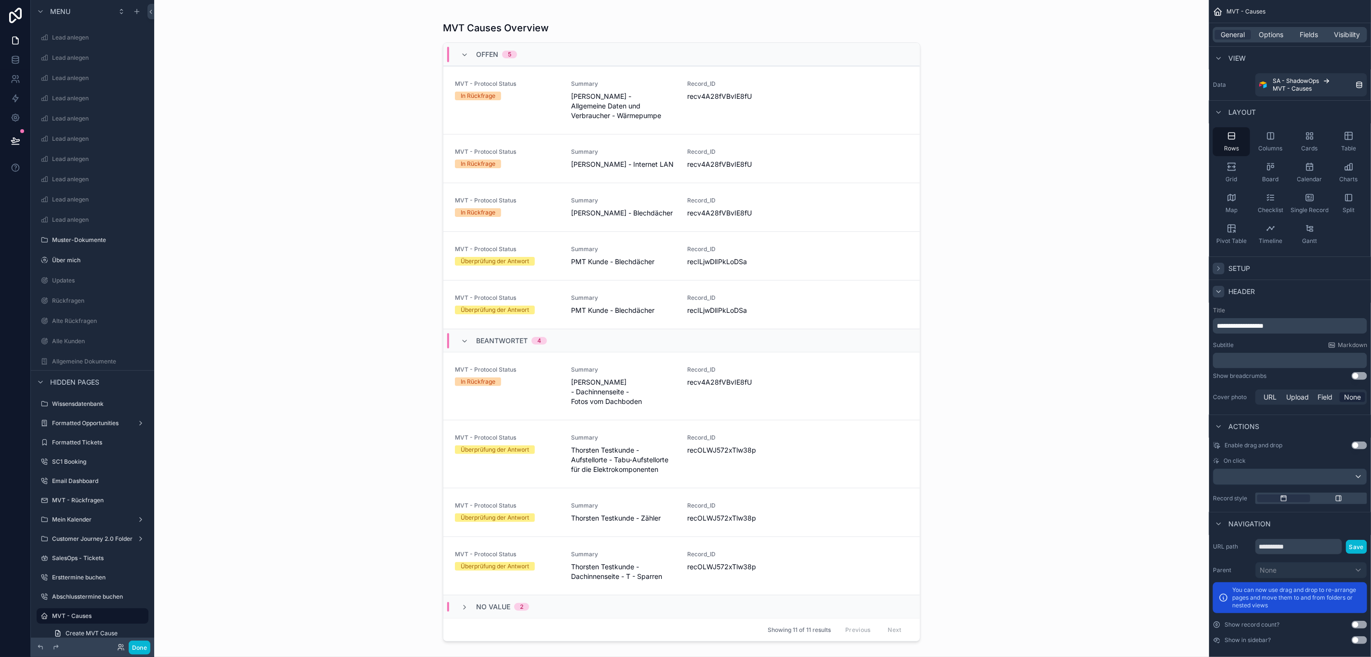
click at [1218, 288] on icon "scrollable content" at bounding box center [1219, 292] width 8 height 8
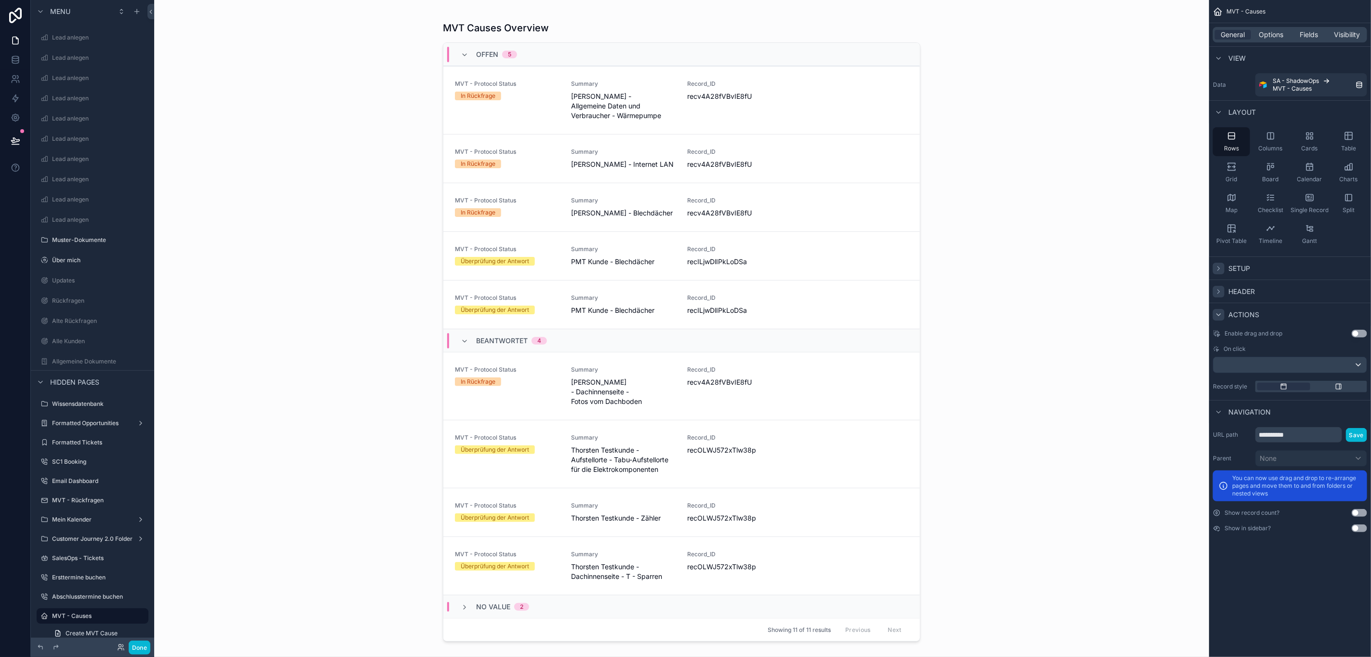
click at [1219, 317] on icon "scrollable content" at bounding box center [1219, 315] width 8 height 8
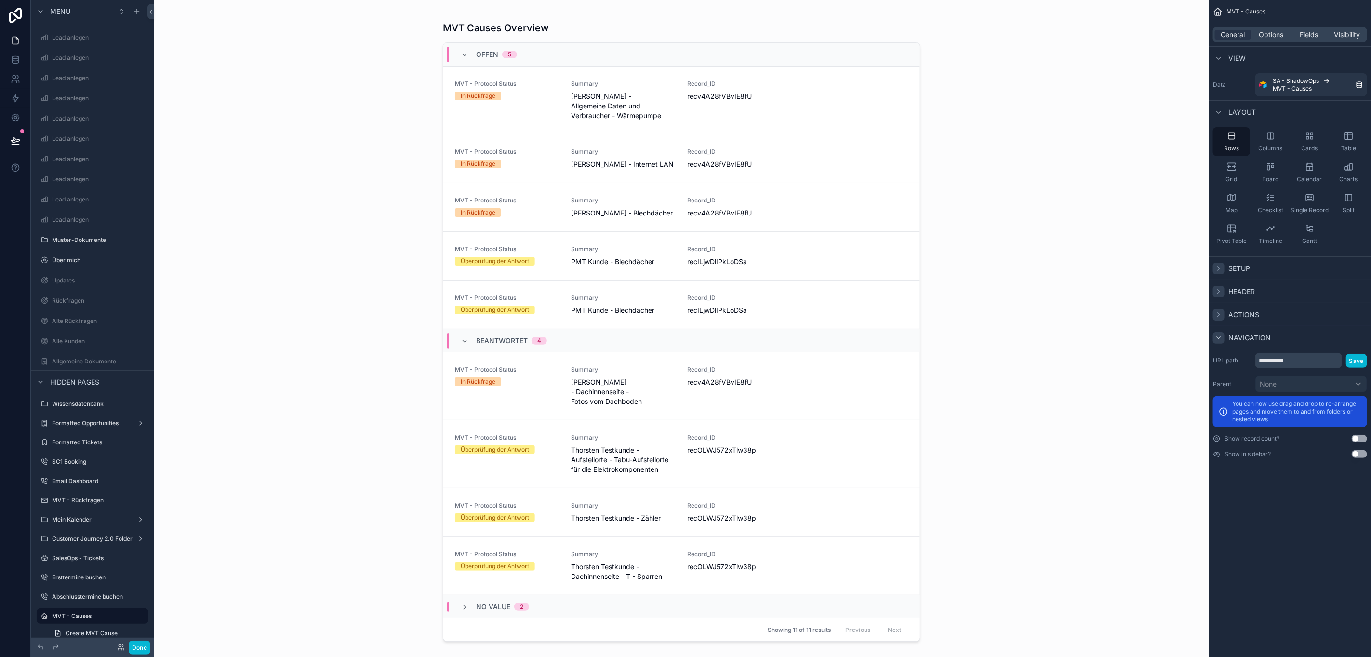
click at [1222, 339] on icon "scrollable content" at bounding box center [1219, 338] width 8 height 8
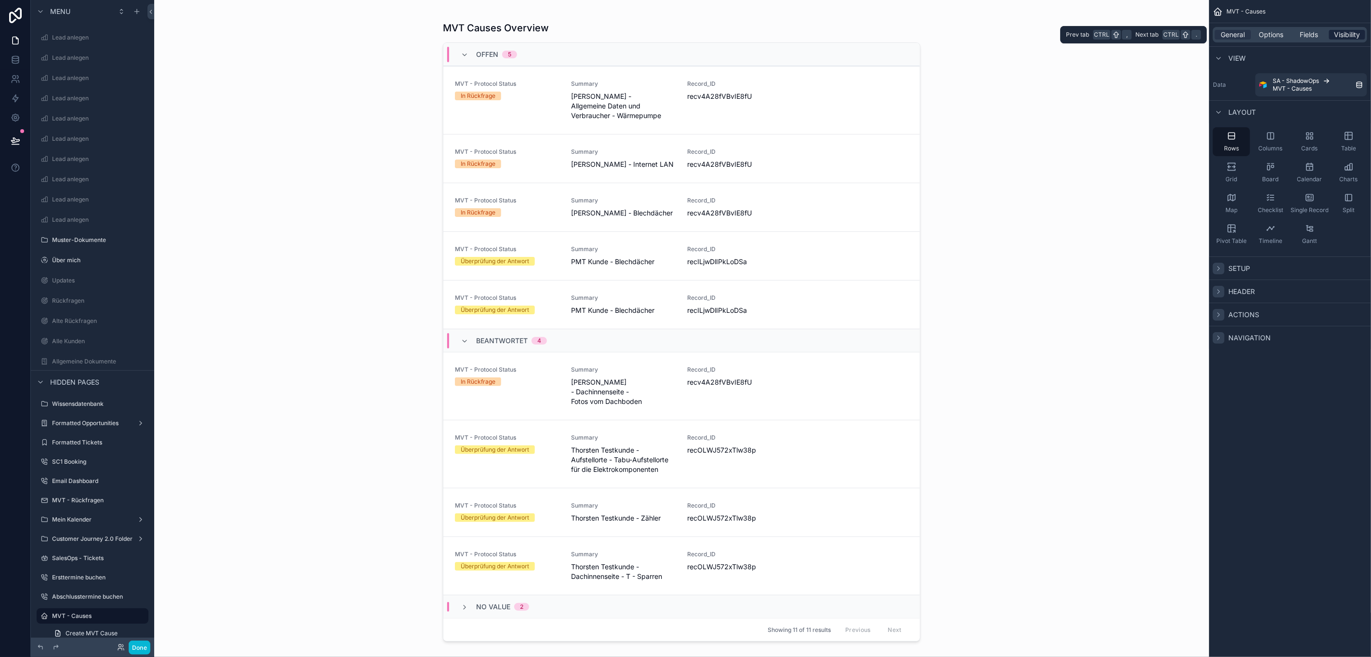
click at [1351, 38] on span "Visibility" at bounding box center [1347, 35] width 26 height 10
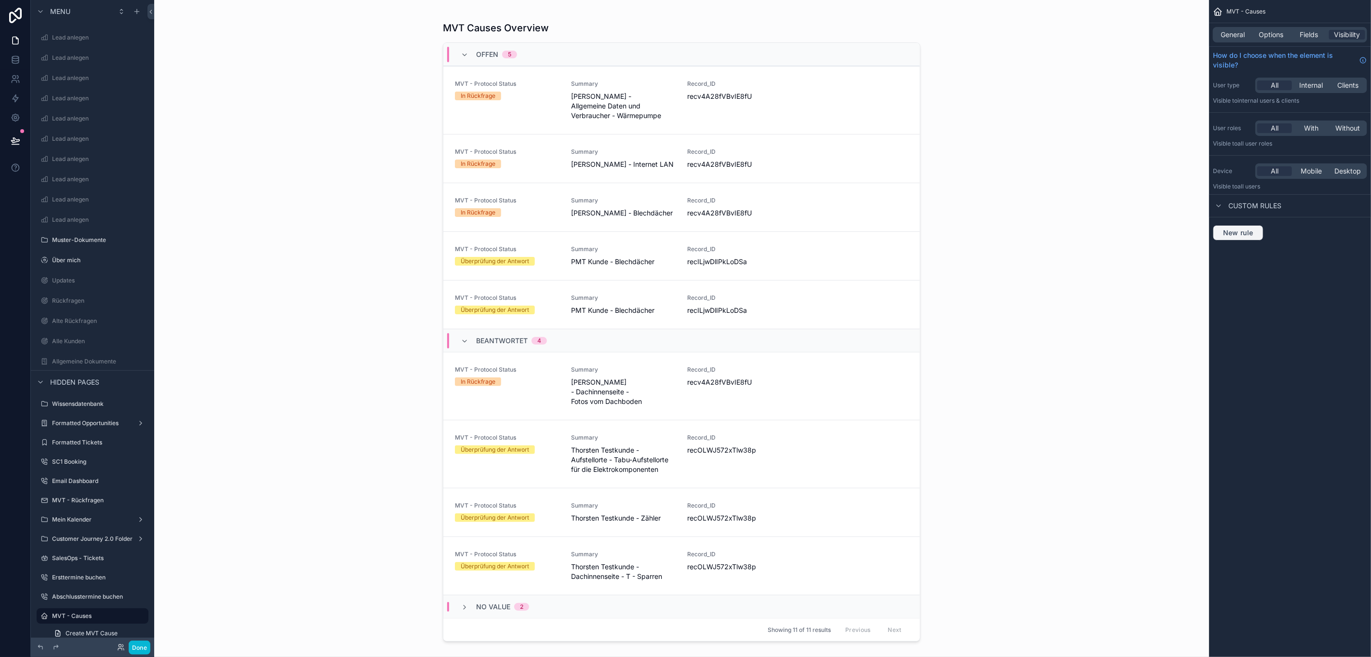
click at [1252, 232] on span "New rule" at bounding box center [1238, 232] width 38 height 9
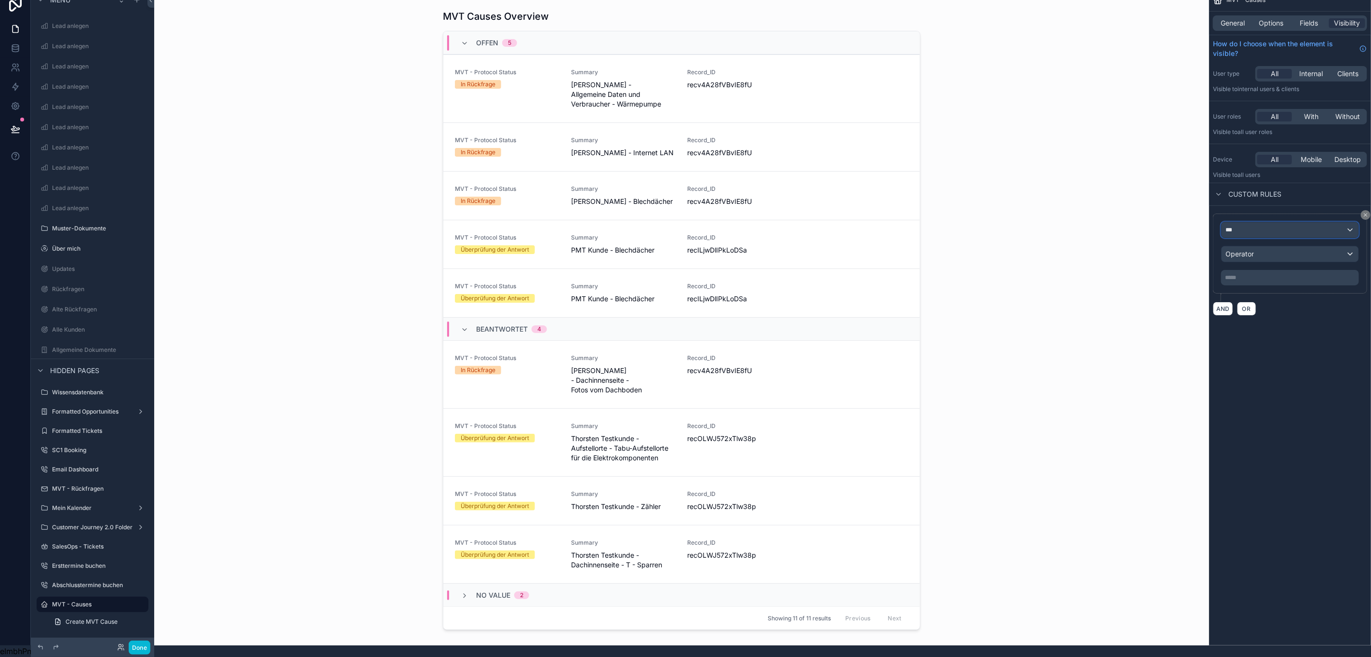
click at [1271, 222] on div "***" at bounding box center [1289, 229] width 137 height 15
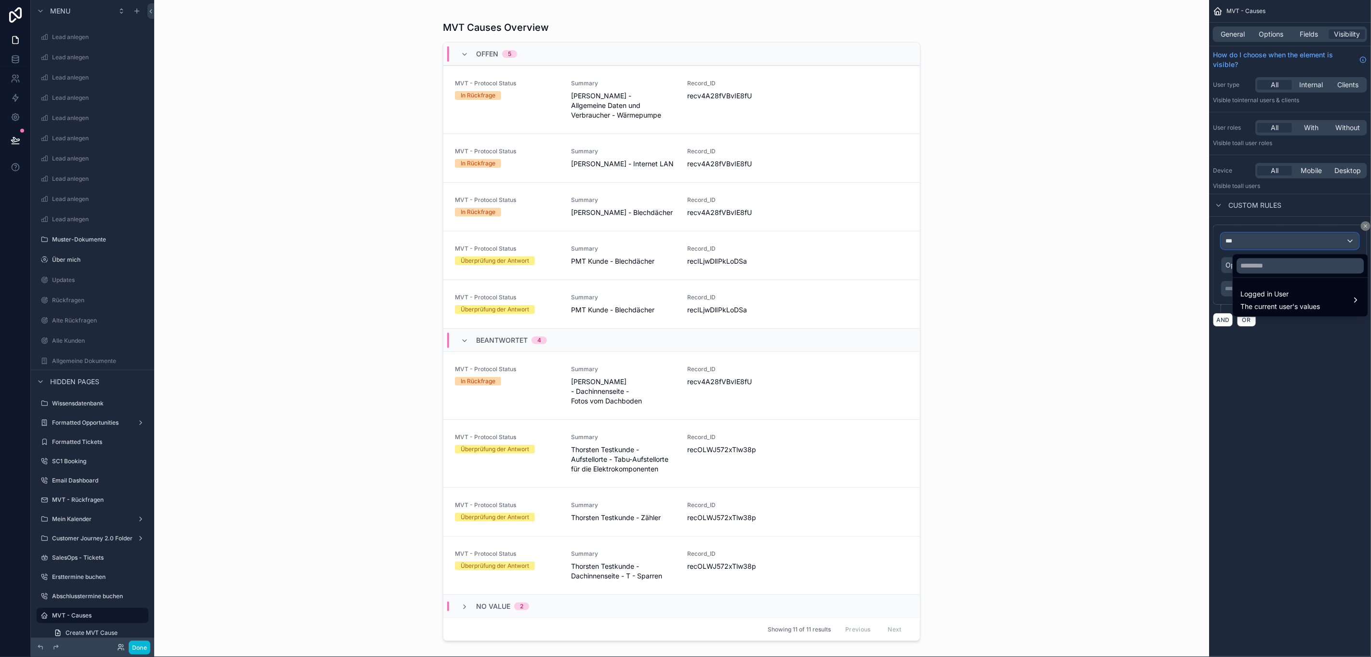
scroll to position [0, 11]
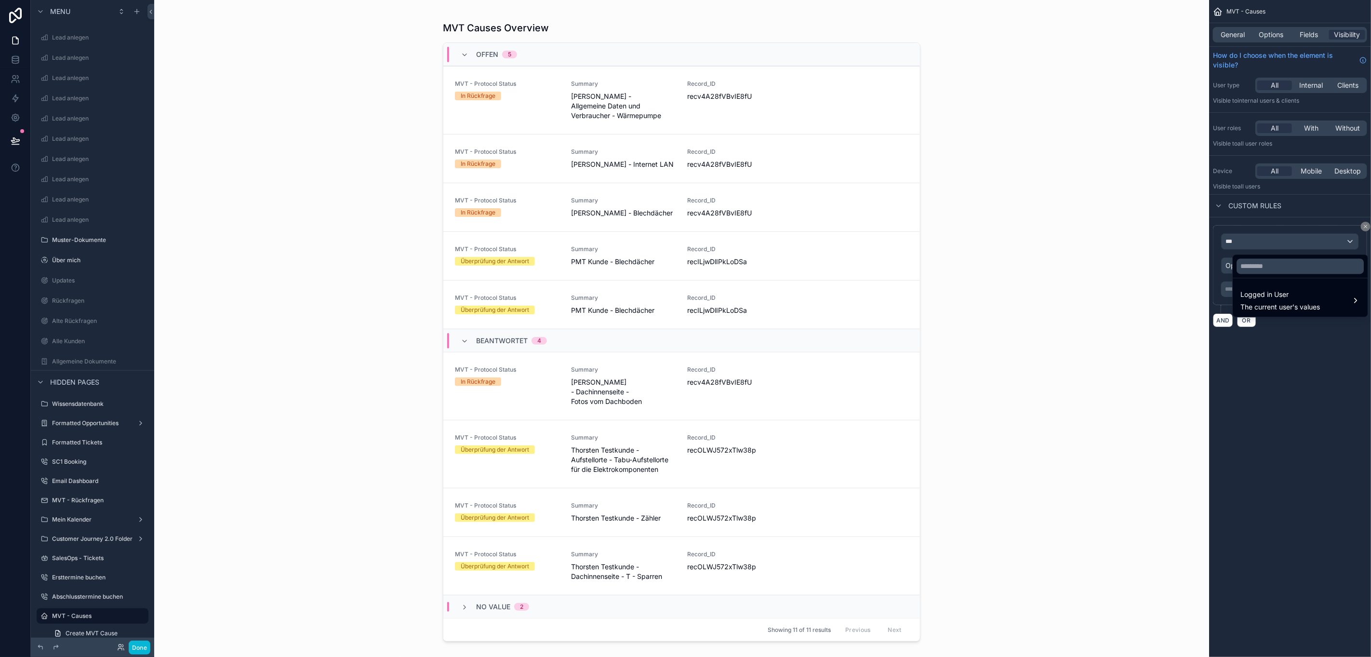
click at [1364, 223] on div "scrollable content" at bounding box center [685, 328] width 1371 height 657
click at [1369, 227] on button "scrollable content" at bounding box center [1366, 227] width 10 height 10
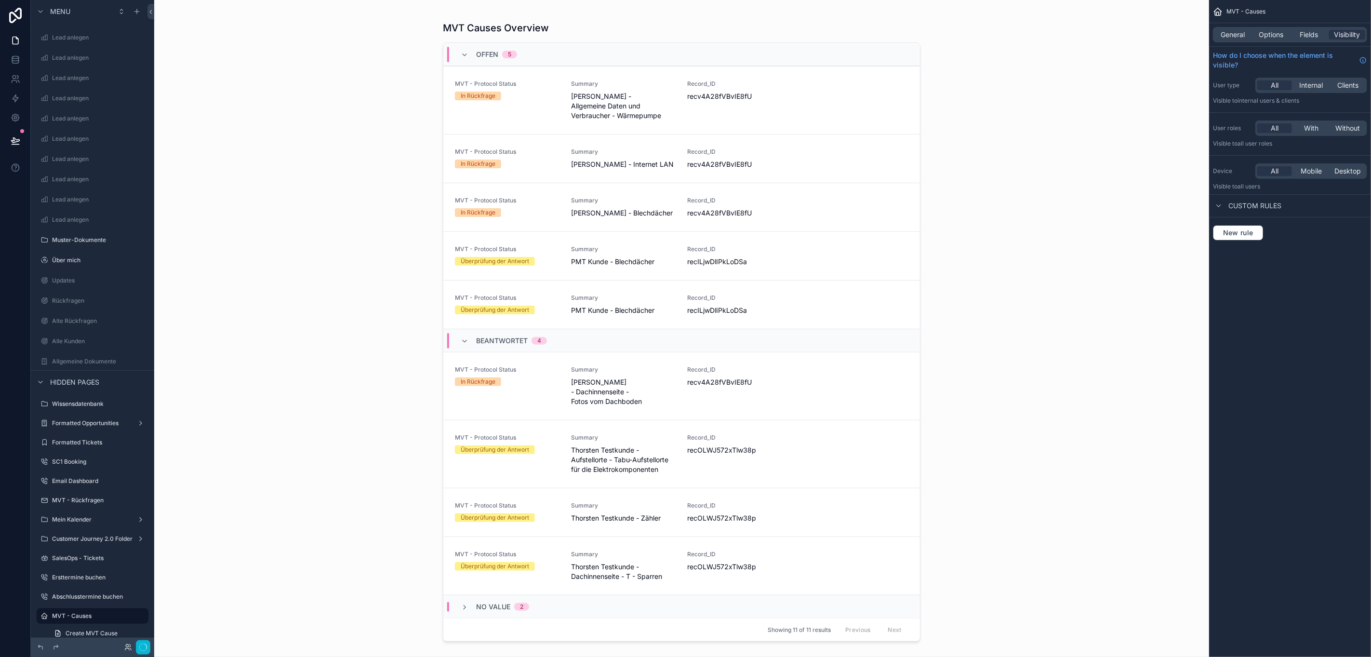
scroll to position [22, 11]
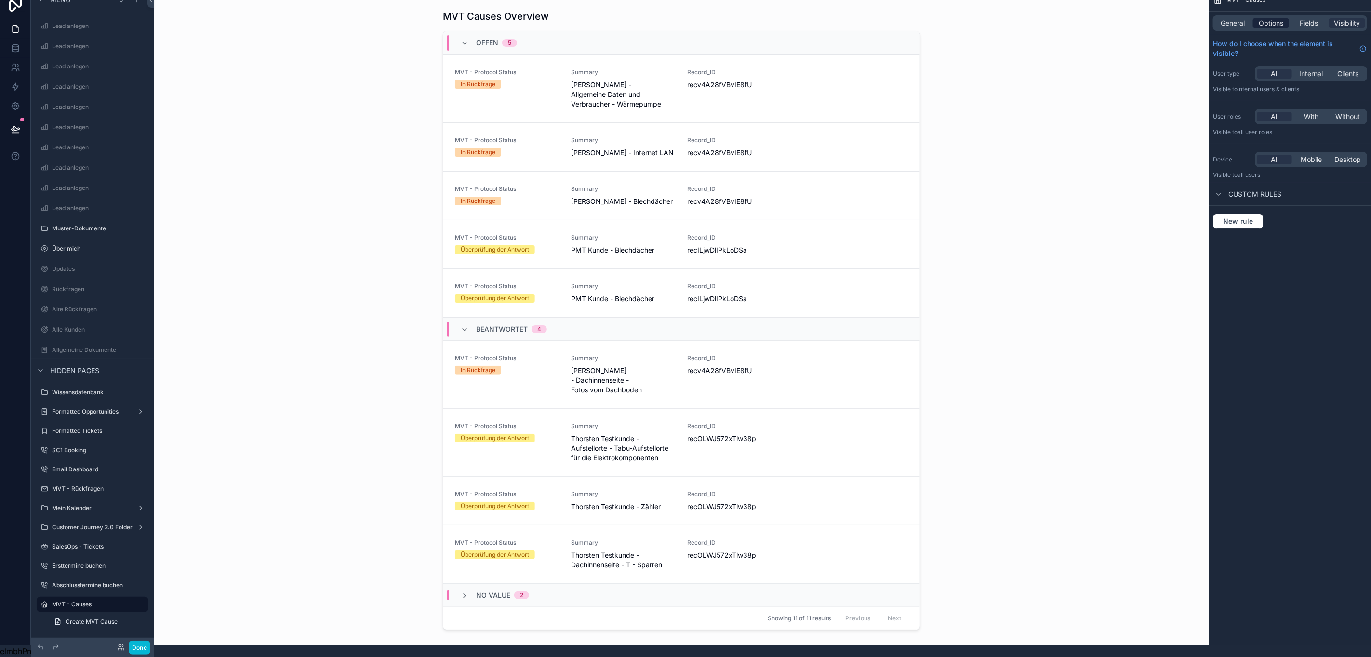
click at [1276, 18] on span "Options" at bounding box center [1271, 23] width 25 height 10
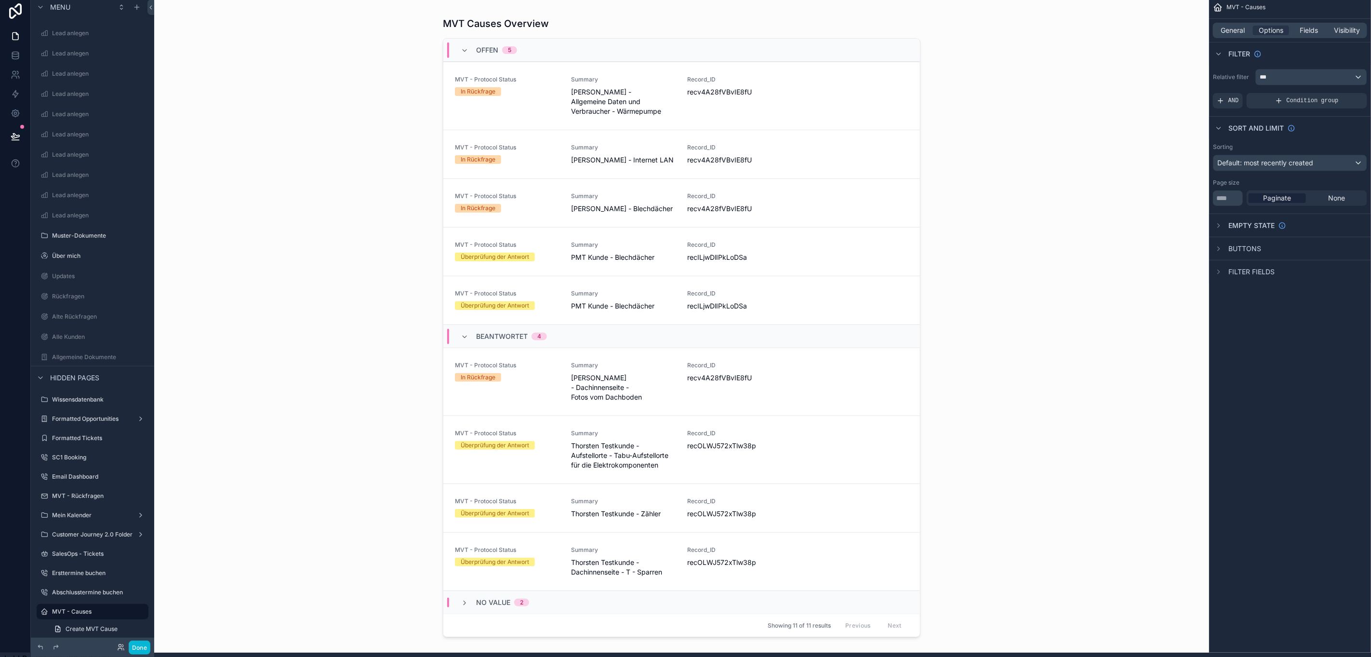
scroll to position [0, 11]
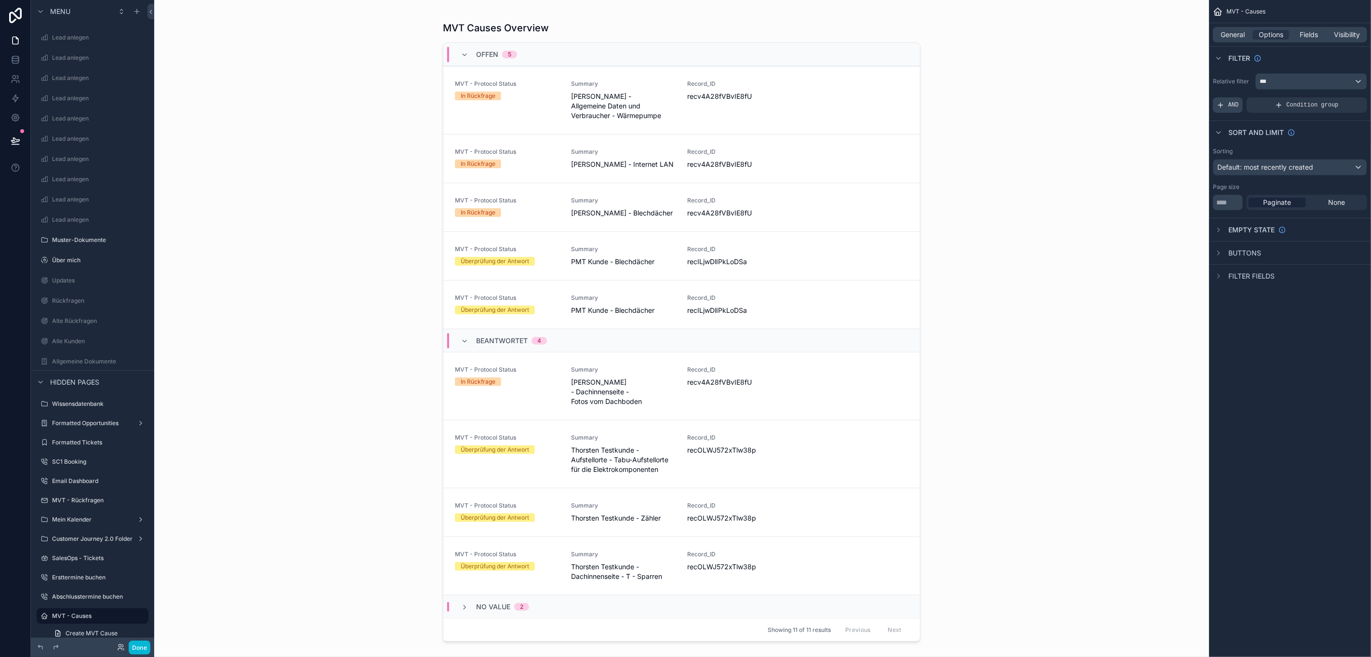
click at [1234, 108] on span "AND" at bounding box center [1233, 105] width 11 height 8
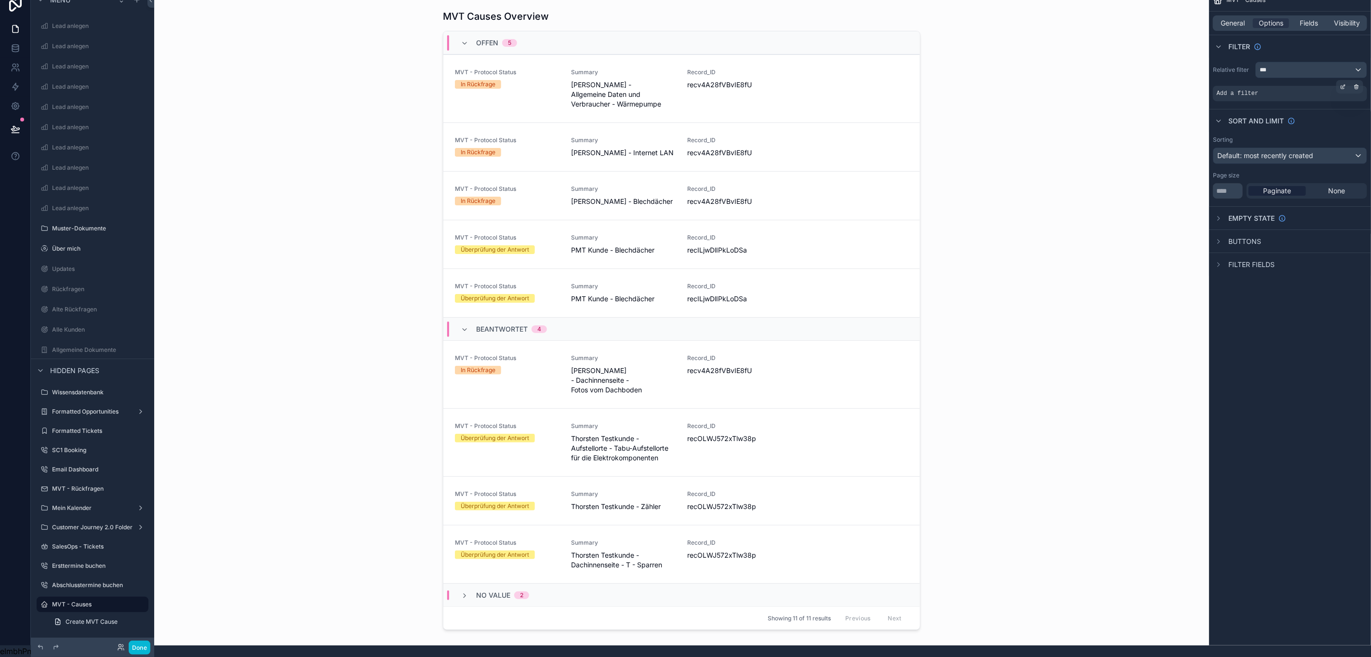
click at [1287, 86] on div "Add a filter" at bounding box center [1290, 93] width 154 height 15
click at [1341, 86] on icon "scrollable content" at bounding box center [1342, 87] width 3 height 3
click at [1147, 71] on div "Select a field" at bounding box center [1119, 78] width 57 height 15
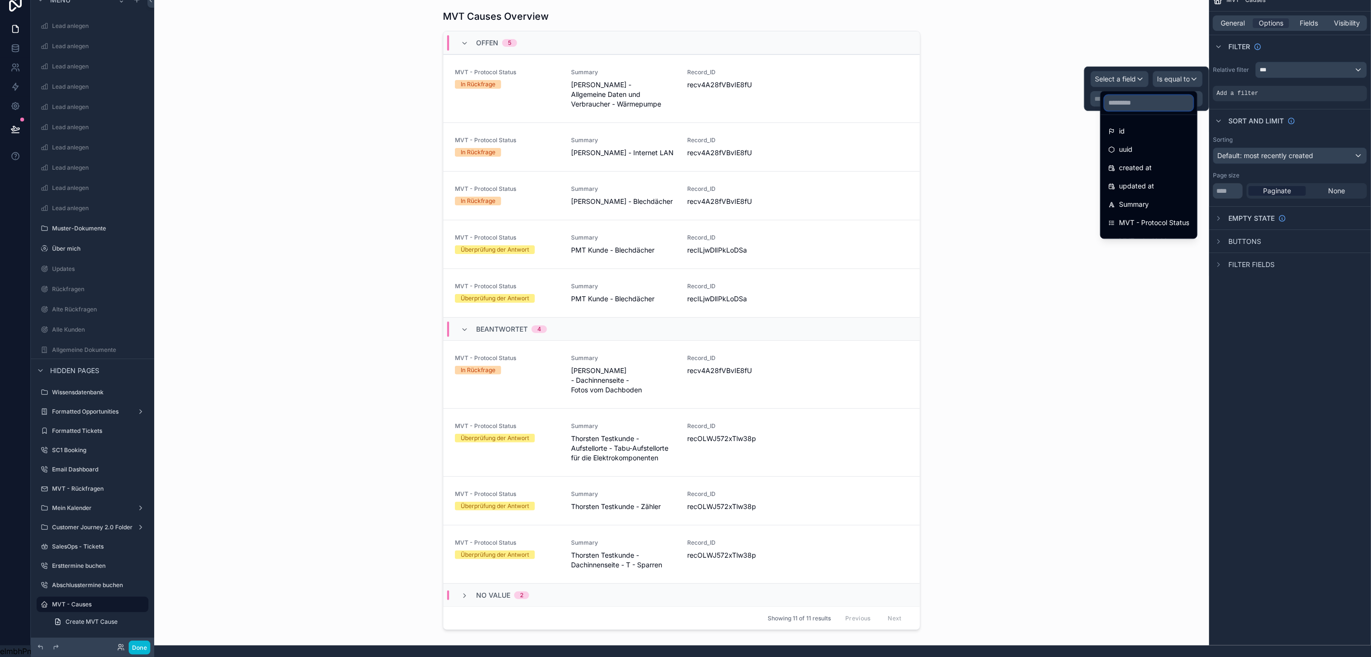
click at [1137, 95] on input "text" at bounding box center [1148, 102] width 89 height 15
click at [1144, 145] on div "uuid" at bounding box center [1148, 150] width 81 height 12
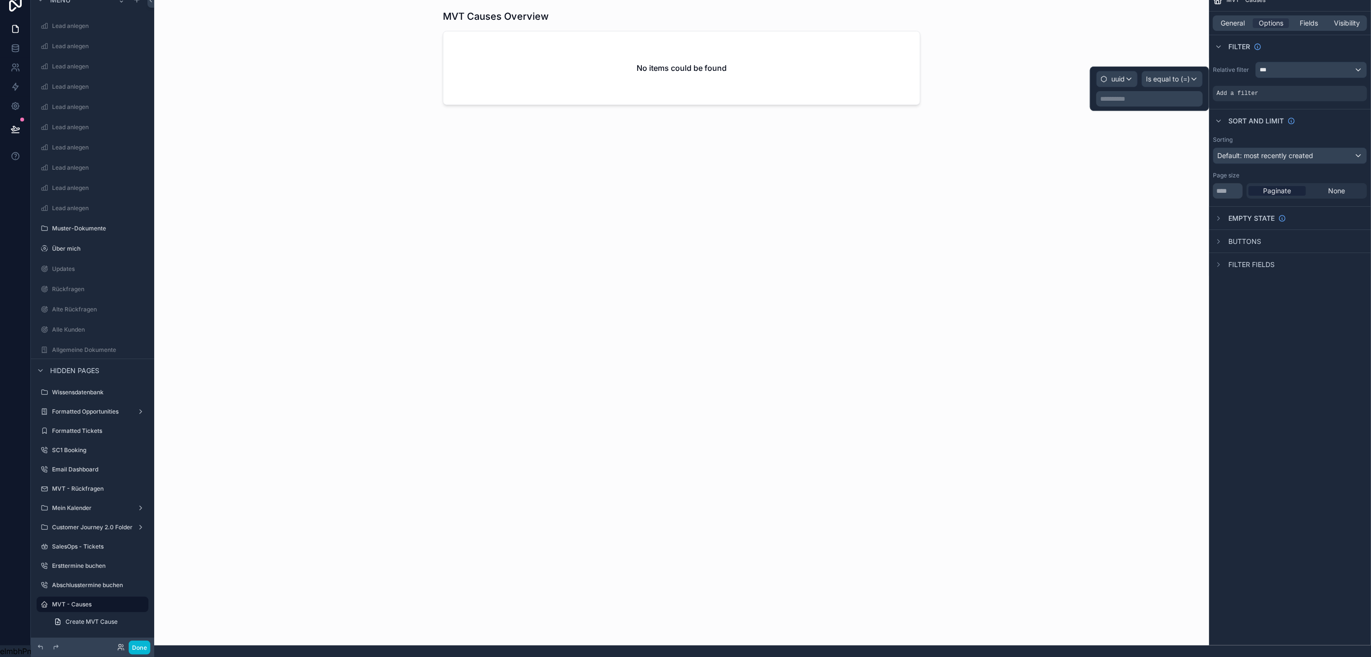
click at [1168, 94] on p "**********" at bounding box center [1150, 99] width 101 height 10
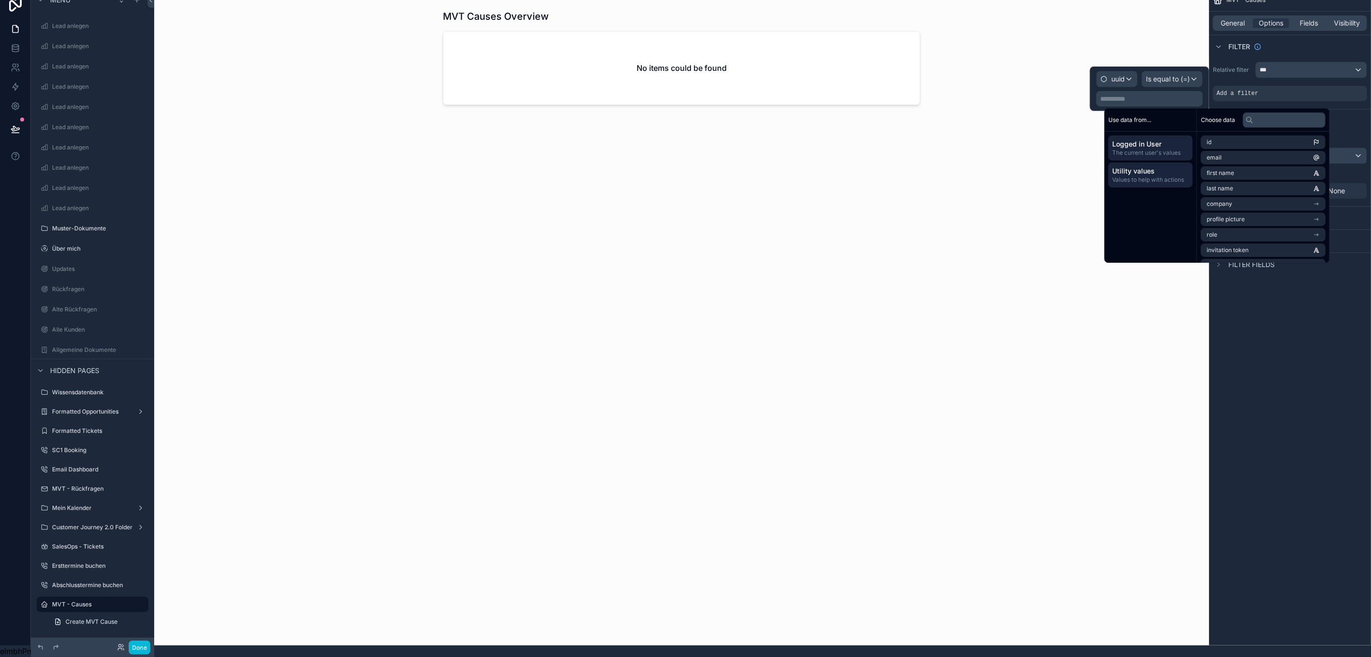
click at [1133, 176] on span "Values to help with actions" at bounding box center [1150, 180] width 77 height 8
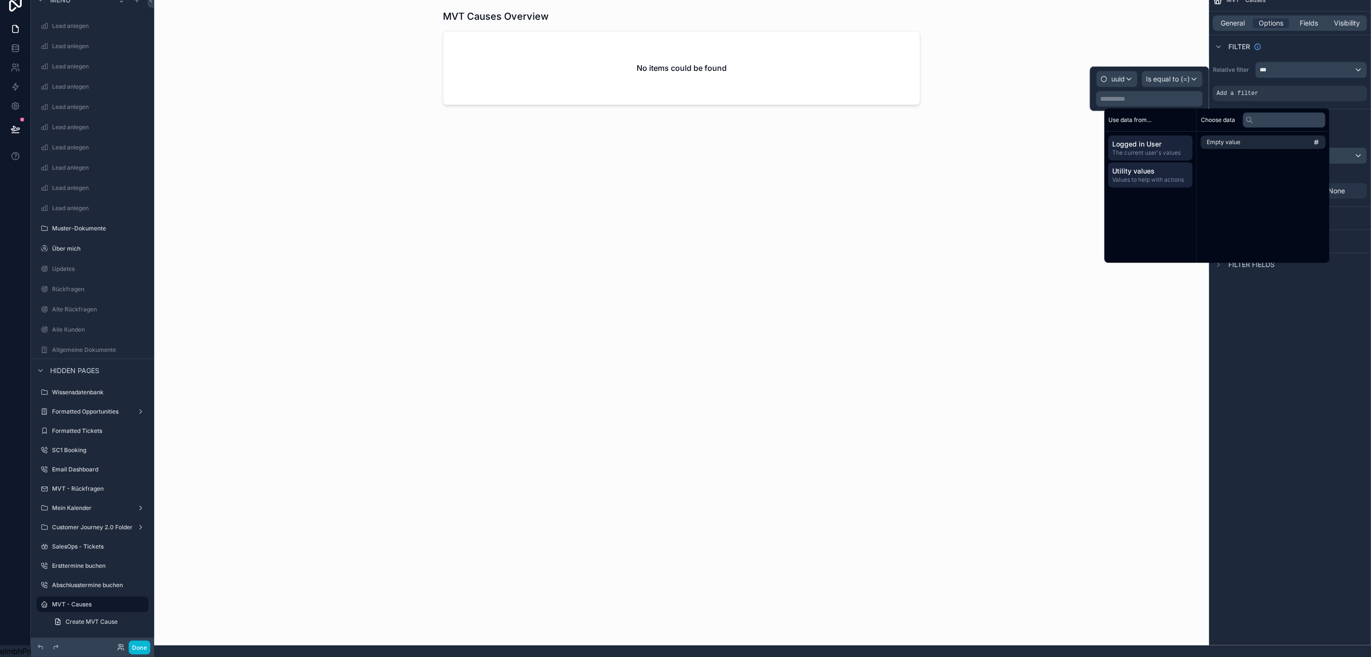
click at [1146, 139] on span "Logged in User" at bounding box center [1150, 144] width 77 height 10
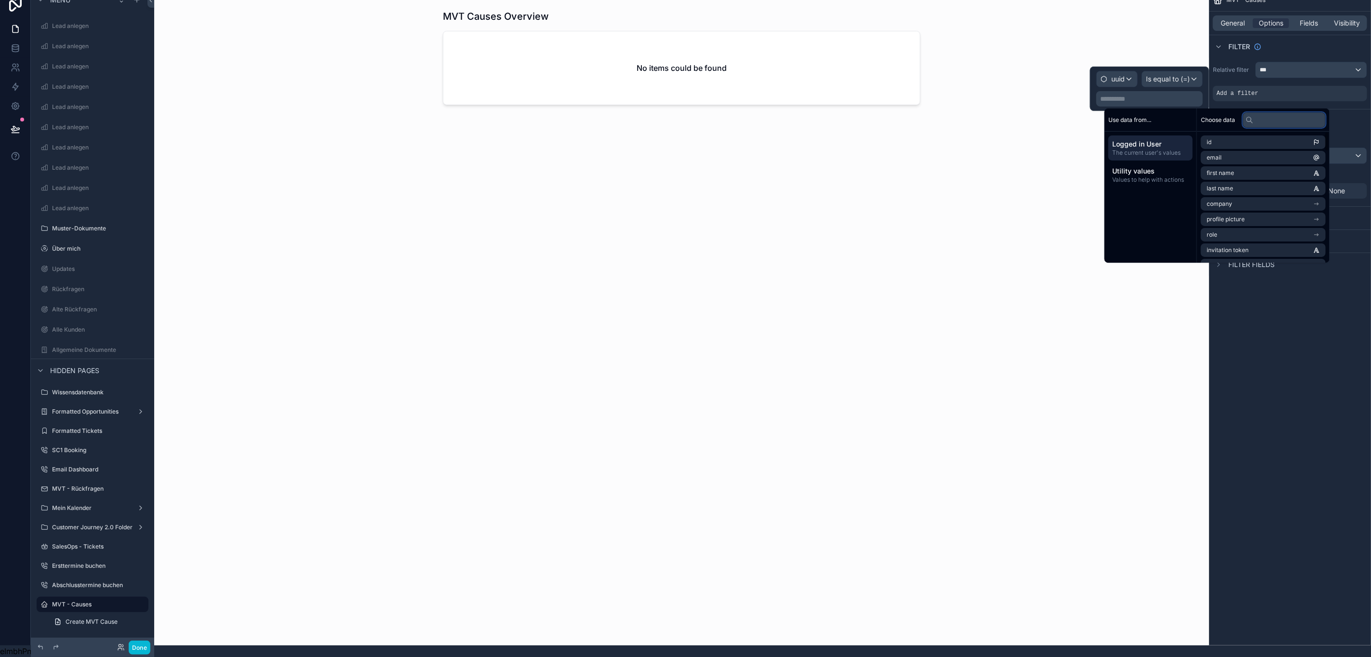
click at [1266, 114] on input "text" at bounding box center [1284, 119] width 83 height 15
click at [1122, 74] on span "uuid" at bounding box center [1117, 79] width 13 height 10
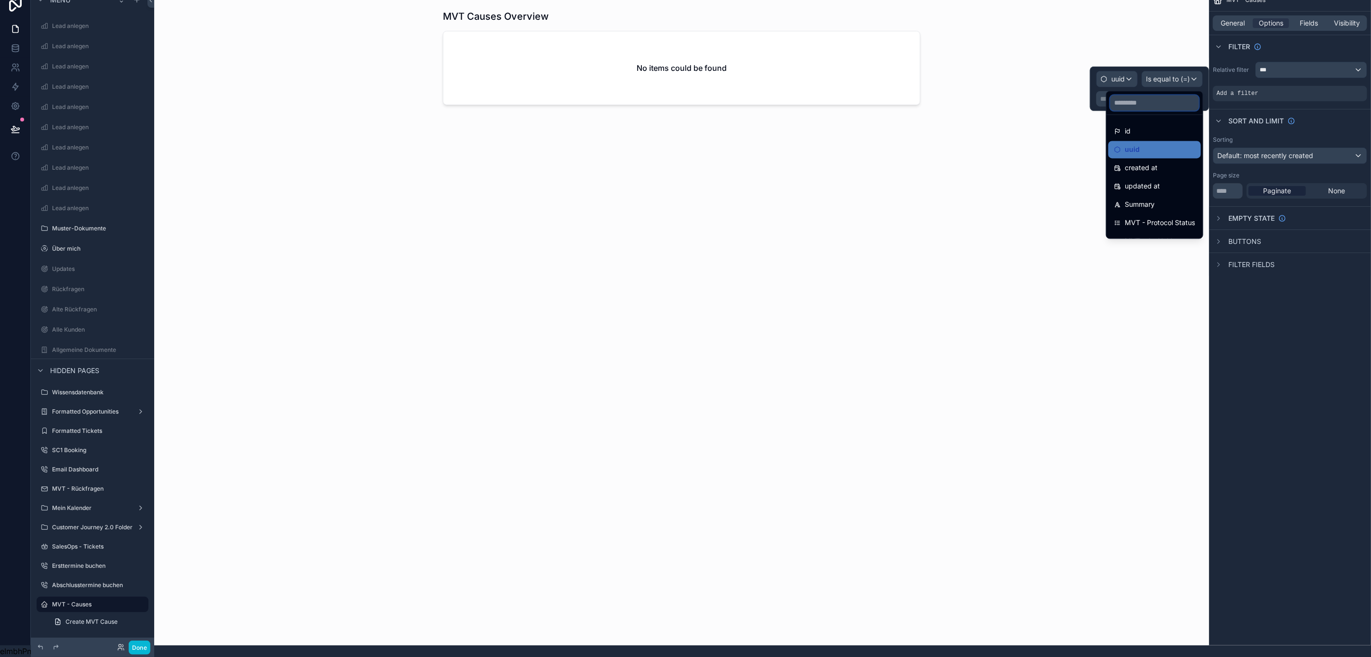
click at [1154, 95] on input "text" at bounding box center [1154, 102] width 89 height 15
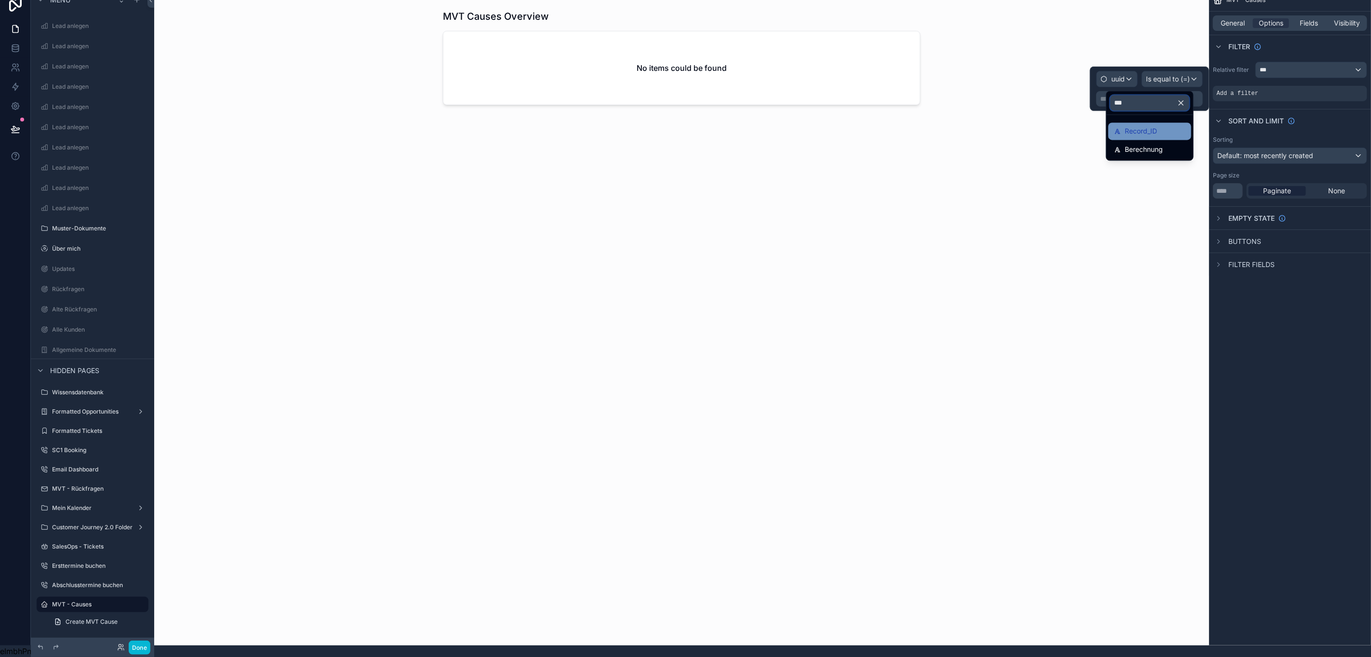
type input "***"
click at [1154, 126] on div "Record_ID" at bounding box center [1149, 132] width 71 height 12
click at [1171, 94] on p "**********" at bounding box center [1140, 99] width 119 height 10
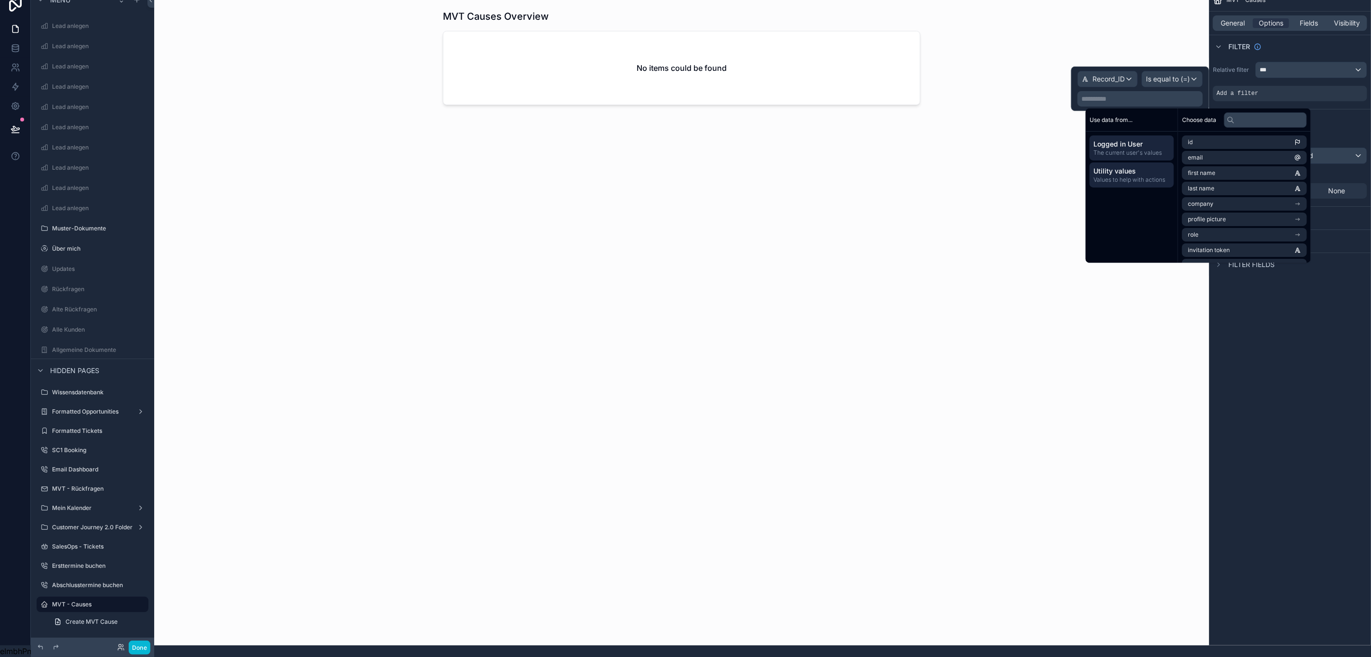
click at [1124, 166] on span "Utility values" at bounding box center [1131, 171] width 77 height 10
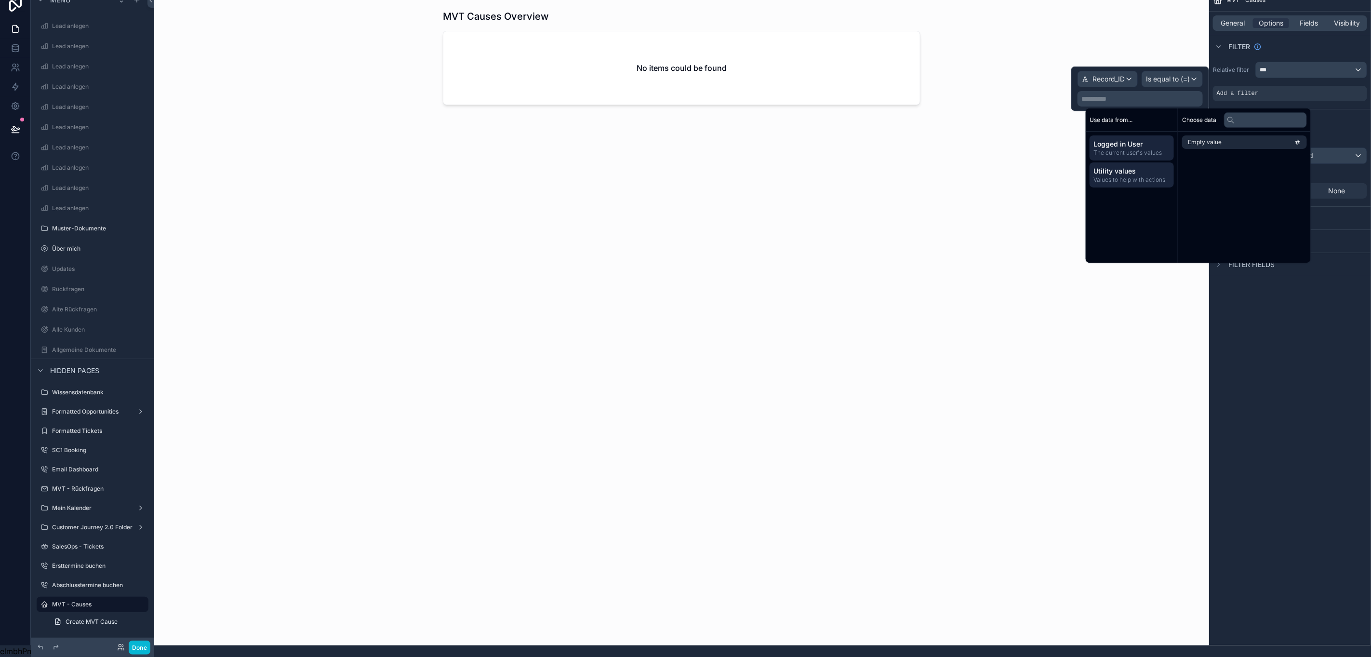
click at [1103, 149] on div "Logged in User The current user's values" at bounding box center [1131, 147] width 84 height 25
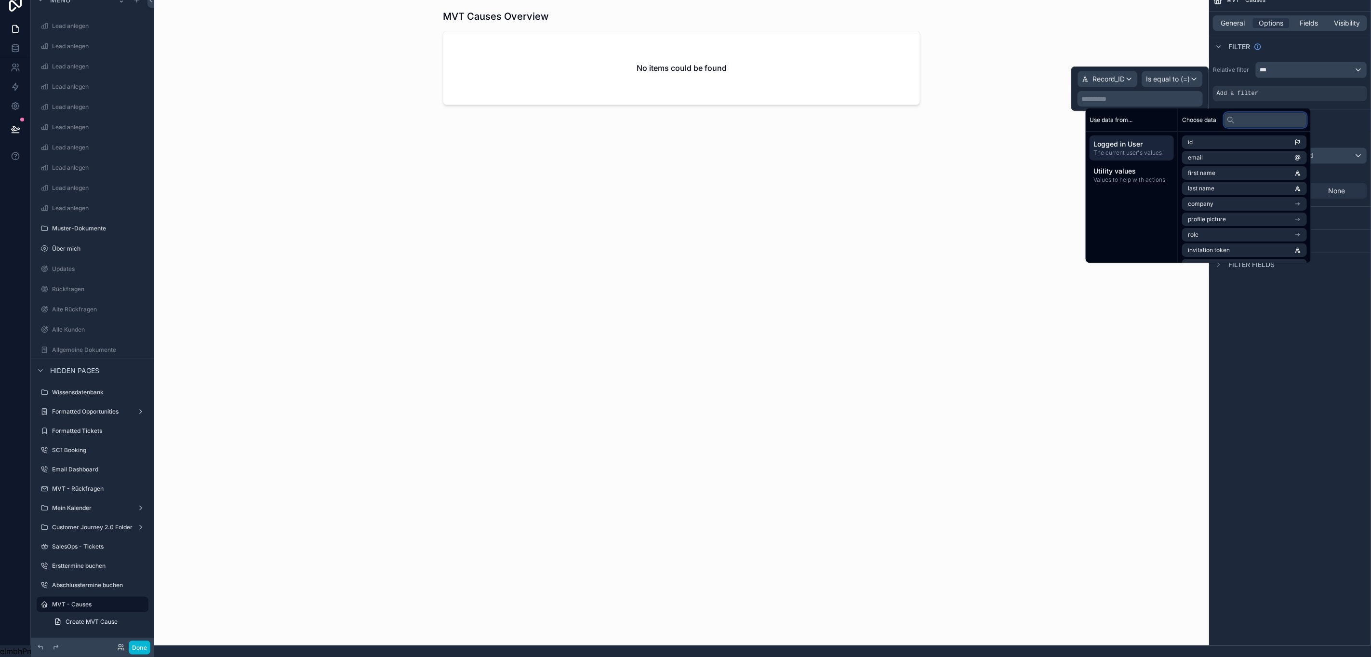
click at [1247, 115] on input "text" at bounding box center [1265, 119] width 83 height 15
type input "***"
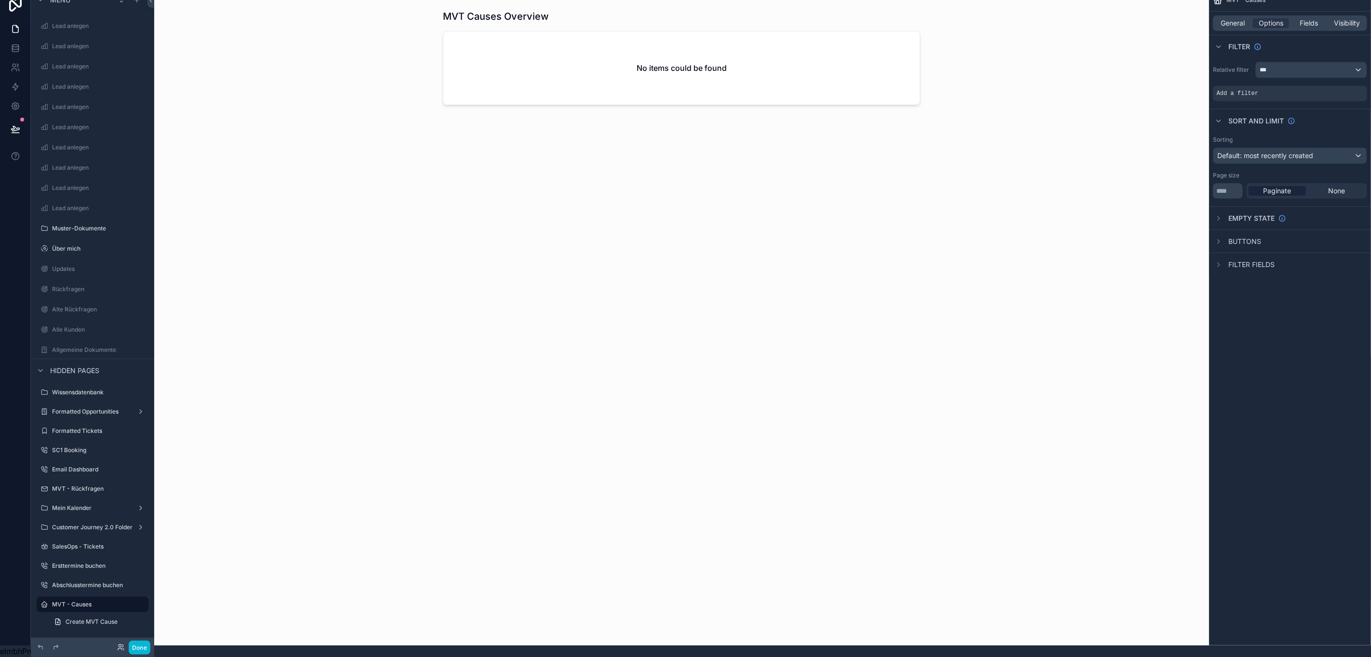
click at [1300, 393] on div "MVT - Causes General Options Fields Visibility Filter Relative filter *** Add a…" at bounding box center [1290, 316] width 162 height 657
click at [1352, 80] on div "scrollable content" at bounding box center [1356, 86] width 13 height 13
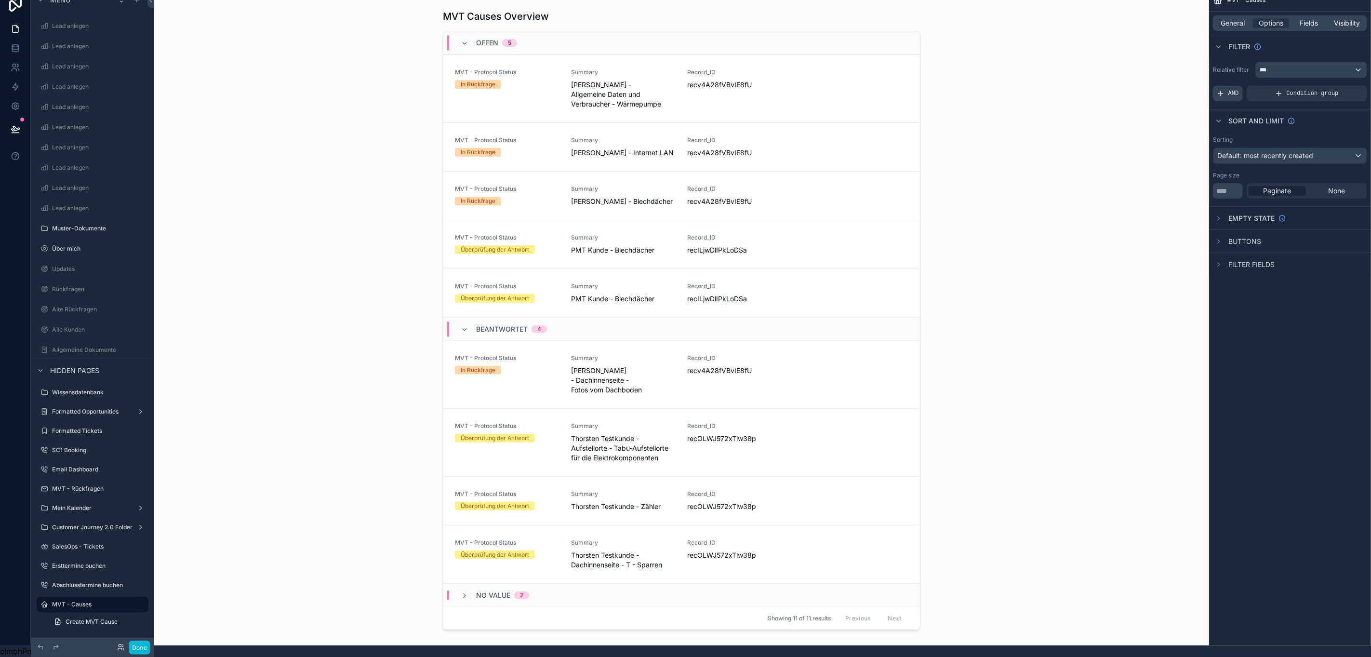
click at [1228, 86] on div "AND" at bounding box center [1228, 93] width 30 height 15
click at [1344, 86] on icon "scrollable content" at bounding box center [1342, 87] width 3 height 3
click at [1136, 71] on div "Select a field" at bounding box center [1119, 78] width 57 height 15
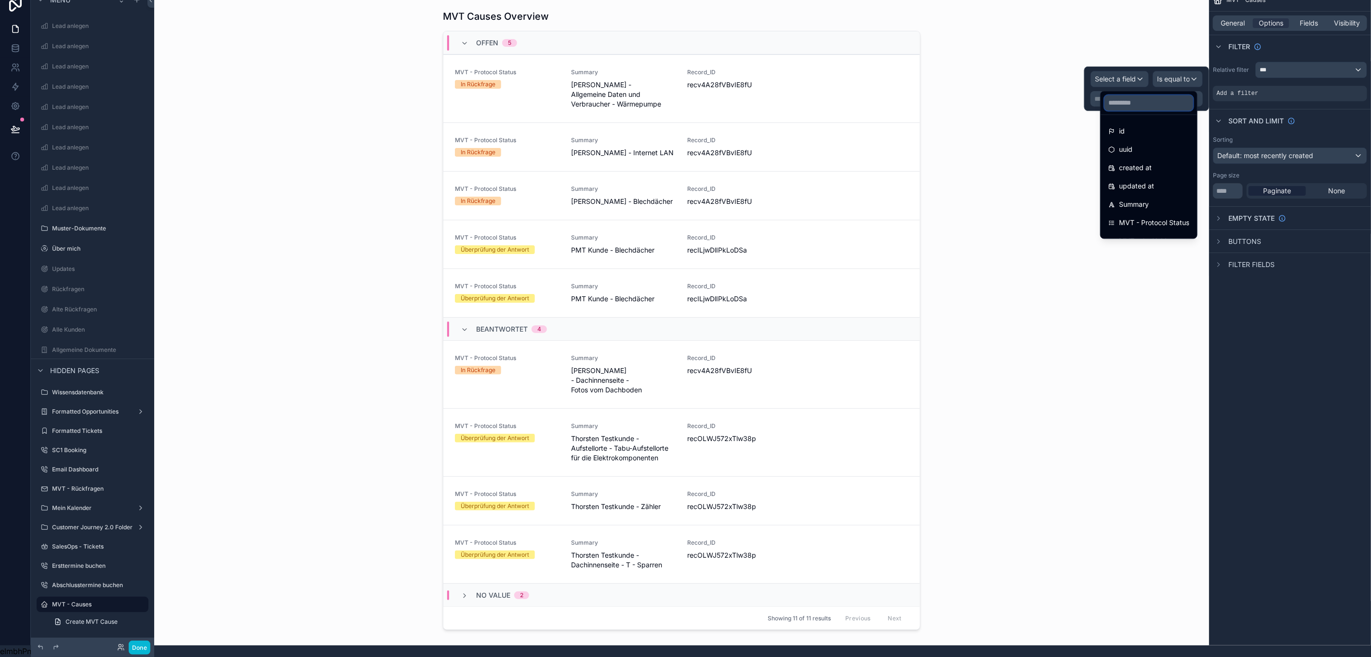
click at [1122, 95] on input "text" at bounding box center [1148, 102] width 89 height 15
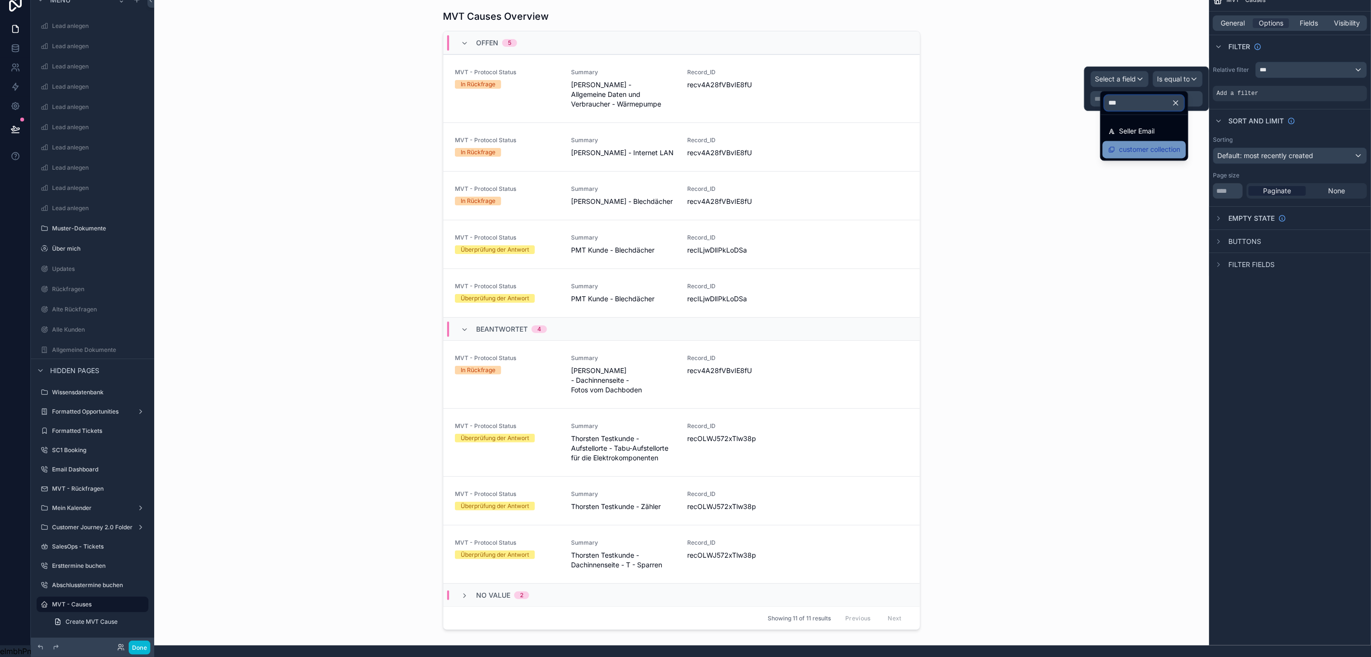
type input "***"
click at [1167, 144] on span "customer collection" at bounding box center [1149, 150] width 61 height 12
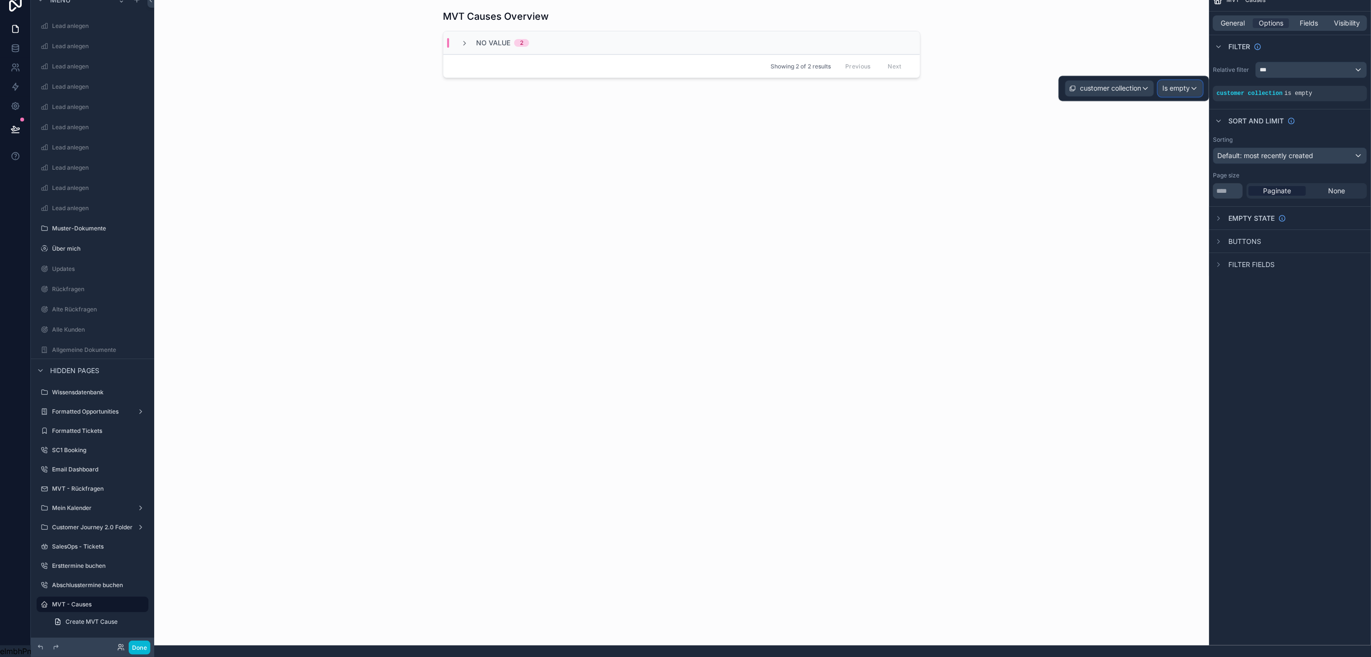
click at [1181, 83] on div "Is empty" at bounding box center [1180, 88] width 44 height 15
click at [1134, 76] on div at bounding box center [1134, 88] width 150 height 25
click at [1134, 84] on span "customer collection" at bounding box center [1110, 89] width 61 height 10
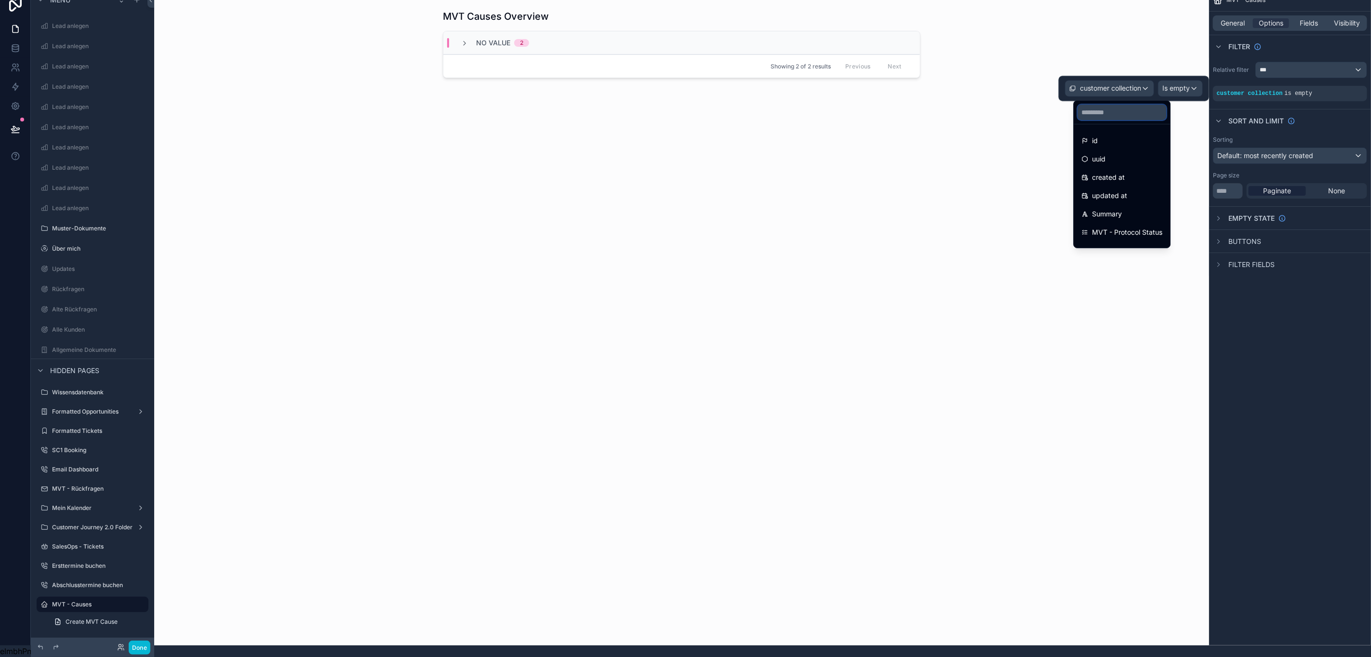
click at [1095, 105] on input "text" at bounding box center [1122, 112] width 89 height 15
type input "**"
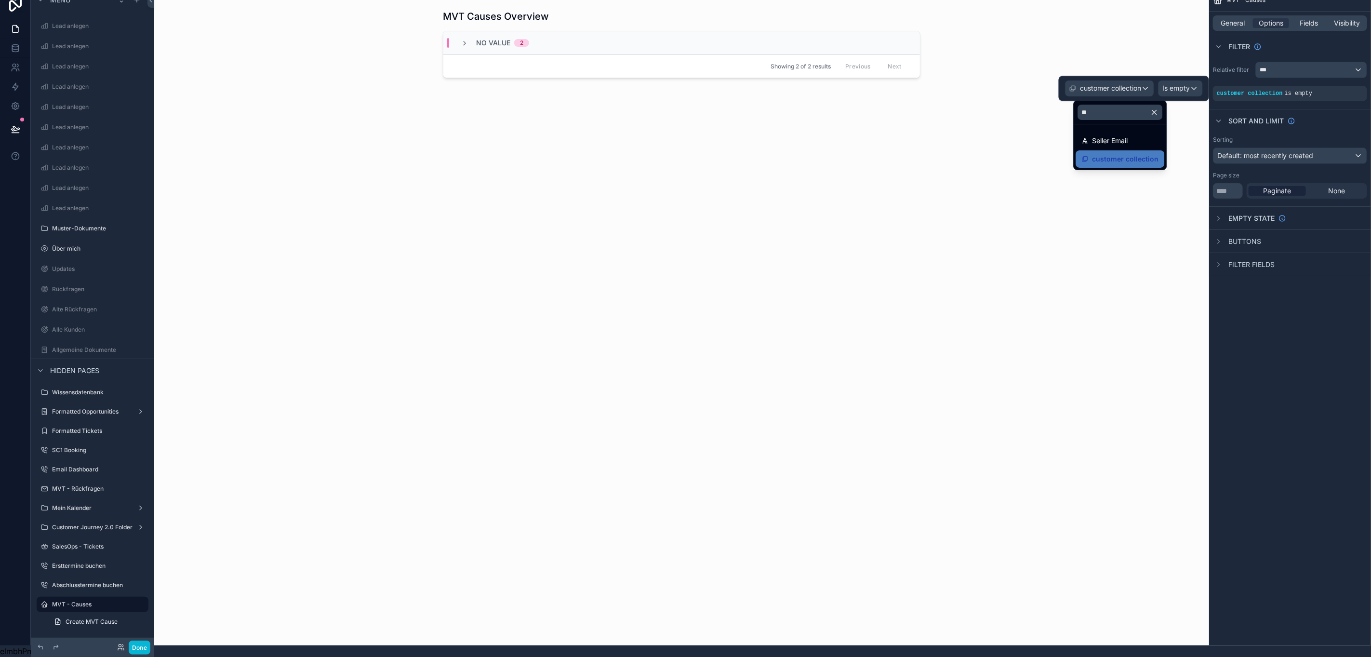
click at [1311, 350] on div "MVT - Causes General Options Fields Visibility Filter Relative filter *** custo…" at bounding box center [1290, 316] width 162 height 657
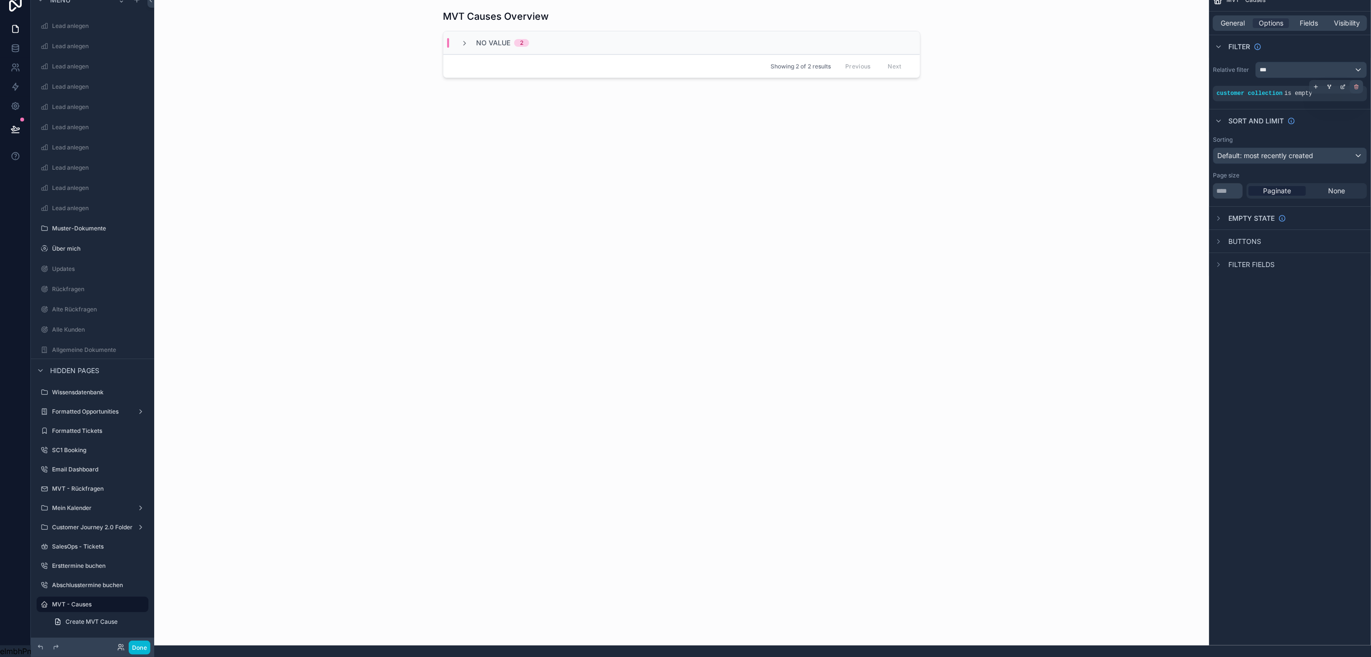
click at [1352, 80] on div "scrollable content" at bounding box center [1356, 86] width 13 height 13
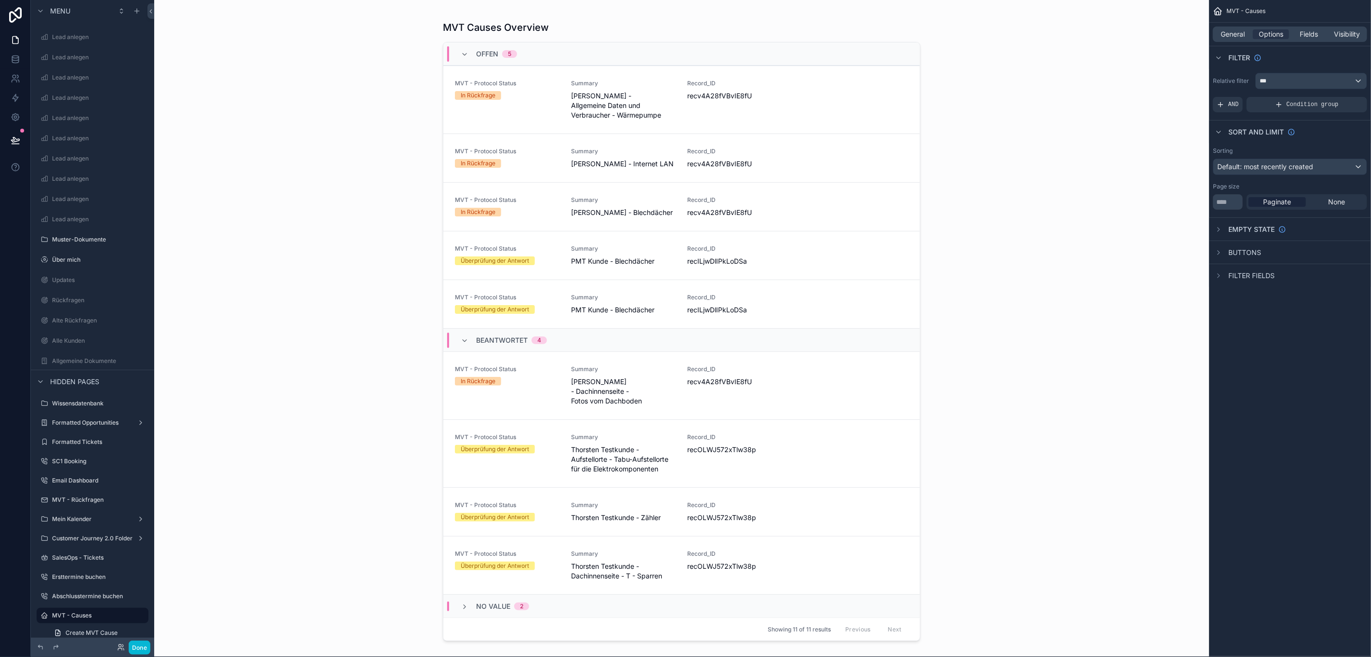
scroll to position [0, 11]
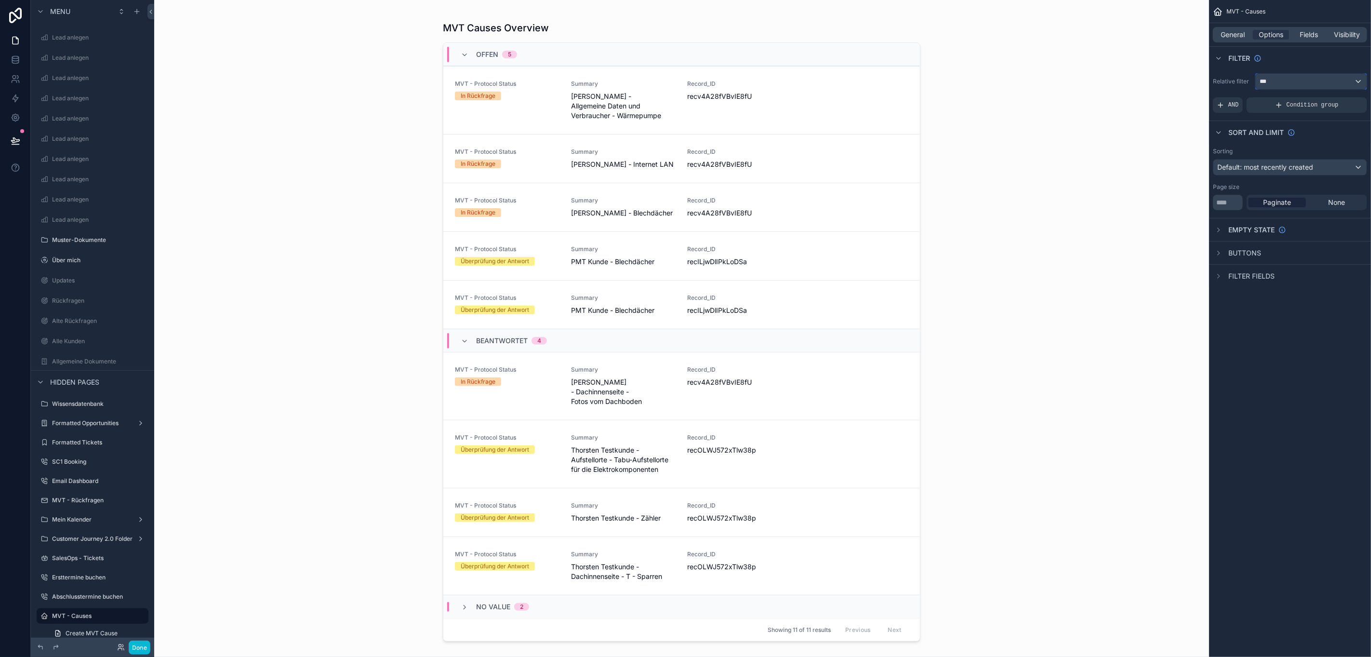
click at [1322, 80] on div "***" at bounding box center [1311, 81] width 111 height 15
click at [1293, 149] on span "Logged in User" at bounding box center [1314, 152] width 80 height 12
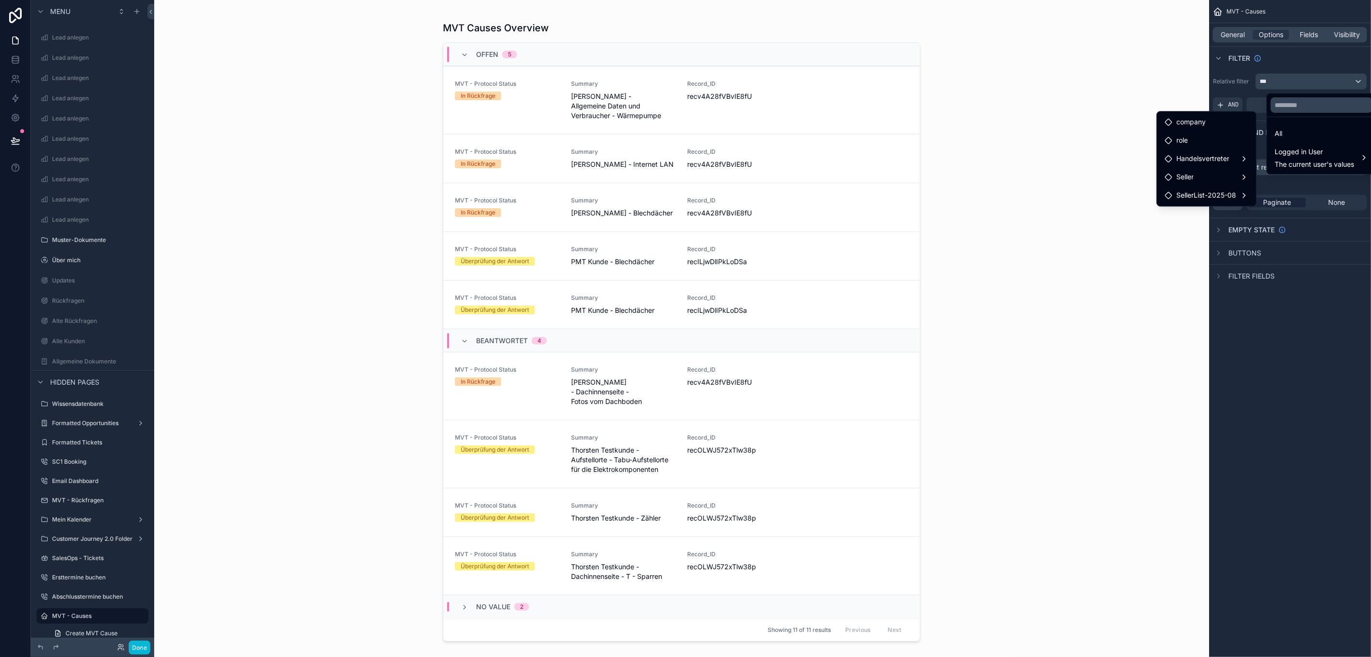
click at [1310, 76] on div "scrollable content" at bounding box center [685, 328] width 1371 height 657
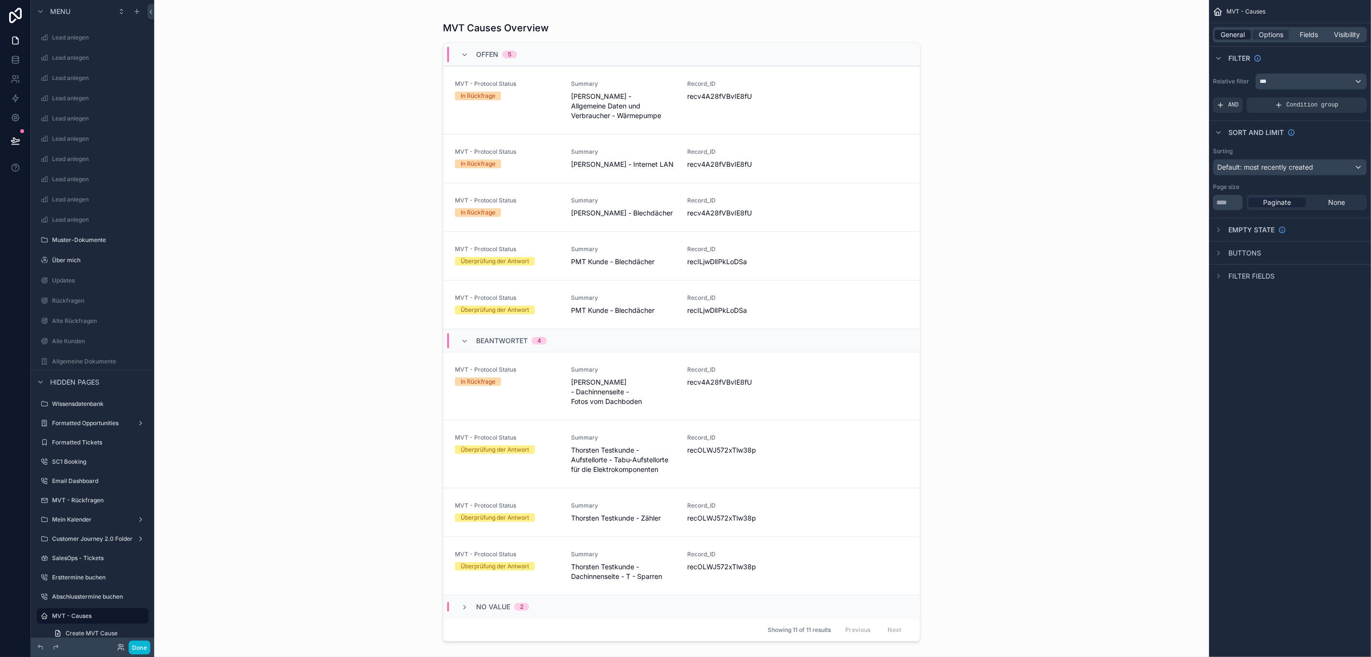
click at [1240, 30] on span "General" at bounding box center [1233, 35] width 24 height 10
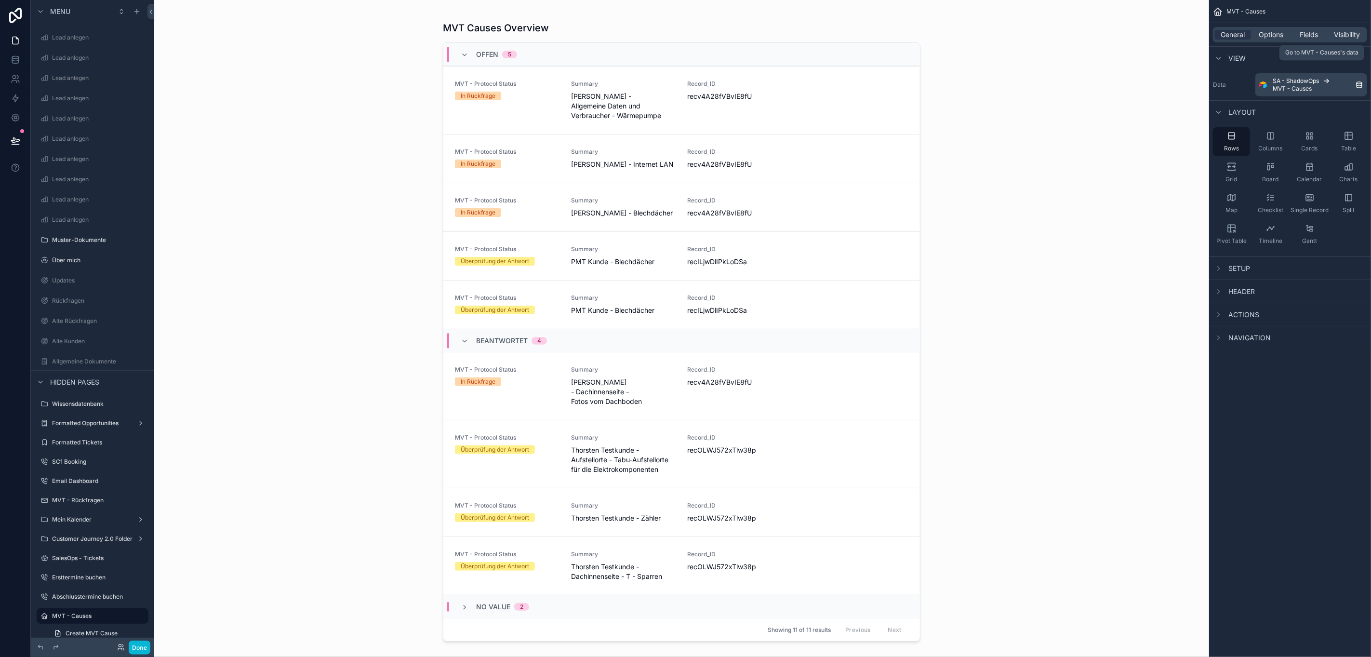
click at [1327, 84] on icon "scrollable content" at bounding box center [1327, 81] width 8 height 8
click at [1275, 152] on span "Columns" at bounding box center [1271, 149] width 24 height 8
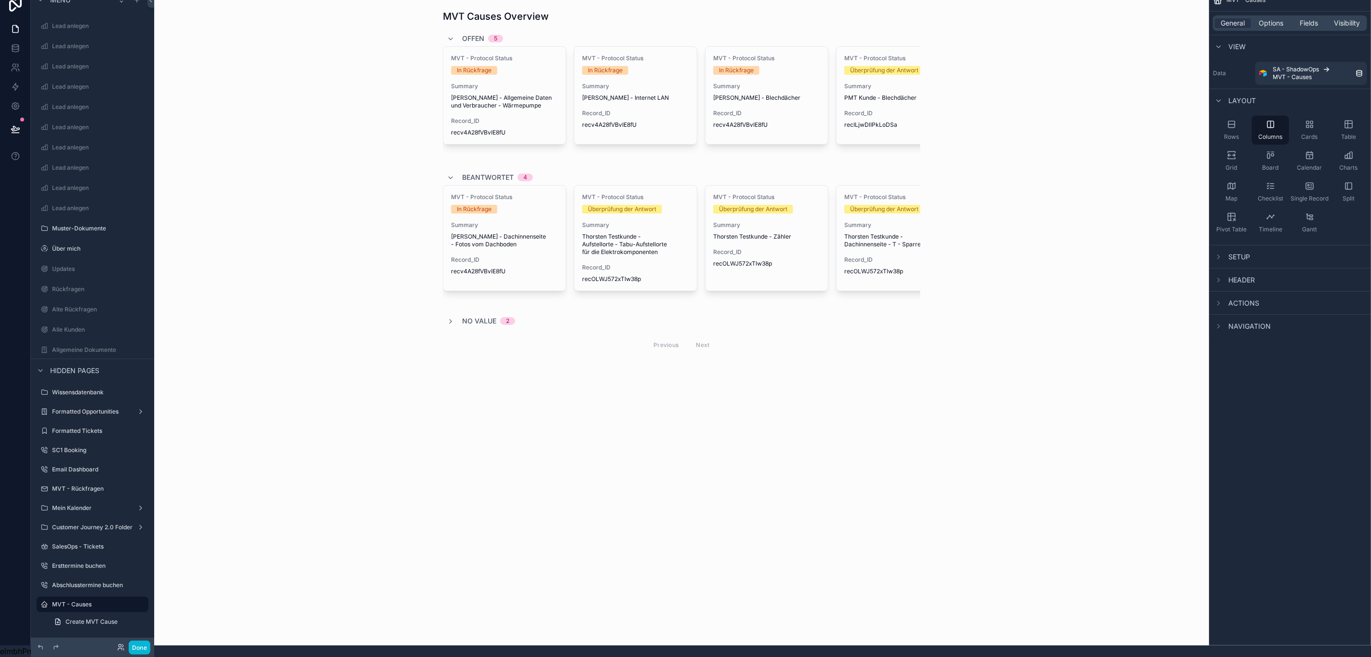
click at [1274, 19] on div "General Options Fields Visibility" at bounding box center [1290, 22] width 154 height 15
click at [1273, 18] on span "Options" at bounding box center [1271, 23] width 25 height 10
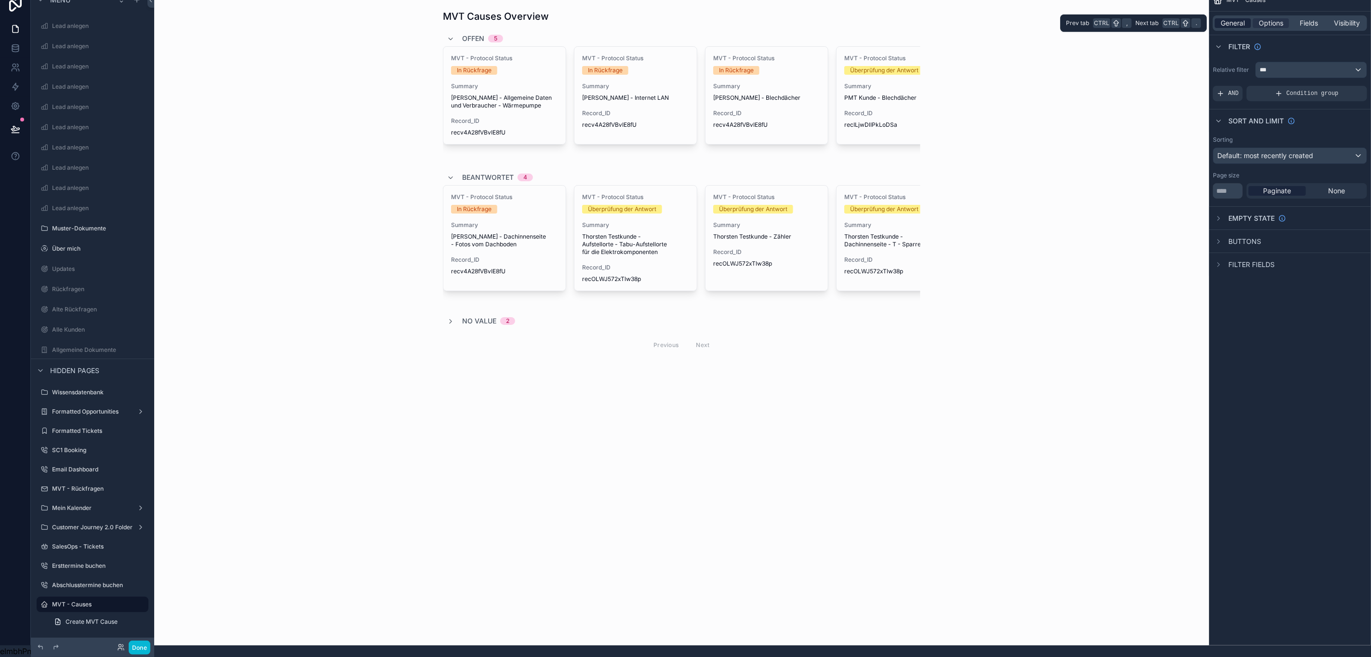
click at [1232, 18] on span "General" at bounding box center [1233, 23] width 24 height 10
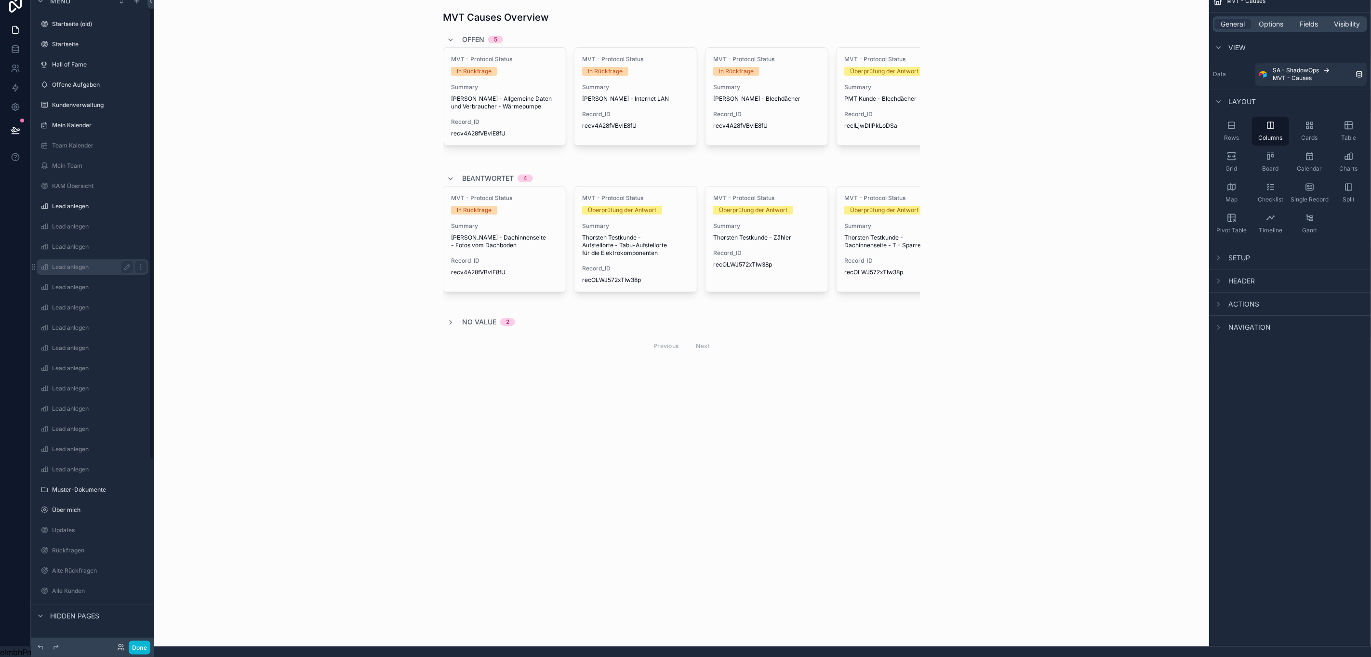
scroll to position [0, 11]
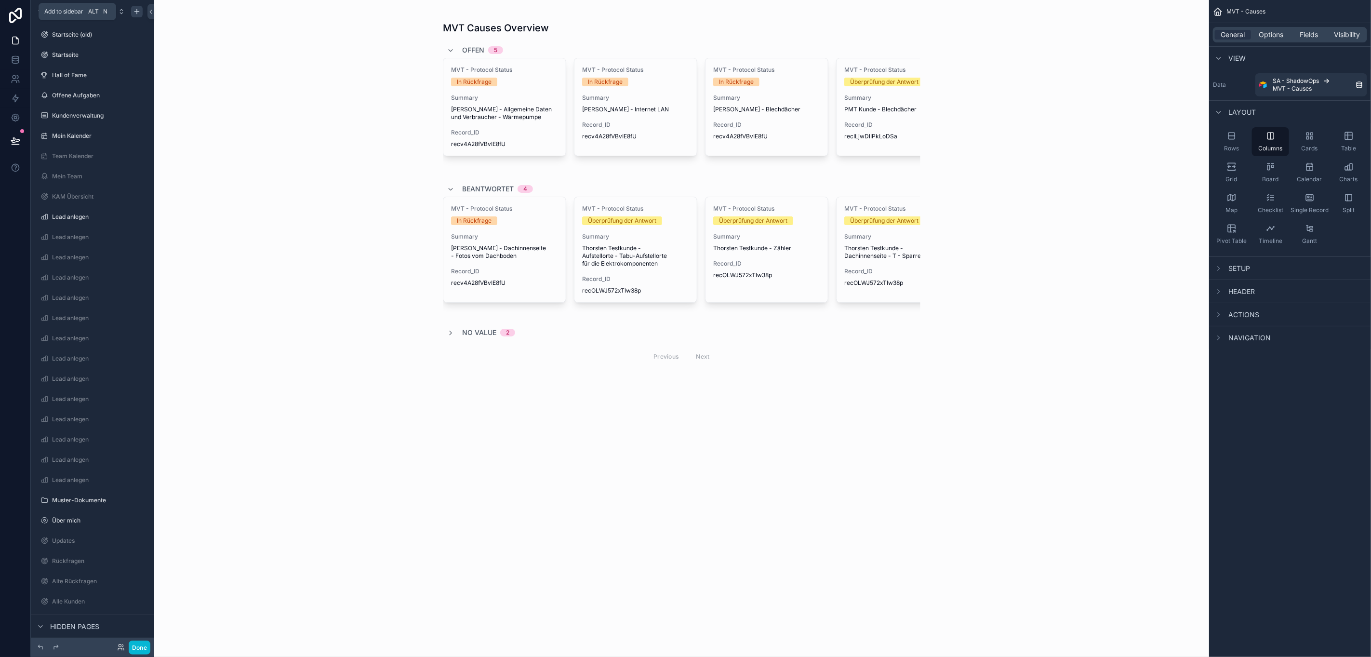
click at [133, 12] on icon "scrollable content" at bounding box center [137, 12] width 8 height 8
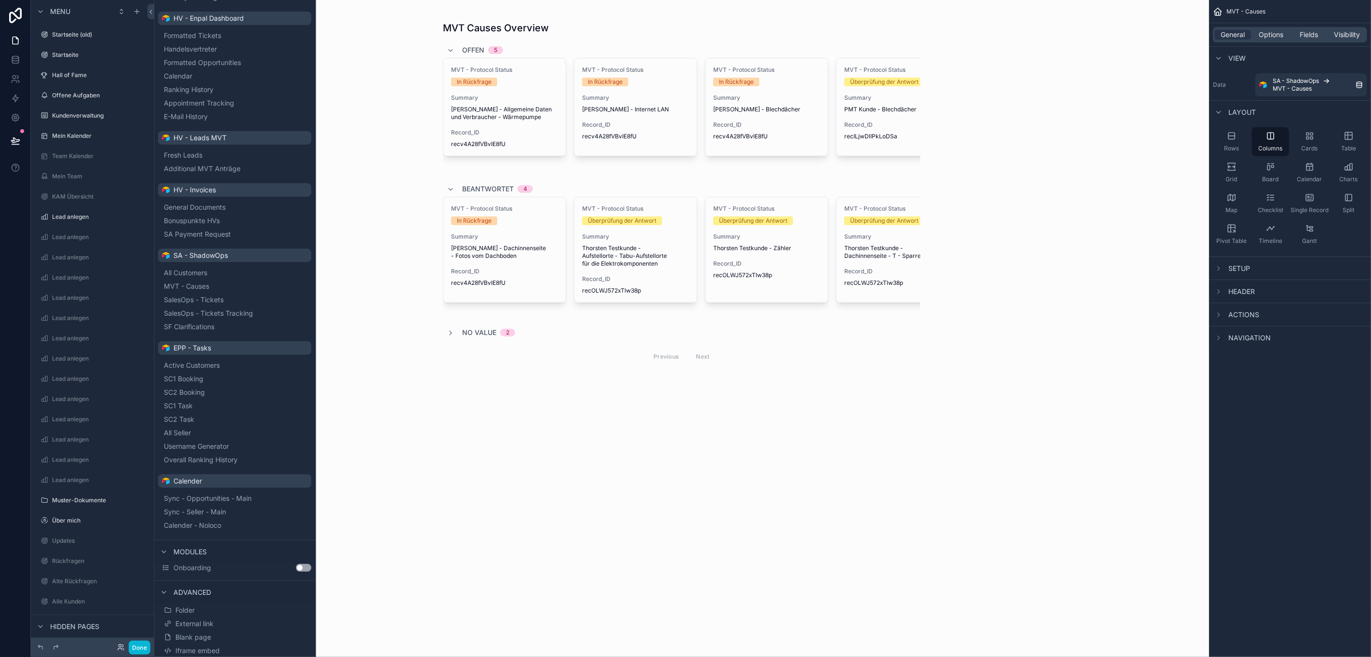
scroll to position [131, 0]
click at [216, 288] on button "MVT - Causes" at bounding box center [235, 284] width 146 height 13
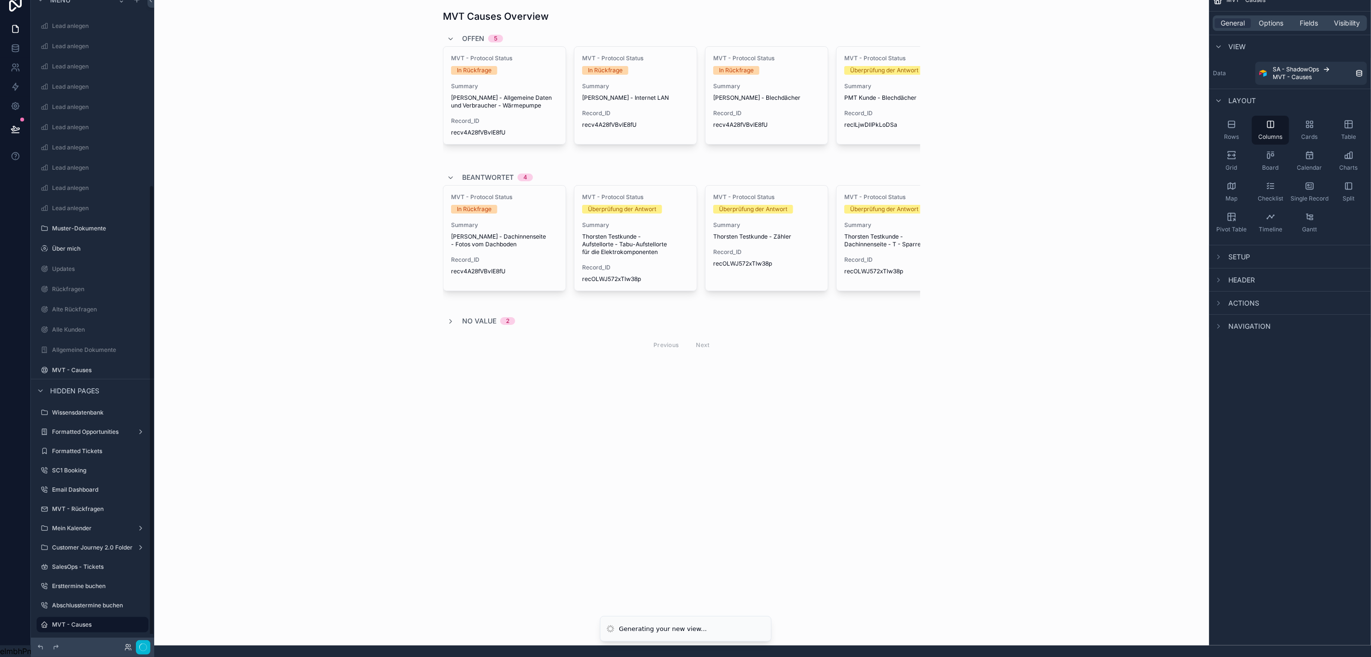
scroll to position [280, 0]
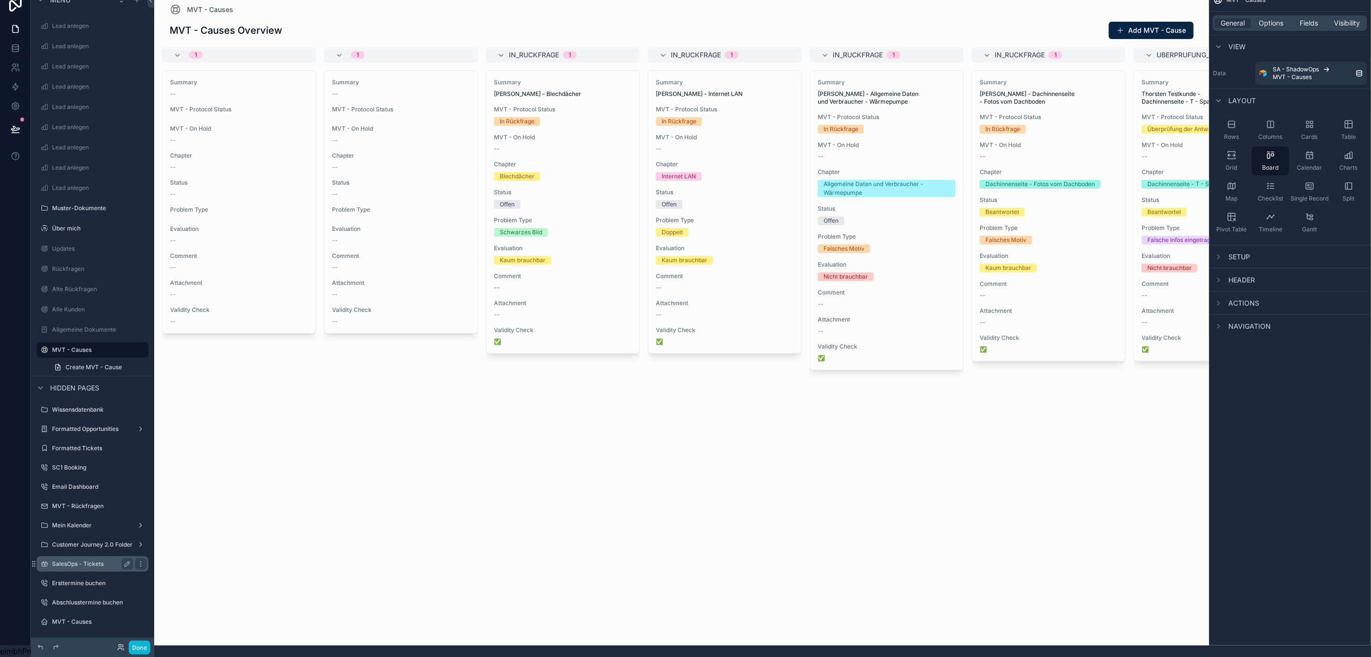
scroll to position [22, 11]
click at [140, 621] on icon "scrollable content" at bounding box center [140, 621] width 0 height 0
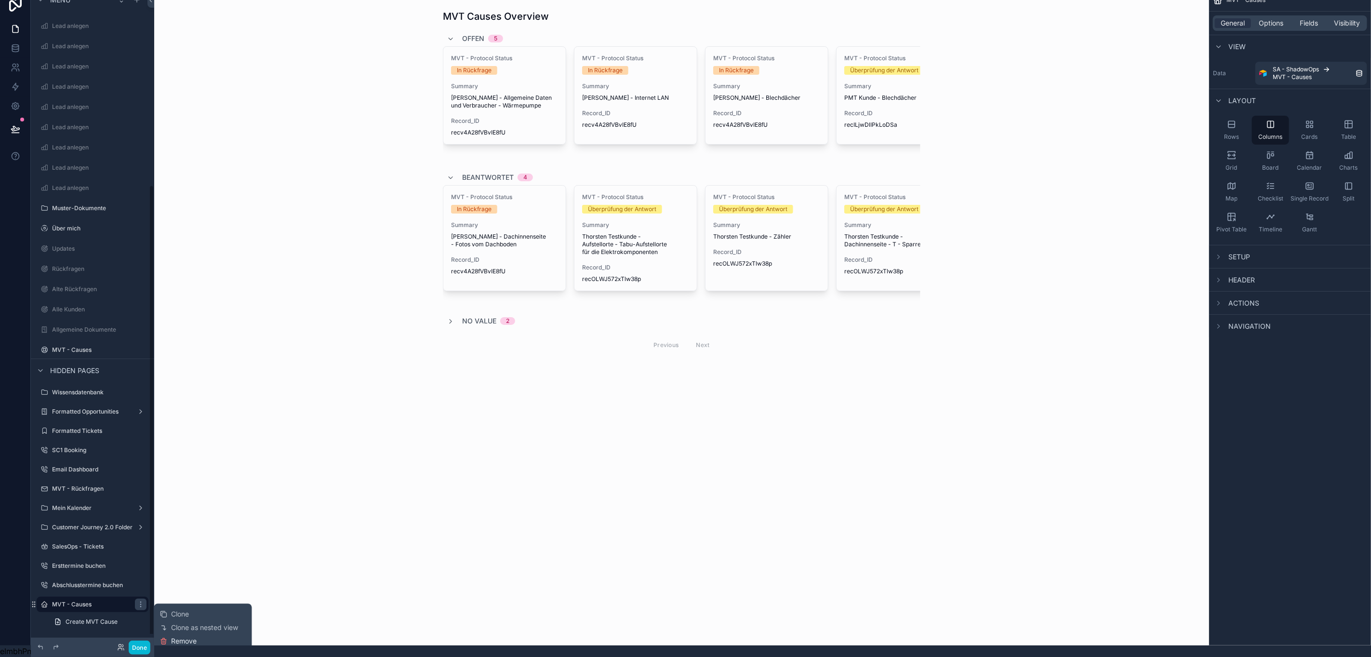
click at [172, 637] on span "Remove" at bounding box center [185, 642] width 26 height 10
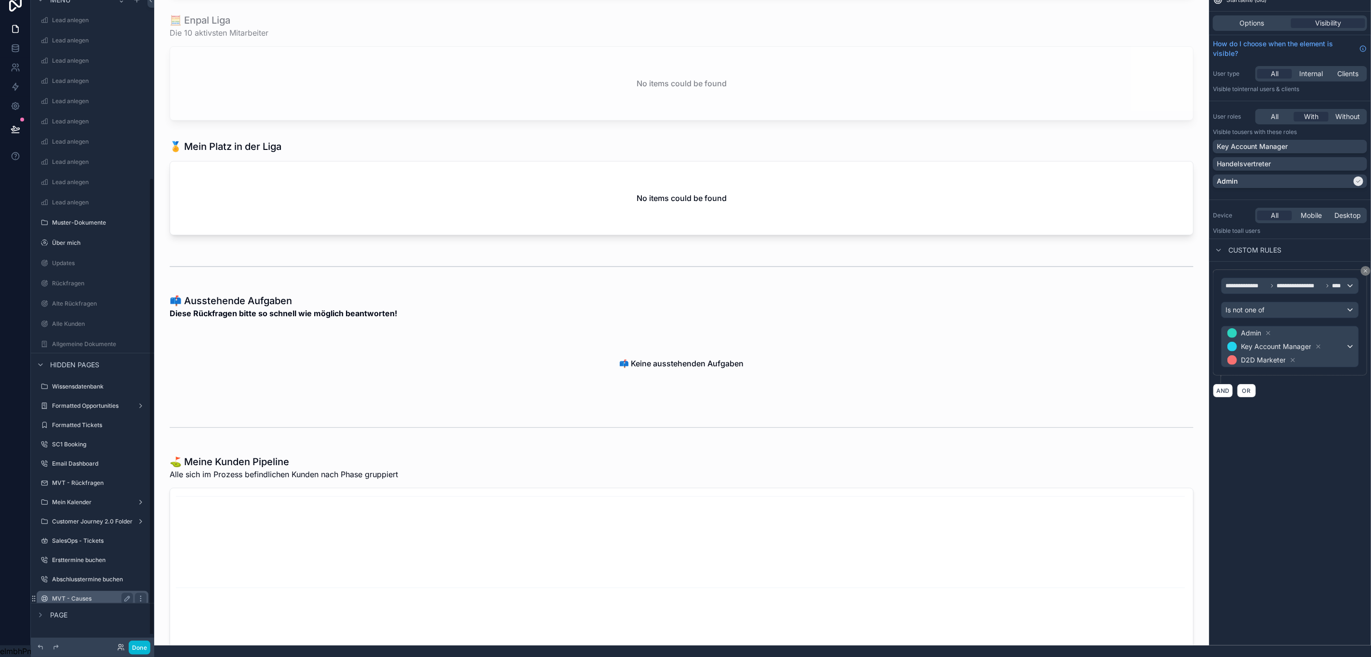
scroll to position [22, 11]
click at [1273, 18] on div "Options" at bounding box center [1252, 23] width 74 height 10
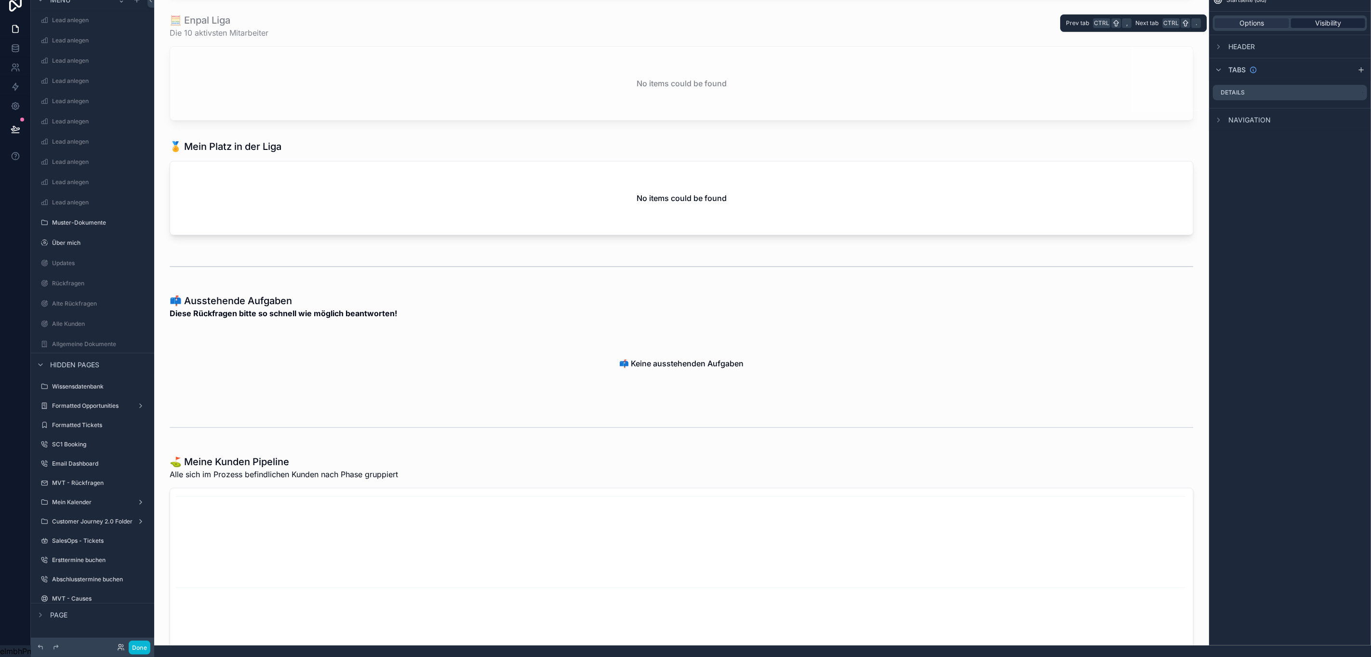
click at [1321, 18] on span "Visibility" at bounding box center [1328, 23] width 26 height 10
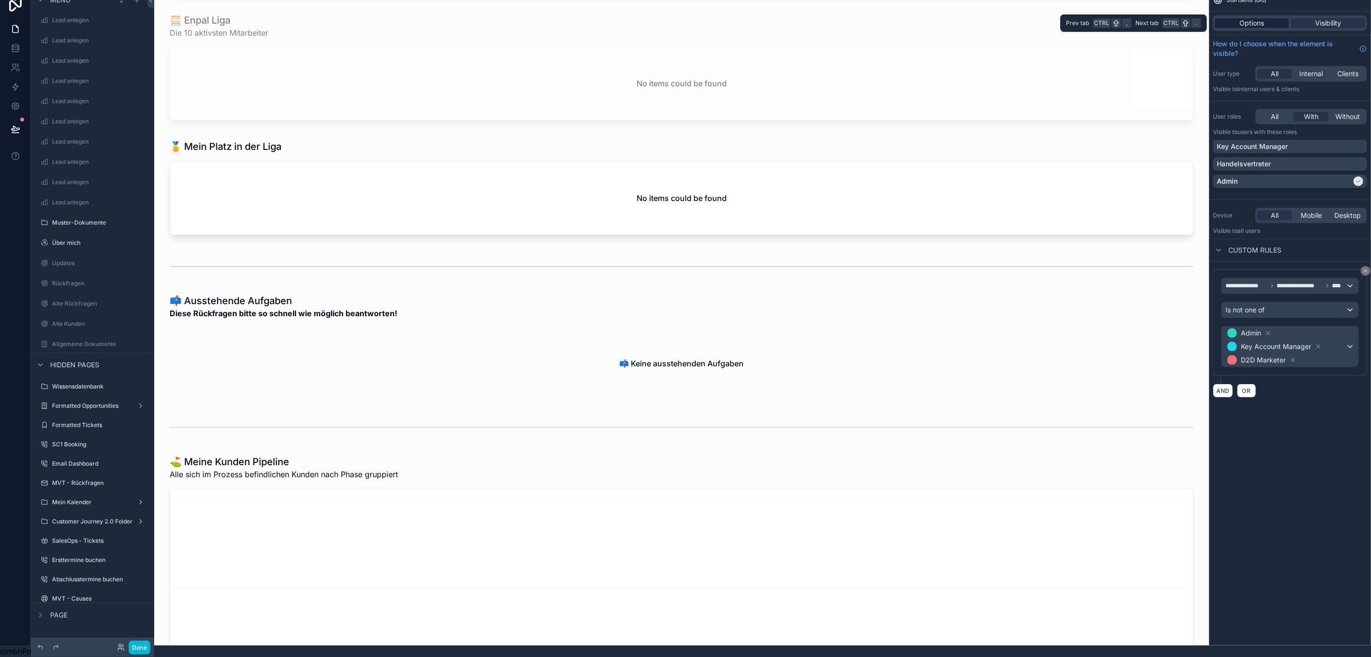
click at [1257, 18] on span "Options" at bounding box center [1252, 23] width 25 height 10
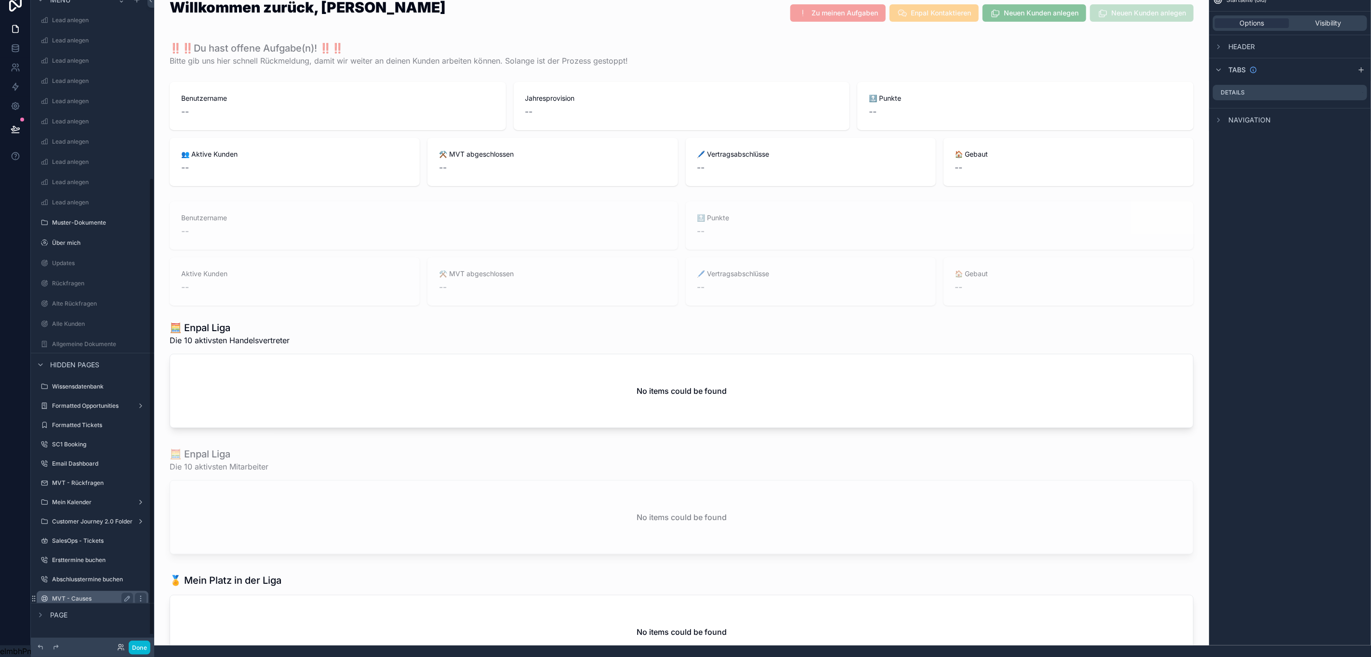
click at [62, 595] on label "MVT - Causes" at bounding box center [90, 599] width 77 height 8
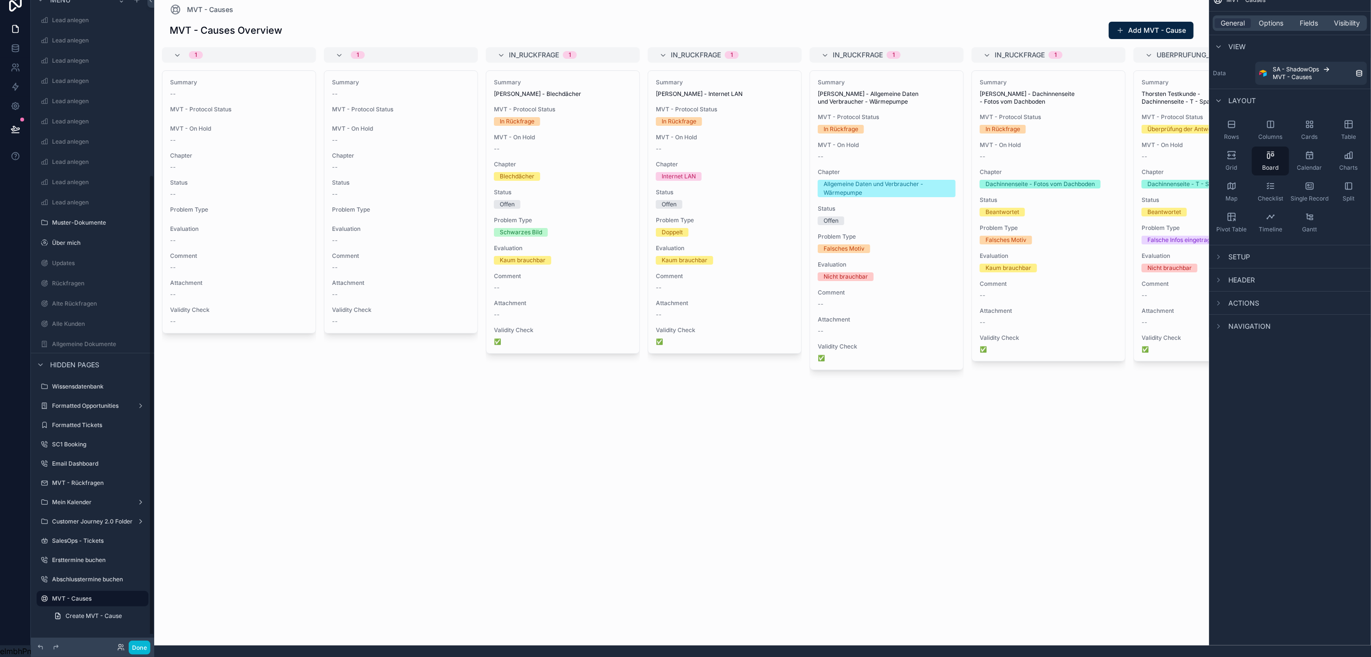
scroll to position [260, 0]
click at [1271, 18] on span "Options" at bounding box center [1271, 23] width 25 height 10
click at [1229, 90] on span "AND" at bounding box center [1233, 94] width 11 height 8
click at [1340, 84] on icon "scrollable content" at bounding box center [1343, 87] width 6 height 6
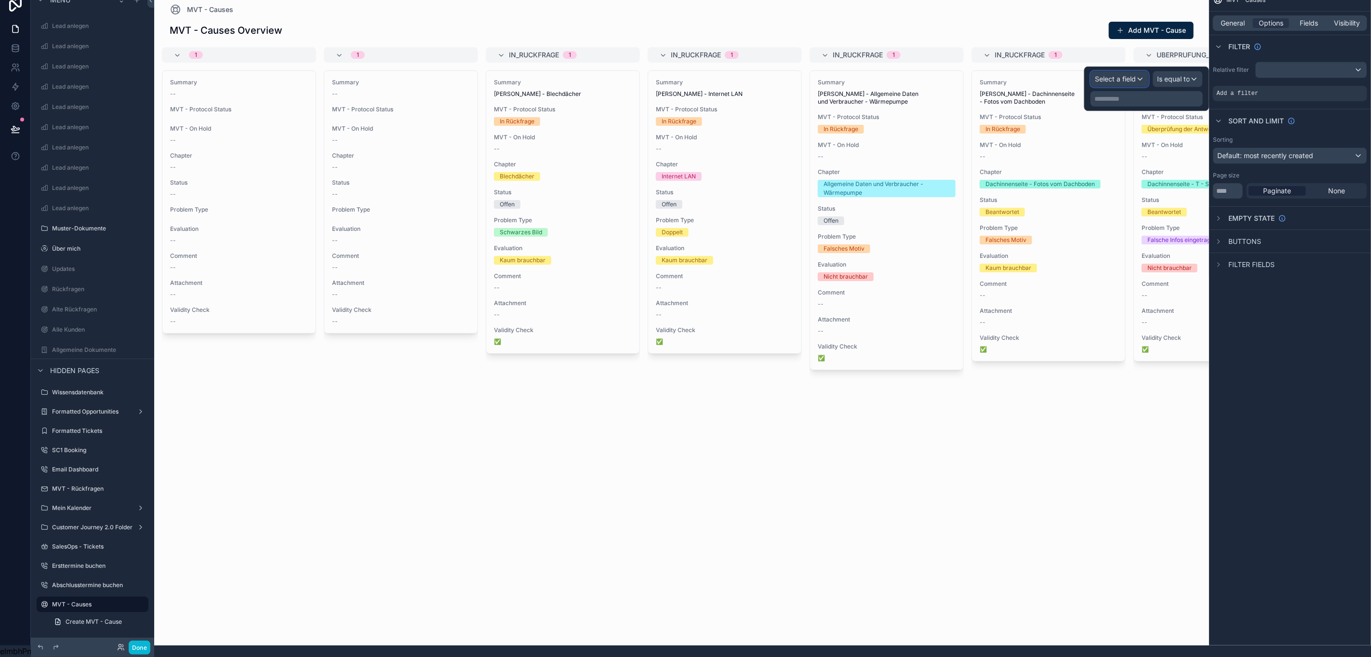
click at [1124, 75] on span "Select a field" at bounding box center [1115, 79] width 41 height 8
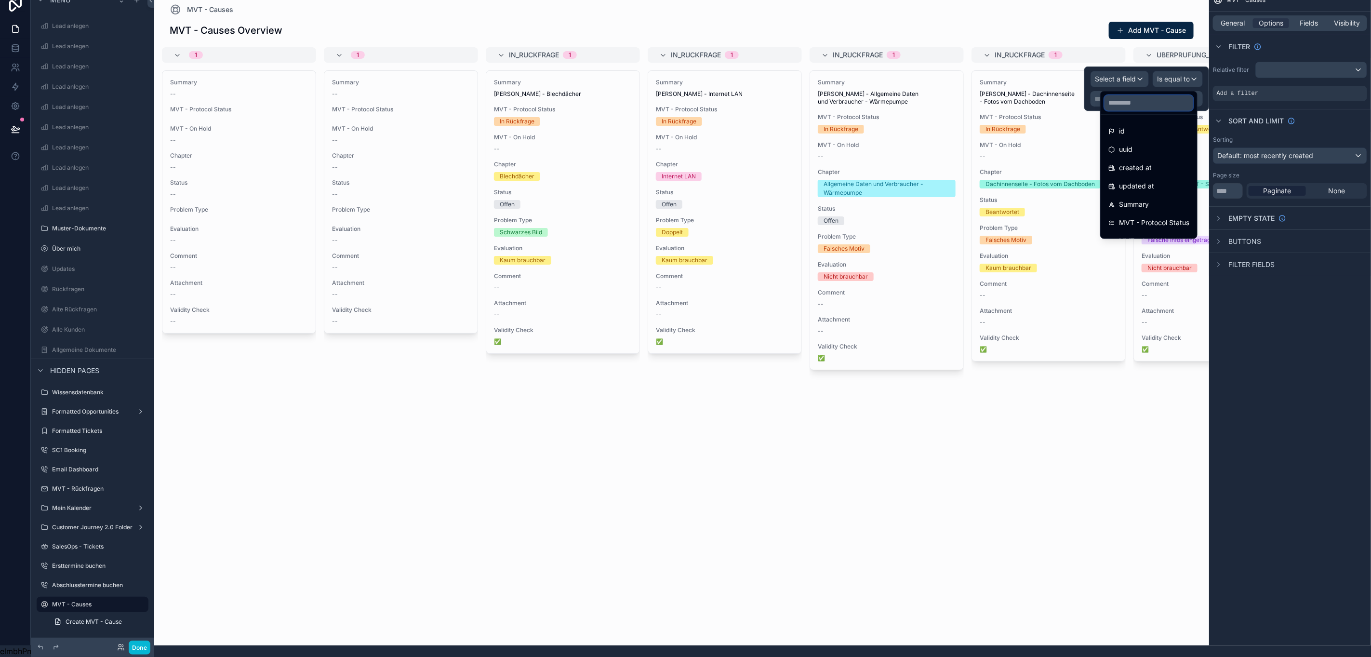
click at [1119, 95] on input "text" at bounding box center [1148, 102] width 89 height 15
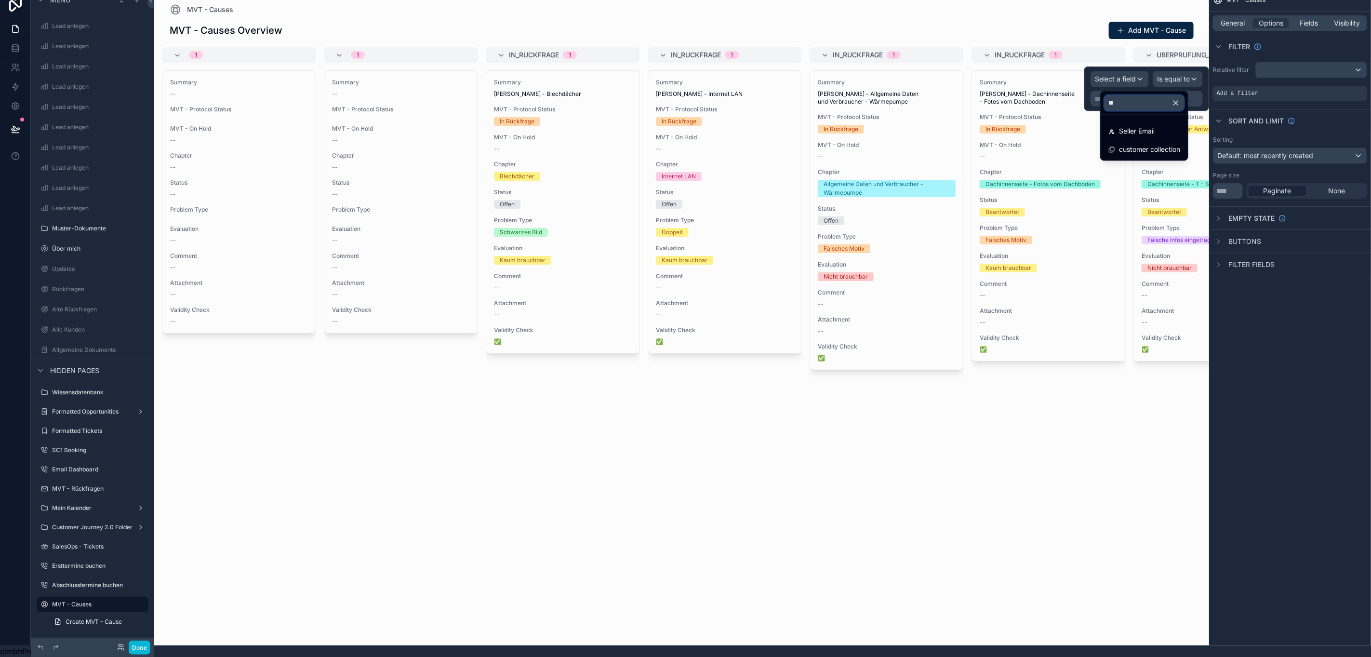
type input "**"
click at [1180, 99] on icon "button" at bounding box center [1175, 103] width 9 height 9
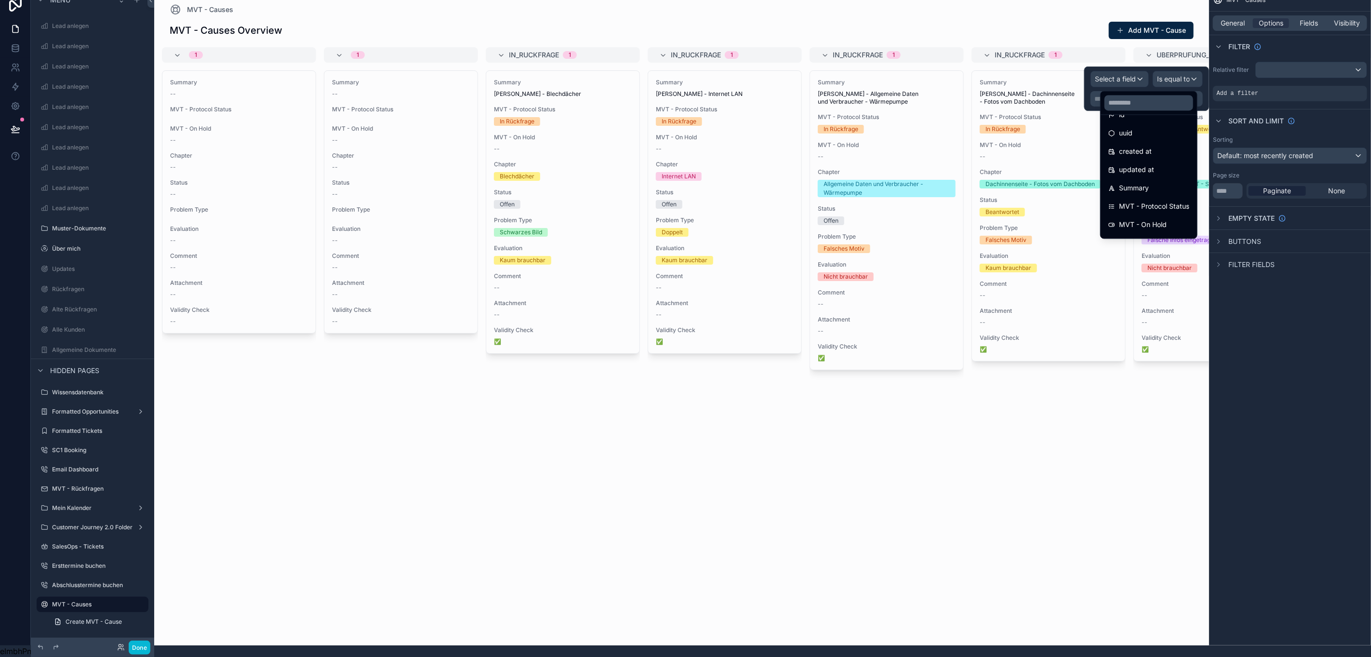
scroll to position [0, 0]
click at [1141, 95] on input "text" at bounding box center [1148, 102] width 89 height 15
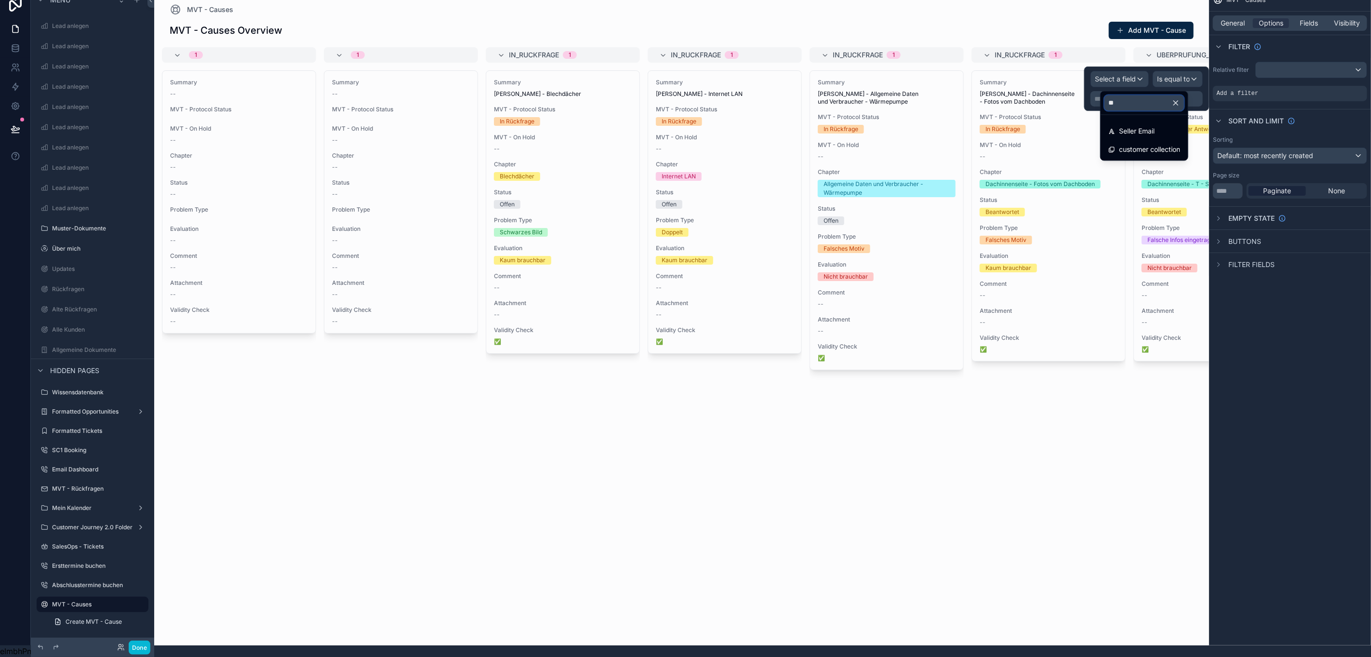
type input "***"
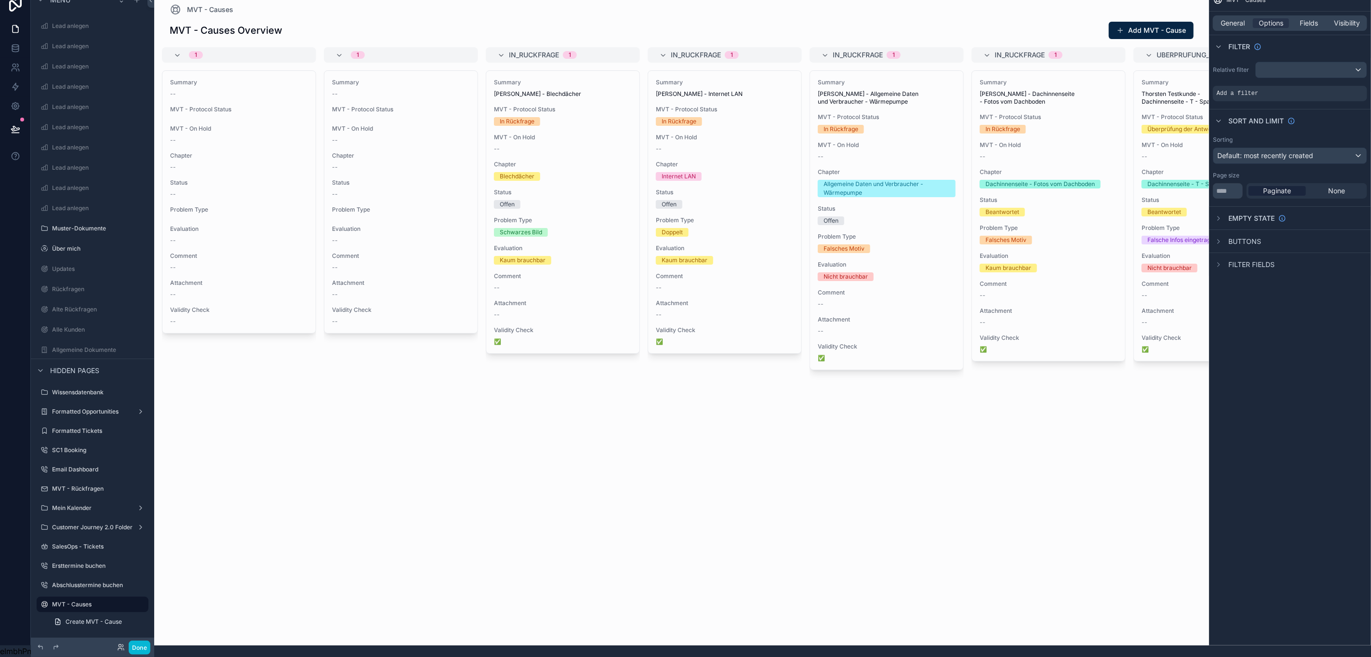
click at [1290, 388] on div "MVT - Causes General Options Fields Visibility Filter Relative filter Add a fil…" at bounding box center [1290, 316] width 162 height 657
click at [0, 42] on html "Data Menu Startseite (old) Startseite Hall of Fame Offene Aufgaben Kundenverwal…" at bounding box center [685, 322] width 1371 height 668
click at [12, 46] on icon at bounding box center [15, 48] width 6 height 4
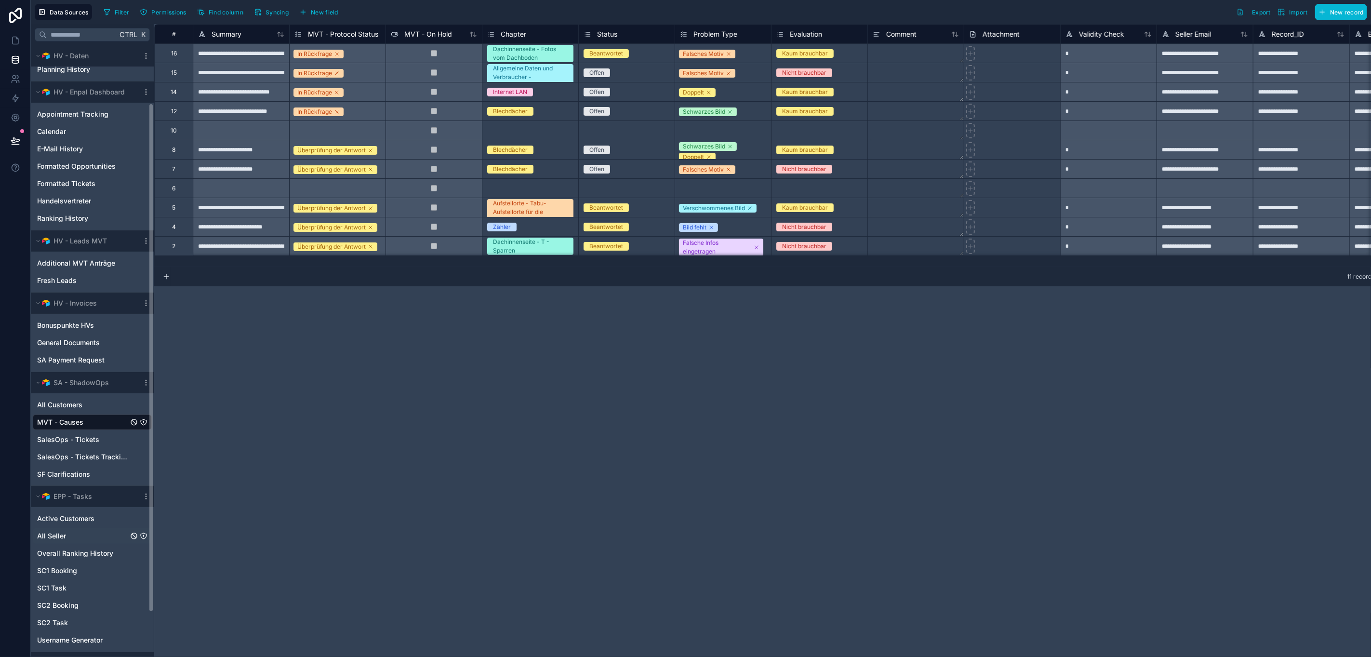
scroll to position [72, 0]
click at [259, 18] on button "Syncing" at bounding box center [271, 12] width 41 height 14
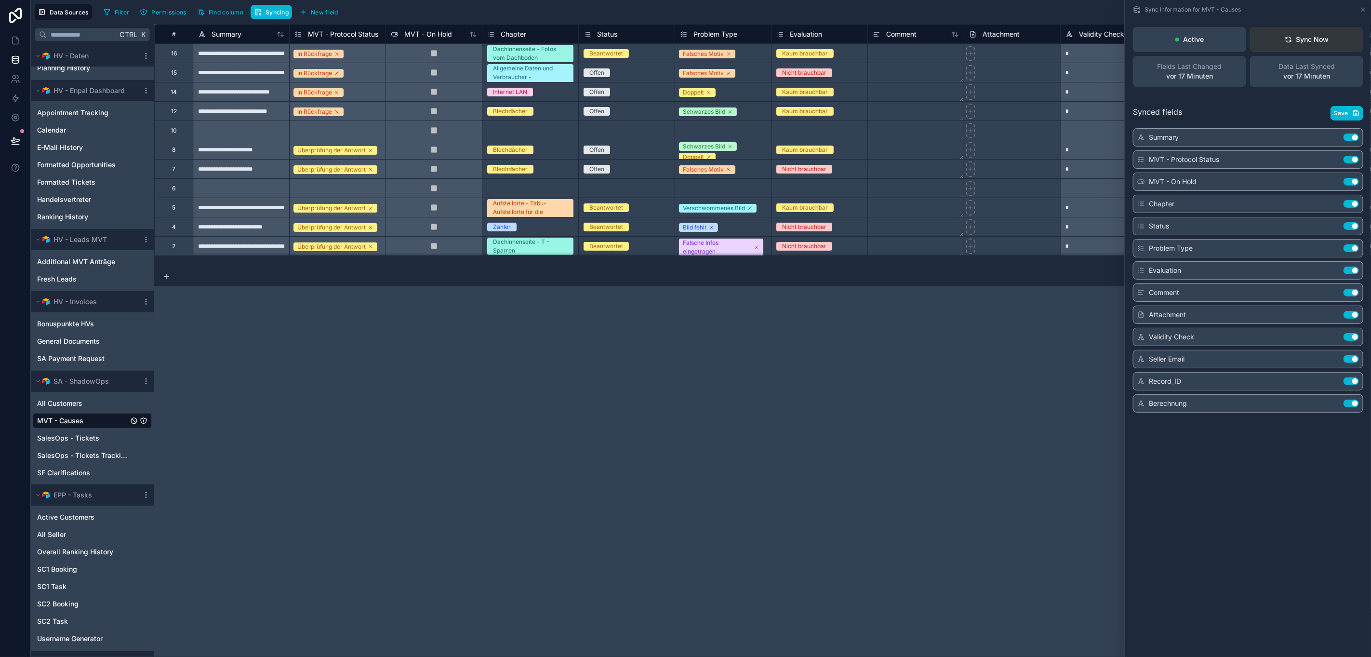
click at [1326, 35] on div "Sync Now" at bounding box center [1307, 40] width 44 height 10
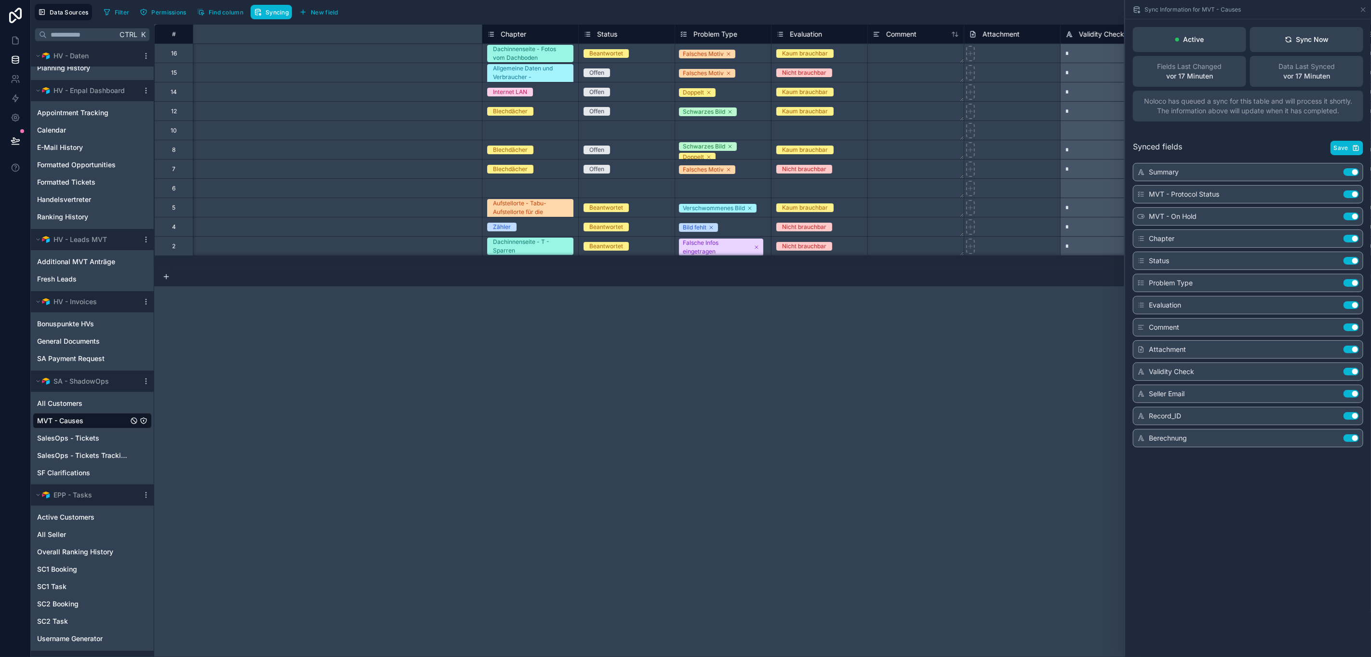
scroll to position [0, 460]
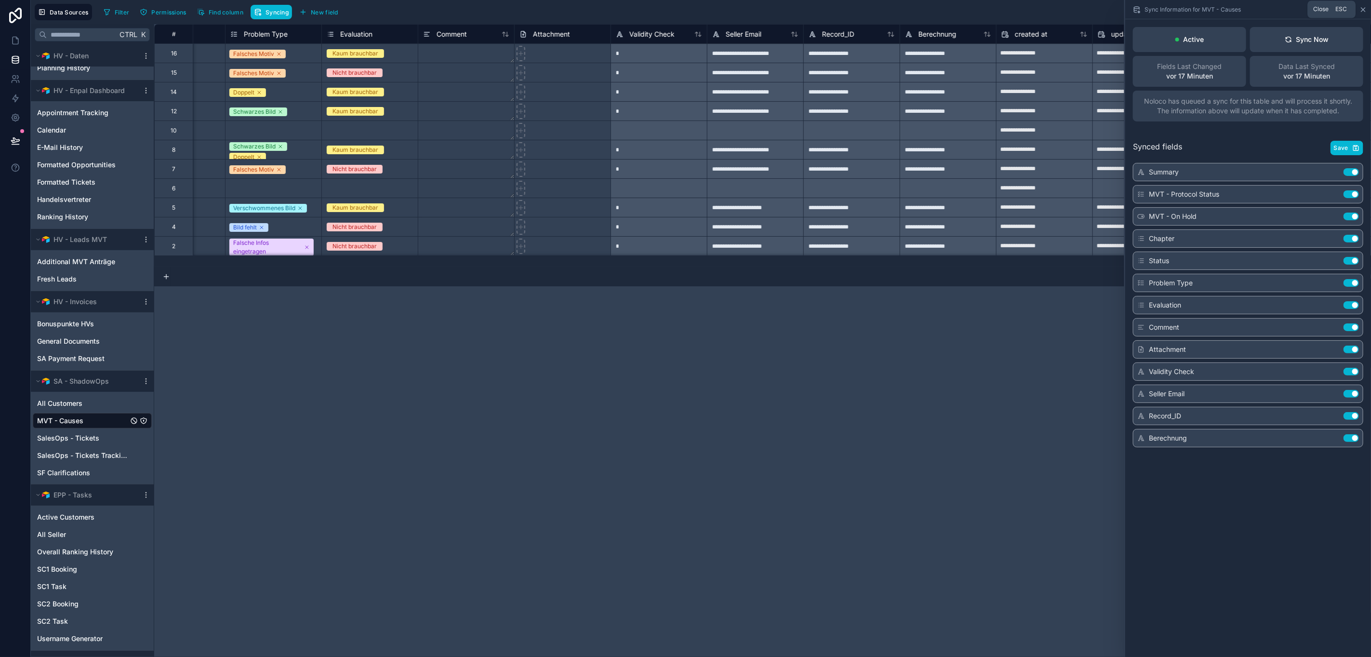
click at [1367, 6] on icon at bounding box center [1363, 10] width 8 height 8
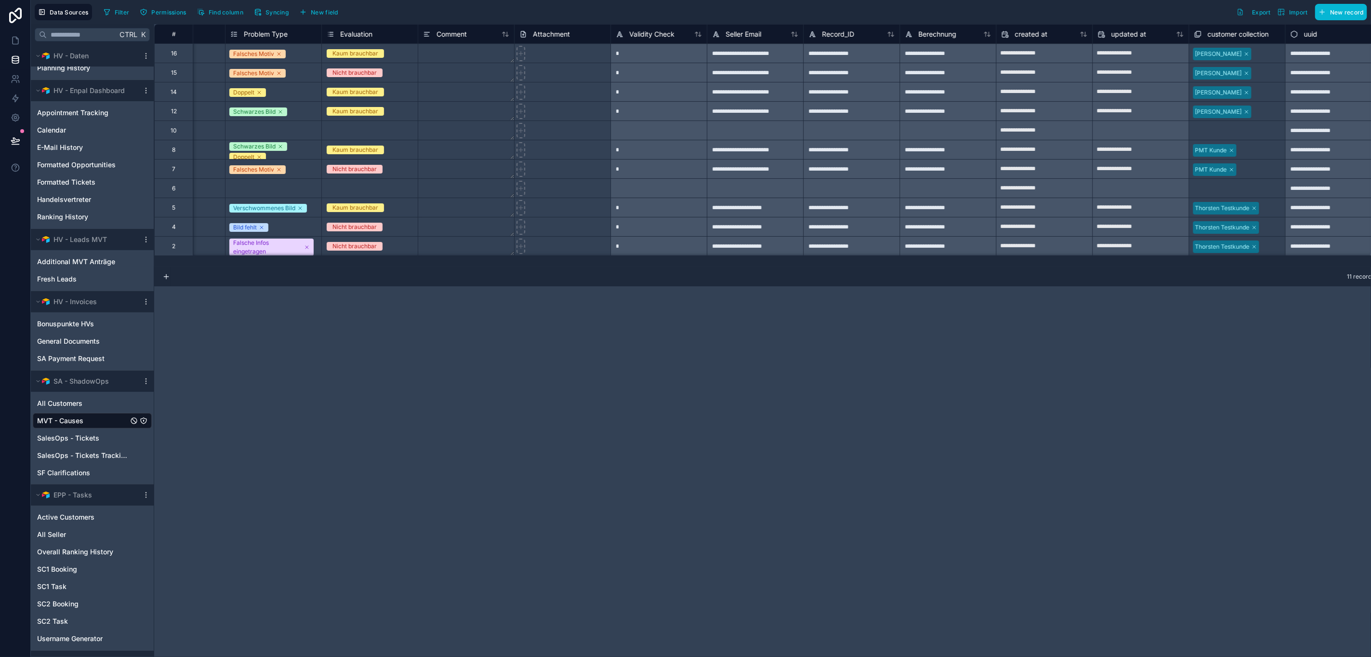
click at [1242, 33] on span "customer collection" at bounding box center [1238, 34] width 61 height 10
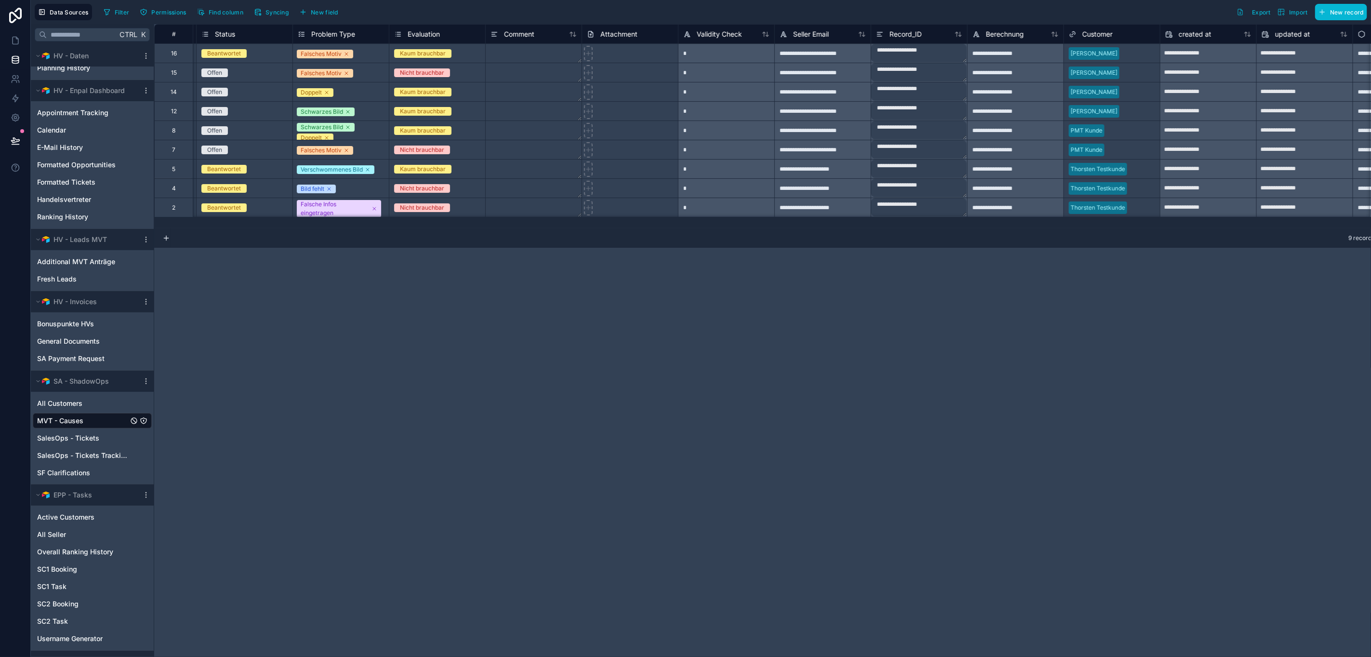
scroll to position [0, 460]
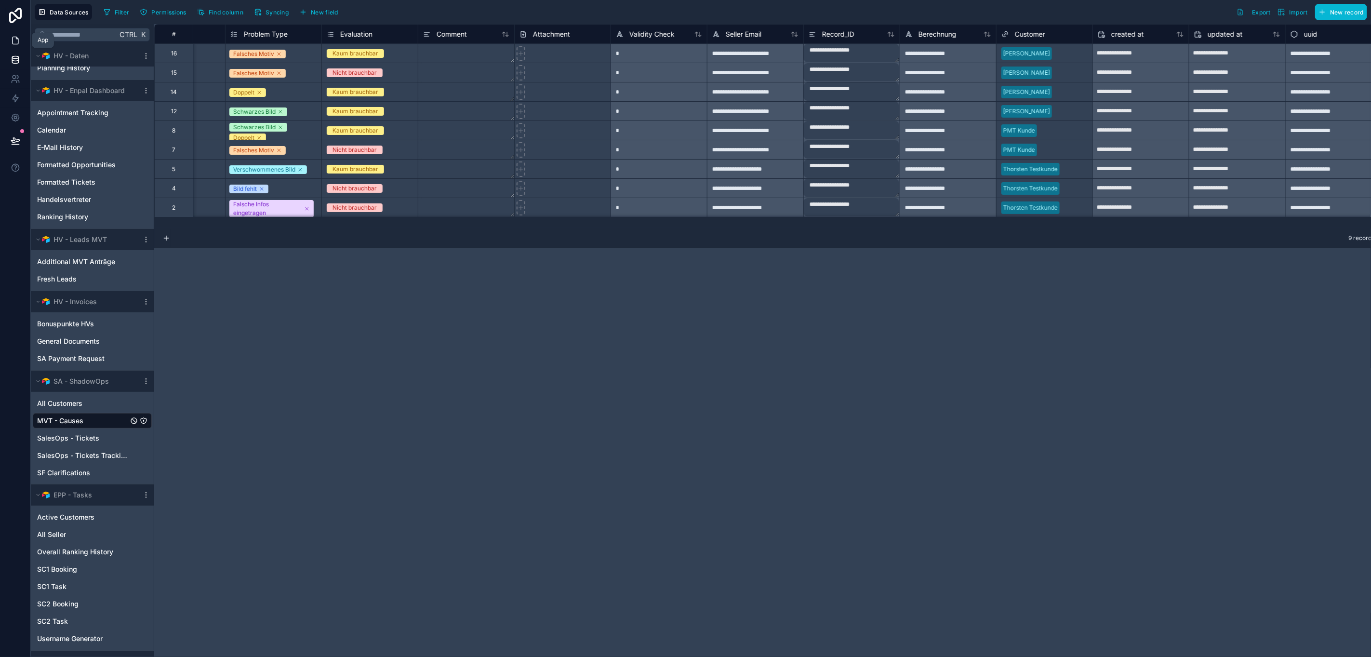
click at [5, 48] on link at bounding box center [15, 40] width 30 height 19
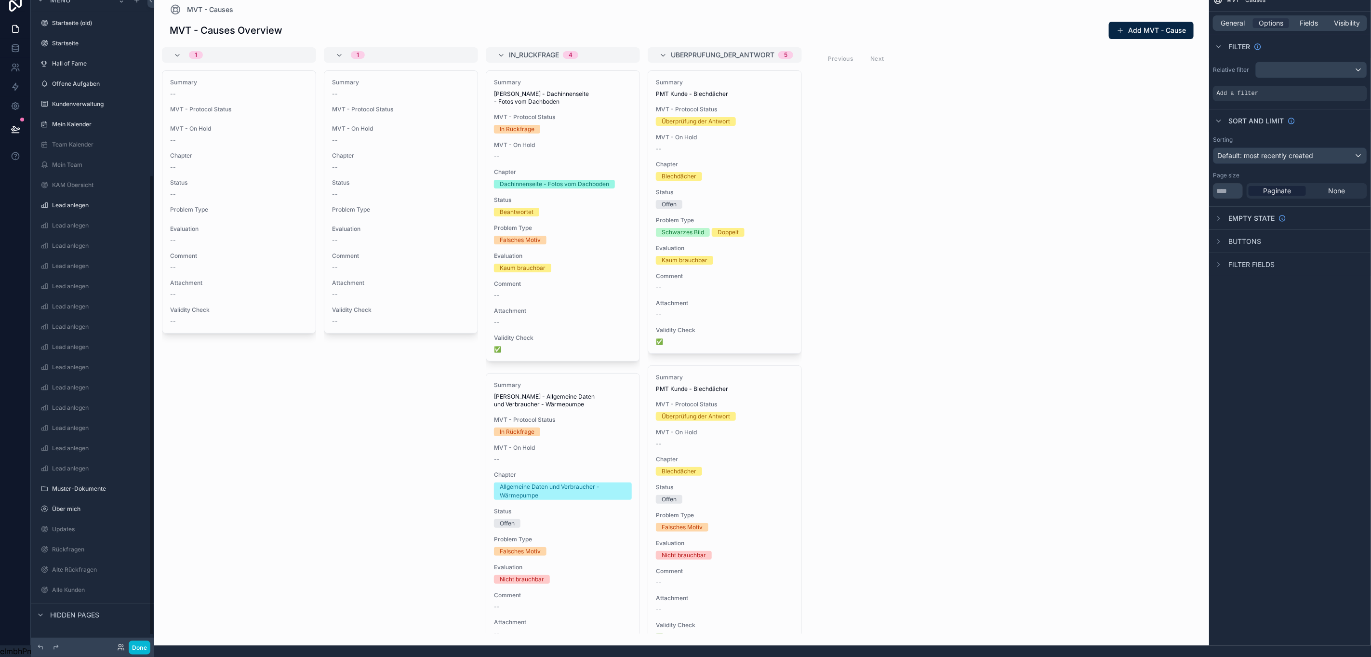
scroll to position [260, 0]
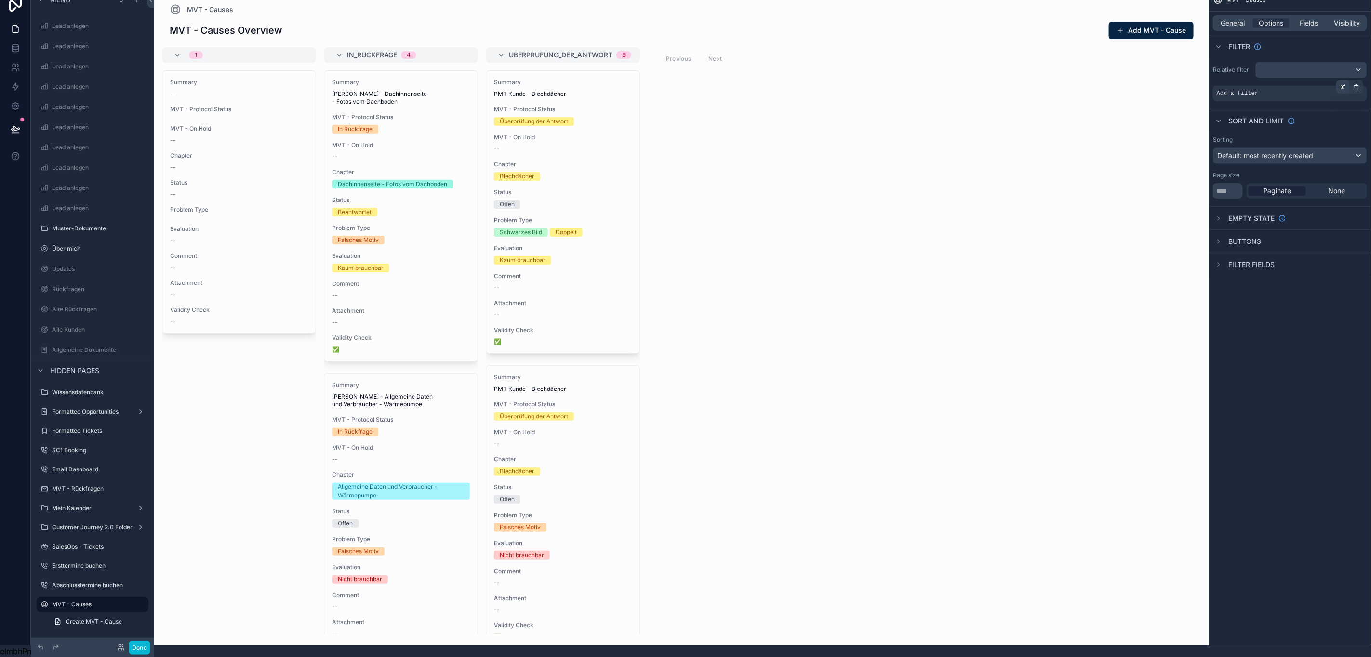
click at [1343, 84] on icon "scrollable content" at bounding box center [1343, 87] width 6 height 6
click at [1128, 75] on span "Select a field" at bounding box center [1115, 79] width 41 height 8
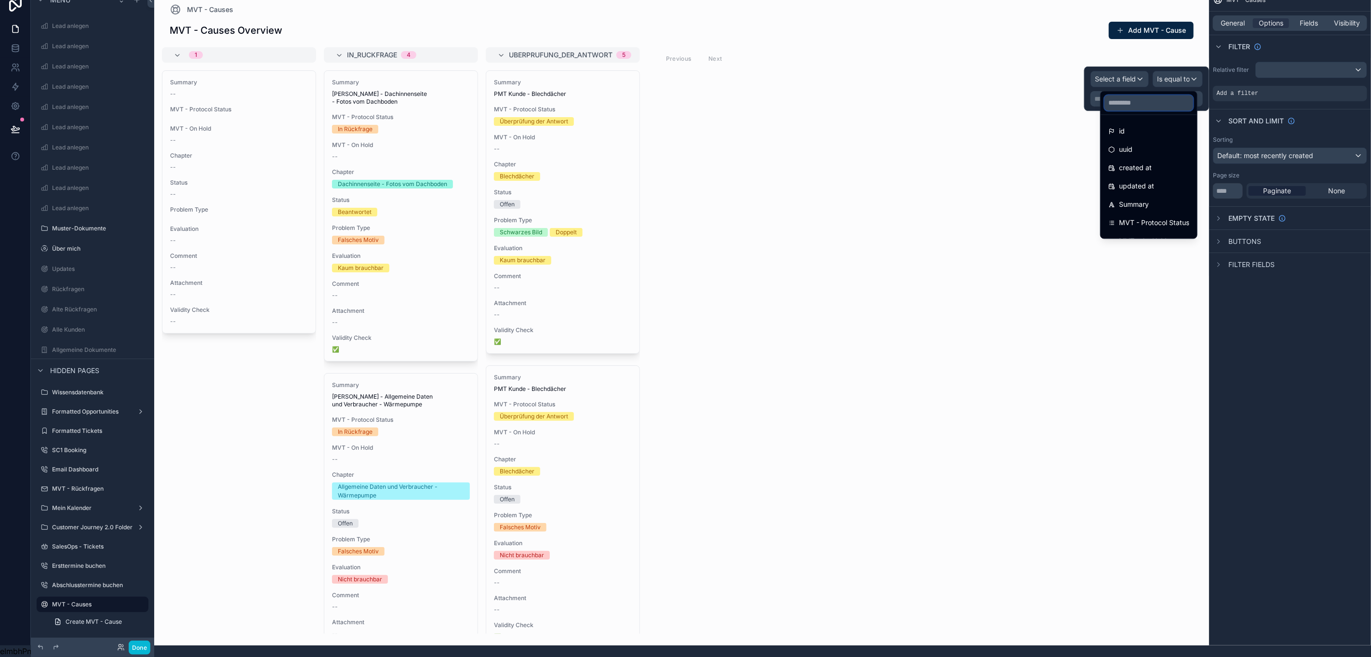
click at [1128, 95] on input "text" at bounding box center [1148, 102] width 89 height 15
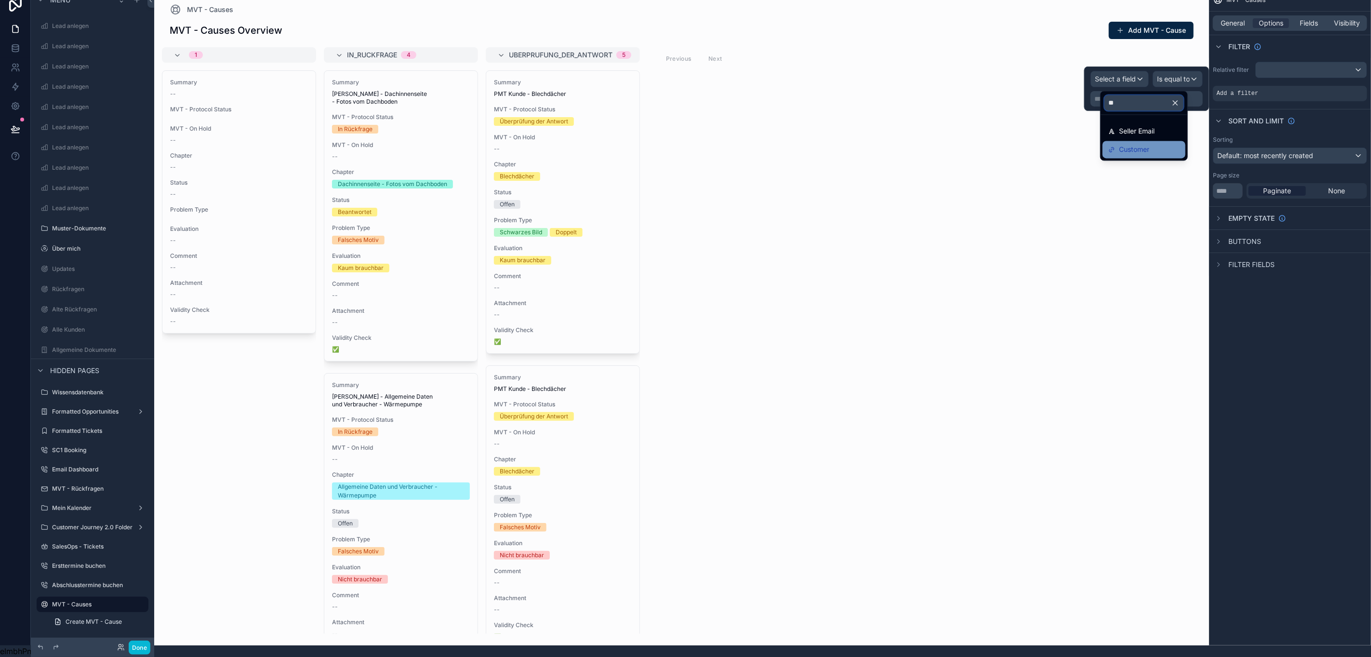
type input "**"
click at [1163, 144] on div "Customer" at bounding box center [1143, 150] width 71 height 12
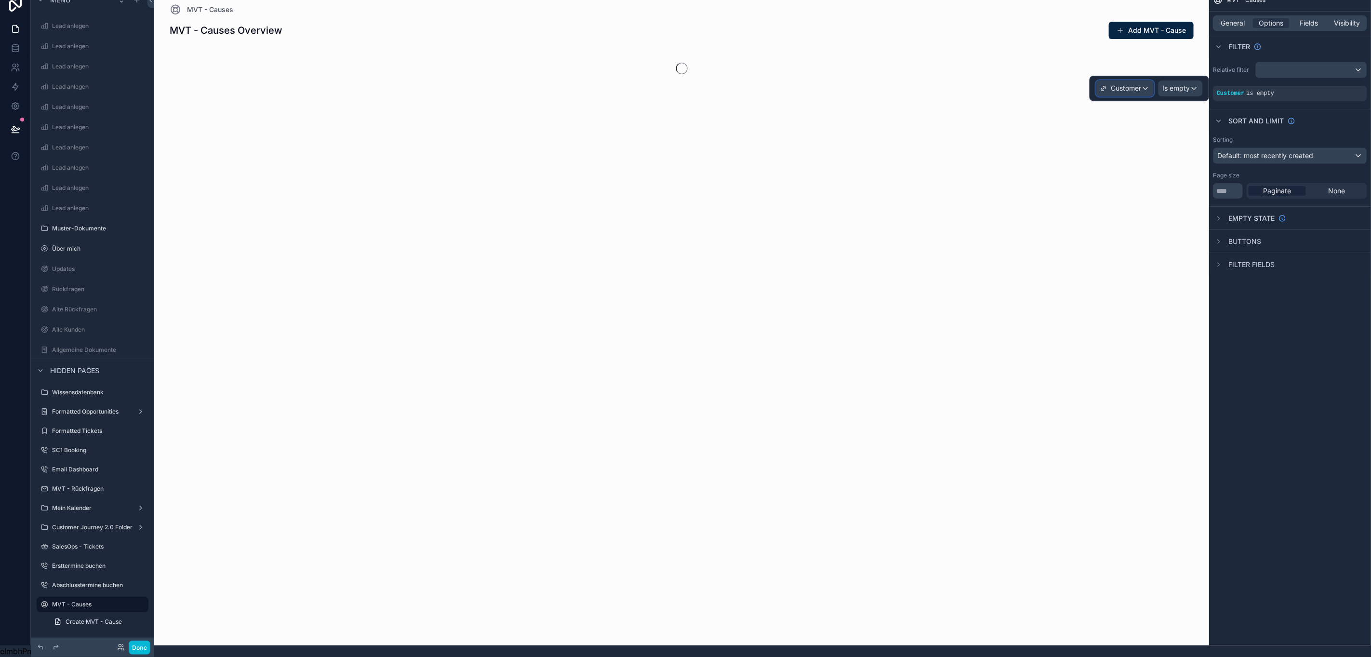
click at [1143, 81] on div "Customer" at bounding box center [1124, 88] width 57 height 15
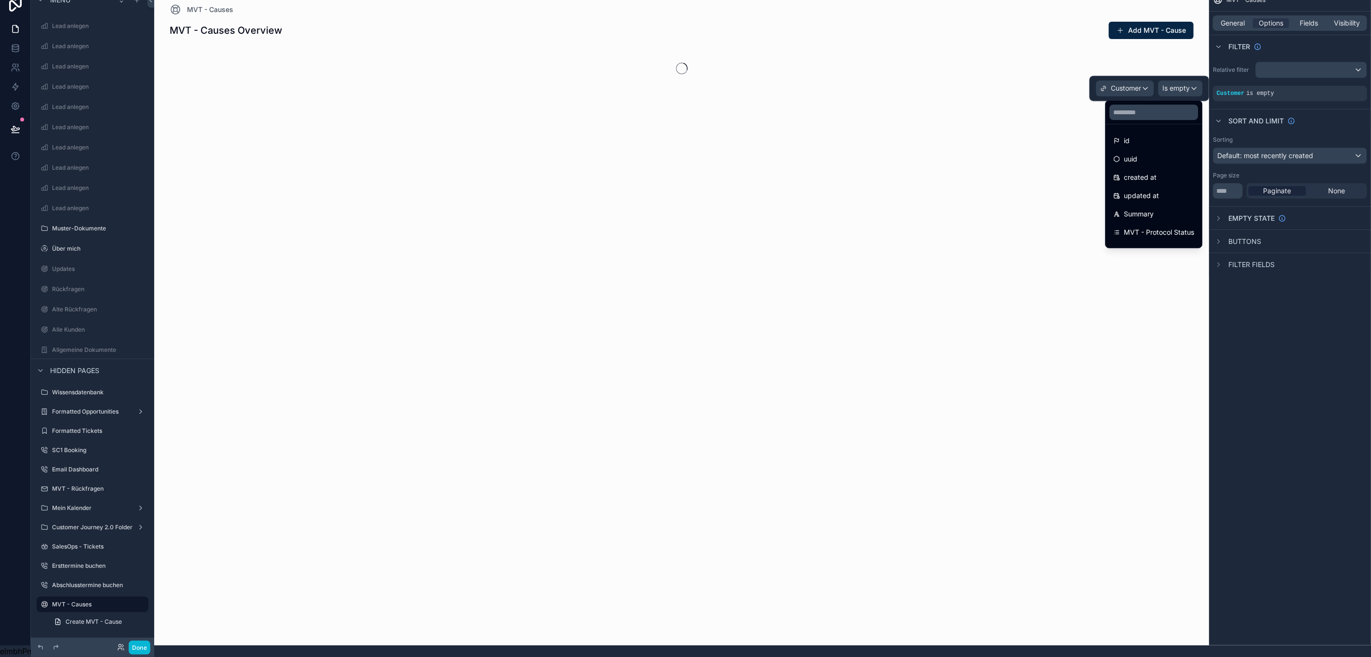
click at [1140, 84] on div at bounding box center [1148, 88] width 119 height 25
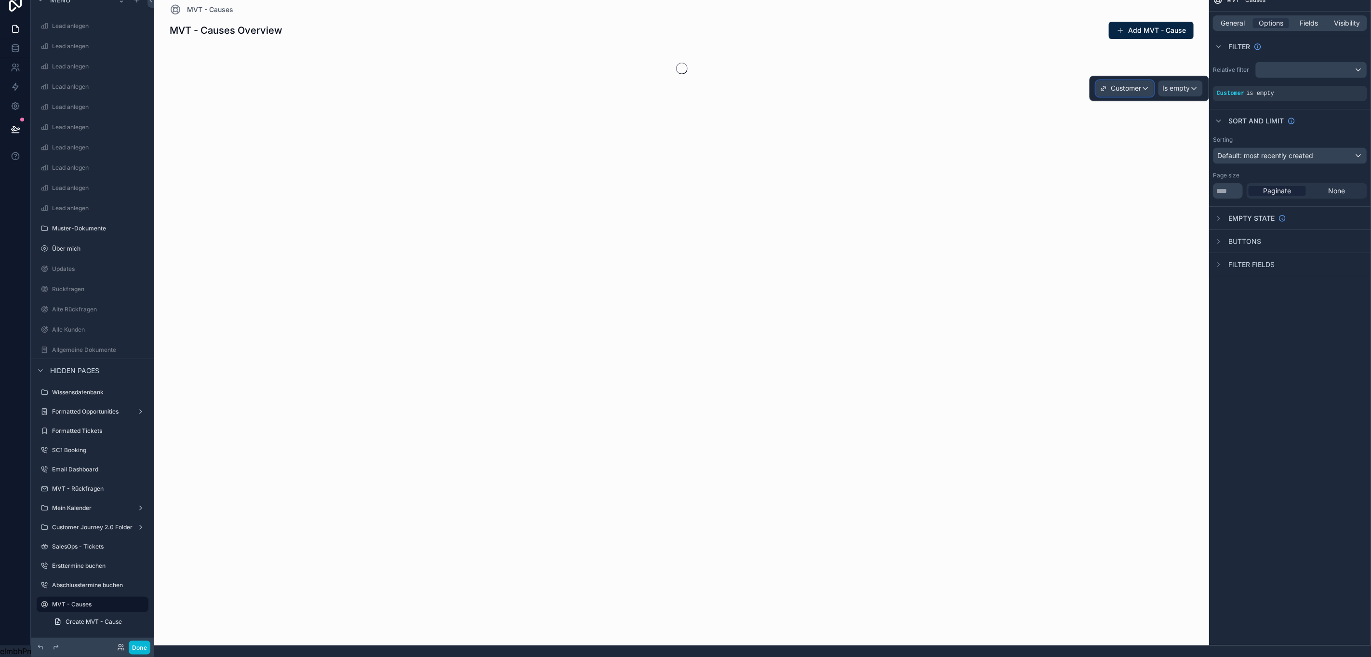
click at [1140, 84] on div "Customer" at bounding box center [1124, 88] width 57 height 15
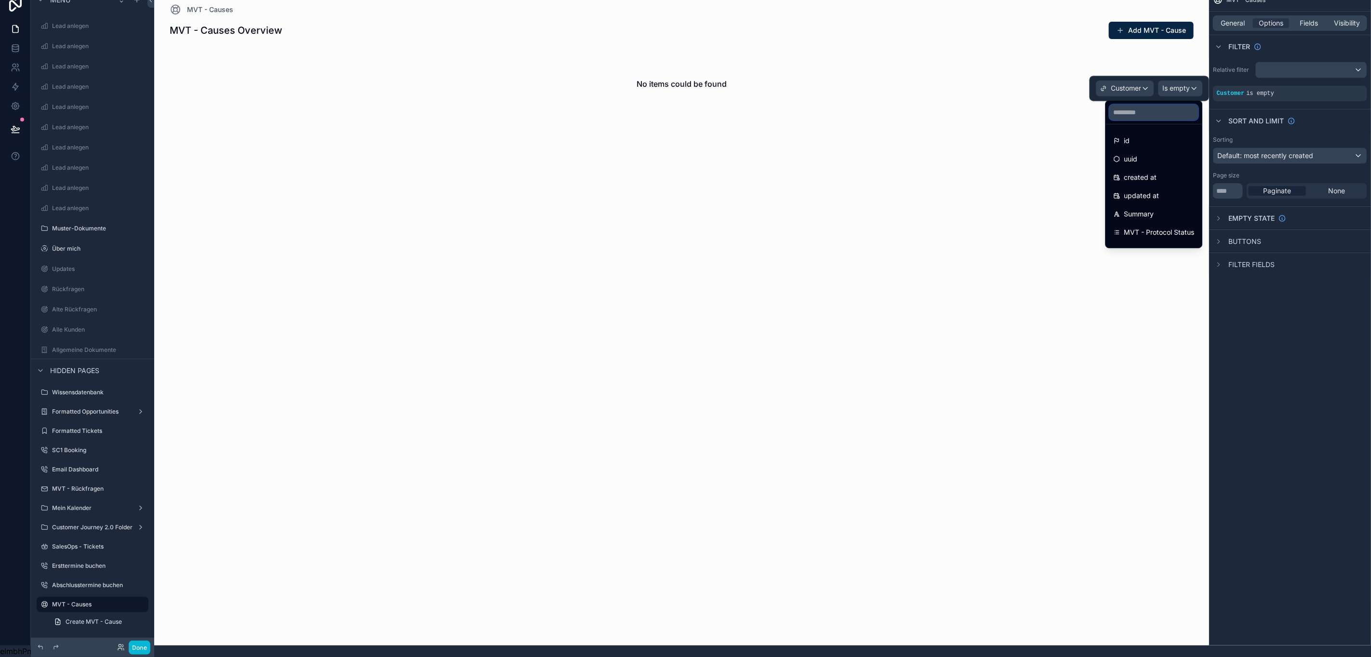
click at [1135, 105] on input "text" at bounding box center [1154, 112] width 89 height 15
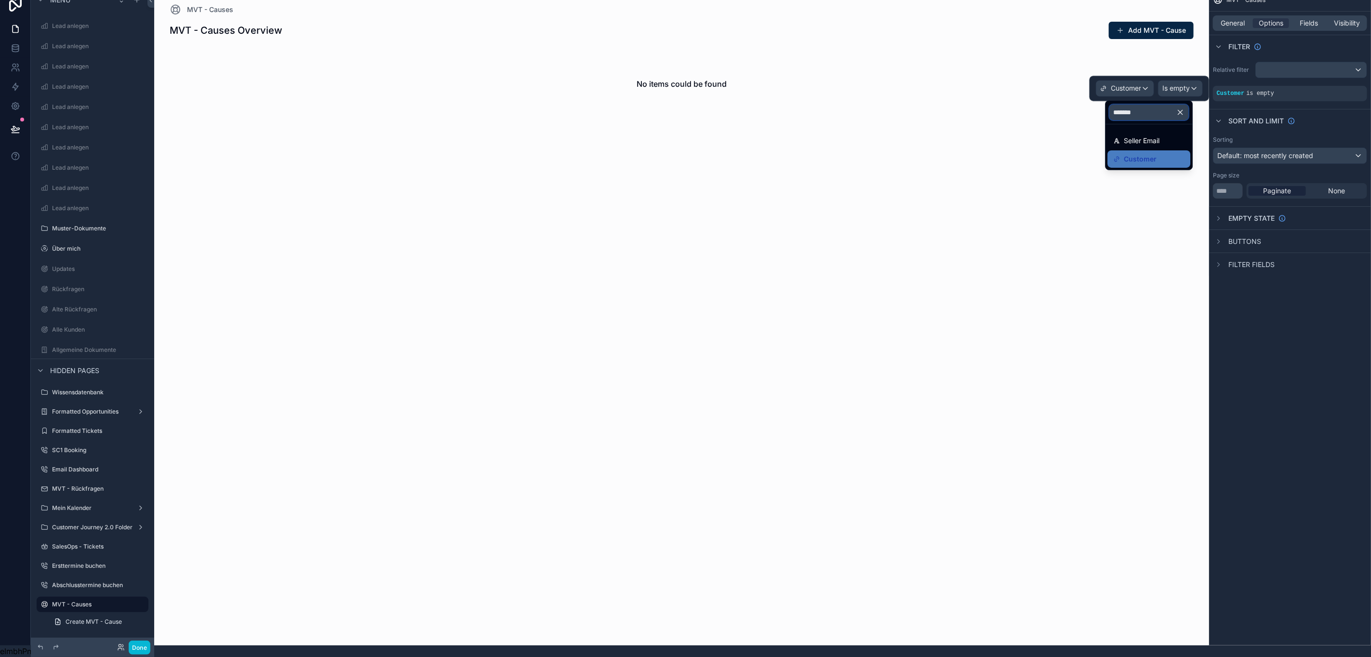
type input "********"
click at [1336, 308] on div "MVT - Causes General Options Fields Visibility Filter Relative filter Customer …" at bounding box center [1290, 316] width 162 height 657
click at [1341, 18] on span "Visibility" at bounding box center [1347, 23] width 26 height 10
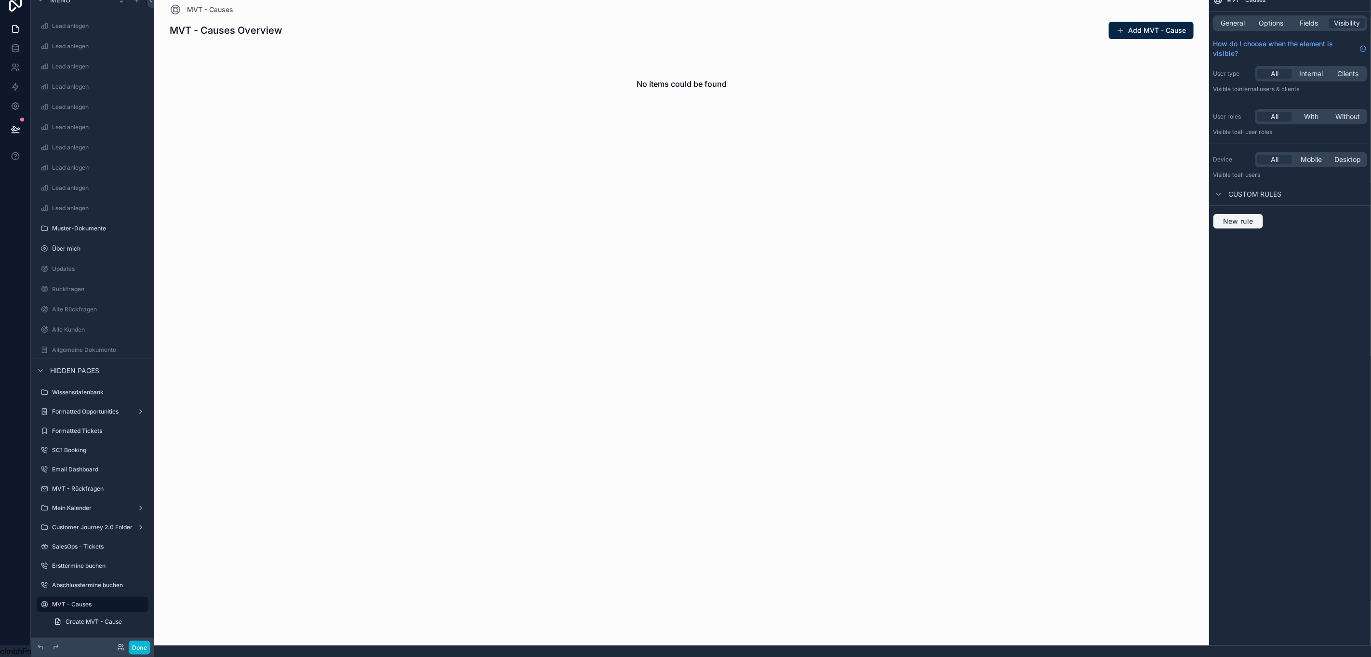
click at [1244, 217] on span "New rule" at bounding box center [1238, 221] width 38 height 9
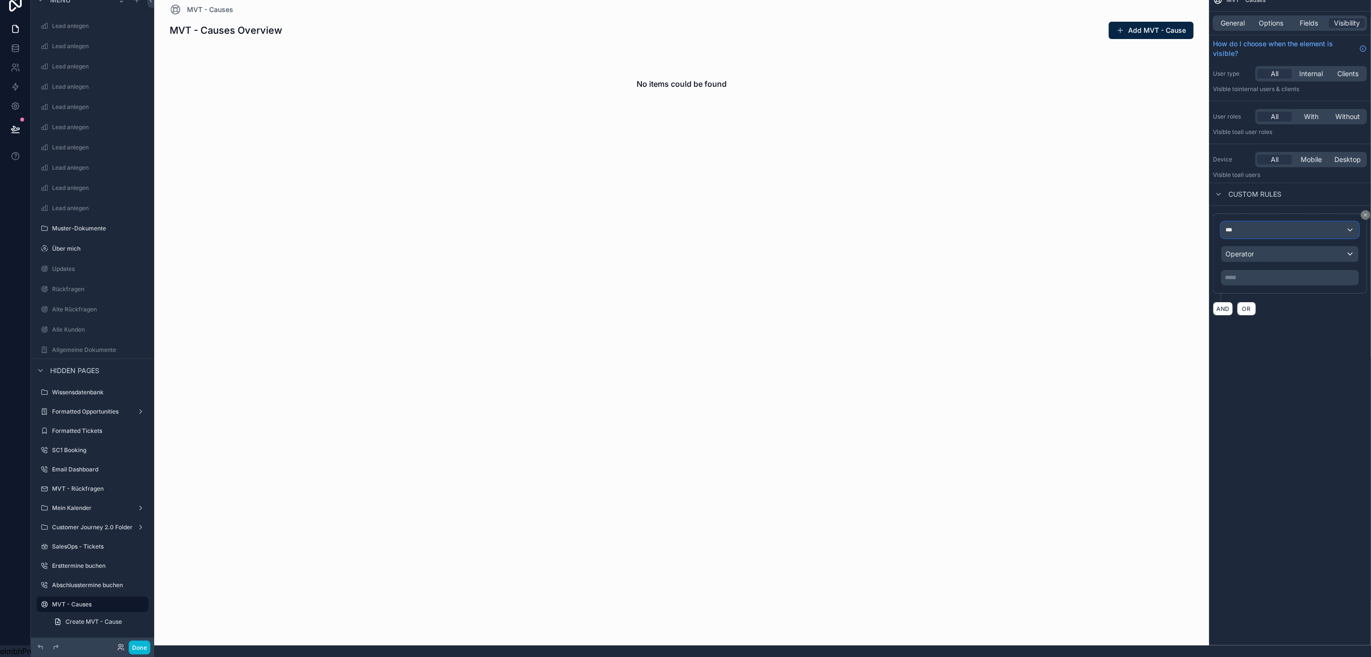
click at [1248, 224] on div "***" at bounding box center [1289, 229] width 137 height 15
click at [1361, 202] on div "scrollable content" at bounding box center [685, 328] width 1371 height 657
click at [1363, 212] on icon "scrollable content" at bounding box center [1366, 215] width 6 height 6
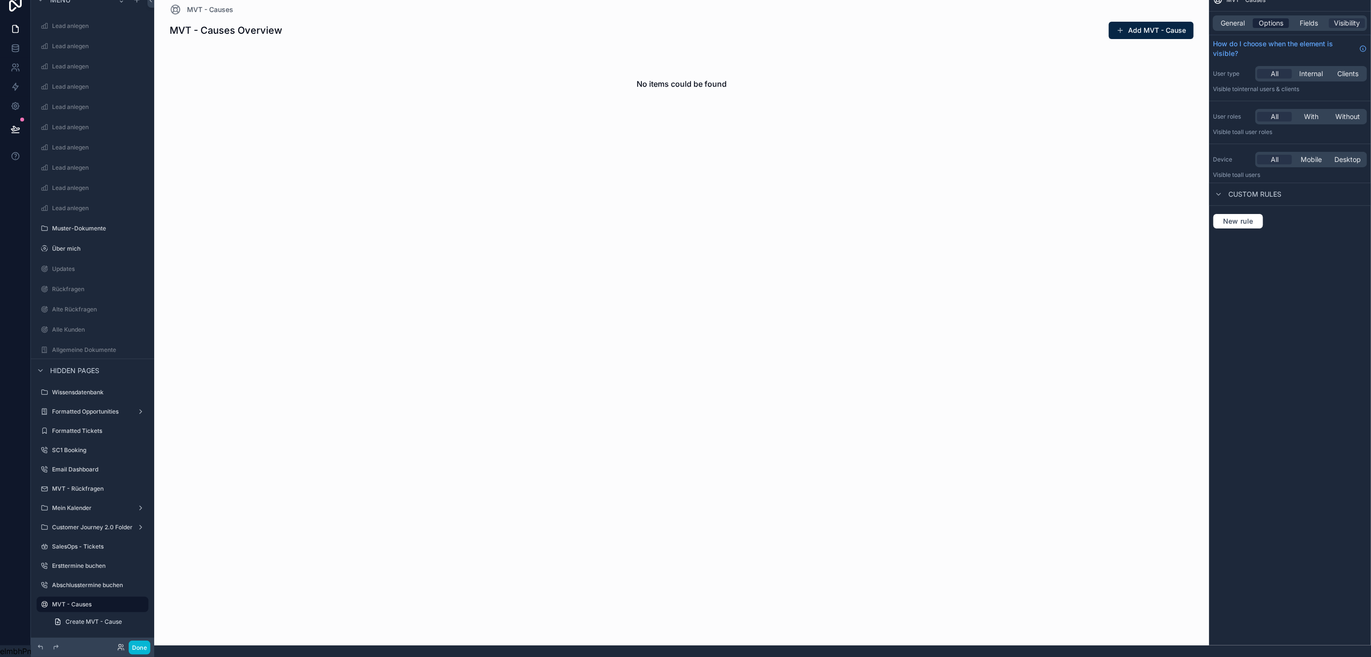
click at [1278, 18] on span "Options" at bounding box center [1271, 23] width 25 height 10
click at [1346, 80] on div "scrollable content" at bounding box center [1342, 86] width 13 height 13
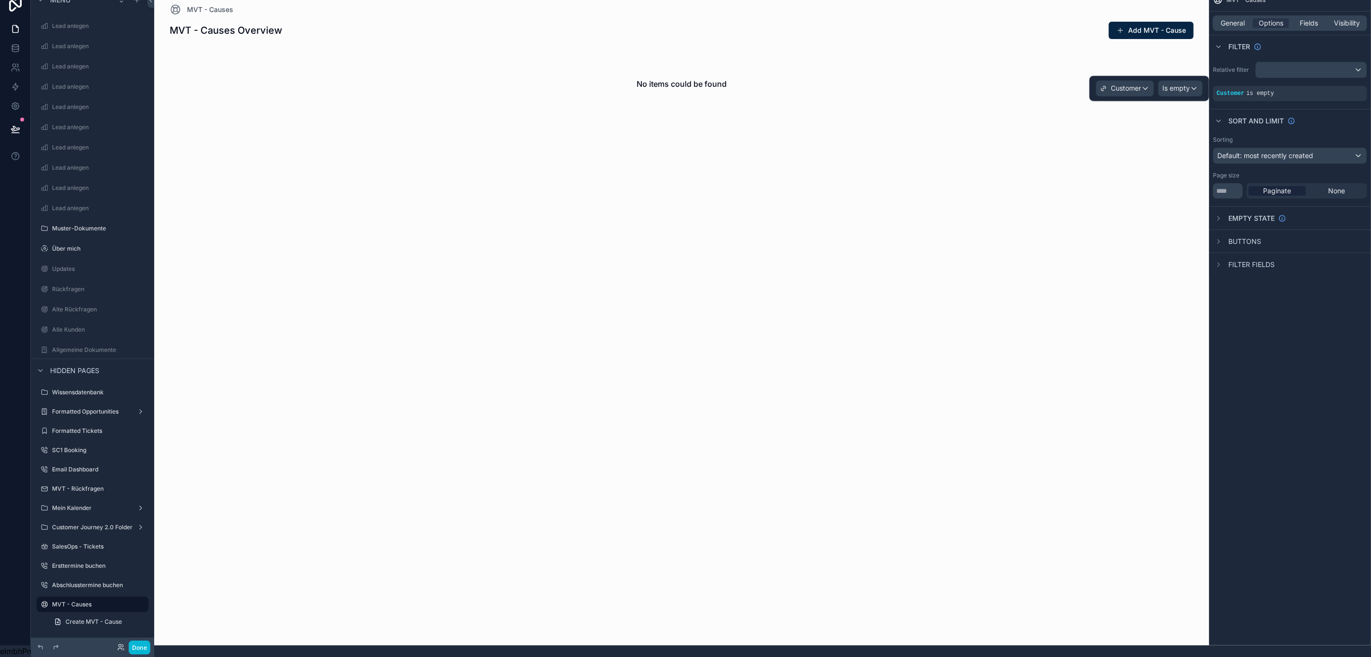
click at [1156, 80] on div "Customer Is empty" at bounding box center [1149, 88] width 107 height 16
click at [1183, 84] on span "Is empty" at bounding box center [1175, 89] width 27 height 10
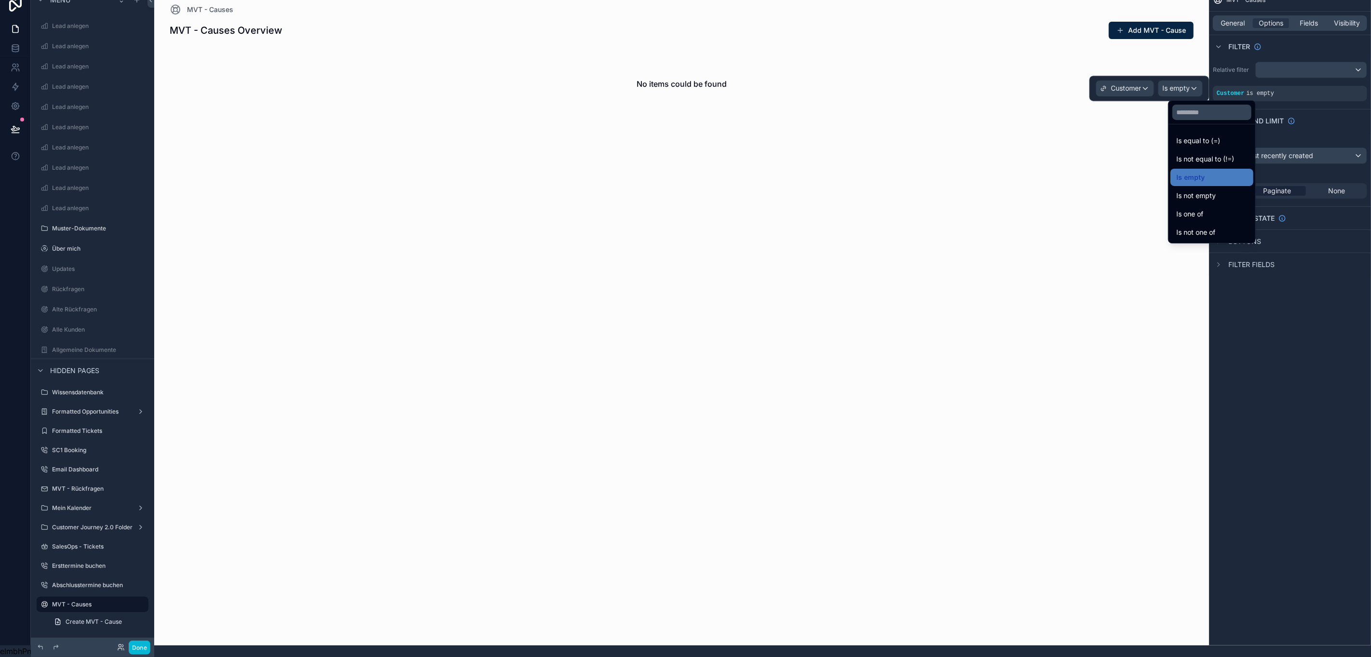
click at [1147, 76] on div at bounding box center [1148, 88] width 119 height 25
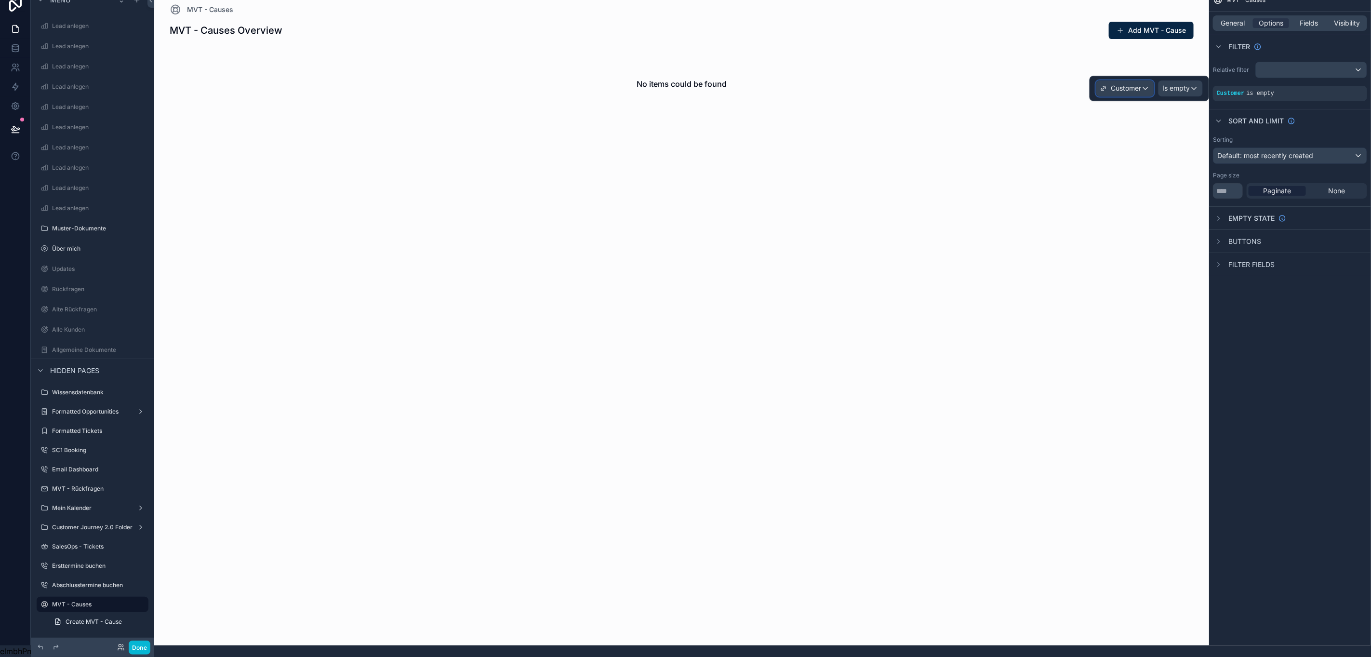
click at [1141, 81] on div "Customer" at bounding box center [1124, 88] width 57 height 15
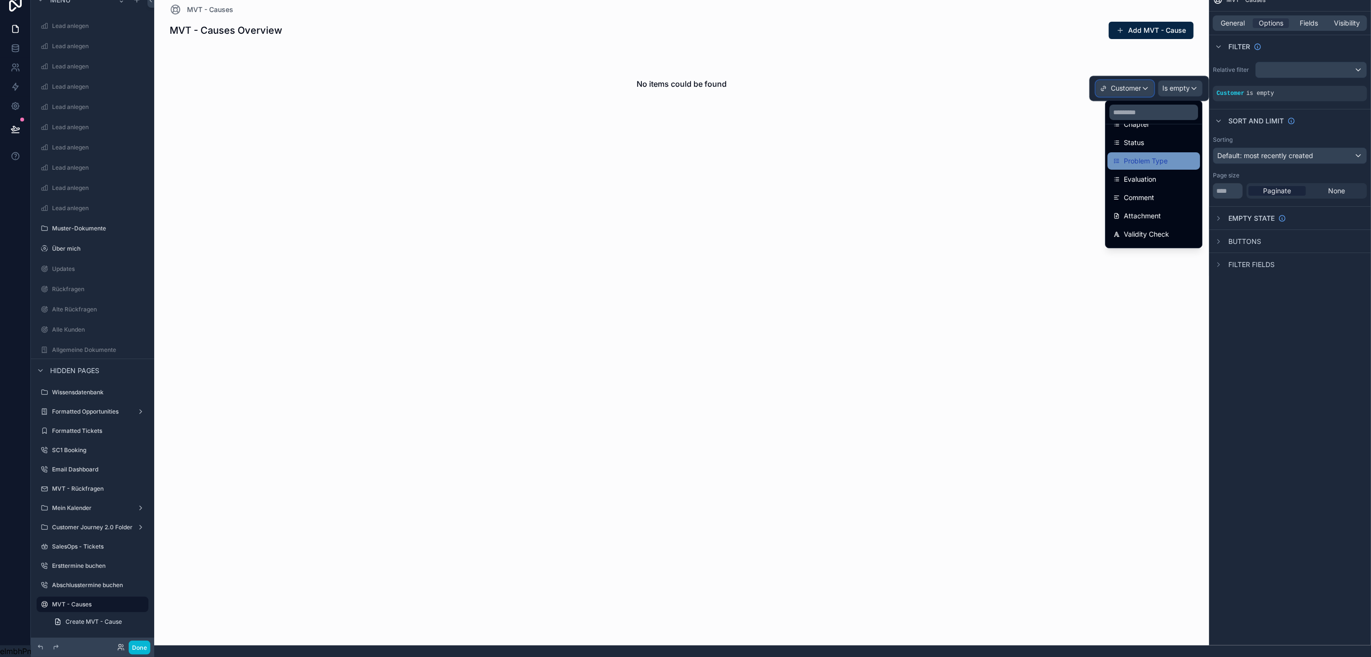
scroll to position [0, 0]
click at [1129, 105] on input "text" at bounding box center [1154, 112] width 89 height 15
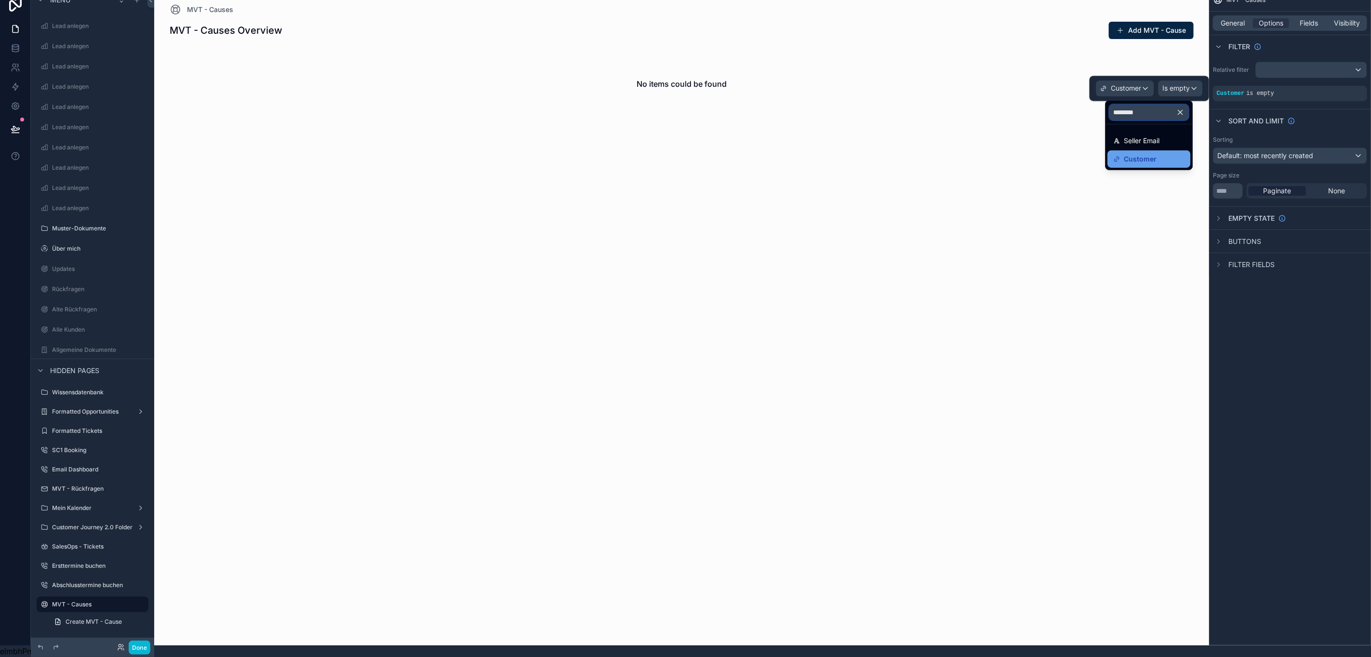
type input "********"
click at [1185, 153] on div "Customer" at bounding box center [1149, 159] width 71 height 12
click at [1174, 84] on span "Is empty" at bounding box center [1175, 89] width 27 height 10
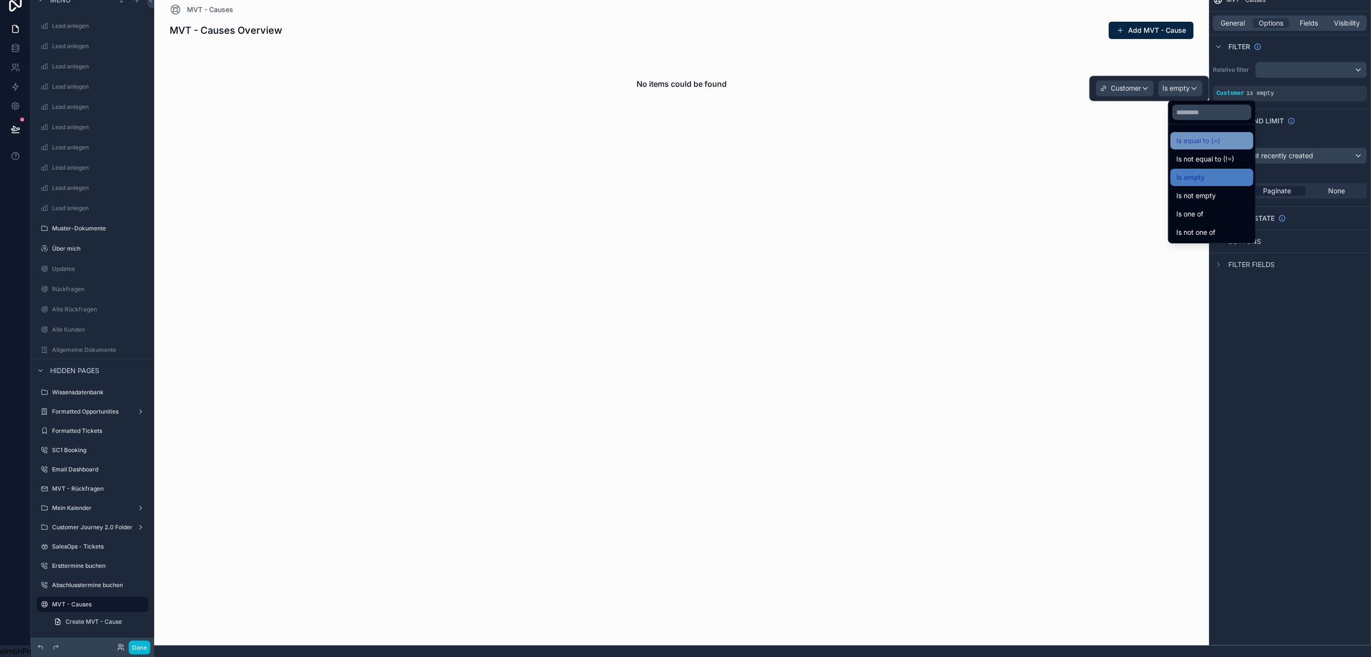
click at [1193, 135] on span "Is equal to (=)" at bounding box center [1198, 141] width 44 height 12
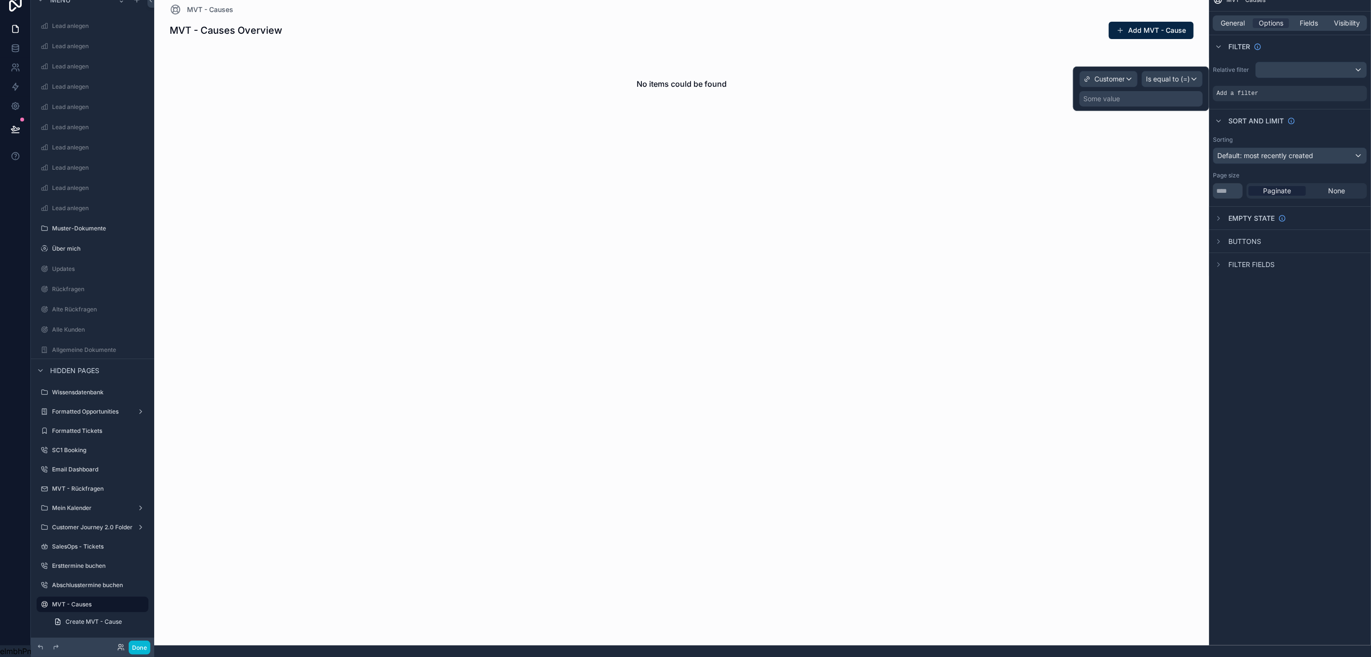
click at [1110, 94] on div "Some value" at bounding box center [1101, 99] width 37 height 10
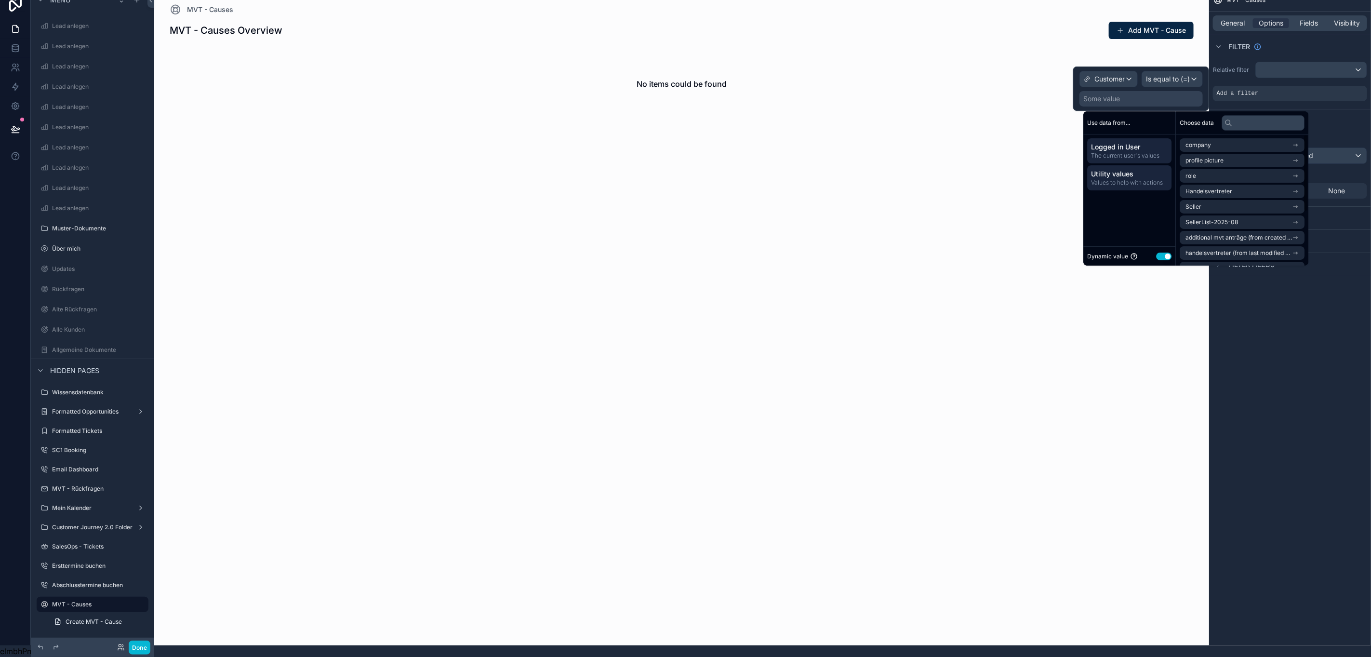
click at [1120, 178] on div "Utility values Values to help with actions" at bounding box center [1130, 177] width 84 height 25
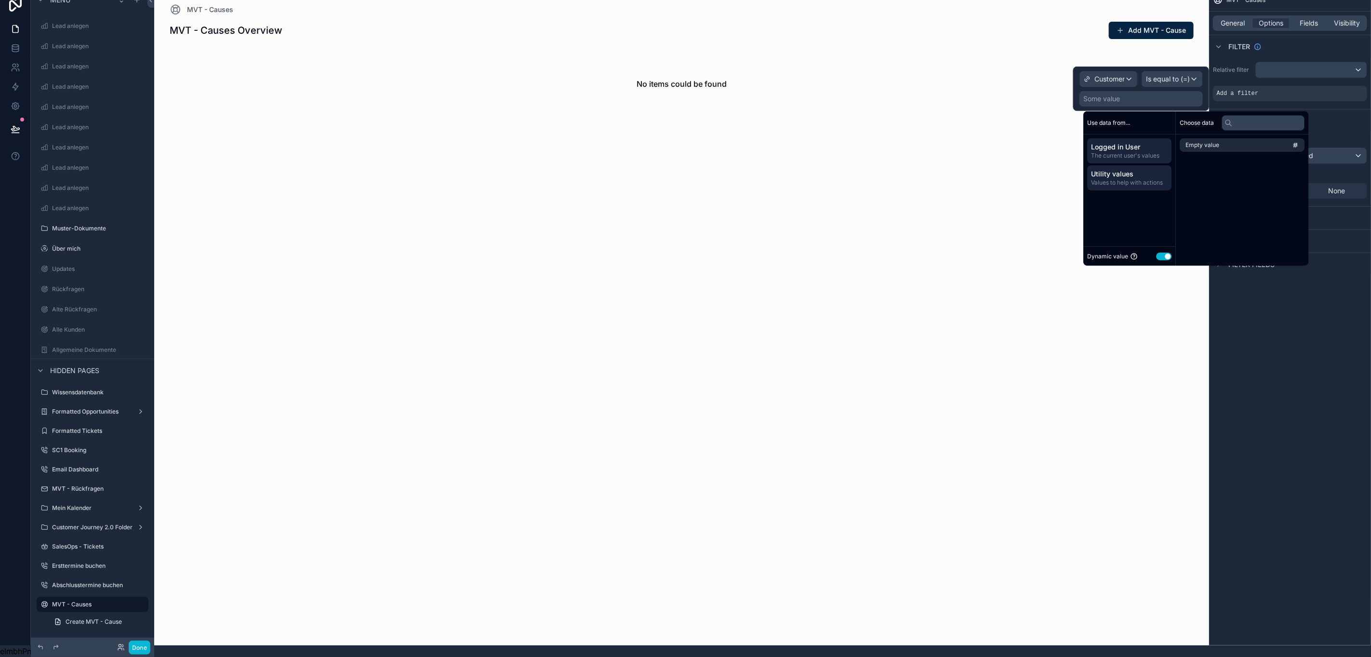
click at [1125, 152] on span "The current user's values" at bounding box center [1129, 156] width 77 height 8
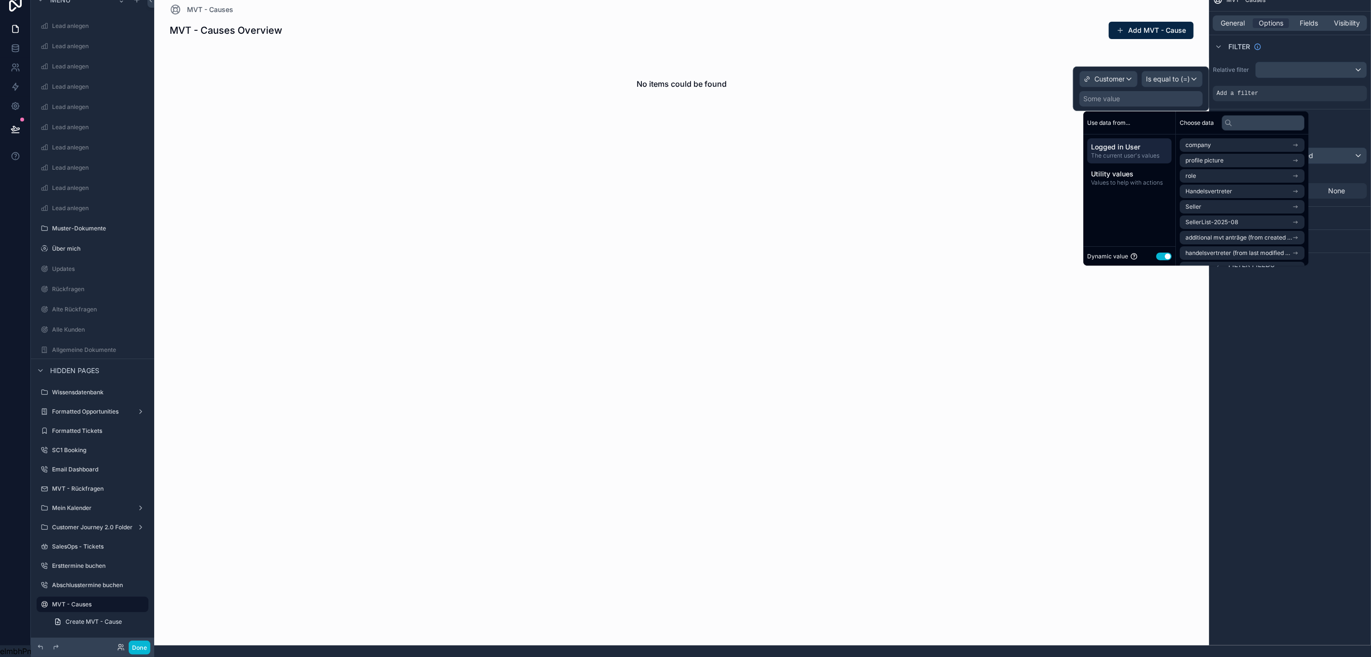
click at [1148, 251] on div "Dynamic value Use setting" at bounding box center [1130, 256] width 84 height 11
click at [1156, 252] on button "Use setting" at bounding box center [1163, 256] width 15 height 8
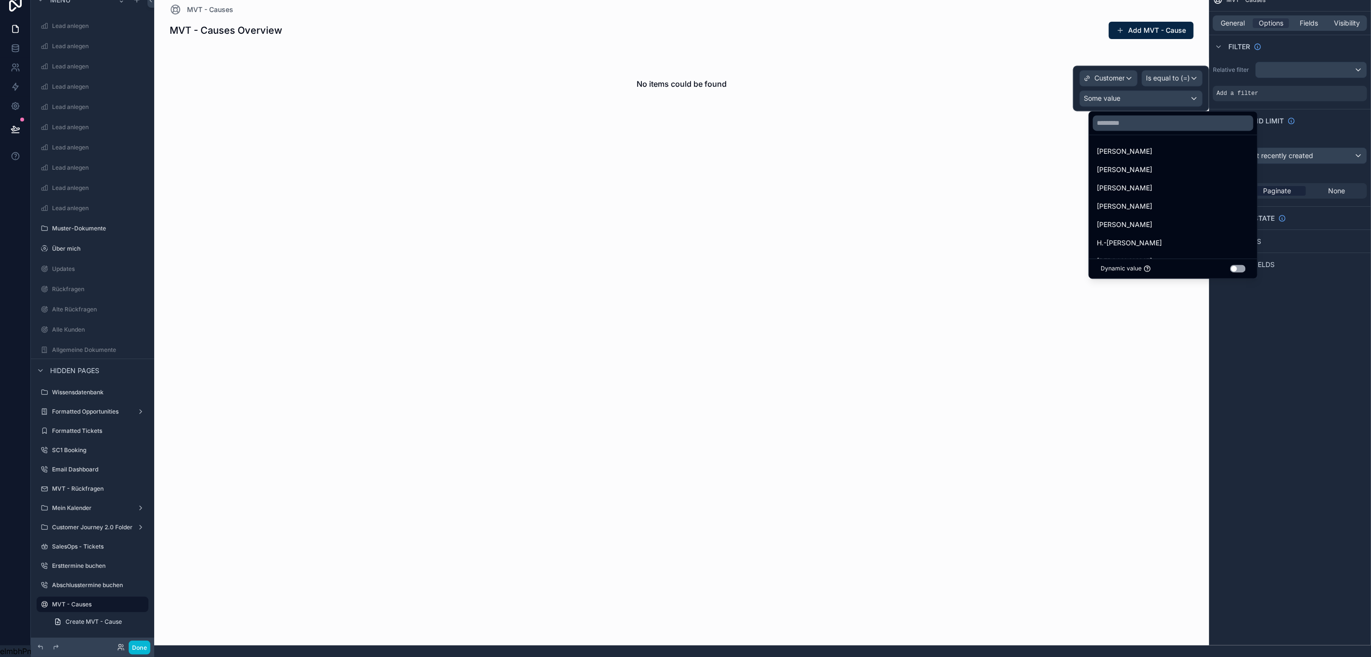
click at [1130, 86] on div at bounding box center [1141, 88] width 136 height 45
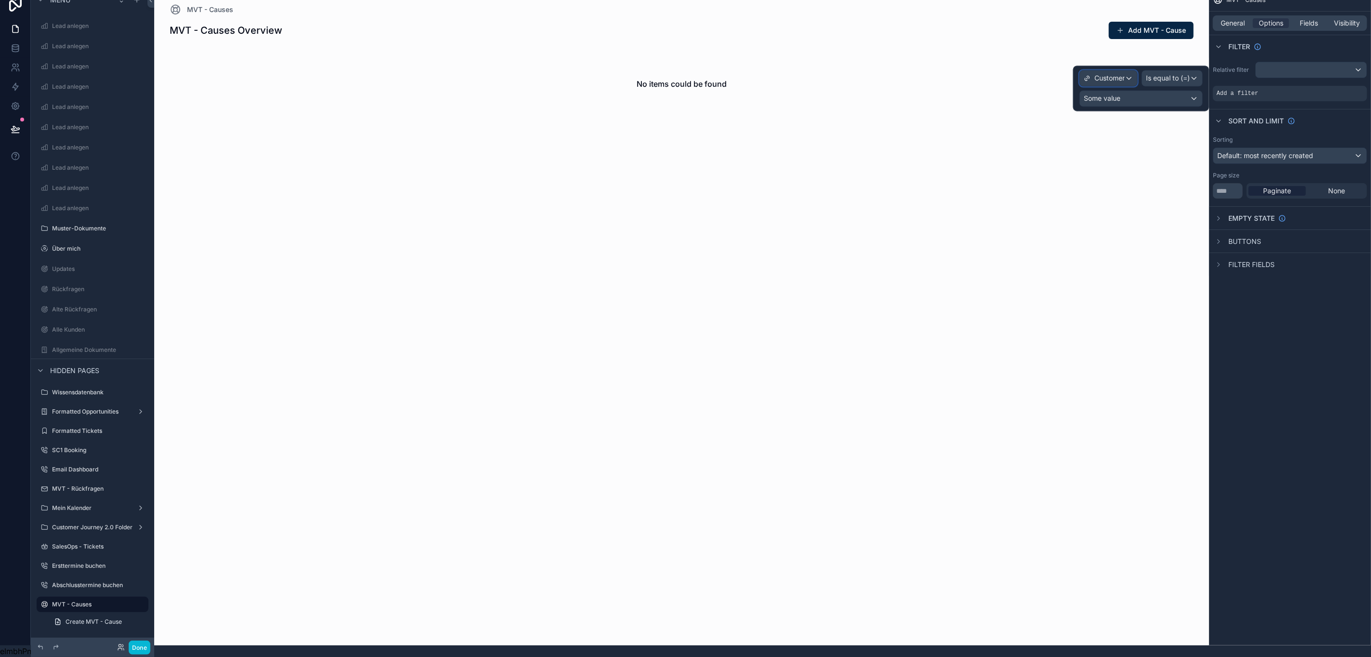
click at [1116, 74] on span "Customer" at bounding box center [1109, 79] width 30 height 10
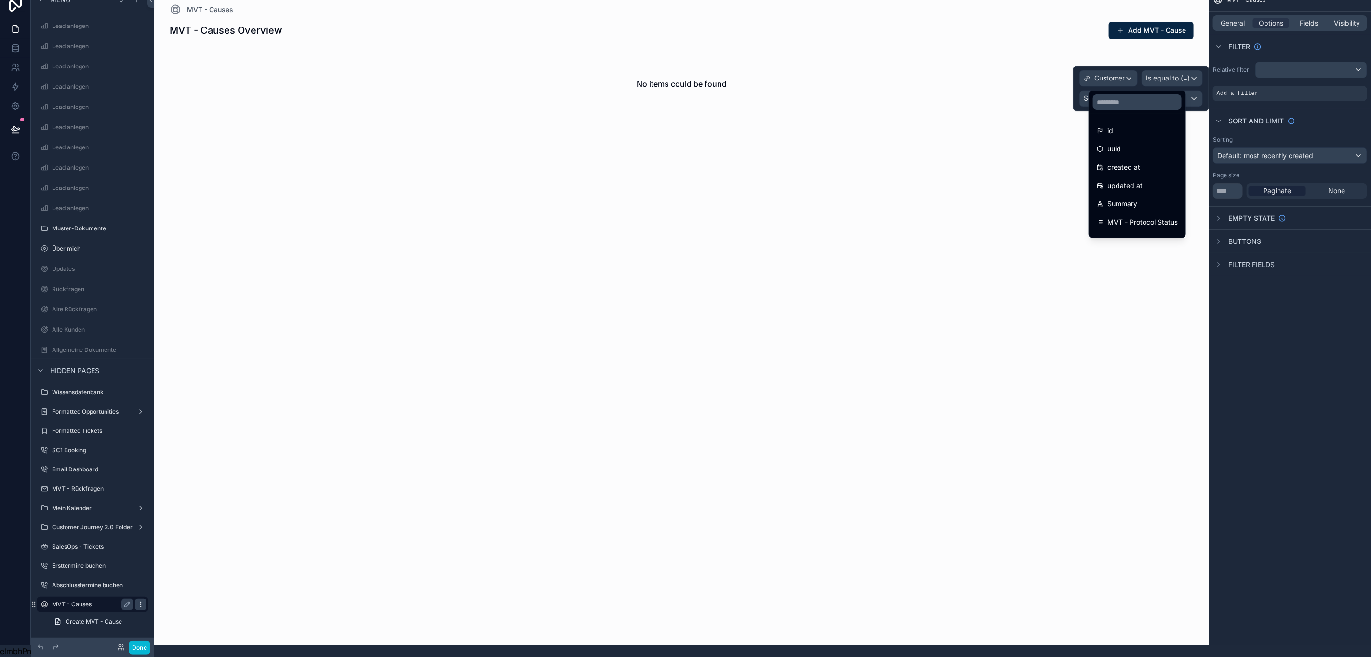
click at [135, 598] on div "scrollable content" at bounding box center [141, 604] width 12 height 12
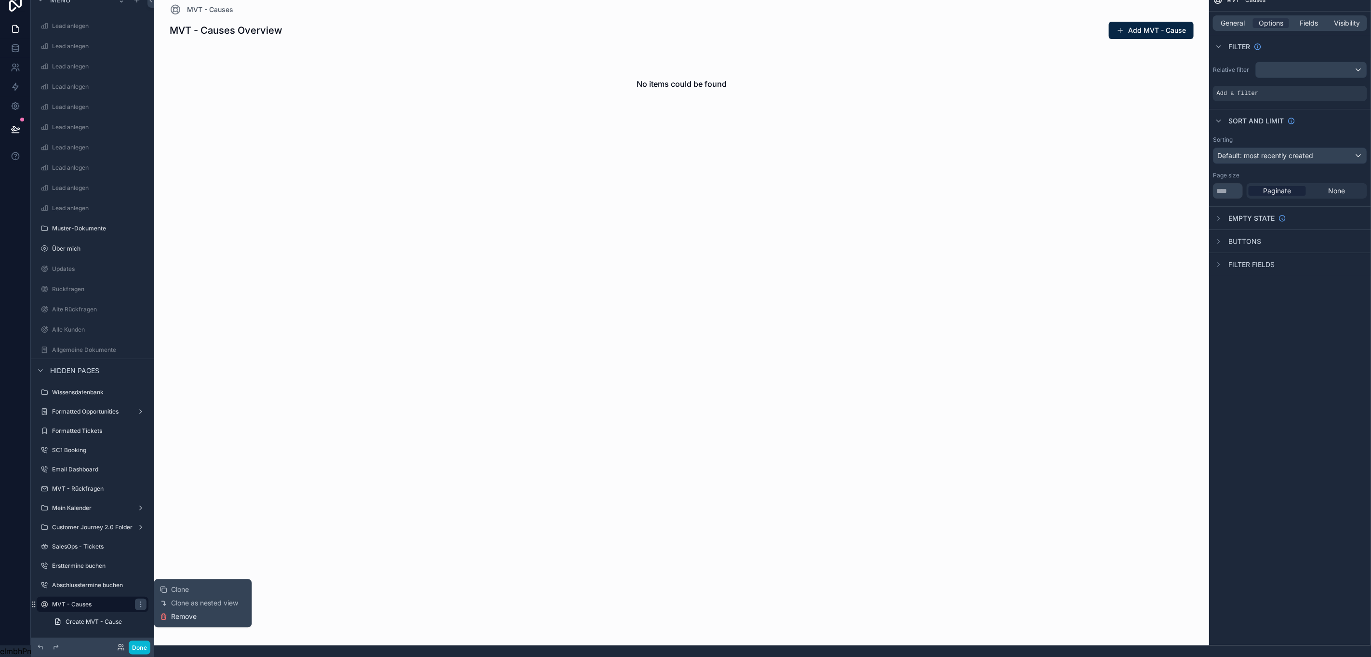
click at [172, 612] on span "Remove" at bounding box center [185, 617] width 26 height 10
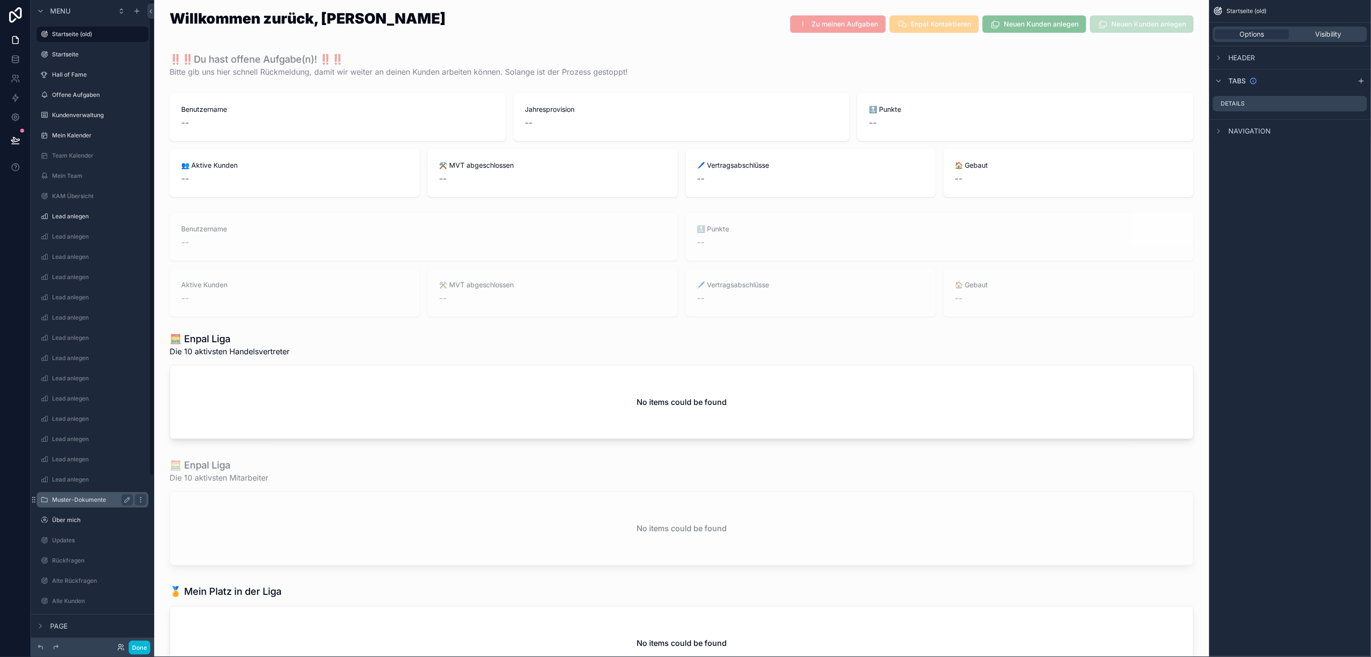
scroll to position [0, 11]
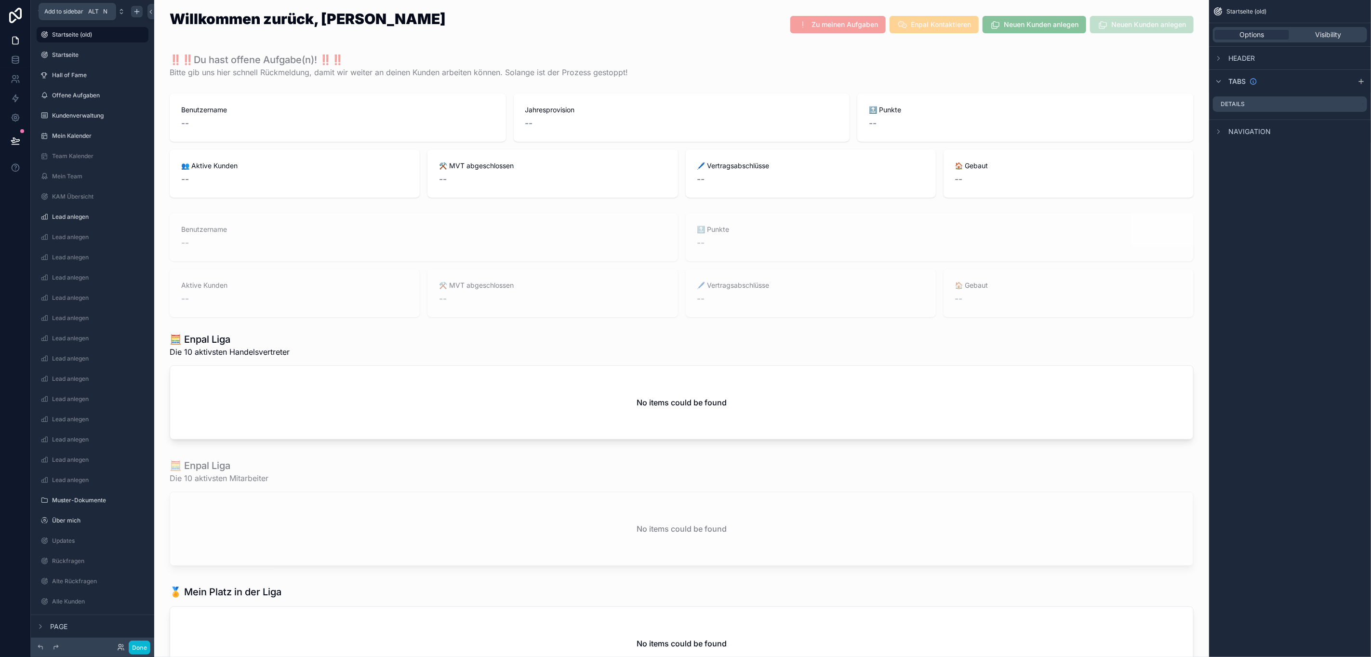
click at [133, 12] on icon "scrollable content" at bounding box center [137, 12] width 8 height 8
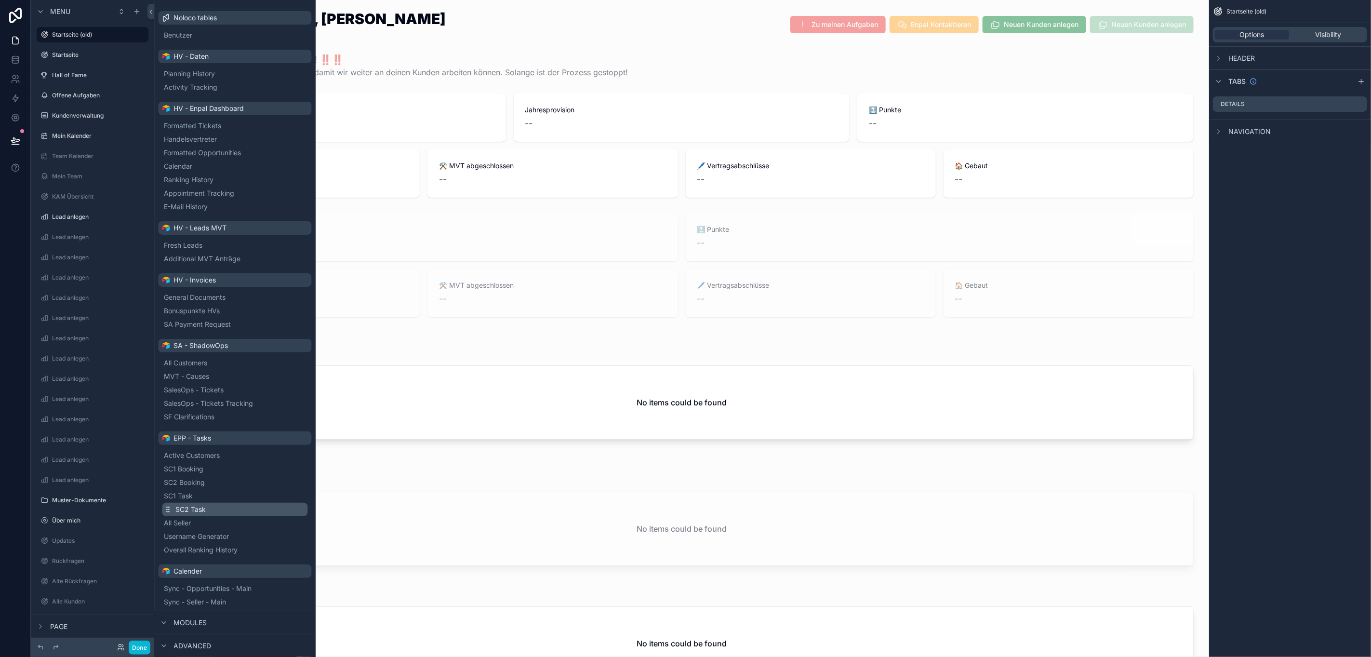
scroll to position [131, 0]
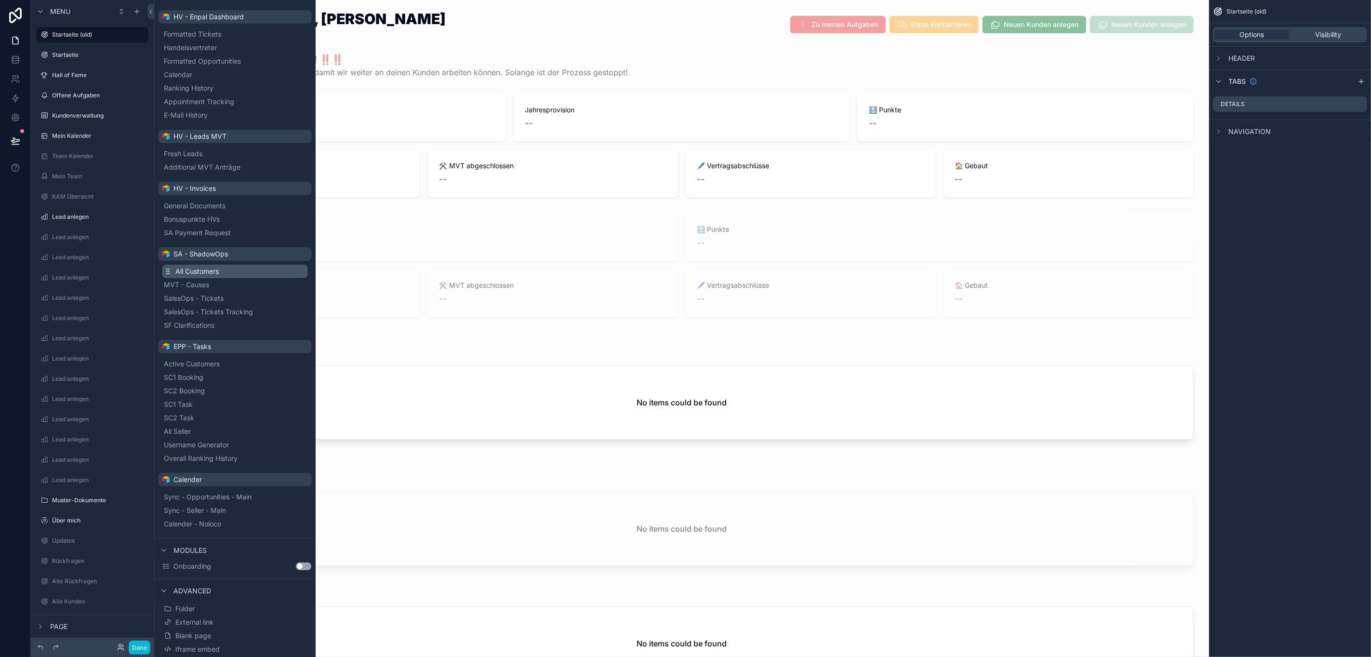
click at [221, 276] on button "All Customers" at bounding box center [235, 271] width 146 height 13
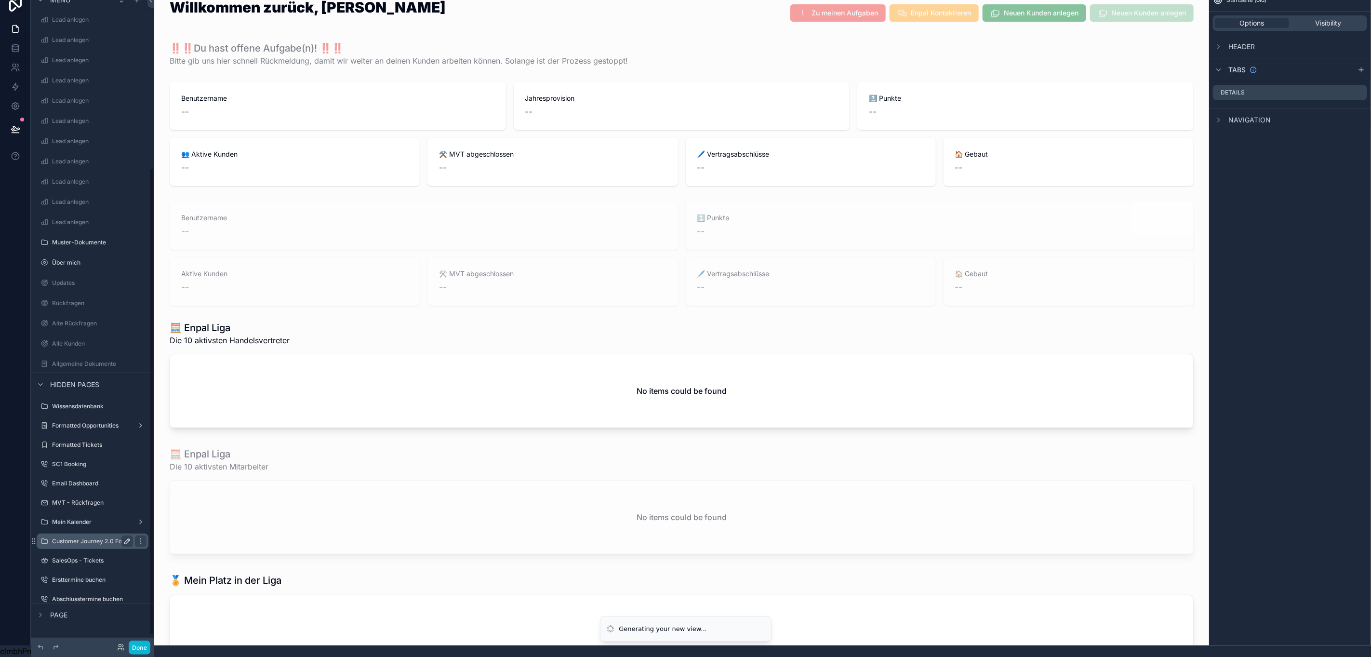
scroll to position [22, 11]
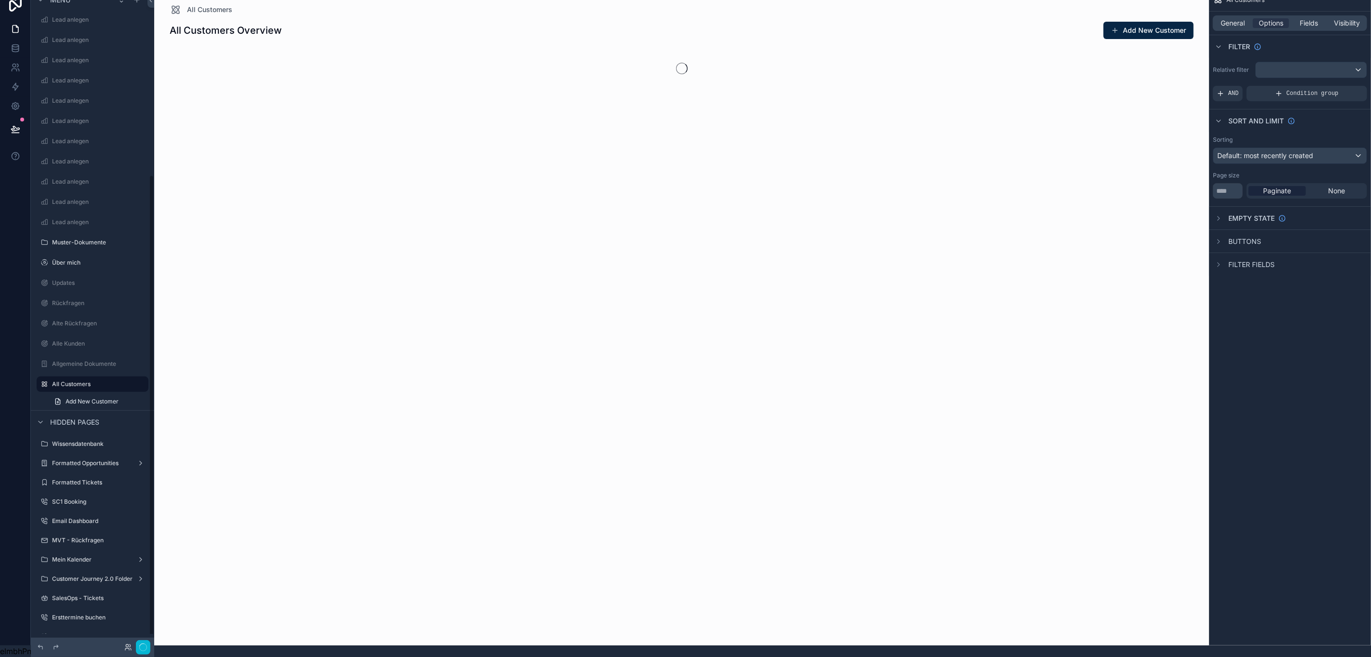
scroll to position [261, 0]
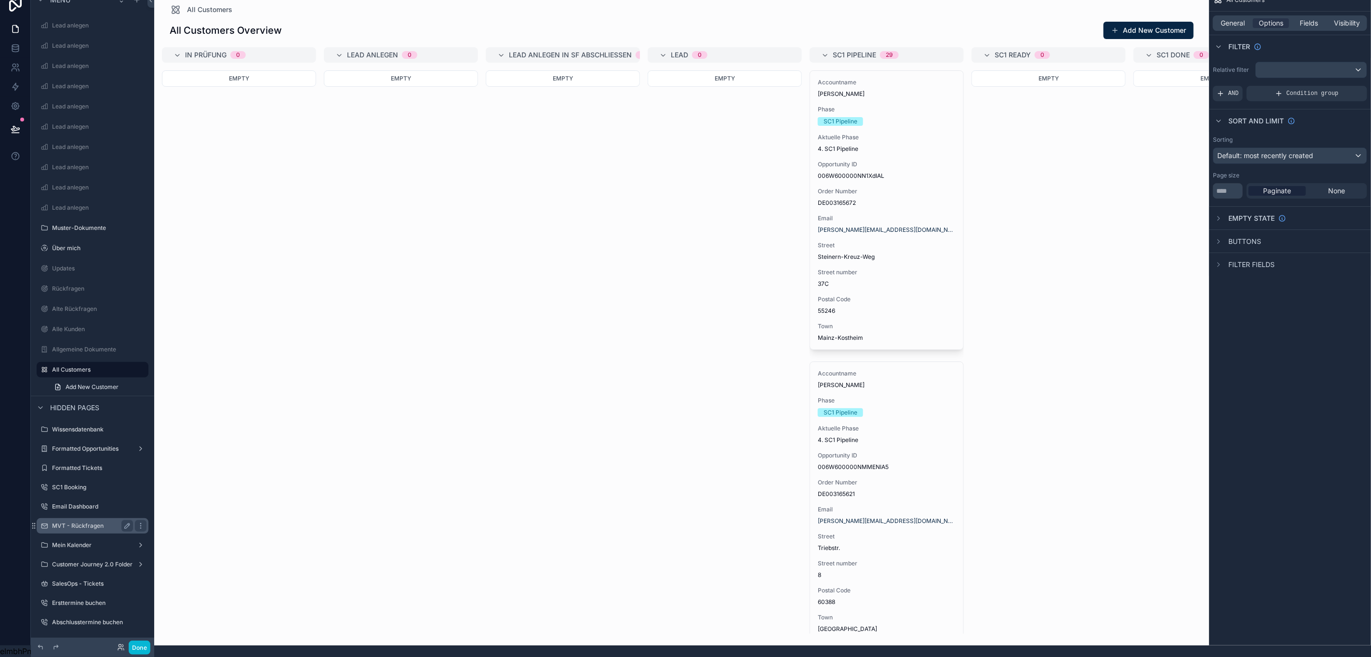
click at [82, 522] on label "MVT - Rückfragen" at bounding box center [90, 526] width 77 height 8
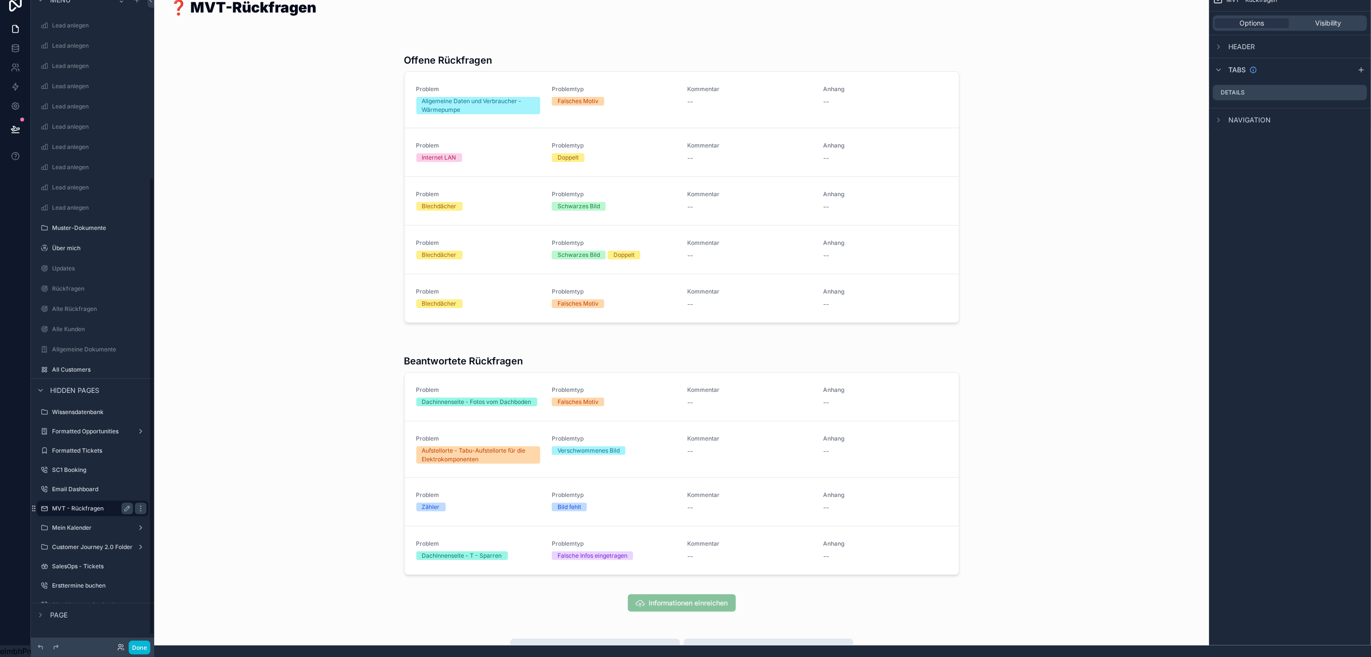
scroll to position [266, 0]
click at [804, 89] on div "scrollable content" at bounding box center [681, 184] width 1039 height 293
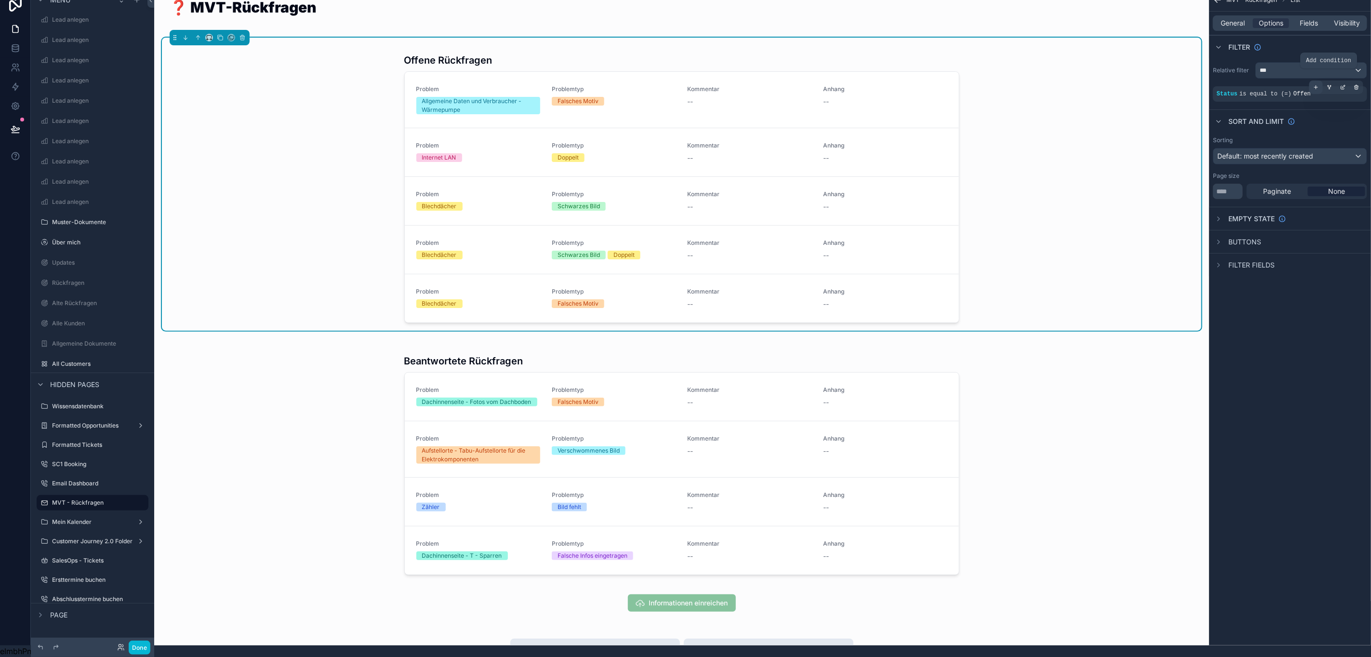
click at [1322, 80] on div "scrollable content" at bounding box center [1315, 86] width 13 height 13
click at [1236, 121] on span "Add a filter" at bounding box center [1237, 125] width 41 height 8
click at [1341, 115] on icon "scrollable content" at bounding box center [1343, 118] width 6 height 6
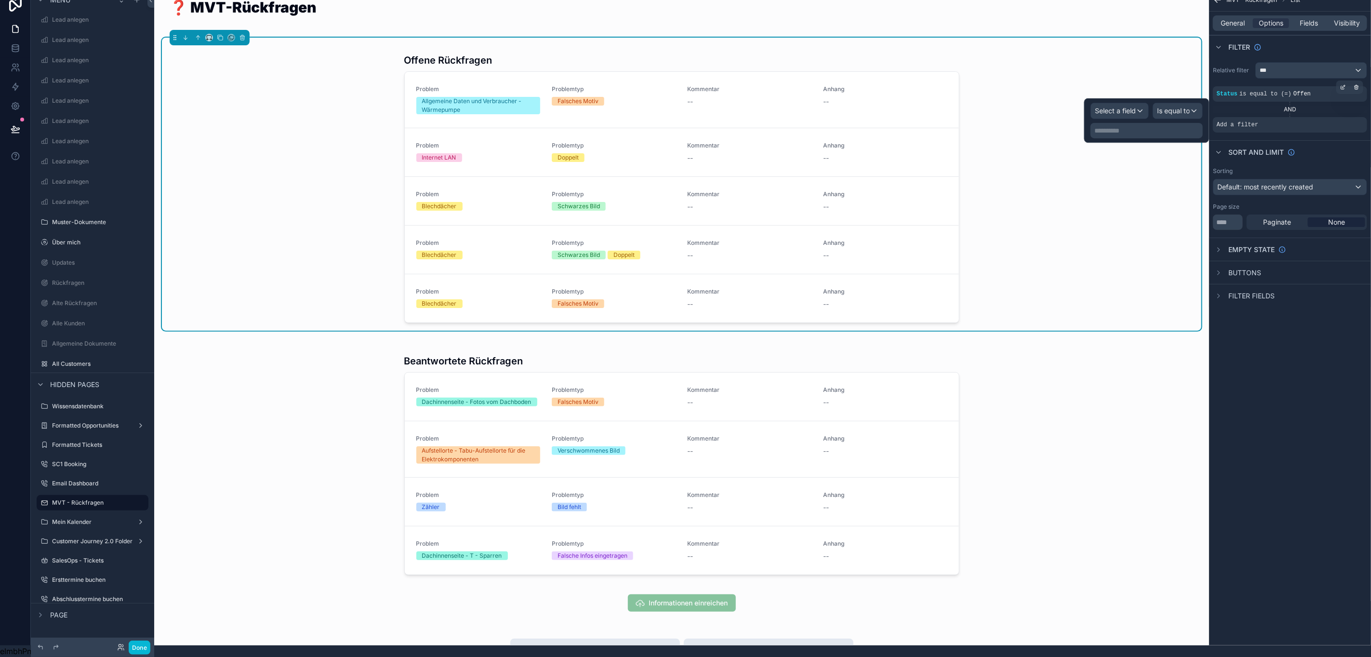
click at [1121, 98] on div "**********" at bounding box center [1146, 120] width 125 height 44
click at [1119, 103] on div "Select a field" at bounding box center [1119, 110] width 57 height 15
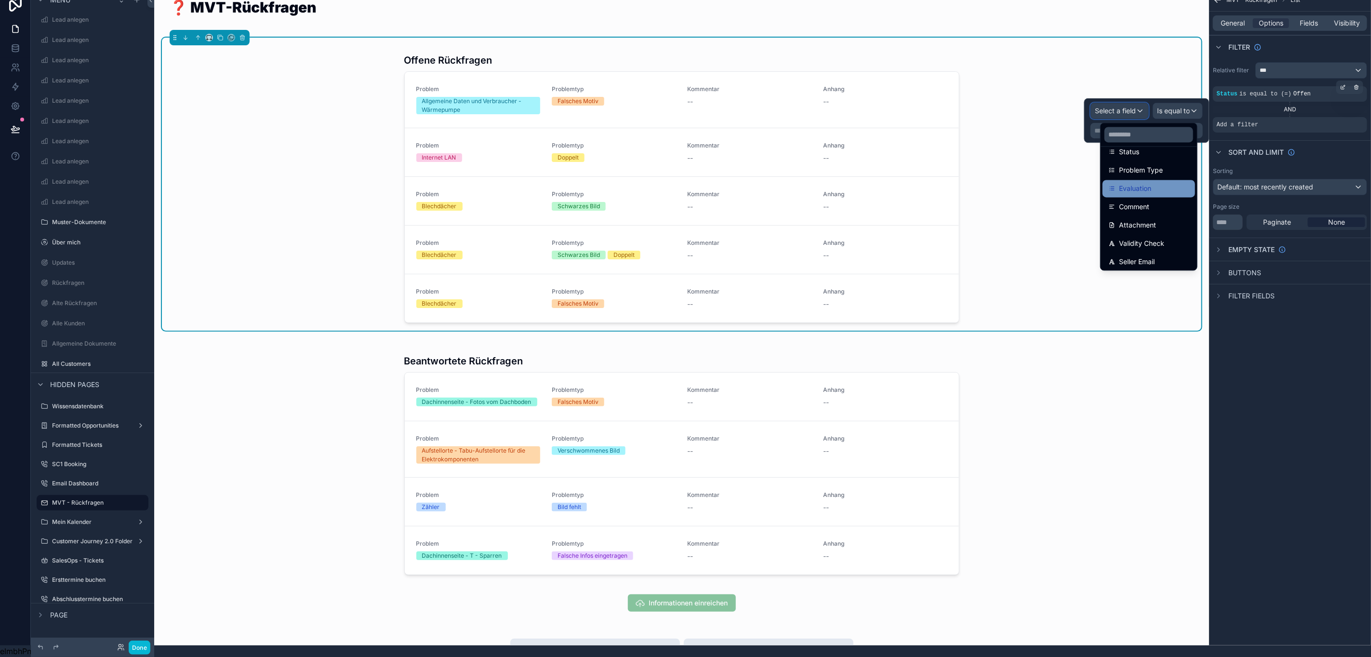
scroll to position [214, 0]
click at [1145, 254] on div "Customer" at bounding box center [1148, 260] width 81 height 12
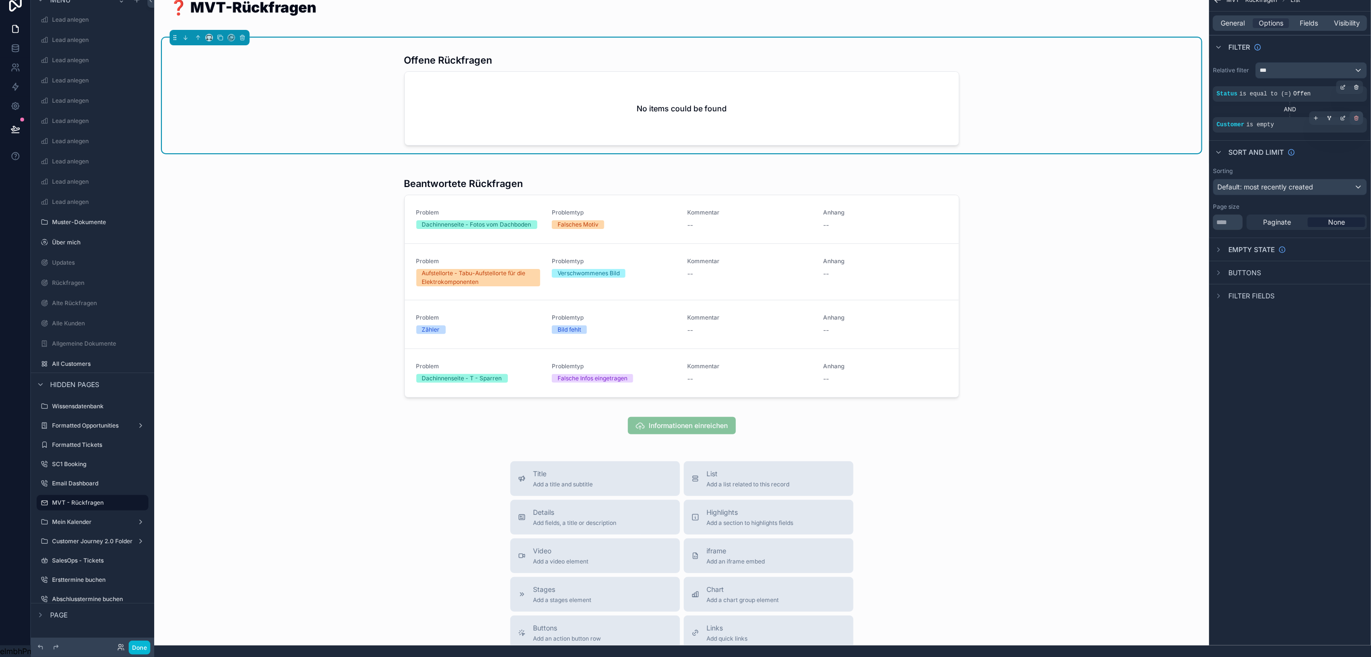
click at [1352, 111] on div "scrollable content" at bounding box center [1356, 117] width 13 height 13
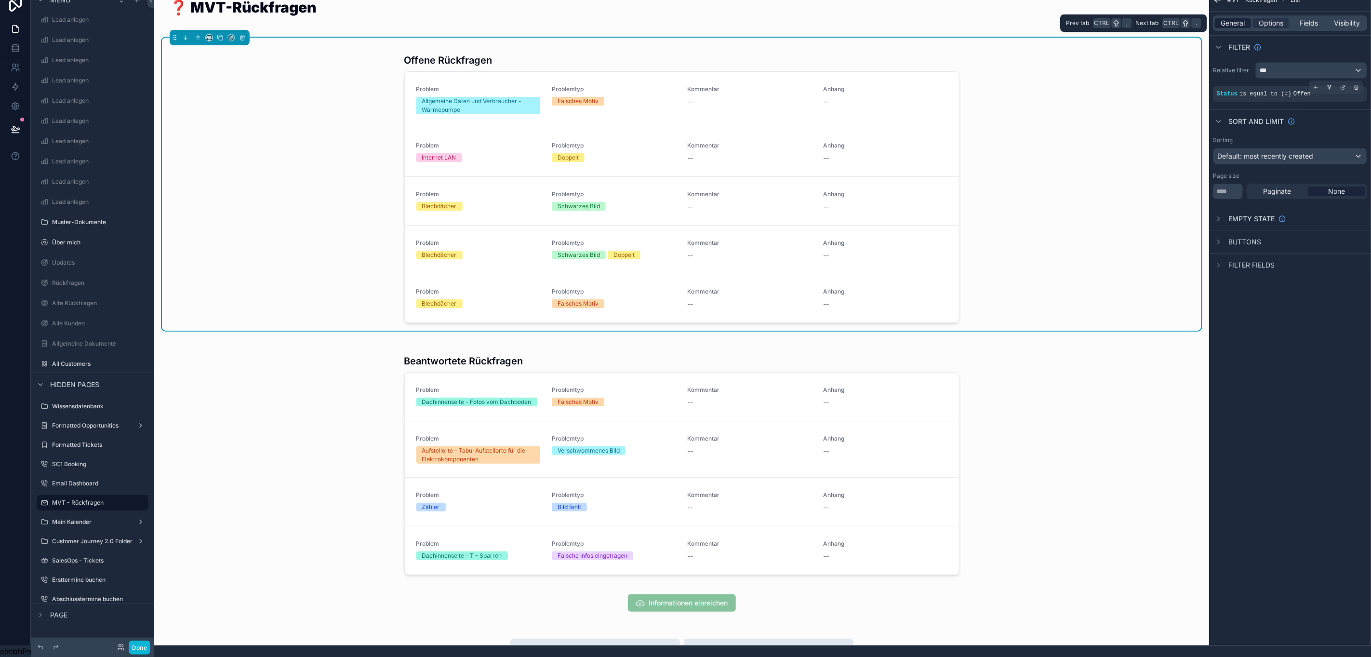
click at [1236, 18] on span "General" at bounding box center [1233, 23] width 24 height 10
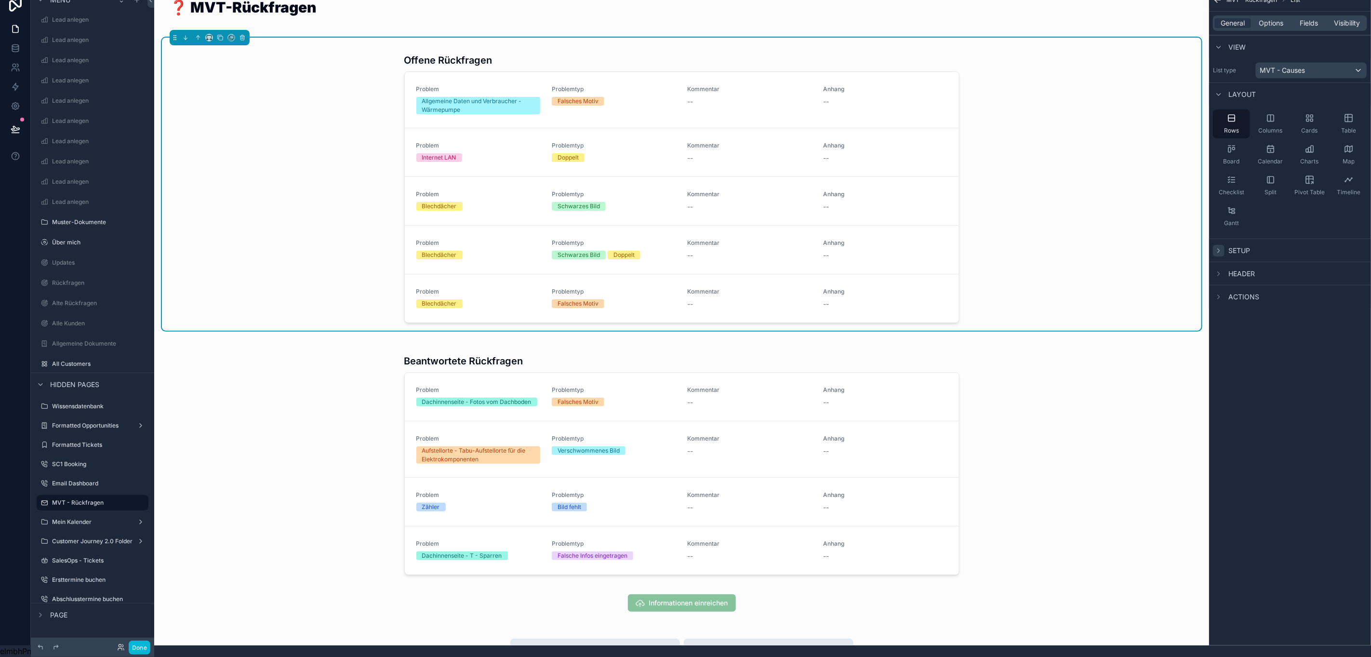
click at [1220, 247] on icon "scrollable content" at bounding box center [1219, 251] width 8 height 8
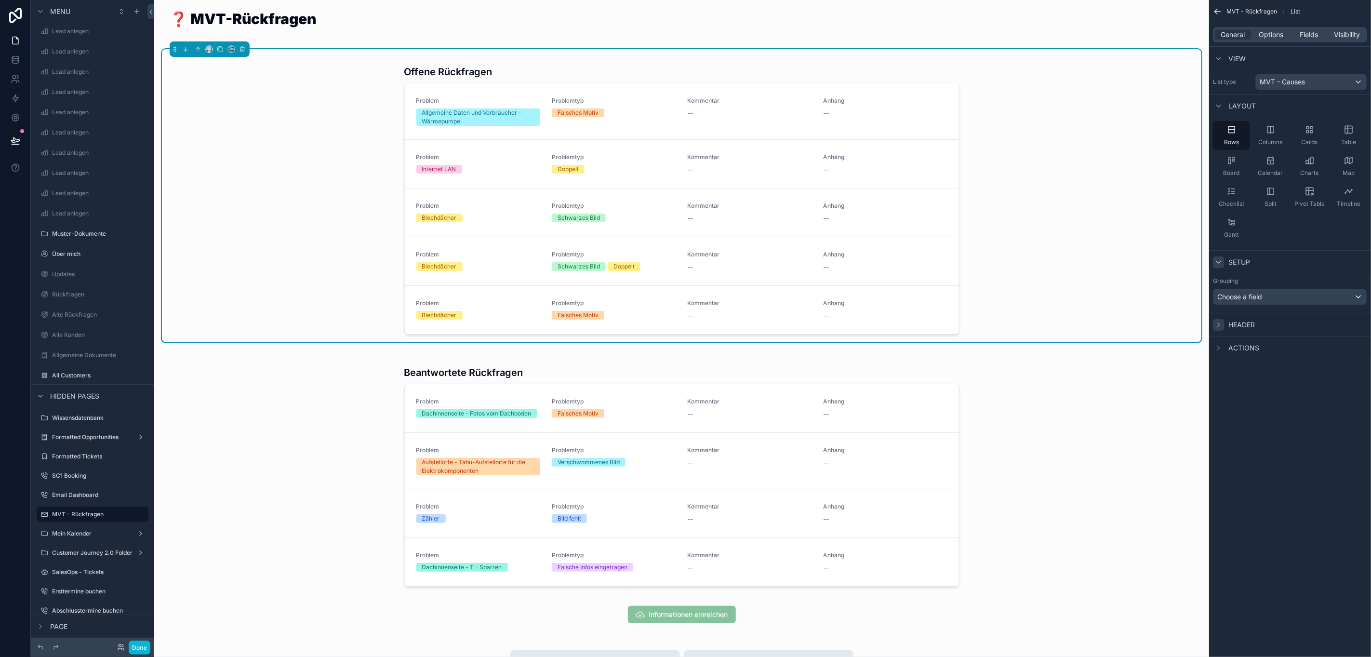
click at [1221, 322] on icon "scrollable content" at bounding box center [1219, 325] width 8 height 8
click at [1221, 493] on icon "scrollable content" at bounding box center [1219, 495] width 8 height 8
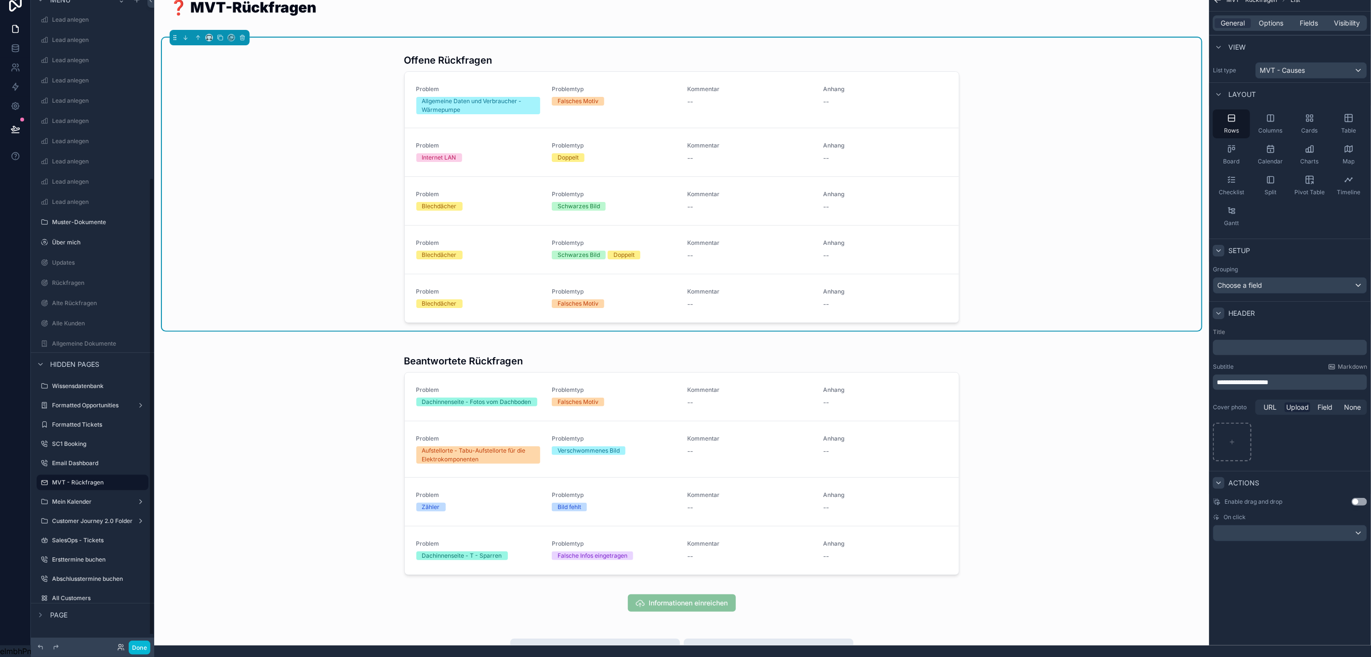
scroll to position [266, 0]
click at [82, 591] on div "All Customers" at bounding box center [93, 598] width 108 height 15
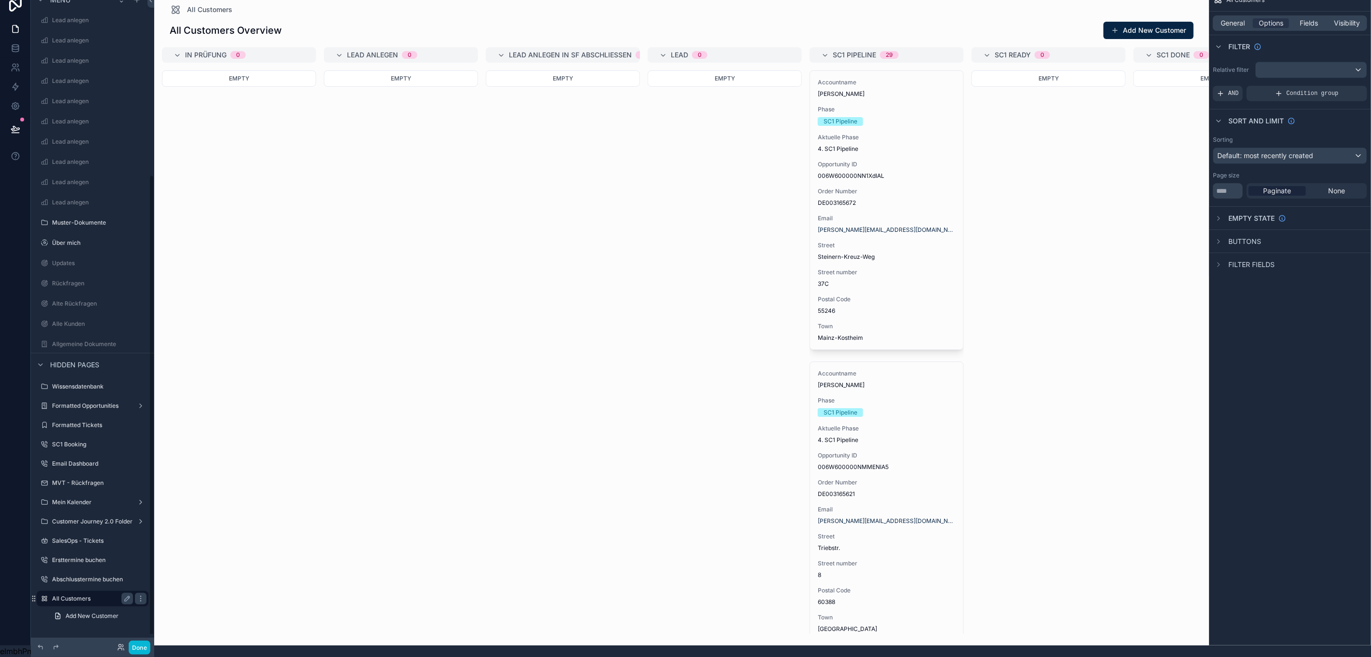
scroll to position [260, 0]
click at [125, 602] on icon "scrollable content" at bounding box center [127, 604] width 5 height 5
click at [98, 598] on input "**********" at bounding box center [85, 604] width 66 height 12
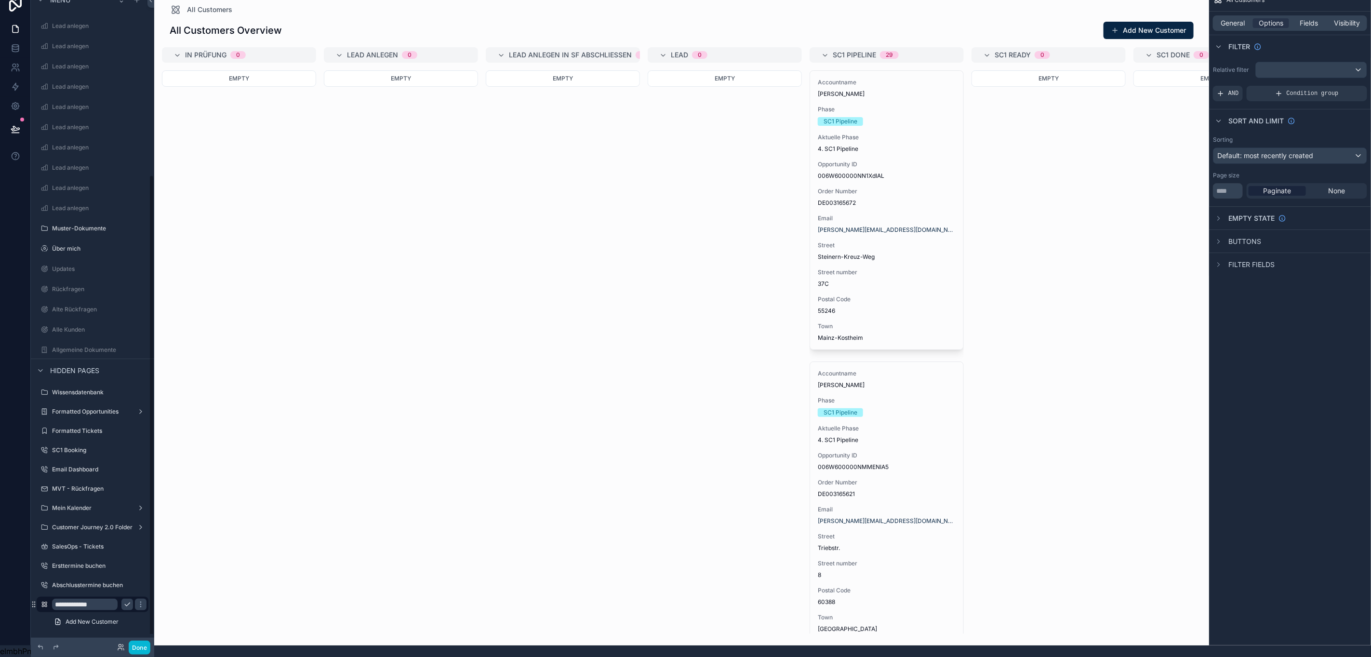
click at [98, 598] on input "**********" at bounding box center [85, 604] width 66 height 12
type input "*"
type input "***"
click at [135, 598] on button "scrollable content" at bounding box center [141, 604] width 12 height 12
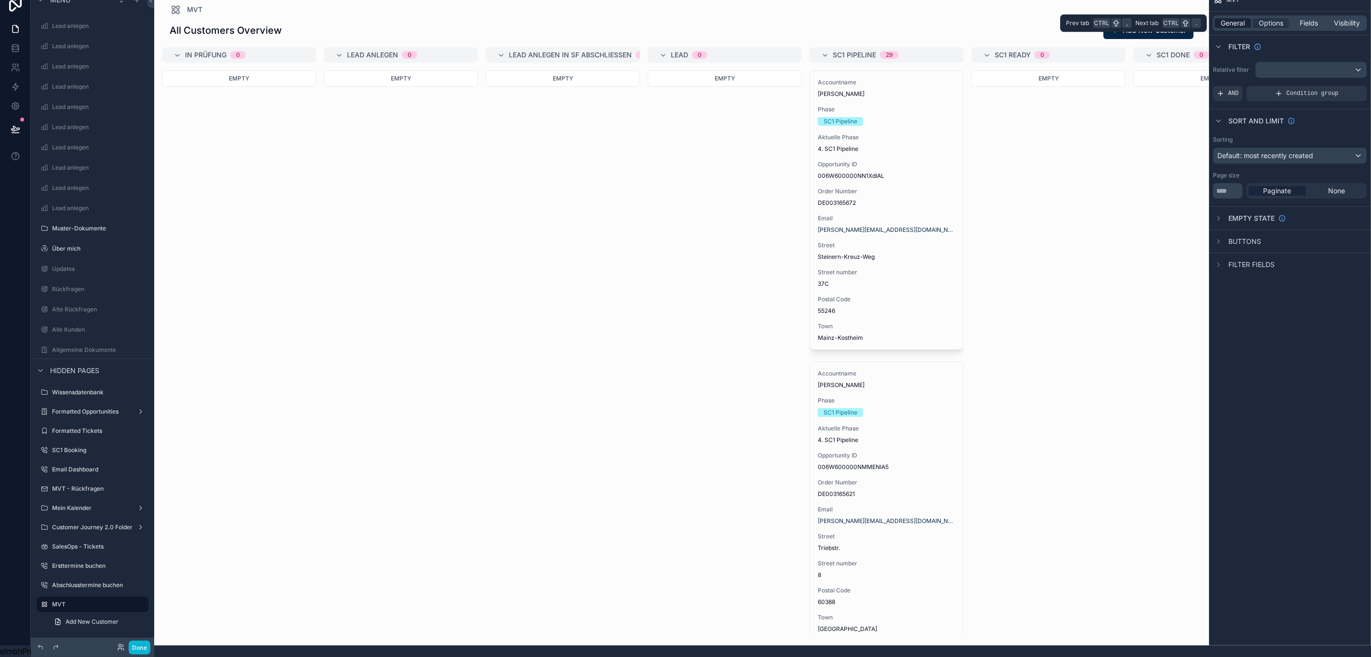
click at [1229, 18] on span "General" at bounding box center [1233, 23] width 24 height 10
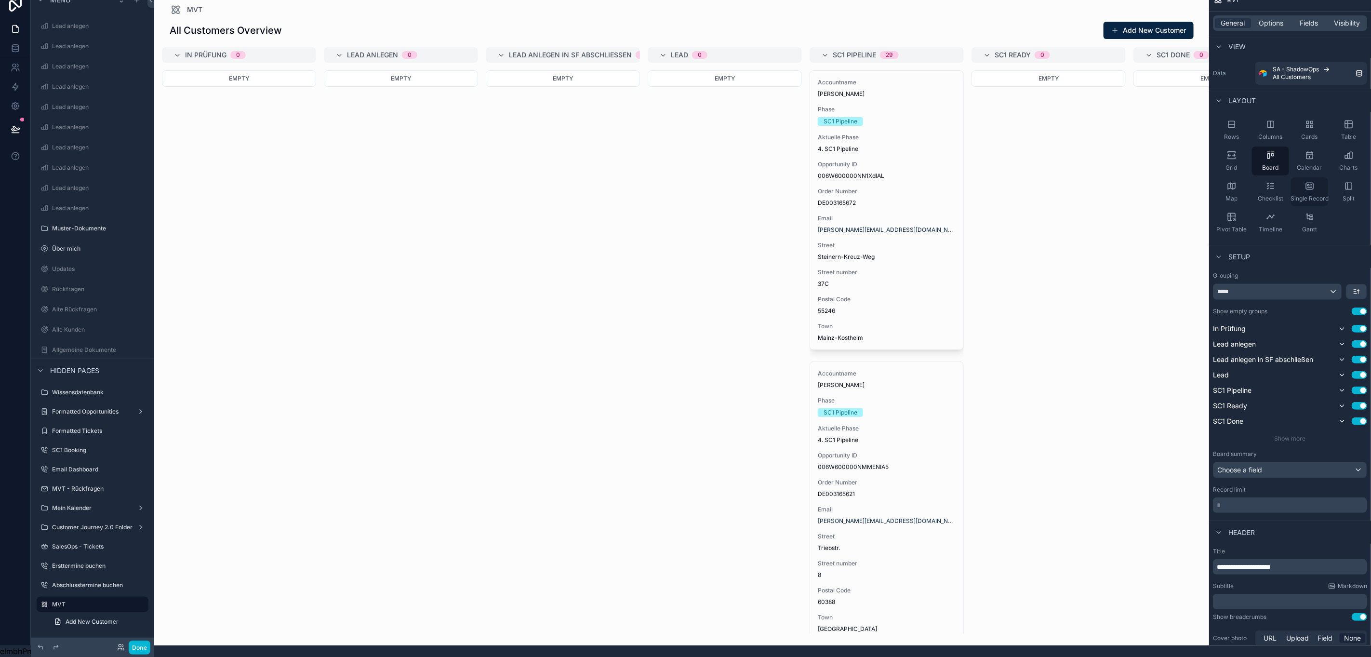
click at [1308, 195] on span "Single Record" at bounding box center [1309, 199] width 38 height 8
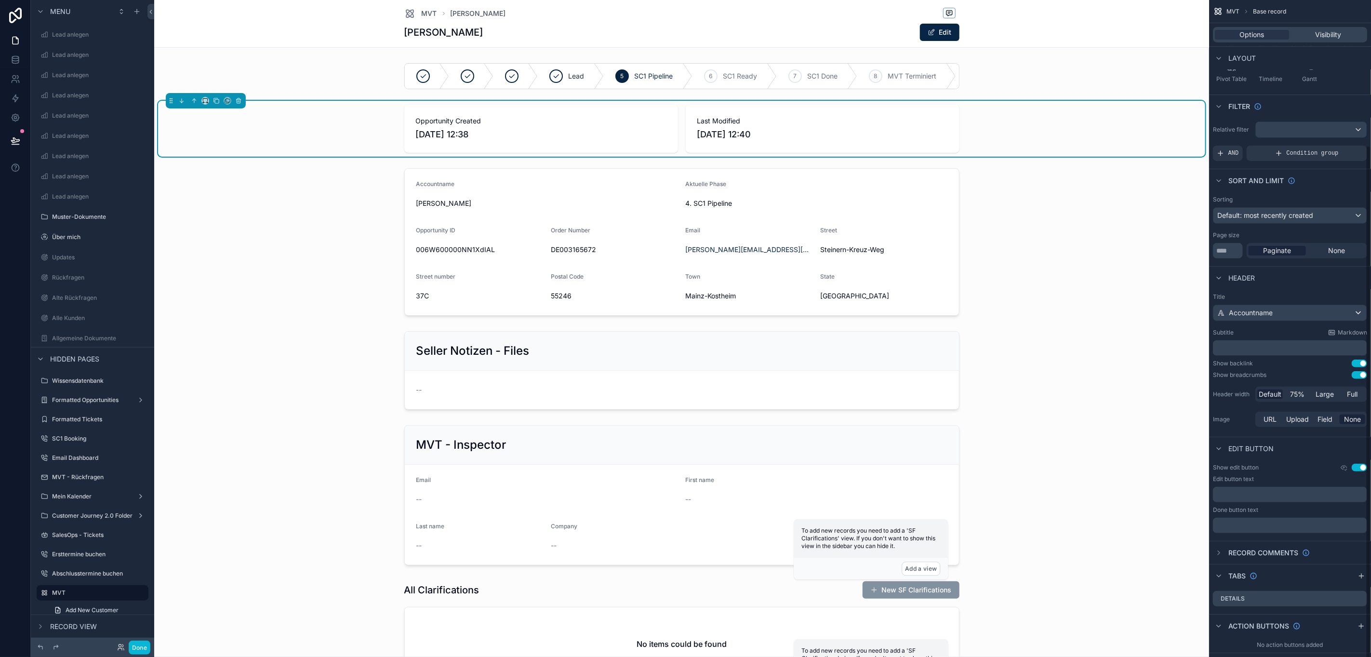
scroll to position [186, 0]
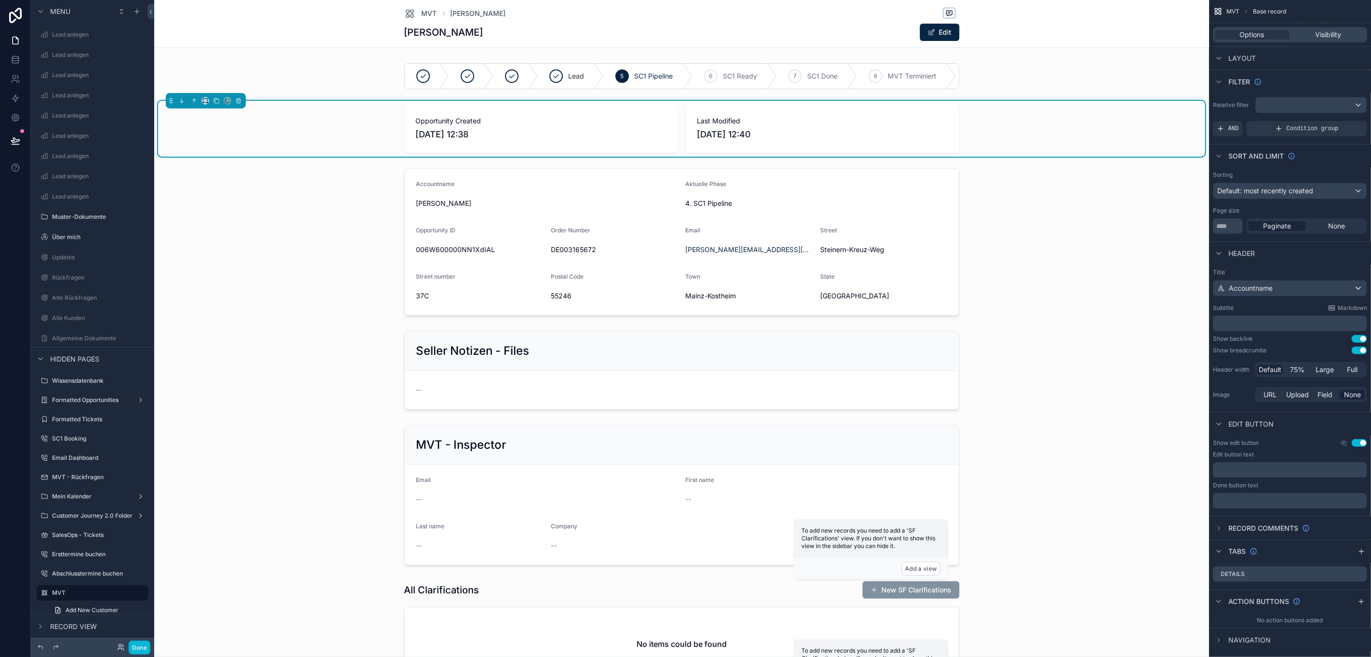
click at [1359, 442] on button "Use setting" at bounding box center [1359, 443] width 15 height 8
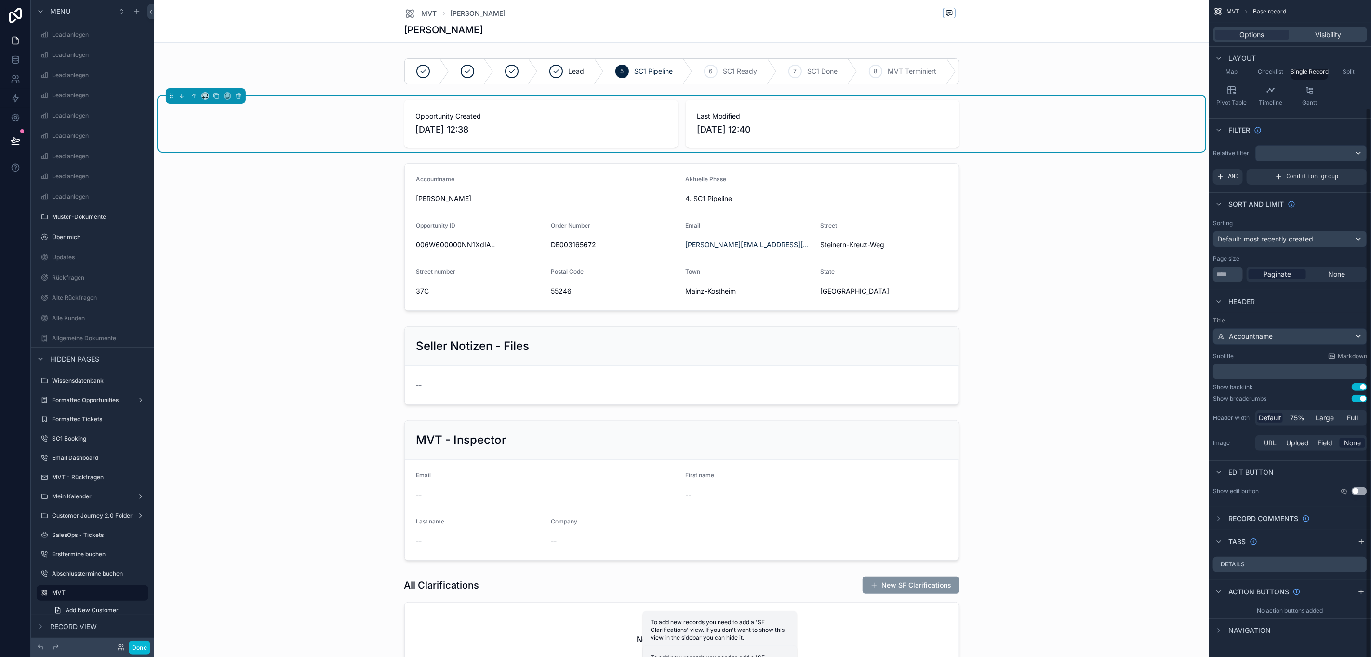
scroll to position [129, 0]
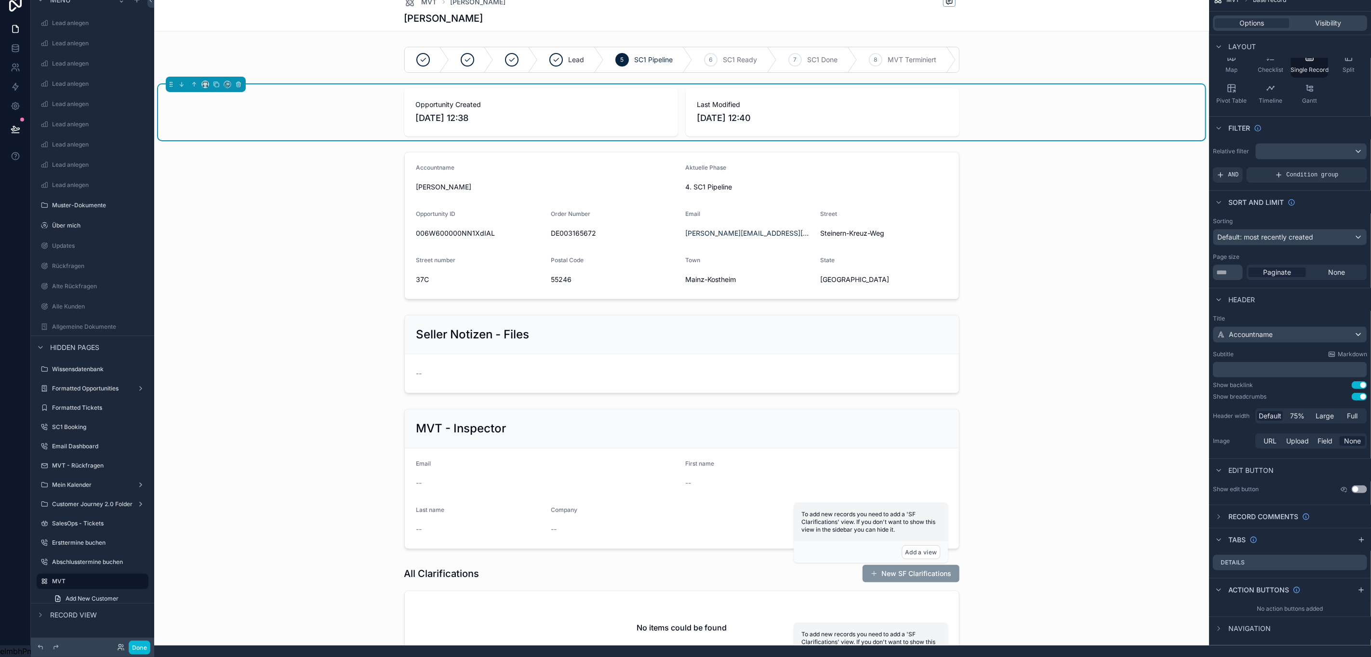
click at [1356, 381] on button "Use setting" at bounding box center [1359, 385] width 15 height 8
click at [1359, 393] on button "Use setting" at bounding box center [1359, 397] width 15 height 8
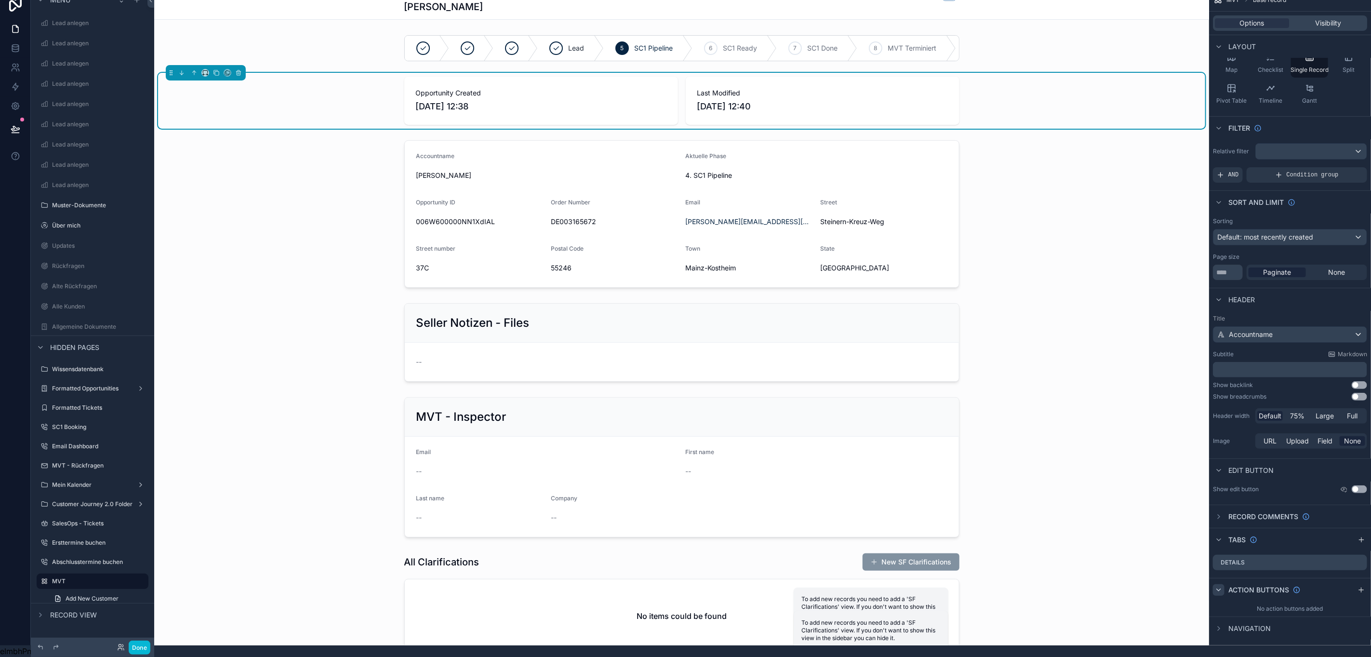
click at [1221, 586] on icon "scrollable content" at bounding box center [1219, 590] width 8 height 8
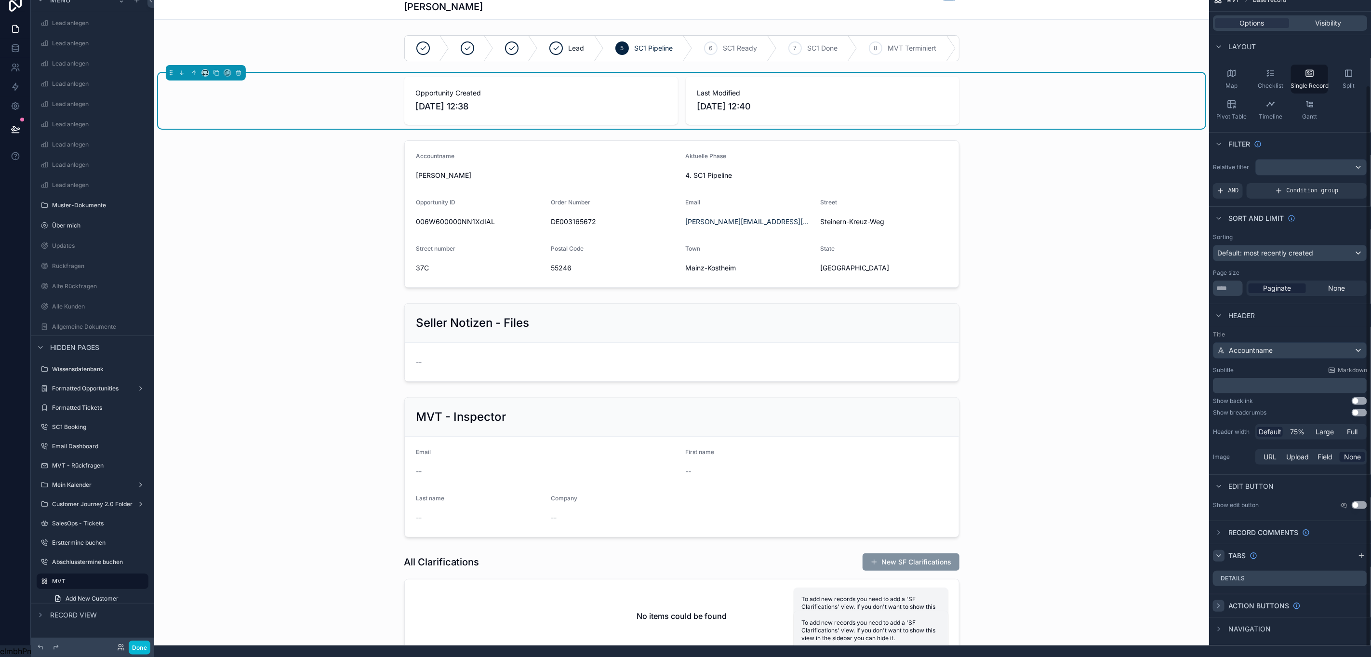
click at [1218, 552] on icon "scrollable content" at bounding box center [1219, 556] width 8 height 8
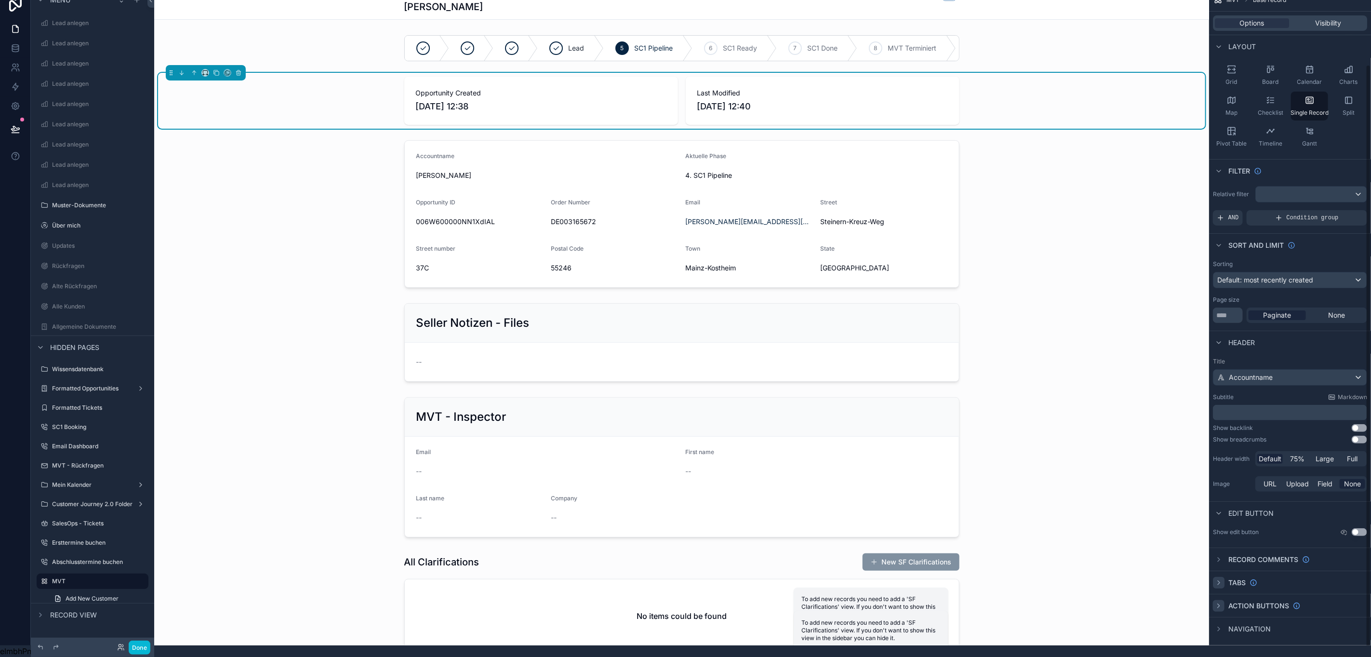
click at [1218, 556] on icon "scrollable content" at bounding box center [1219, 560] width 8 height 8
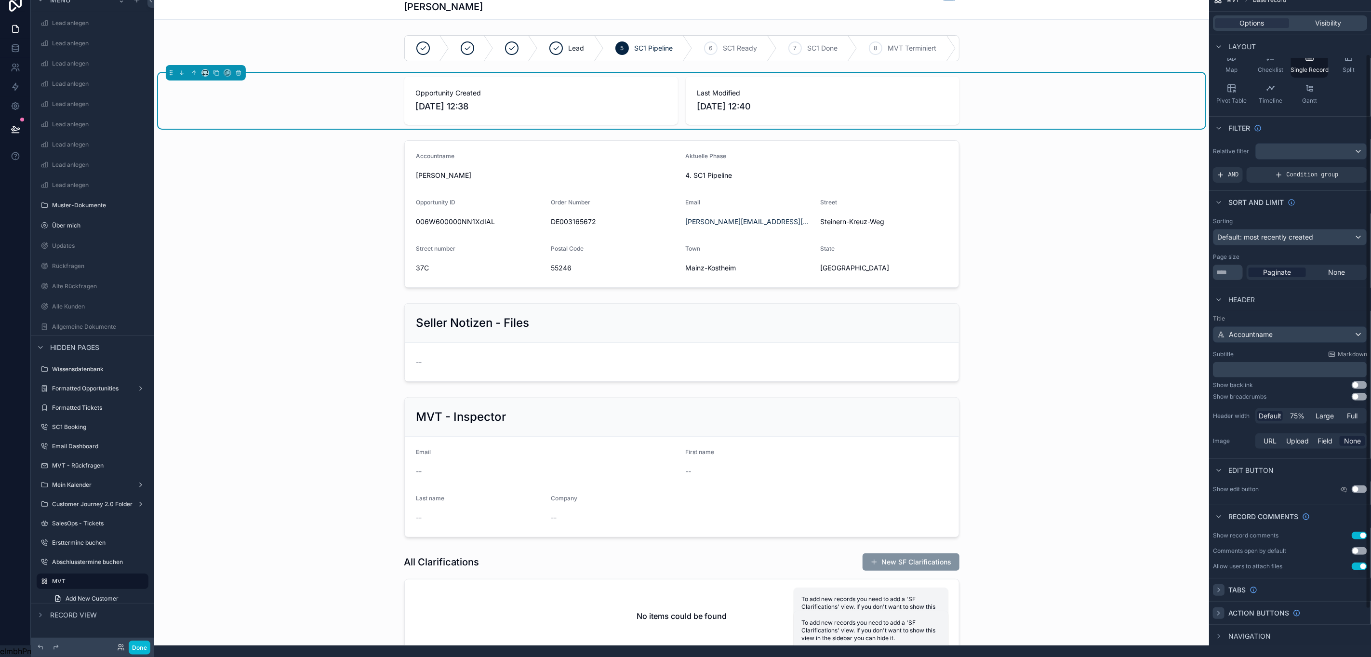
scroll to position [11, 11]
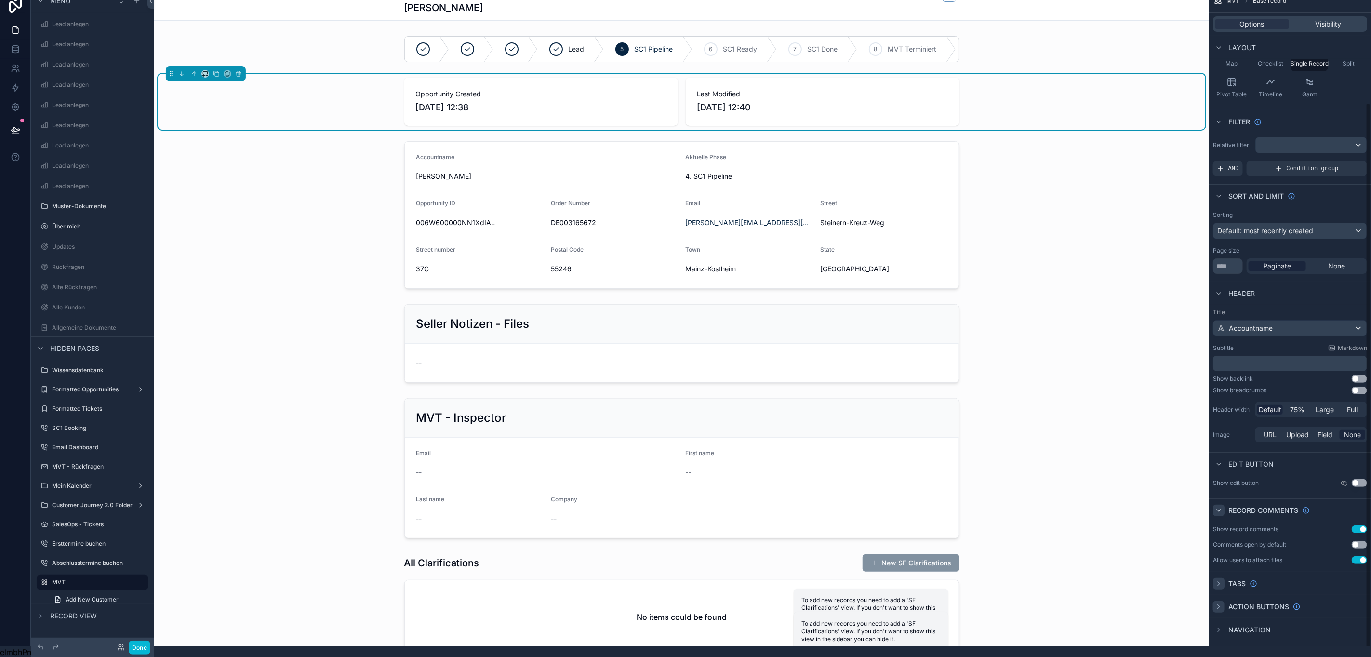
click at [1217, 512] on icon "scrollable content" at bounding box center [1219, 510] width 8 height 8
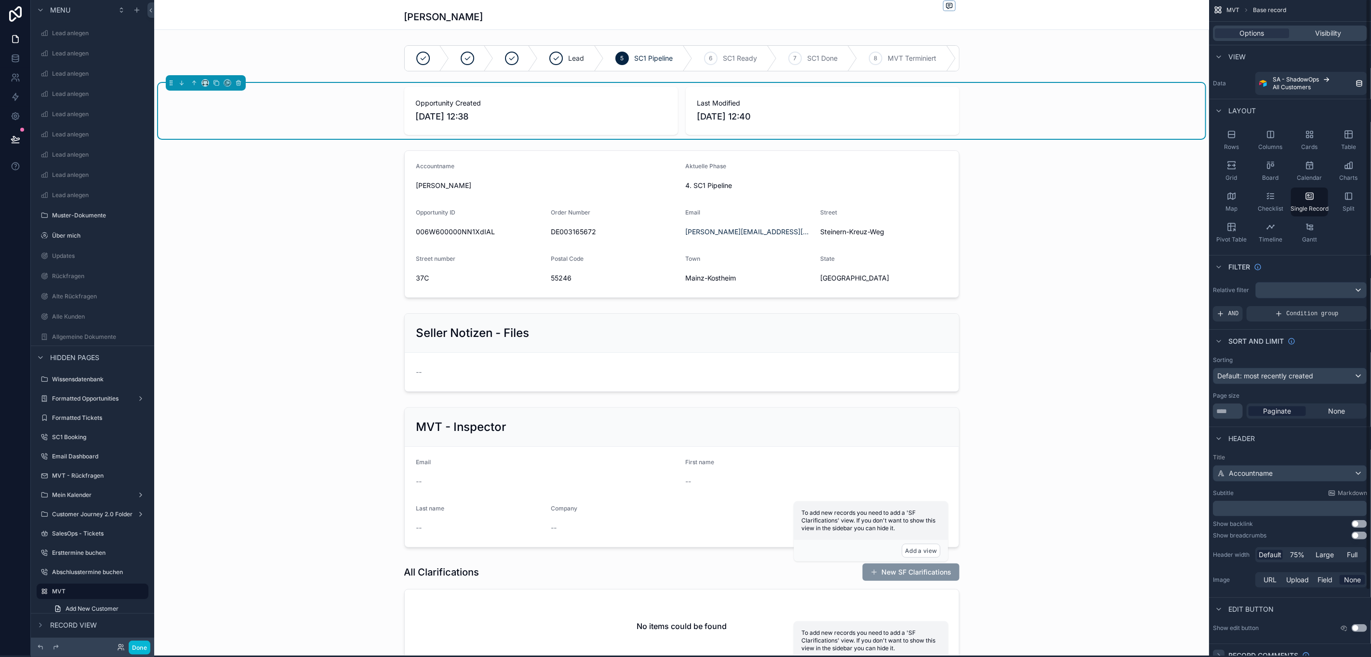
scroll to position [0, 11]
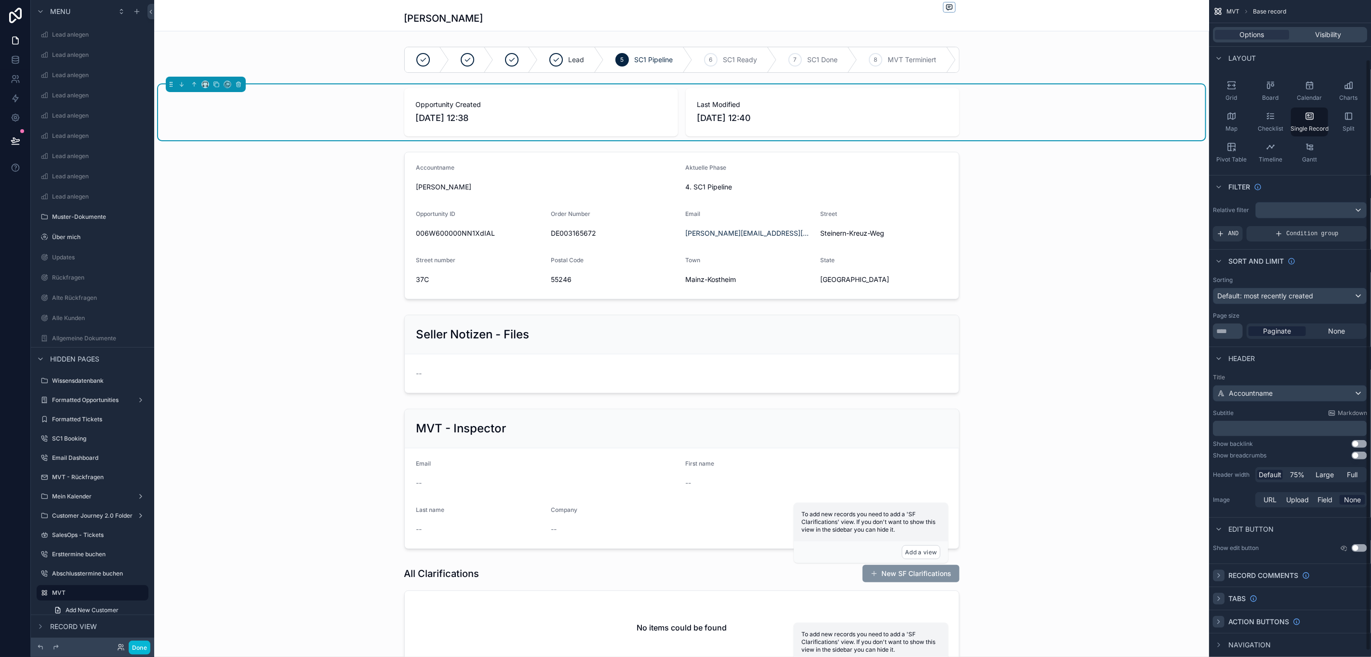
scroll to position [86, 0]
click at [1219, 640] on icon "scrollable content" at bounding box center [1219, 640] width 2 height 4
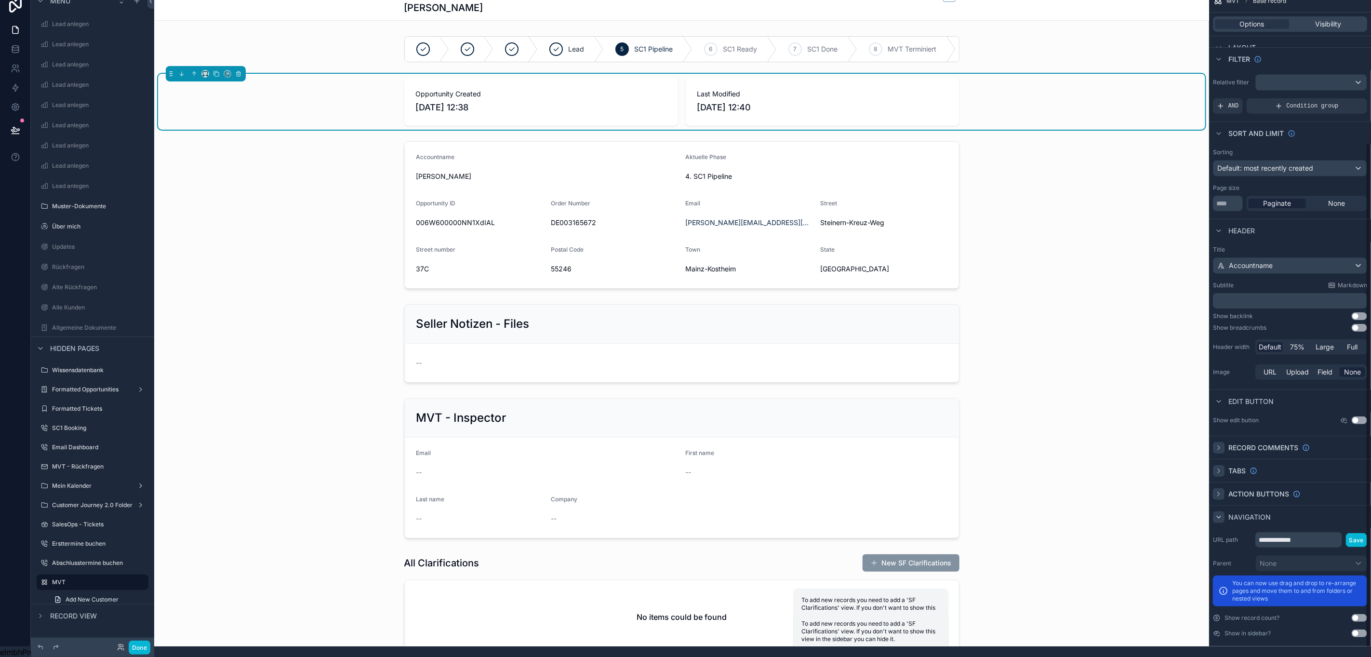
scroll to position [199, 0]
click at [1222, 491] on icon "scrollable content" at bounding box center [1219, 493] width 8 height 8
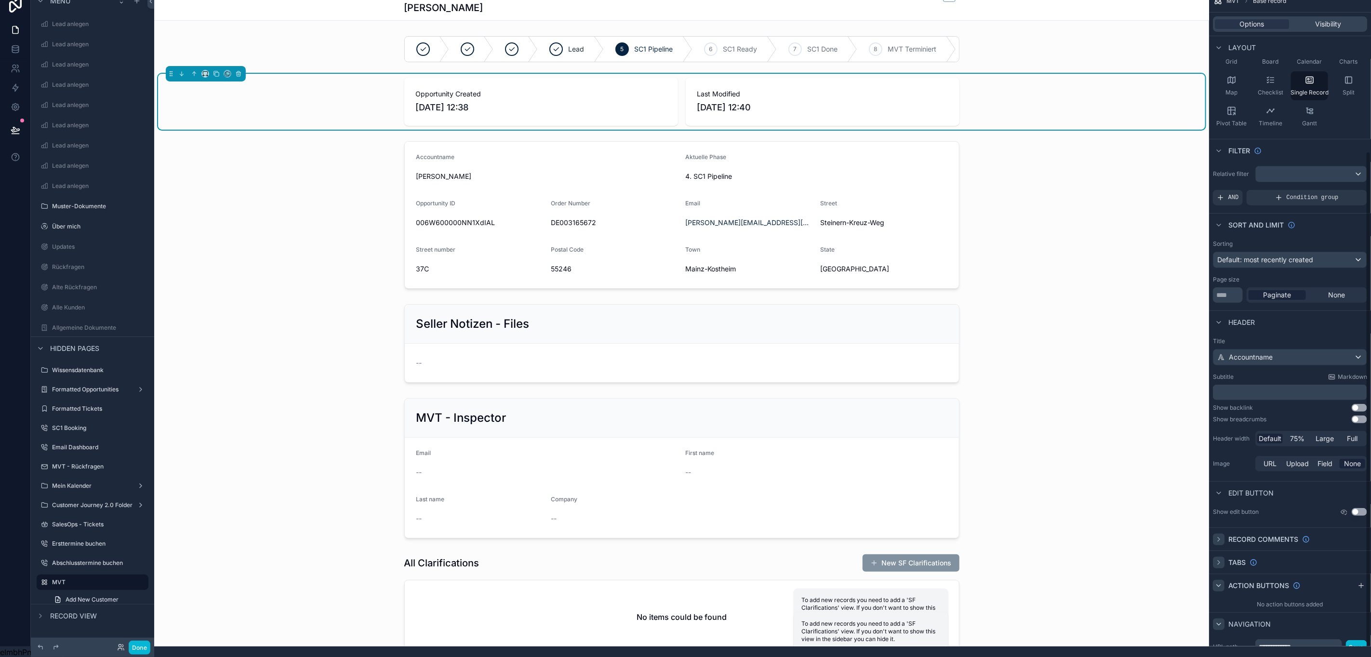
scroll to position [214, 0]
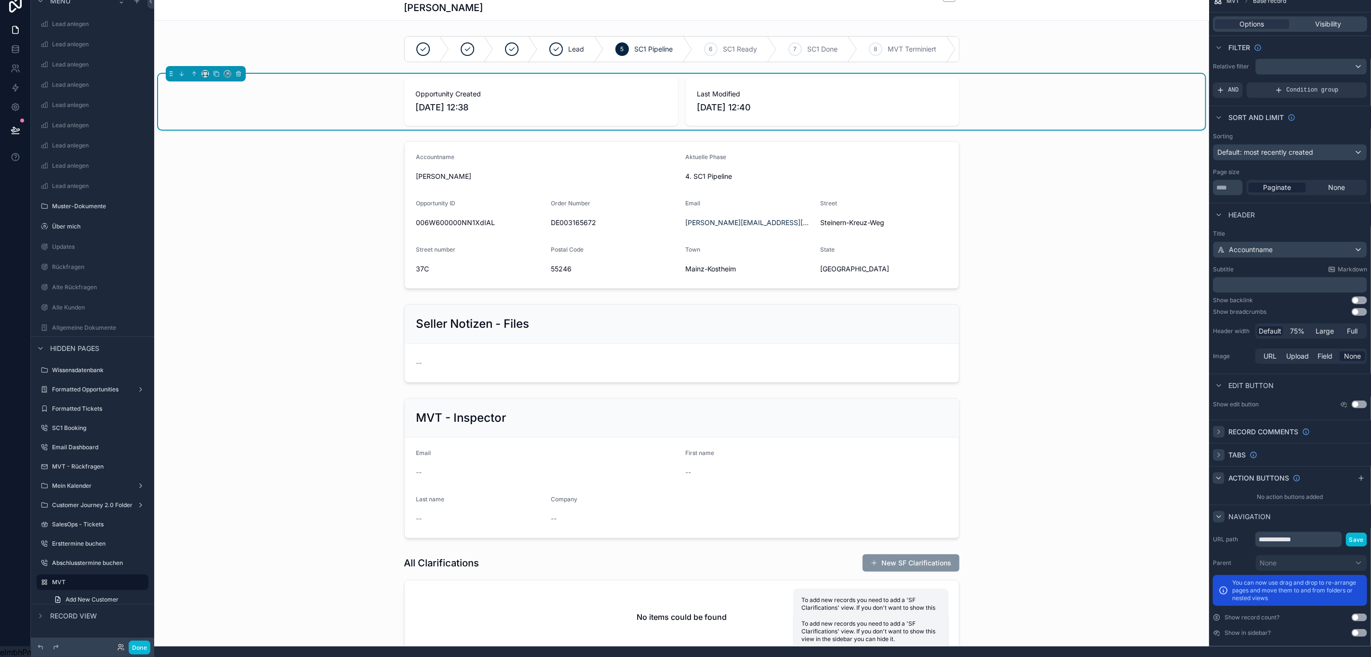
click at [1213, 453] on div "scrollable content" at bounding box center [1219, 455] width 12 height 12
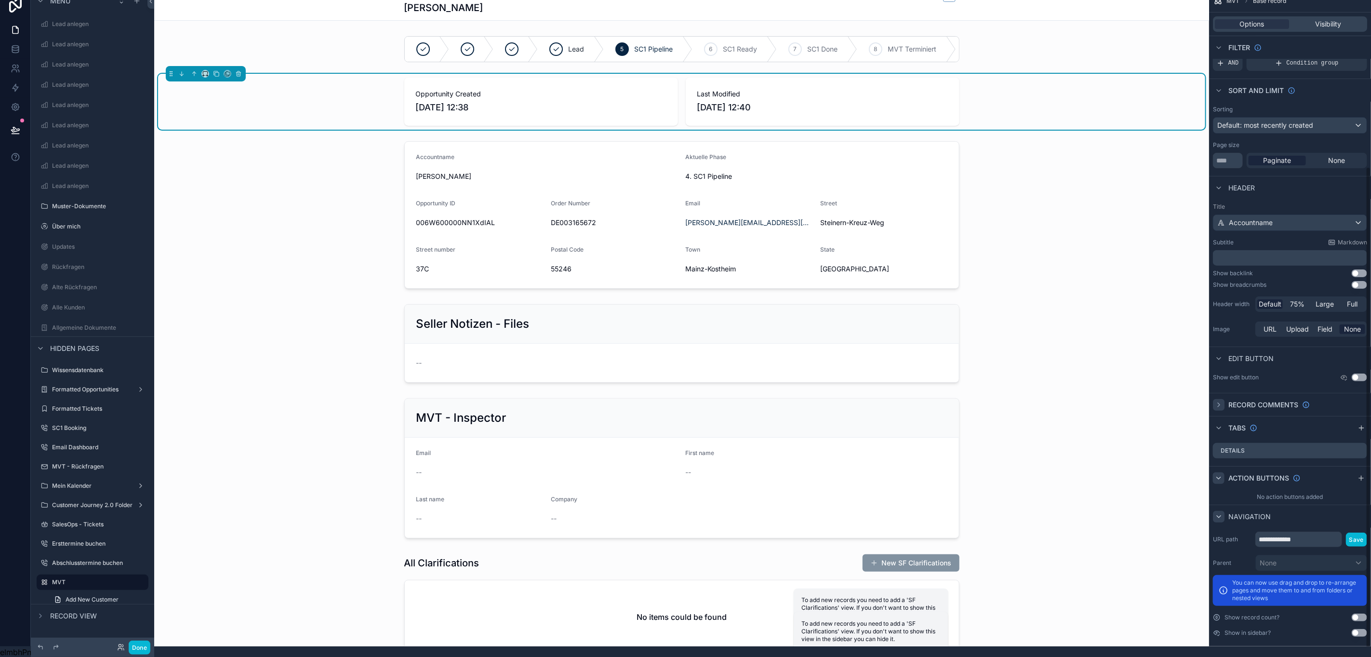
scroll to position [22, 11]
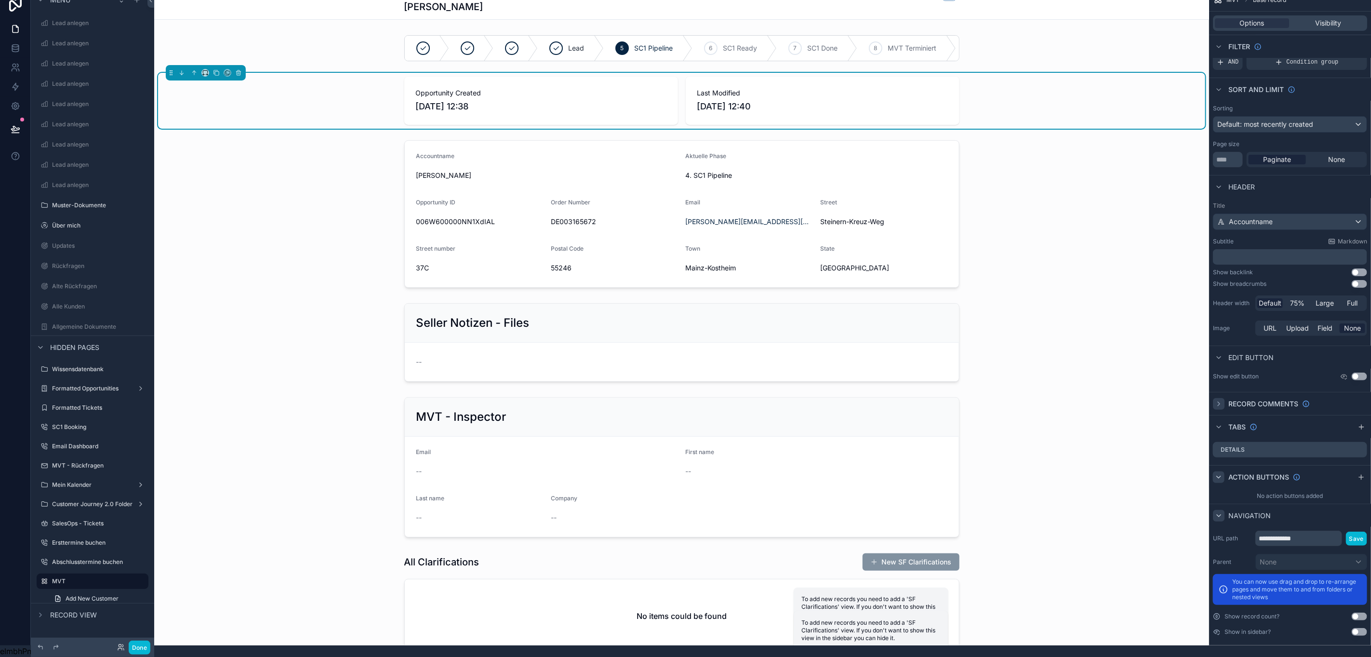
click at [1221, 400] on icon "scrollable content" at bounding box center [1219, 404] width 8 height 8
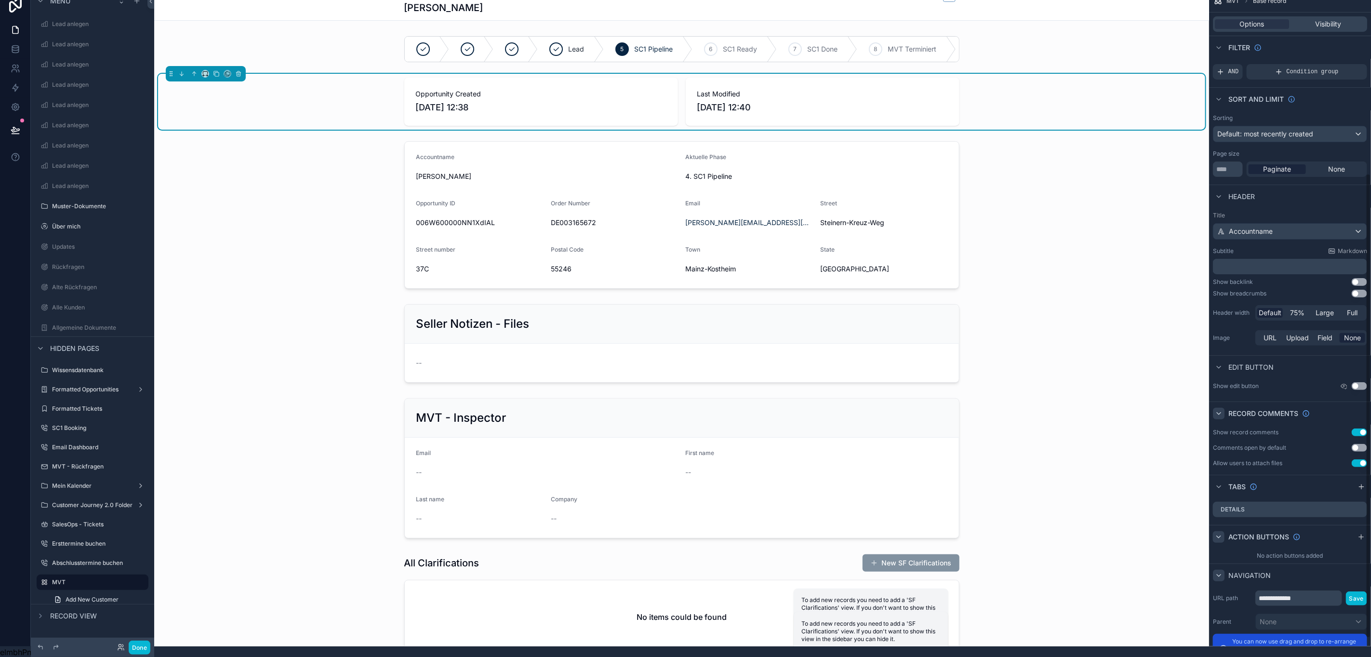
scroll to position [265, 0]
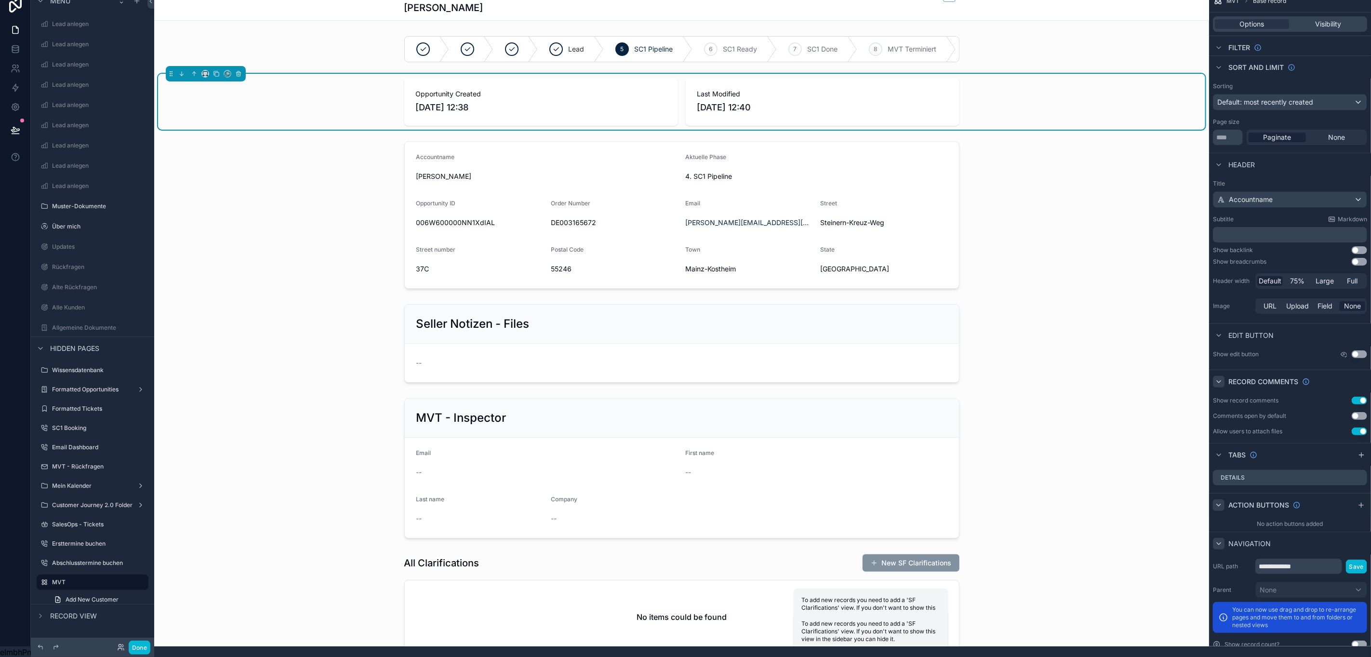
click at [1356, 404] on button "Use setting" at bounding box center [1359, 401] width 15 height 8
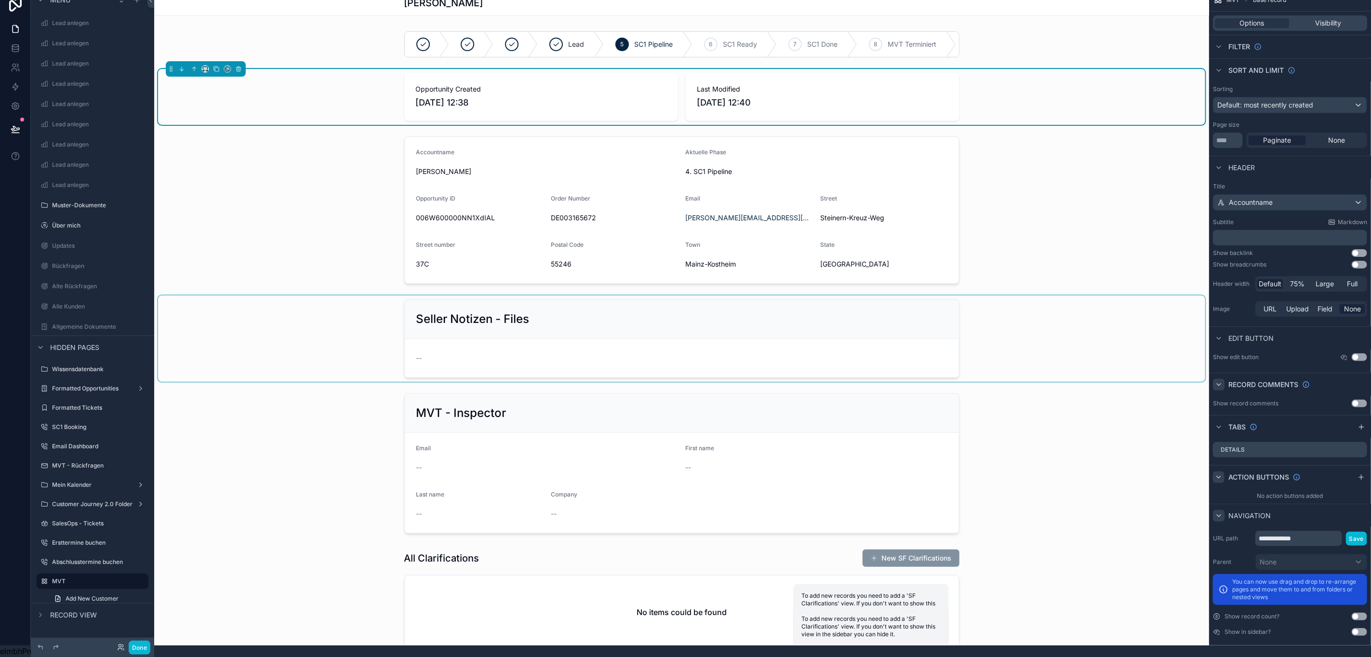
scroll to position [1, 11]
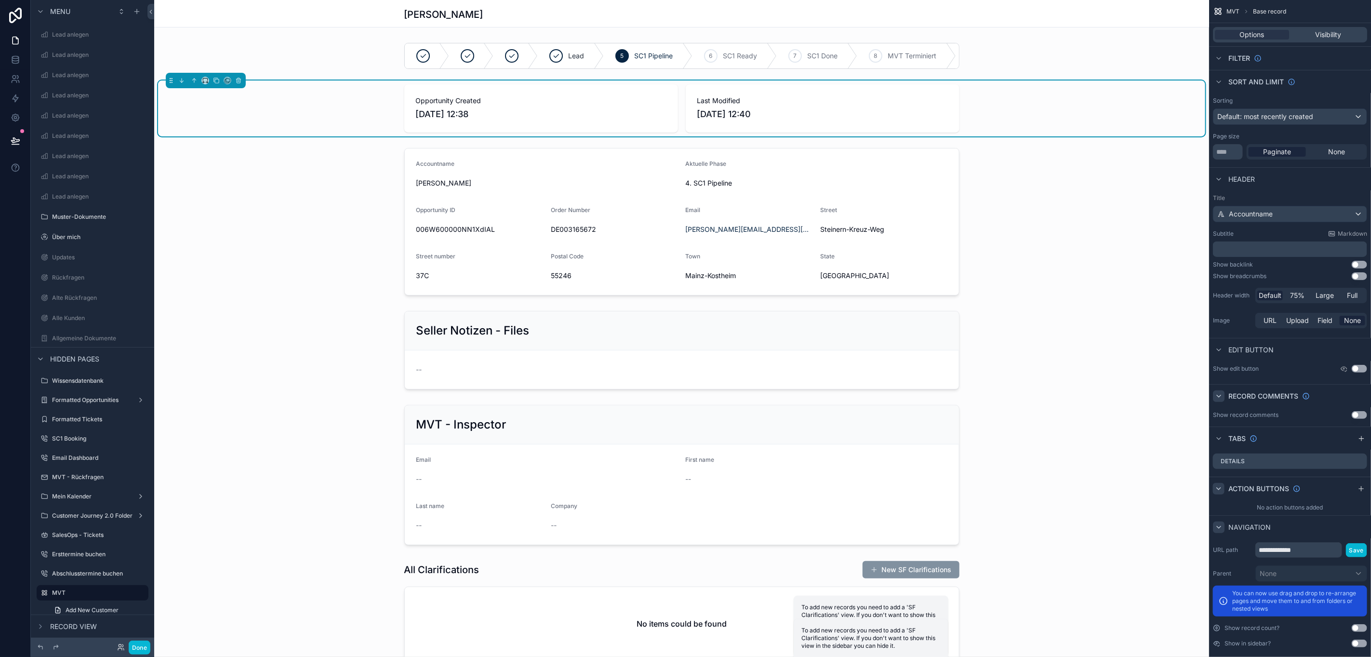
drag, startPoint x: 1350, startPoint y: 301, endPoint x: 1343, endPoint y: 301, distance: 7.2
click at [1350, 300] on span "Full" at bounding box center [1352, 296] width 11 height 10
click at [1009, 73] on div "scrollable content" at bounding box center [681, 56] width 1047 height 34
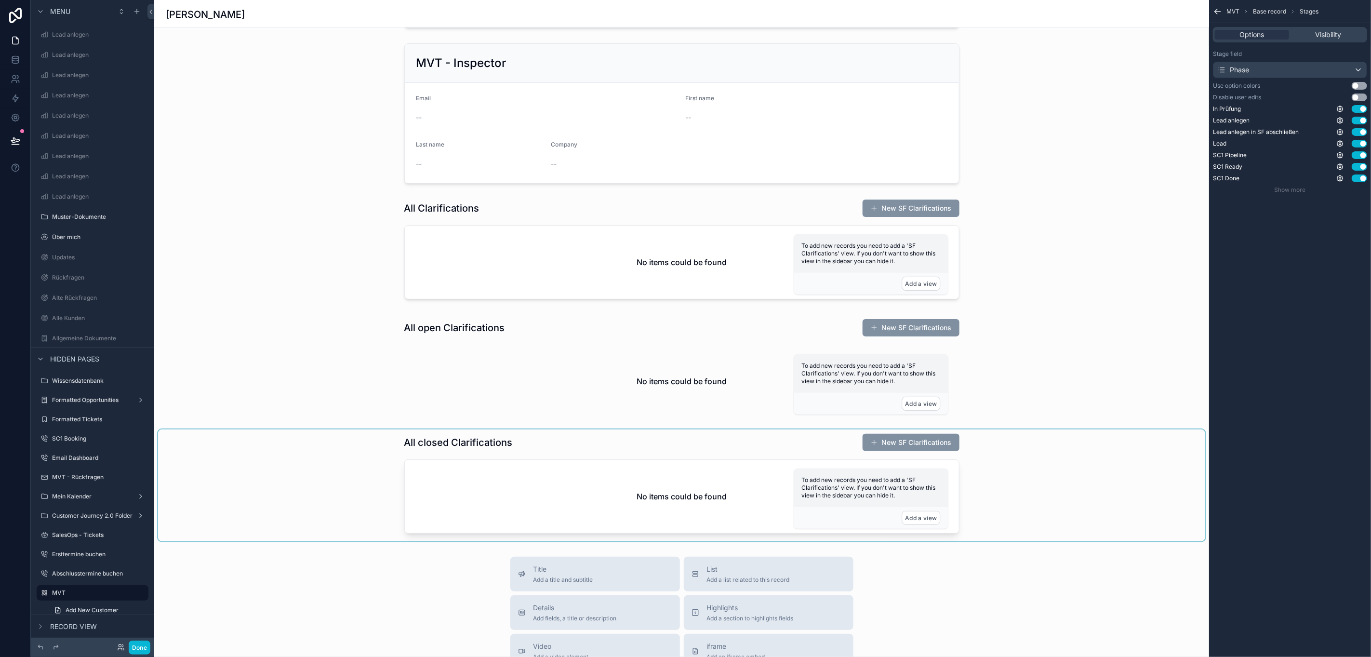
click at [1073, 498] on div "scrollable content" at bounding box center [681, 485] width 1047 height 112
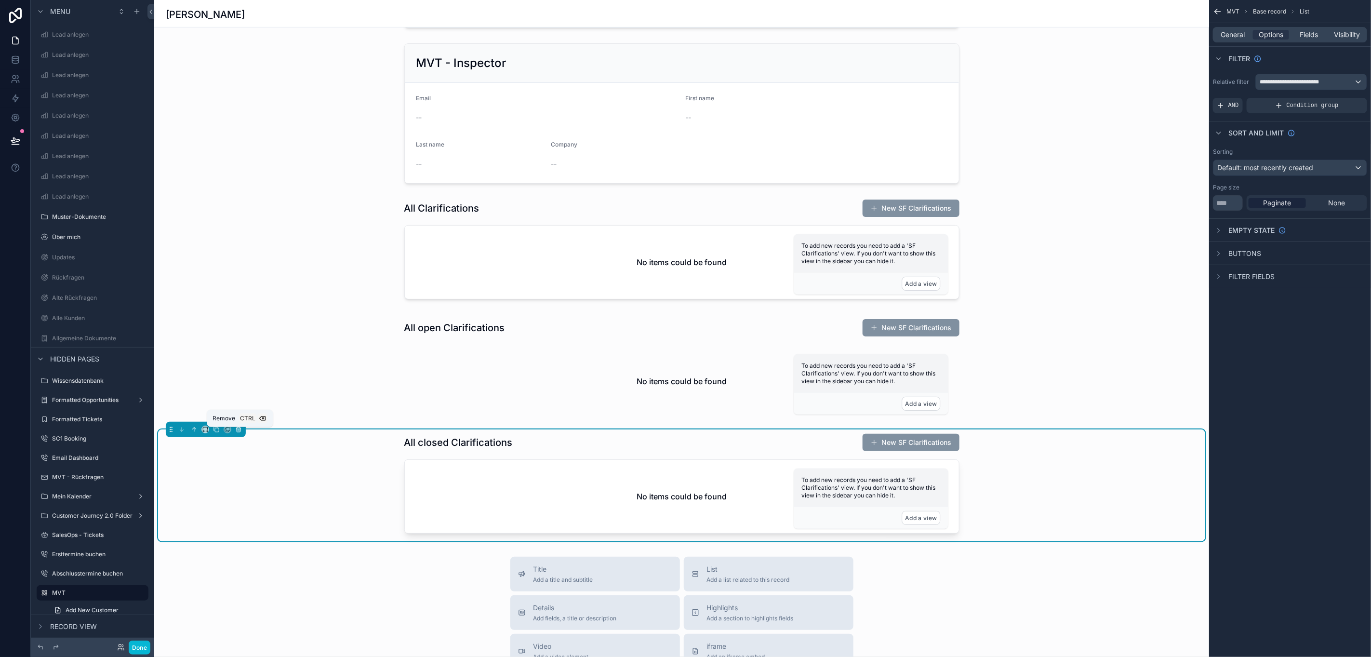
click at [235, 433] on icon "scrollable content" at bounding box center [238, 429] width 7 height 7
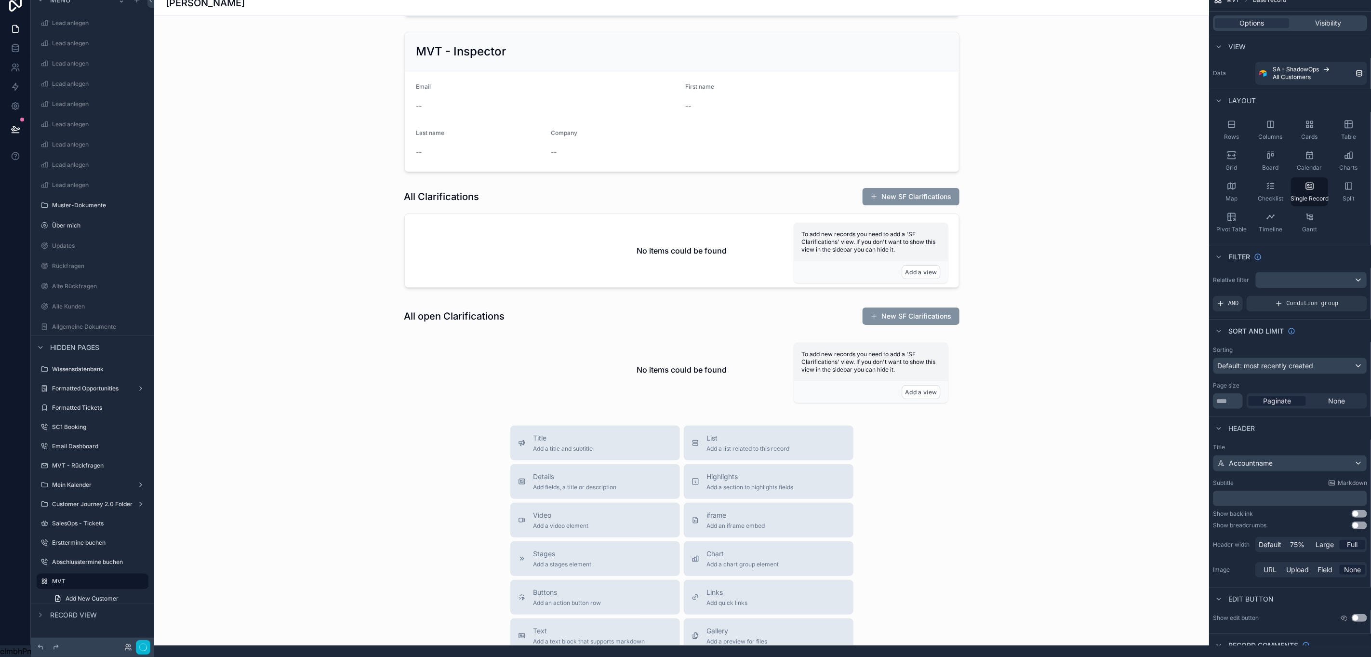
click at [324, 352] on div "scrollable content" at bounding box center [681, 236] width 1055 height 1219
click at [478, 349] on div "scrollable content" at bounding box center [681, 356] width 1047 height 107
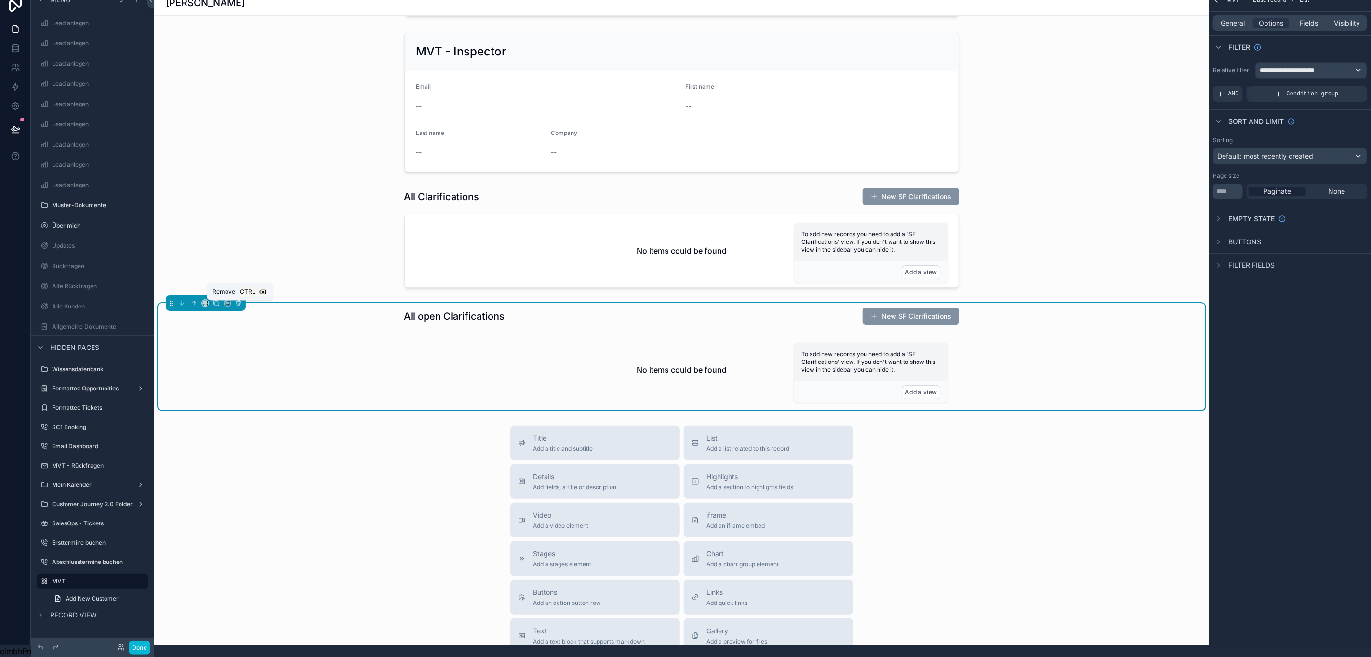
click at [233, 305] on button "scrollable content" at bounding box center [238, 303] width 11 height 11
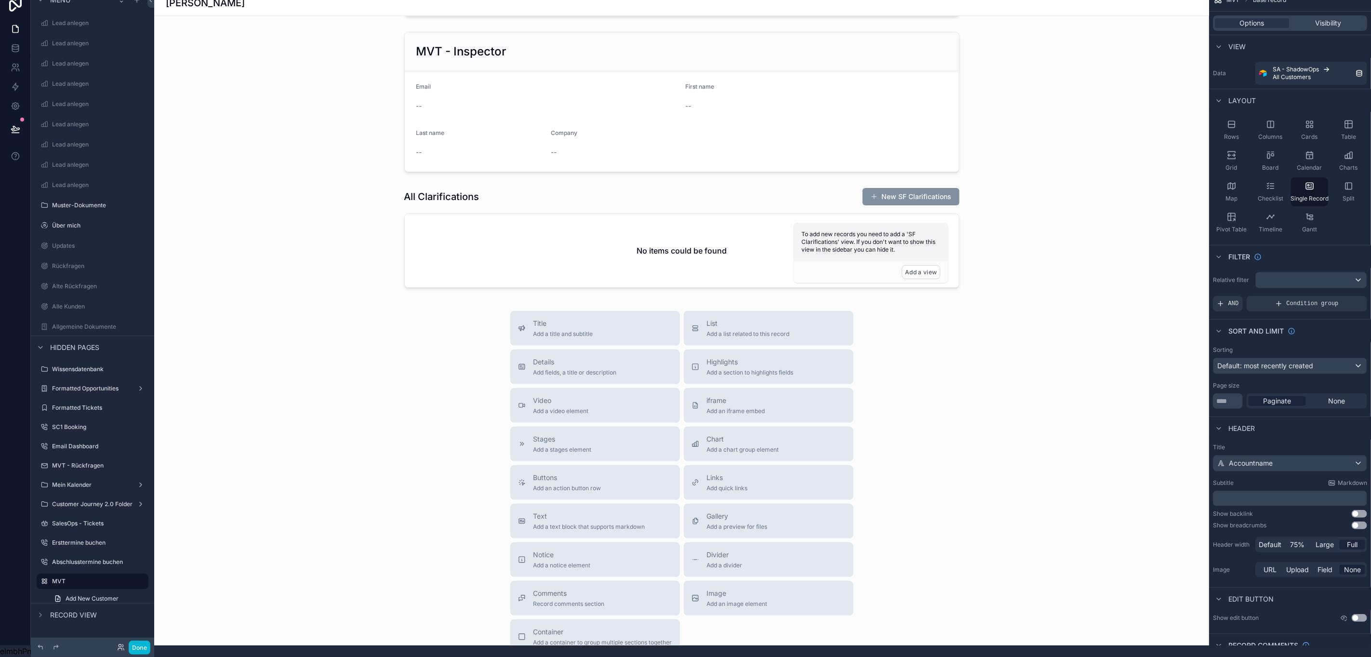
click at [284, 230] on div "scrollable content" at bounding box center [681, 179] width 1055 height 1104
click at [340, 229] on div "scrollable content" at bounding box center [681, 240] width 1047 height 112
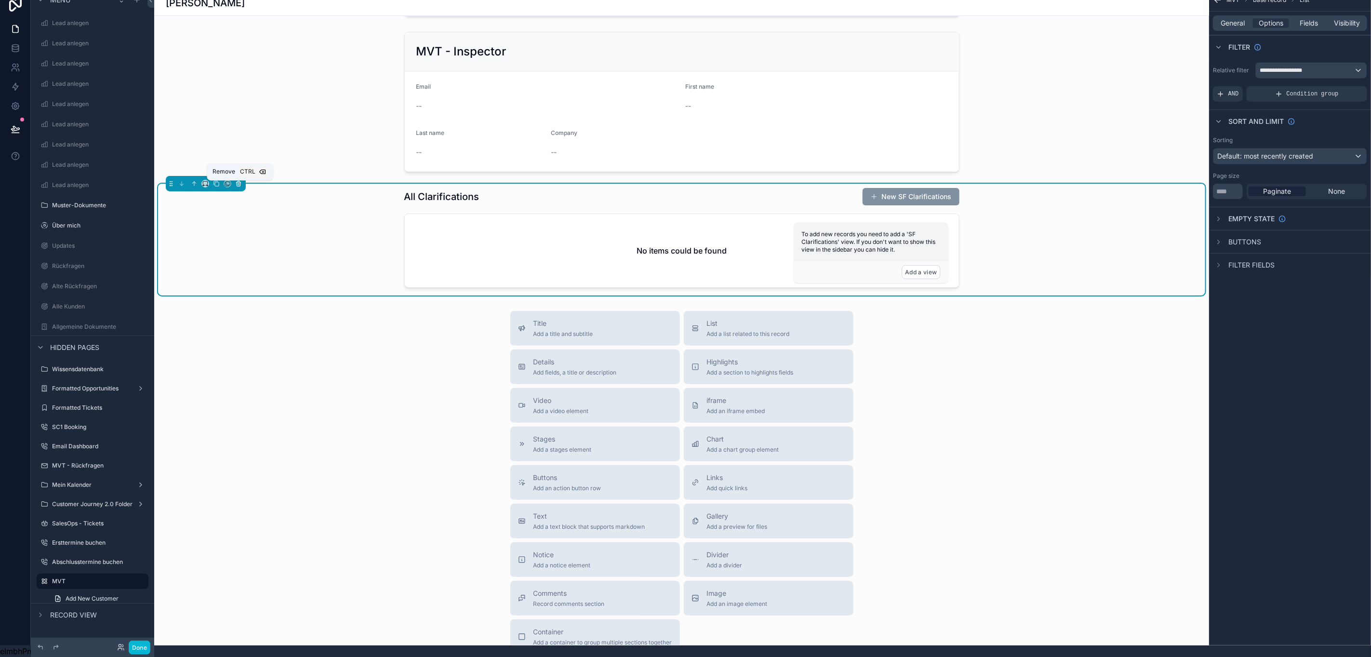
click at [235, 187] on icon "scrollable content" at bounding box center [238, 183] width 7 height 7
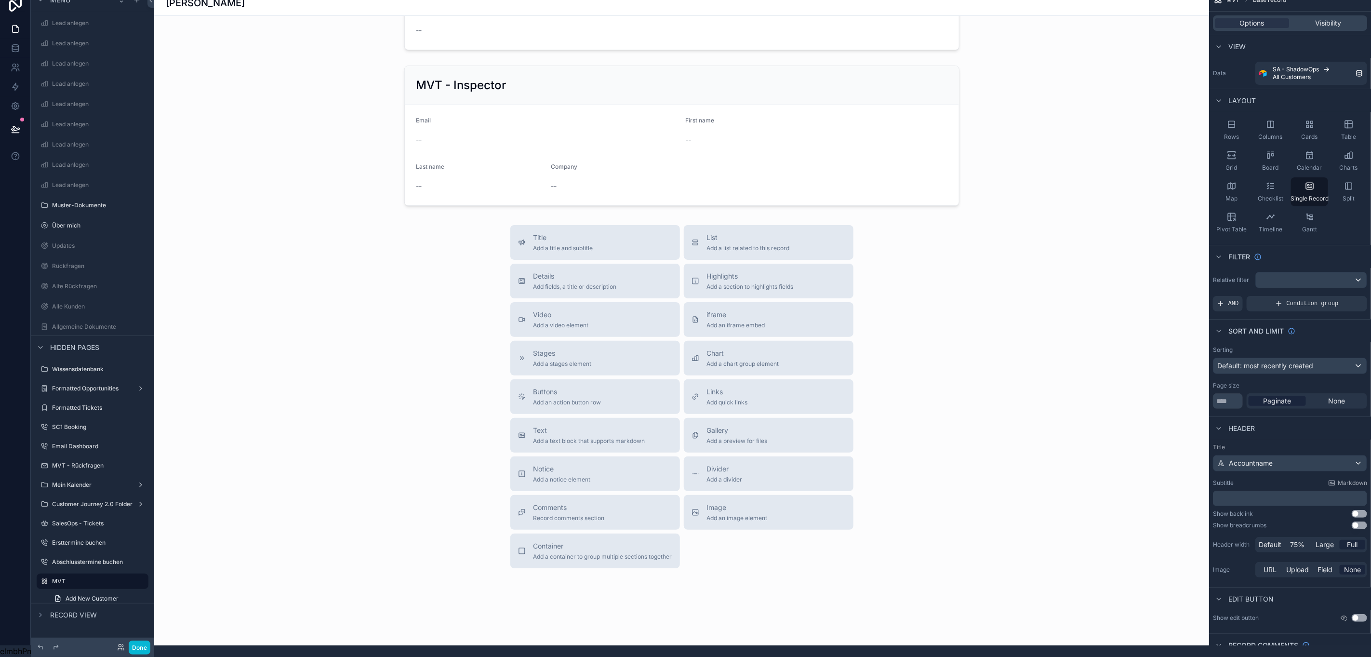
click at [329, 95] on div "scrollable content" at bounding box center [681, 153] width 1055 height 984
click at [339, 100] on div "scrollable content" at bounding box center [681, 136] width 1047 height 148
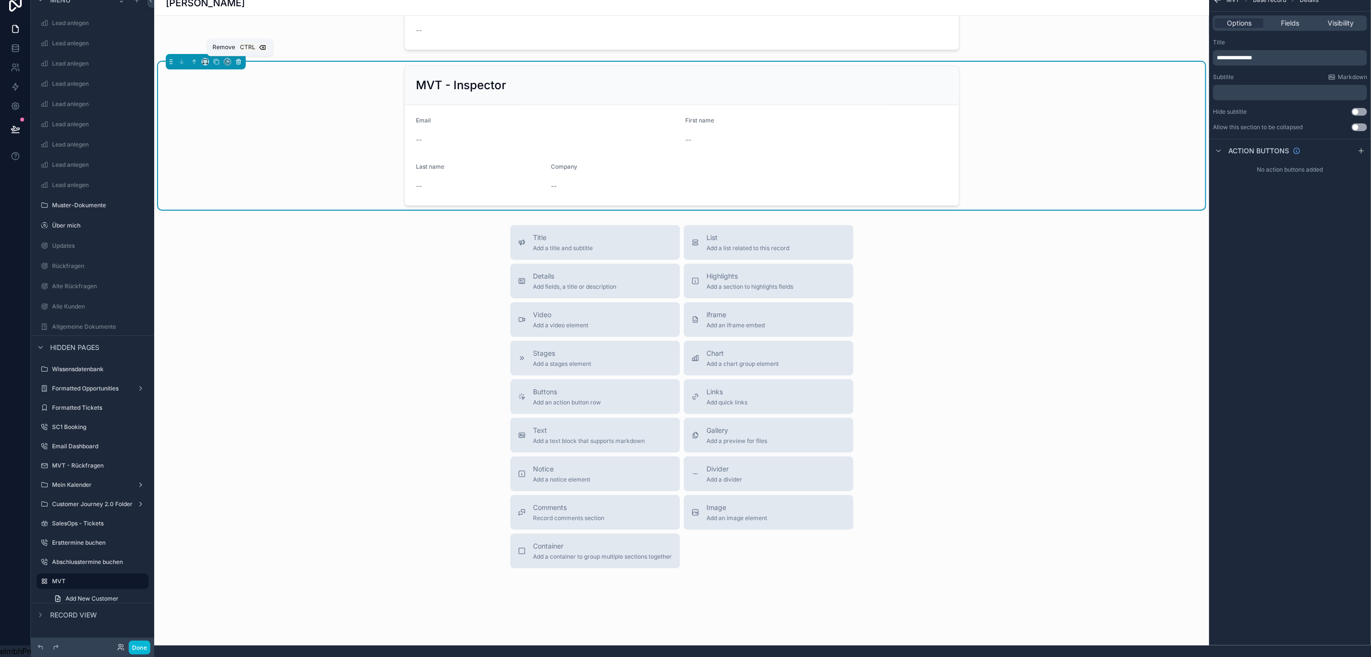
click at [235, 59] on icon "scrollable content" at bounding box center [238, 61] width 7 height 7
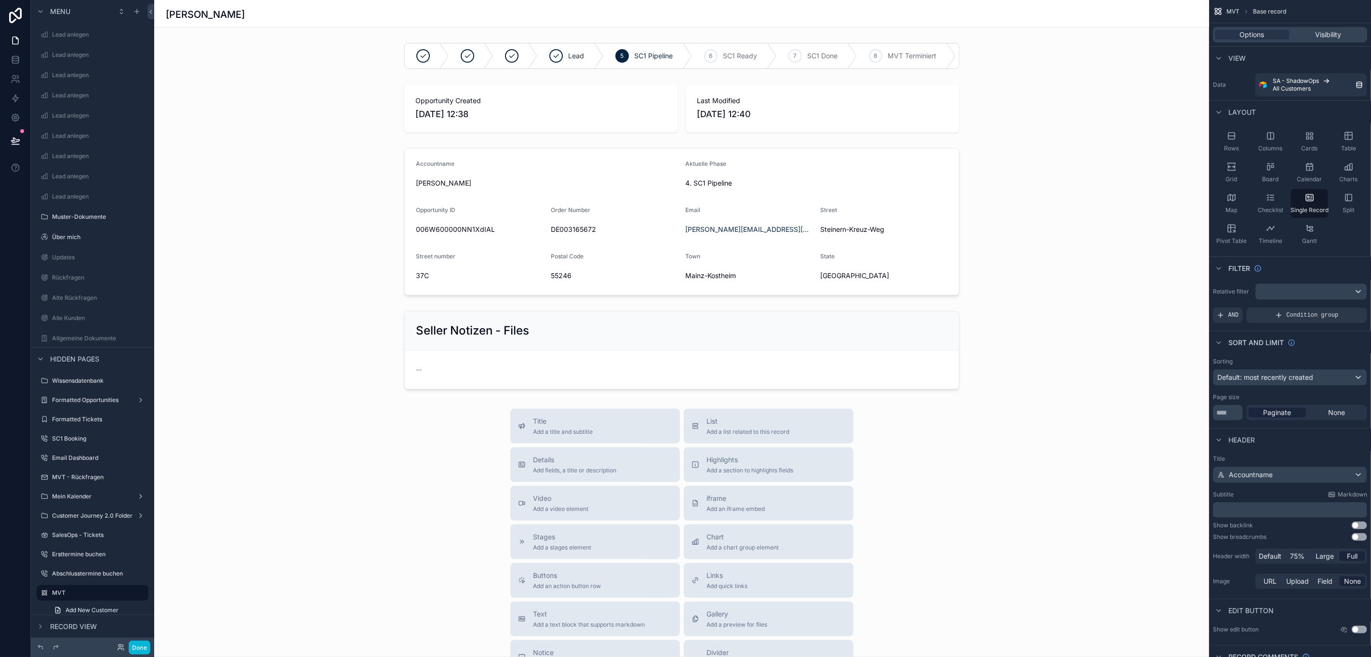
click at [308, 70] on div "scrollable content" at bounding box center [681, 414] width 1055 height 829
click at [329, 48] on div "scrollable content" at bounding box center [681, 56] width 1047 height 34
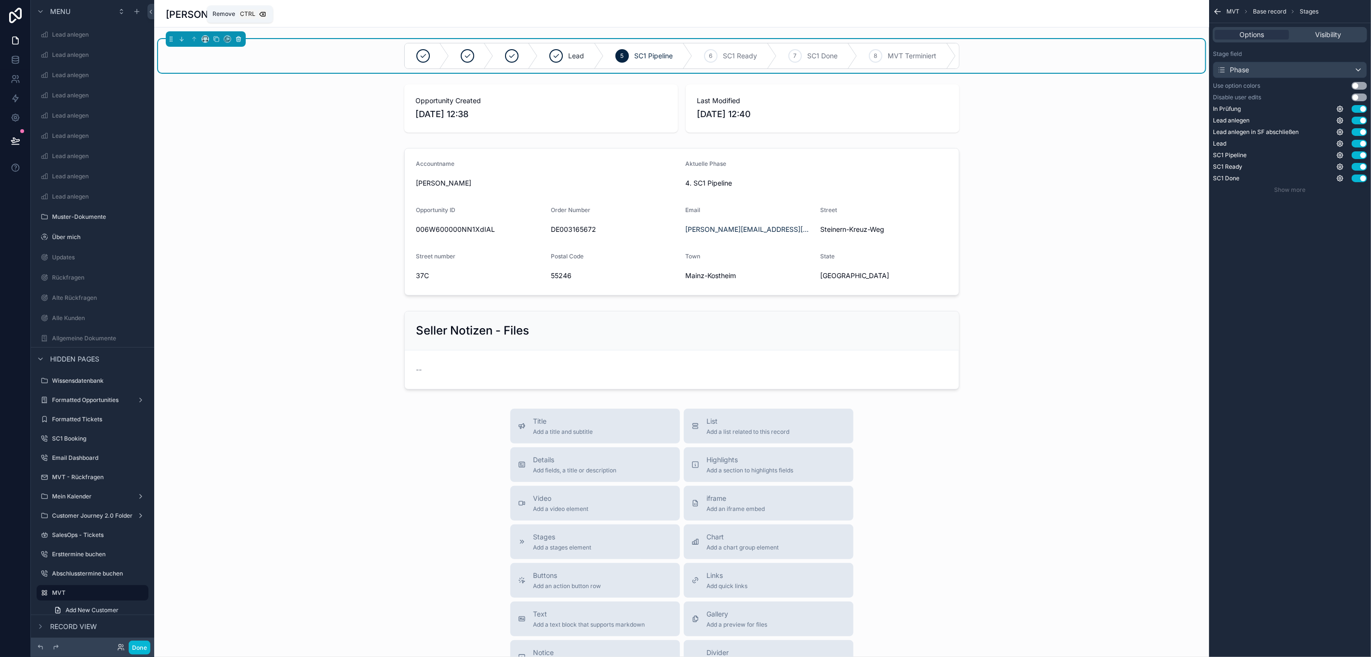
click at [235, 41] on icon "scrollable content" at bounding box center [238, 39] width 7 height 7
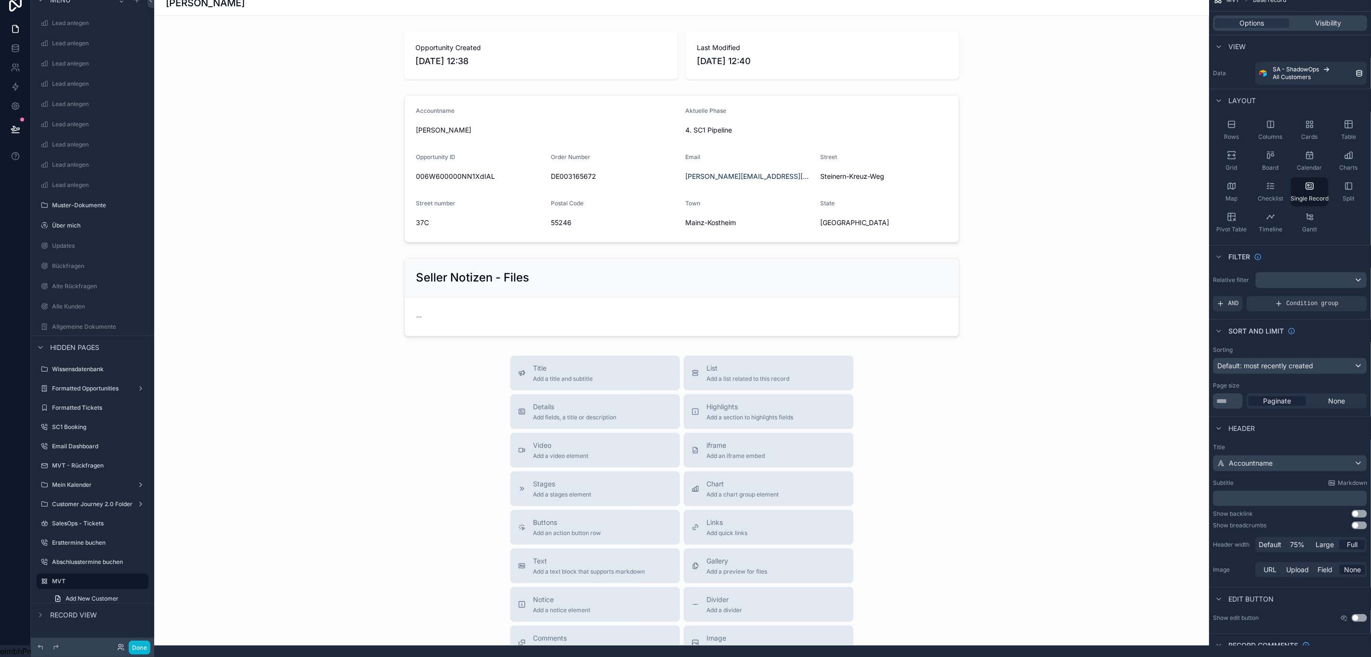
click at [333, 45] on div "scrollable content" at bounding box center [681, 381] width 1055 height 787
click at [342, 40] on div "scrollable content" at bounding box center [681, 55] width 1047 height 56
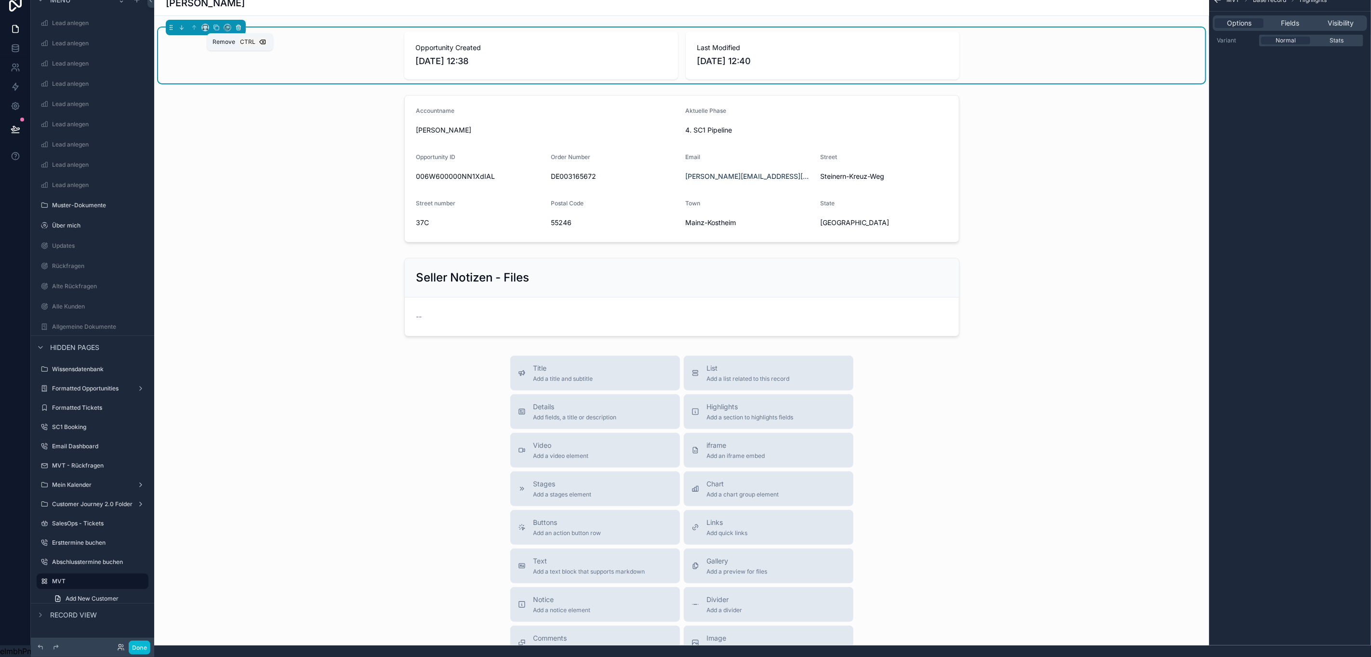
click at [235, 24] on icon "scrollable content" at bounding box center [238, 27] width 7 height 7
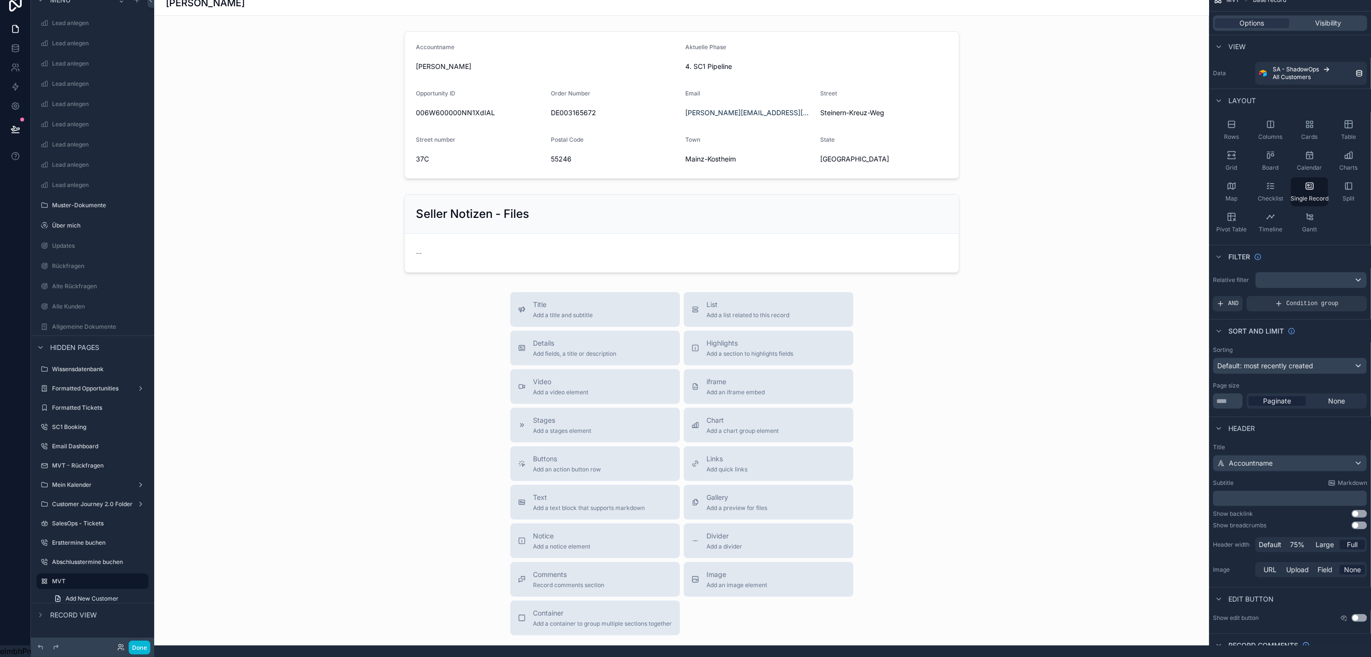
click at [301, 72] on div "scrollable content" at bounding box center [681, 350] width 1055 height 724
click at [342, 71] on div "scrollable content" at bounding box center [681, 104] width 1047 height 155
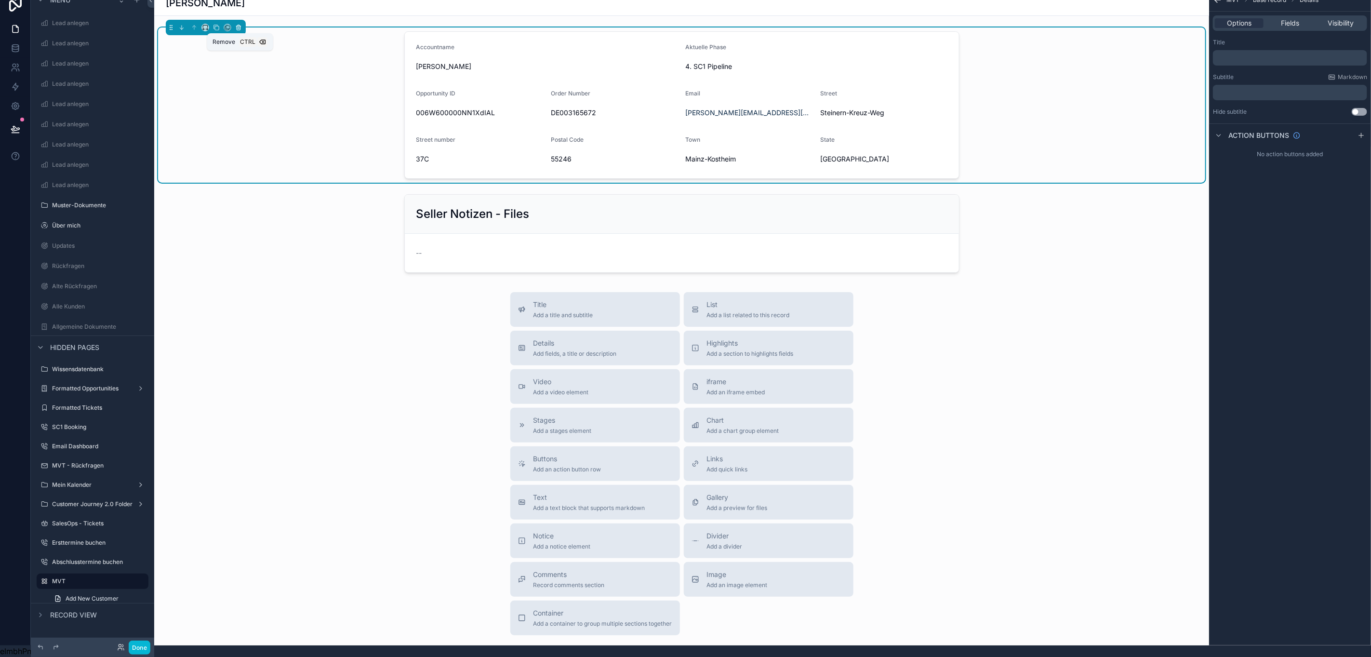
click at [235, 24] on icon "scrollable content" at bounding box center [238, 27] width 7 height 7
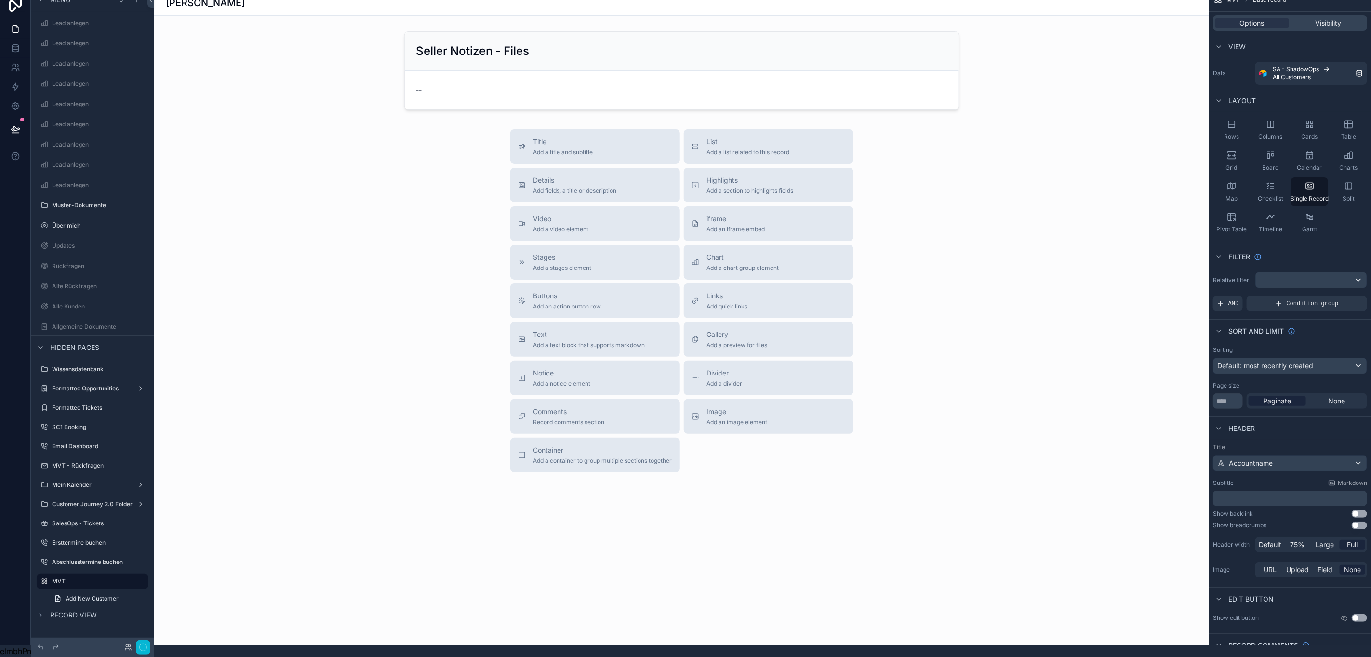
click at [321, 85] on div "scrollable content" at bounding box center [681, 268] width 1055 height 561
click at [350, 68] on div "scrollable content" at bounding box center [681, 70] width 1047 height 86
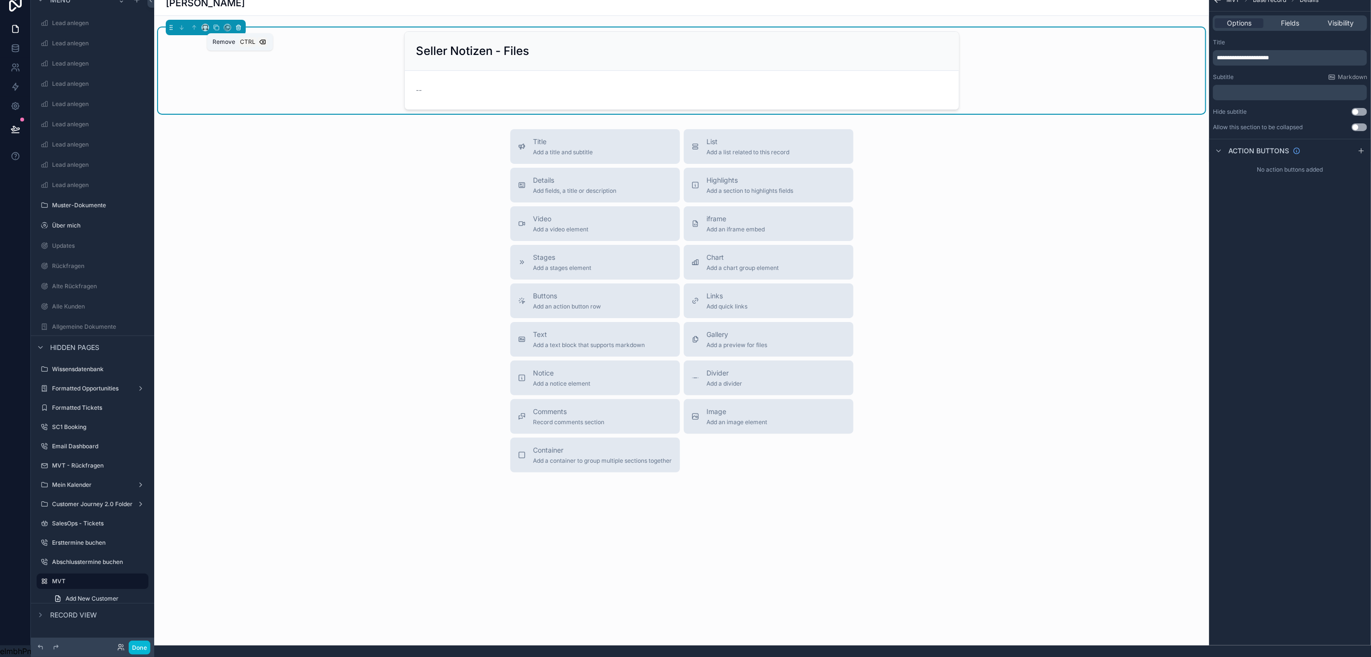
click at [233, 22] on button "scrollable content" at bounding box center [238, 27] width 11 height 11
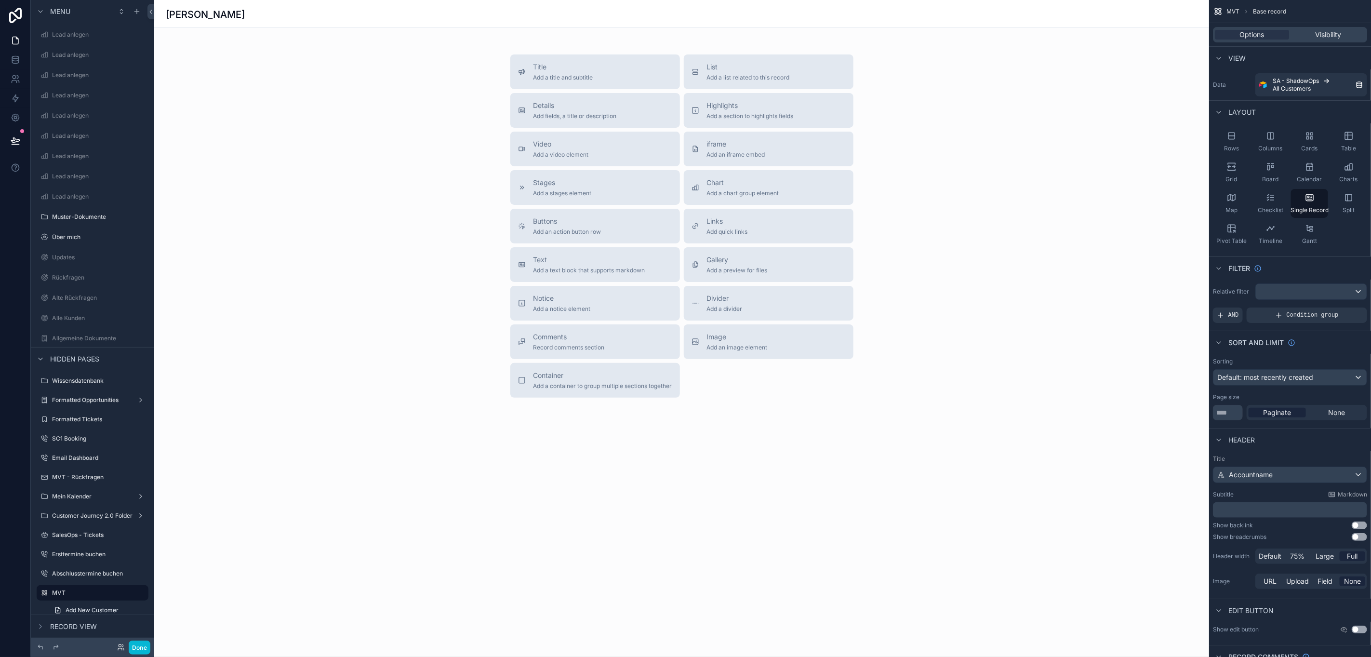
click at [717, 71] on div "scrollable content" at bounding box center [681, 237] width 1055 height 475
click at [718, 70] on span "List" at bounding box center [748, 67] width 83 height 10
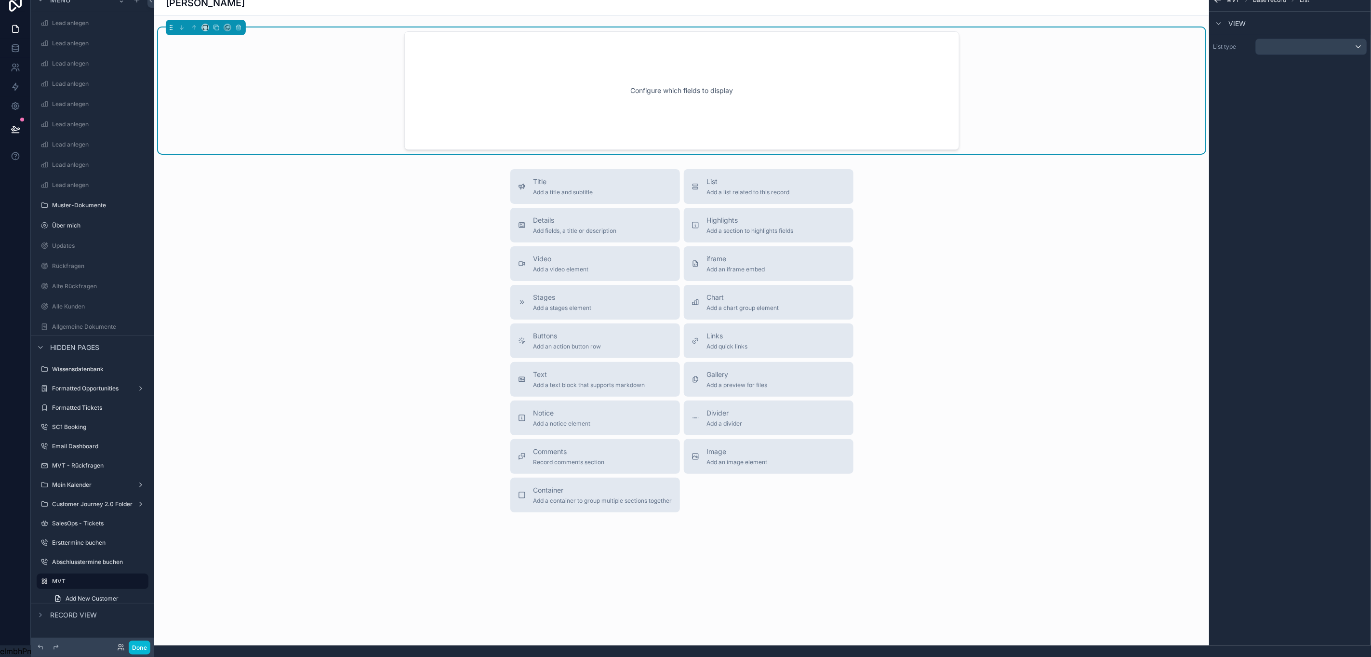
scroll to position [0, 11]
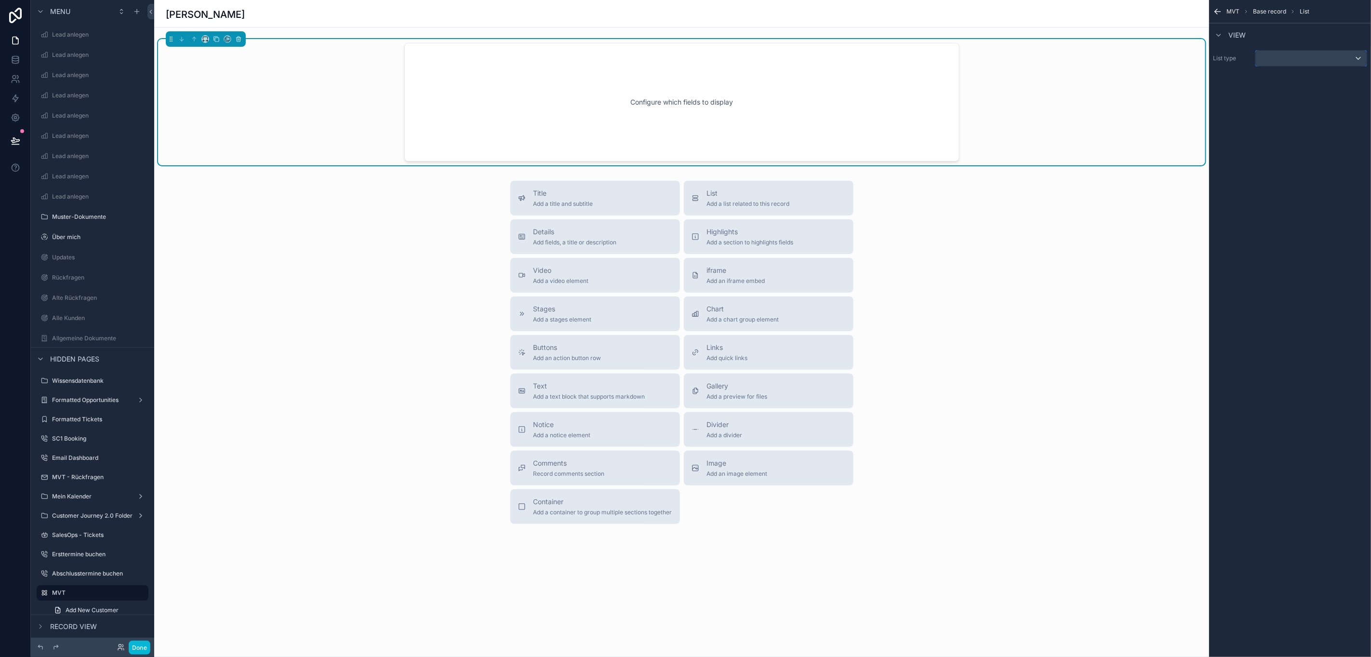
click at [1275, 61] on div "scrollable content" at bounding box center [1311, 58] width 111 height 15
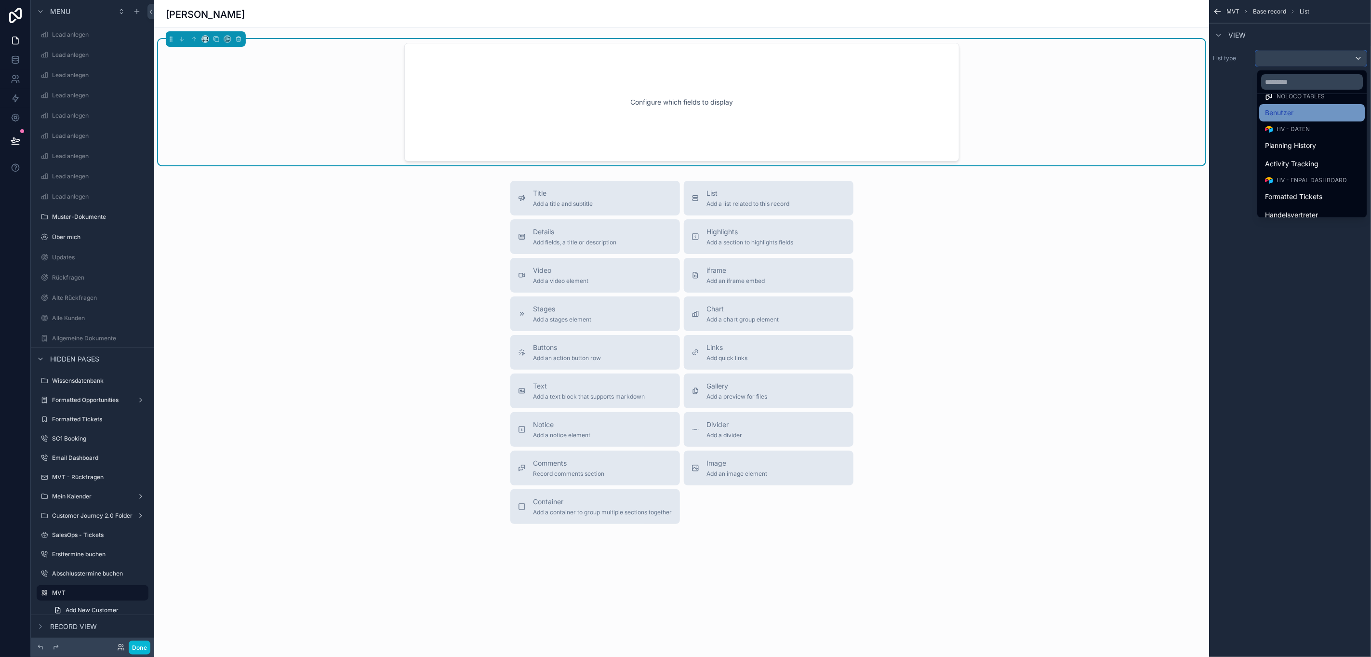
scroll to position [0, 0]
click at [1303, 80] on input "text" at bounding box center [1312, 81] width 102 height 15
type input "***"
click at [1320, 119] on div "All Customers" at bounding box center [1321, 125] width 94 height 12
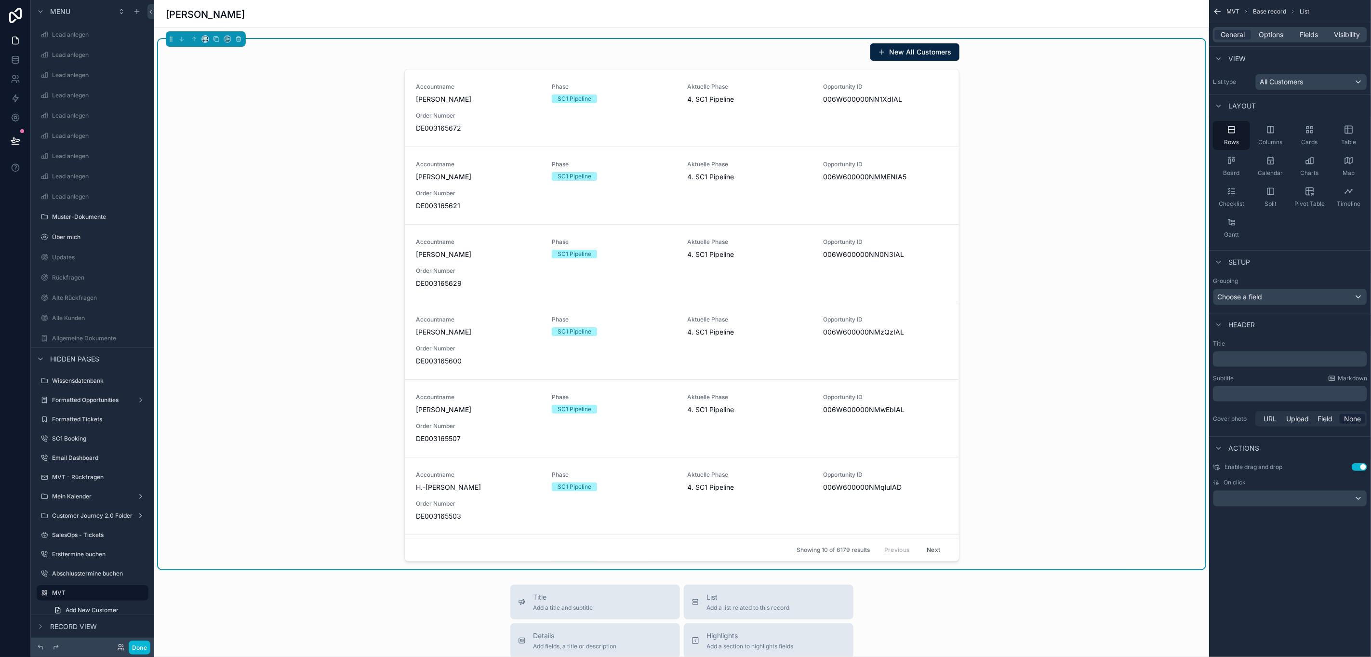
click at [1093, 13] on div "[PERSON_NAME]" at bounding box center [682, 14] width 1032 height 13
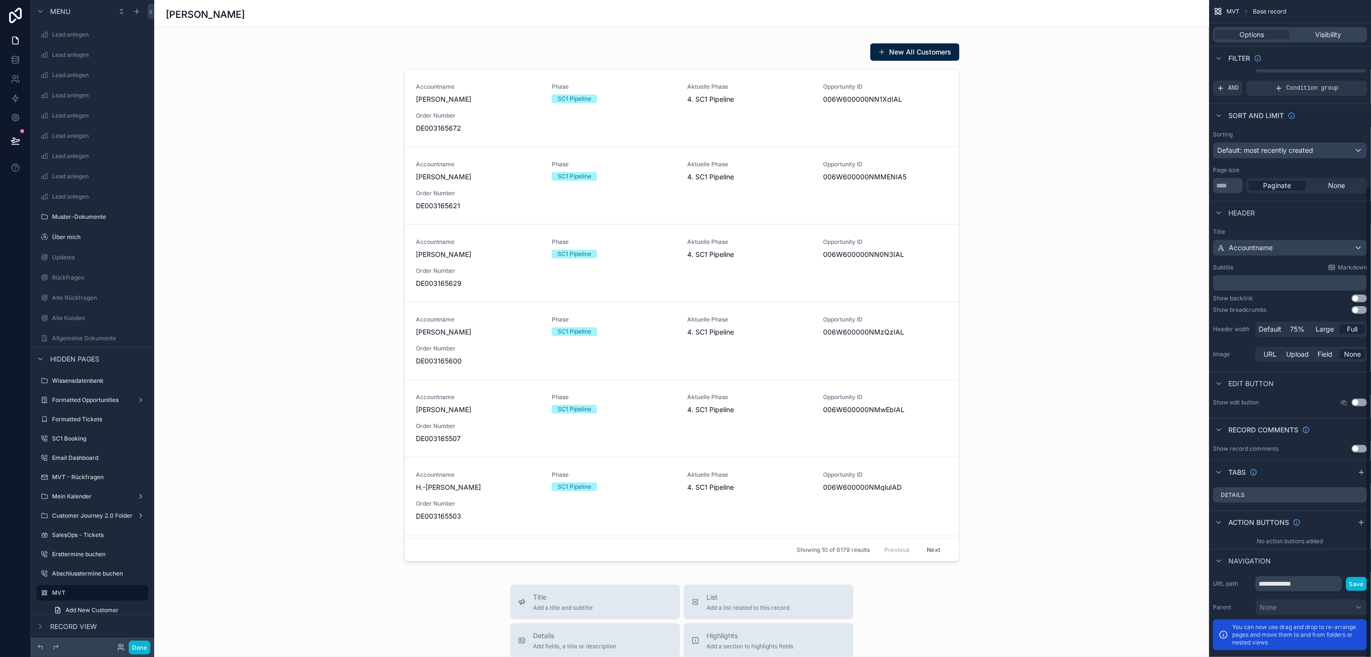
scroll to position [261, 0]
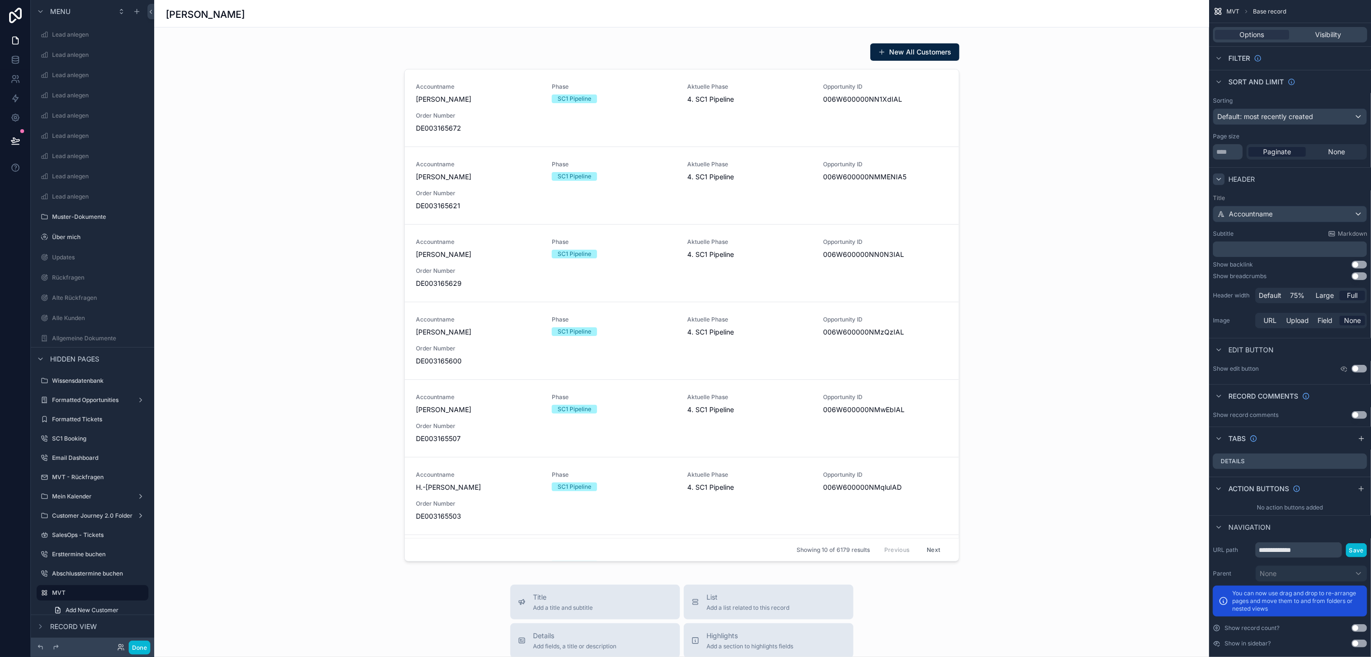
click at [1219, 178] on icon "scrollable content" at bounding box center [1219, 179] width 8 height 8
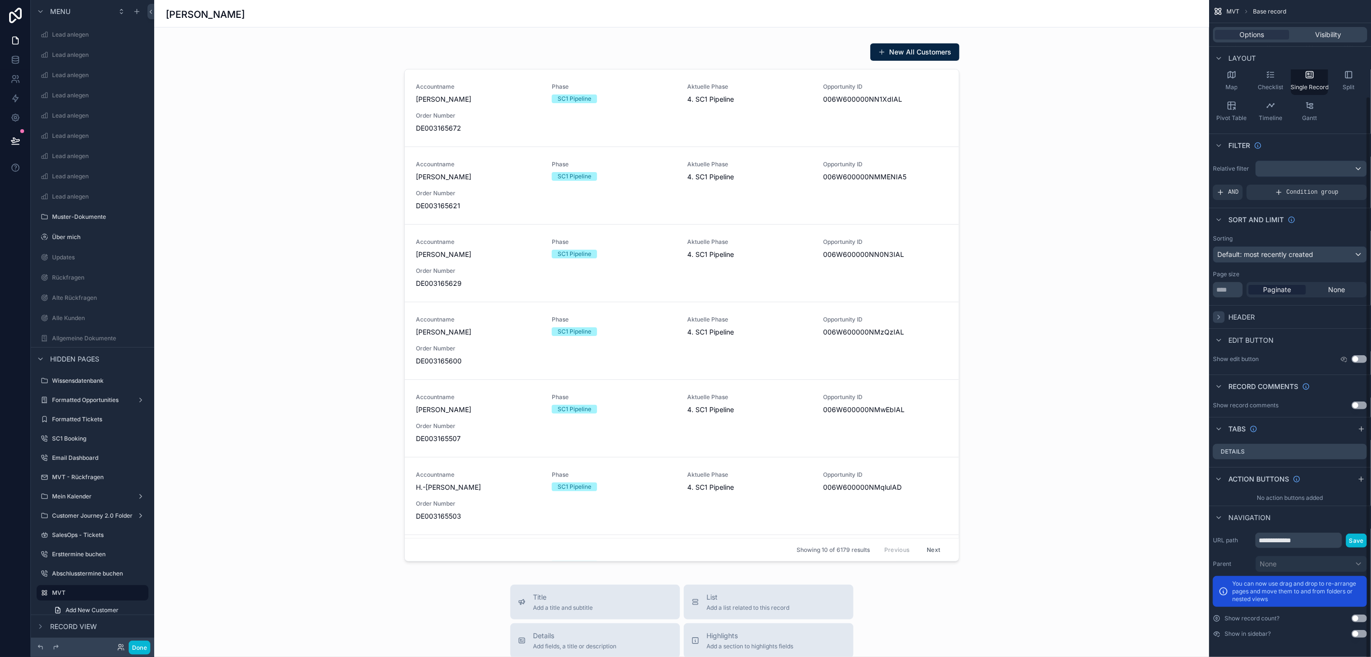
scroll to position [113, 0]
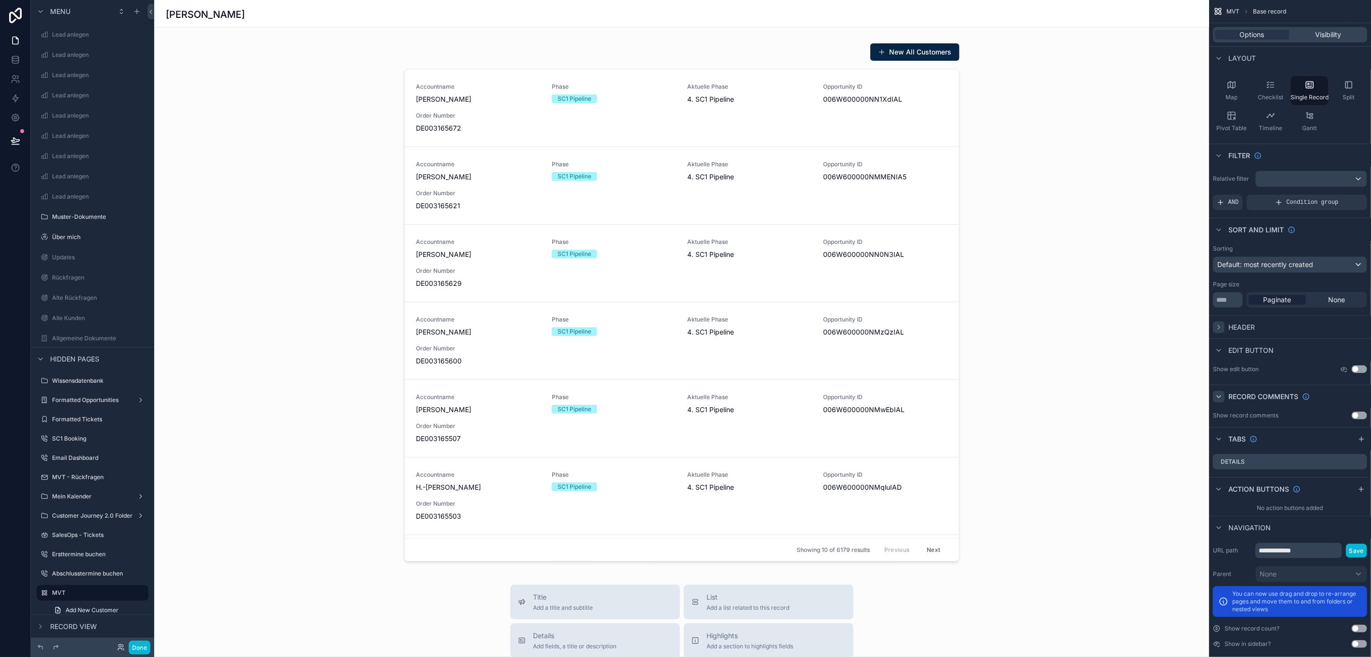
click at [1219, 399] on icon "scrollable content" at bounding box center [1219, 397] width 8 height 8
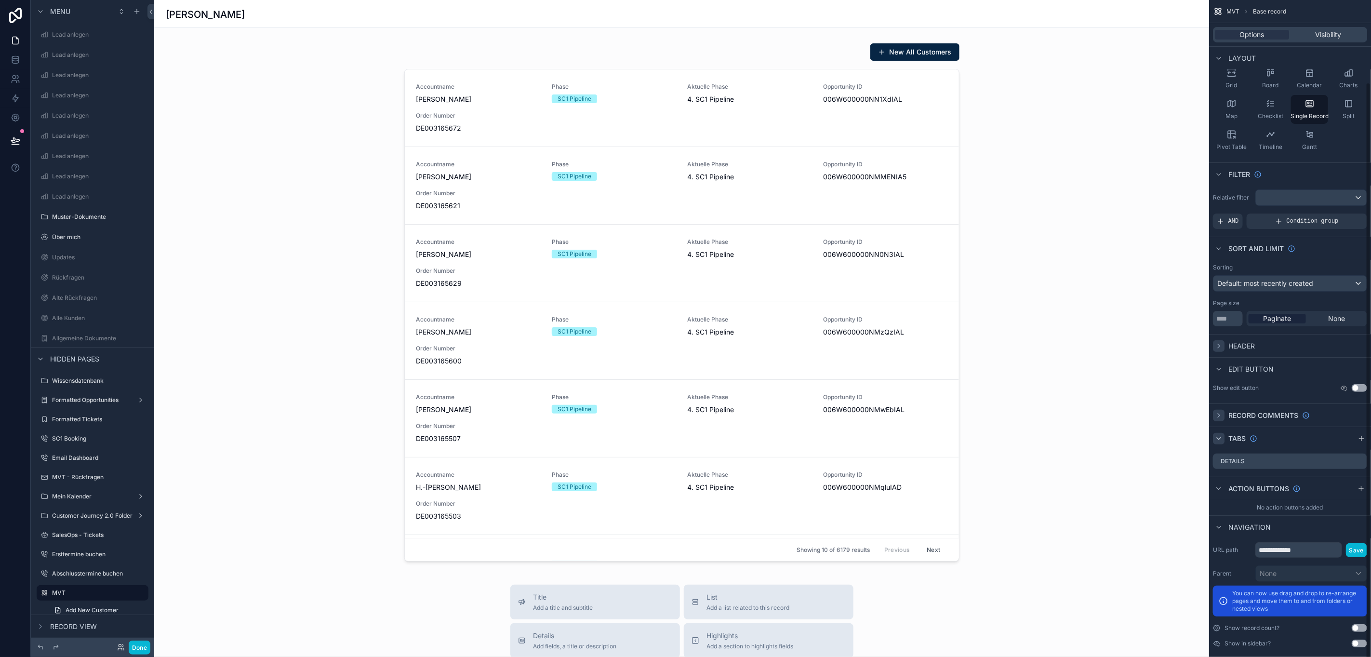
click at [1220, 437] on icon "scrollable content" at bounding box center [1219, 439] width 8 height 8
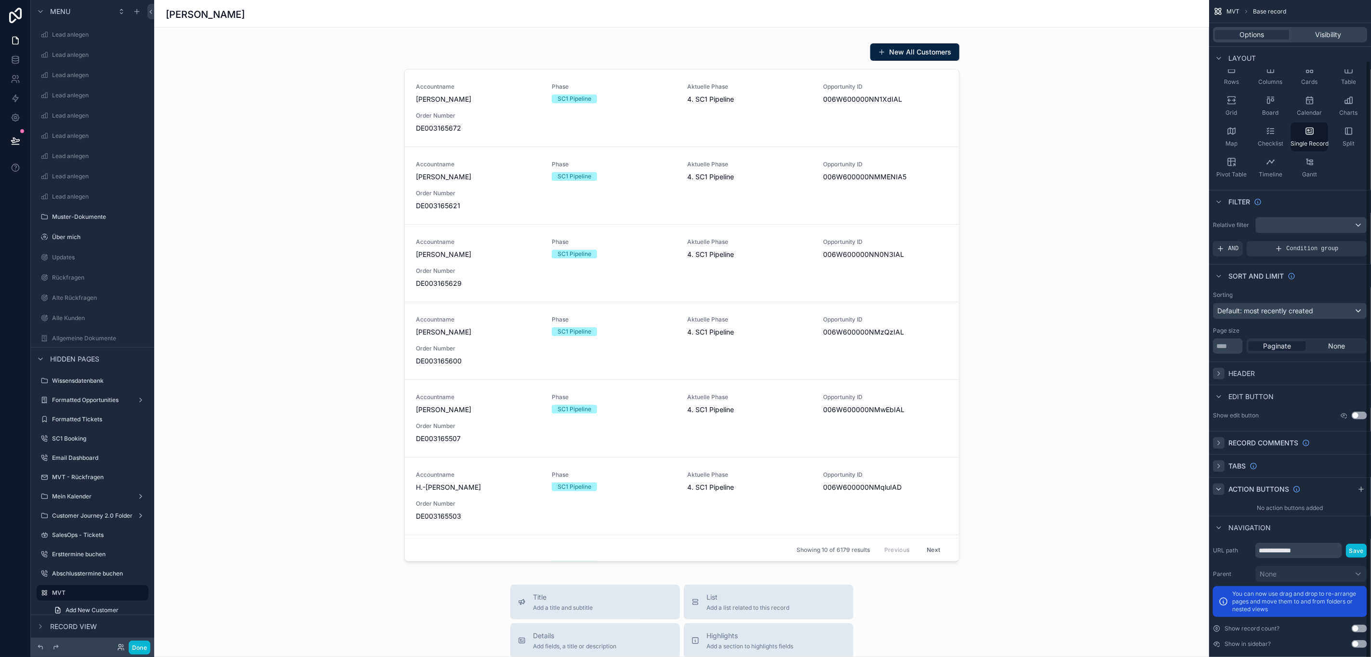
click at [1219, 491] on icon "scrollable content" at bounding box center [1219, 489] width 8 height 8
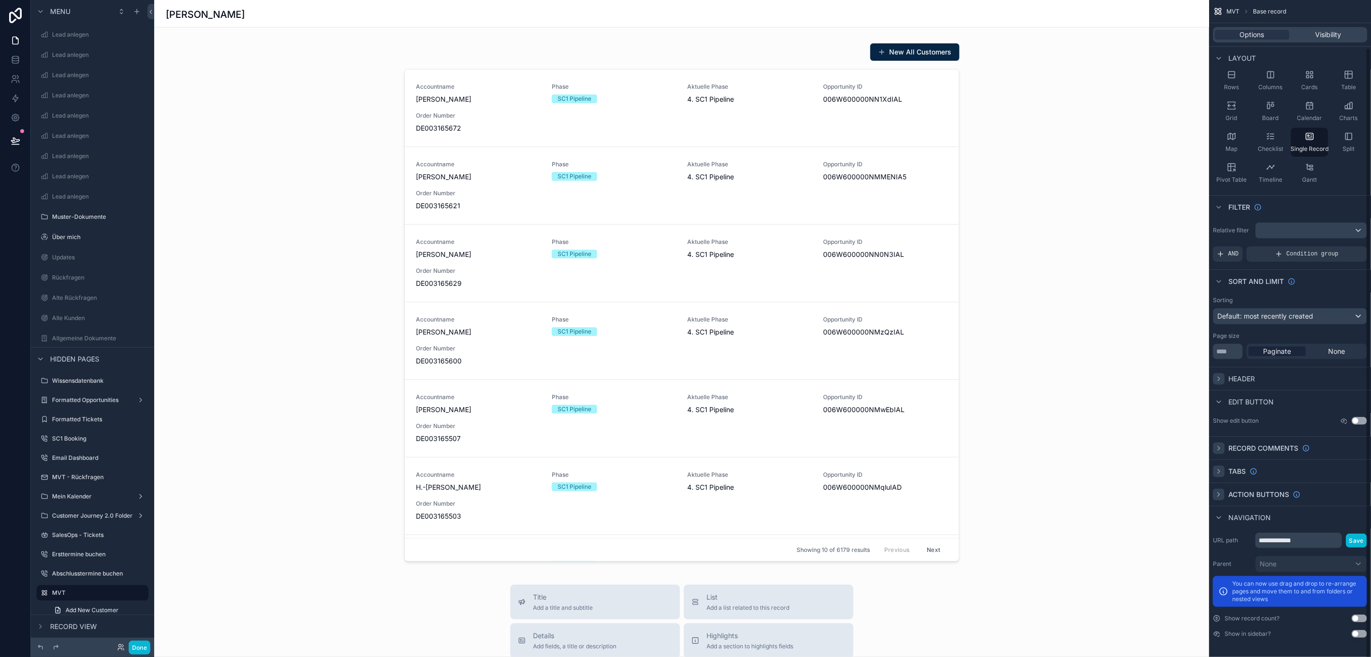
scroll to position [51, 0]
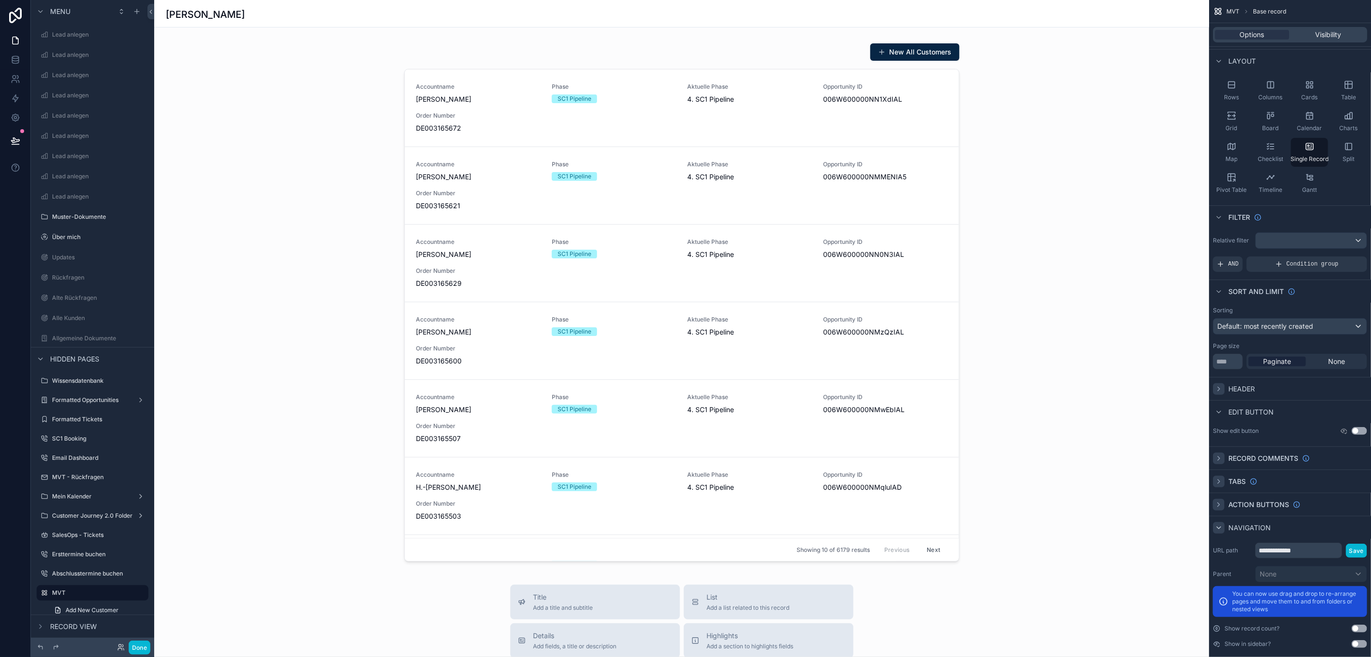
click at [1221, 531] on icon "scrollable content" at bounding box center [1219, 528] width 8 height 8
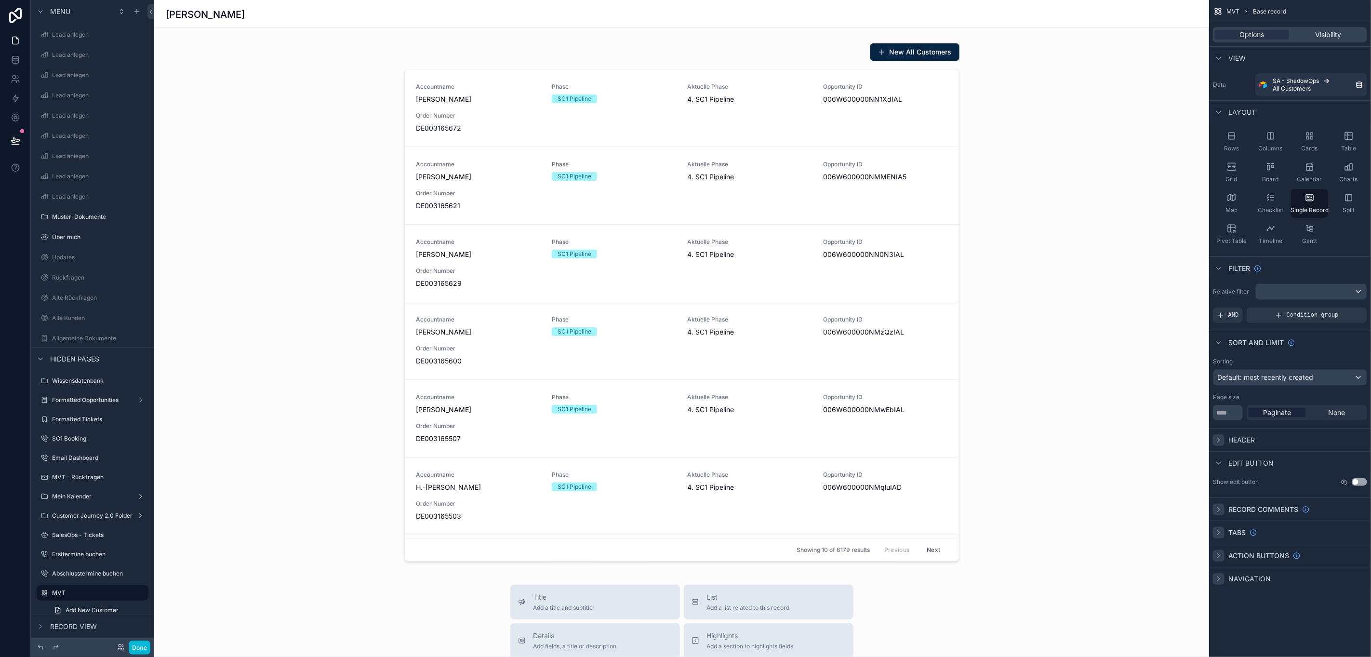
scroll to position [0, 0]
click at [1077, 142] on div "scrollable content" at bounding box center [681, 304] width 1047 height 530
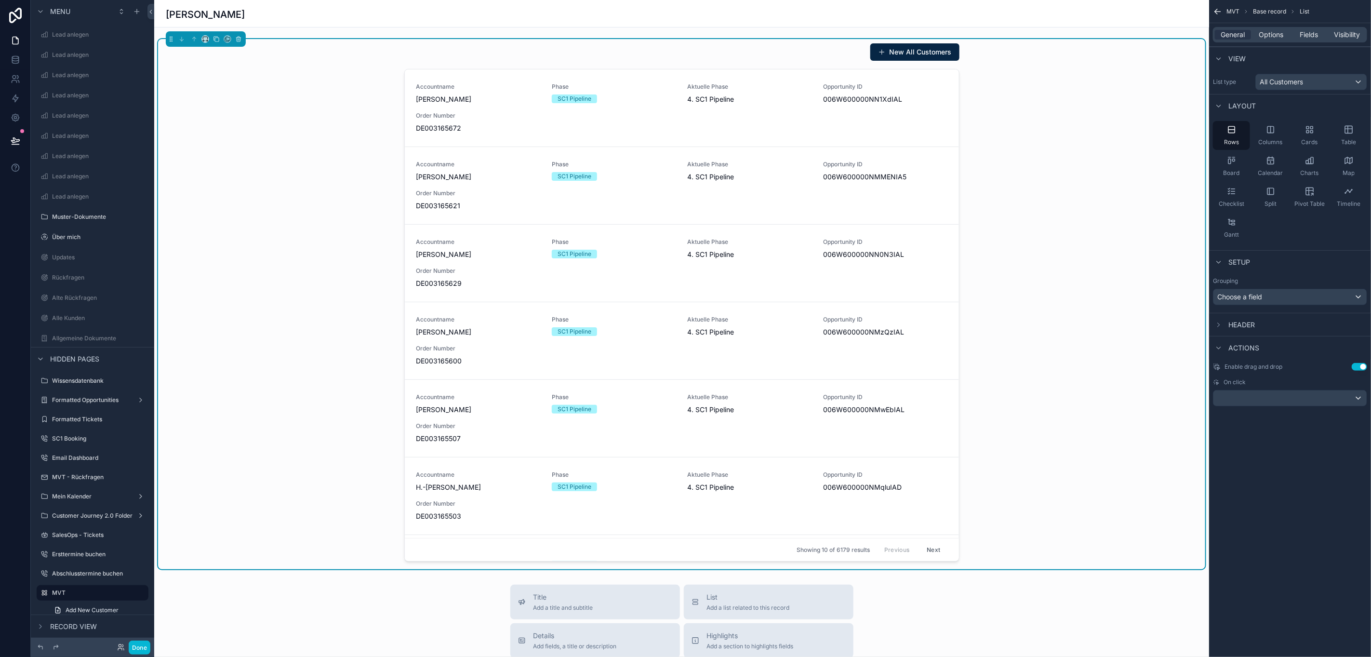
click at [1135, 112] on div "New All Customers Accountname Horst Gildemeister Phase SC1 Pipeline Aktuelle Ph…" at bounding box center [681, 304] width 1047 height 530
click at [1275, 38] on span "Options" at bounding box center [1271, 35] width 25 height 10
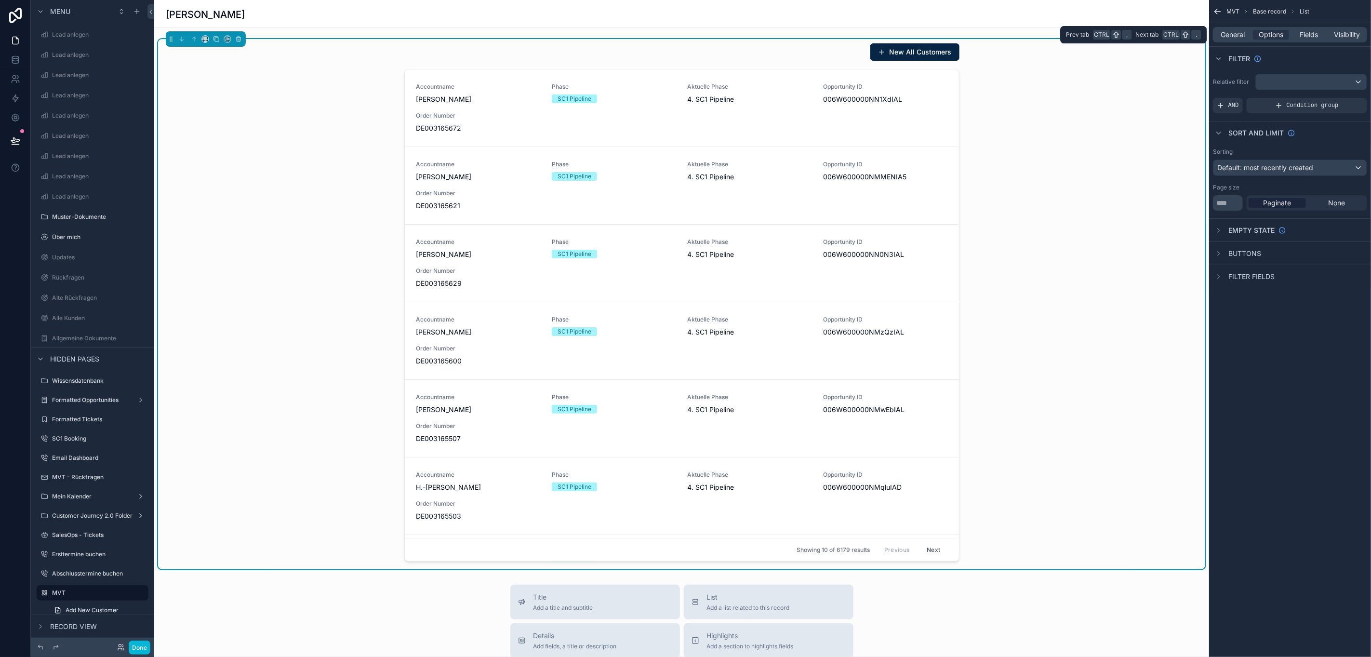
click at [1219, 28] on div "General Options Fields Visibility" at bounding box center [1290, 34] width 154 height 15
click at [1339, 74] on div "scrollable content" at bounding box center [1311, 81] width 111 height 15
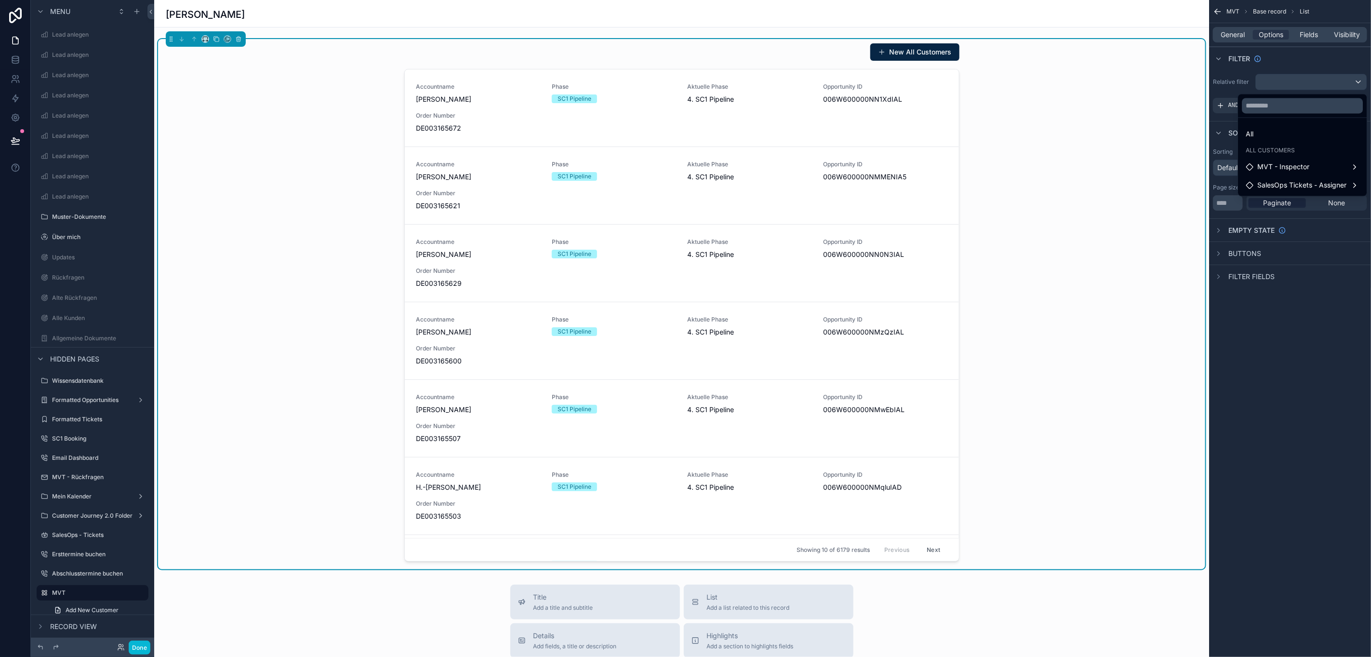
click at [1331, 80] on div "scrollable content" at bounding box center [685, 328] width 1371 height 657
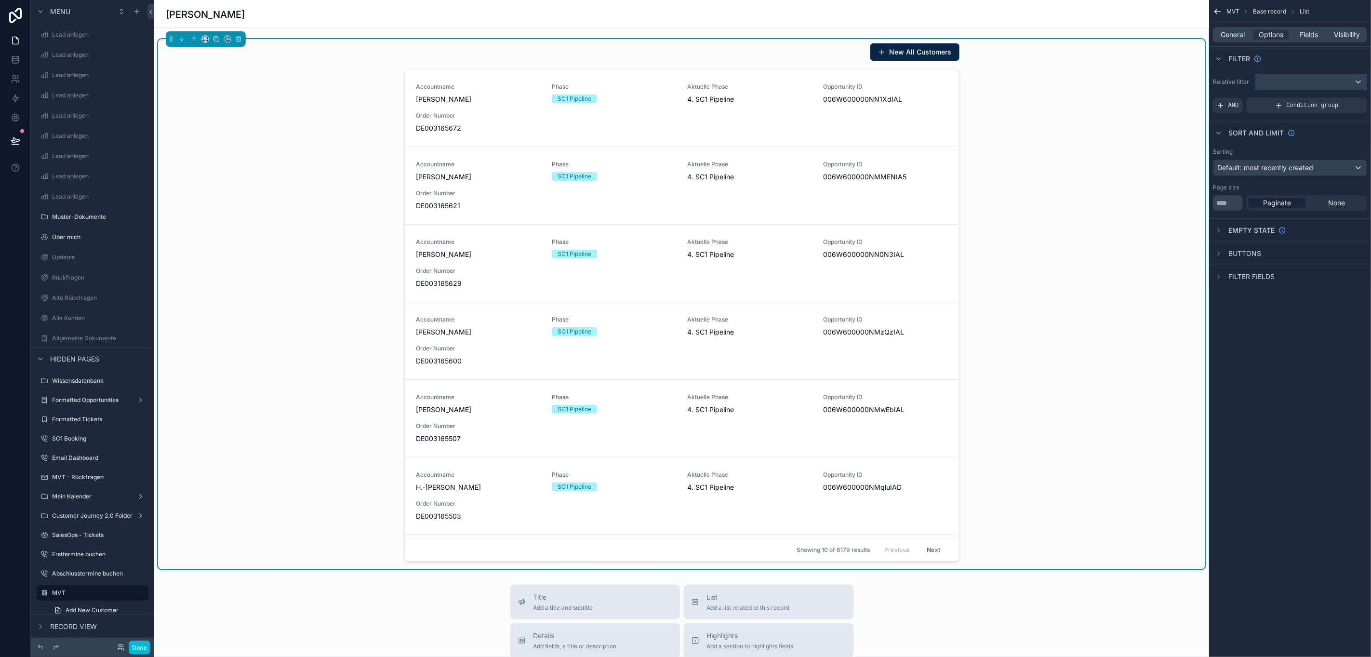
click at [1331, 80] on div "scrollable content" at bounding box center [1311, 81] width 111 height 15
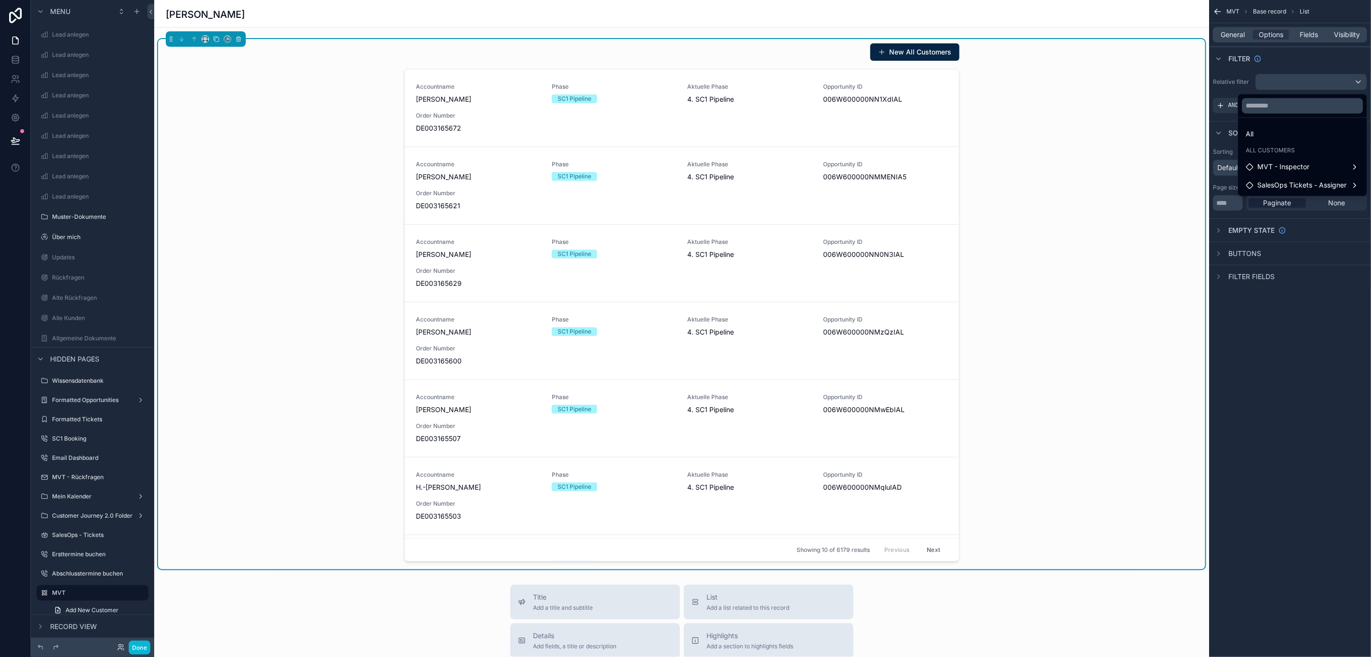
click at [1298, 425] on div "scrollable content" at bounding box center [685, 328] width 1371 height 657
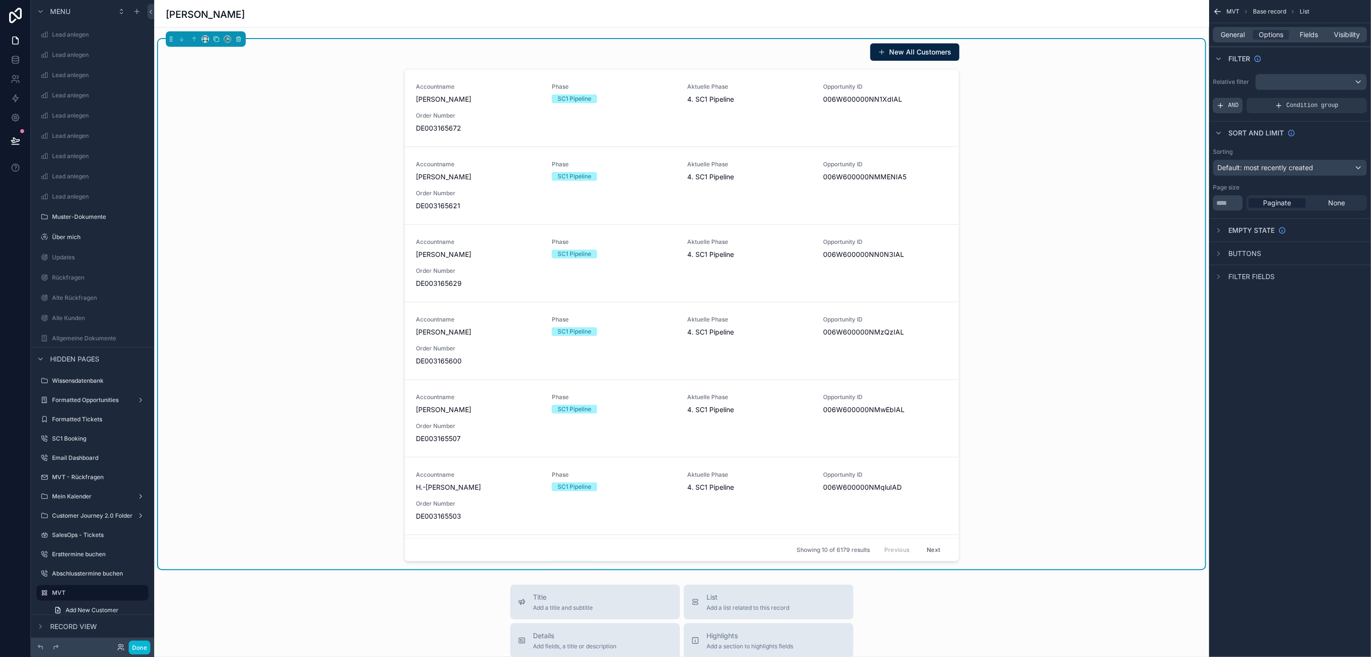
click at [1241, 109] on div "AND" at bounding box center [1228, 105] width 30 height 15
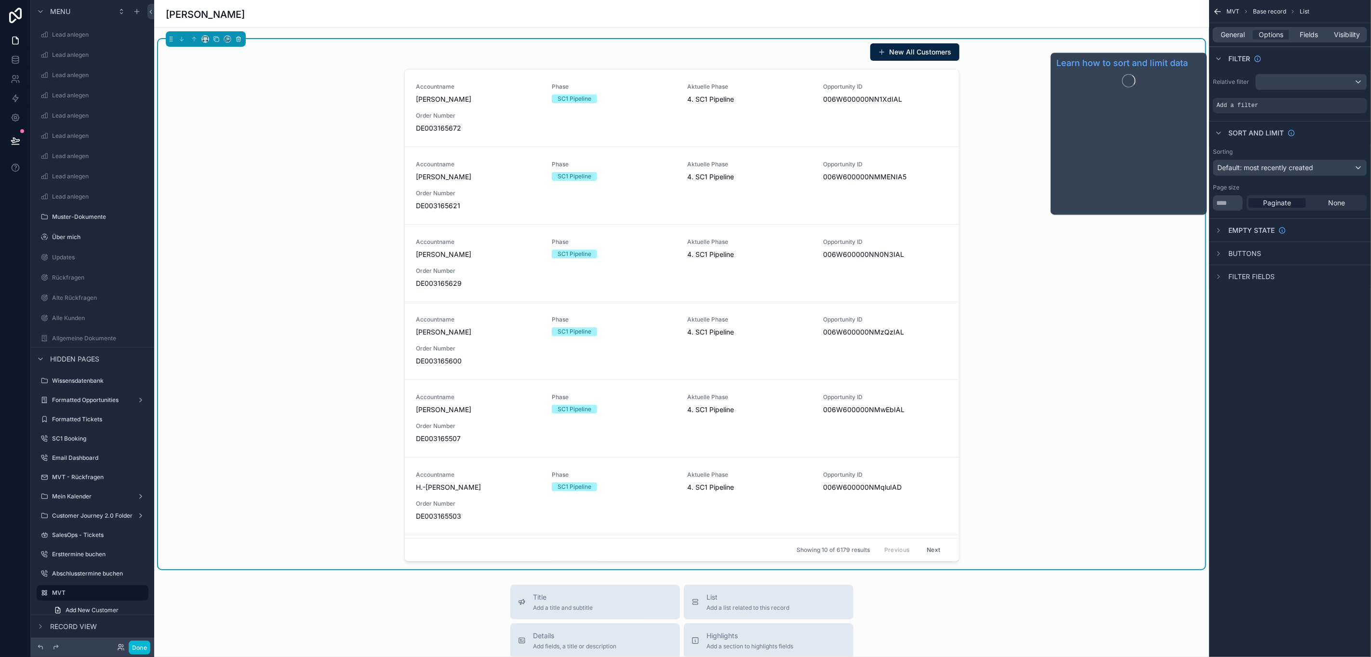
scroll to position [22, 11]
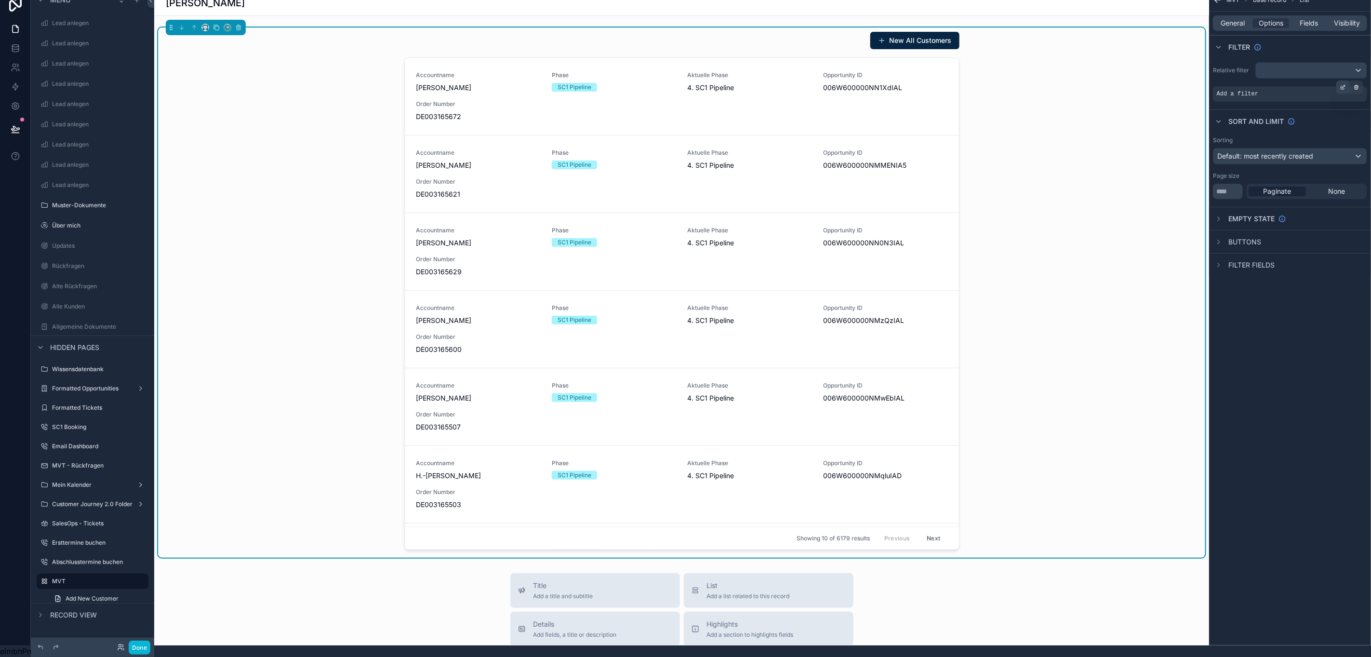
click at [1346, 84] on icon "scrollable content" at bounding box center [1343, 87] width 6 height 6
click at [1138, 72] on div "Select a field" at bounding box center [1119, 79] width 57 height 15
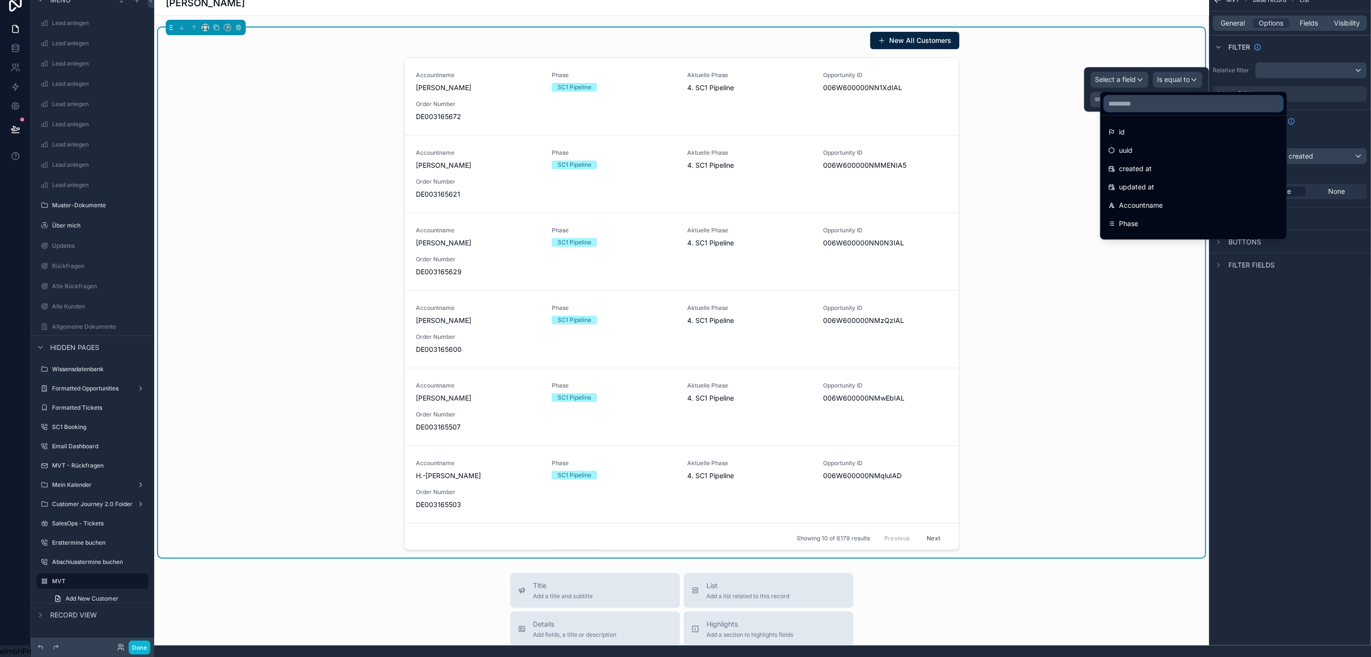
click at [1129, 96] on input "text" at bounding box center [1193, 103] width 178 height 15
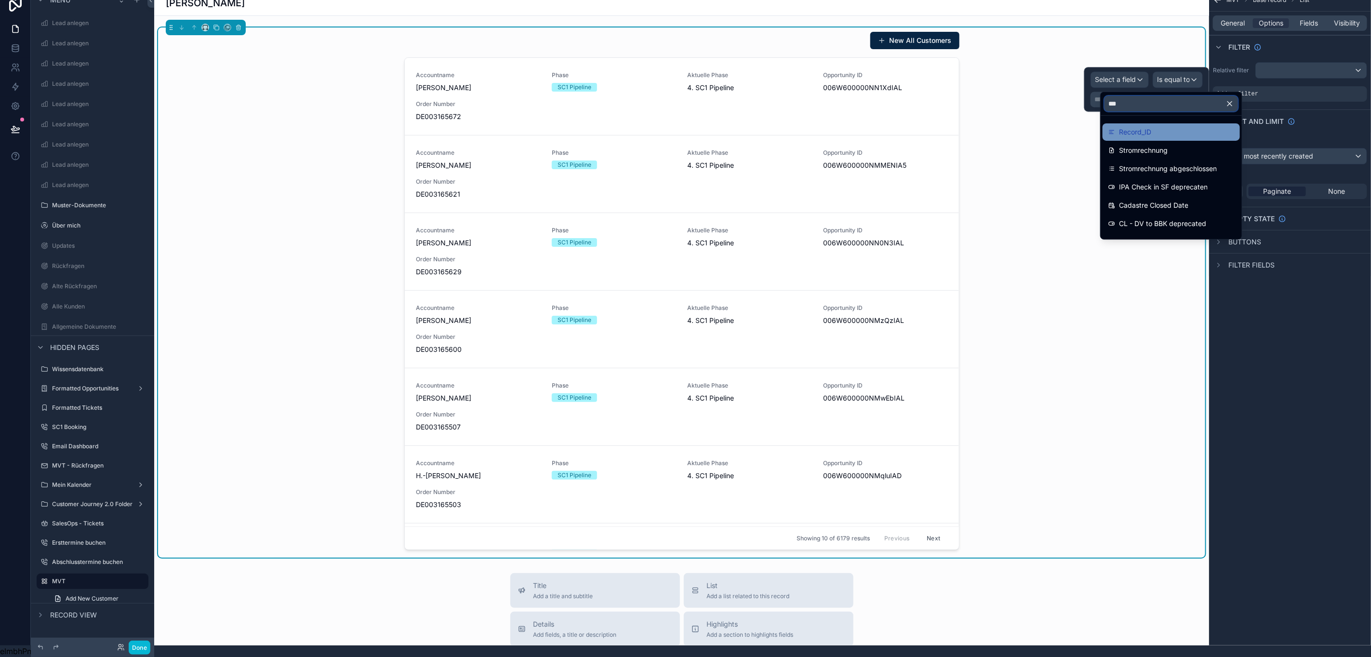
type input "***"
click at [1175, 126] on div "Record_ID" at bounding box center [1171, 132] width 126 height 12
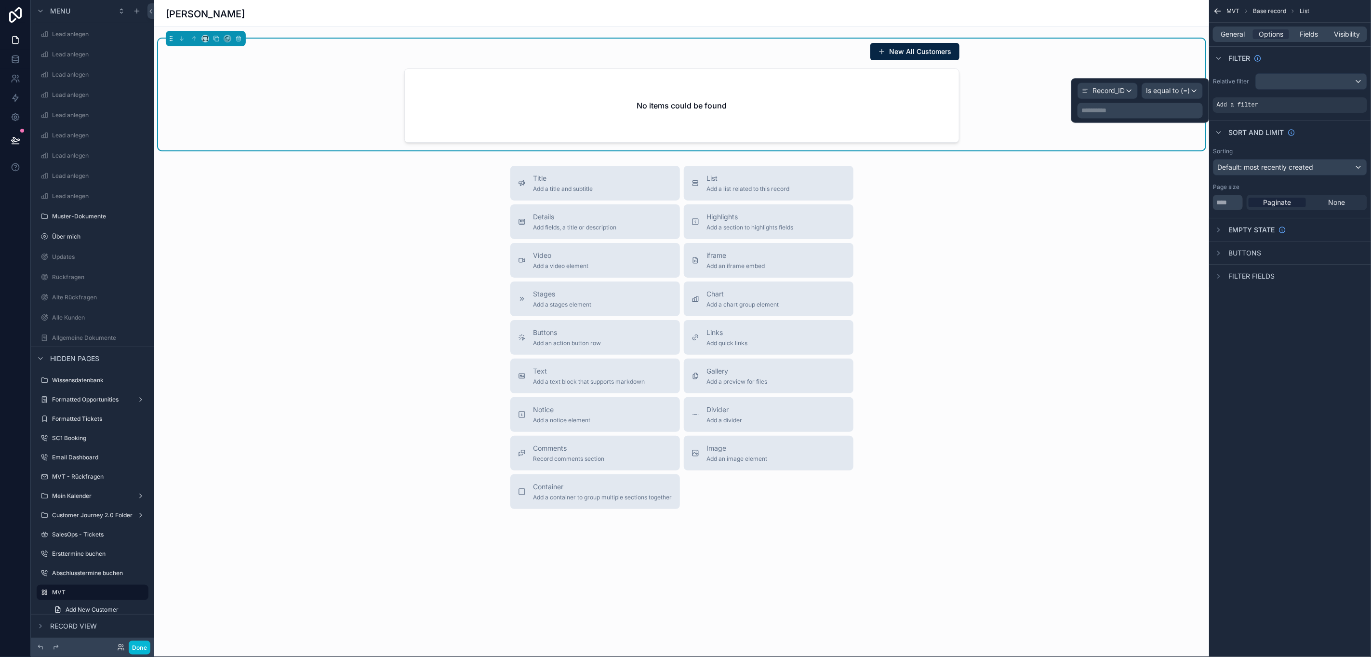
scroll to position [0, 11]
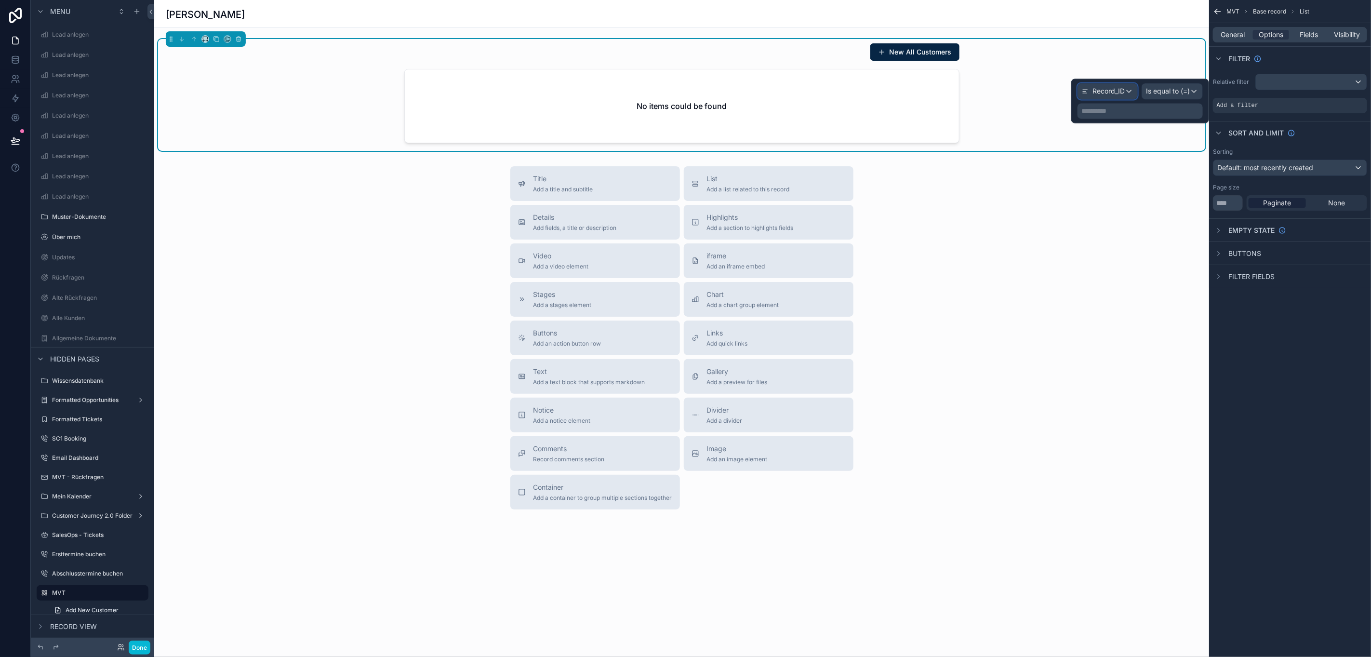
click at [1121, 90] on span "Record_ID" at bounding box center [1108, 92] width 32 height 10
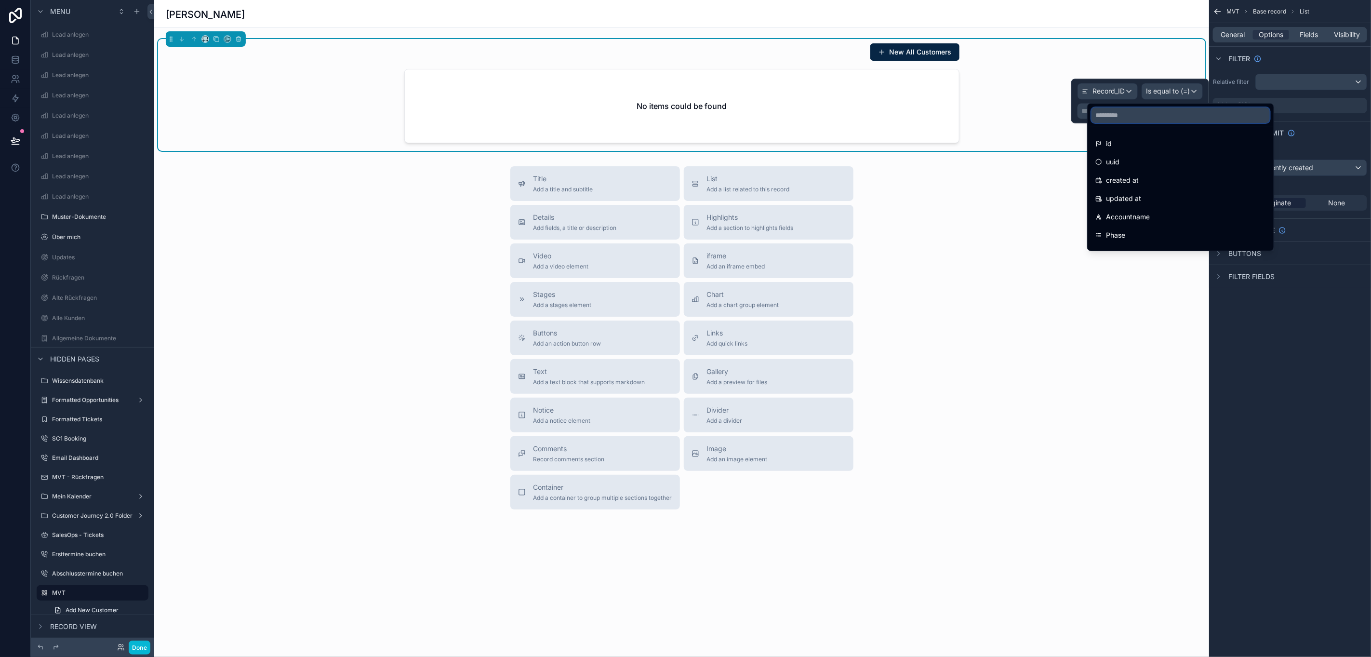
click at [1107, 113] on input "text" at bounding box center [1180, 114] width 178 height 15
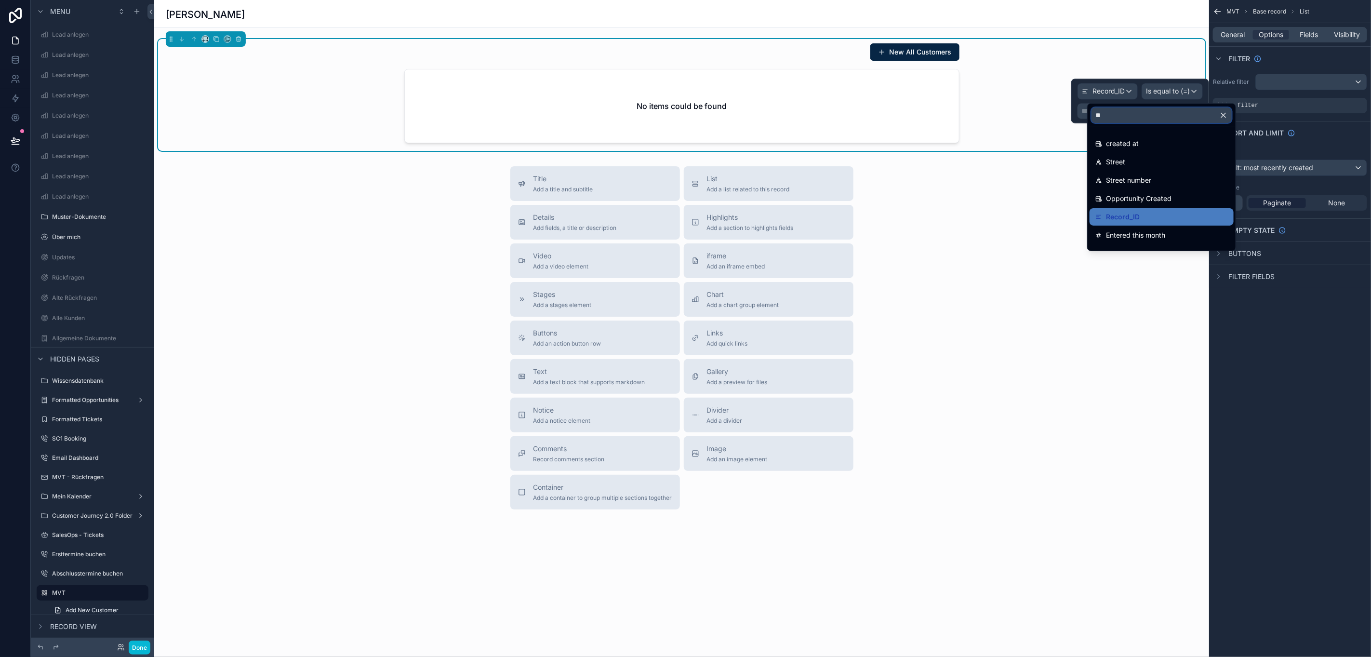
type input "***"
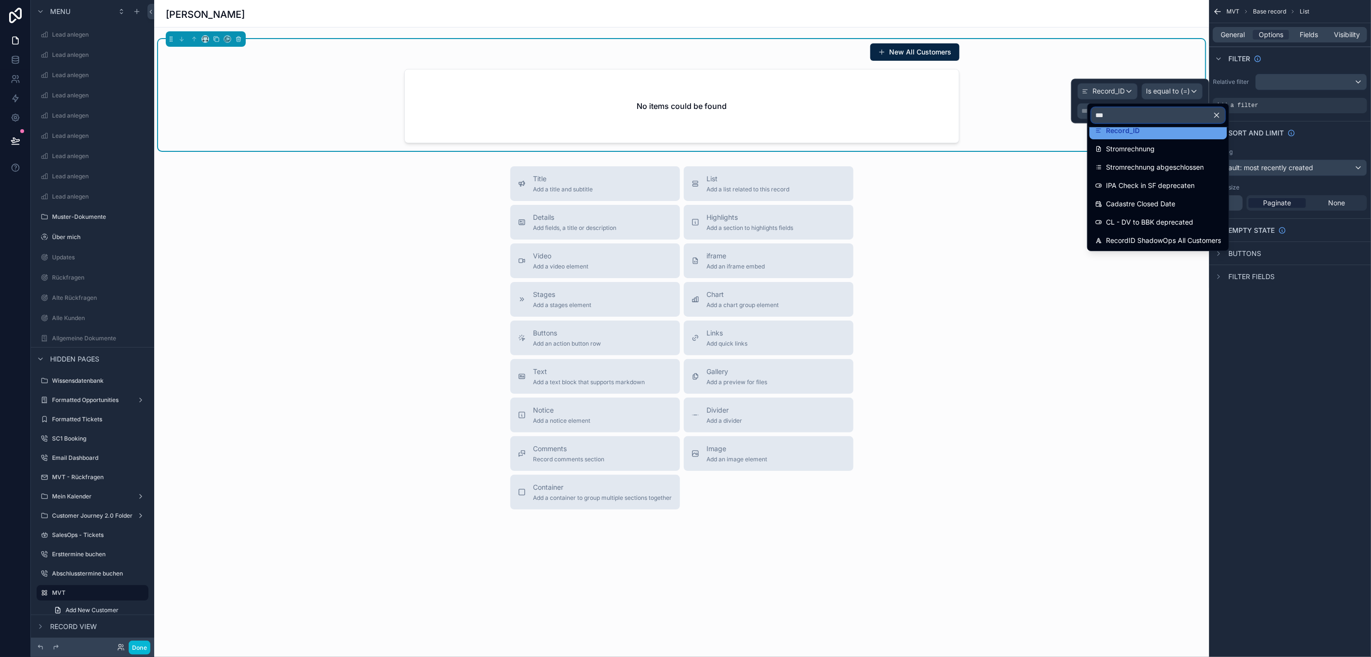
scroll to position [0, 0]
click at [1158, 143] on div "Record_ID" at bounding box center [1158, 144] width 126 height 12
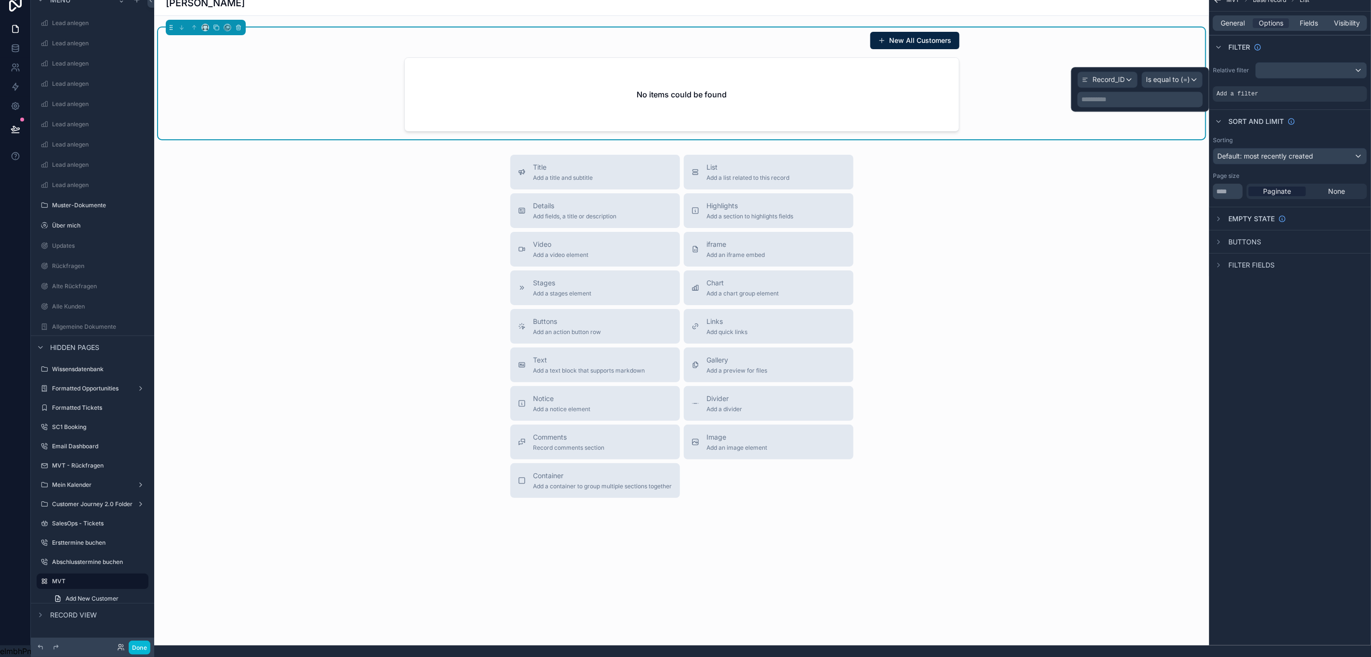
click at [1154, 95] on div "**********" at bounding box center [1139, 99] width 125 height 15
click at [1115, 95] on p "**********" at bounding box center [1140, 100] width 119 height 10
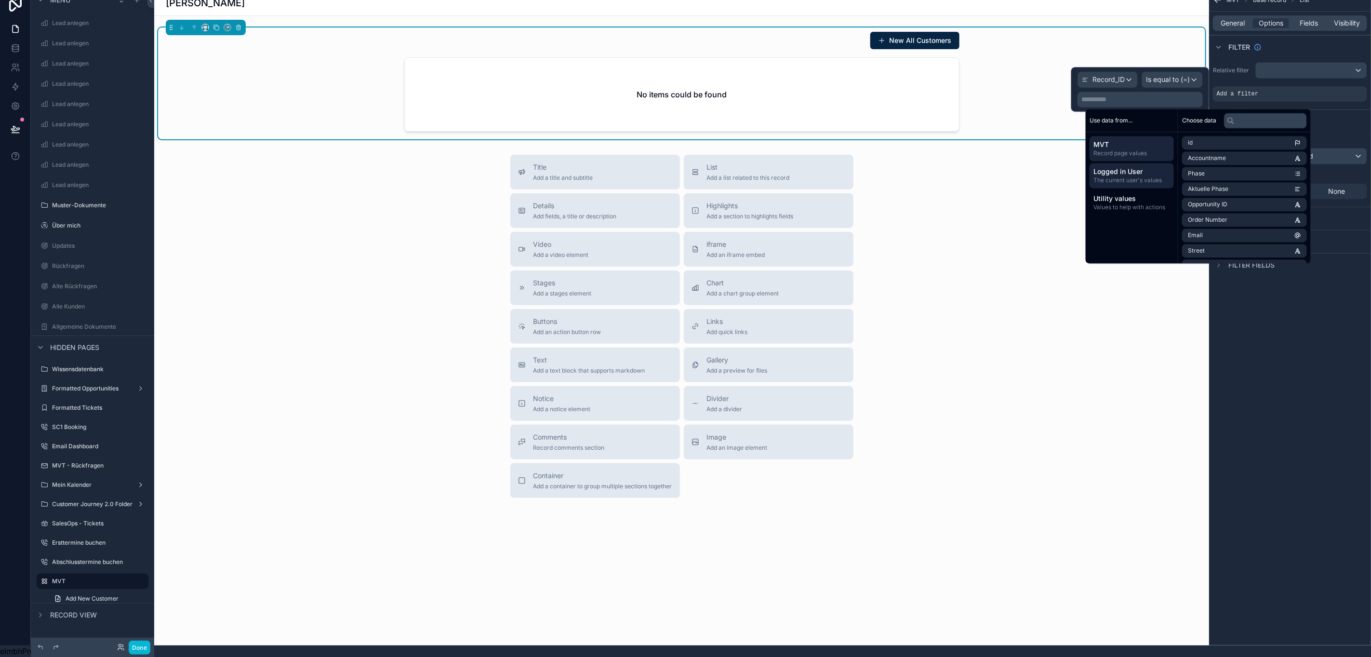
click at [1138, 177] on span "The current user's values" at bounding box center [1131, 181] width 77 height 8
click at [1138, 140] on span "MVT" at bounding box center [1131, 145] width 77 height 10
click at [1234, 113] on input "text" at bounding box center [1265, 120] width 83 height 15
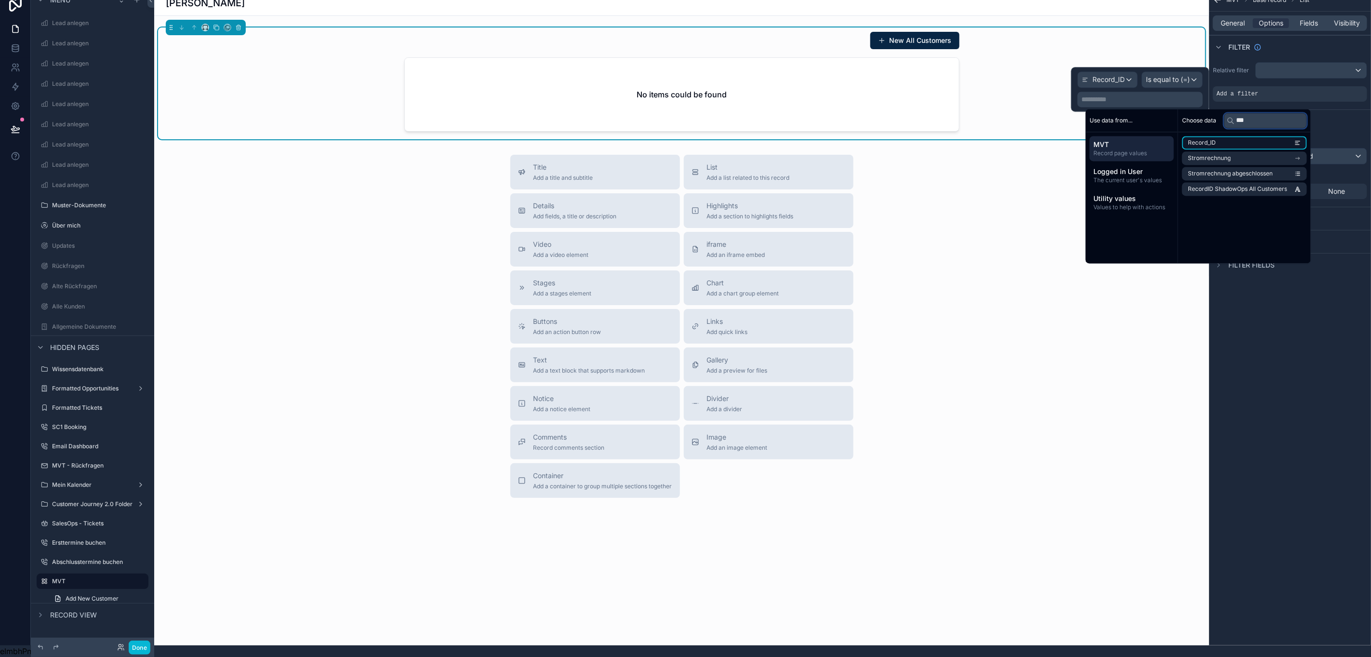
type input "***"
click at [1216, 137] on li "Record_ID" at bounding box center [1244, 142] width 125 height 13
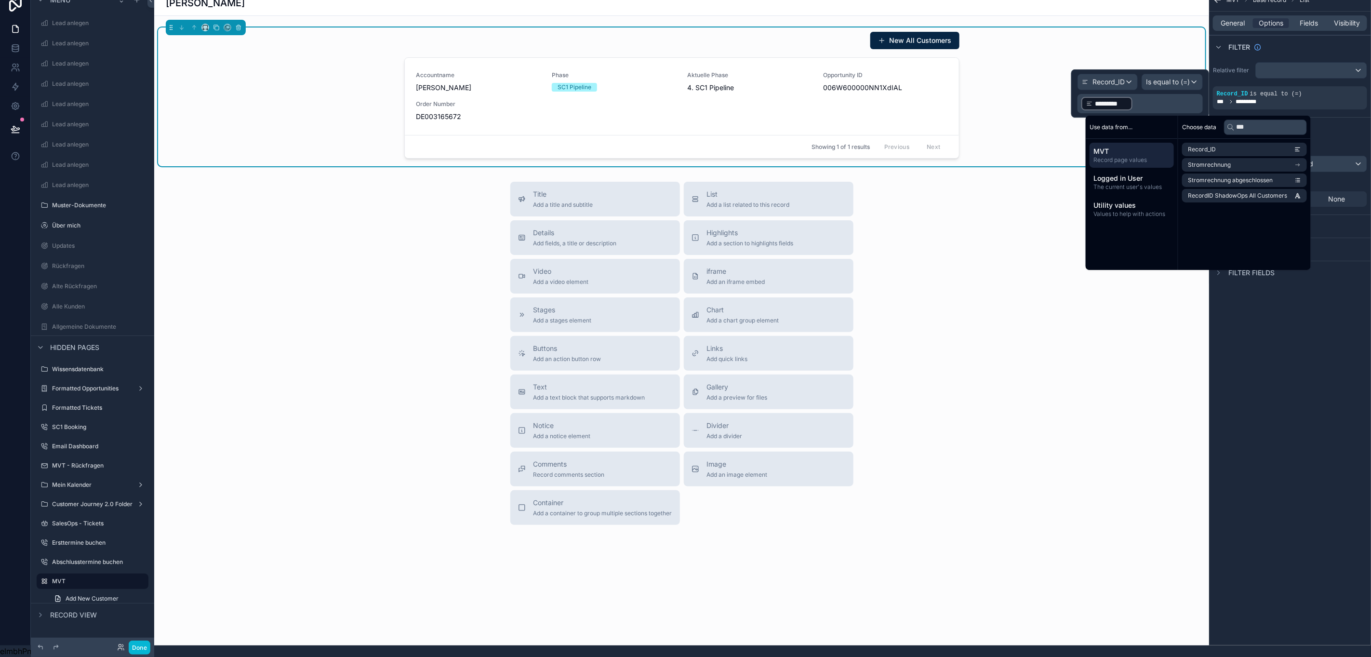
click at [1303, 357] on div "MVT Base record List General Options Fields Visibility Filter Relative filter R…" at bounding box center [1290, 316] width 162 height 657
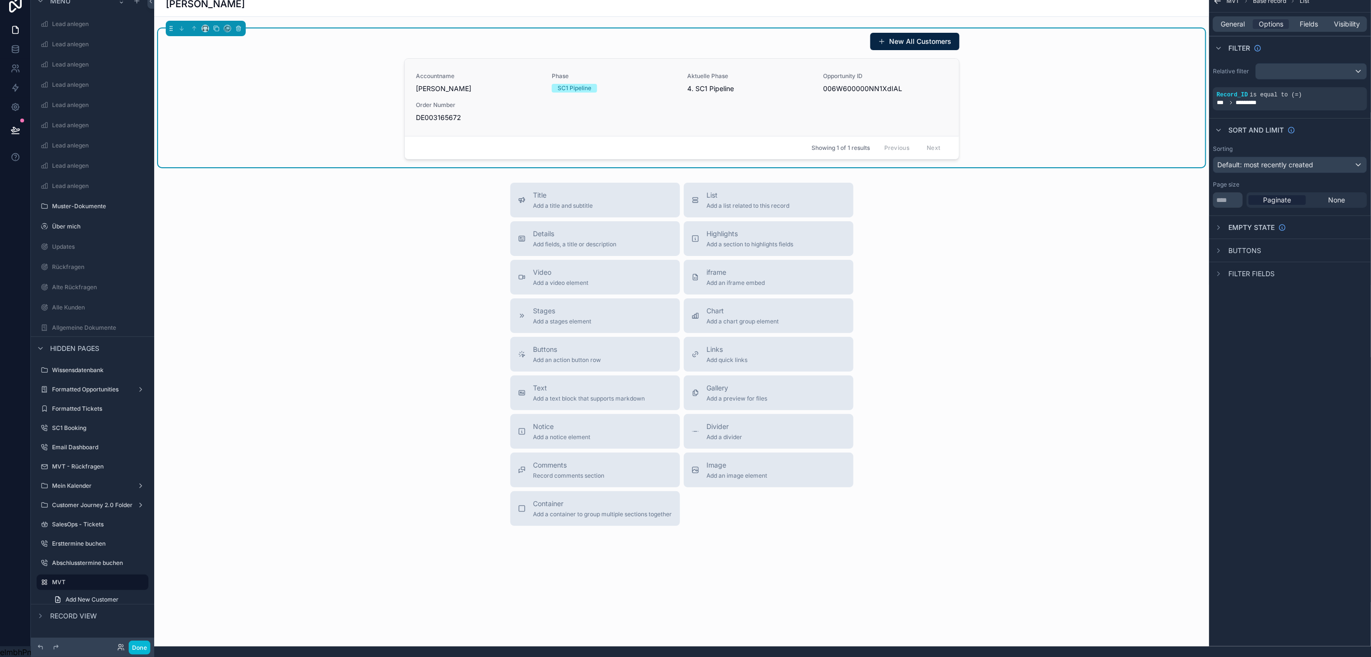
scroll to position [0, 11]
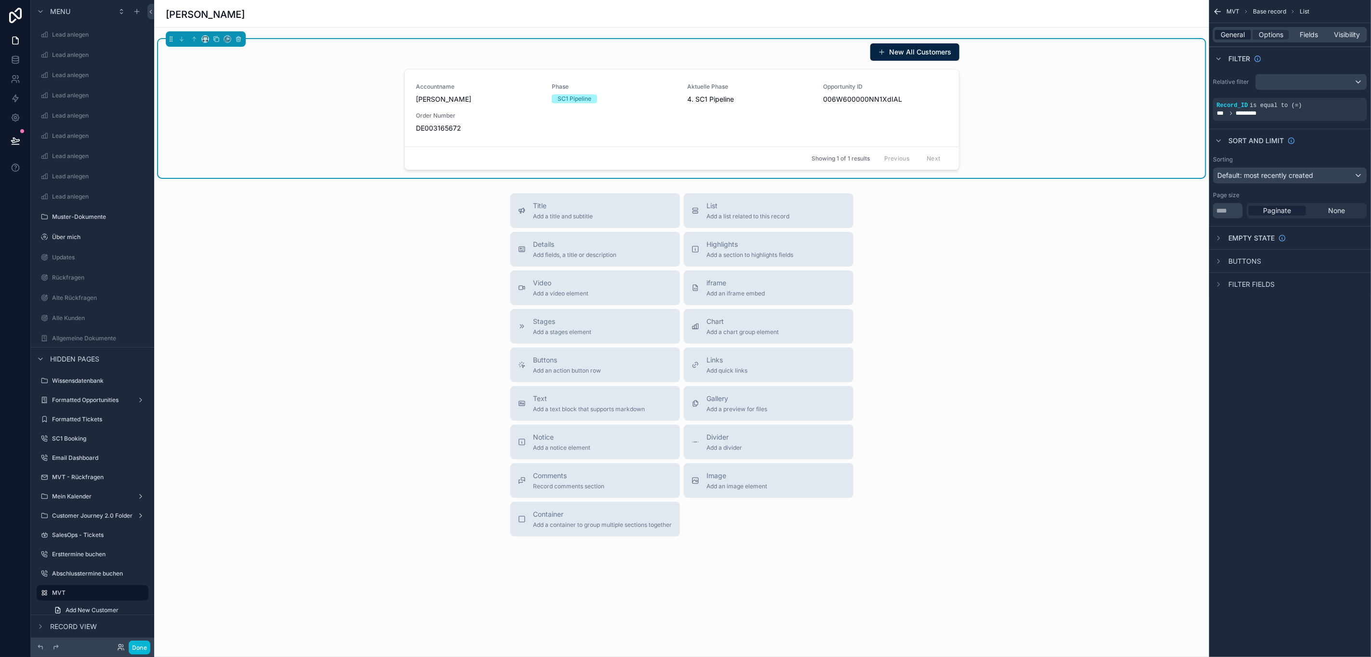
click at [1221, 35] on span "General" at bounding box center [1233, 35] width 24 height 10
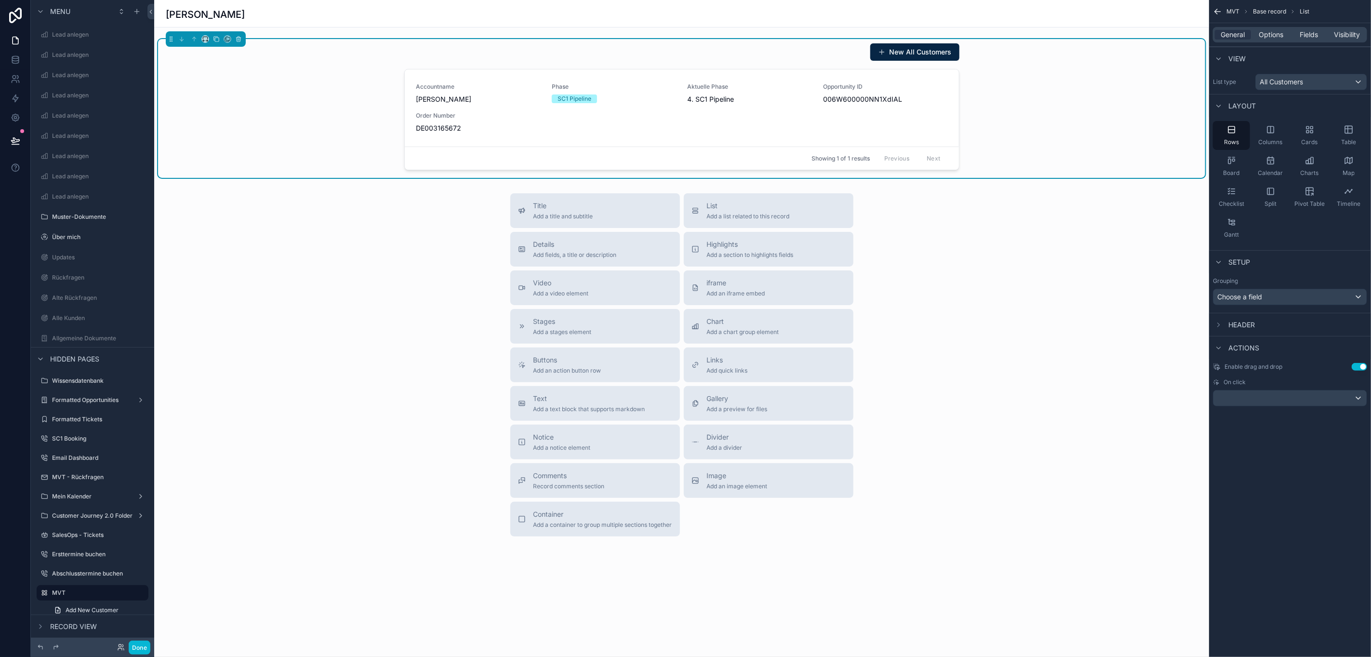
click at [1279, 71] on div "List type All Customers" at bounding box center [1290, 82] width 162 height 24
click at [1279, 81] on span "All Customers" at bounding box center [1281, 82] width 43 height 10
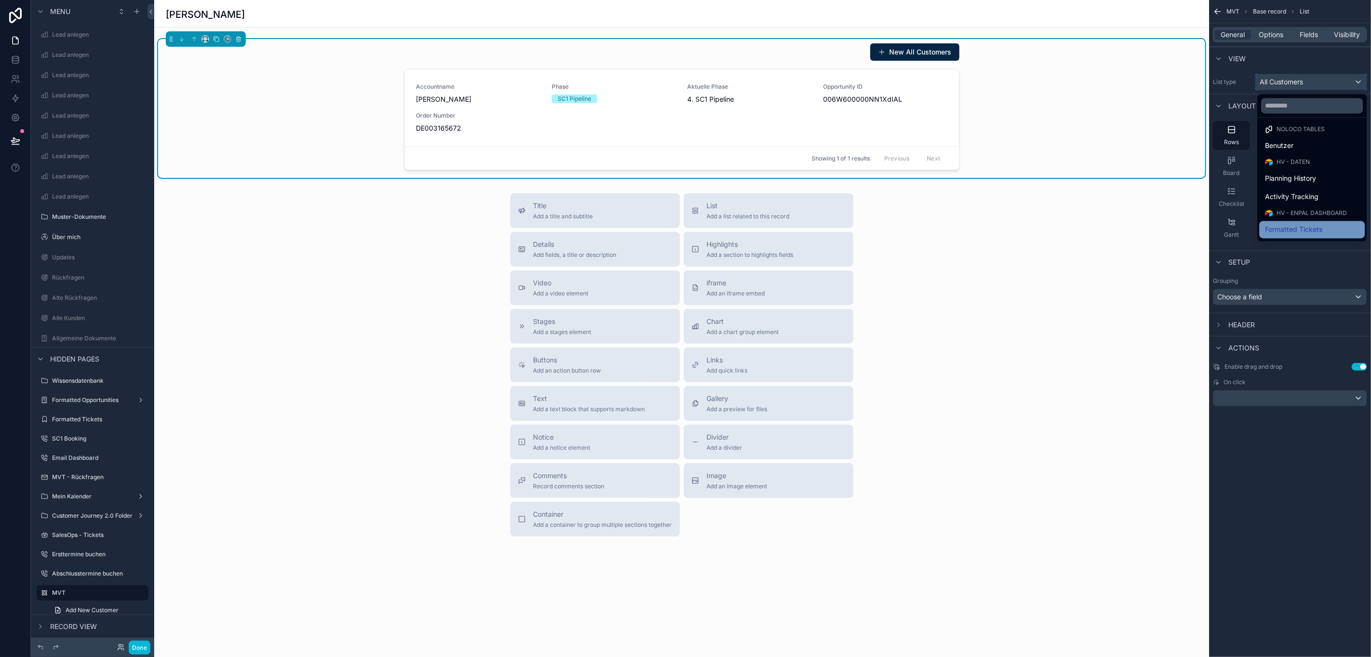
scroll to position [0, 0]
click at [803, 330] on div "Chart Add a chart group element" at bounding box center [768, 326] width 154 height 19
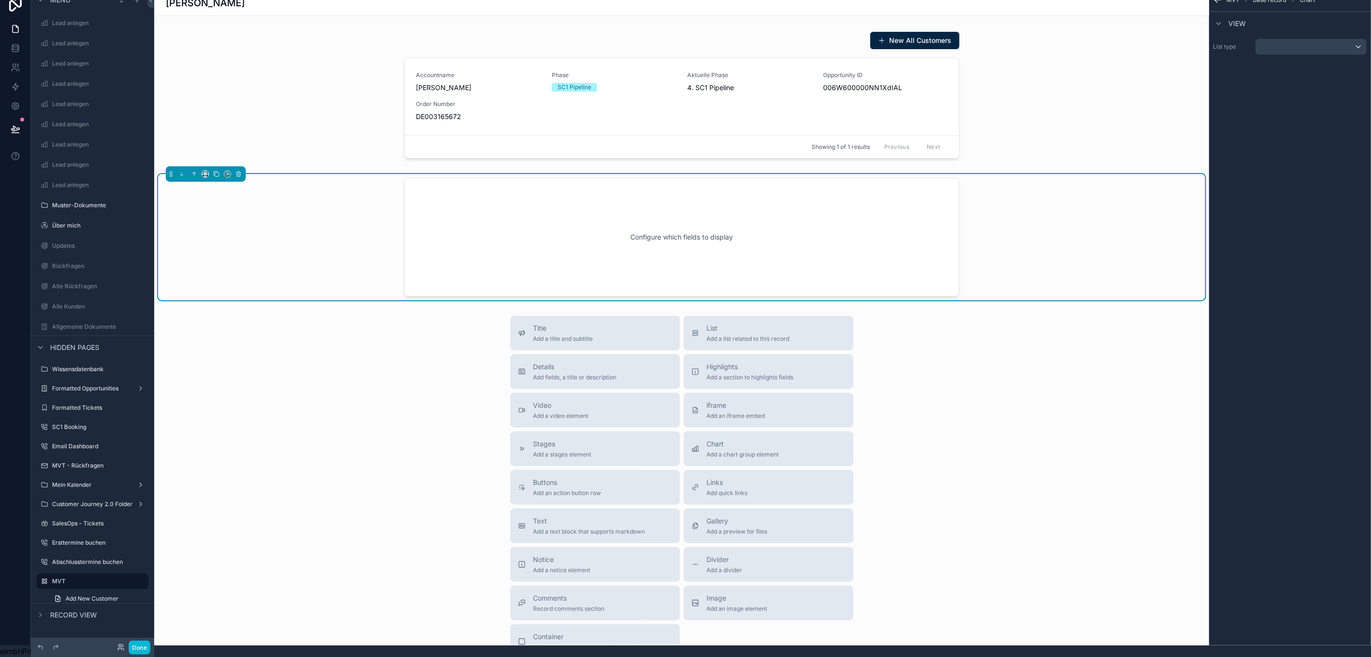
scroll to position [0, 11]
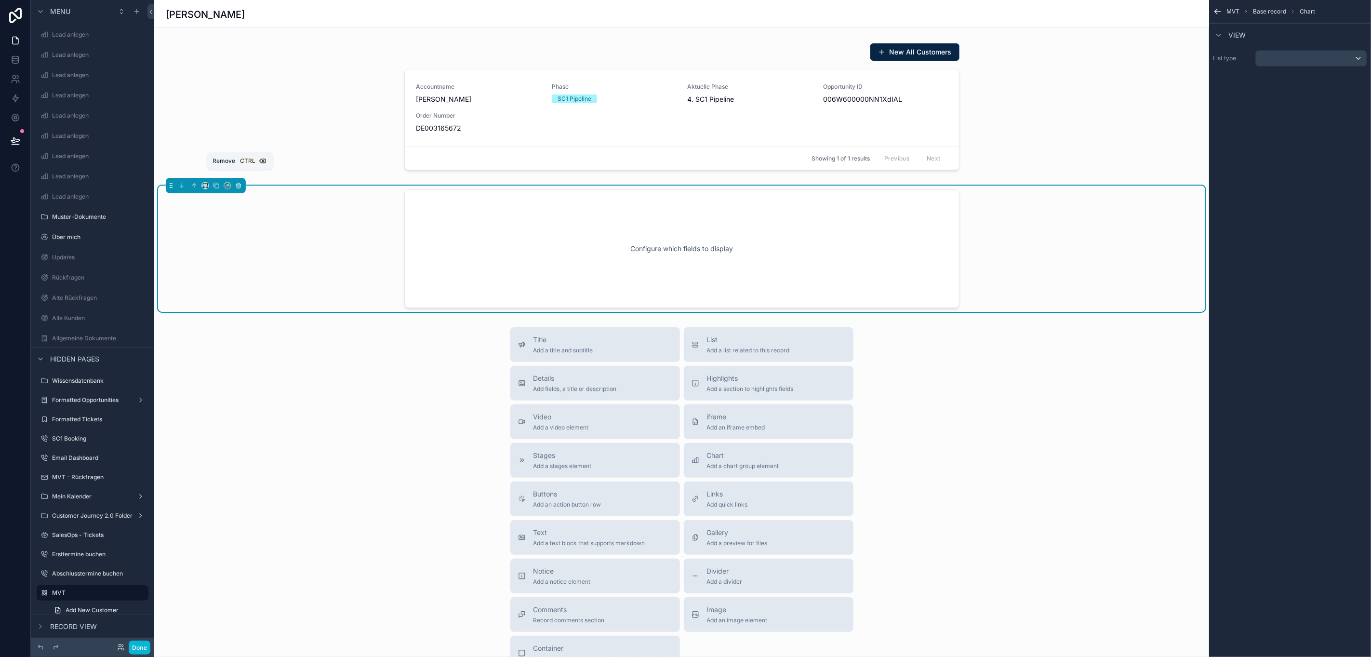
click at [233, 185] on button "scrollable content" at bounding box center [238, 185] width 11 height 11
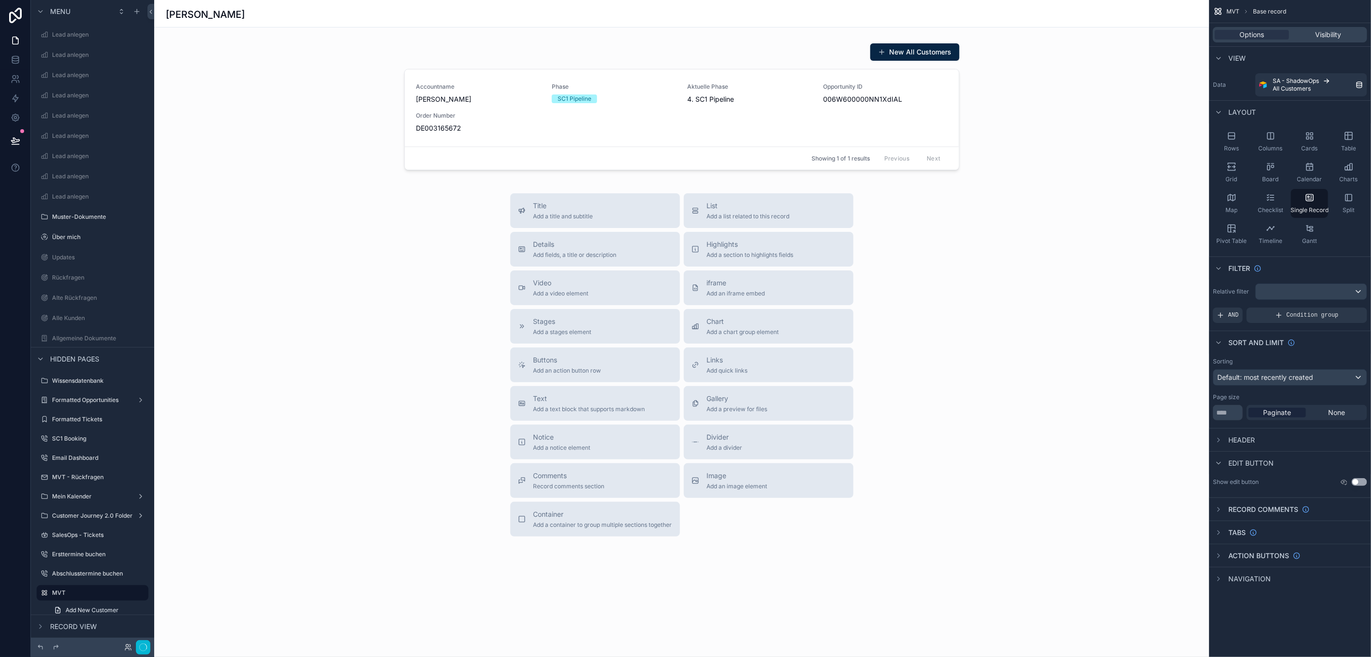
scroll to position [22, 11]
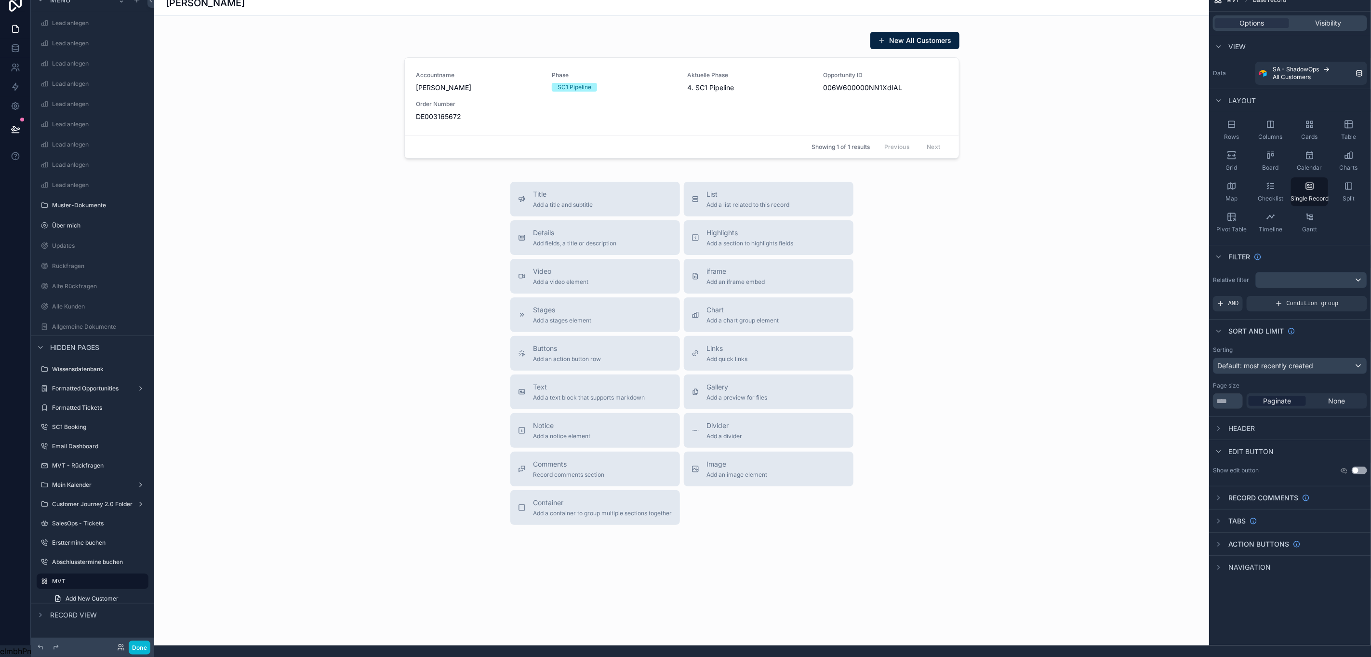
click at [557, 227] on div "scrollable content" at bounding box center [681, 294] width 1055 height 613
click at [546, 228] on span "Details" at bounding box center [574, 233] width 83 height 10
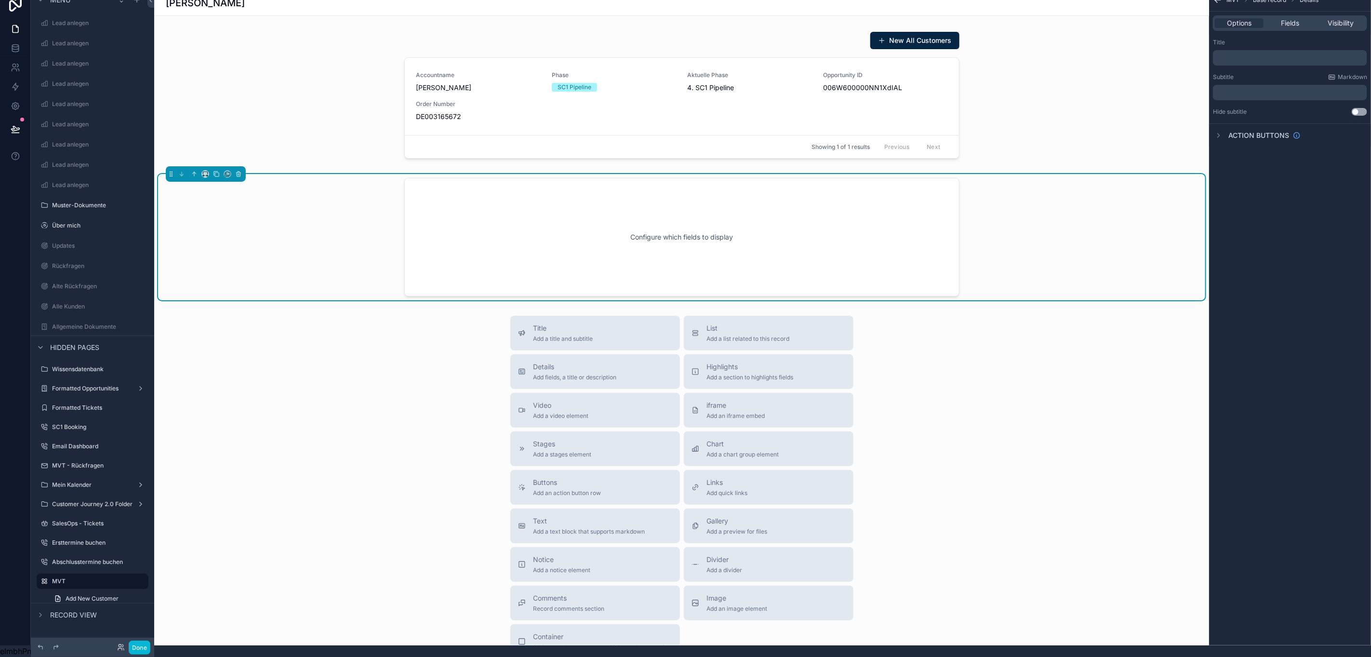
scroll to position [0, 11]
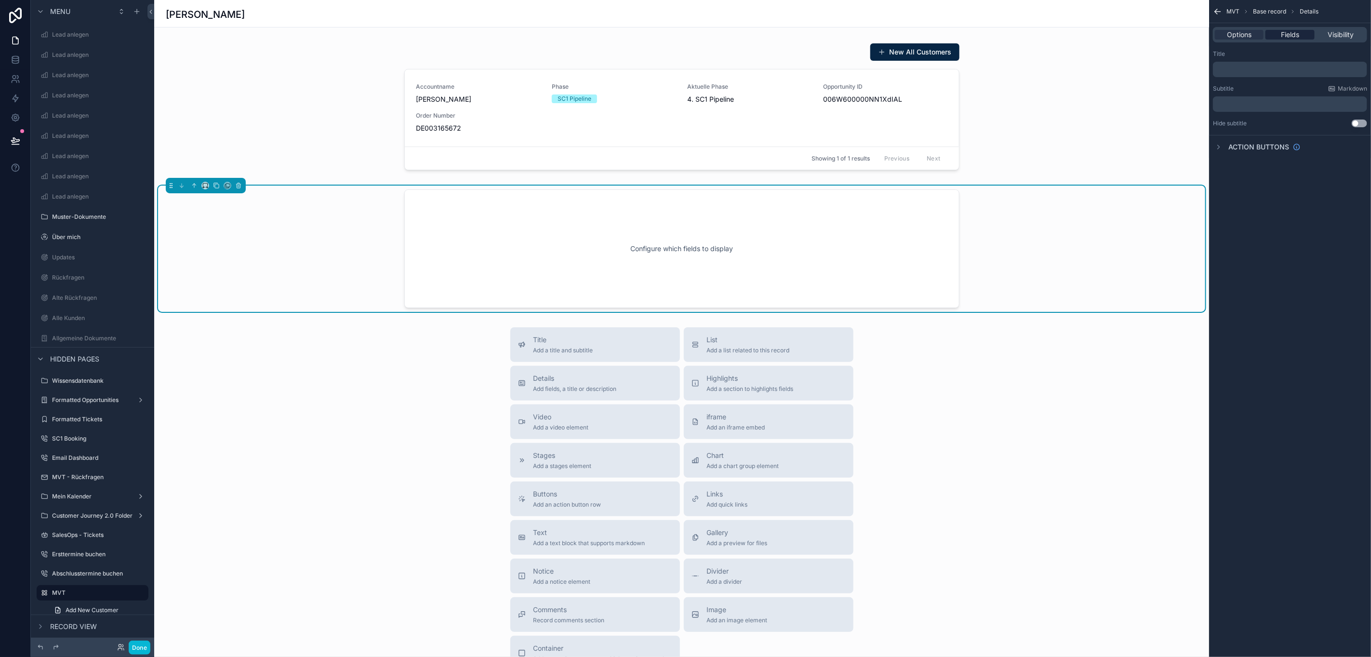
click at [1290, 38] on span "Fields" at bounding box center [1290, 35] width 18 height 10
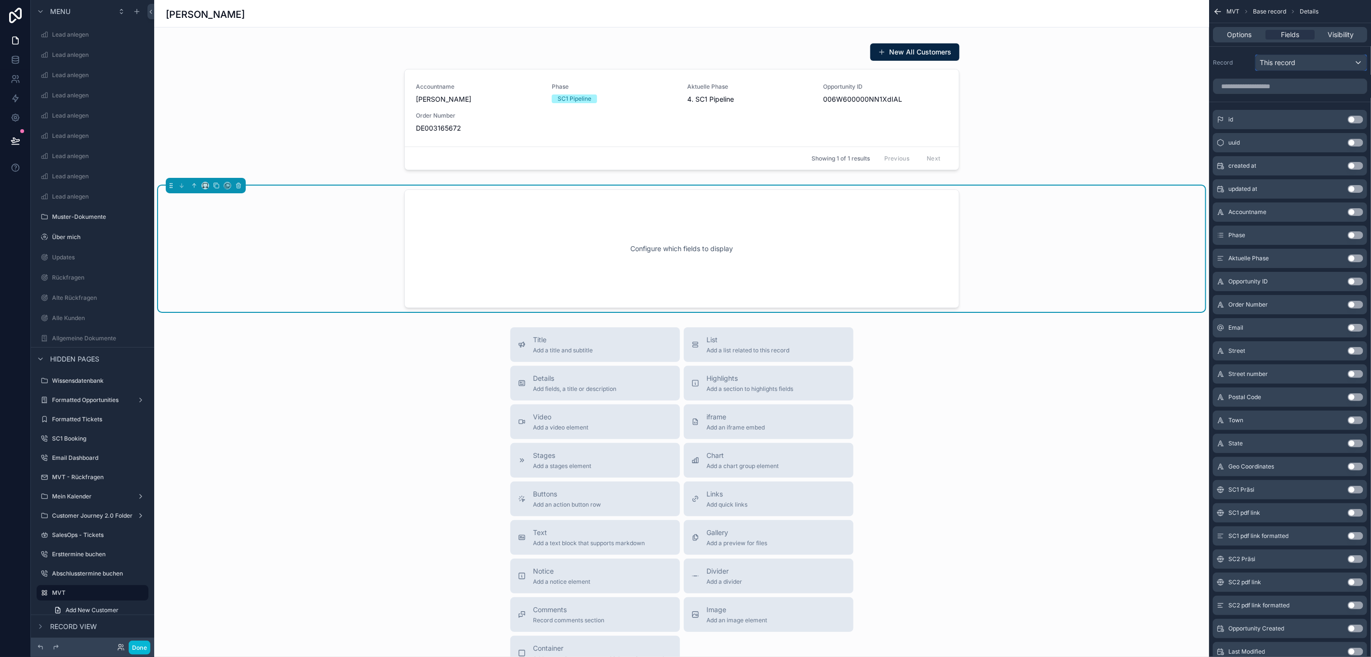
click at [1323, 68] on div "This record" at bounding box center [1311, 62] width 111 height 15
click at [1238, 55] on div "scrollable content" at bounding box center [685, 328] width 1371 height 657
click at [237, 185] on icon "scrollable content" at bounding box center [239, 186] width 4 height 4
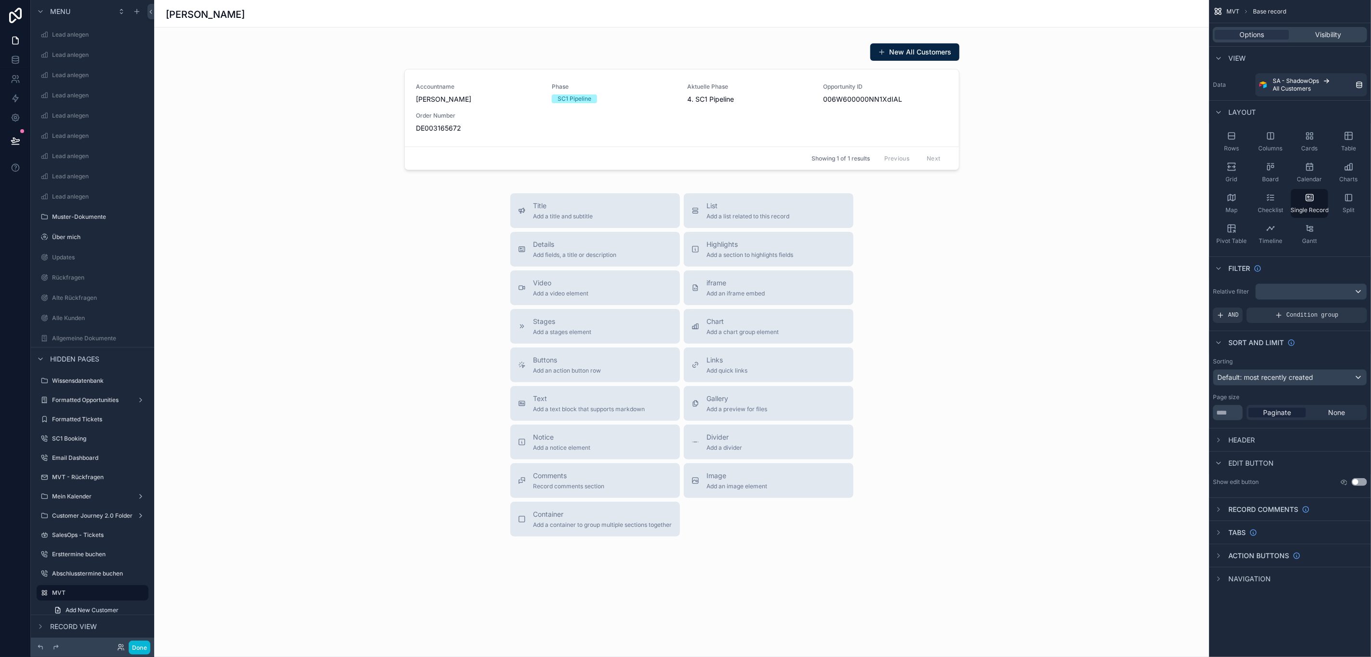
scroll to position [22, 11]
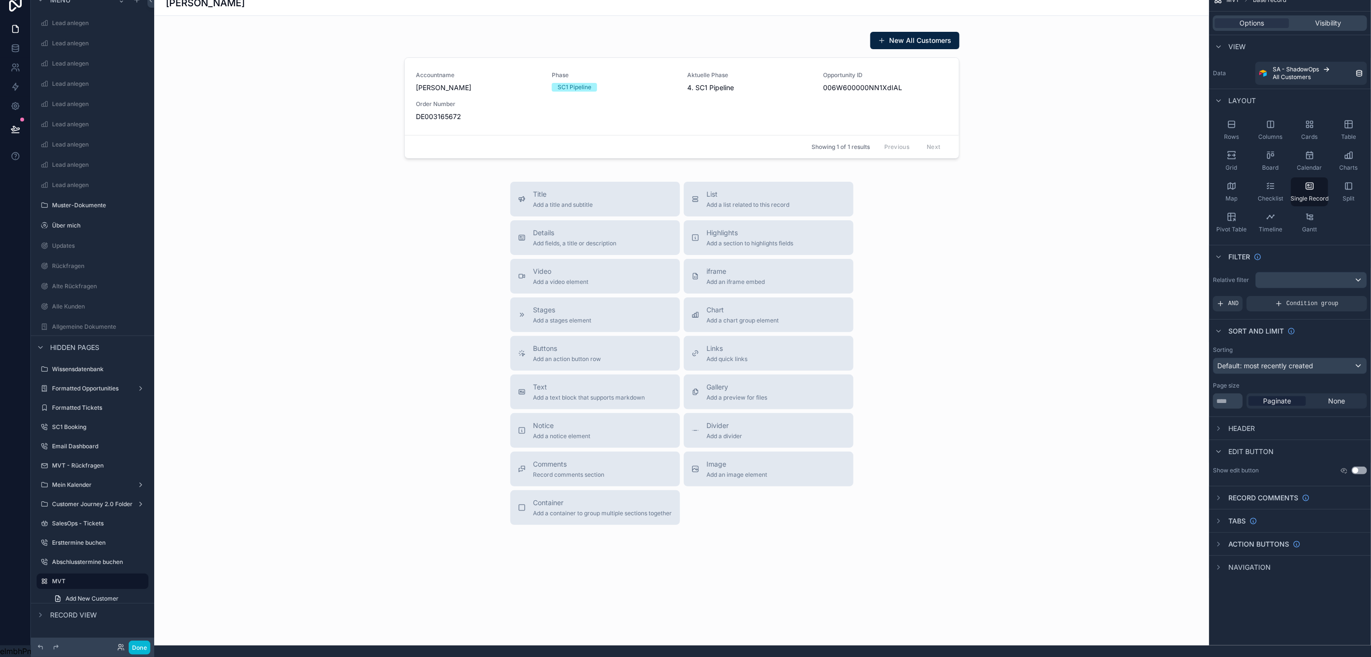
click at [351, 67] on div "scrollable content" at bounding box center [681, 294] width 1055 height 613
click at [392, 64] on div "scrollable content" at bounding box center [681, 96] width 1047 height 139
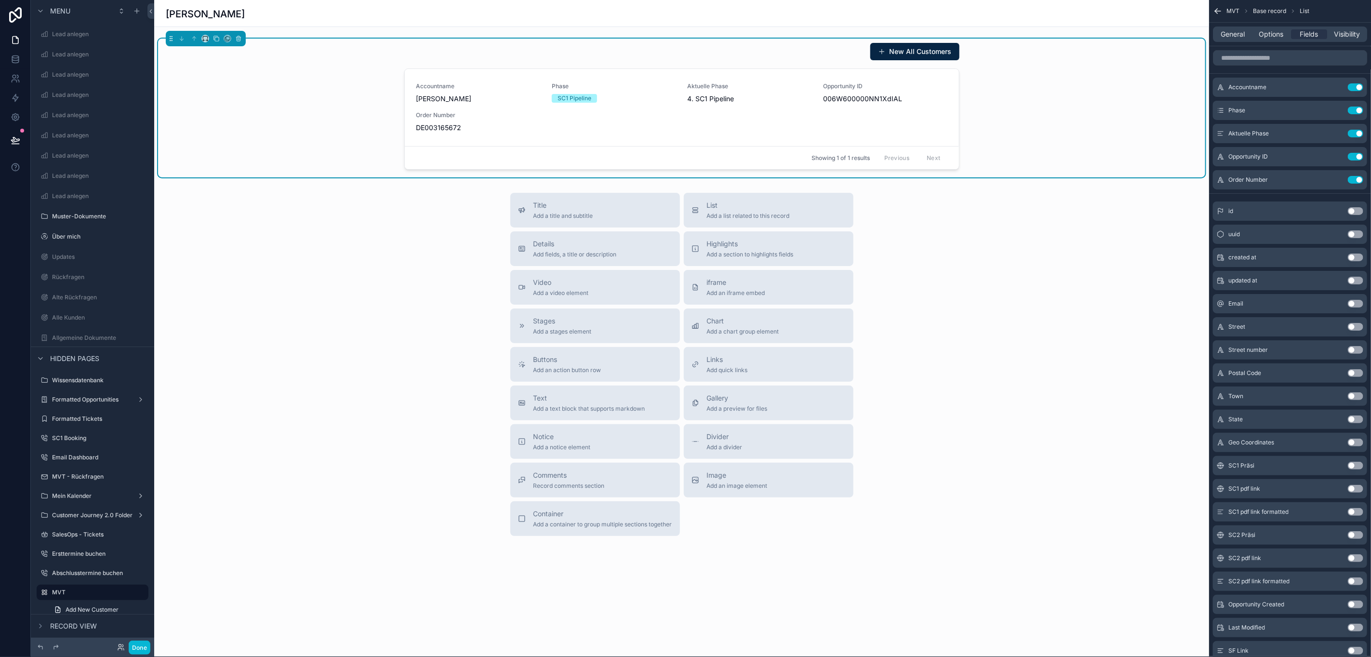
scroll to position [0, 11]
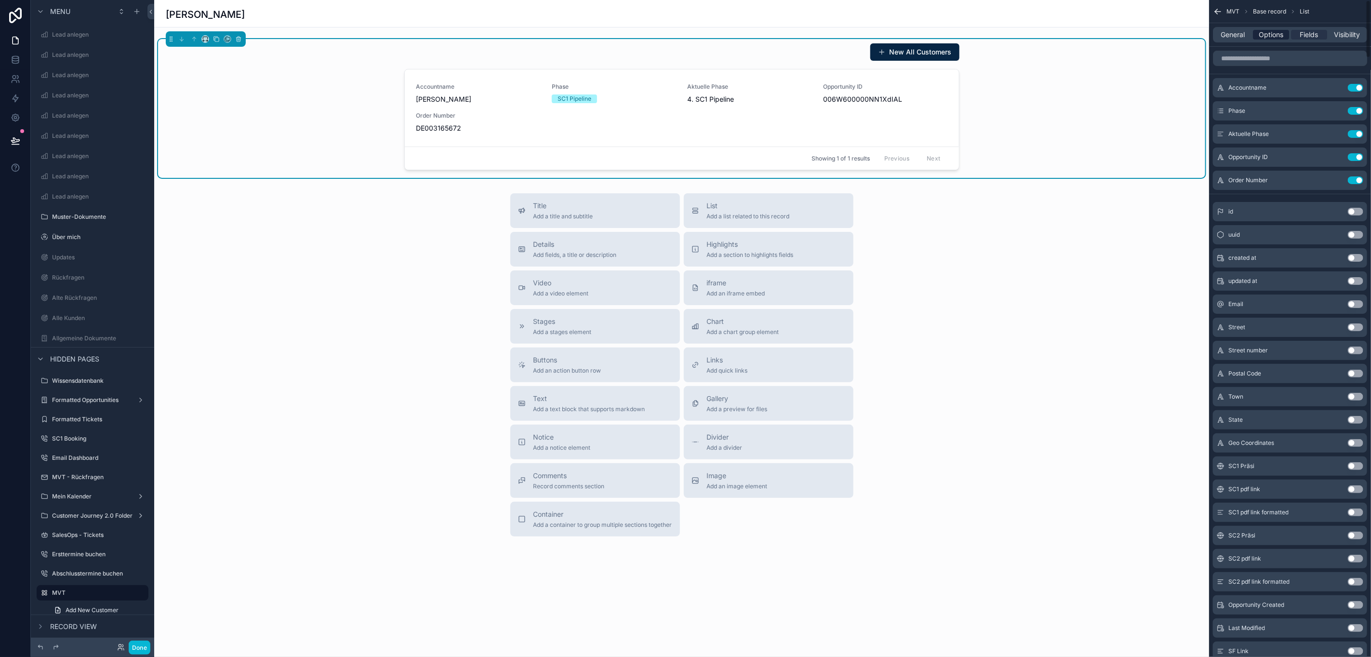
click at [1261, 32] on span "Options" at bounding box center [1271, 35] width 25 height 10
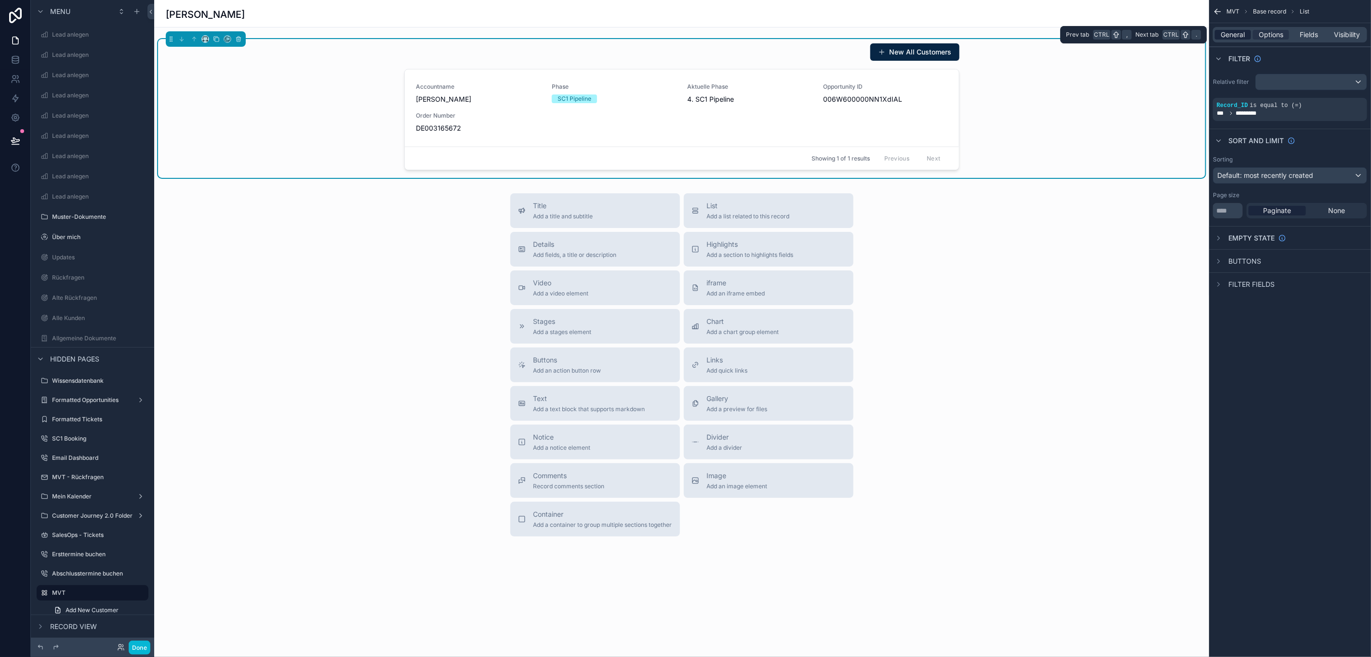
click at [1234, 31] on span "General" at bounding box center [1233, 35] width 24 height 10
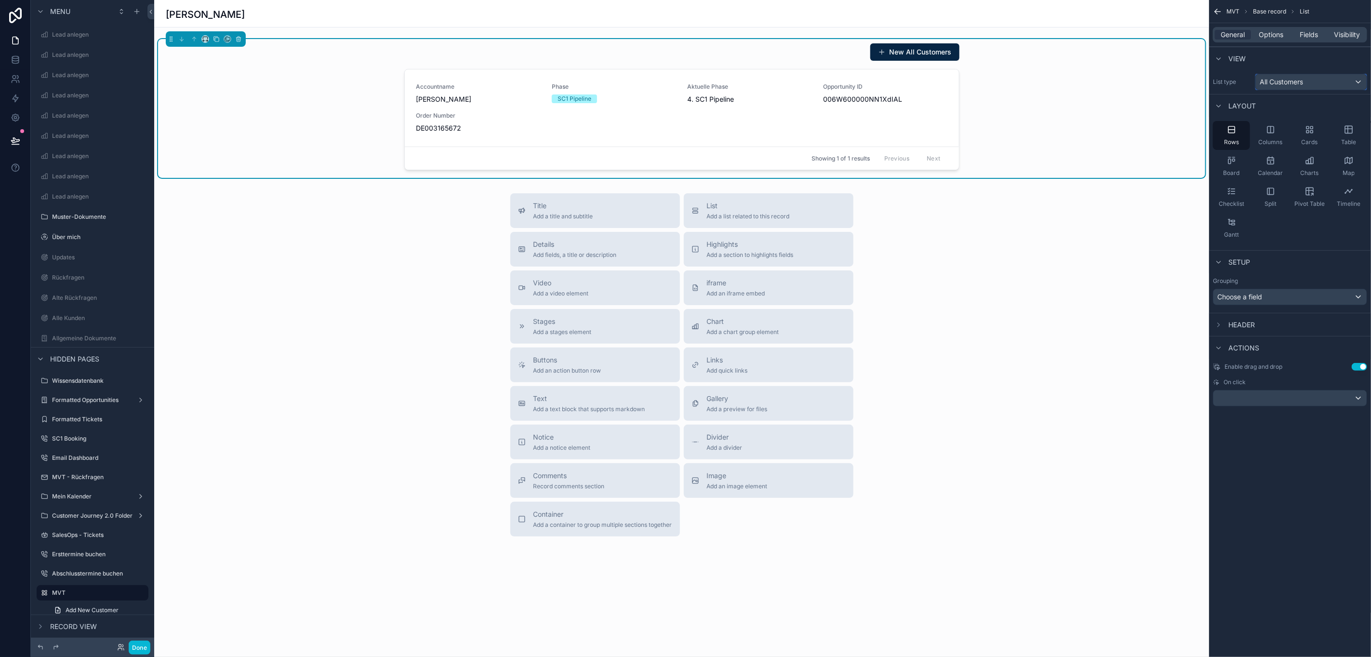
click at [1297, 78] on span "All Customers" at bounding box center [1281, 82] width 43 height 10
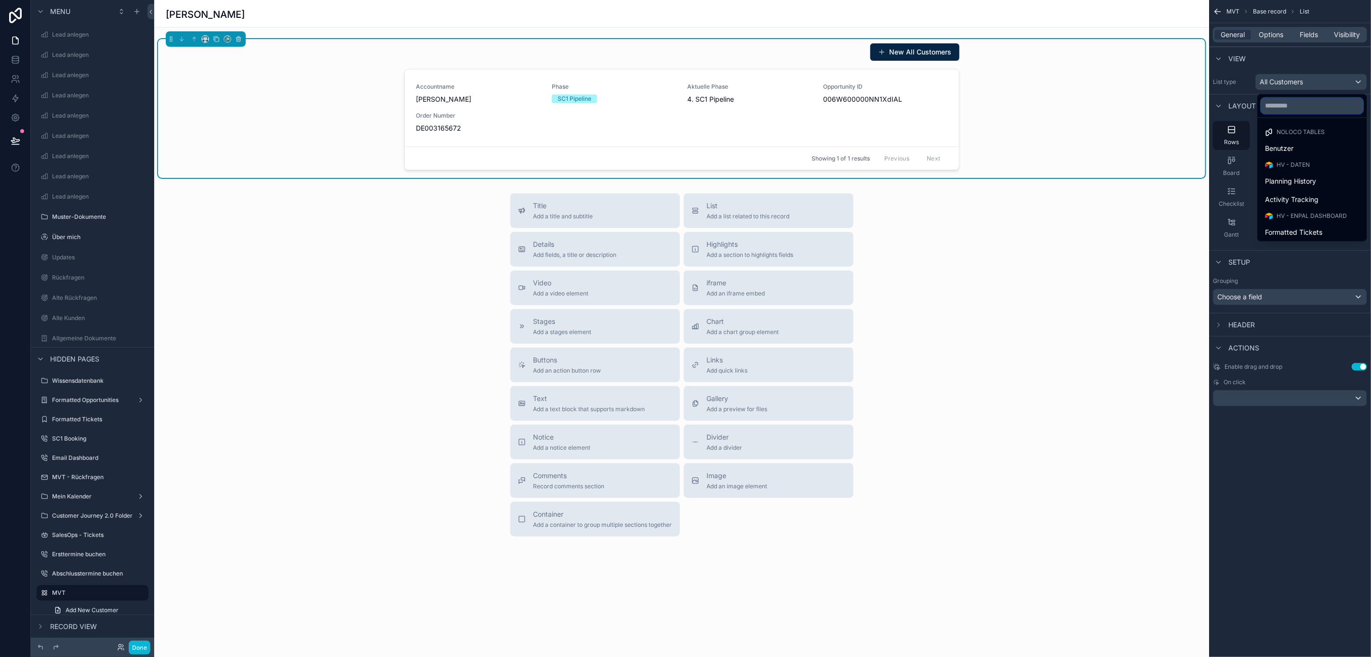
click at [1284, 105] on input "text" at bounding box center [1312, 105] width 102 height 15
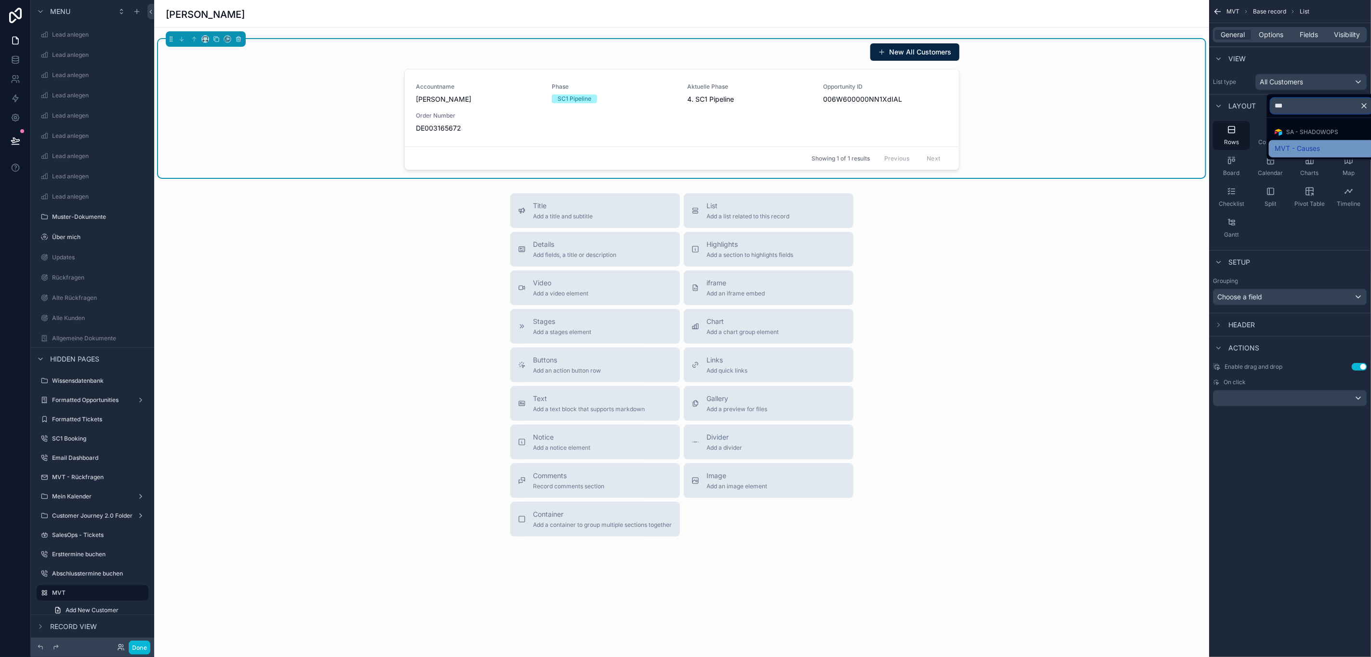
type input "***"
click at [1274, 143] on span "MVT - Causes" at bounding box center [1296, 149] width 45 height 12
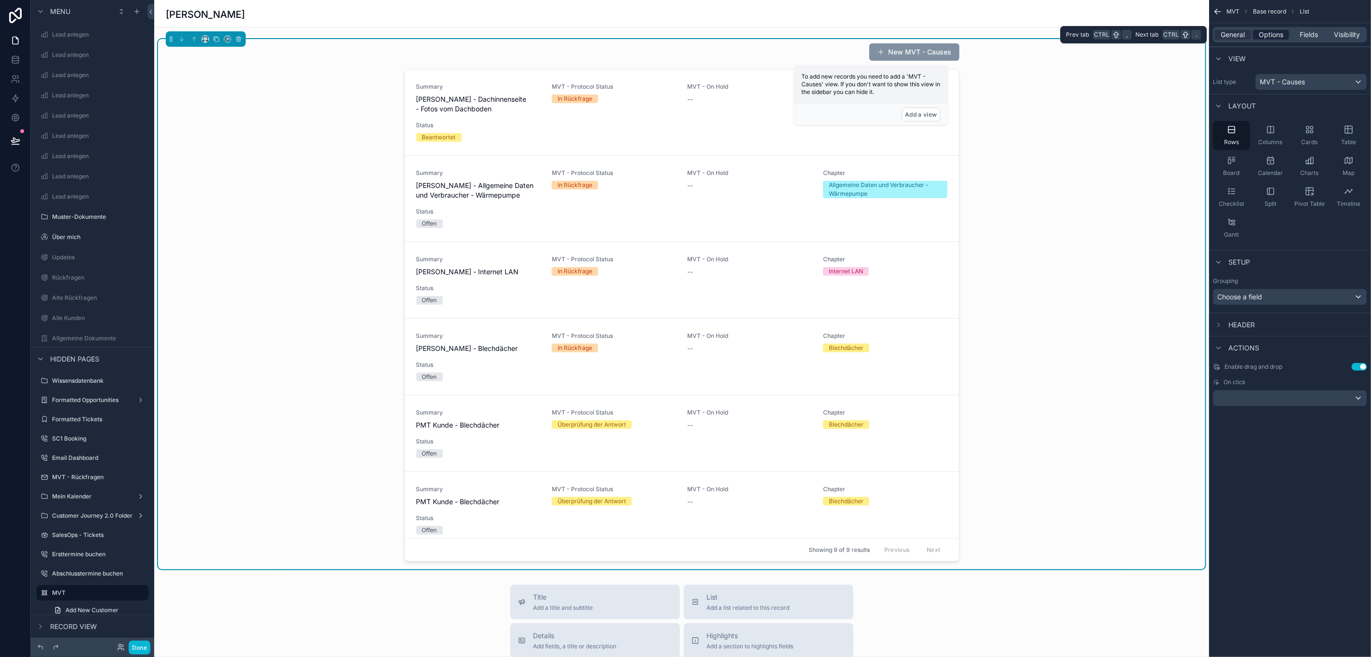
click at [1272, 35] on span "Options" at bounding box center [1271, 35] width 25 height 10
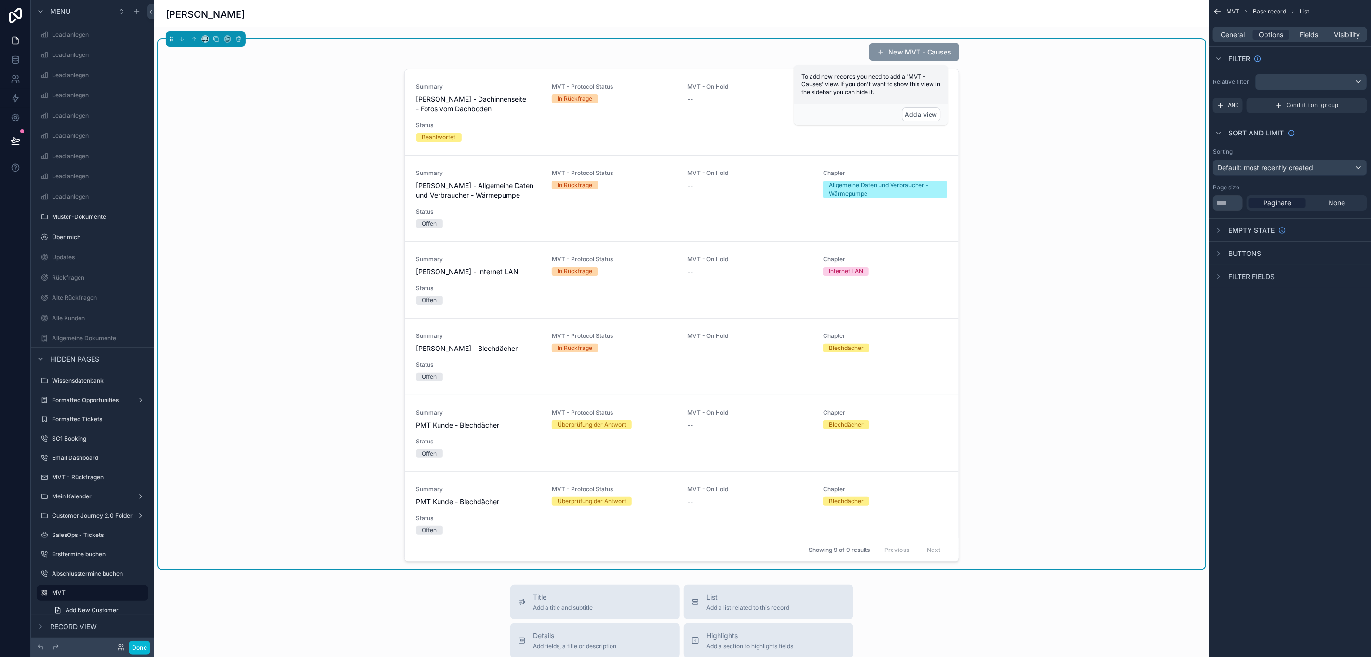
click at [1278, 95] on div "Relative filter AND Condition group" at bounding box center [1290, 93] width 162 height 47
click at [1279, 84] on div "scrollable content" at bounding box center [1311, 81] width 111 height 15
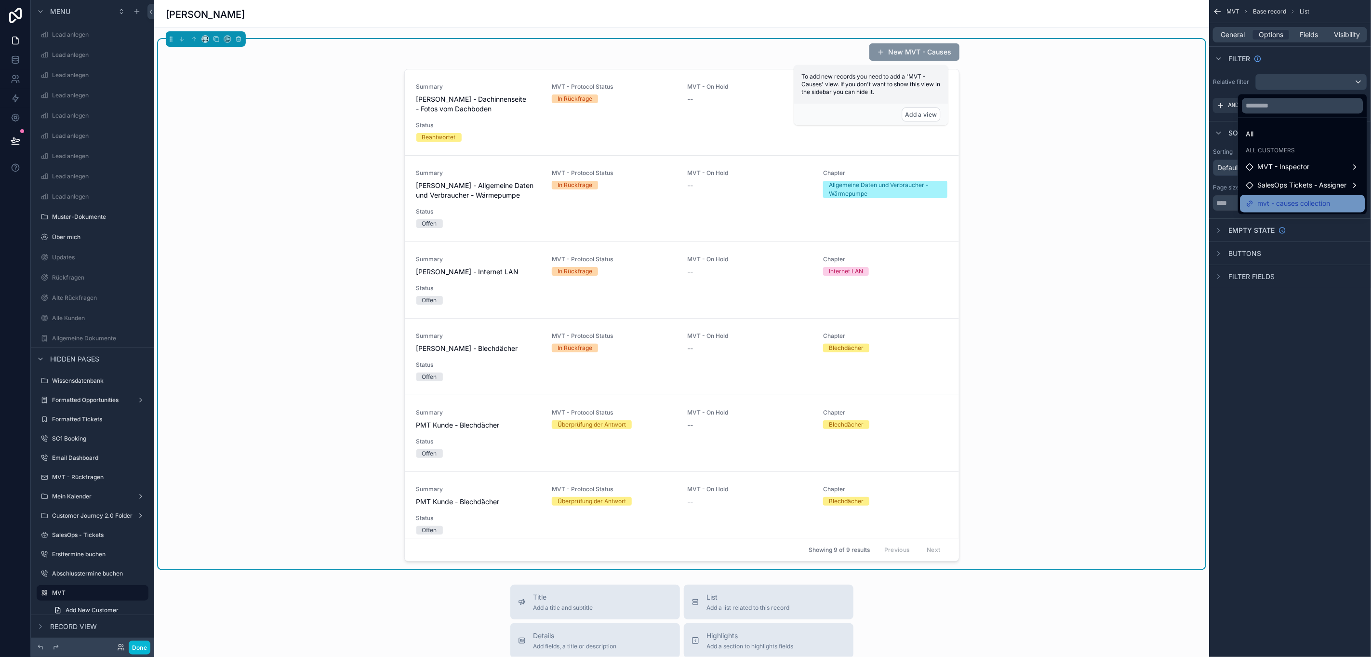
click at [1333, 201] on div "mvt - causes collection" at bounding box center [1302, 204] width 113 height 12
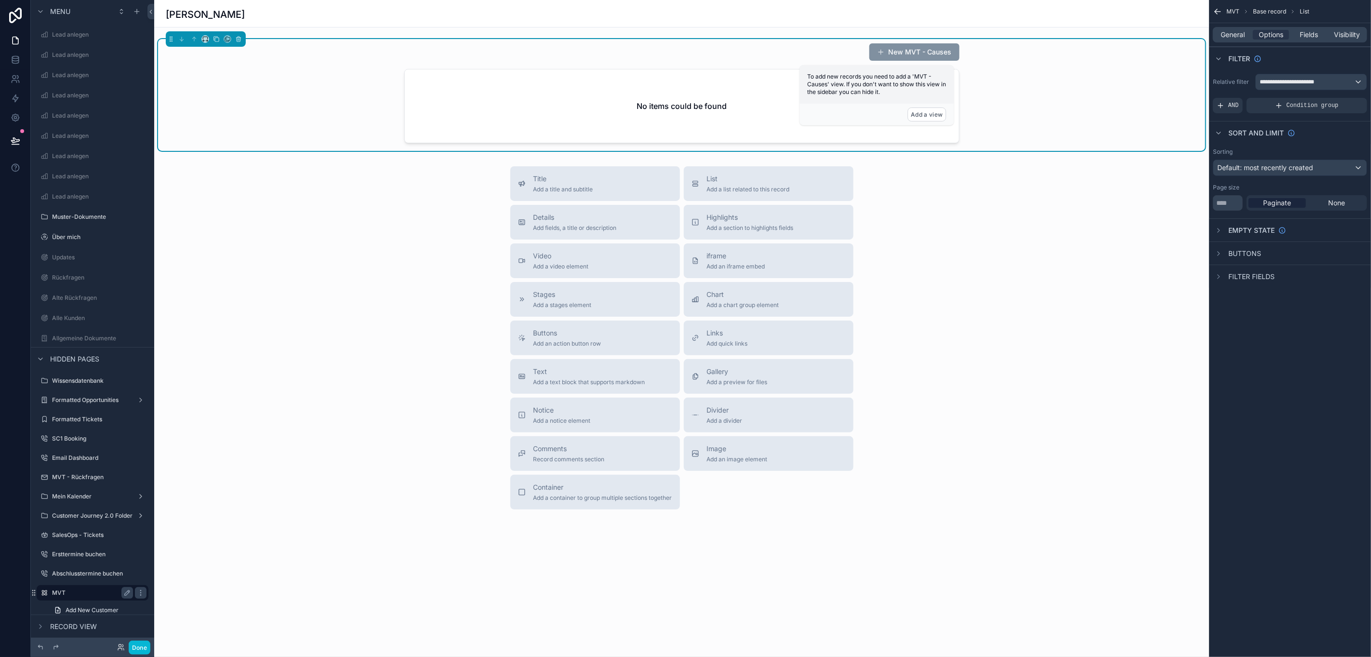
click at [80, 592] on label "MVT" at bounding box center [90, 593] width 77 height 8
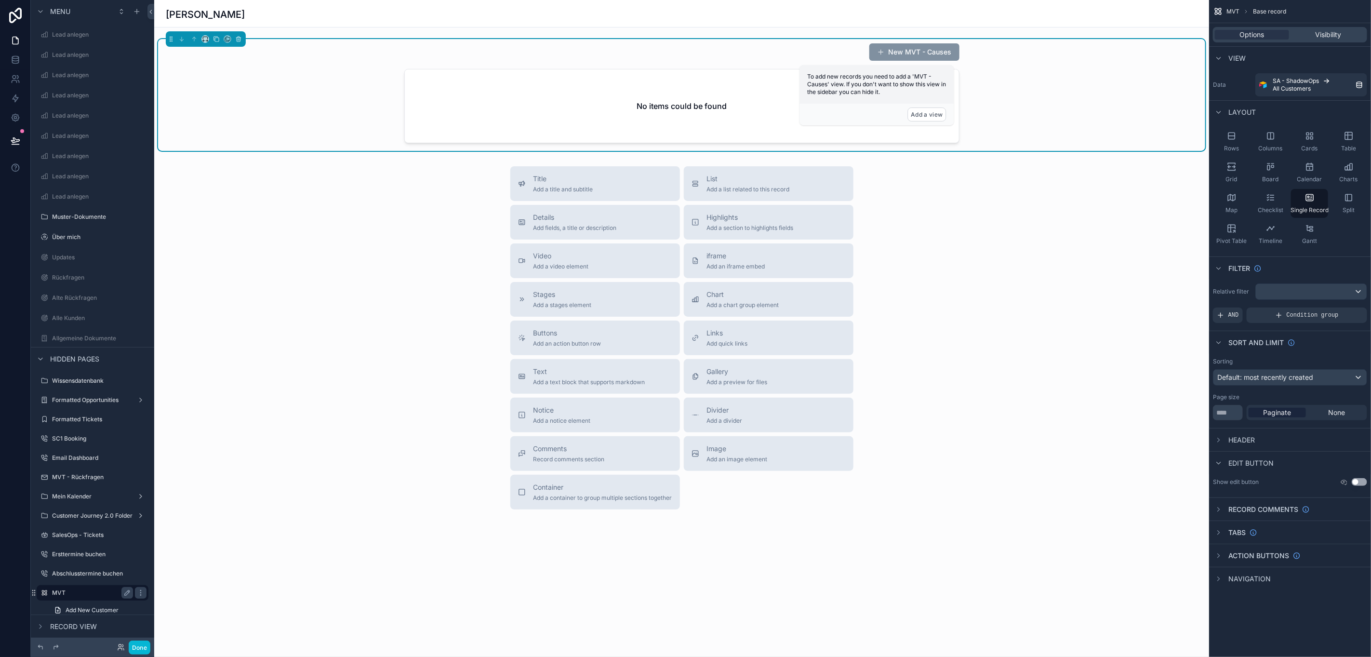
click at [80, 592] on label "MVT" at bounding box center [90, 593] width 77 height 8
click at [255, 19] on div "[PERSON_NAME]" at bounding box center [682, 14] width 1032 height 13
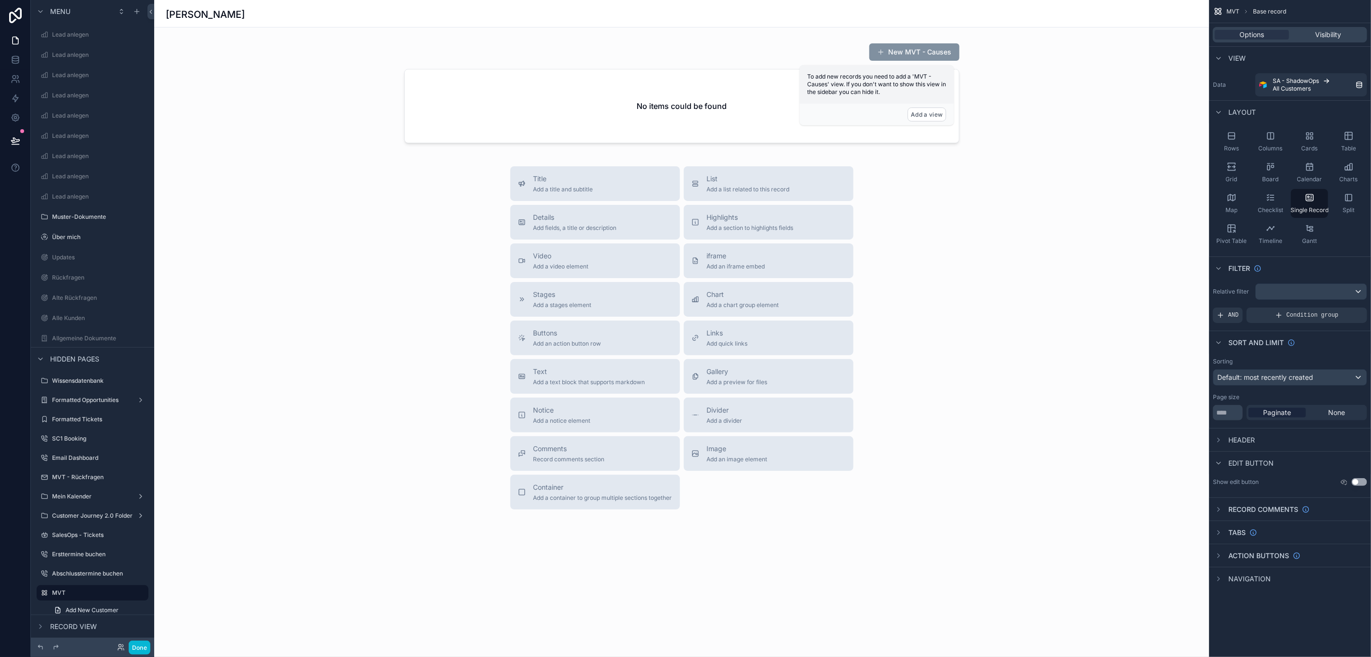
click at [274, 15] on div "[PERSON_NAME]" at bounding box center [682, 14] width 1032 height 13
click at [715, 58] on div "scrollable content" at bounding box center [681, 95] width 1047 height 112
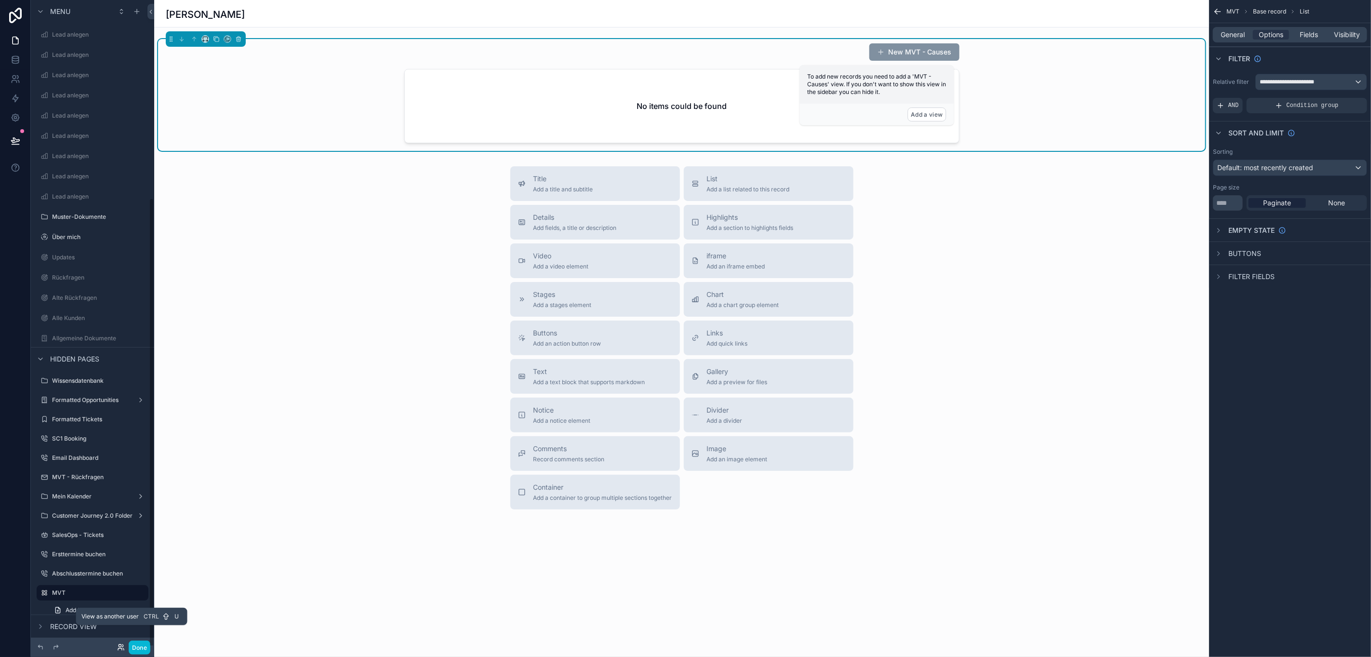
click at [122, 646] on icon at bounding box center [122, 645] width 1 height 2
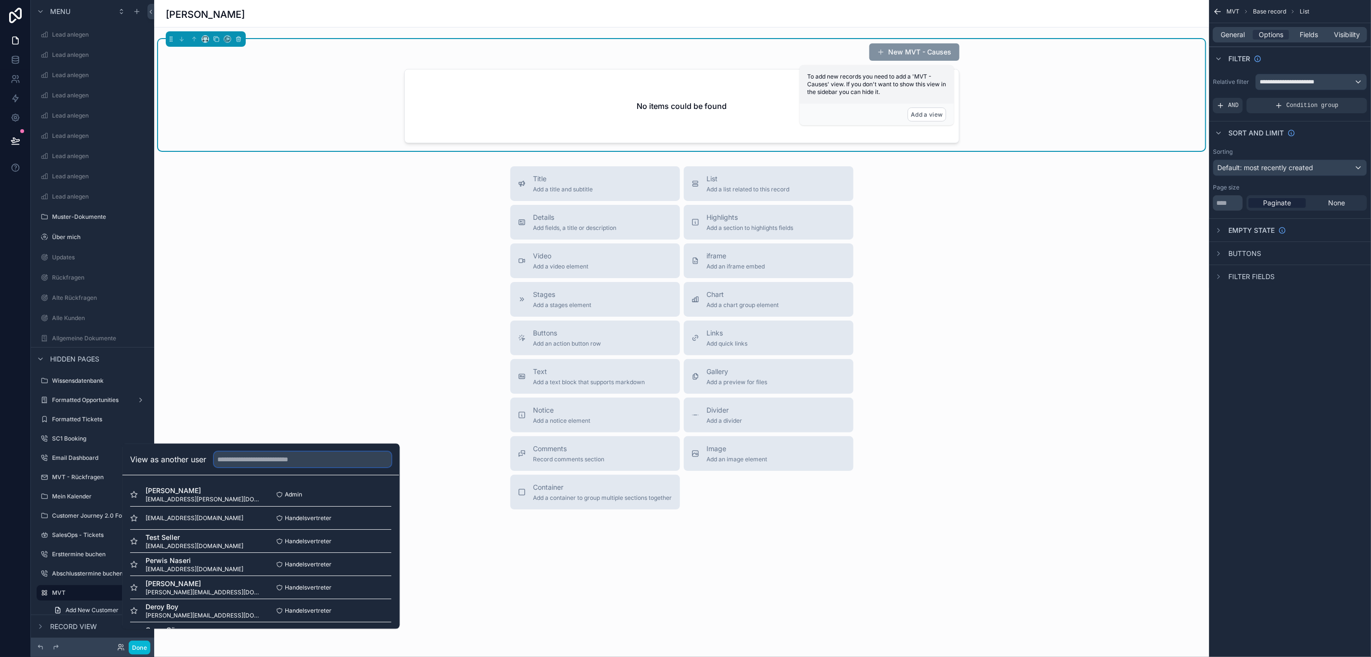
click at [237, 467] on input "text" at bounding box center [302, 459] width 177 height 15
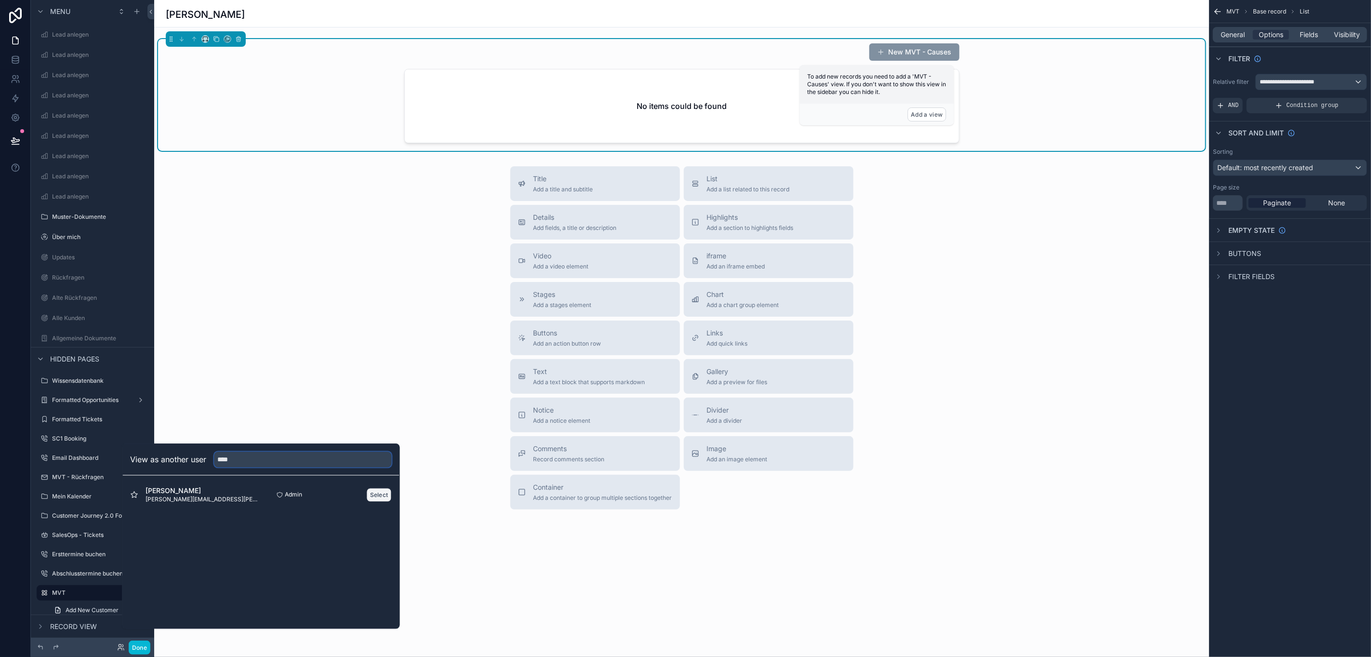
type input "****"
click at [367, 502] on button "Select" at bounding box center [379, 495] width 25 height 14
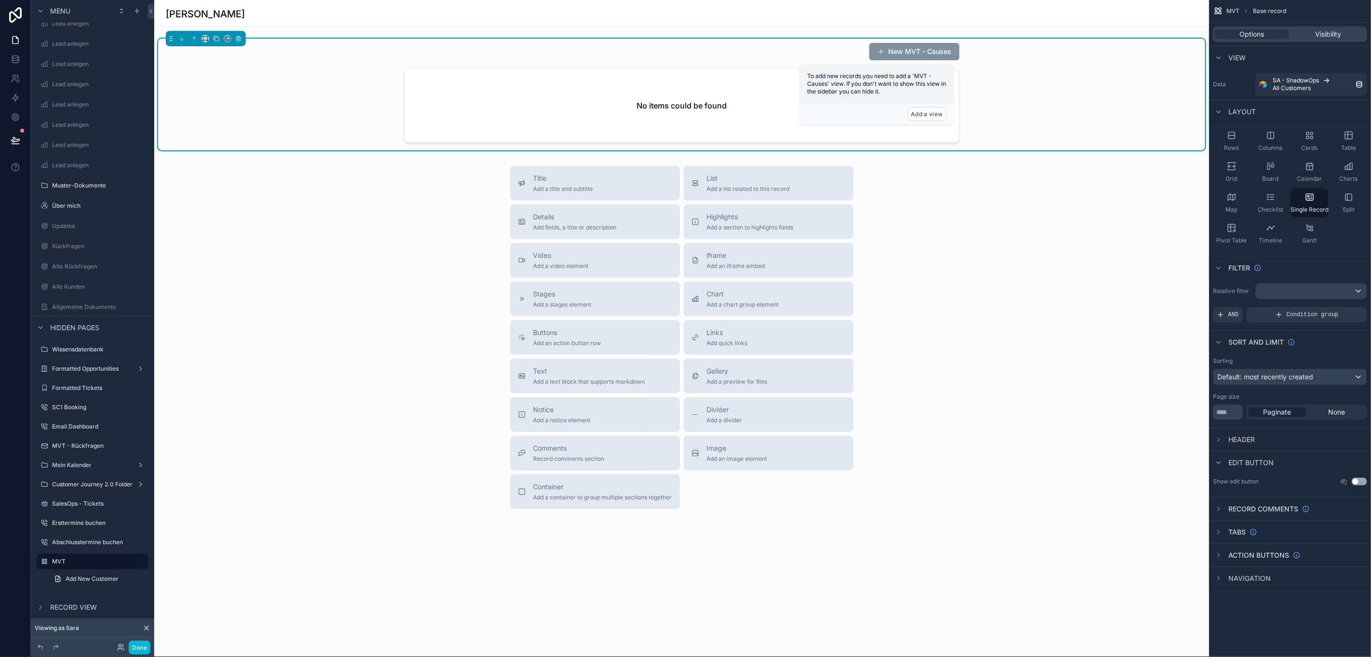
scroll to position [0, 11]
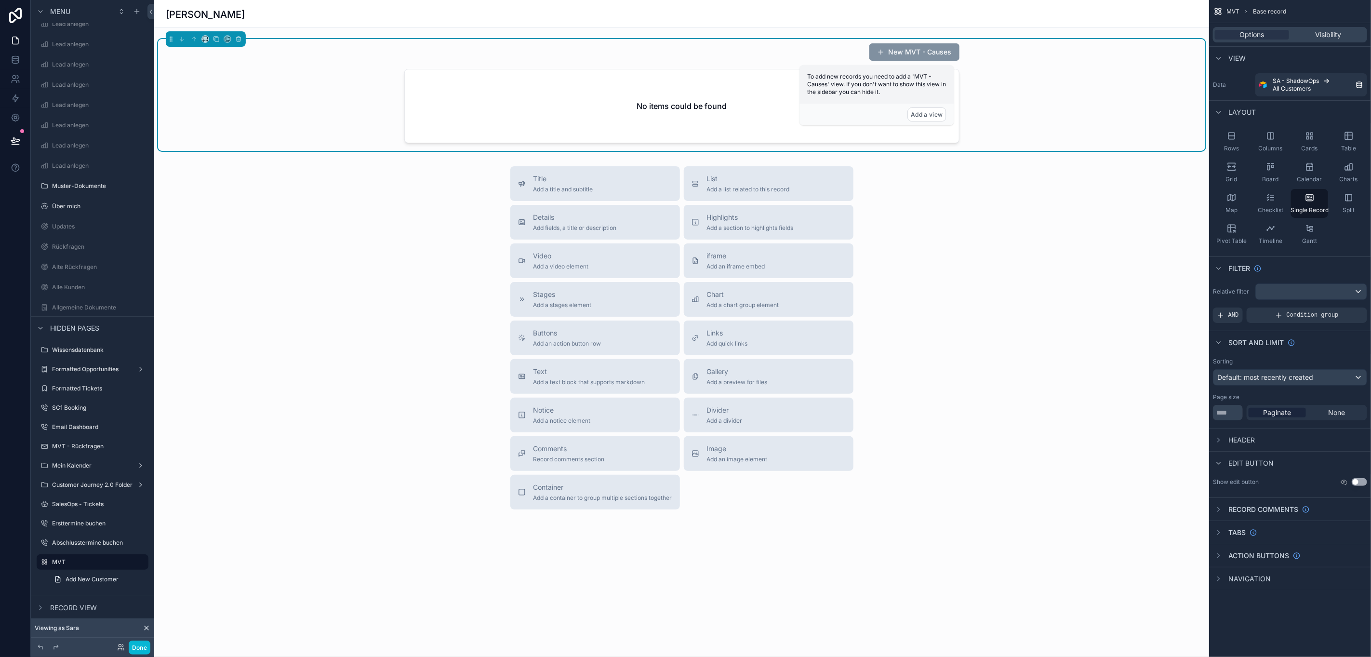
click at [272, 10] on div "[PERSON_NAME]" at bounding box center [682, 14] width 1032 height 13
click at [256, 58] on div "scrollable content" at bounding box center [681, 95] width 1047 height 112
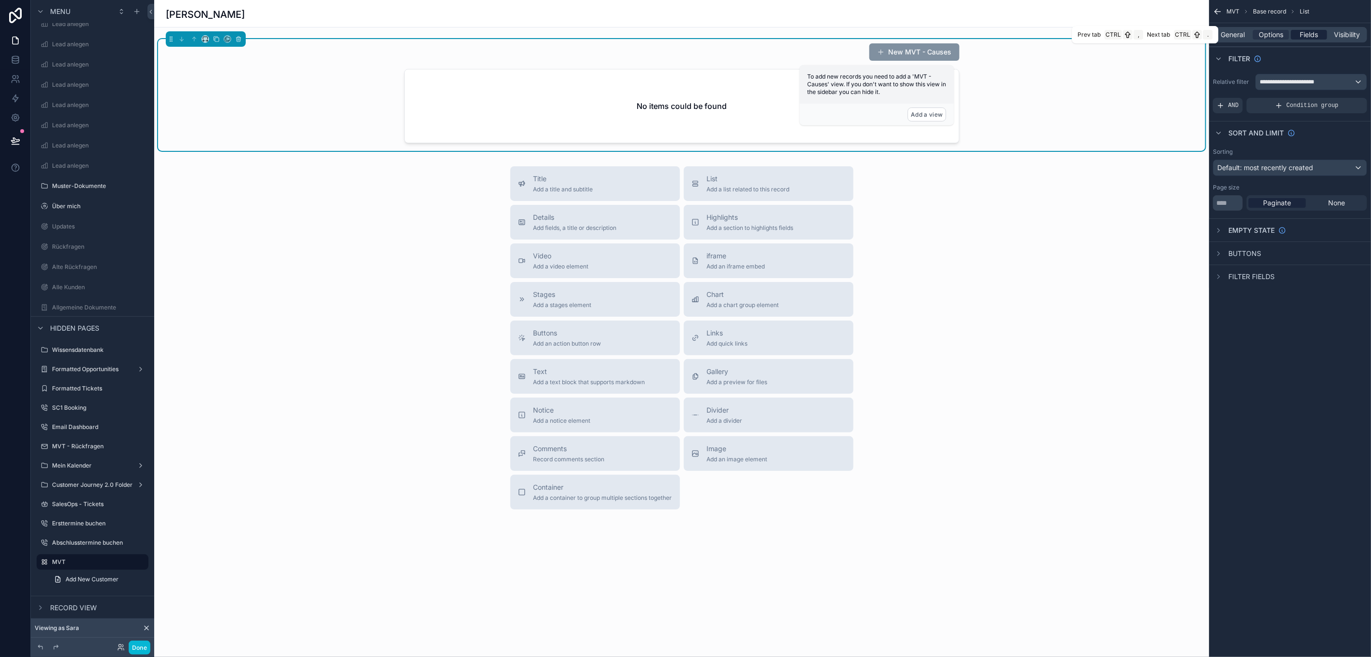
click at [1318, 30] on span "Fields" at bounding box center [1309, 35] width 18 height 10
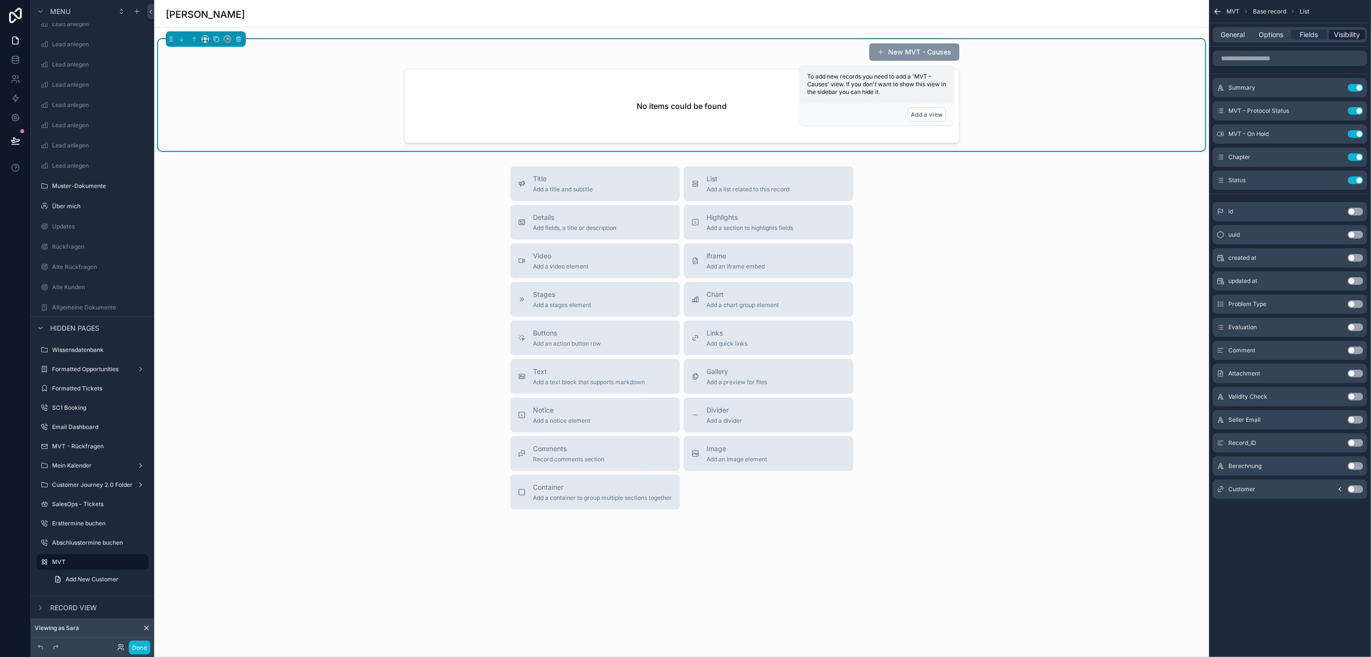
click at [1346, 33] on span "Visibility" at bounding box center [1347, 35] width 26 height 10
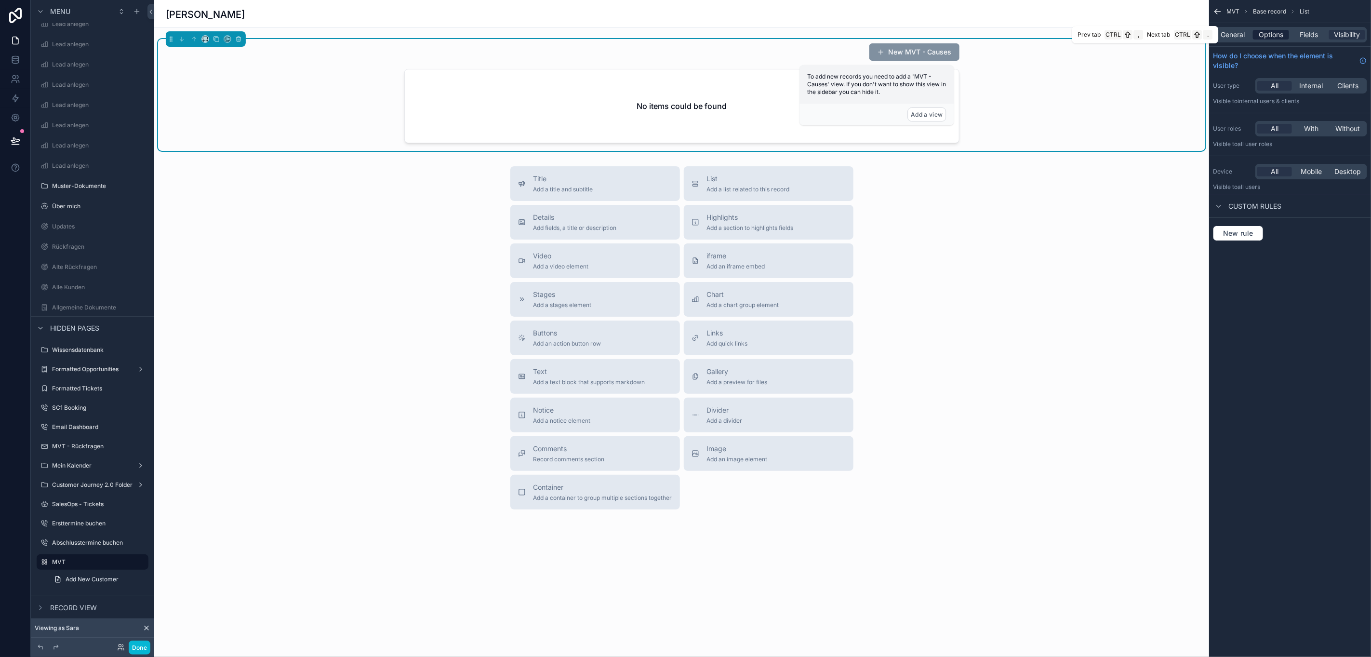
click at [1276, 32] on span "Options" at bounding box center [1271, 35] width 25 height 10
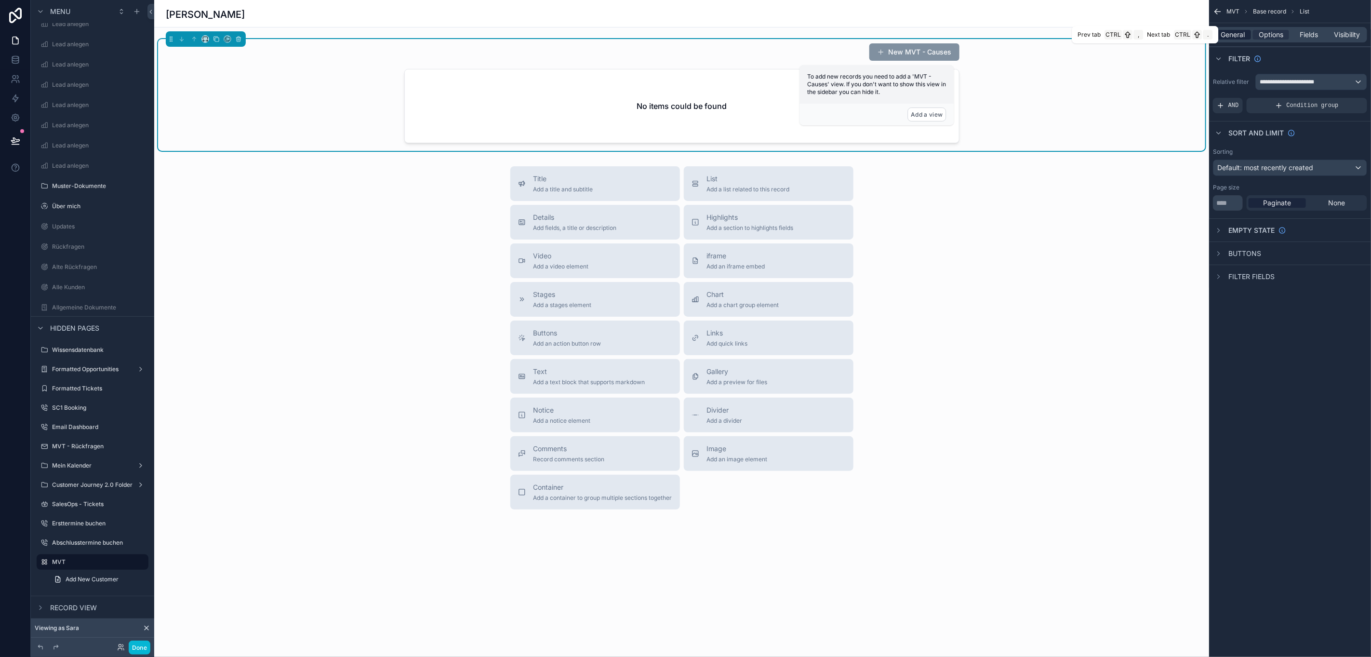
click at [1240, 38] on span "General" at bounding box center [1233, 35] width 24 height 10
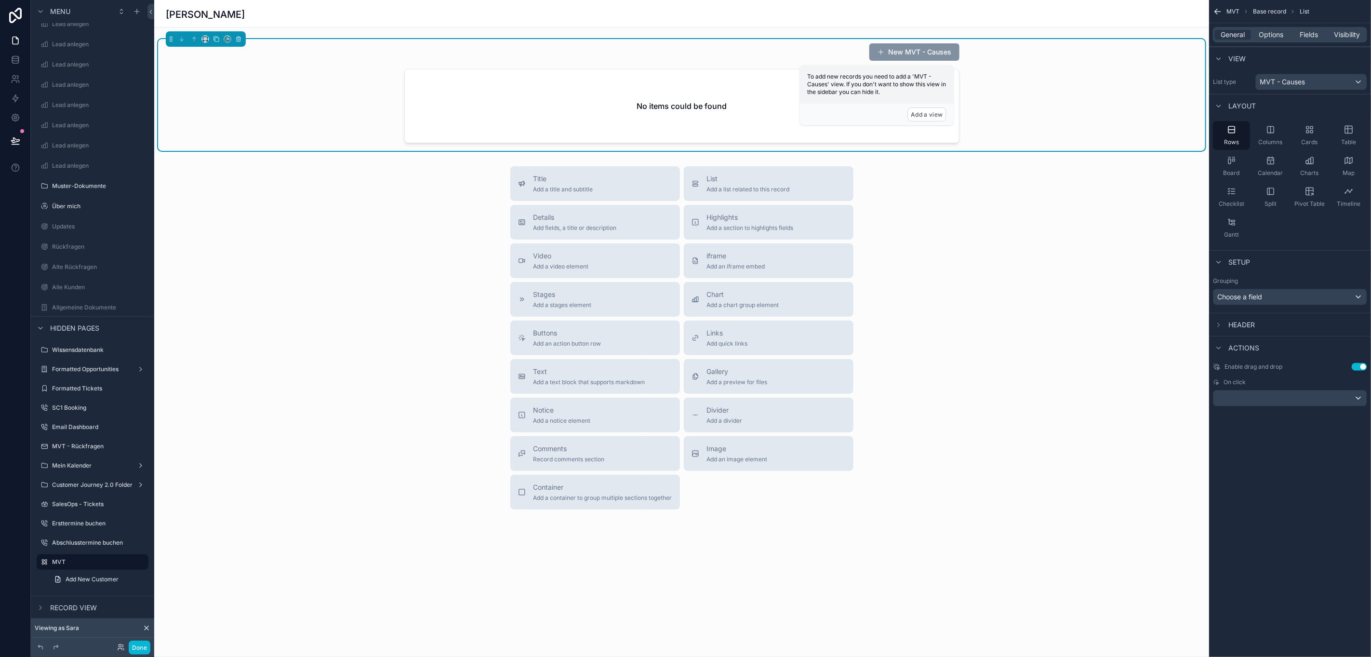
click at [1356, 372] on div "Enable drag and drop Use setting On click" at bounding box center [1290, 384] width 162 height 51
click at [1356, 369] on button "Use setting" at bounding box center [1359, 367] width 15 height 8
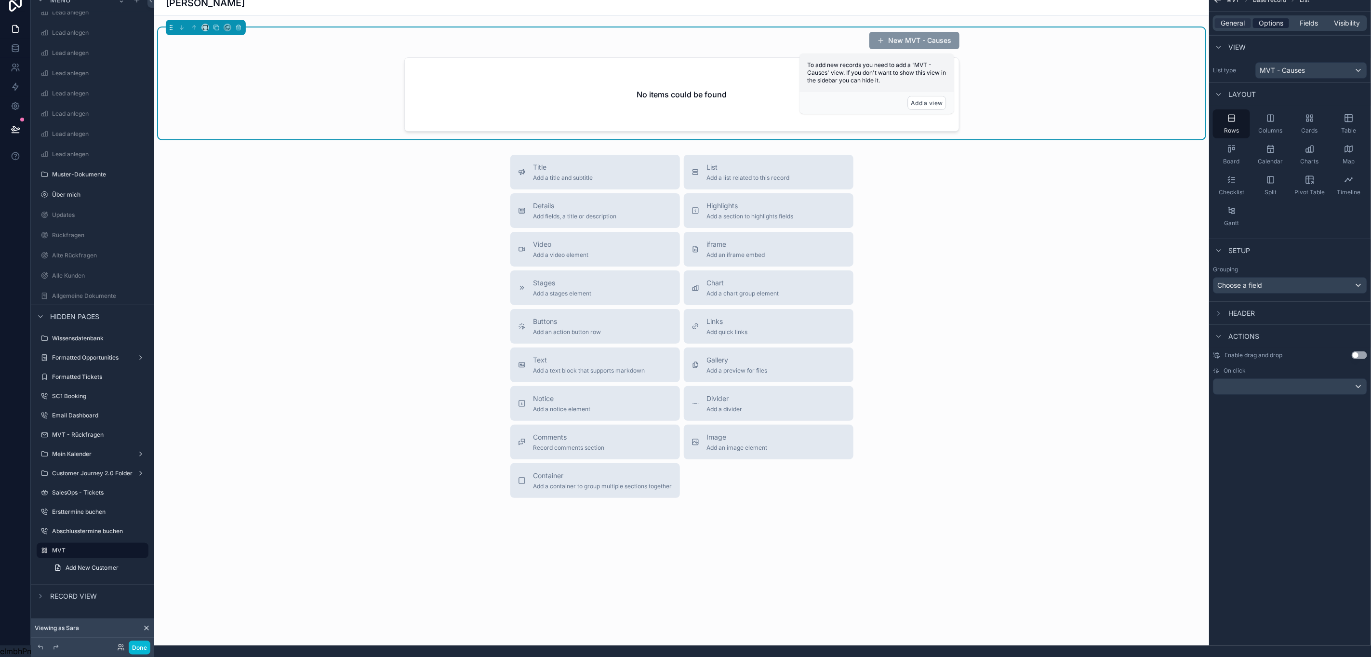
click at [1271, 18] on span "Options" at bounding box center [1271, 23] width 25 height 10
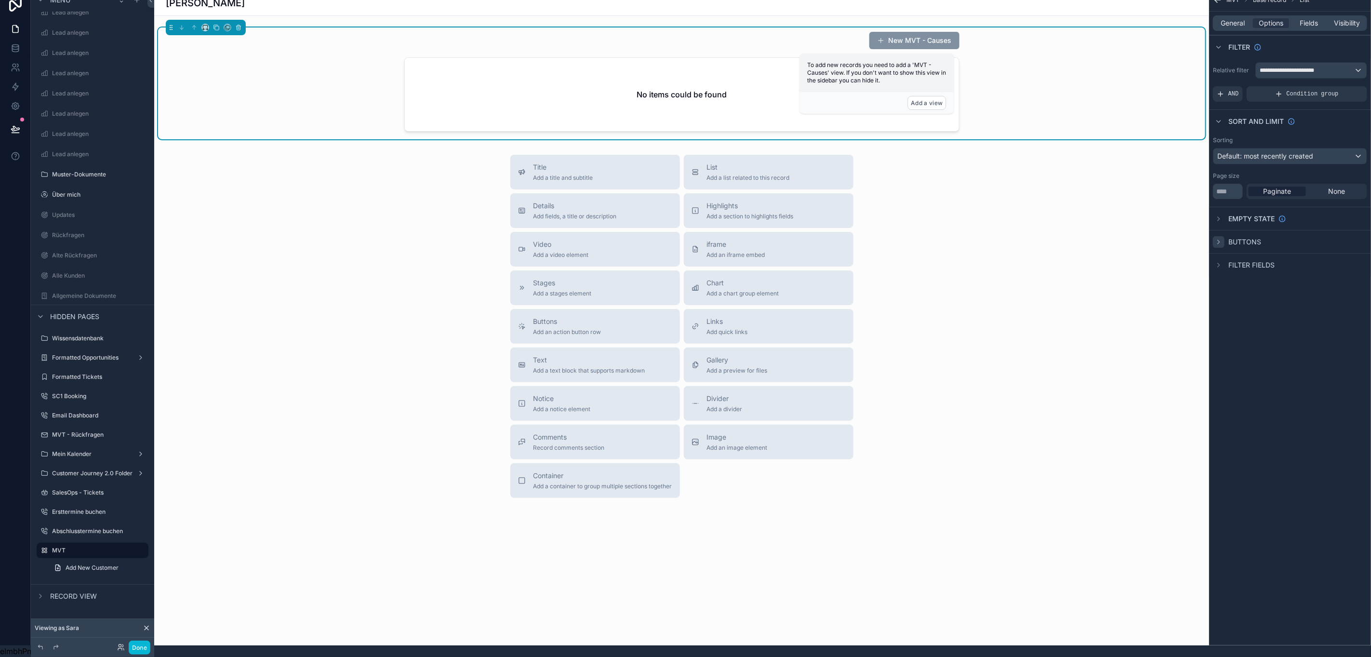
click at [1223, 236] on div "scrollable content" at bounding box center [1219, 242] width 12 height 12
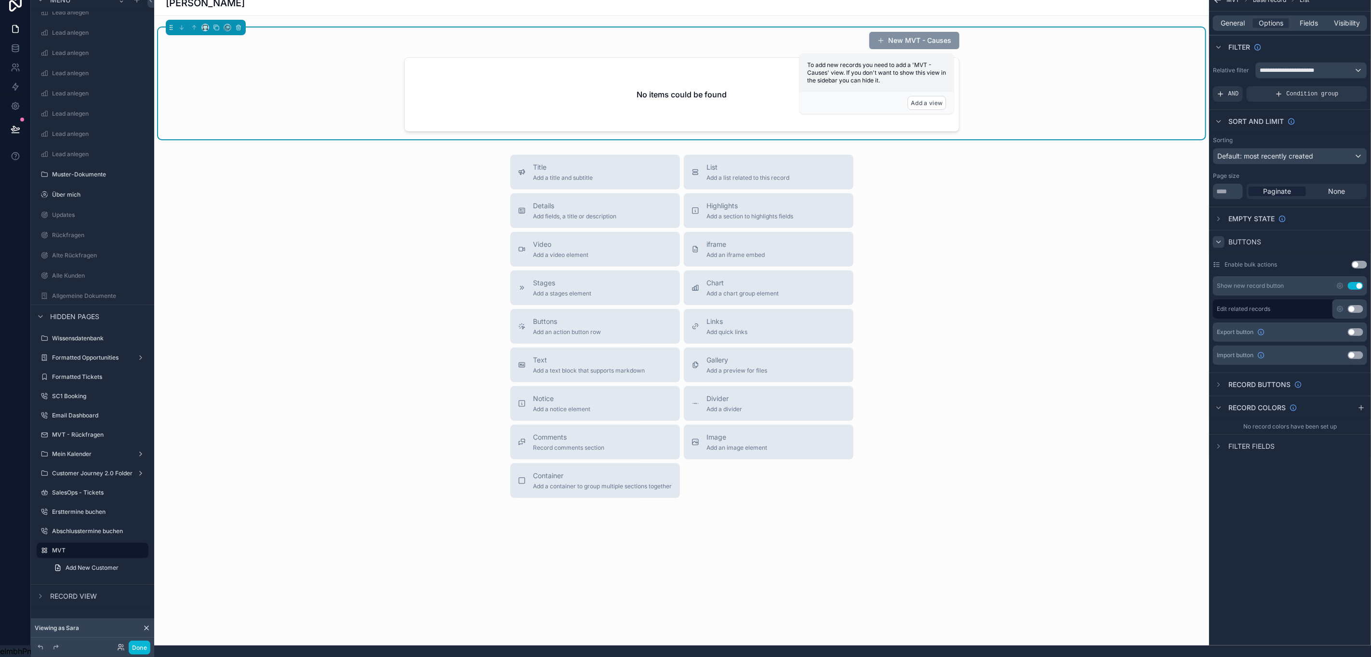
scroll to position [0, 11]
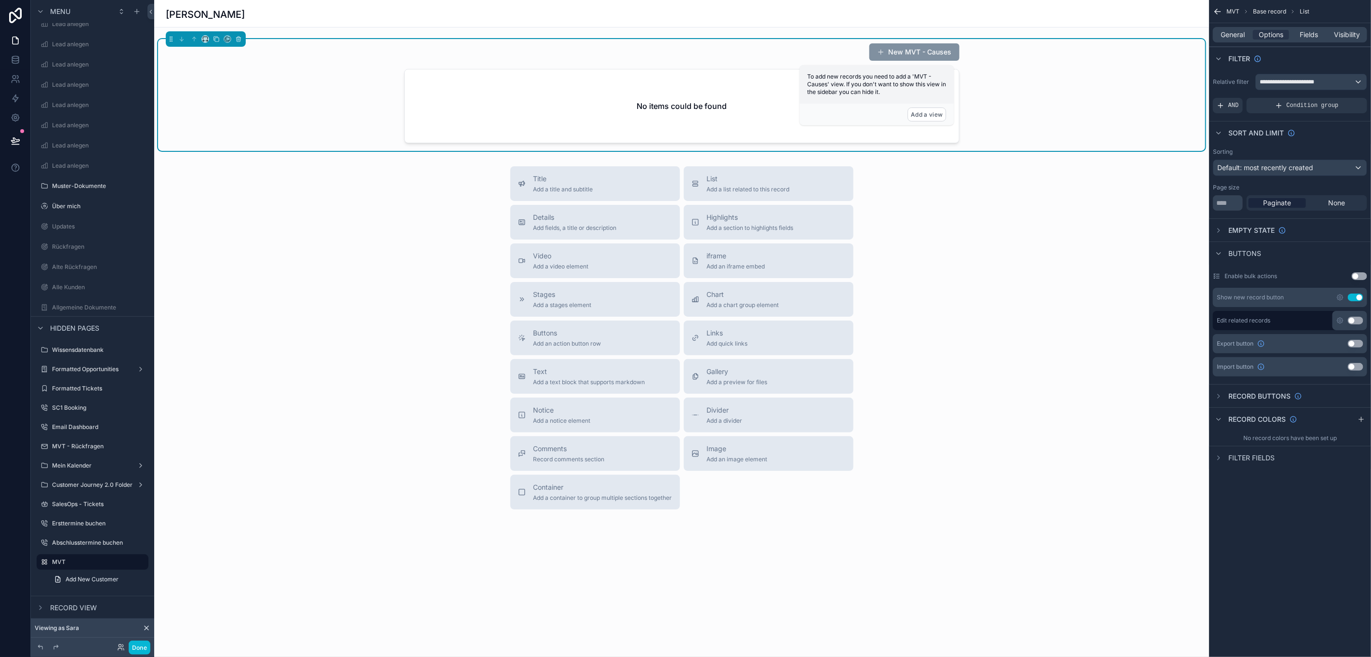
click at [1359, 300] on button "Use setting" at bounding box center [1355, 297] width 15 height 8
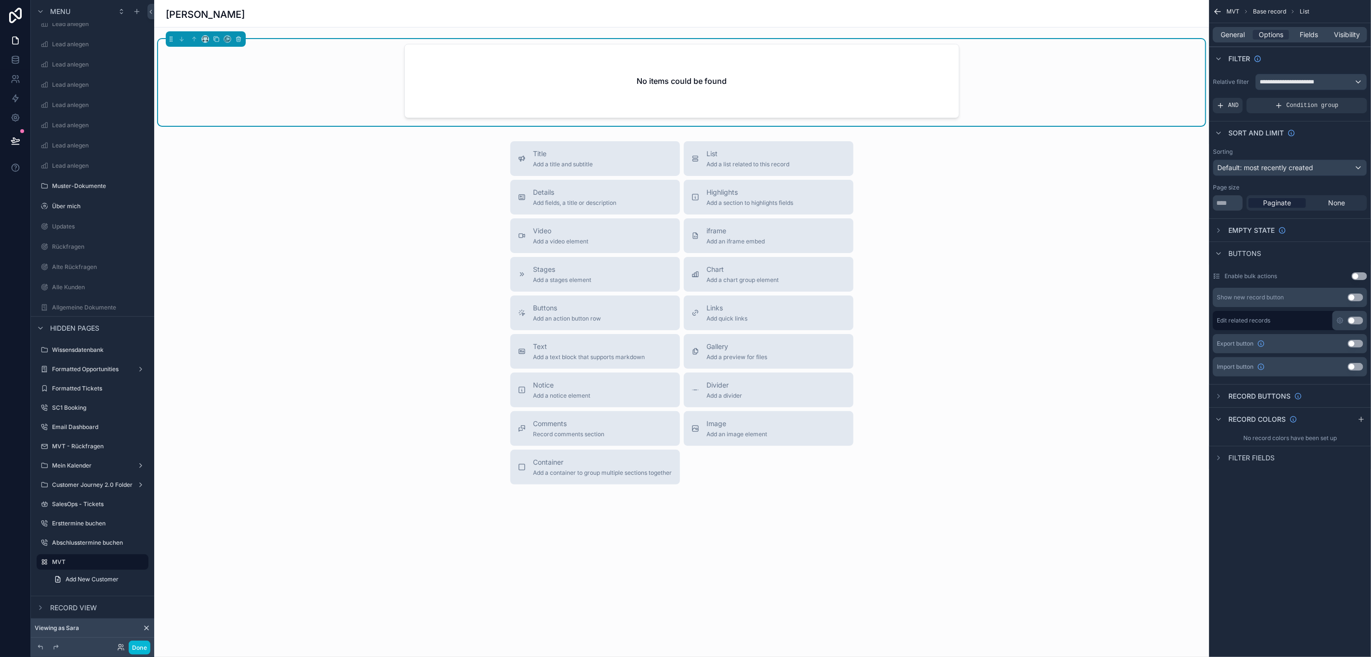
scroll to position [22, 11]
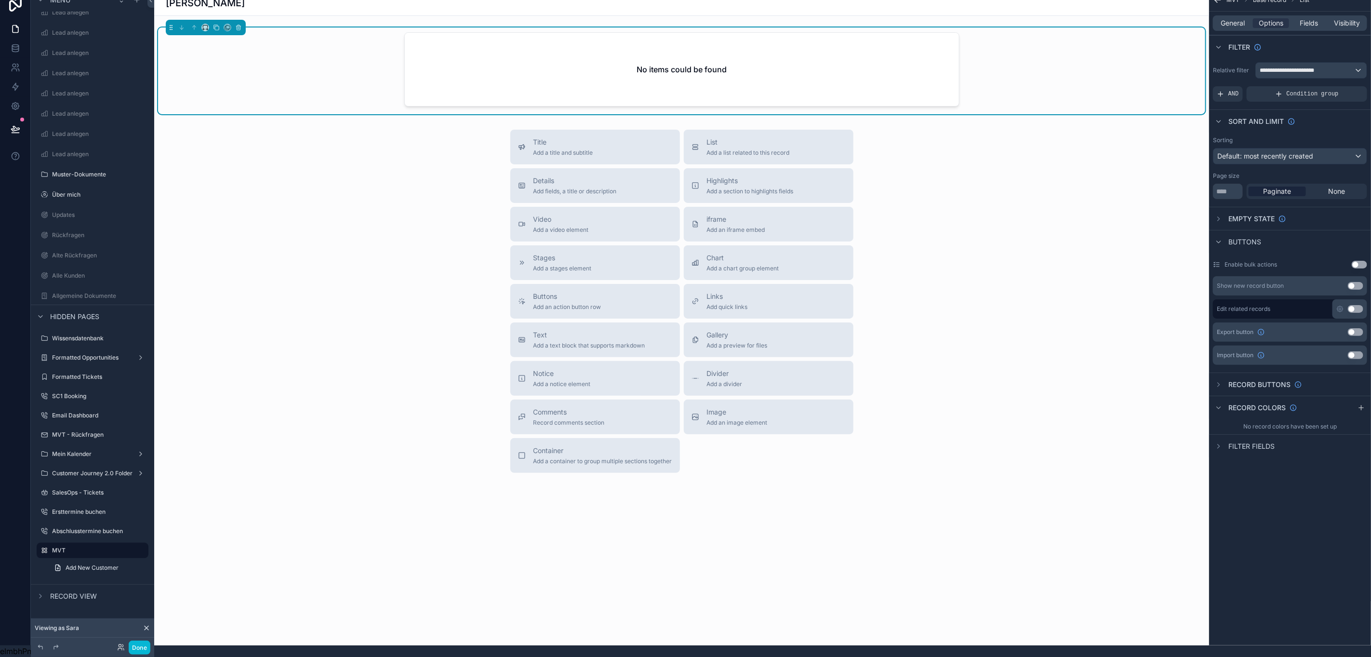
click at [1225, 379] on div "Record buttons" at bounding box center [1257, 385] width 89 height 12
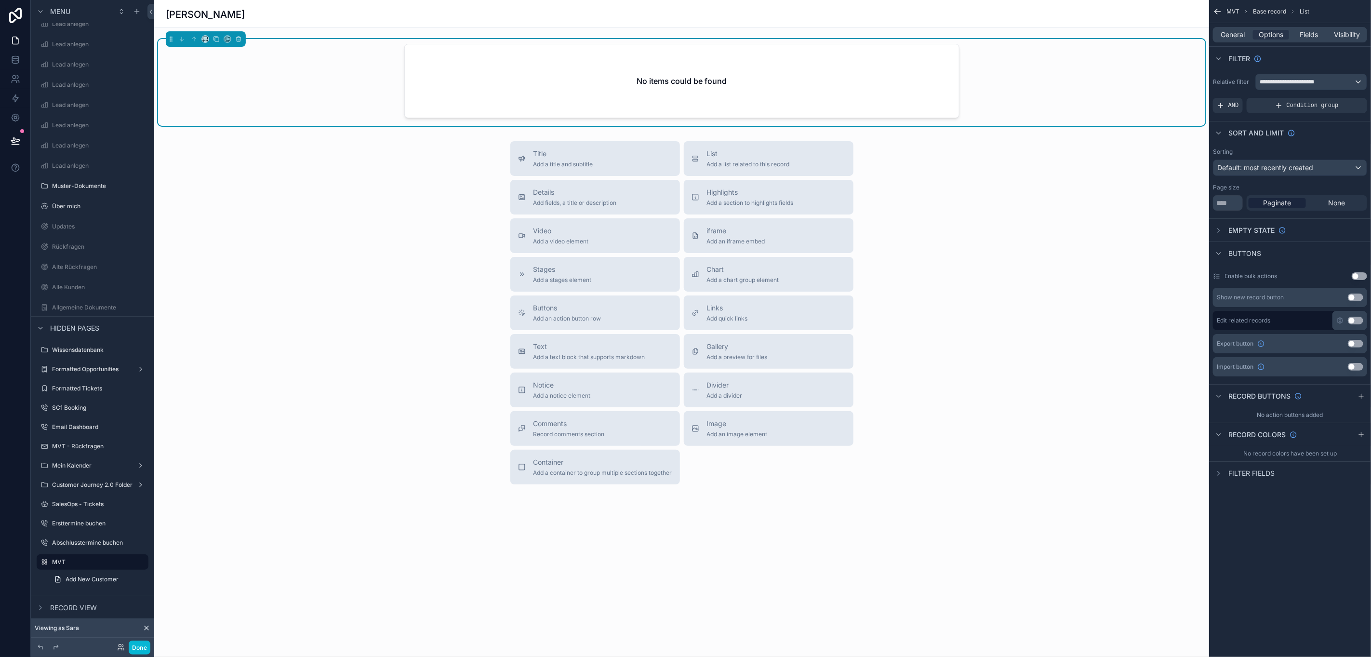
click at [1305, 29] on div "General Options Fields Visibility" at bounding box center [1290, 34] width 154 height 15
click at [1305, 35] on span "Fields" at bounding box center [1309, 35] width 18 height 10
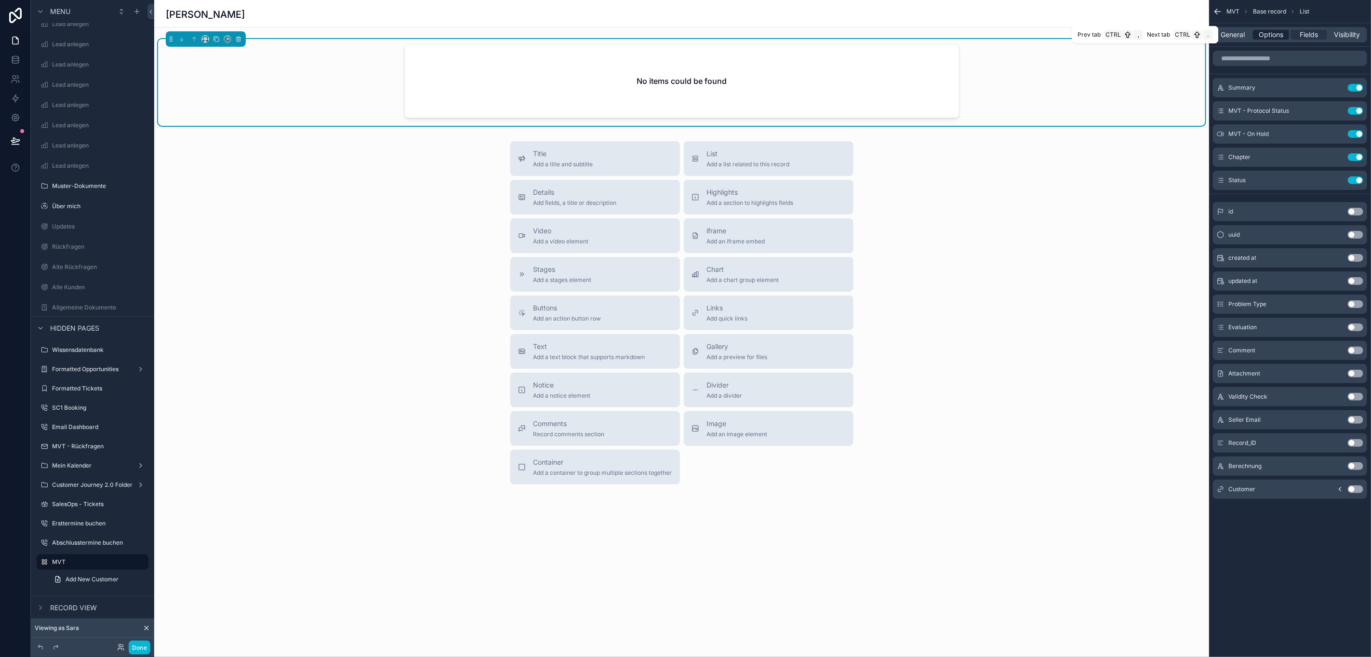
click at [1279, 32] on span "Options" at bounding box center [1271, 35] width 25 height 10
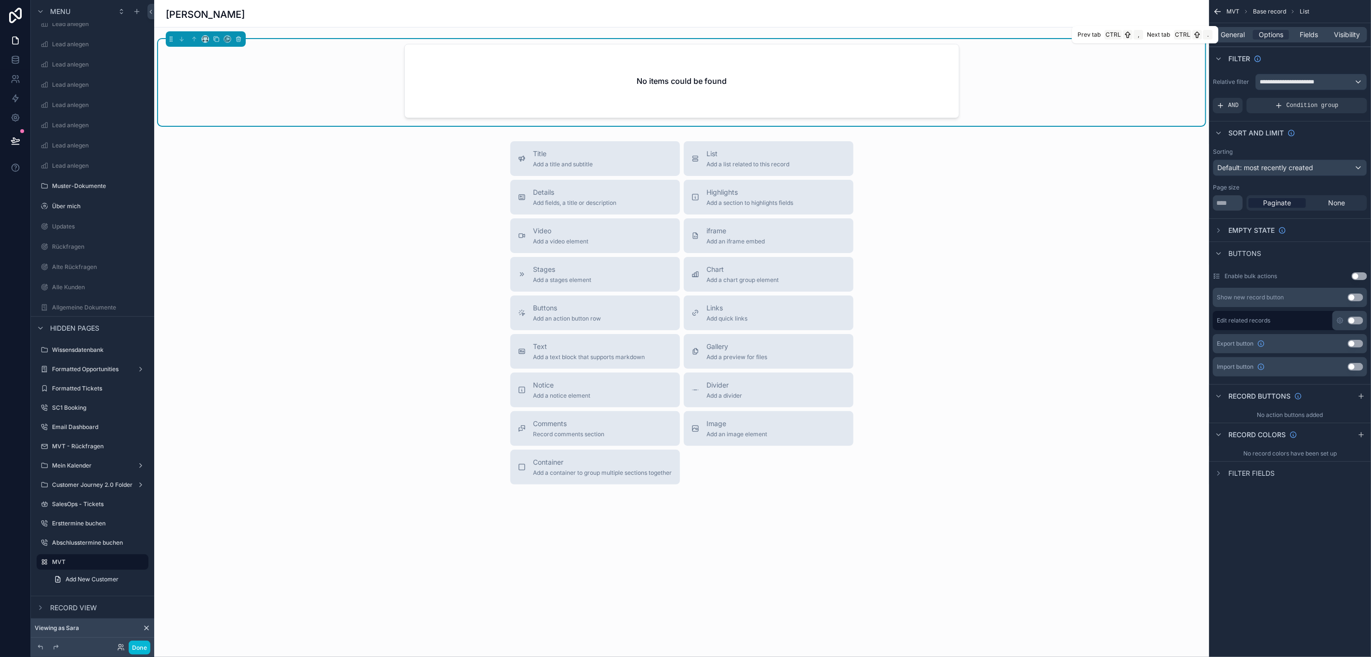
click at [1234, 29] on div "General Options Fields Visibility" at bounding box center [1290, 34] width 154 height 15
click at [1234, 38] on span "General" at bounding box center [1233, 35] width 24 height 10
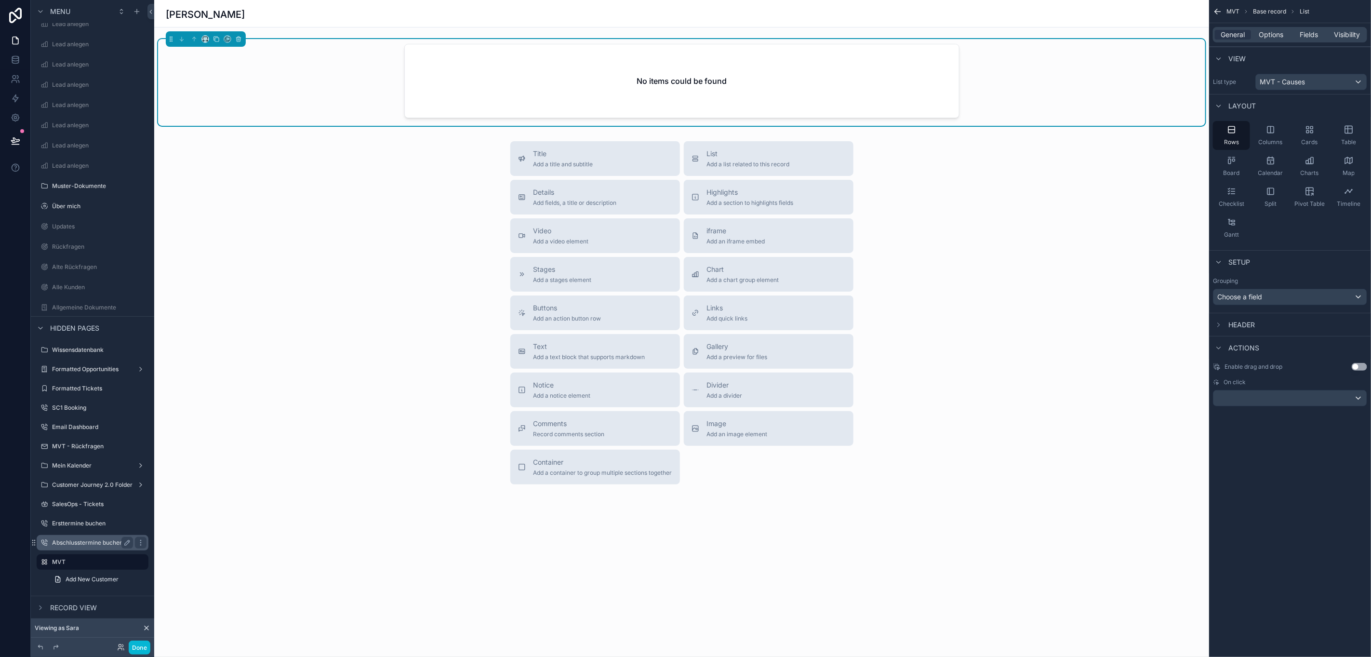
click at [61, 548] on div "Abschlusstermine buchen" at bounding box center [93, 542] width 108 height 15
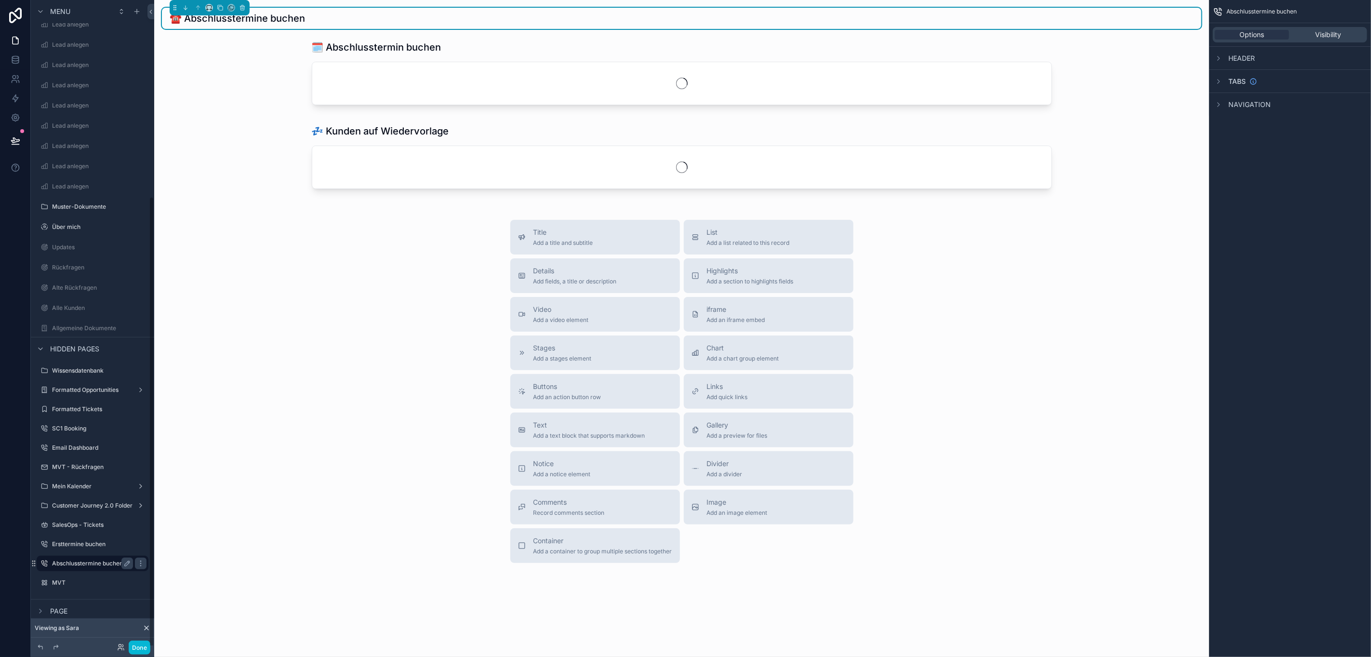
scroll to position [22, 11]
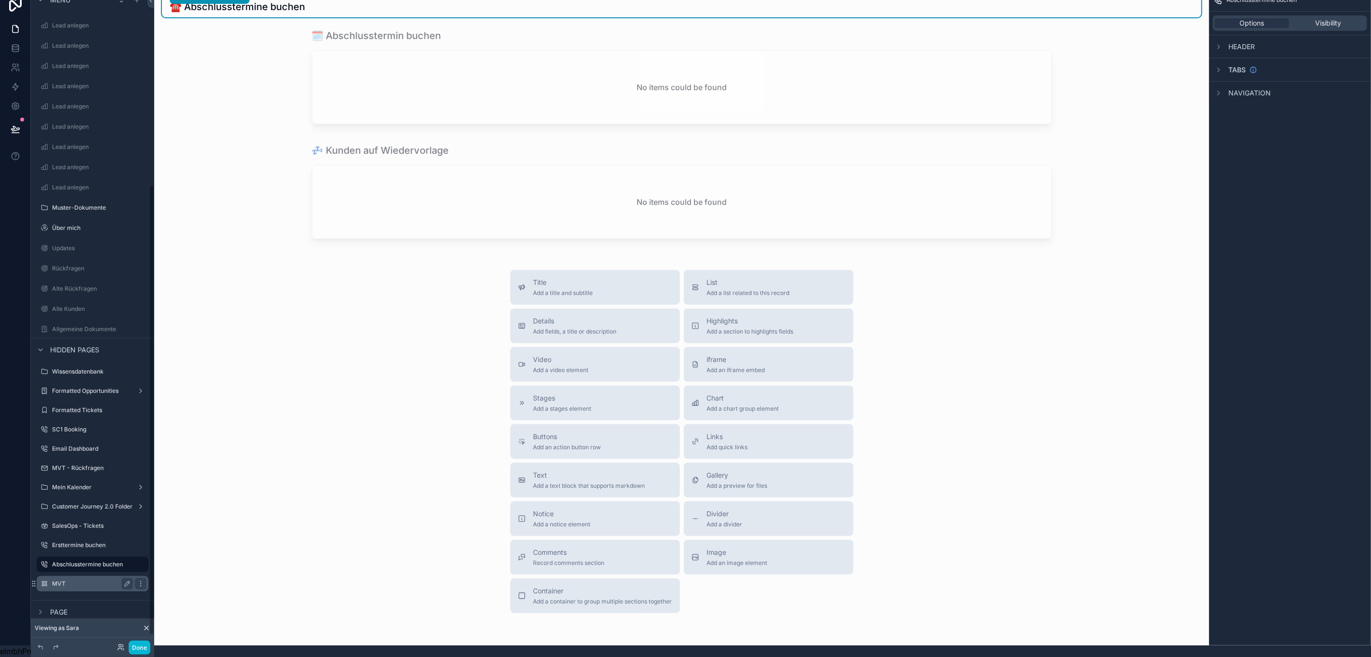
click at [54, 580] on label "MVT" at bounding box center [90, 584] width 77 height 8
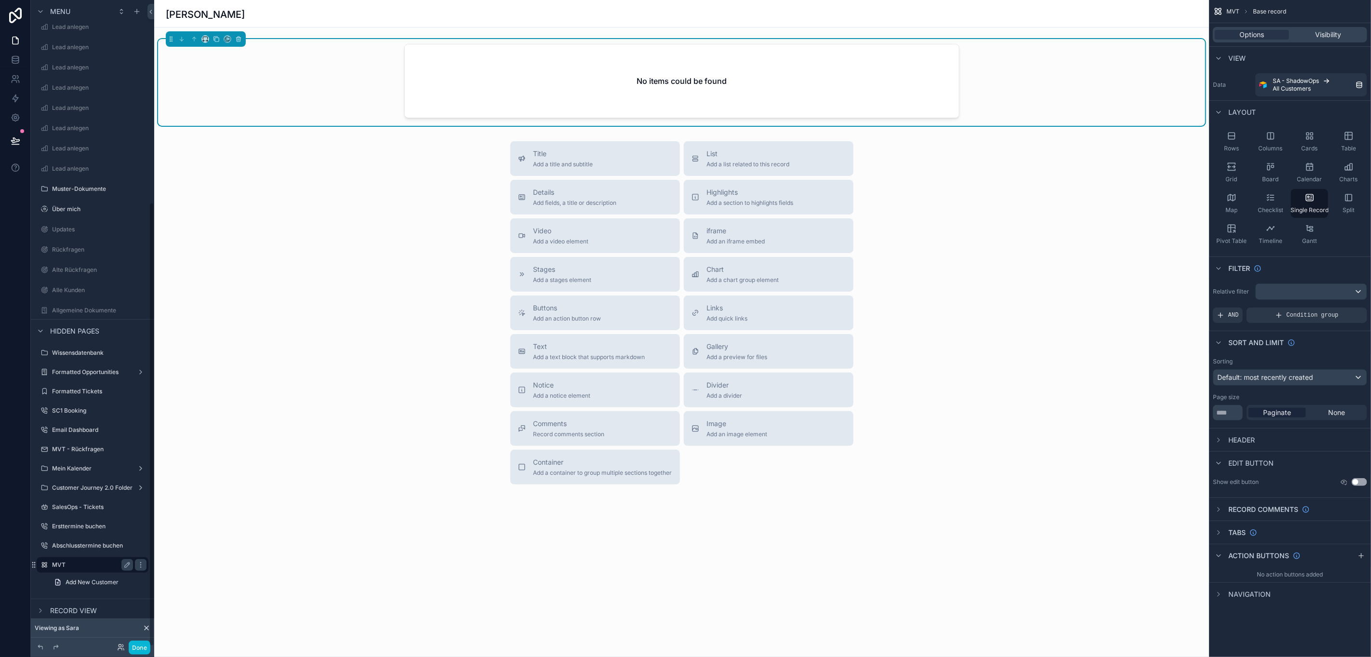
scroll to position [314, 0]
click at [84, 484] on label "Customer Journey 2.0 Folder" at bounding box center [92, 485] width 80 height 8
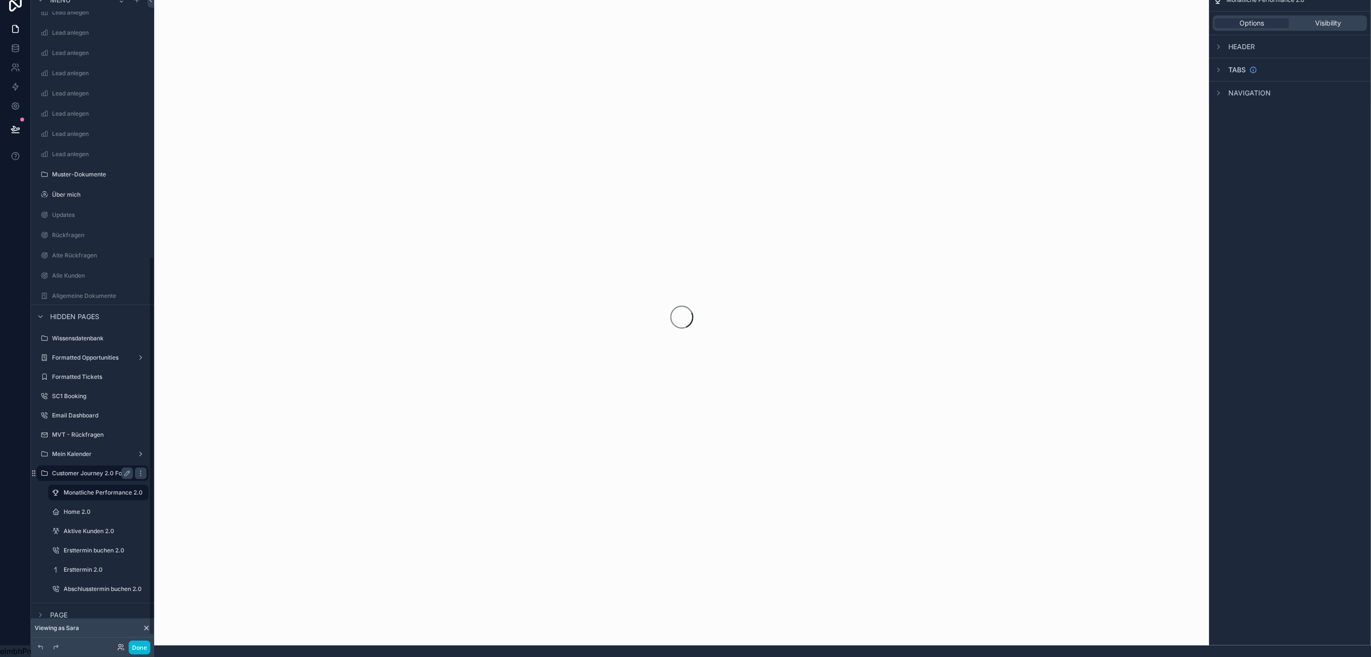
scroll to position [454, 0]
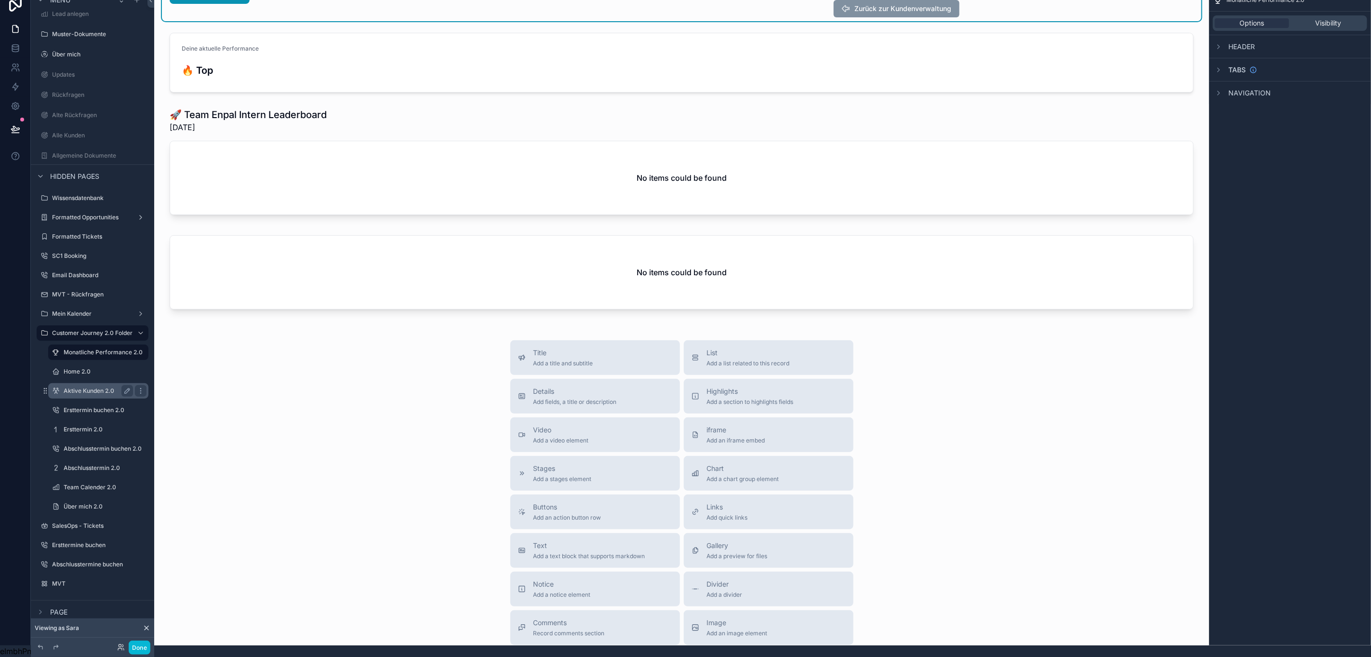
click at [77, 387] on label "Aktive Kunden 2.0" at bounding box center [97, 391] width 66 height 8
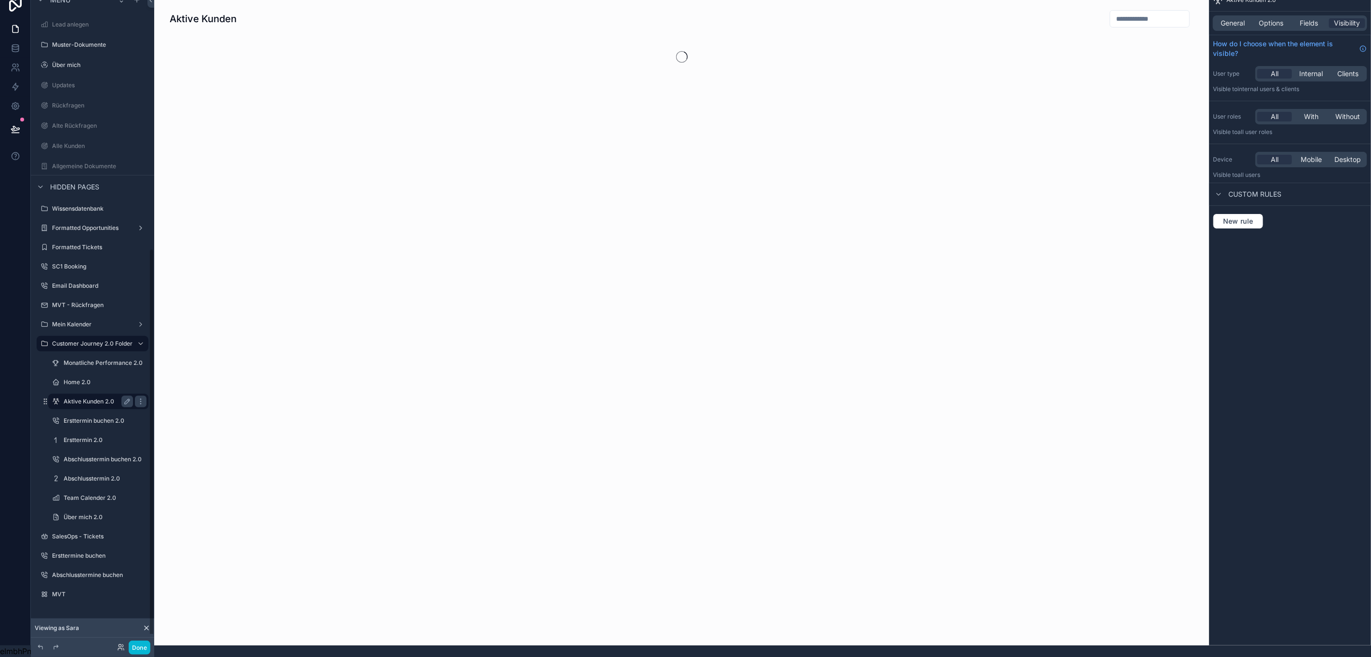
scroll to position [431, 0]
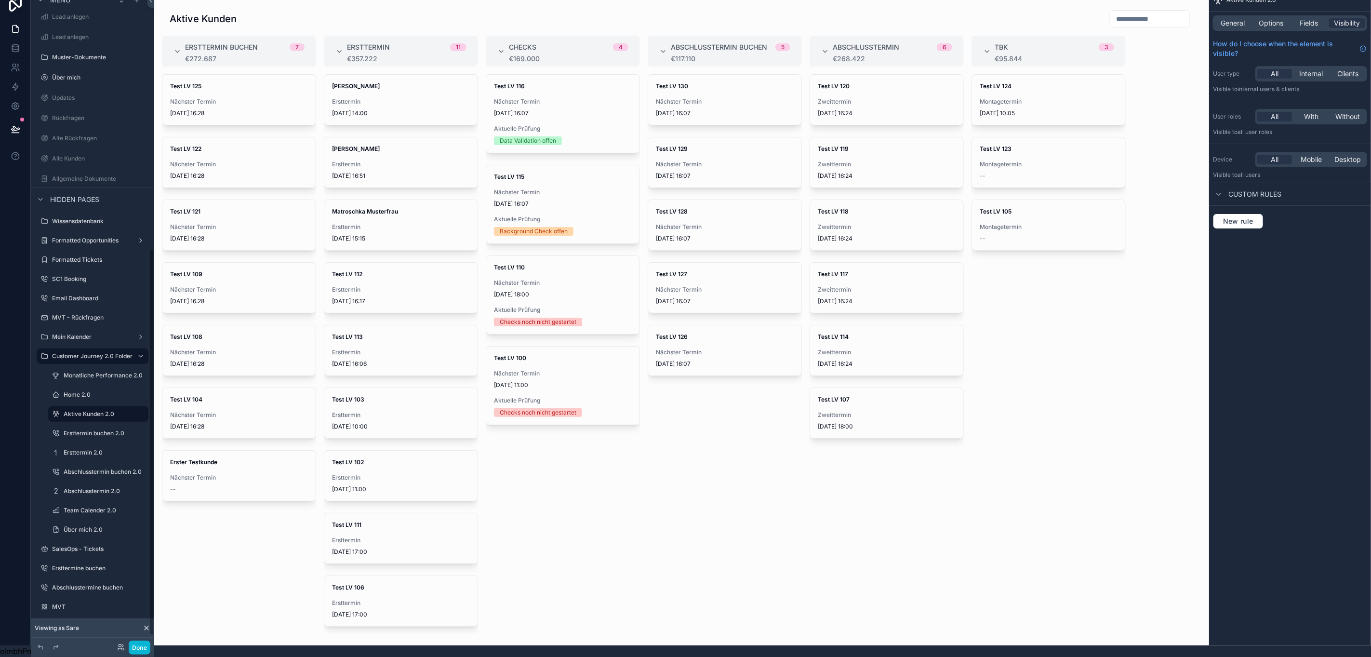
click at [557, 127] on div "scrollable content" at bounding box center [681, 316] width 1055 height 657
click at [533, 109] on span "[DATE] 16:07" at bounding box center [563, 113] width 138 height 8
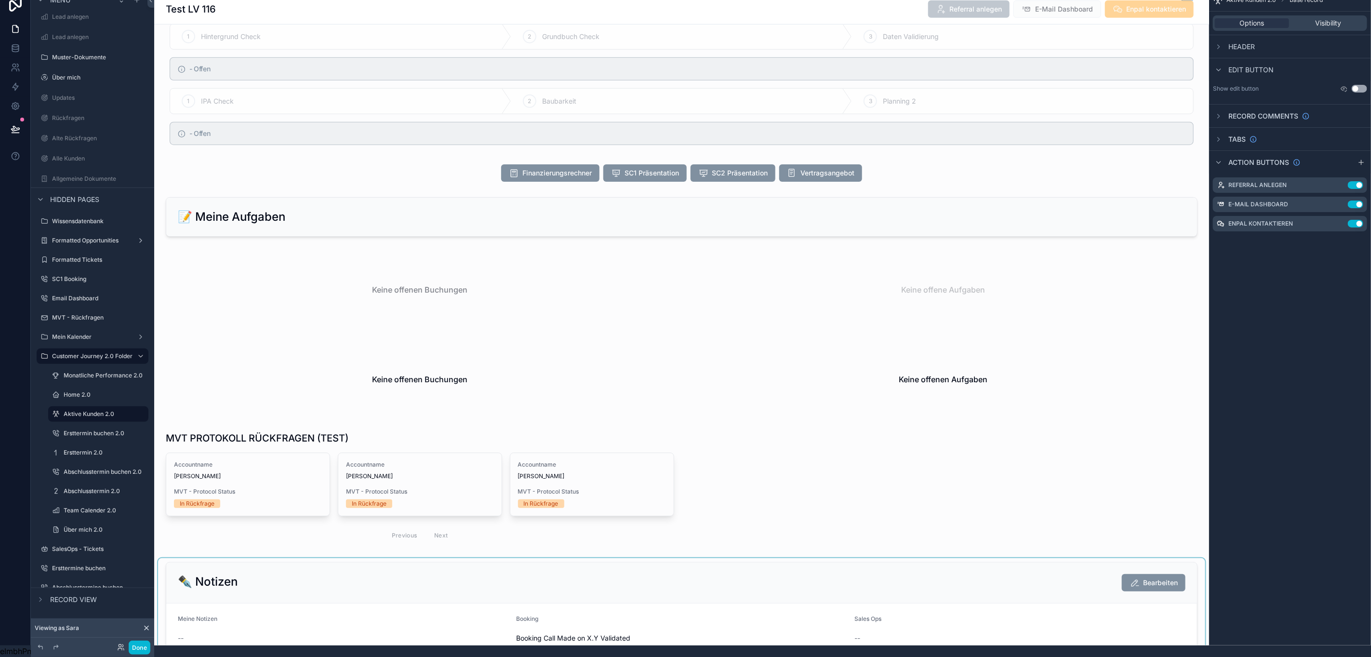
scroll to position [795, 0]
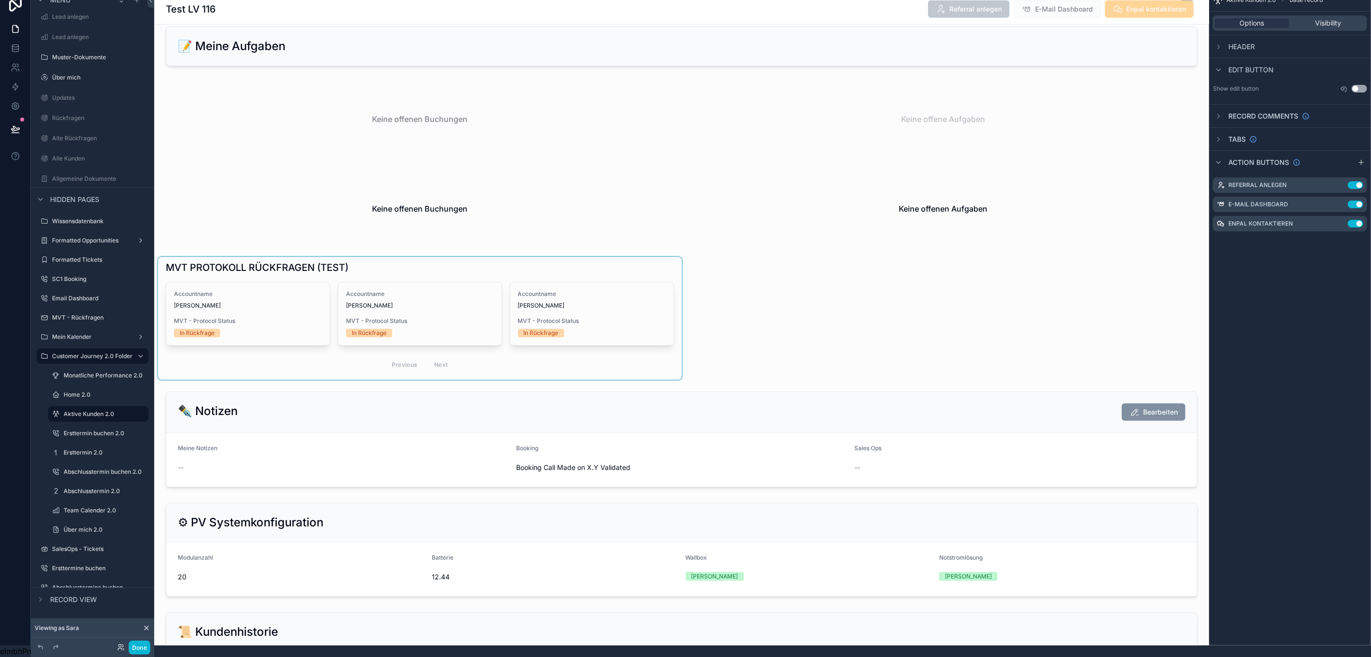
click at [413, 296] on div "scrollable content" at bounding box center [420, 318] width 524 height 123
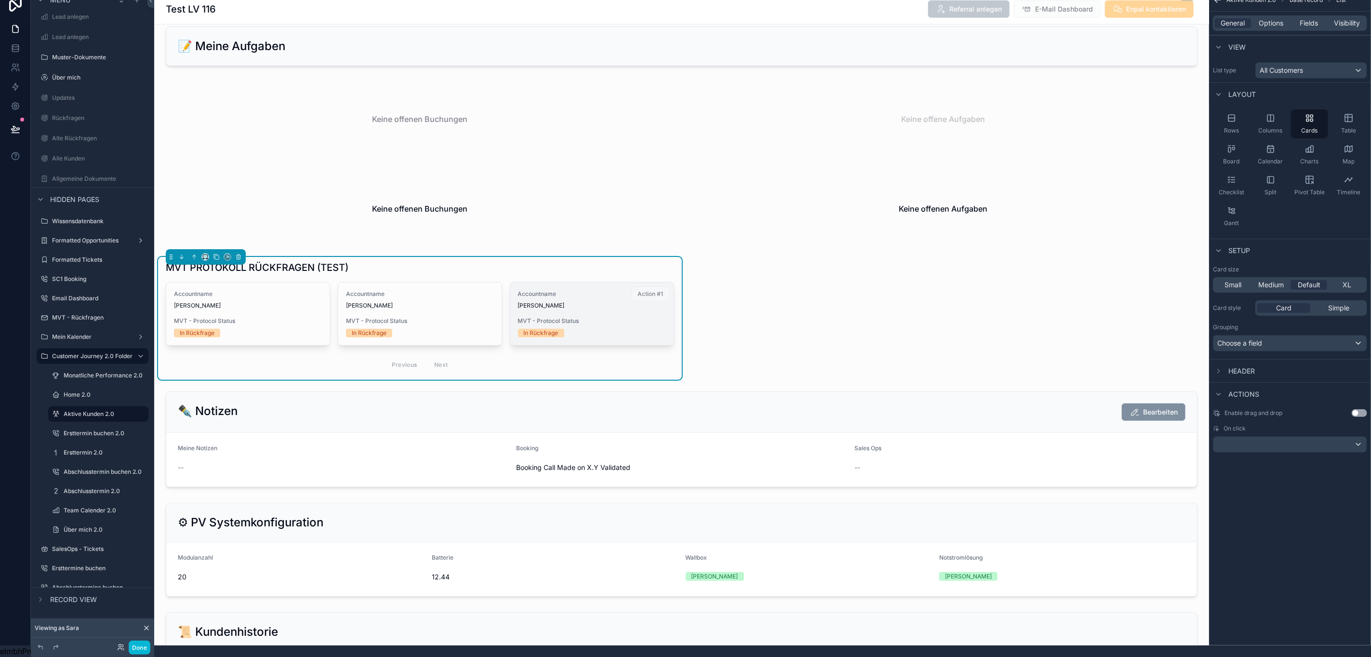
click at [549, 298] on span "Accountname" at bounding box center [592, 294] width 148 height 8
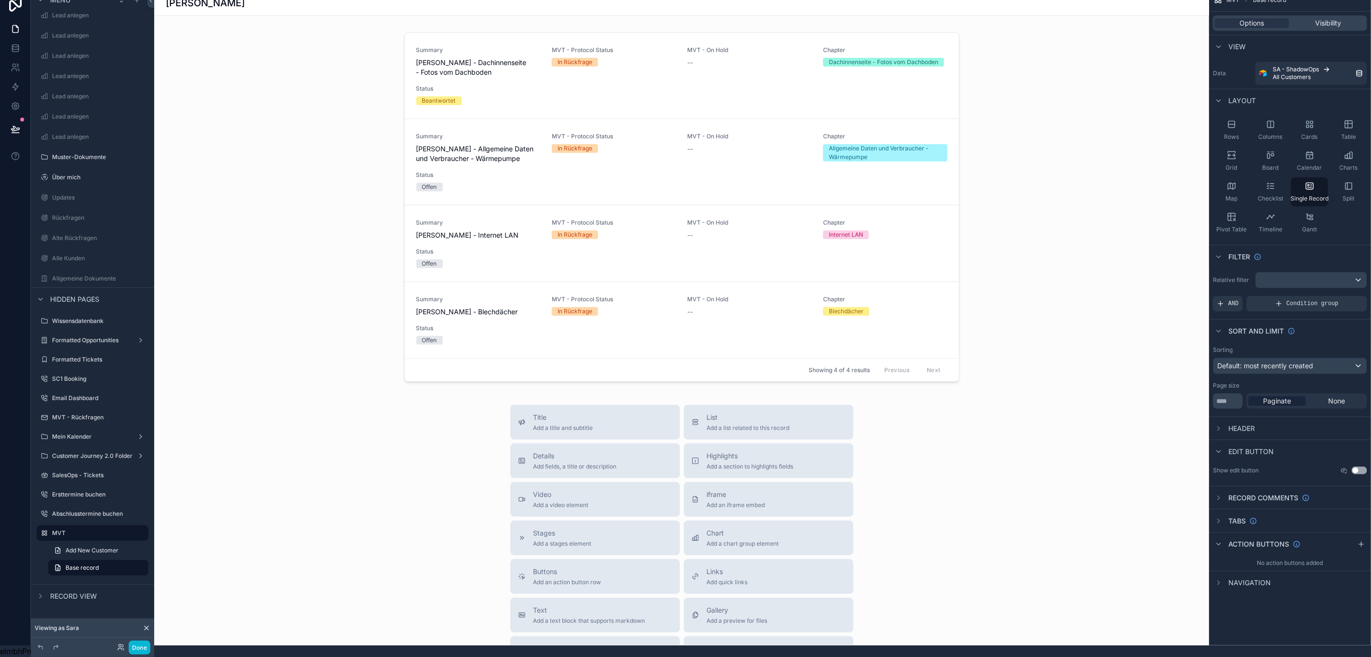
scroll to position [0, 11]
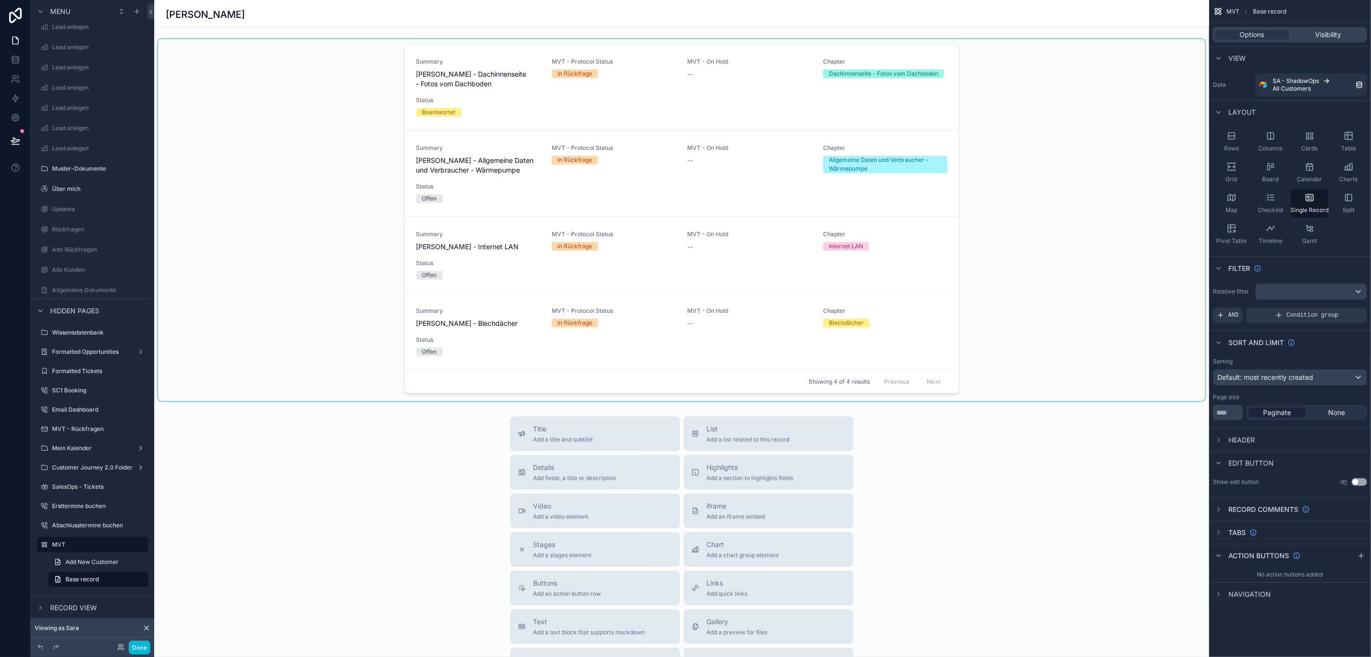
click at [349, 142] on div "scrollable content" at bounding box center [681, 220] width 1047 height 362
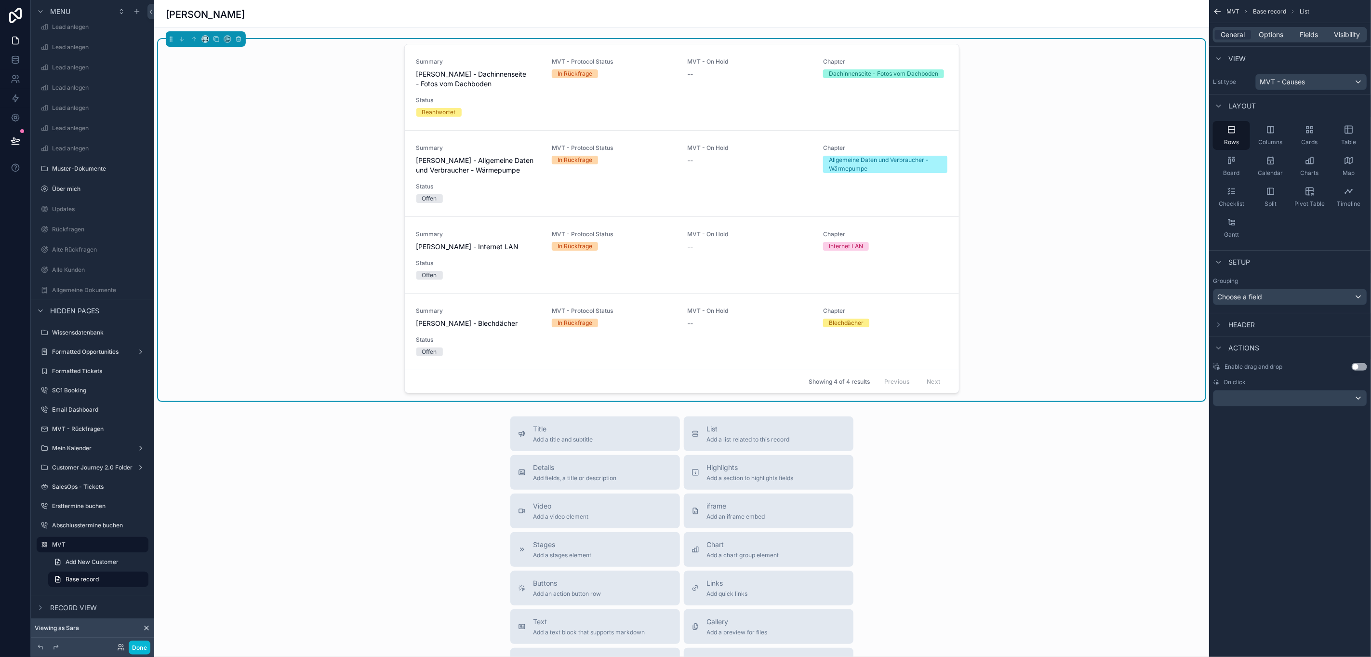
click at [1036, 298] on div "Summary [PERSON_NAME] - Dachinnenseite - Fotos vom Dachboden MVT - Protocol Sta…" at bounding box center [681, 220] width 1047 height 362
click at [1255, 301] on span "Choose a field" at bounding box center [1239, 296] width 45 height 8
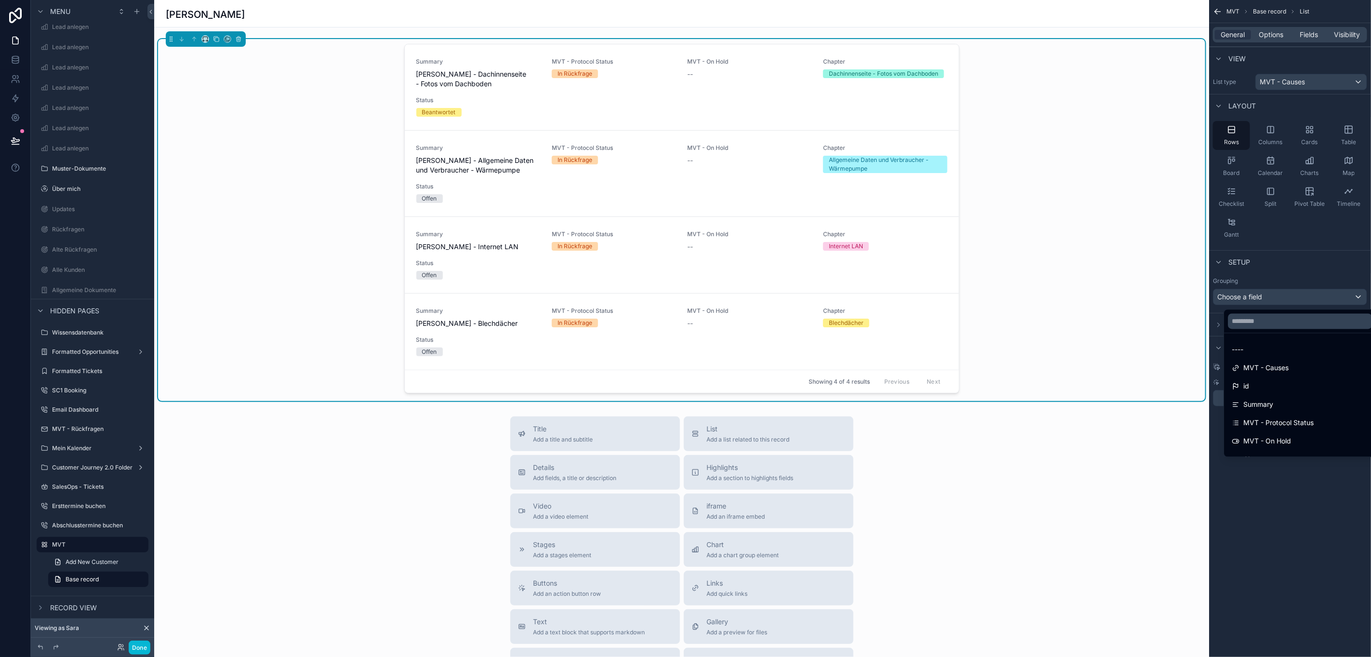
click at [1255, 301] on div "scrollable content" at bounding box center [685, 328] width 1371 height 657
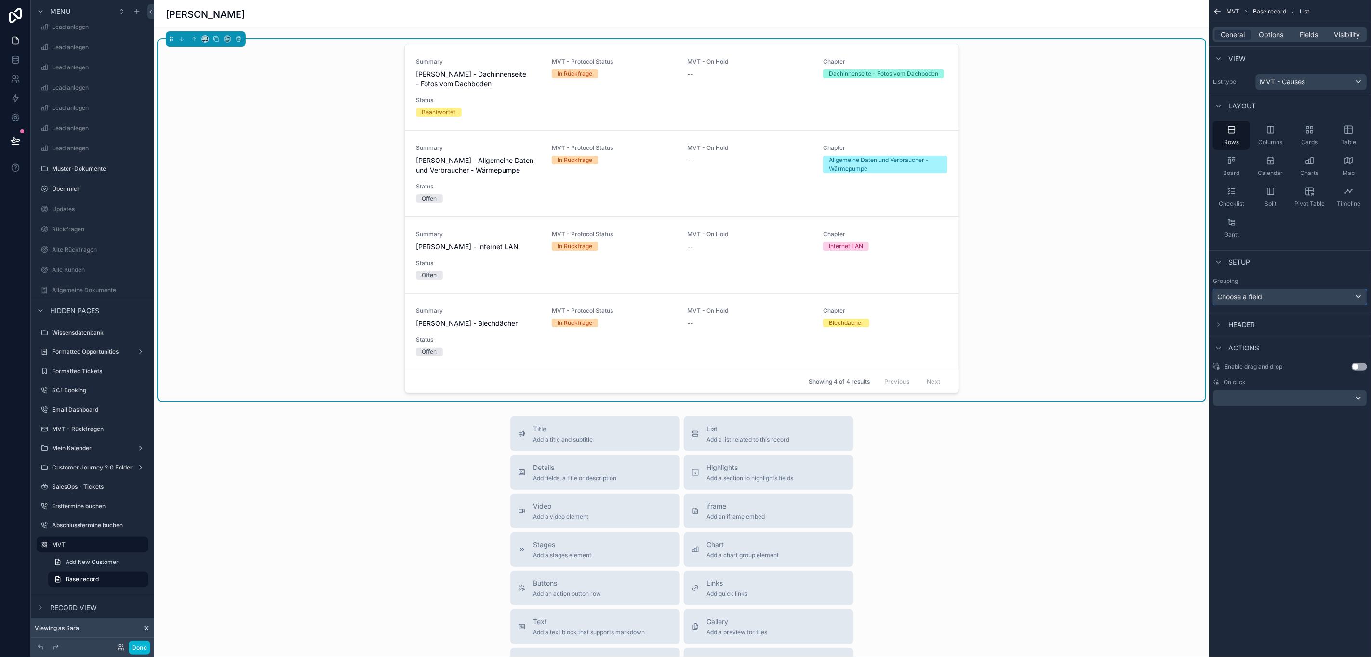
click at [1255, 301] on span "Choose a field" at bounding box center [1239, 296] width 45 height 8
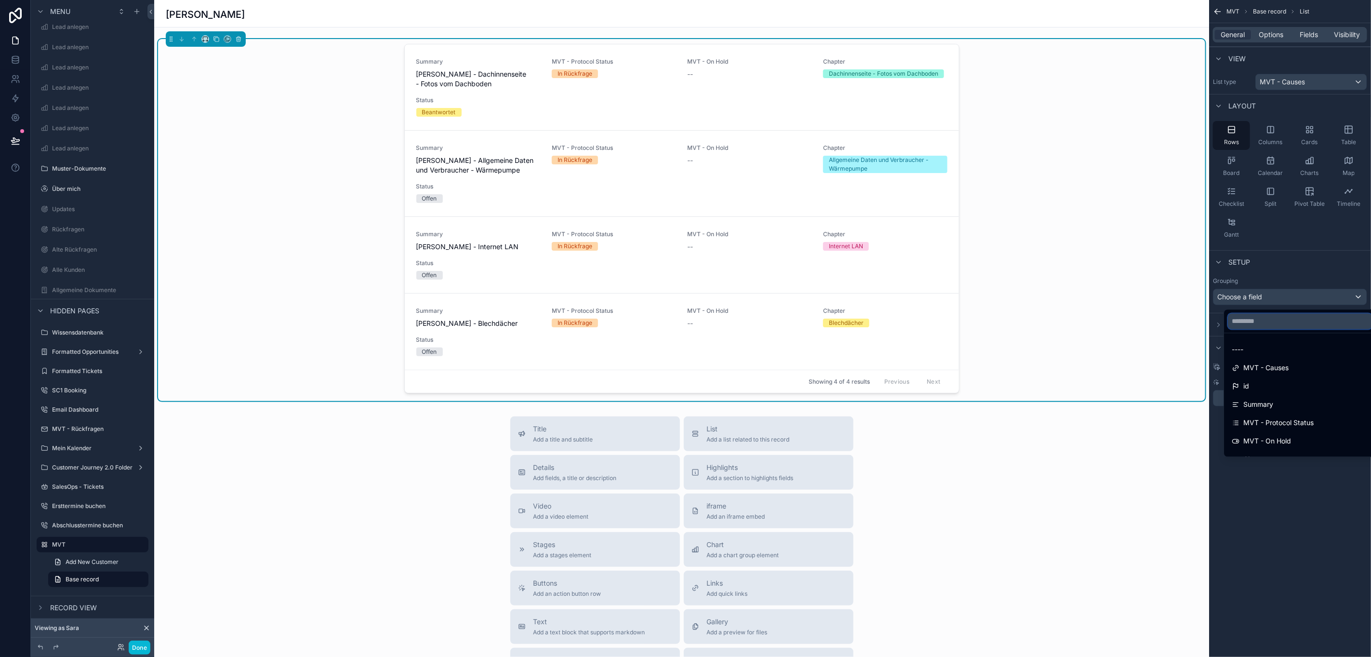
click at [1258, 323] on input "text" at bounding box center [1300, 321] width 144 height 15
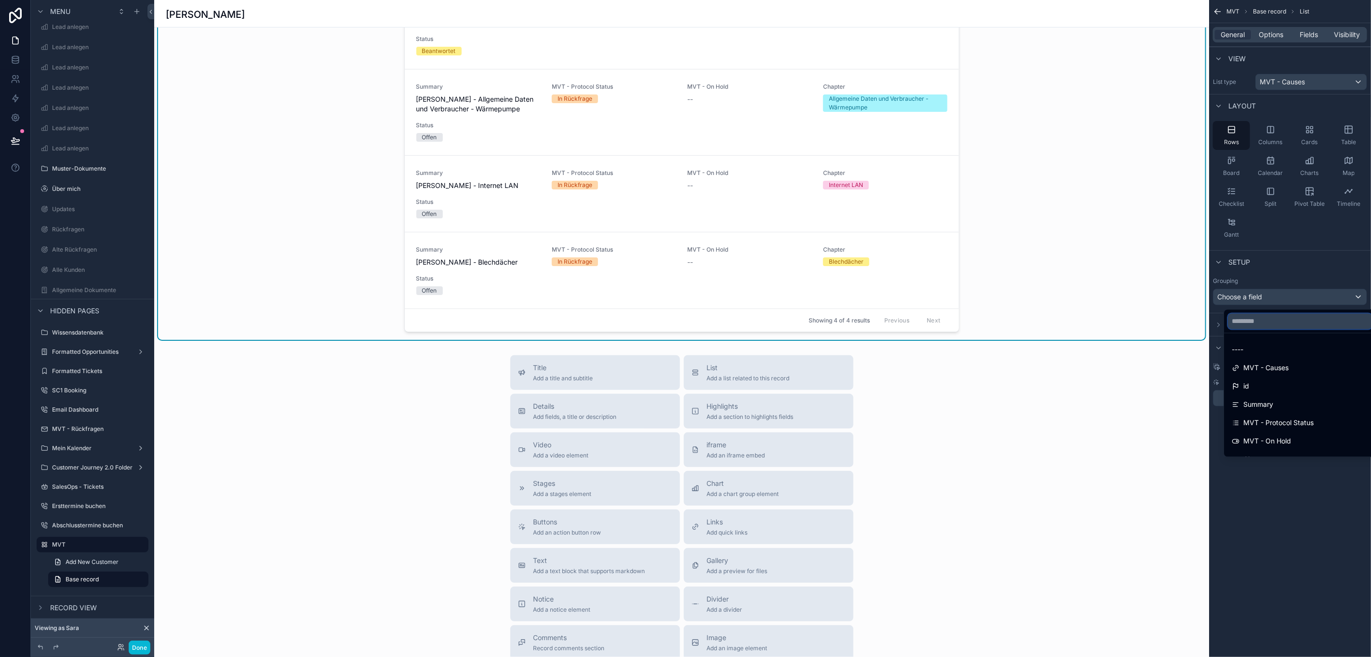
scroll to position [0, 0]
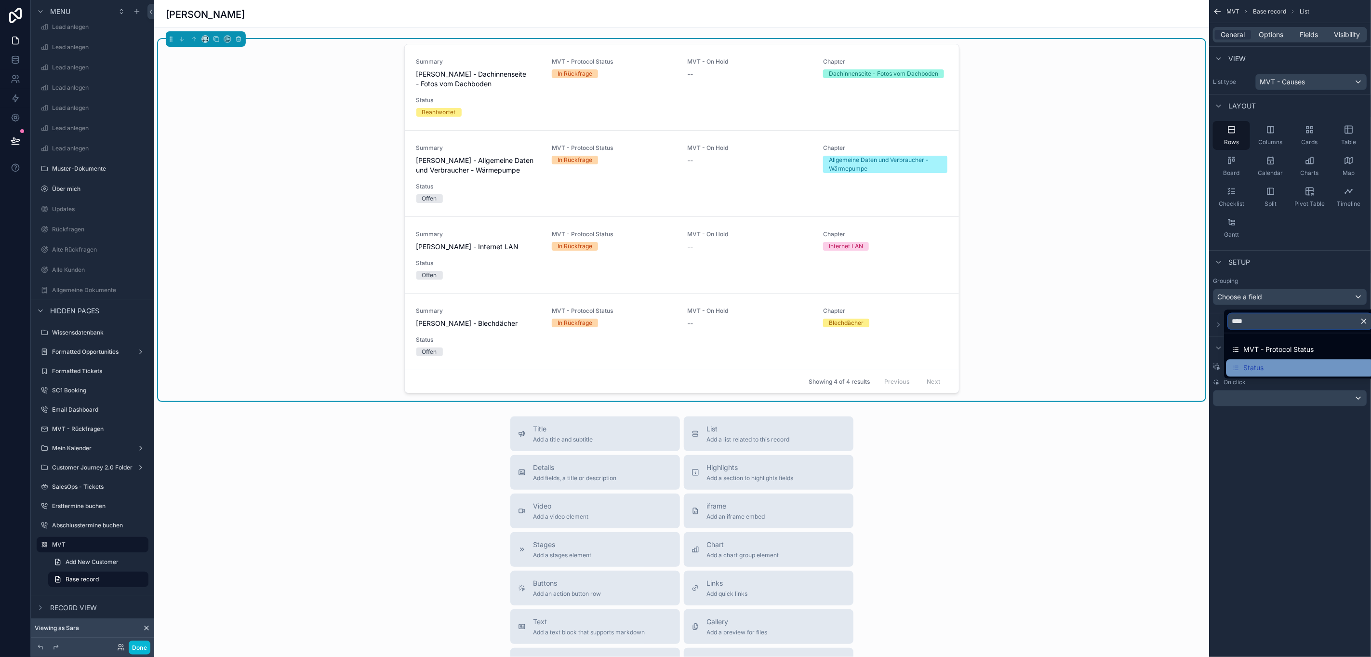
type input "****"
click at [1281, 372] on div "Status" at bounding box center [1300, 368] width 136 height 12
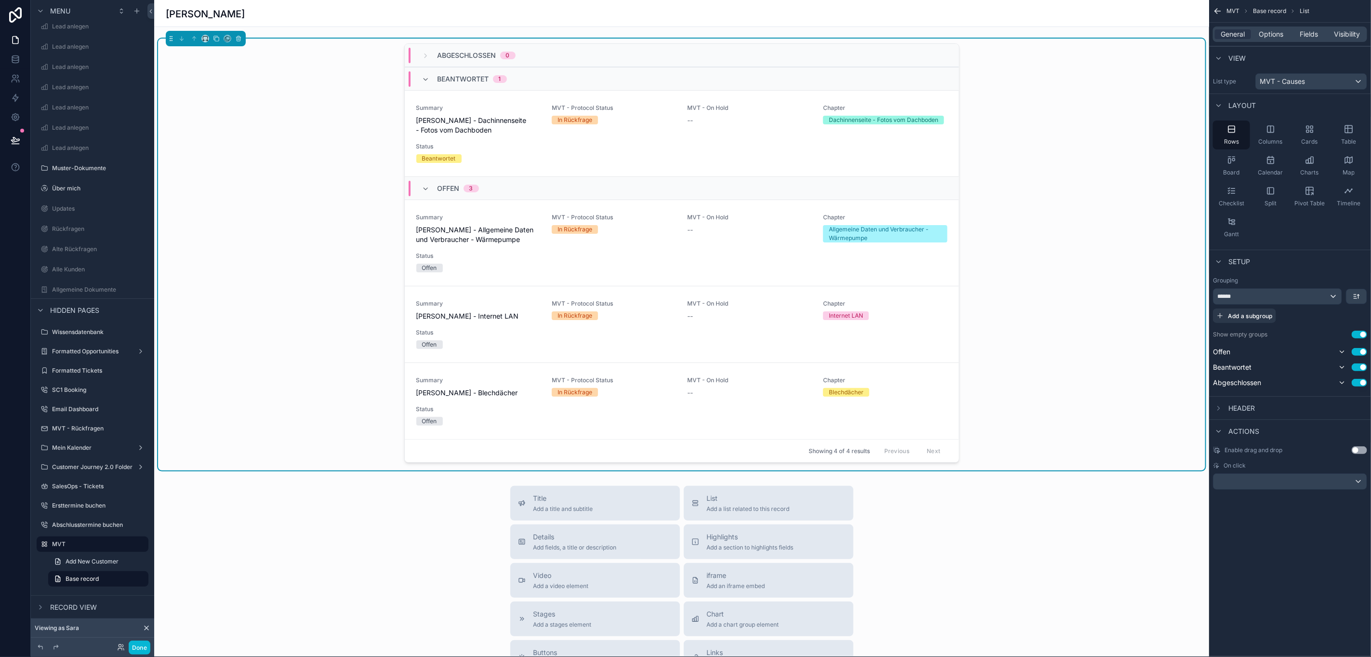
scroll to position [0, 11]
click at [1359, 334] on button "Use setting" at bounding box center [1359, 335] width 15 height 8
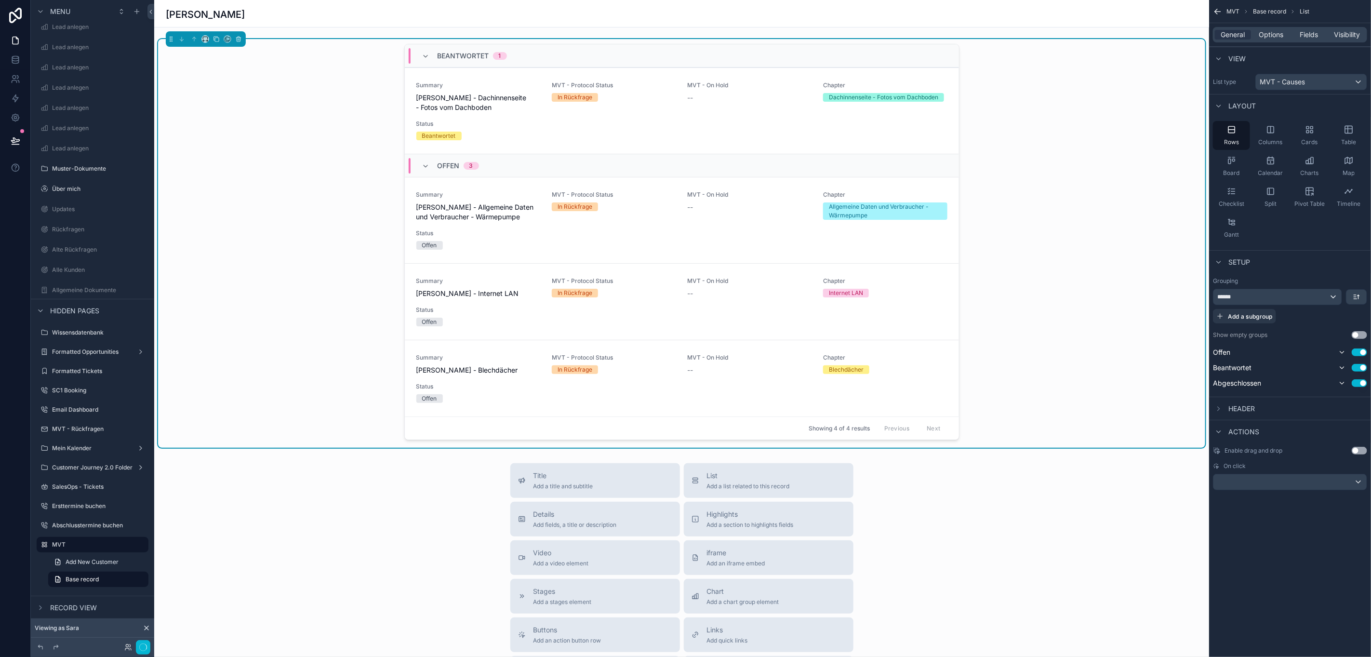
scroll to position [22, 11]
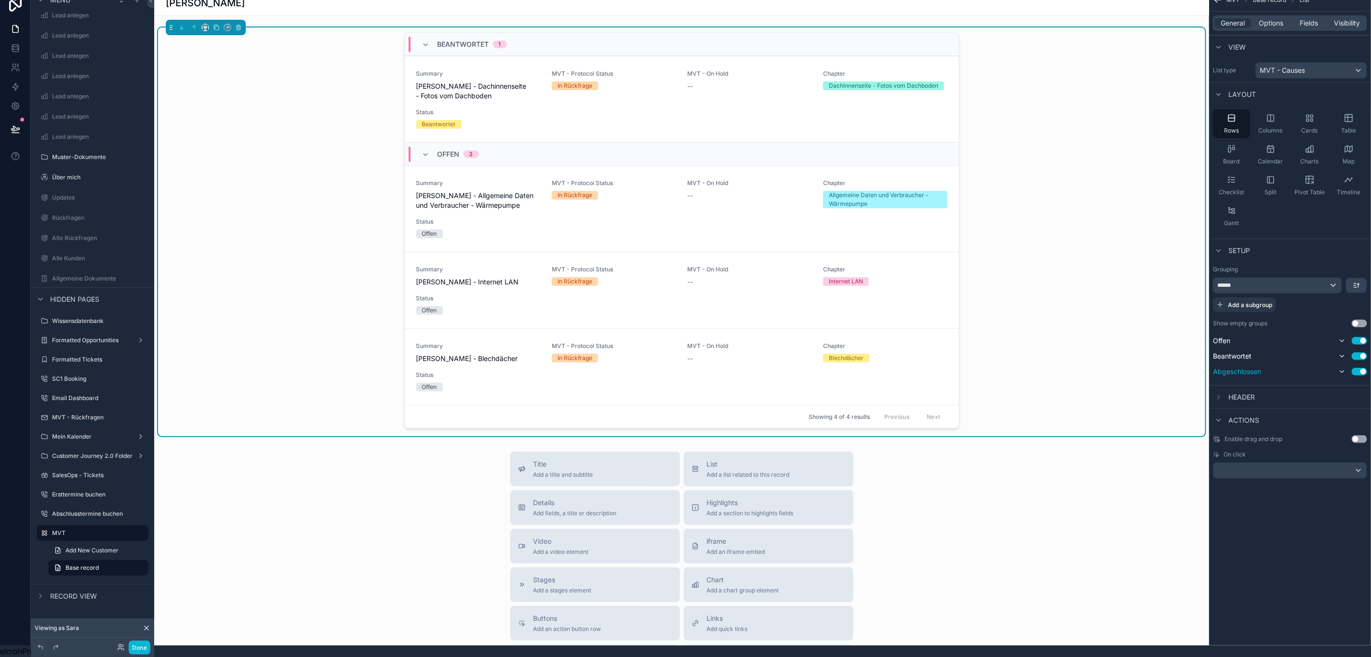
click at [1353, 368] on button "Use setting" at bounding box center [1359, 372] width 15 height 8
click at [1341, 340] on icon "scrollable content" at bounding box center [1342, 341] width 4 height 2
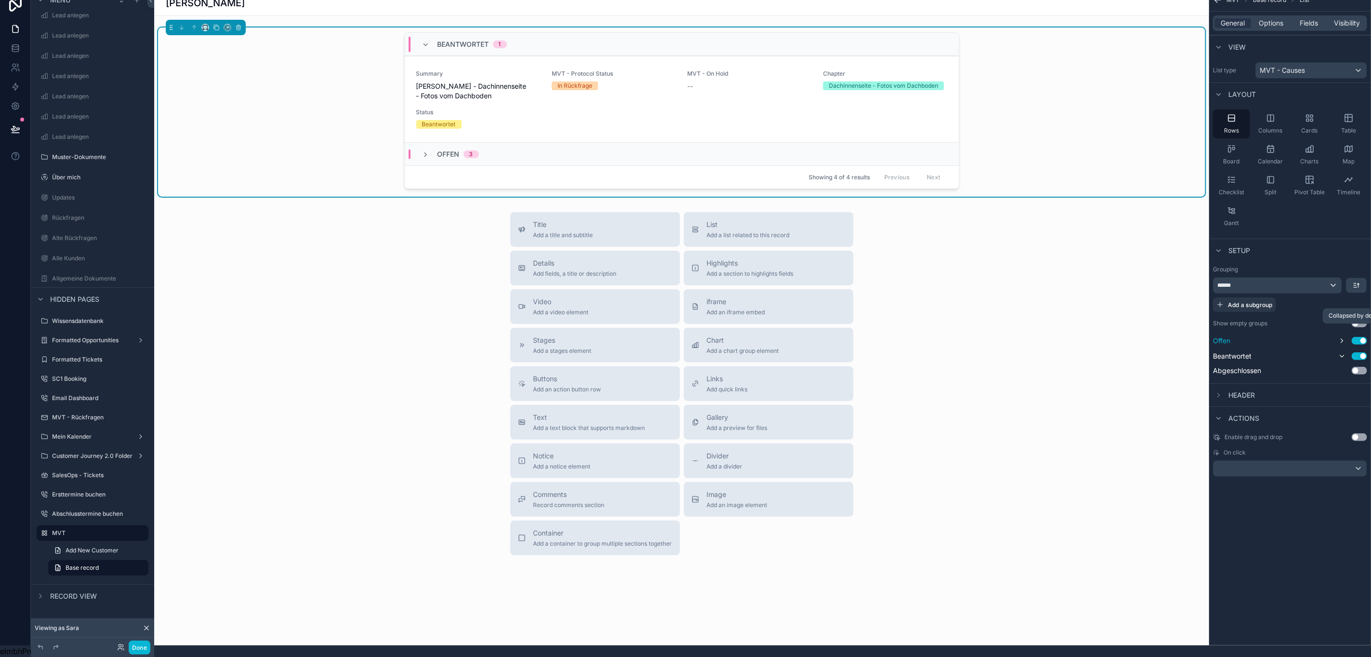
click at [1341, 337] on icon "scrollable content" at bounding box center [1342, 341] width 8 height 8
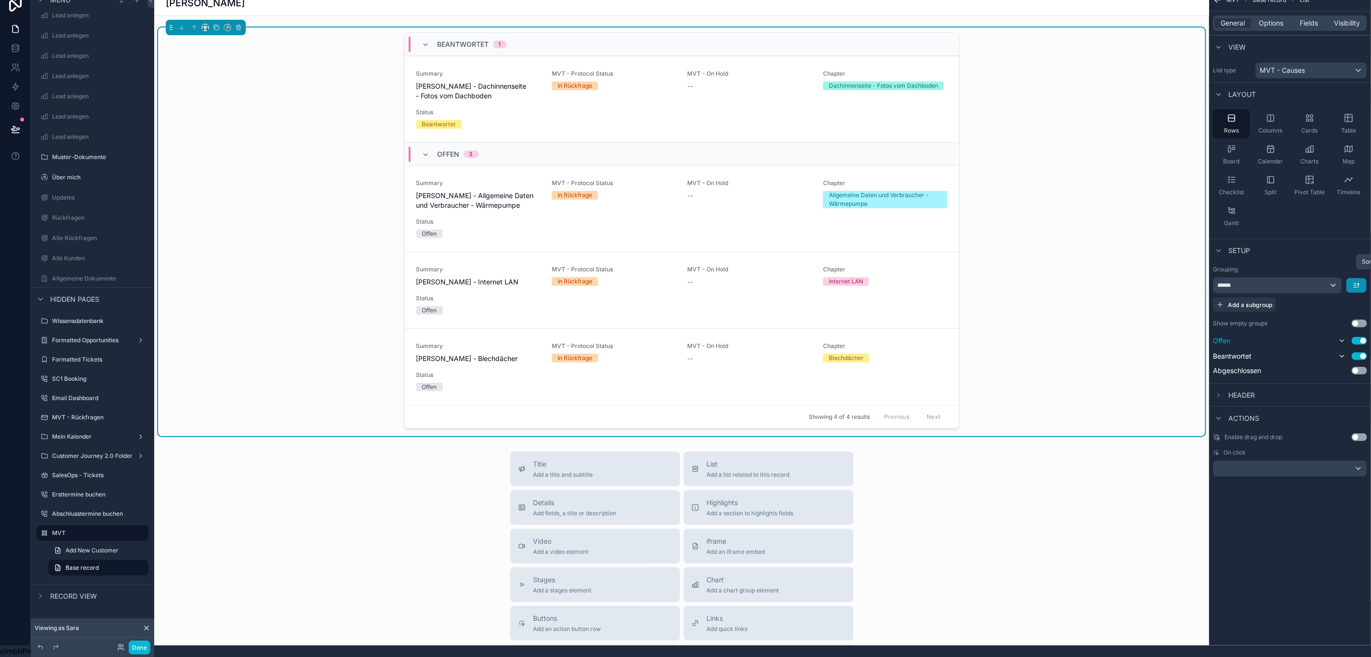
click at [1357, 281] on icon "scrollable content" at bounding box center [1357, 285] width 8 height 8
click at [1354, 321] on span "Last -> First" at bounding box center [1338, 327] width 37 height 12
click at [1356, 281] on icon "scrollable content" at bounding box center [1357, 285] width 8 height 8
click at [1349, 303] on span "First -> Last" at bounding box center [1338, 309] width 37 height 12
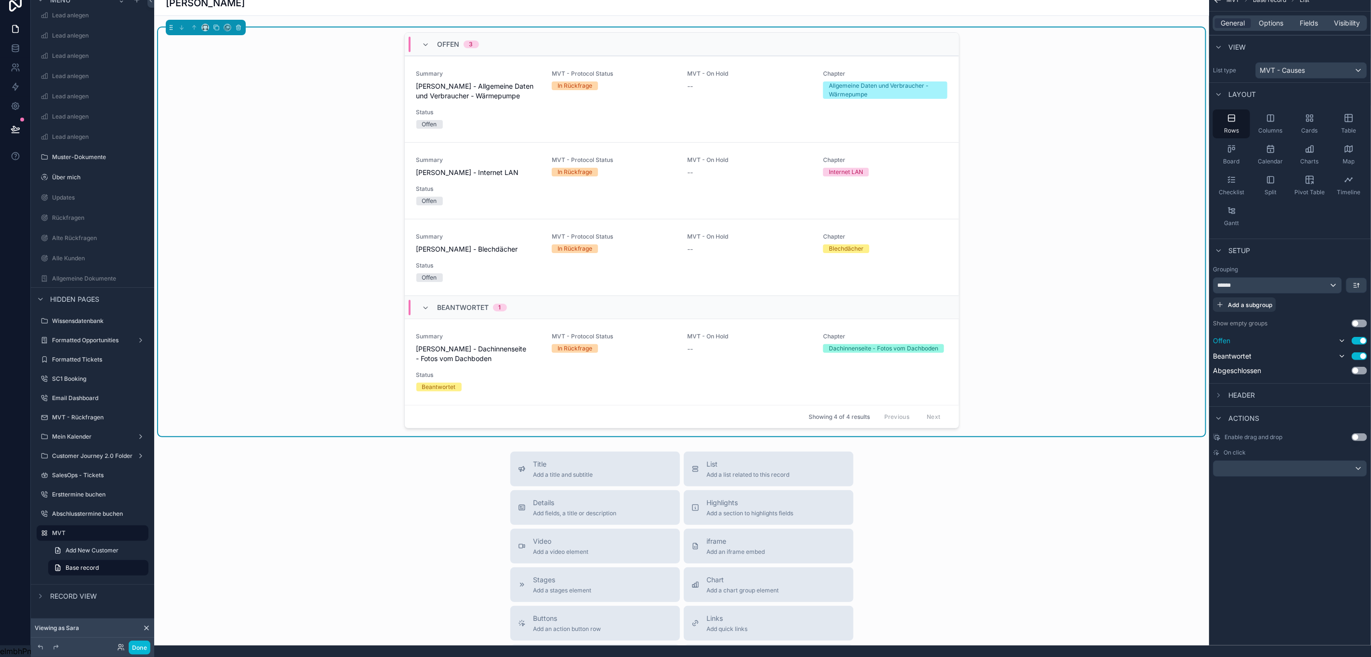
click at [1150, 509] on div "Title Add a title and subtitle List Add a list related to this record Details A…" at bounding box center [681, 622] width 1055 height 343
click at [347, 233] on div "Offen 3 Summary [PERSON_NAME] - Allgemeine Daten und Verbraucher - Wärmepumpe M…" at bounding box center [681, 231] width 1047 height 409
click at [843, 81] on div "Allgemeine Daten und Verbraucher - Wärmepumpe" at bounding box center [885, 89] width 113 height 17
click at [526, 81] on span "[PERSON_NAME] - Allgemeine Daten und Verbraucher - Wärmepumpe" at bounding box center [478, 90] width 124 height 19
click at [493, 70] on span "Summary" at bounding box center [478, 74] width 124 height 8
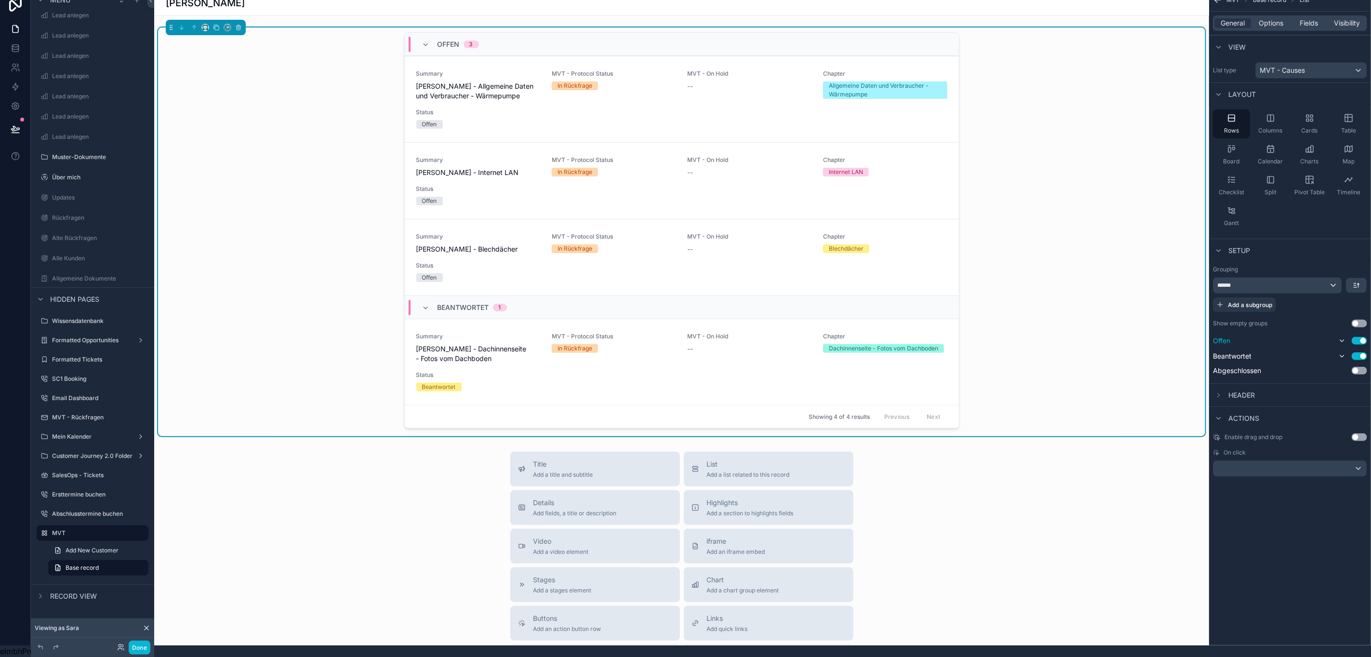
click at [1359, 433] on button "Use setting" at bounding box center [1359, 437] width 15 height 8
click at [1354, 461] on div "scrollable content" at bounding box center [1289, 468] width 153 height 15
click at [1268, 443] on div "scrollable content" at bounding box center [685, 328] width 1371 height 657
click at [557, 81] on div "In Rückfrage" at bounding box center [574, 85] width 35 height 9
click at [451, 81] on span "[PERSON_NAME] - Allgemeine Daten und Verbraucher - Wärmepumpe" at bounding box center [478, 90] width 124 height 19
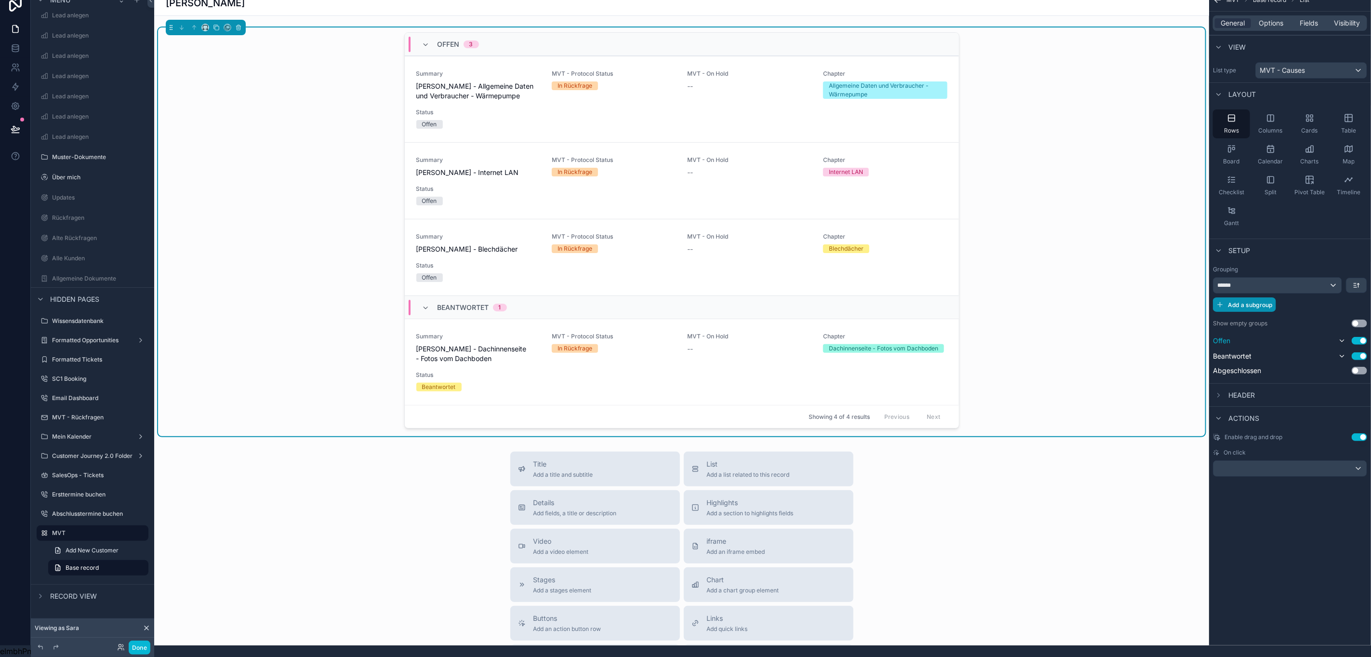
click at [1262, 301] on span "Add a subgroup" at bounding box center [1250, 304] width 45 height 7
click at [1360, 301] on button "scrollable content" at bounding box center [1357, 305] width 20 height 14
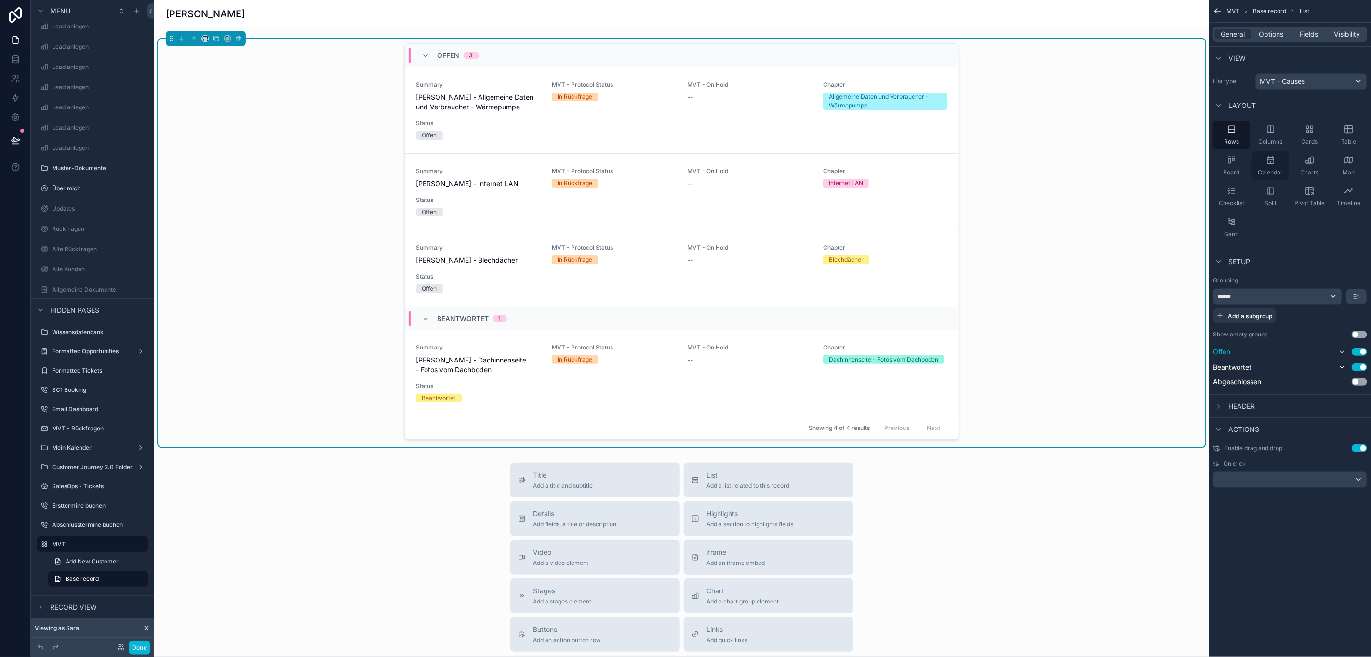
scroll to position [0, 11]
click at [1278, 27] on div "General Options Fields Visibility" at bounding box center [1290, 34] width 162 height 23
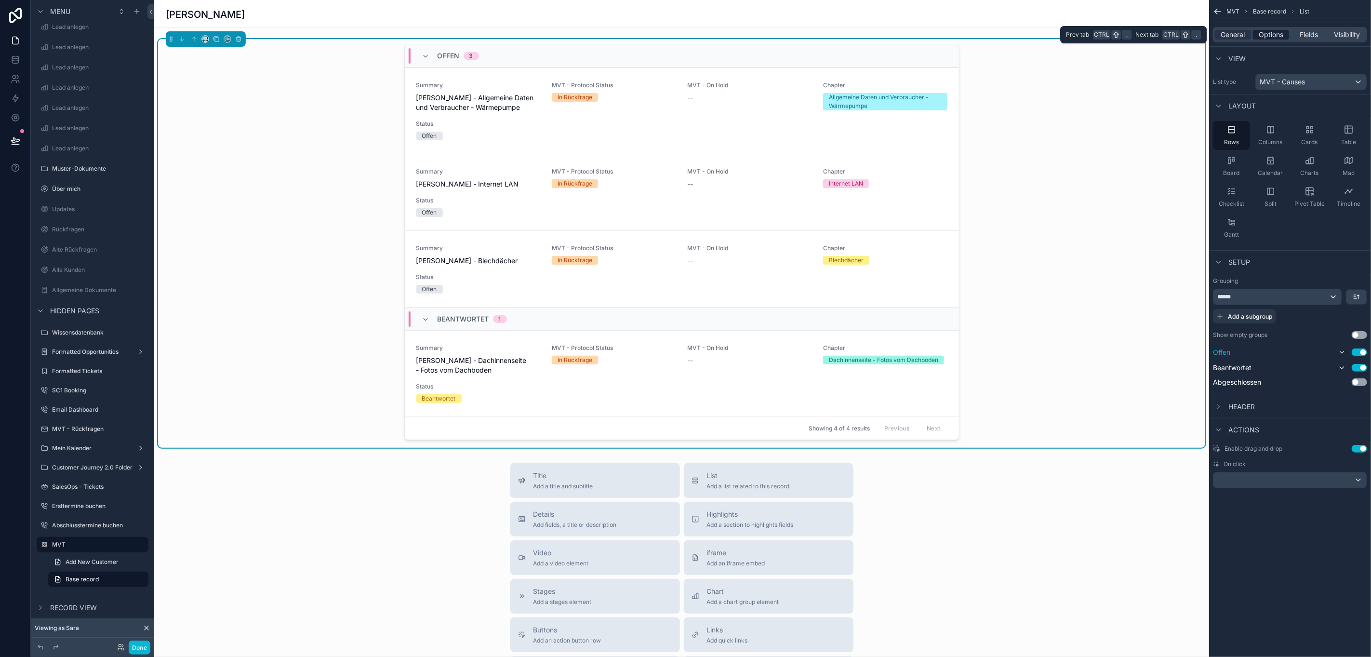
click at [1278, 32] on span "Options" at bounding box center [1271, 35] width 25 height 10
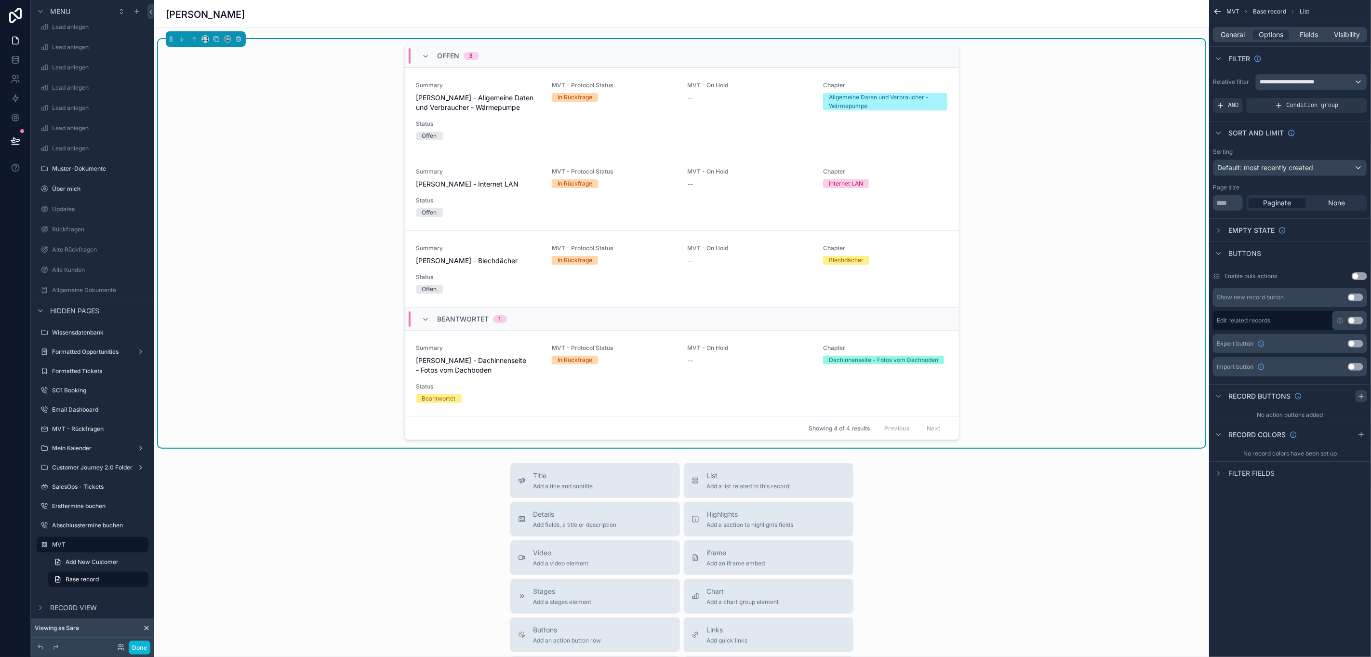
click at [1359, 395] on icon "scrollable content" at bounding box center [1361, 396] width 8 height 8
click at [1333, 201] on span "None" at bounding box center [1336, 203] width 17 height 10
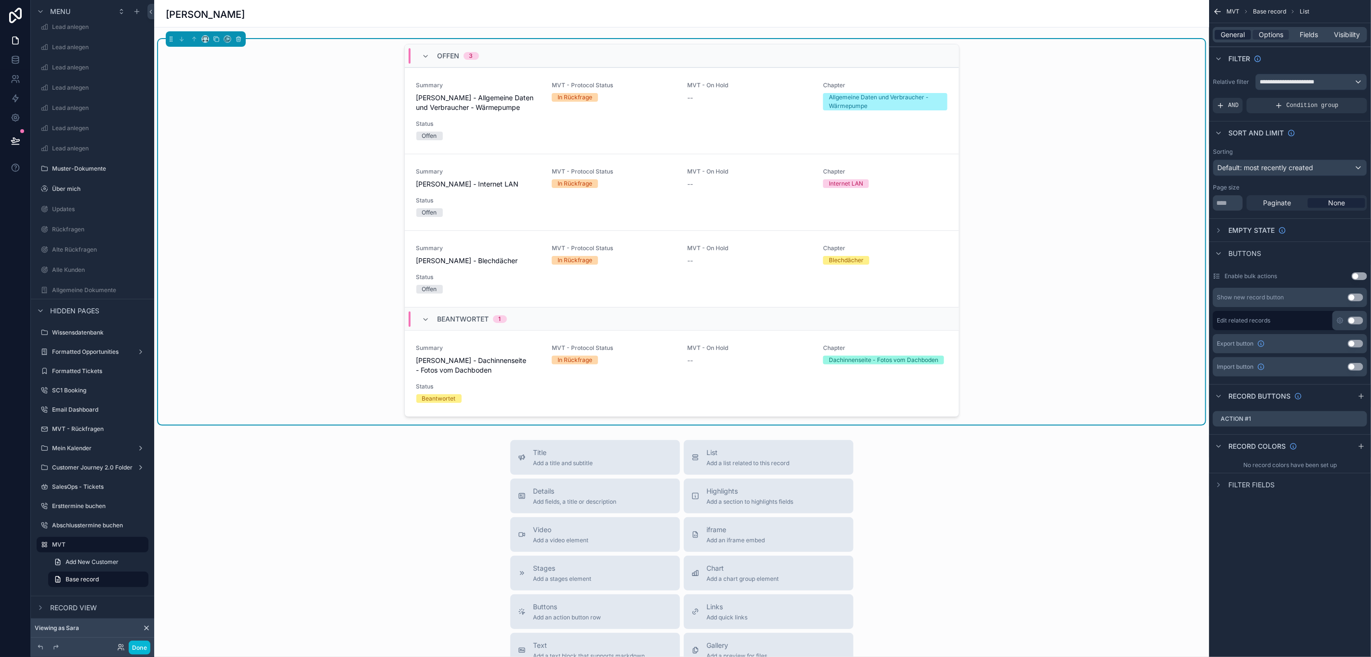
click at [1234, 38] on span "General" at bounding box center [1233, 35] width 24 height 10
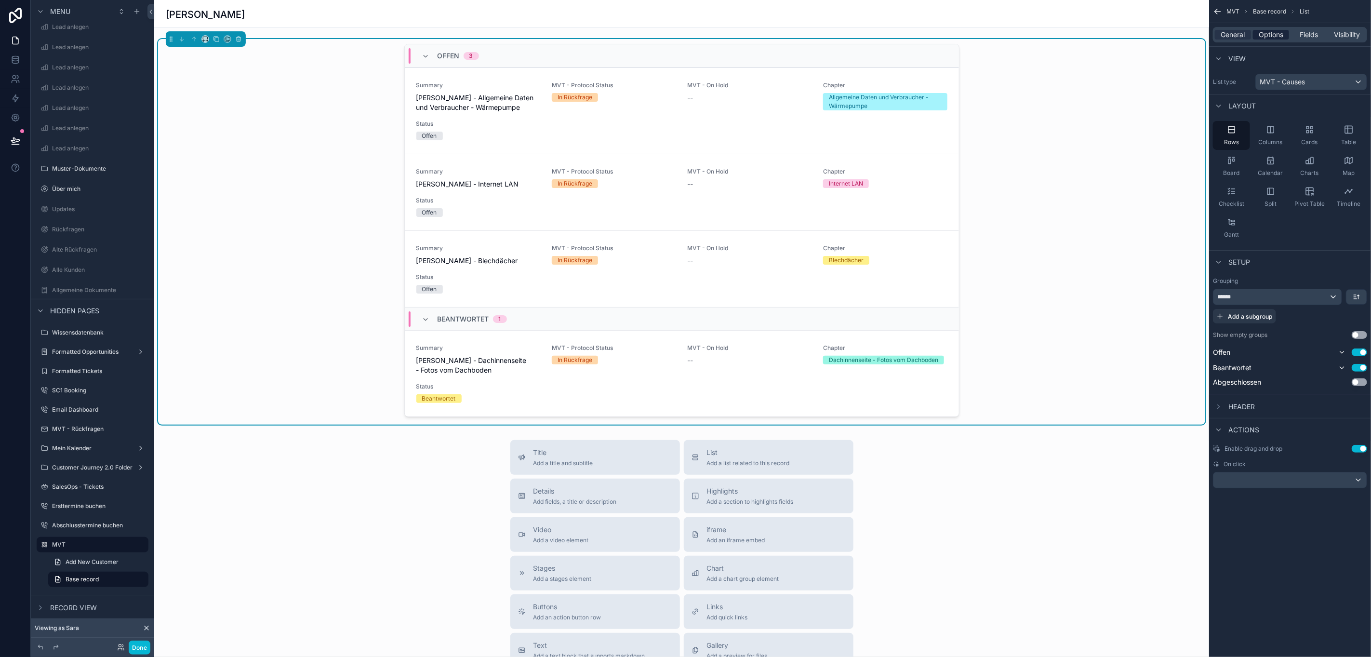
click at [1274, 39] on span "Options" at bounding box center [1271, 35] width 25 height 10
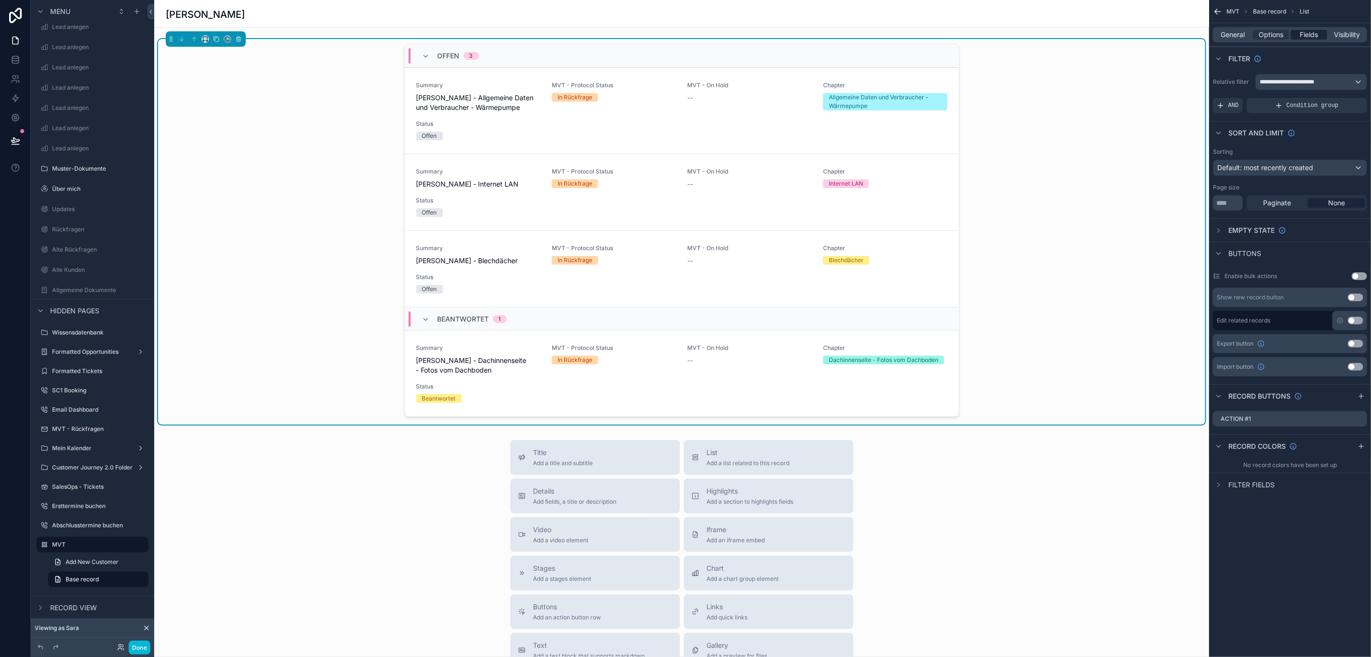
click at [1301, 31] on span "Fields" at bounding box center [1309, 35] width 18 height 10
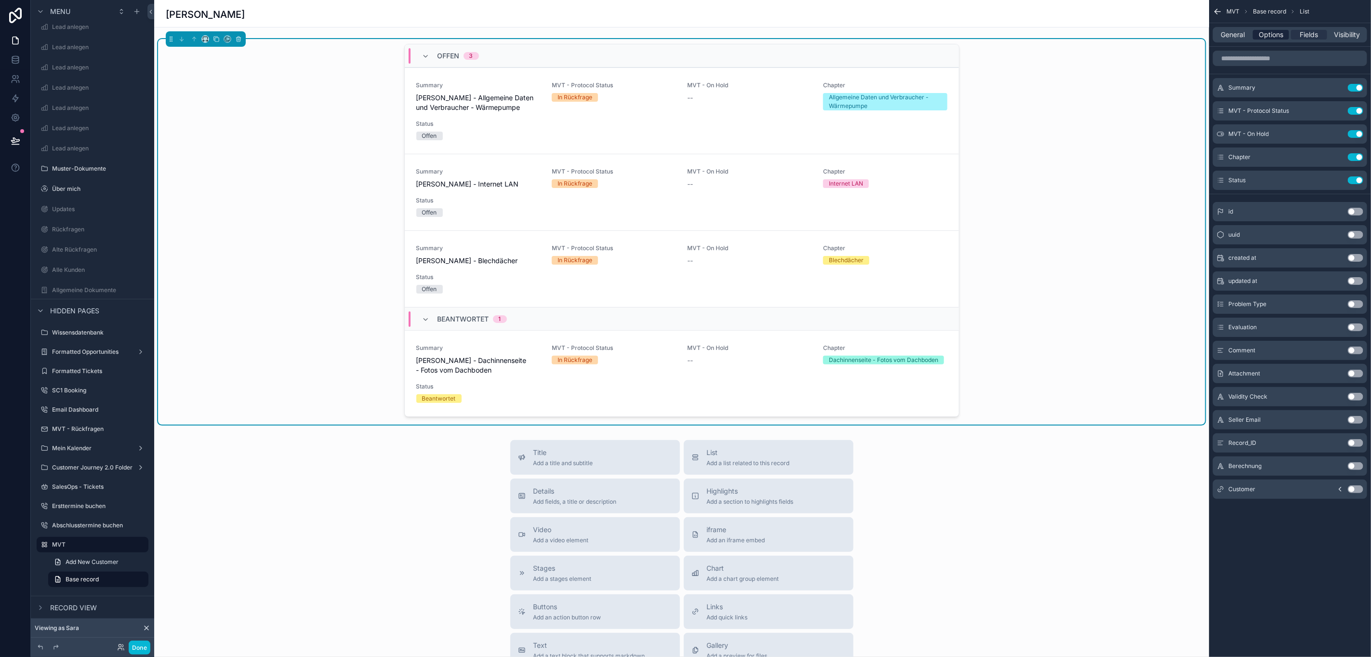
click at [1278, 38] on span "Options" at bounding box center [1271, 35] width 25 height 10
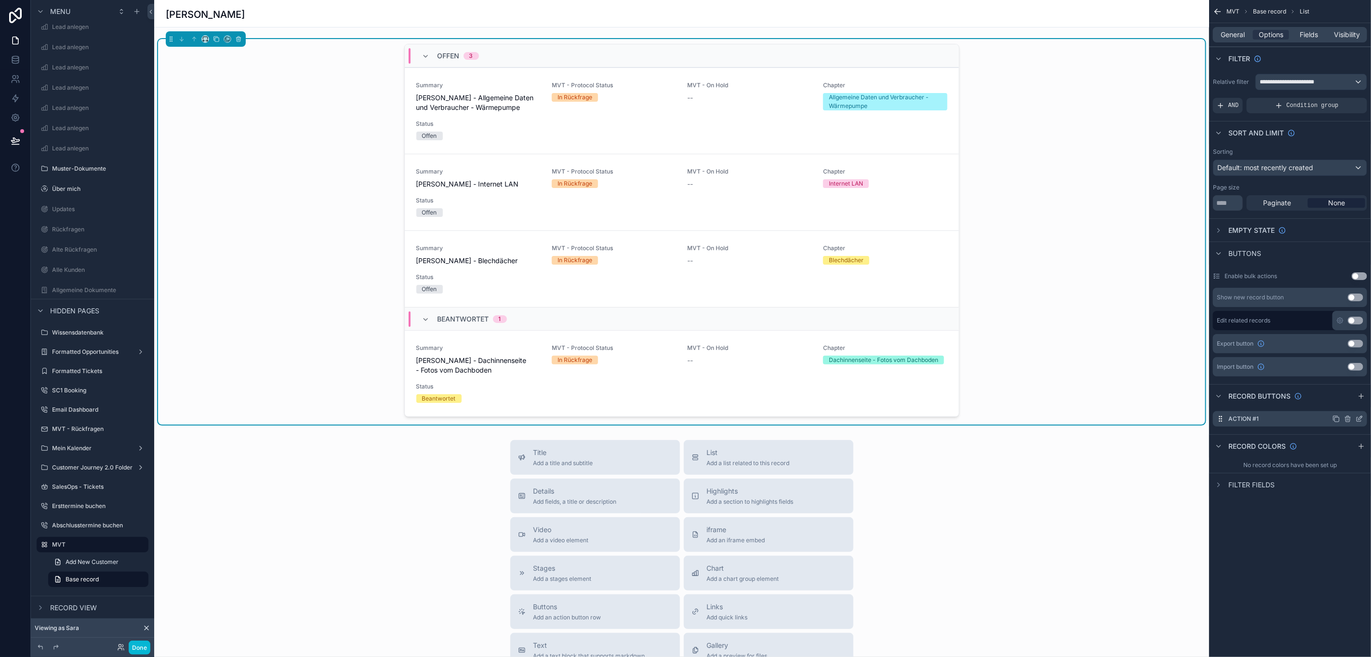
click at [1359, 416] on icon "scrollable content" at bounding box center [1359, 419] width 8 height 8
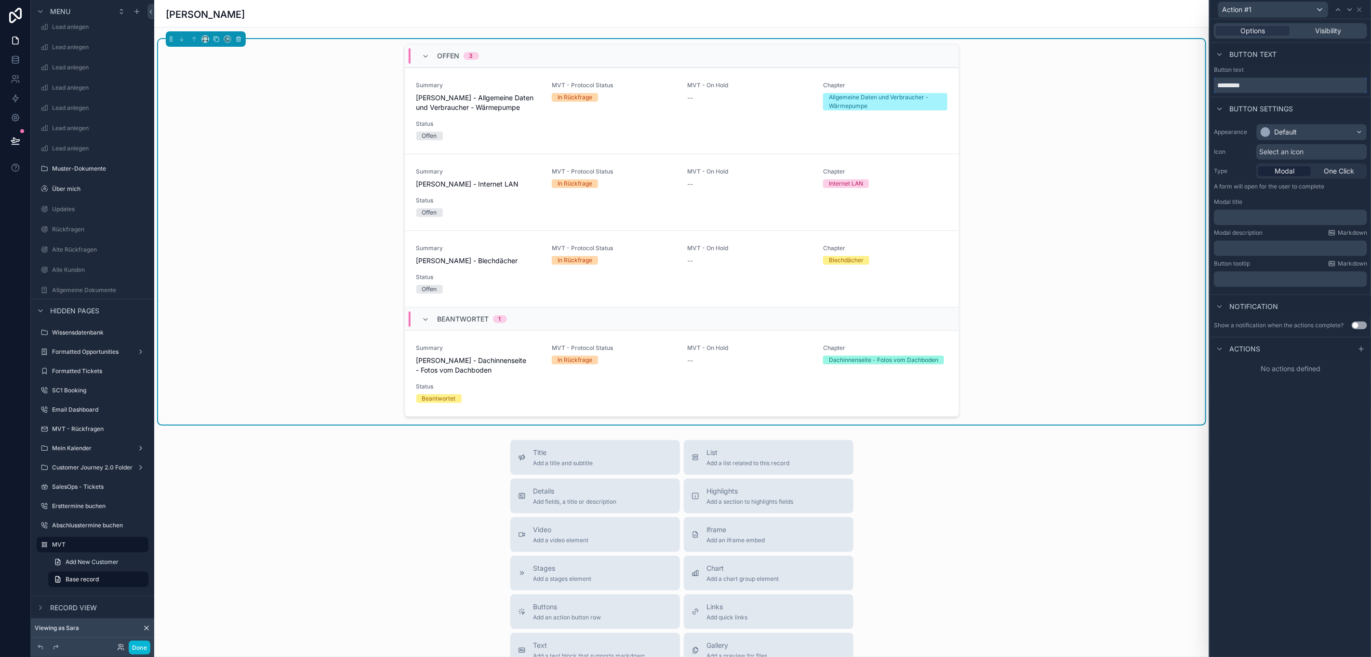
click at [1277, 83] on input "*********" at bounding box center [1290, 85] width 153 height 15
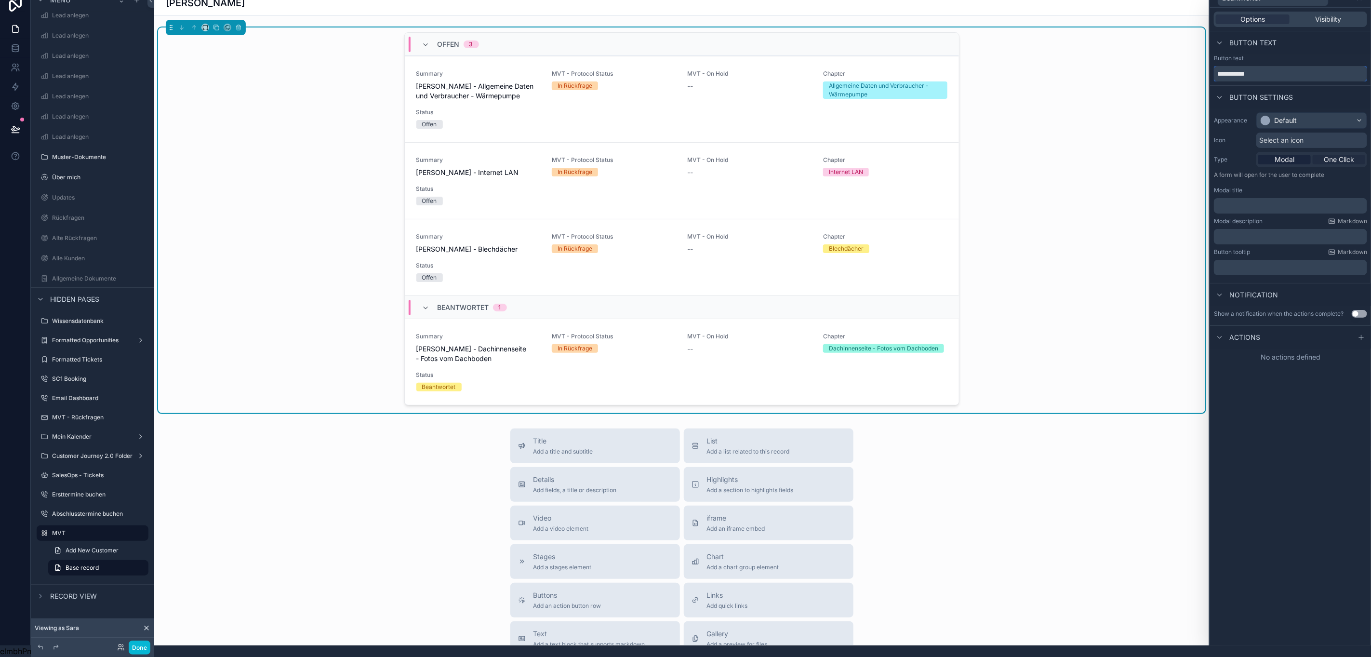
type input "**********"
click at [1337, 155] on span "One Click" at bounding box center [1339, 160] width 30 height 10
click at [1307, 113] on div "Default" at bounding box center [1312, 120] width 110 height 15
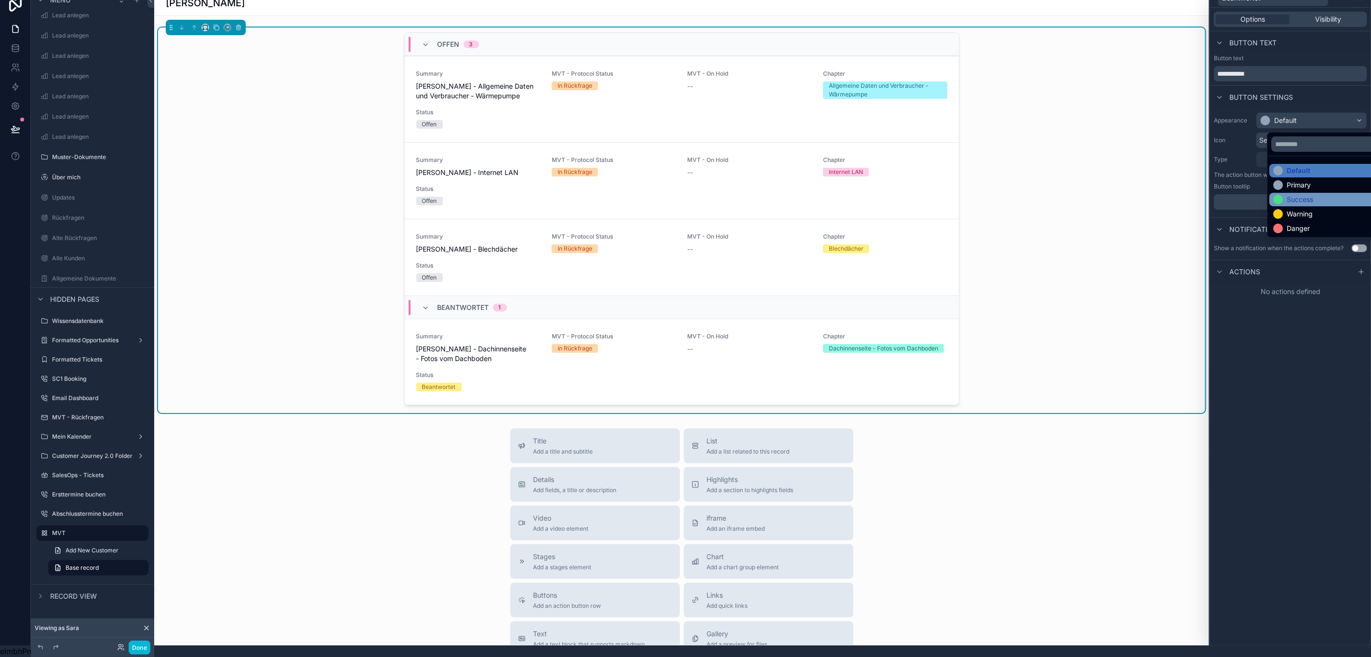
click at [1291, 195] on div "Success" at bounding box center [1300, 200] width 27 height 10
click at [1286, 135] on span "Select an icon" at bounding box center [1281, 140] width 44 height 10
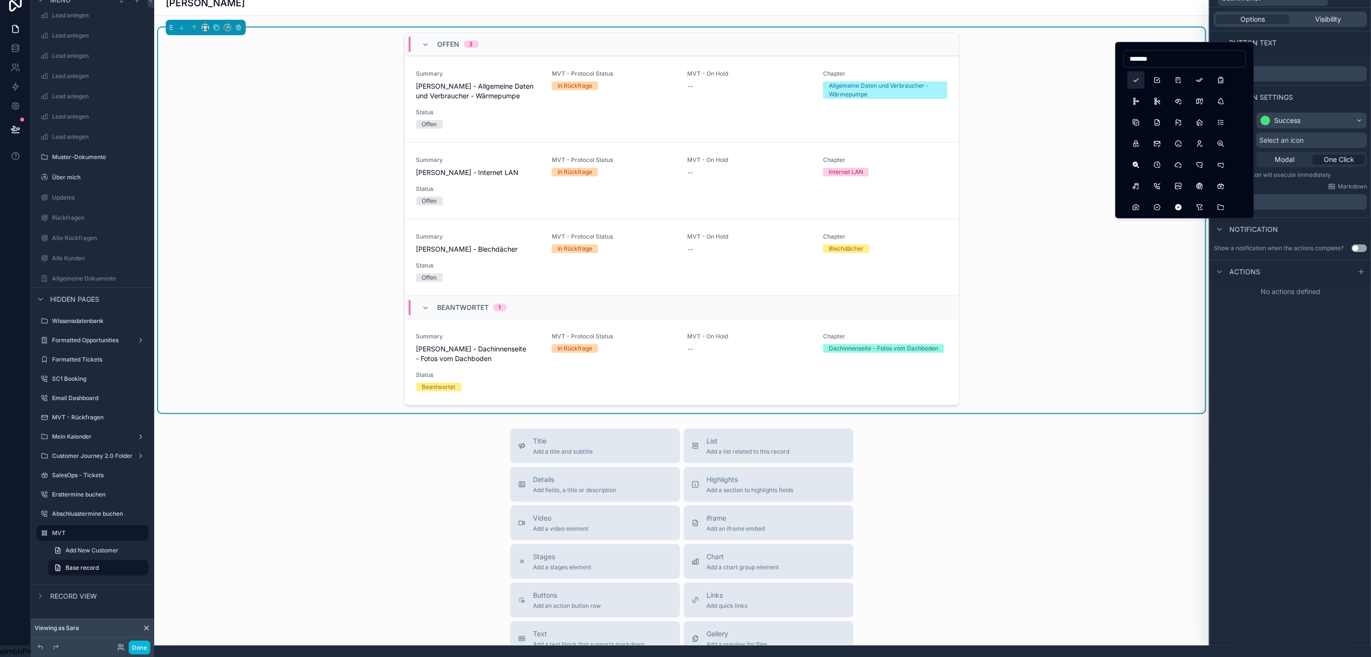
type input "*******"
click at [1137, 80] on button "Check" at bounding box center [1136, 79] width 17 height 17
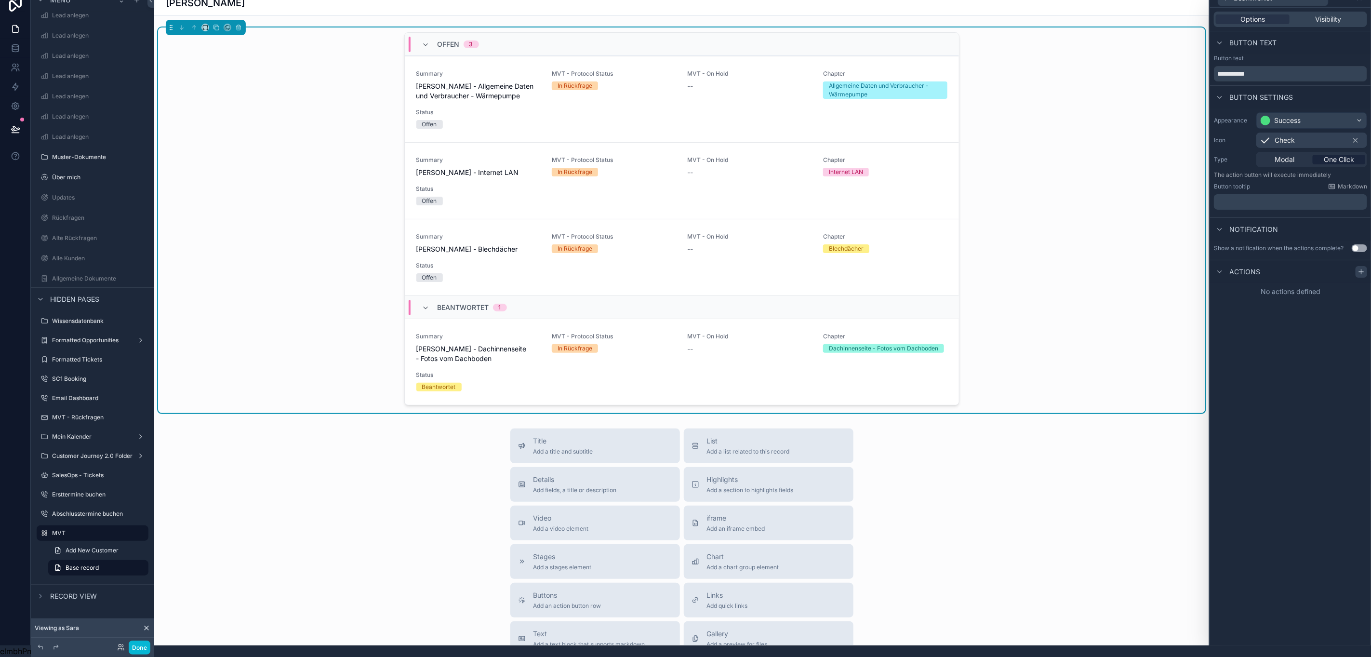
click at [1362, 272] on icon at bounding box center [1361, 272] width 4 height 0
click at [1271, 303] on div "Select a type" at bounding box center [1290, 310] width 145 height 15
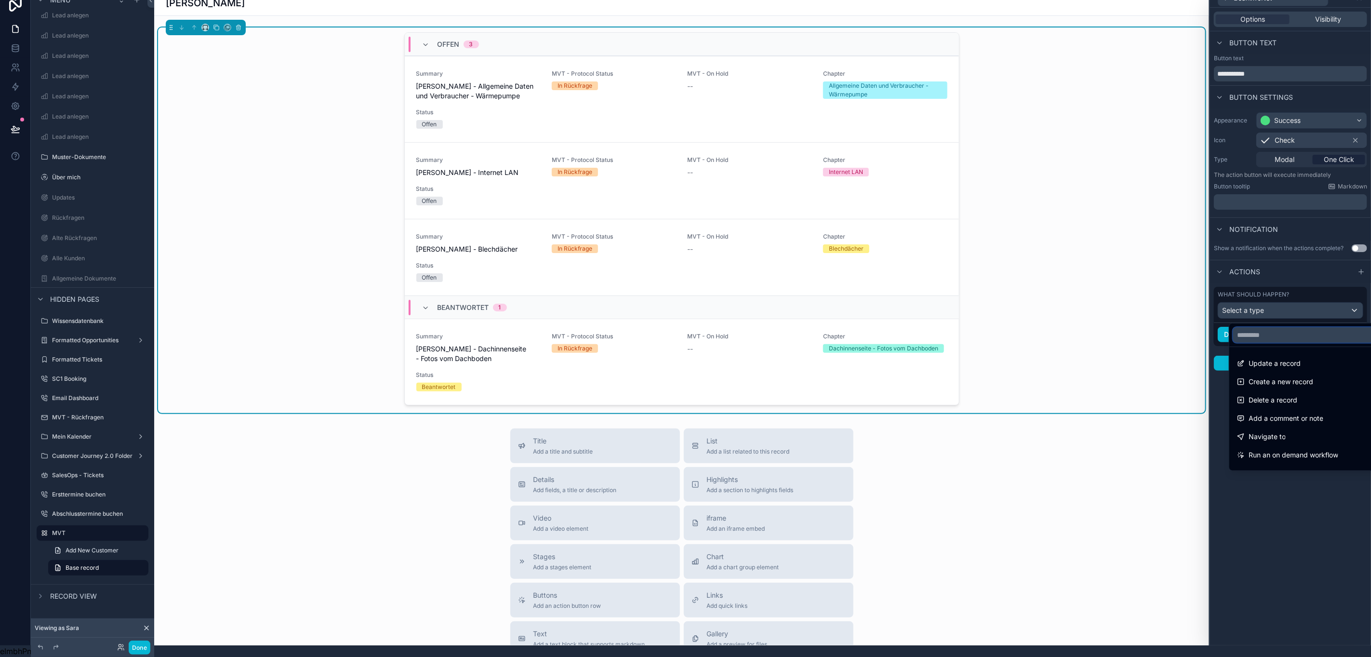
click at [1261, 327] on input "text" at bounding box center [1312, 334] width 159 height 15
click at [1258, 358] on span "Update a record" at bounding box center [1274, 364] width 52 height 12
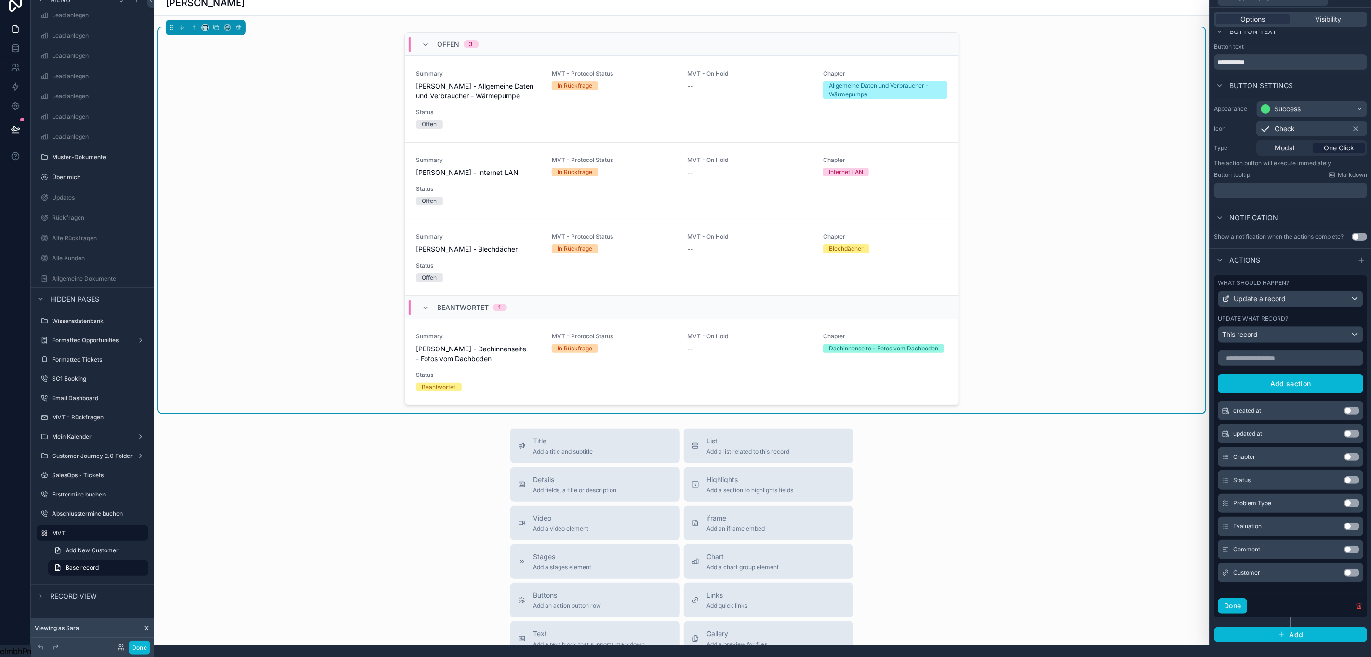
scroll to position [0, 0]
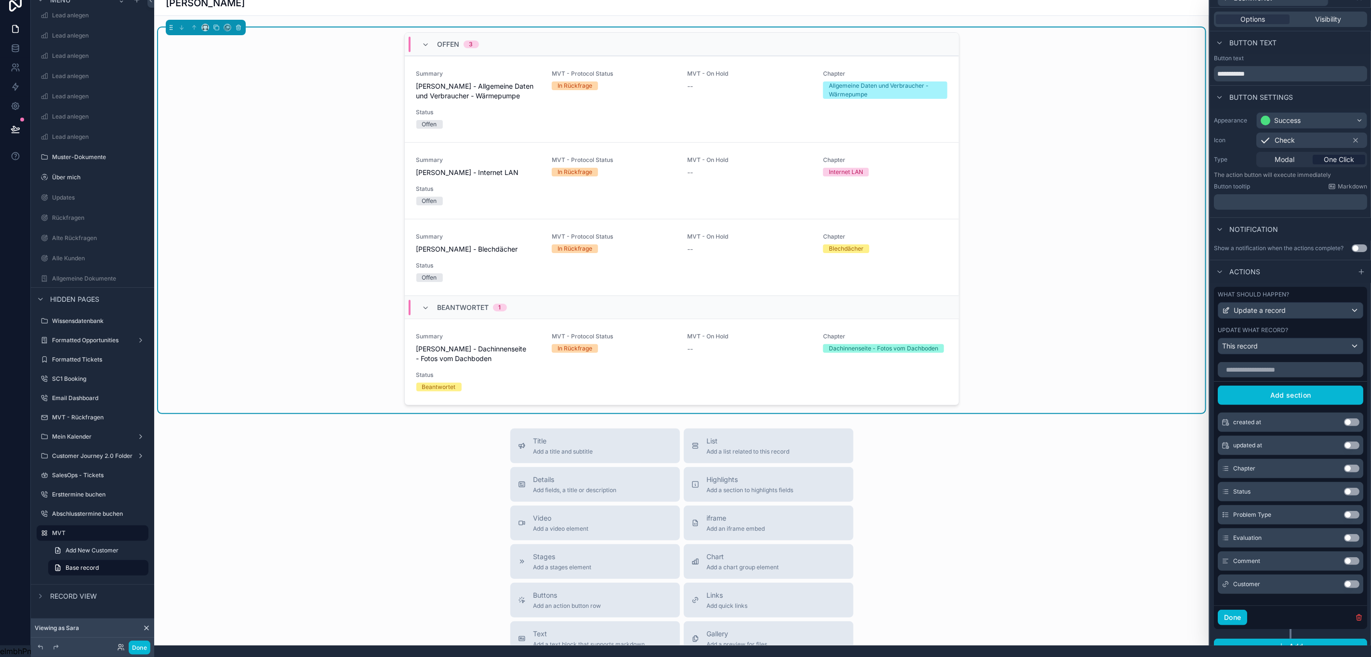
click at [1344, 489] on button "Use setting" at bounding box center [1351, 492] width 15 height 8
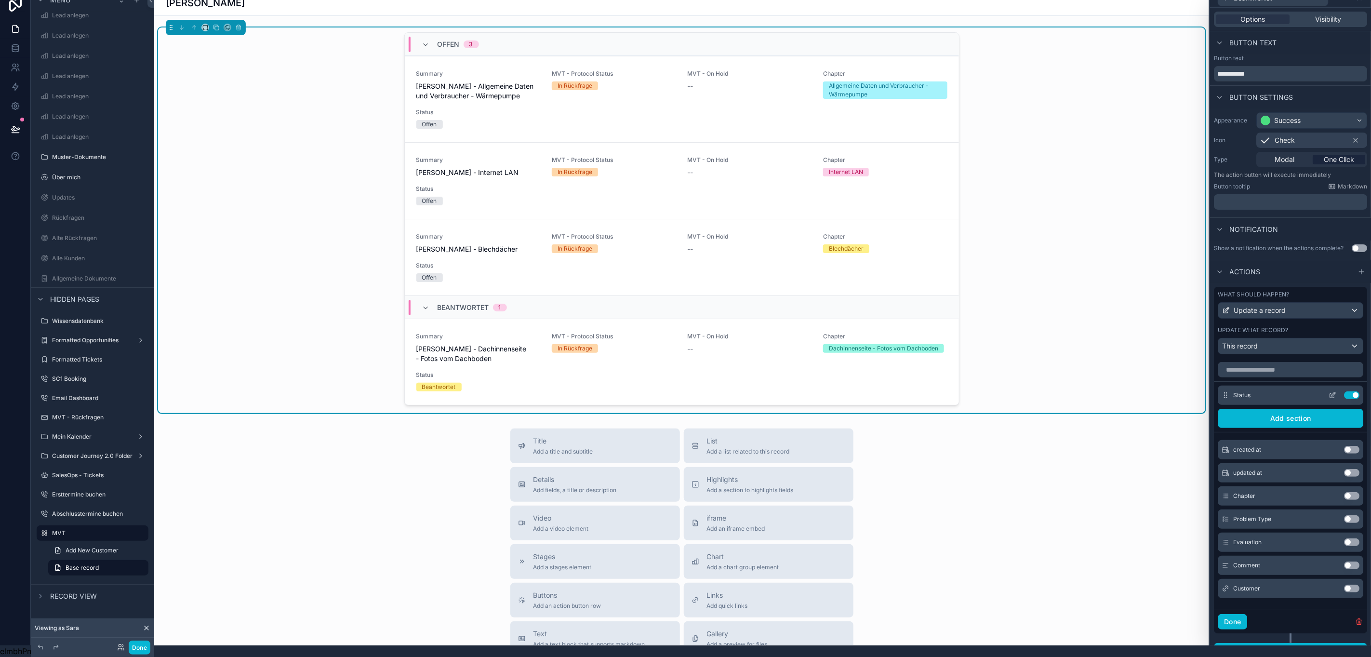
click at [1328, 393] on icon at bounding box center [1332, 395] width 8 height 8
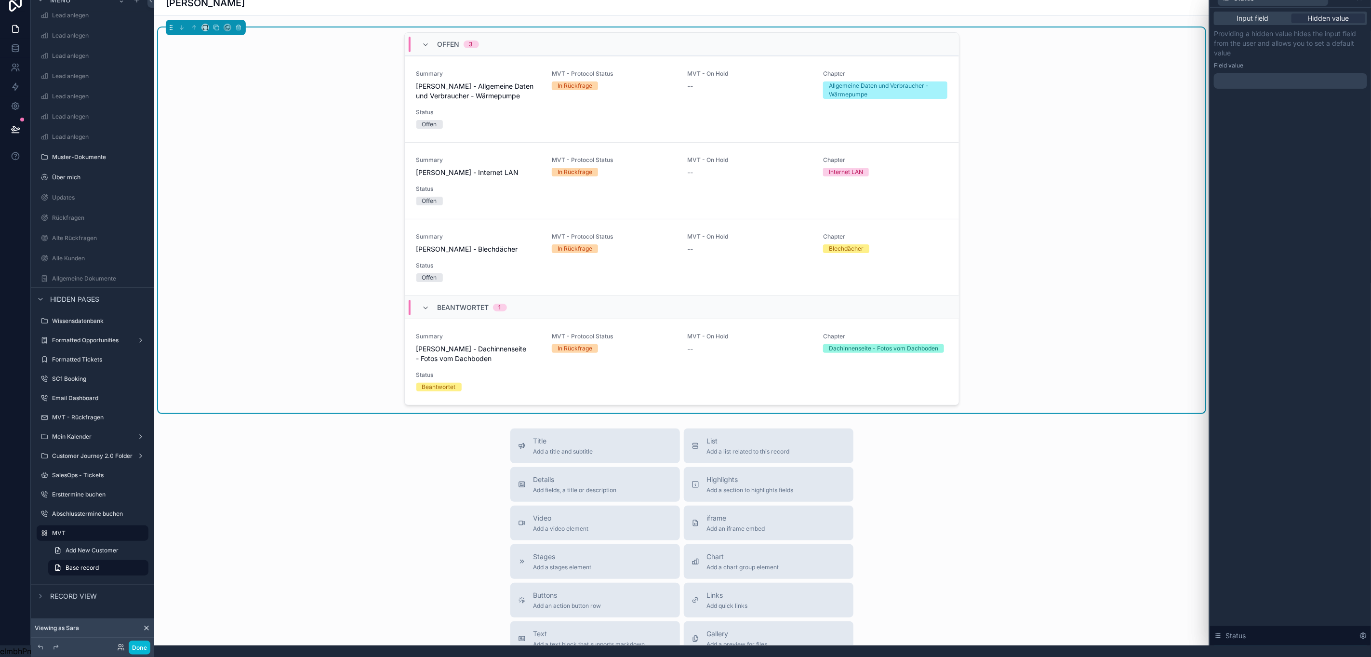
click at [1294, 73] on div at bounding box center [1290, 80] width 153 height 15
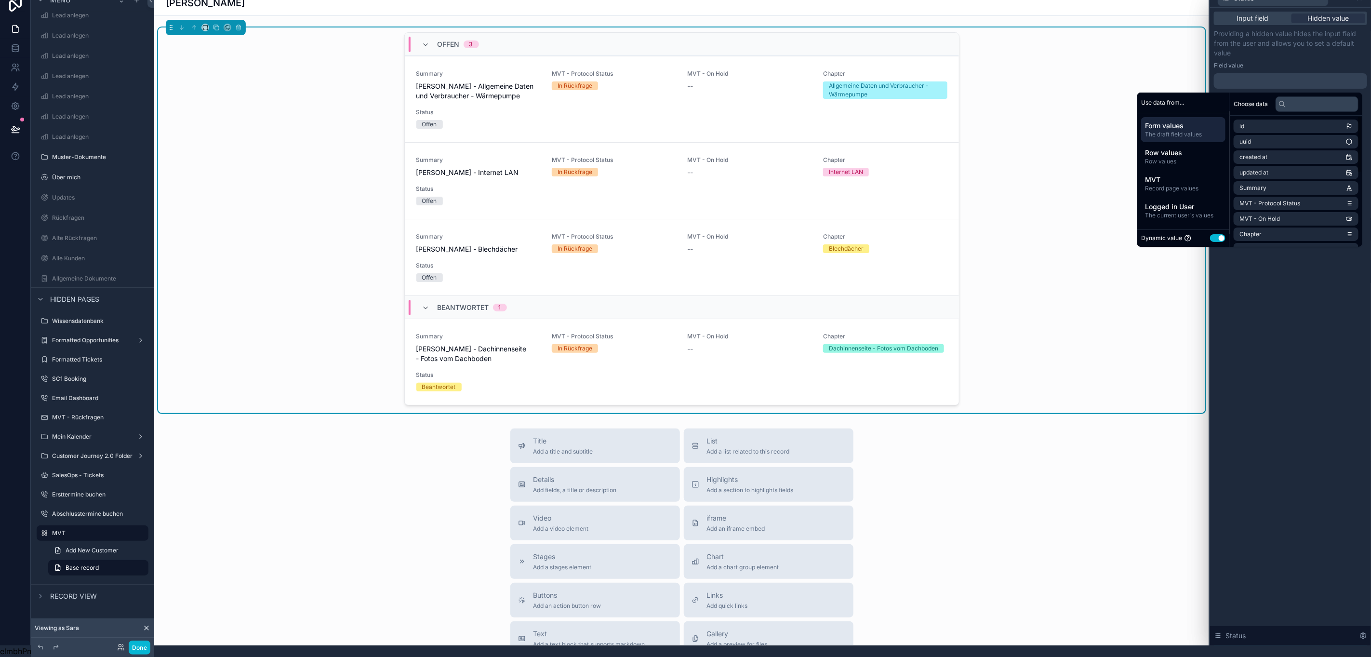
click at [1218, 234] on button "Use setting" at bounding box center [1217, 238] width 15 height 8
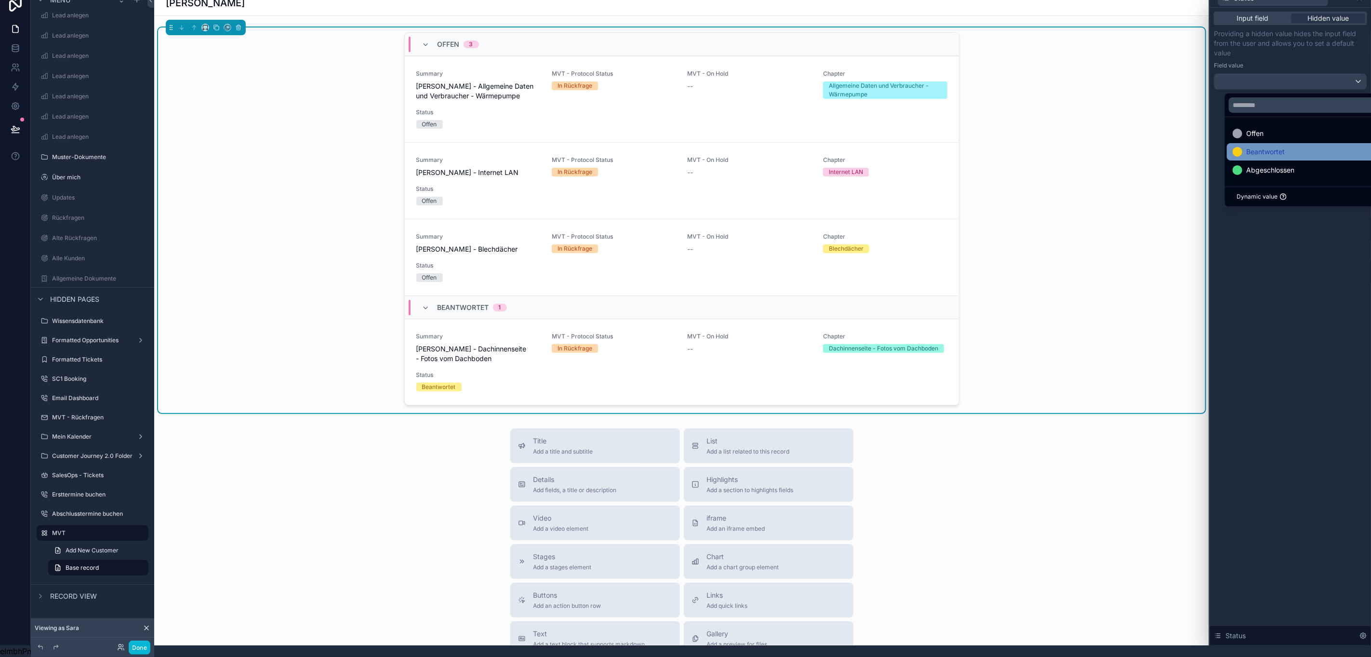
click at [1262, 146] on span "Beantwortet" at bounding box center [1265, 152] width 39 height 12
click at [1322, 323] on div "Input field Hidden value Providing a hidden value hides the input field from th…" at bounding box center [1290, 326] width 161 height 637
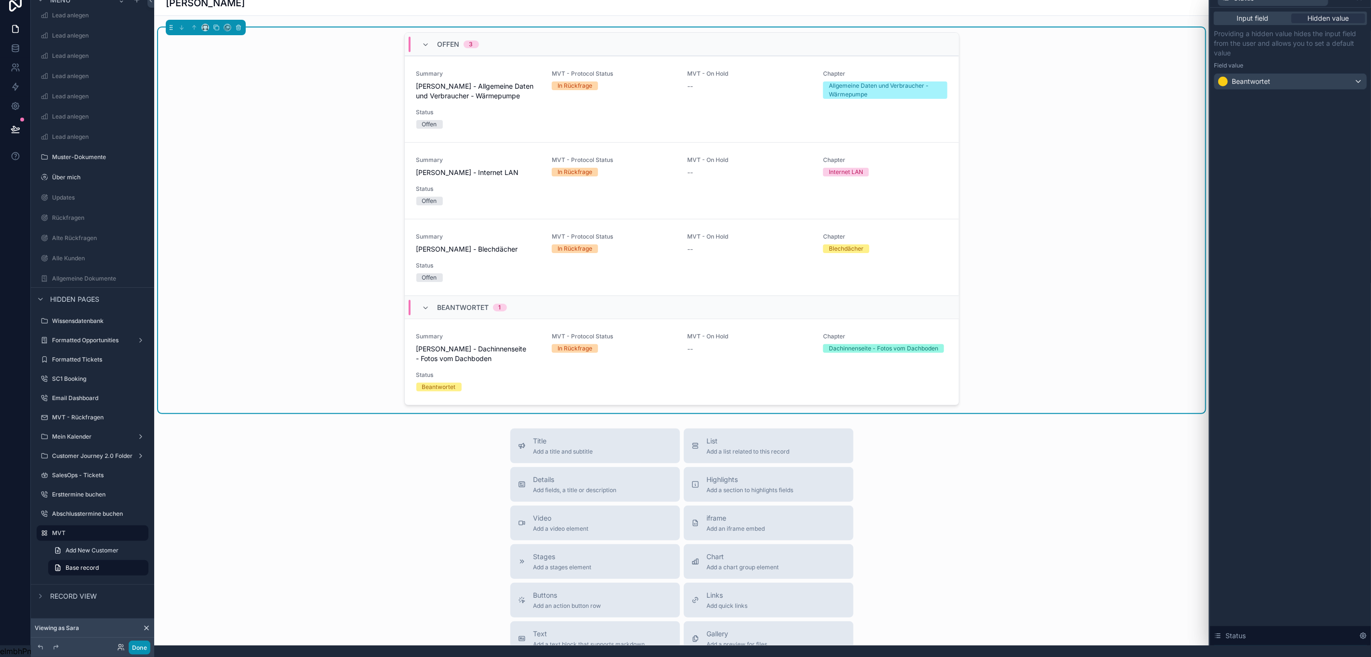
click at [132, 649] on button "Done" at bounding box center [140, 647] width 22 height 14
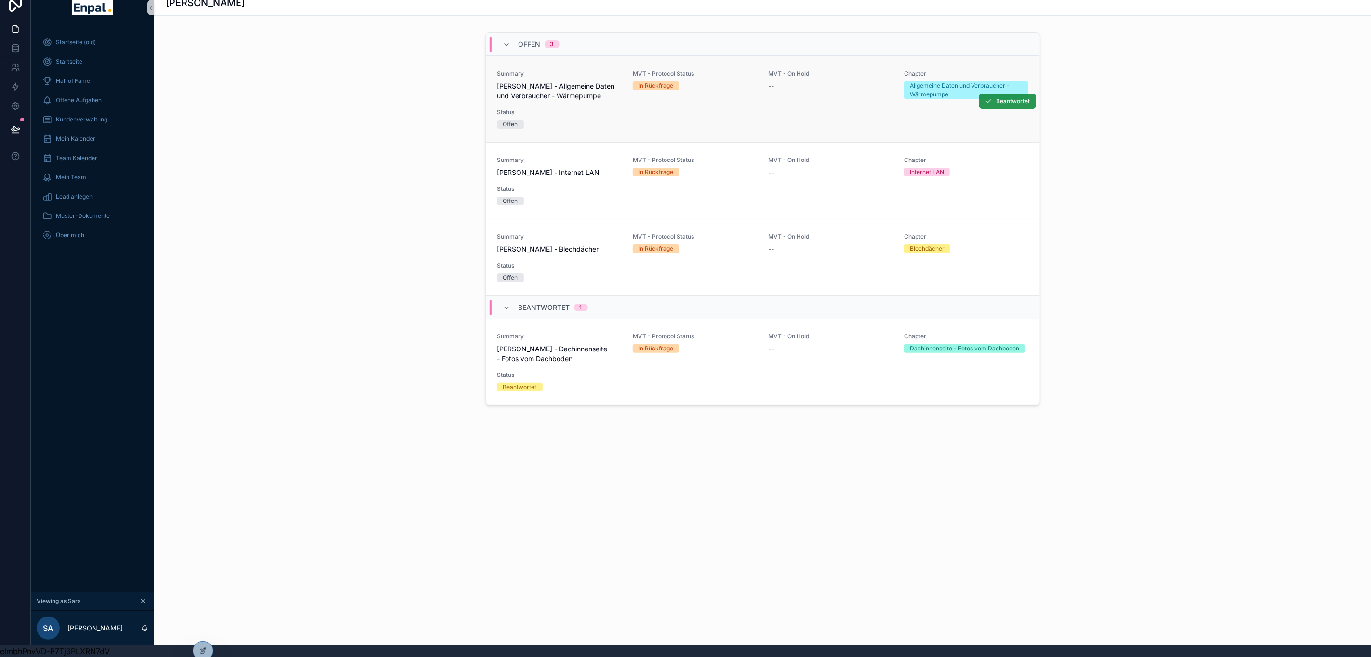
click at [987, 93] on button "Beantwortet" at bounding box center [1007, 100] width 57 height 15
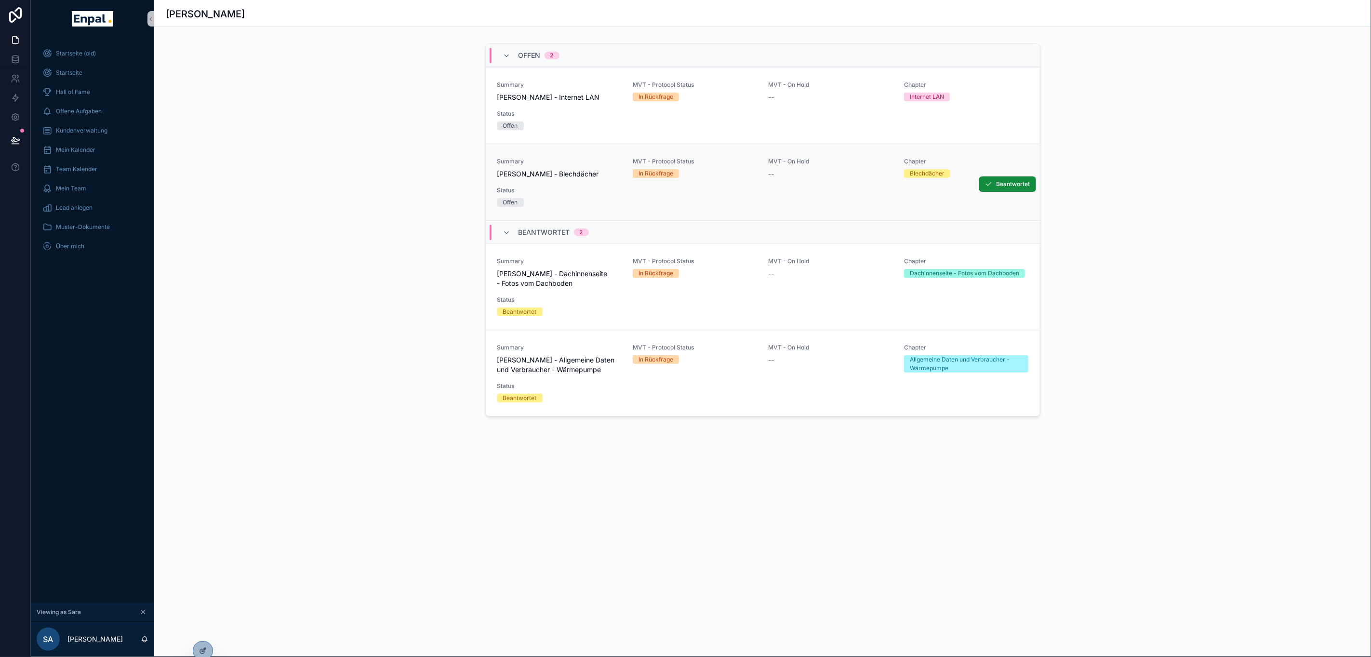
scroll to position [0, 11]
